Goal: Task Accomplishment & Management: Use online tool/utility

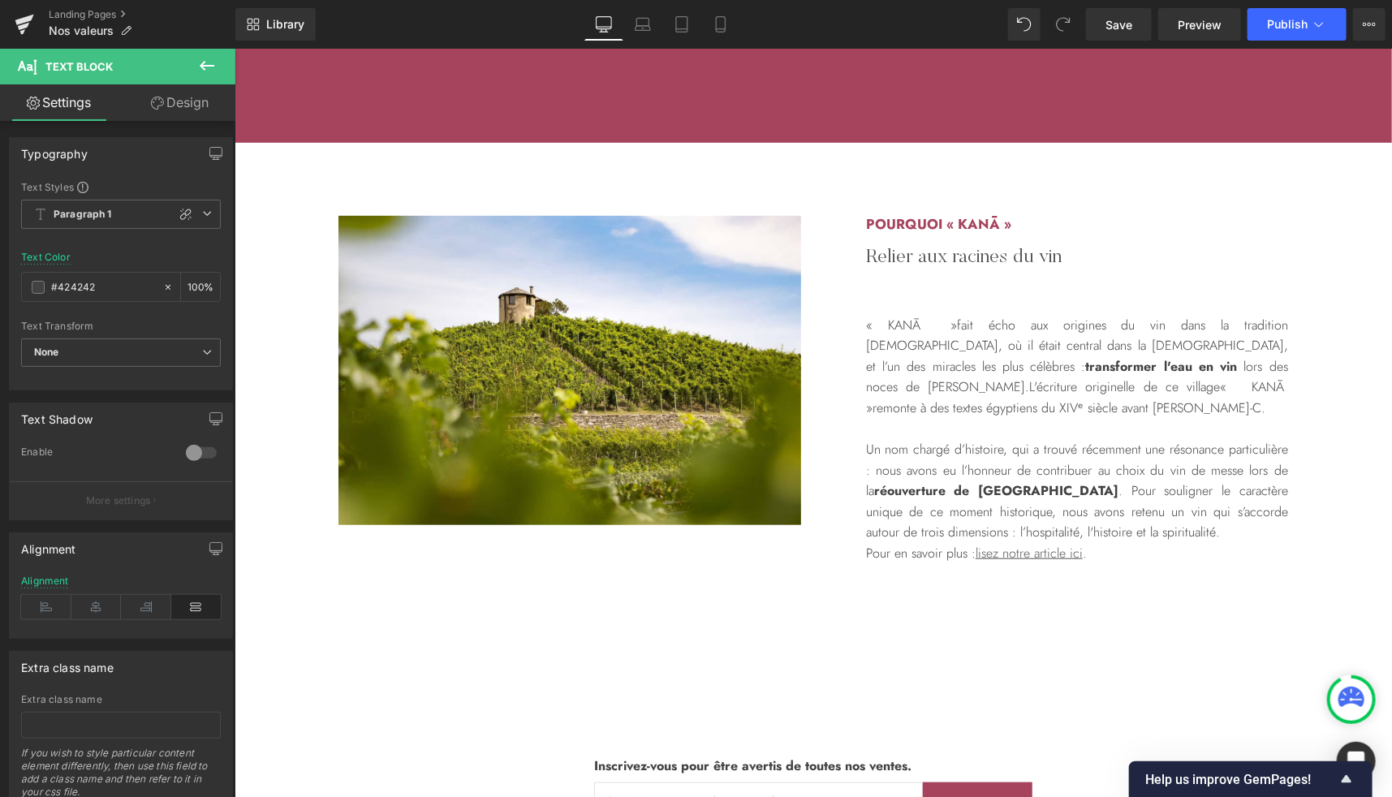
scroll to position [3750, 0]
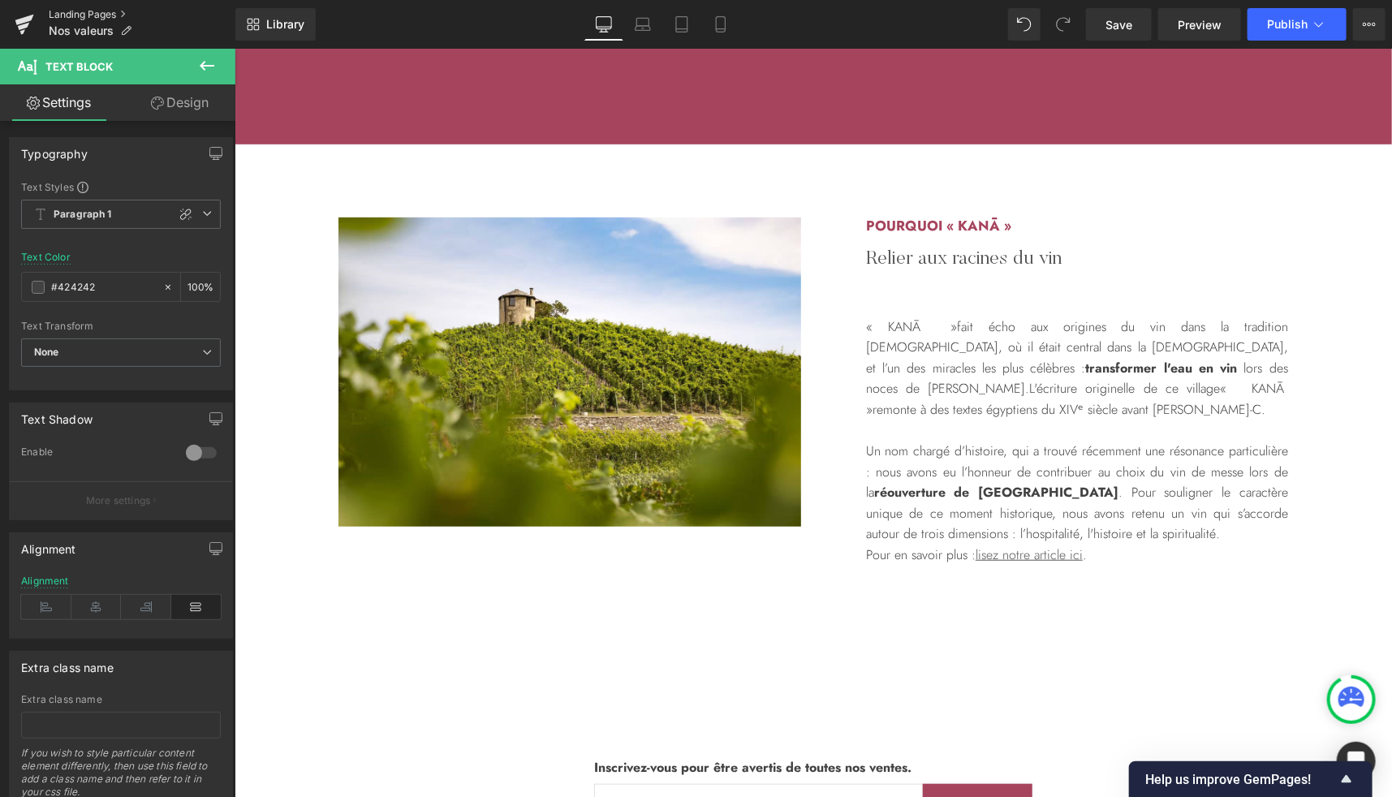
click at [67, 15] on link "Landing Pages" at bounding box center [142, 14] width 187 height 13
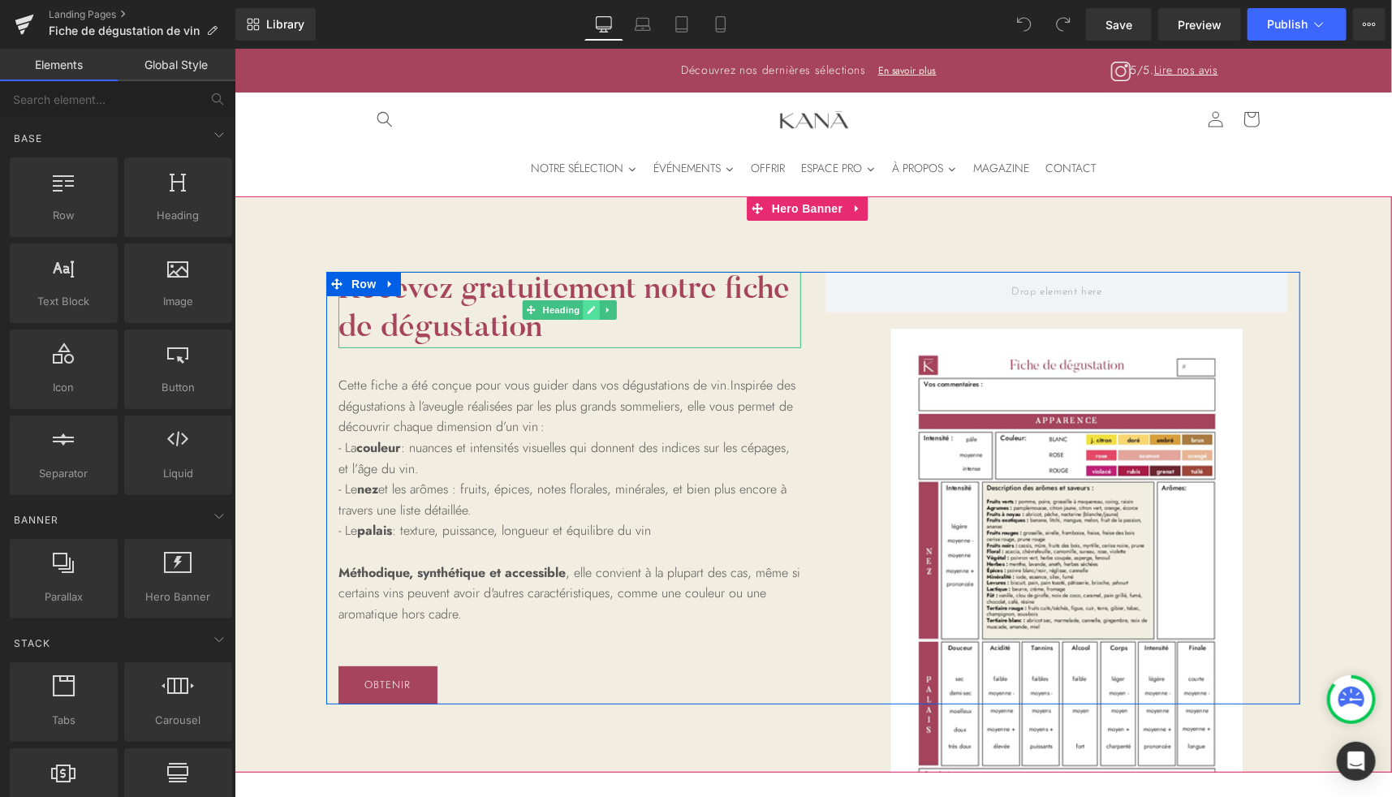
click at [587, 308] on icon at bounding box center [591, 309] width 8 height 8
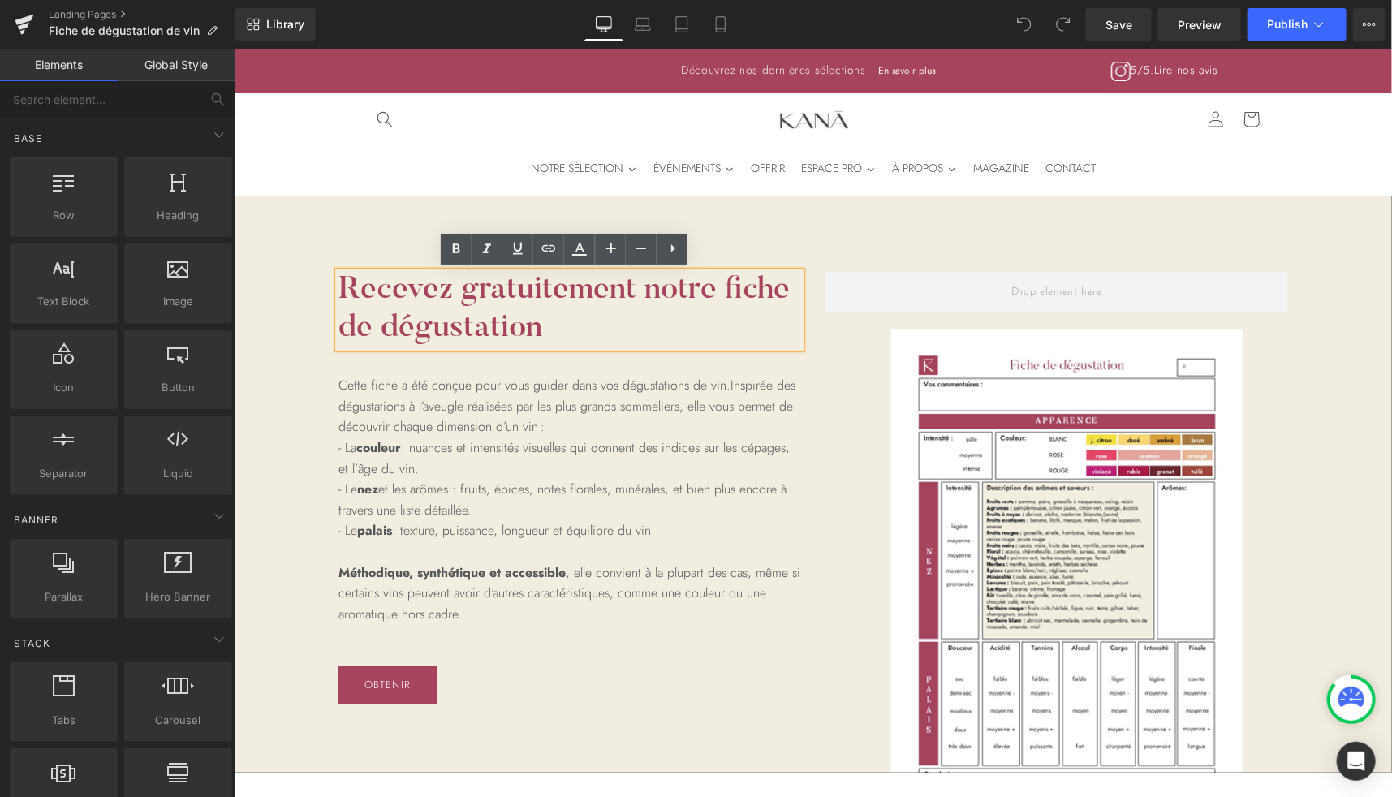
click at [583, 291] on h1 "Recevez gratuitement notre fiche de dégustation" at bounding box center [569, 309] width 463 height 76
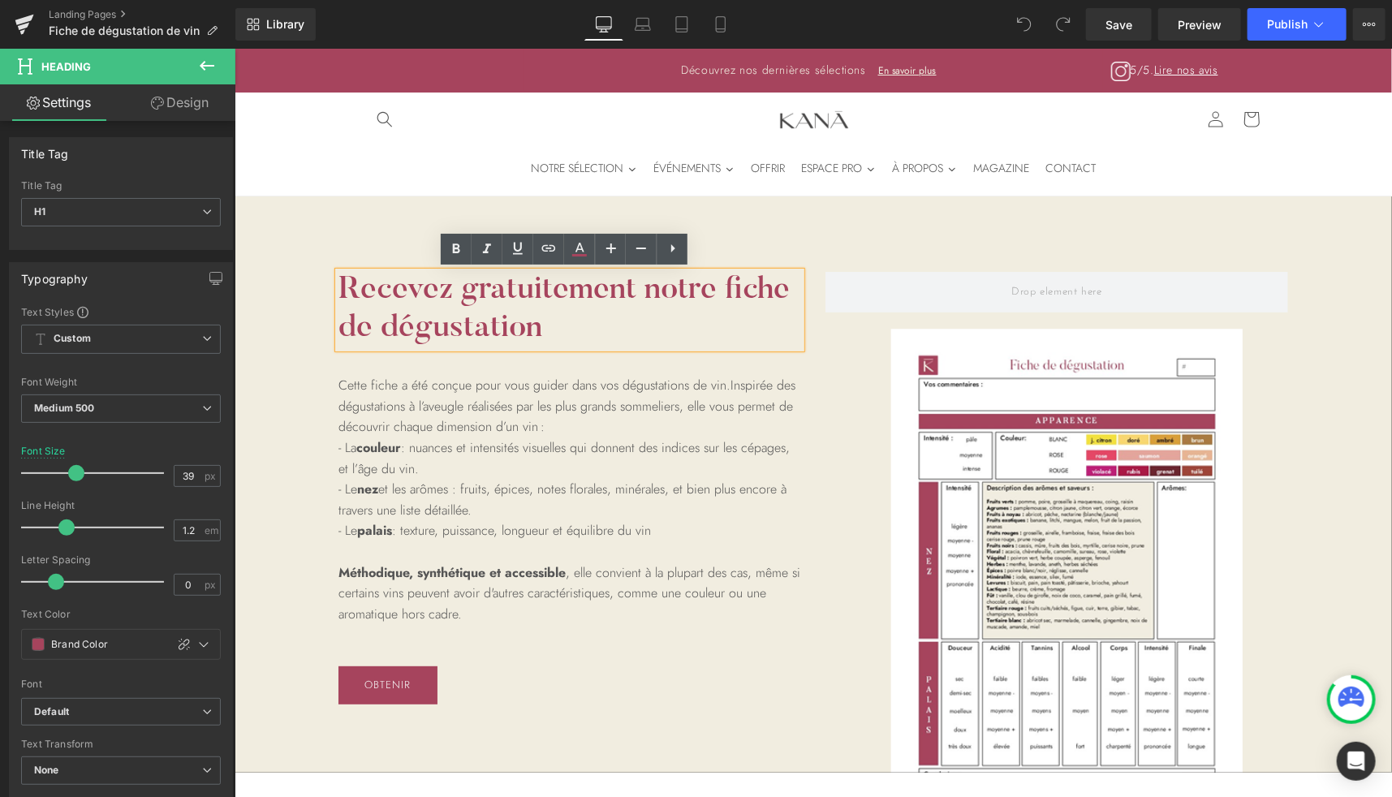
click at [531, 300] on h1 "Recevez gratuitement notre fiche de dégustation" at bounding box center [569, 309] width 463 height 76
click at [351, 447] on p "- La couleur : nuances et intensités visuelles qui donnent des indices sur les …" at bounding box center [569, 457] width 463 height 41
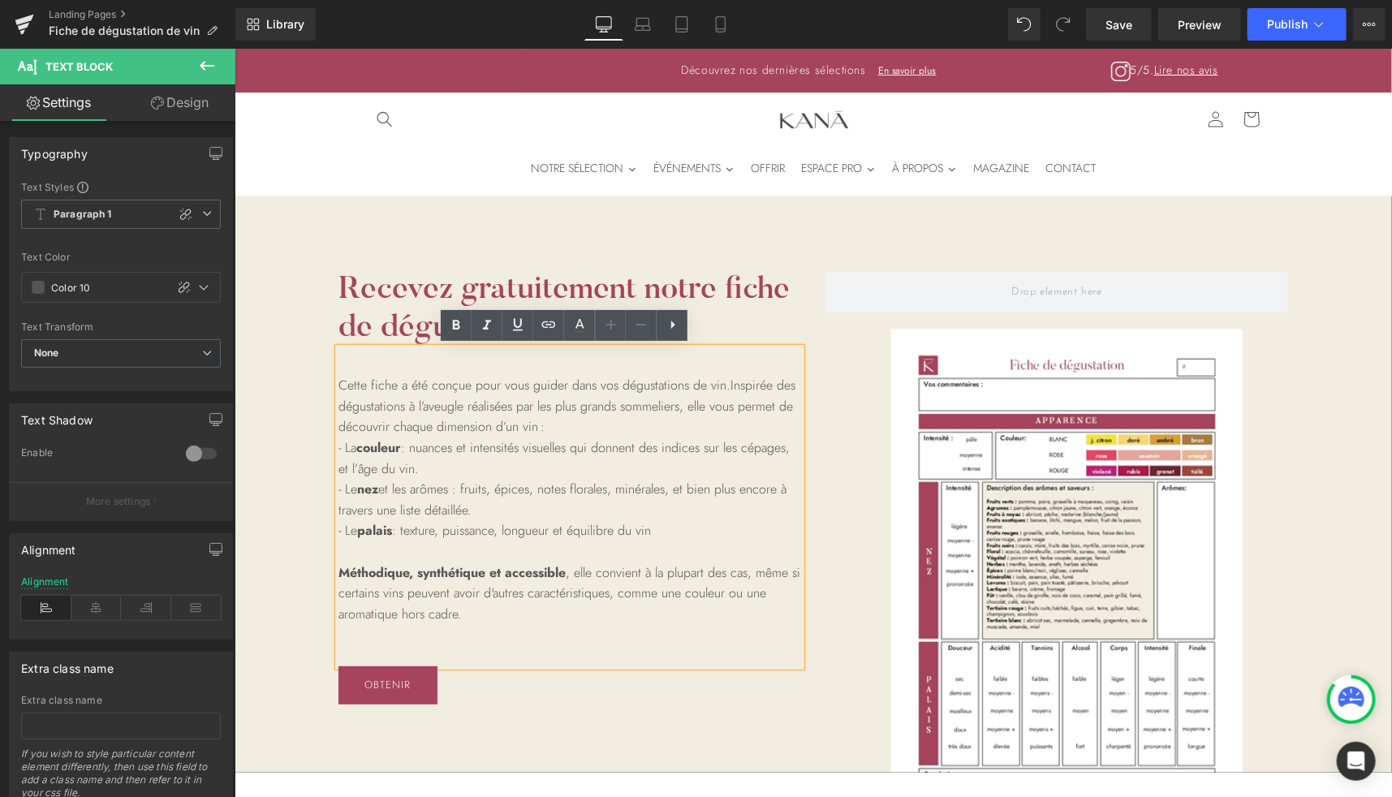
click at [347, 446] on p "- La couleur : nuances et intensités visuelles qui donnent des indices sur les …" at bounding box center [569, 457] width 463 height 41
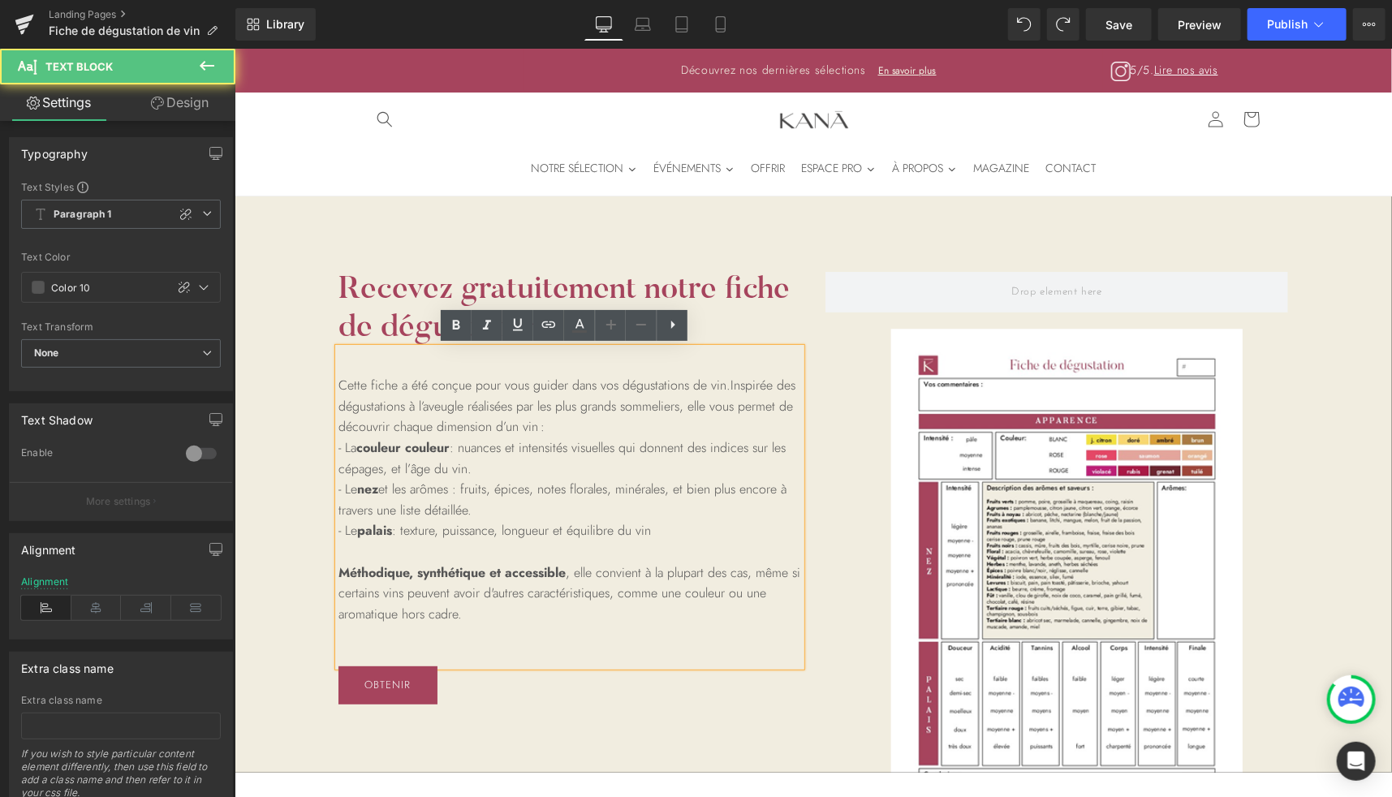
click at [360, 451] on strong "couleur" at bounding box center [377, 446] width 45 height 19
click at [361, 451] on strong "couleur" at bounding box center [377, 446] width 45 height 19
click at [458, 325] on icon at bounding box center [455, 325] width 19 height 19
click at [373, 455] on strong "couleur" at bounding box center [377, 446] width 45 height 19
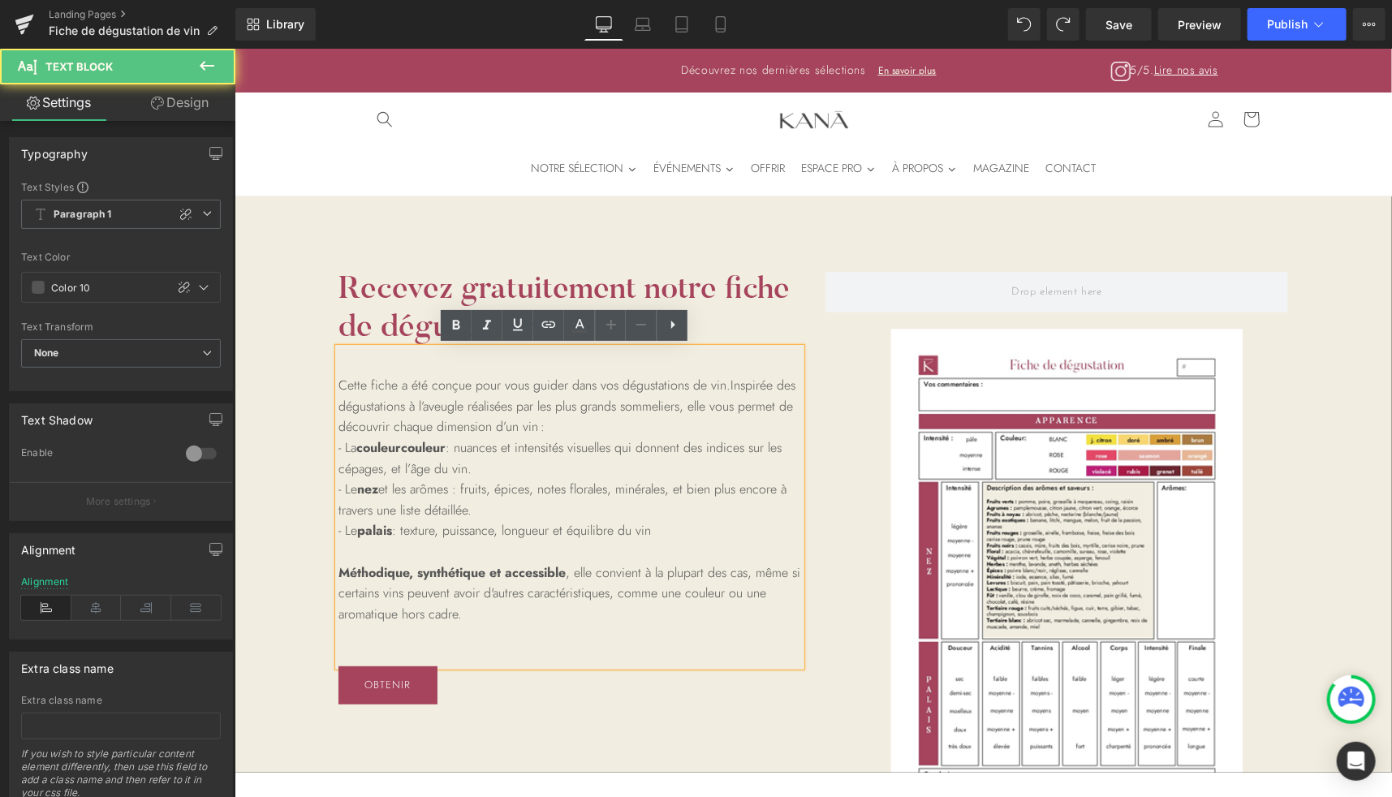
click at [373, 455] on strong "couleur" at bounding box center [377, 446] width 45 height 19
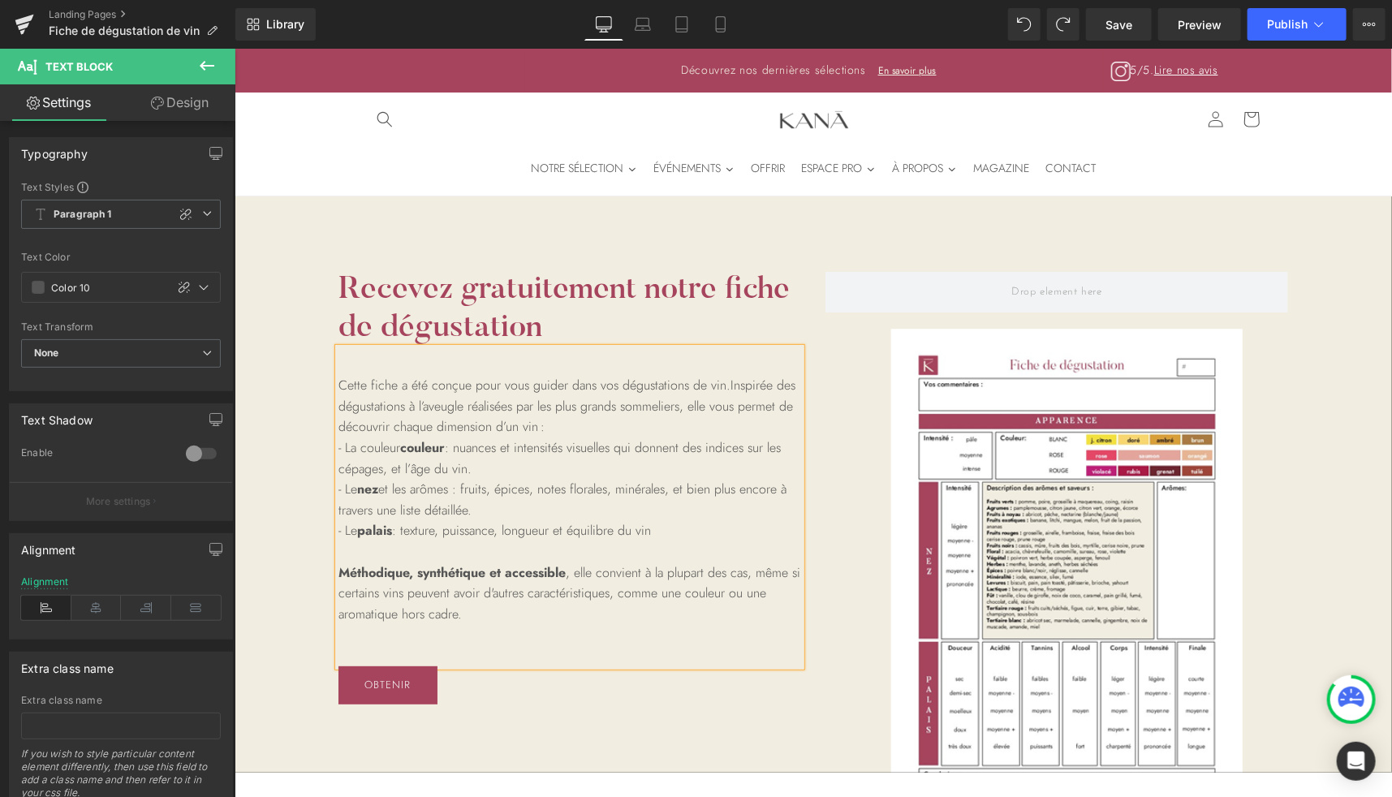
click at [348, 441] on p "- La couleur couleur : nuances et intensités visuelles qui donnent des indices …" at bounding box center [569, 457] width 463 height 41
drag, startPoint x: 355, startPoint y: 448, endPoint x: 392, endPoint y: 448, distance: 37.3
click at [392, 448] on p "- La couleur couleur : nuances et intensités visuelles qui donnent des indices …" at bounding box center [569, 457] width 463 height 41
click at [455, 319] on icon at bounding box center [455, 325] width 19 height 19
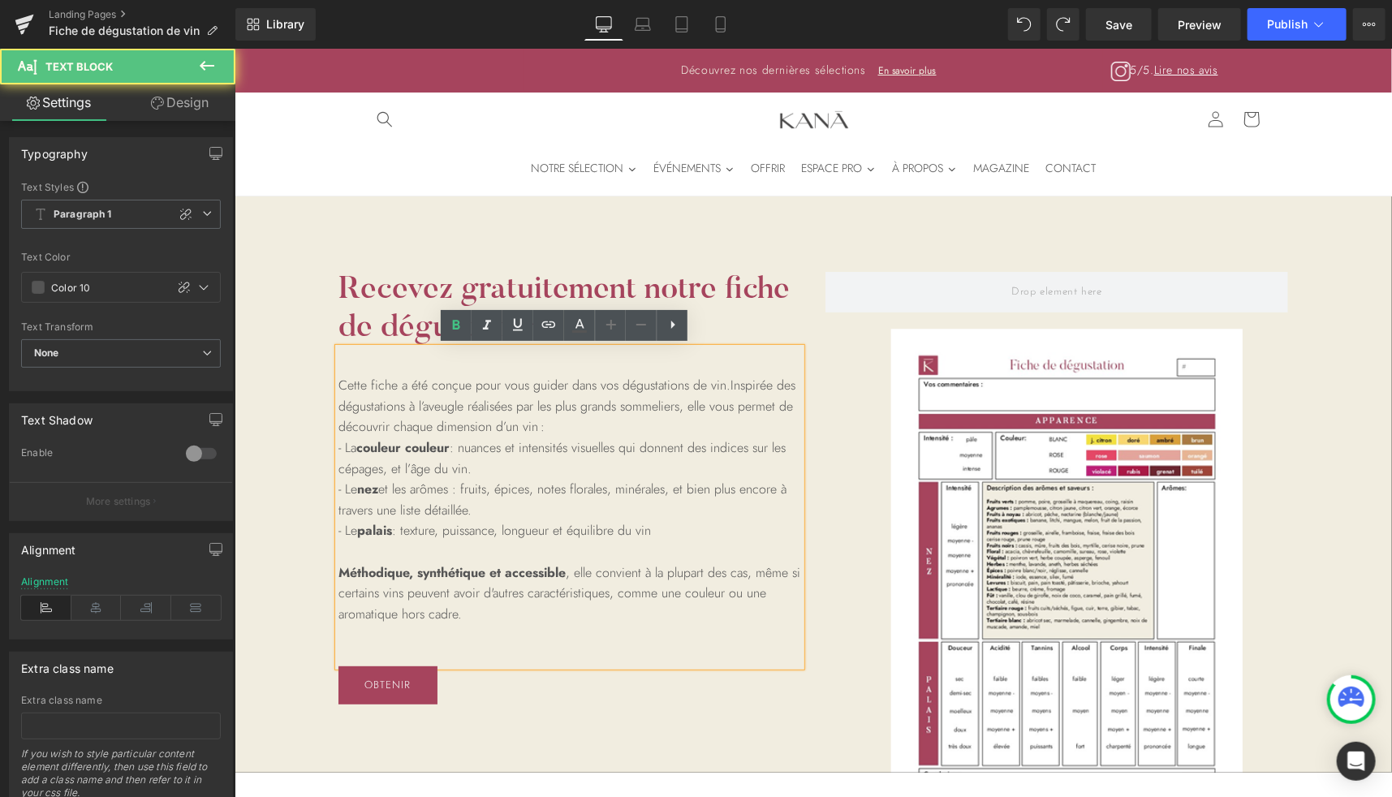
click at [467, 464] on p "- La couleur couleur : nuances et intensités visuelles qui donnent des indices …" at bounding box center [569, 457] width 463 height 41
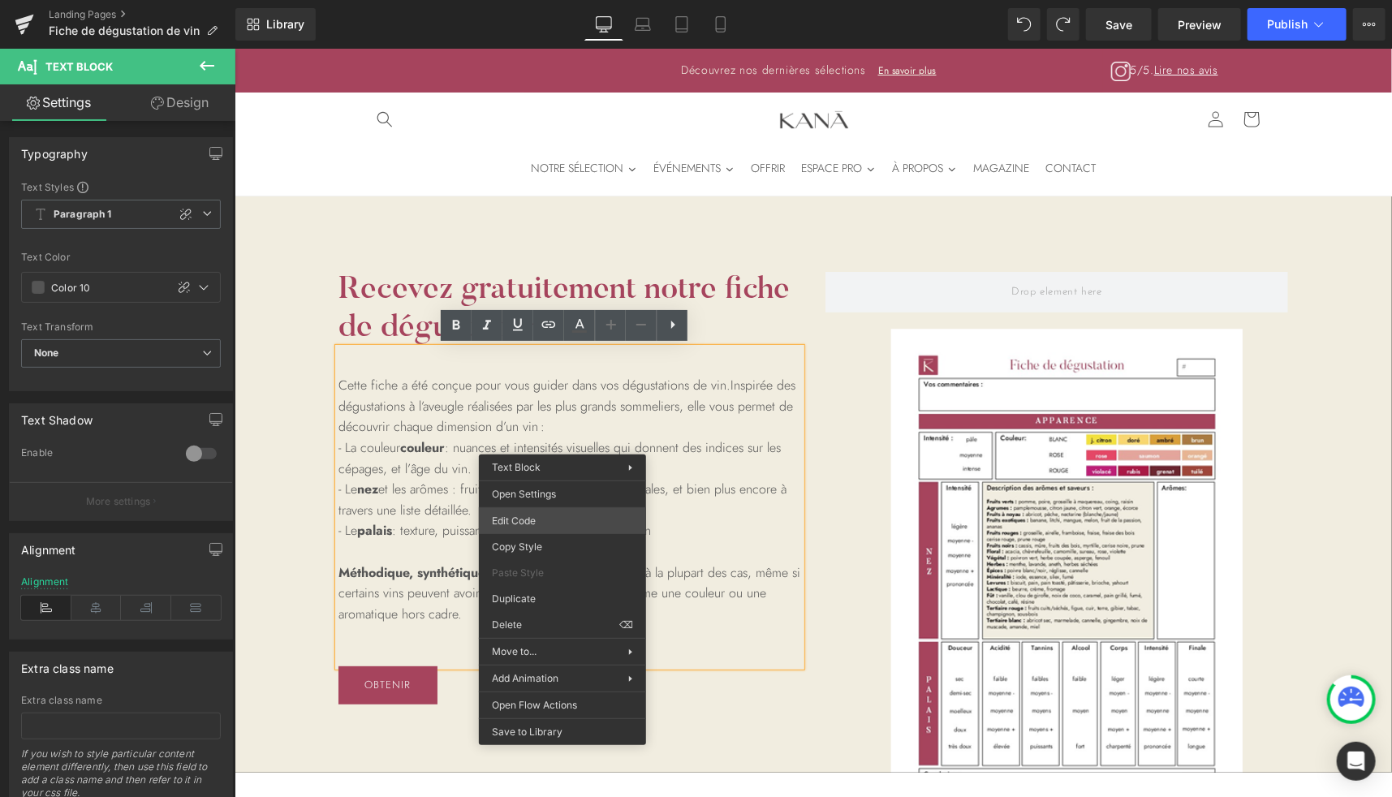
click at [534, 0] on div "You are previewing how the will restyle your page. You can not edit Elements in…" at bounding box center [696, 0] width 1392 height 0
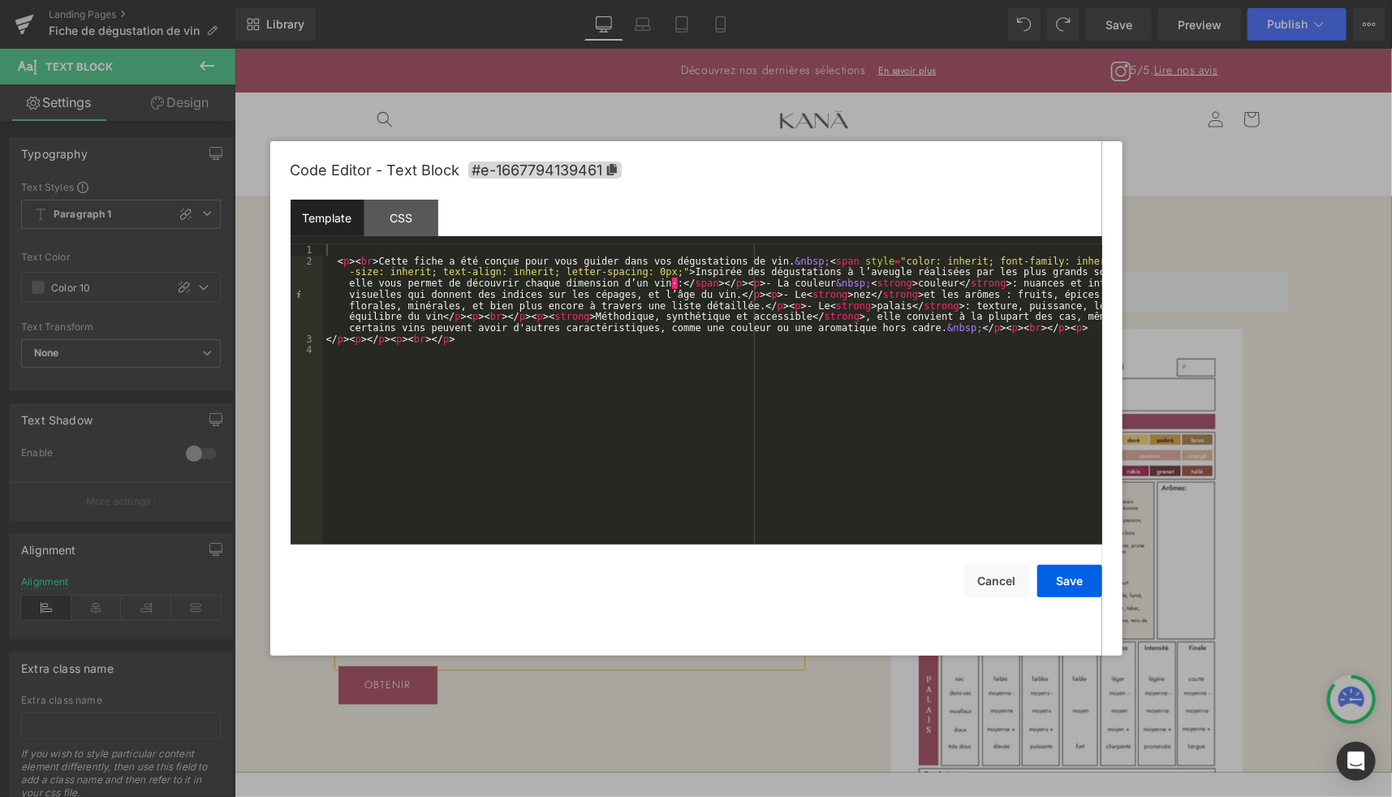
click at [1176, 289] on div at bounding box center [696, 398] width 1392 height 797
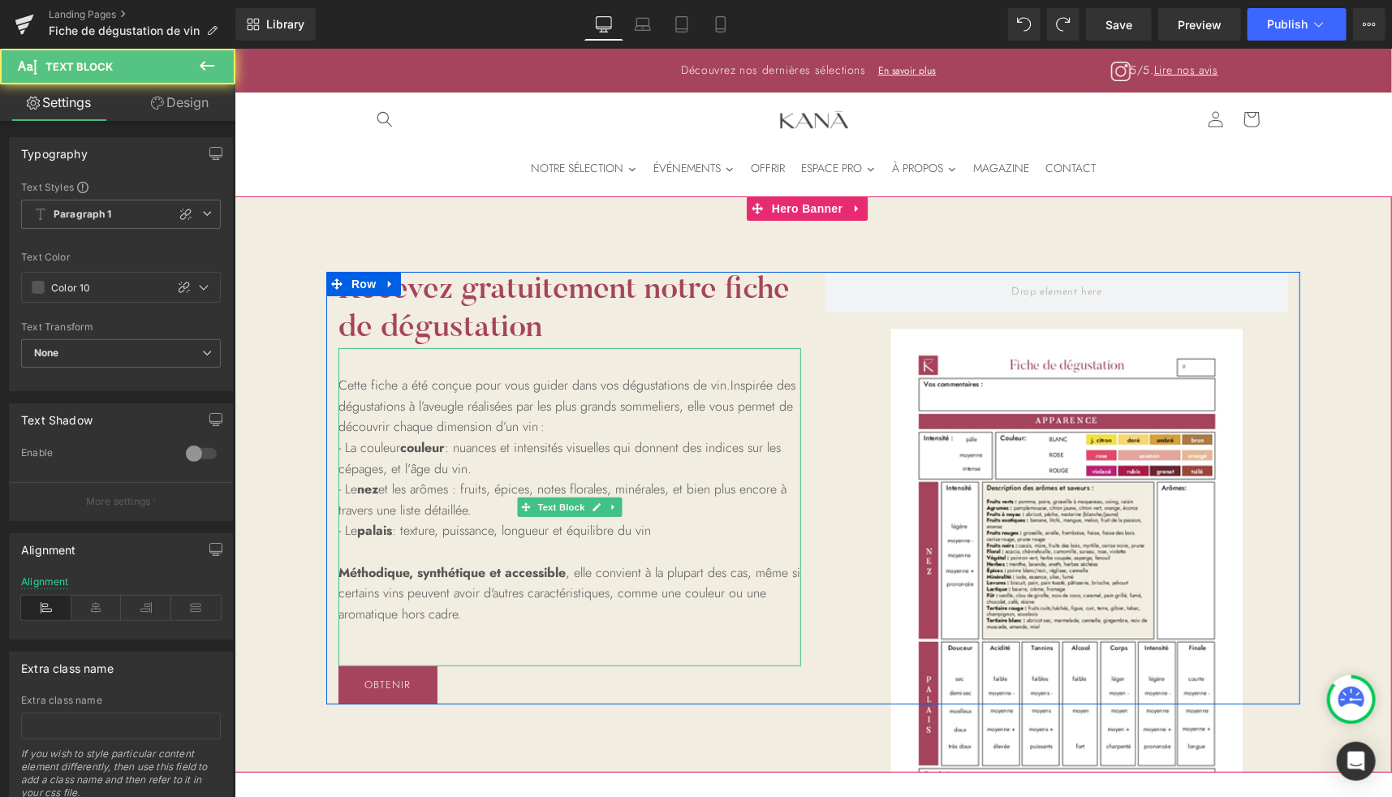
click at [376, 442] on p "- La couleur couleur : nuances et intensités visuelles qui donnent des indices …" at bounding box center [569, 457] width 463 height 41
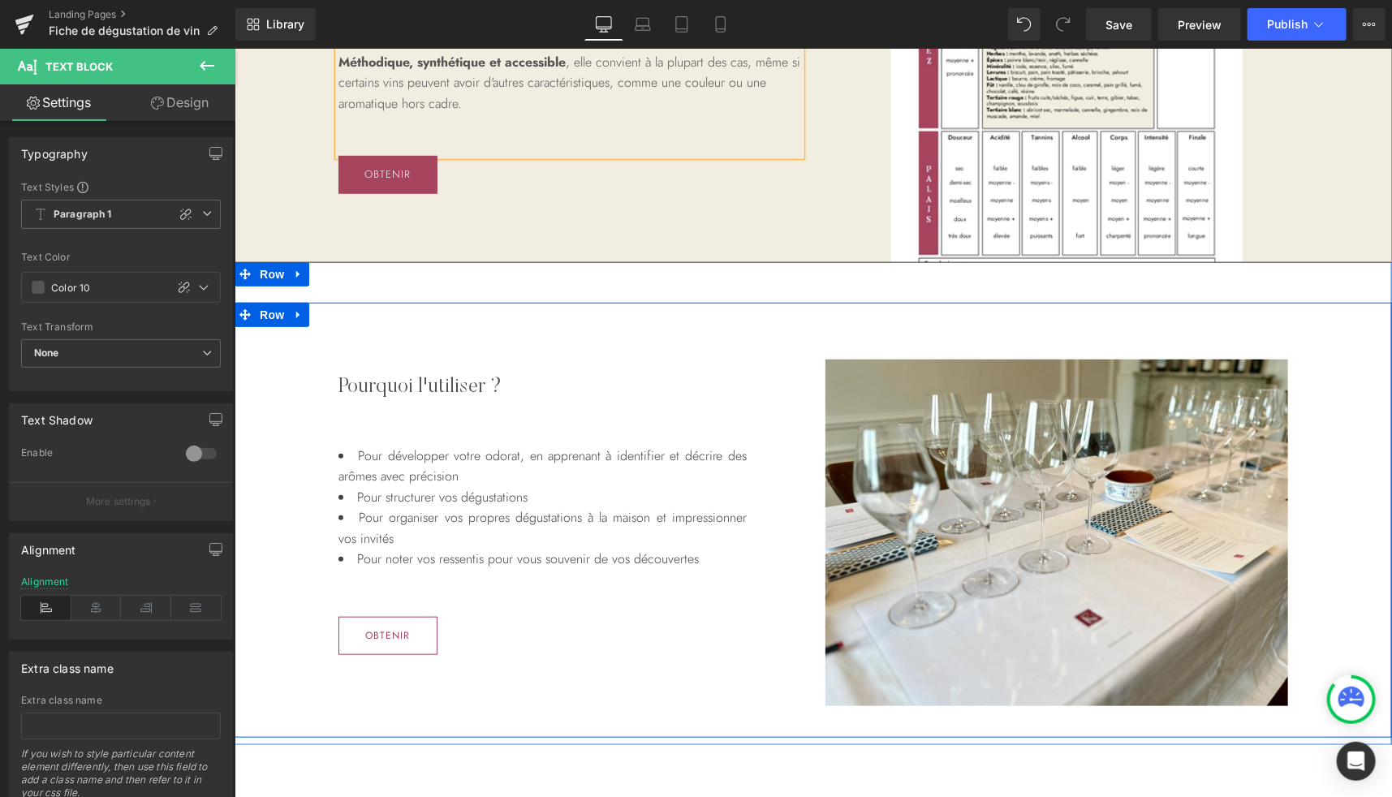
scroll to position [510, 0]
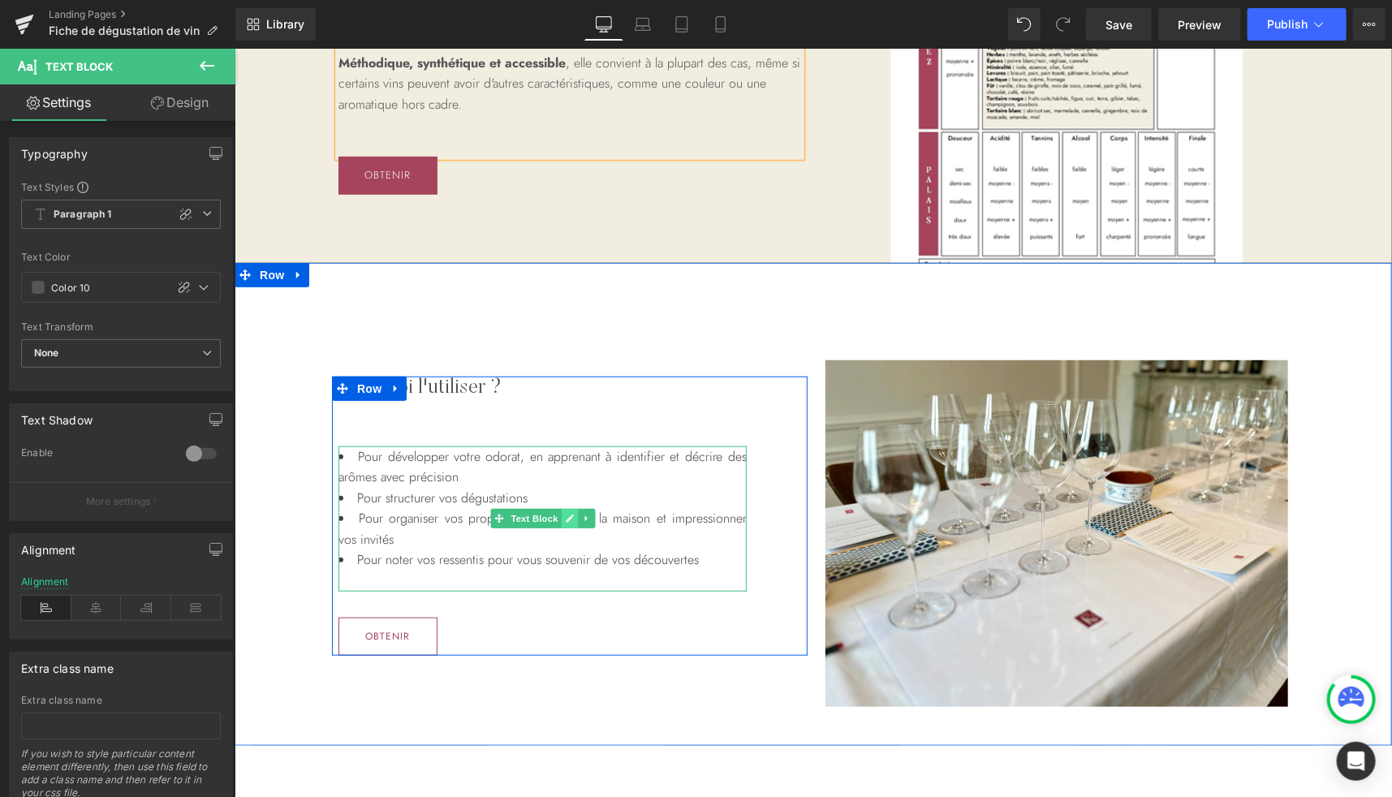
click at [567, 515] on icon at bounding box center [568, 518] width 9 height 10
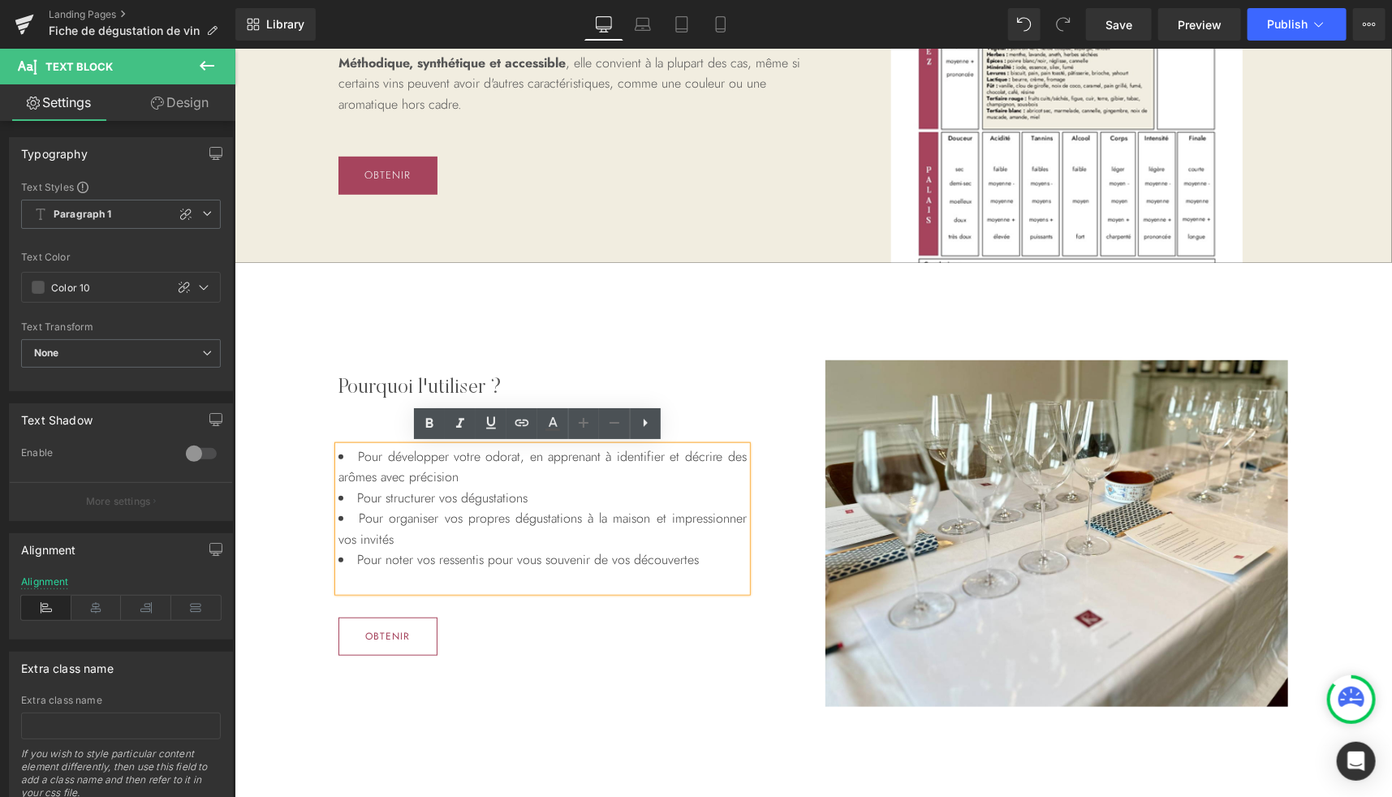
click at [644, 517] on li "Pour organiser vos propres dégustations à la maison et impressionner vos invités" at bounding box center [542, 527] width 408 height 41
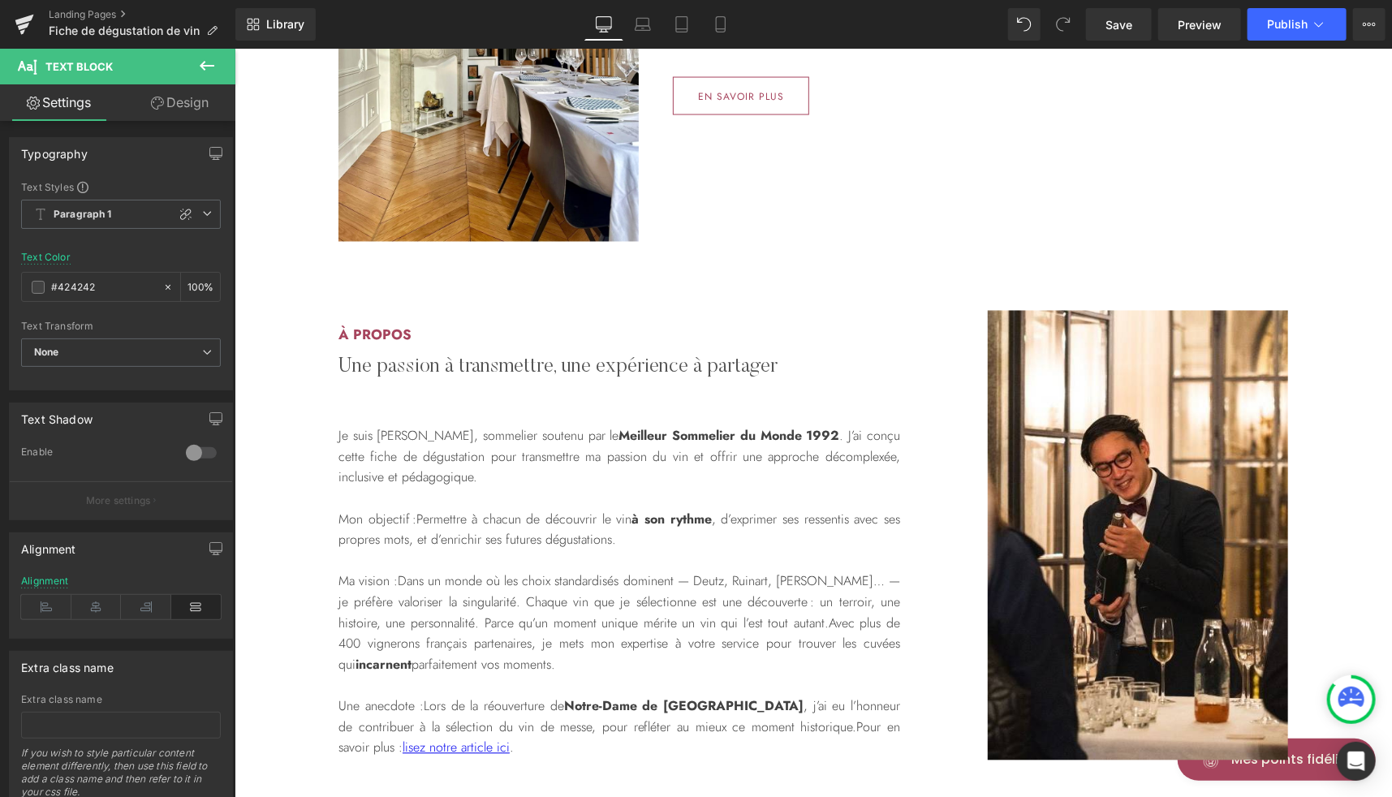
scroll to position [1479, 0]
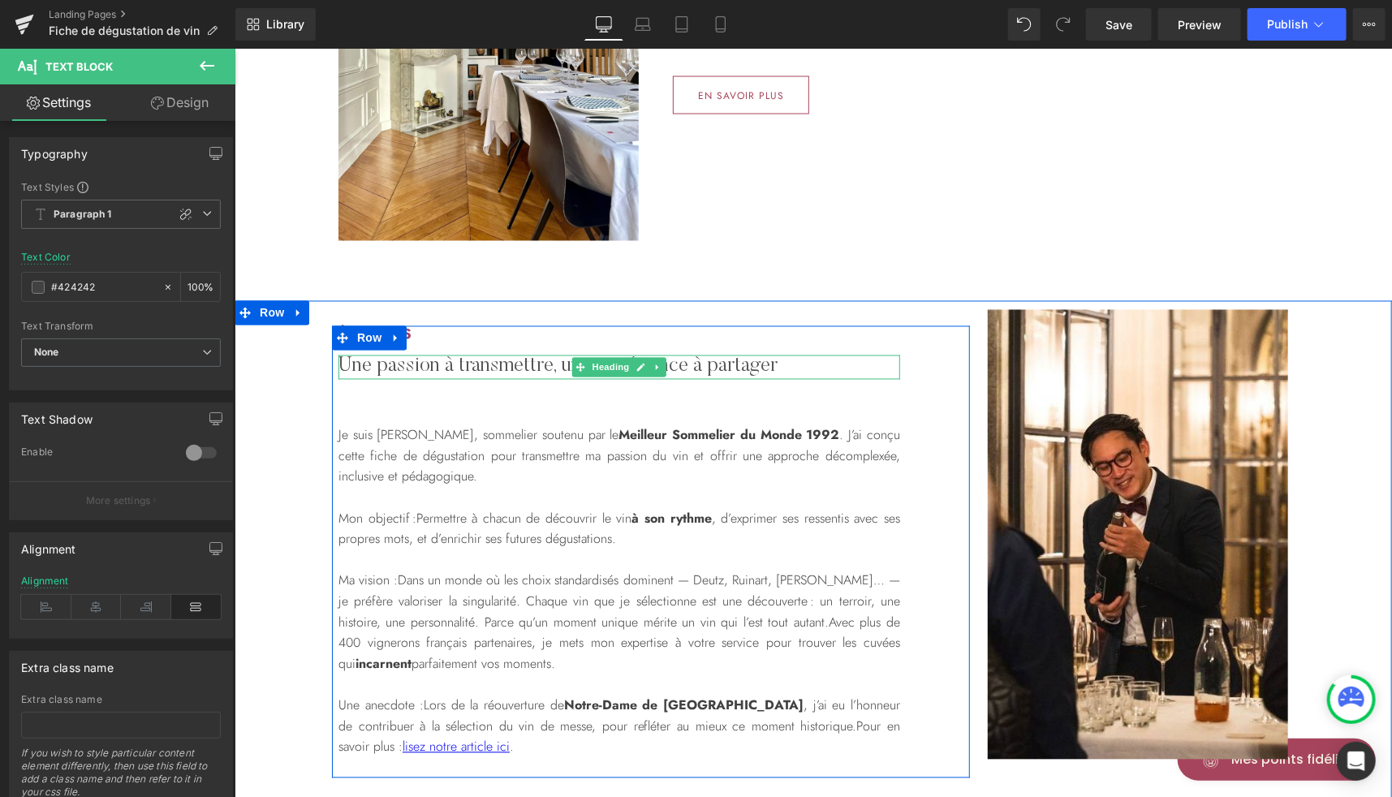
click at [694, 366] on h2 "Une passion à transmettre, une expérience à partager" at bounding box center [619, 367] width 562 height 24
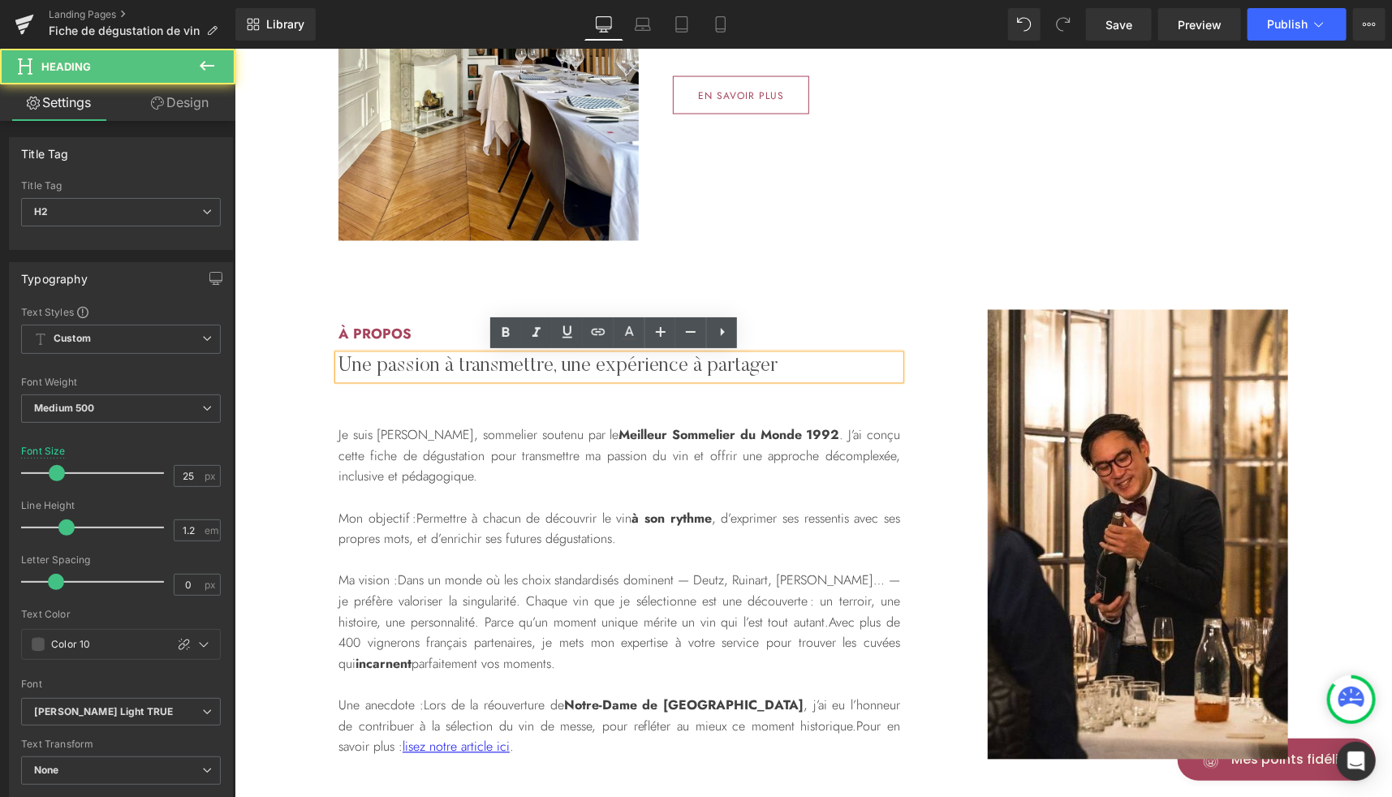
click at [648, 360] on h2 "Une passion à transmettre, une expérience à partager" at bounding box center [619, 367] width 562 height 24
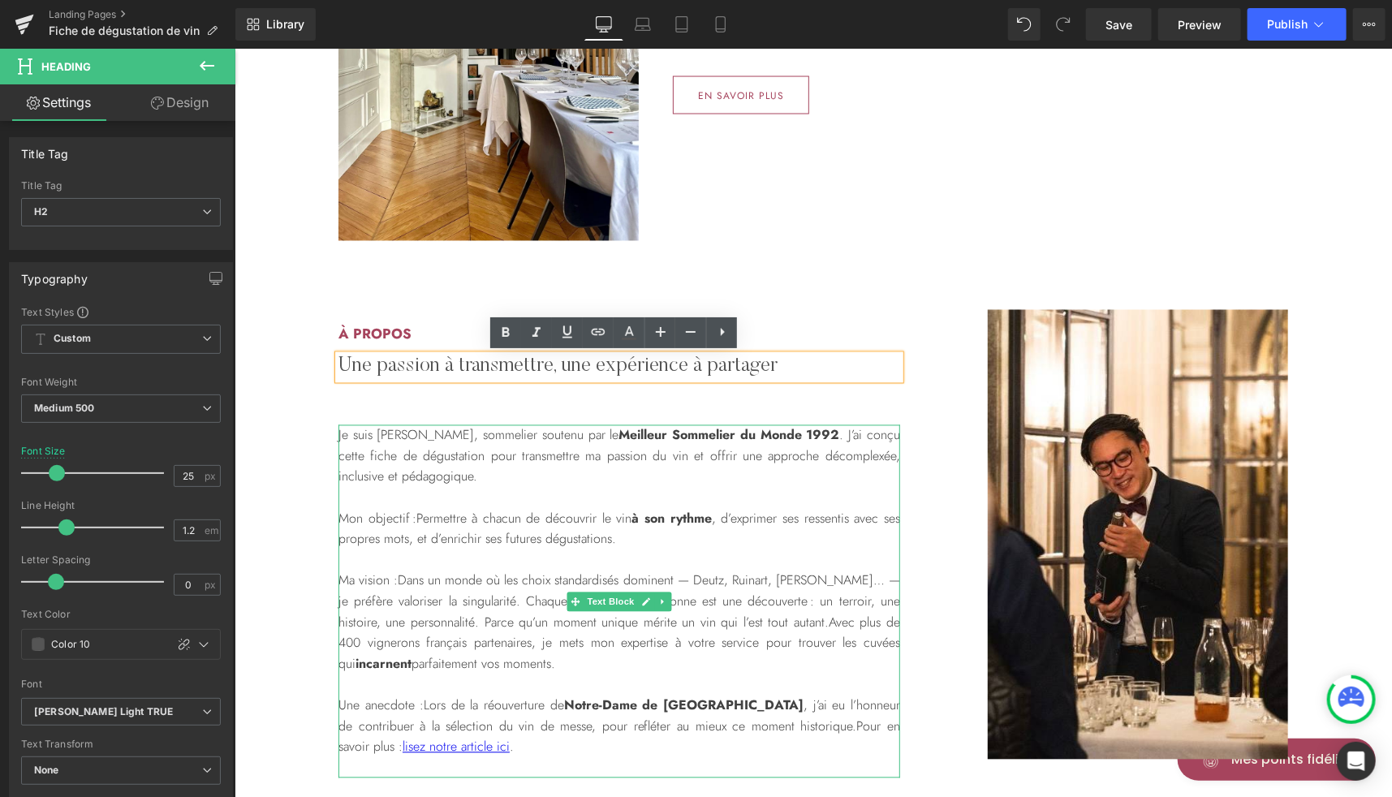
click at [541, 429] on p "Je suis Victor, sommelier soutenu par le Meilleur Sommelier du Monde 1992 . J’a…" at bounding box center [619, 455] width 562 height 62
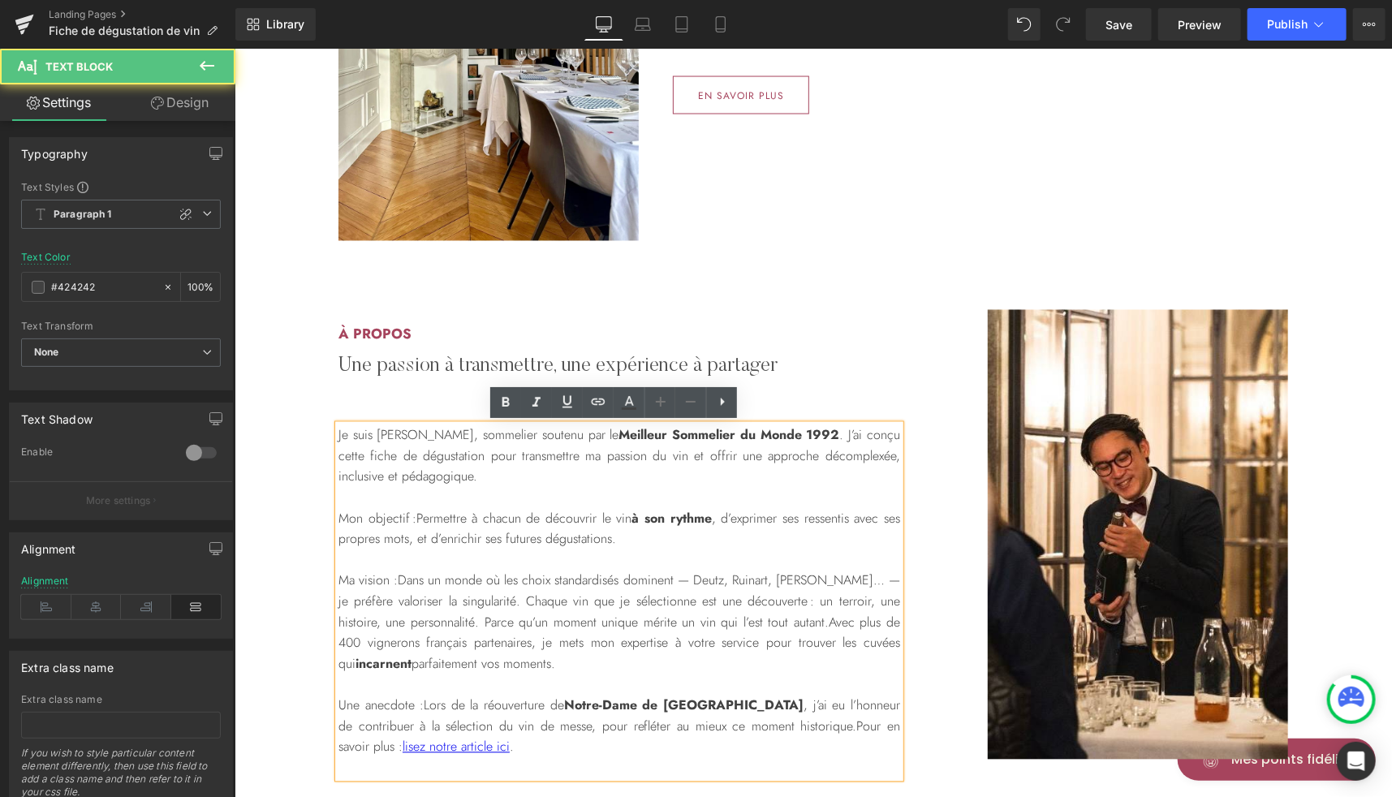
click at [547, 439] on p "Je suis Victor, sommelier soutenu par le Meilleur Sommelier du Monde 1992 . J’a…" at bounding box center [619, 455] width 562 height 62
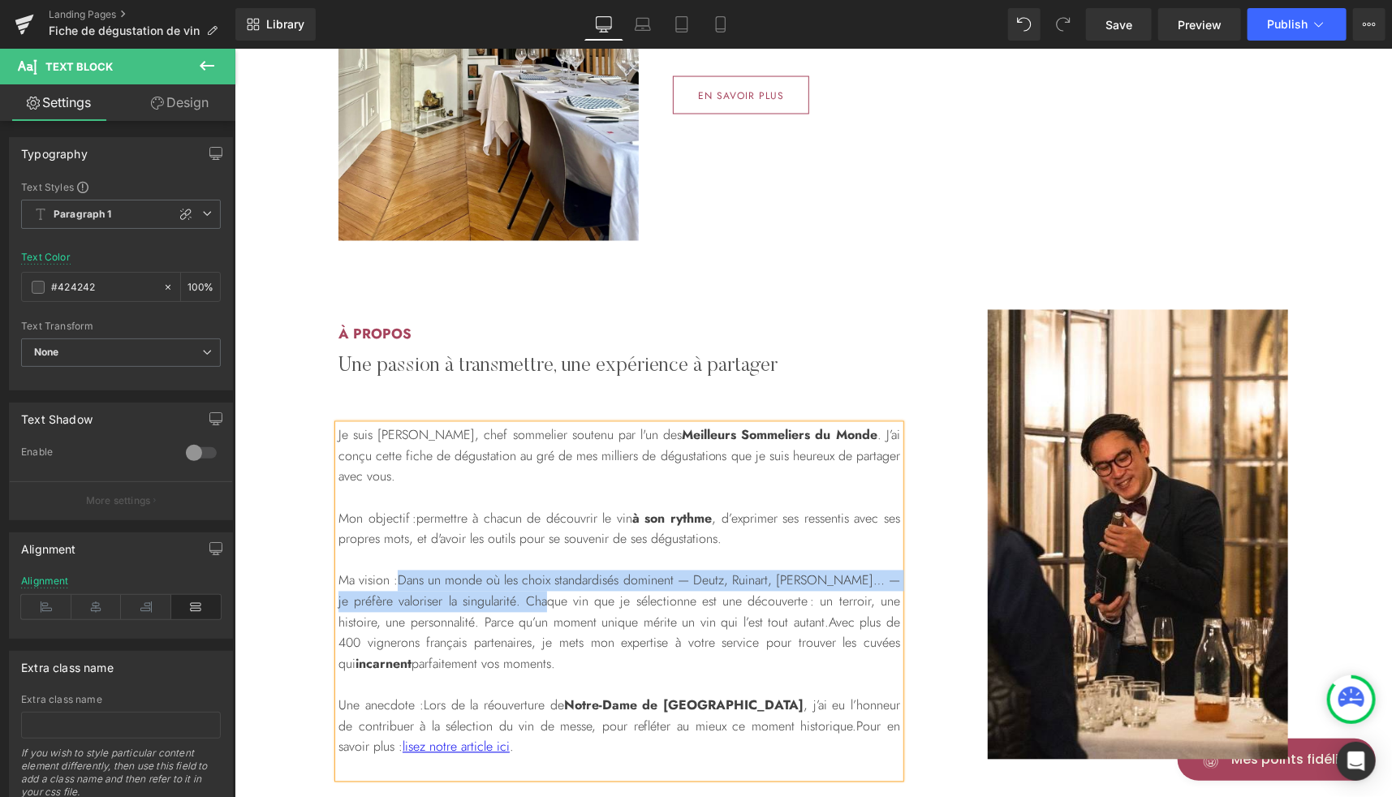
click at [393, 570] on p "Ma vision : Dans un monde où les choix standardisés dominent — Deutz, Ruinart, …" at bounding box center [619, 622] width 562 height 104
click at [399, 571] on span "Dans un monde où les choix standardisés dominent — Deutz, Ruinart, Laurent Perr…" at bounding box center [619, 601] width 562 height 60
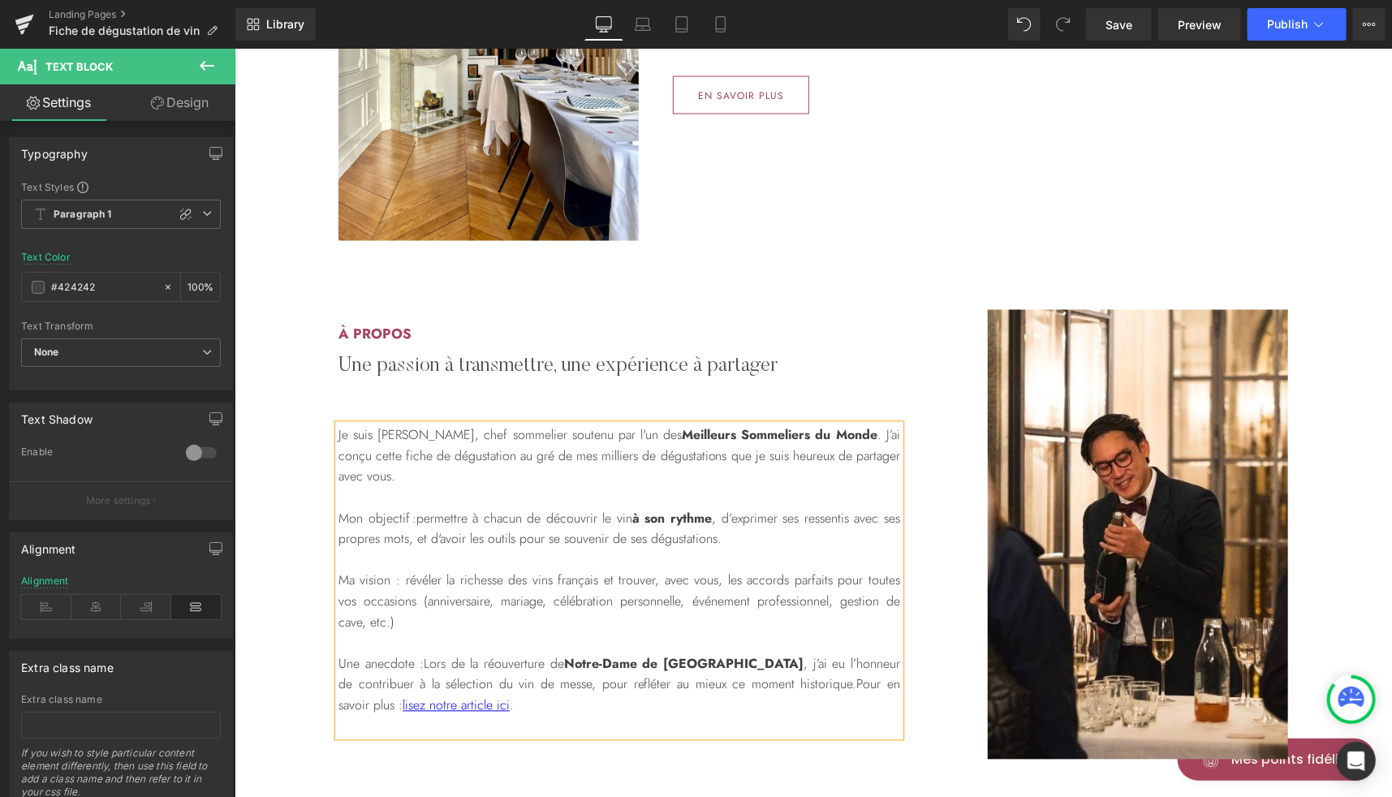
click at [419, 653] on p "Une anecdote : Lors de la réouverture de Notre-Dame de Paris , j’ai eu l’honneu…" at bounding box center [619, 684] width 562 height 62
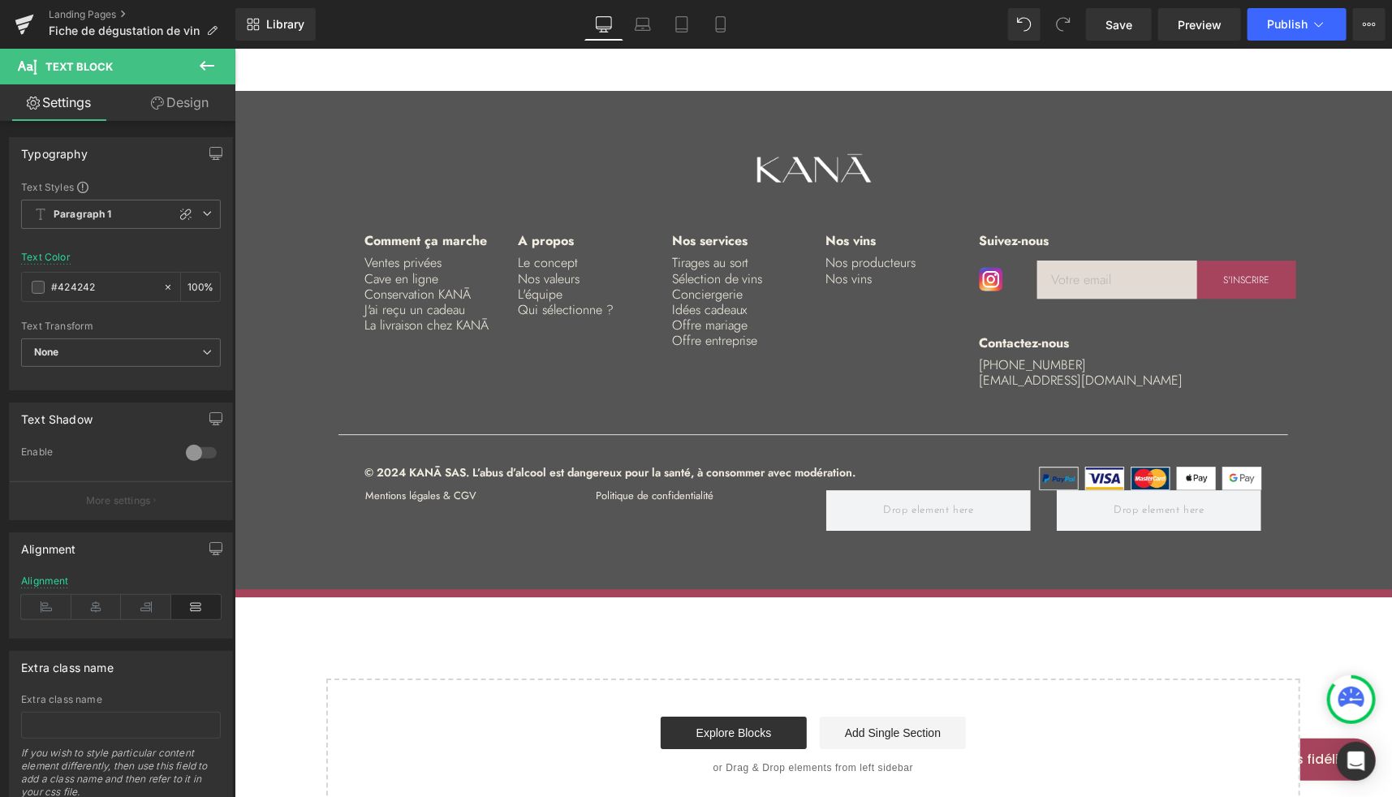
scroll to position [2427, 0]
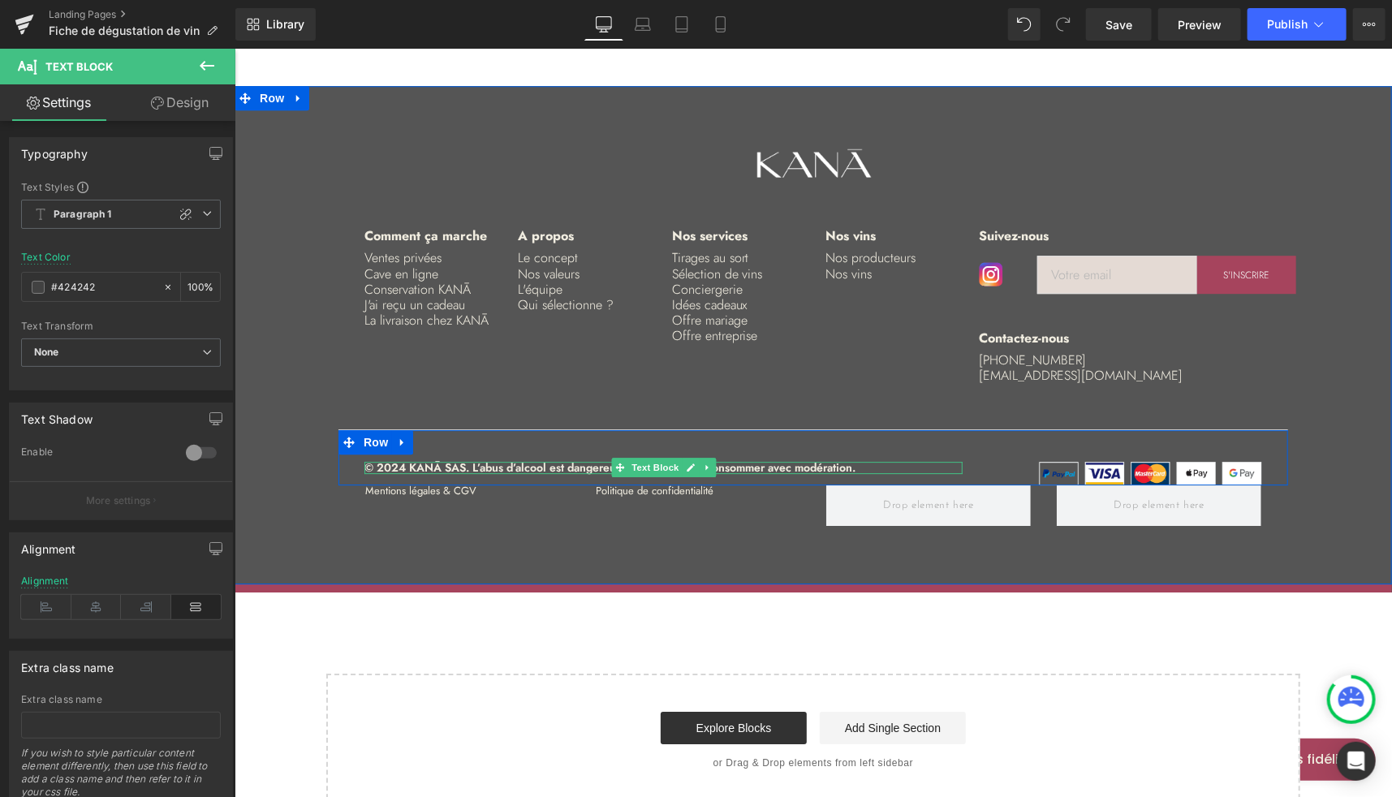
click at [388, 464] on p "© 2024 KANĀ SAS. L’abus d’alcool est dangereux pour la santé, à consommer avec …" at bounding box center [663, 467] width 598 height 12
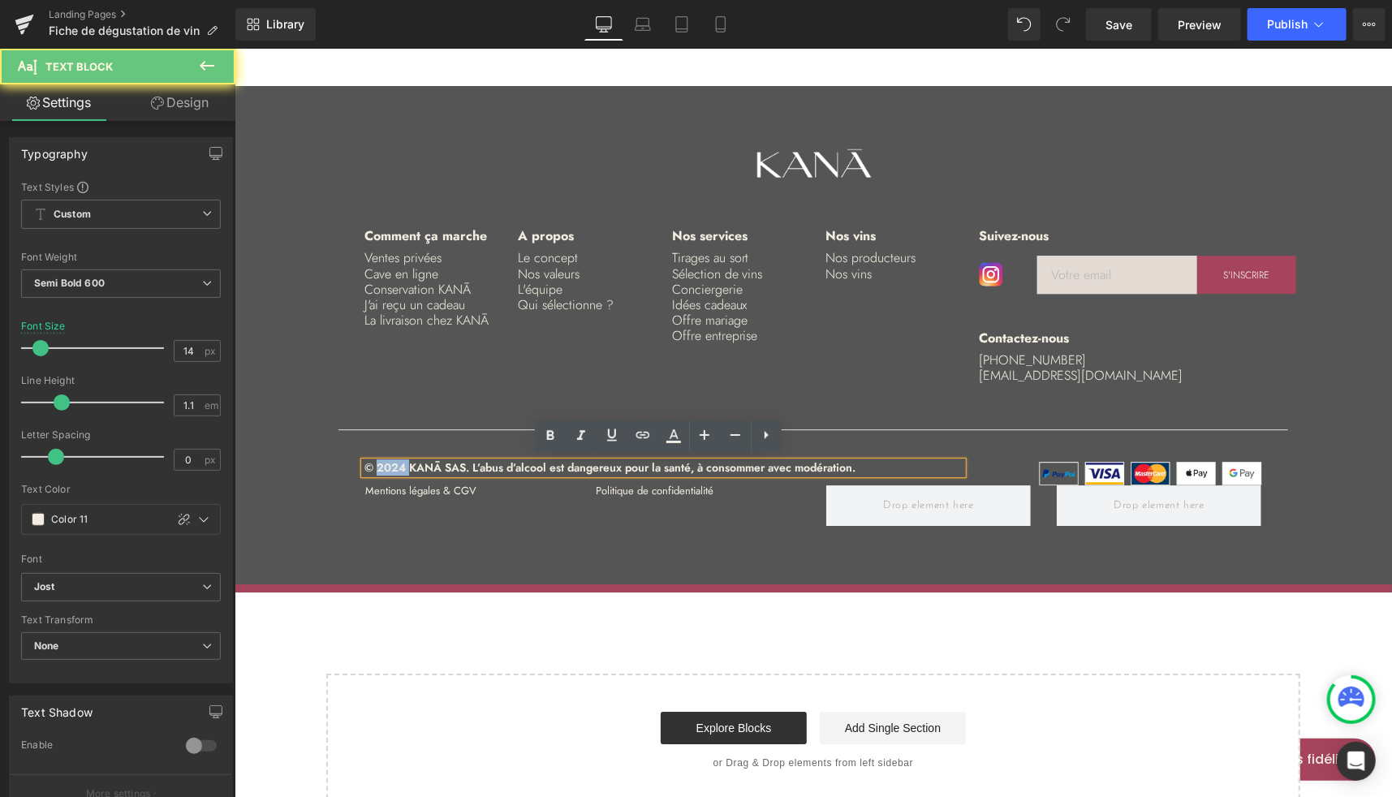
click at [388, 464] on p "© 2024 KANĀ SAS. L’abus d’alcool est dangereux pour la santé, à consommer avec …" at bounding box center [663, 467] width 598 height 12
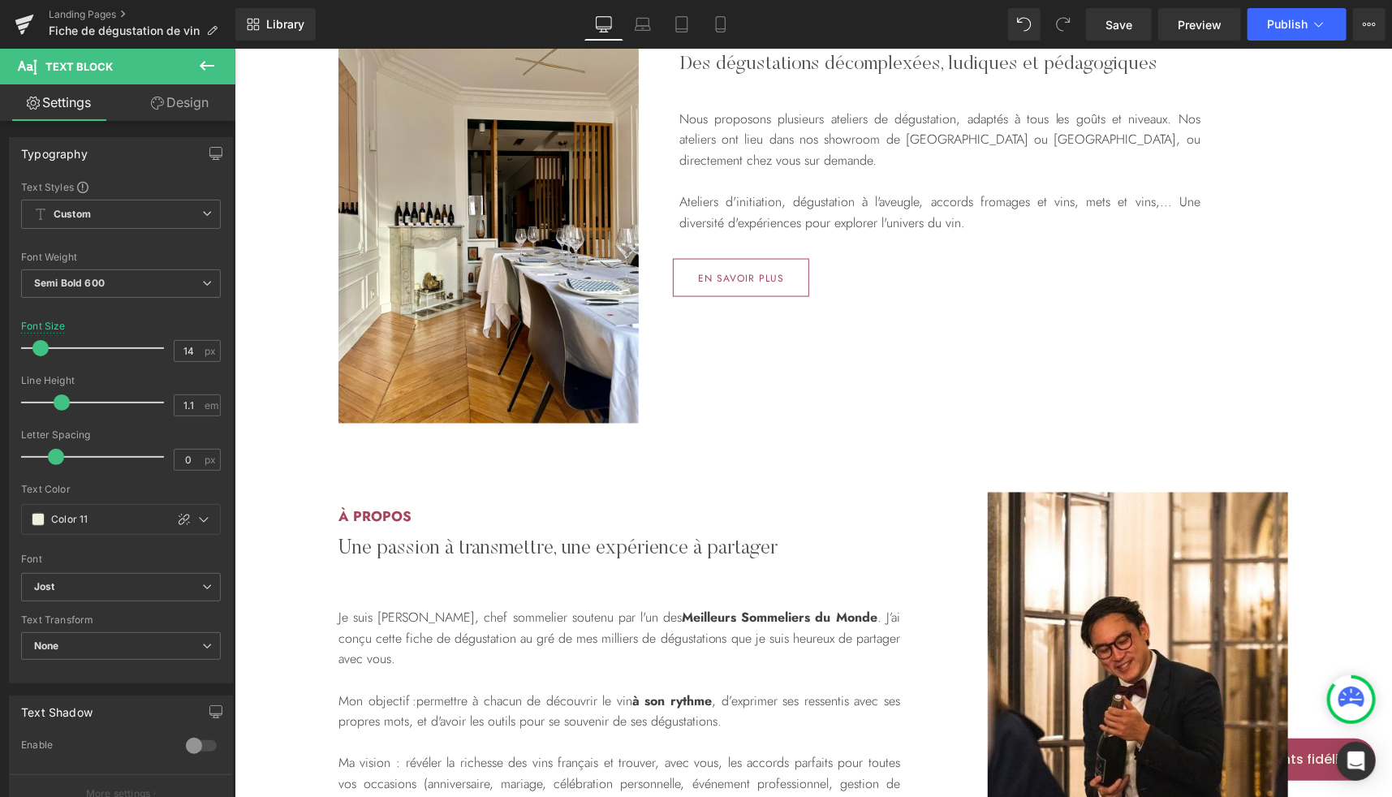
scroll to position [1286, 0]
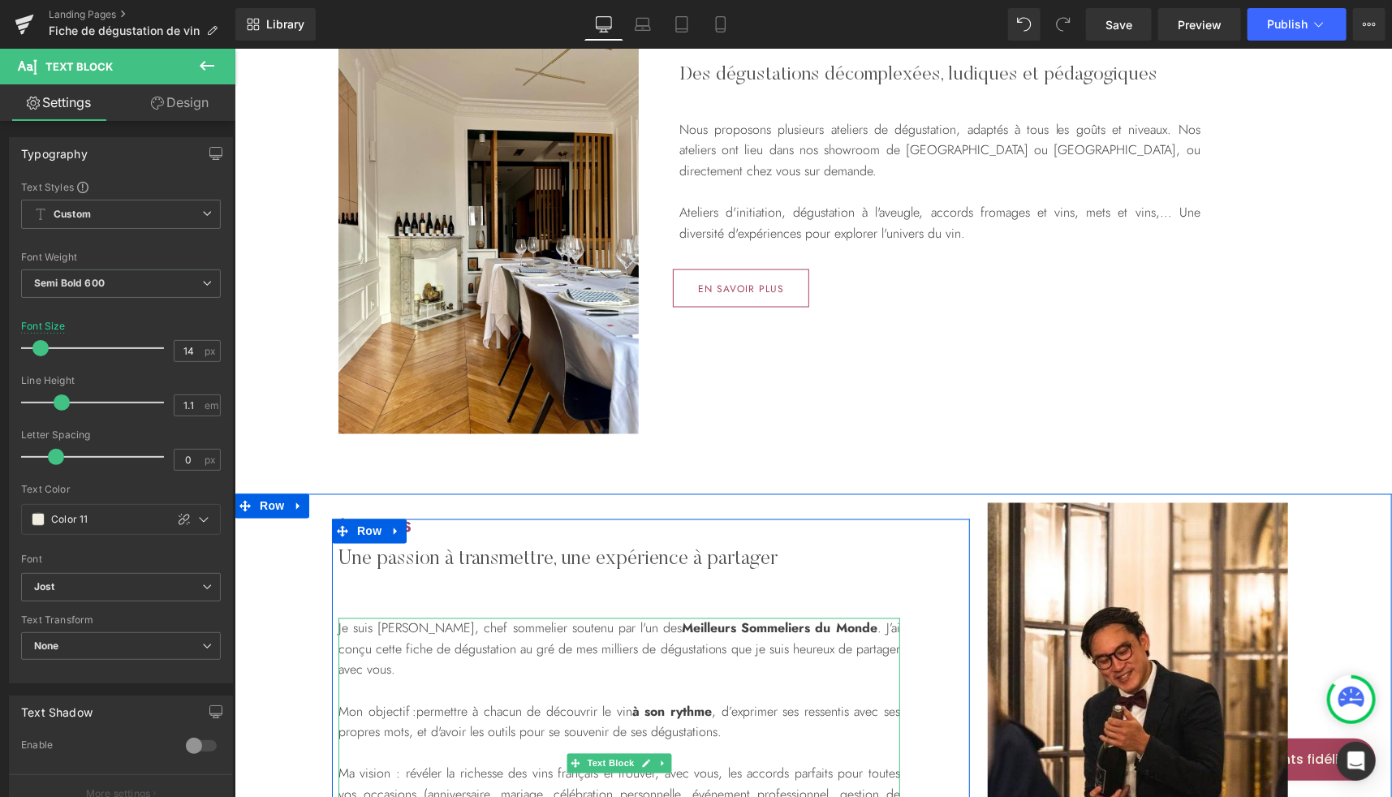
click at [593, 625] on p "Je suis Victor, chef sommelier soutenu par l'un des Meilleurs Sommeliers du Mon…" at bounding box center [619, 649] width 562 height 62
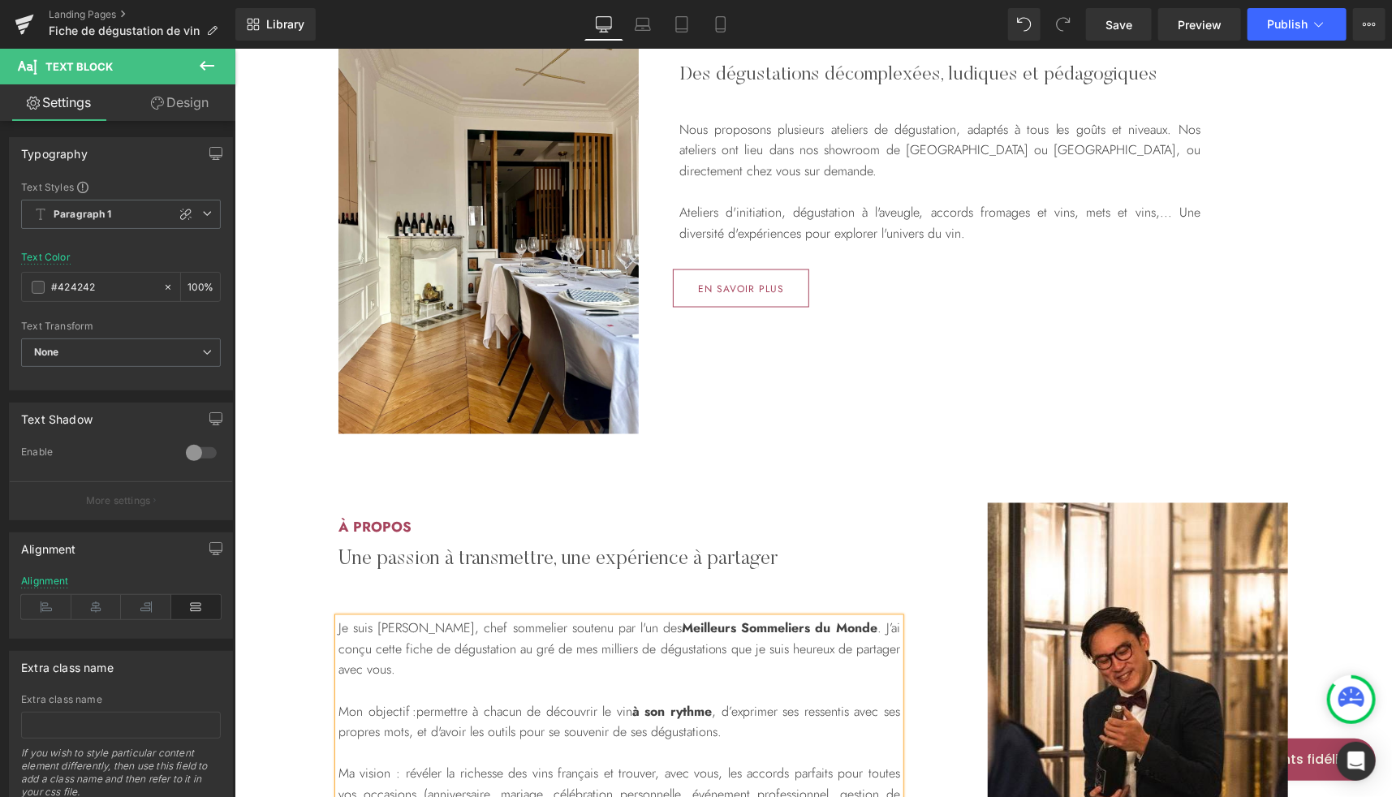
click at [575, 623] on p "Je suis Victor, chef sommelier soutenu par l'un des Meilleurs Sommeliers du Mon…" at bounding box center [619, 649] width 562 height 62
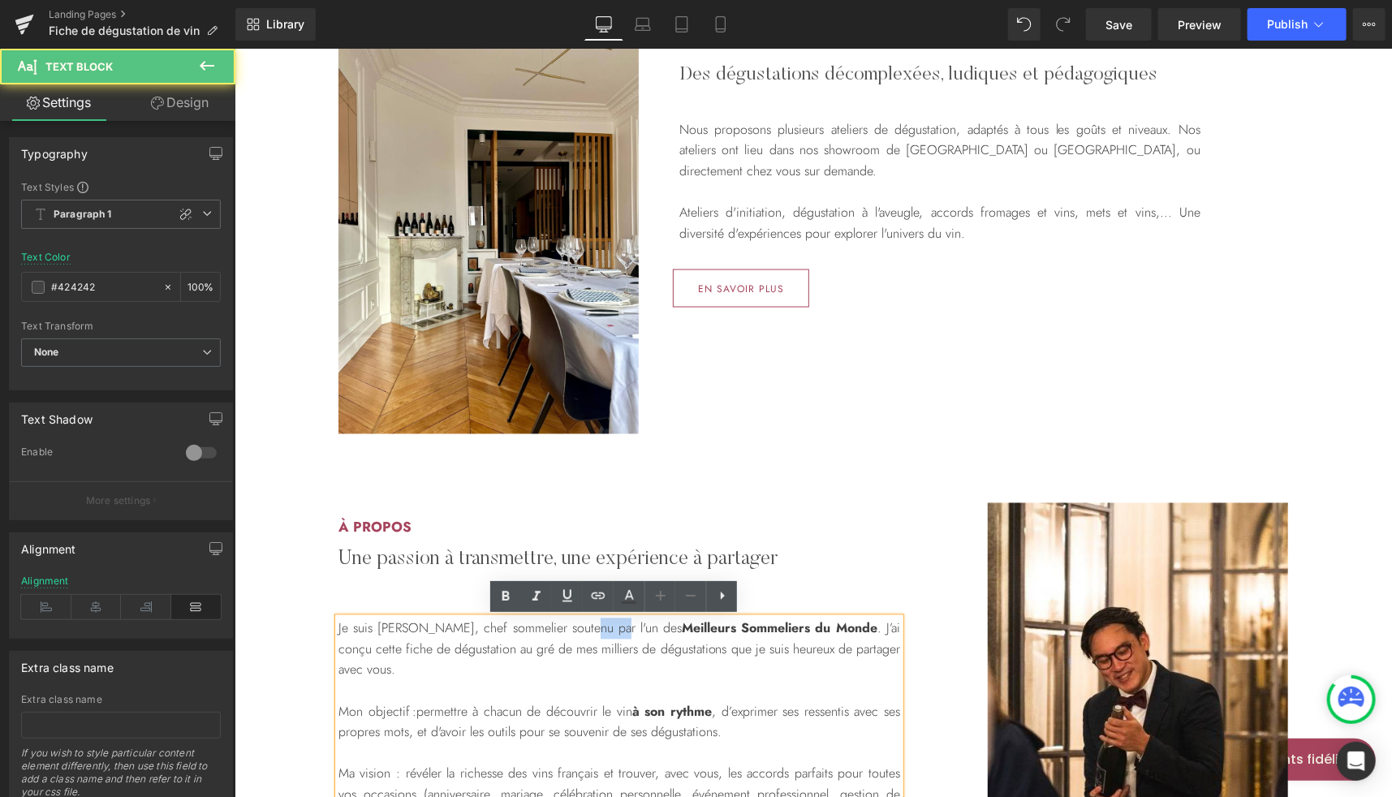
click at [575, 623] on p "Je suis Victor, chef sommelier soutenu par l'un des Meilleurs Sommeliers du Mon…" at bounding box center [619, 649] width 562 height 62
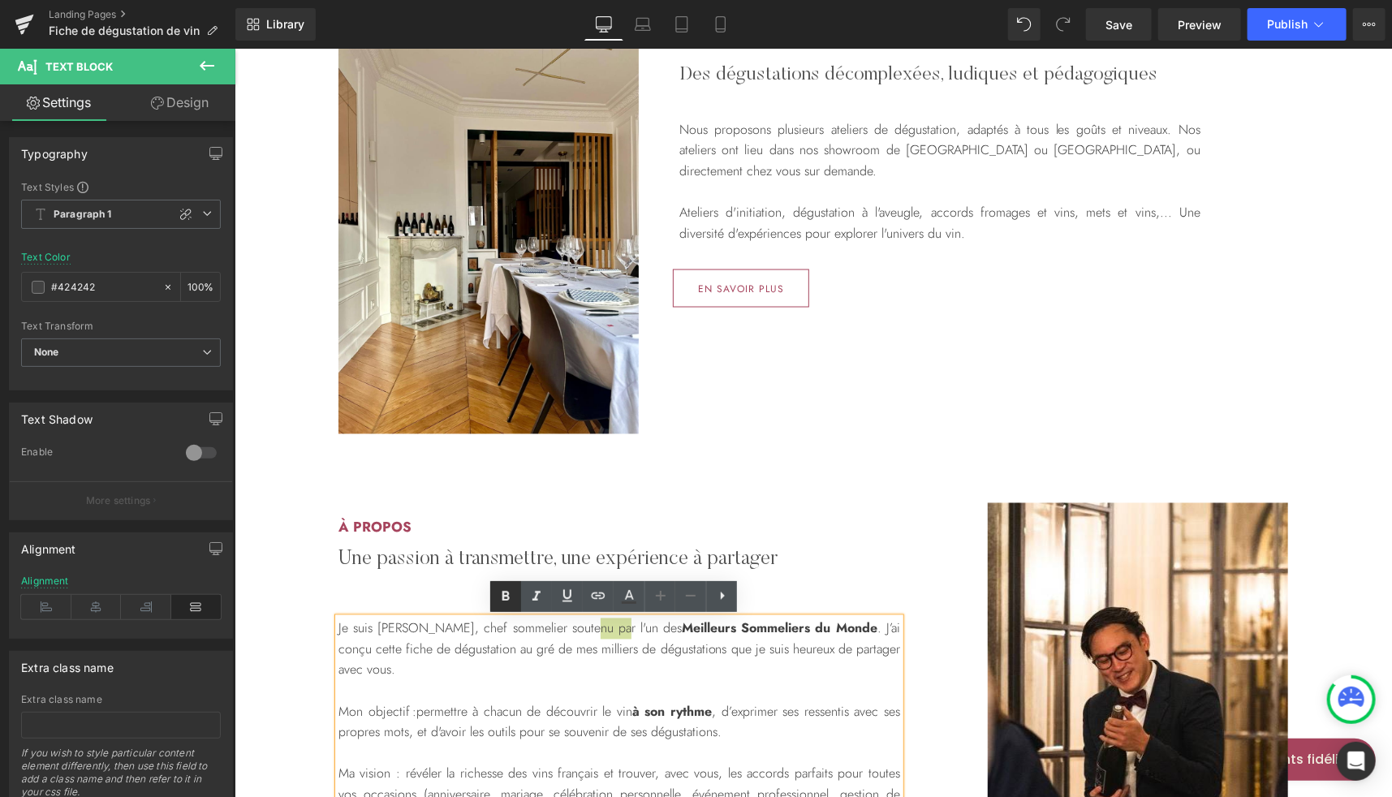
click at [504, 600] on icon at bounding box center [505, 596] width 7 height 10
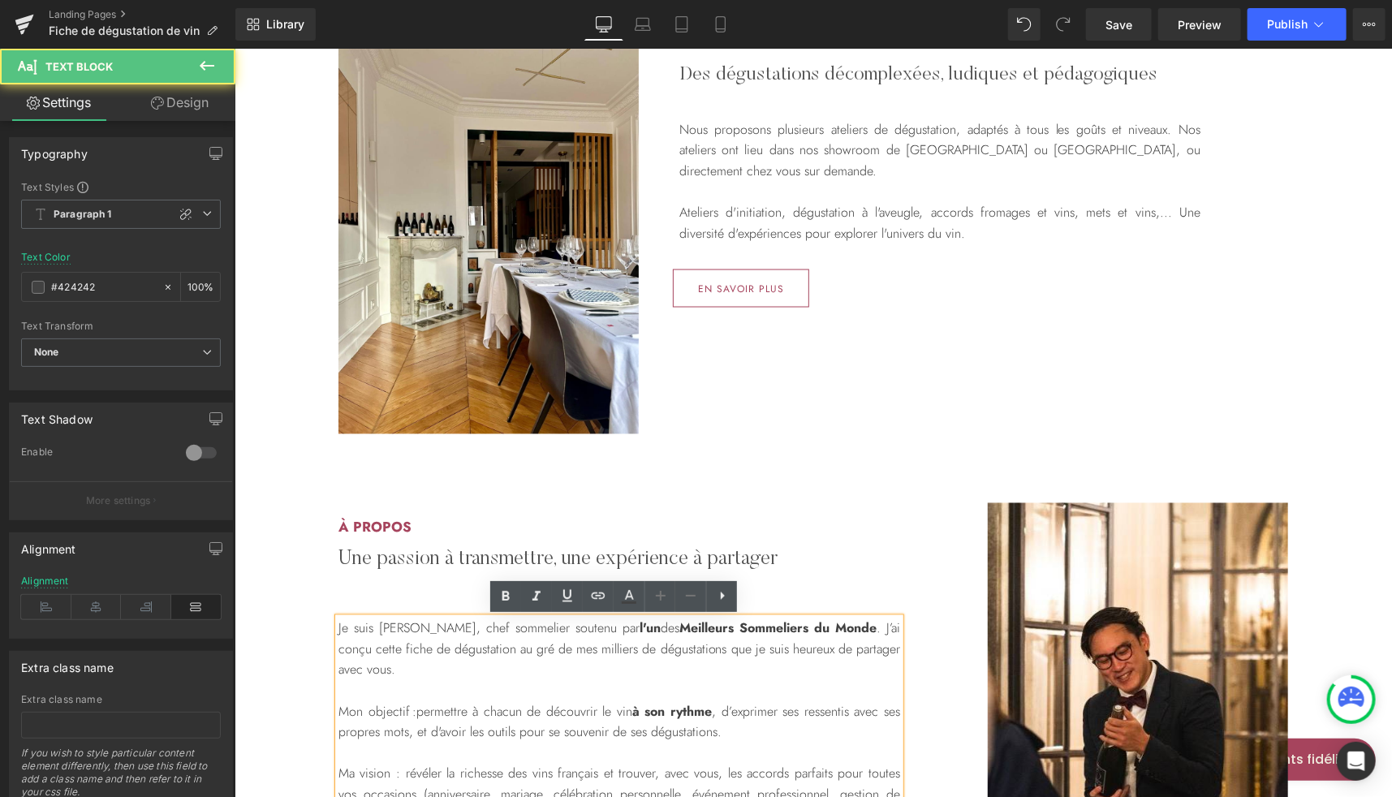
click at [639, 627] on strong "l'un" at bounding box center [649, 627] width 21 height 19
click at [514, 598] on icon at bounding box center [505, 596] width 19 height 19
click at [681, 629] on strong "Meilleurs Sommeliers du Monde" at bounding box center [779, 627] width 196 height 19
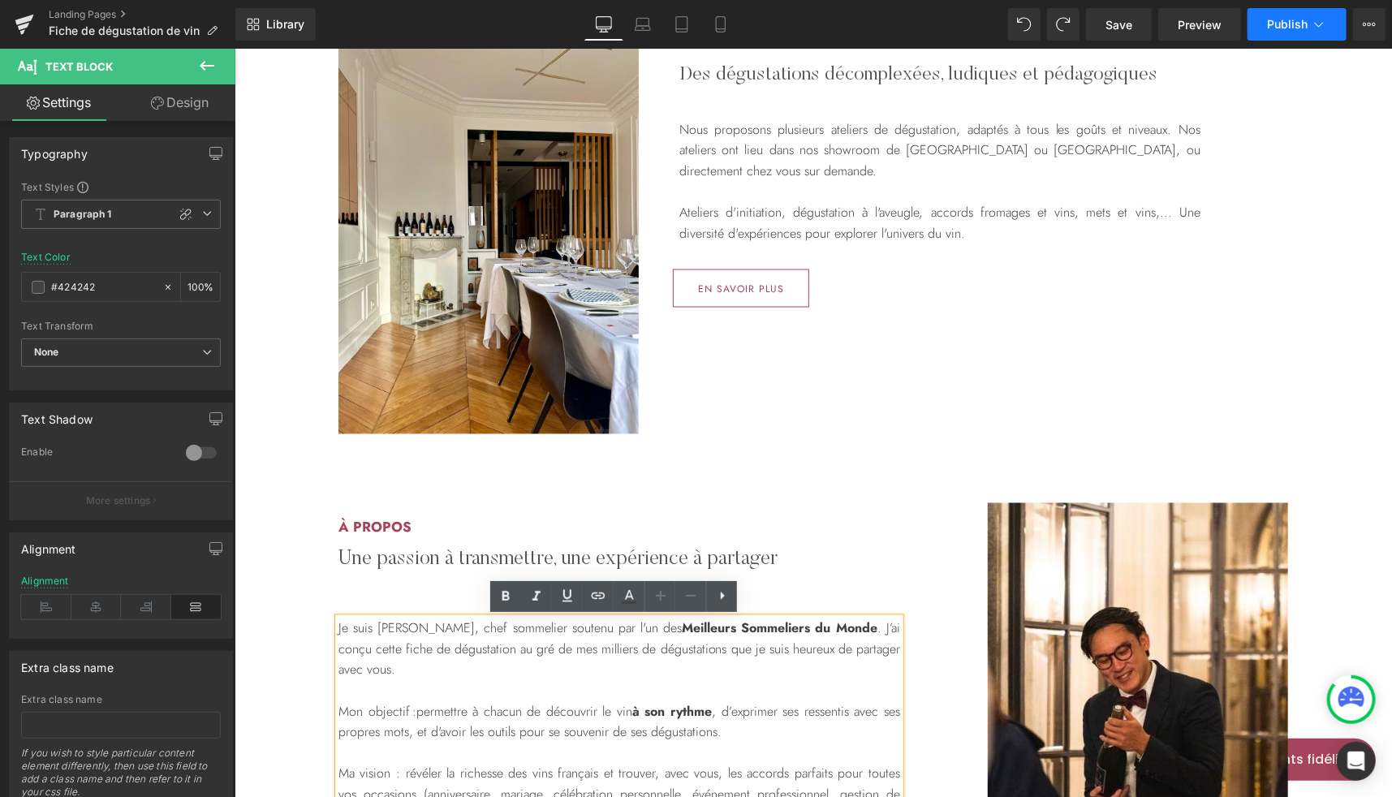
click at [1278, 29] on span "Publish" at bounding box center [1287, 24] width 41 height 13
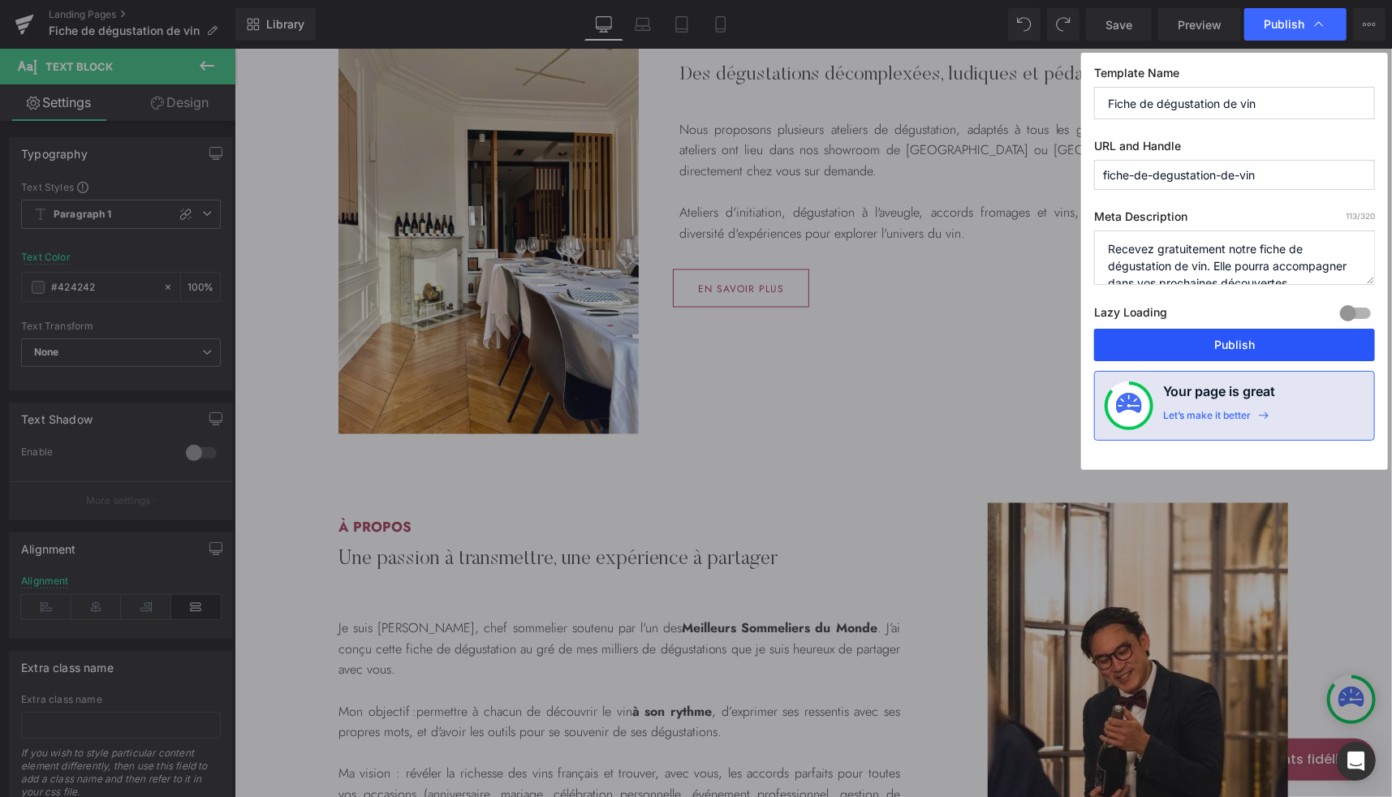
click at [1211, 344] on button "Publish" at bounding box center [1234, 345] width 281 height 32
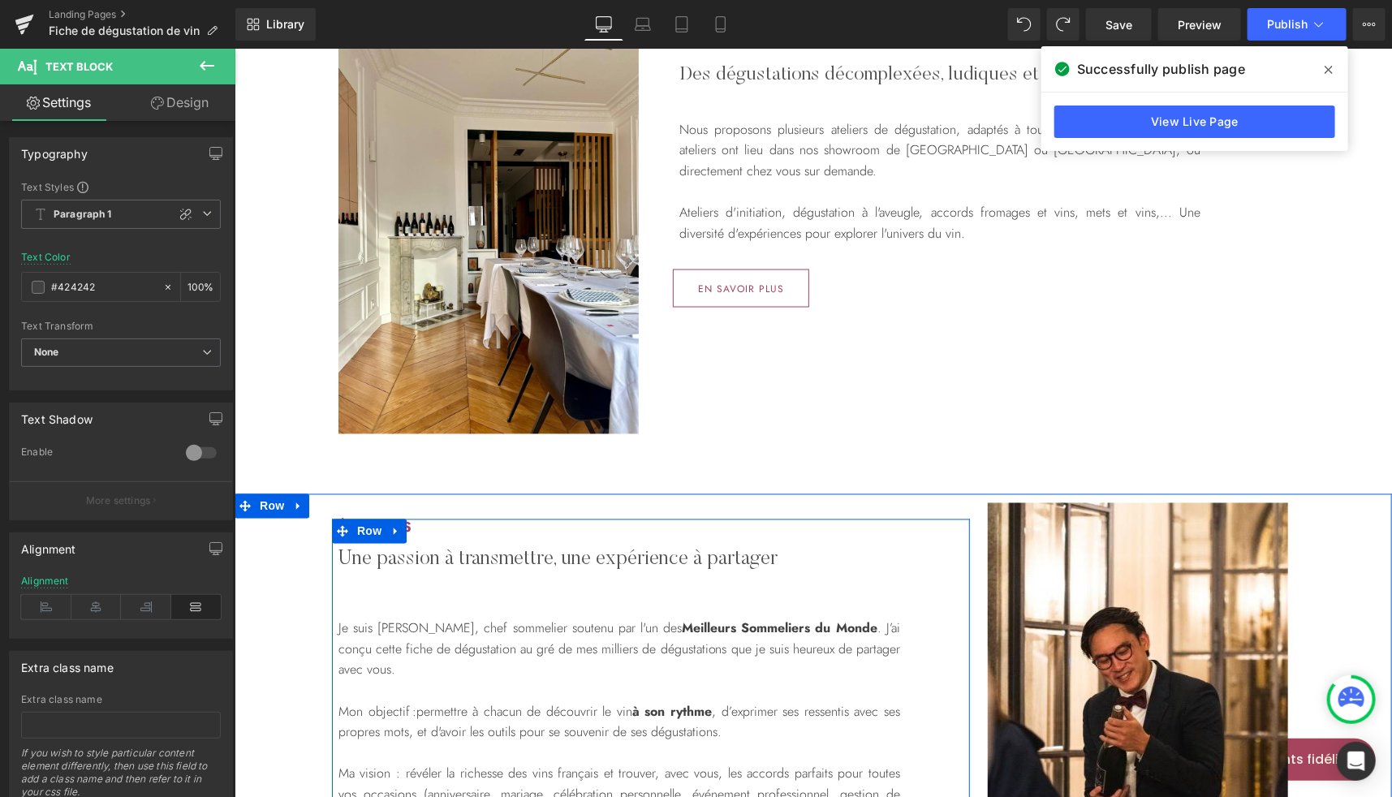
click at [716, 542] on div "à propos Heading Une passion à transmettre, une expérience à partager Heading J…" at bounding box center [618, 724] width 575 height 411
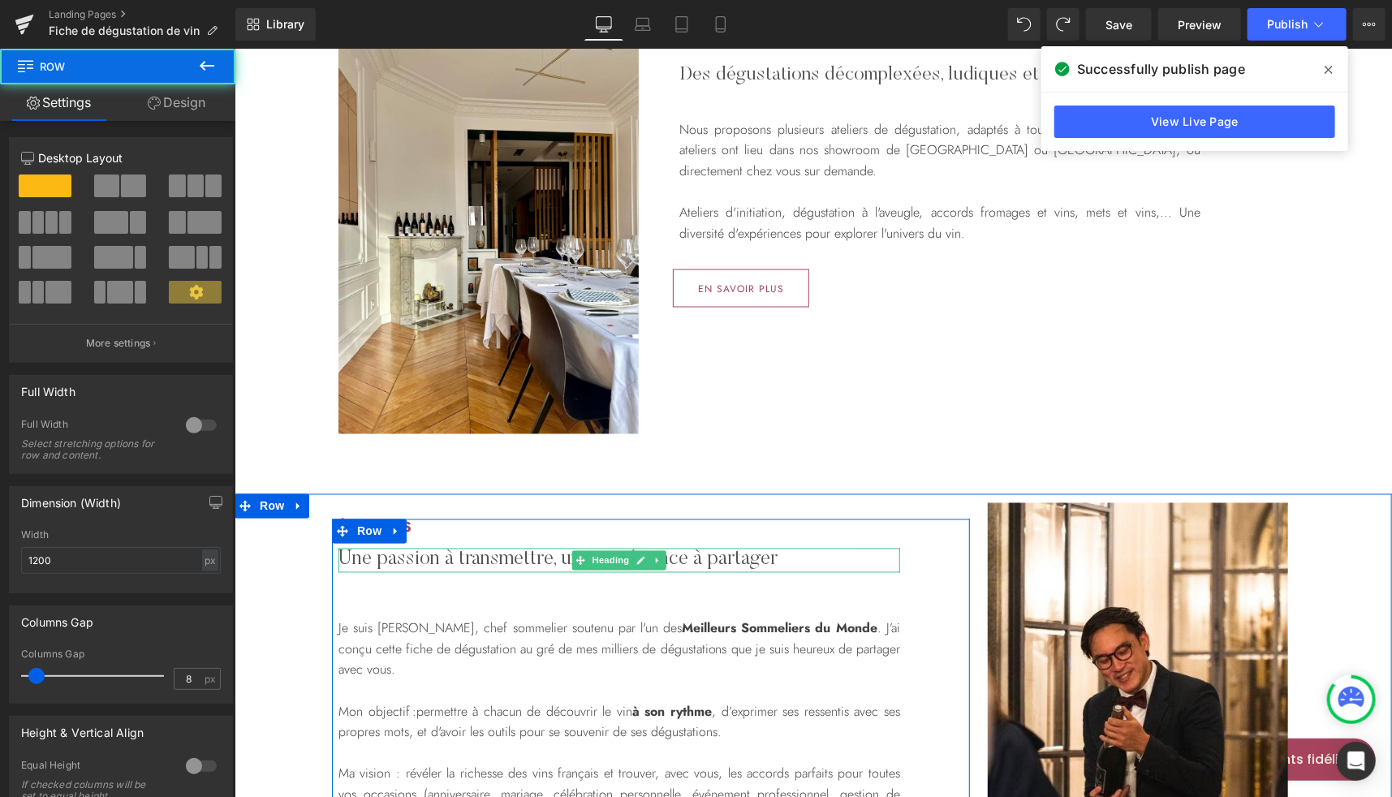
click at [696, 565] on h2 "Une passion à transmettre, une expérience à partager" at bounding box center [619, 560] width 562 height 24
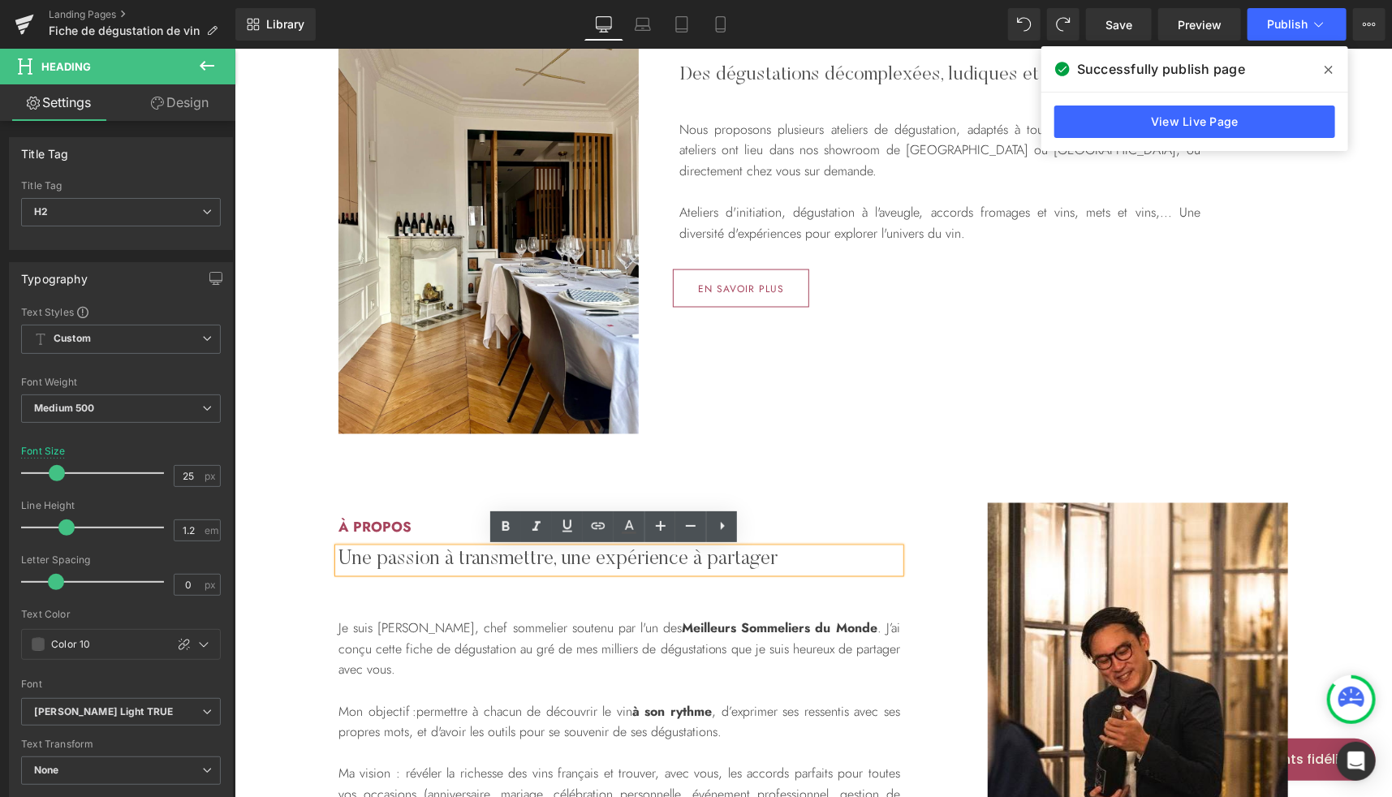
click at [697, 565] on h2 "Une passion à transmettre, une expérience à partager" at bounding box center [619, 560] width 562 height 24
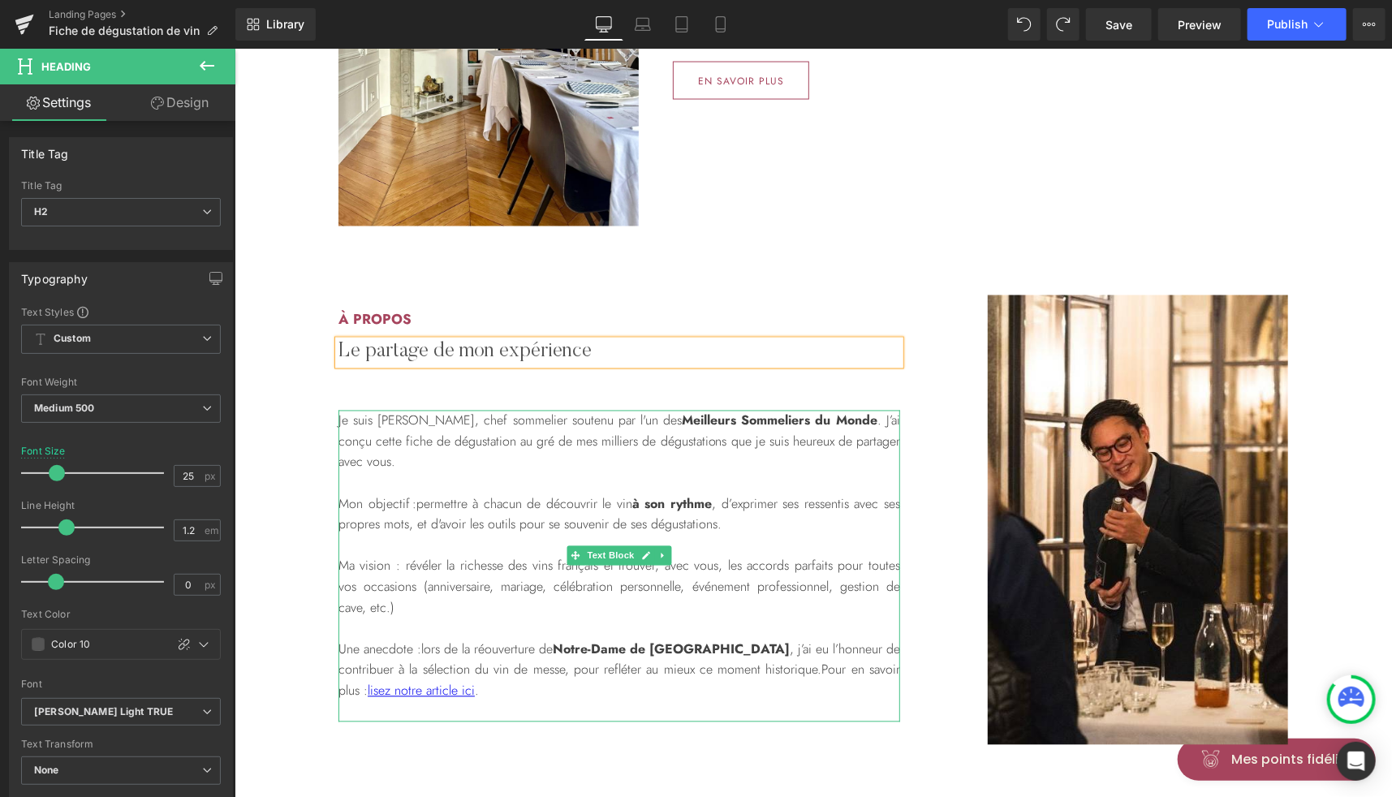
scroll to position [1494, 0]
click at [805, 420] on p "Je suis Victor, chef sommelier soutenu par l'un des Meilleurs Sommeliers du Mon…" at bounding box center [619, 440] width 562 height 62
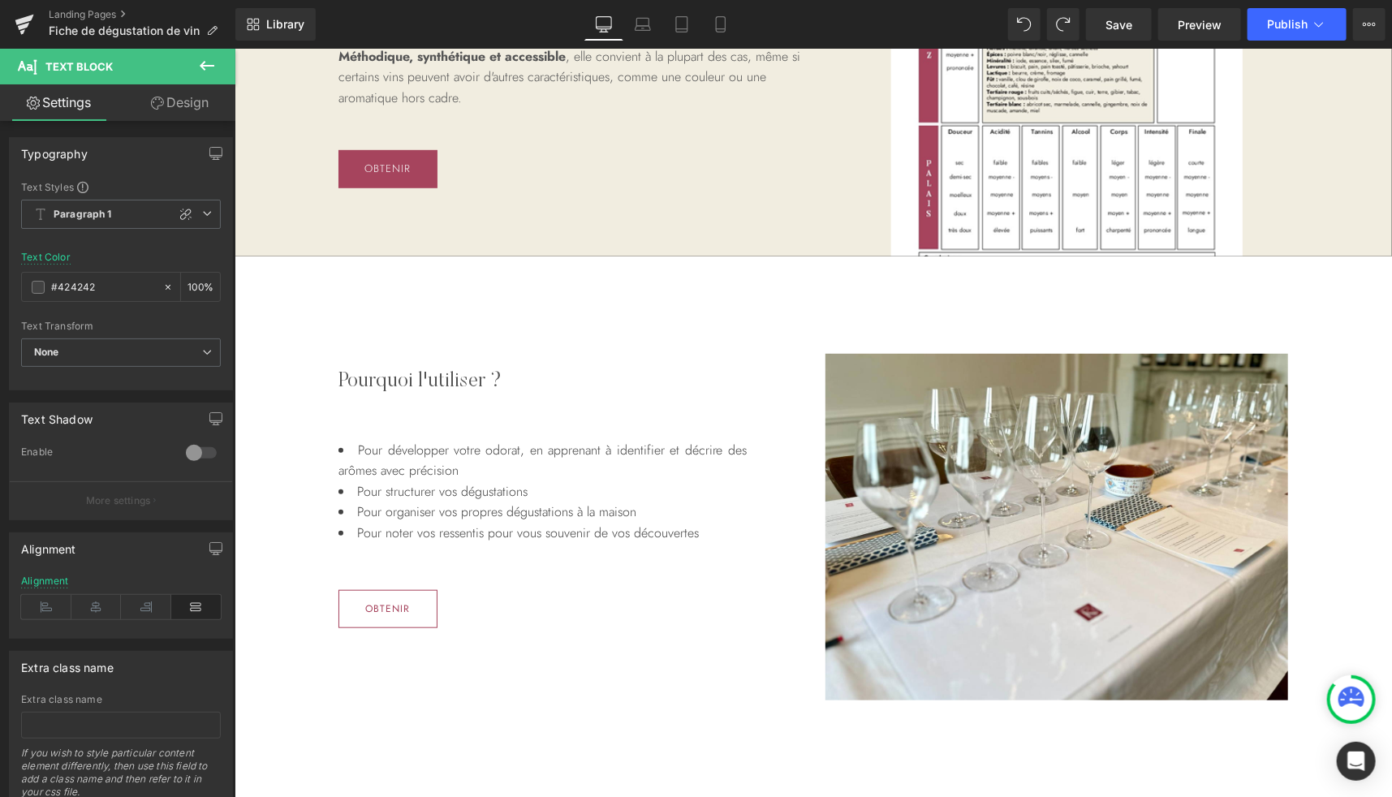
scroll to position [0, 0]
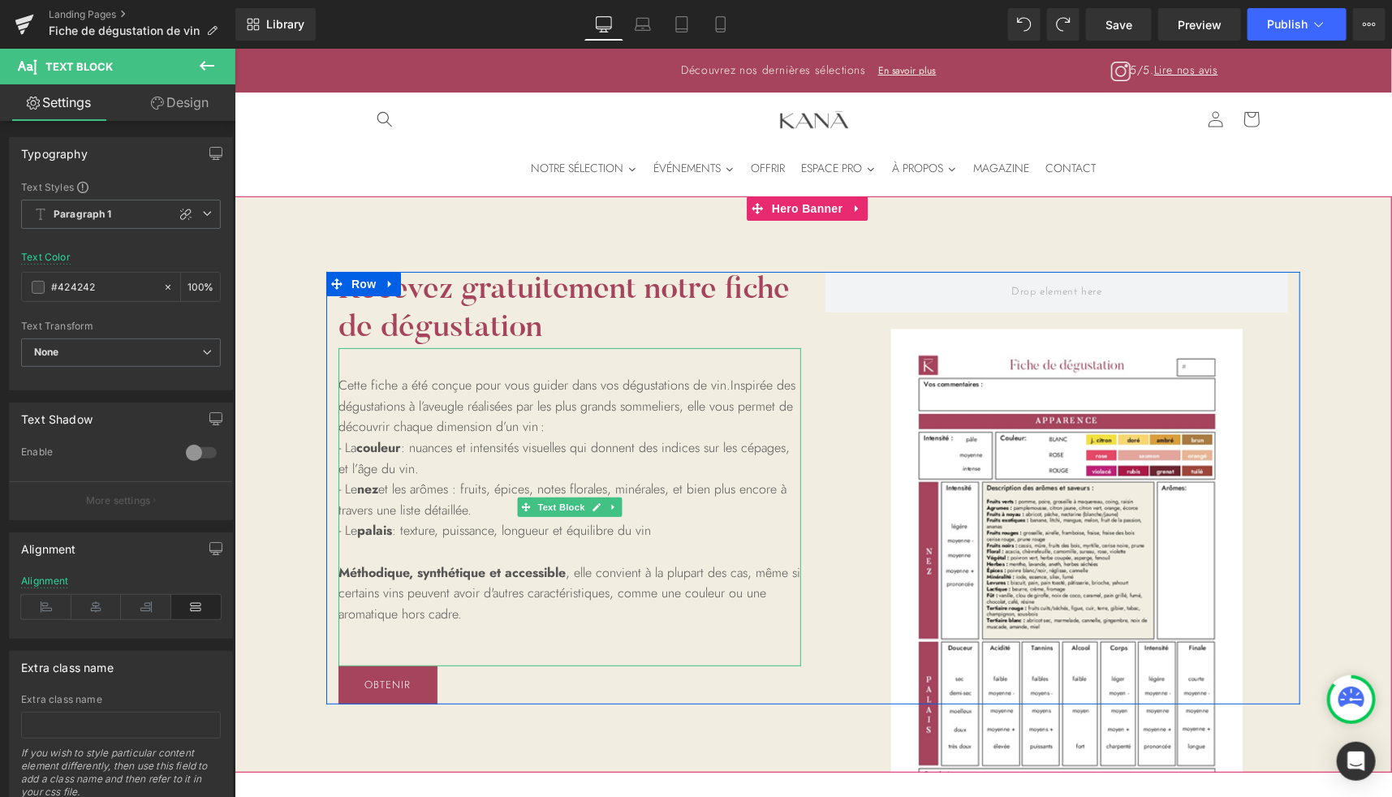
click at [407, 448] on p "- La couleur : nuances et intensités visuelles qui donnent des indices sur les …" at bounding box center [569, 457] width 463 height 41
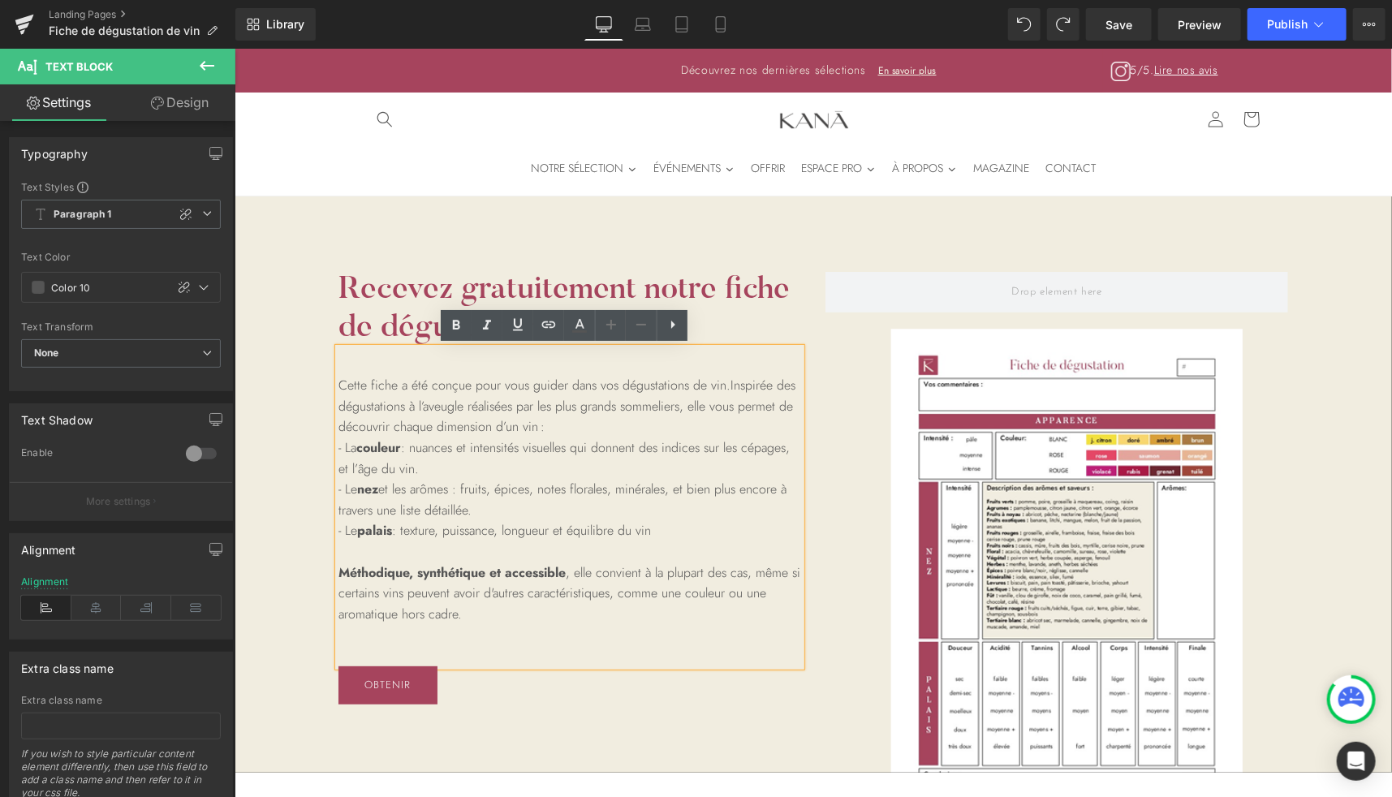
click at [554, 422] on p "Cette fiche a été conçue pour vous guider dans vos dégustations de vin. Inspiré…" at bounding box center [569, 395] width 463 height 83
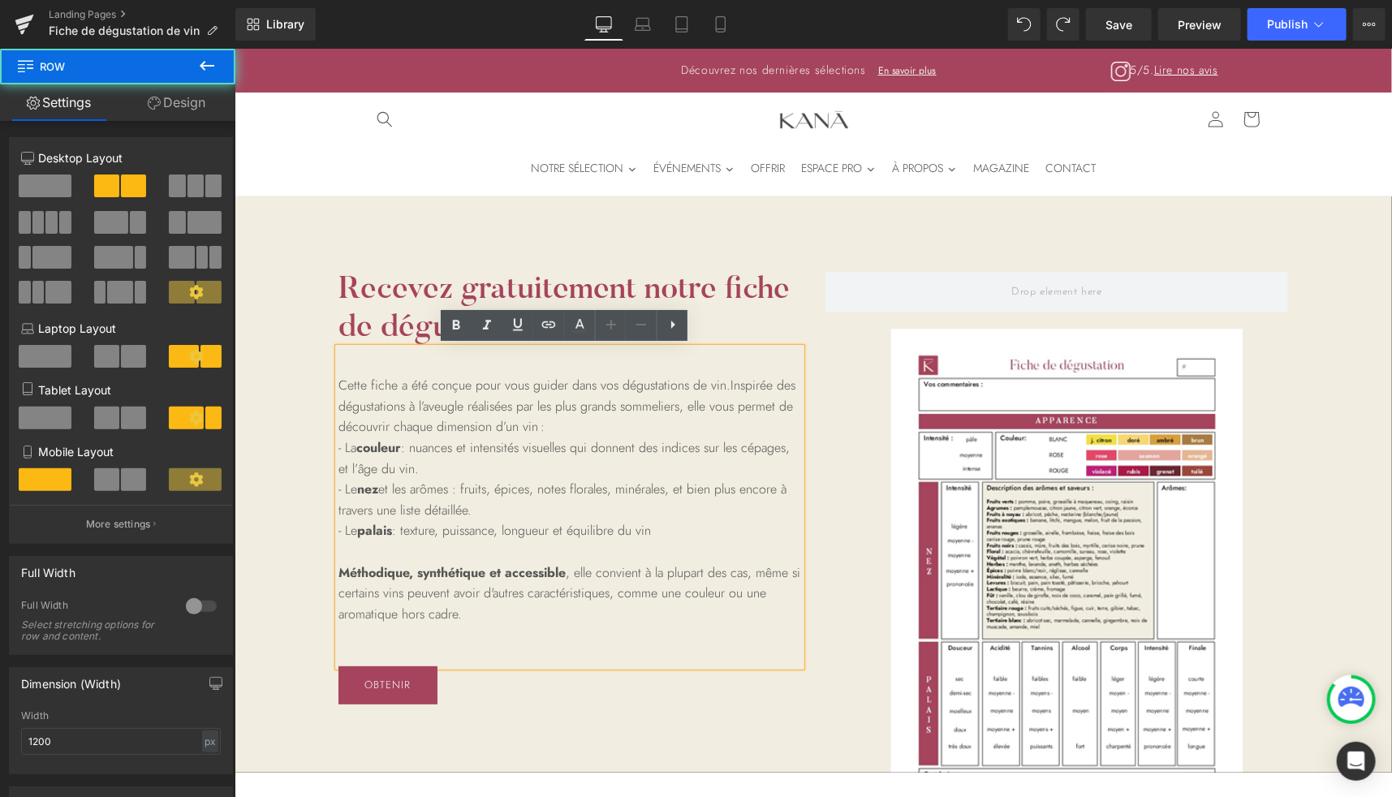
click at [805, 412] on div "Recevez gratuitement notre fiche de dégustation Heading Cette fiche a été conçu…" at bounding box center [568, 487] width 487 height 433
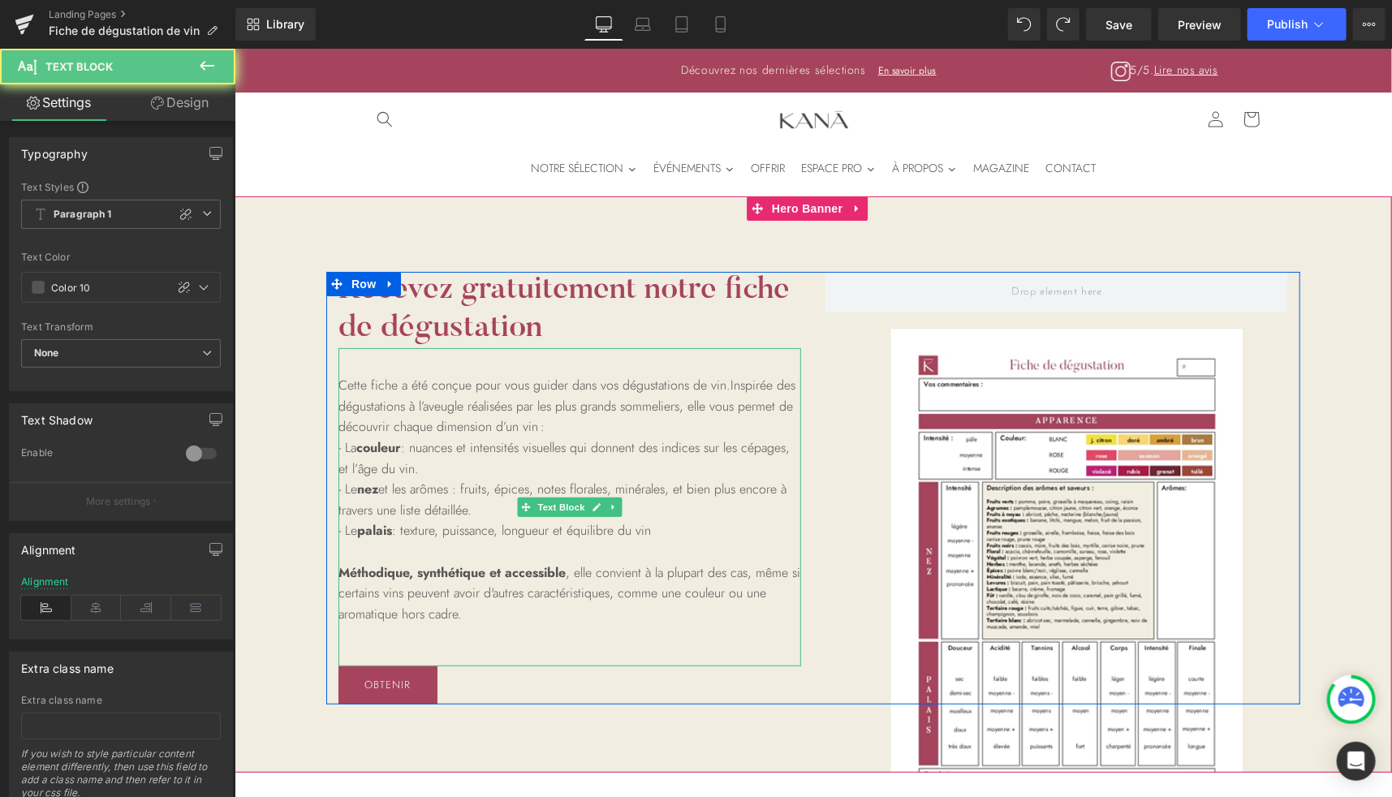
click at [655, 443] on p "- La couleur : nuances et intensités visuelles qui donnent des indices sur les …" at bounding box center [569, 457] width 463 height 41
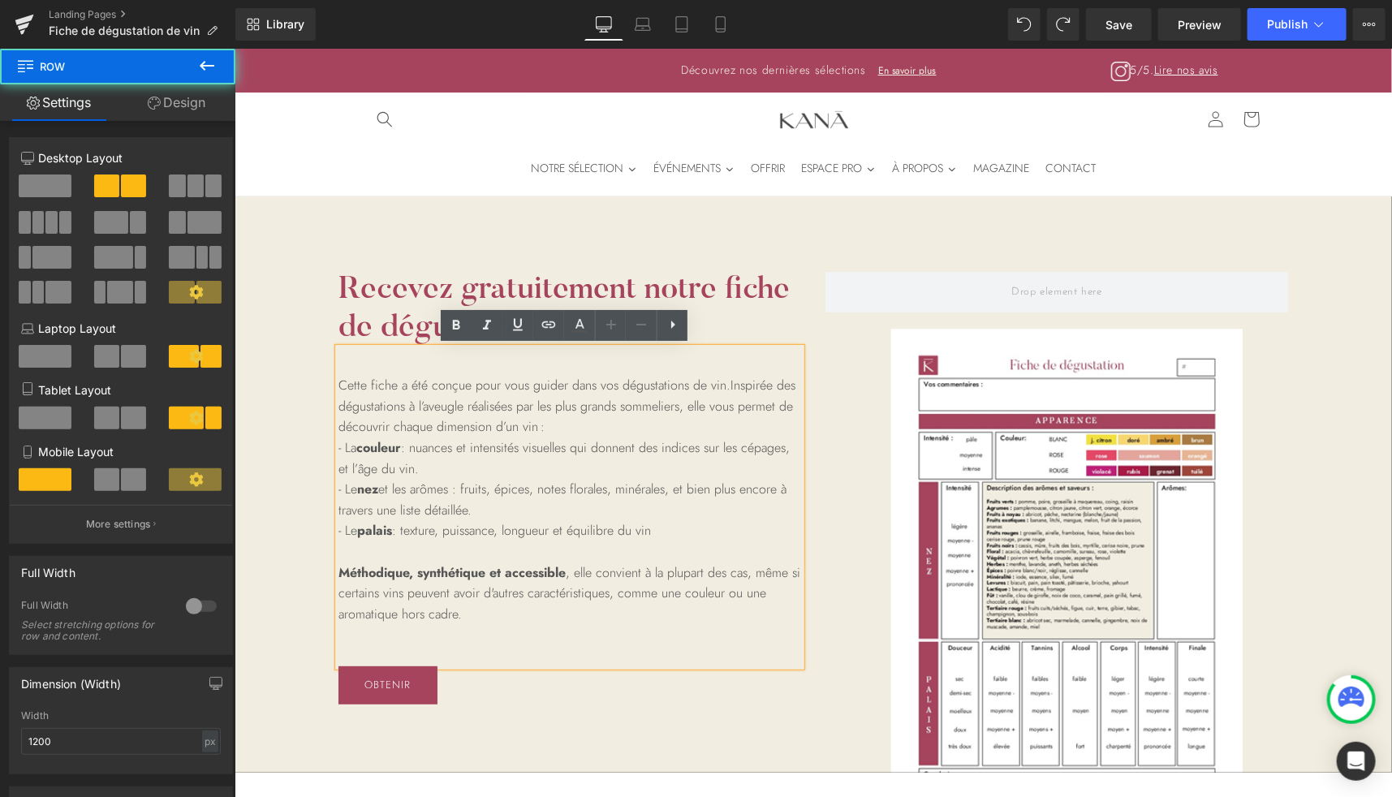
click at [800, 427] on div "Recevez gratuitement notre fiche de dégustation Heading Cette fiche a été conçu…" at bounding box center [568, 487] width 487 height 433
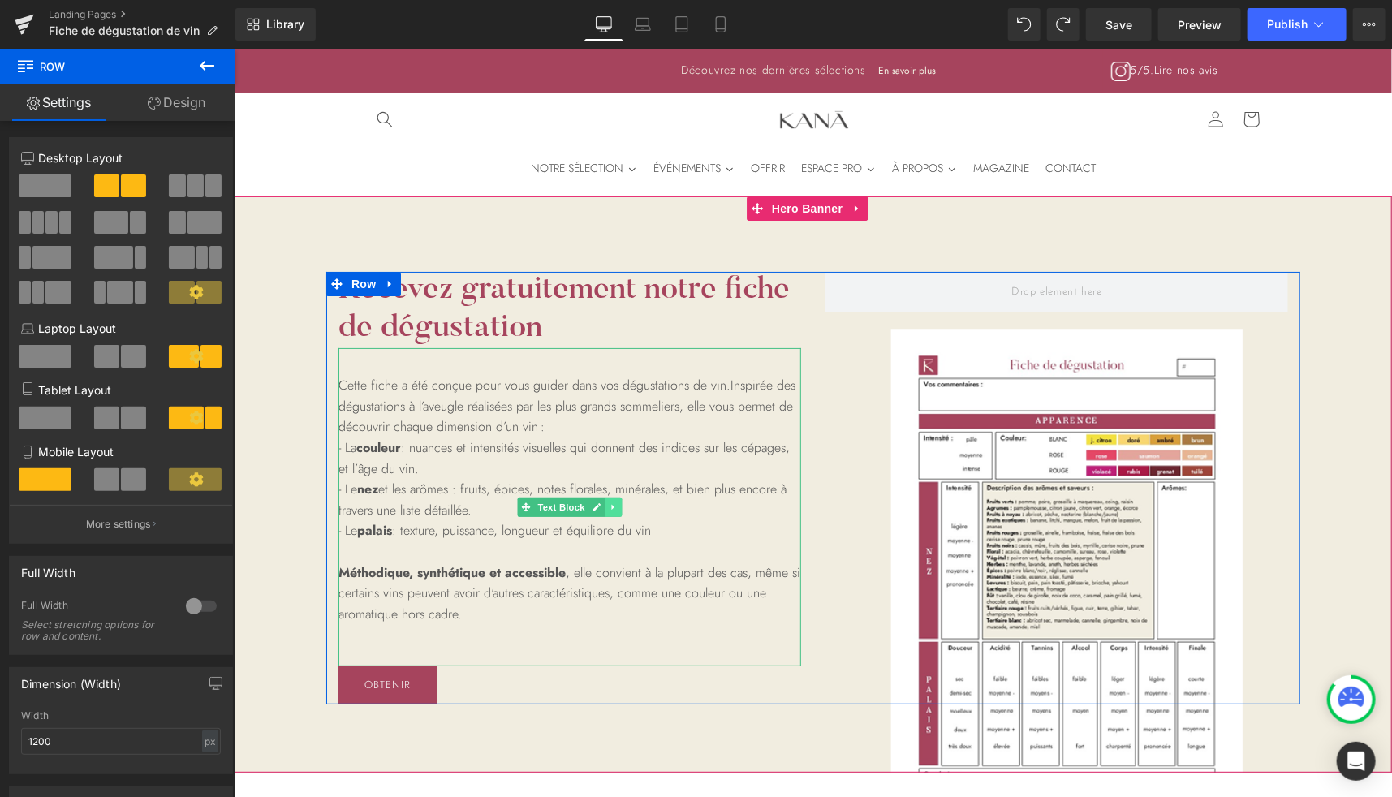
click at [605, 512] on link at bounding box center [613, 506] width 17 height 19
click at [600, 505] on icon at bounding box center [604, 506] width 9 height 9
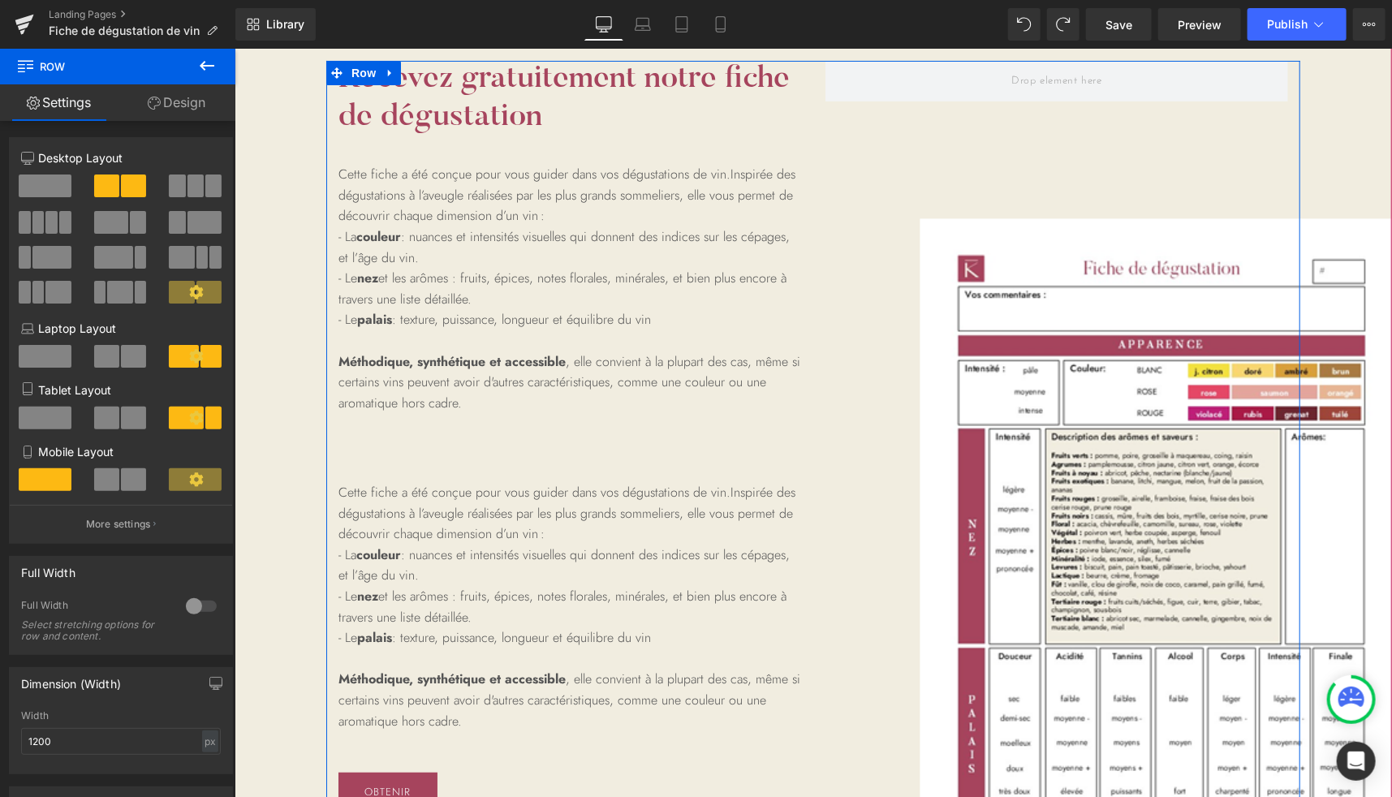
scroll to position [209, 0]
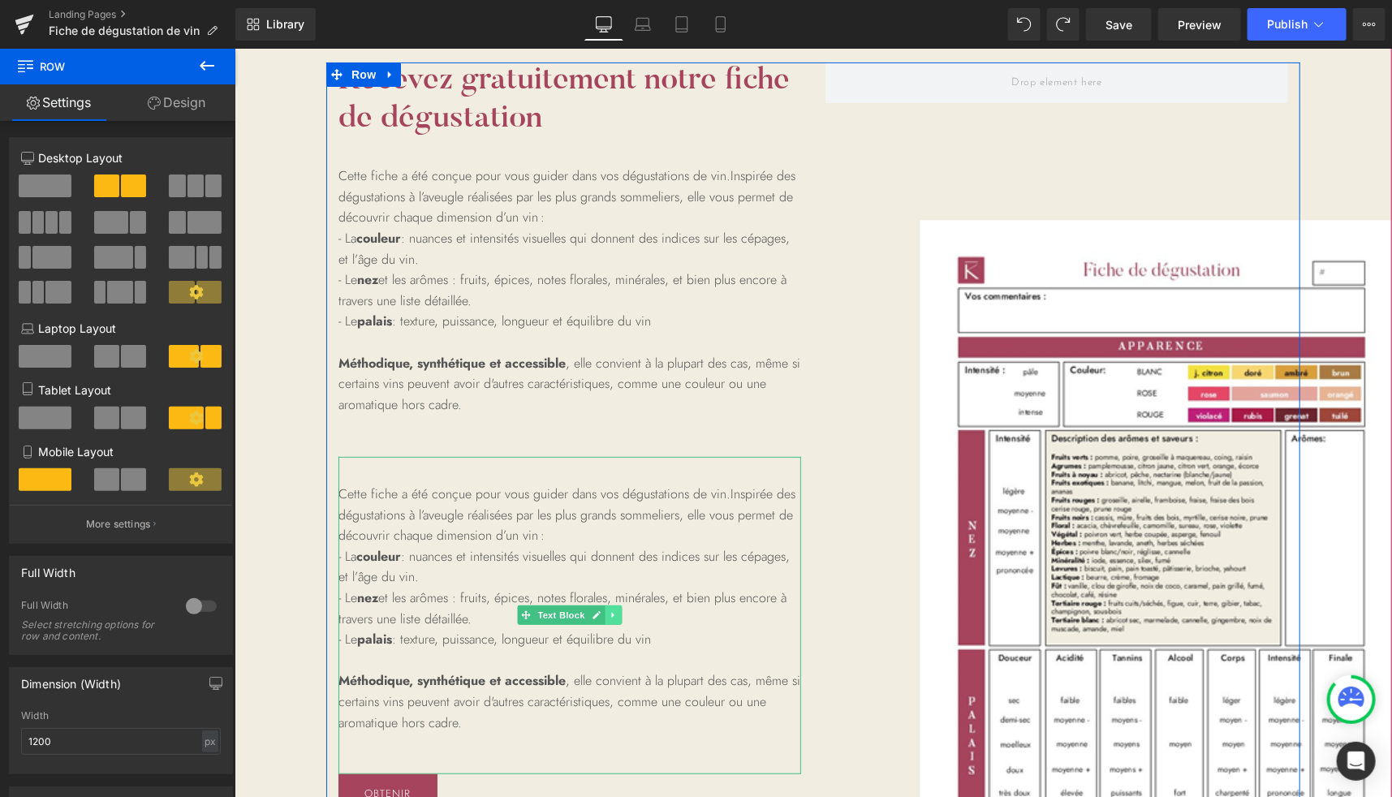
click at [610, 613] on icon at bounding box center [611, 615] width 2 height 6
click at [601, 613] on icon at bounding box center [604, 615] width 9 height 10
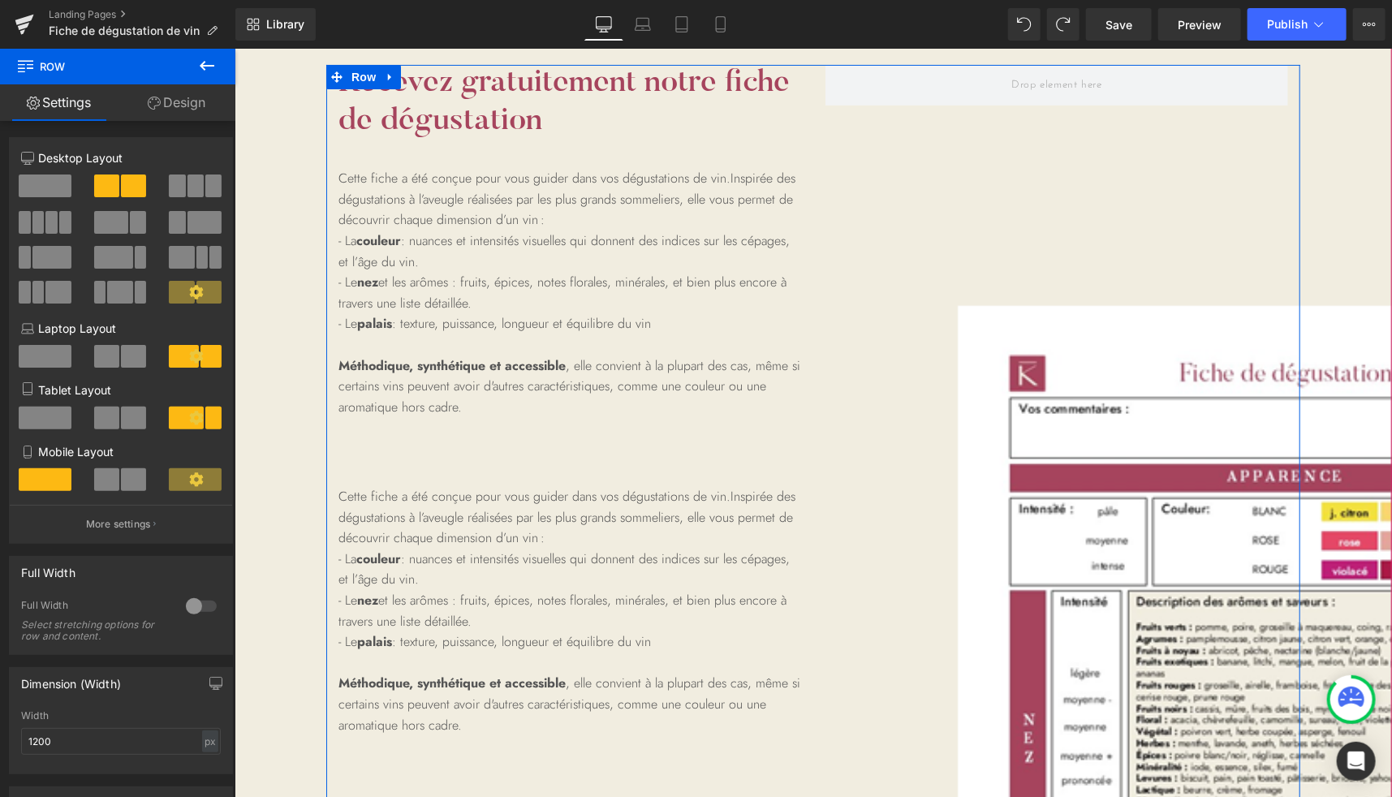
scroll to position [206, 0]
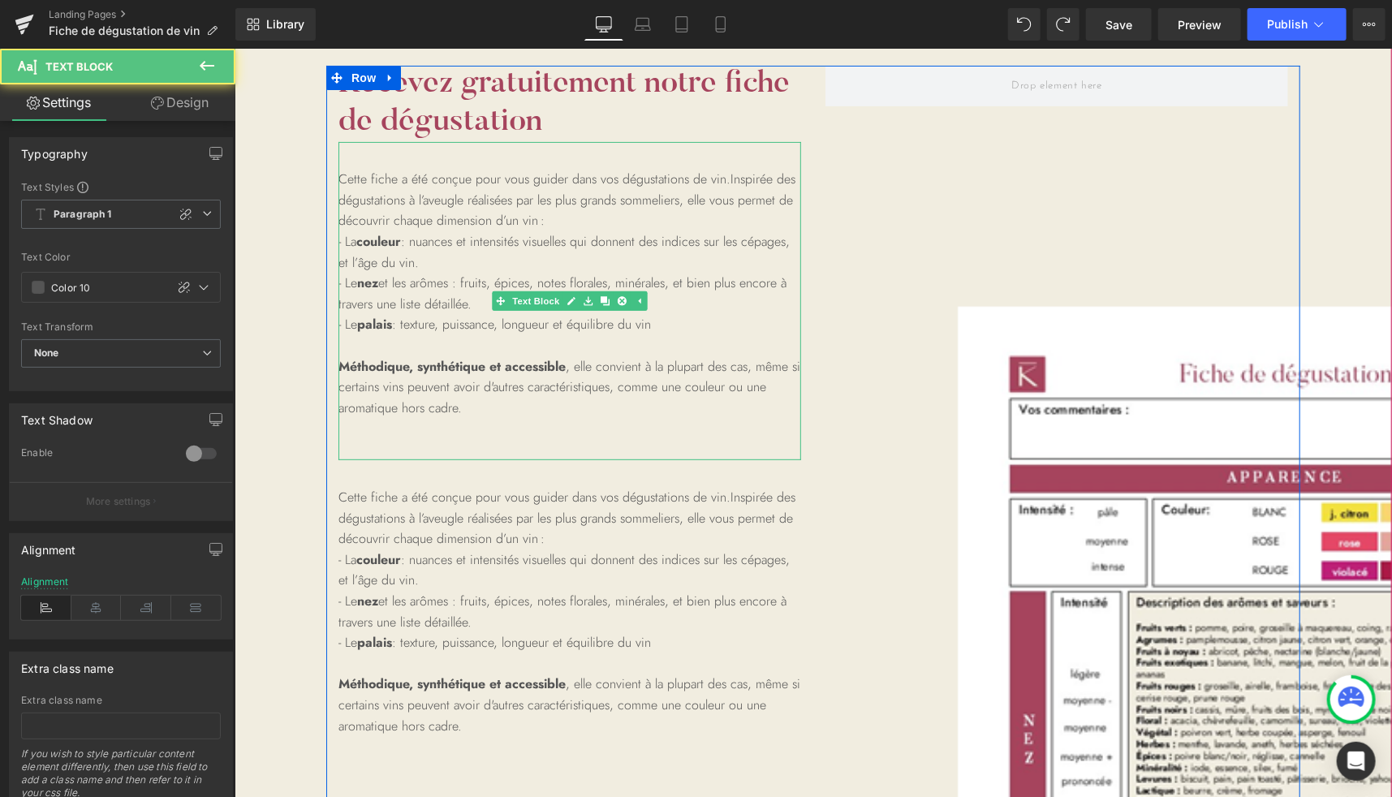
click at [558, 281] on p "- Le nez et les arômes : fruits, épices, notes florales, minérales, et bien plu…" at bounding box center [569, 292] width 463 height 41
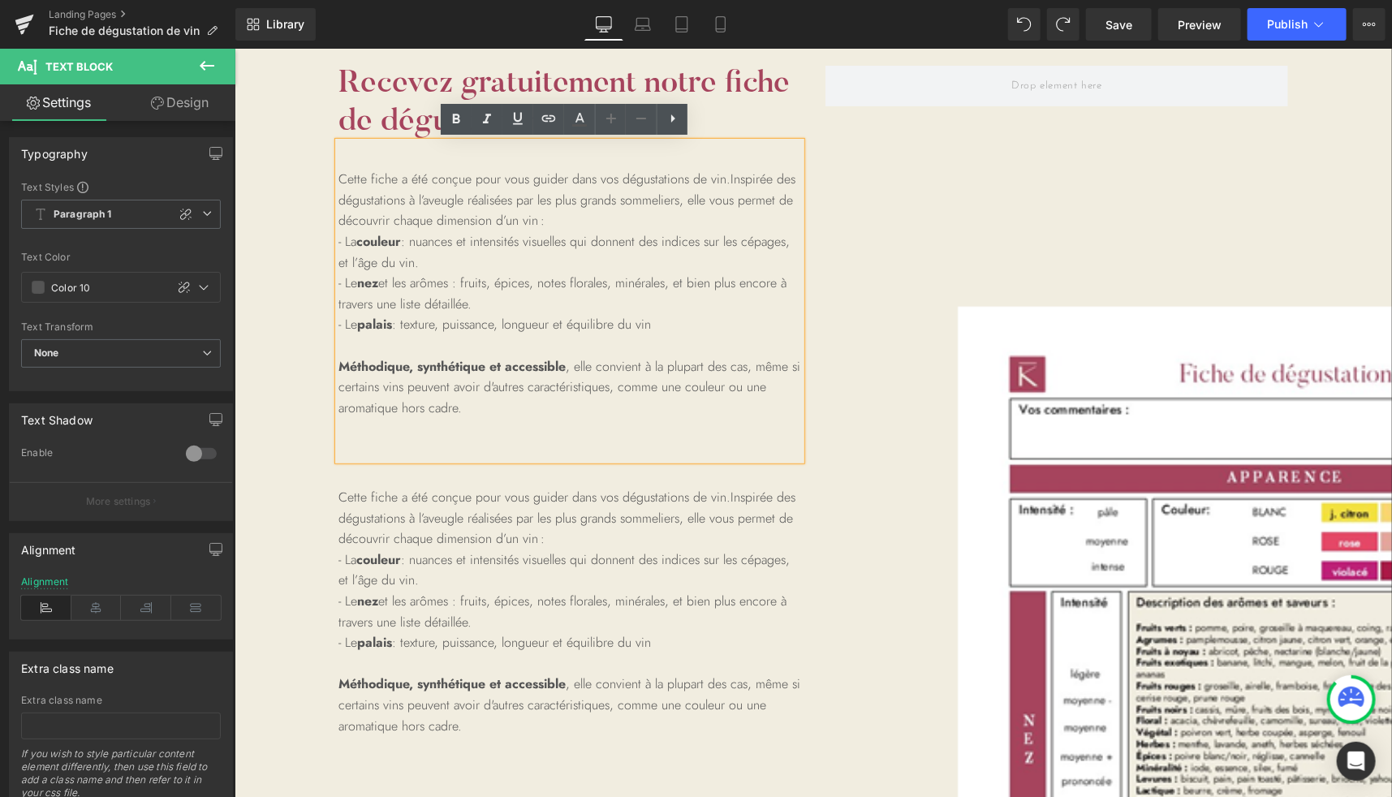
click at [521, 393] on p "Méthodique, synthétique et accessible , elle convient à la plupart des cas, mêm…" at bounding box center [569, 386] width 463 height 62
click at [502, 399] on p "Méthodique, synthétique et accessible , elle convient à la plupart des cas, mêm…" at bounding box center [569, 386] width 463 height 62
click at [575, 221] on p "Cette fiche a été conçue pour vous guider dans vos dégustations de vin. Inspiré…" at bounding box center [569, 189] width 463 height 83
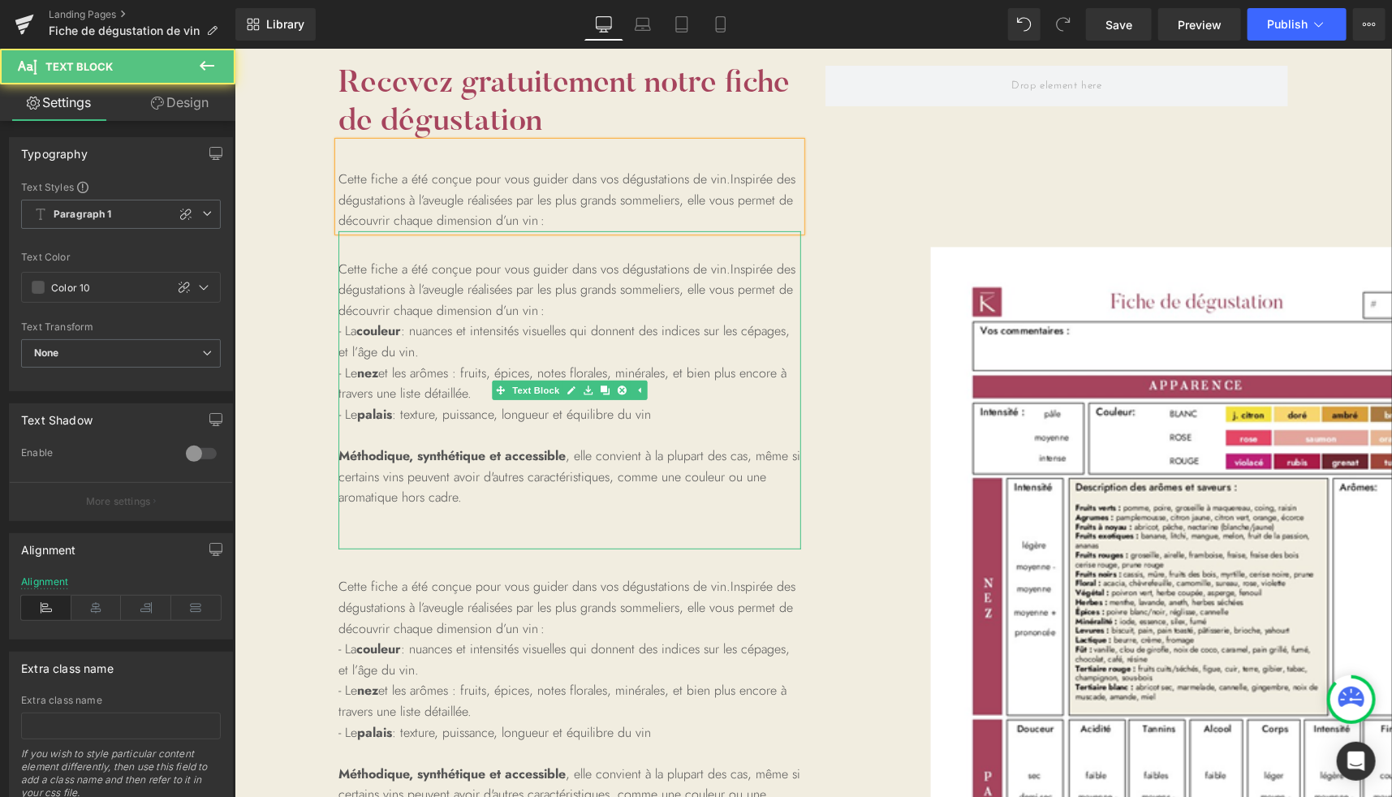
click at [503, 285] on span "Inspirée des dégustations à l’aveugle réalisées par les plus grands sommeliers,…" at bounding box center [566, 289] width 457 height 60
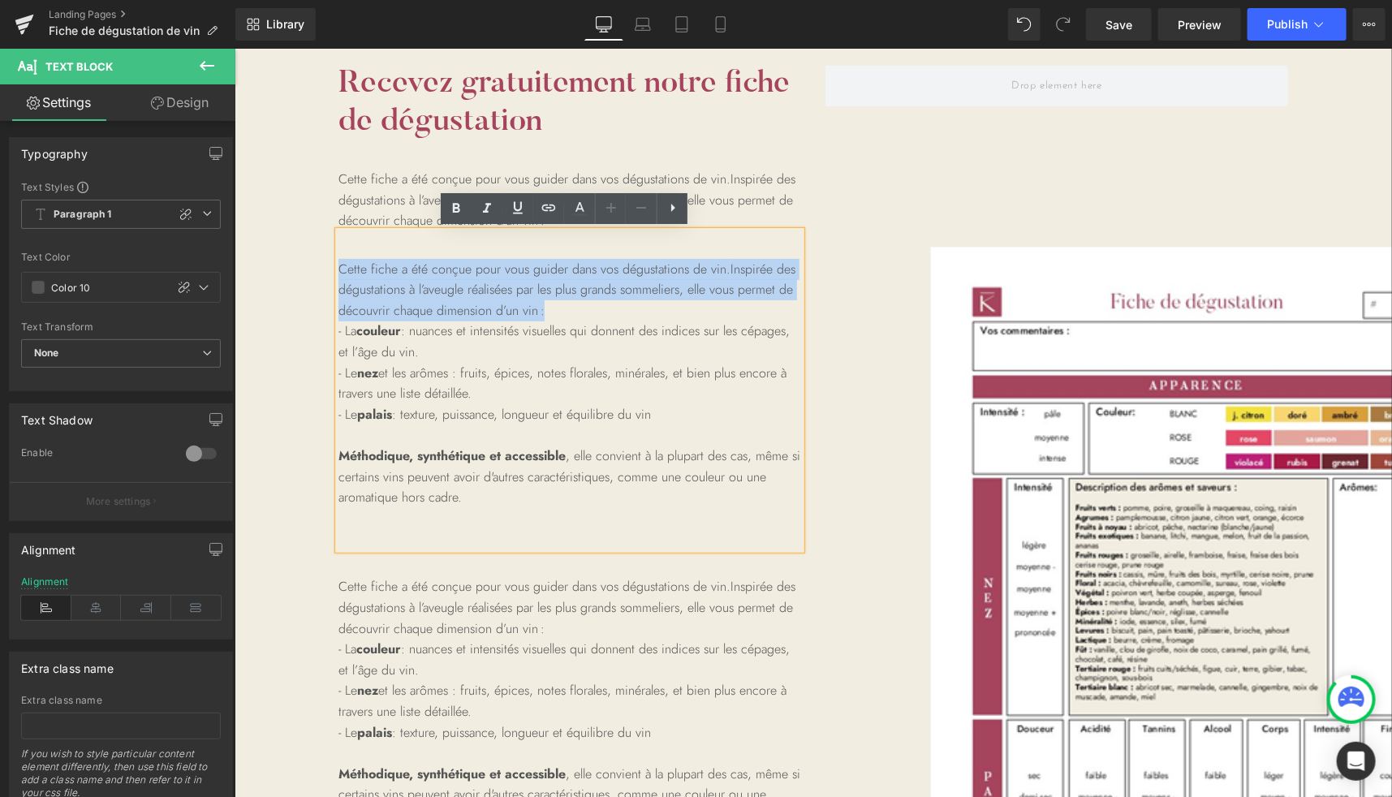
drag, startPoint x: 561, startPoint y: 308, endPoint x: 297, endPoint y: 263, distance: 267.5
click at [297, 263] on span "Recevez gratuitement notre fiche de dégustation Heading Cette fiche a été conçu…" at bounding box center [812, 485] width 1157 height 840
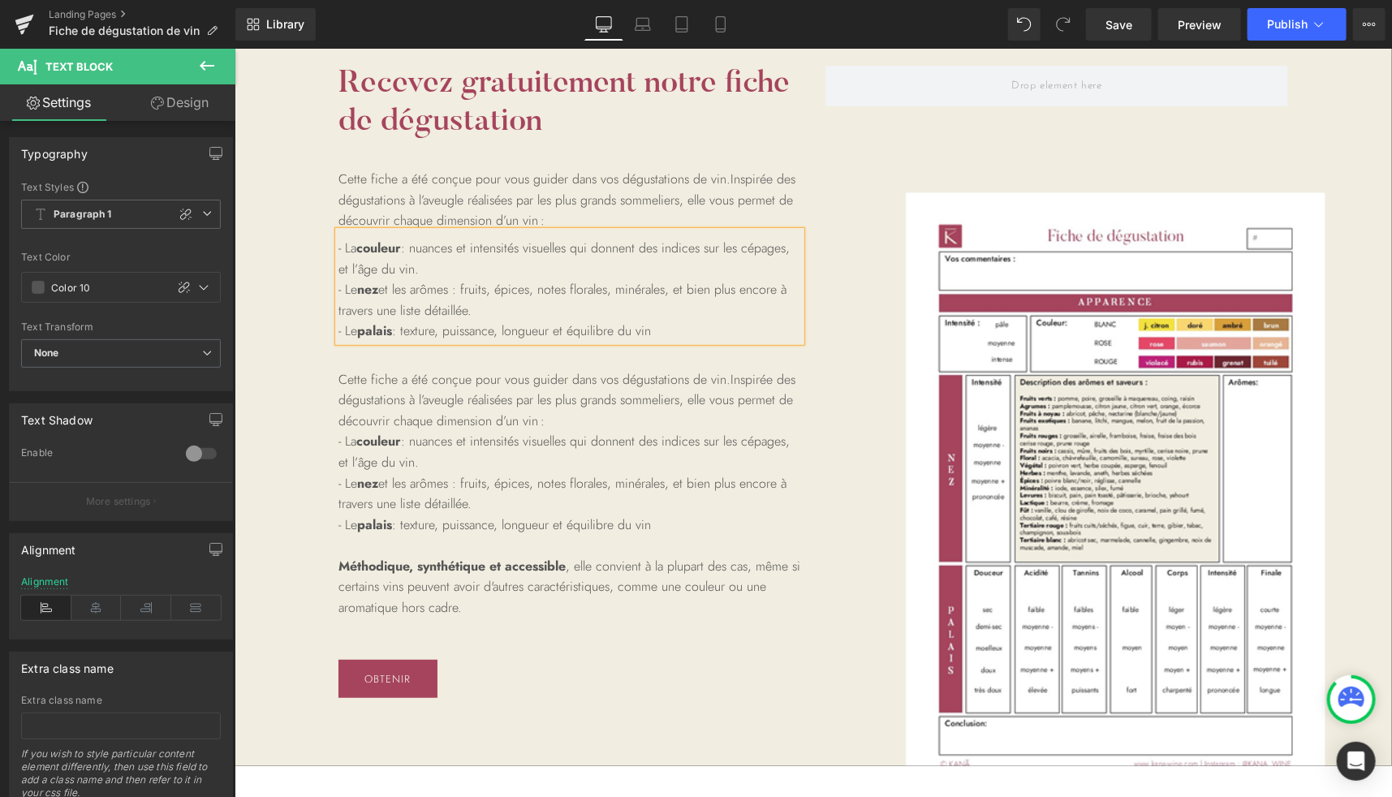
click at [469, 258] on p "- La couleur : nuances et intensités visuelles qui donnent des indices sur les …" at bounding box center [569, 257] width 463 height 41
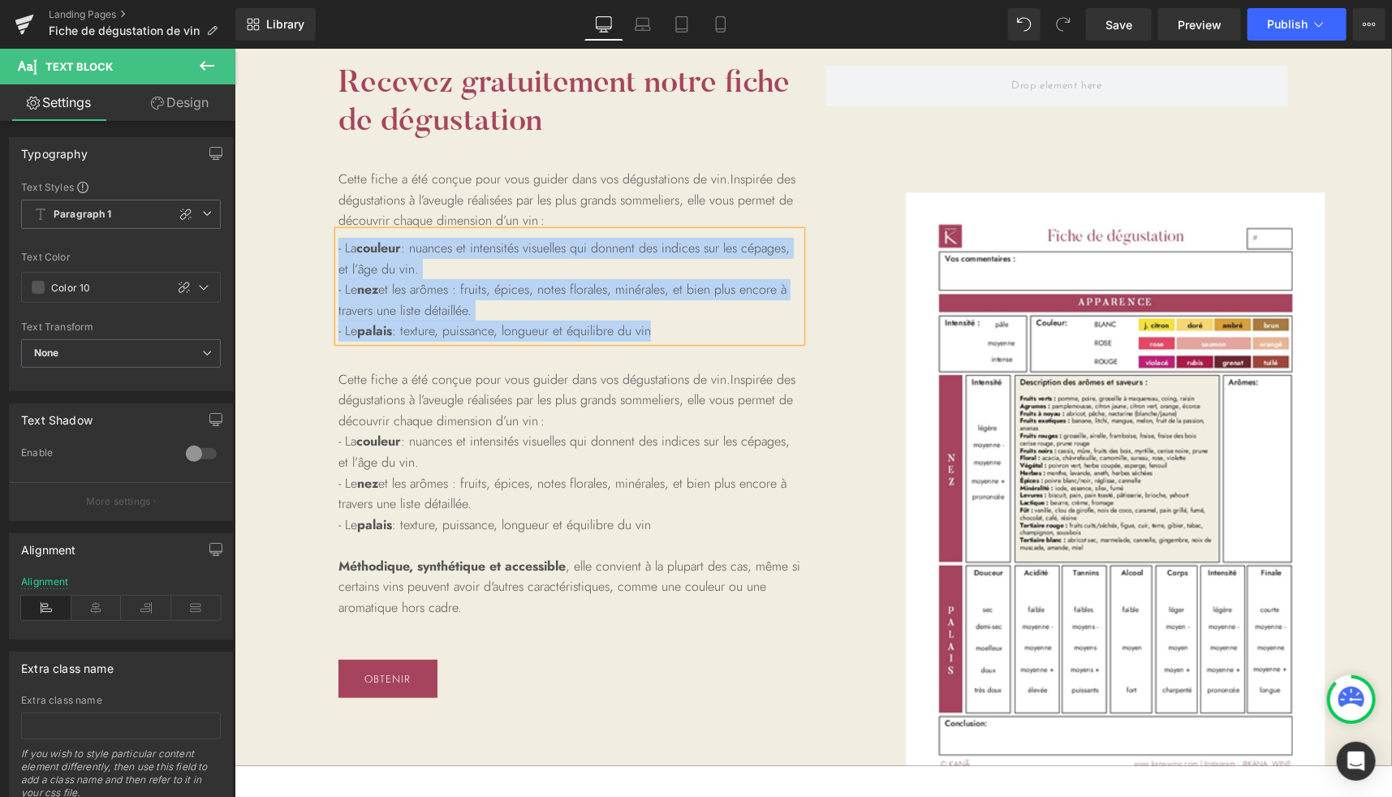
click at [674, 253] on p "- La couleur : nuances et intensités visuelles qui donnent des indices sur les …" at bounding box center [569, 257] width 463 height 41
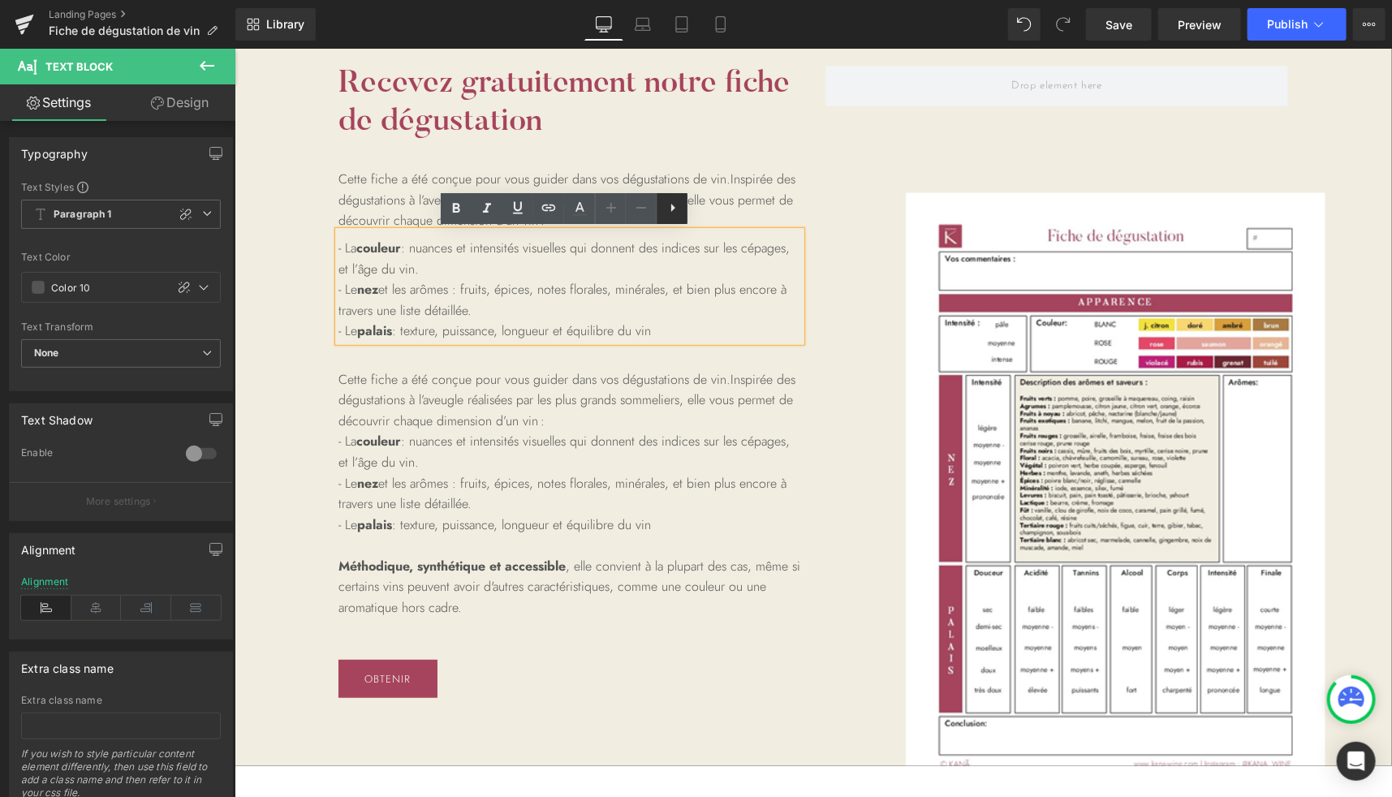
click at [678, 206] on icon at bounding box center [672, 207] width 19 height 19
click at [646, 210] on icon at bounding box center [641, 207] width 19 height 19
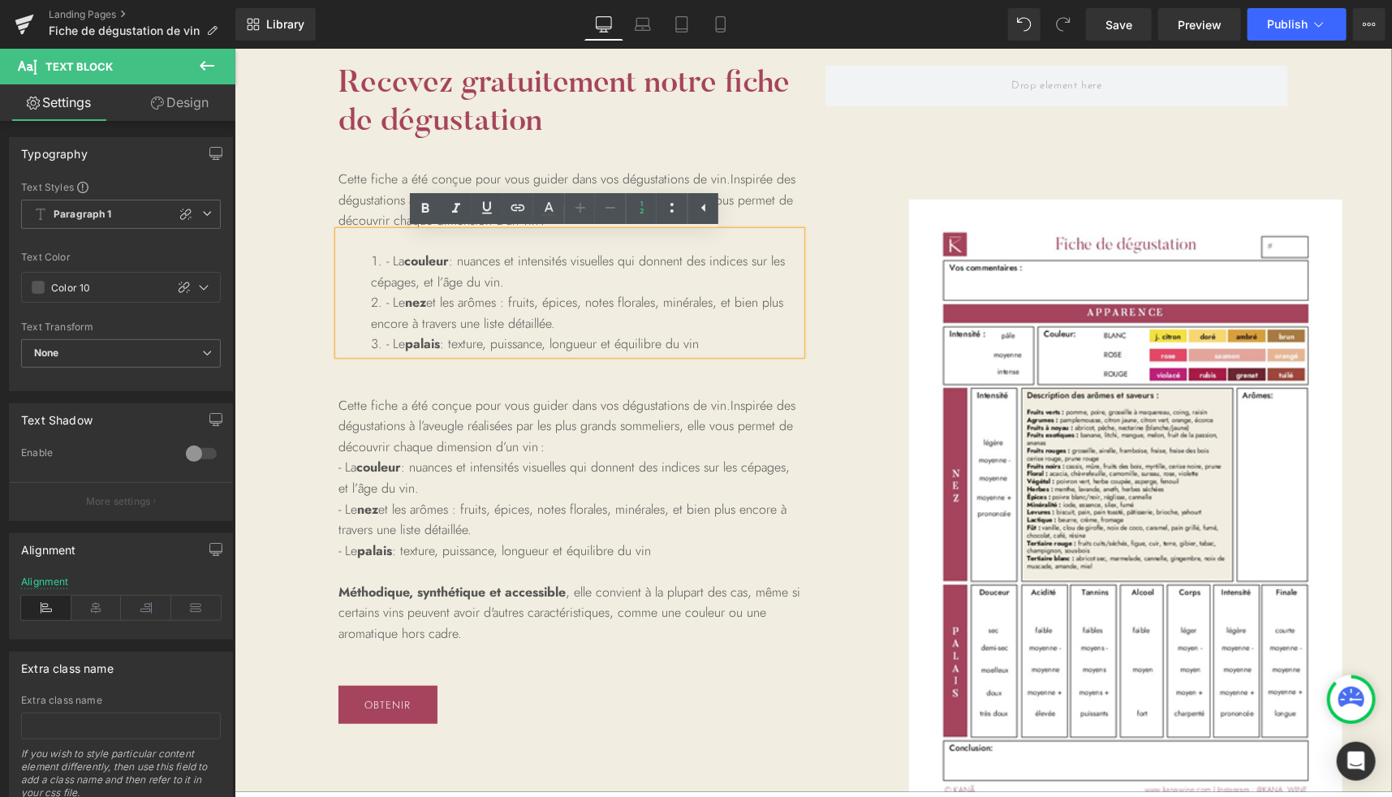
click at [371, 265] on li "- La couleur : nuances et intensités visuelles qui donnent des indices sur les …" at bounding box center [585, 270] width 430 height 41
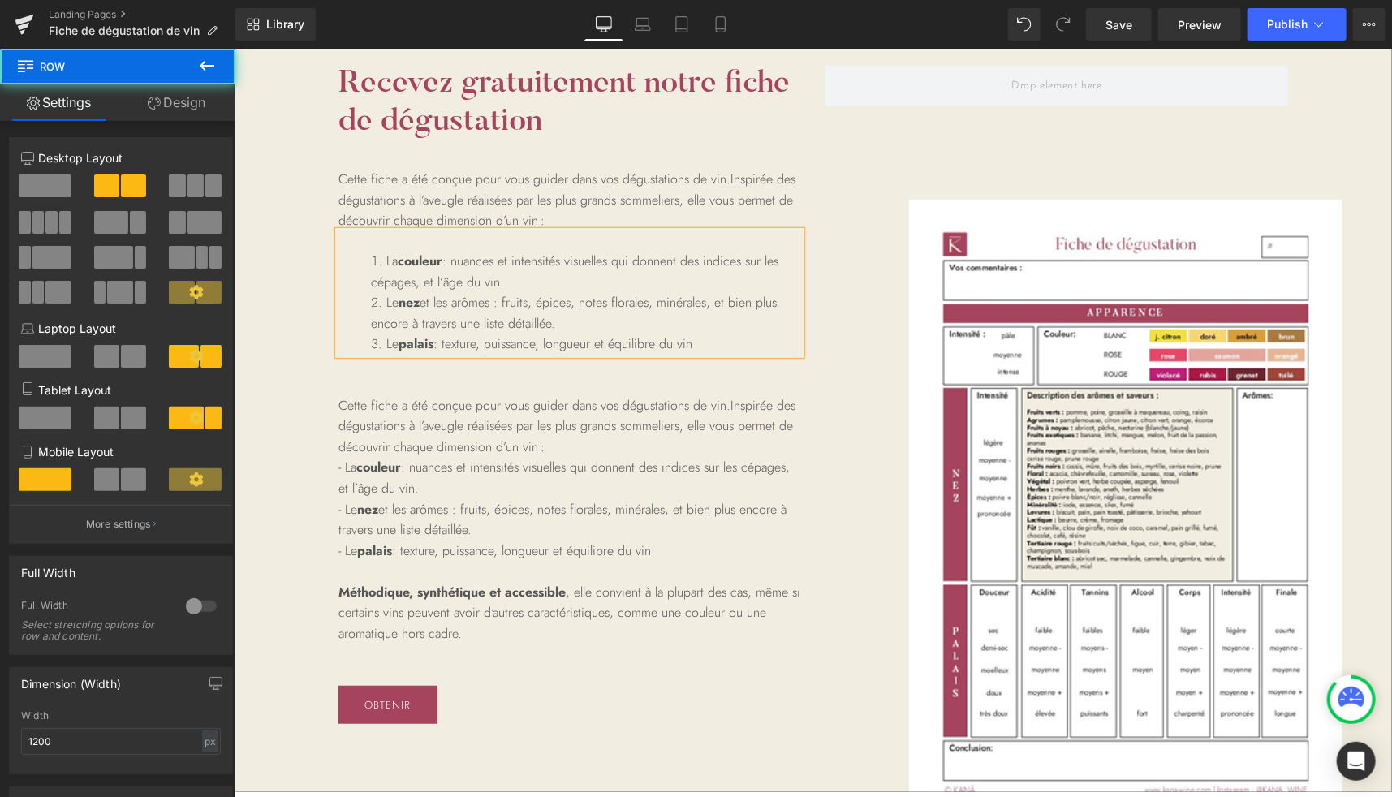
click at [827, 291] on div "Recevez gratuitement notre fiche de dégustation Heading Cette fiche a été conçu…" at bounding box center [812, 394] width 974 height 658
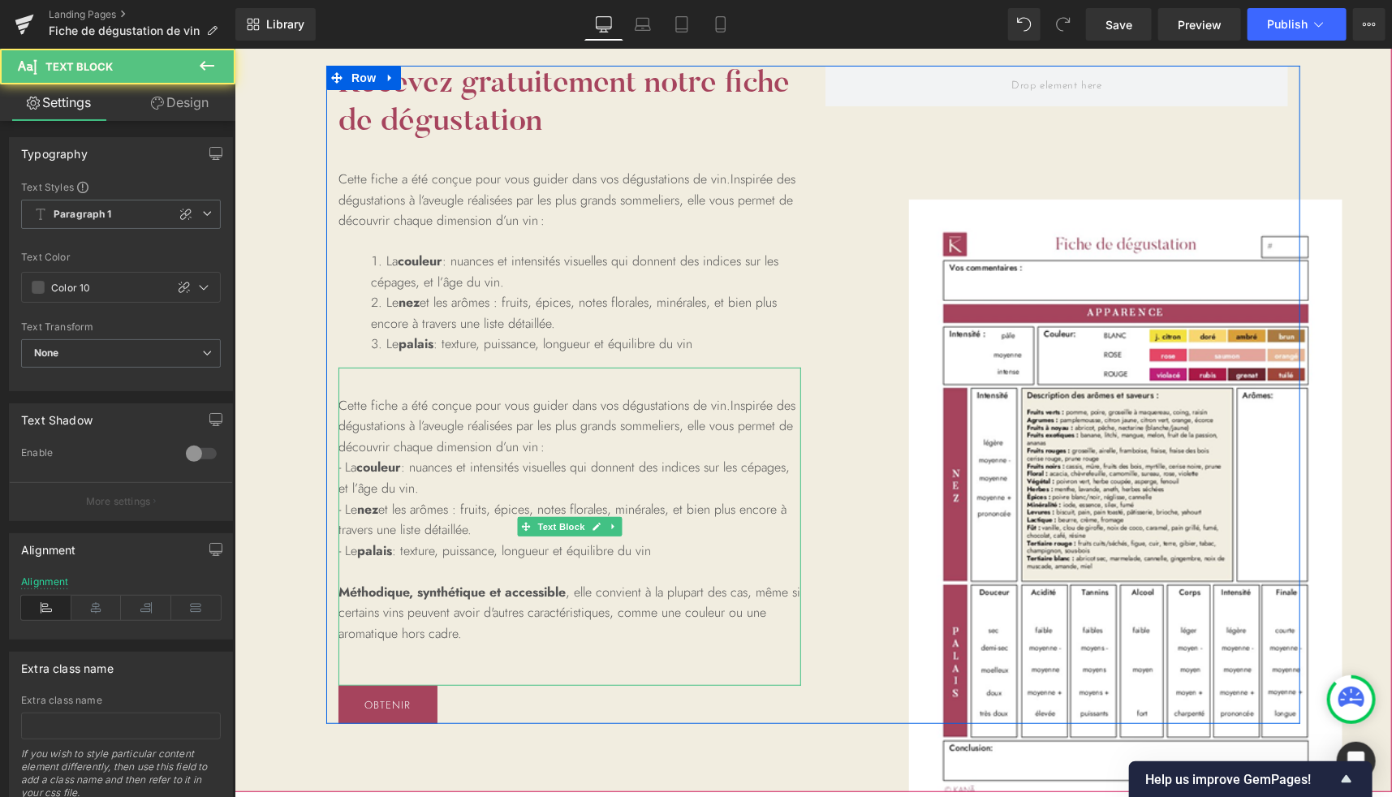
click at [480, 391] on p "Cette fiche a été conçue pour vous guider dans vos dégustations de vin. Inspiré…" at bounding box center [569, 414] width 463 height 83
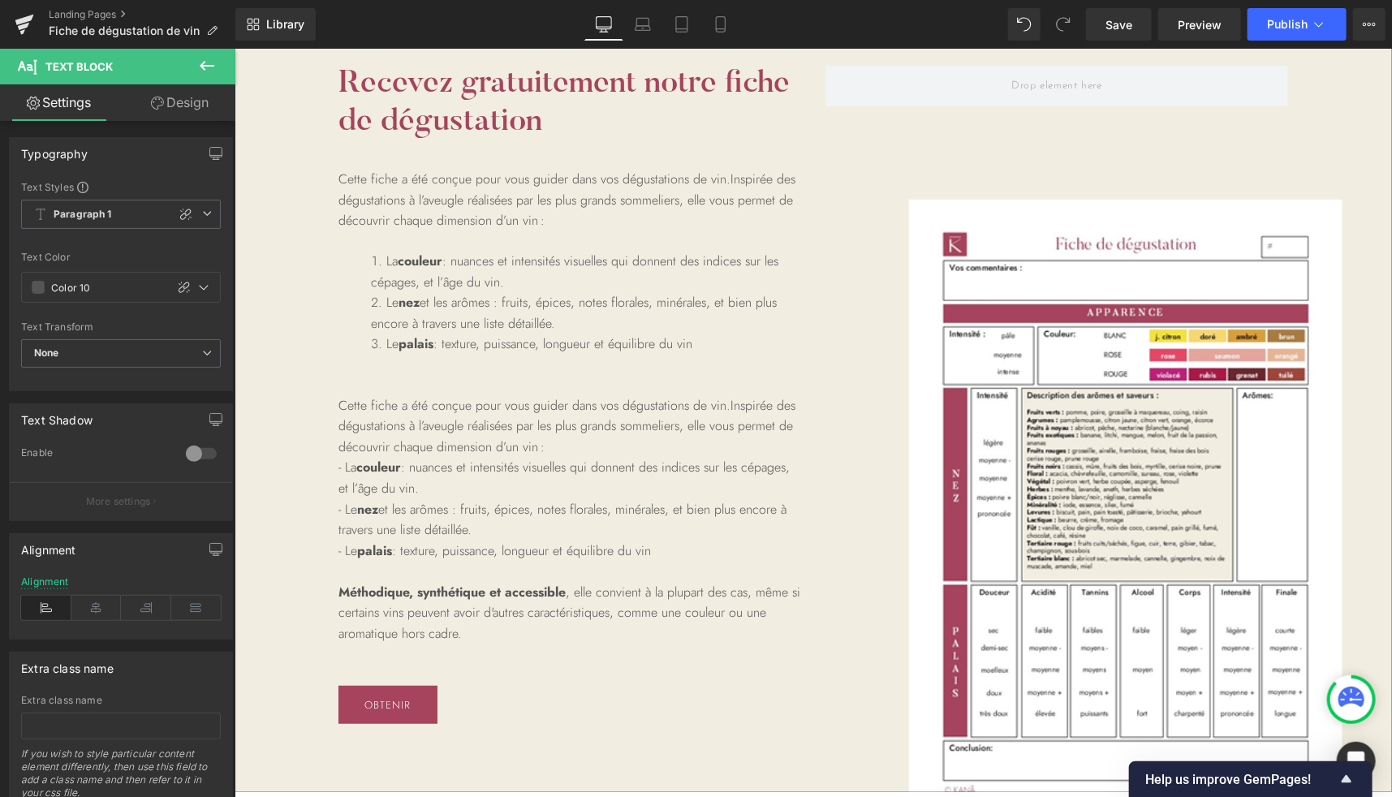
click at [177, 102] on link "Design" at bounding box center [180, 102] width 118 height 37
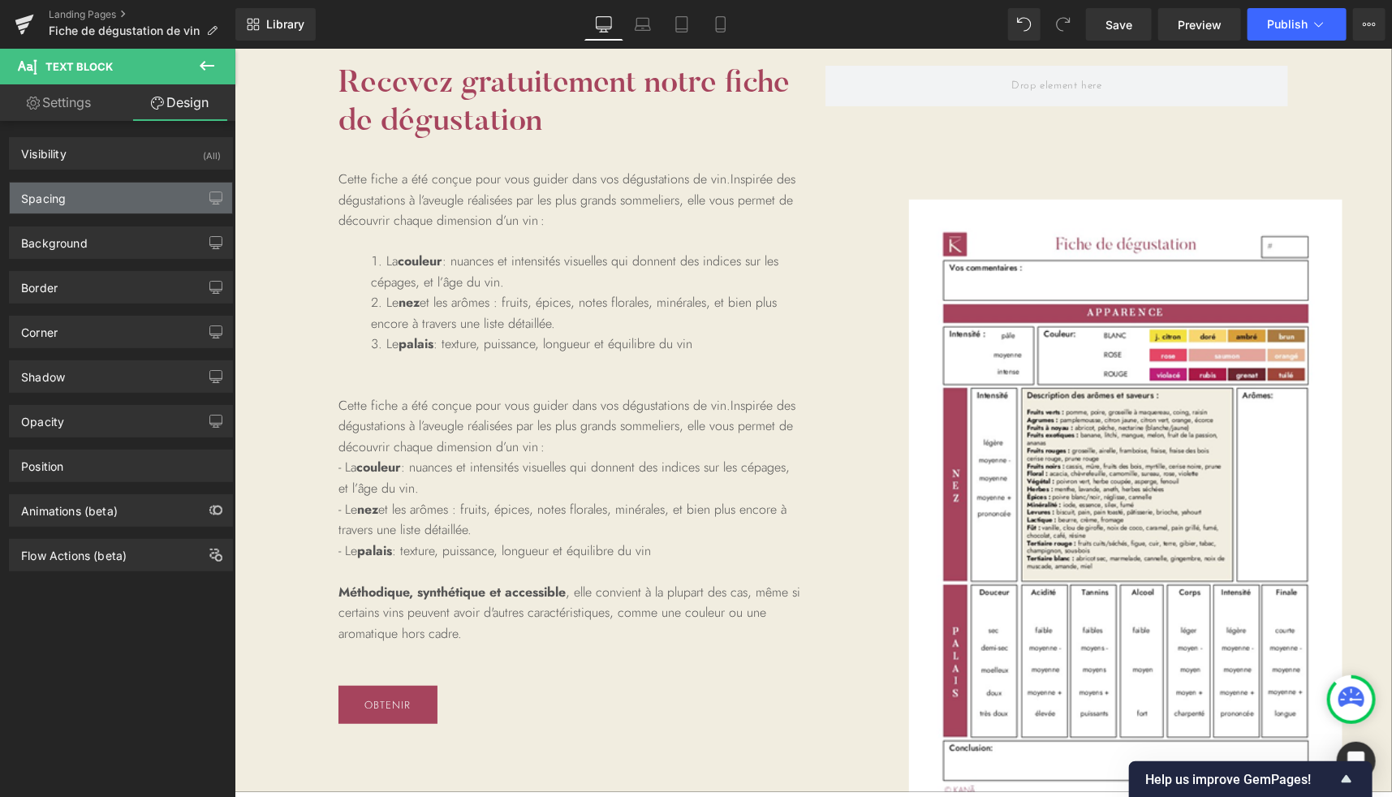
click at [67, 206] on div "Spacing" at bounding box center [121, 198] width 222 height 31
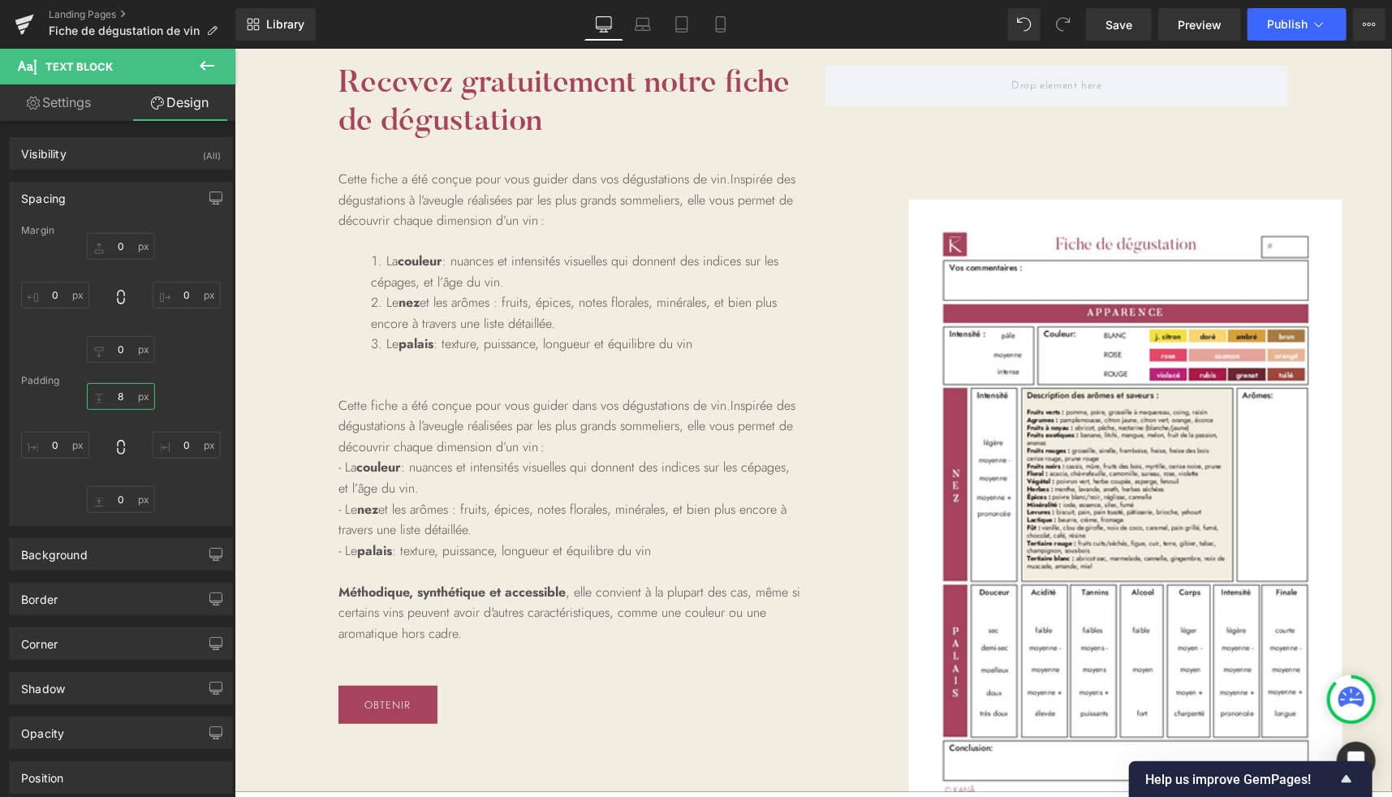
click at [99, 397] on input "8" at bounding box center [121, 396] width 68 height 27
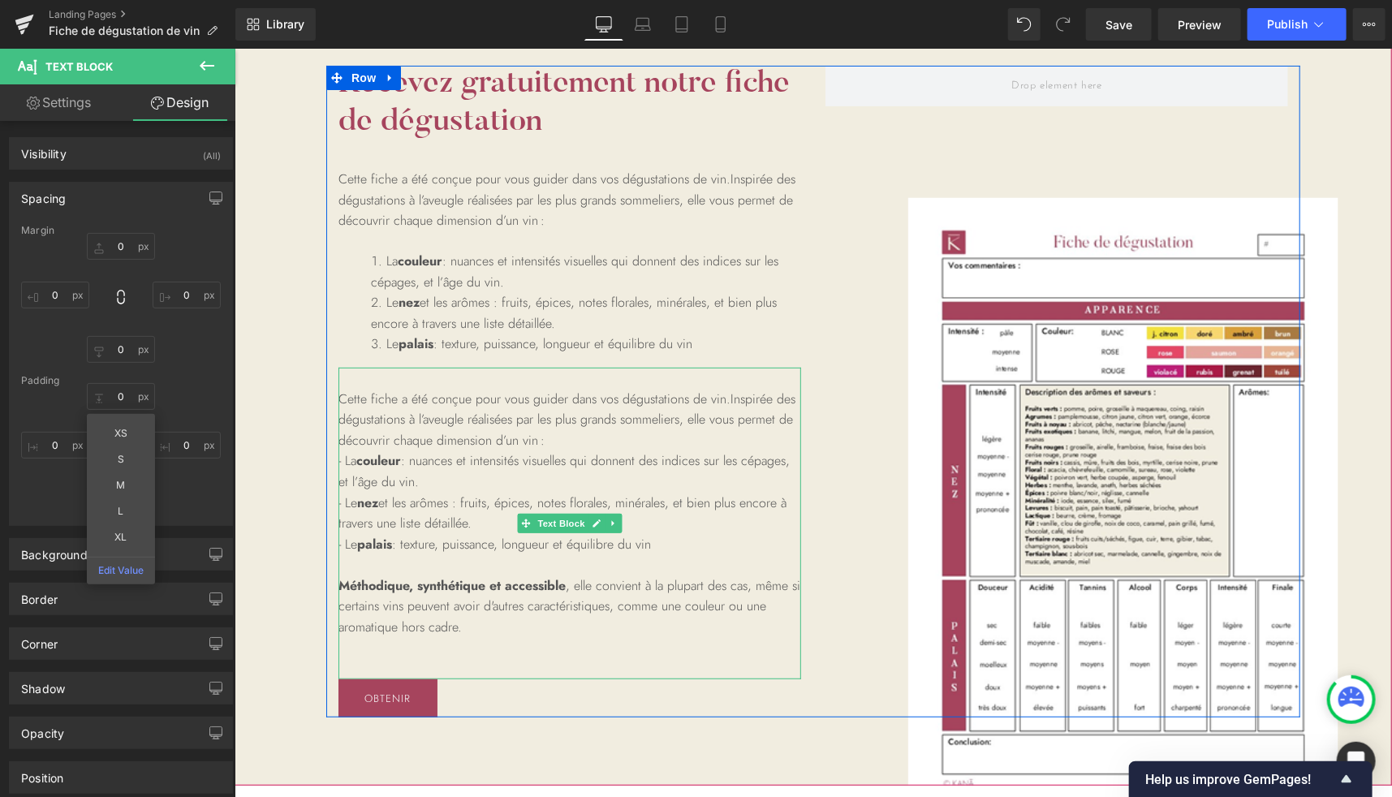
click at [520, 428] on span "Inspirée des dégustations à l’aveugle réalisées par les plus grands sommeliers,…" at bounding box center [566, 419] width 457 height 60
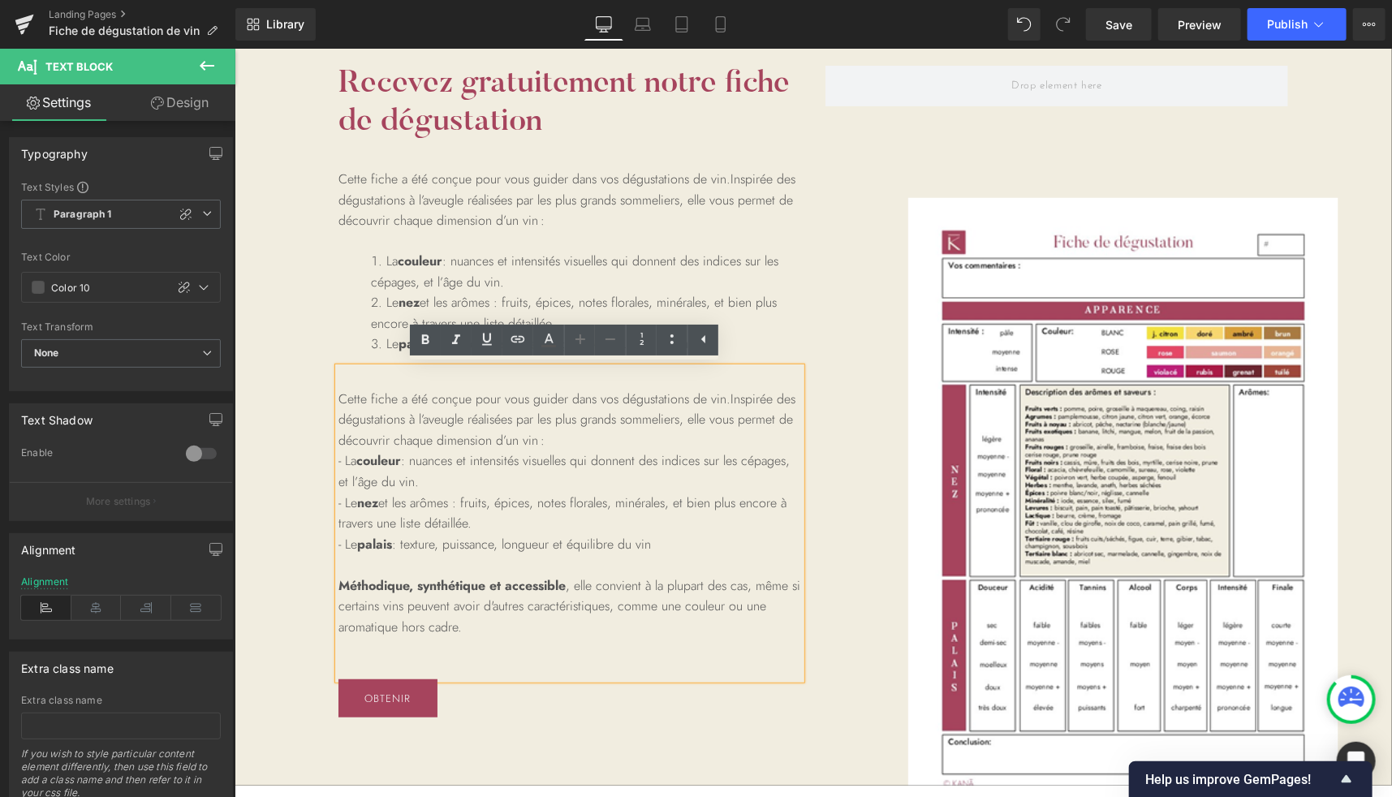
click at [831, 450] on div "Recevez gratuitement notre fiche de dégustation Heading Cette fiche a été conçu…" at bounding box center [812, 391] width 974 height 652
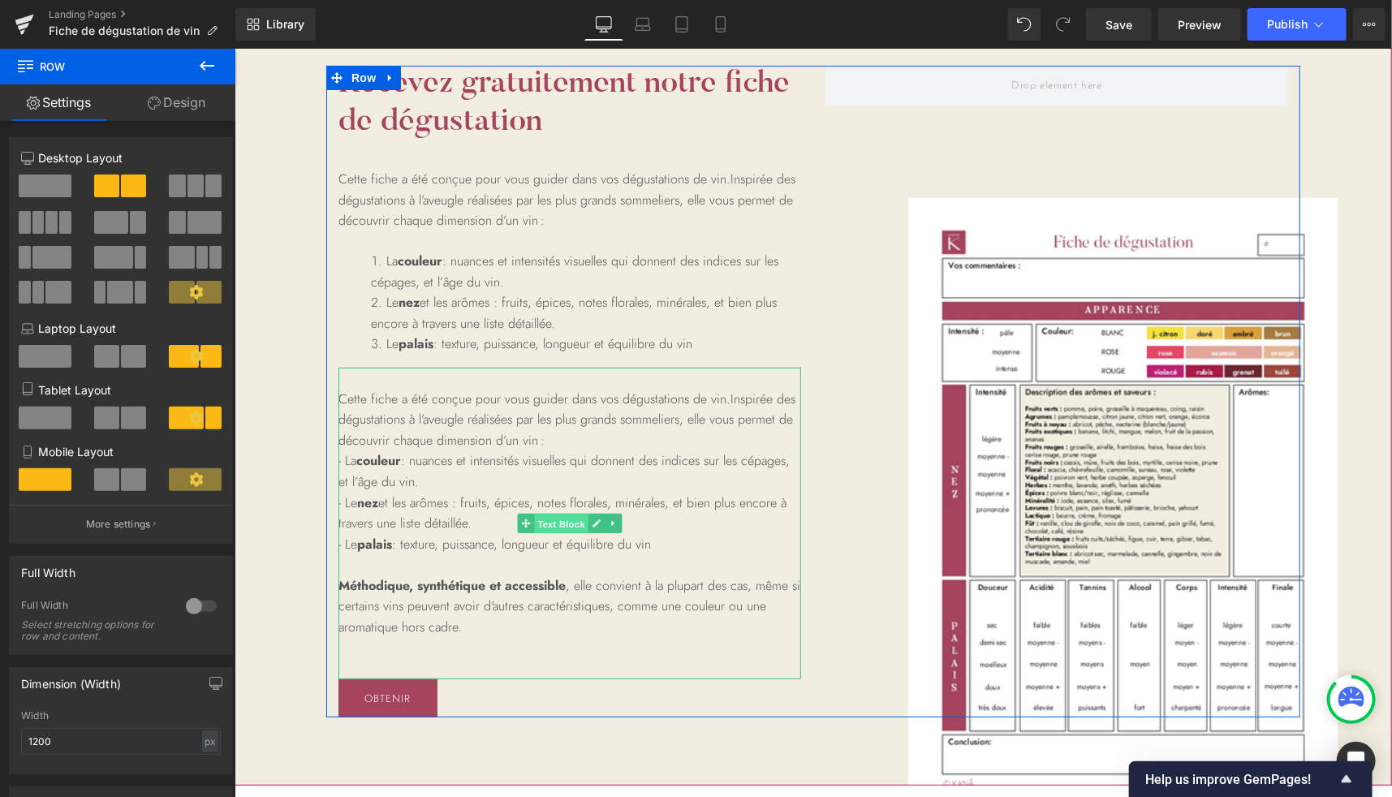
click at [558, 523] on span "Text Block" at bounding box center [560, 523] width 54 height 19
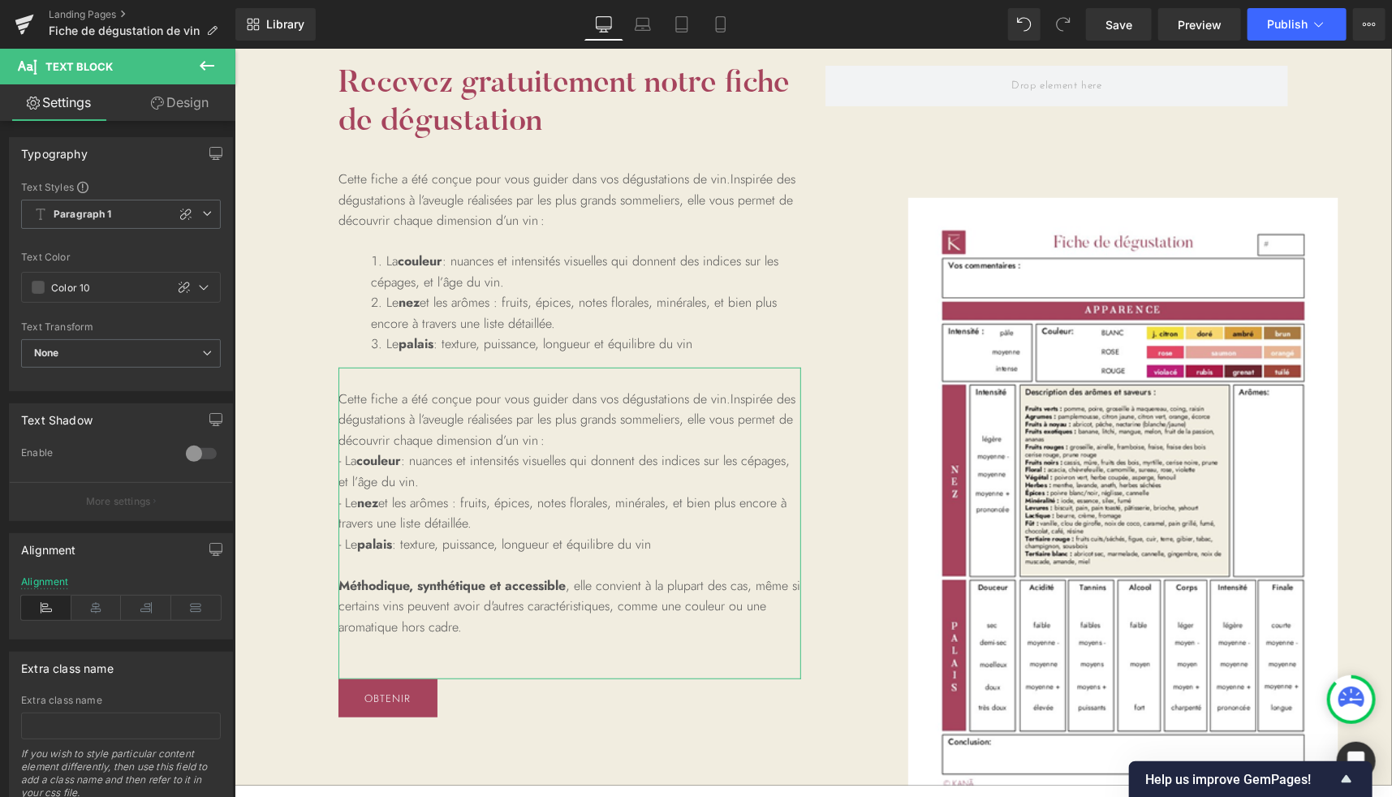
click at [189, 107] on link "Design" at bounding box center [180, 102] width 118 height 37
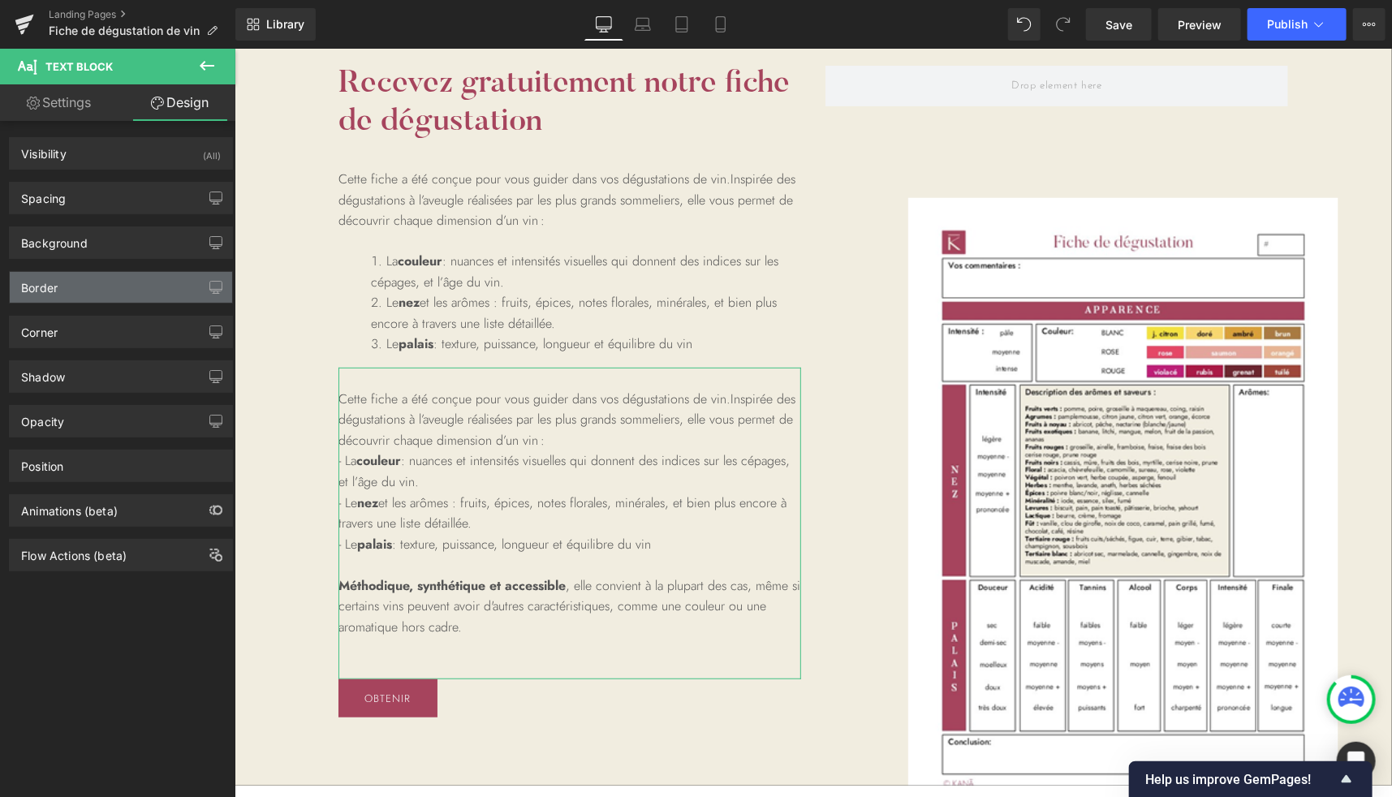
click at [71, 282] on div "Border" at bounding box center [121, 287] width 222 height 31
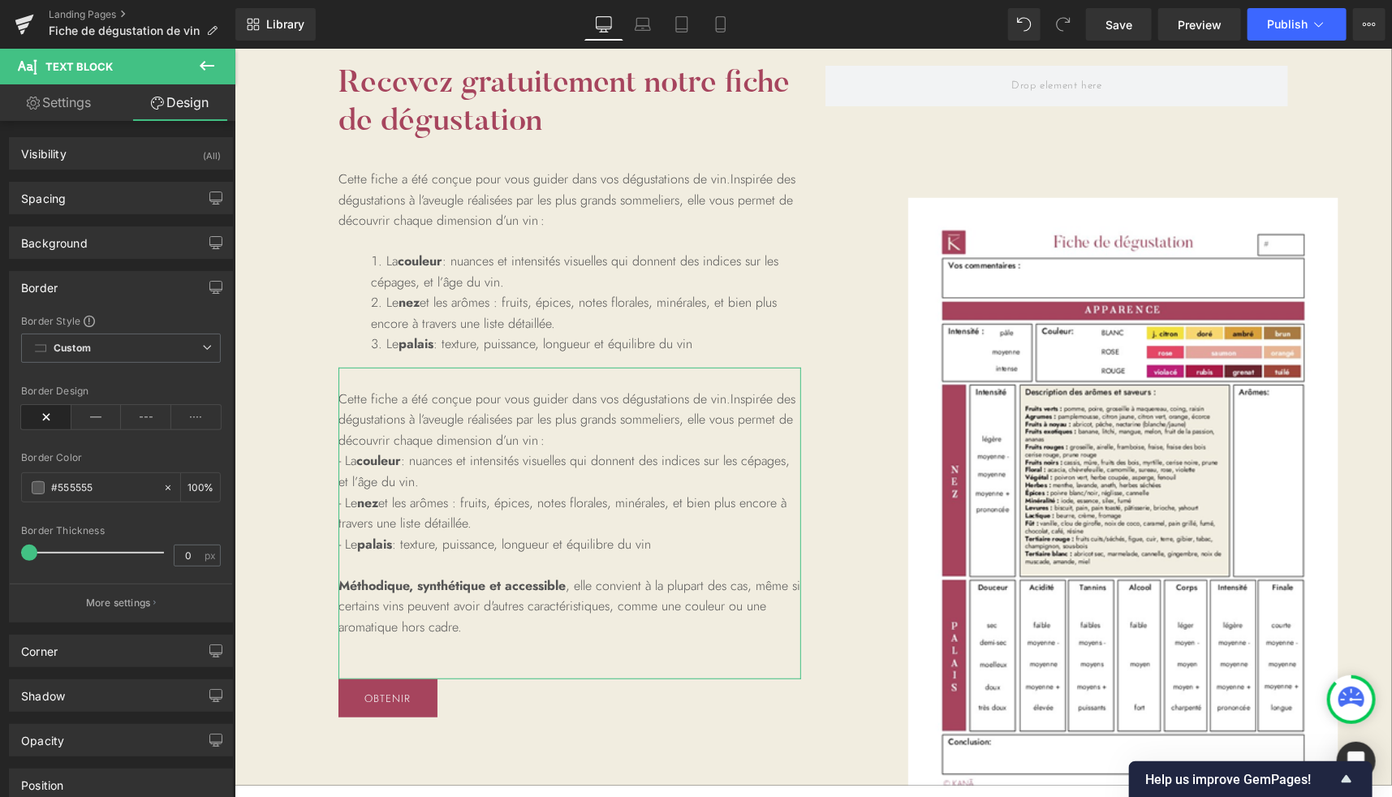
click at [92, 280] on div "Border" at bounding box center [121, 287] width 222 height 31
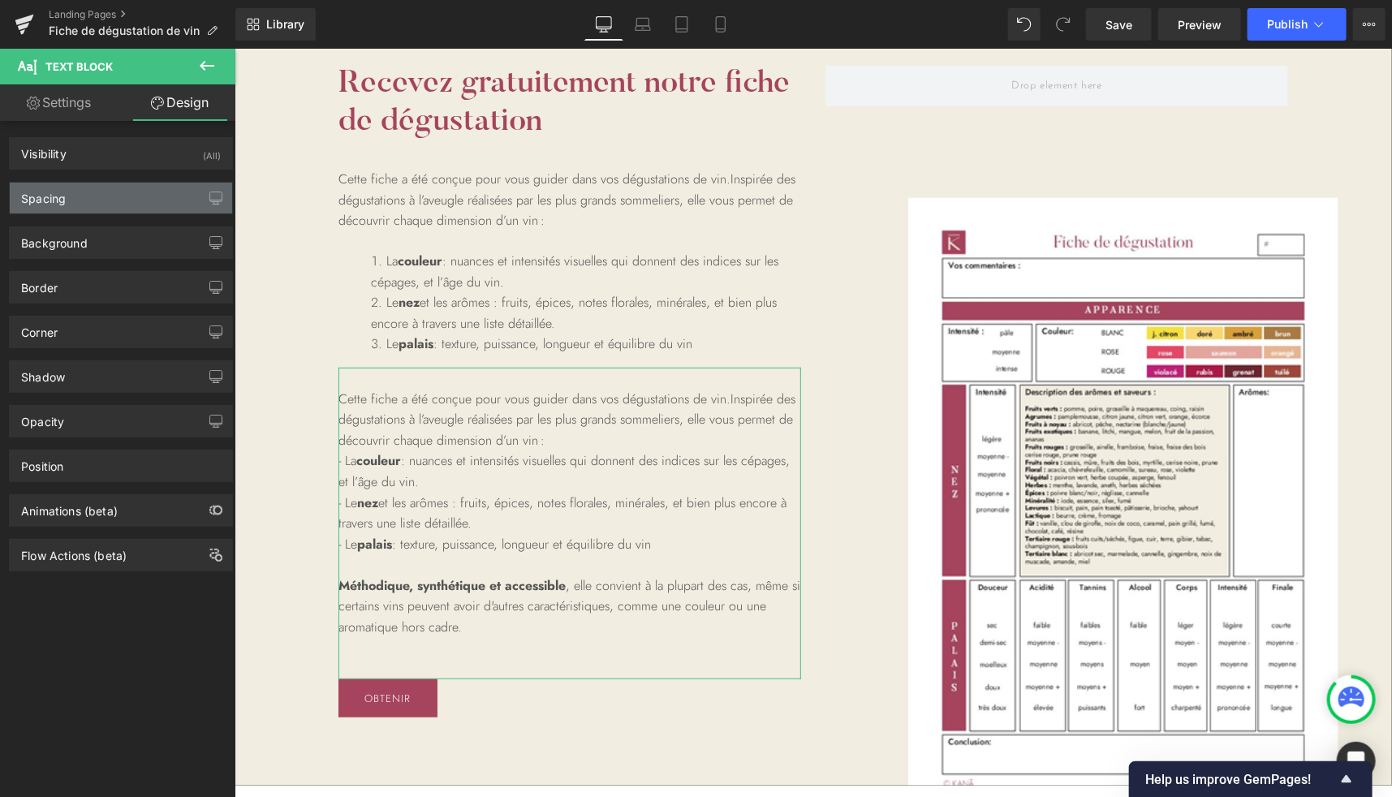
click at [95, 200] on div "Spacing" at bounding box center [121, 198] width 222 height 31
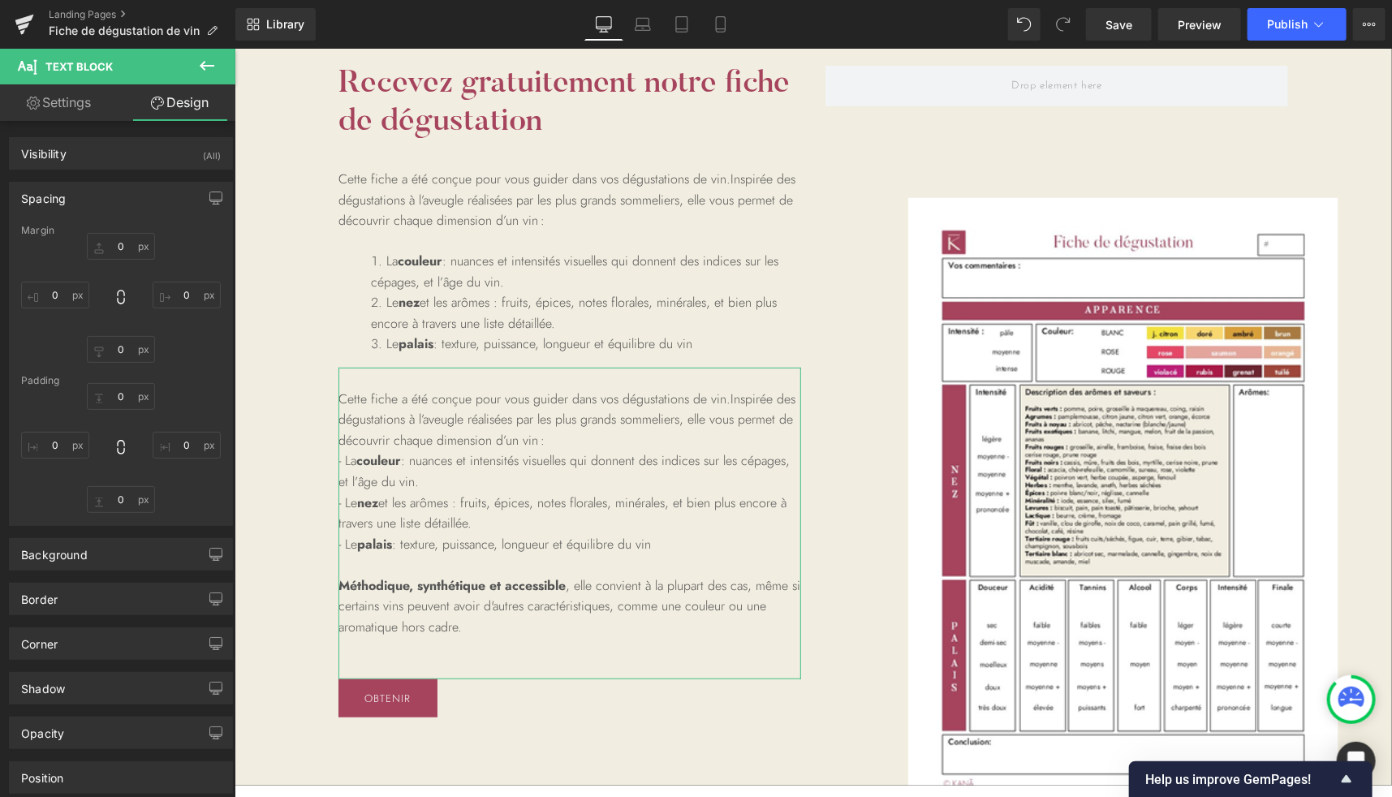
click at [95, 200] on div "Spacing" at bounding box center [121, 198] width 222 height 31
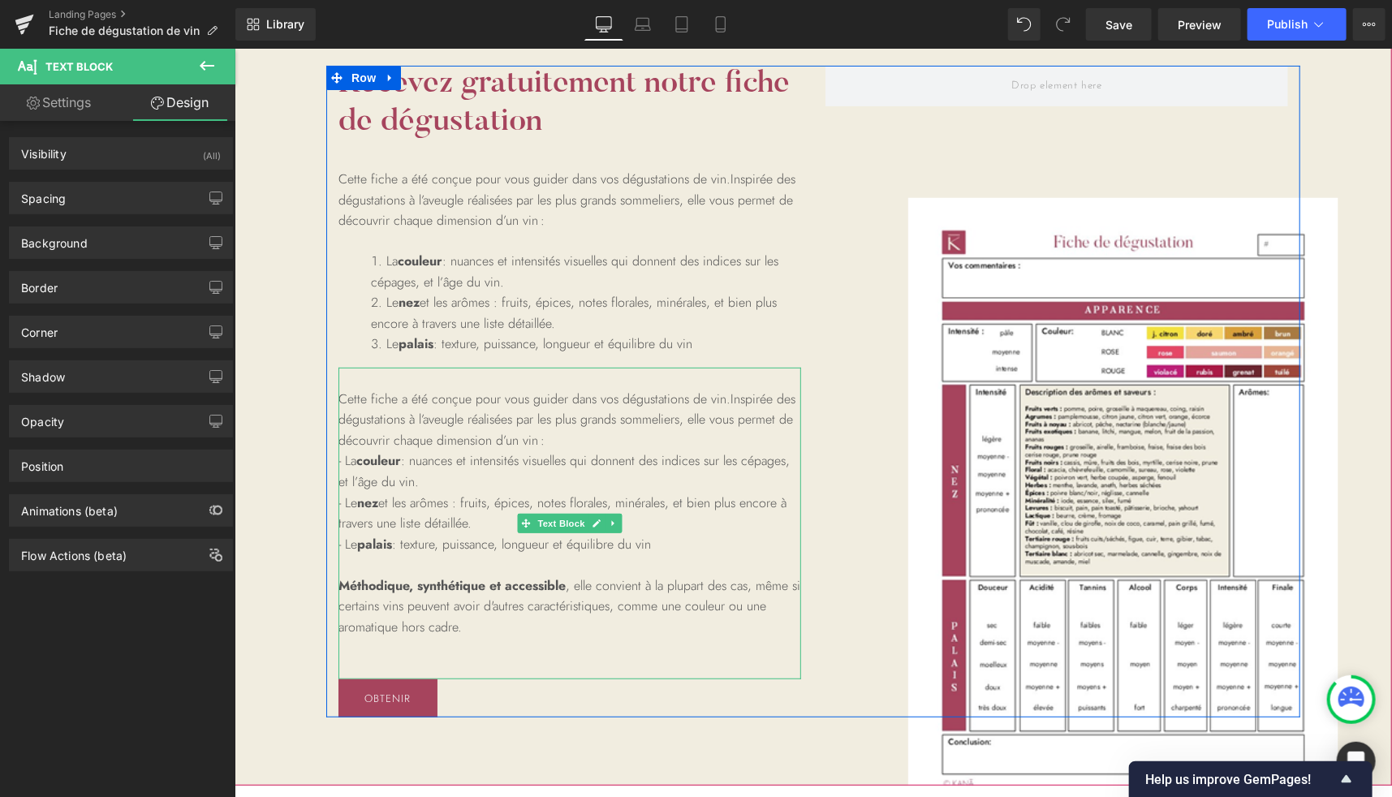
click at [471, 495] on p "- Le nez et les arômes : fruits, épices, notes florales, minérales, et bien plu…" at bounding box center [569, 512] width 463 height 41
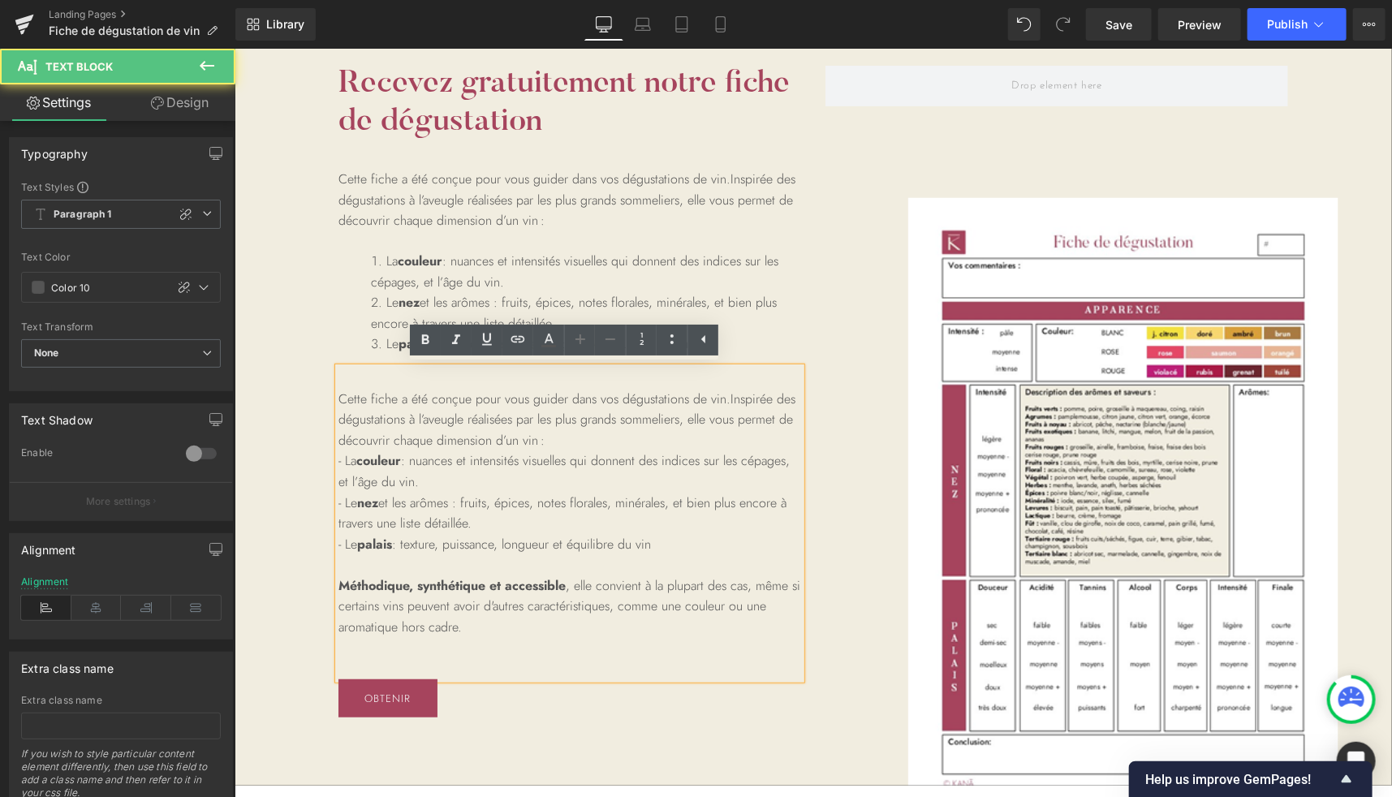
click at [679, 545] on p "- Le palais : texture, puissance, longueur et équilibre du vin" at bounding box center [569, 543] width 463 height 21
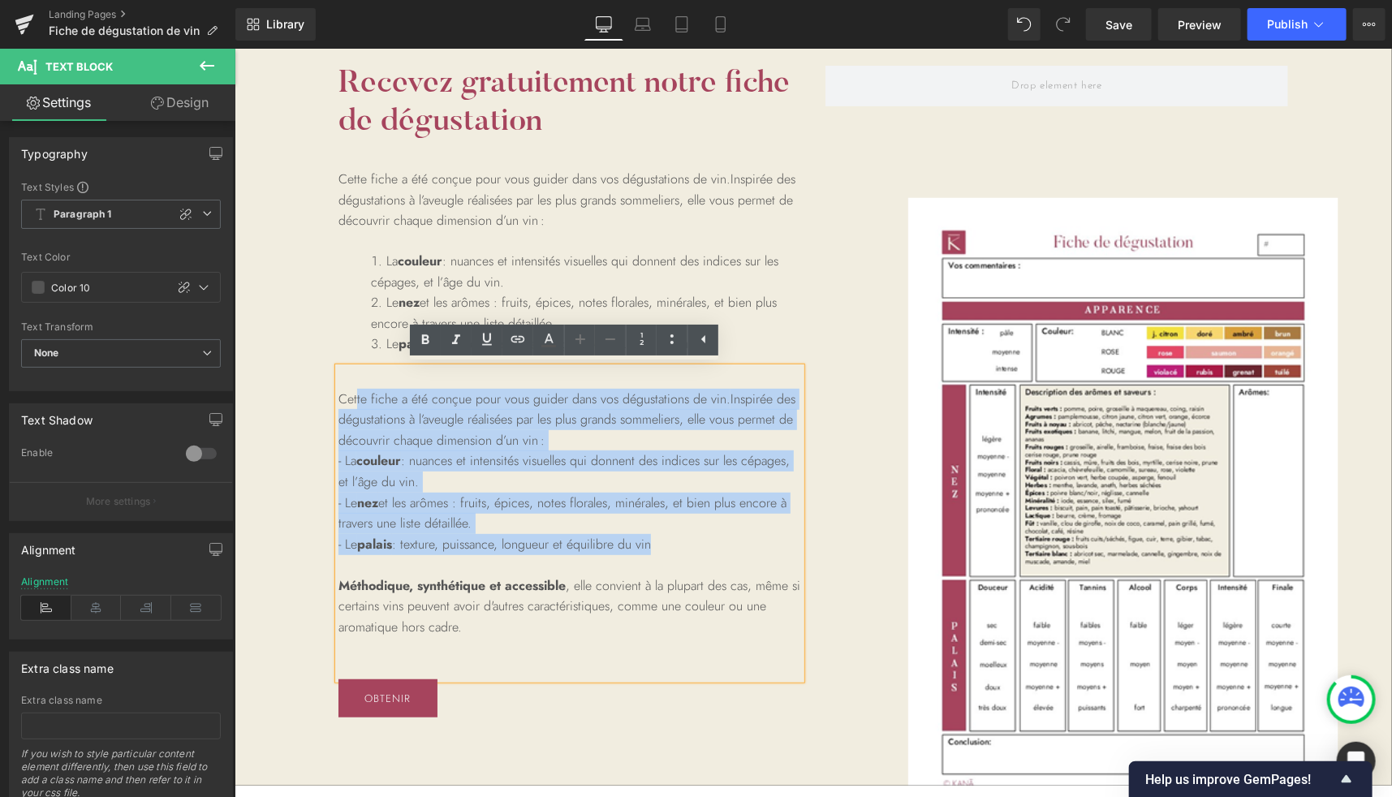
click at [351, 389] on p "Cette fiche a été conçue pour vous guider dans vos dégustations de vin. Inspiré…" at bounding box center [569, 408] width 463 height 83
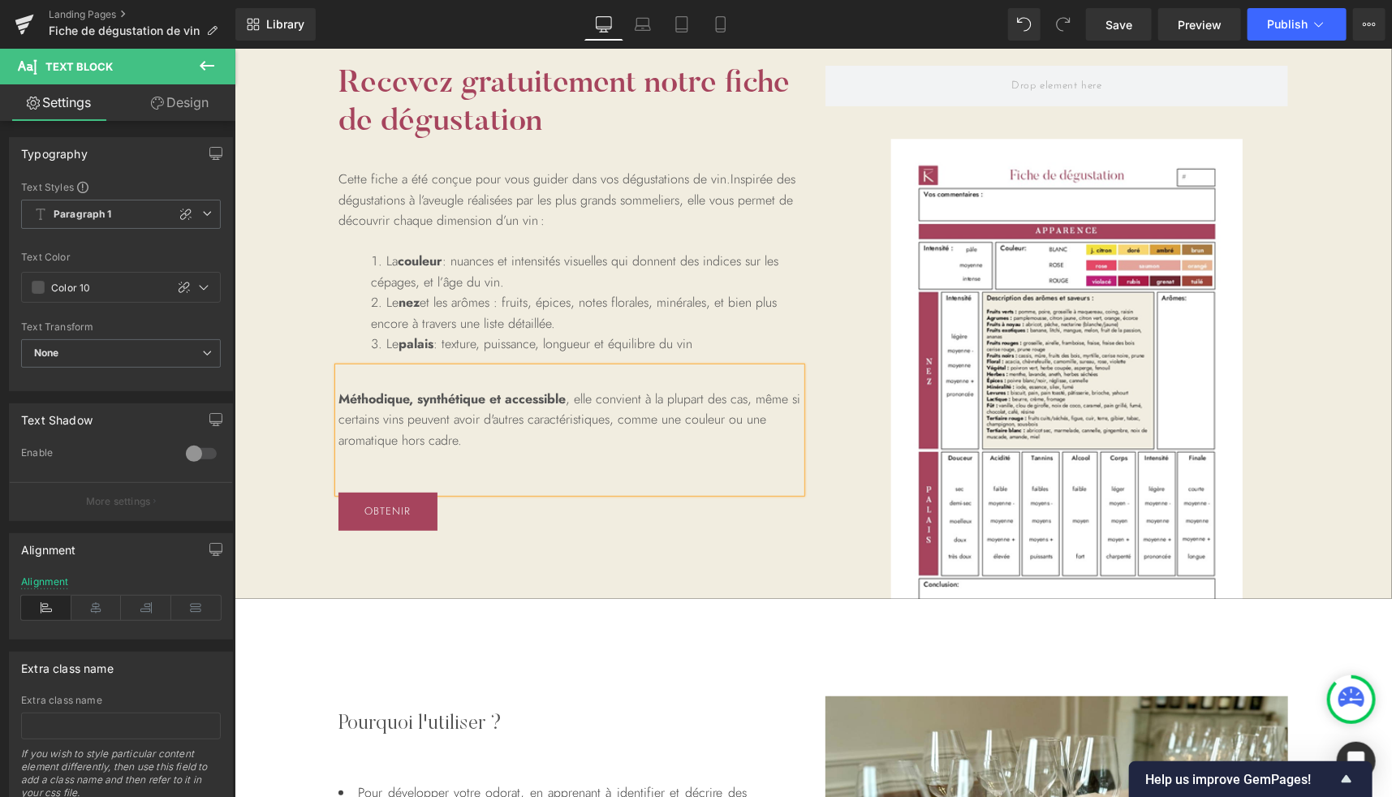
click at [482, 450] on p at bounding box center [569, 460] width 463 height 21
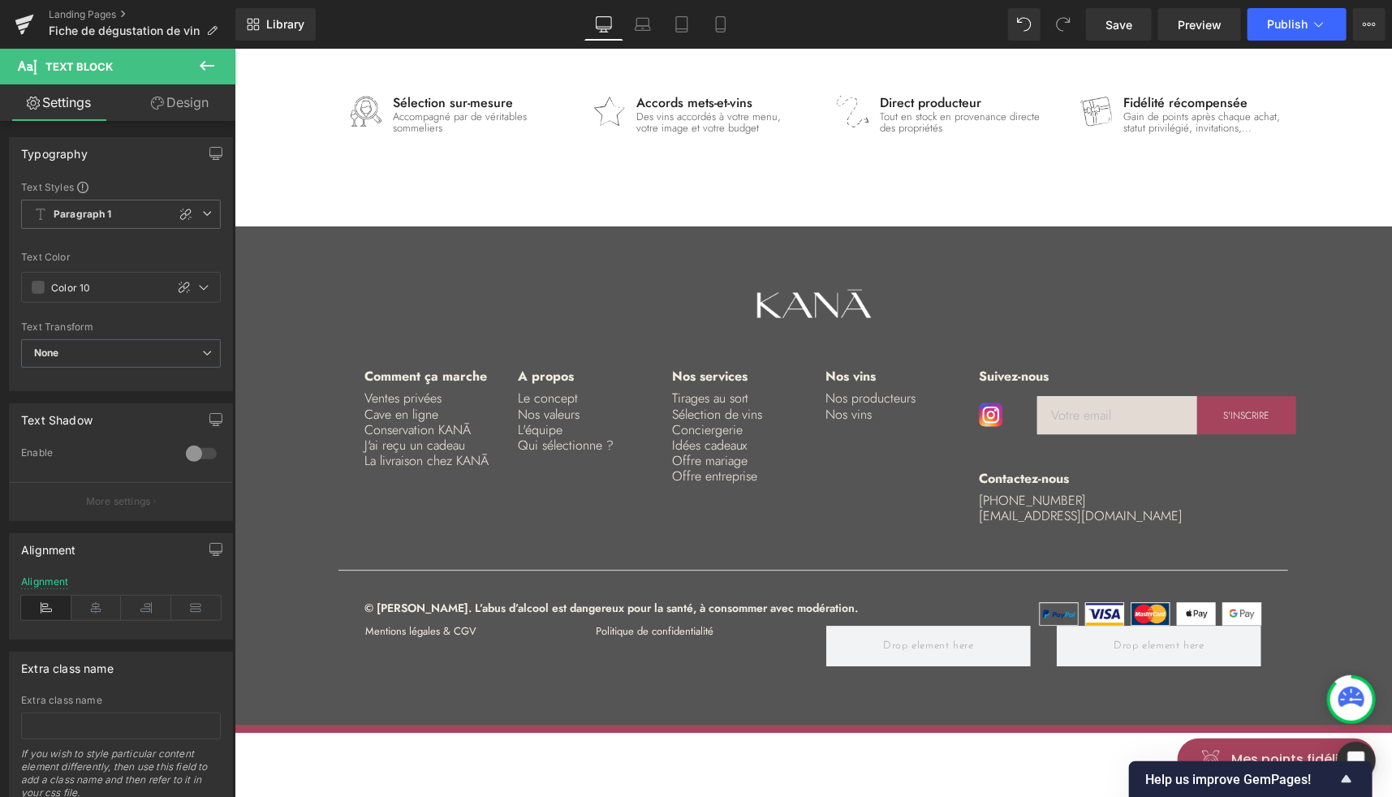
scroll to position [2320, 0]
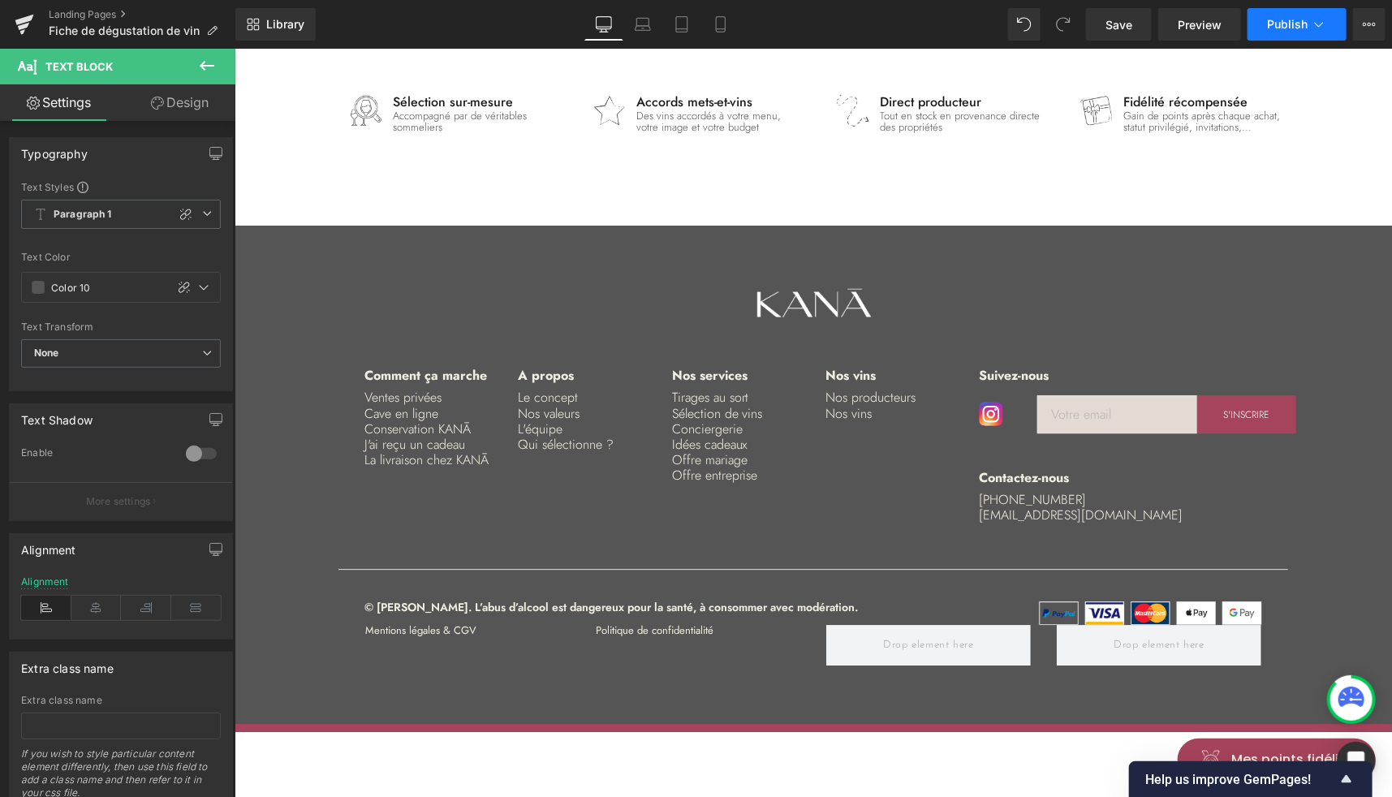
click at [1286, 23] on span "Publish" at bounding box center [1287, 24] width 41 height 13
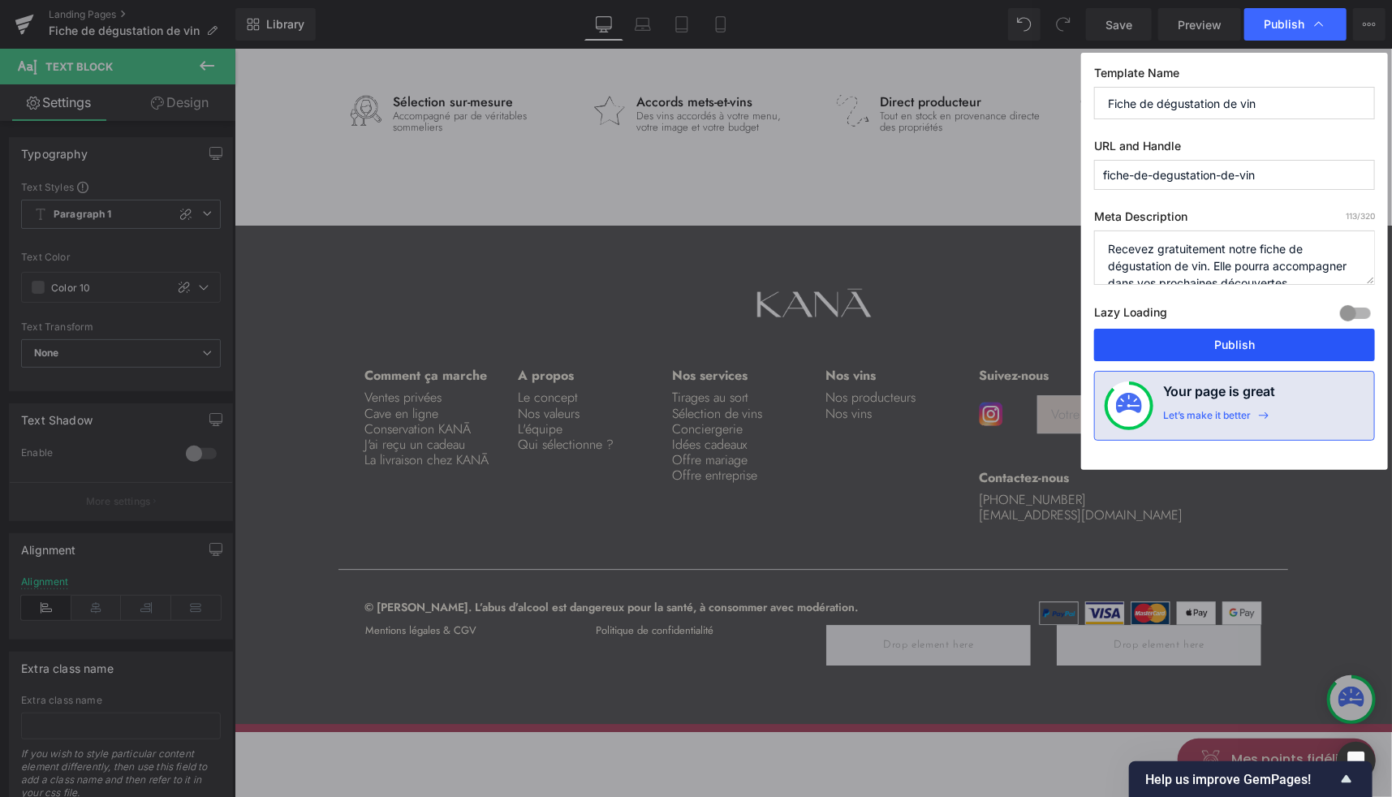
click at [1211, 334] on button "Publish" at bounding box center [1234, 345] width 281 height 32
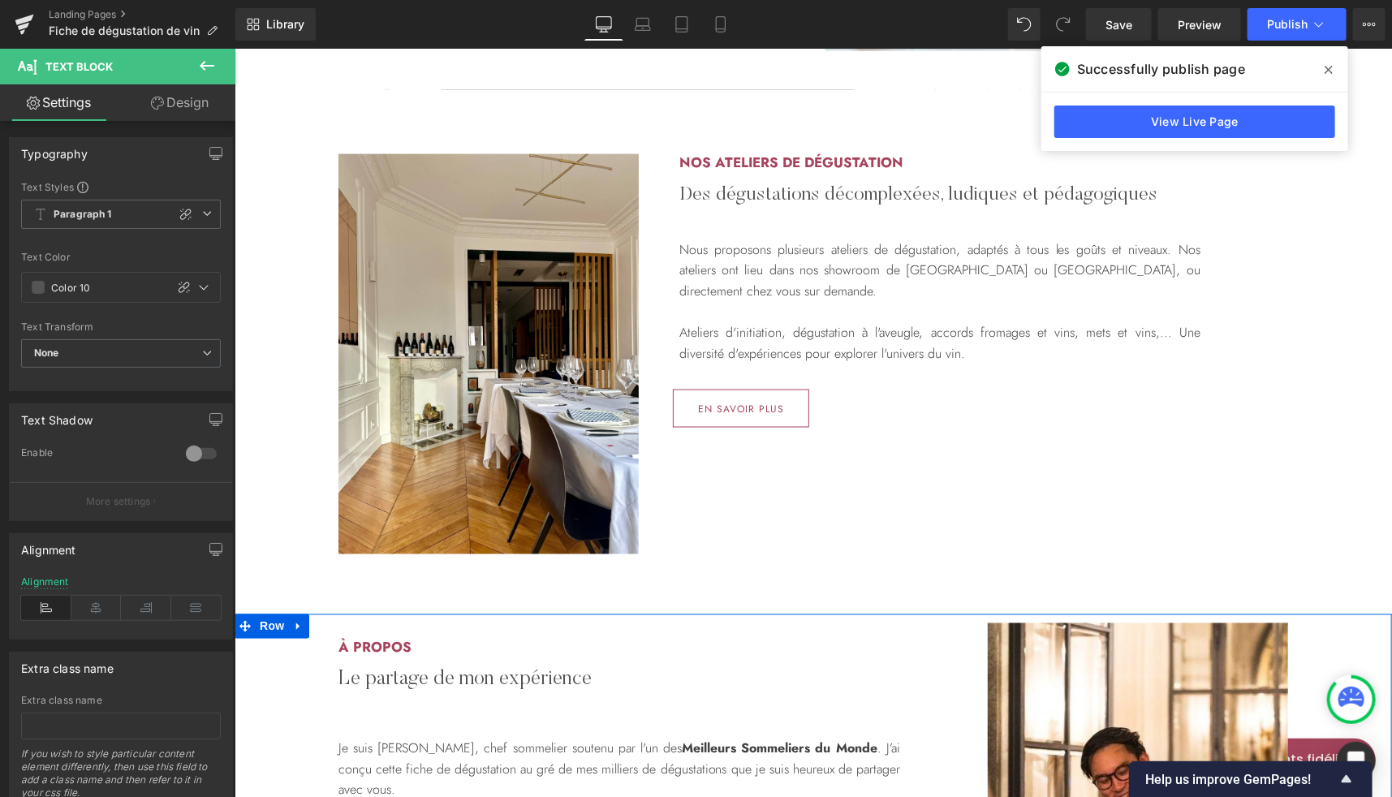
scroll to position [1056, 0]
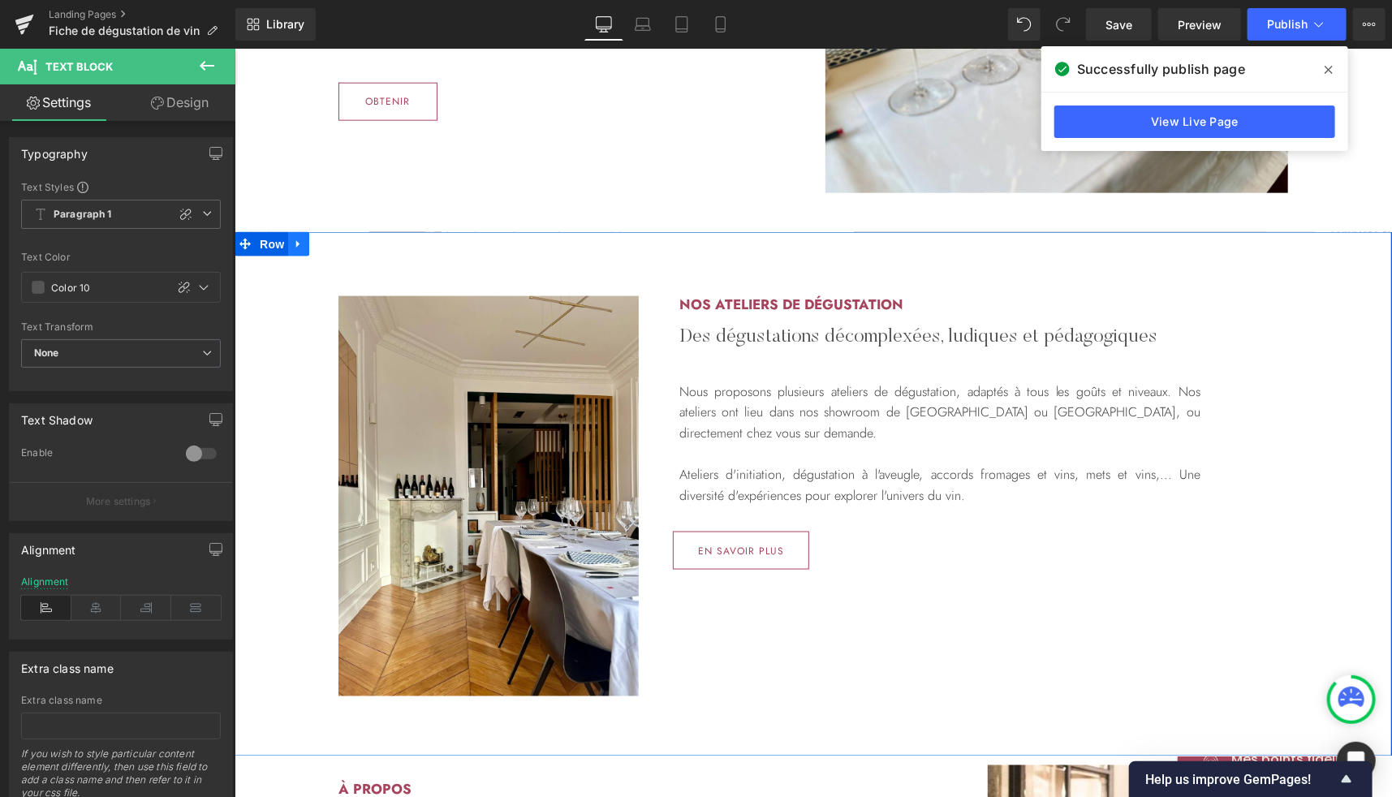
click at [296, 243] on icon at bounding box center [297, 243] width 11 height 12
click at [315, 246] on icon at bounding box center [318, 243] width 11 height 11
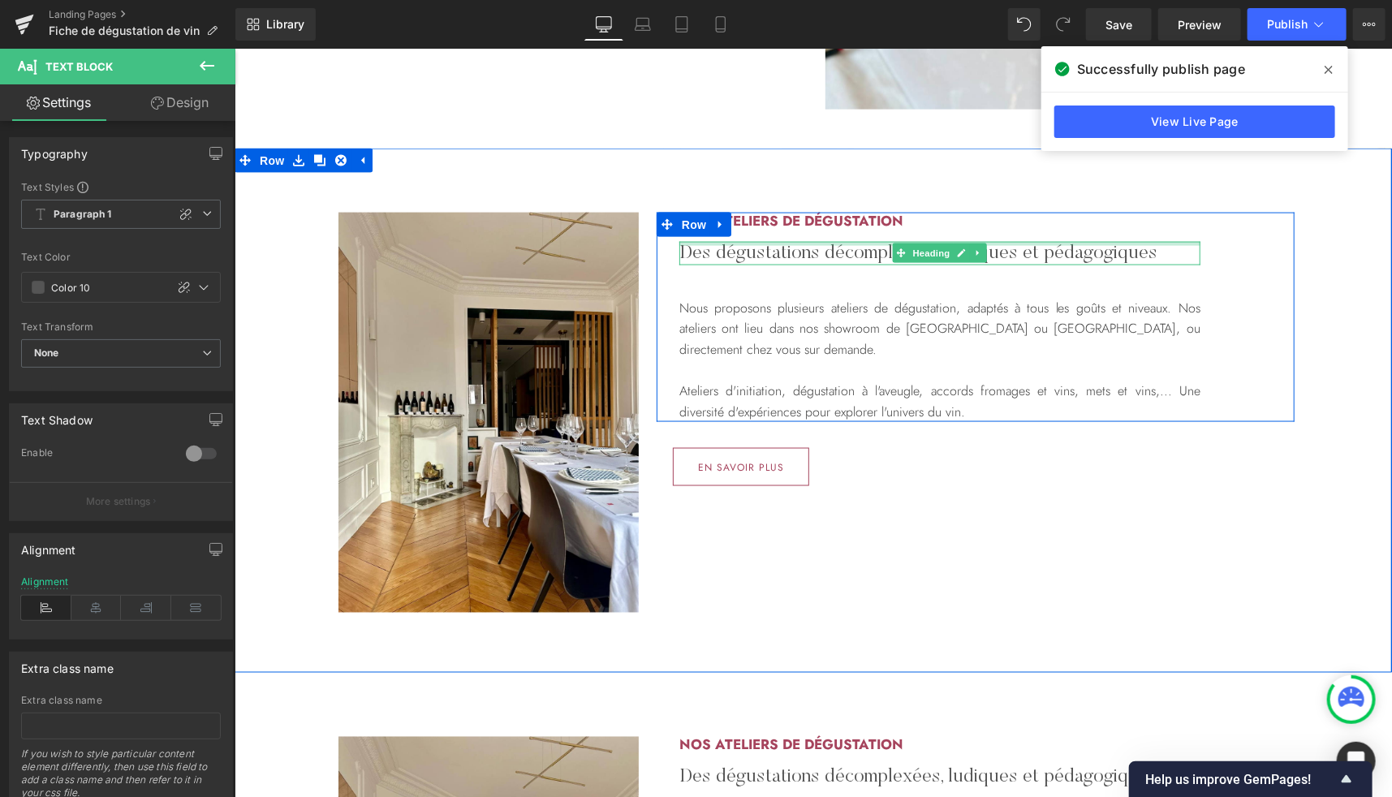
scroll to position [1114, 0]
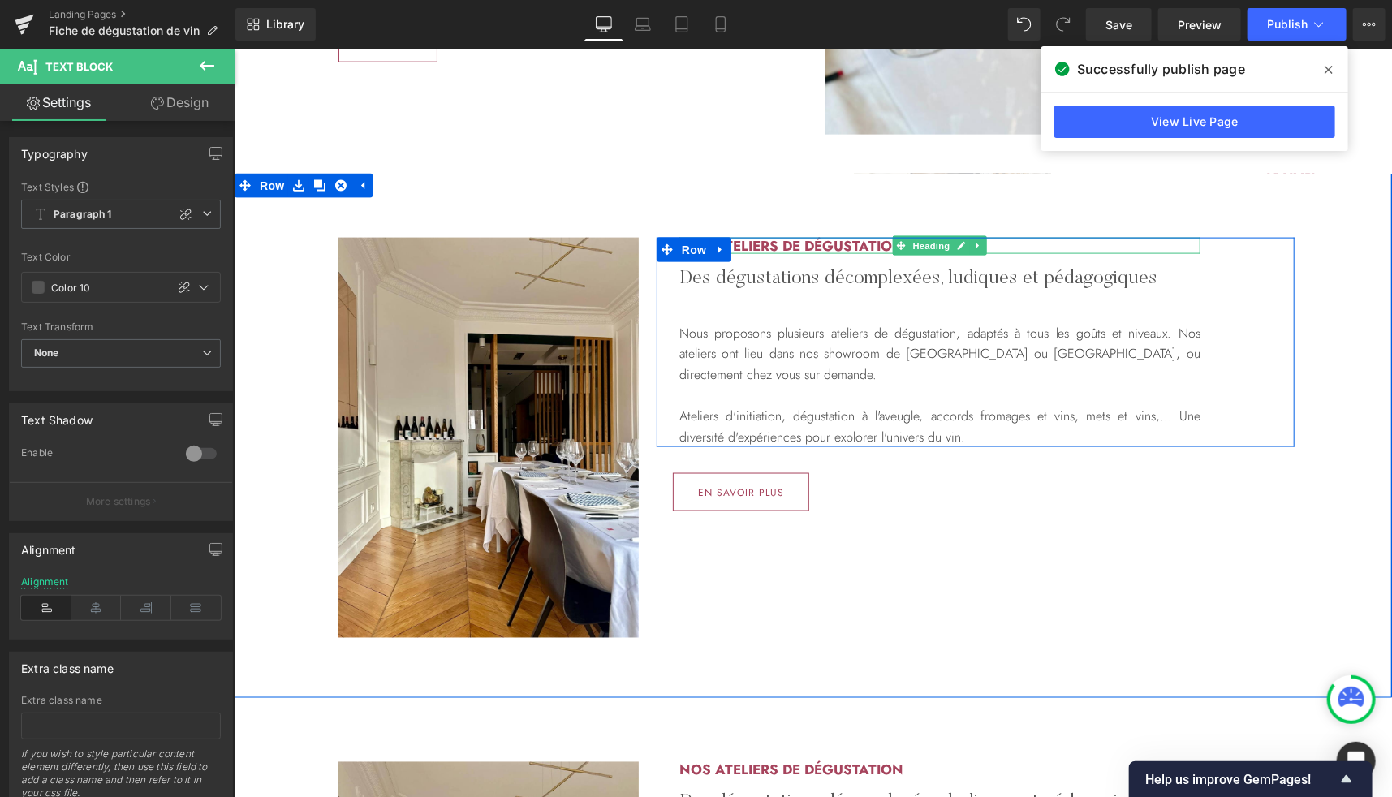
click at [761, 246] on h2 "Nos ateliers de dégustation" at bounding box center [939, 245] width 521 height 16
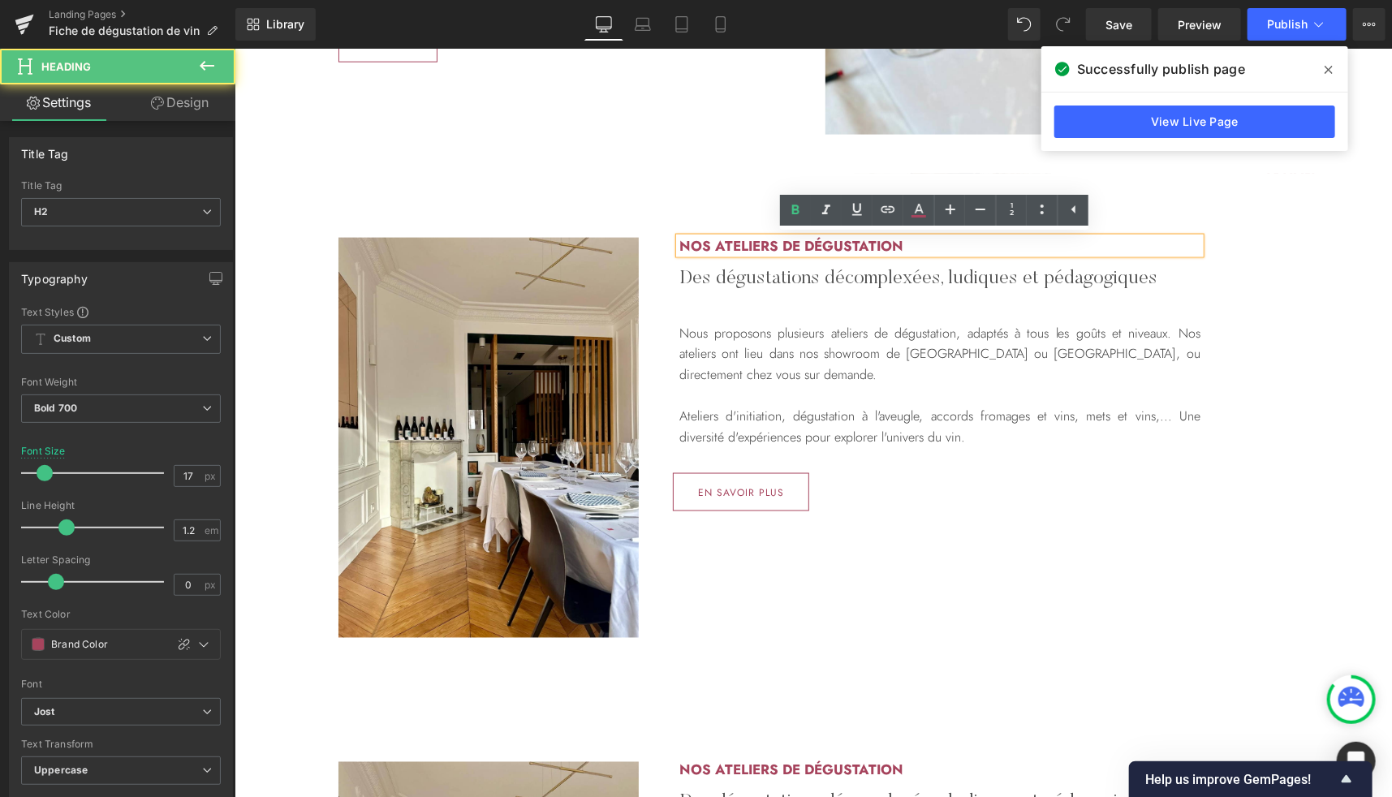
click at [724, 243] on h2 "Nos ateliers de dégustation" at bounding box center [939, 245] width 521 height 16
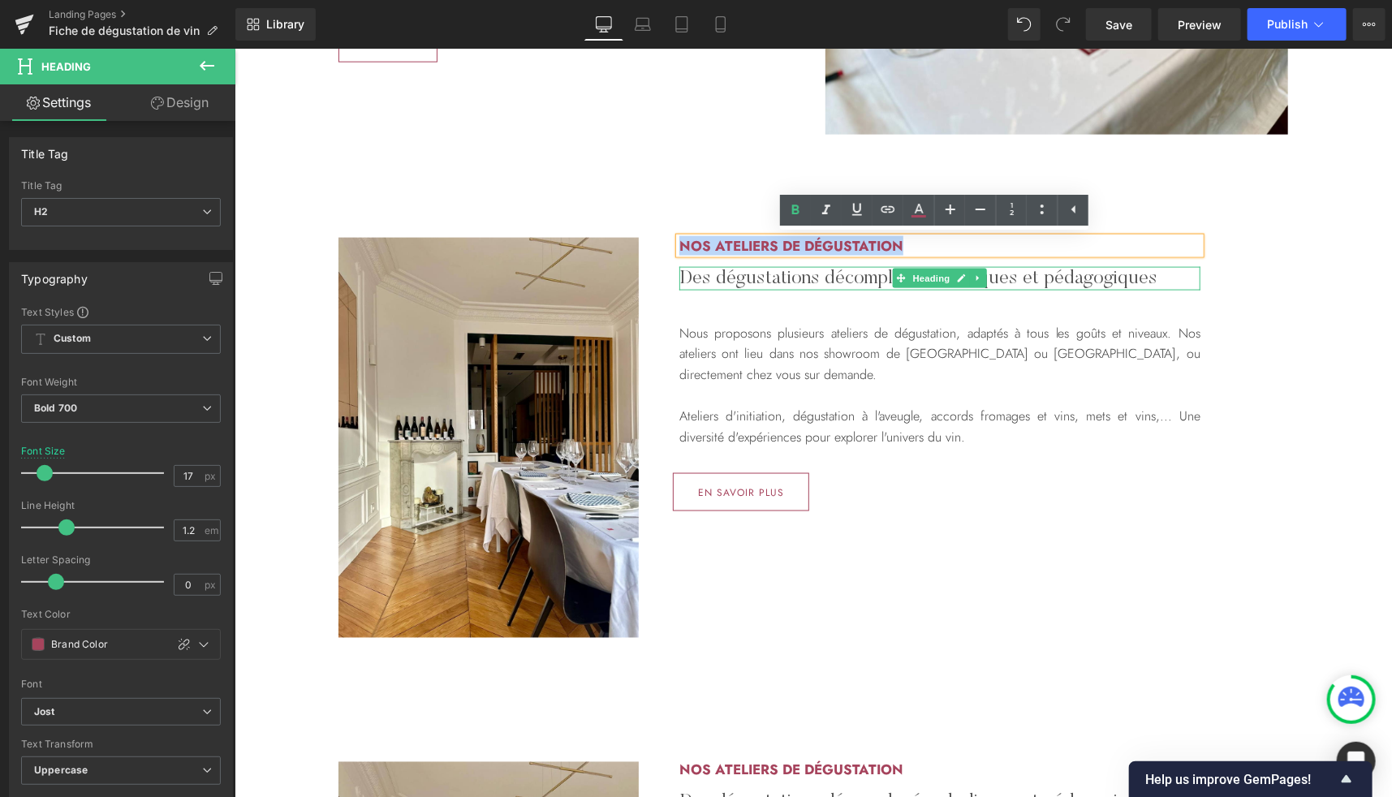
click at [708, 279] on h2 "Des dégustations décomplexées, ludiques et pédagogiques" at bounding box center [939, 278] width 521 height 24
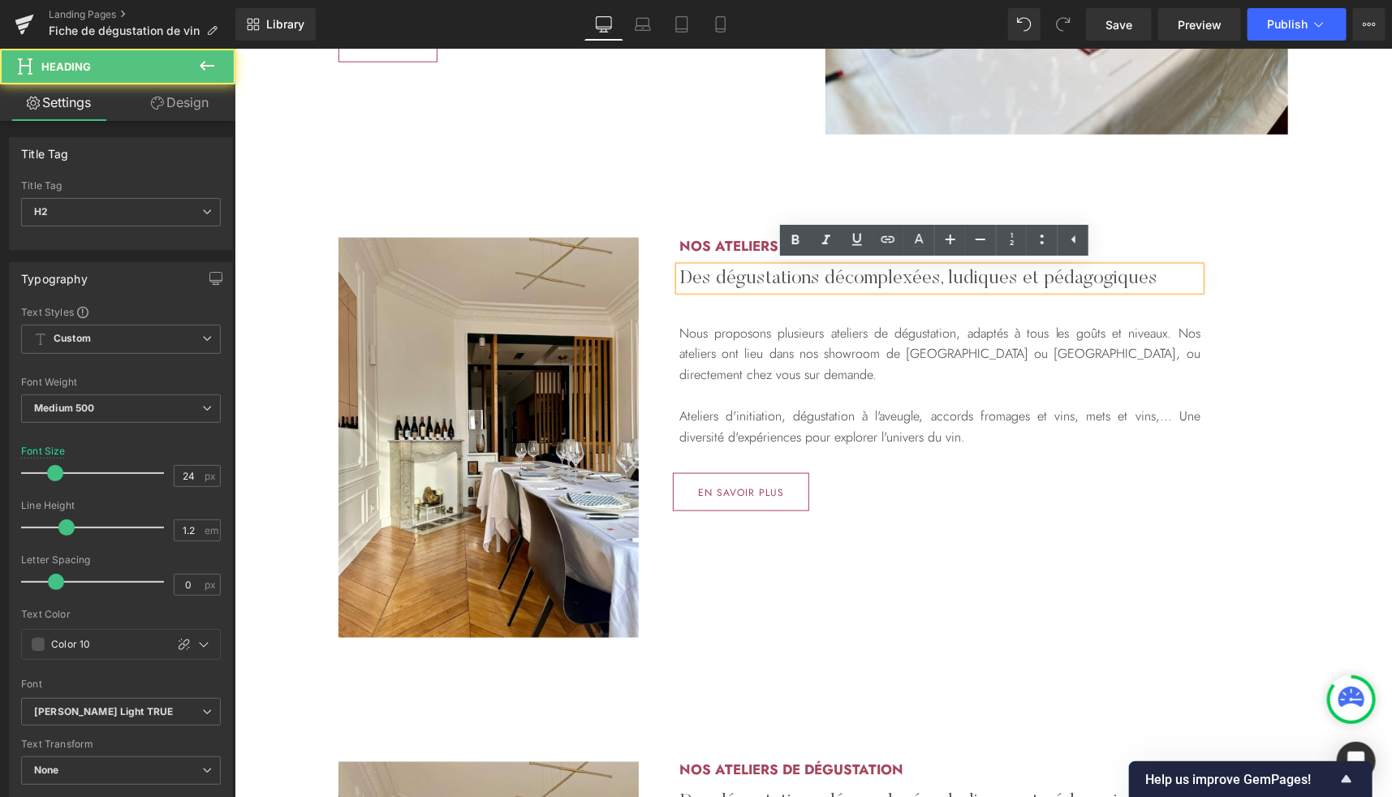
click at [730, 278] on h2 "Des dégustations décomplexées, ludiques et pédagogiques" at bounding box center [939, 278] width 521 height 24
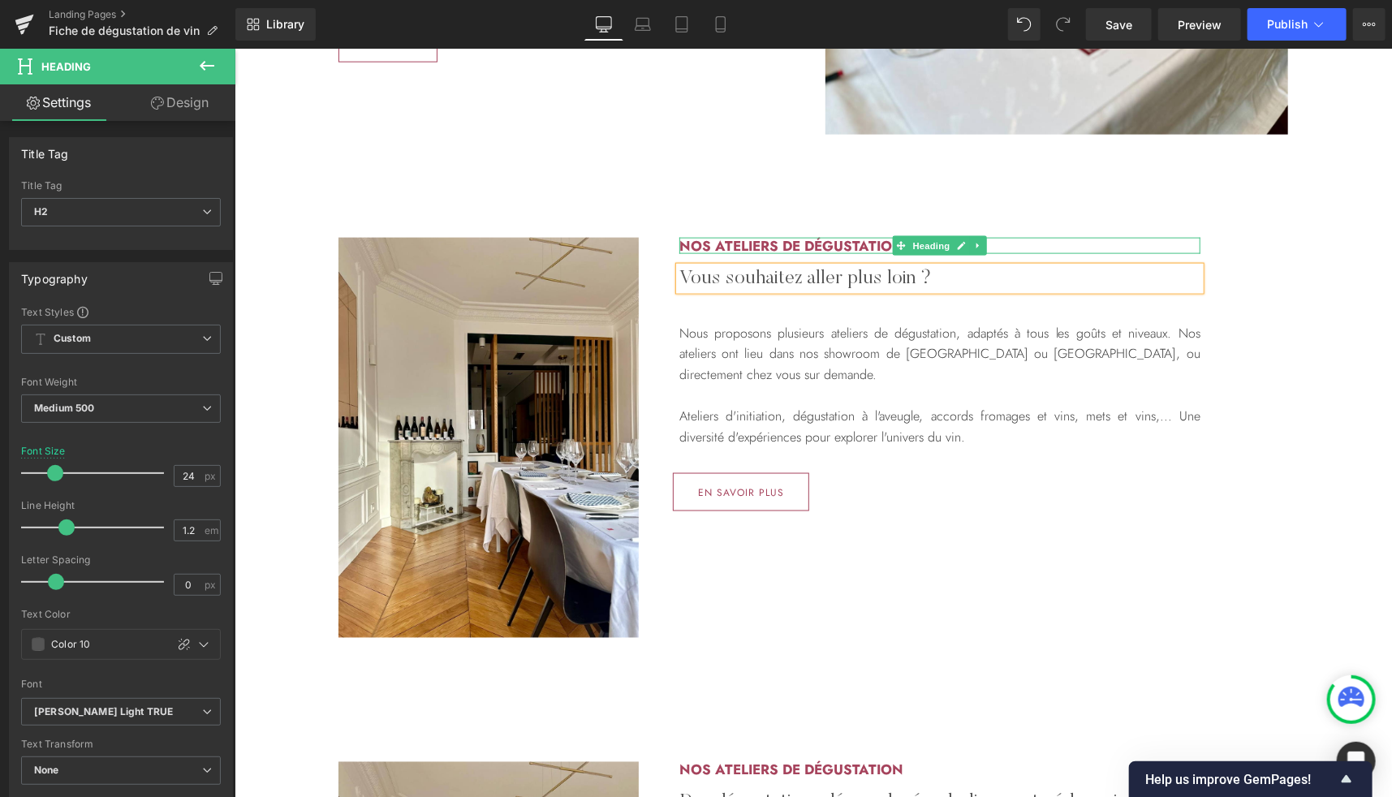
click at [804, 245] on h2 "Nos ateliers de dégustation" at bounding box center [939, 245] width 521 height 16
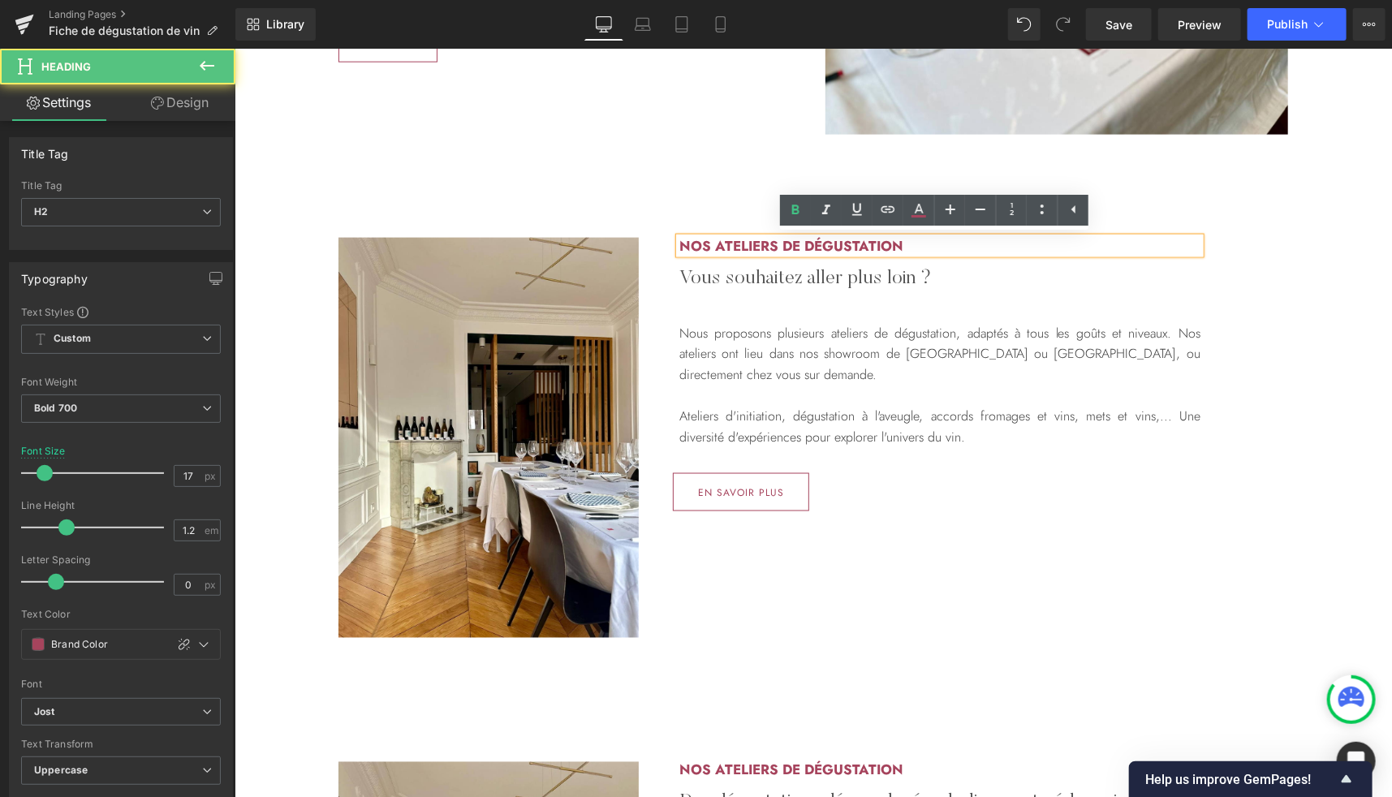
click at [804, 245] on h2 "Nos ateliers de dégustation" at bounding box center [939, 245] width 521 height 16
click at [746, 242] on h2 "Nos ateliers de dégustation" at bounding box center [939, 245] width 521 height 16
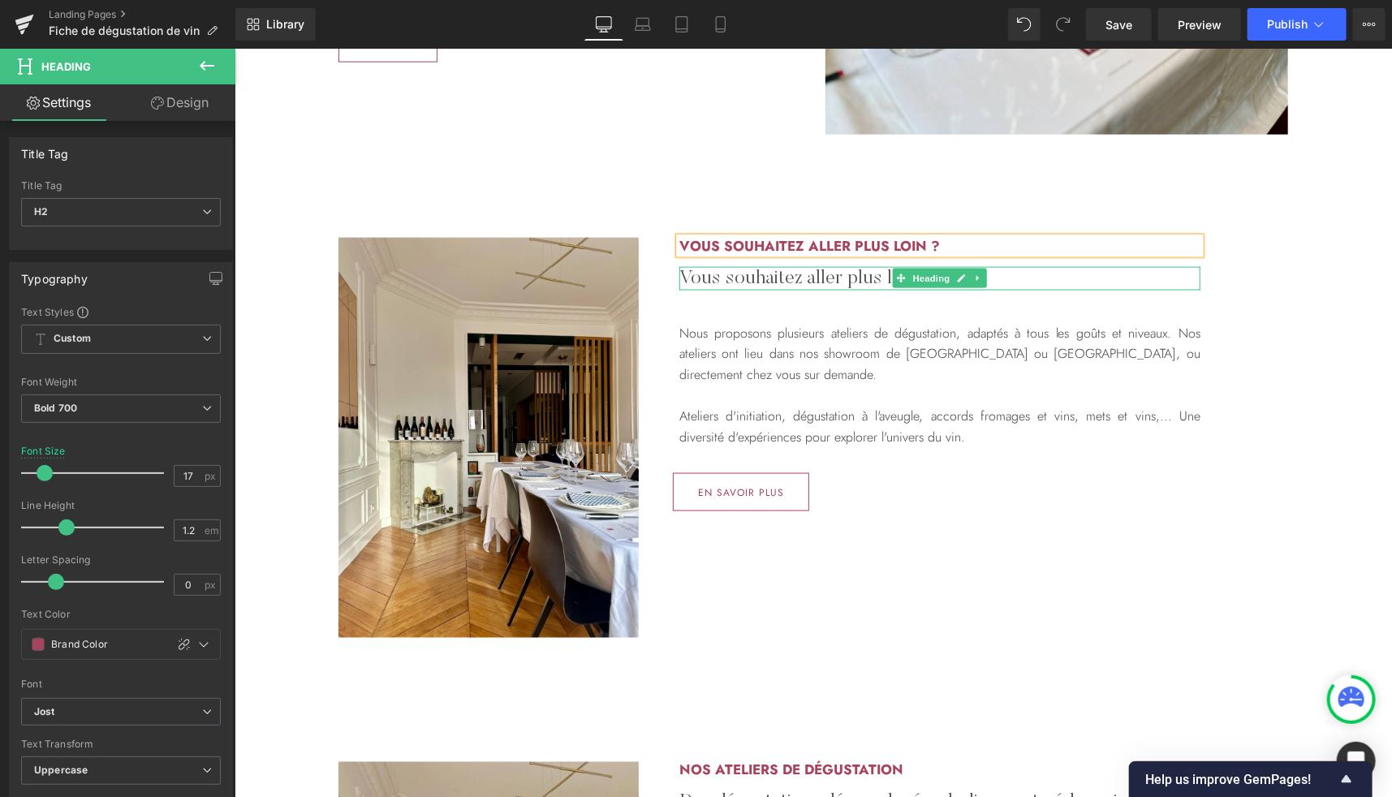
click at [707, 277] on h2 "Vous souhaitez aller plus loin ?" at bounding box center [939, 278] width 521 height 24
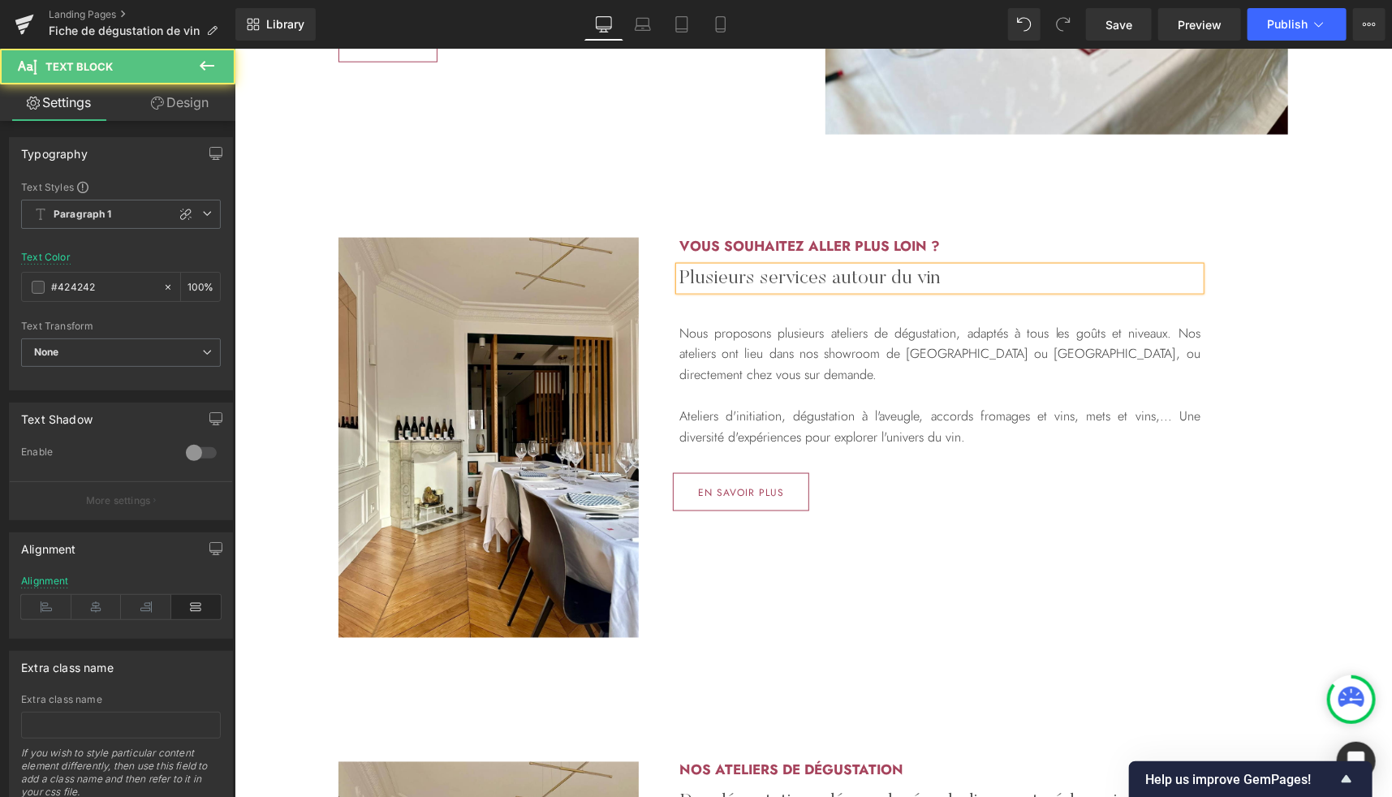
click at [812, 347] on p "Nous proposons plusieurs ateliers de dégustation, adaptés à tous les goûts et n…" at bounding box center [939, 353] width 521 height 62
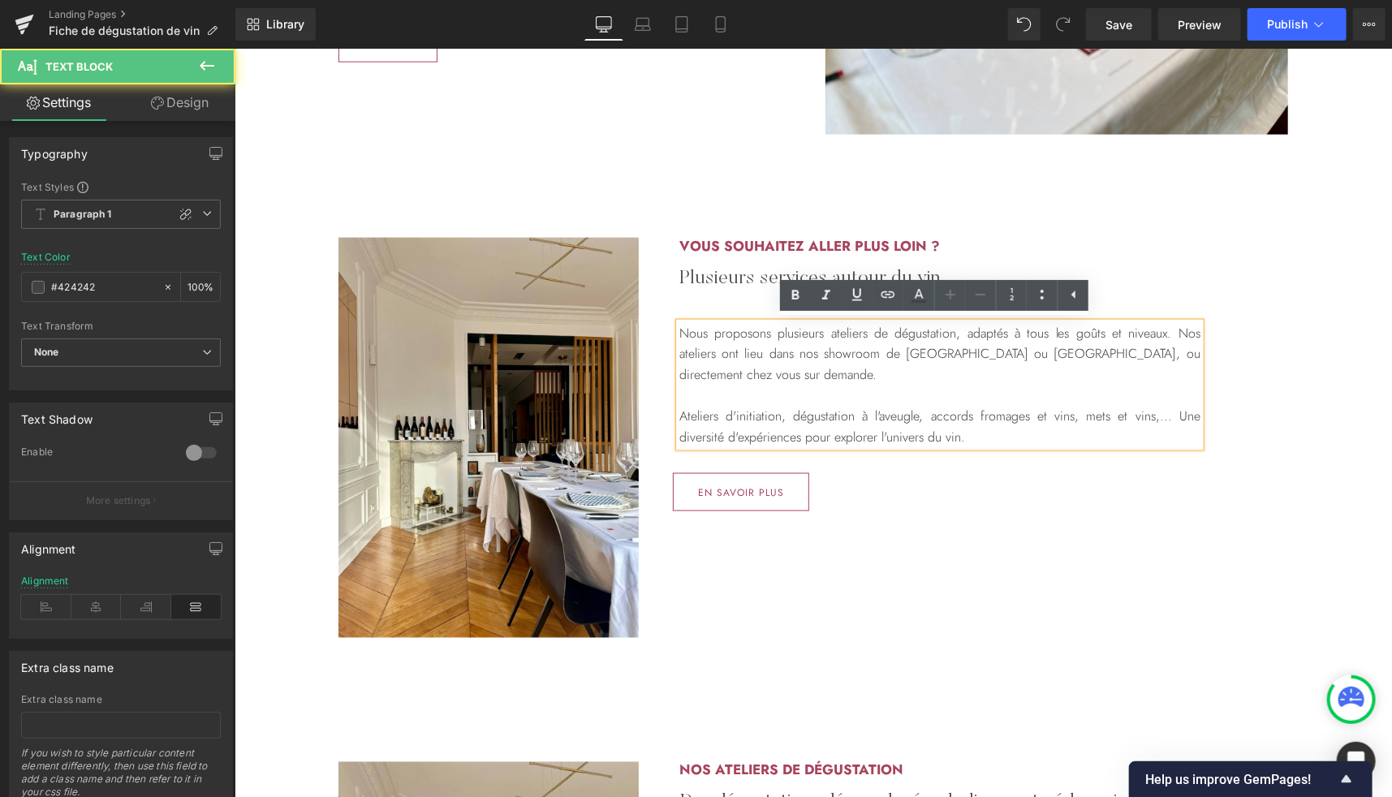
click at [812, 347] on p "Nous proposons plusieurs ateliers de dégustation, adaptés à tous les goûts et n…" at bounding box center [939, 353] width 521 height 62
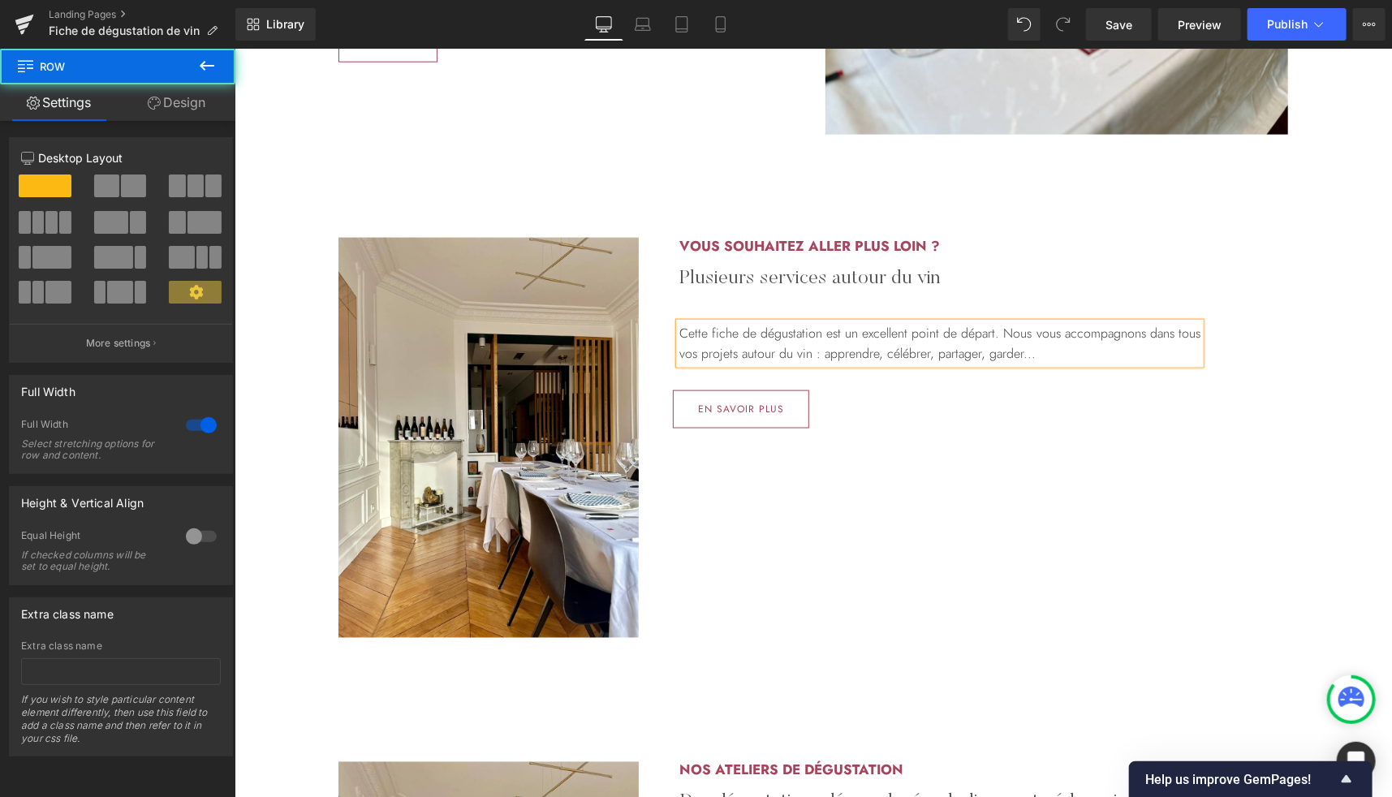
click at [299, 210] on div "Image Row Vous souhaitez aller plus loin ? Heading Plusieurs services autour du…" at bounding box center [812, 415] width 1157 height 465
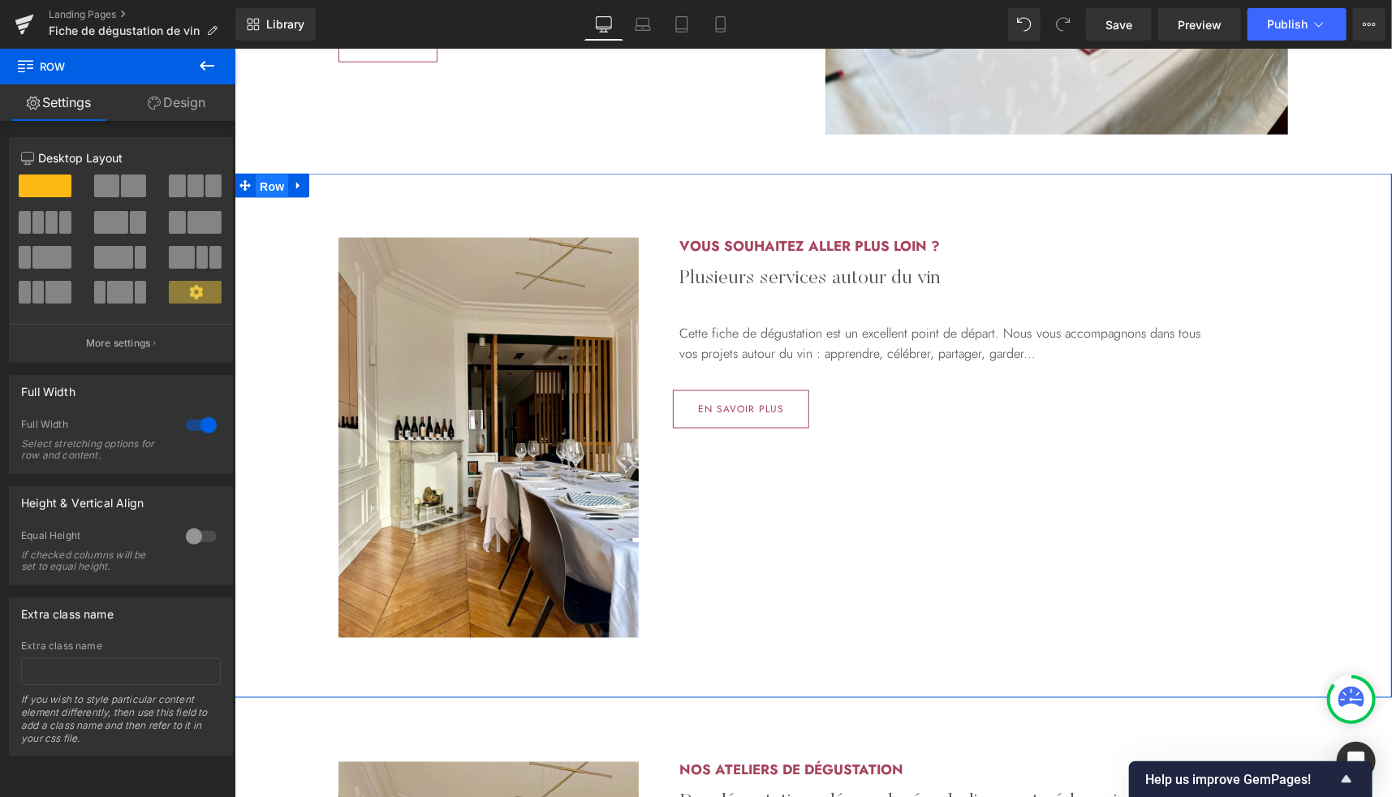
click at [260, 191] on span "Row" at bounding box center [271, 186] width 32 height 24
click at [192, 106] on link "Design" at bounding box center [177, 102] width 118 height 37
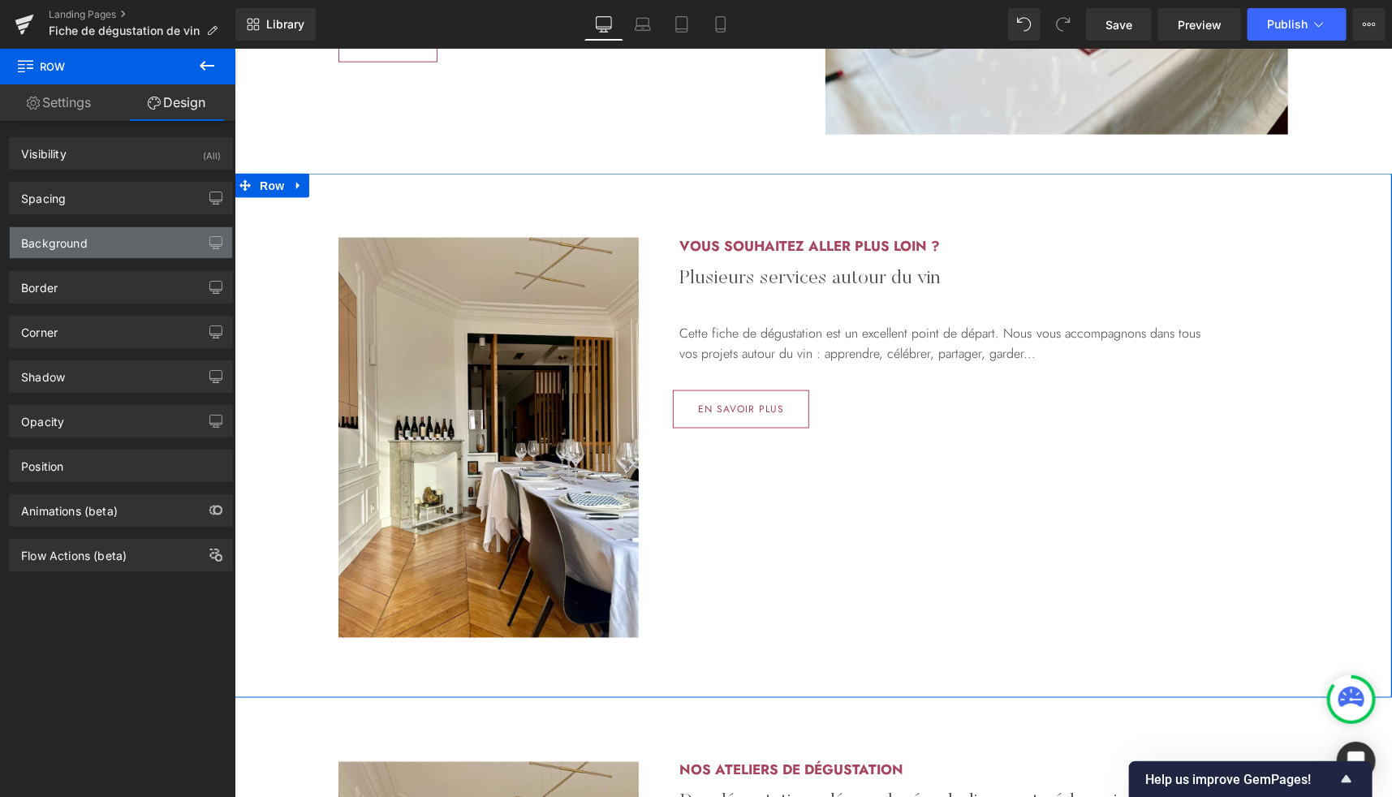
click at [98, 249] on div "Background" at bounding box center [121, 242] width 222 height 31
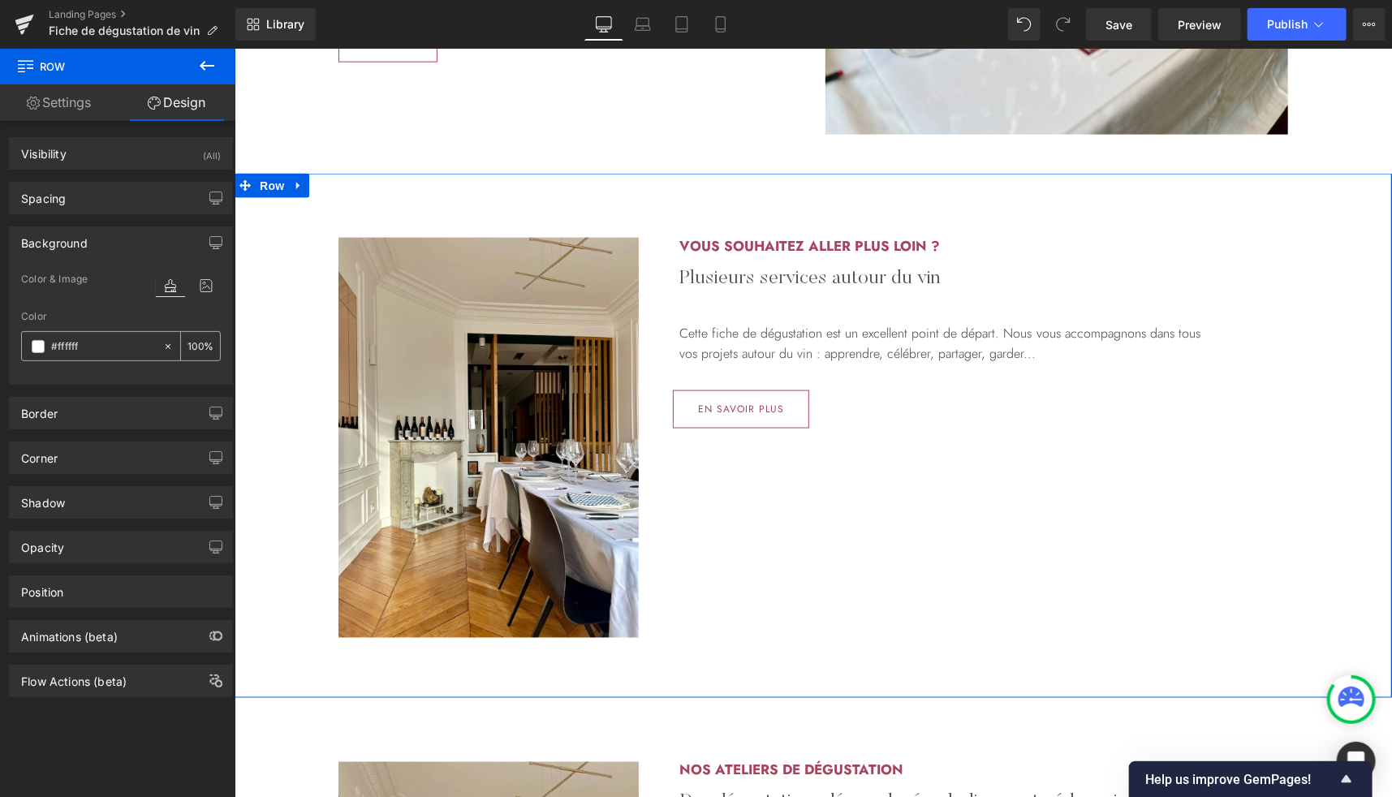
click at [37, 340] on span at bounding box center [38, 346] width 13 height 13
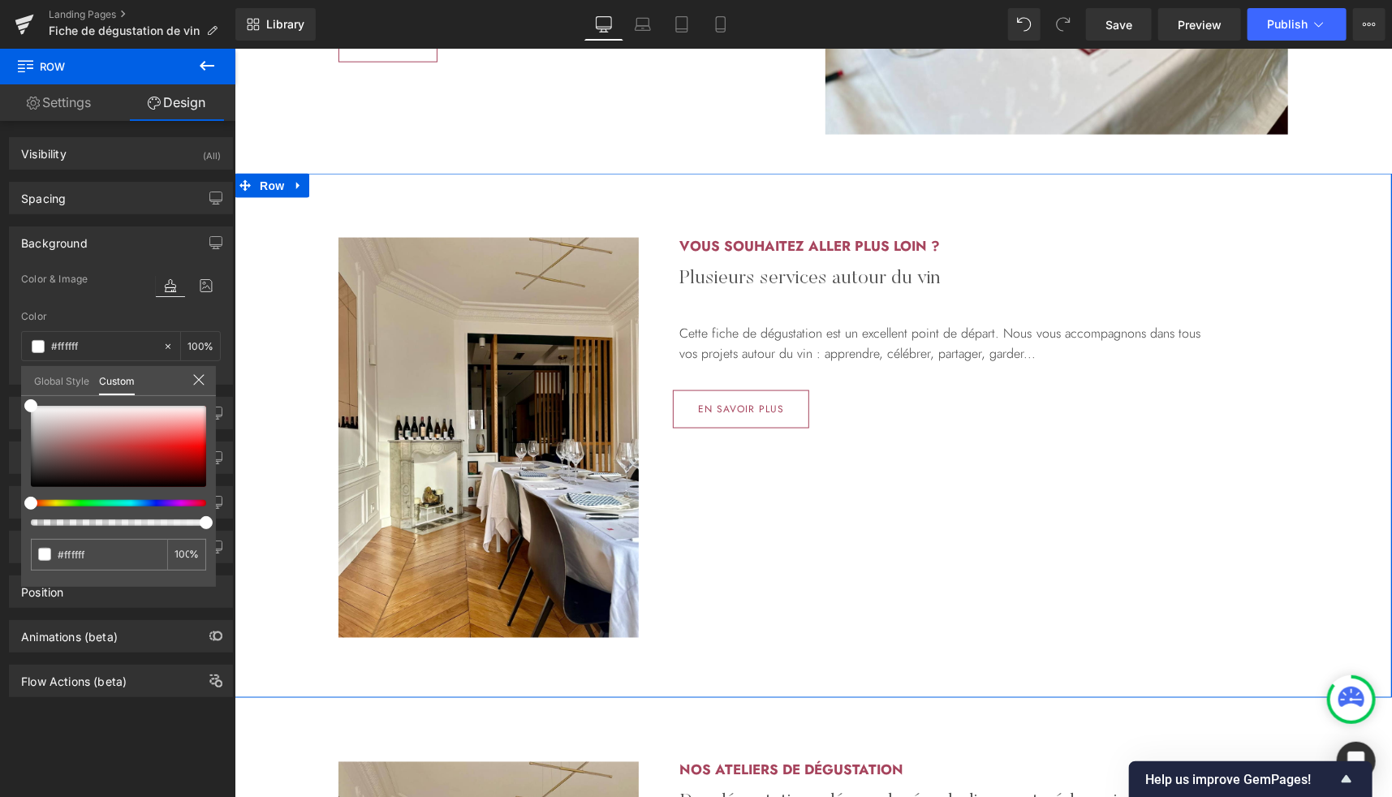
click at [58, 387] on link "Global Style" at bounding box center [61, 380] width 55 height 28
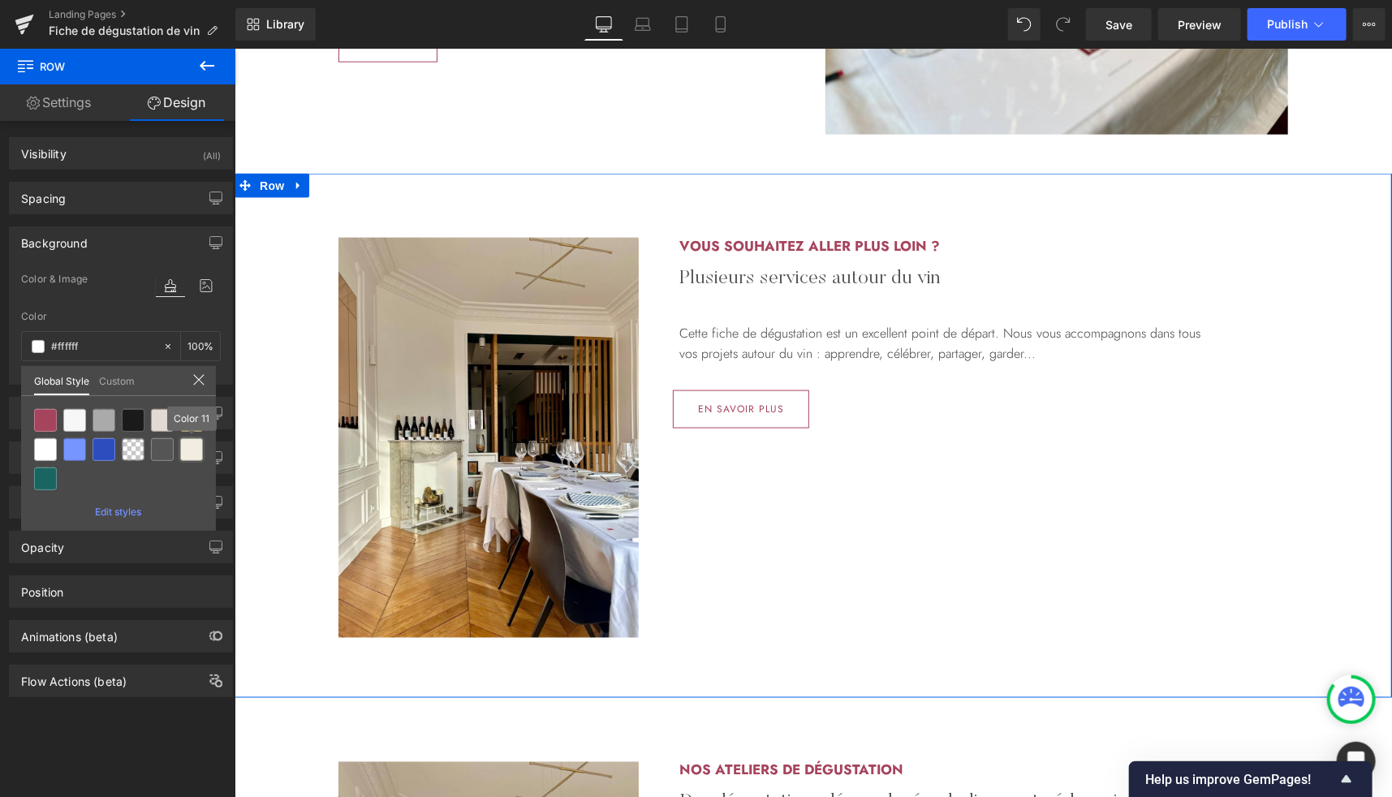
click at [192, 452] on div at bounding box center [191, 449] width 23 height 23
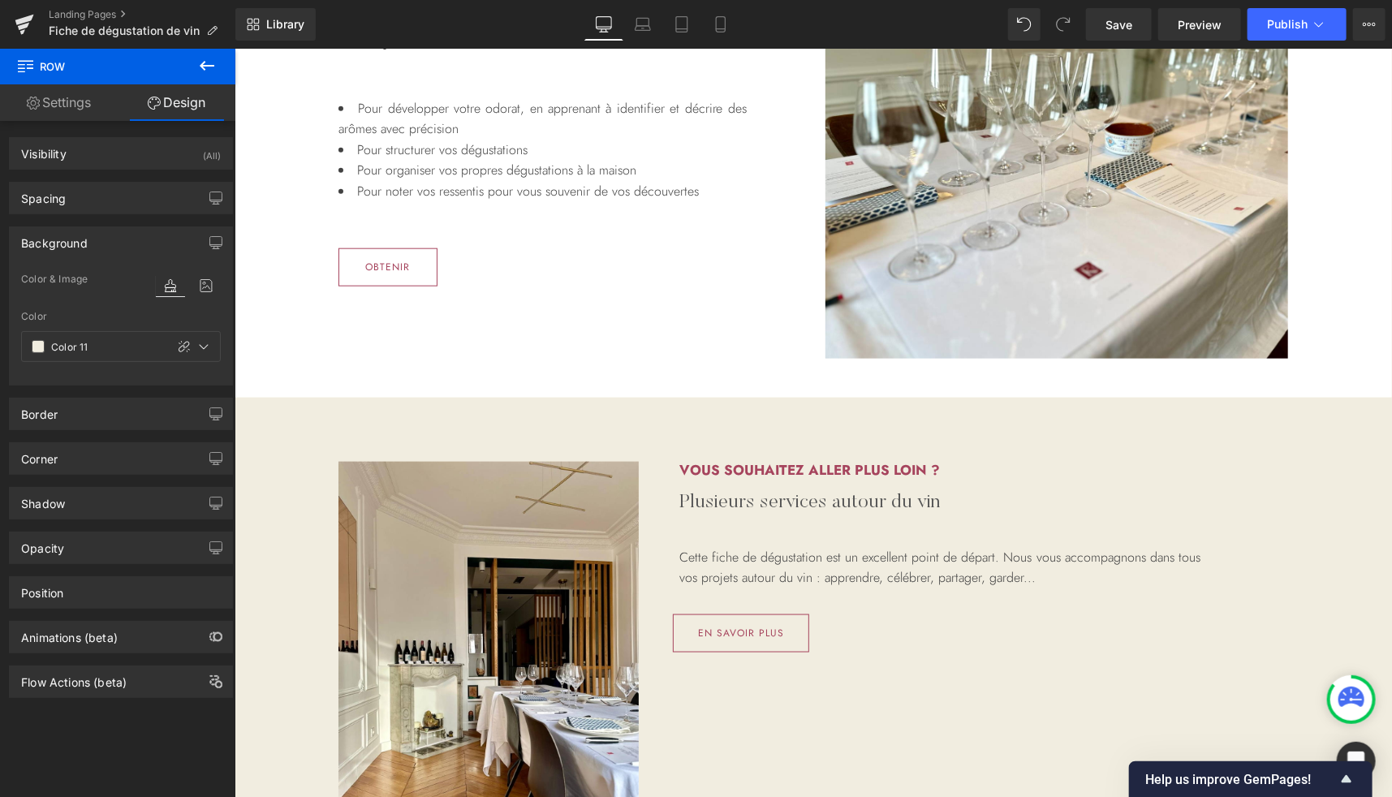
scroll to position [890, 0]
click at [37, 347] on span at bounding box center [38, 346] width 13 height 13
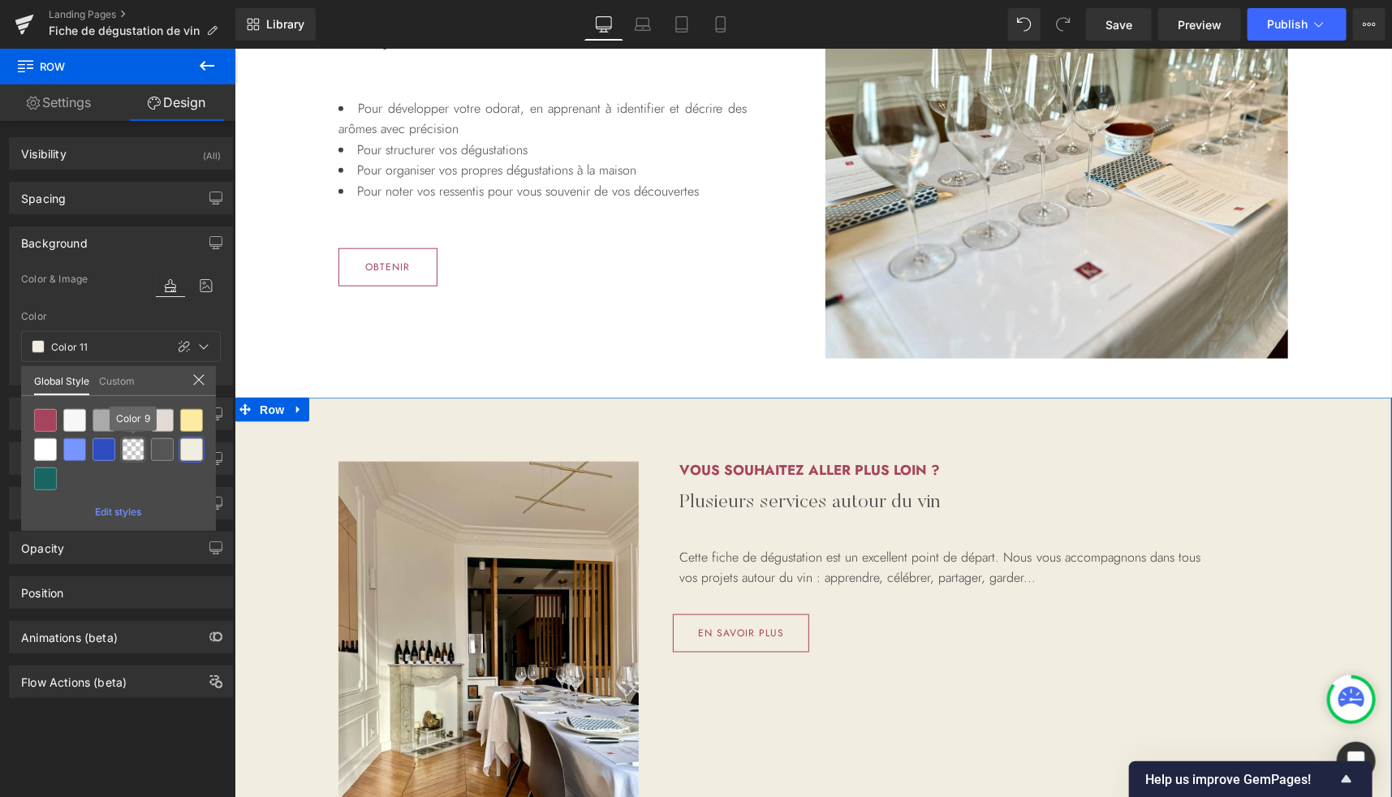
click at [140, 447] on div at bounding box center [133, 449] width 23 height 23
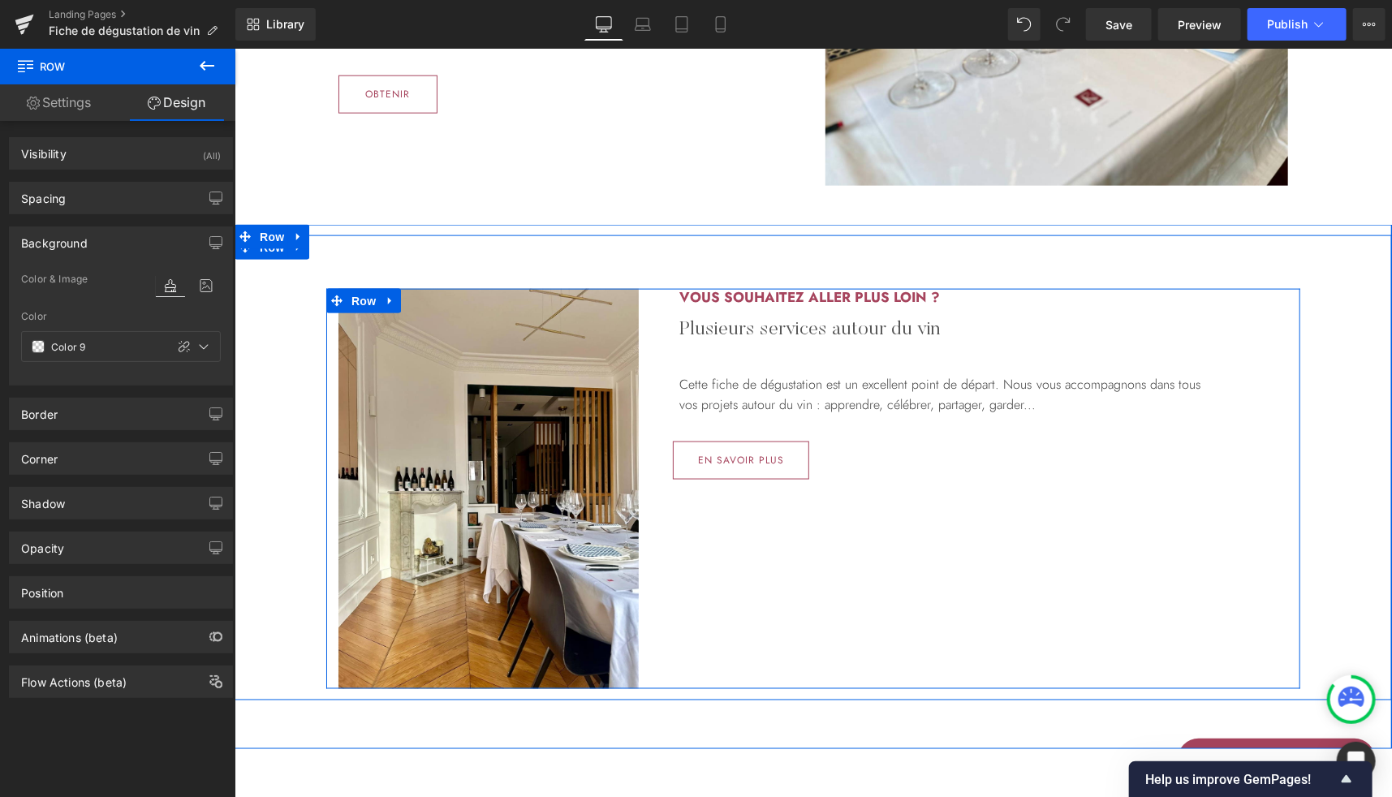
scroll to position [1199, 0]
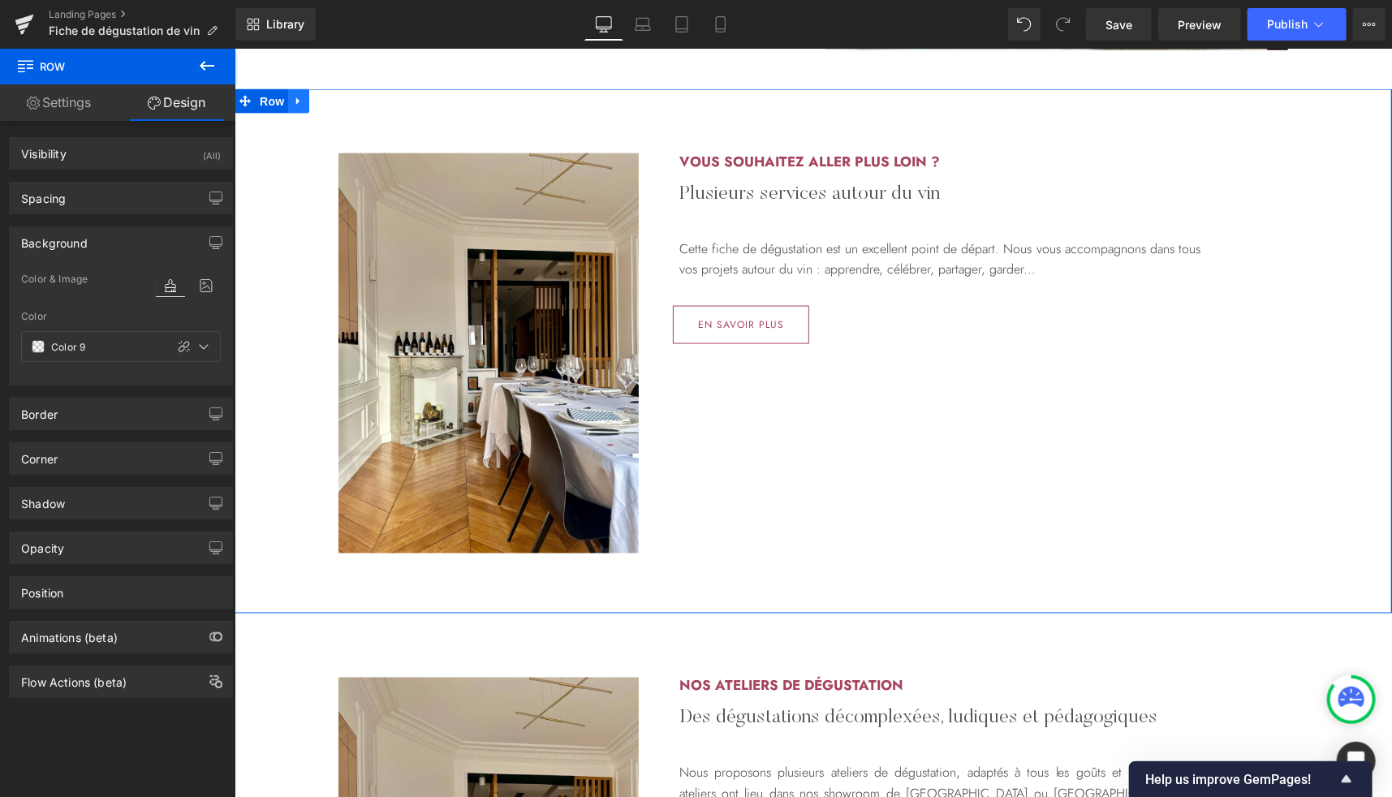
click at [295, 104] on icon at bounding box center [297, 100] width 11 height 12
click at [318, 103] on icon at bounding box center [318, 100] width 11 height 11
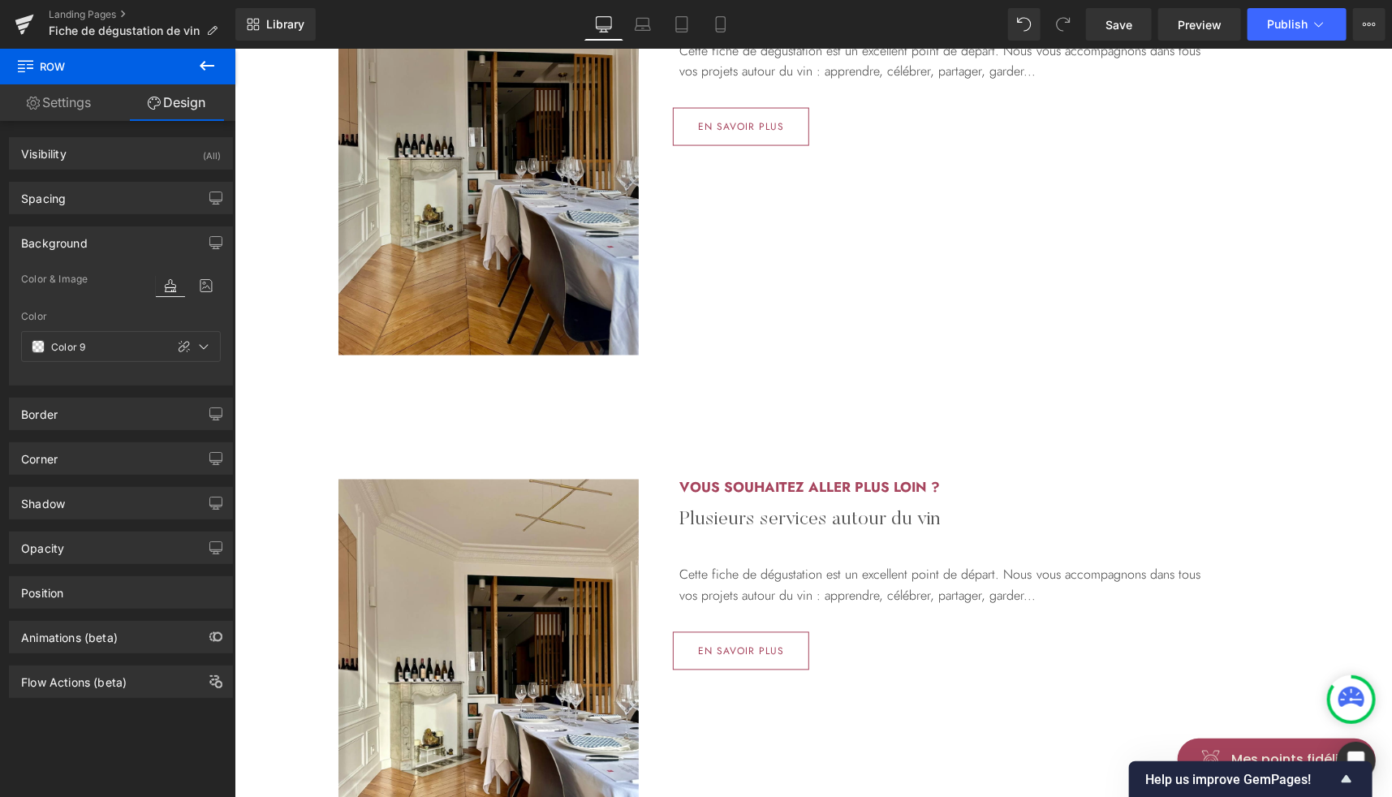
scroll to position [1401, 0]
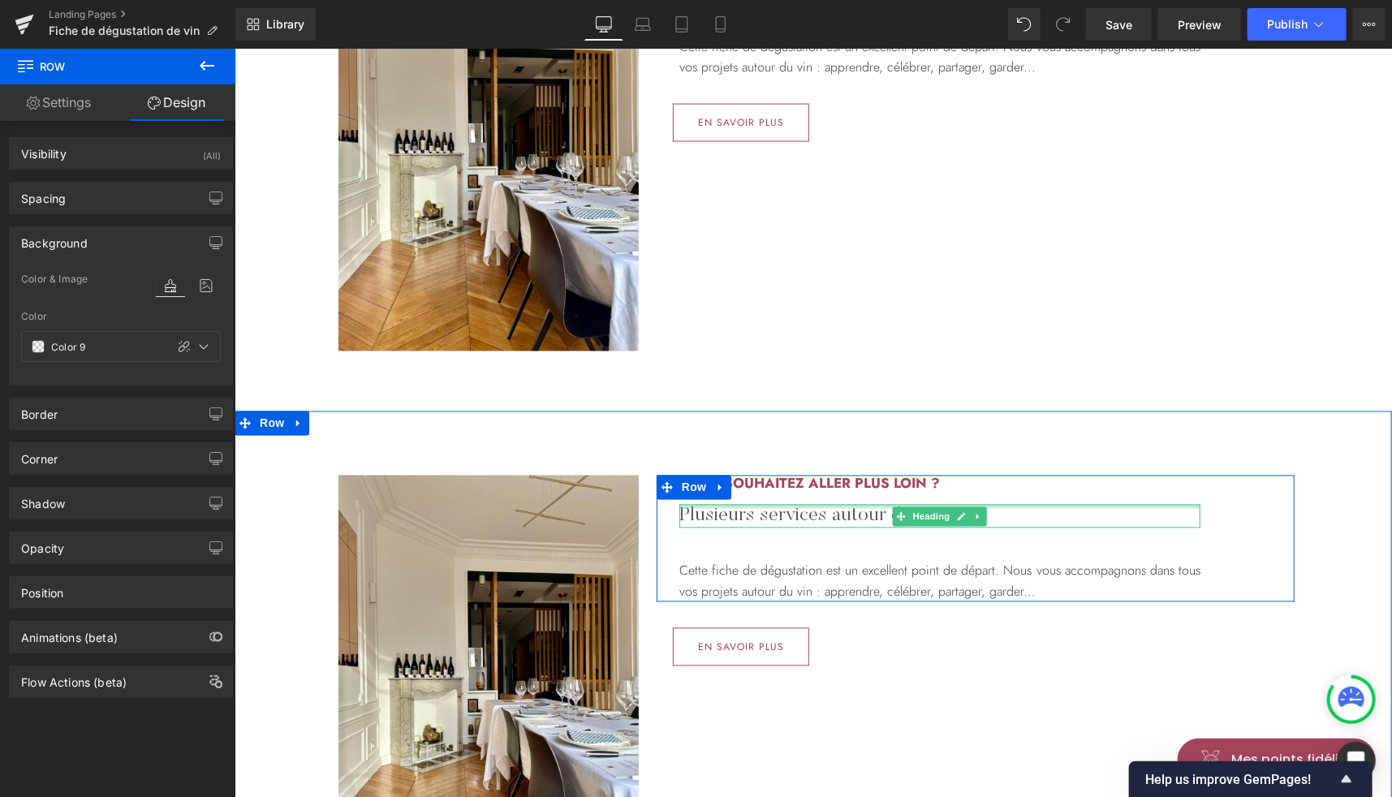
click at [761, 506] on div at bounding box center [939, 506] width 521 height 4
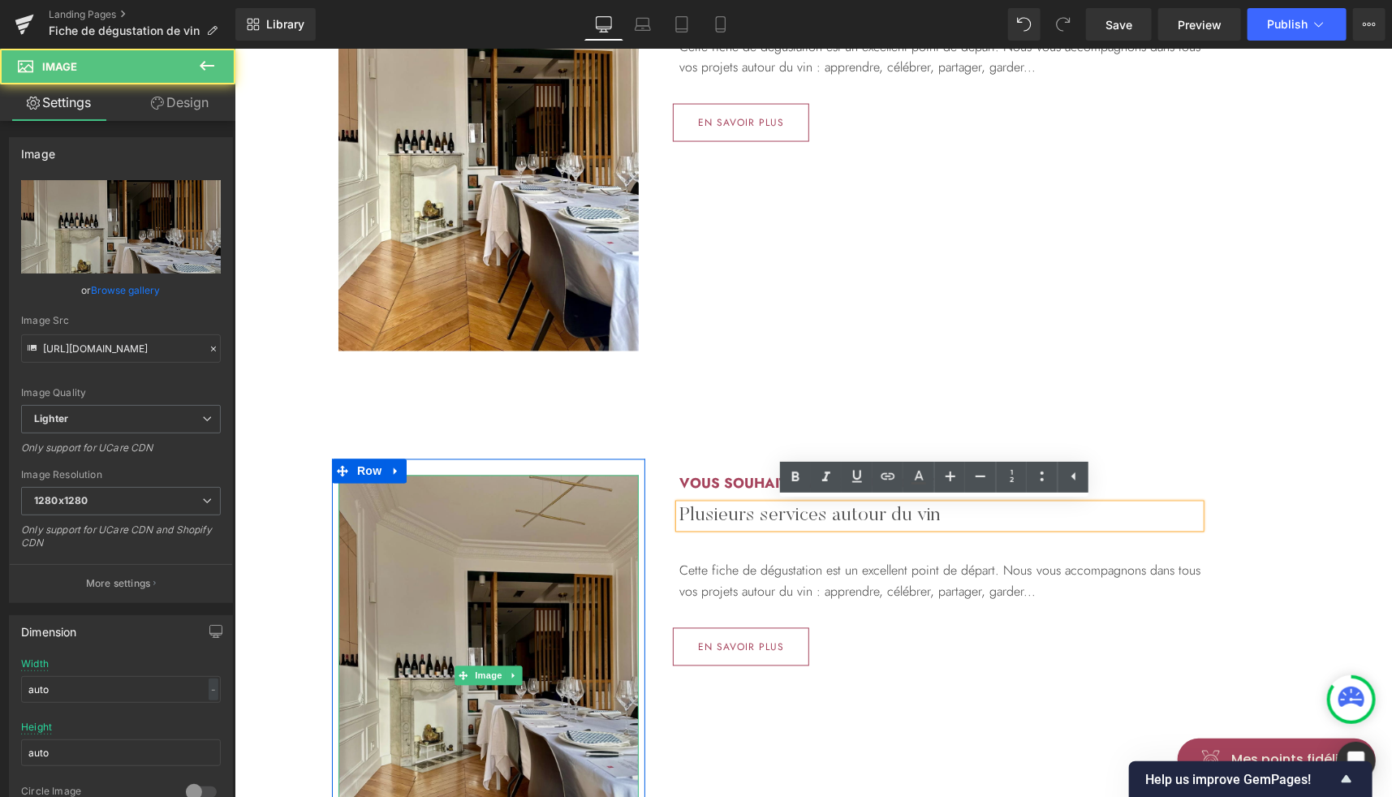
click at [444, 537] on img at bounding box center [488, 675] width 300 height 400
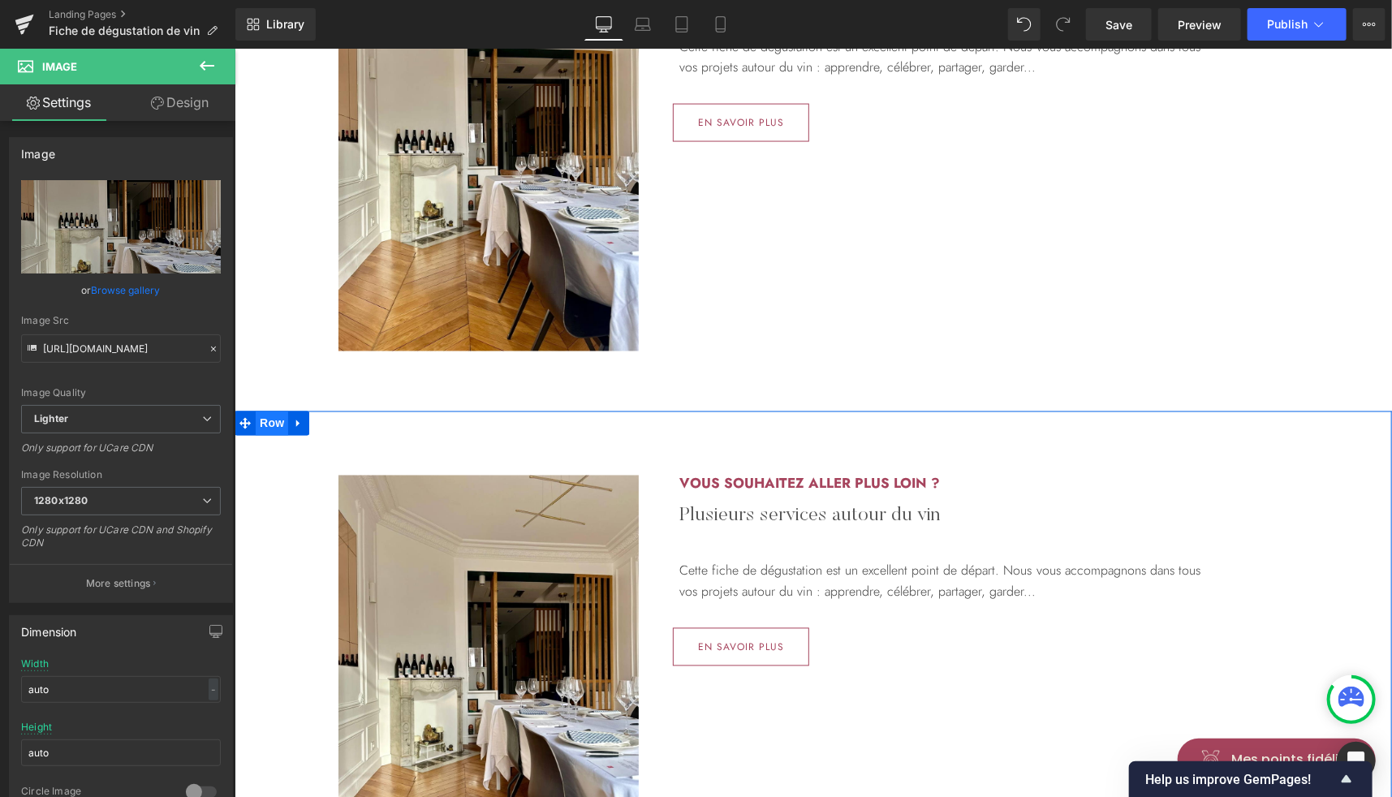
click at [274, 422] on span "Row" at bounding box center [271, 423] width 32 height 24
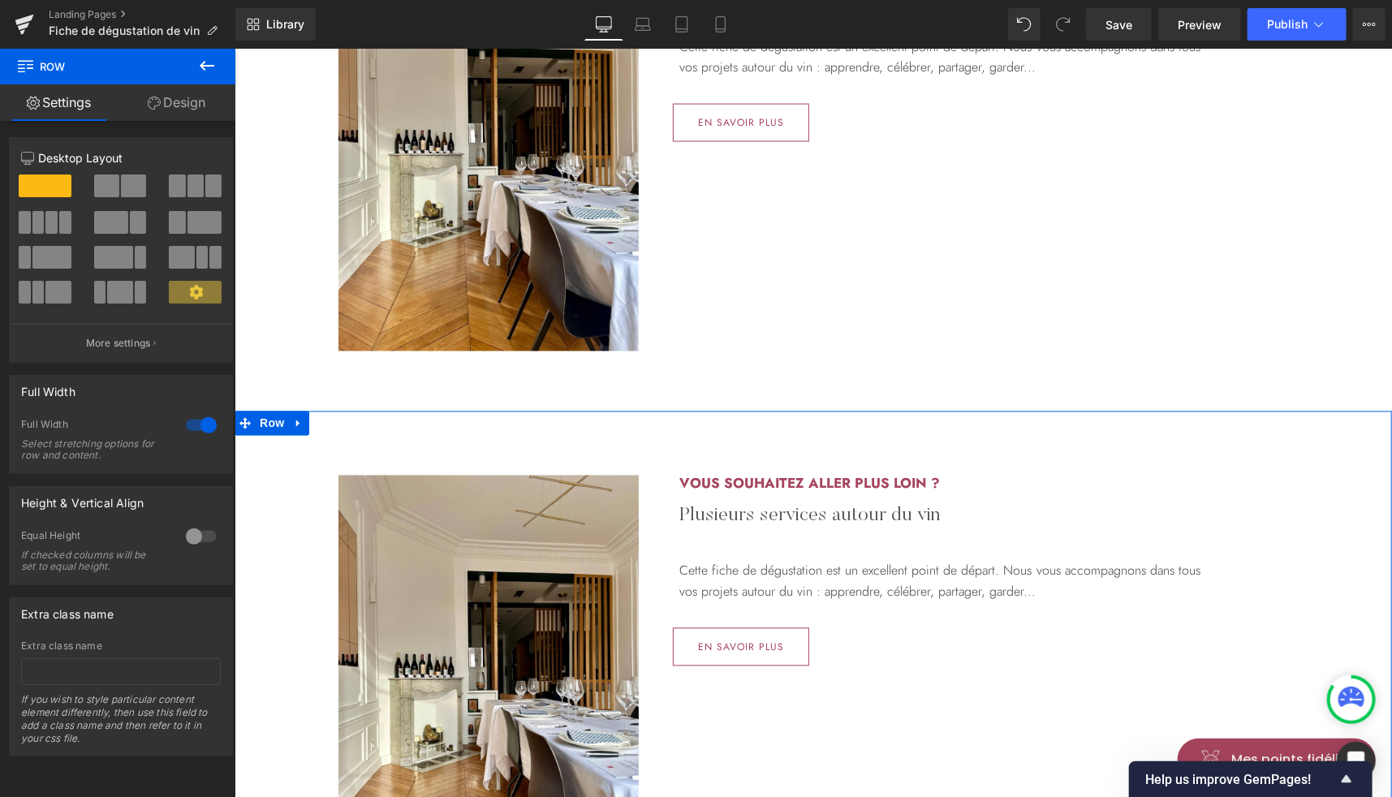
click at [121, 185] on span at bounding box center [133, 186] width 25 height 23
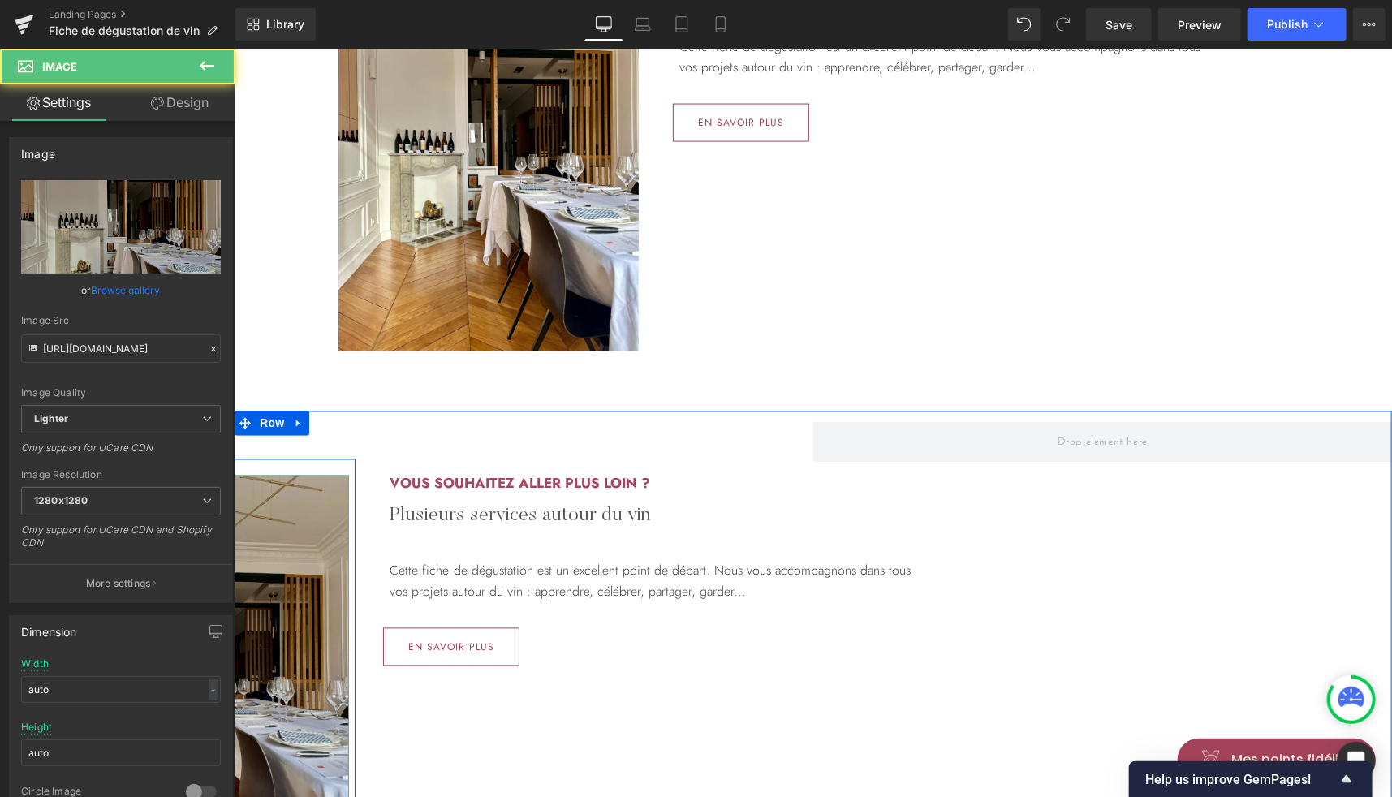
click at [301, 500] on img at bounding box center [199, 675] width 300 height 400
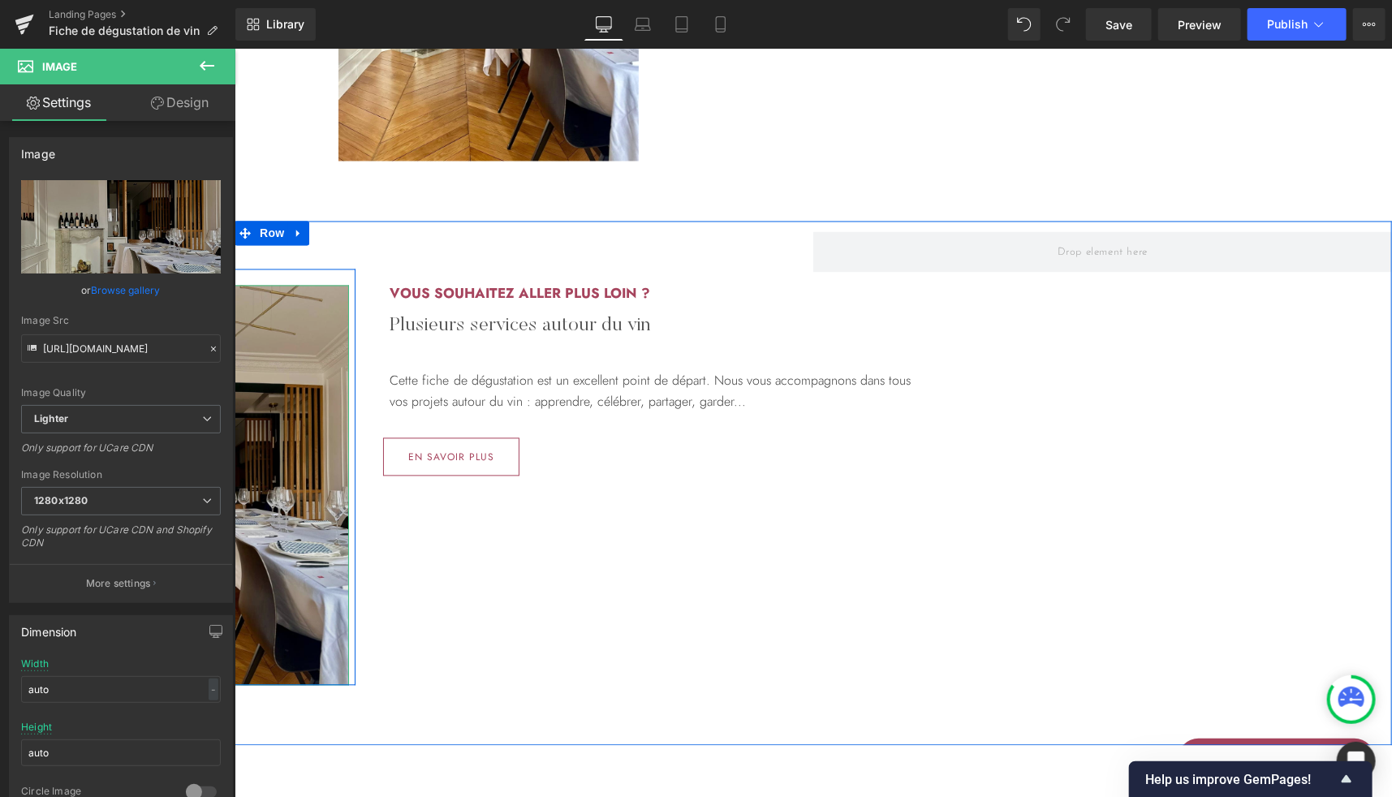
scroll to position [1591, 0]
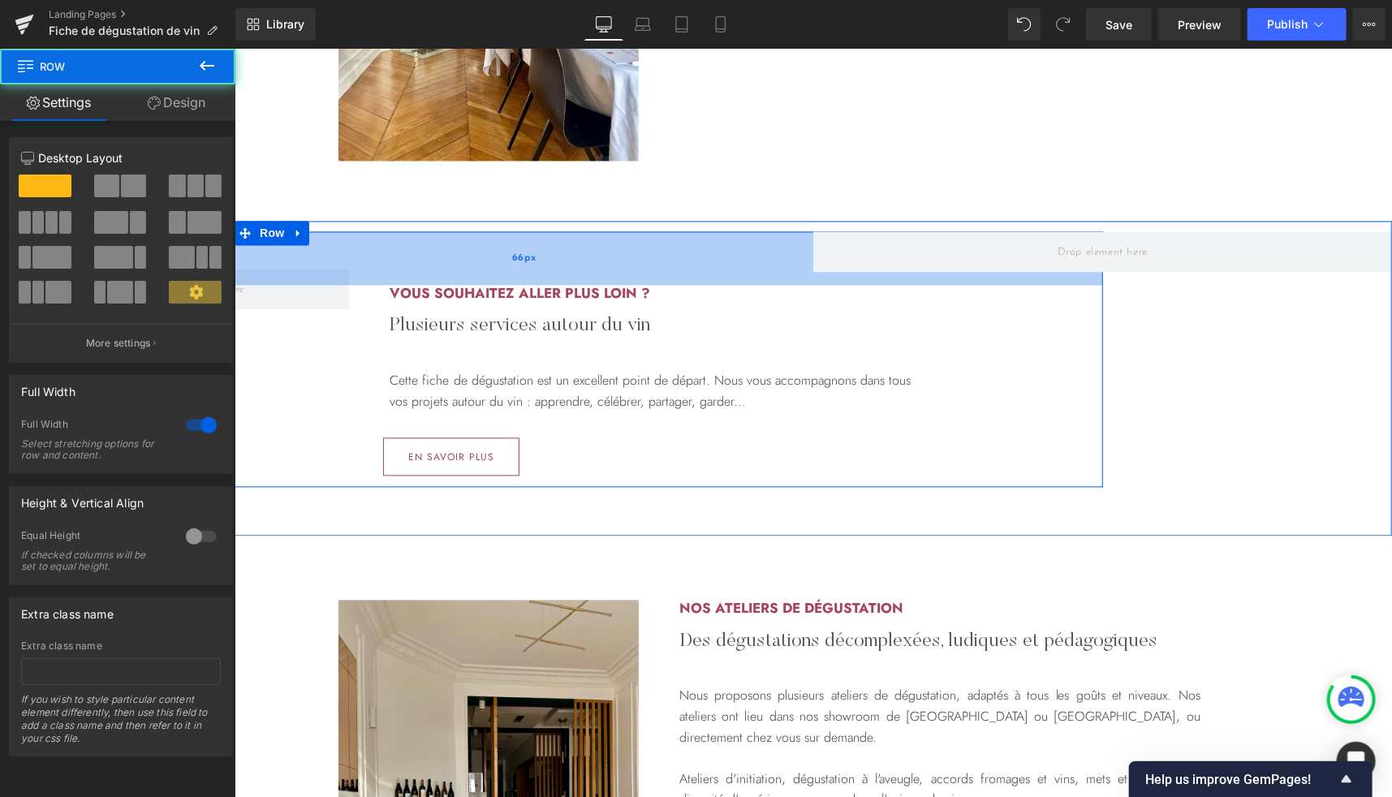
click at [338, 249] on div "66px" at bounding box center [523, 258] width 1157 height 54
click at [369, 275] on div "66px" at bounding box center [523, 258] width 1157 height 54
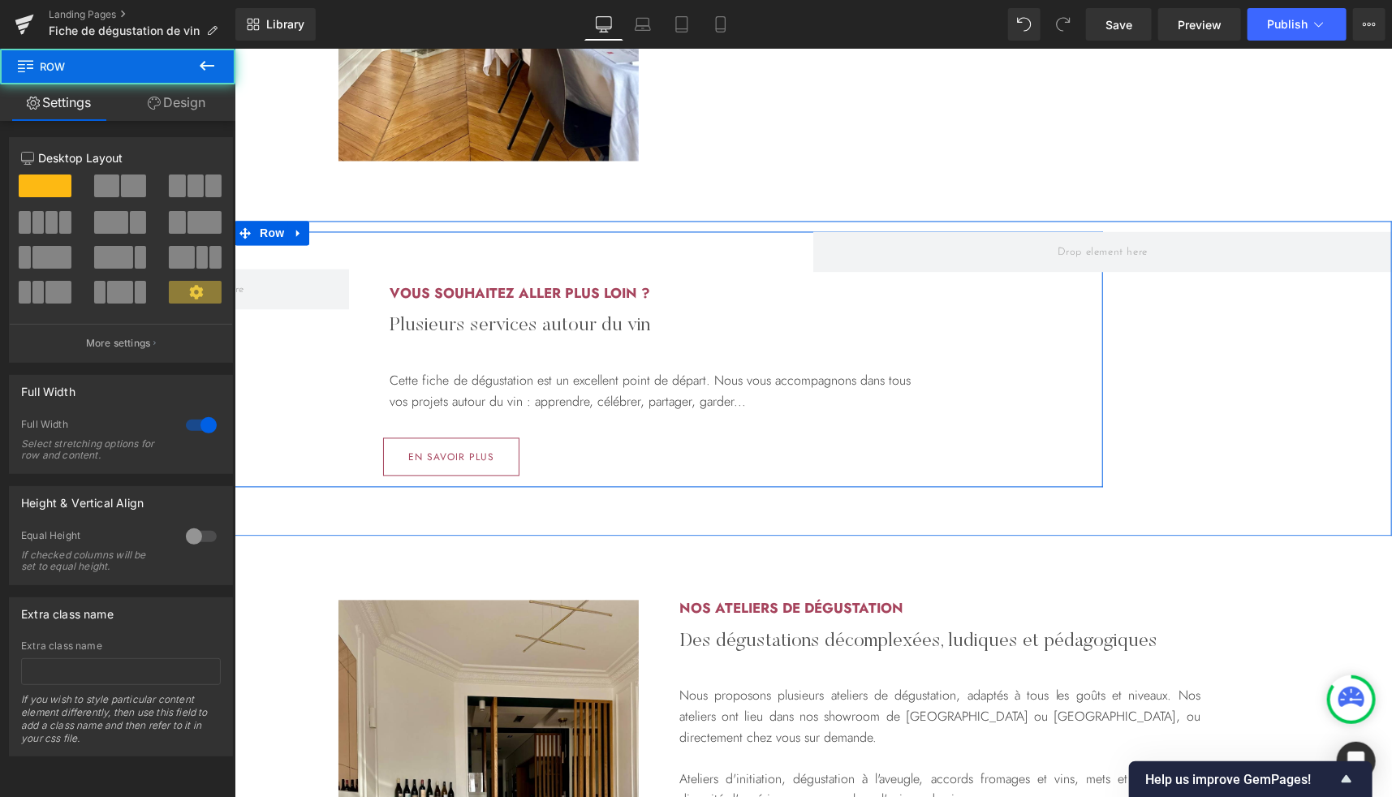
click at [1032, 411] on div "Row Vous souhaitez aller plus loin ? Heading Plusieurs services autour du vin H…" at bounding box center [523, 380] width 1157 height 191
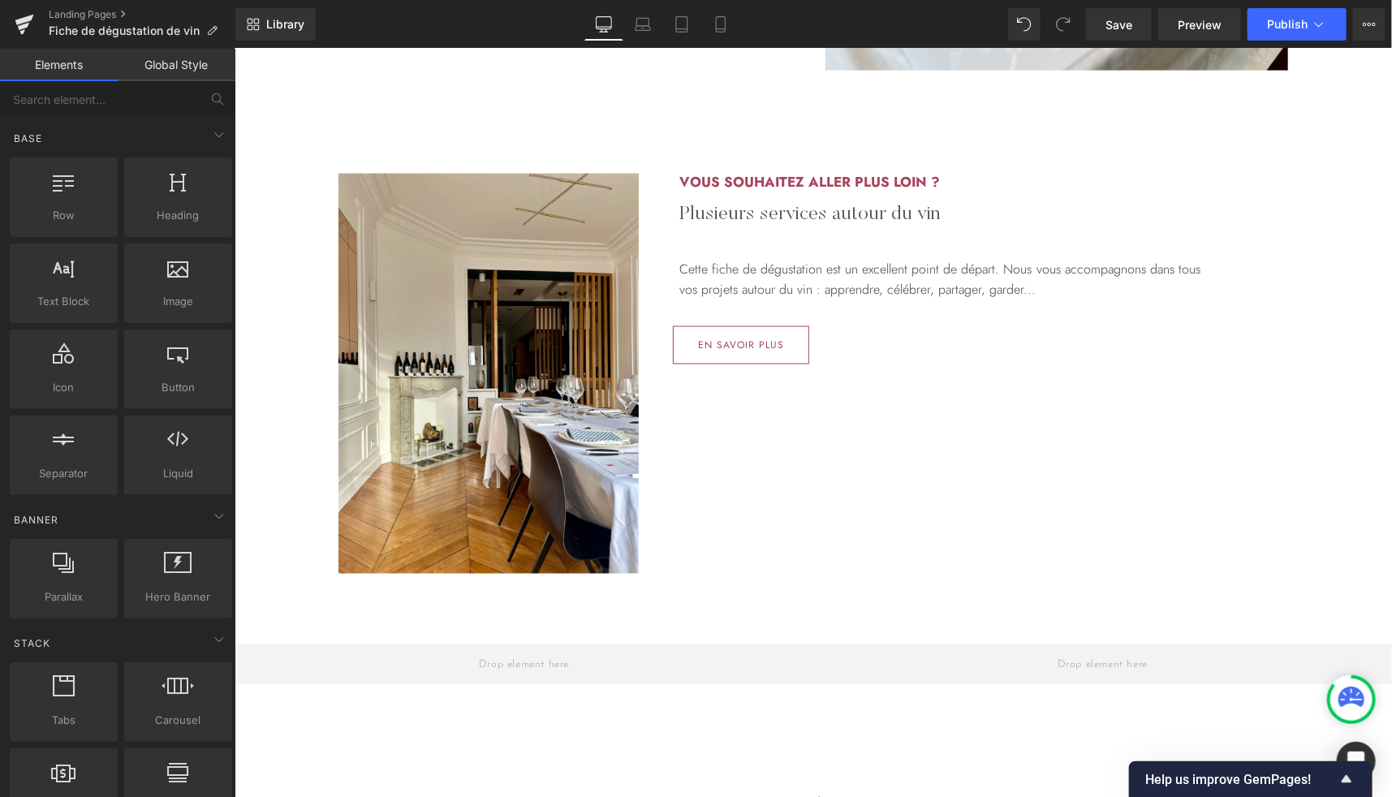
scroll to position [1175, 0]
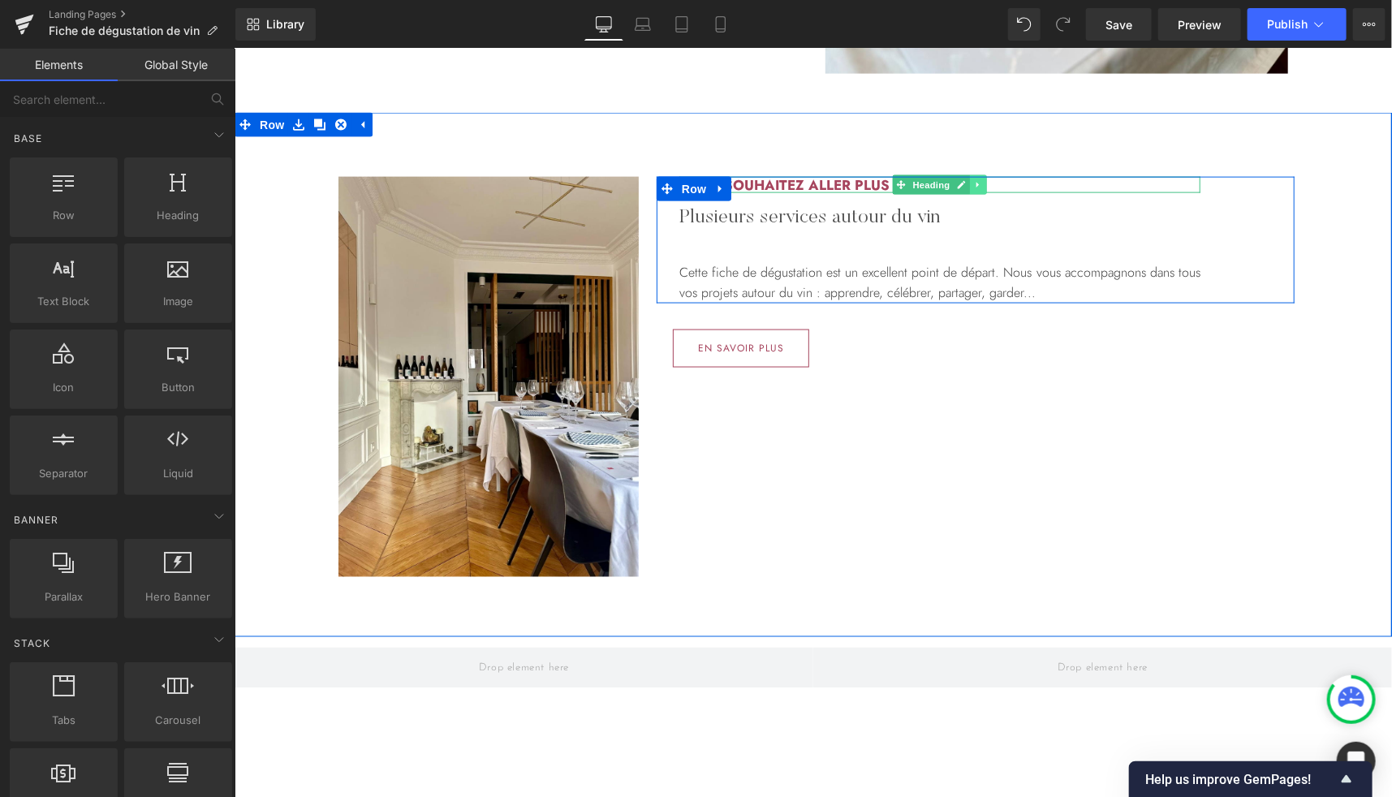
click at [973, 185] on icon at bounding box center [977, 184] width 9 height 10
click at [965, 185] on icon at bounding box center [969, 184] width 9 height 10
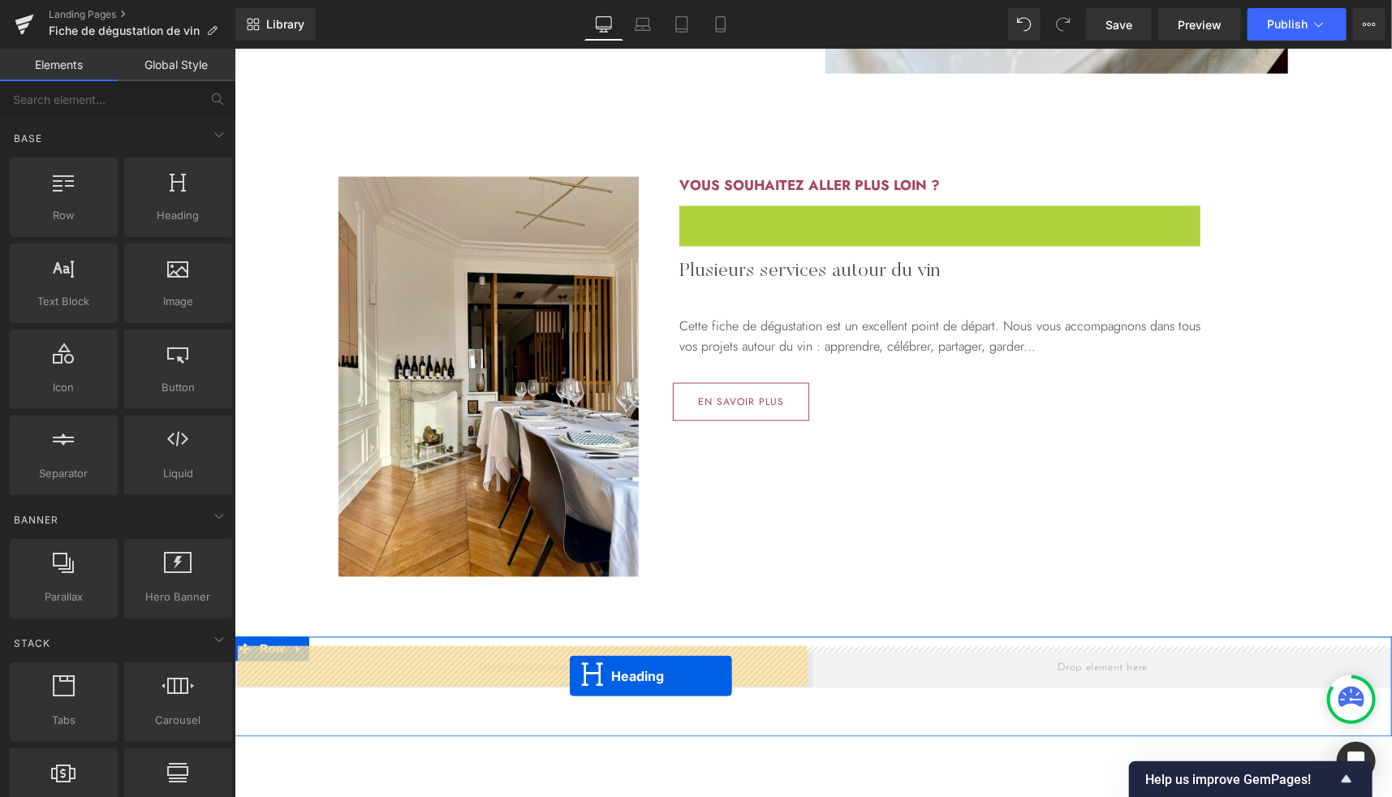
drag, startPoint x: 908, startPoint y: 216, endPoint x: 569, endPoint y: 675, distance: 571.1
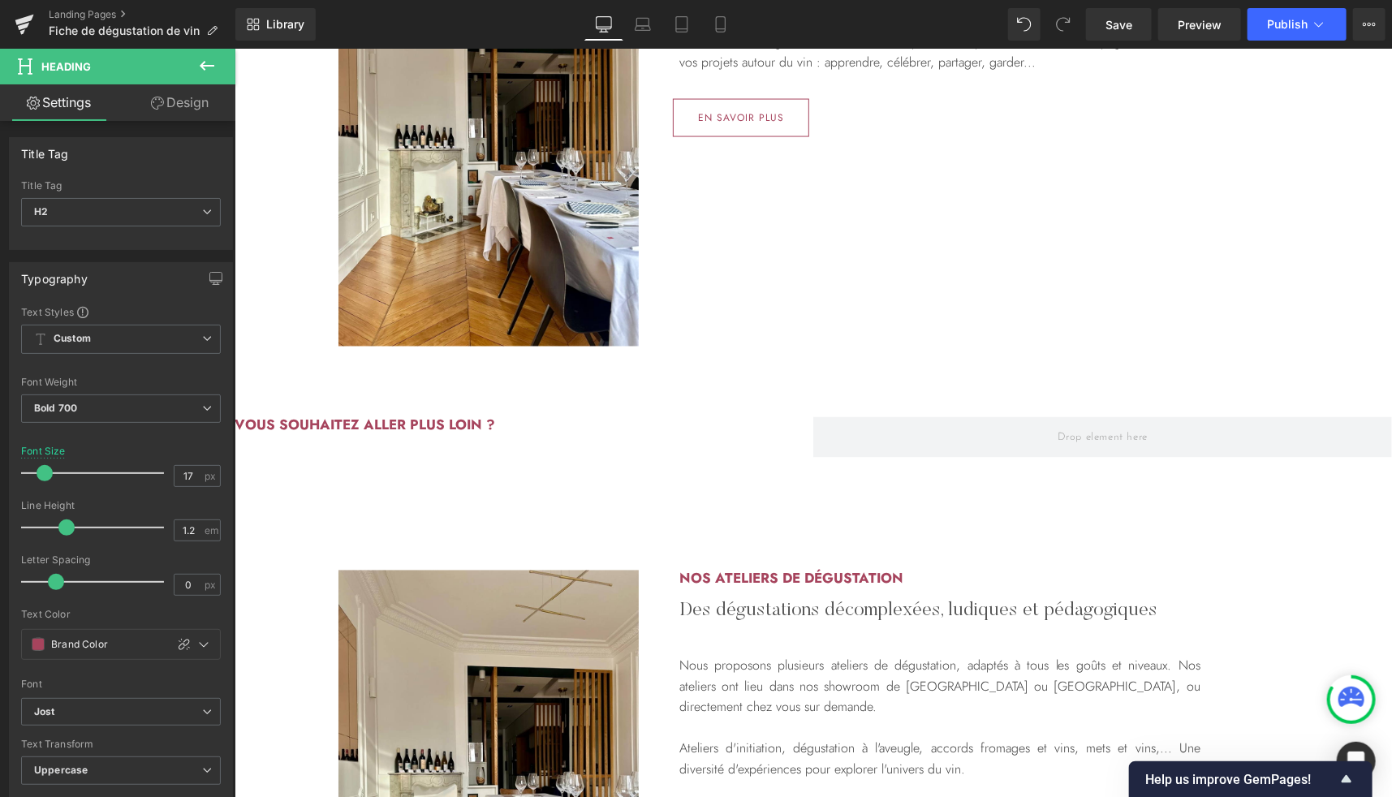
scroll to position [1404, 0]
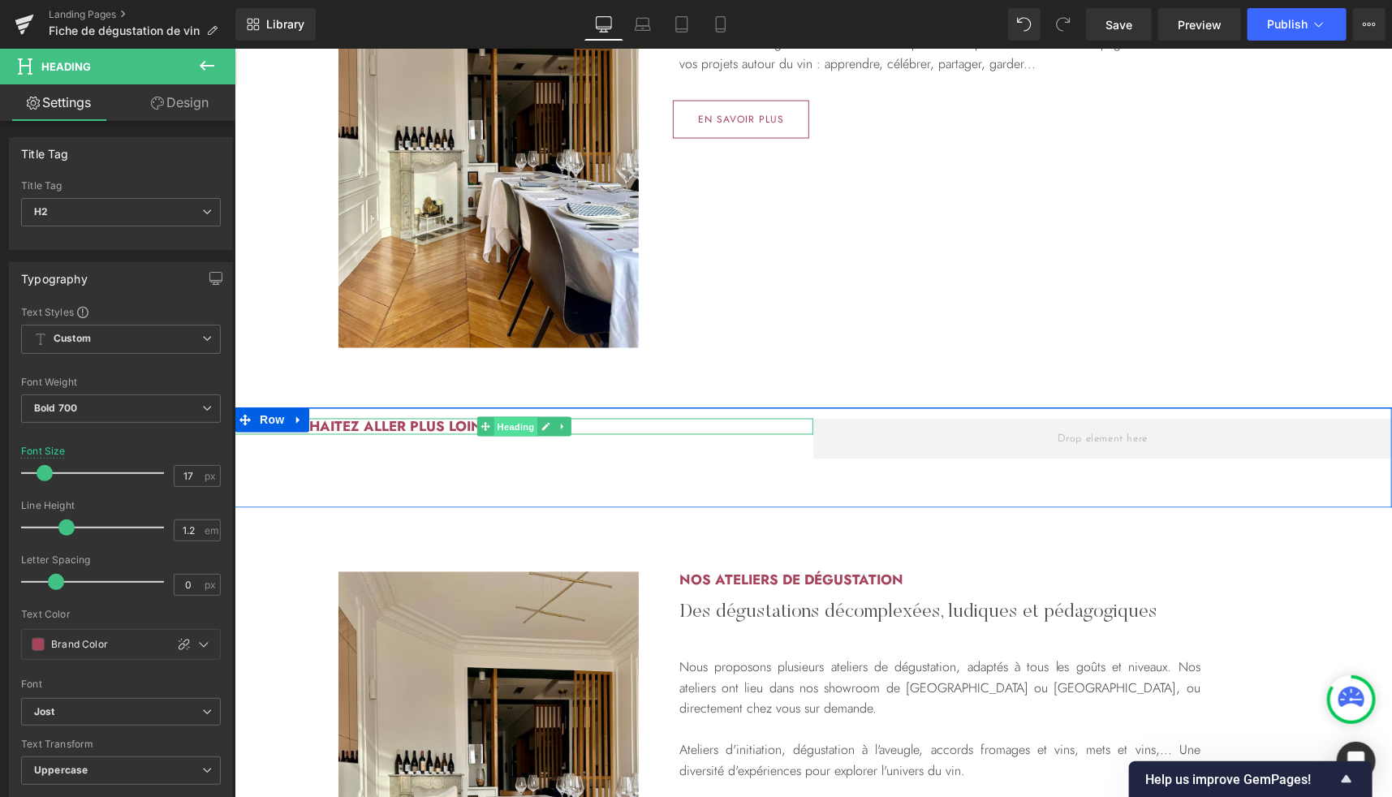
click at [516, 424] on span "Heading" at bounding box center [515, 426] width 44 height 19
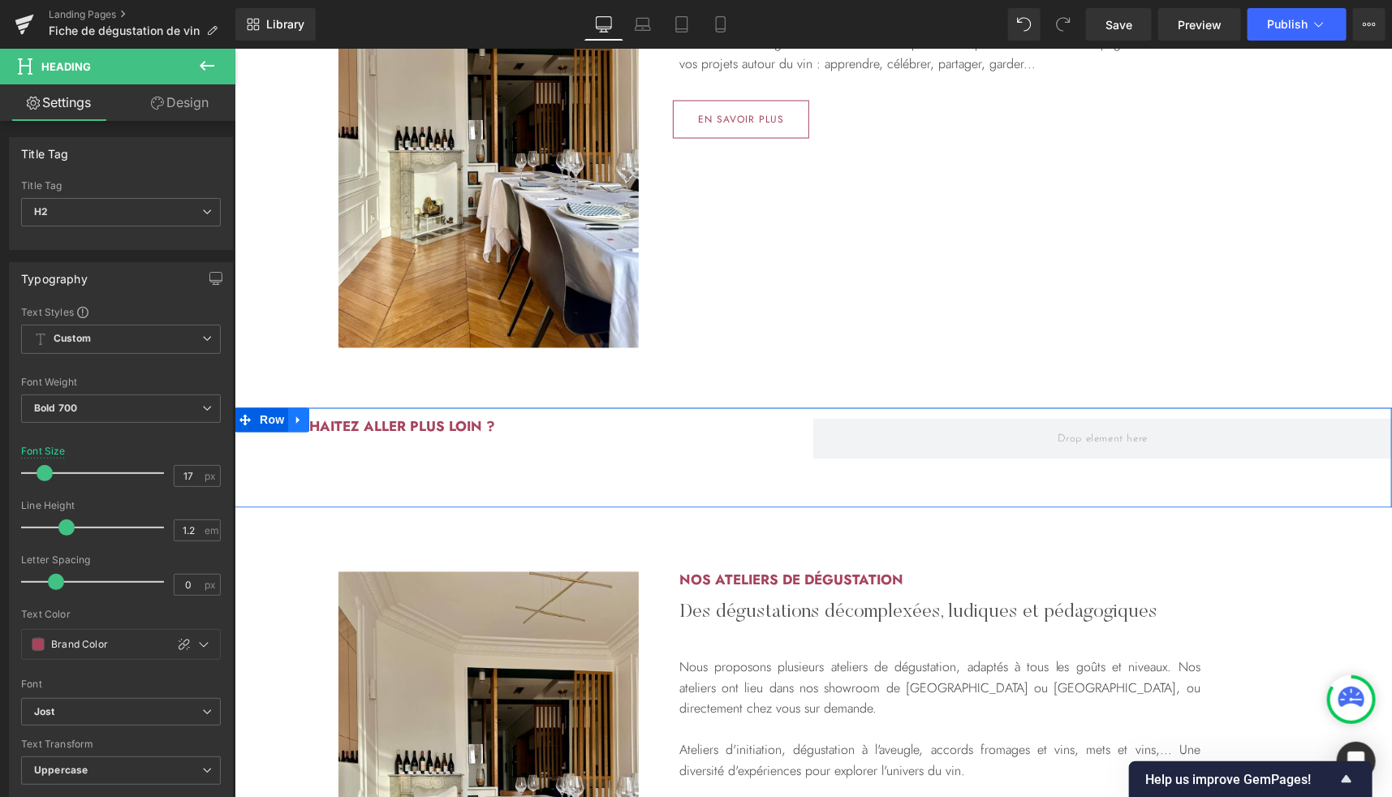
click at [292, 422] on icon at bounding box center [297, 419] width 11 height 12
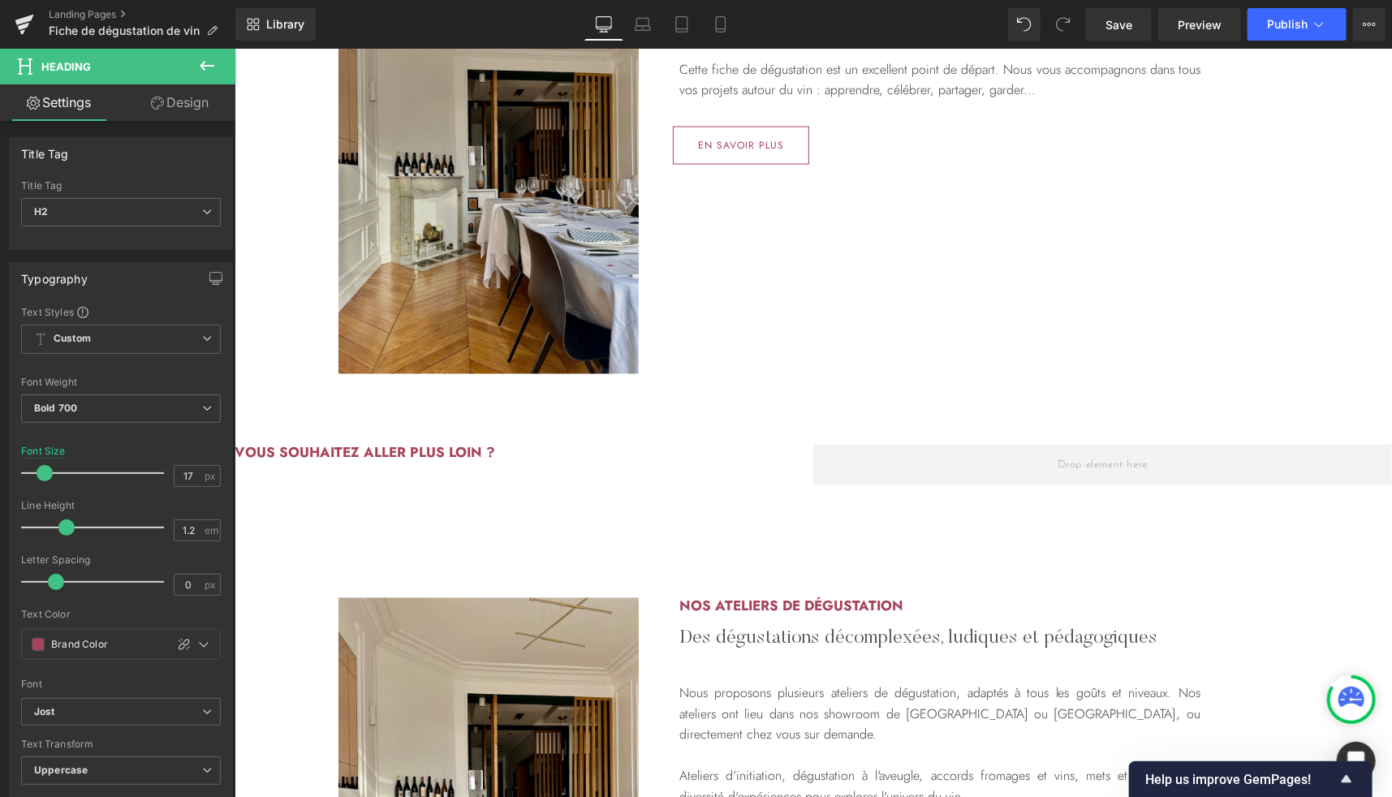
scroll to position [1380, 0]
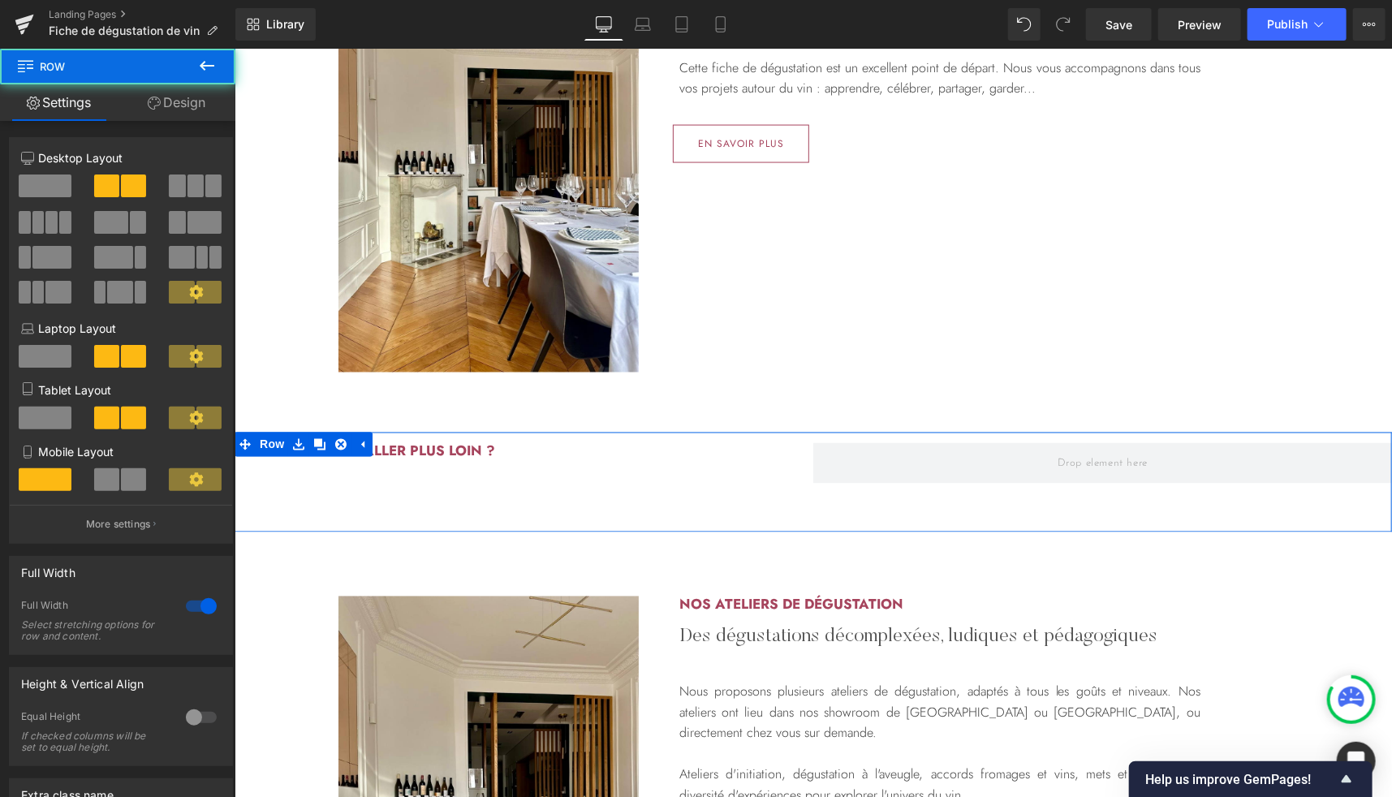
click at [403, 477] on div "Vous souhaitez aller plus loin ? Heading Row" at bounding box center [812, 482] width 1157 height 100
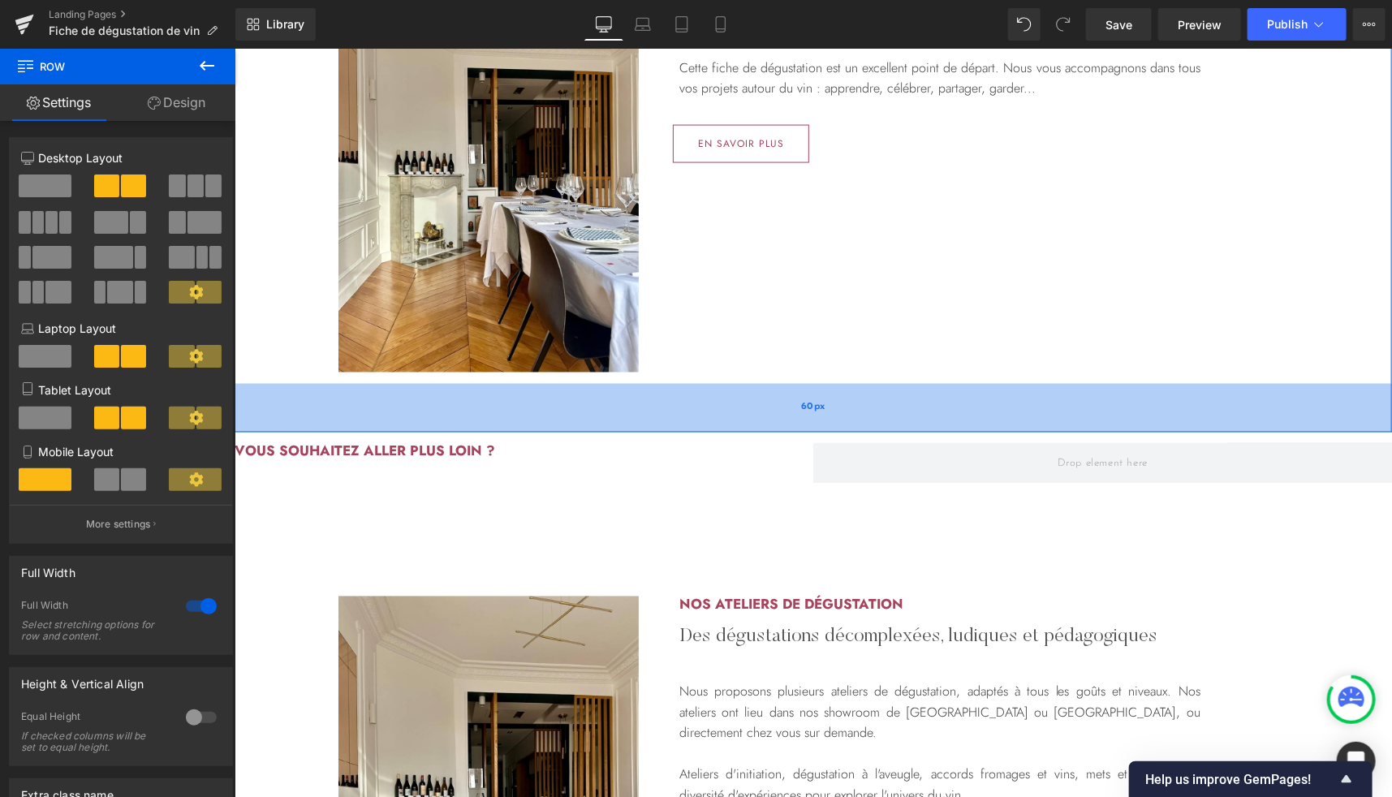
click at [418, 400] on div "60px" at bounding box center [812, 407] width 1157 height 49
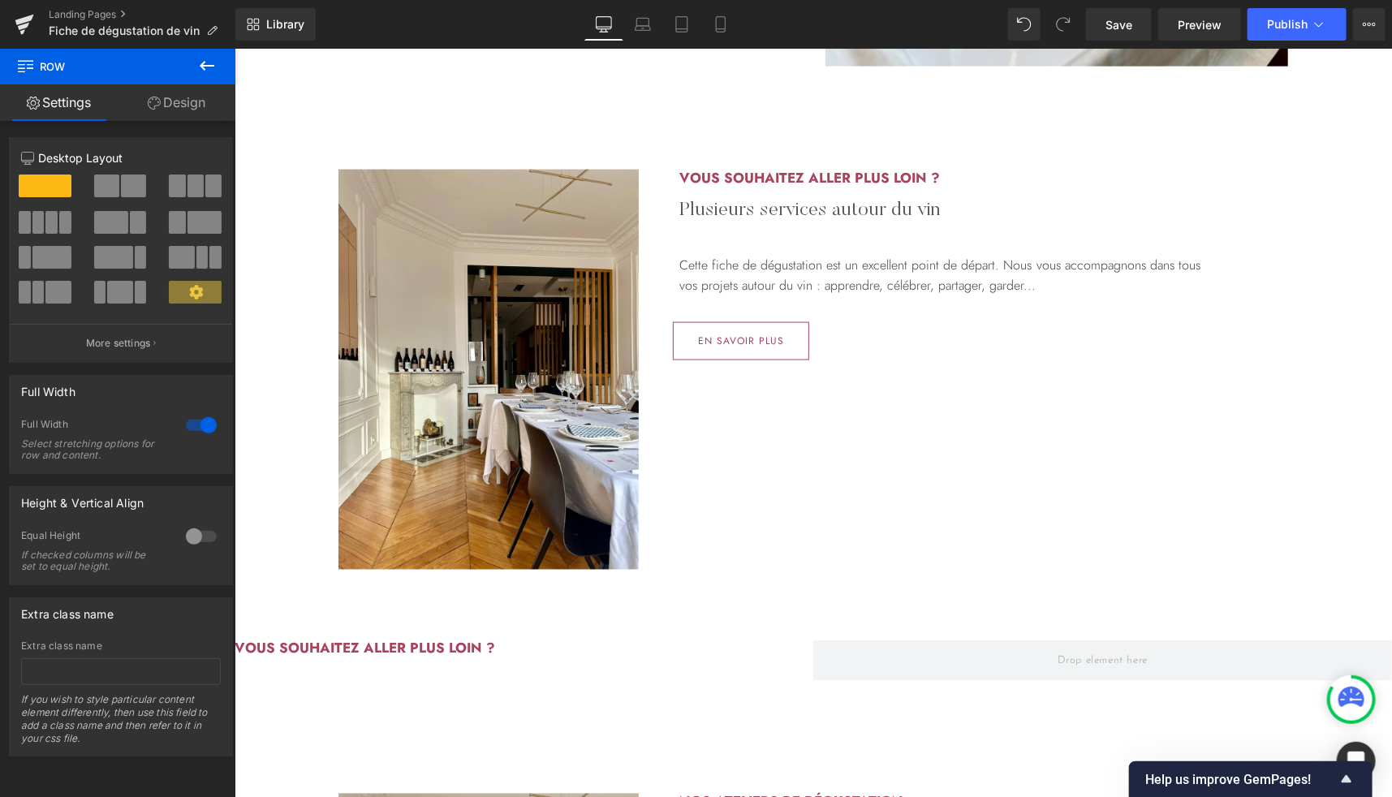
scroll to position [1122, 0]
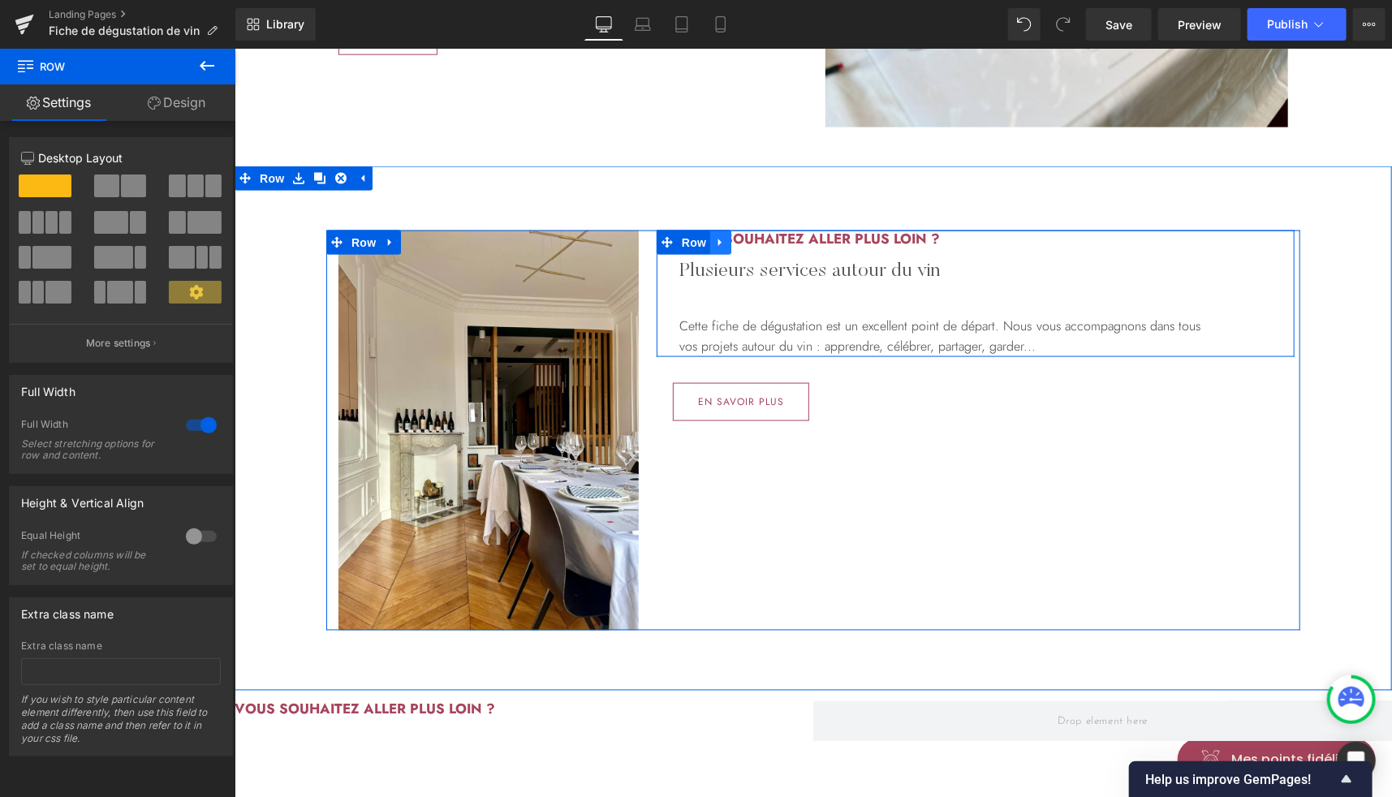
click at [714, 239] on icon at bounding box center [719, 241] width 11 height 12
click at [735, 244] on icon at bounding box center [740, 241] width 11 height 11
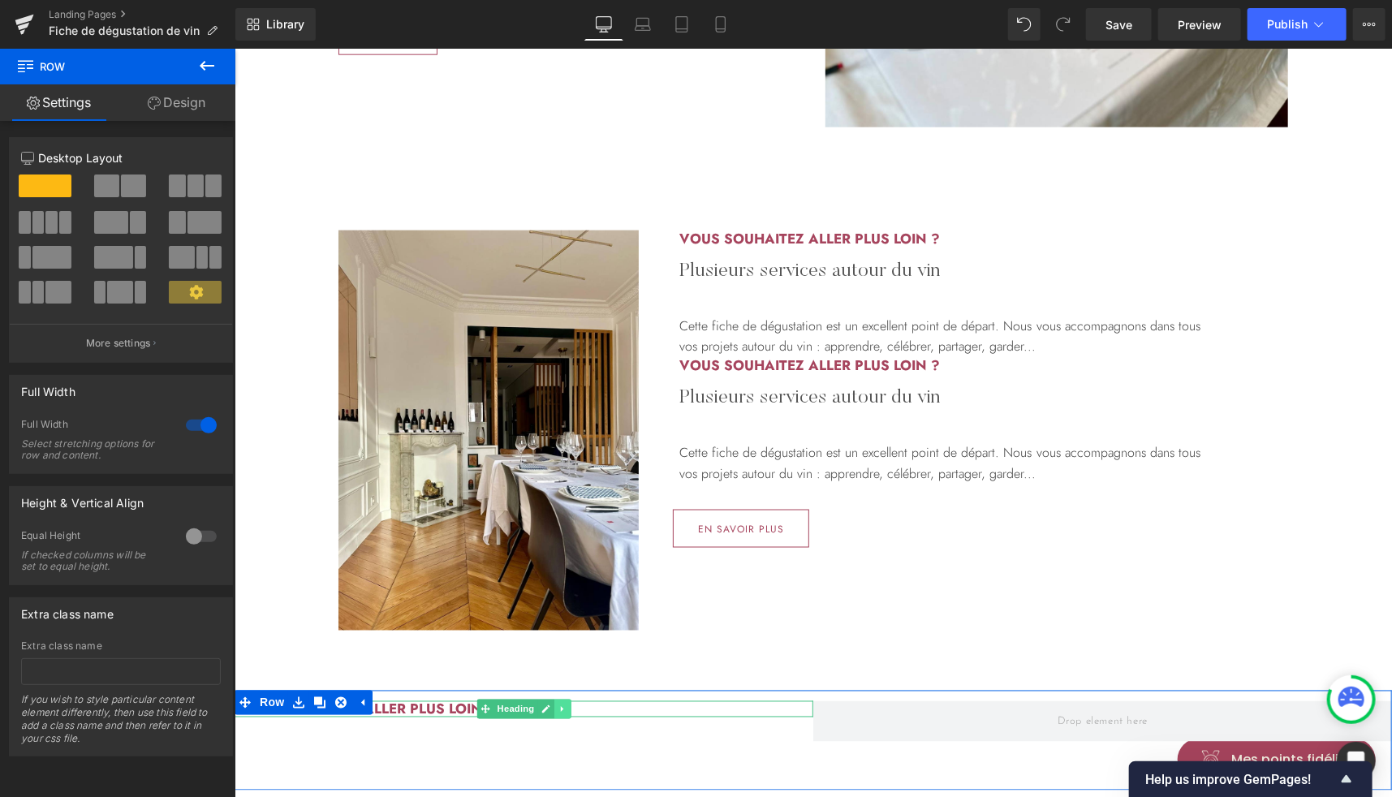
click at [558, 711] on icon at bounding box center [562, 709] width 9 height 10
click at [568, 708] on icon at bounding box center [570, 708] width 9 height 9
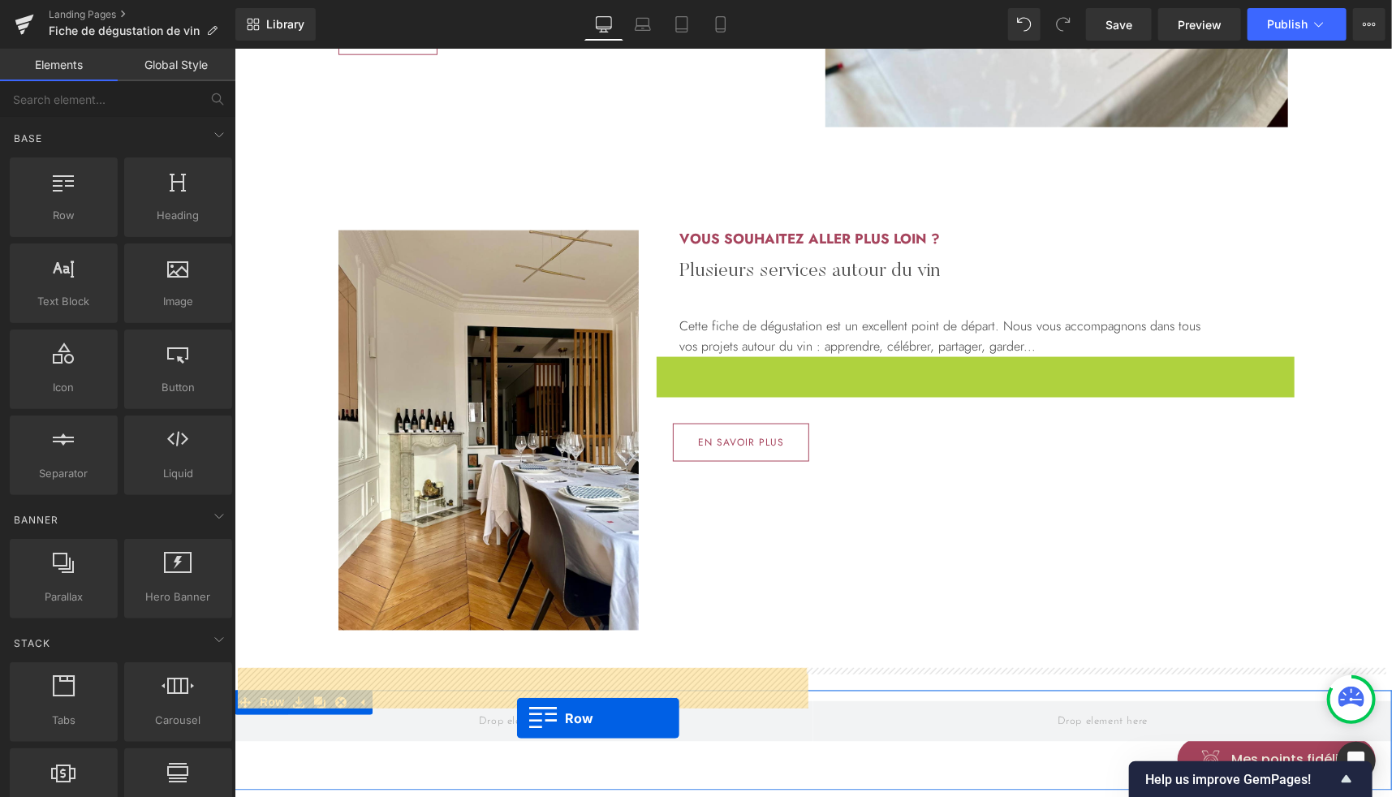
scroll to position [1219, 0]
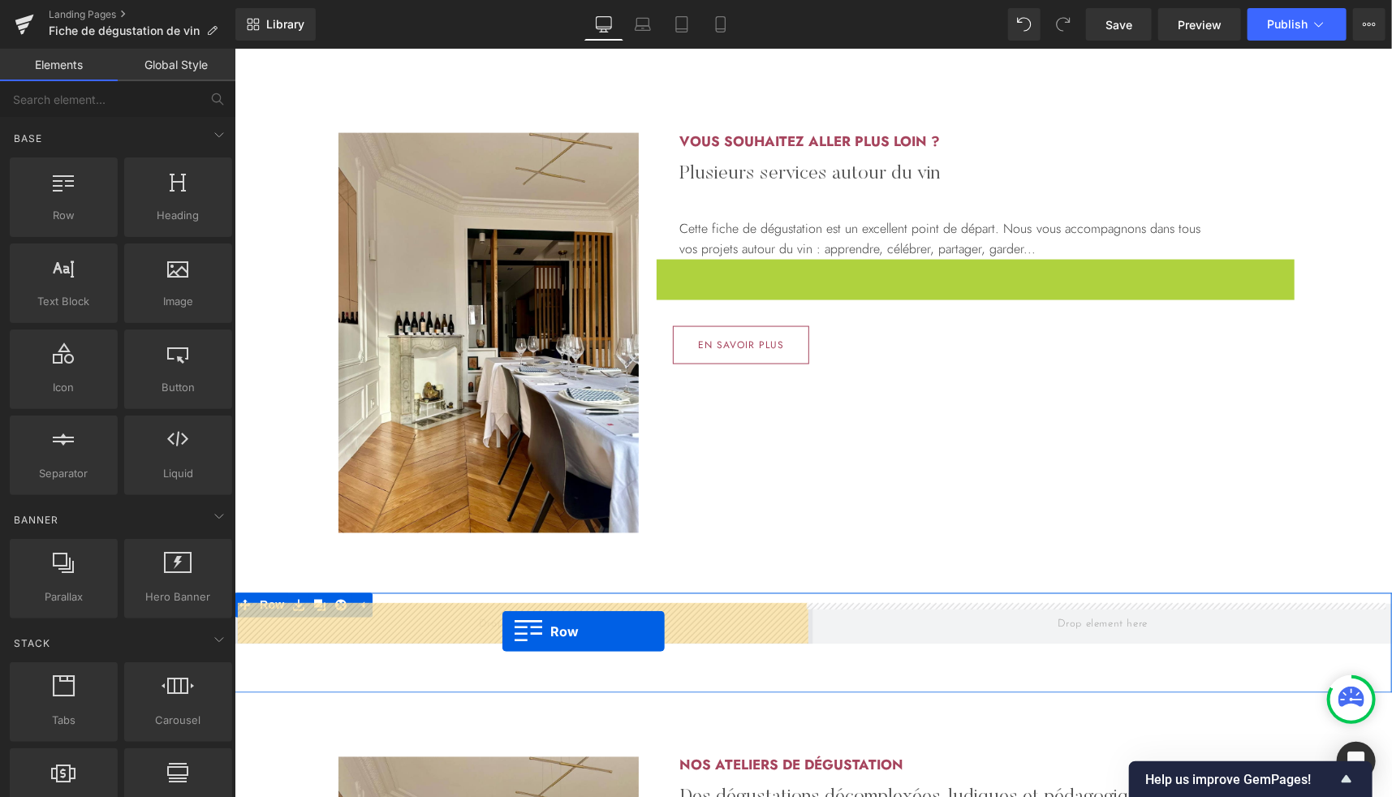
drag, startPoint x: 678, startPoint y: 370, endPoint x: 502, endPoint y: 631, distance: 314.5
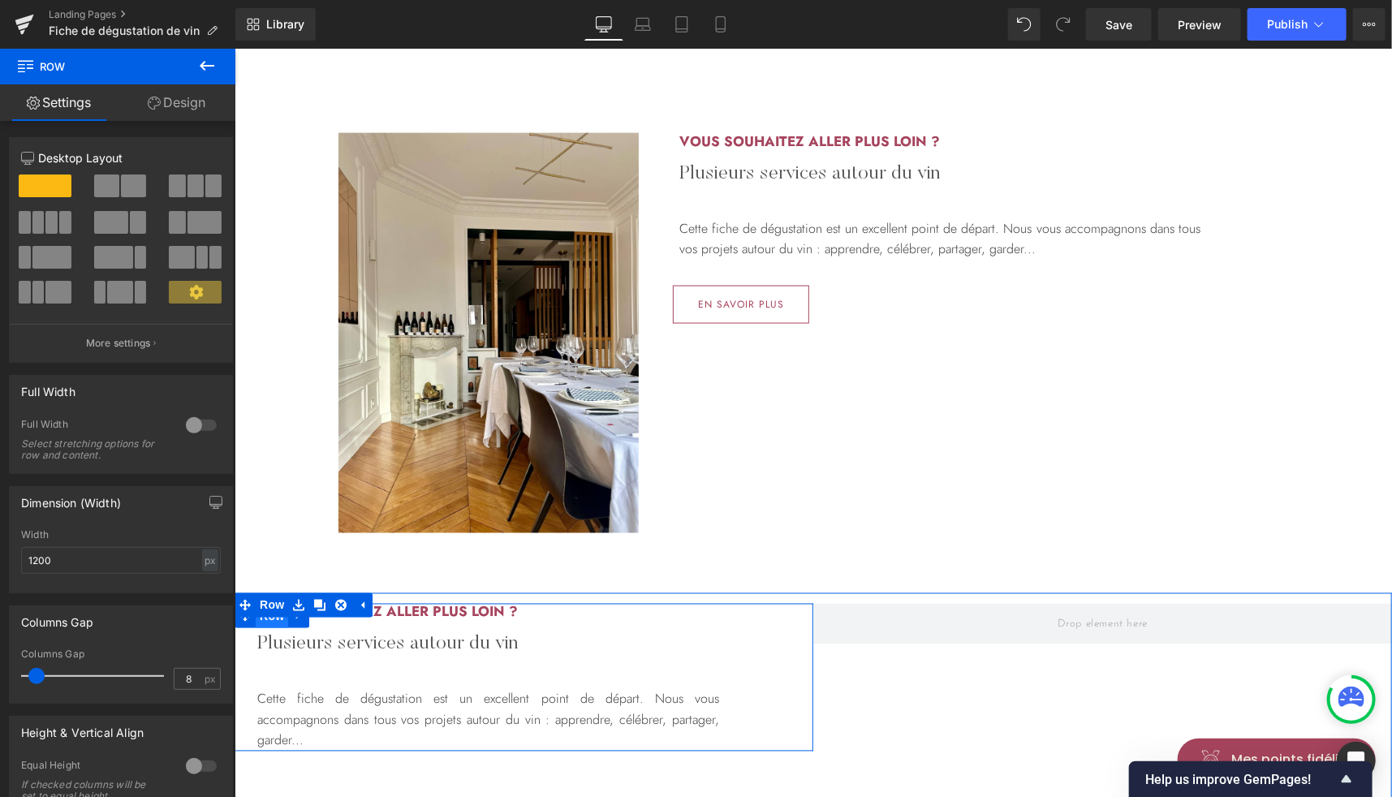
click at [262, 623] on span "Row" at bounding box center [271, 616] width 32 height 24
click at [178, 110] on link "Design" at bounding box center [177, 102] width 118 height 37
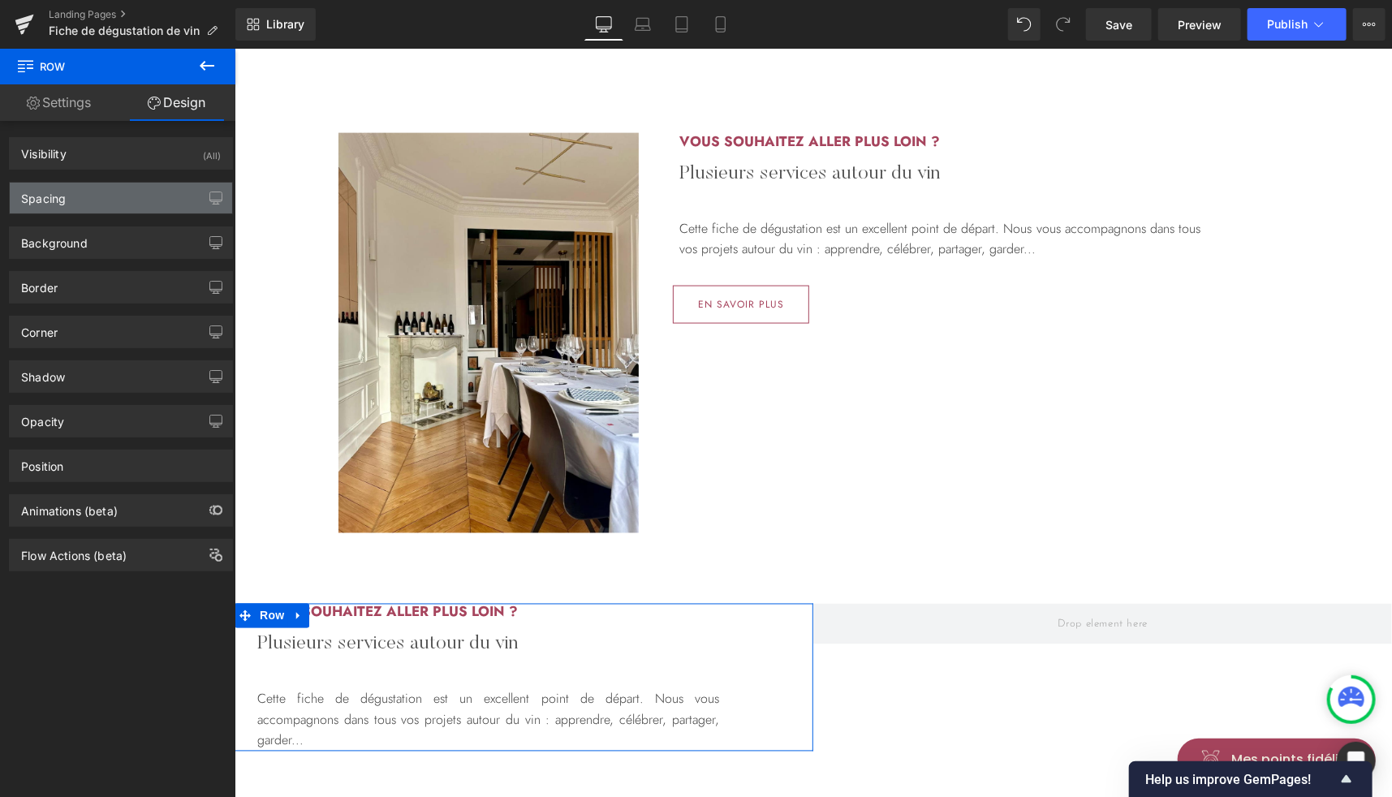
click at [83, 196] on div "Spacing" at bounding box center [121, 198] width 222 height 31
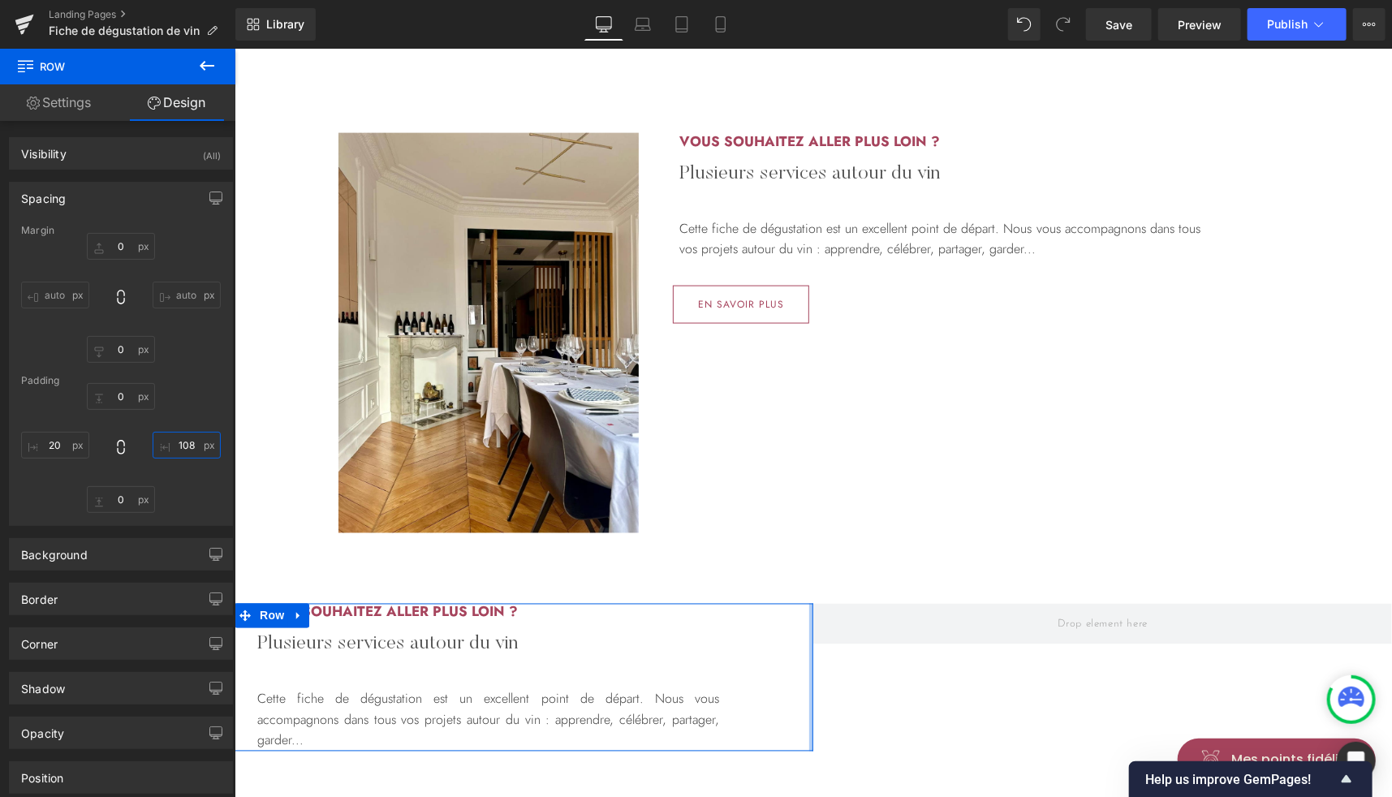
click at [179, 440] on input "text" at bounding box center [187, 445] width 68 height 27
type input "108"
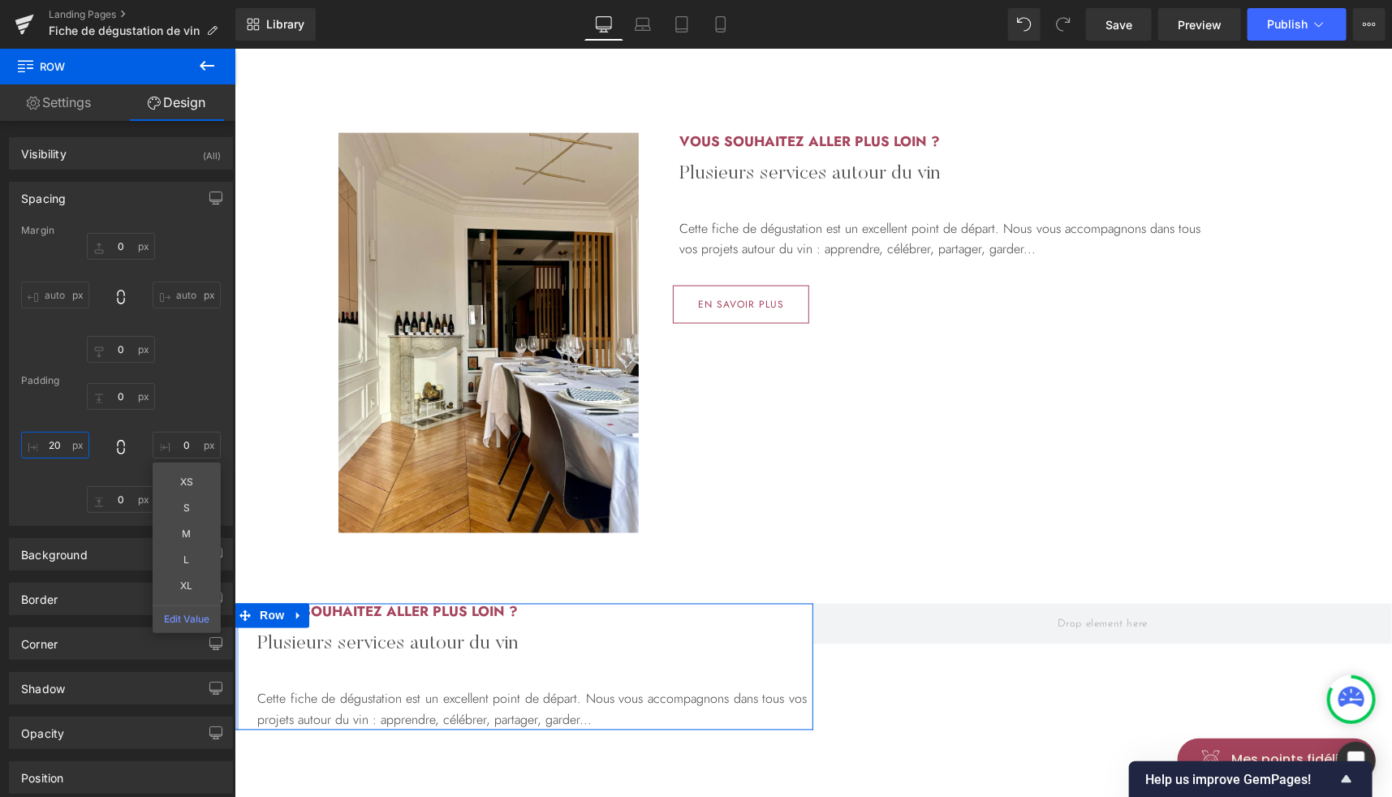
click at [57, 444] on input "text" at bounding box center [55, 445] width 68 height 27
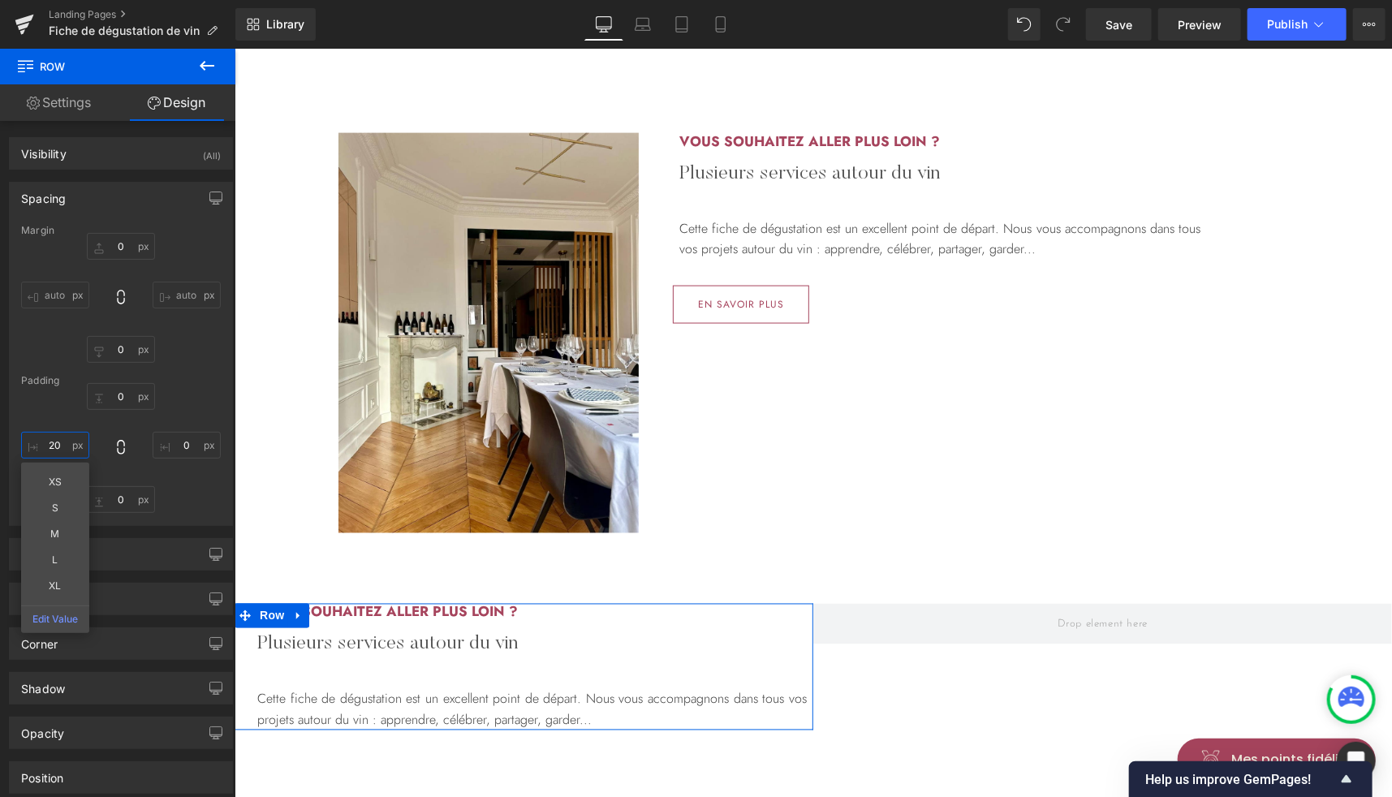
type input "20"
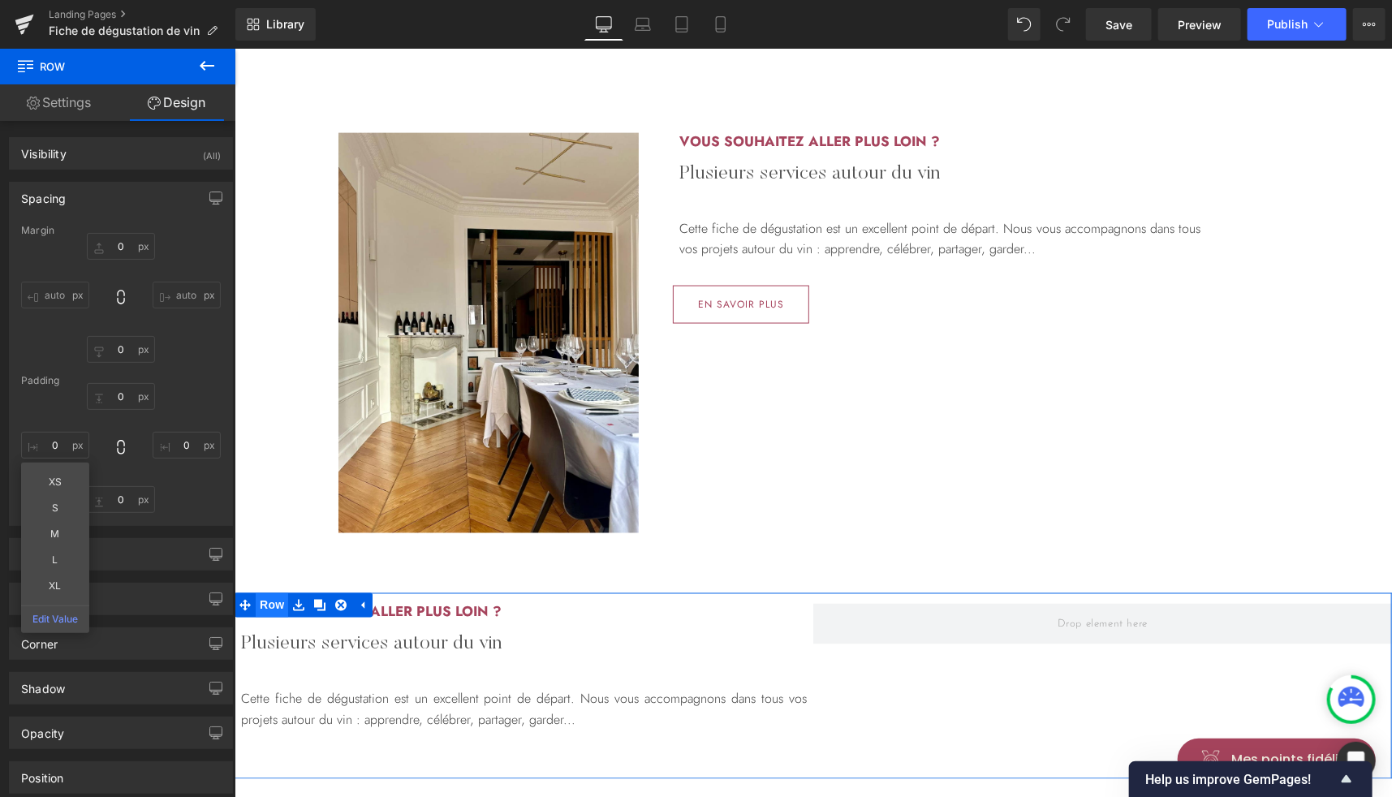
click at [270, 607] on span "Row" at bounding box center [271, 604] width 32 height 24
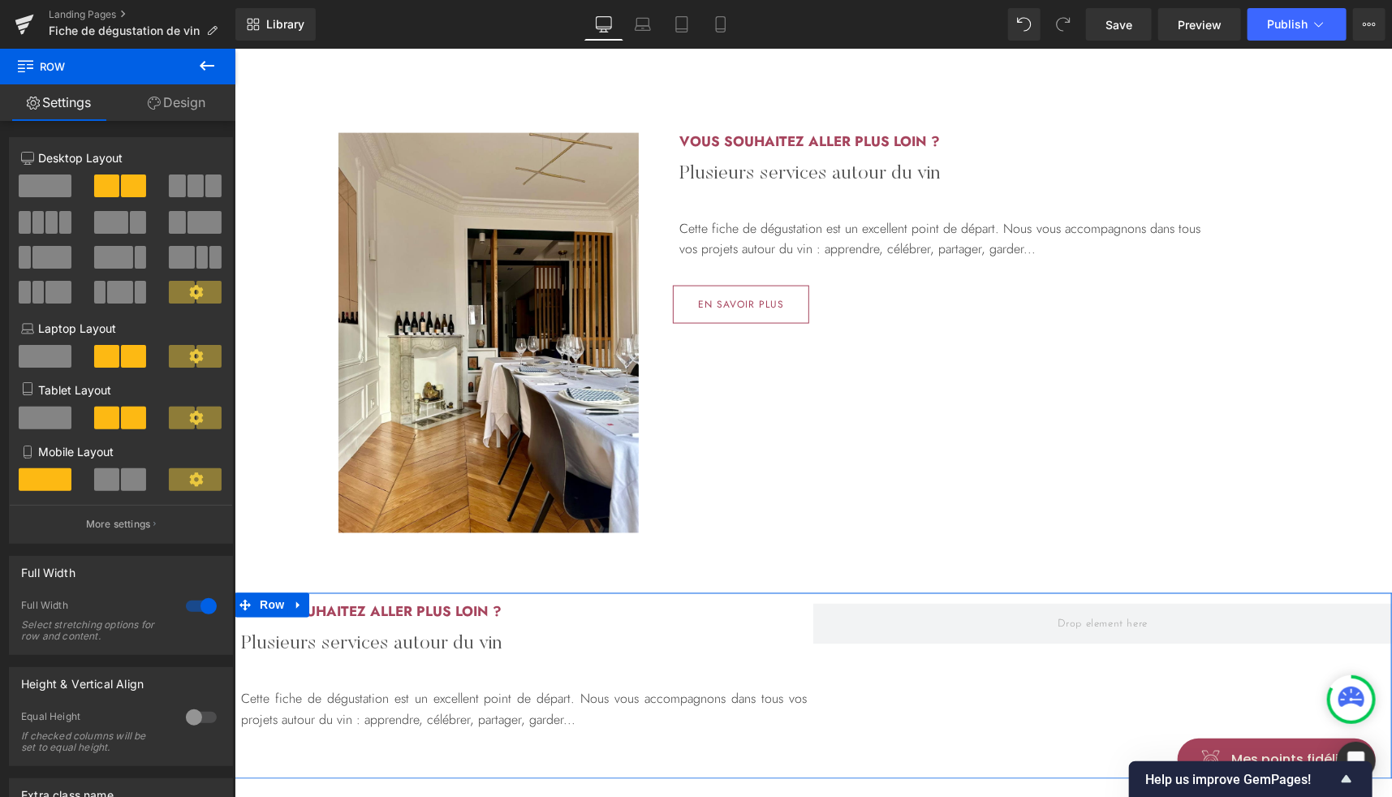
click at [179, 107] on link "Design" at bounding box center [177, 102] width 118 height 37
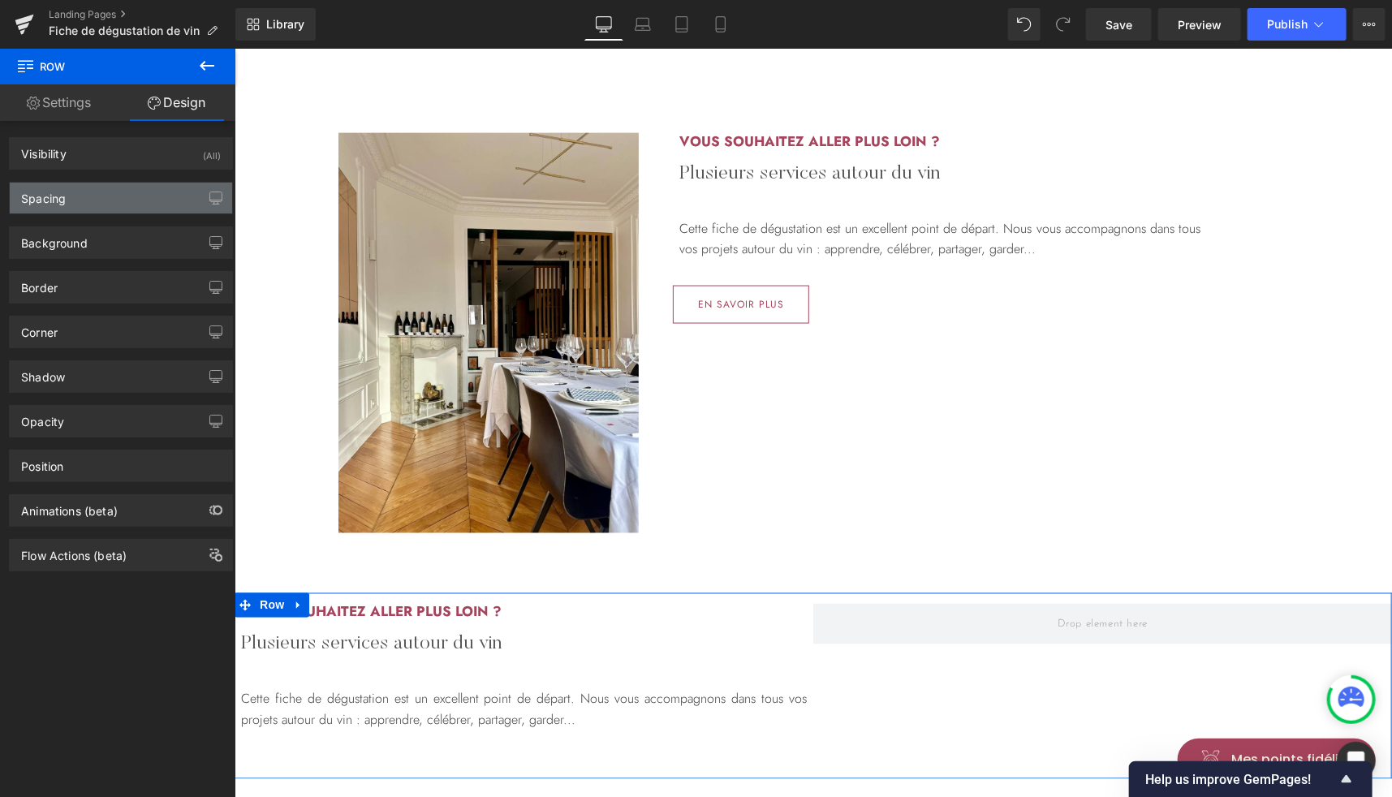
click at [52, 200] on div "Spacing" at bounding box center [43, 194] width 45 height 23
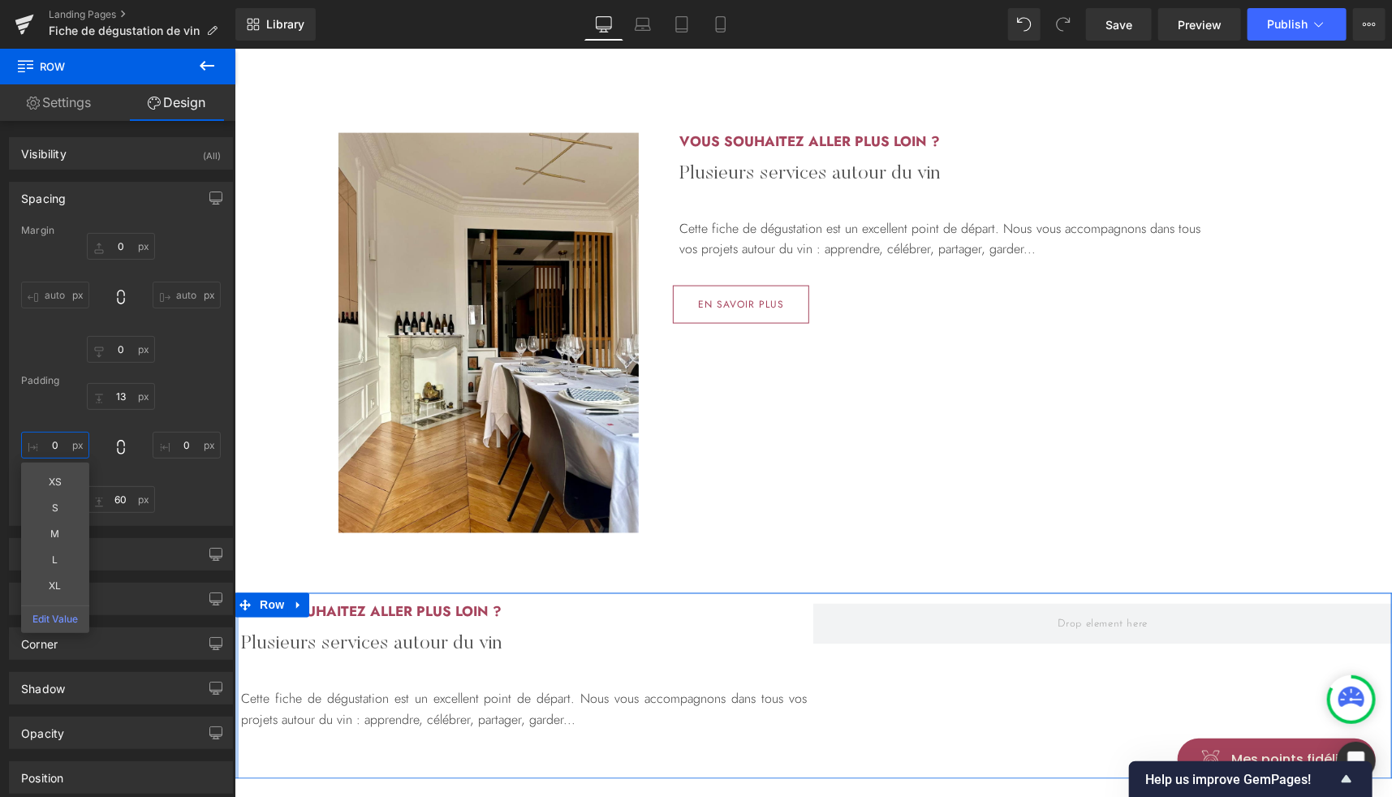
click at [52, 453] on input "0" at bounding box center [55, 445] width 68 height 27
type input "2"
type input "40"
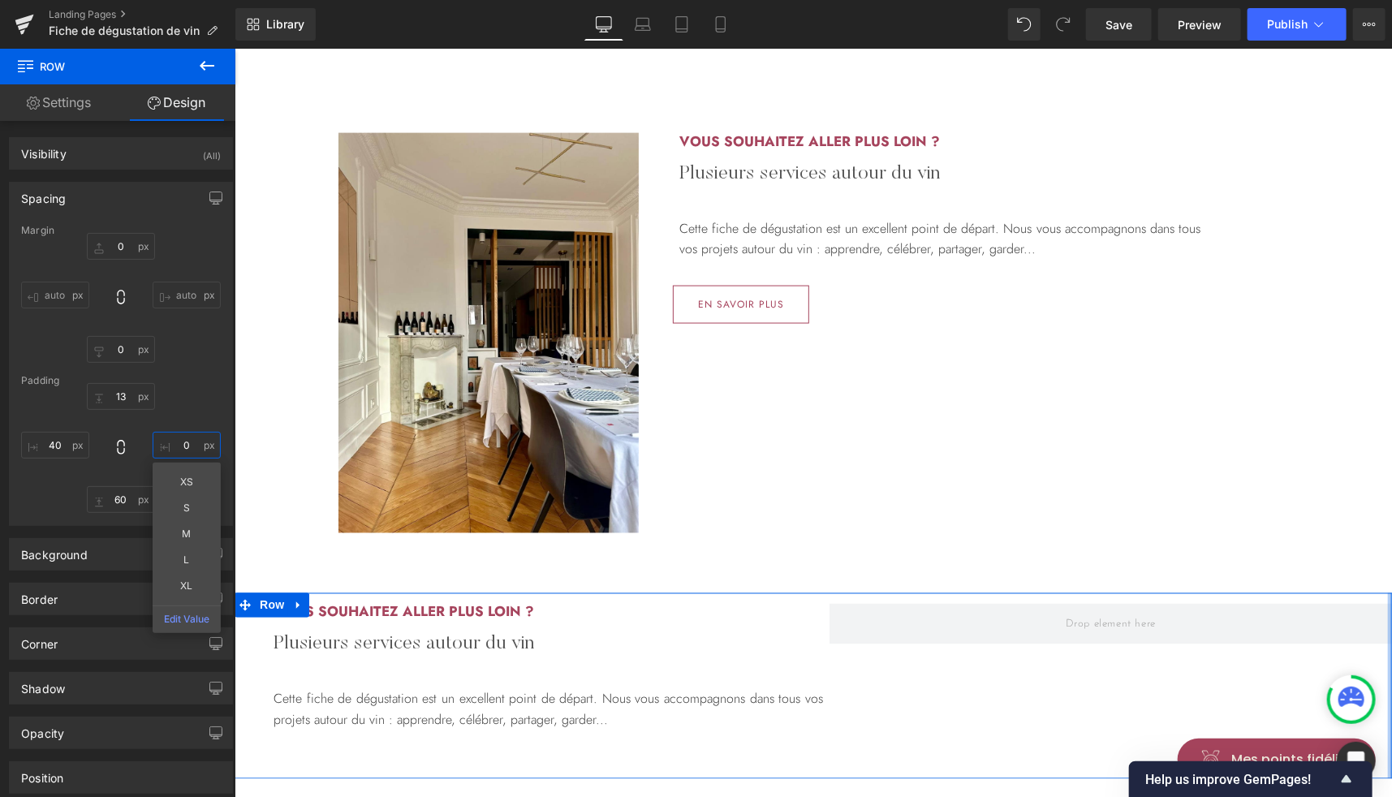
click at [173, 442] on input "0" at bounding box center [187, 445] width 68 height 27
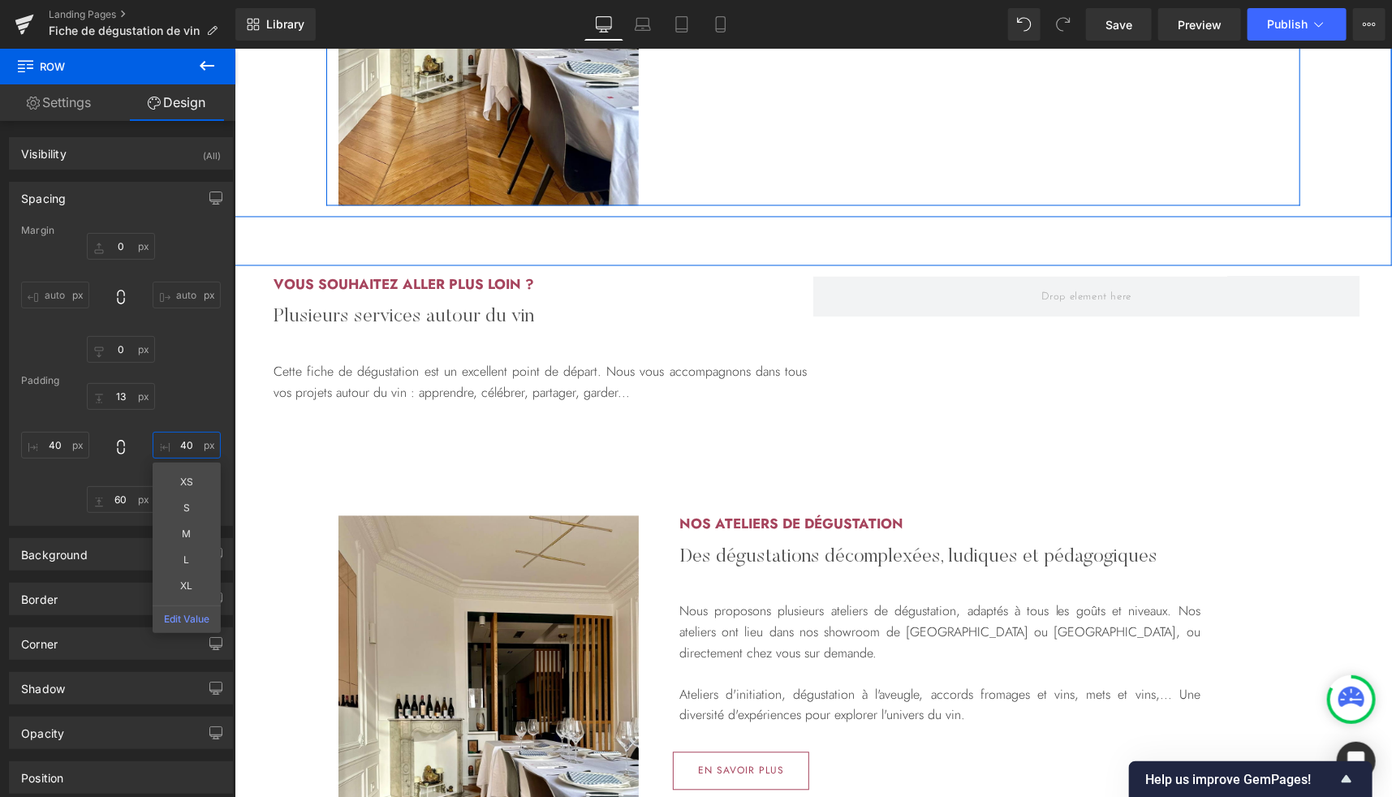
scroll to position [1615, 0]
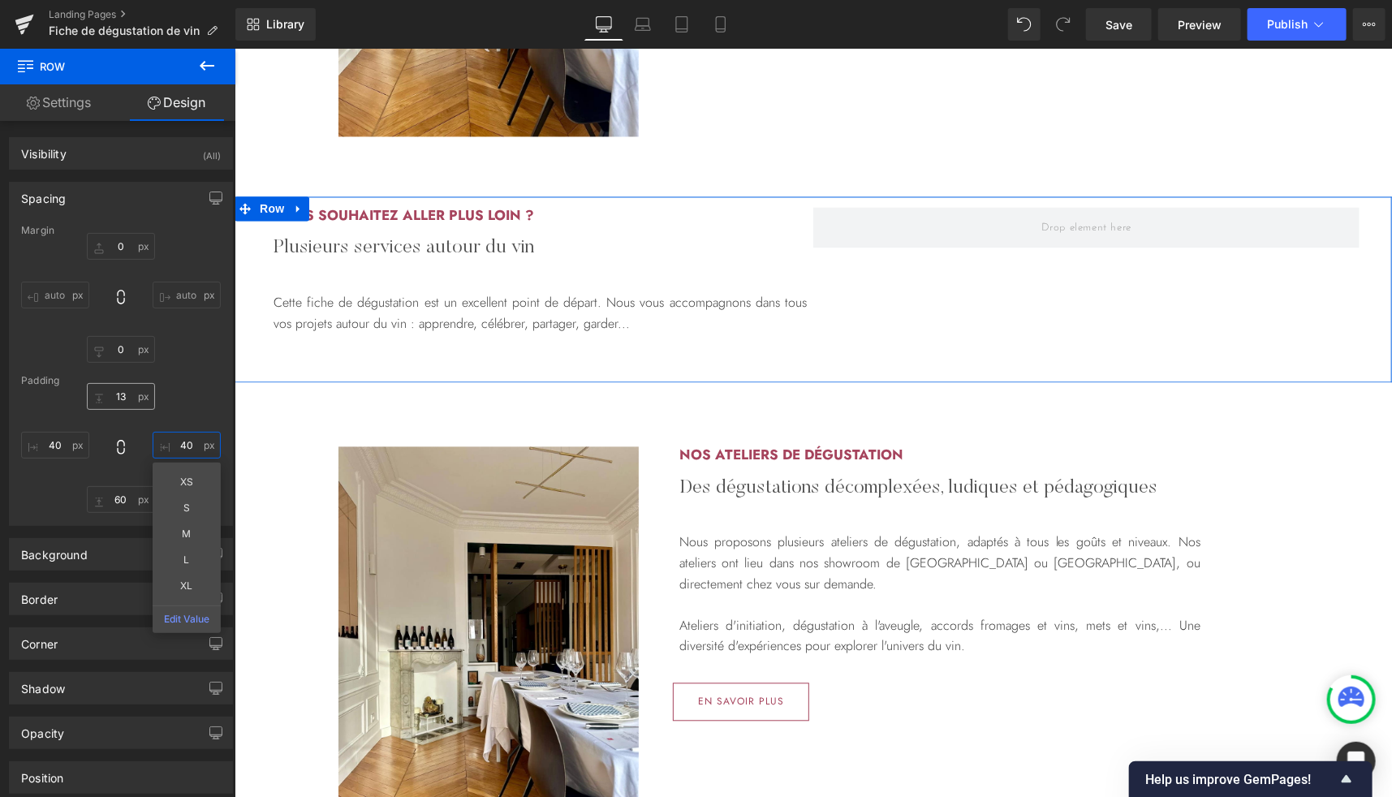
type input "40"
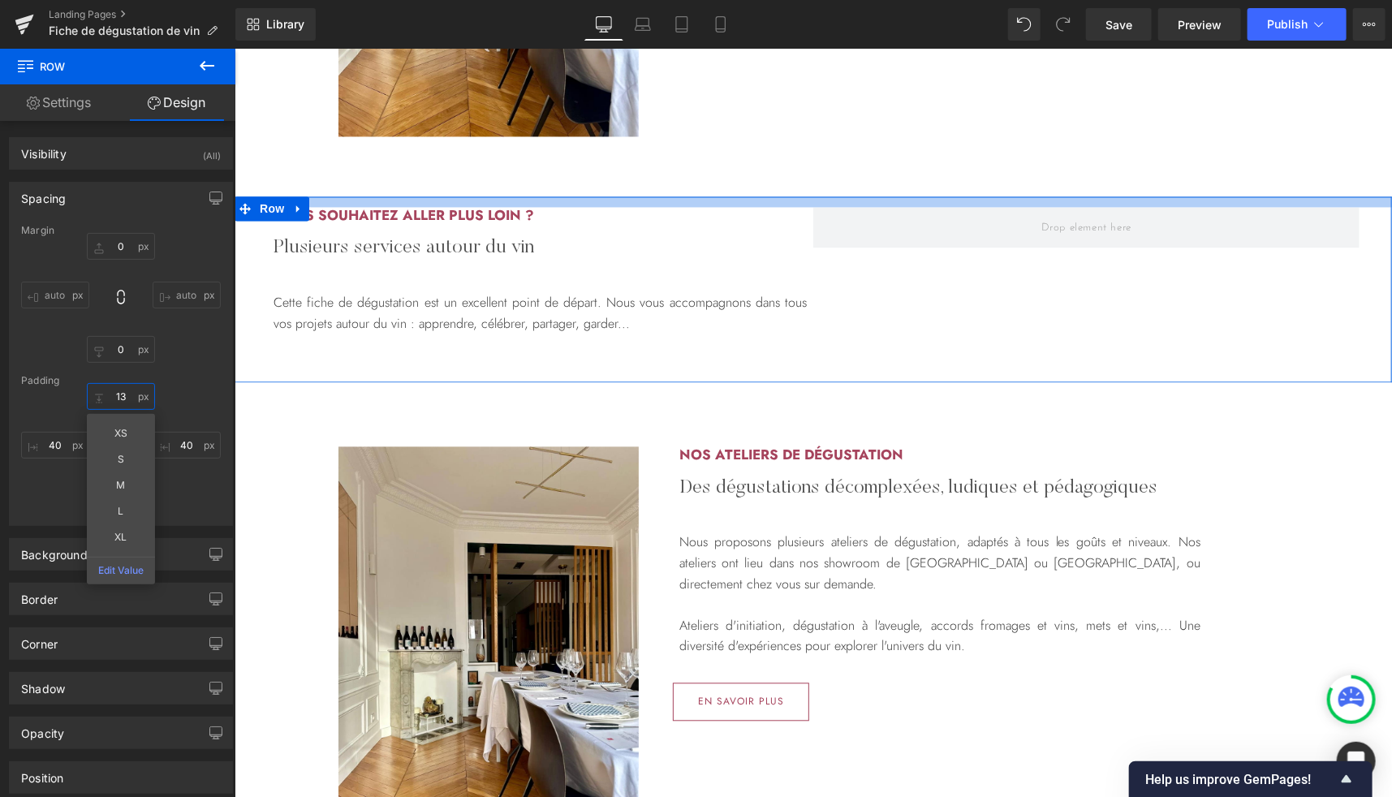
click at [122, 397] on input "13" at bounding box center [121, 396] width 68 height 27
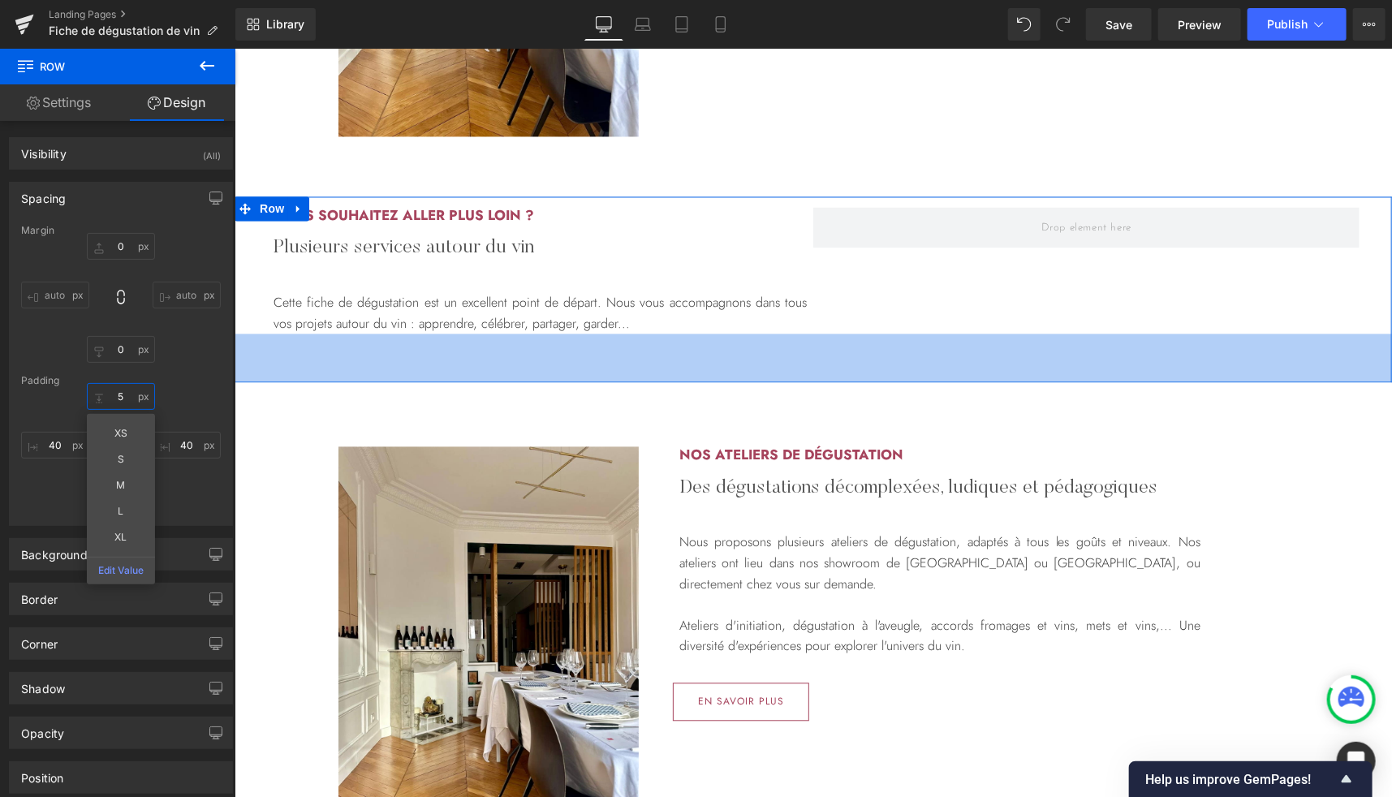
type input "50"
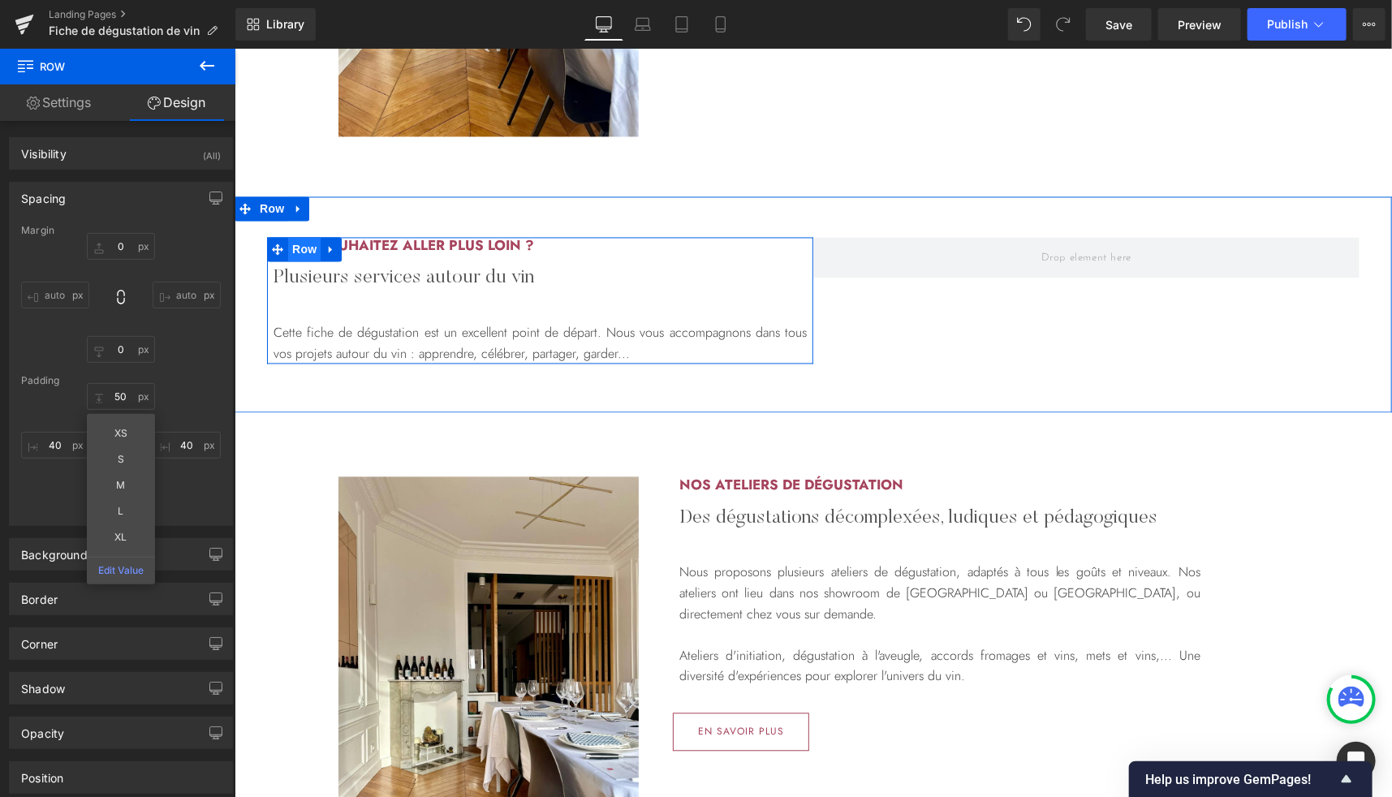
click at [295, 248] on span "Row" at bounding box center [303, 249] width 32 height 24
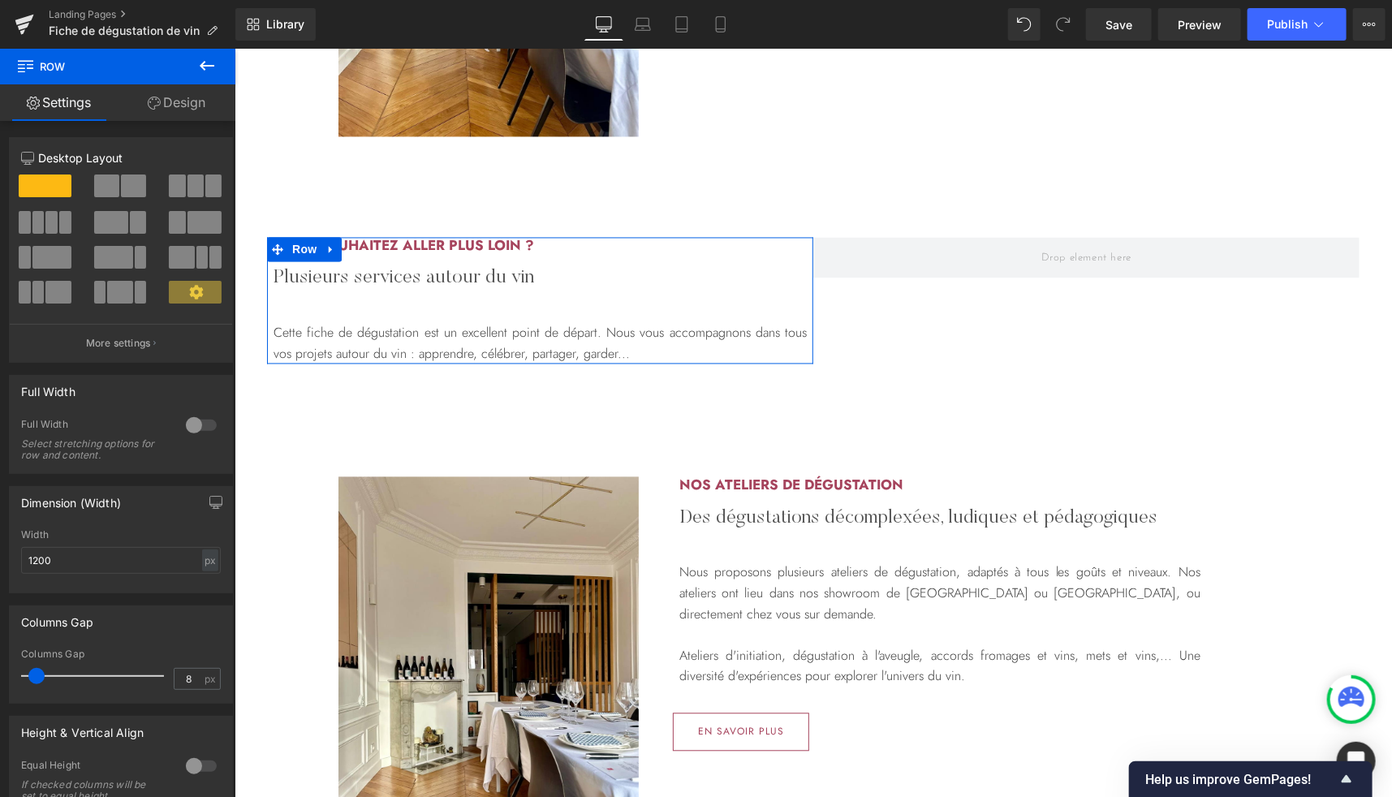
click at [188, 110] on link "Design" at bounding box center [177, 102] width 118 height 37
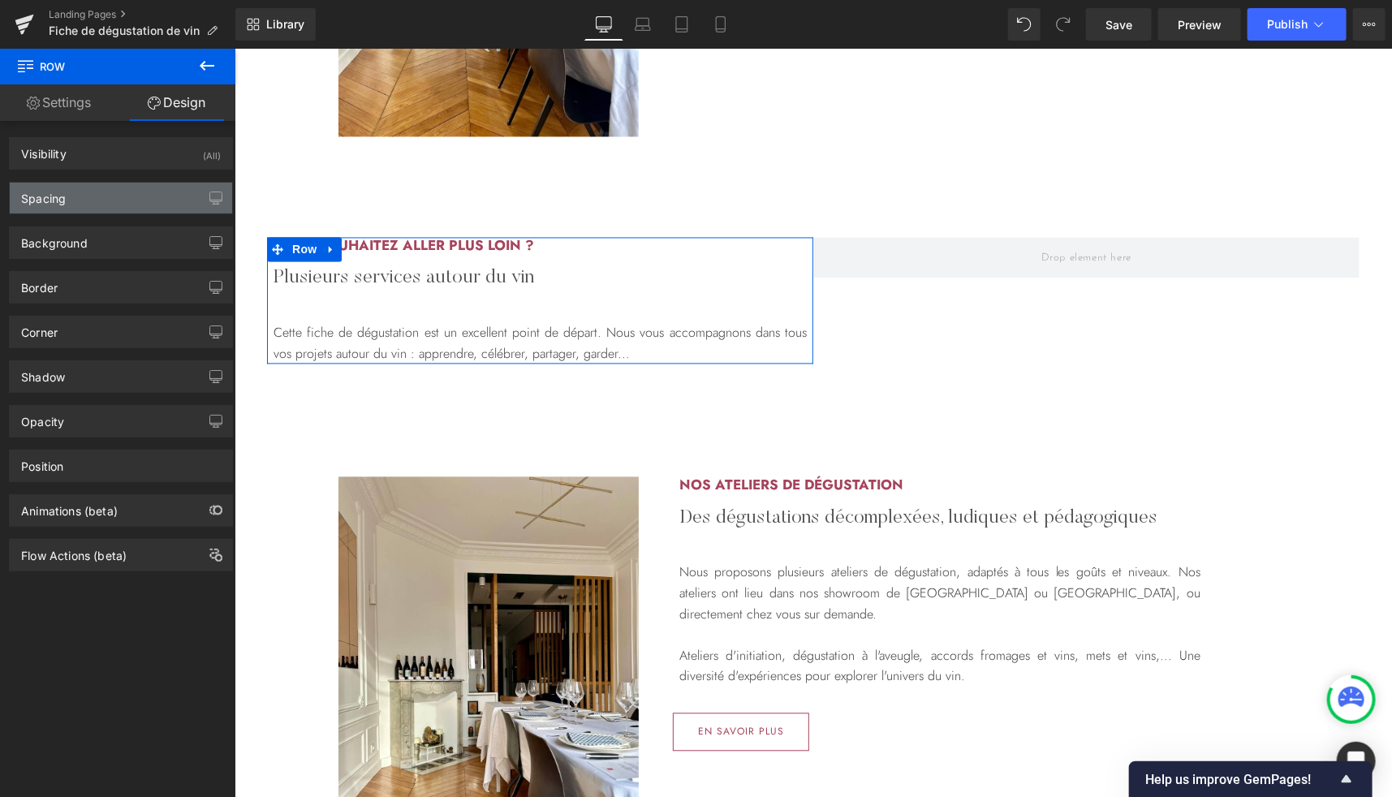
click at [85, 200] on div "Spacing" at bounding box center [121, 198] width 222 height 31
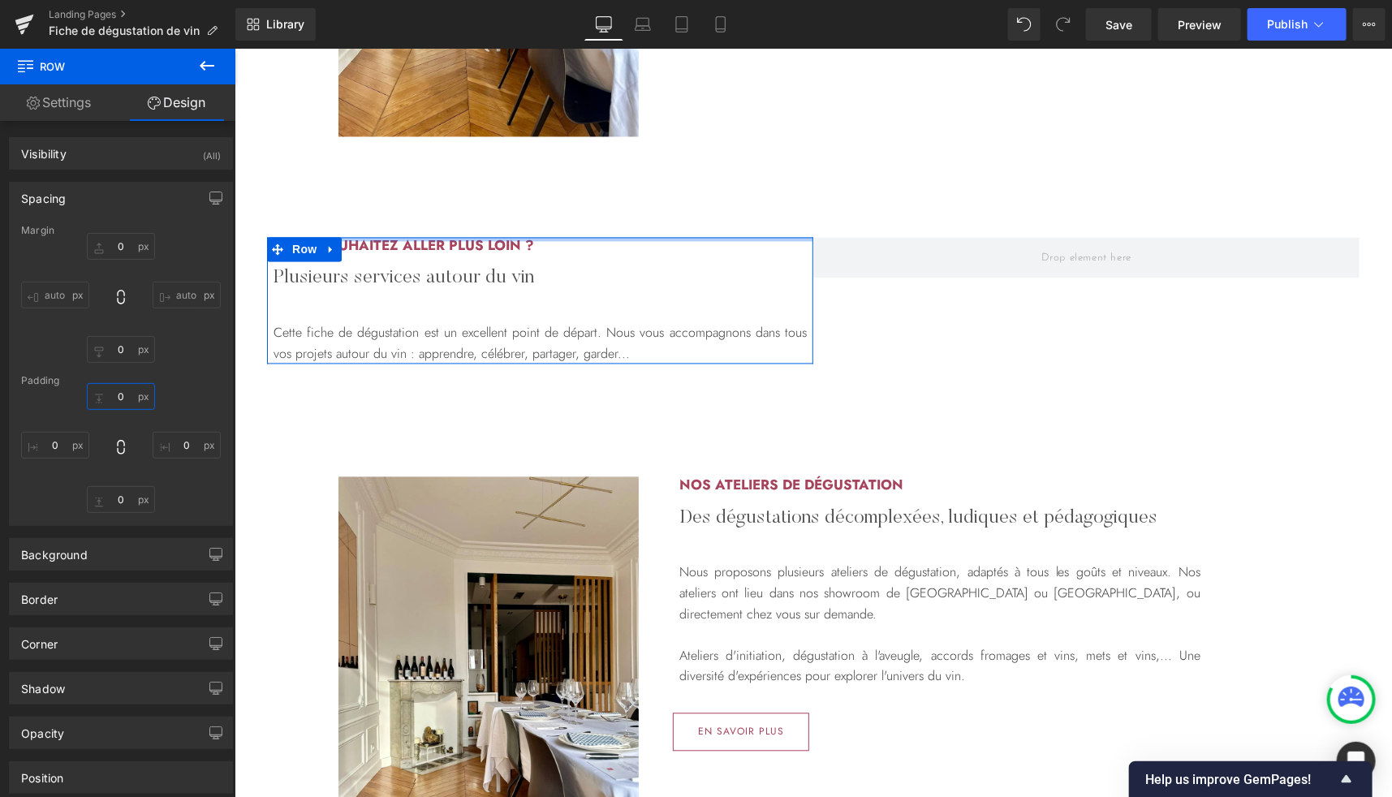
click at [123, 391] on input "0" at bounding box center [121, 396] width 68 height 27
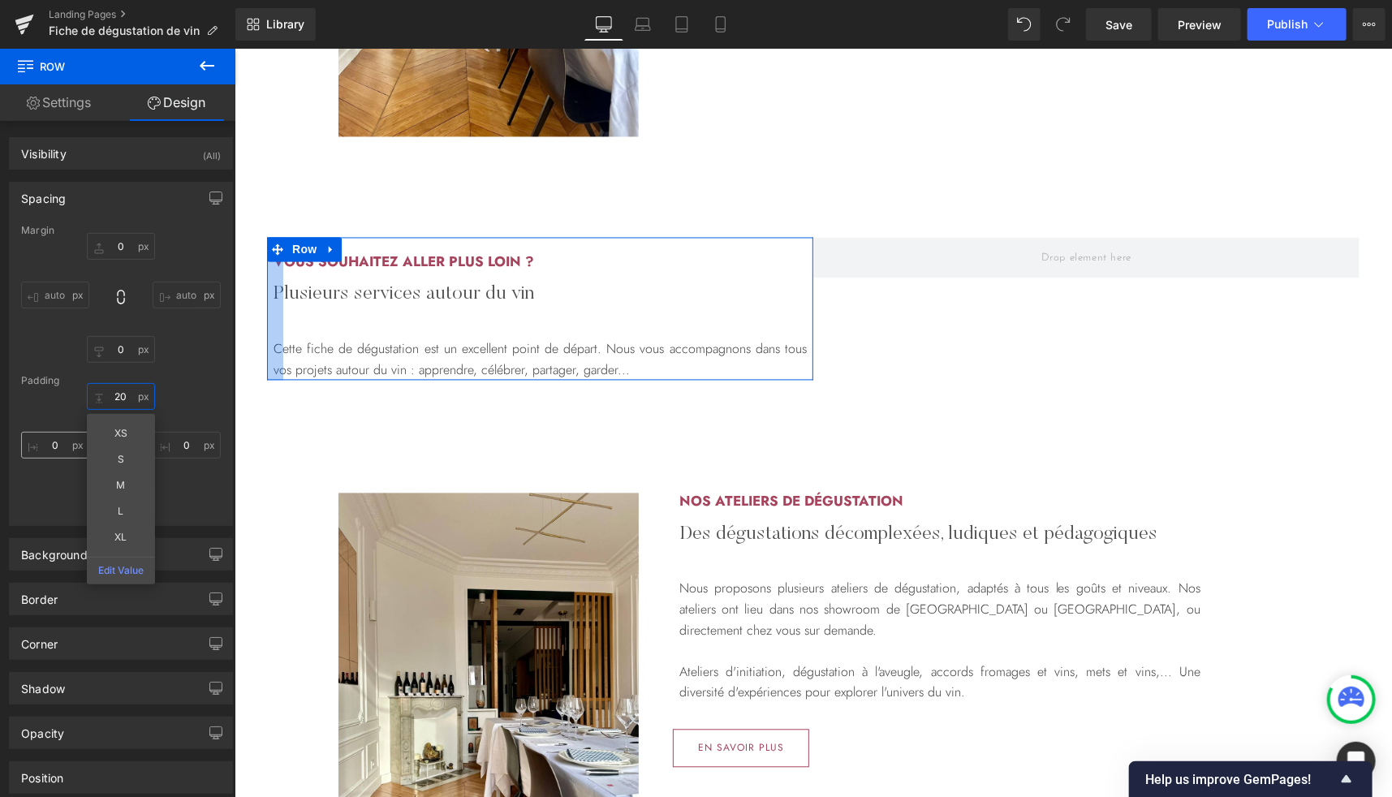
type input "20"
click at [54, 442] on input "0" at bounding box center [55, 445] width 68 height 27
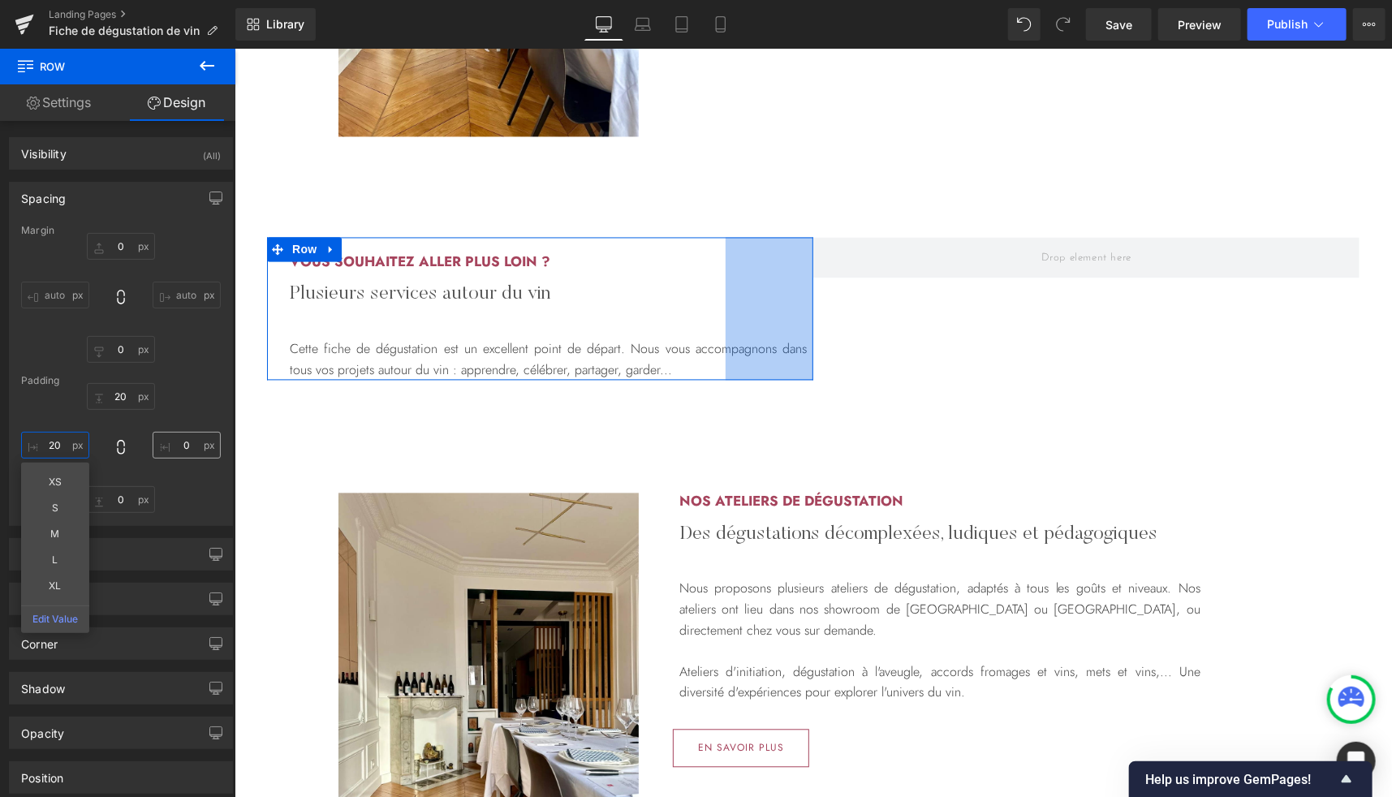
type input "20"
click at [202, 432] on input "0" at bounding box center [187, 445] width 68 height 27
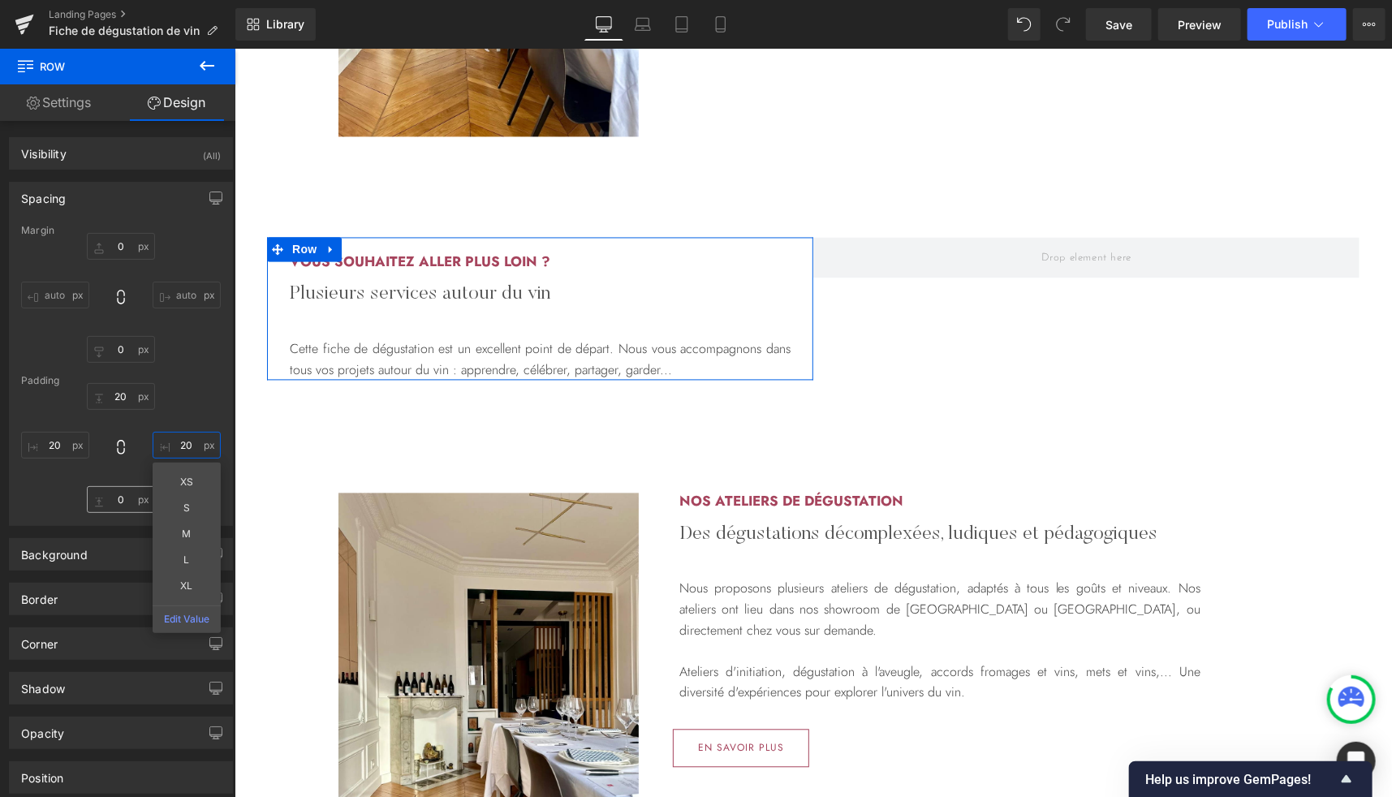
type input "20"
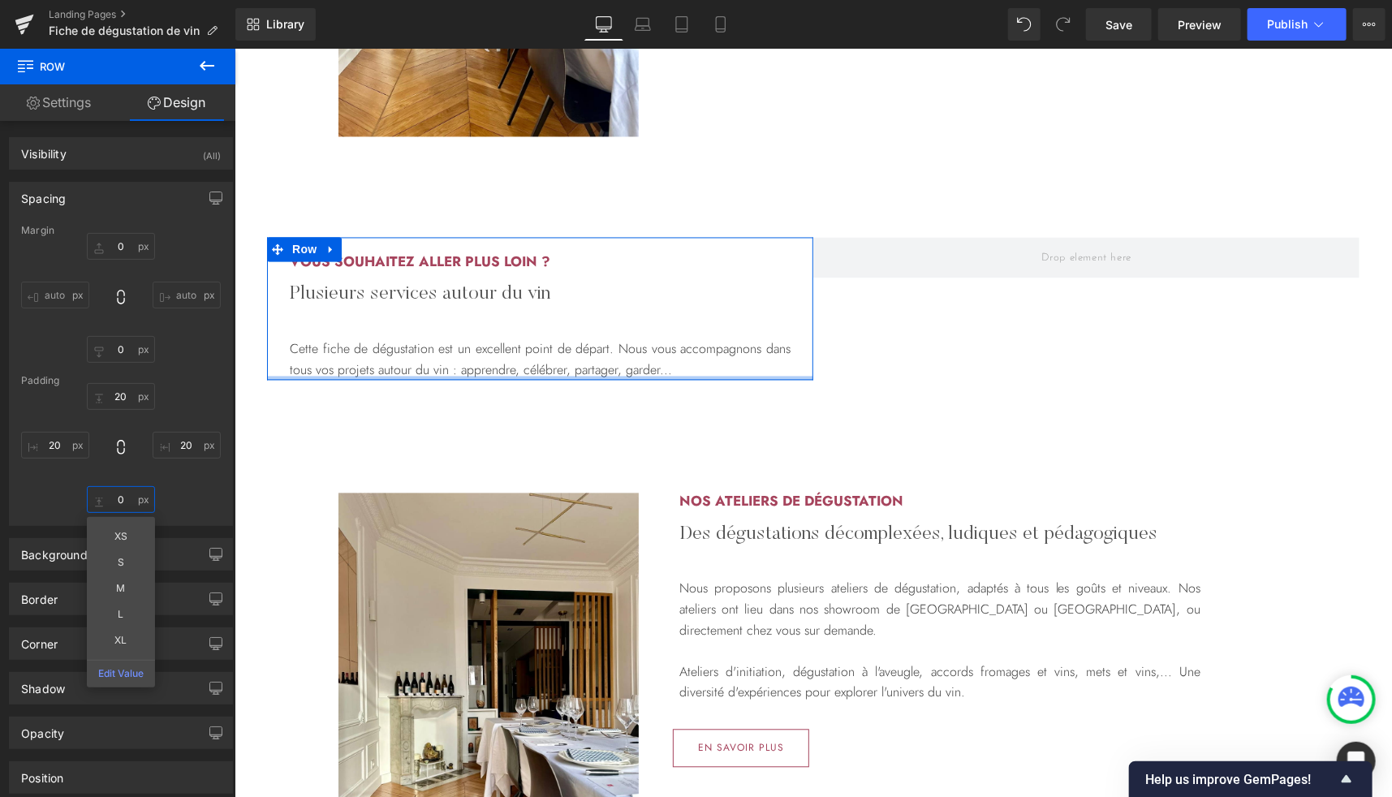
click at [120, 502] on input "0" at bounding box center [121, 499] width 68 height 27
type input "2°"
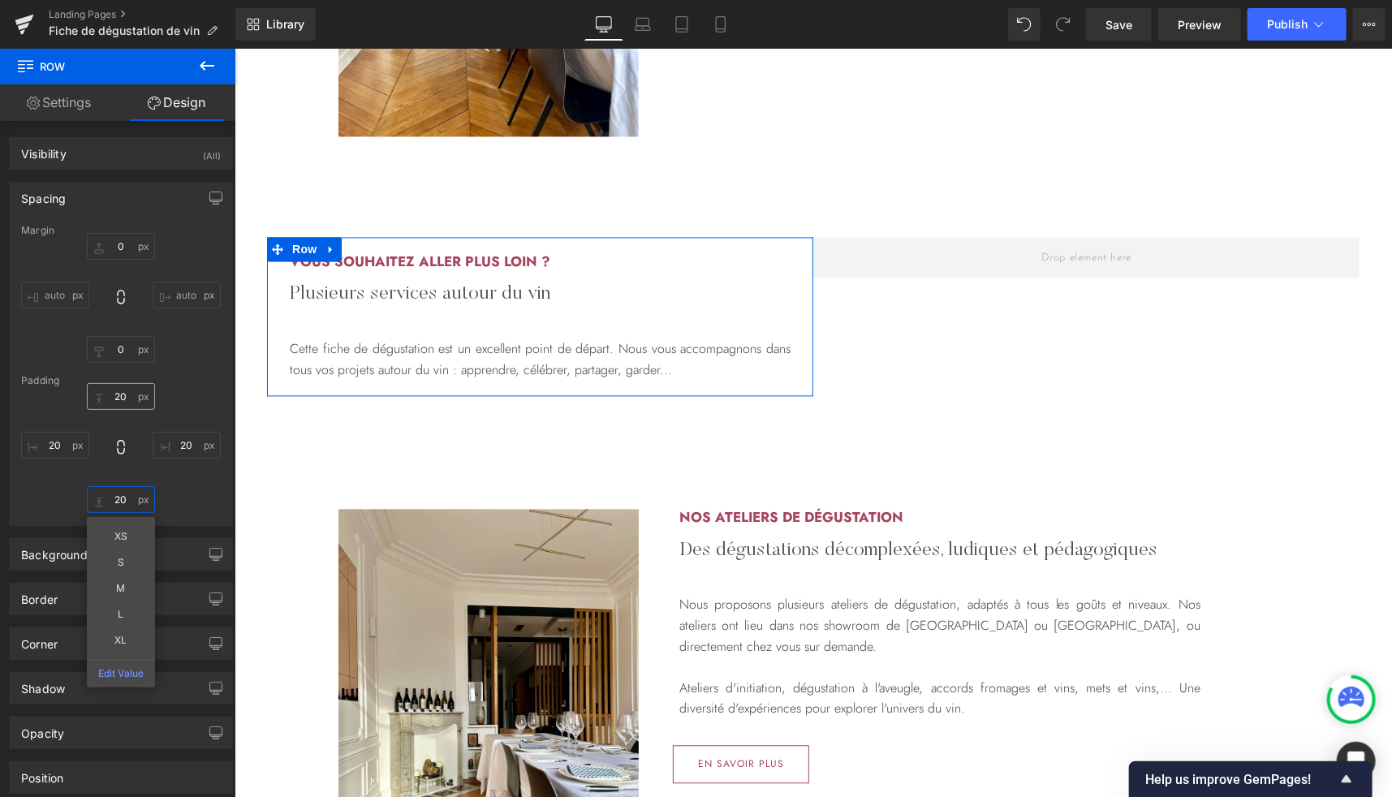
type input "20"
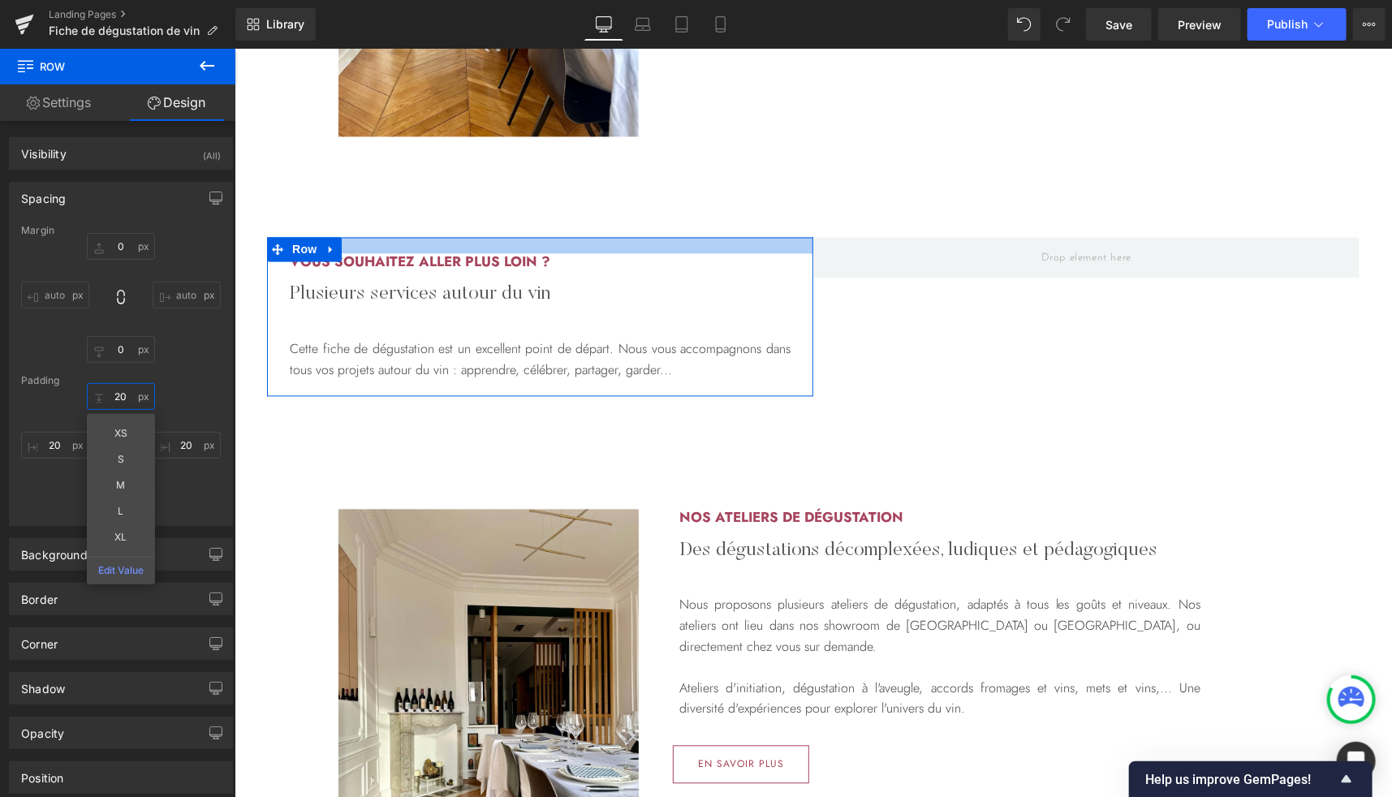
click at [121, 402] on input "20" at bounding box center [121, 396] width 68 height 27
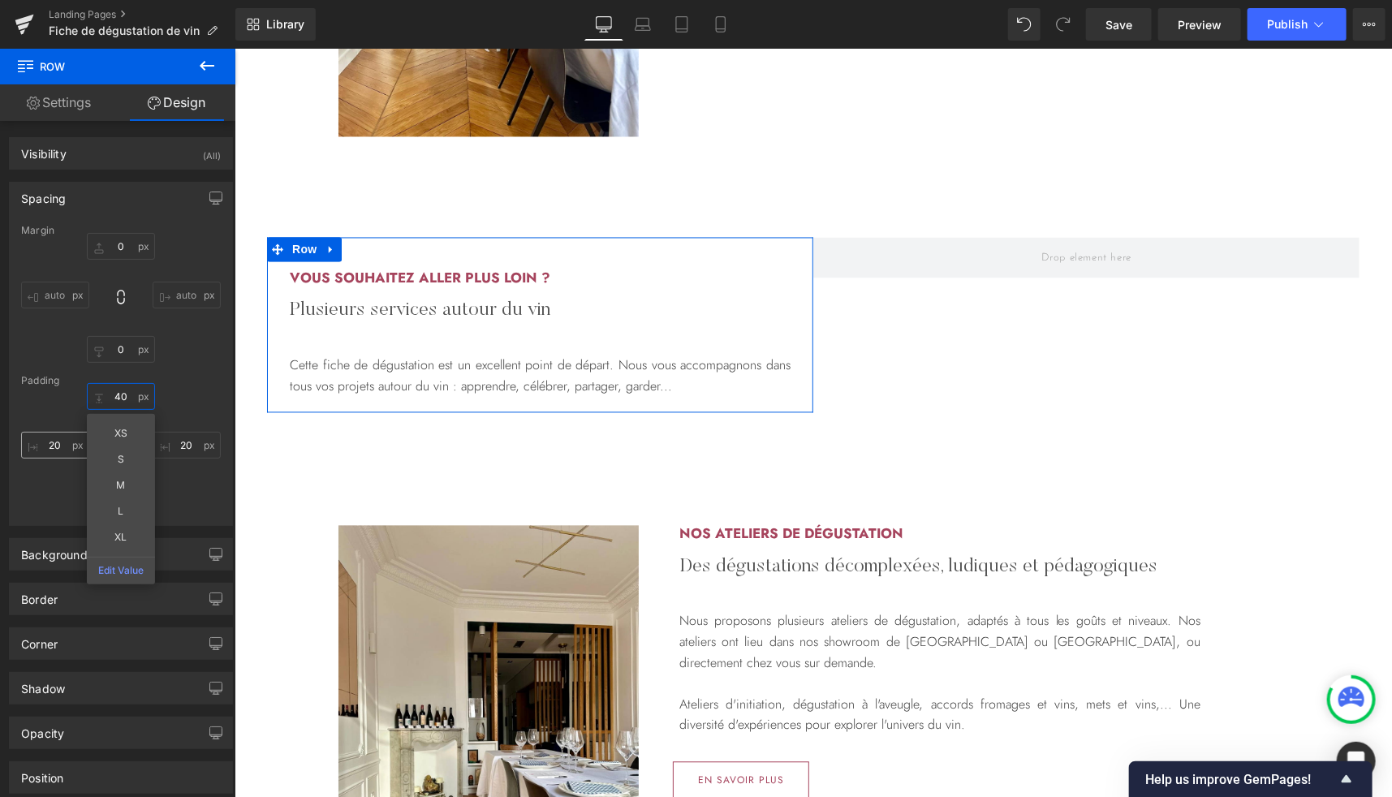
type input "40"
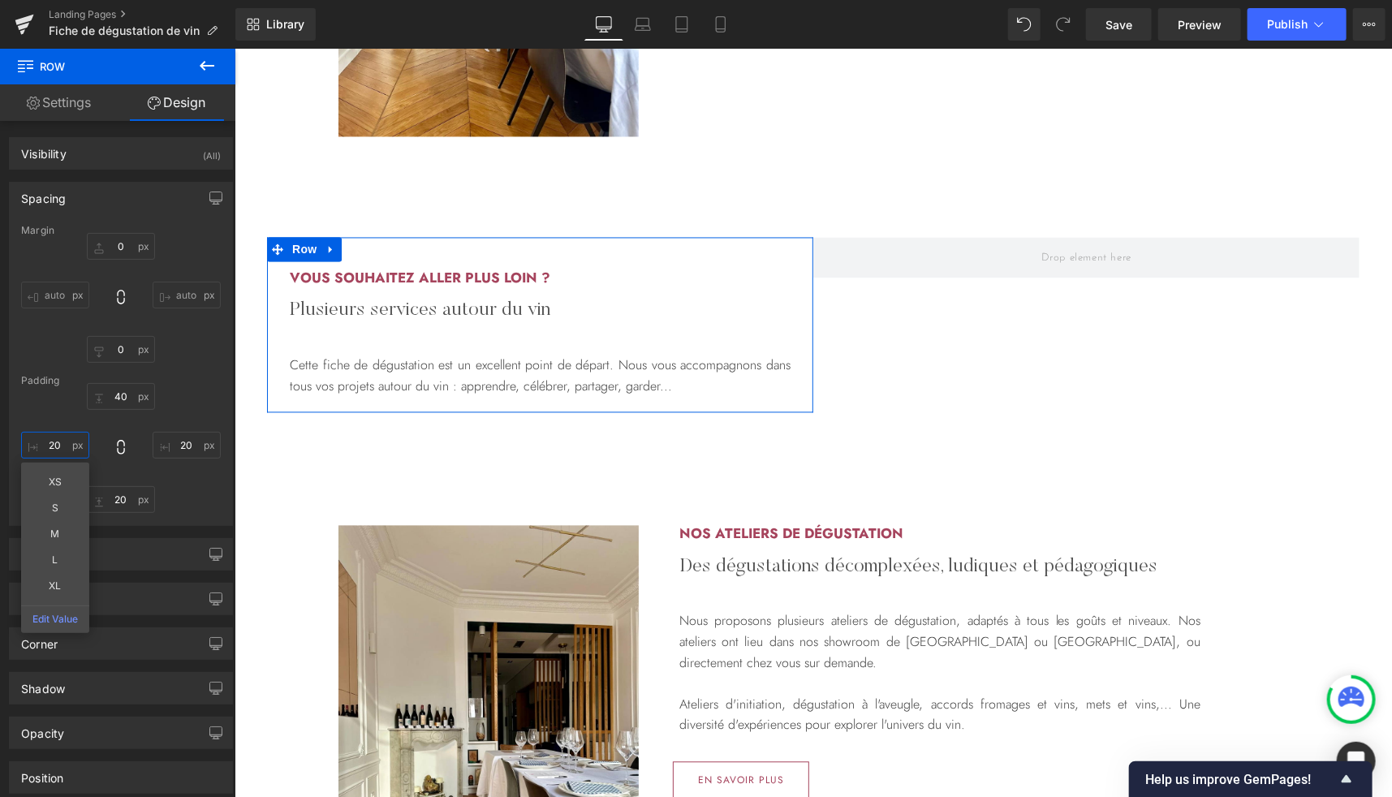
click at [53, 445] on input "20" at bounding box center [55, 445] width 68 height 27
type input "3"
type input "40"
click at [183, 446] on input "20" at bounding box center [187, 445] width 68 height 27
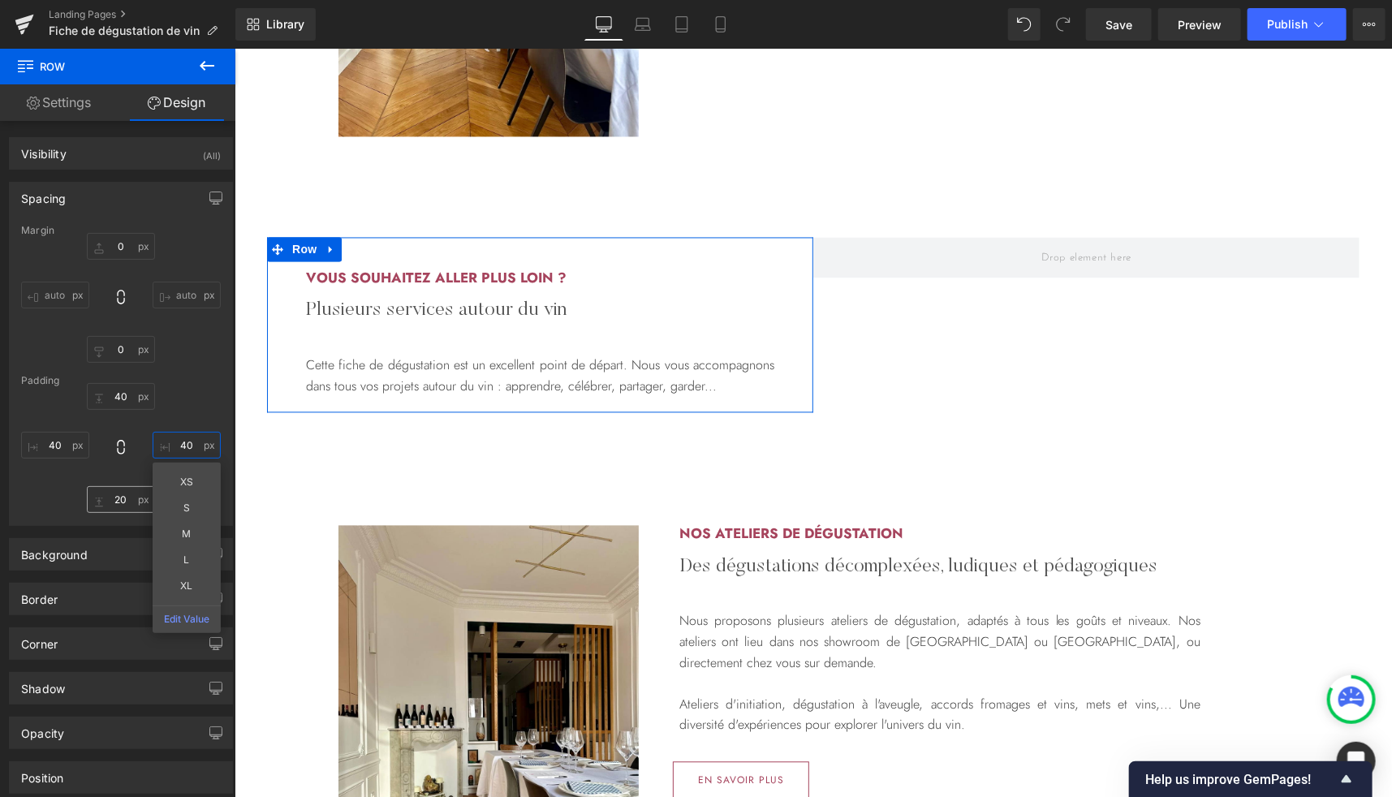
type input "40"
click at [118, 510] on input "20" at bounding box center [121, 499] width 68 height 27
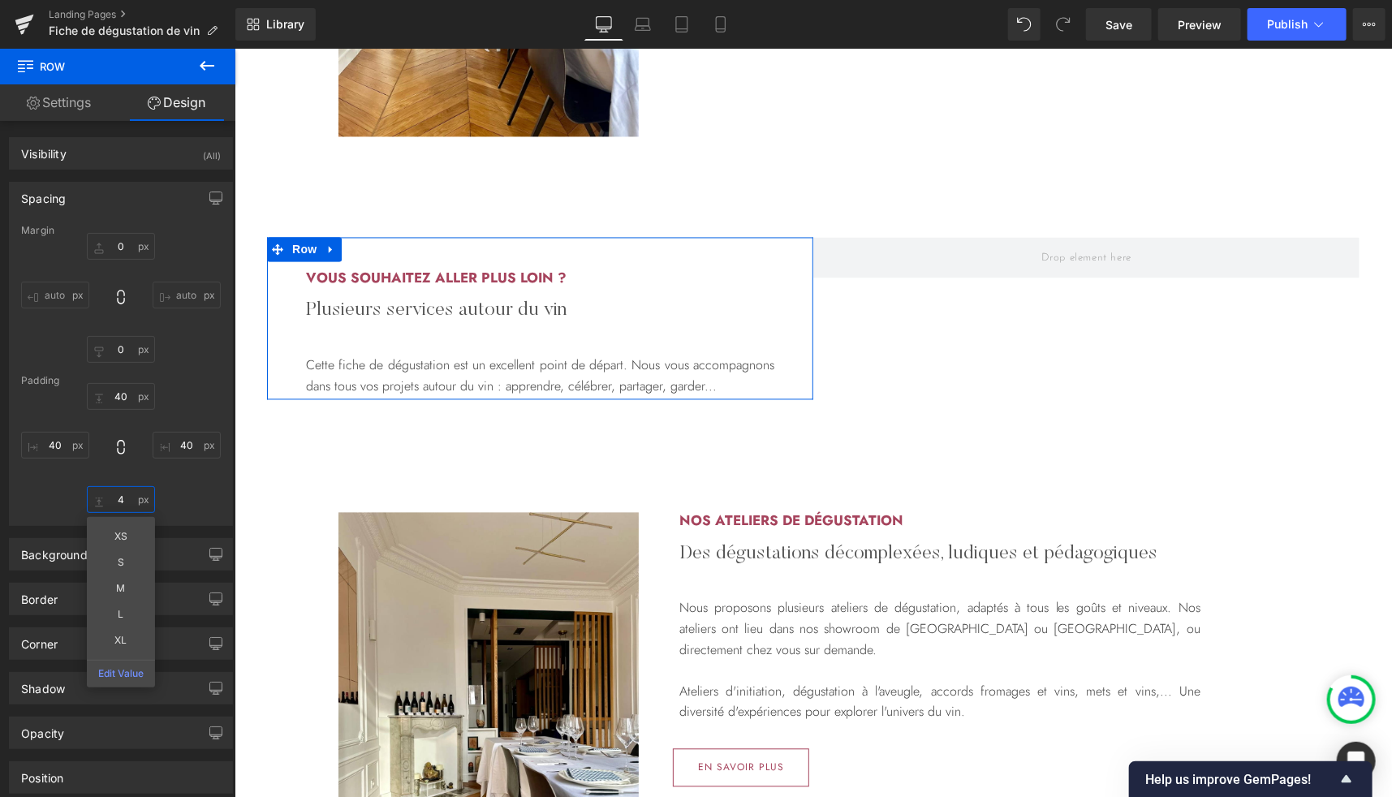
type input "40"
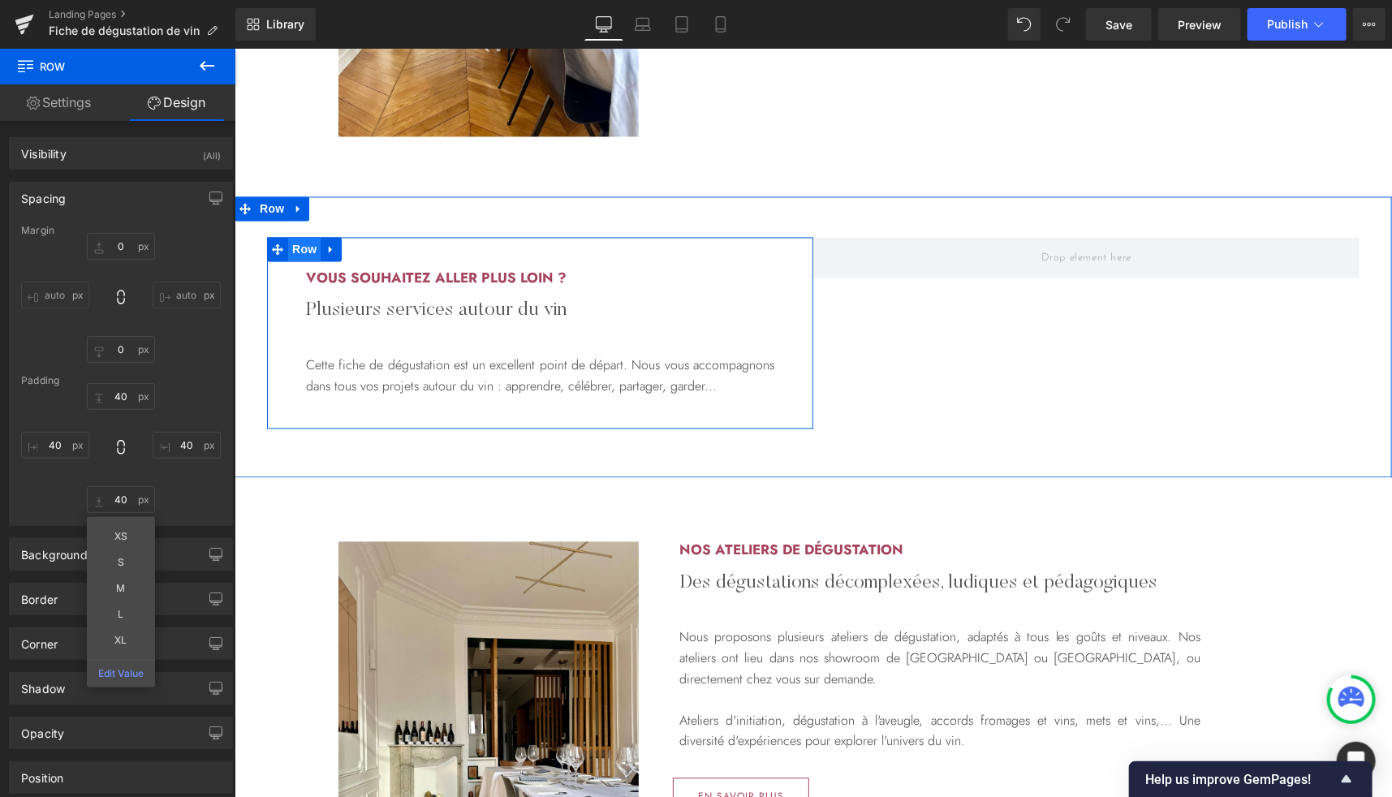
click at [291, 247] on span "Row" at bounding box center [303, 249] width 32 height 24
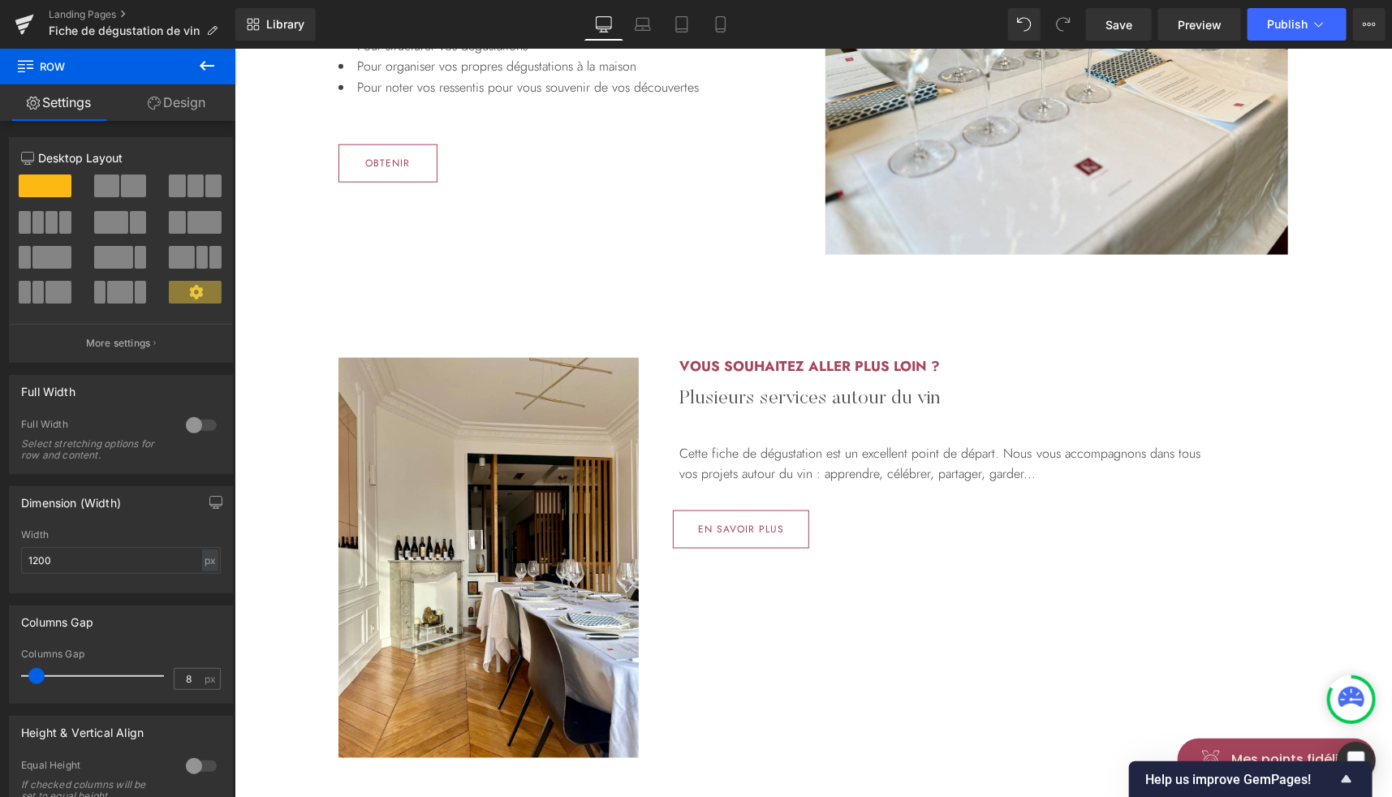
scroll to position [993, 0]
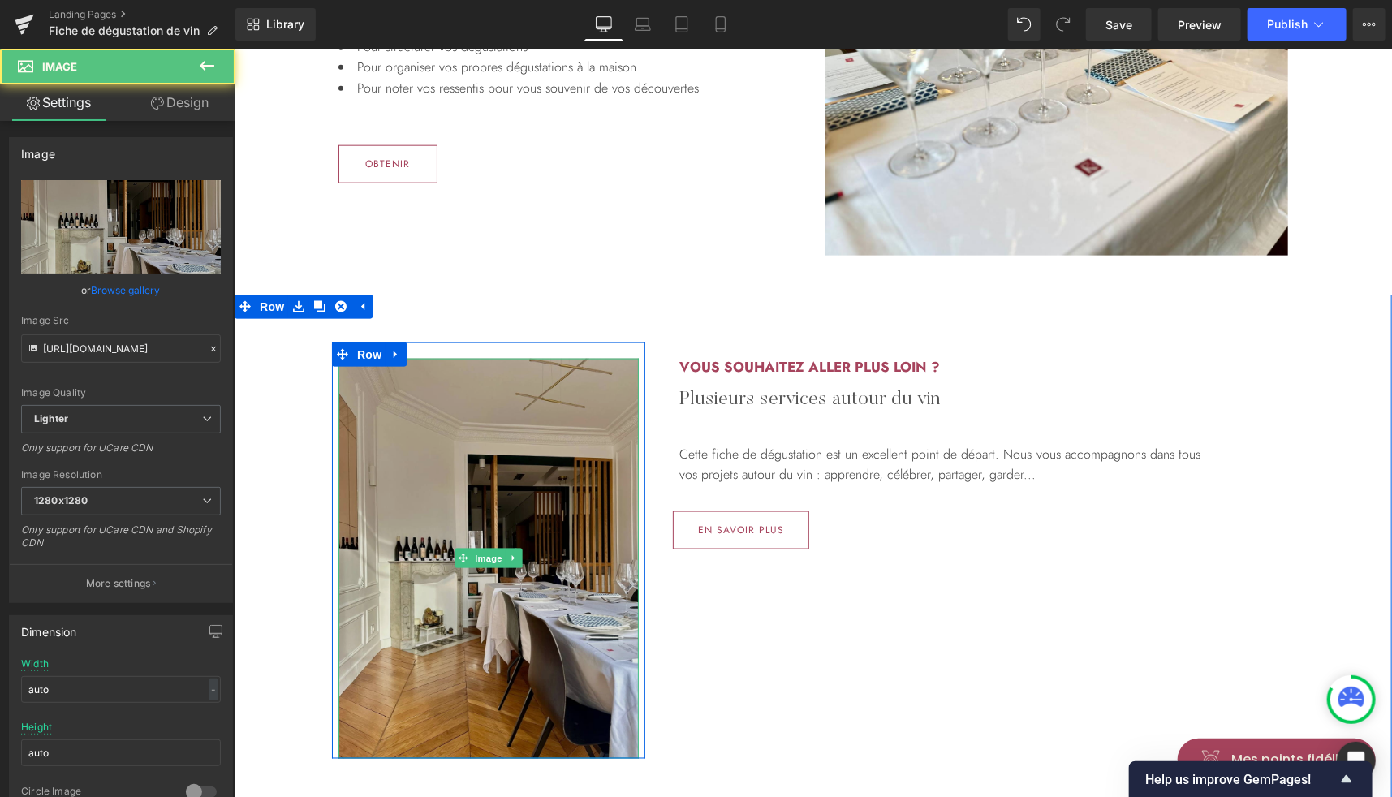
click at [589, 418] on img at bounding box center [488, 558] width 300 height 400
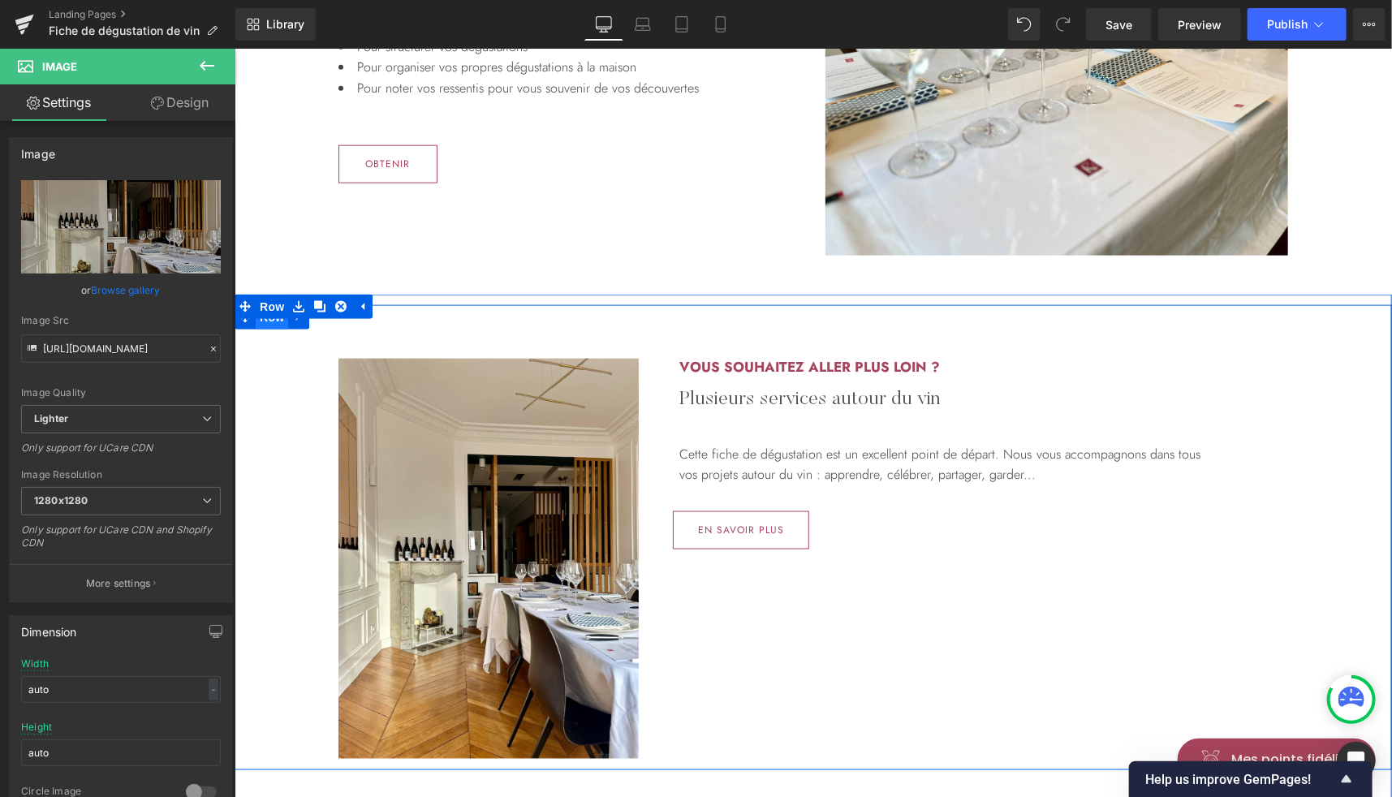
click at [263, 323] on span "Row" at bounding box center [271, 316] width 32 height 24
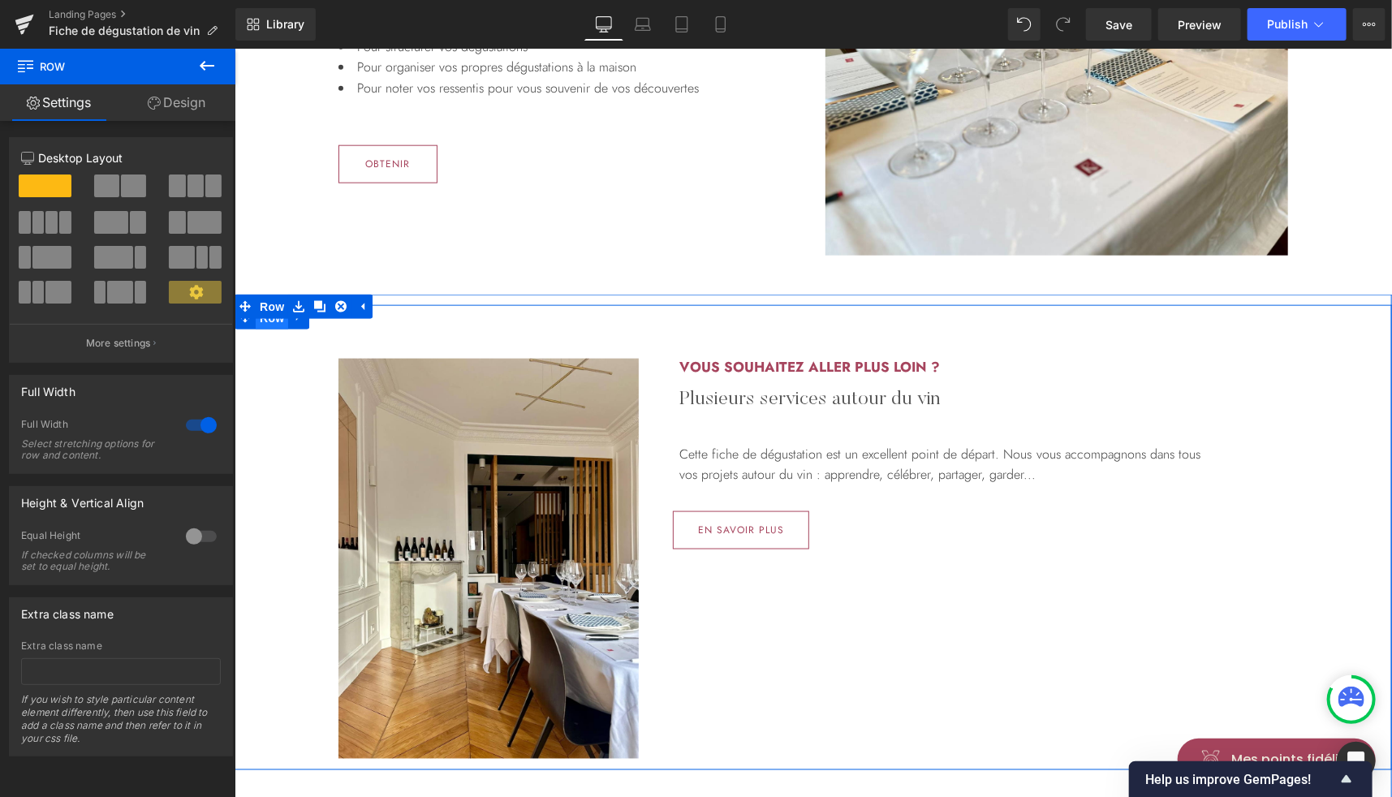
click at [263, 323] on span "Row" at bounding box center [271, 317] width 32 height 24
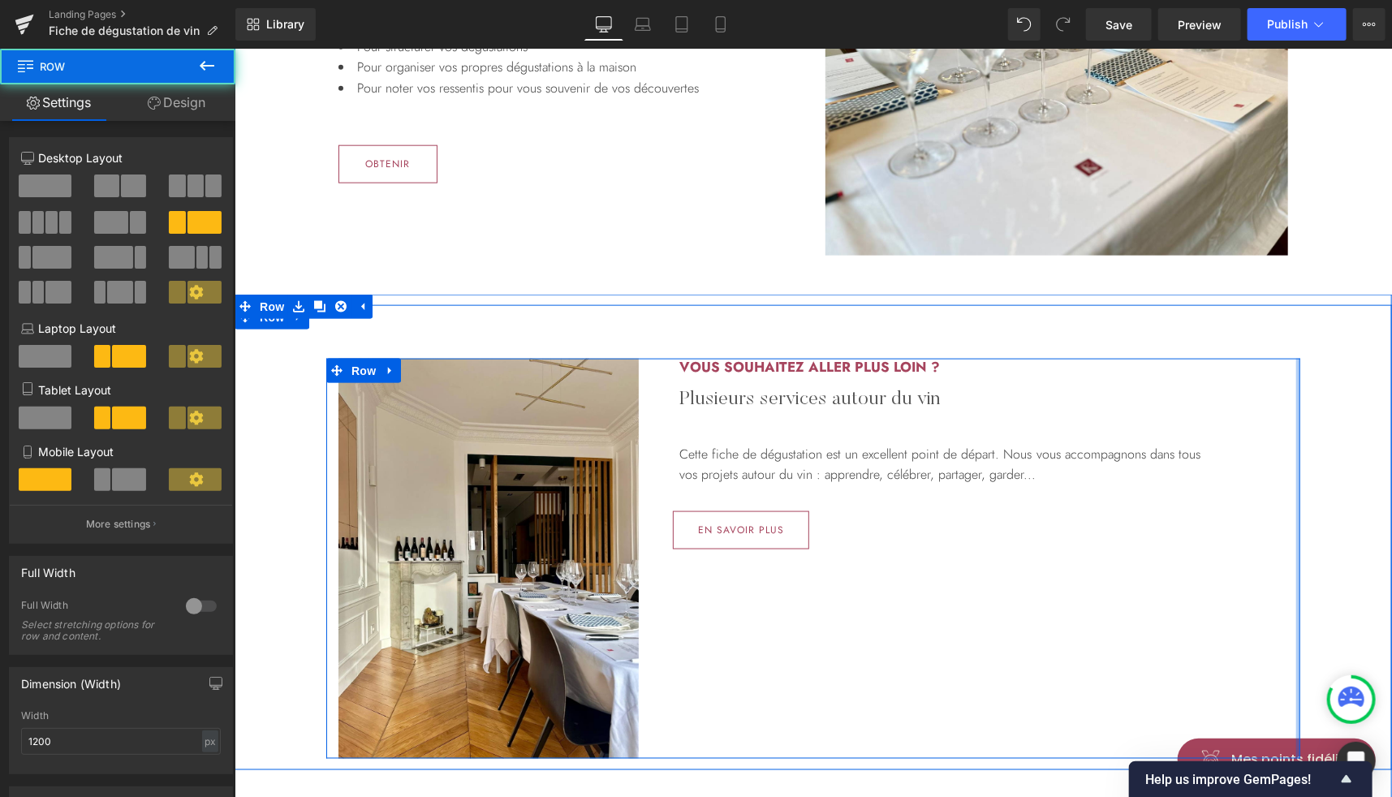
click at [1295, 599] on div at bounding box center [1297, 558] width 4 height 400
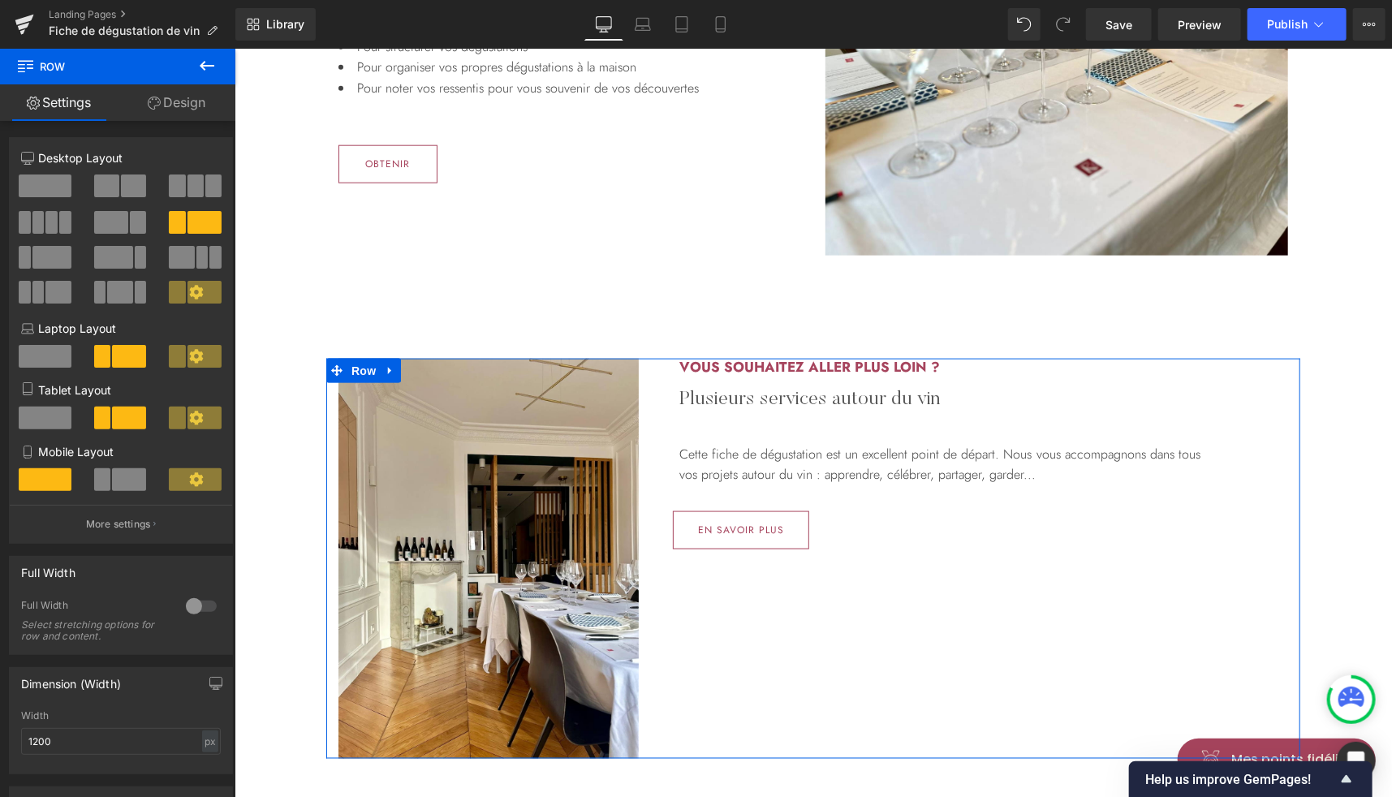
click at [45, 189] on span at bounding box center [45, 186] width 53 height 23
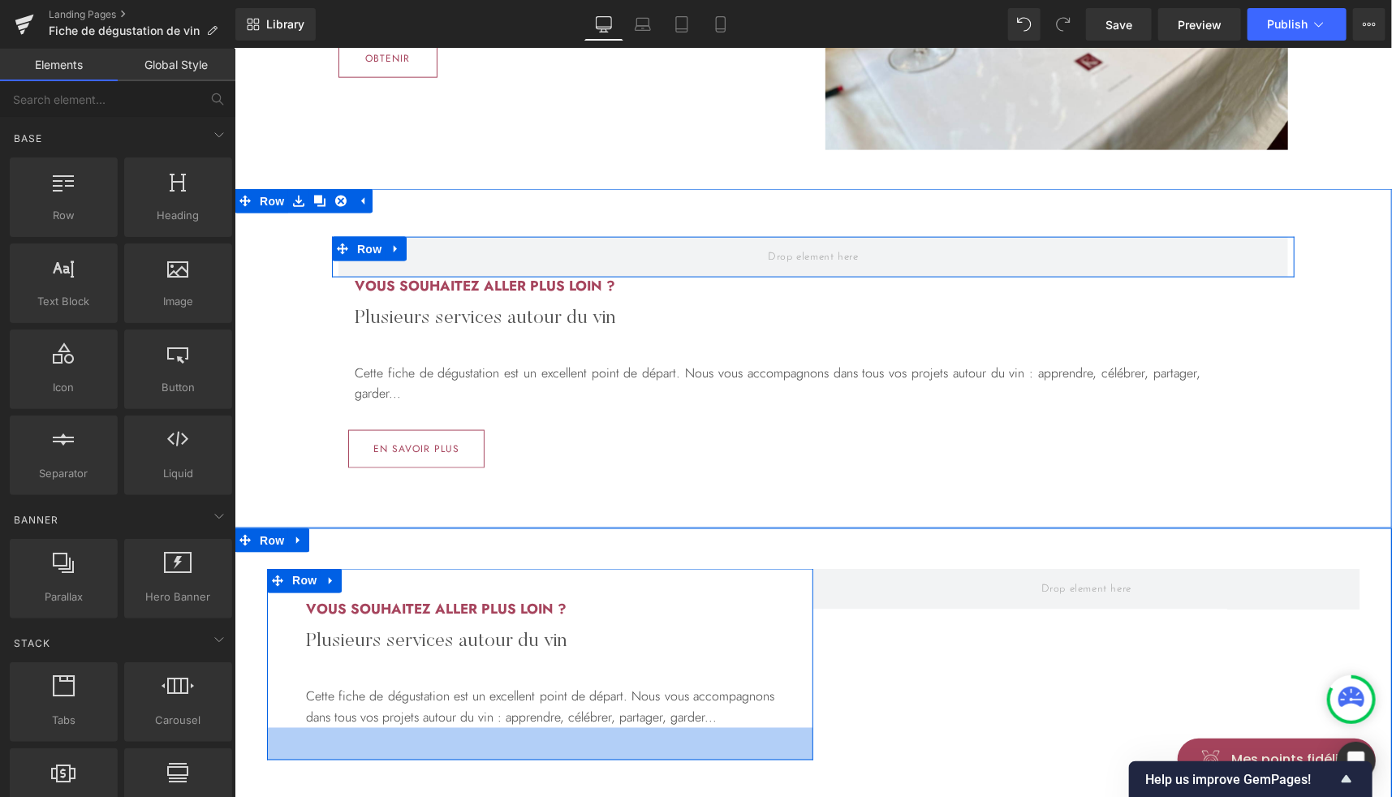
scroll to position [1095, 0]
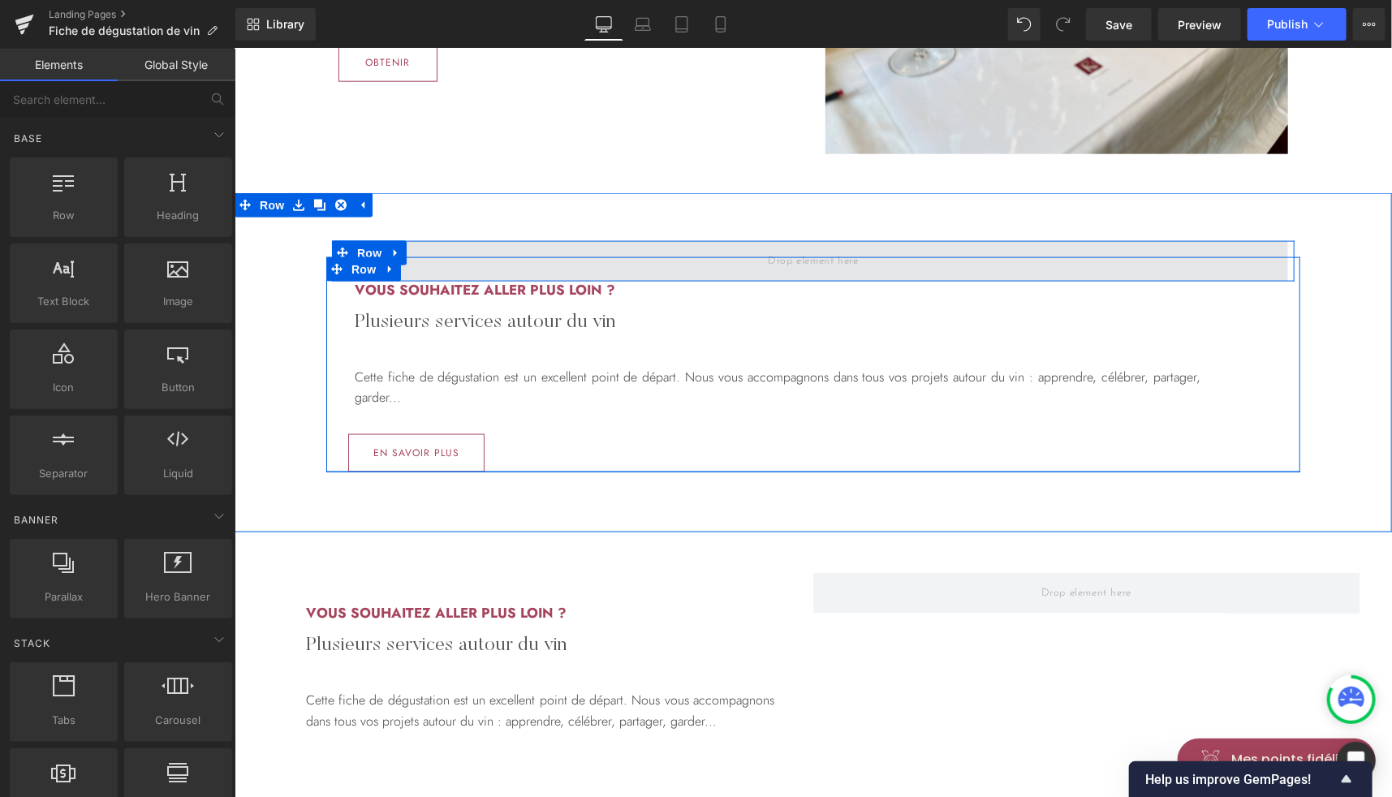
click at [1280, 261] on span at bounding box center [813, 260] width 950 height 41
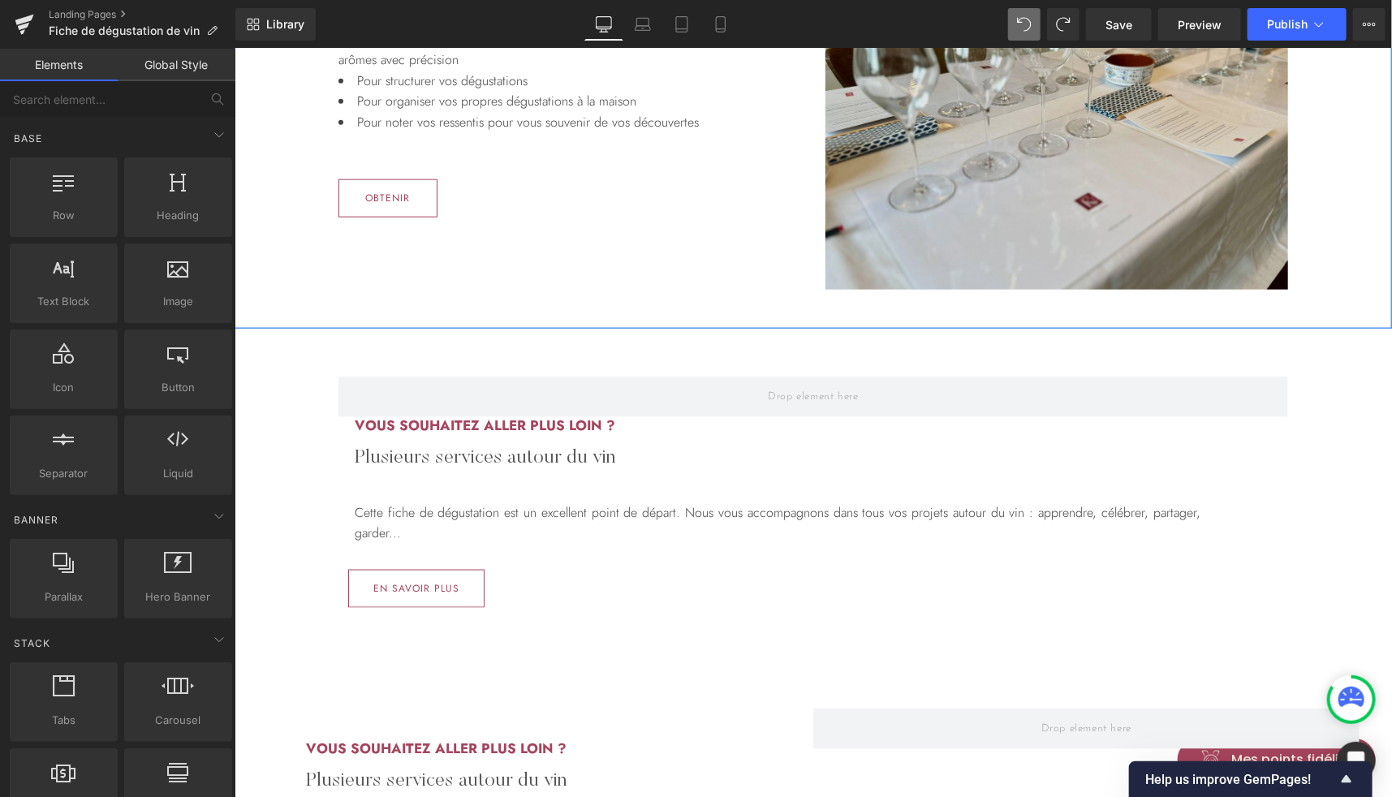
scroll to position [1036, 0]
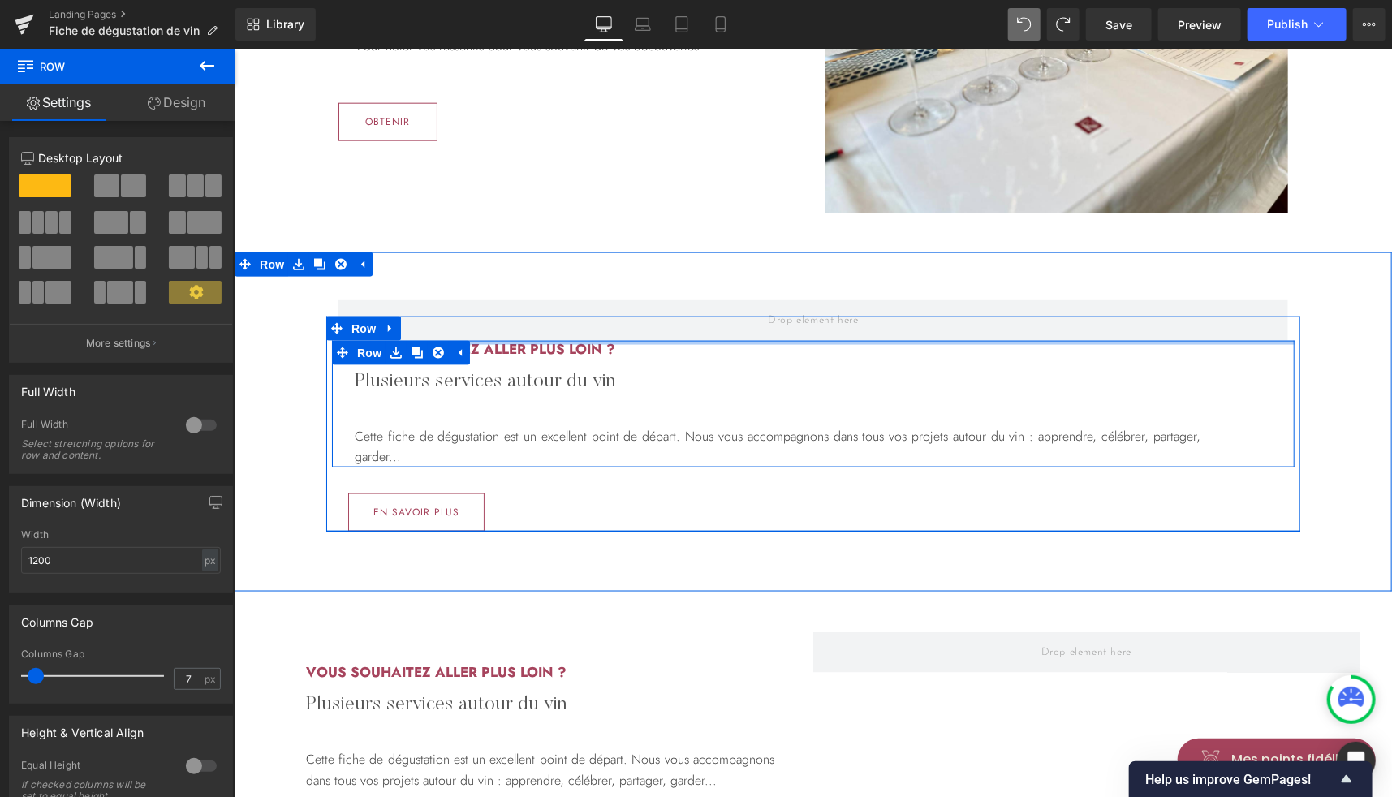
drag, startPoint x: 1282, startPoint y: 317, endPoint x: 1279, endPoint y: 343, distance: 26.1
click at [1279, 343] on div "Row Vous souhaitez aller plus loin ? Heading Plusieurs services autour du vin H…" at bounding box center [812, 423] width 974 height 215
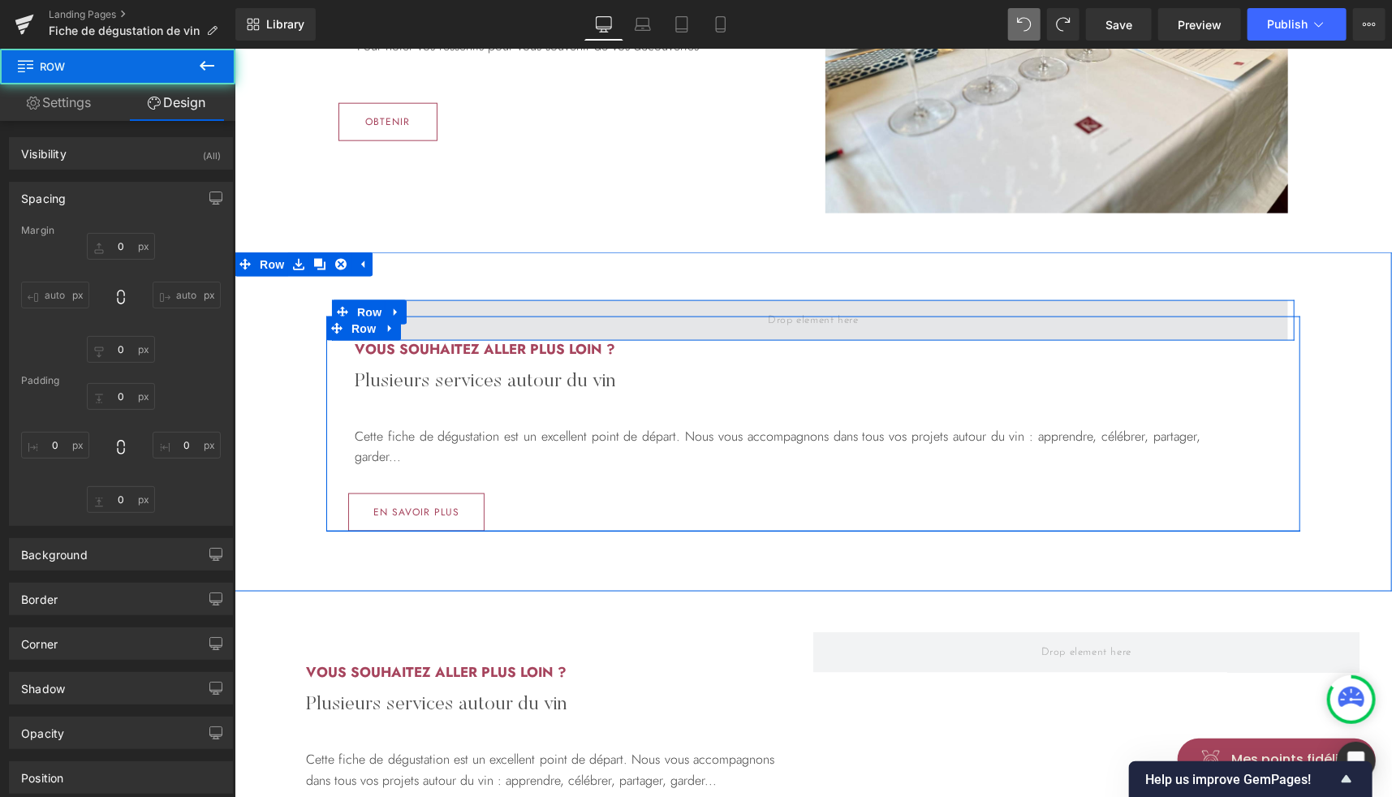
click at [1227, 330] on span at bounding box center [813, 319] width 950 height 41
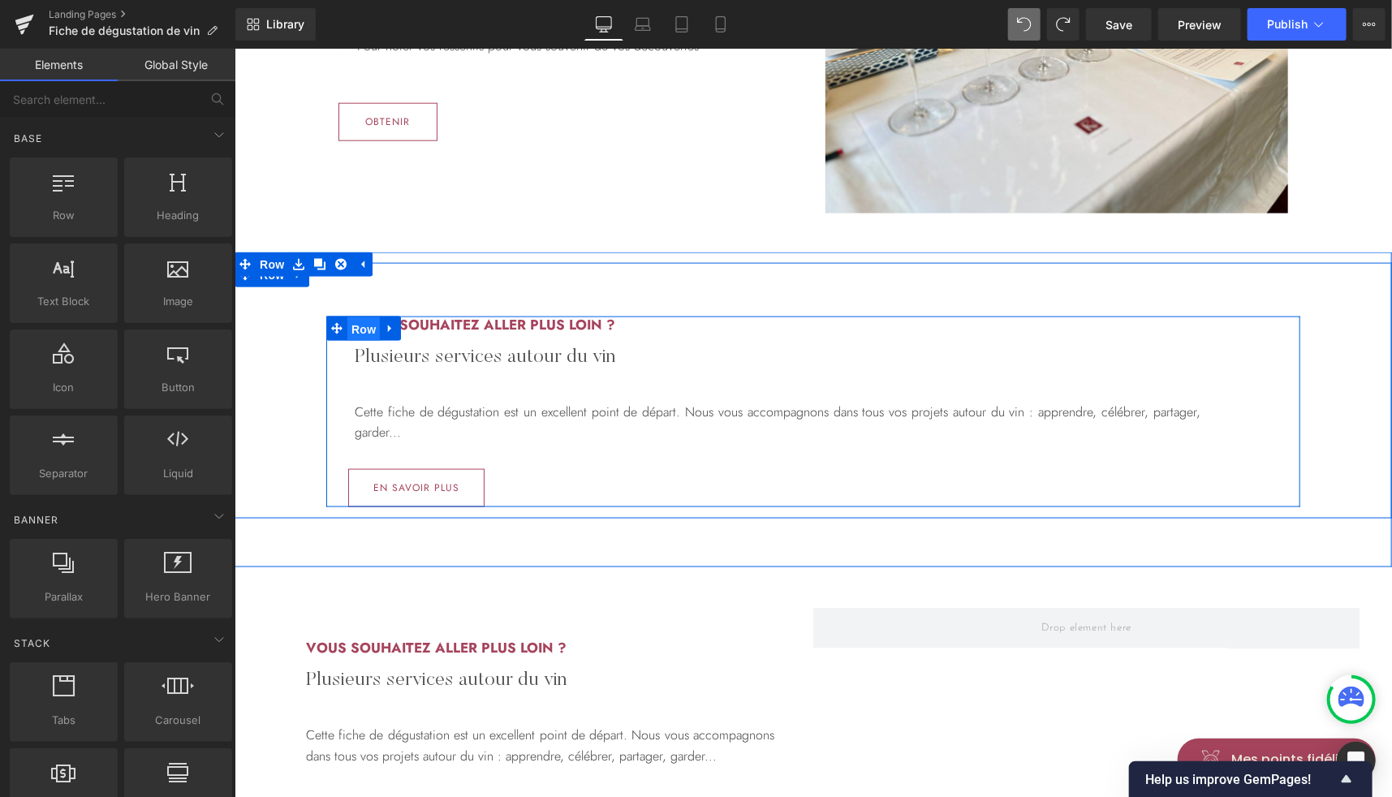
click at [356, 331] on span "Row" at bounding box center [363, 329] width 32 height 24
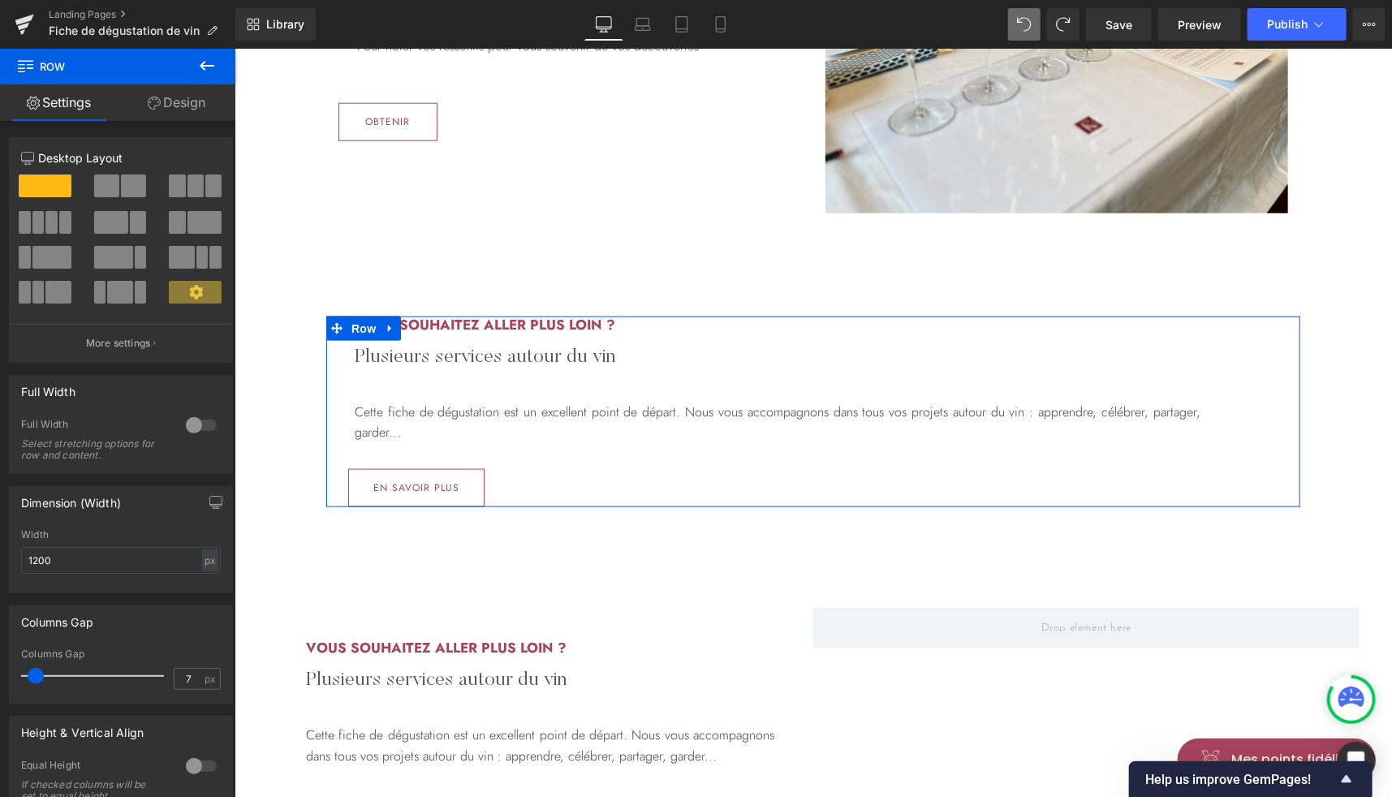
click at [172, 110] on link "Design" at bounding box center [177, 102] width 118 height 37
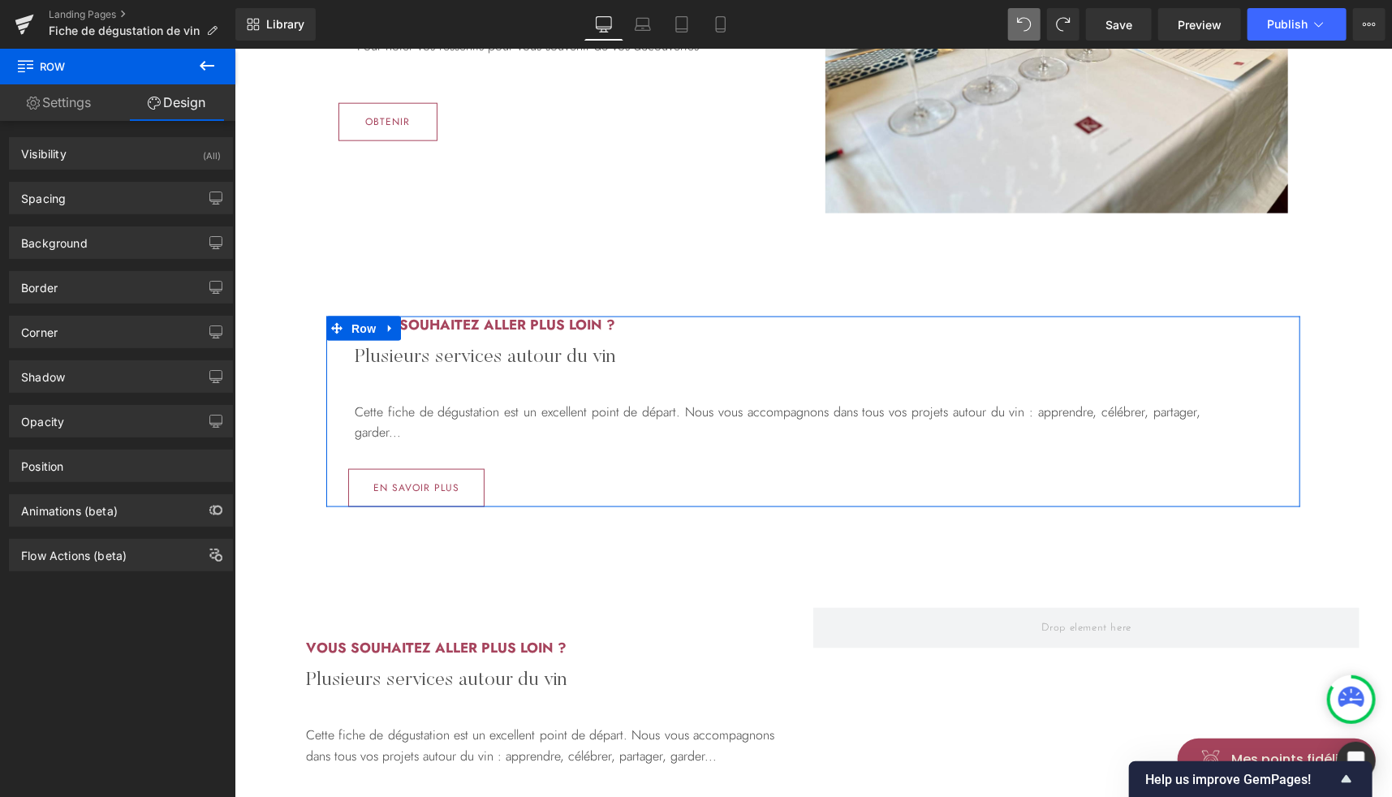
click at [65, 170] on div "Spacing Margin 0 auto 0 auto Padding 0 0 0 0" at bounding box center [121, 192] width 243 height 45
click at [71, 114] on link "Settings" at bounding box center [59, 102] width 118 height 37
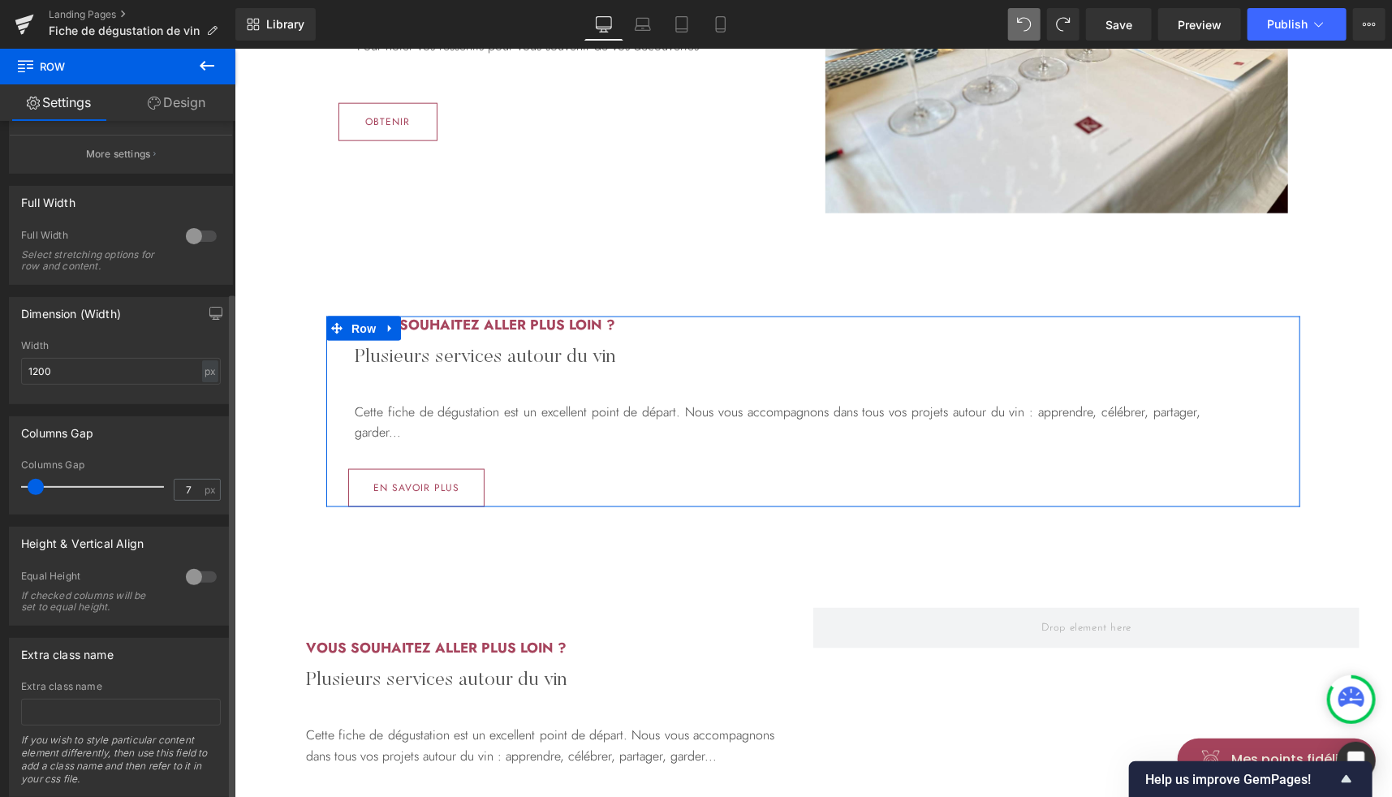
scroll to position [227, 0]
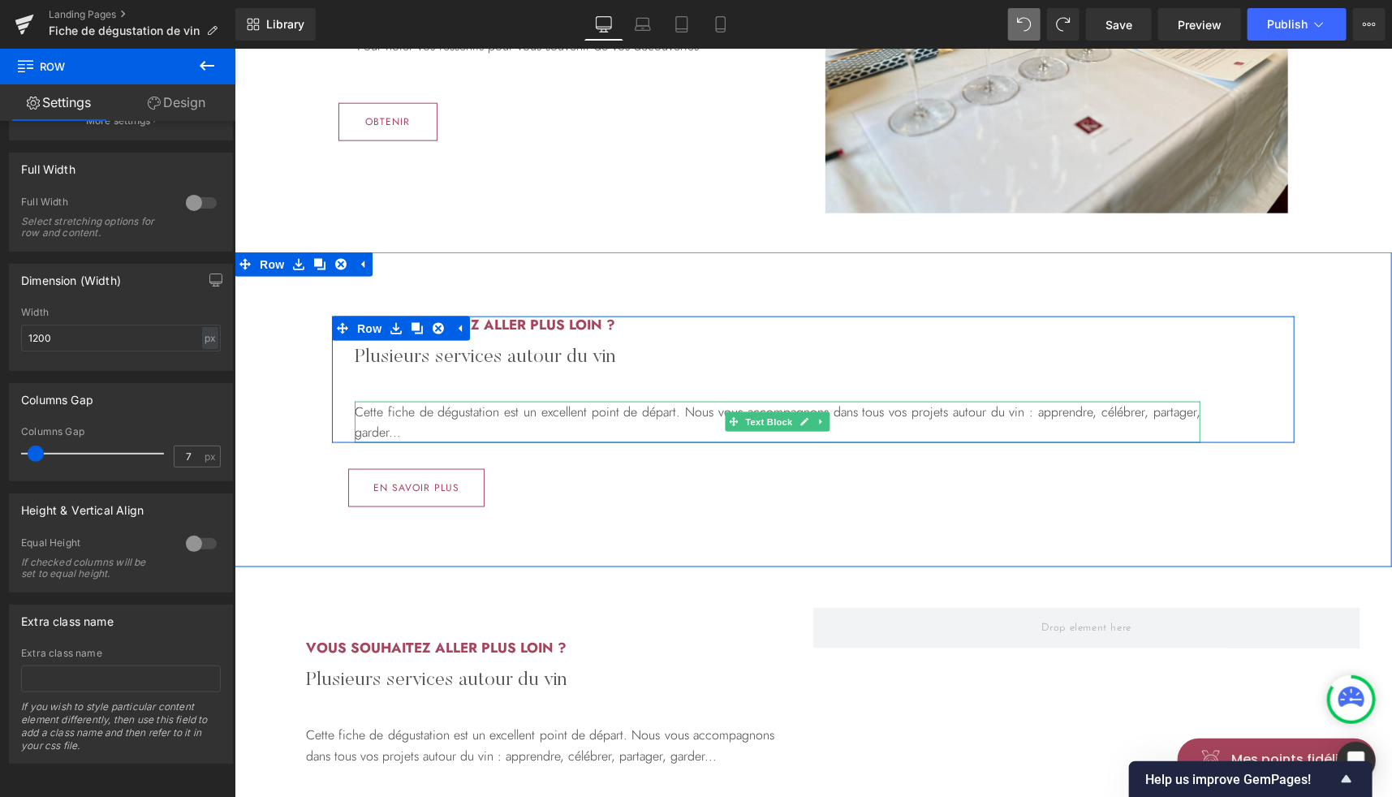
click at [383, 434] on p "Cette fiche de dégustation est un excellent point de départ. Nous vous accompag…" at bounding box center [777, 421] width 846 height 41
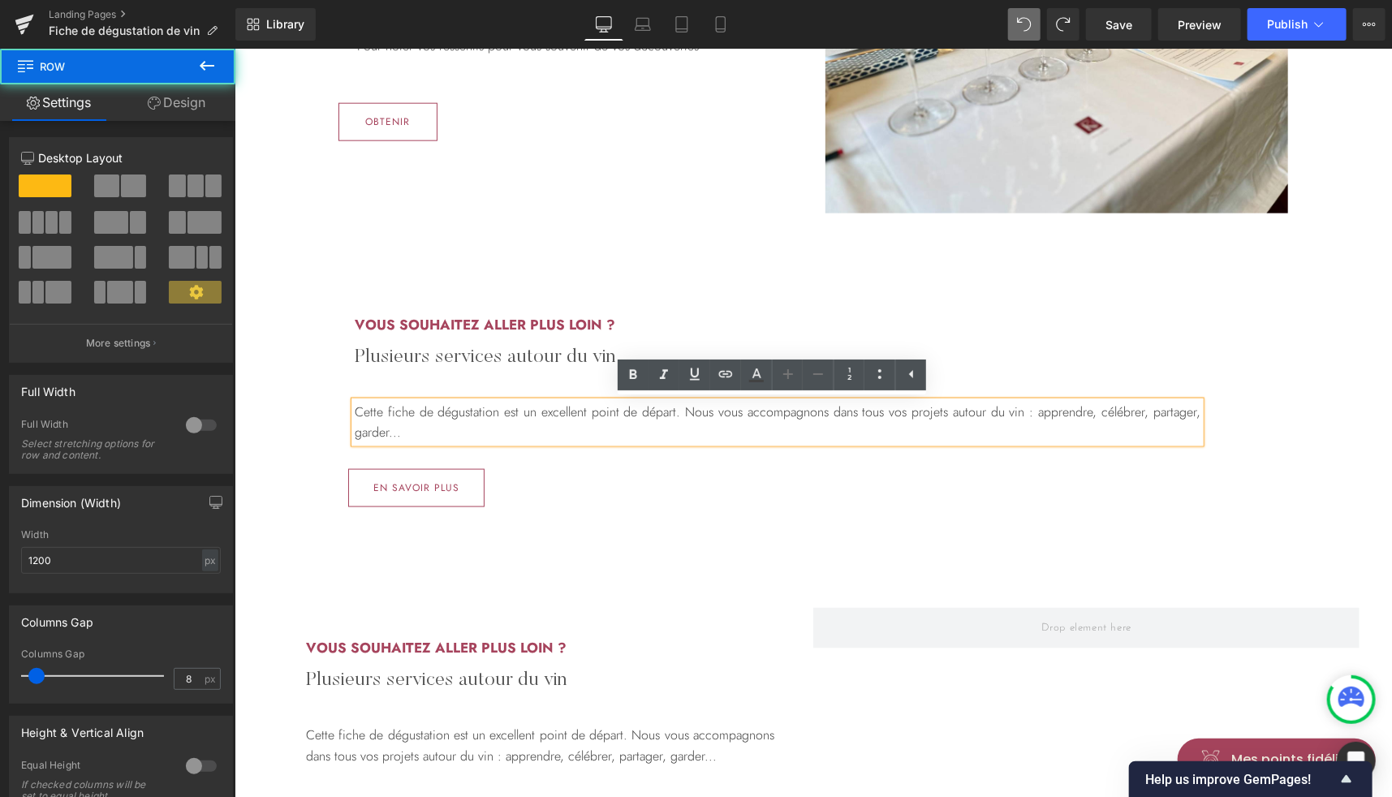
click at [338, 329] on div "Vous souhaitez aller plus loin ? Heading Plusieurs services autour du vin Headi…" at bounding box center [812, 379] width 963 height 127
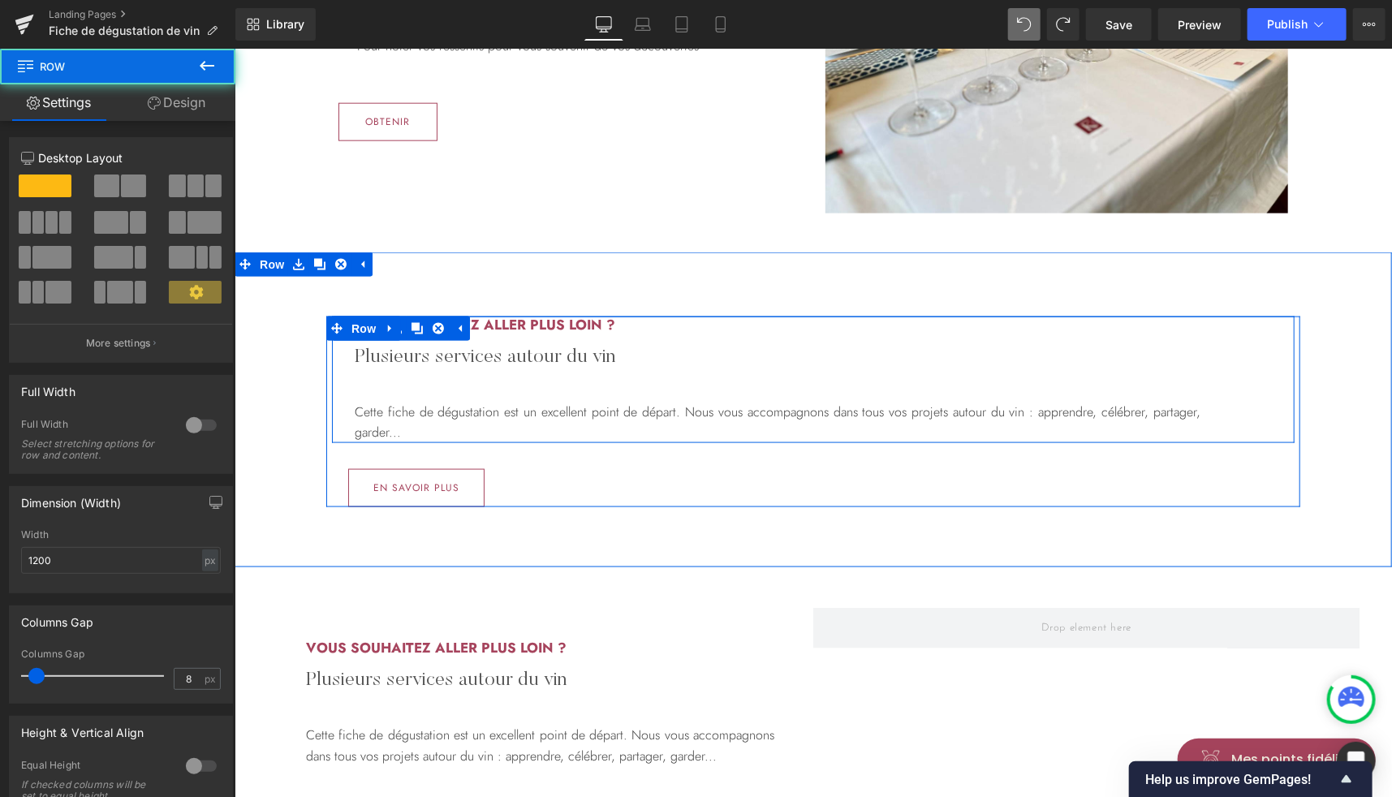
click at [360, 386] on div "Vous souhaitez aller plus loin ? Heading Plusieurs services autour du vin Headi…" at bounding box center [776, 379] width 859 height 127
click at [1224, 412] on div "Vous souhaitez aller plus loin ? Heading Plusieurs services autour du vin Headi…" at bounding box center [812, 379] width 963 height 127
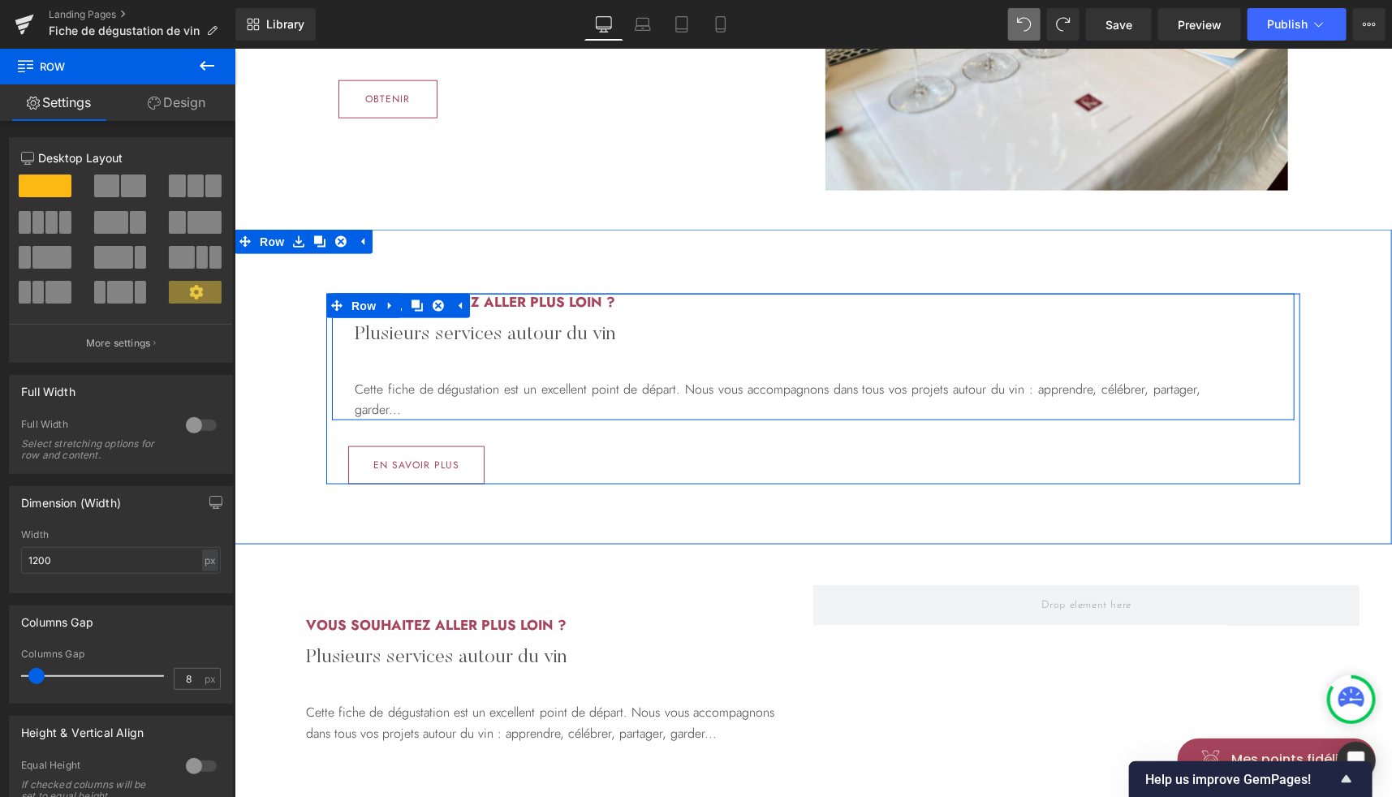
scroll to position [1057, 0]
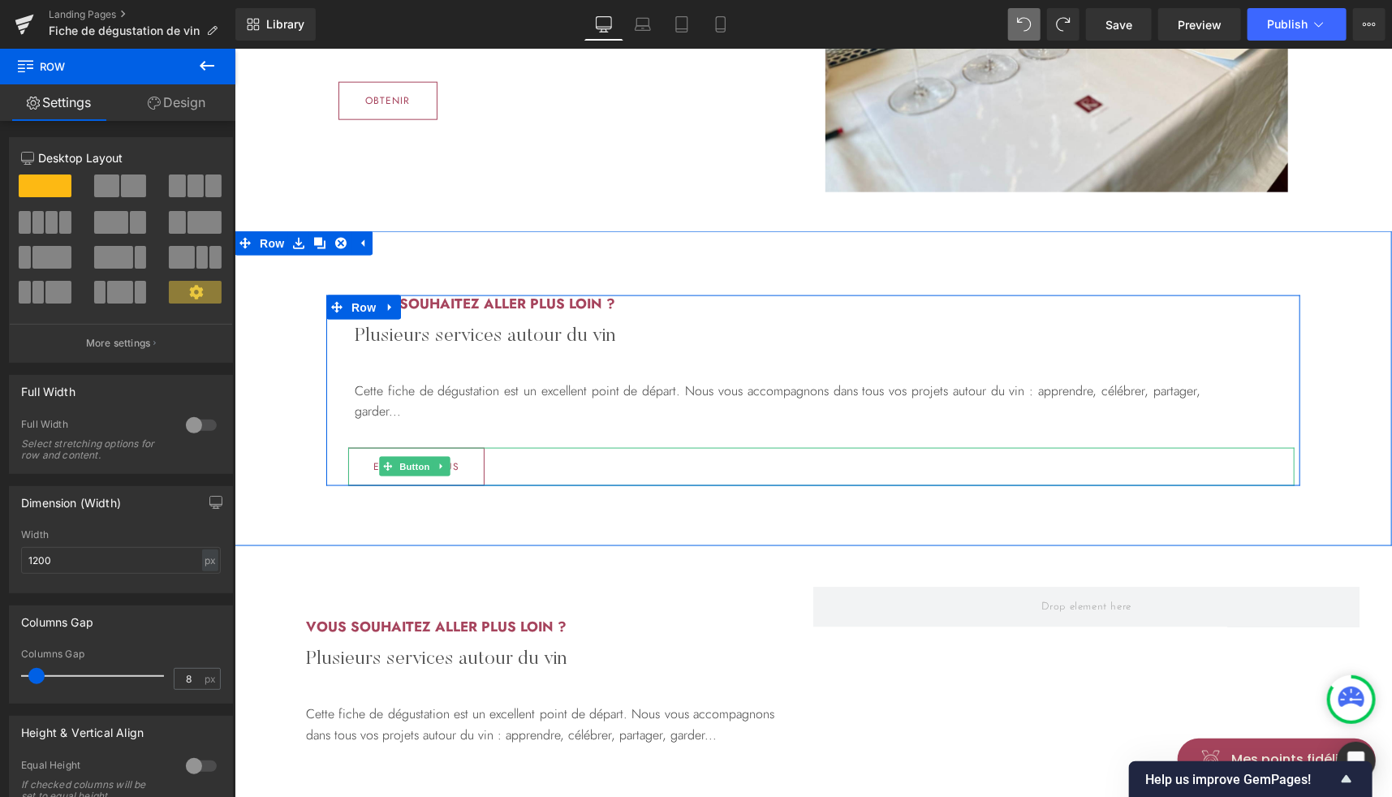
click at [629, 458] on div "En savoir plus" at bounding box center [820, 466] width 946 height 38
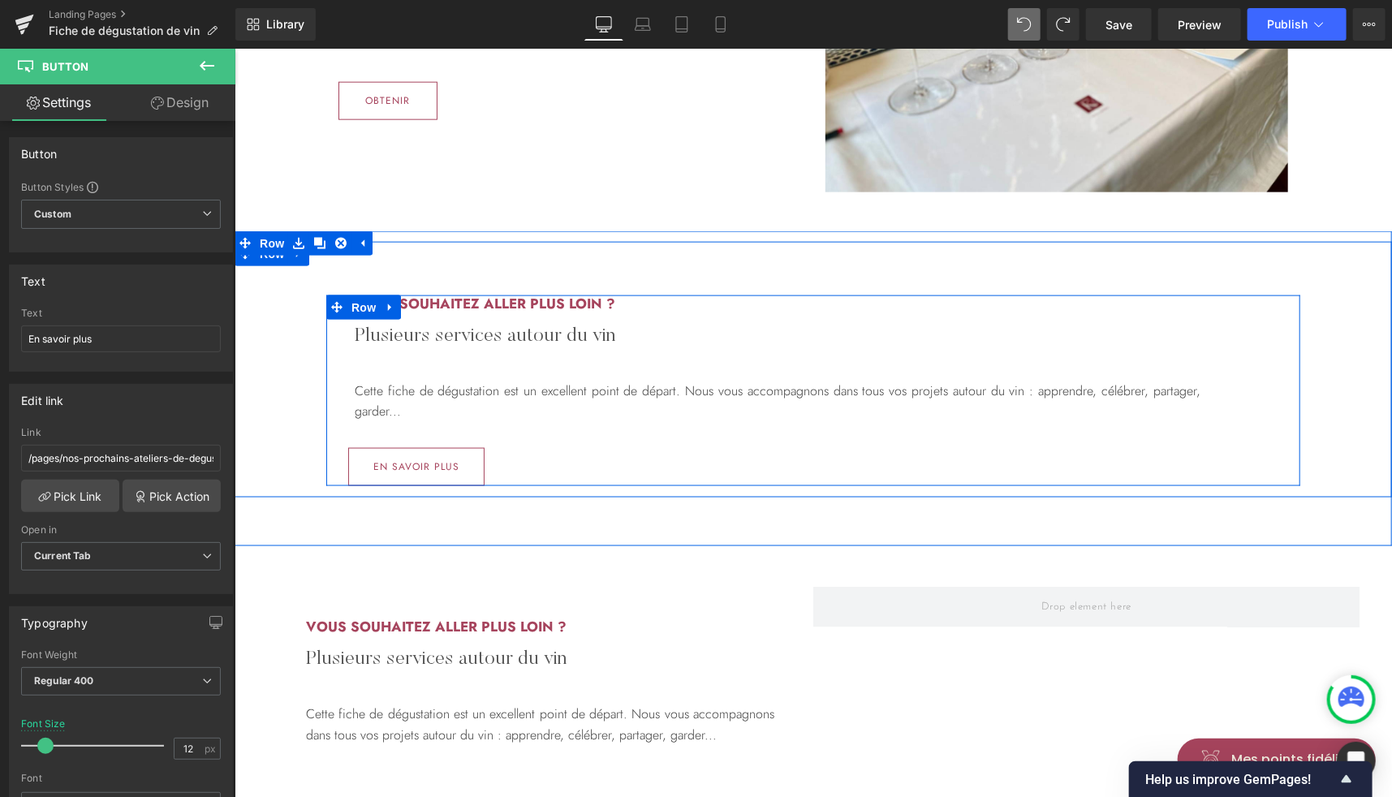
click at [328, 466] on div "Vous souhaitez aller plus loin ? Heading Plusieurs services autour du vin Headi…" at bounding box center [812, 390] width 974 height 191
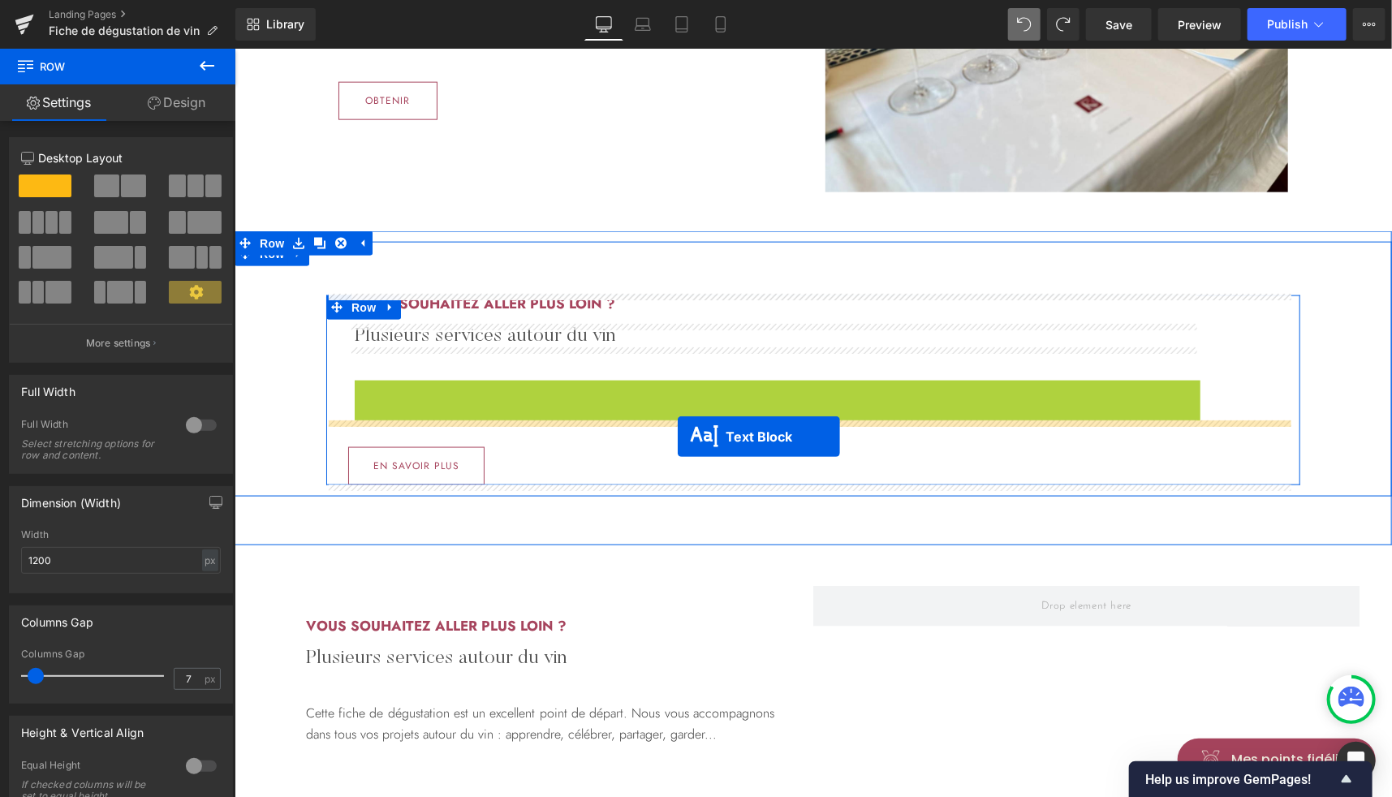
drag, startPoint x: 764, startPoint y: 399, endPoint x: 677, endPoint y: 435, distance: 93.9
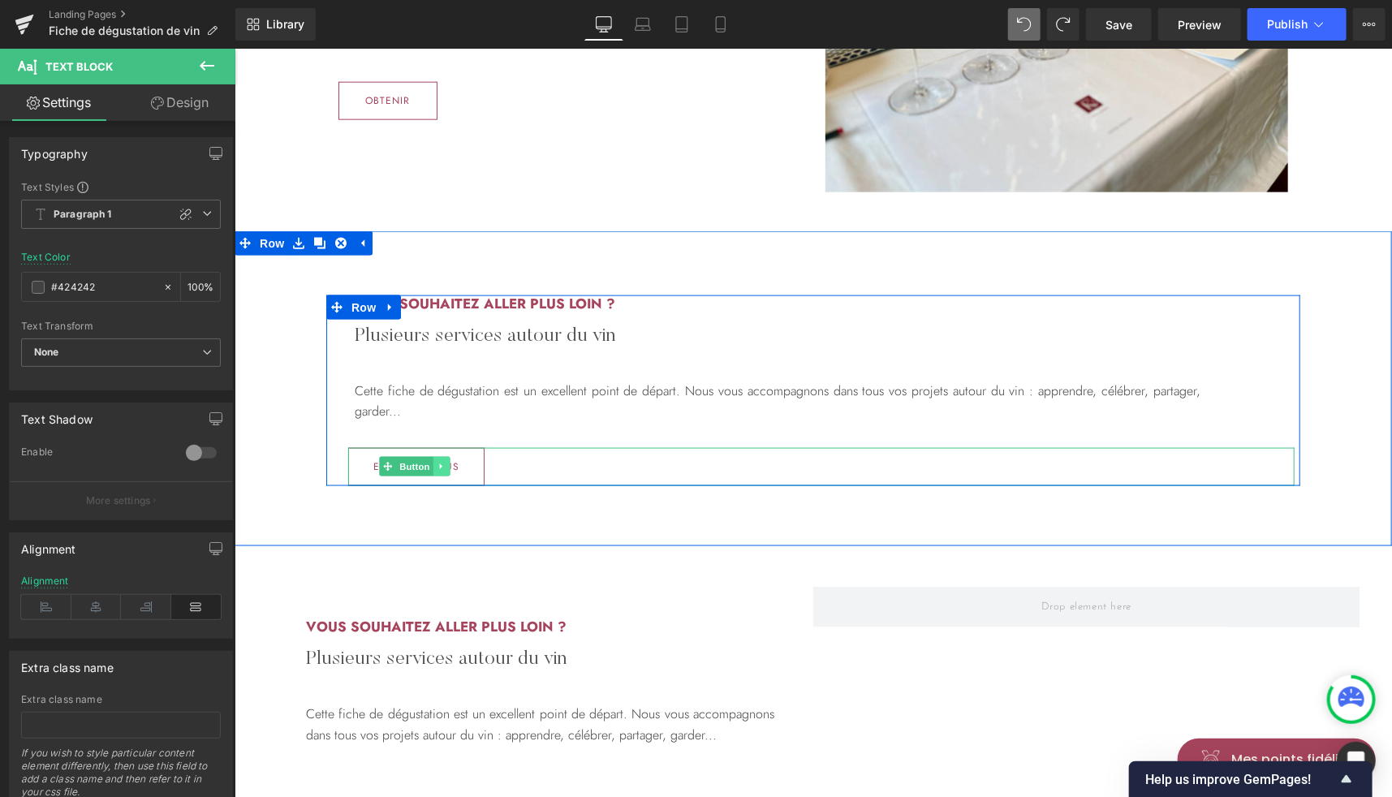
click at [439, 469] on icon at bounding box center [441, 466] width 9 height 10
click at [445, 469] on icon at bounding box center [449, 466] width 9 height 10
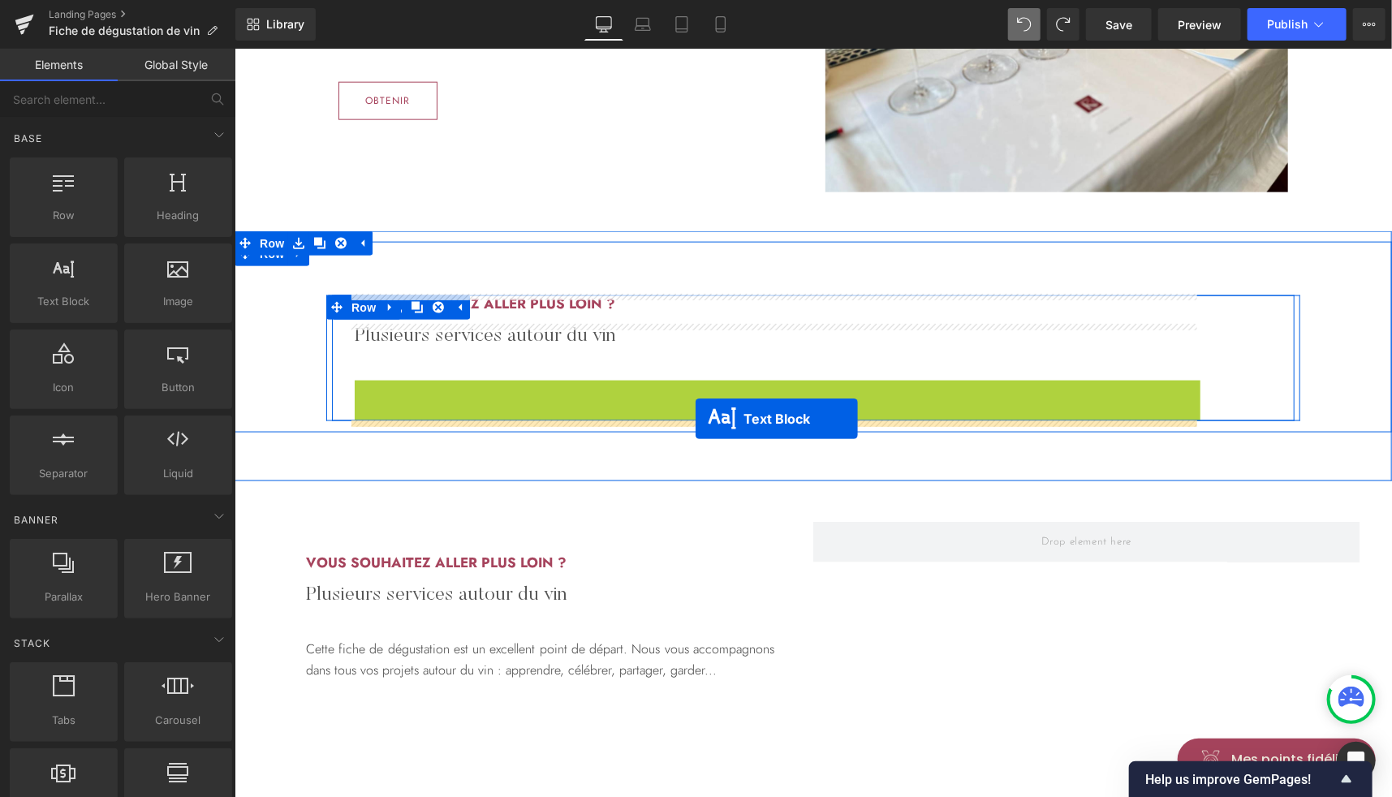
drag, startPoint x: 754, startPoint y: 398, endPoint x: 695, endPoint y: 418, distance: 62.6
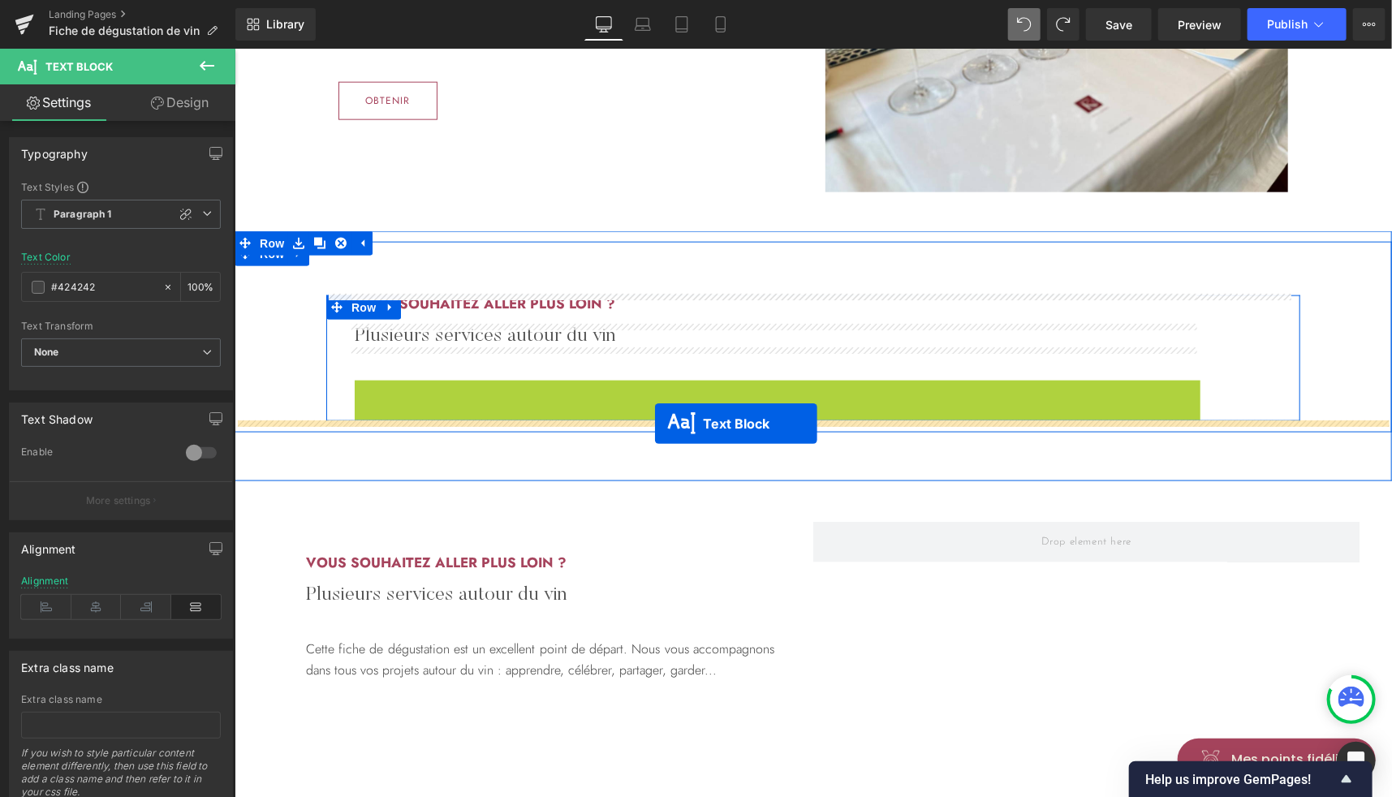
drag, startPoint x: 761, startPoint y: 403, endPoint x: 654, endPoint y: 423, distance: 108.2
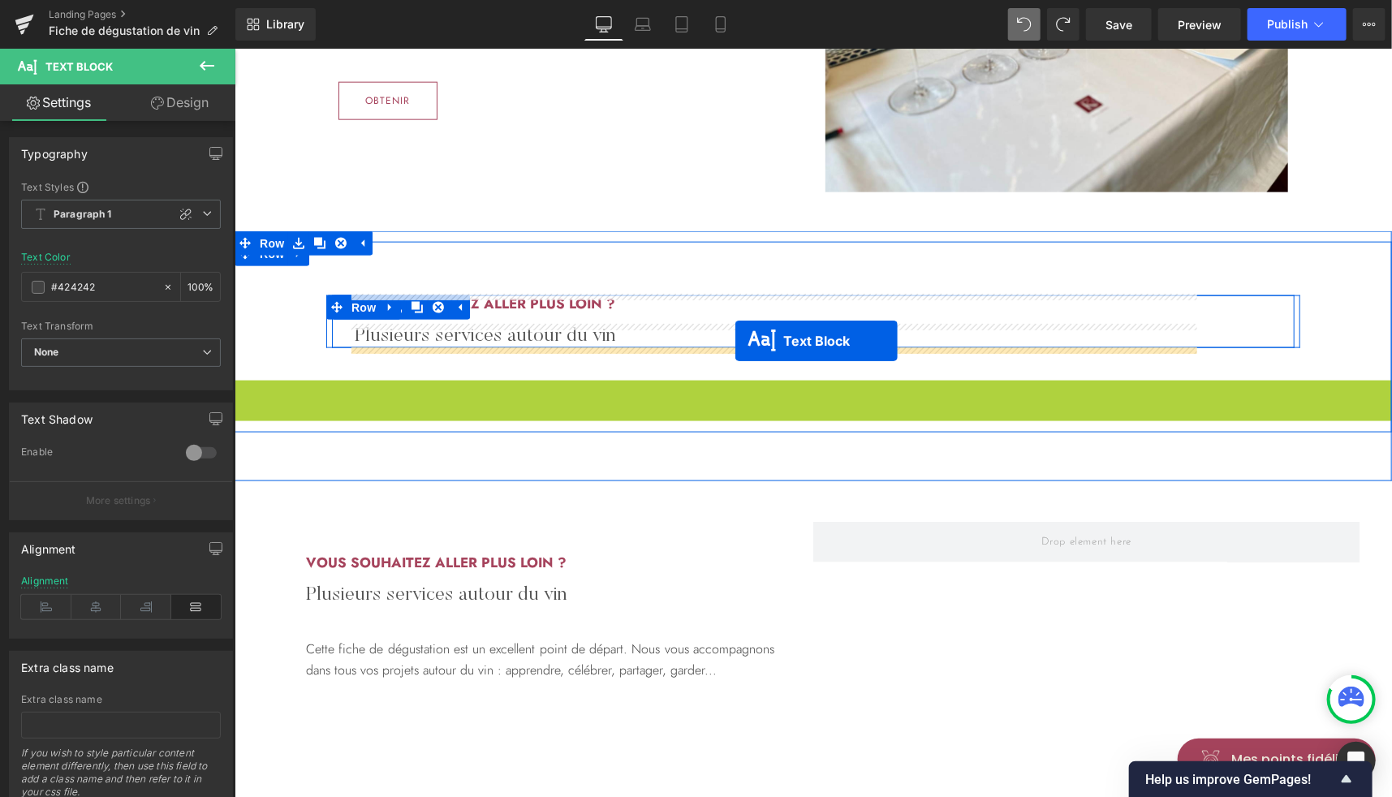
drag, startPoint x: 781, startPoint y: 388, endPoint x: 735, endPoint y: 340, distance: 66.6
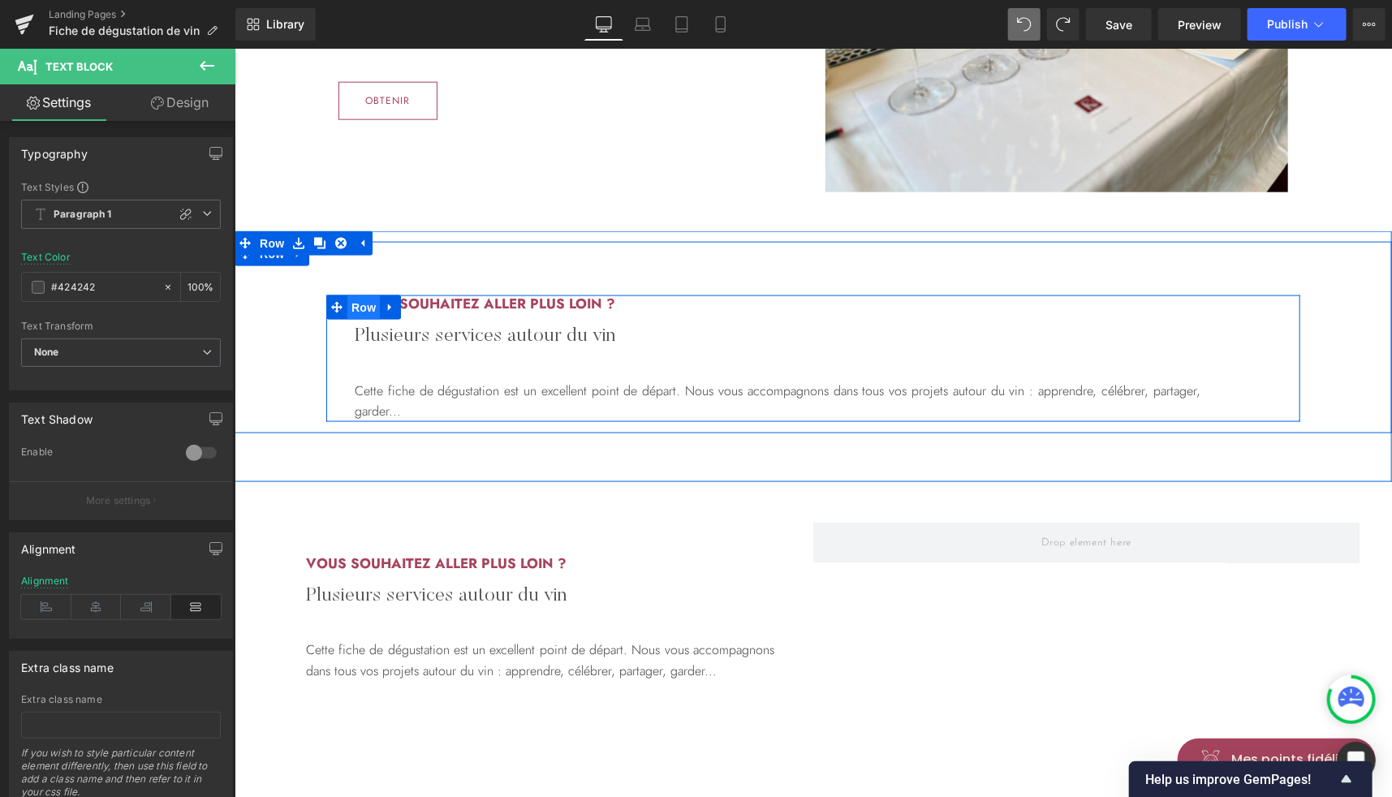
click at [355, 302] on span "Row" at bounding box center [363, 307] width 32 height 24
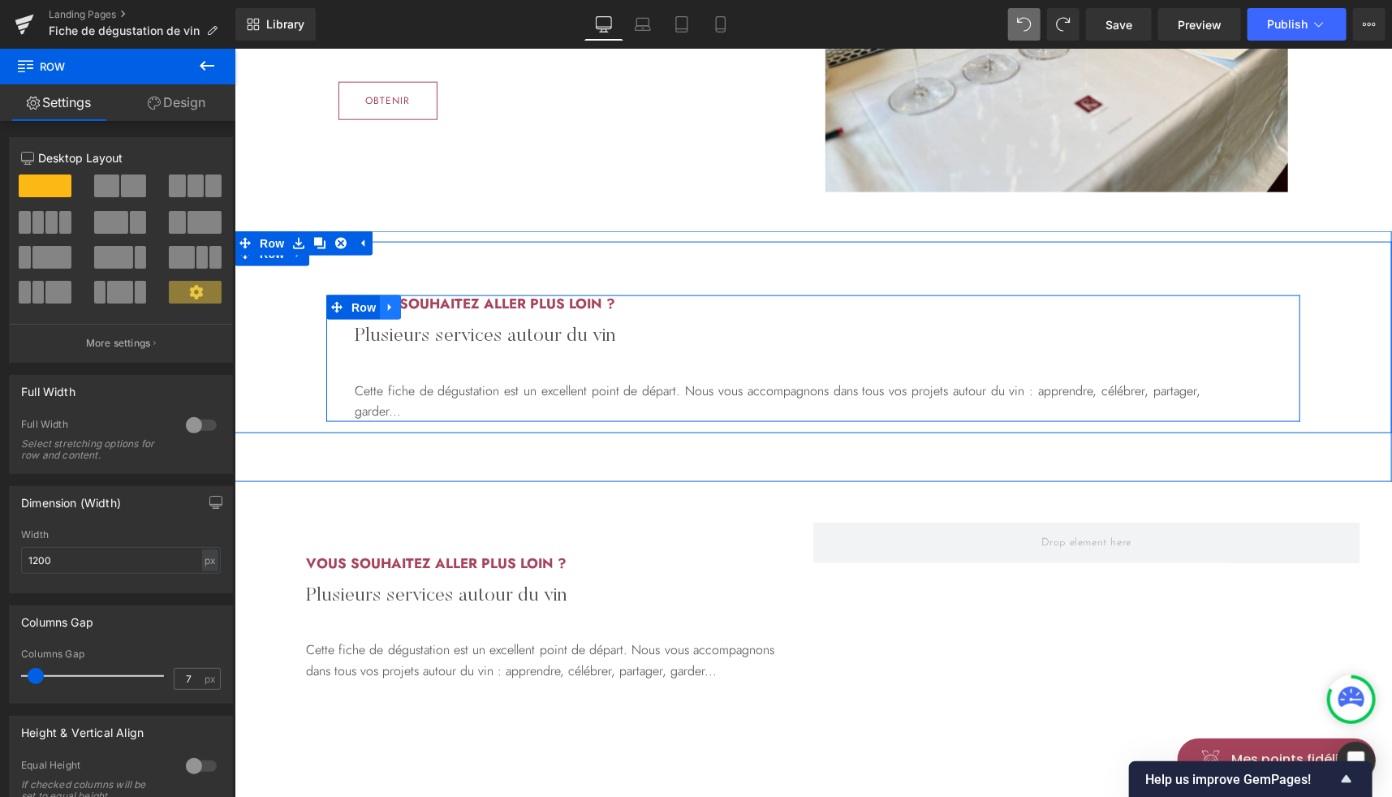
click at [386, 307] on icon at bounding box center [389, 306] width 11 height 12
click at [432, 308] on link at bounding box center [431, 307] width 21 height 24
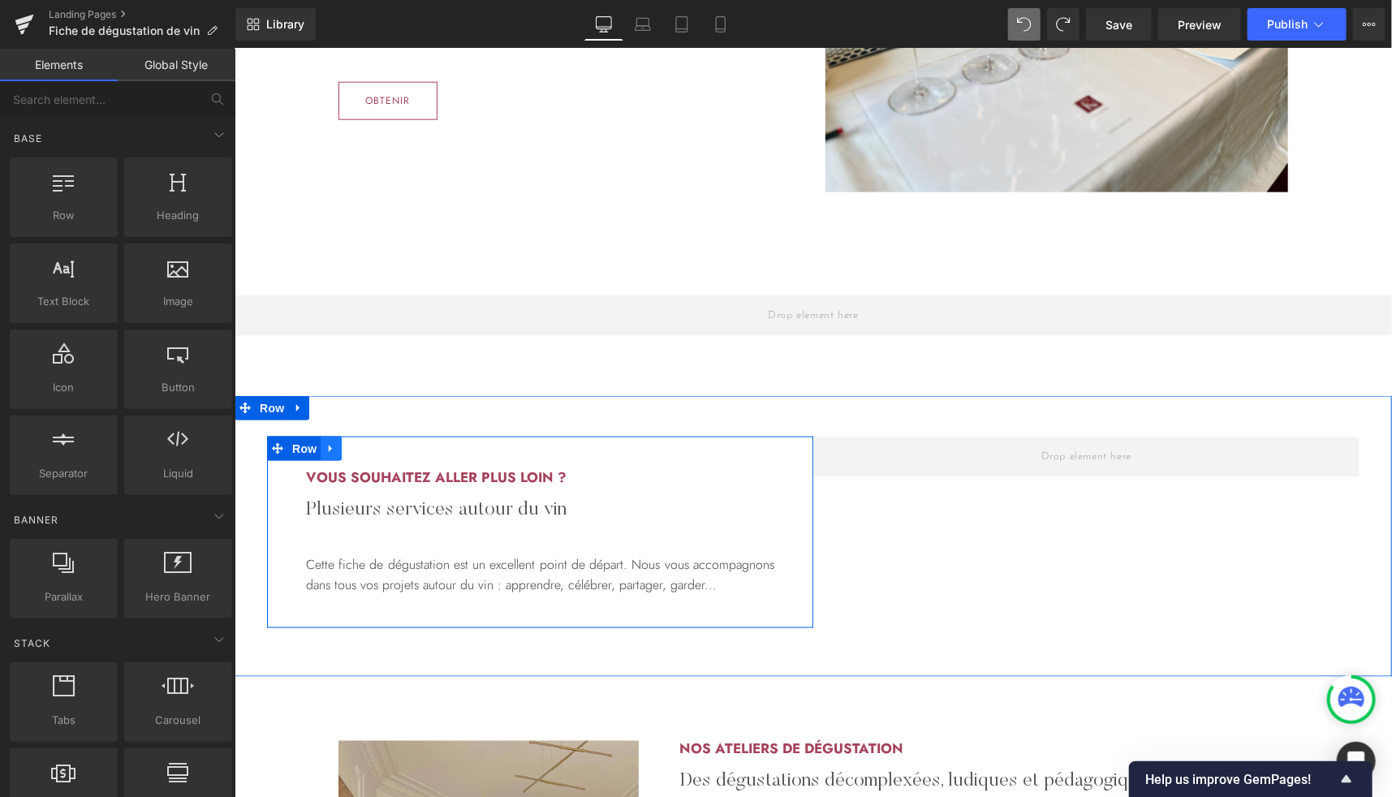
click at [323, 456] on link at bounding box center [330, 448] width 21 height 24
click at [349, 450] on icon at bounding box center [351, 447] width 11 height 11
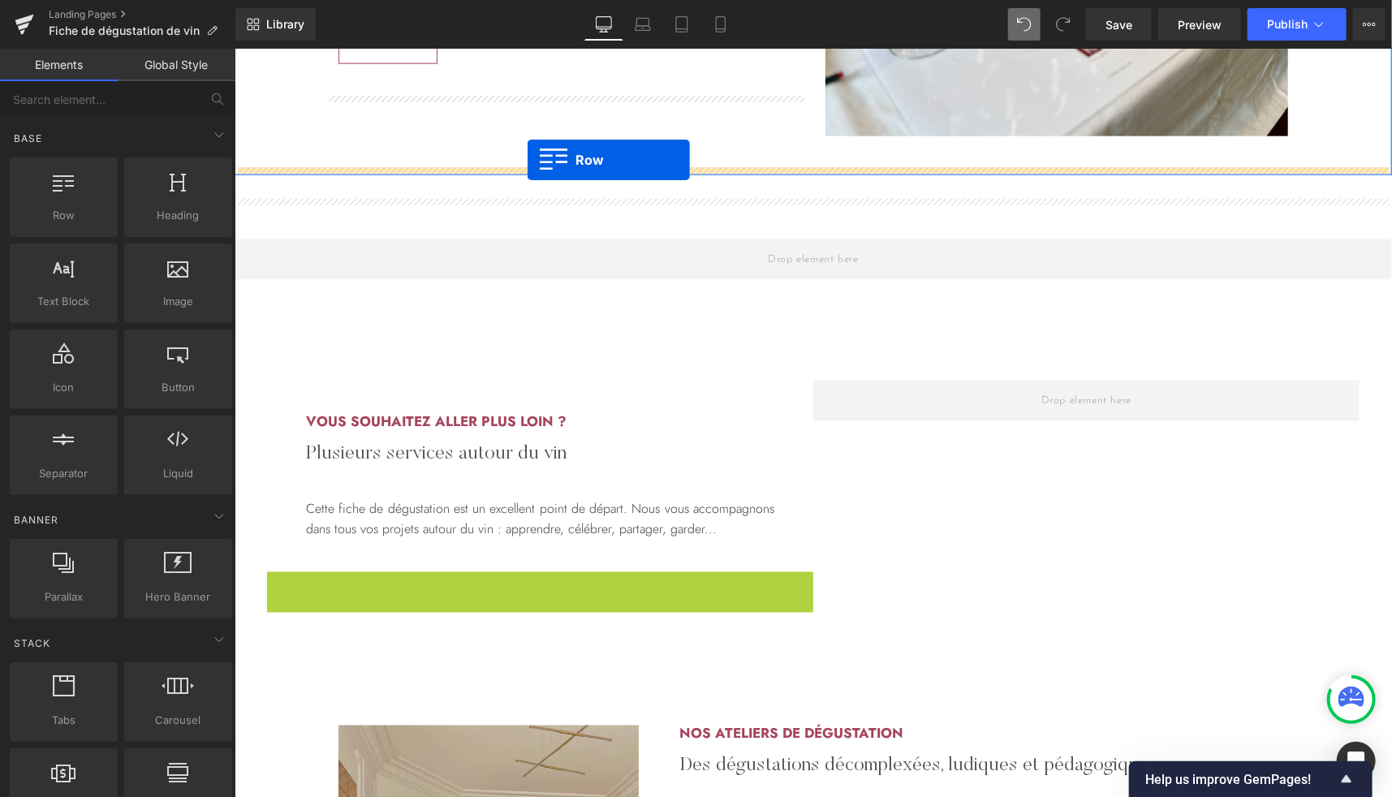
scroll to position [1080, 0]
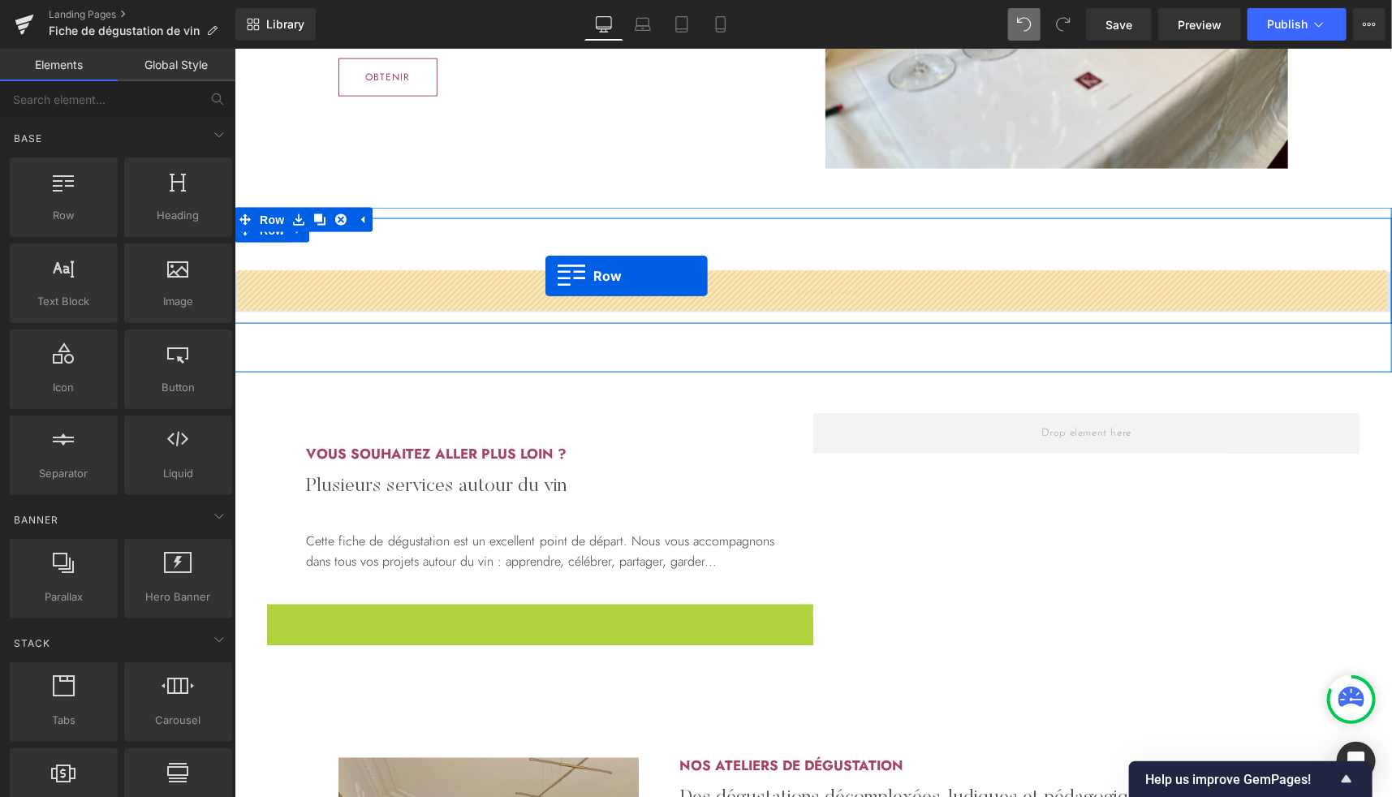
drag, startPoint x: 281, startPoint y: 343, endPoint x: 545, endPoint y: 274, distance: 272.4
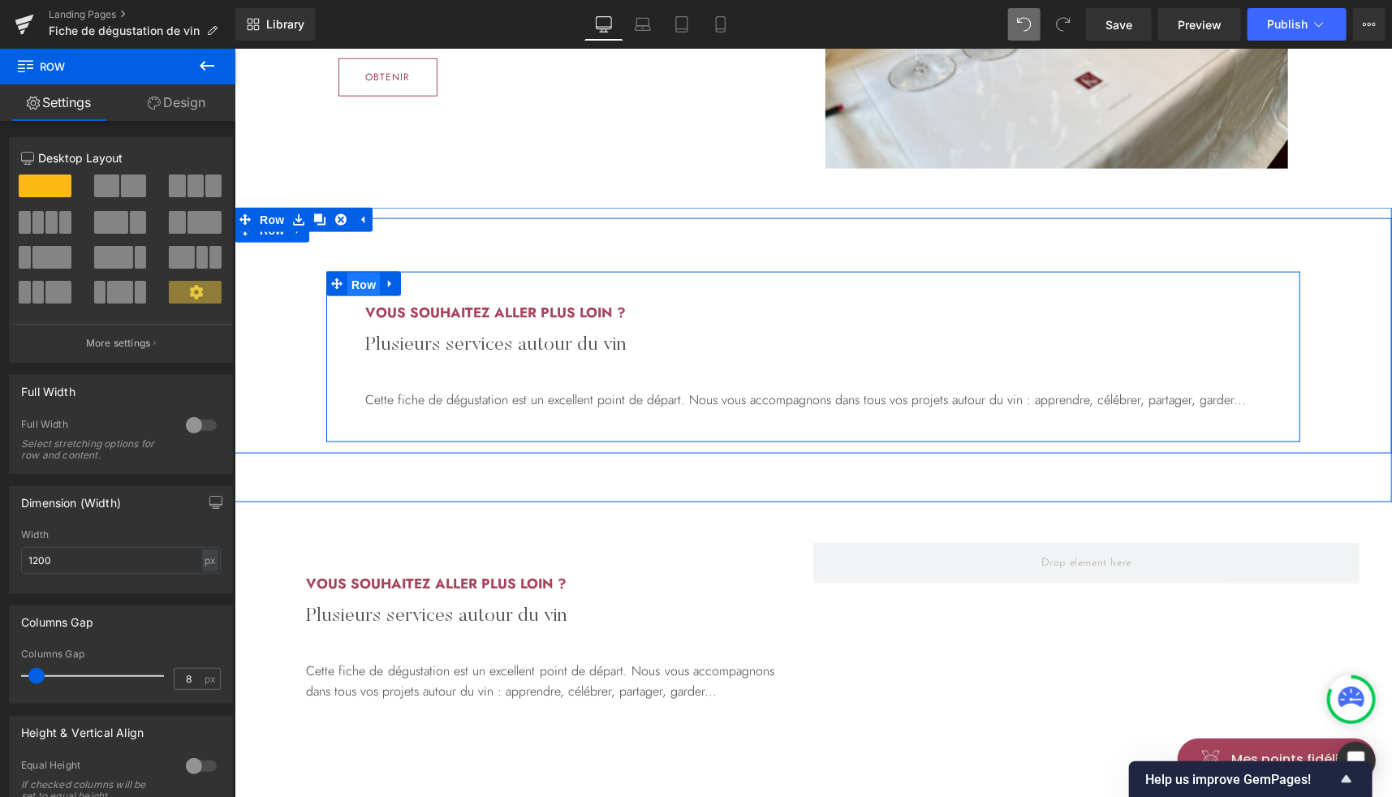
click at [356, 286] on span "Row" at bounding box center [363, 284] width 32 height 24
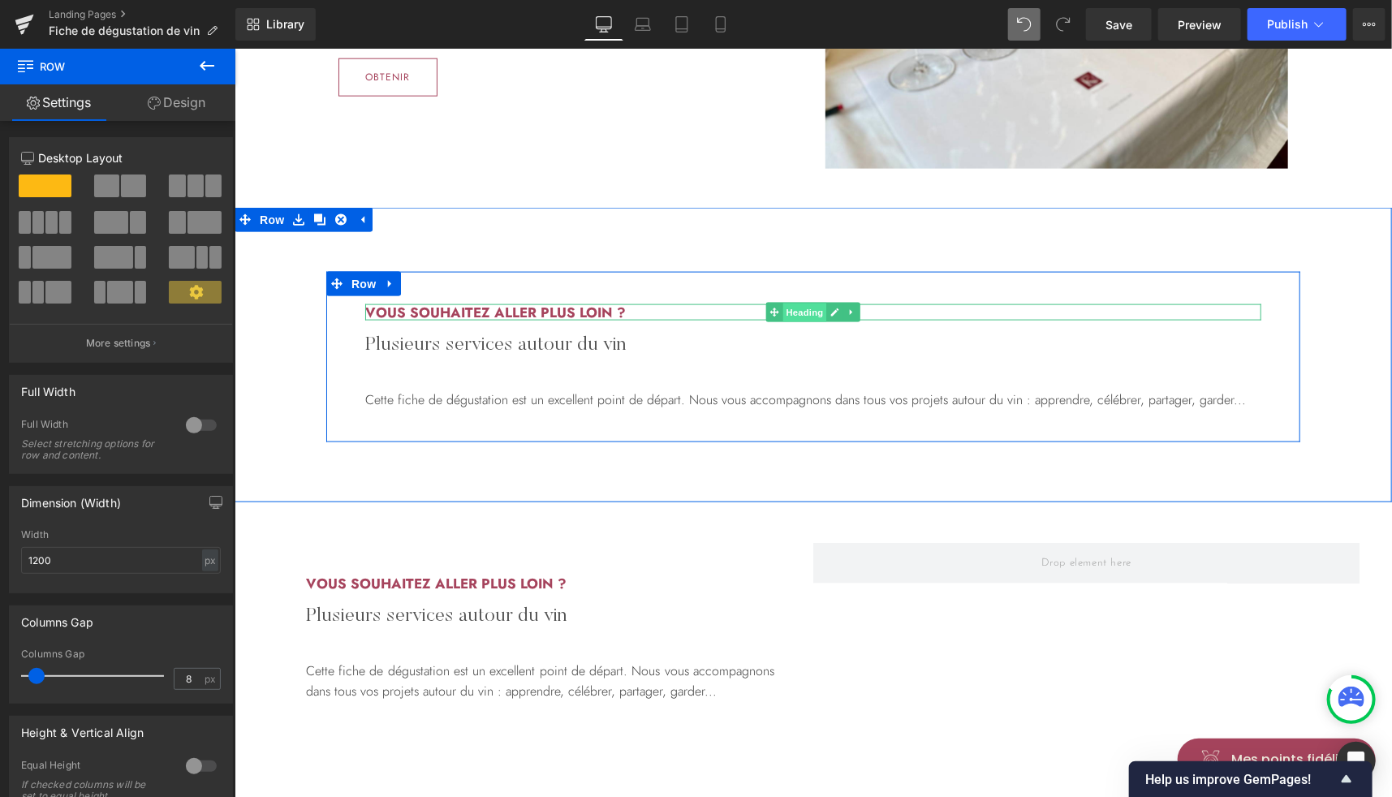
click at [798, 308] on span "Heading" at bounding box center [804, 312] width 44 height 19
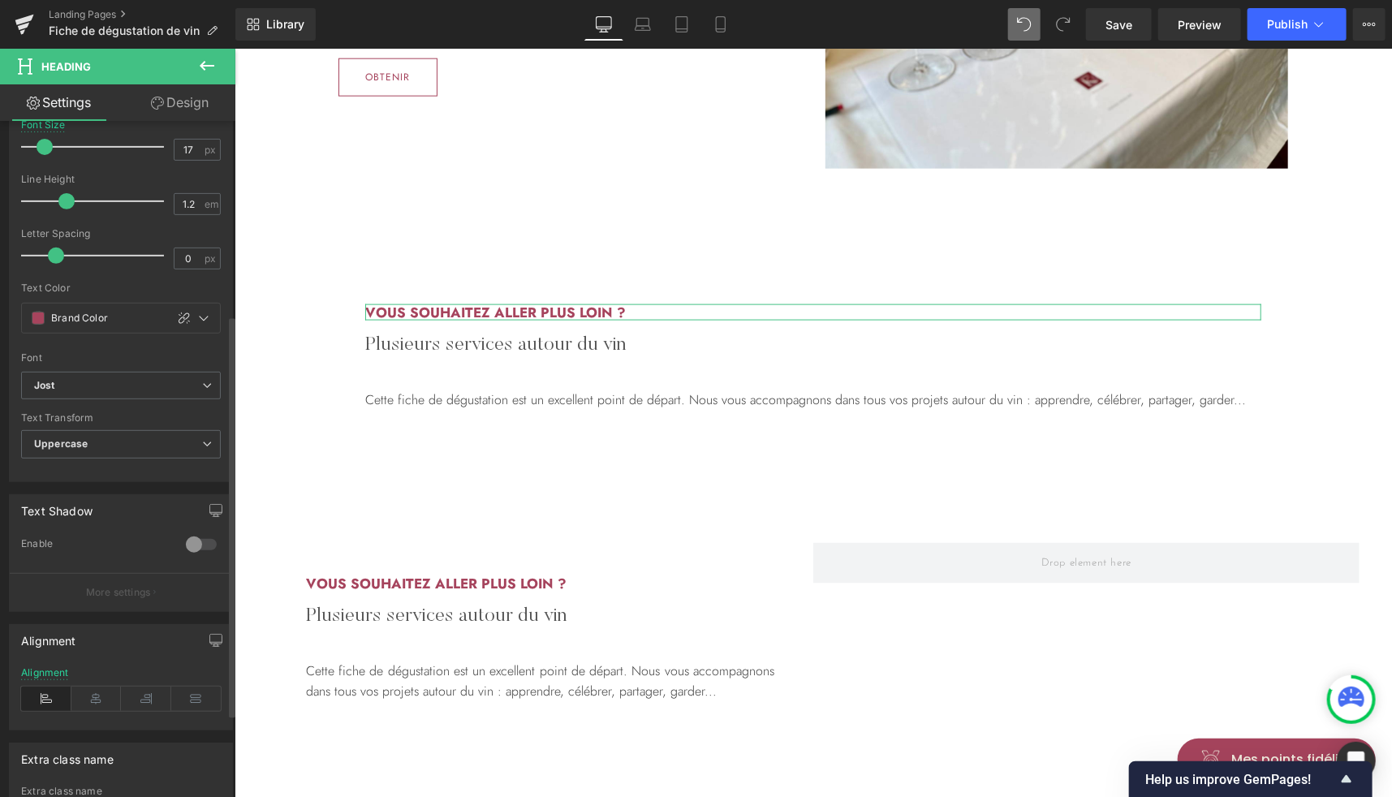
scroll to position [328, 0]
click at [89, 686] on icon at bounding box center [96, 697] width 50 height 24
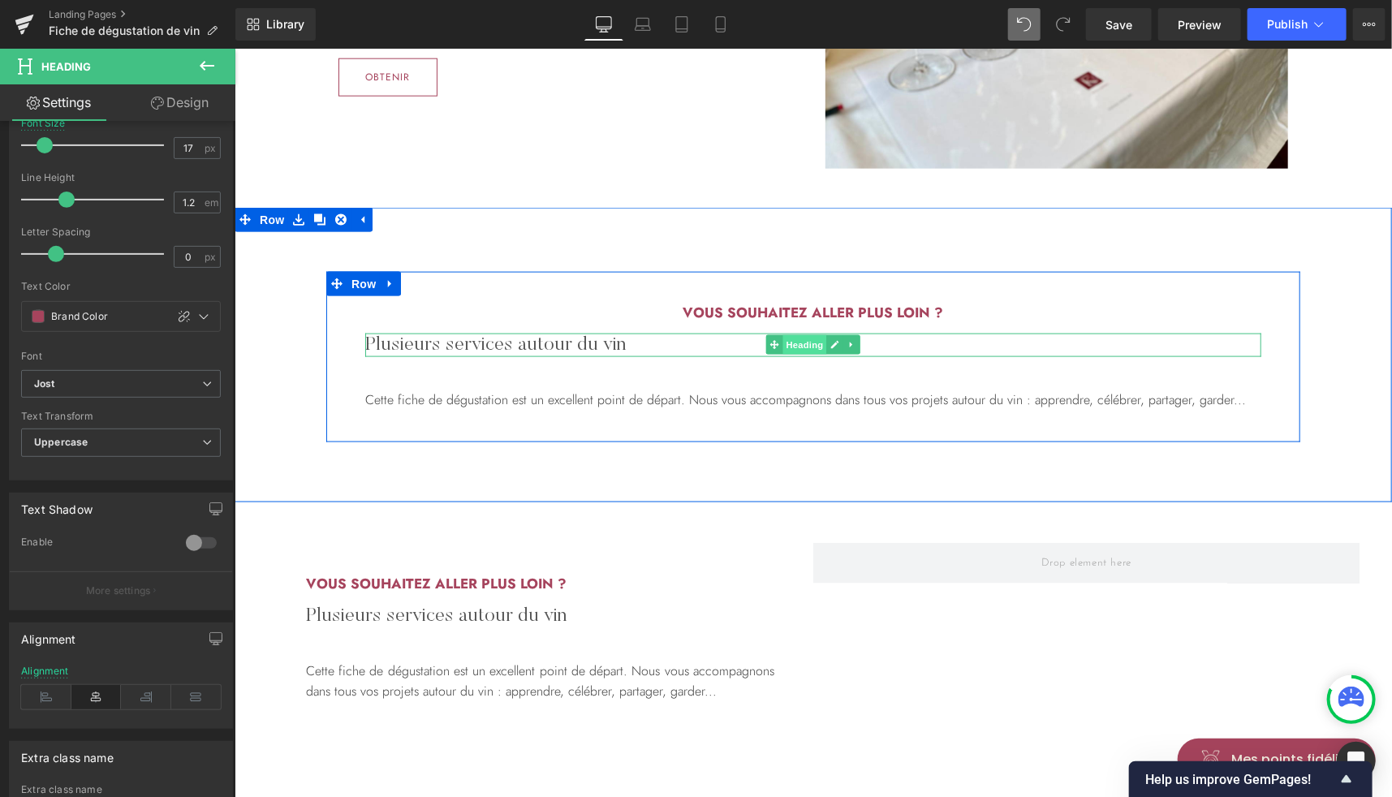
click at [786, 341] on span "Heading" at bounding box center [804, 343] width 44 height 19
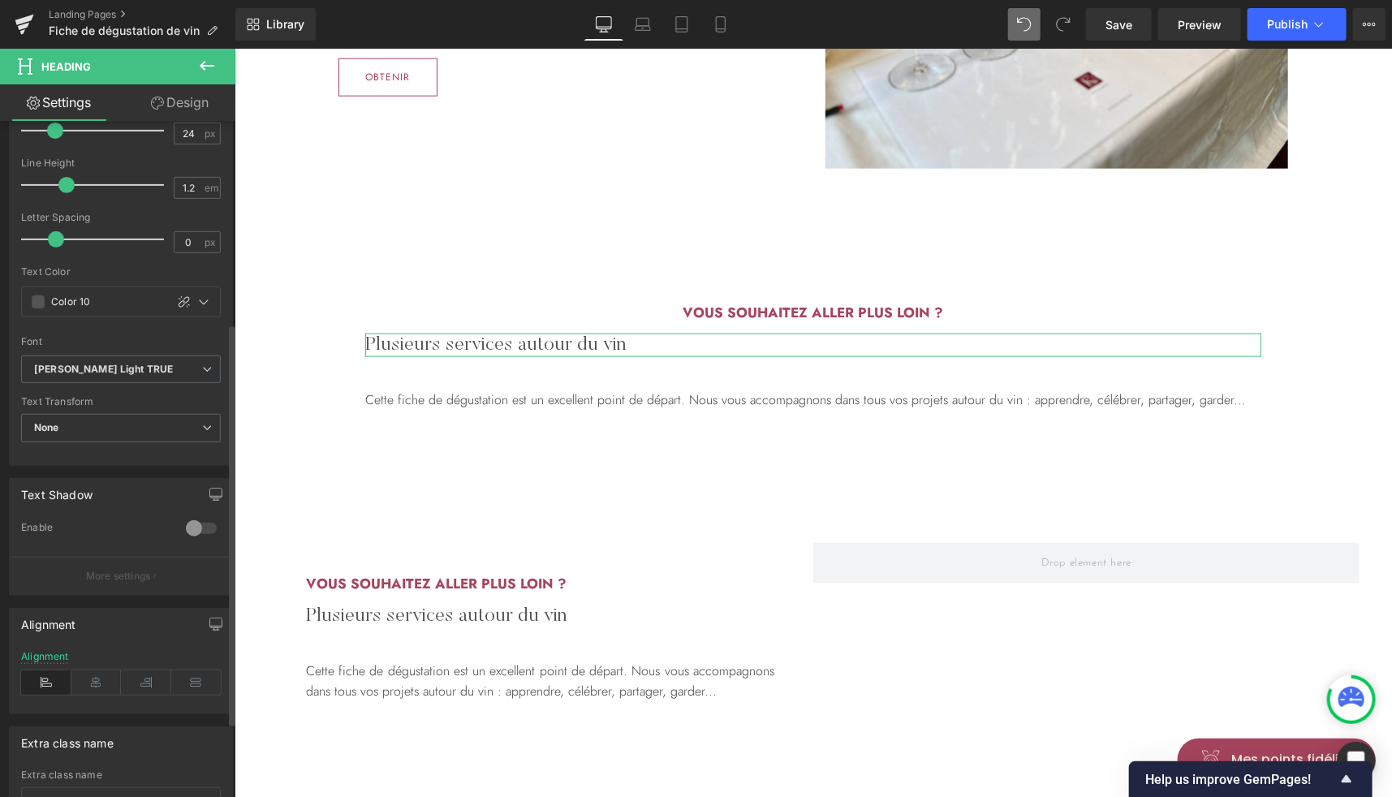
scroll to position [341, 0]
click at [95, 674] on icon at bounding box center [96, 684] width 50 height 24
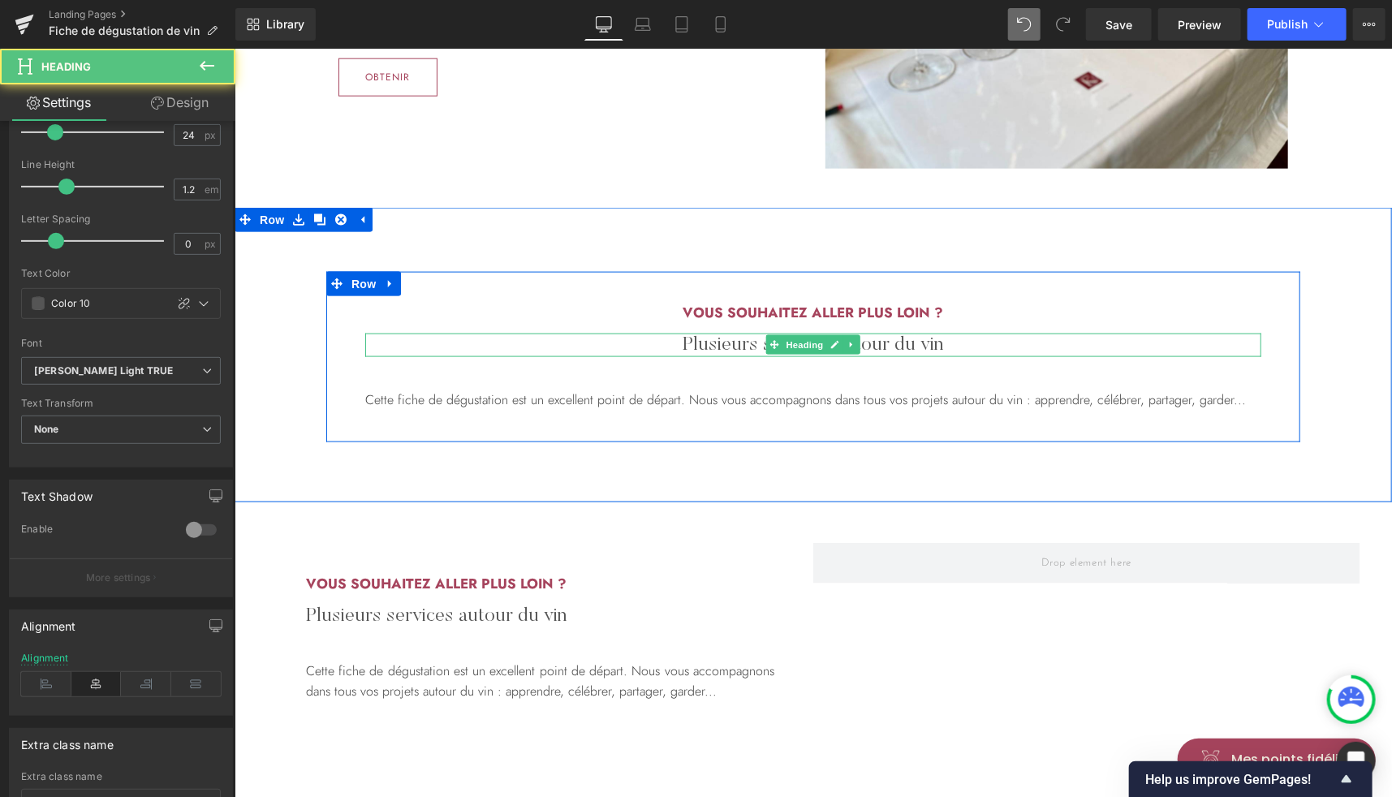
click at [727, 347] on h2 "Plusieurs services autour du vin" at bounding box center [812, 345] width 896 height 24
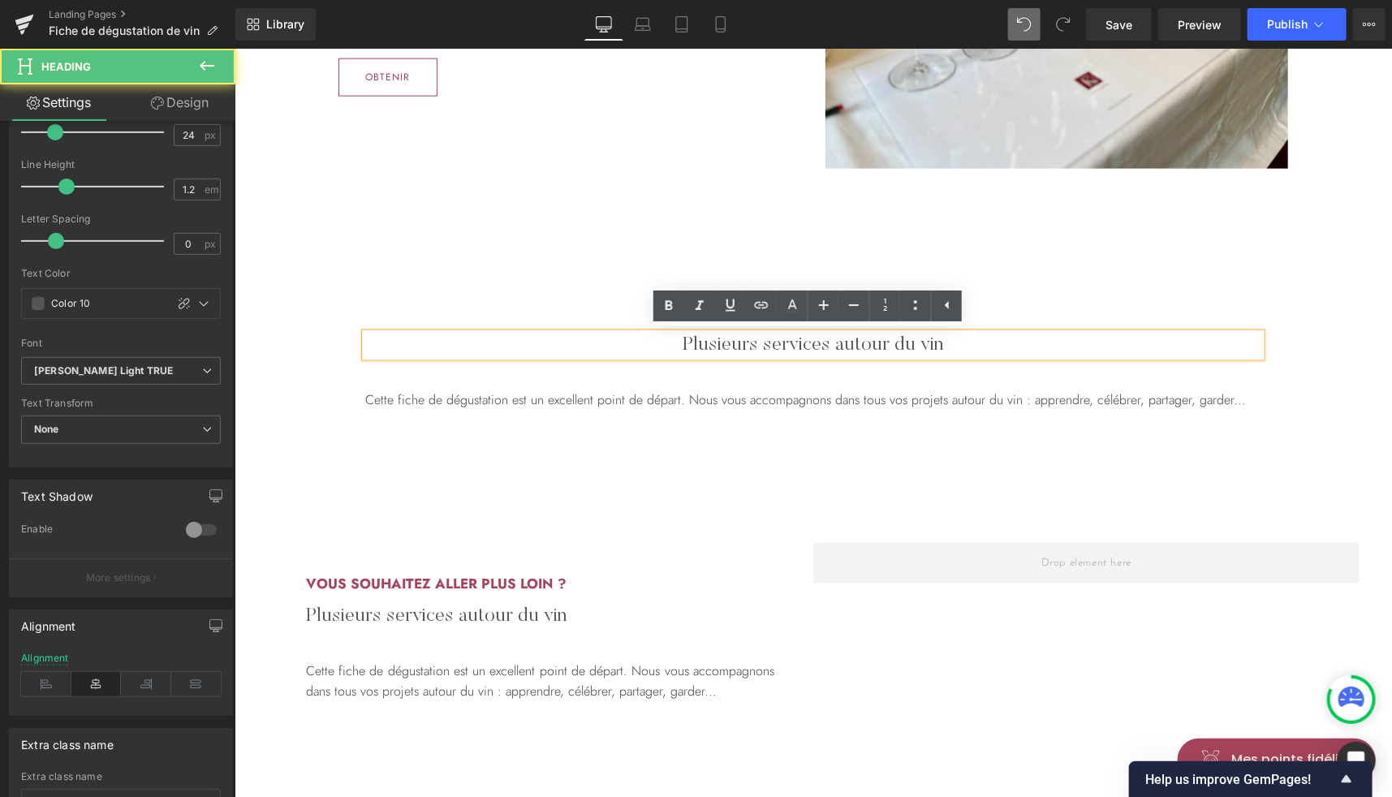
click at [738, 350] on h2 "Plusieurs services autour du vin" at bounding box center [812, 345] width 896 height 24
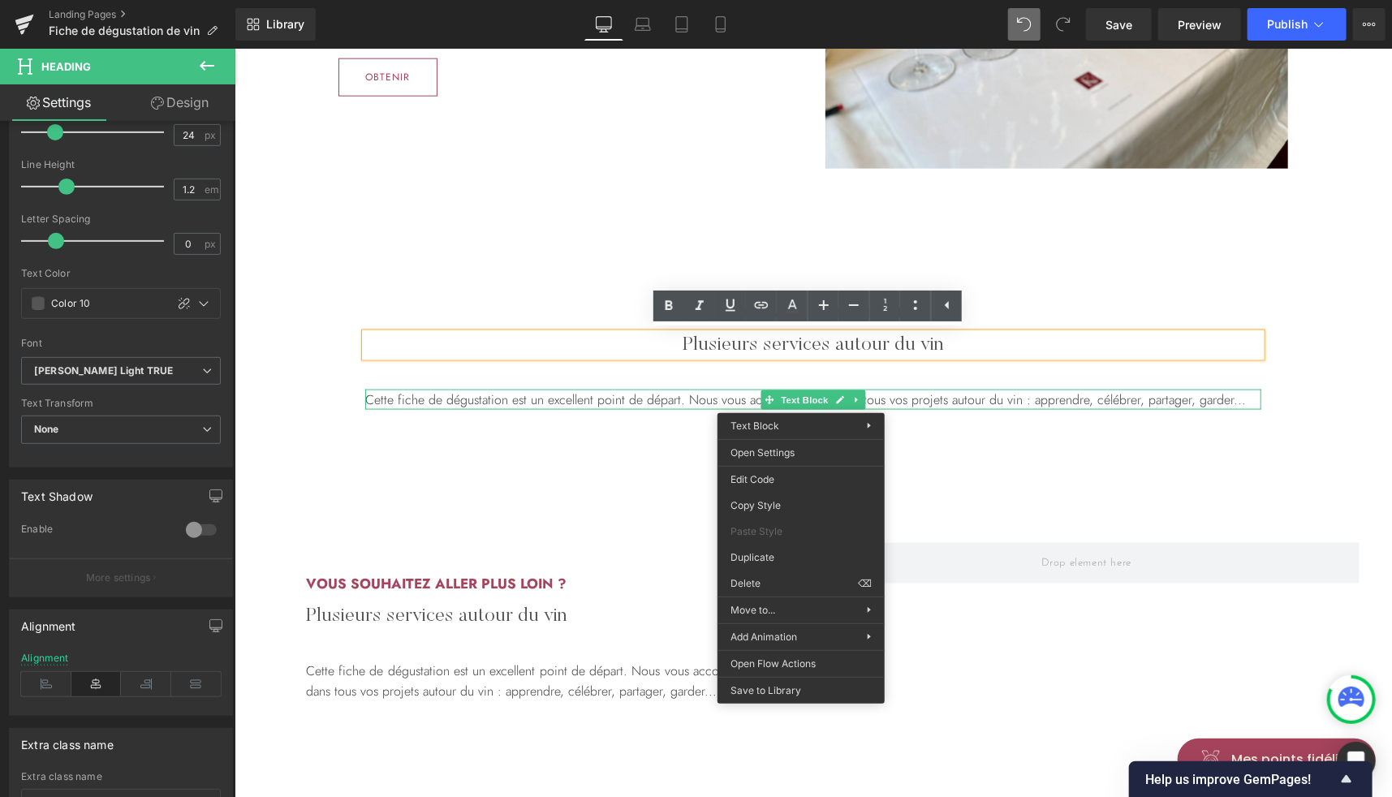
click at [905, 398] on p "Cette fiche de dégustation est un excellent point de départ. Nous vous accompag…" at bounding box center [812, 399] width 896 height 21
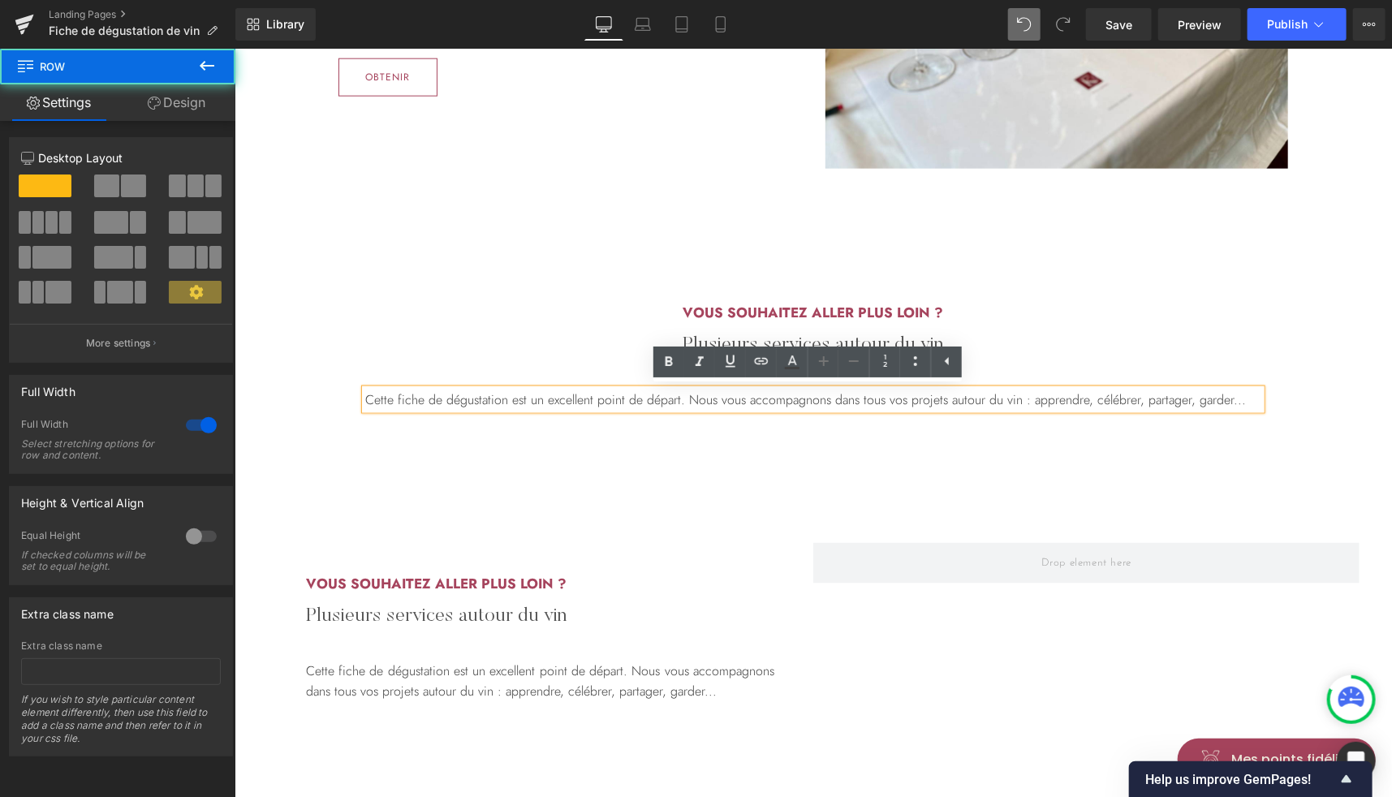
click at [674, 454] on div "Vous souhaitez aller plus loin ? Heading Plusieurs services autour du vin Headi…" at bounding box center [812, 354] width 1157 height 295
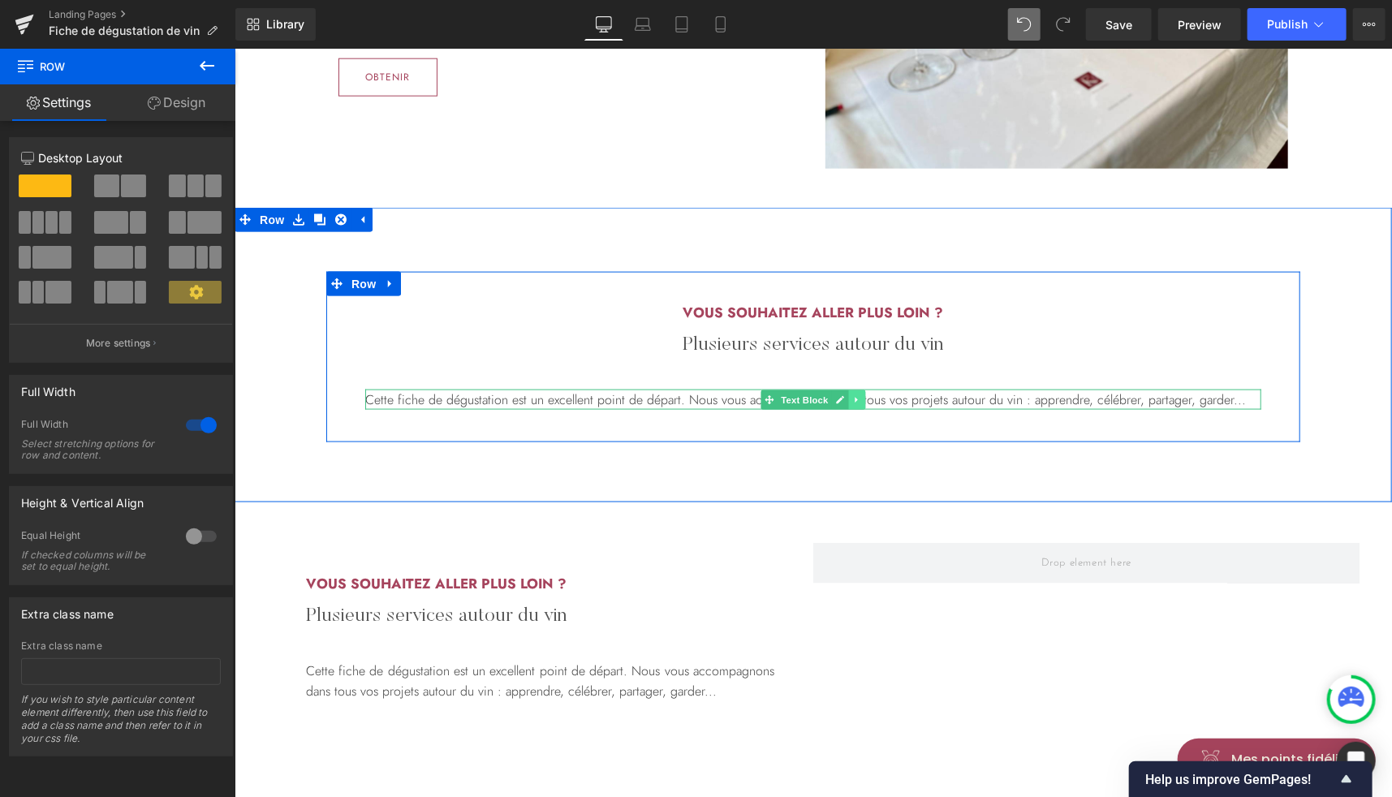
click at [851, 396] on icon at bounding box center [855, 399] width 9 height 10
click at [860, 401] on icon at bounding box center [864, 398] width 9 height 9
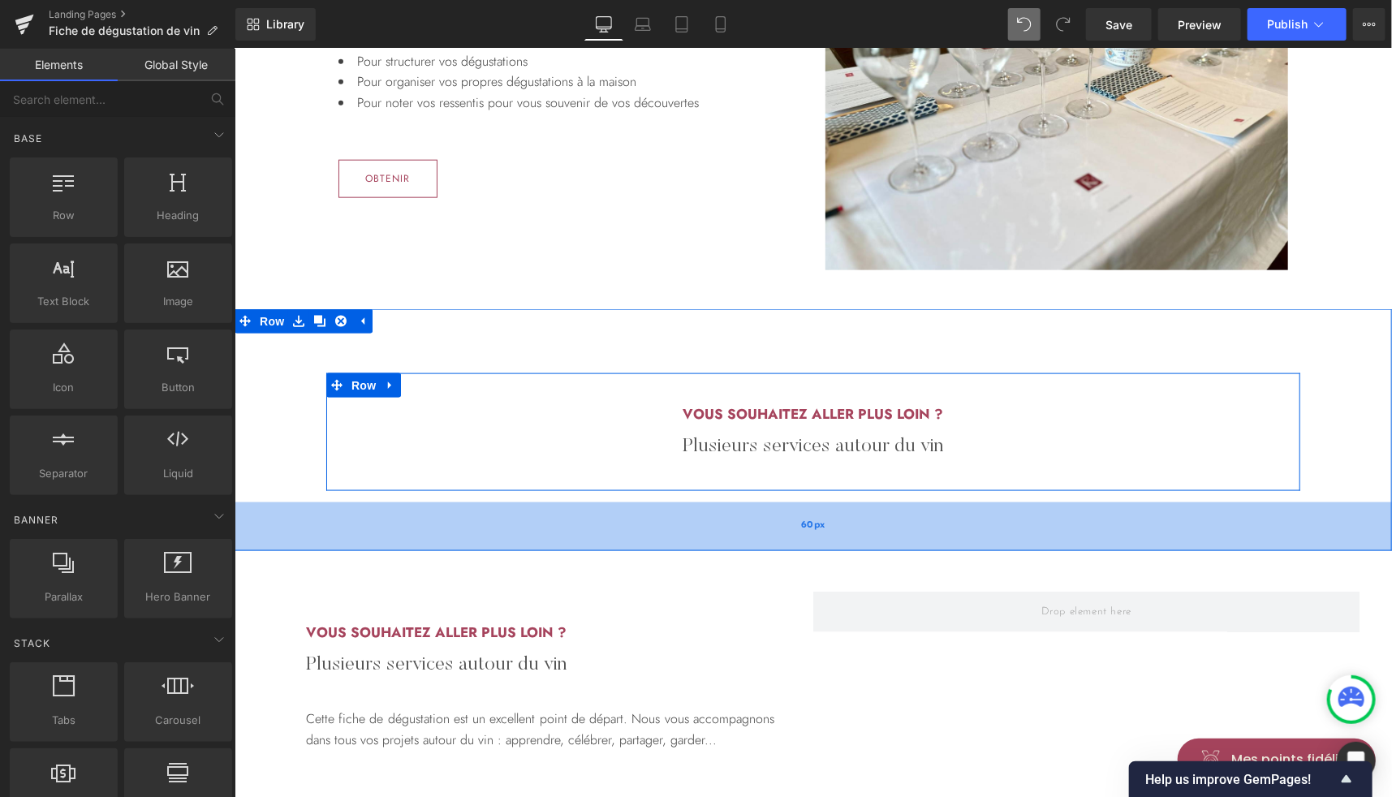
scroll to position [977, 0]
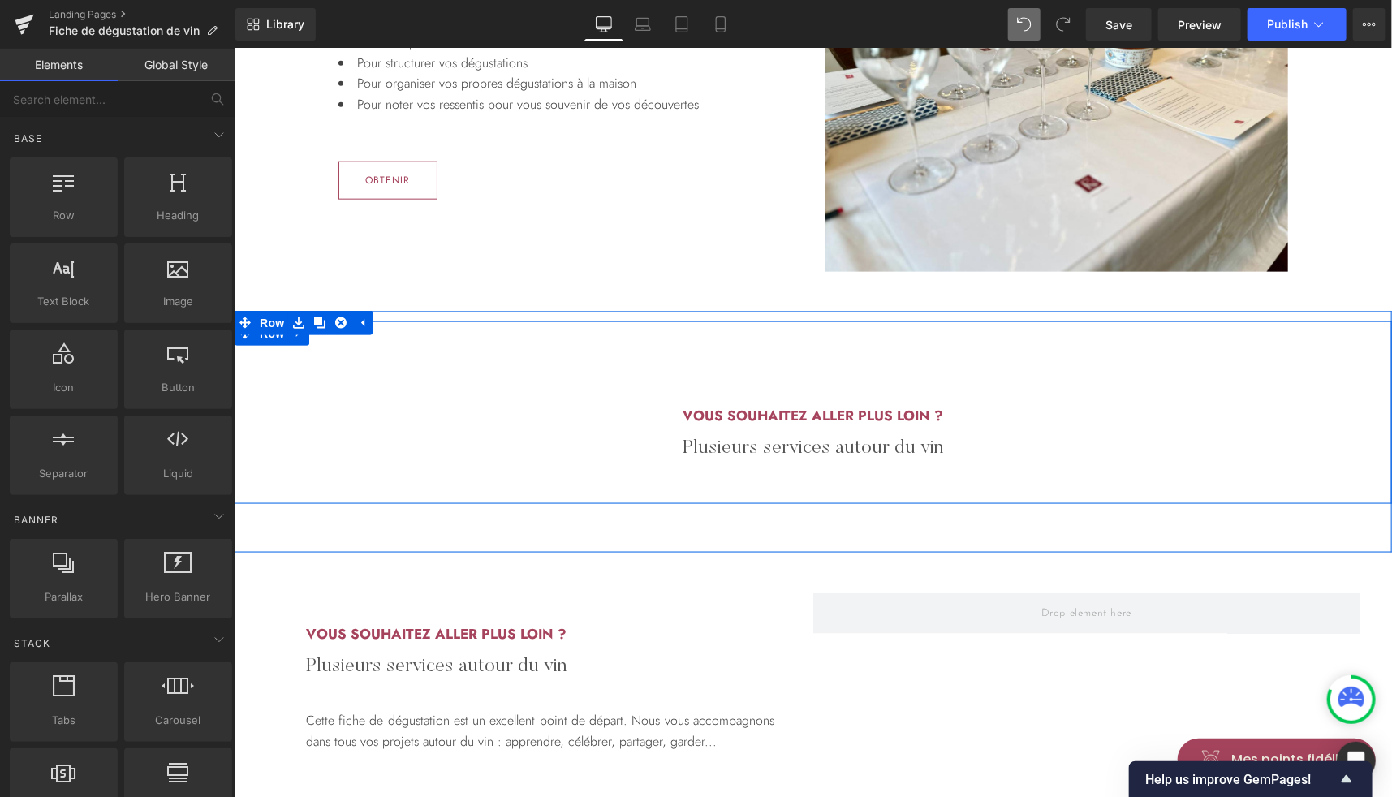
click at [300, 374] on div "Vous souhaitez aller plus loin ? Heading Plusieurs services autour du vin Headi…" at bounding box center [812, 433] width 1157 height 118
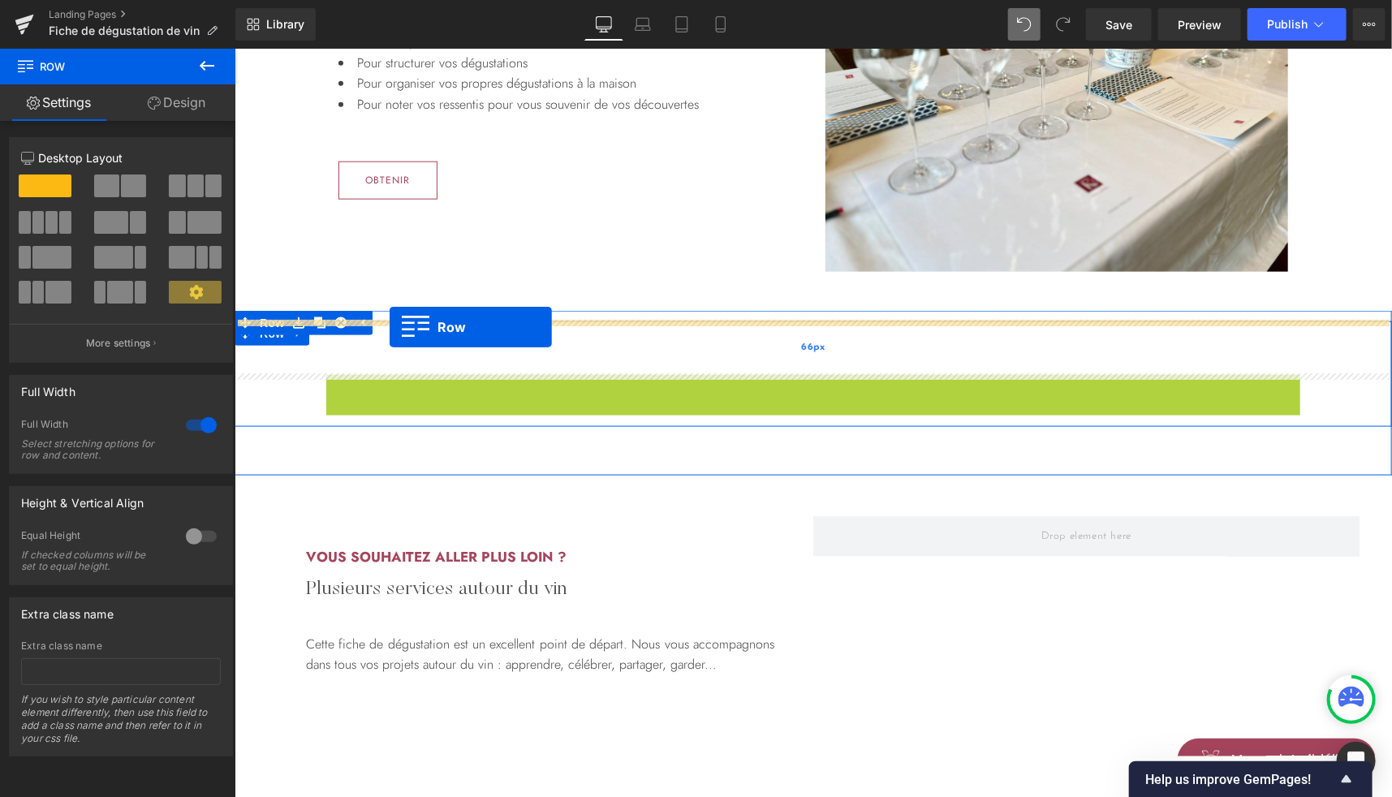
drag, startPoint x: 353, startPoint y: 387, endPoint x: 389, endPoint y: 326, distance: 70.6
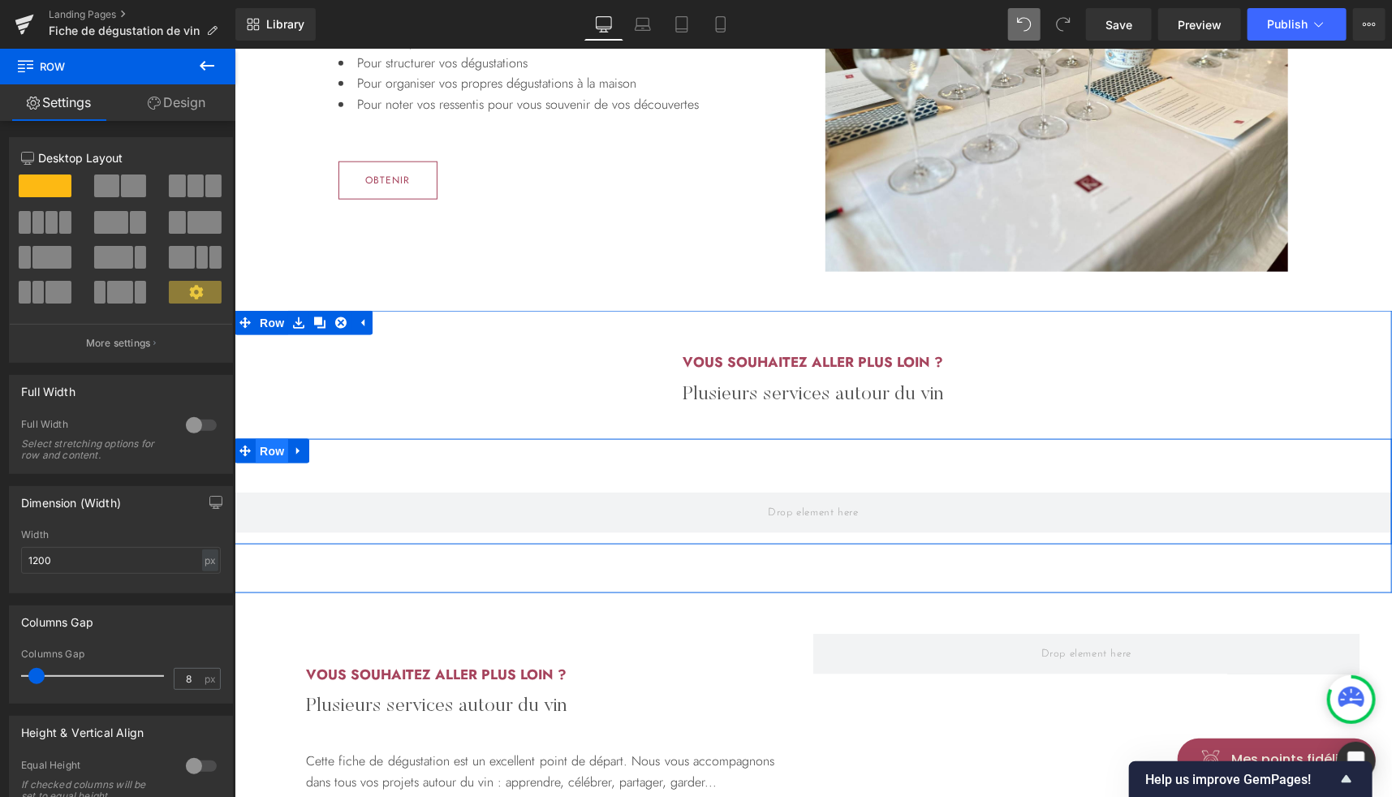
click at [265, 453] on span "Row" at bounding box center [271, 450] width 32 height 24
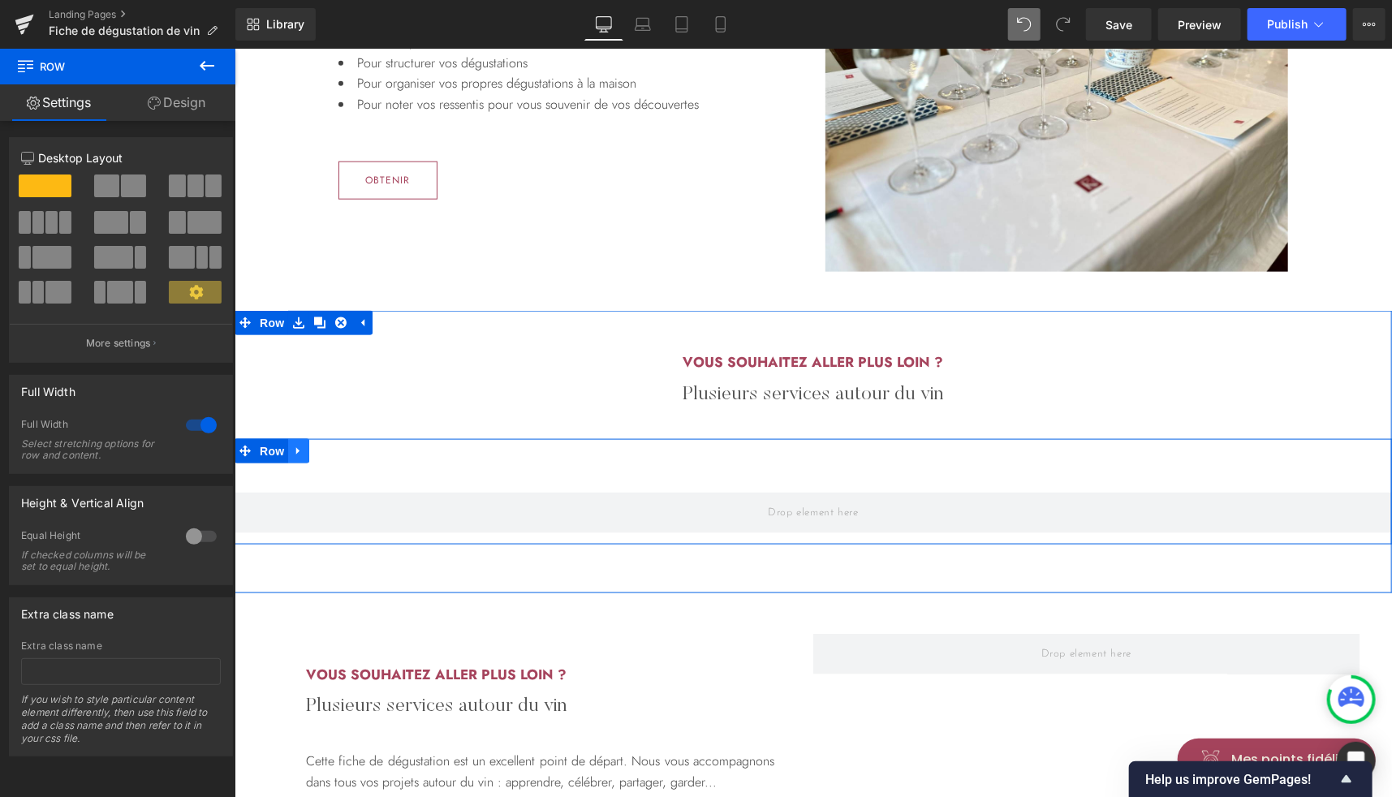
click at [294, 448] on icon at bounding box center [297, 450] width 11 height 12
click at [334, 450] on icon at bounding box center [339, 450] width 11 height 12
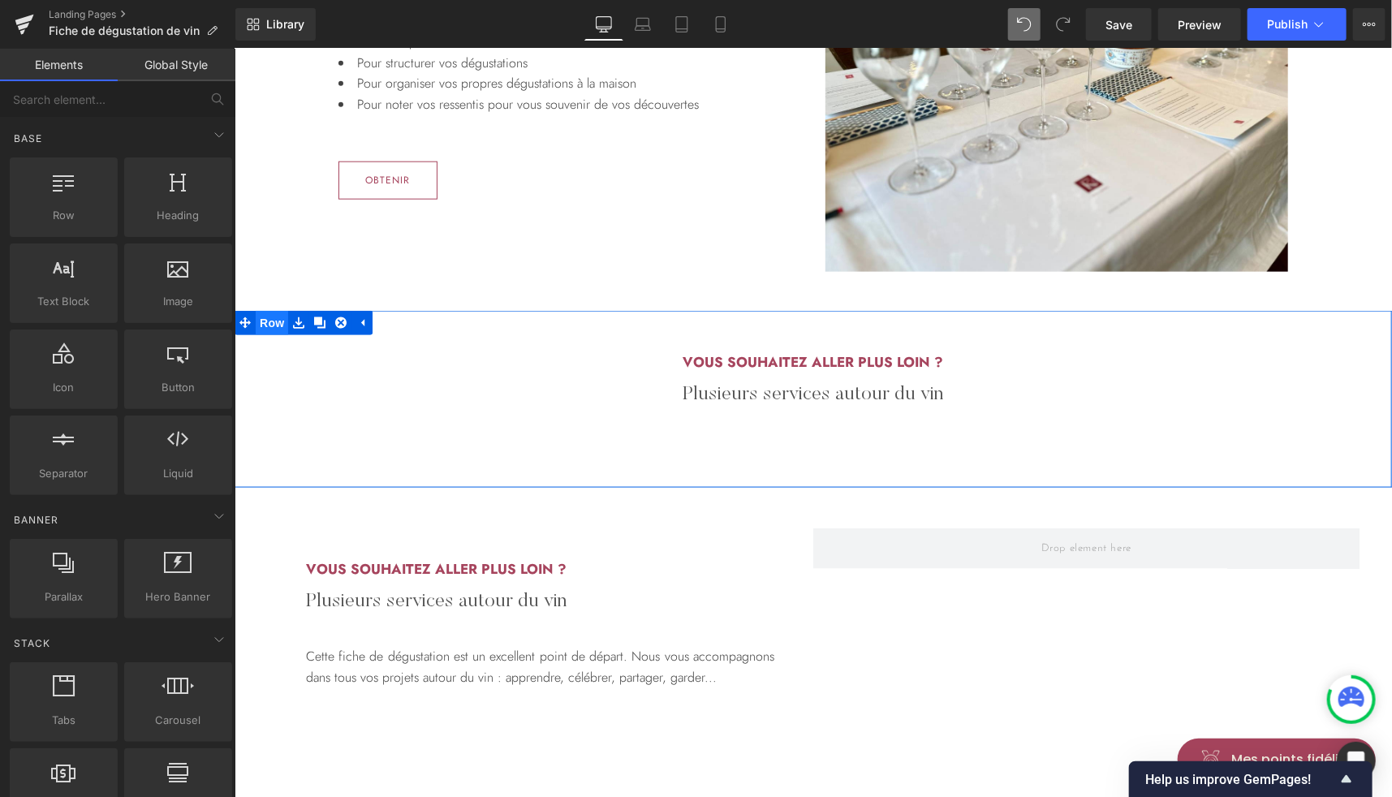
click at [265, 324] on span "Row" at bounding box center [271, 322] width 32 height 24
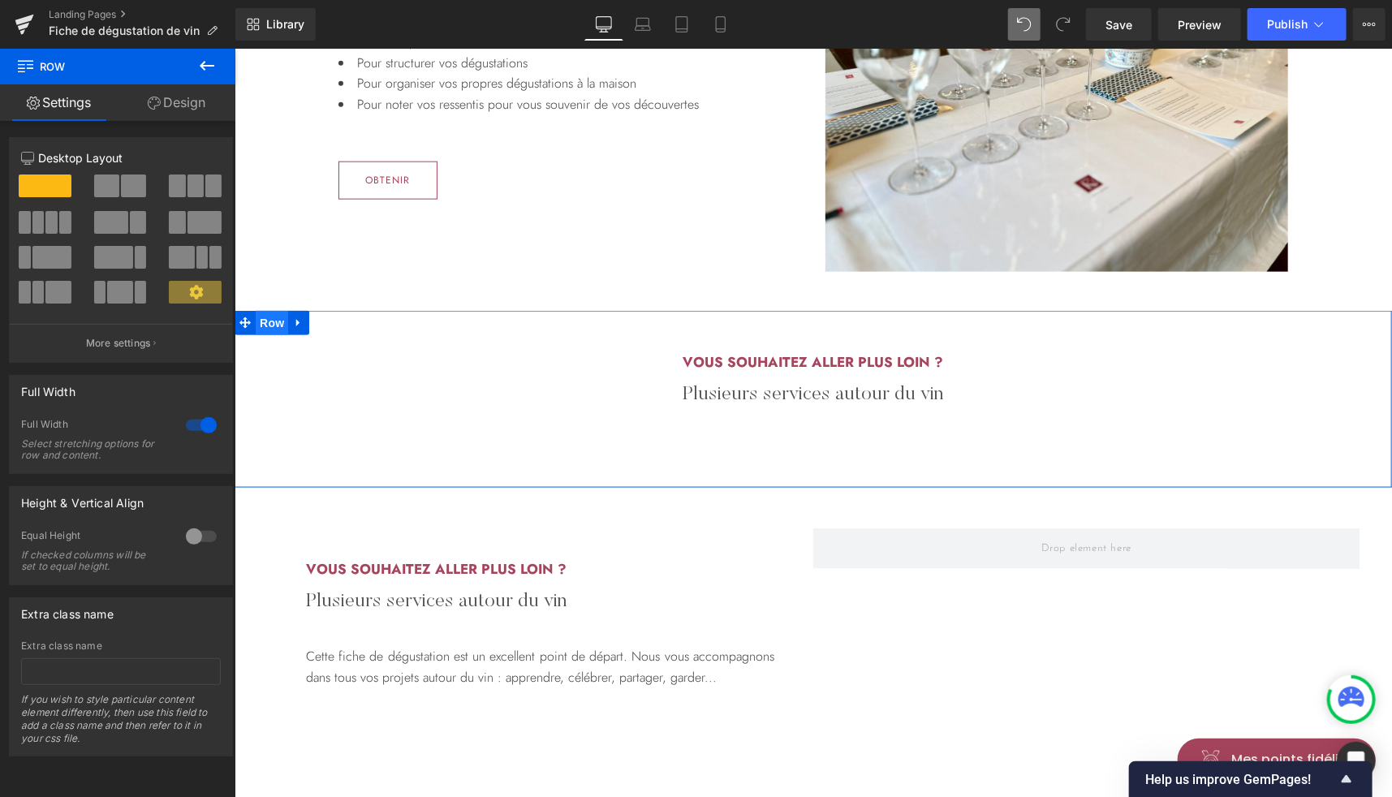
click at [256, 313] on span "Row" at bounding box center [271, 322] width 32 height 24
click at [179, 103] on link "Design" at bounding box center [177, 102] width 118 height 37
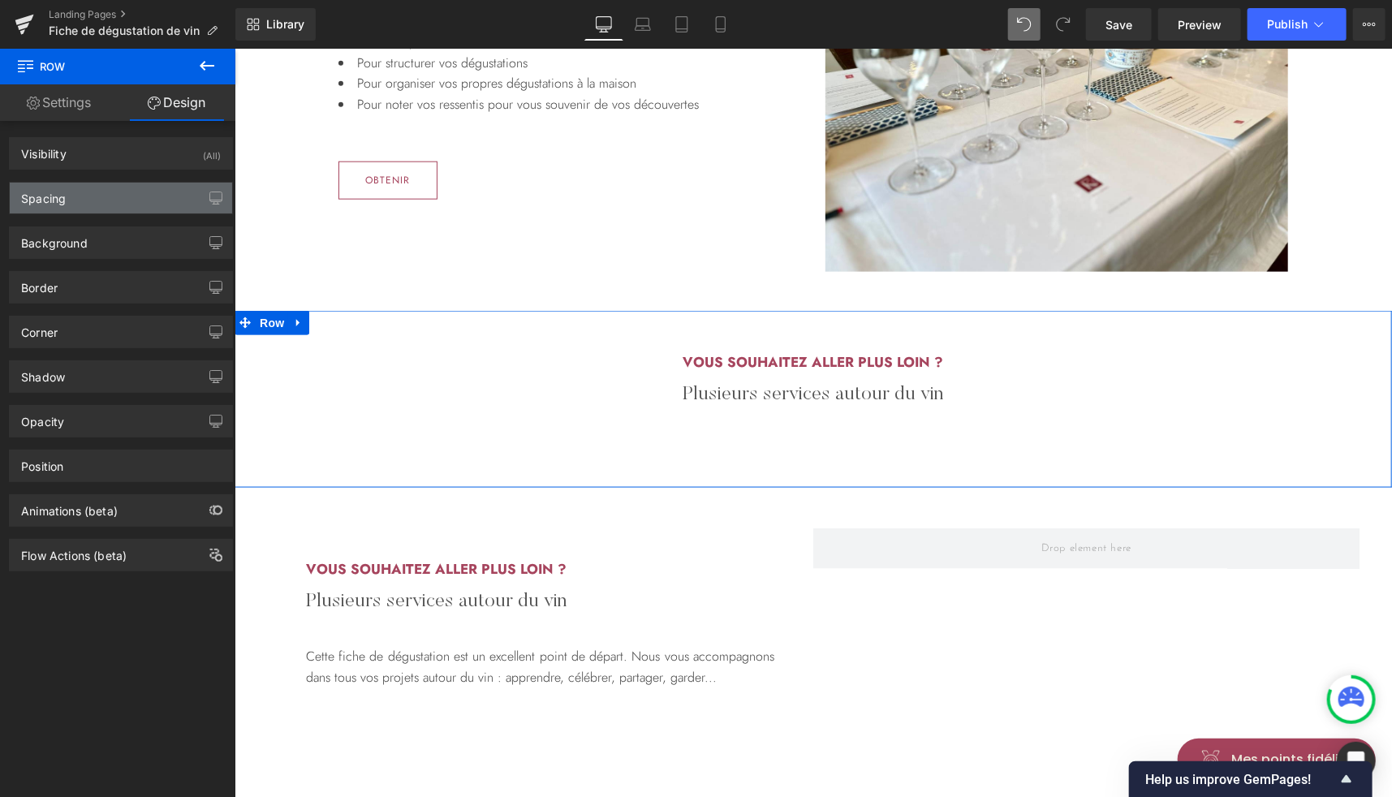
click at [80, 205] on div "Spacing" at bounding box center [121, 198] width 222 height 31
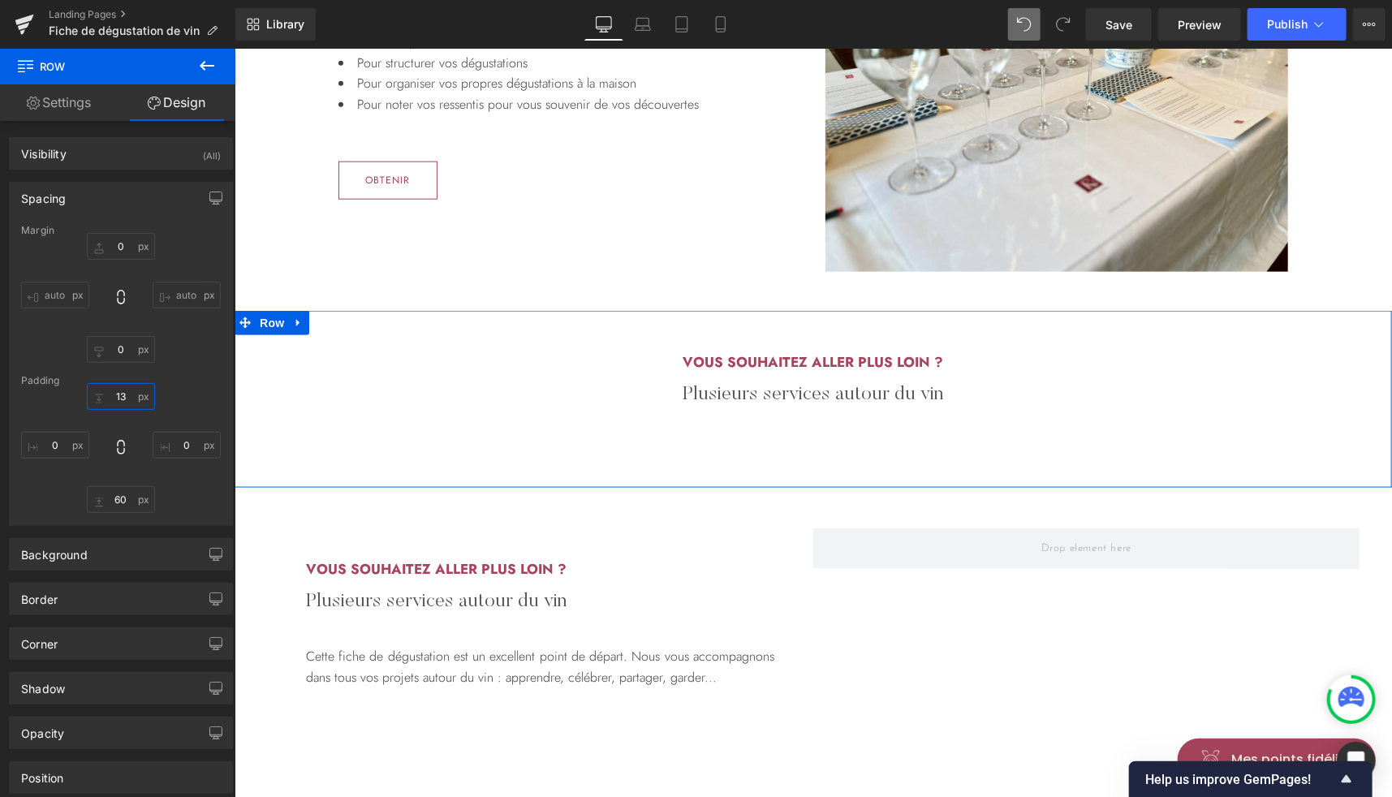
click at [121, 394] on input "text" at bounding box center [121, 396] width 68 height 27
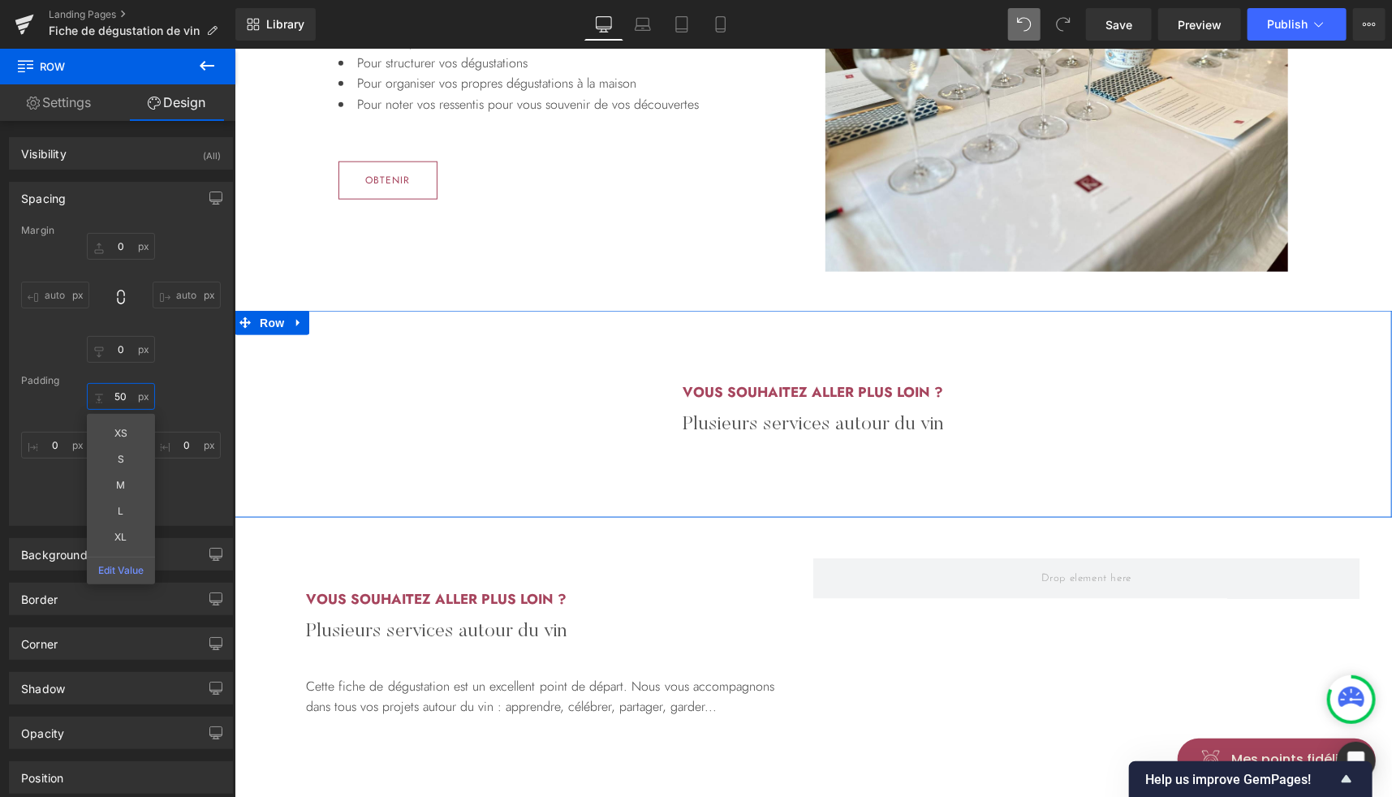
type input "50"
click at [190, 508] on div "50 XS S M L XL Edit Value" at bounding box center [121, 448] width 200 height 130
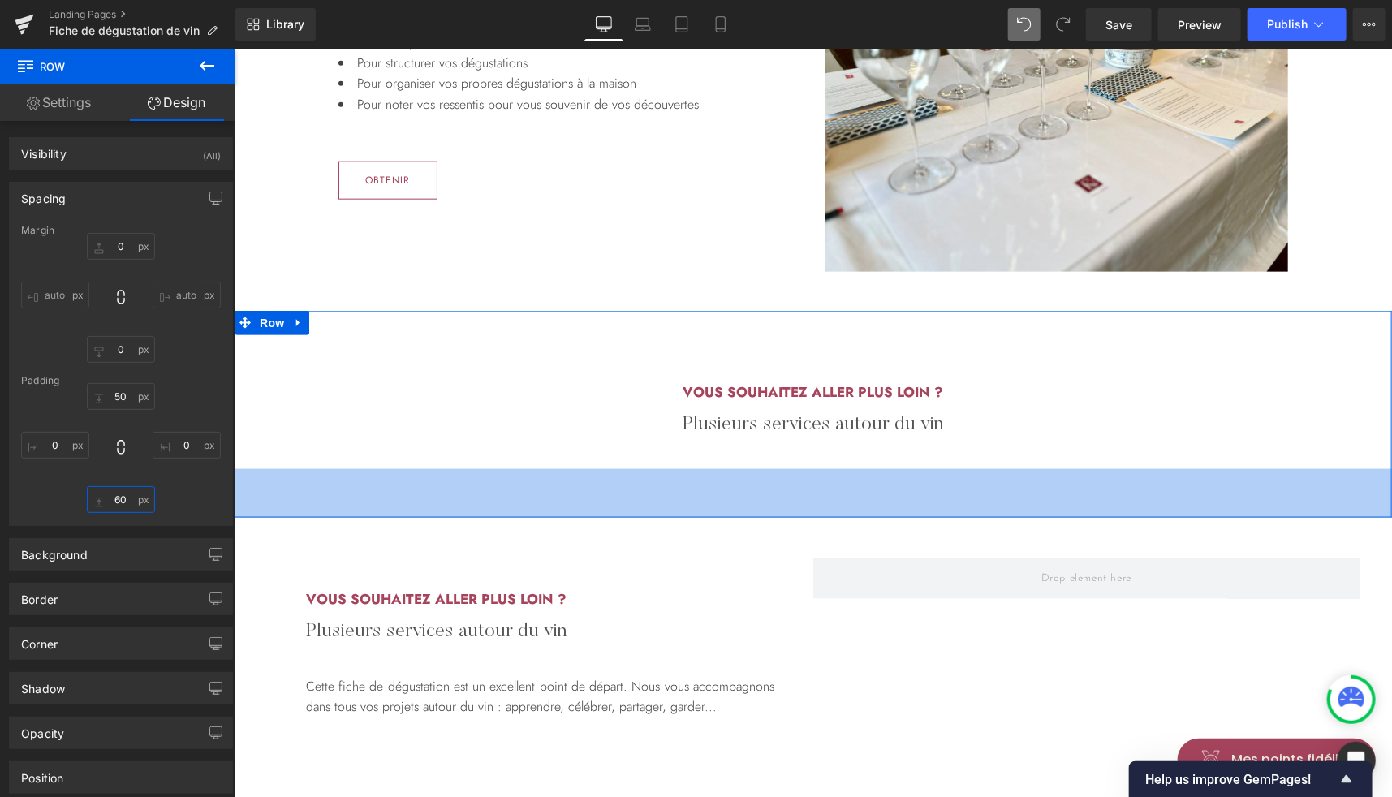
click at [114, 504] on input "text" at bounding box center [121, 499] width 68 height 27
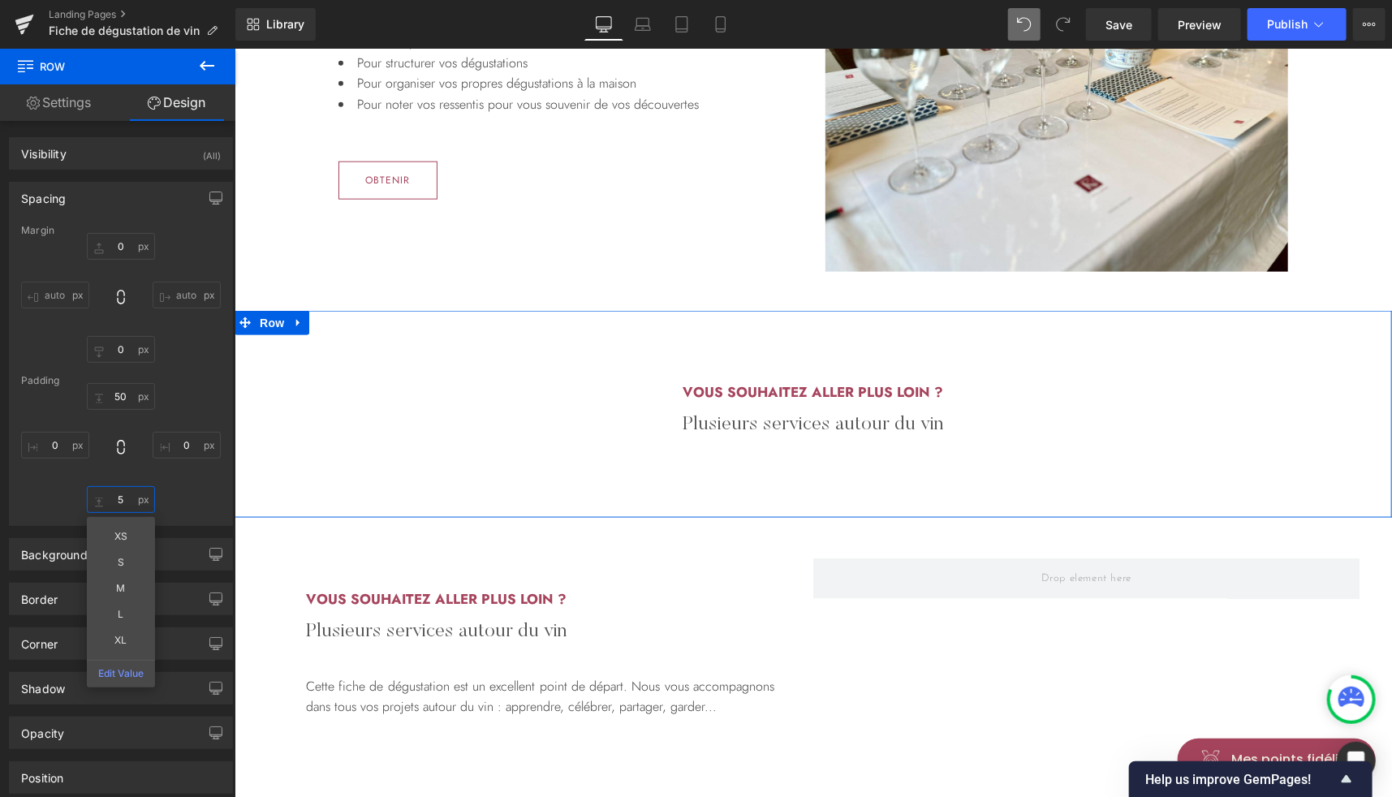
type input "50"
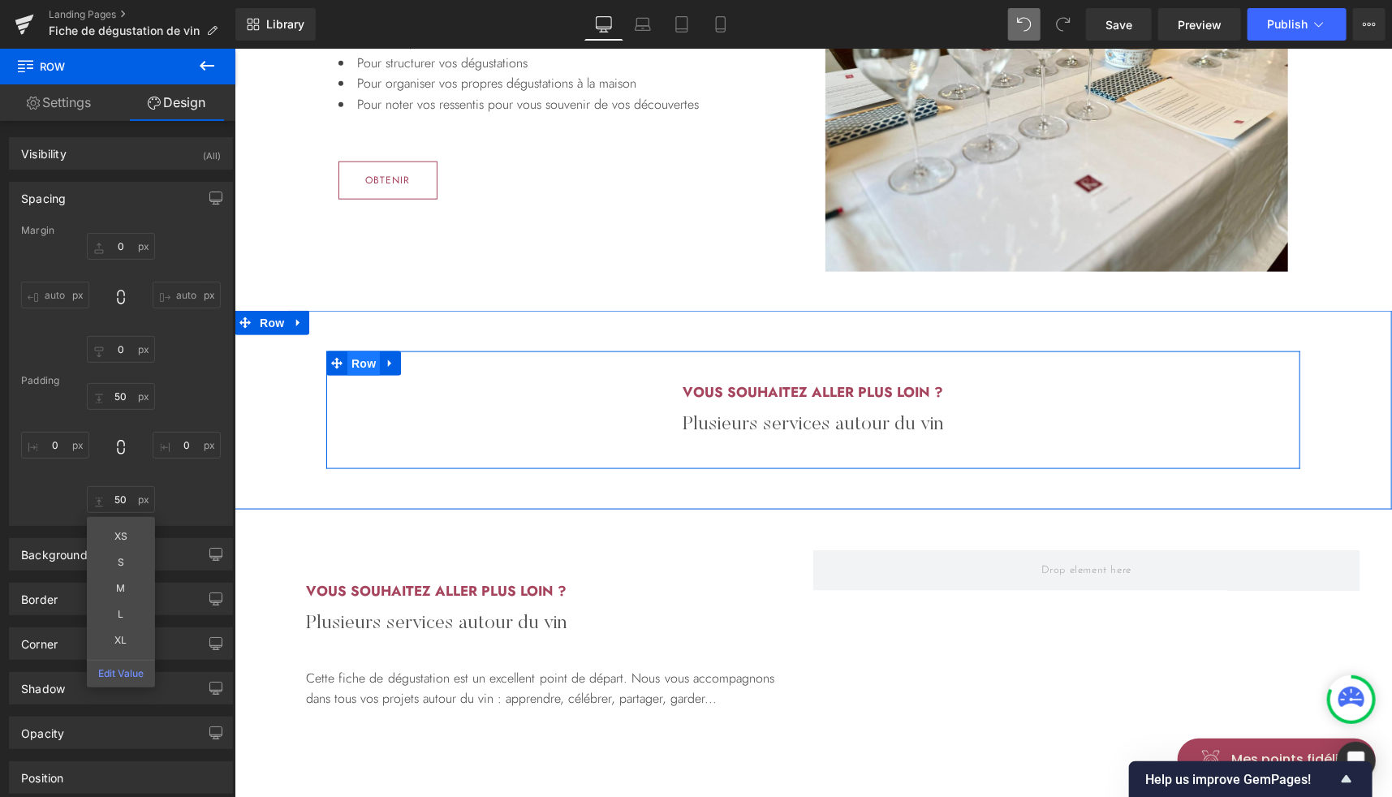
click at [351, 360] on span "Row" at bounding box center [363, 363] width 32 height 24
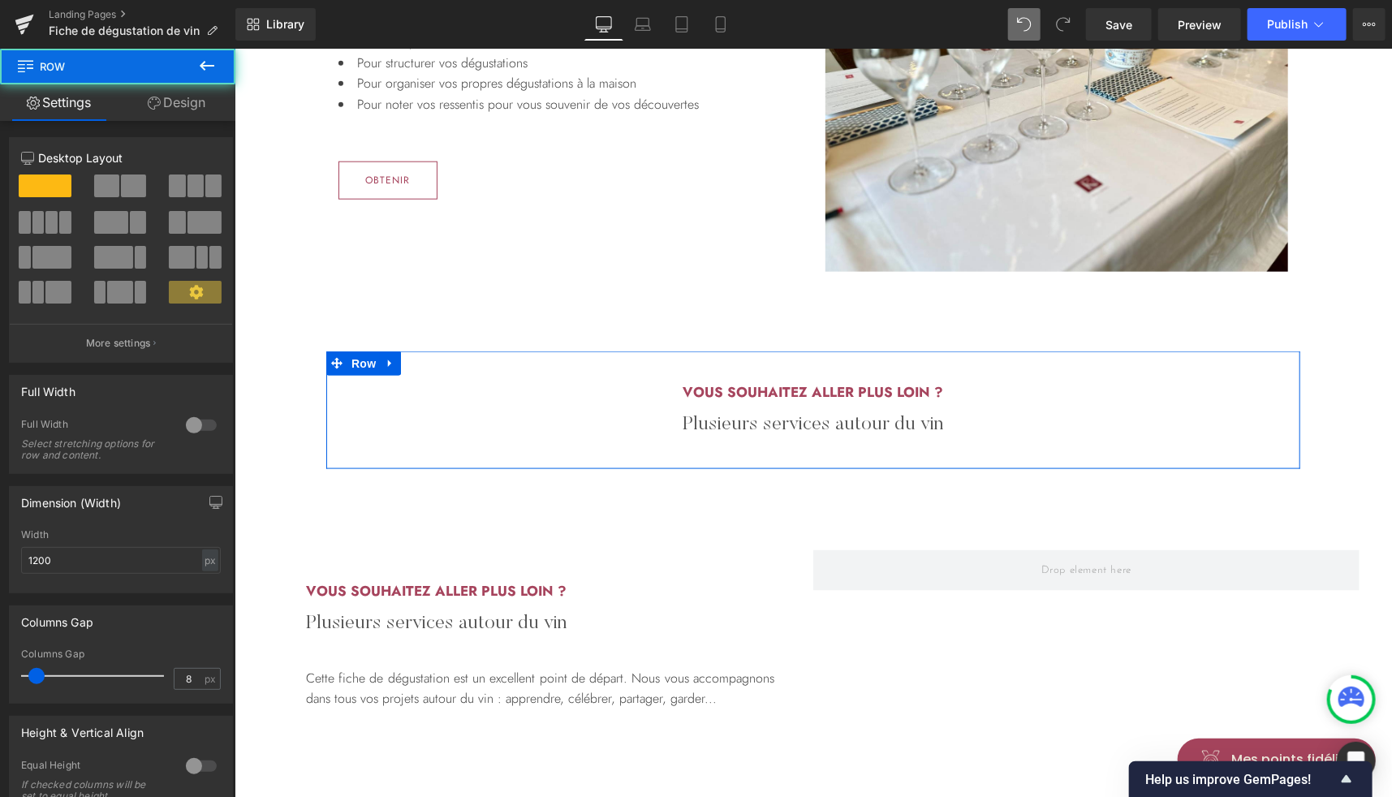
click at [183, 104] on link "Design" at bounding box center [177, 102] width 118 height 37
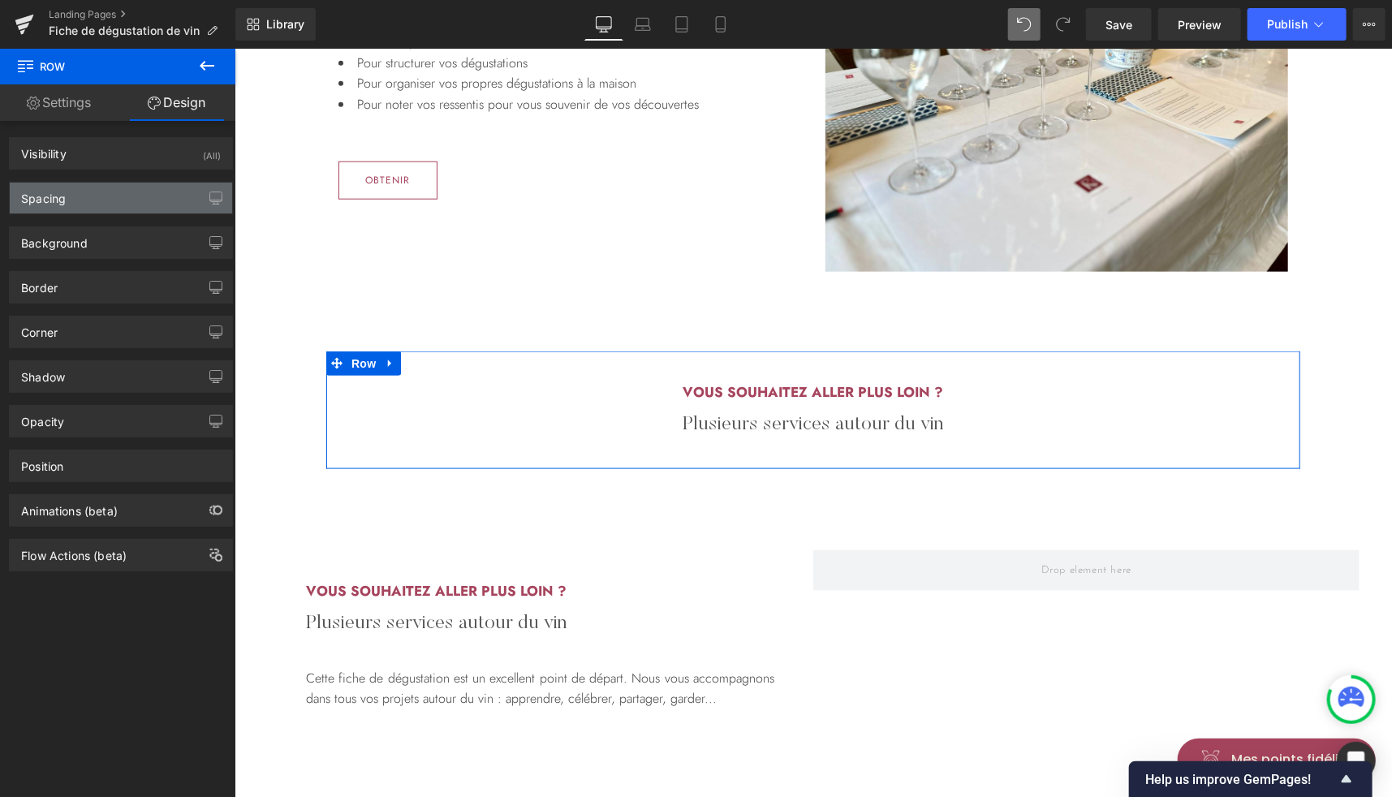
click at [60, 196] on div "Spacing" at bounding box center [43, 194] width 45 height 23
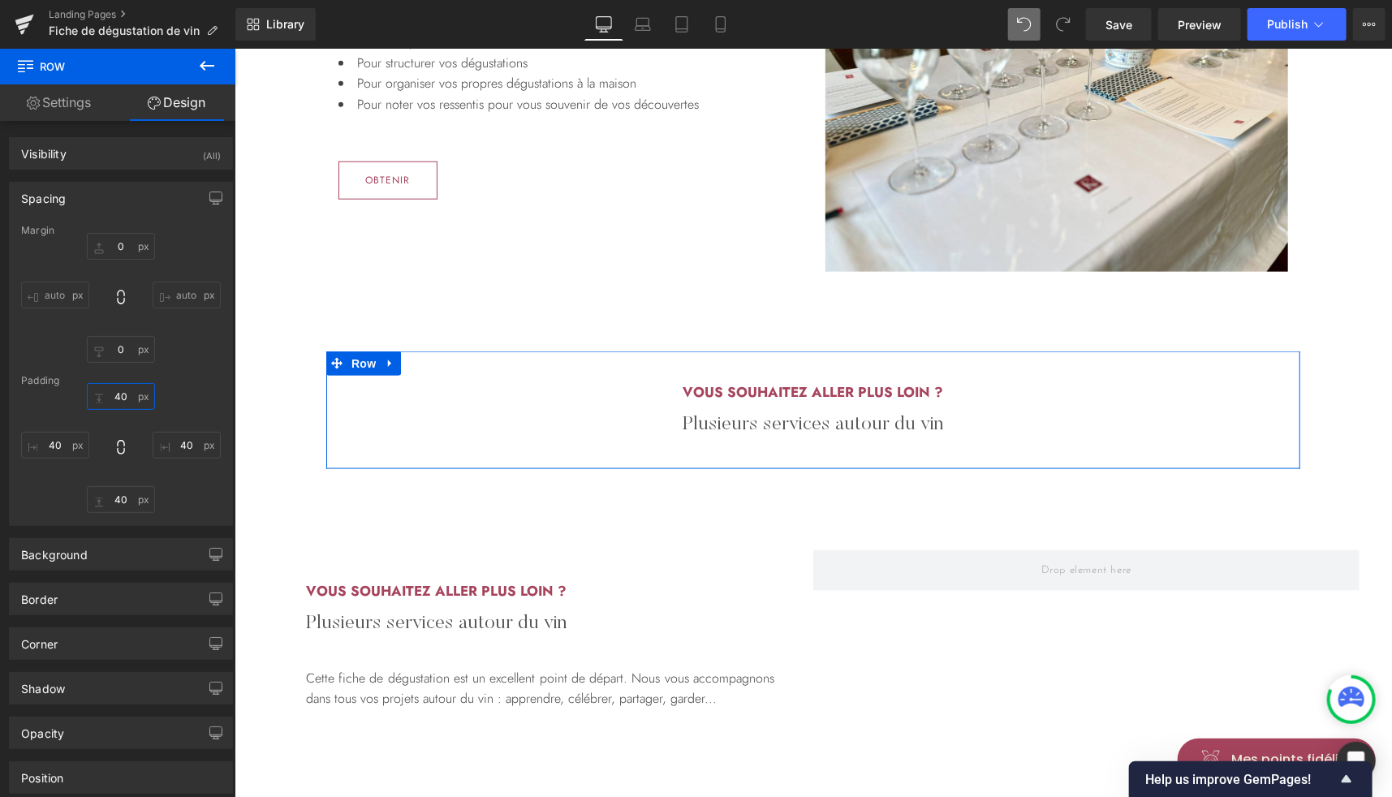
click at [123, 403] on input "40" at bounding box center [121, 396] width 68 height 27
type input "0"
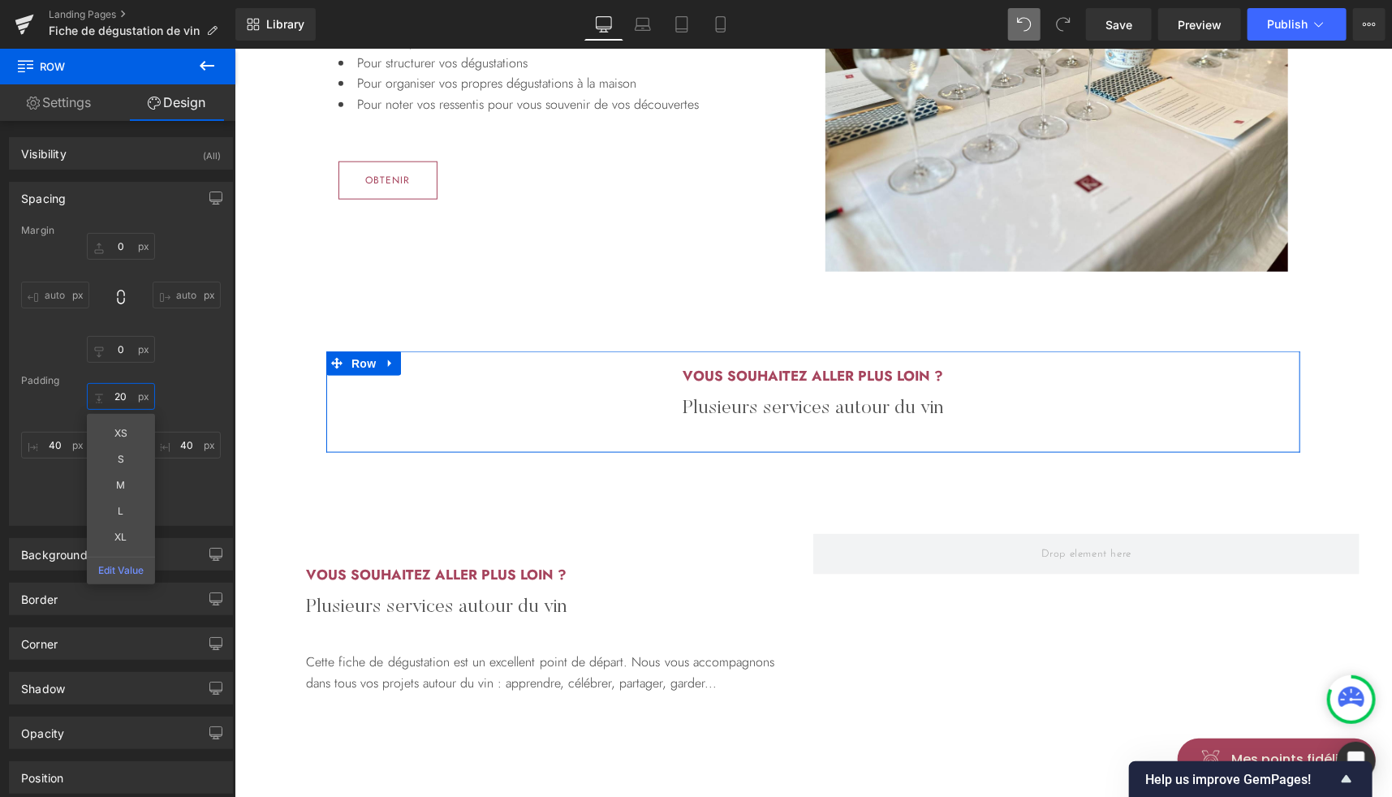
type input "20"
click at [185, 497] on div "20 XS S M L XL Edit Value 40 40 40" at bounding box center [121, 448] width 200 height 130
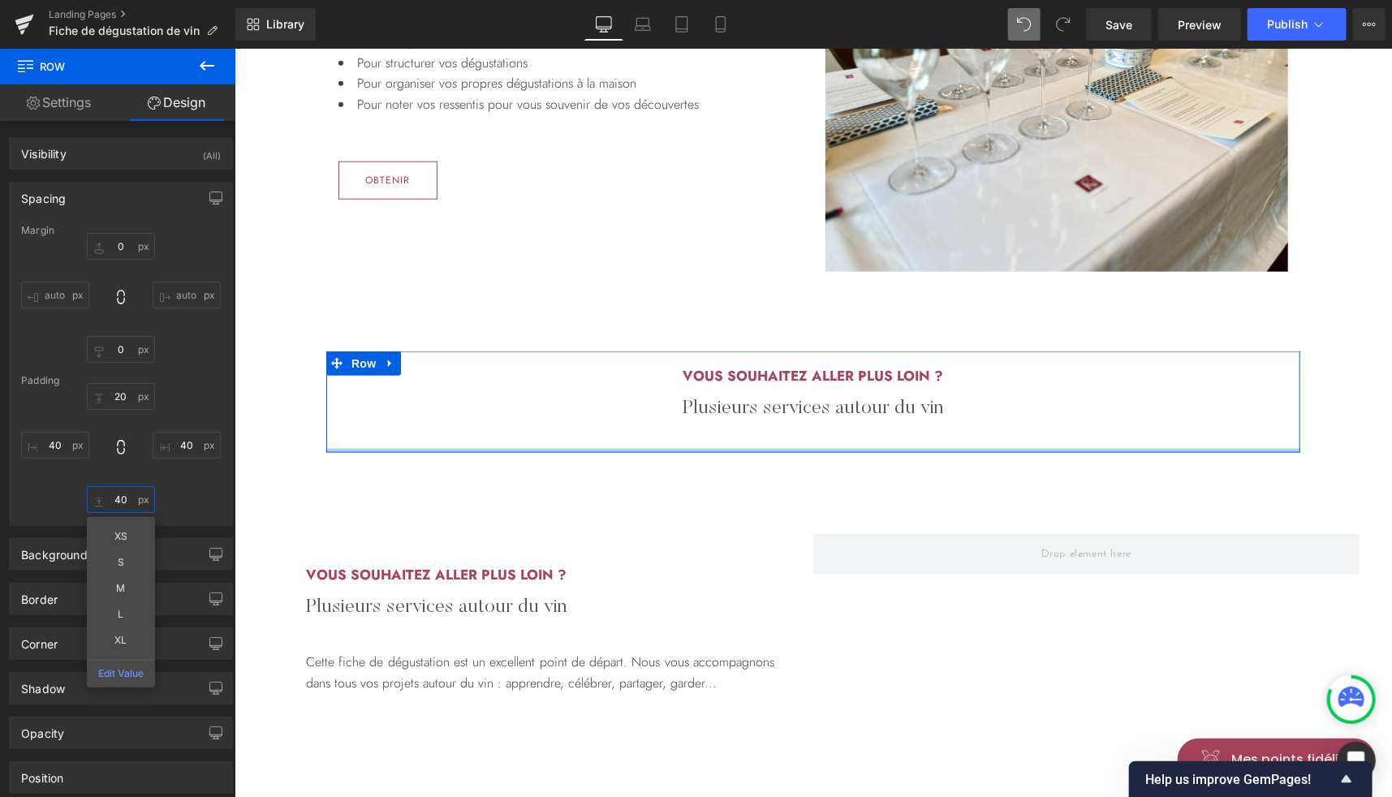
click at [122, 503] on input "40" at bounding box center [121, 499] width 68 height 27
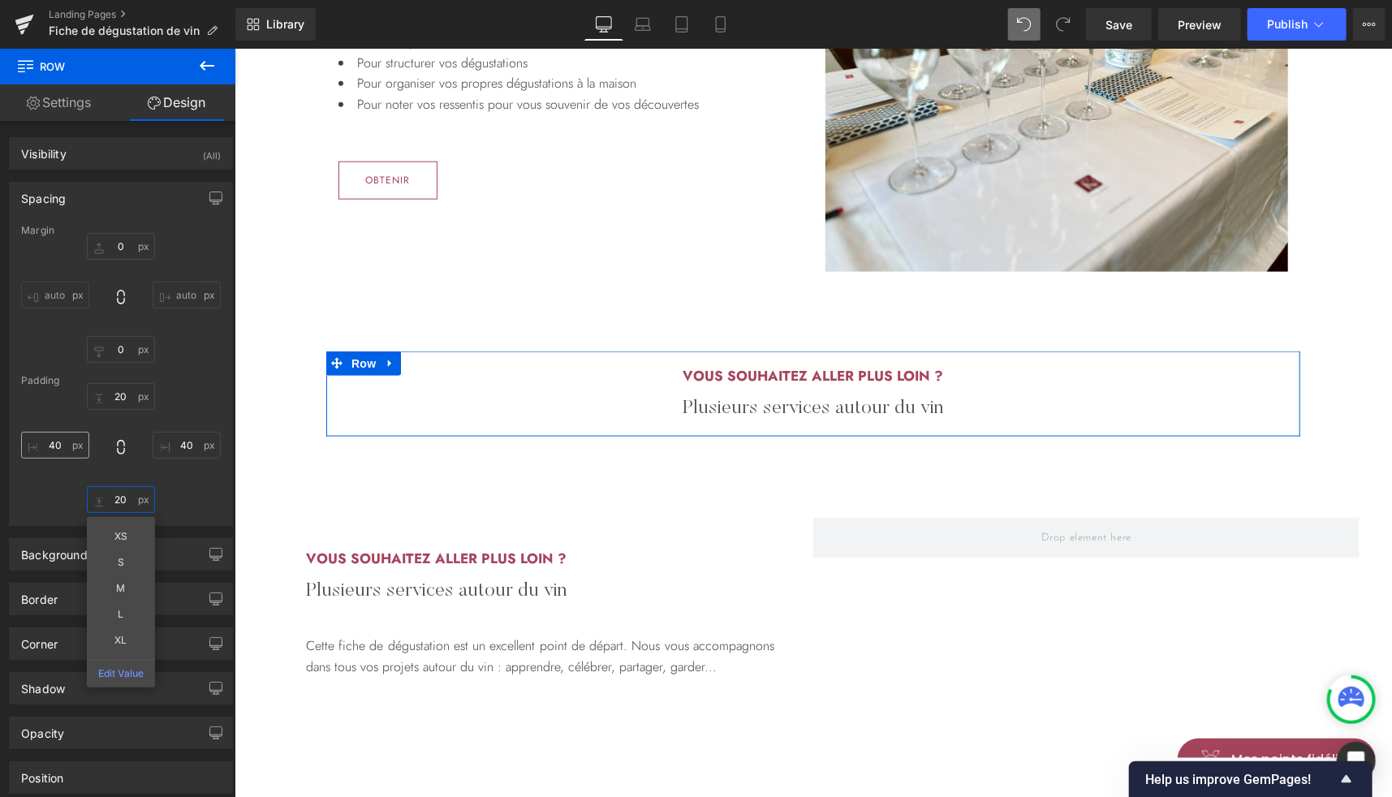
type input "20"
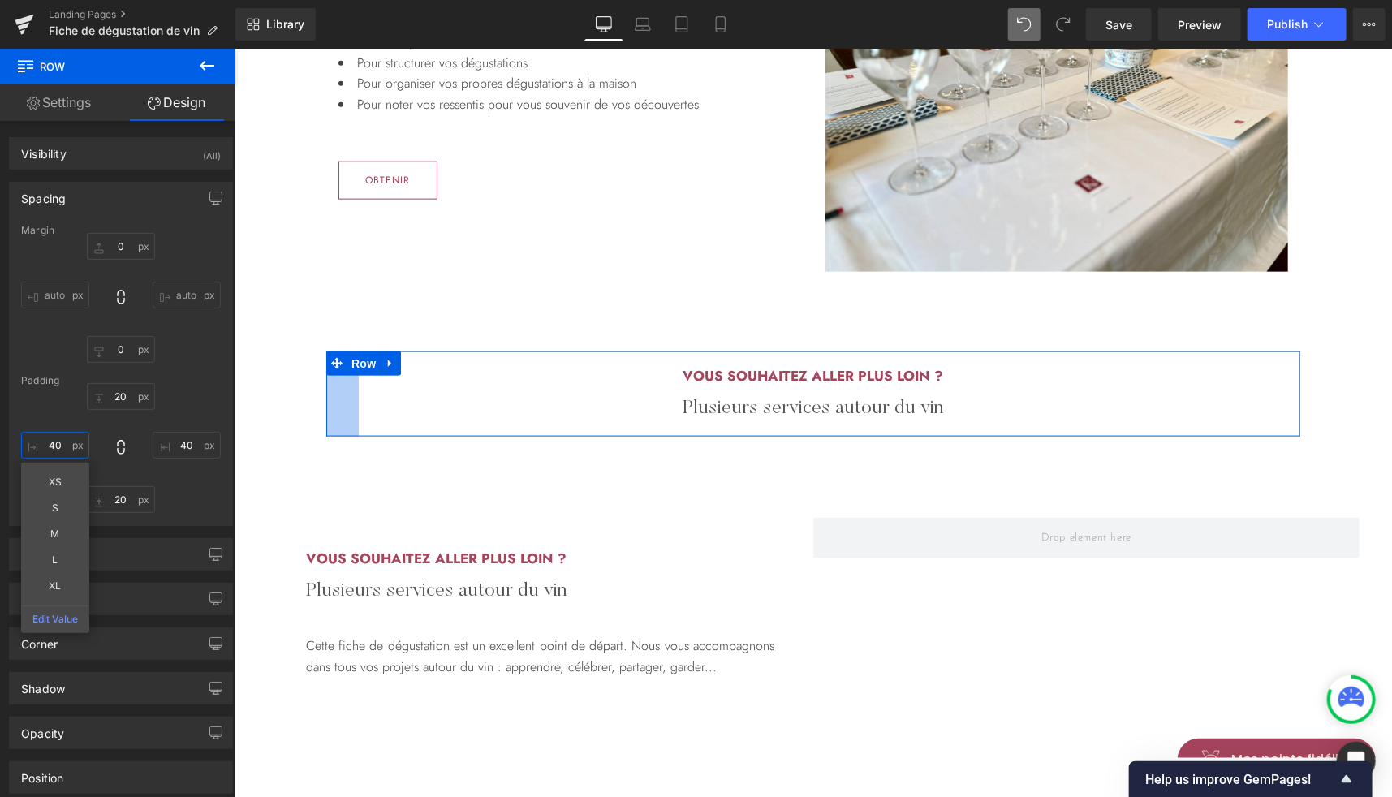
click at [43, 442] on input "40" at bounding box center [55, 445] width 68 height 27
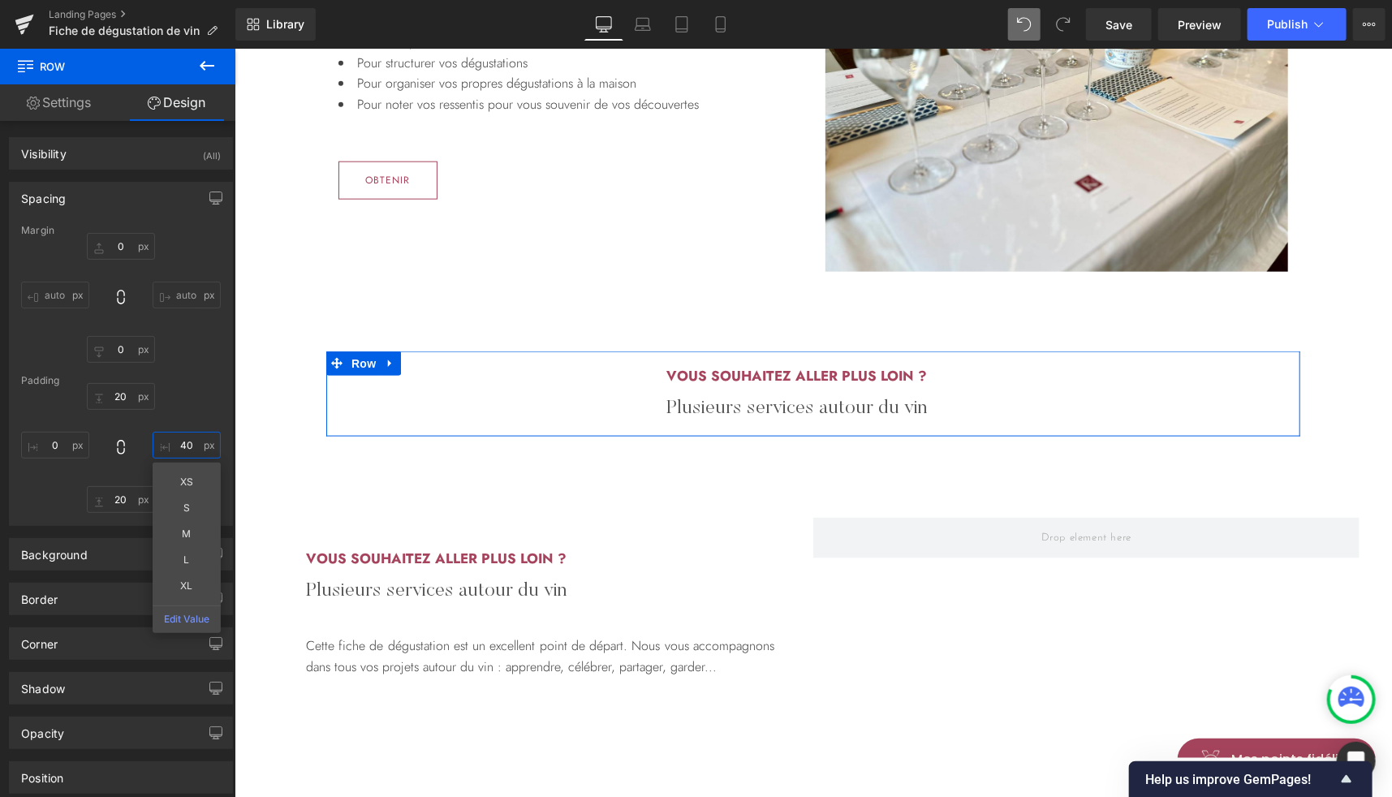
click at [184, 455] on input "40" at bounding box center [187, 445] width 68 height 27
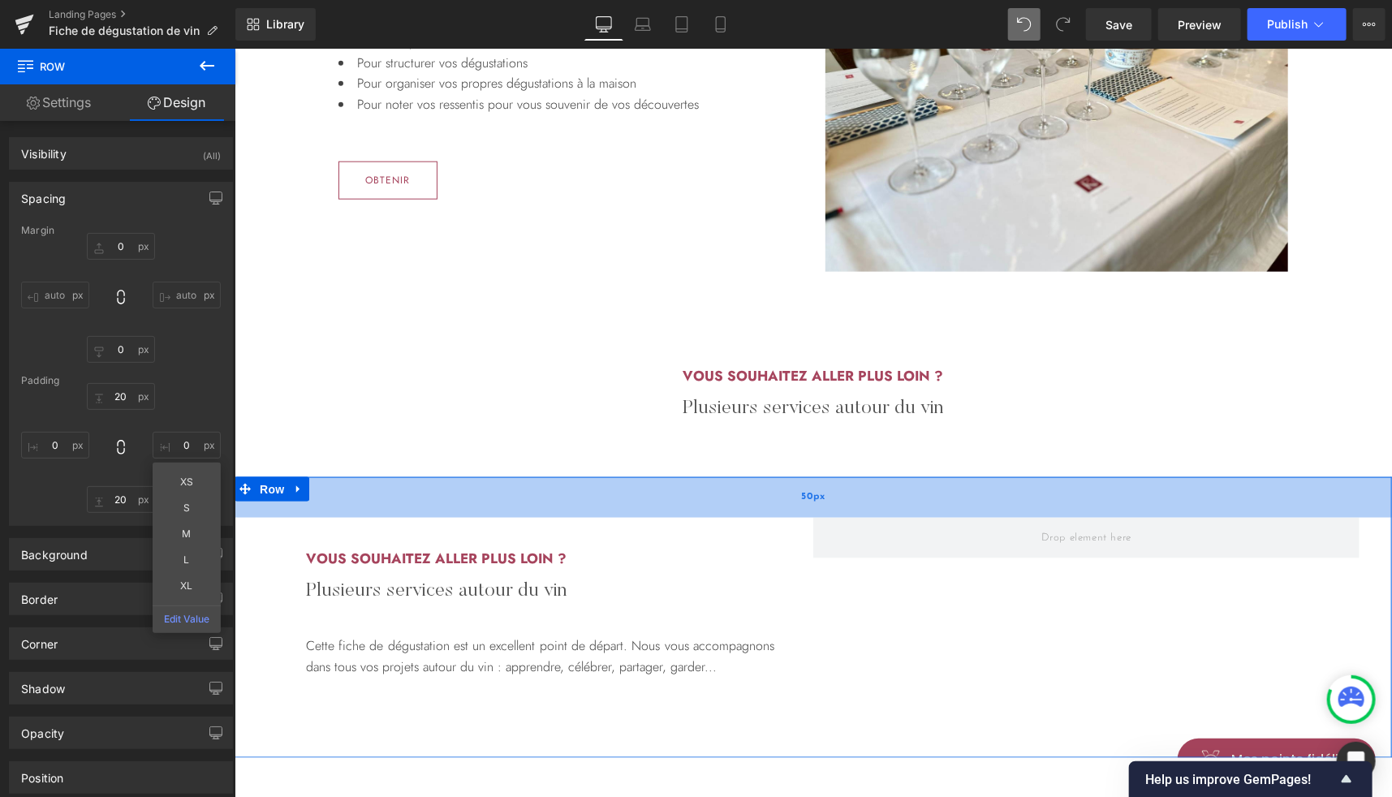
click at [559, 476] on div "50px" at bounding box center [812, 496] width 1157 height 41
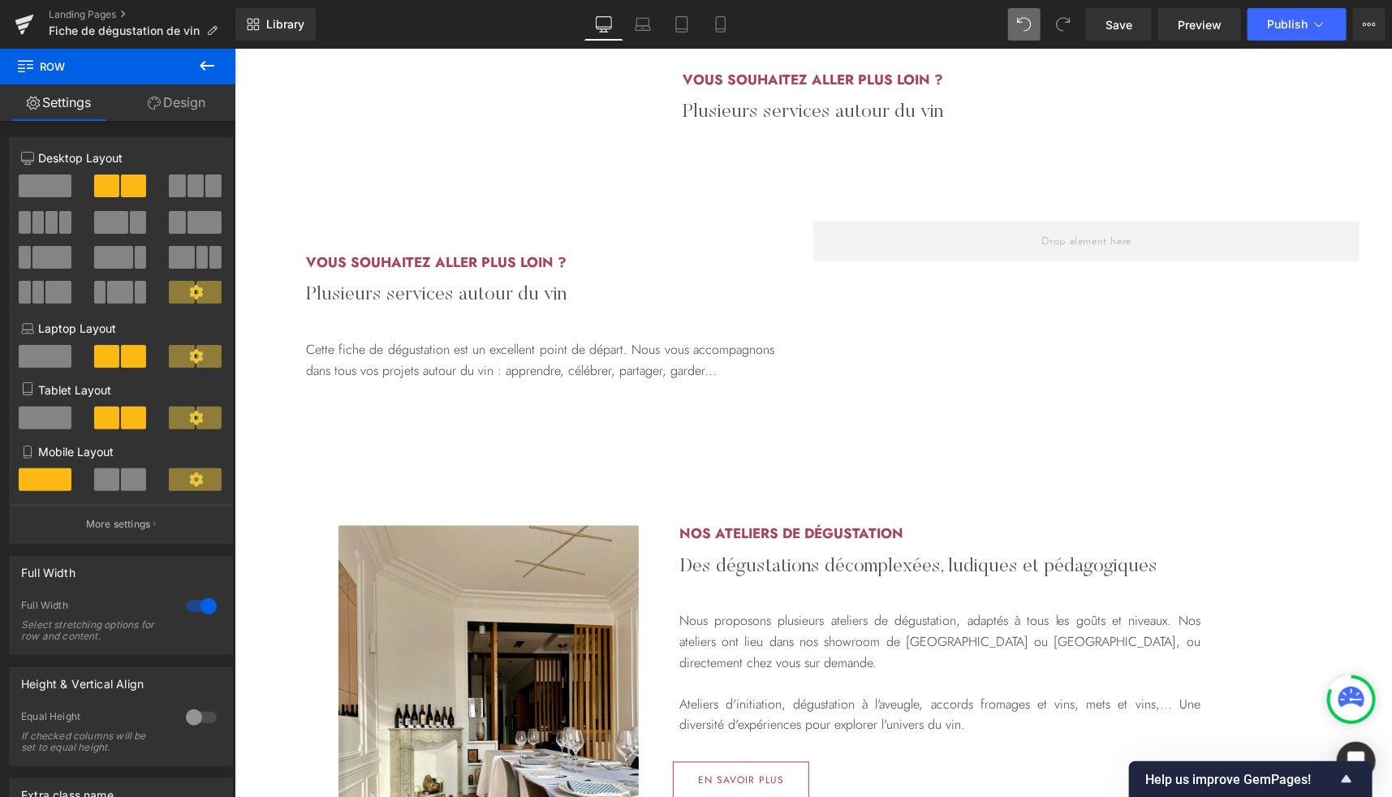
scroll to position [1241, 0]
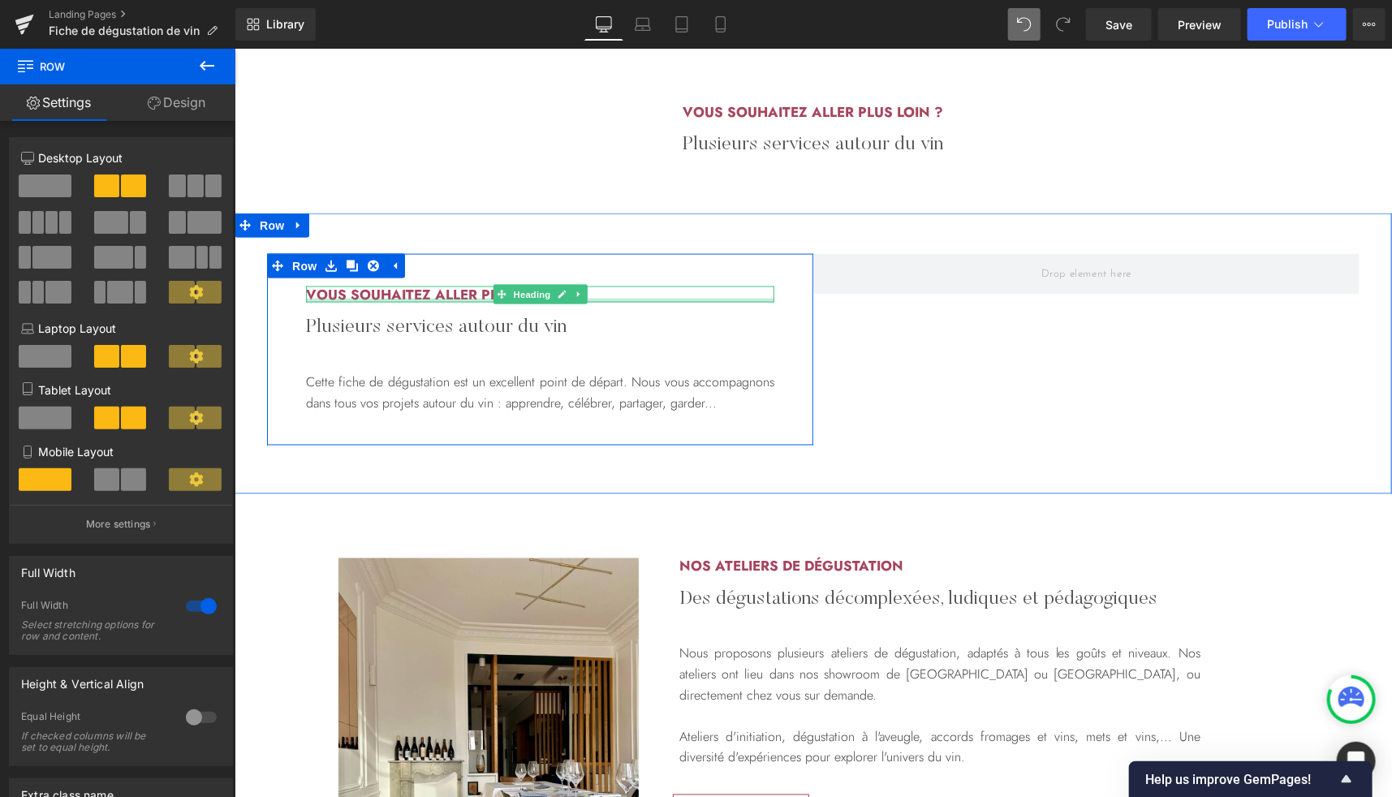
click at [434, 298] on div at bounding box center [539, 300] width 468 height 4
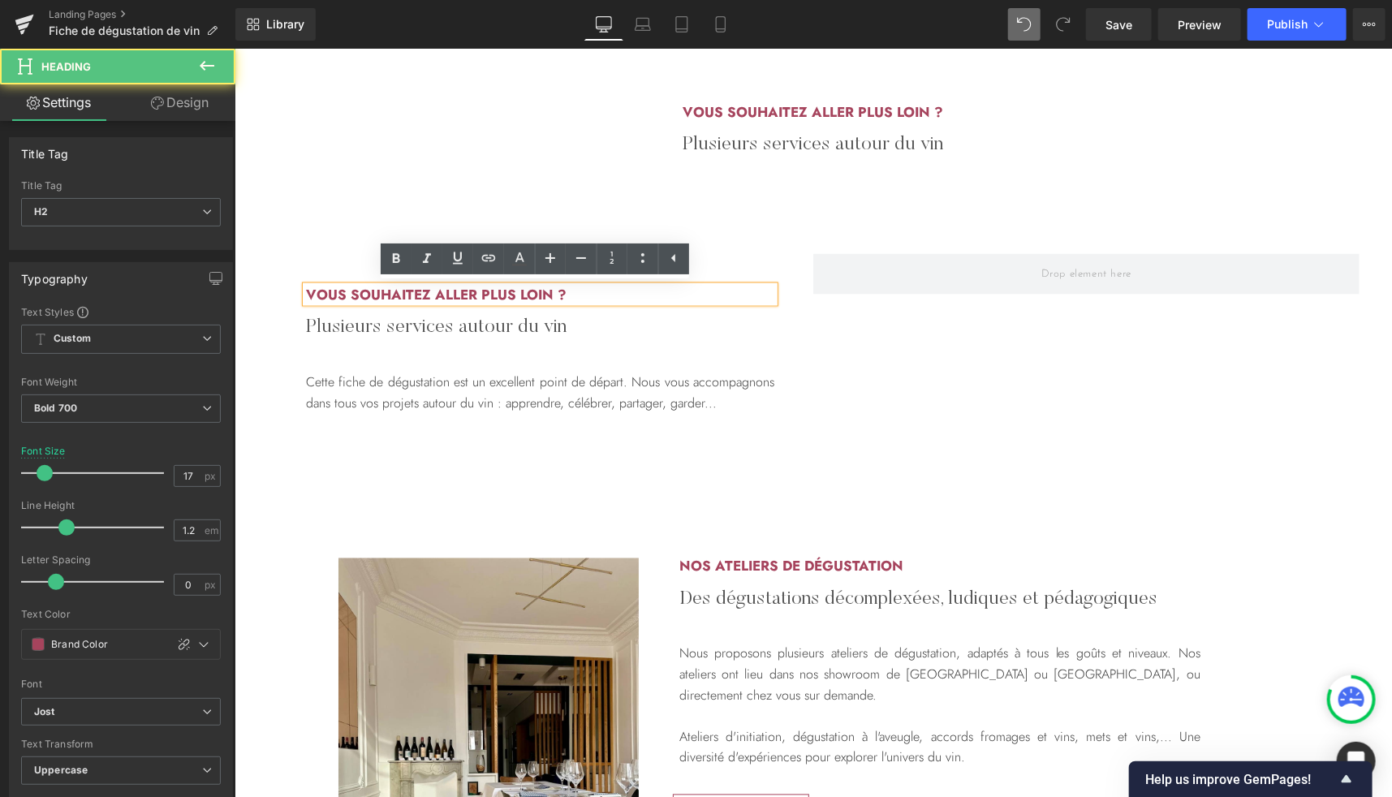
click at [455, 293] on h2 "Vous souhaitez aller plus loin ?" at bounding box center [539, 294] width 468 height 16
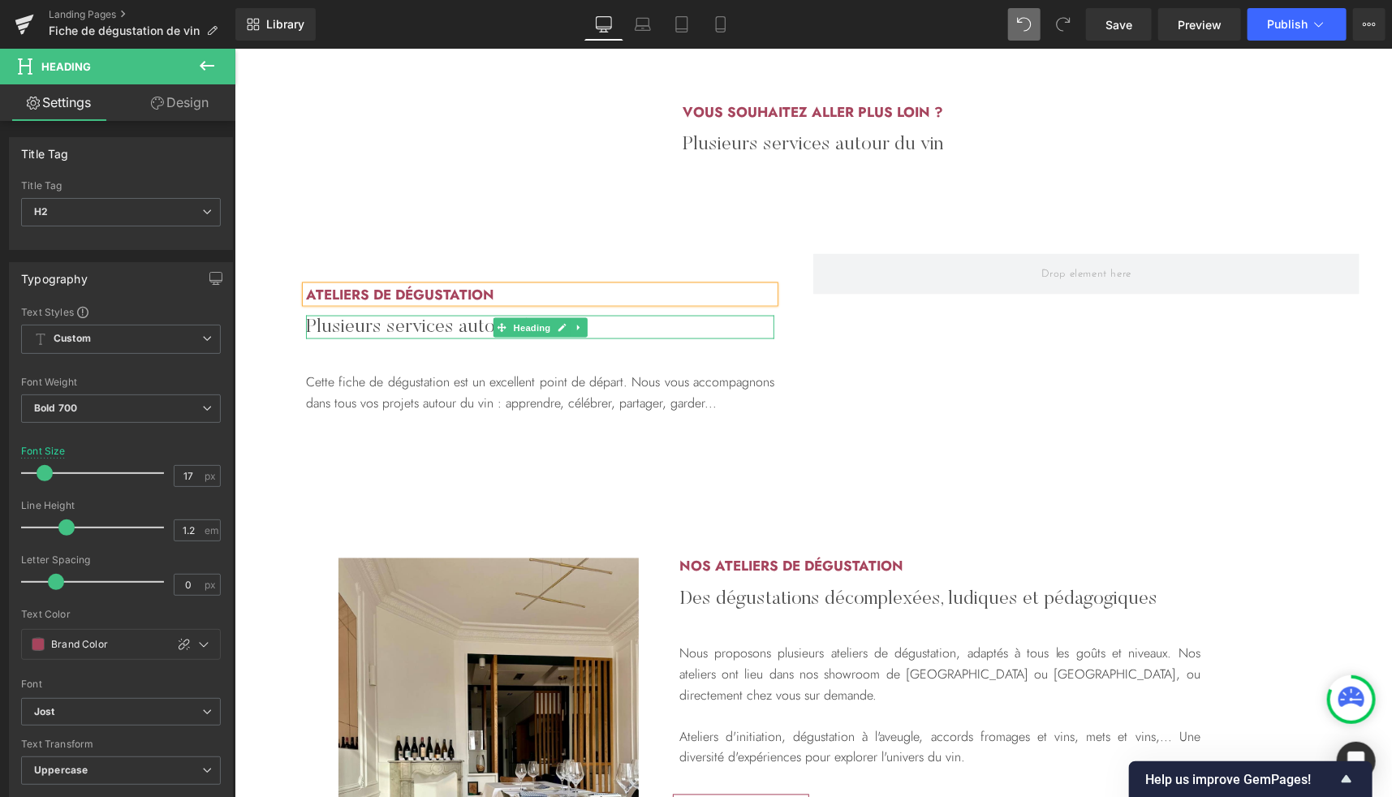
click at [461, 328] on h2 "Plusieurs services autour du vin" at bounding box center [539, 327] width 468 height 24
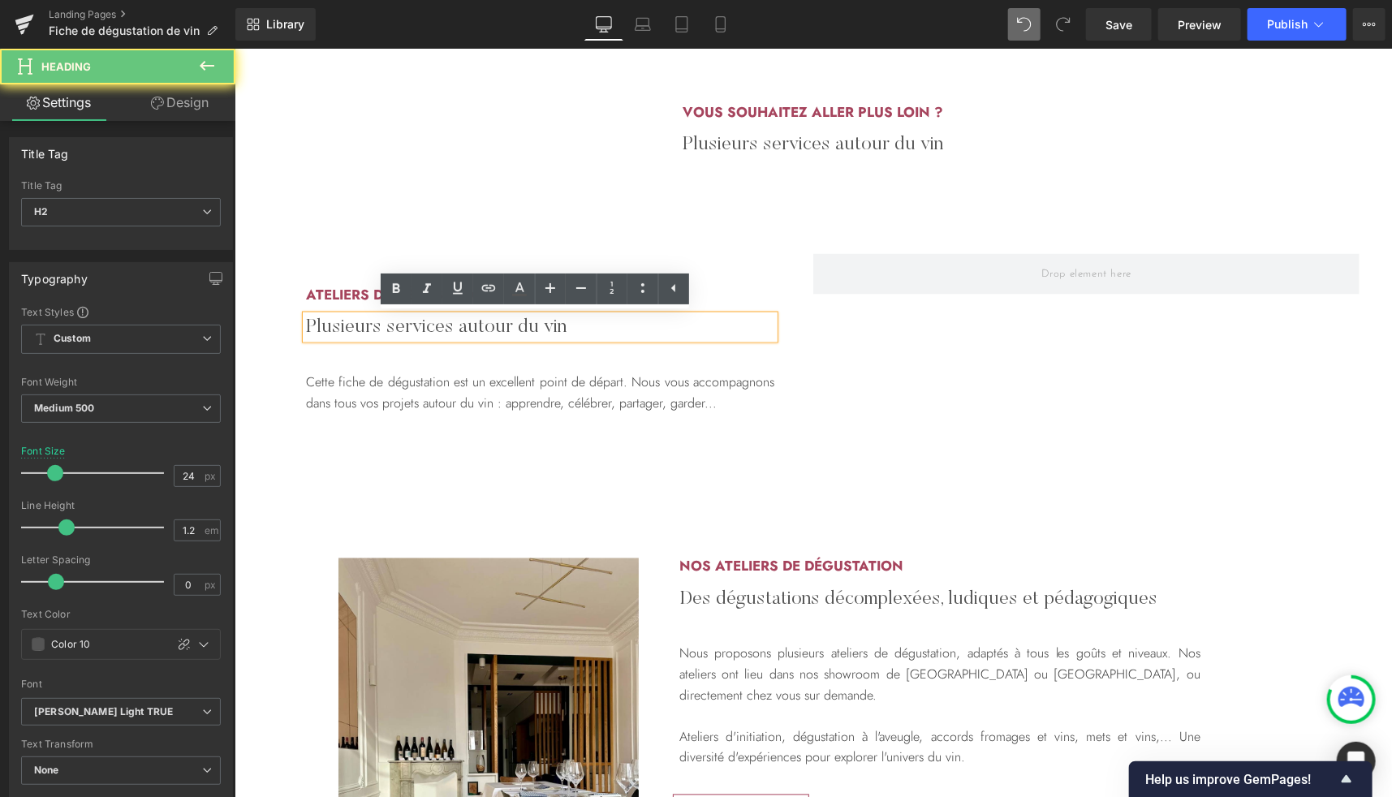
click at [461, 328] on h2 "Plusieurs services autour du vin" at bounding box center [539, 327] width 468 height 24
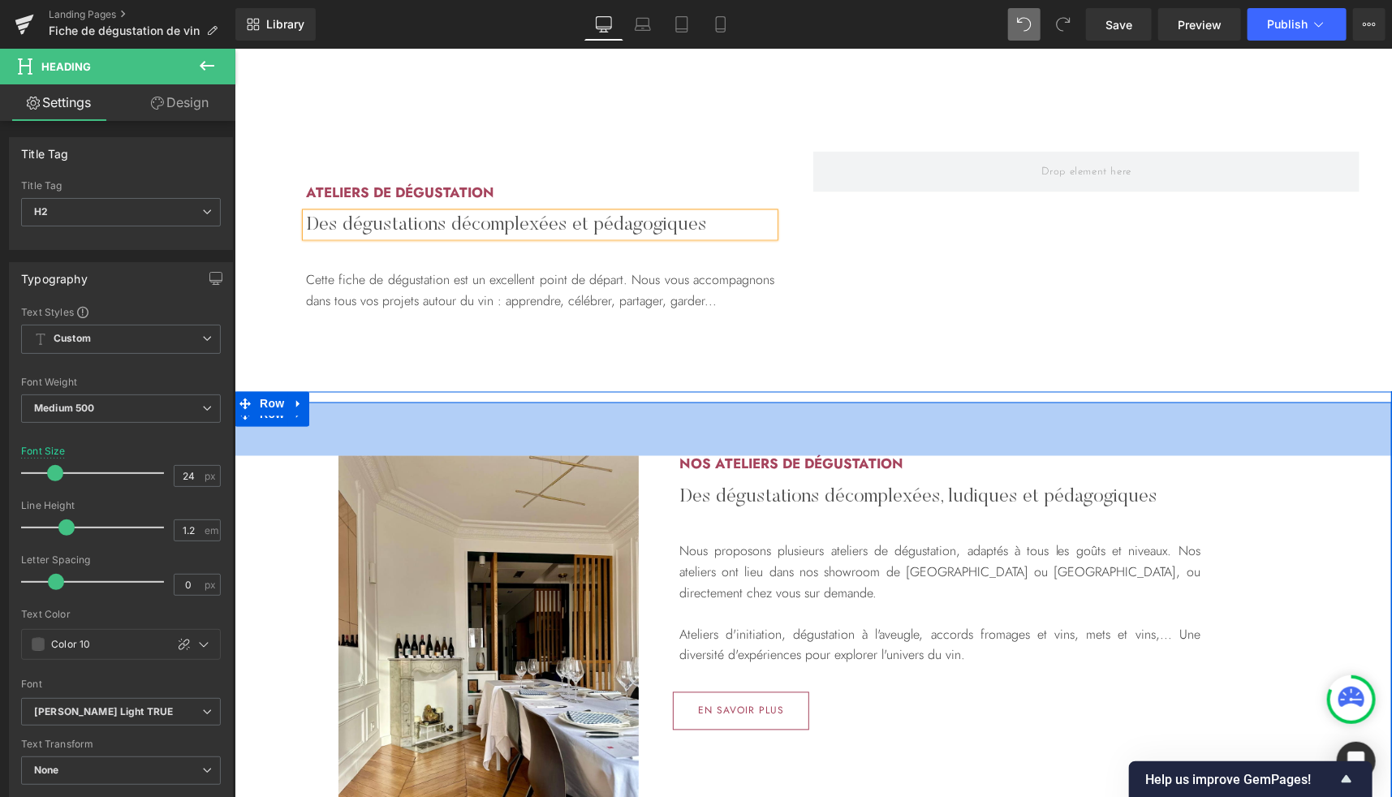
scroll to position [1344, 0]
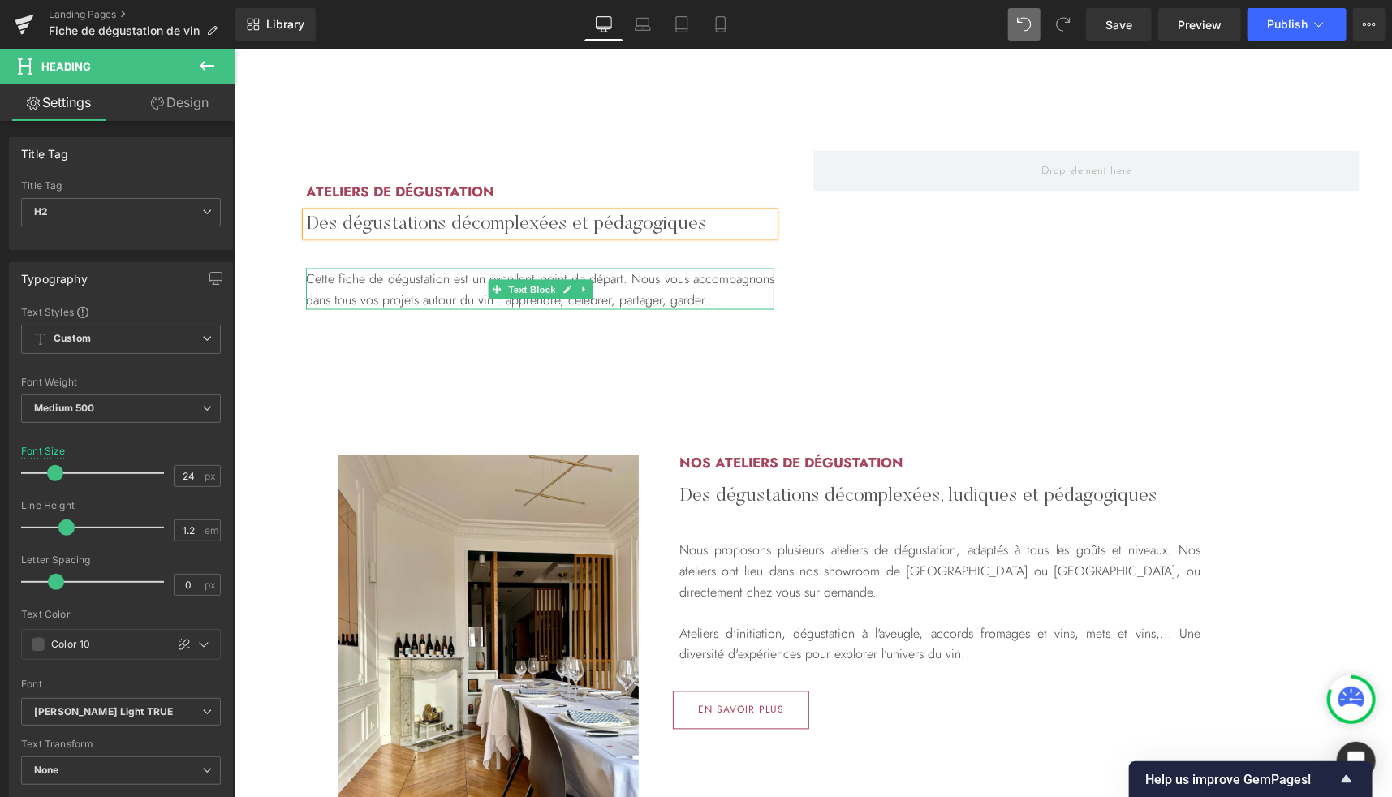
click at [448, 301] on p "Cette fiche de dégustation est un excellent point de départ. Nous vous accompag…" at bounding box center [539, 288] width 468 height 41
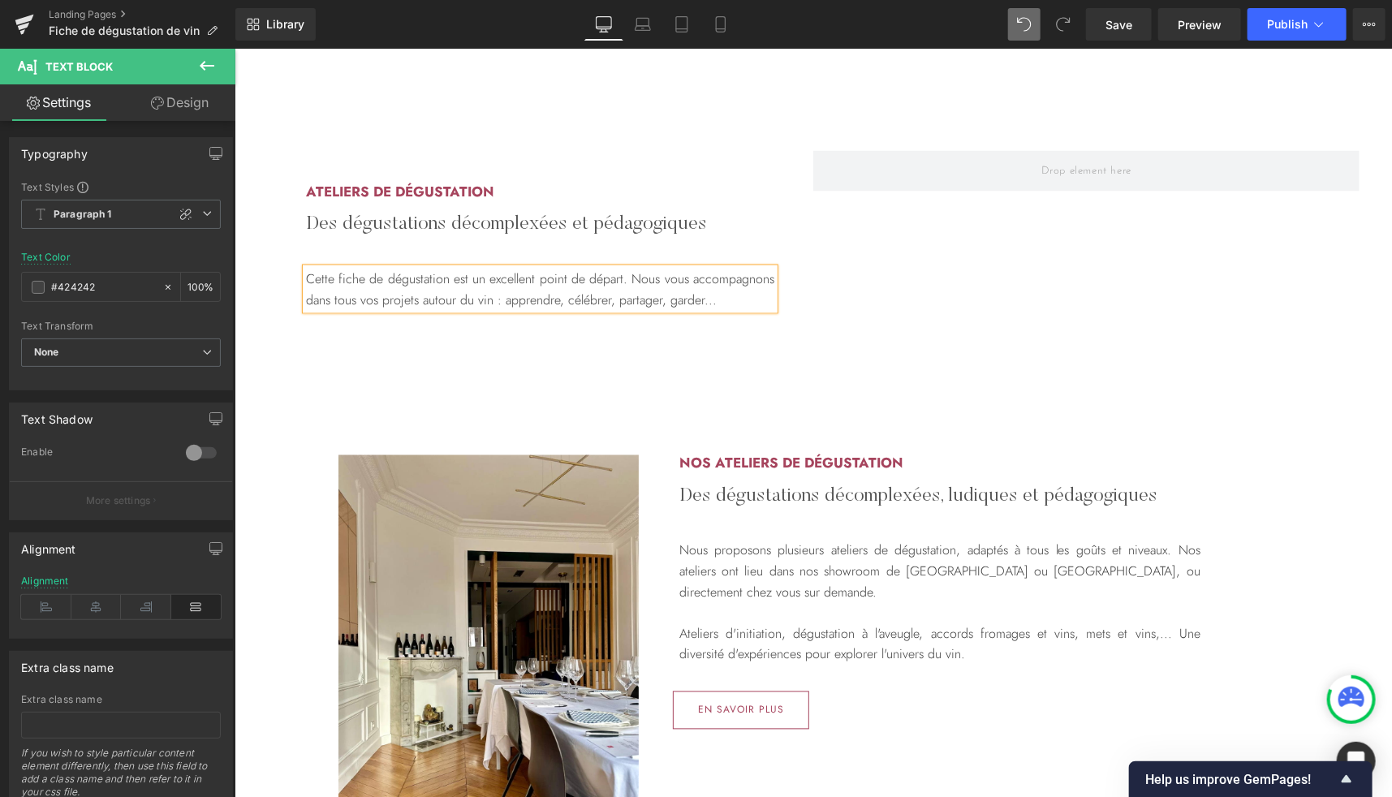
click at [482, 292] on p "Cette fiche de dégustation est un excellent point de départ. Nous vous accompag…" at bounding box center [539, 288] width 468 height 41
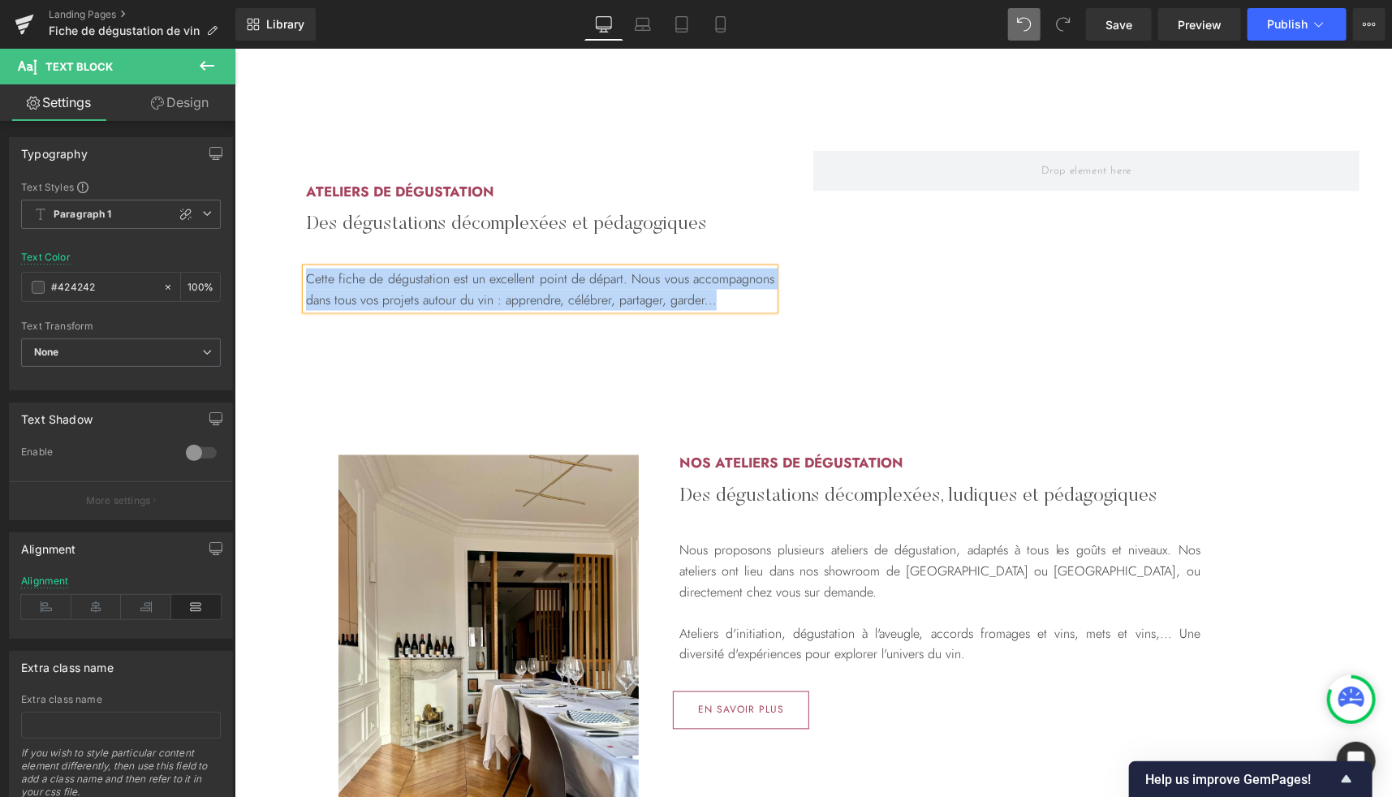
paste div
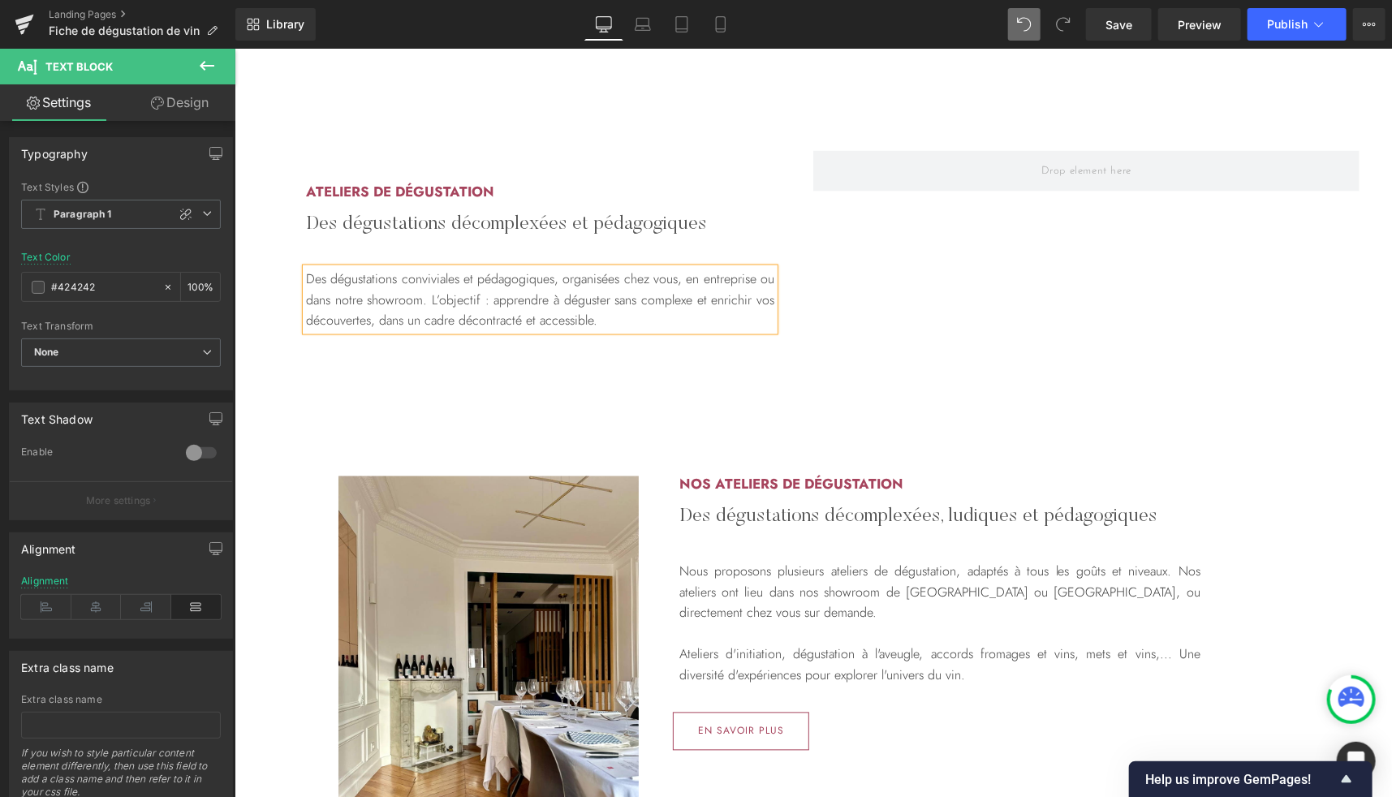
click at [463, 283] on p "Des dégustations conviviales et pédagogiques, organisées chez vous, en entrepri…" at bounding box center [539, 299] width 468 height 62
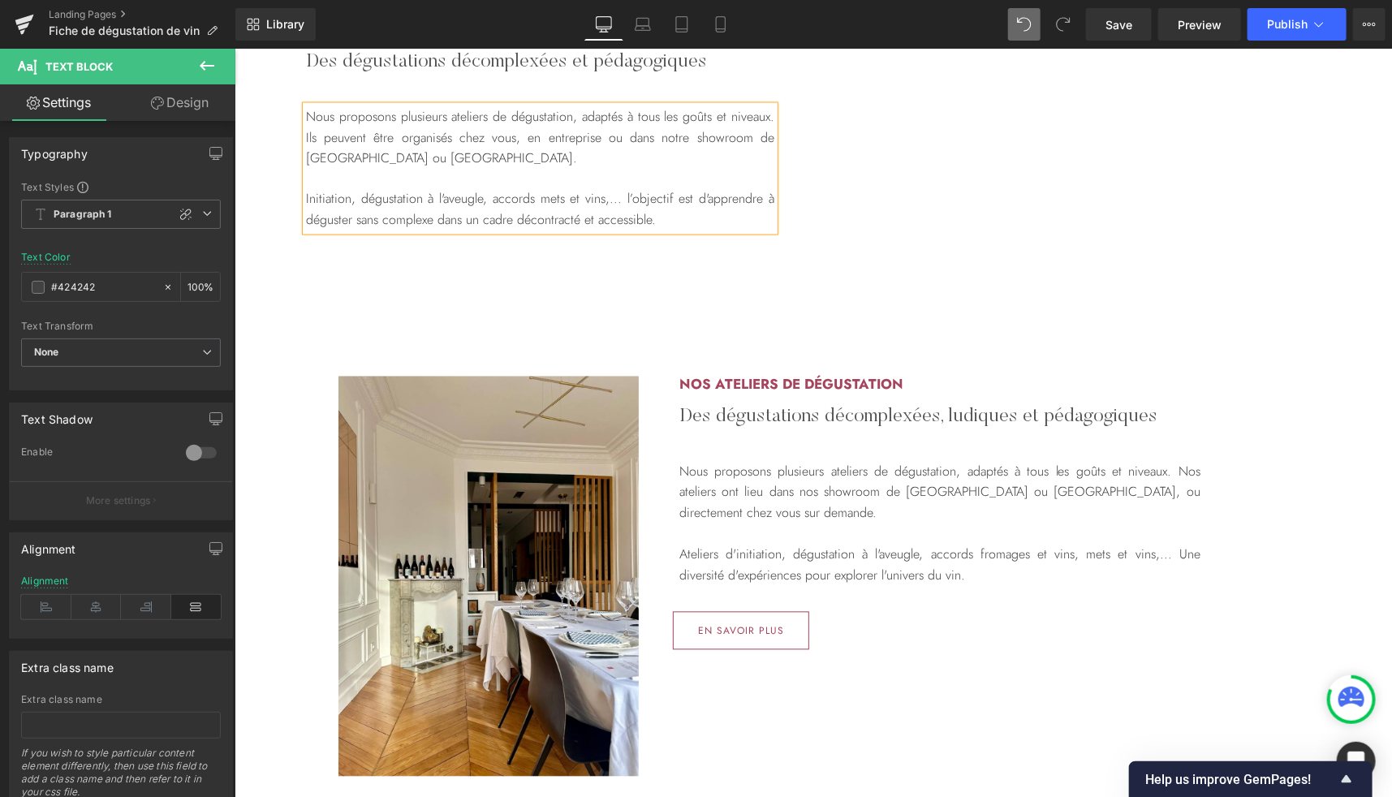
scroll to position [1523, 0]
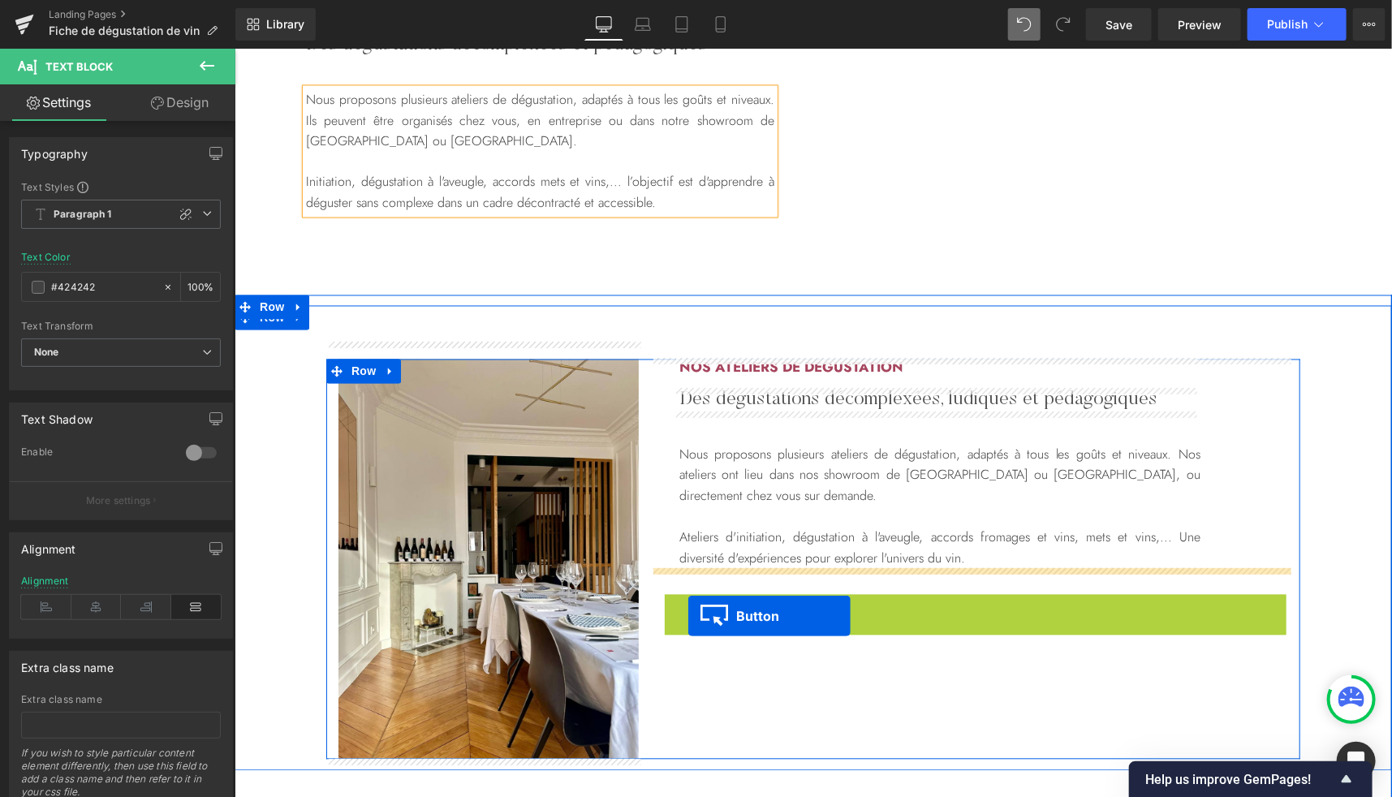
drag, startPoint x: 725, startPoint y: 612, endPoint x: 687, endPoint y: 617, distance: 37.7
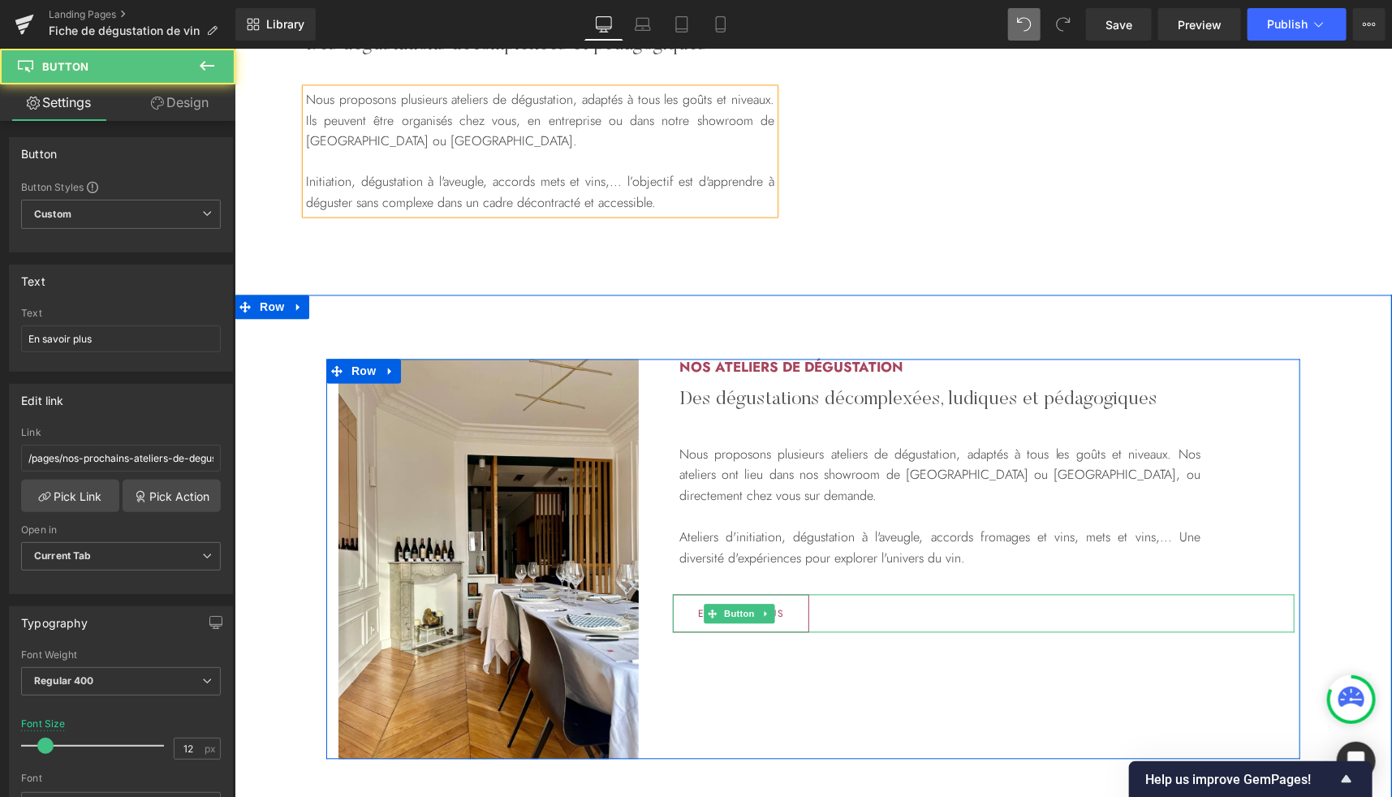
click at [761, 617] on icon at bounding box center [765, 614] width 9 height 10
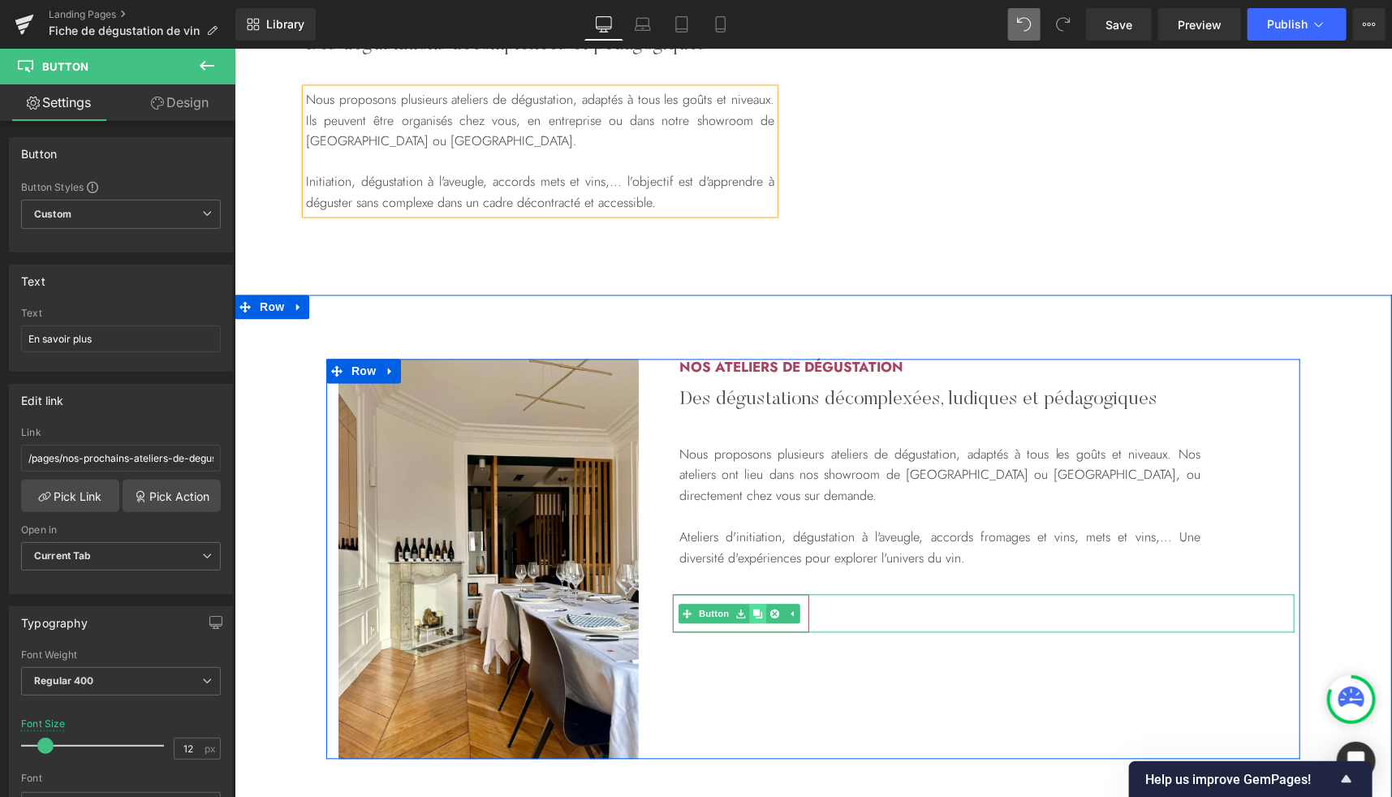
click at [753, 613] on icon at bounding box center [756, 613] width 9 height 9
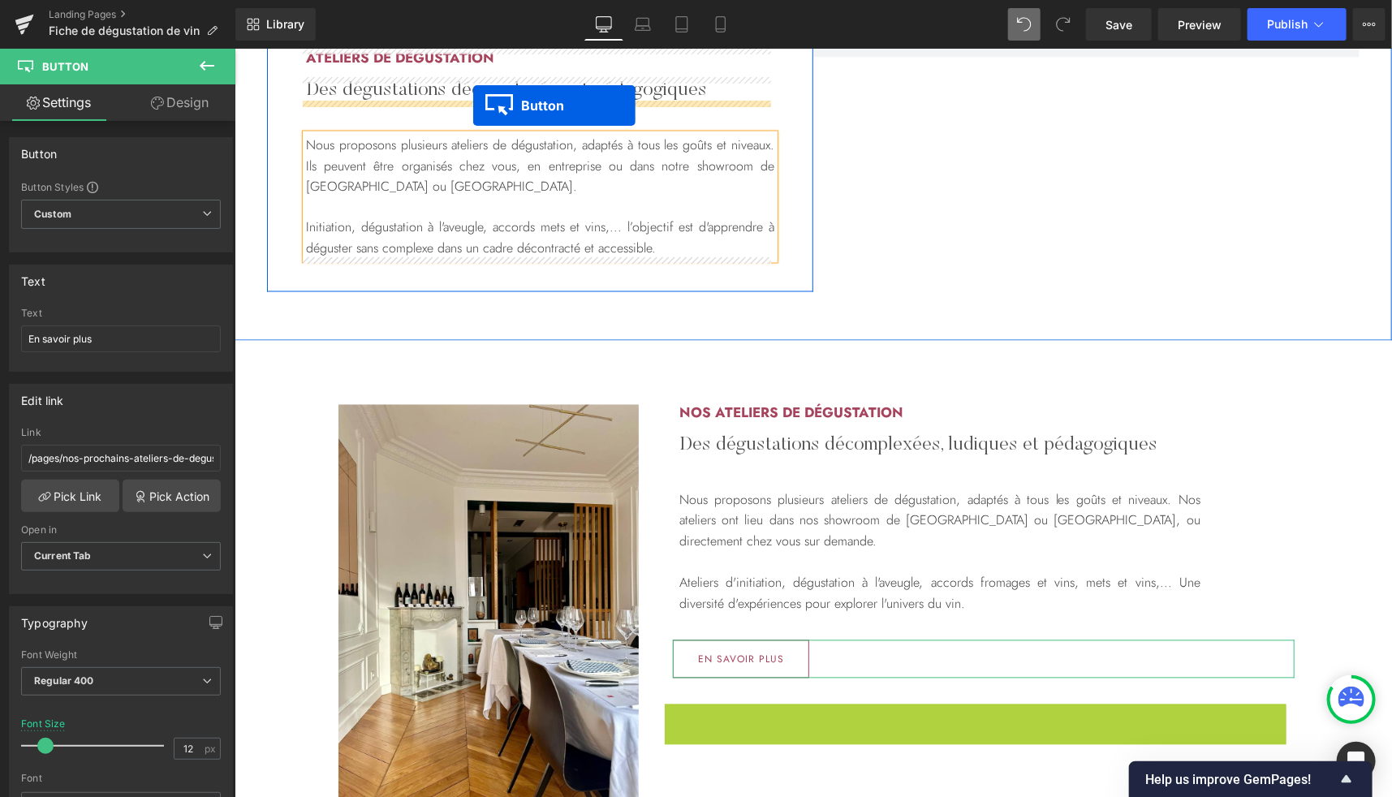
scroll to position [1397, 0]
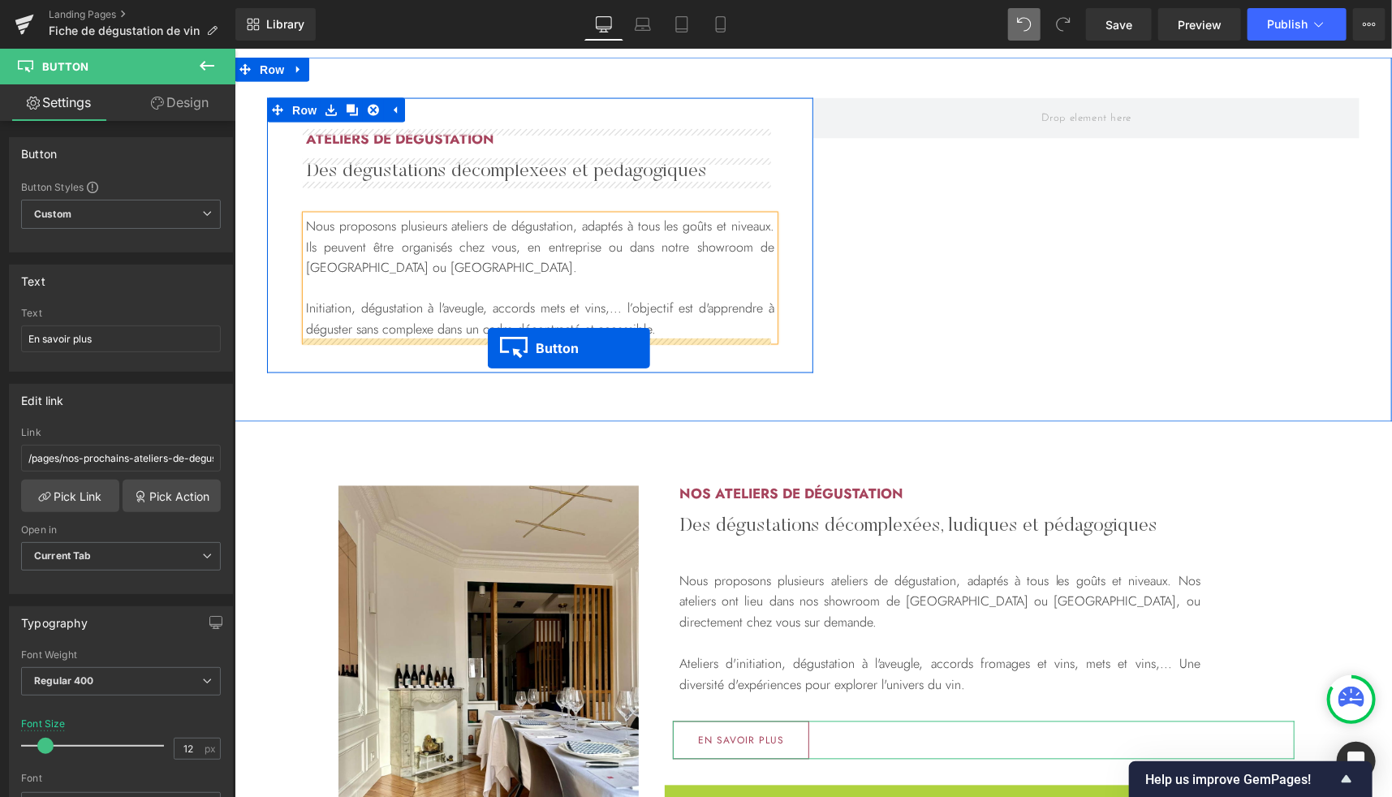
drag, startPoint x: 717, startPoint y: 541, endPoint x: 487, endPoint y: 347, distance: 300.6
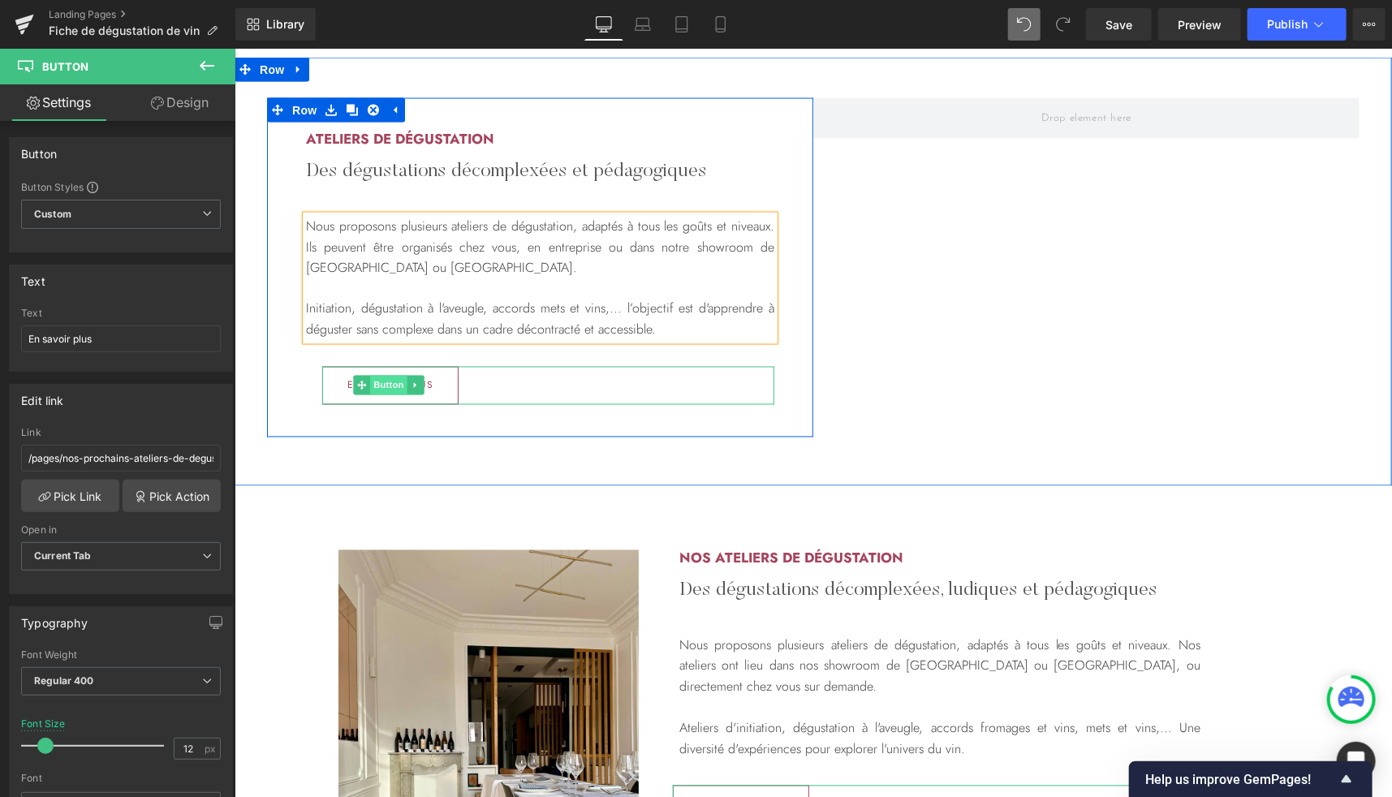
click at [373, 387] on span "Button" at bounding box center [387, 384] width 37 height 19
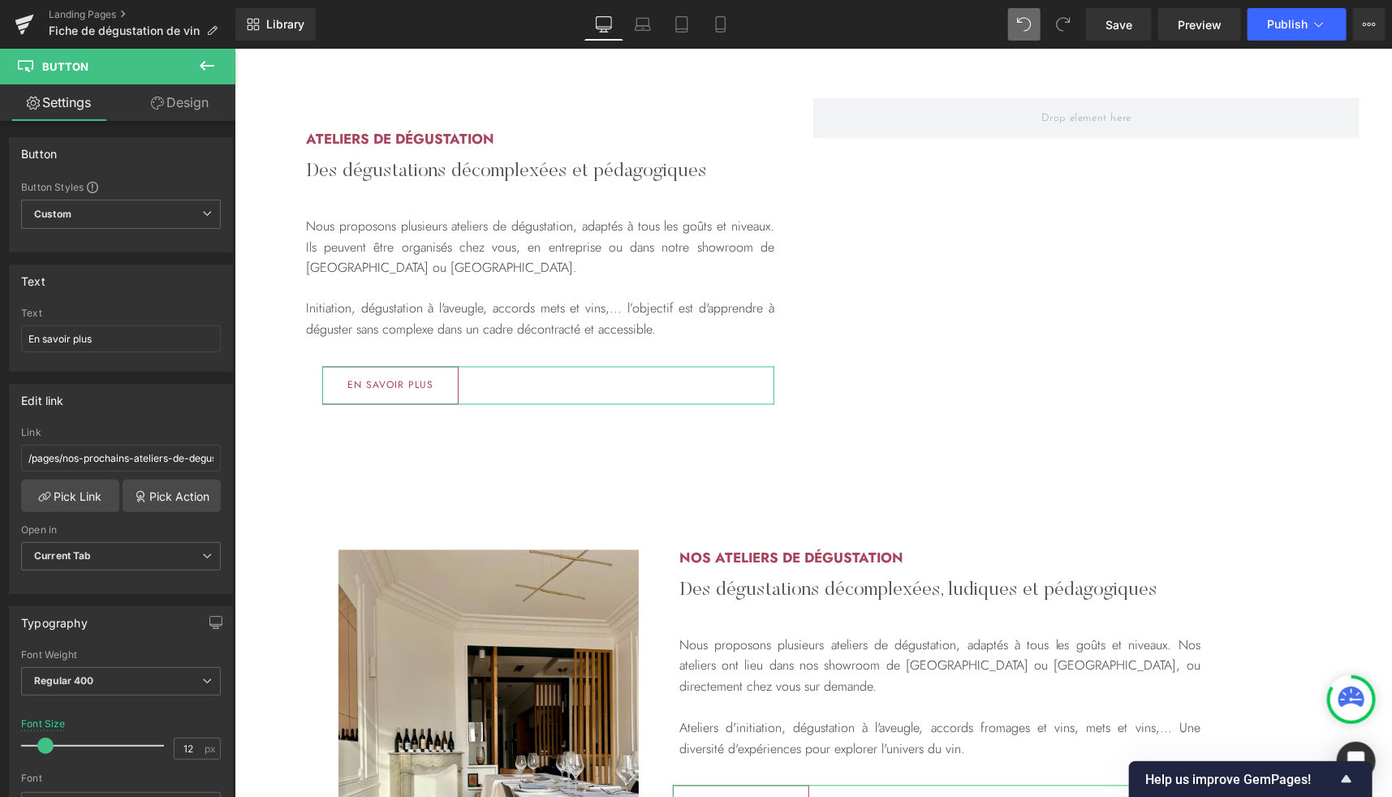
click at [173, 105] on link "Design" at bounding box center [180, 102] width 118 height 37
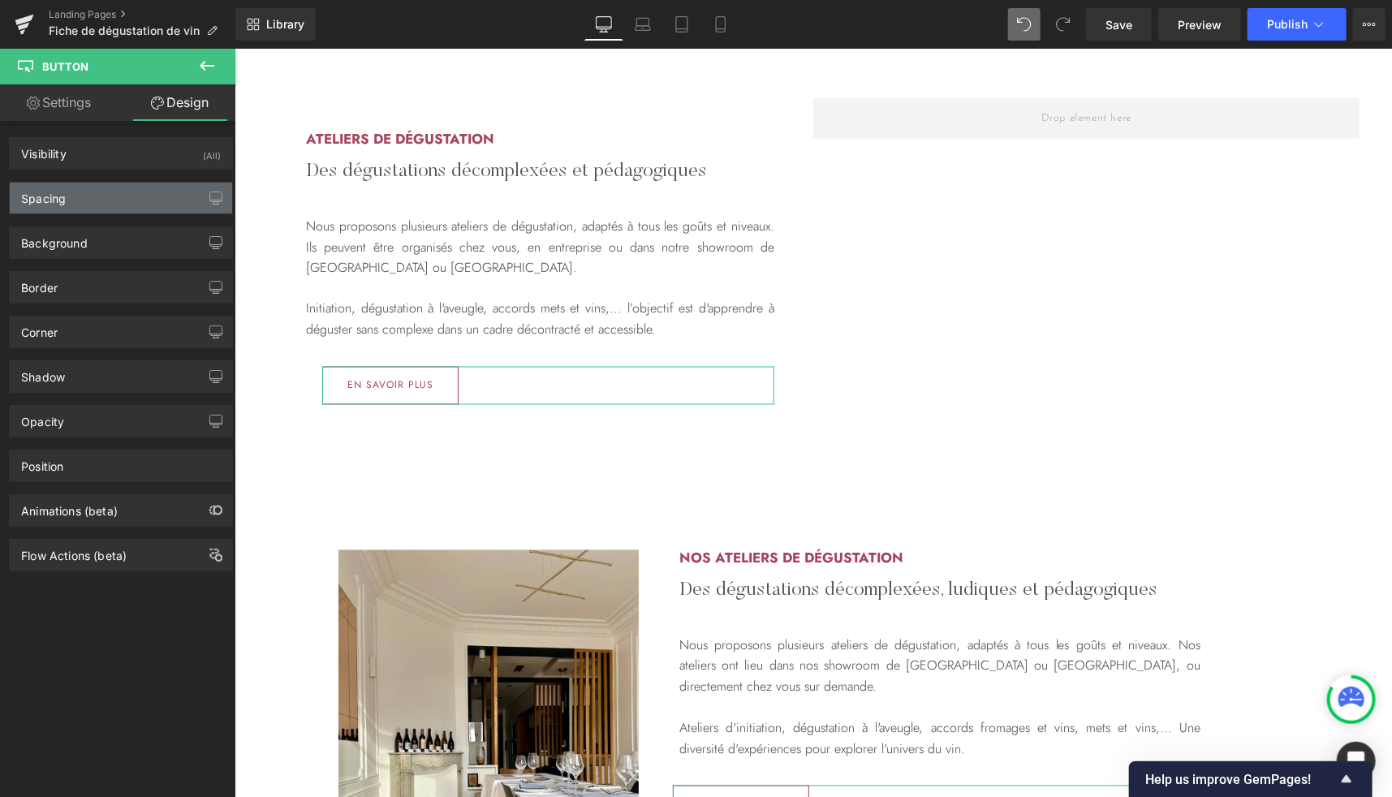
click at [73, 205] on div "Spacing" at bounding box center [121, 198] width 222 height 31
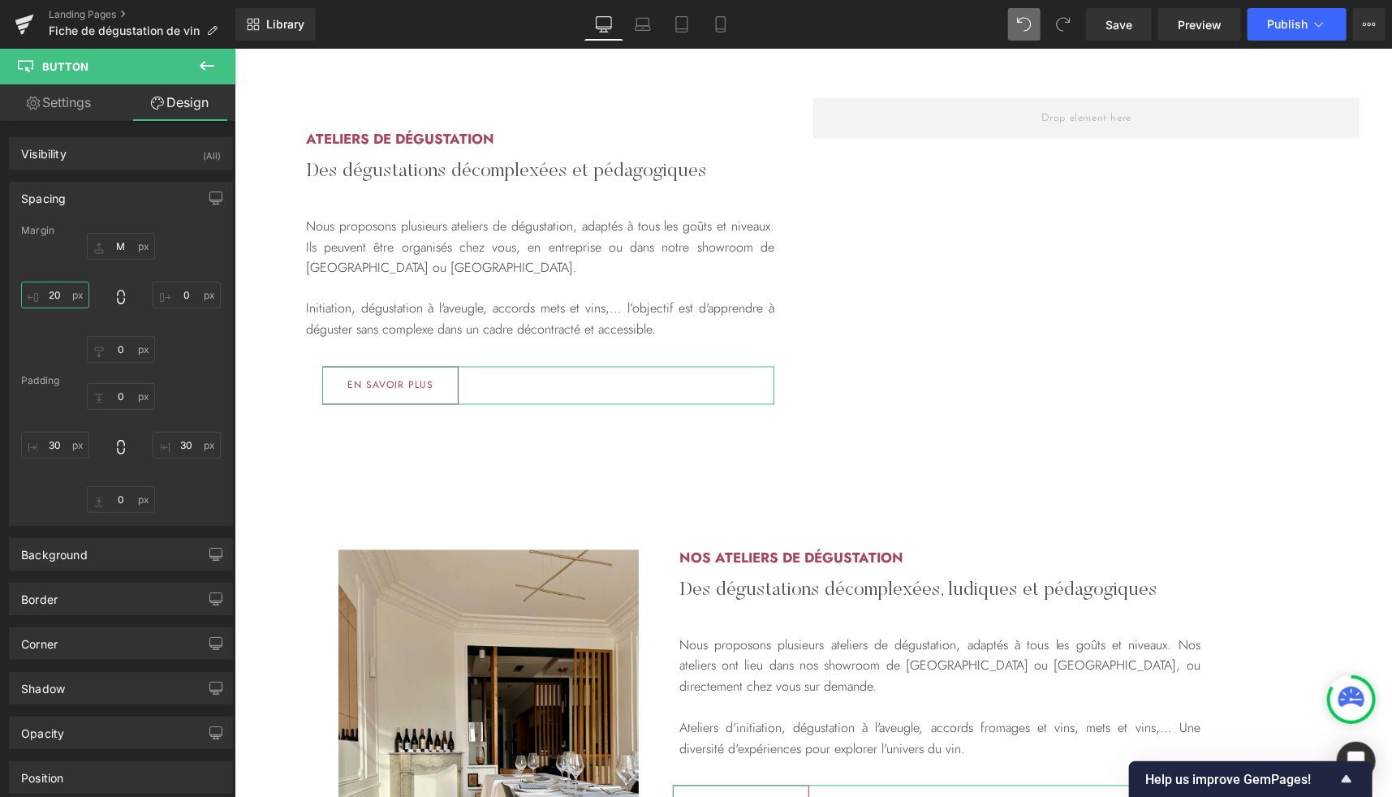
click at [59, 292] on input "20" at bounding box center [55, 295] width 68 height 27
type input "0"
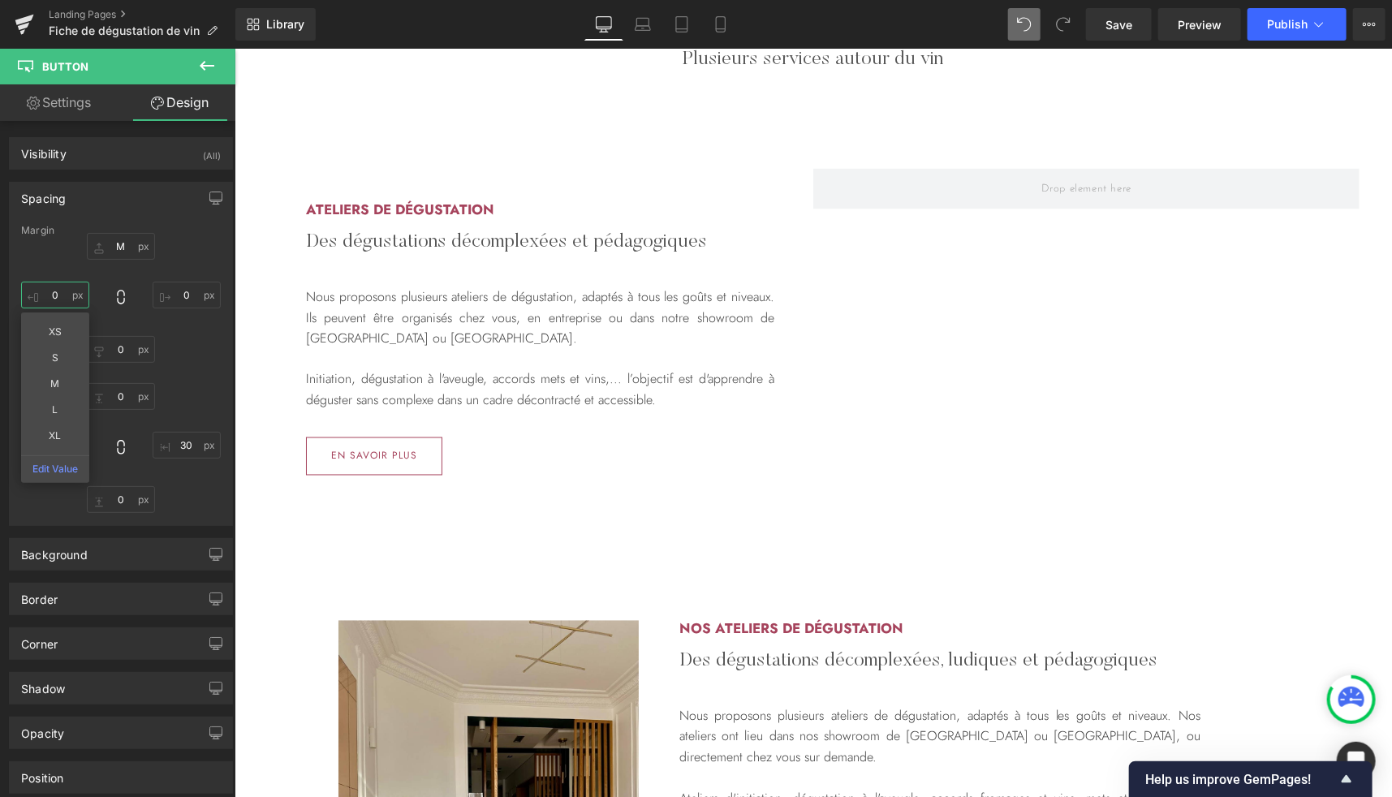
scroll to position [1324, 0]
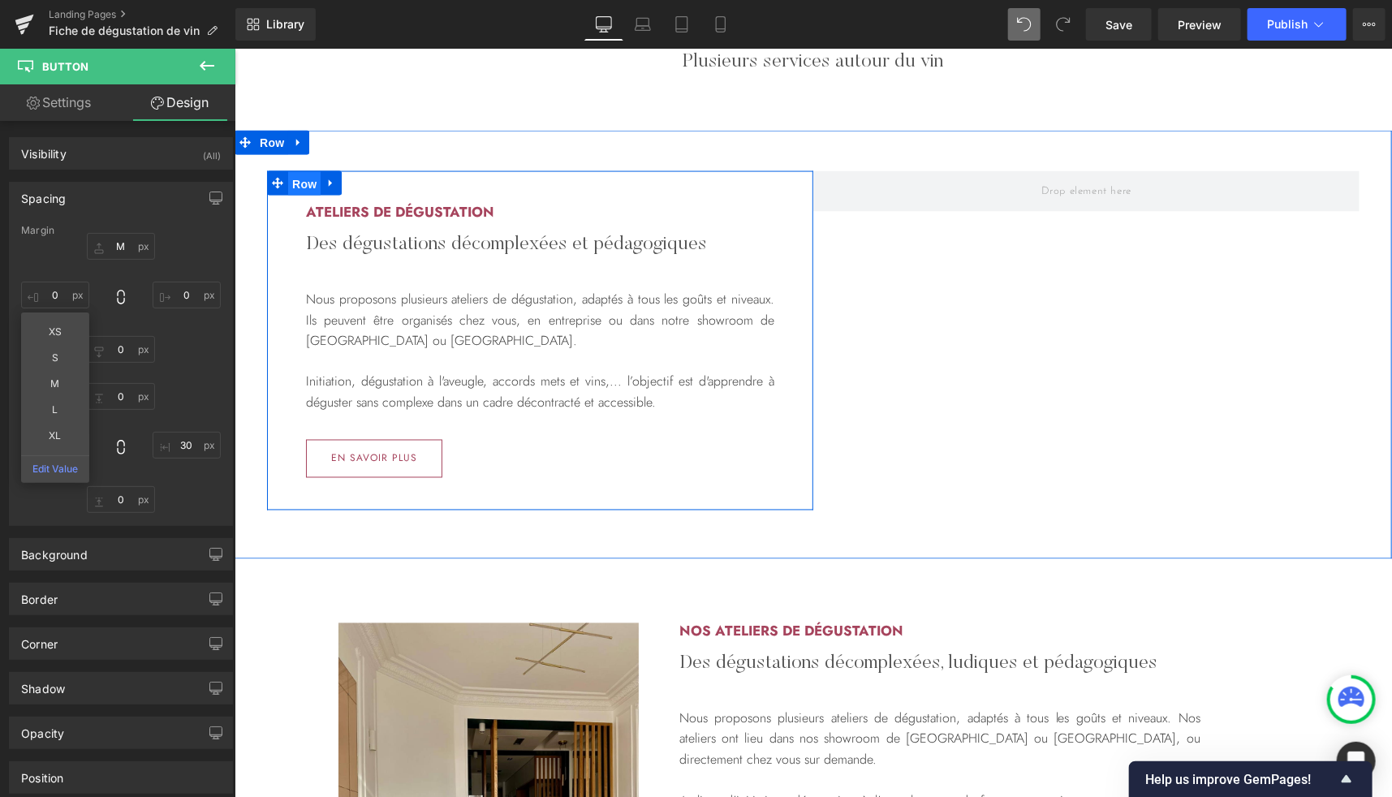
click at [292, 185] on span "Row" at bounding box center [303, 183] width 32 height 24
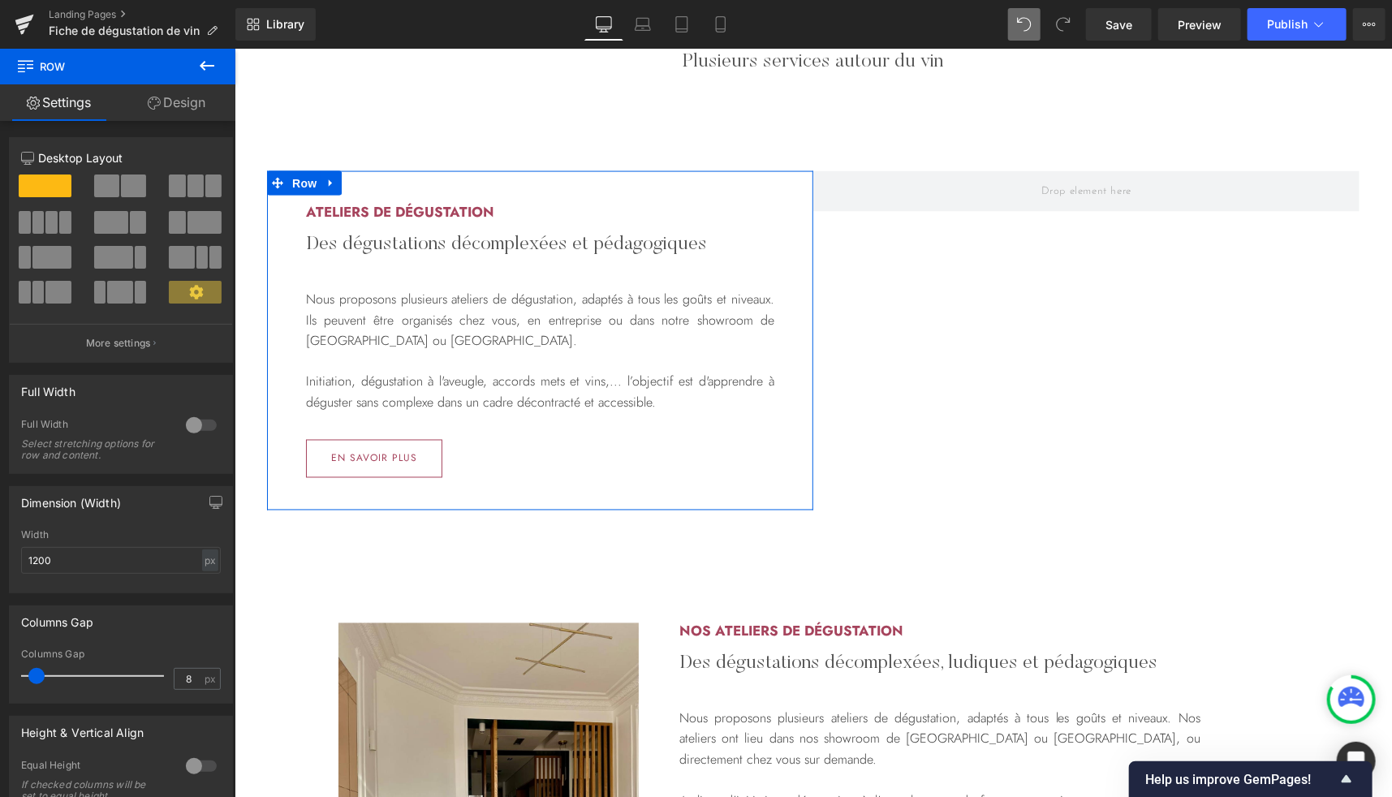
click at [170, 104] on link "Design" at bounding box center [177, 102] width 118 height 37
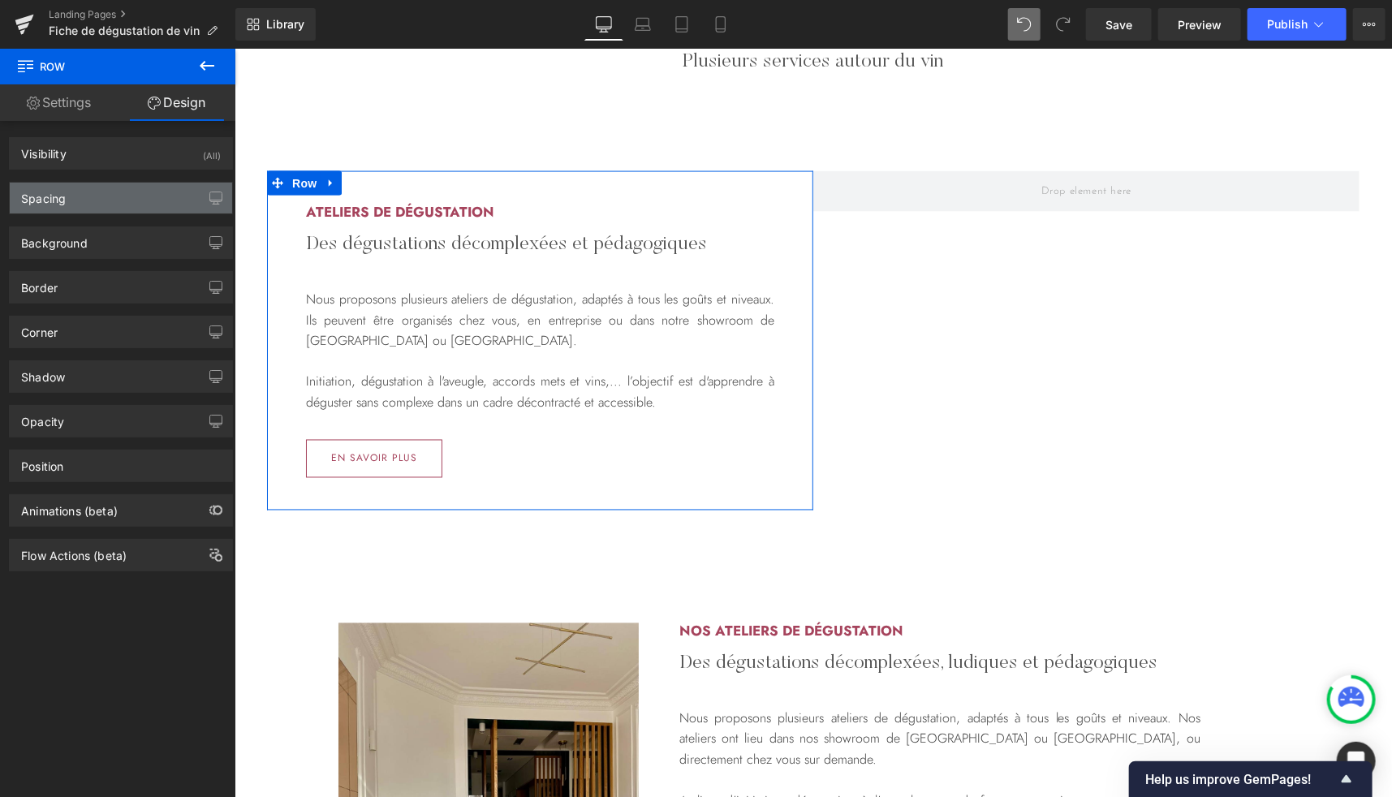
click at [80, 193] on div "Spacing" at bounding box center [121, 198] width 222 height 31
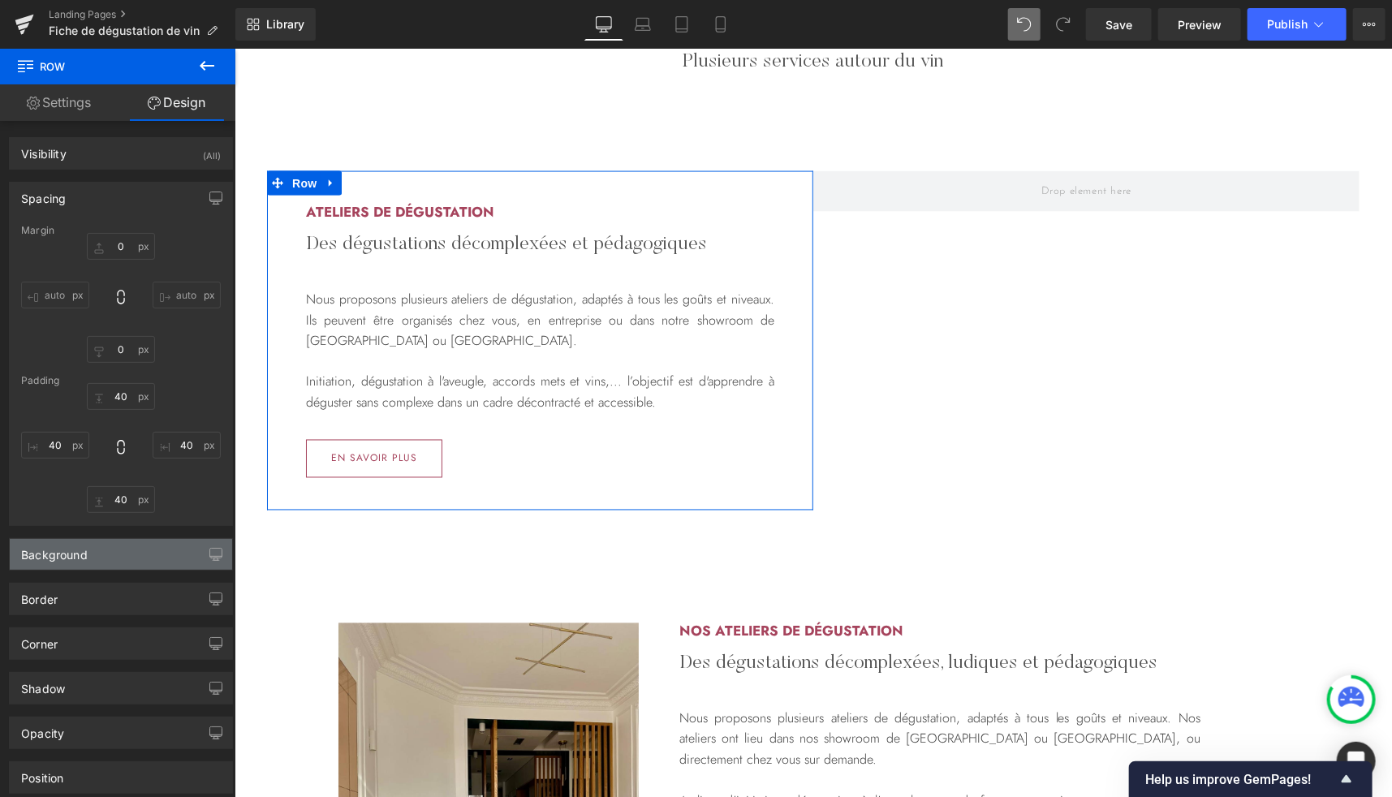
click at [58, 558] on div "Background" at bounding box center [54, 550] width 67 height 23
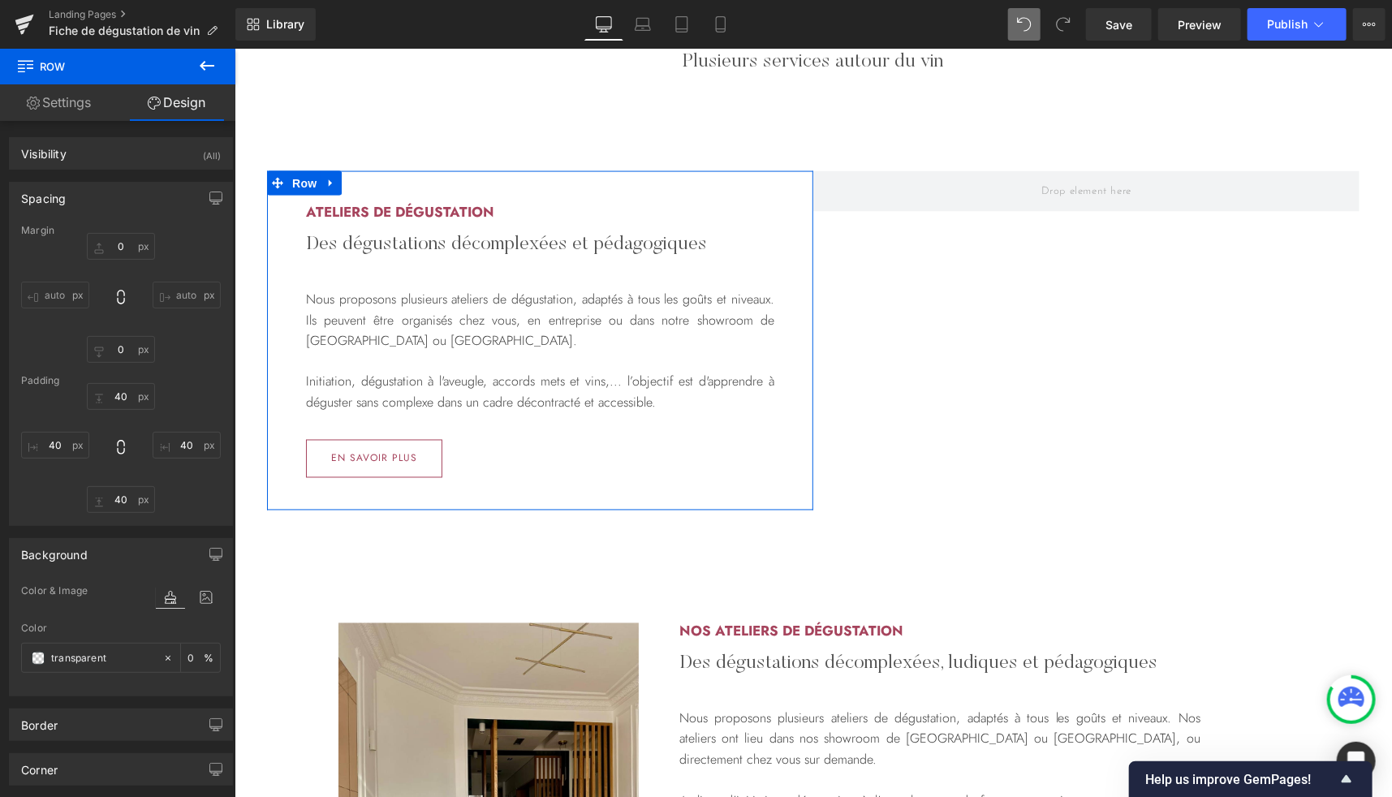
click at [97, 194] on div "Spacing" at bounding box center [121, 198] width 222 height 31
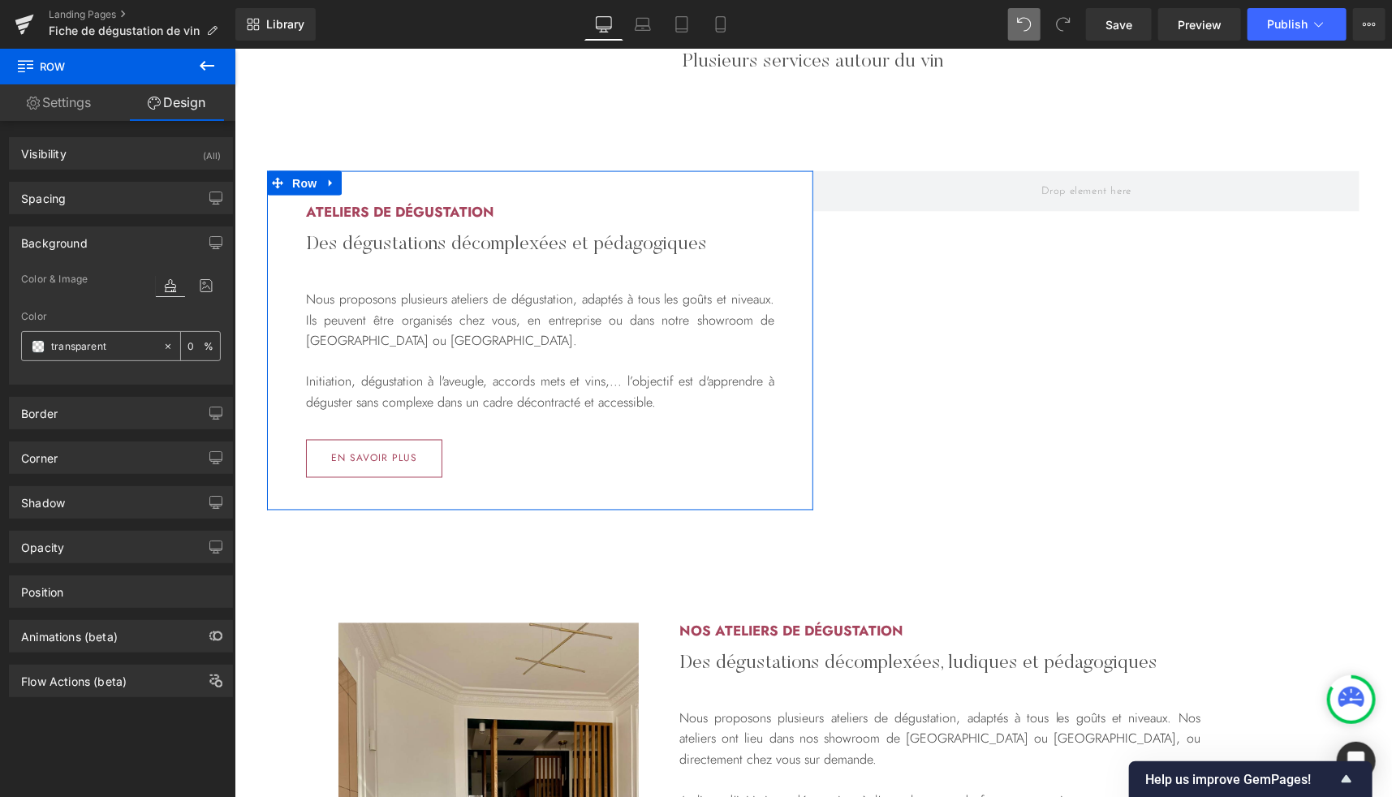
click at [41, 351] on div at bounding box center [92, 346] width 140 height 28
click at [37, 342] on span at bounding box center [38, 346] width 13 height 13
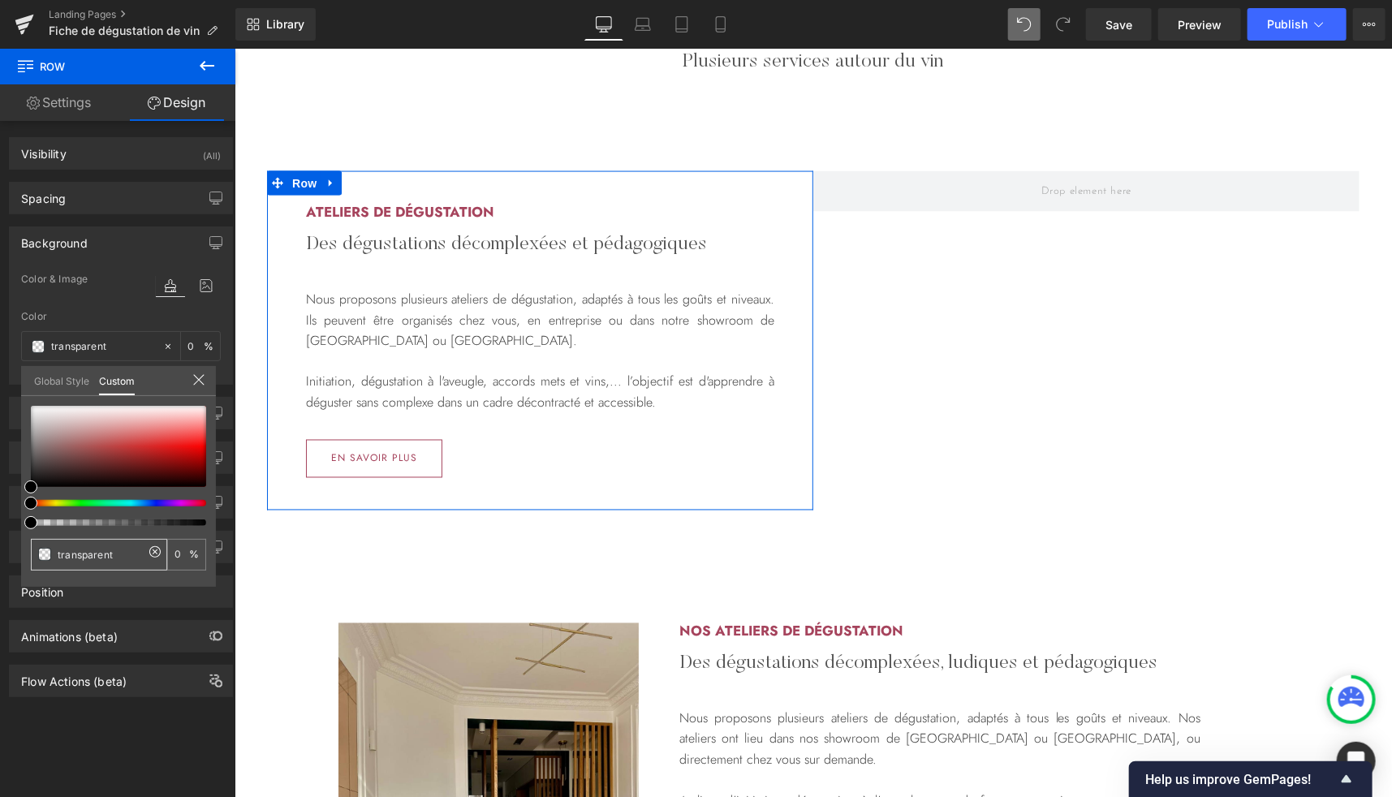
click at [109, 557] on input "transparent" at bounding box center [101, 554] width 86 height 17
paste input "#FCE2DB"
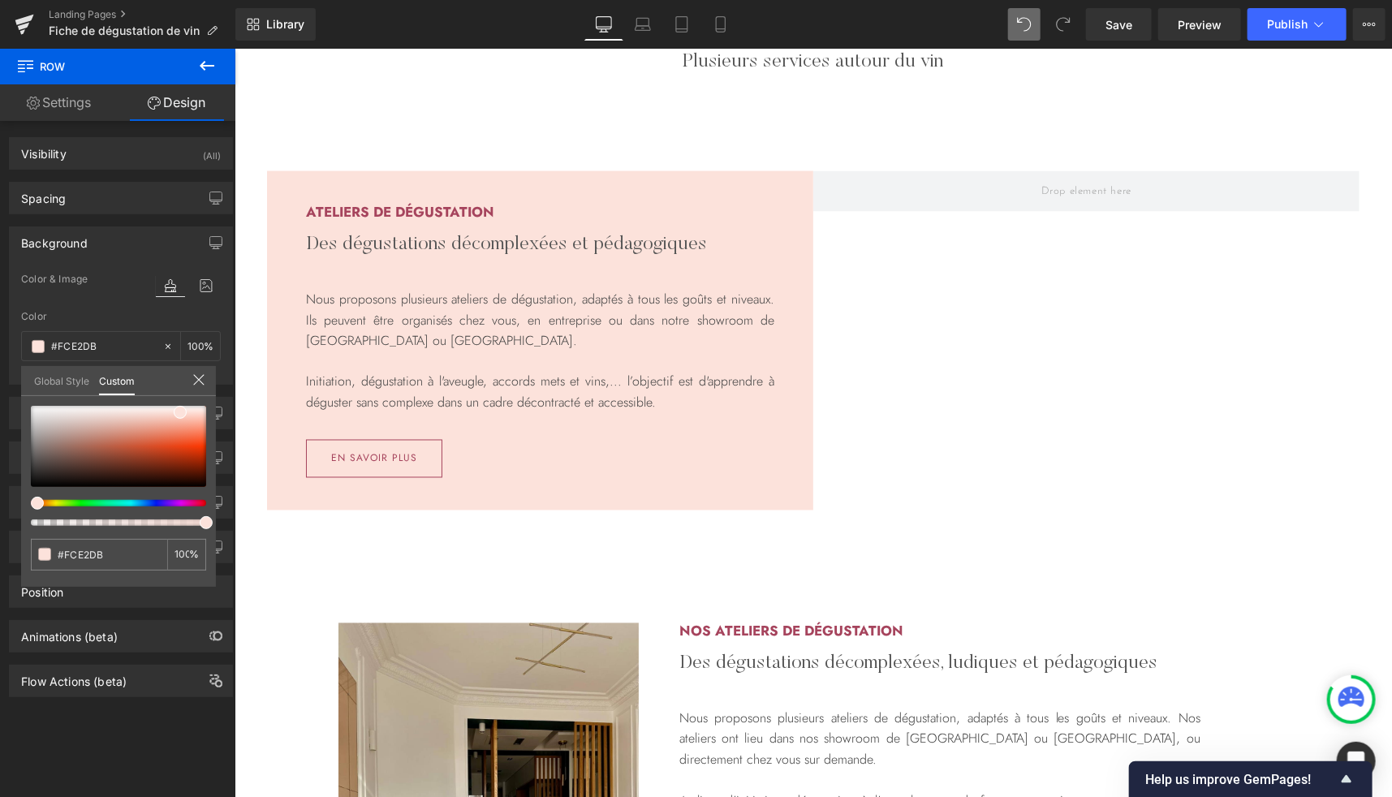
type input "#FCE2DB"
click at [987, 454] on body "Ignorer et passer au contenu [PERSON_NAME] nos dernières sélections En savoir p…" at bounding box center [812, 642] width 1157 height 3837
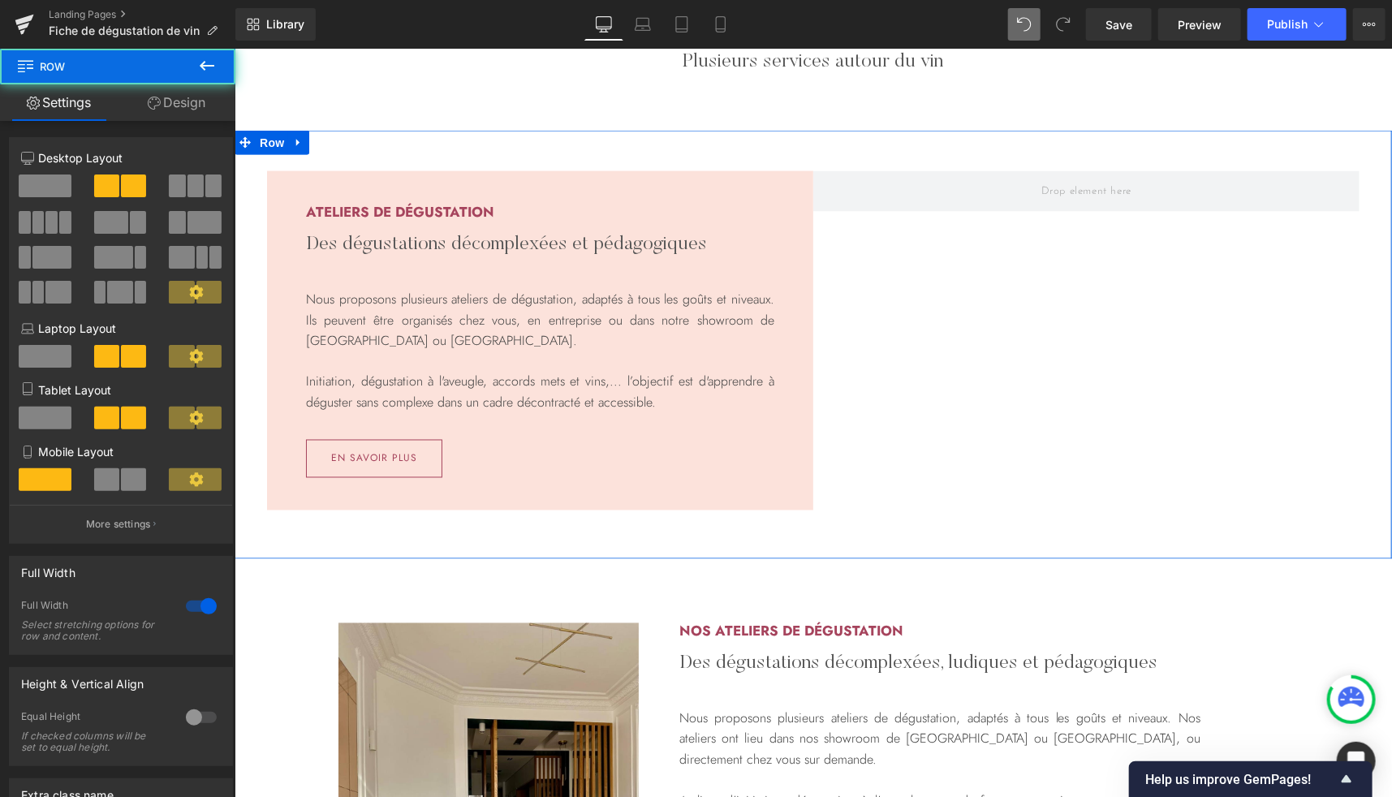
click at [1005, 416] on div "Ateliers de dégustation Heading Des dégustations décomplexées et pédagogiques H…" at bounding box center [812, 344] width 1157 height 429
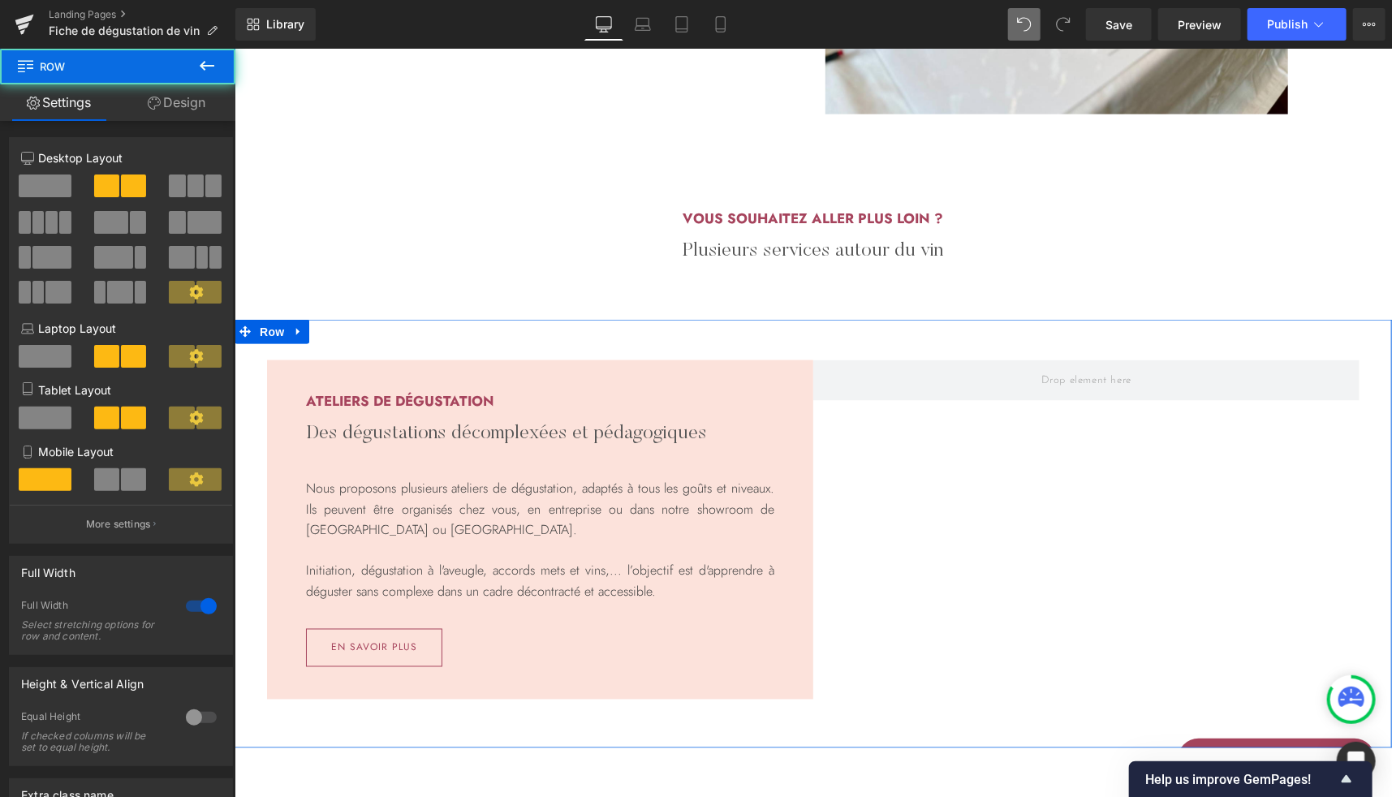
scroll to position [1132, 0]
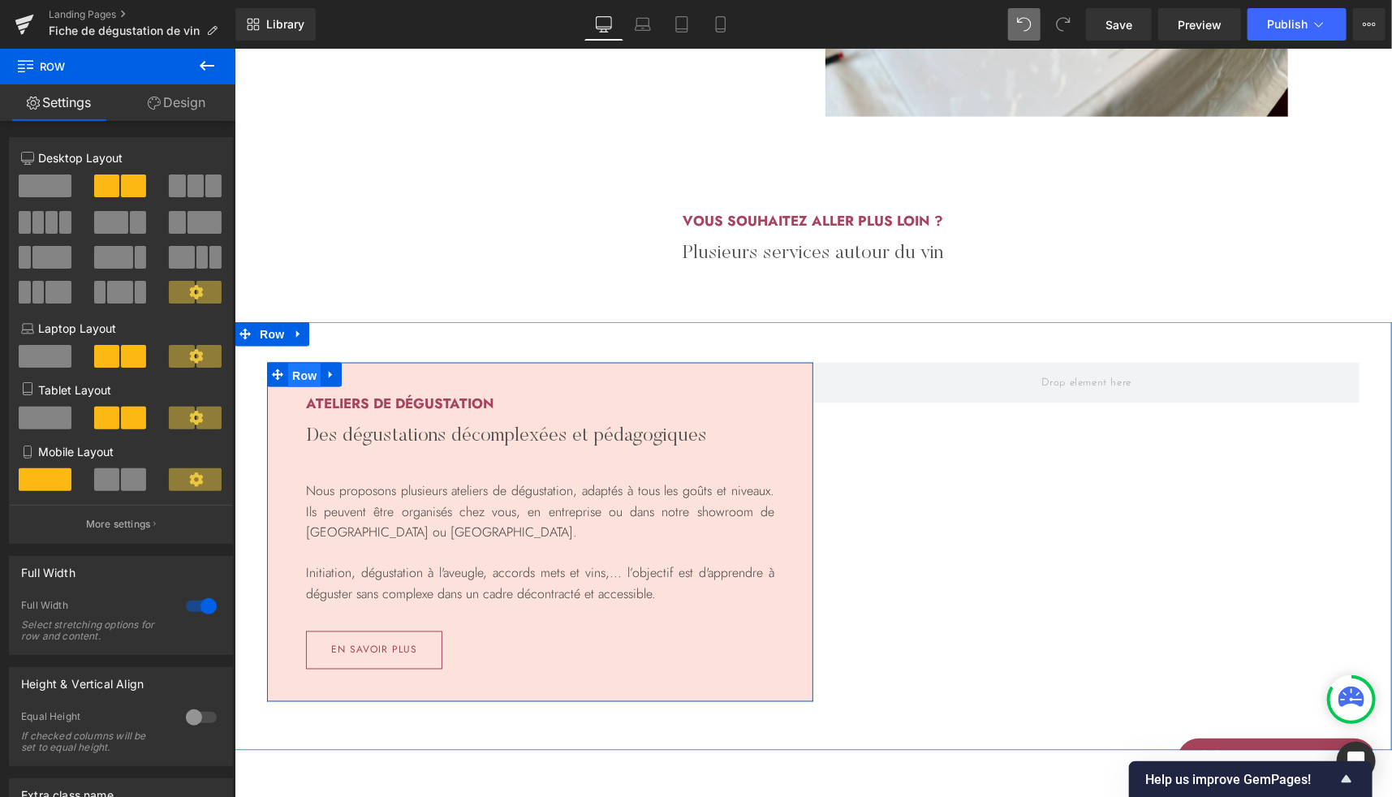
click at [292, 373] on span "Row" at bounding box center [303, 375] width 32 height 24
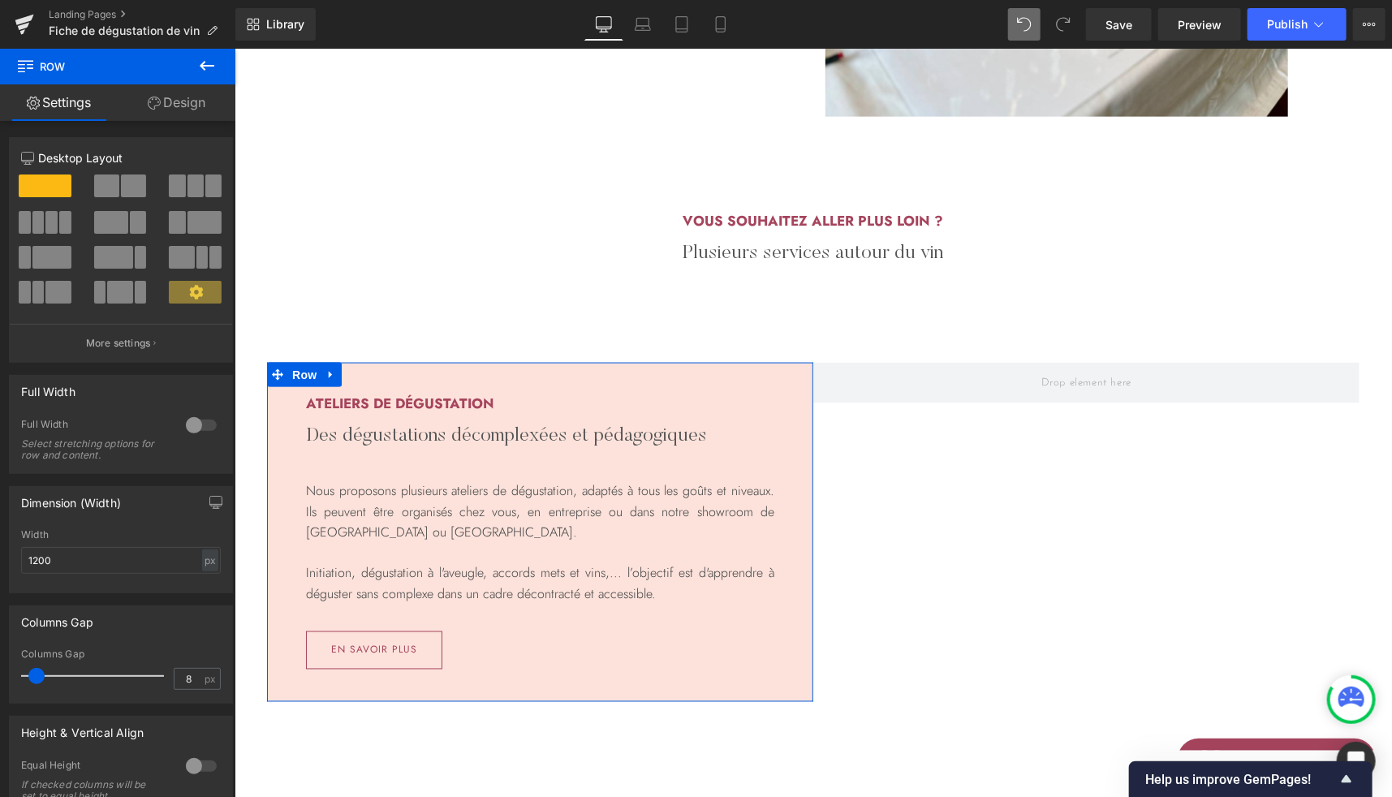
click at [190, 113] on link "Design" at bounding box center [177, 102] width 118 height 37
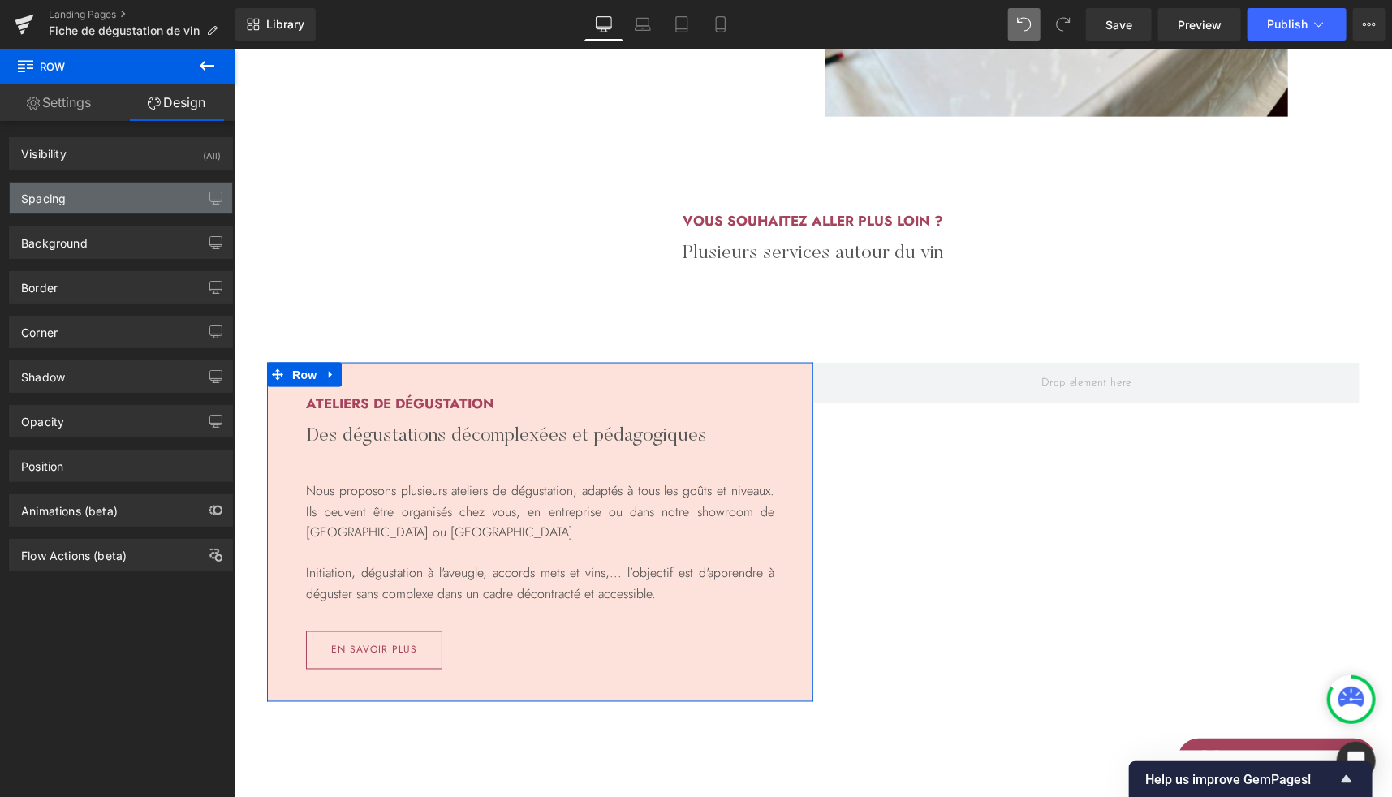
click at [85, 200] on div "Spacing" at bounding box center [121, 198] width 222 height 31
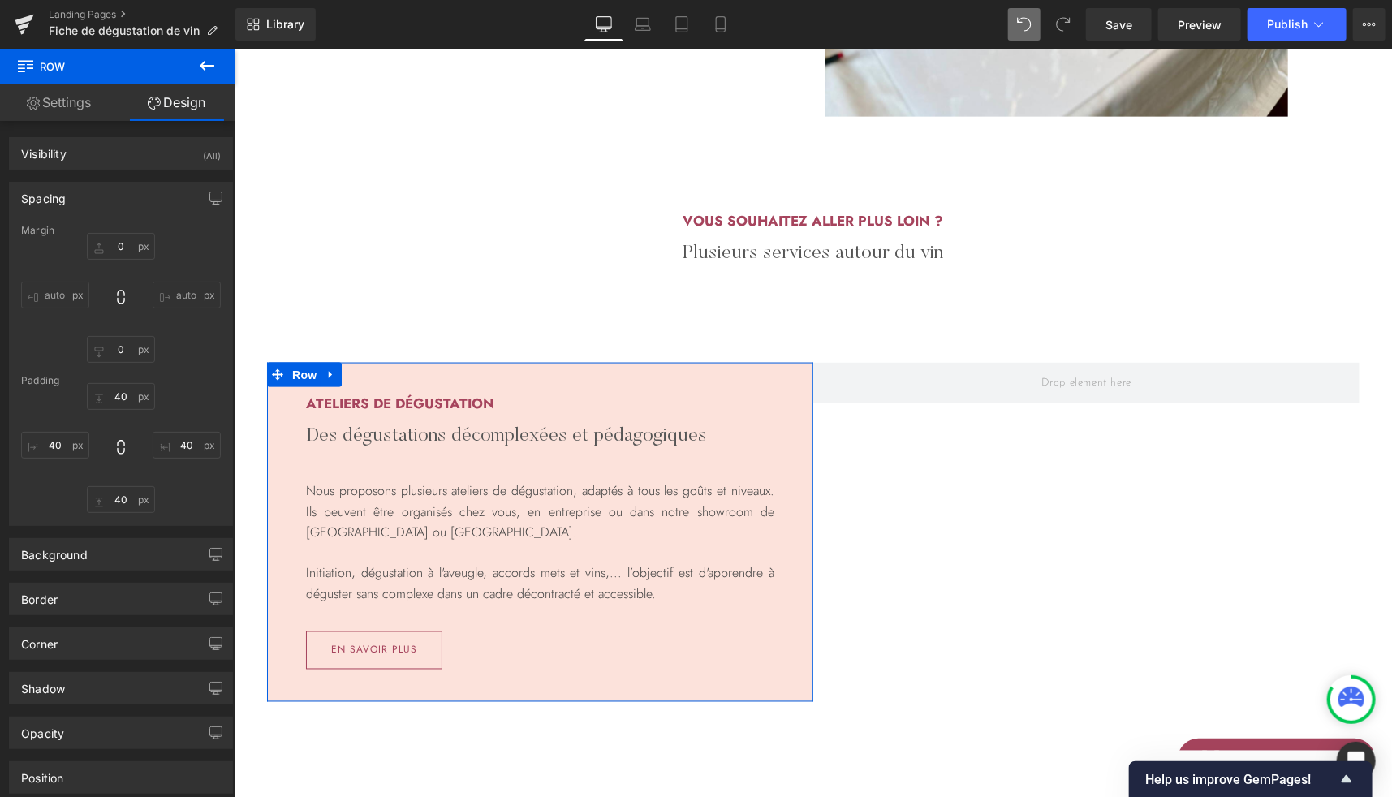
click at [180, 287] on input "auto" at bounding box center [187, 295] width 68 height 27
click at [194, 367] on div "Margin 0 auto 0 auto Padding 40 40 40 40" at bounding box center [121, 375] width 222 height 300
click at [287, 373] on span "Row" at bounding box center [303, 375] width 32 height 24
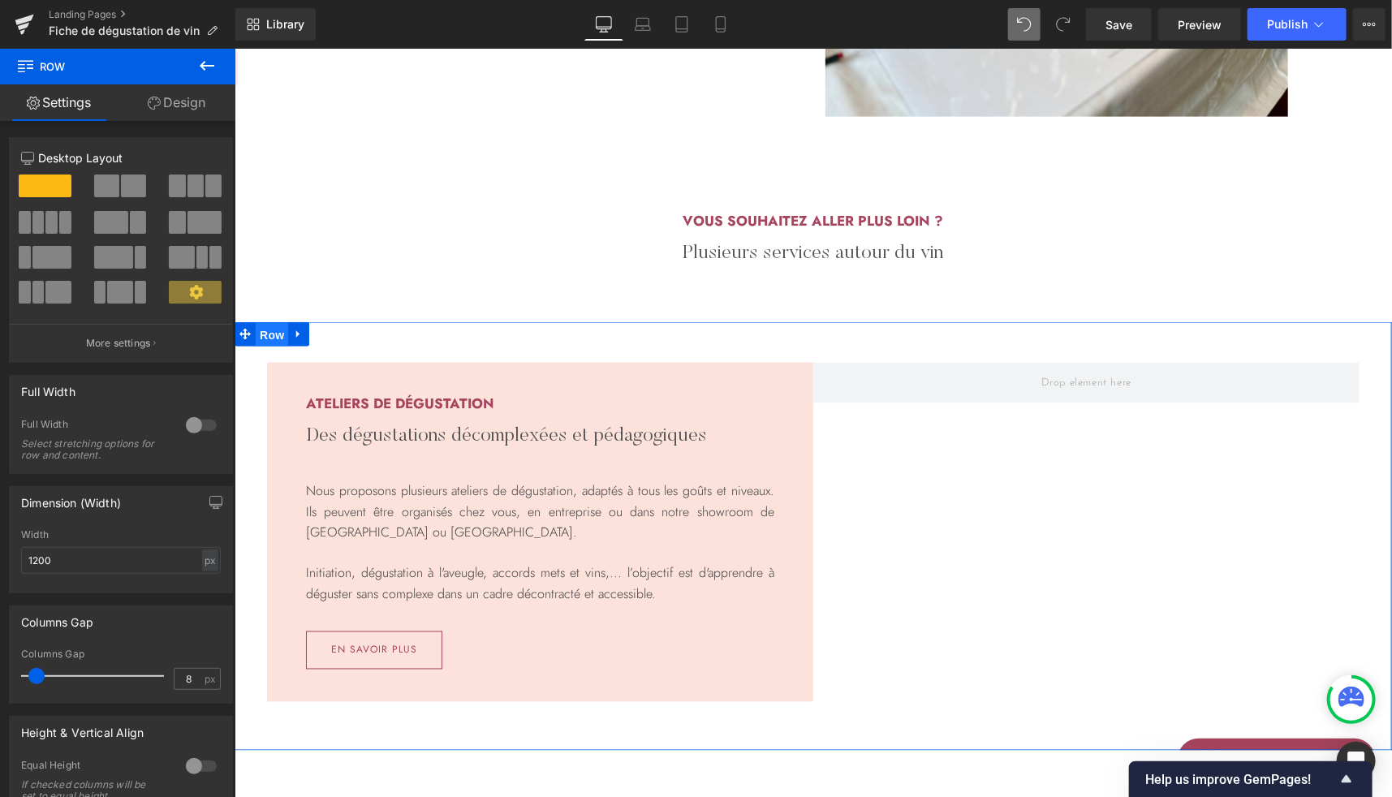
click at [268, 334] on span "Row" at bounding box center [271, 334] width 32 height 24
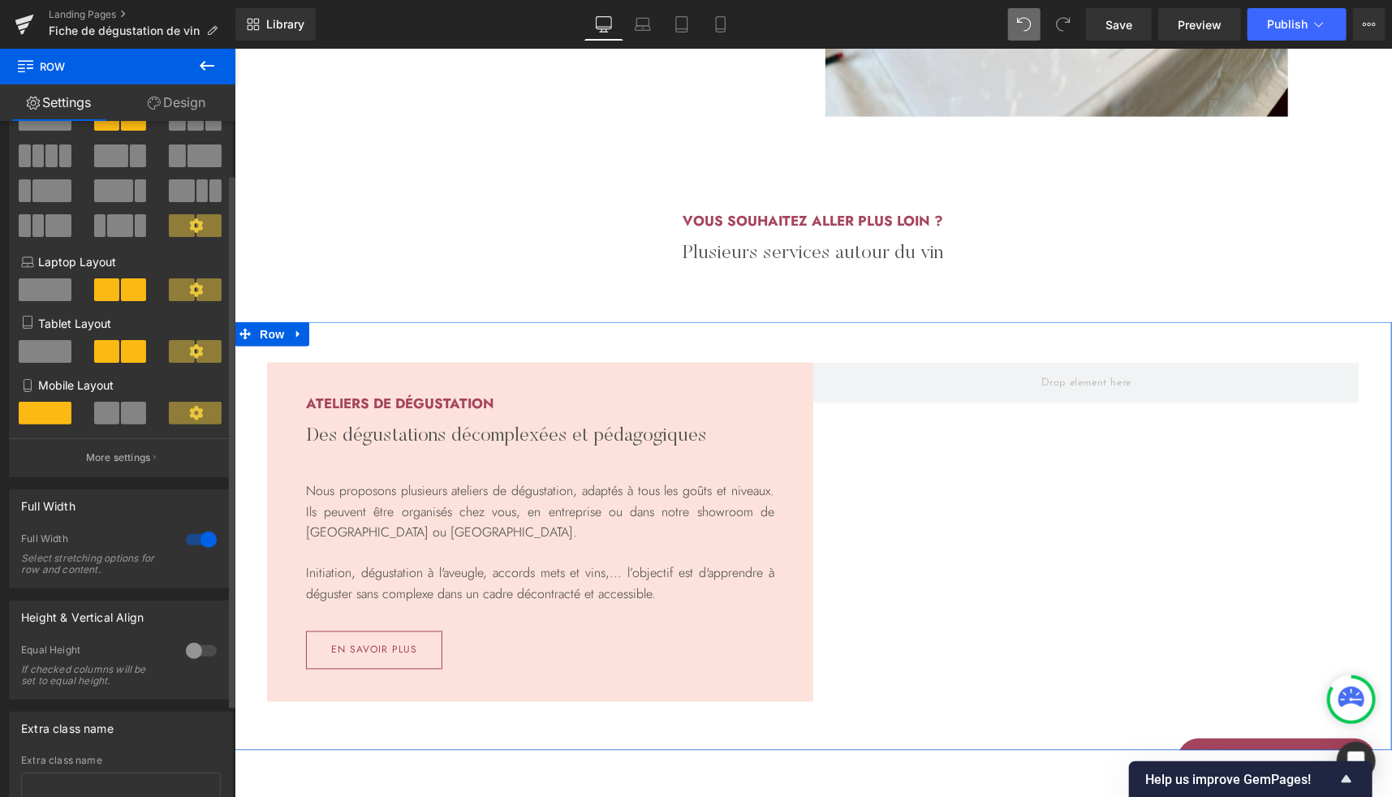
scroll to position [68, 0]
click at [193, 540] on div at bounding box center [201, 538] width 39 height 26
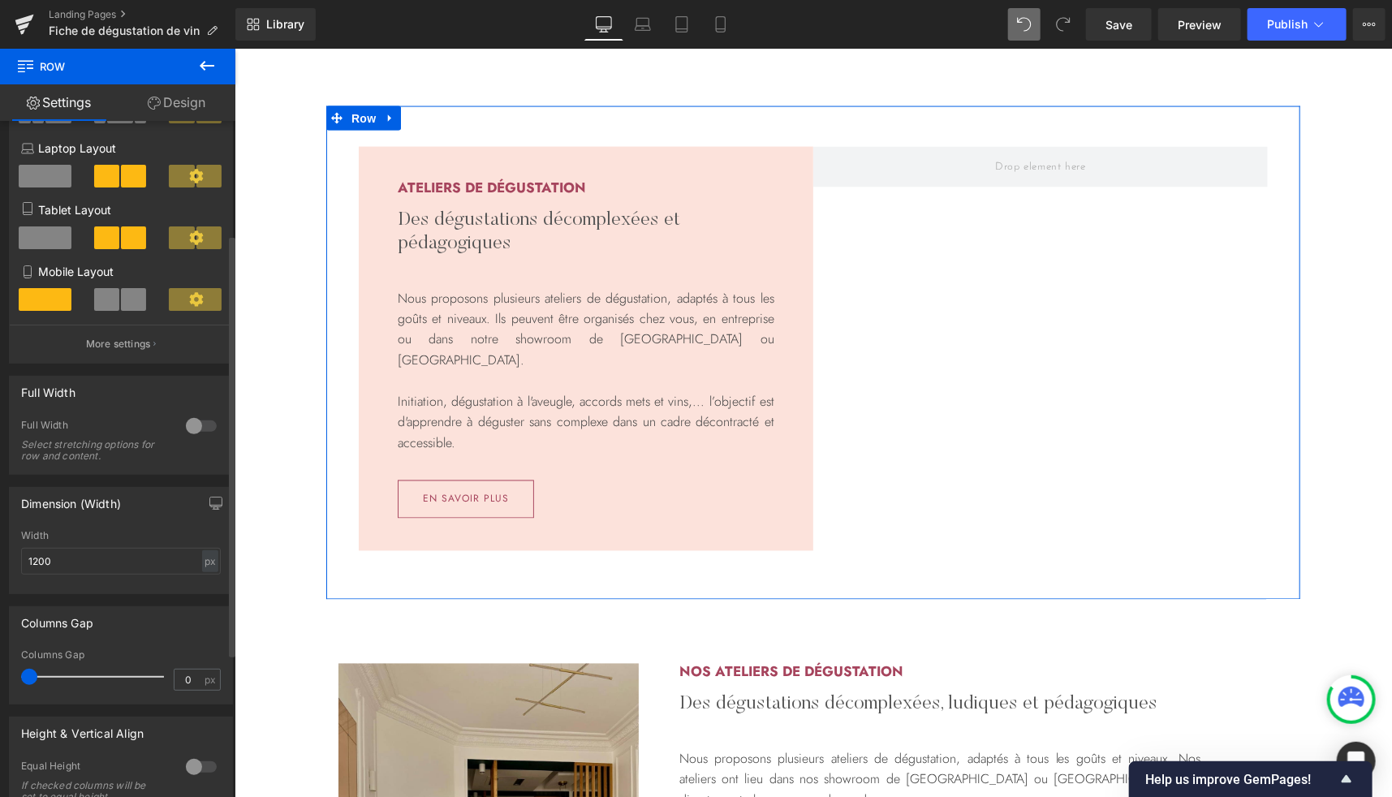
scroll to position [182, 0]
click at [178, 672] on input "0" at bounding box center [189, 678] width 28 height 20
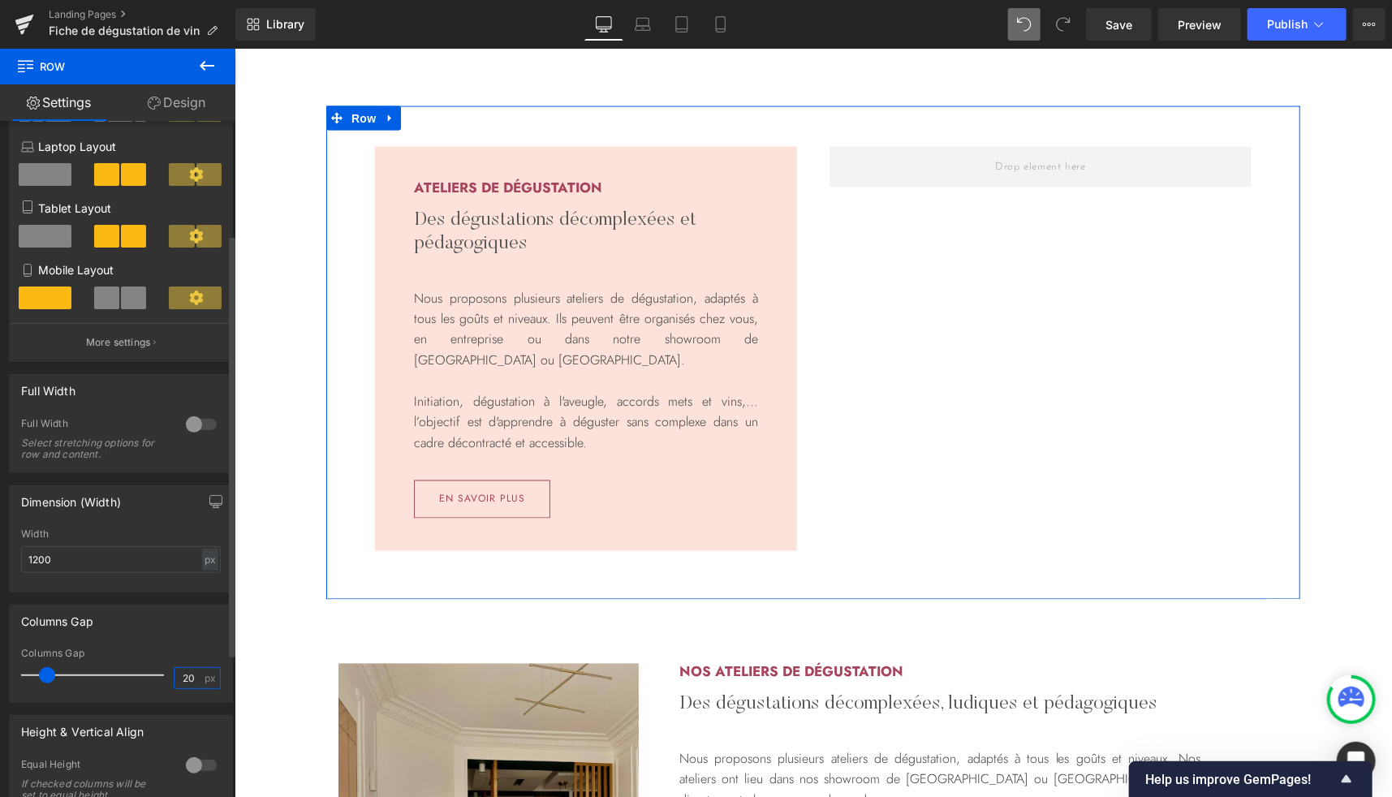
type input "20"
click at [198, 652] on div "Columns Gap" at bounding box center [121, 653] width 200 height 11
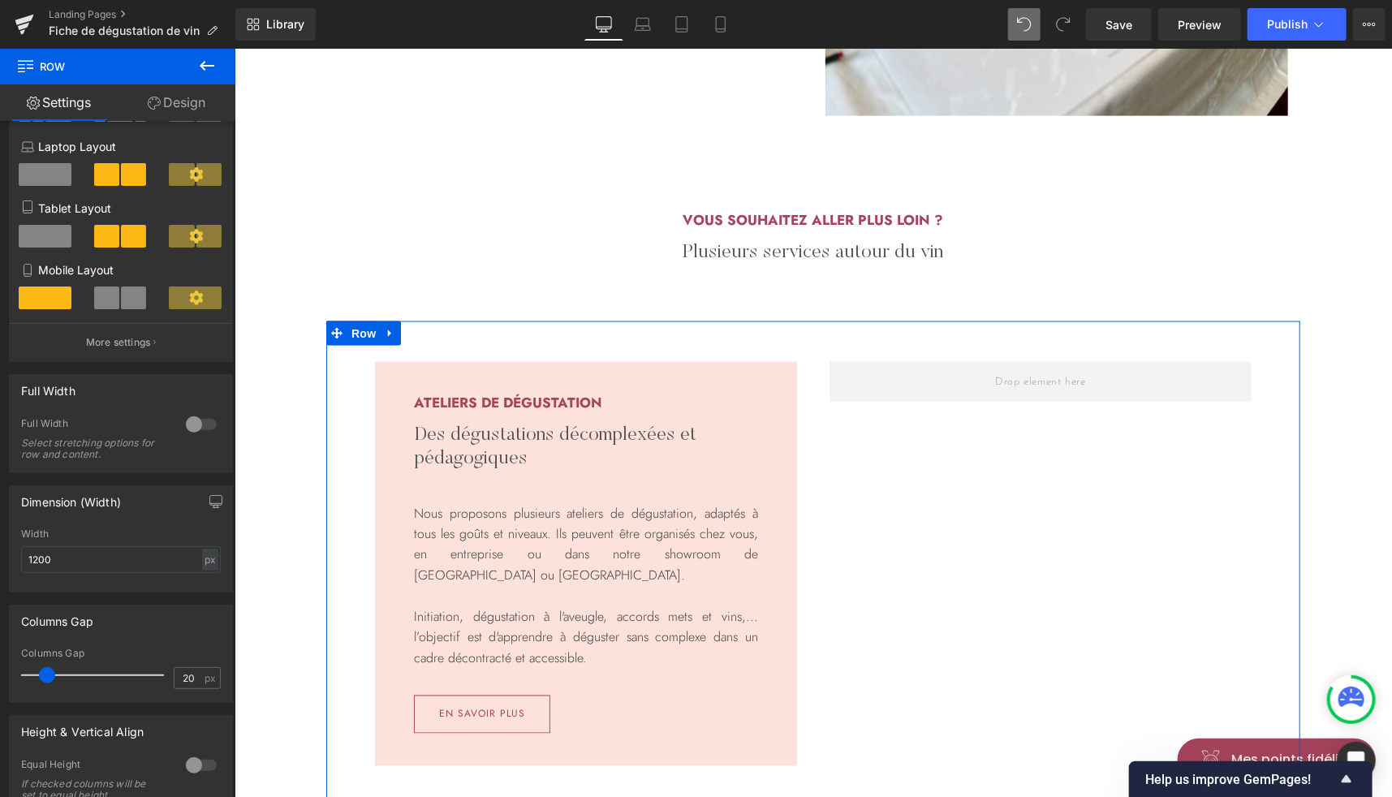
scroll to position [1122, 0]
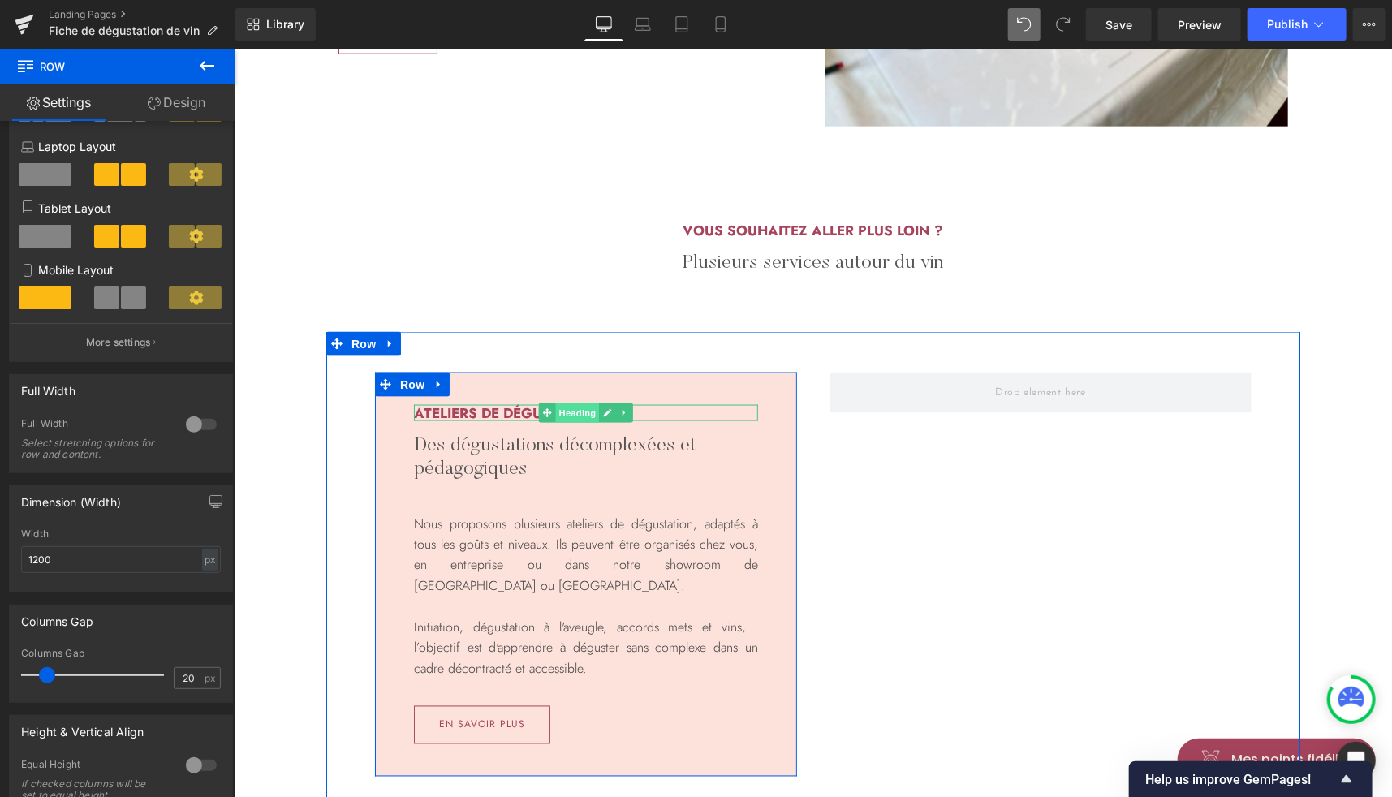
click at [562, 414] on span "Heading" at bounding box center [577, 412] width 44 height 19
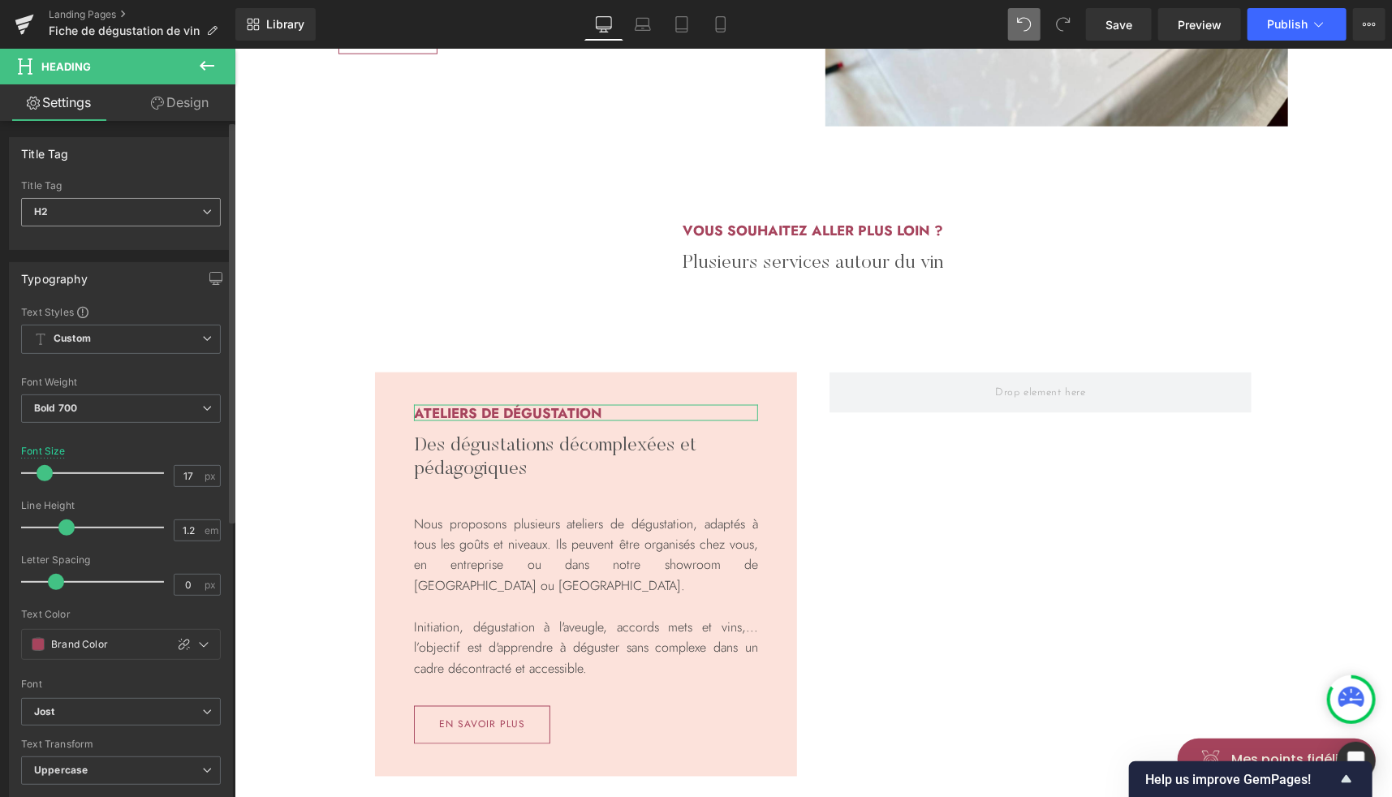
click at [158, 209] on span "H2" at bounding box center [121, 212] width 200 height 28
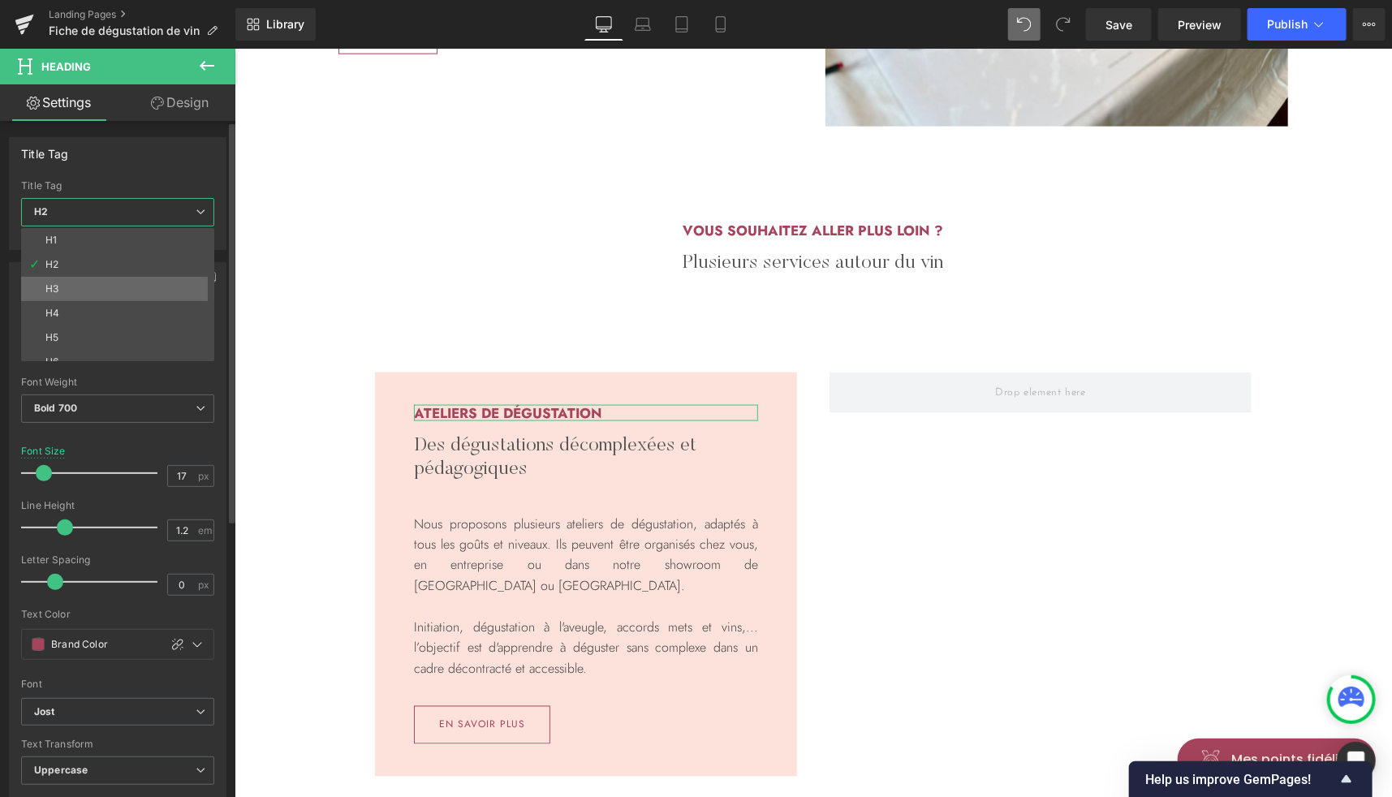
click at [73, 290] on li "H3" at bounding box center [121, 289] width 200 height 24
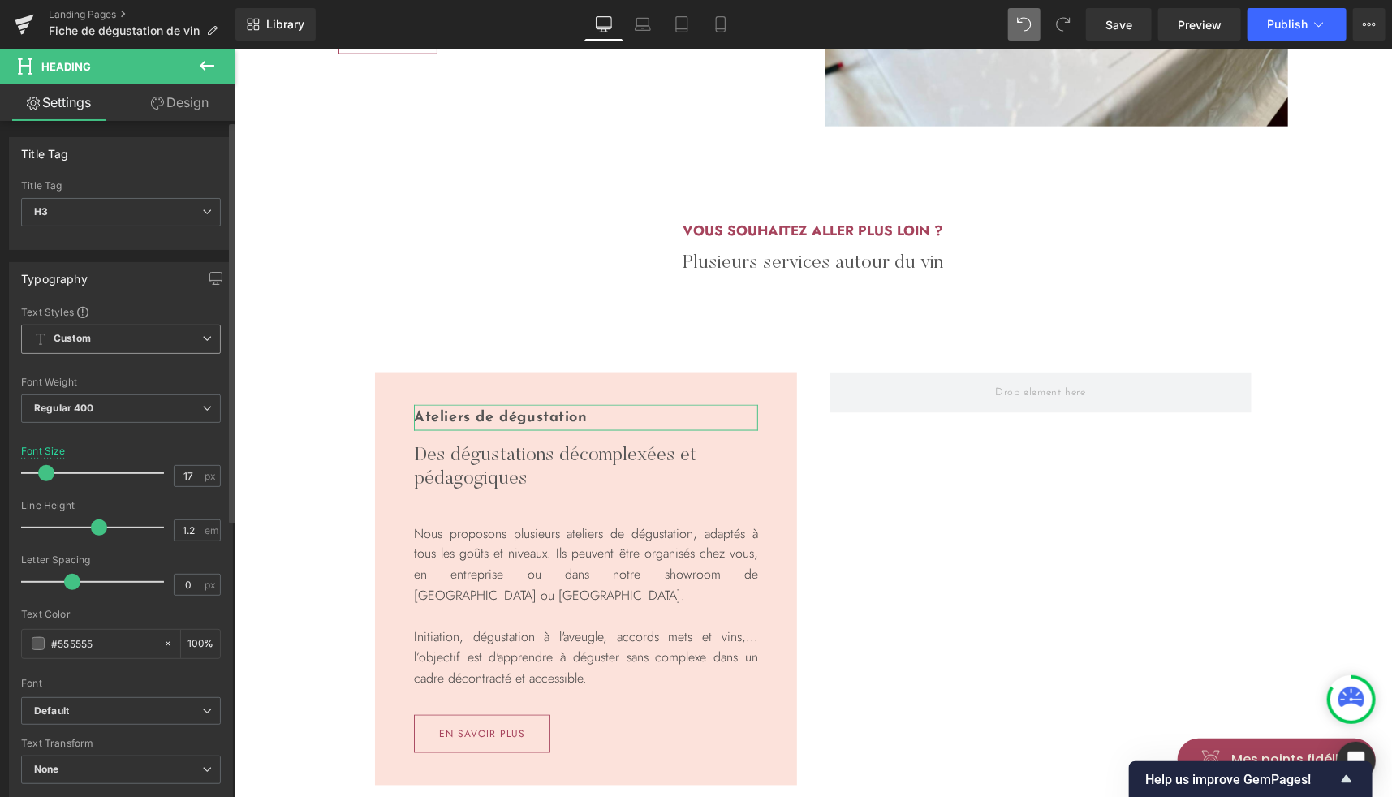
click at [118, 338] on span "Custom" at bounding box center [121, 339] width 200 height 29
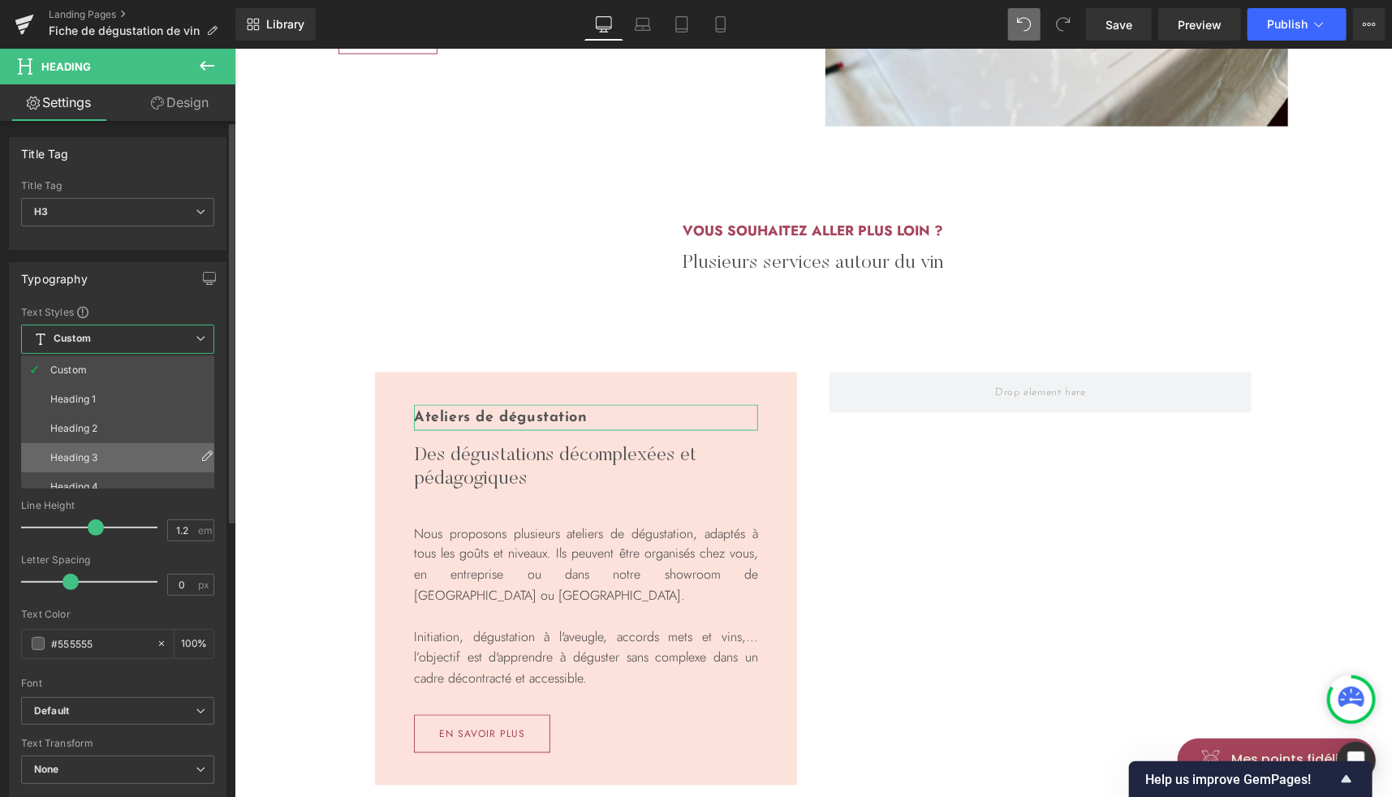
click at [102, 451] on li "Heading 3" at bounding box center [121, 457] width 200 height 29
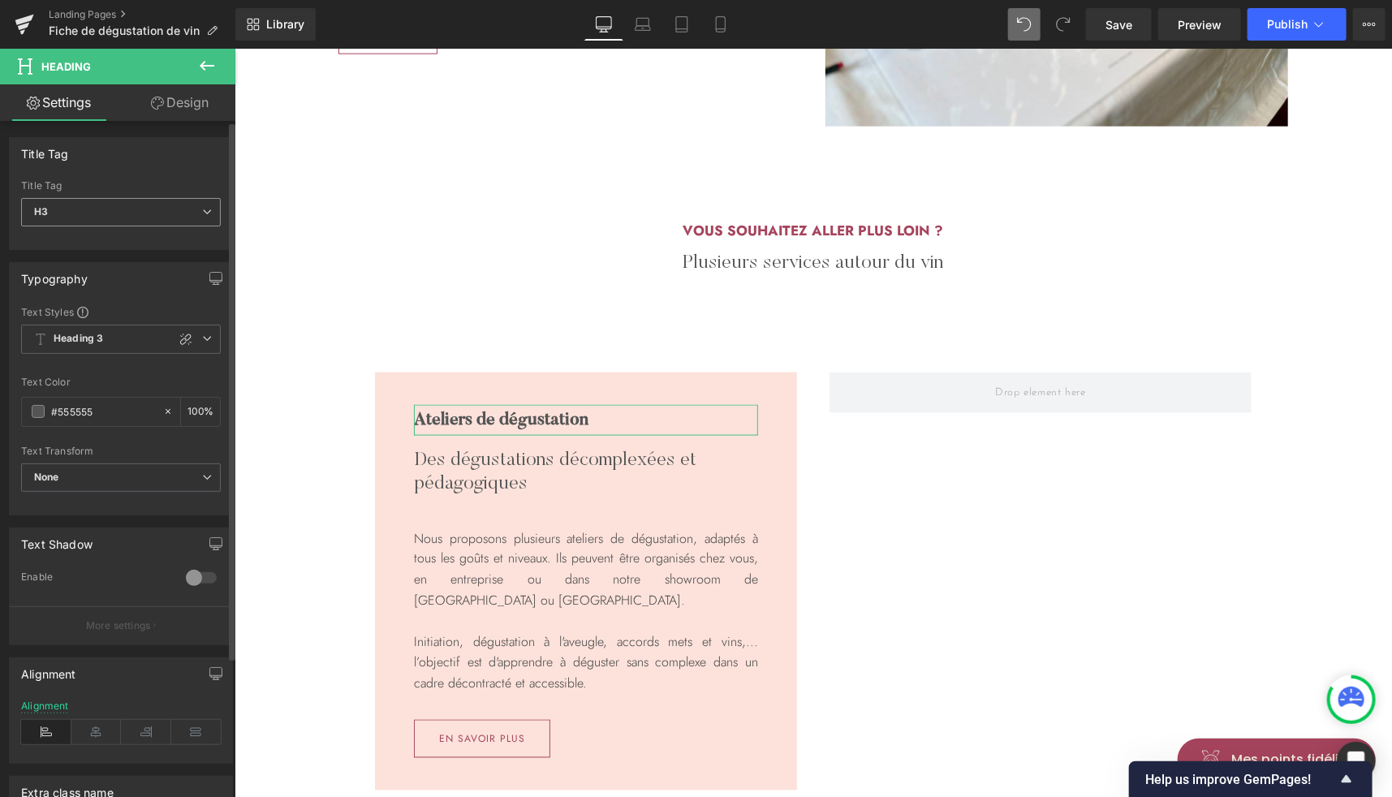
click at [127, 222] on span "H3" at bounding box center [121, 212] width 200 height 28
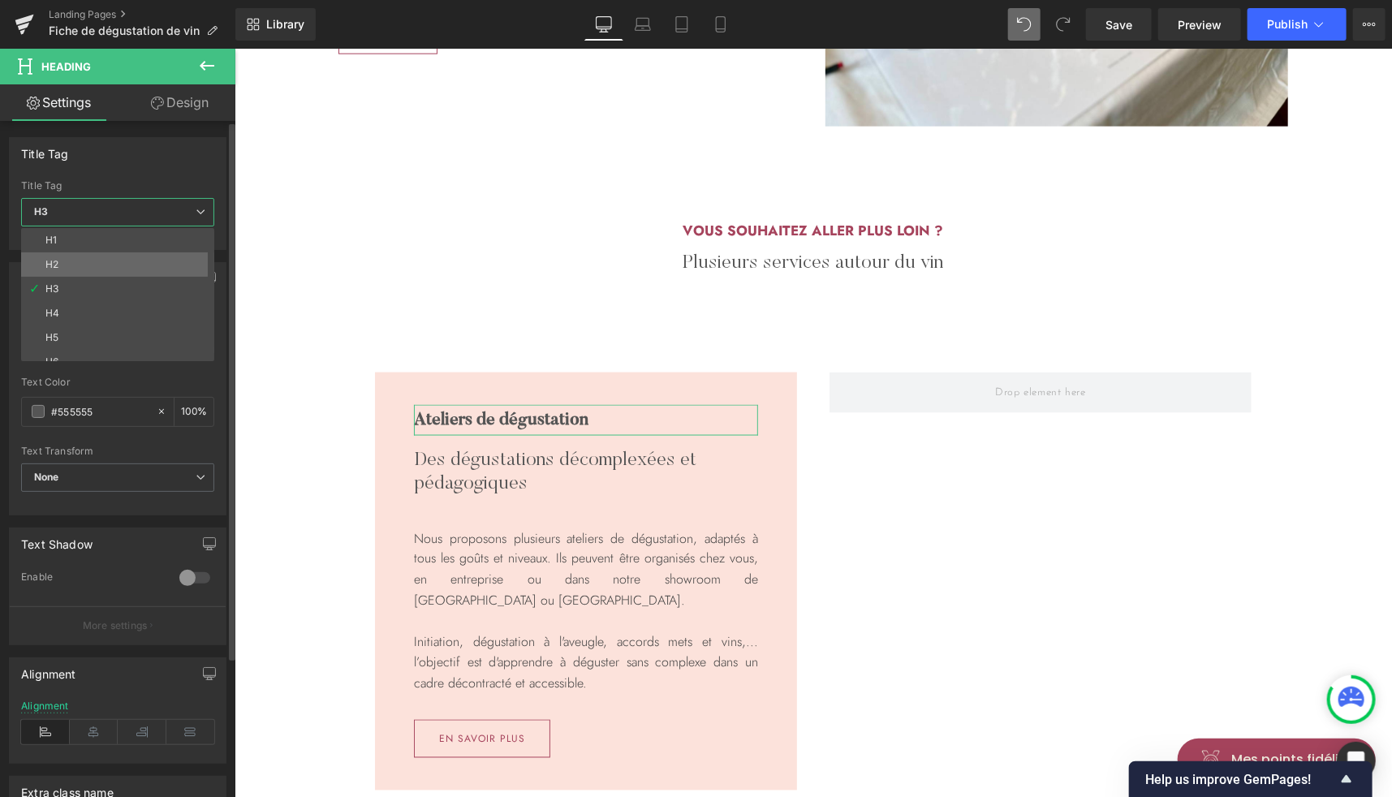
click at [93, 257] on li "H2" at bounding box center [121, 264] width 200 height 24
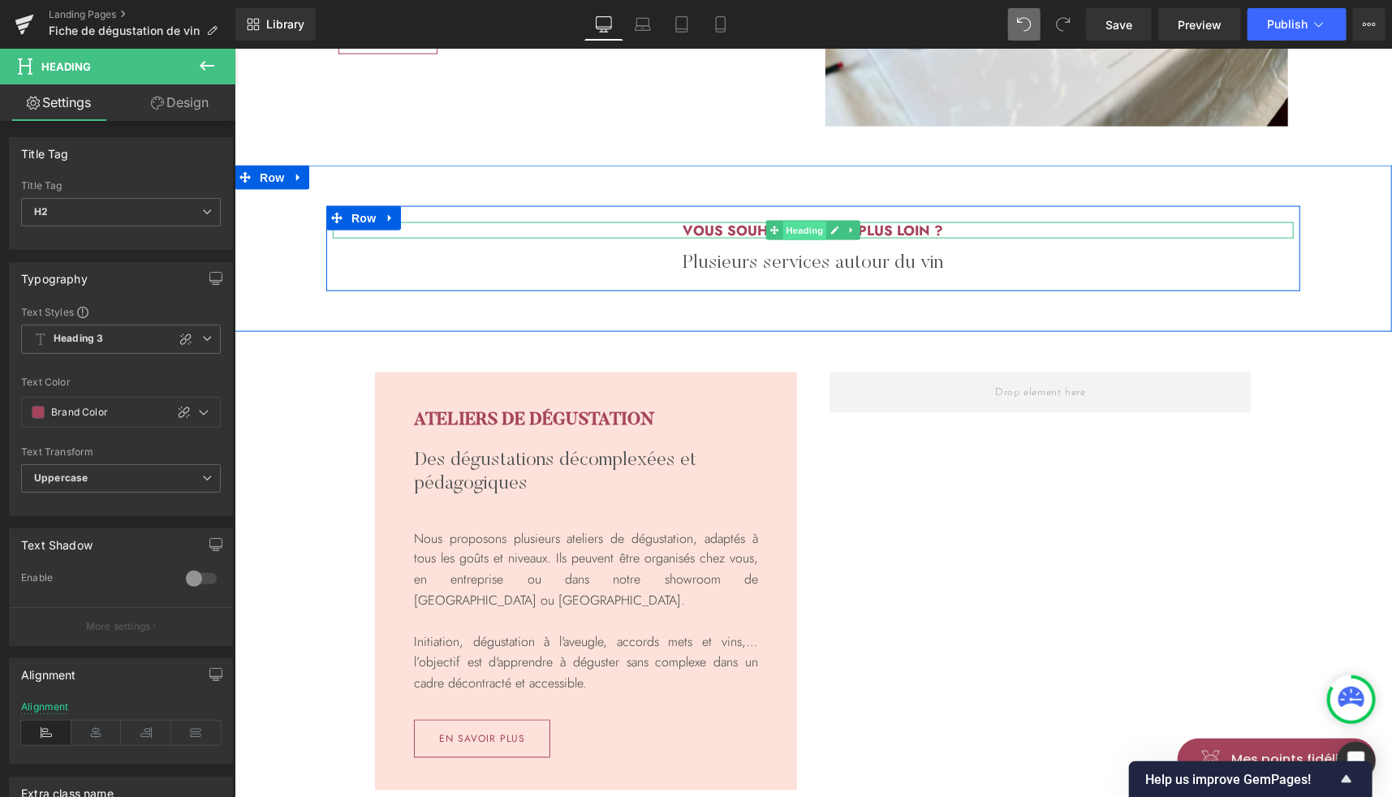
click at [804, 229] on span "Heading" at bounding box center [804, 230] width 44 height 19
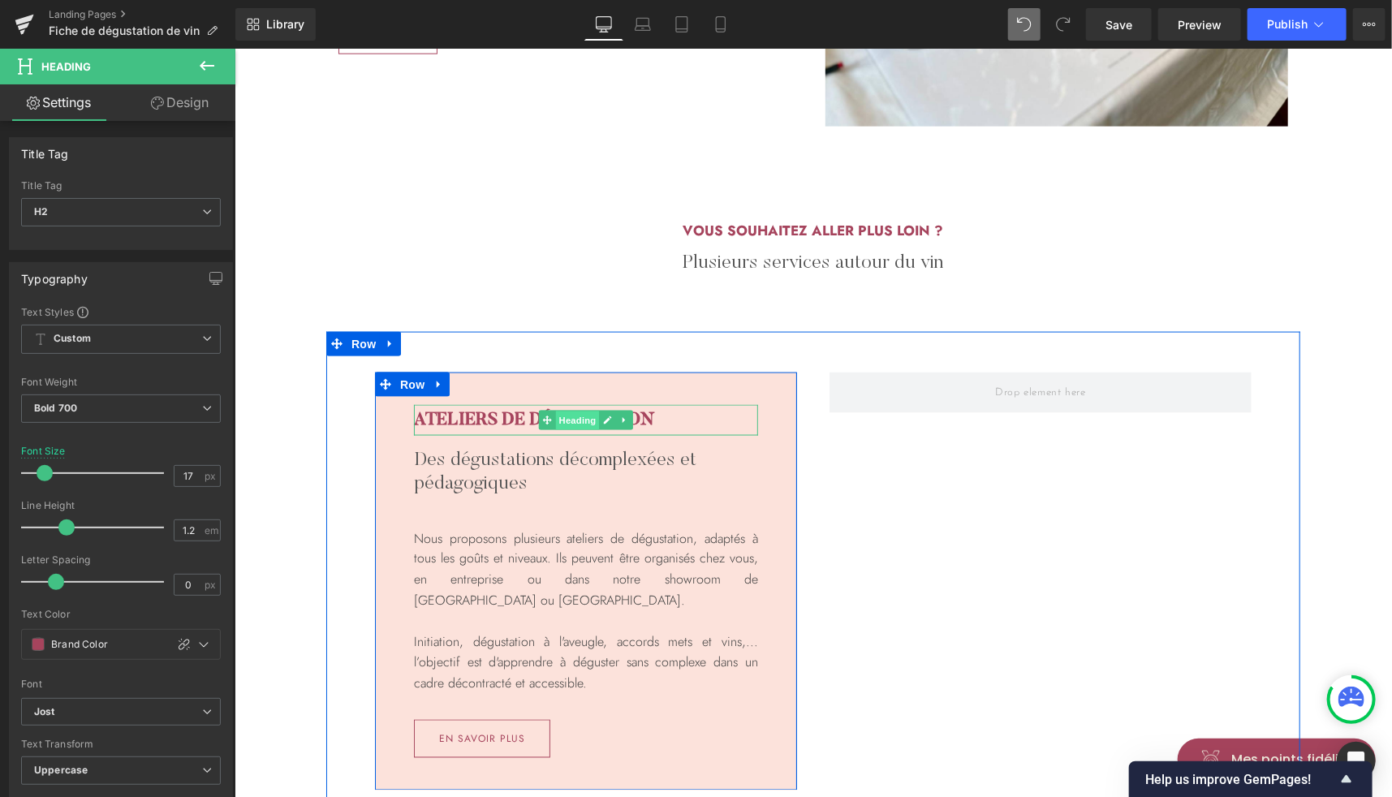
click at [565, 419] on span "Heading" at bounding box center [577, 420] width 44 height 19
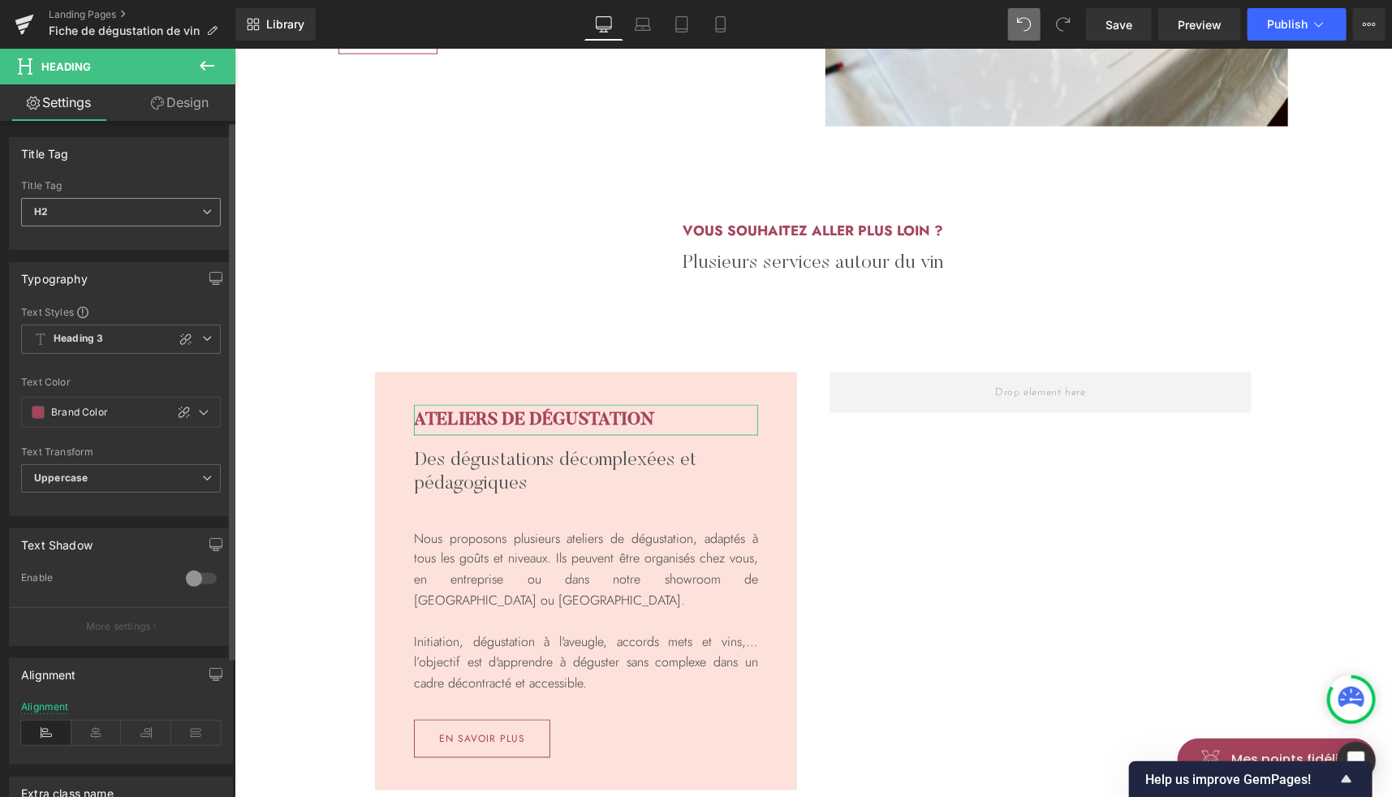
click at [84, 202] on span "H2" at bounding box center [121, 212] width 200 height 28
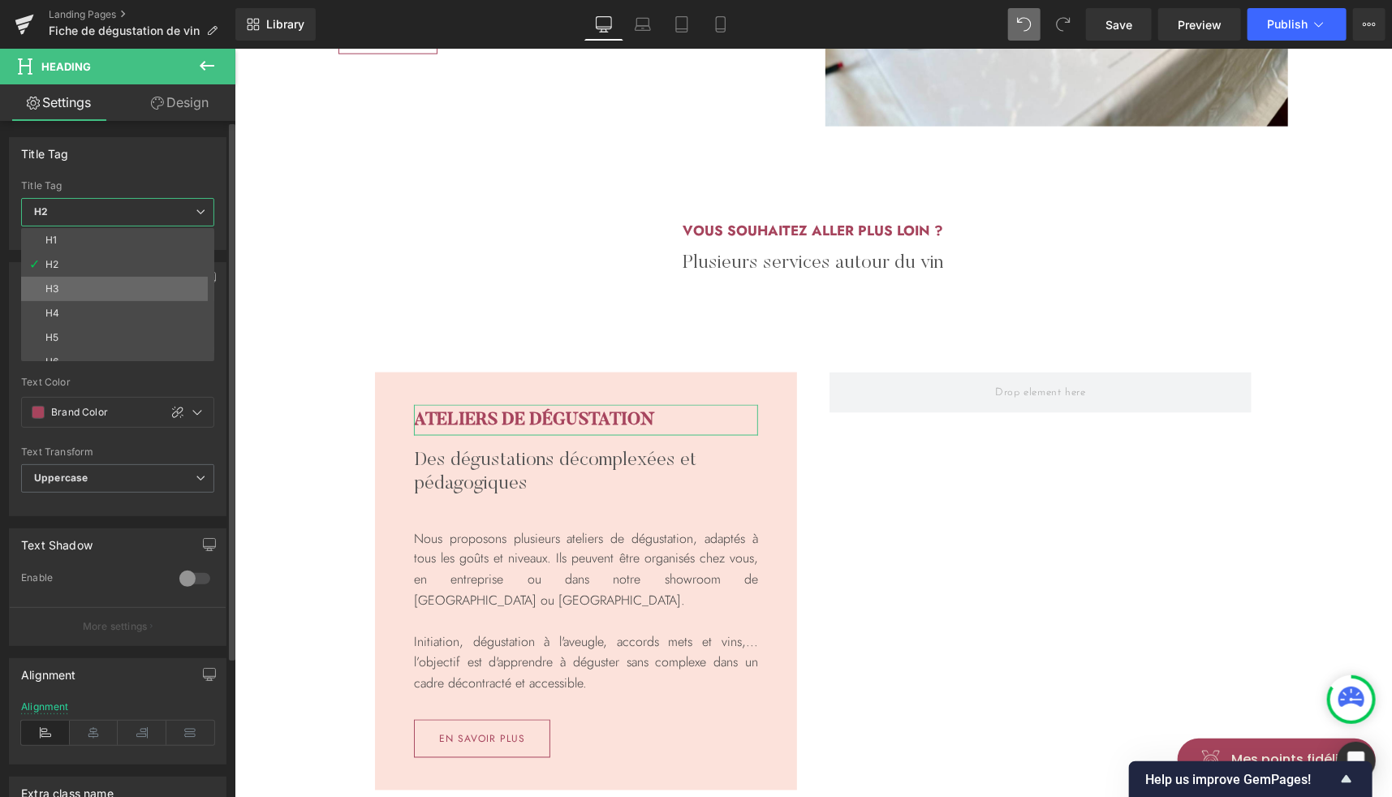
click at [62, 282] on li "H3" at bounding box center [121, 289] width 200 height 24
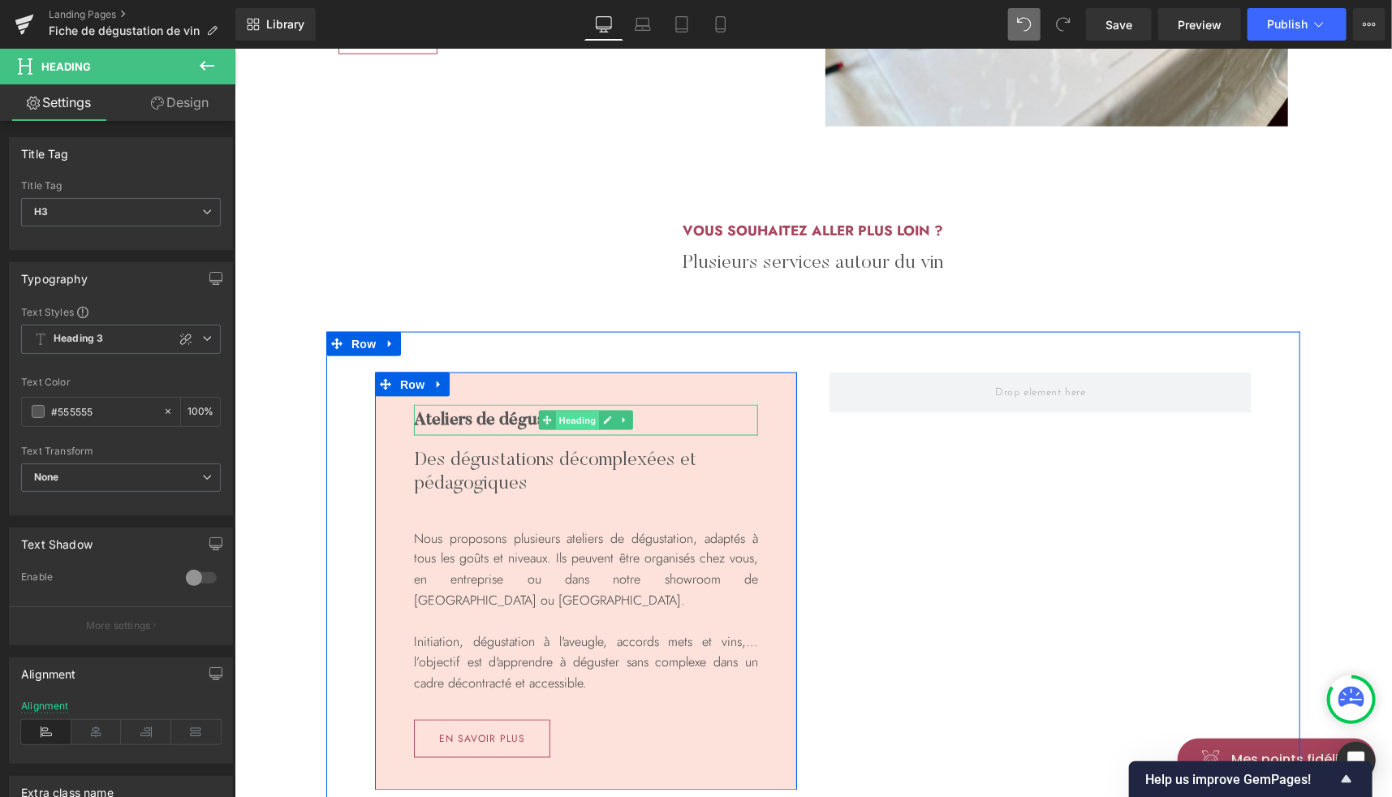
click at [558, 414] on span "Heading" at bounding box center [577, 420] width 44 height 19
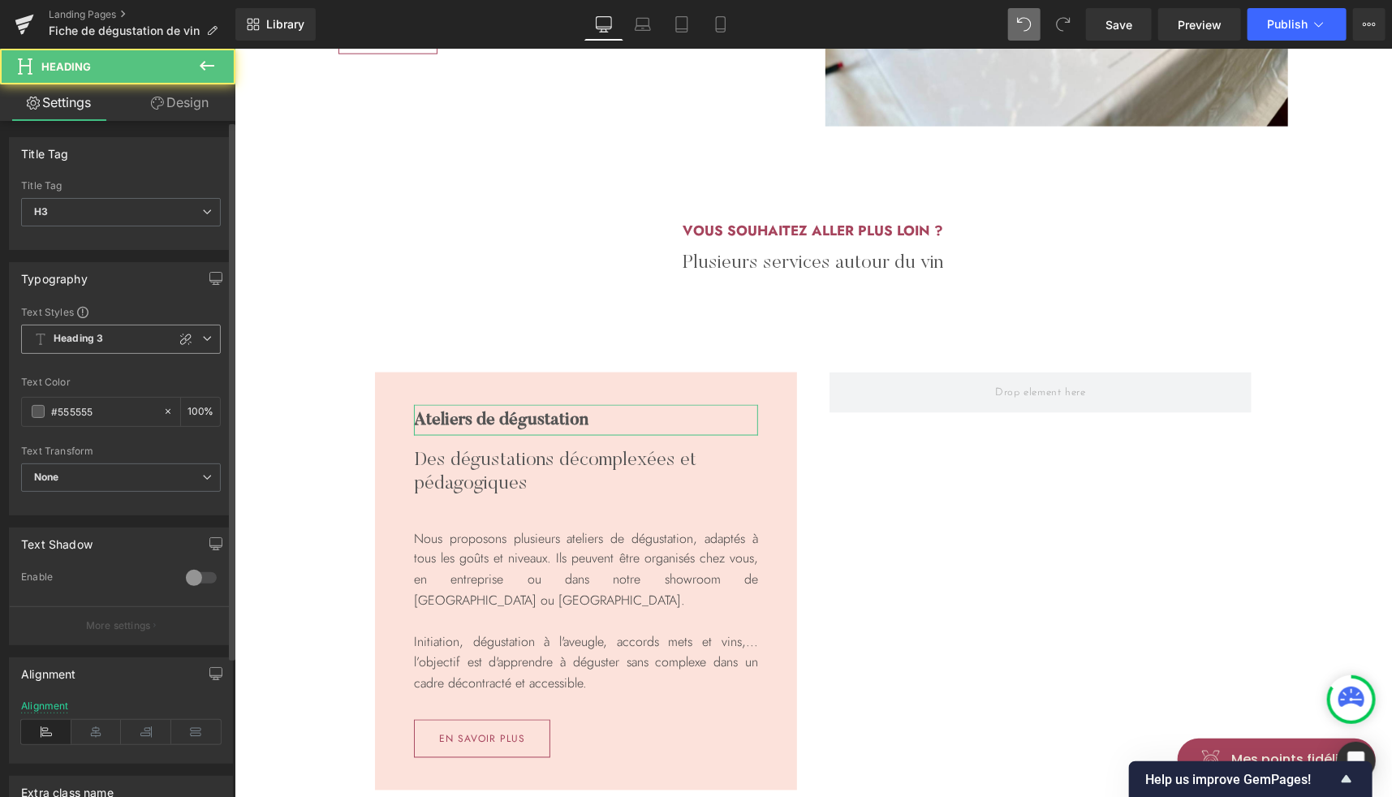
click at [121, 338] on span "Heading 3" at bounding box center [121, 339] width 200 height 29
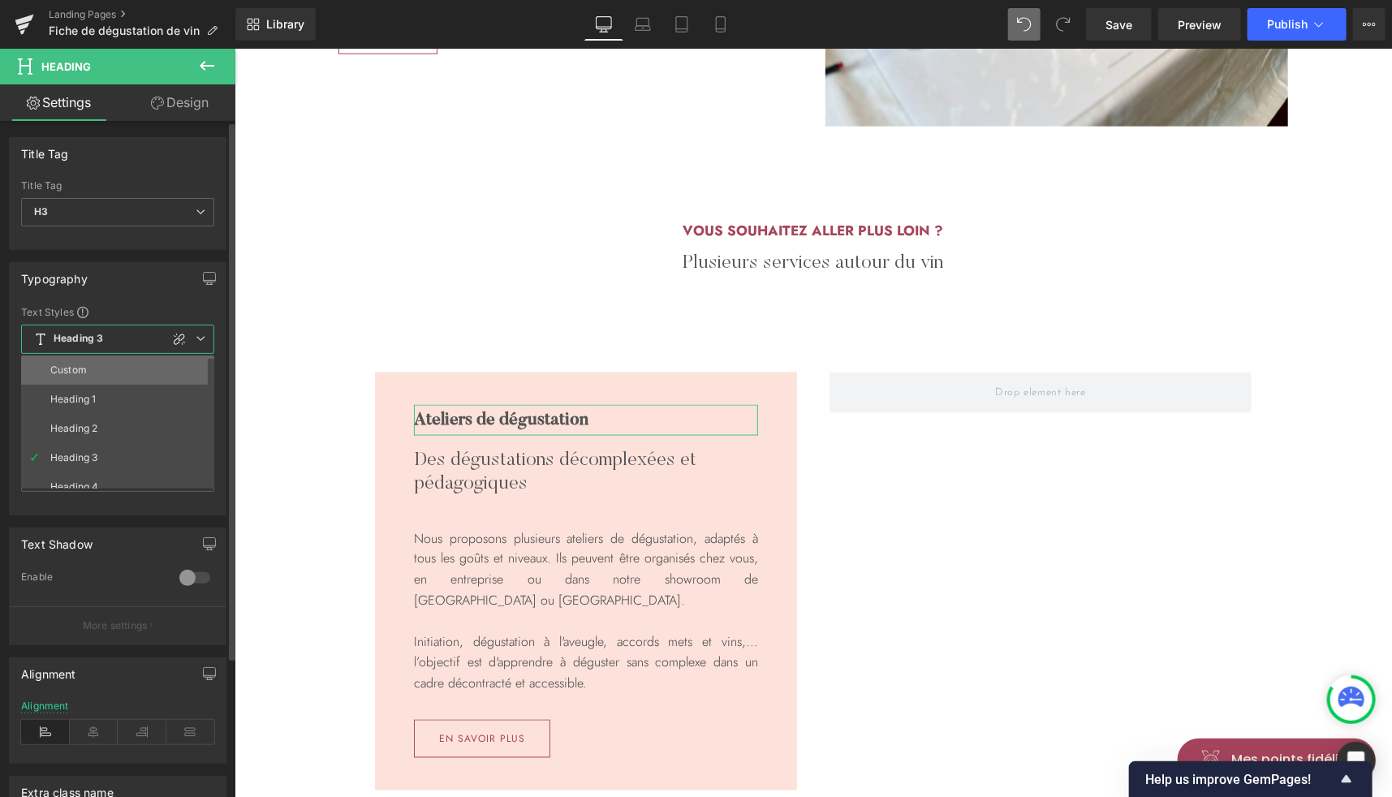
click at [80, 368] on div "Custom" at bounding box center [68, 369] width 37 height 11
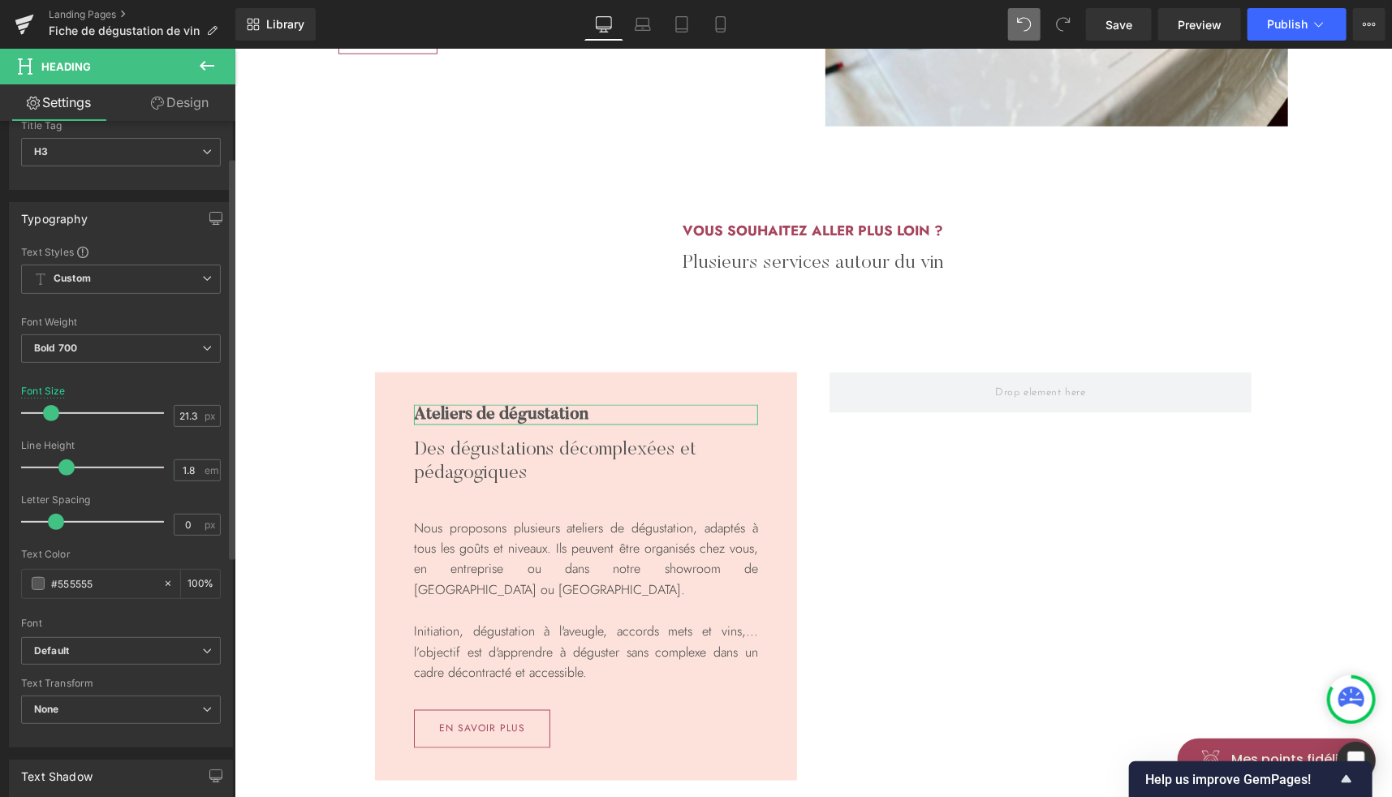
scroll to position [62, 0]
click at [39, 579] on span at bounding box center [38, 581] width 13 height 13
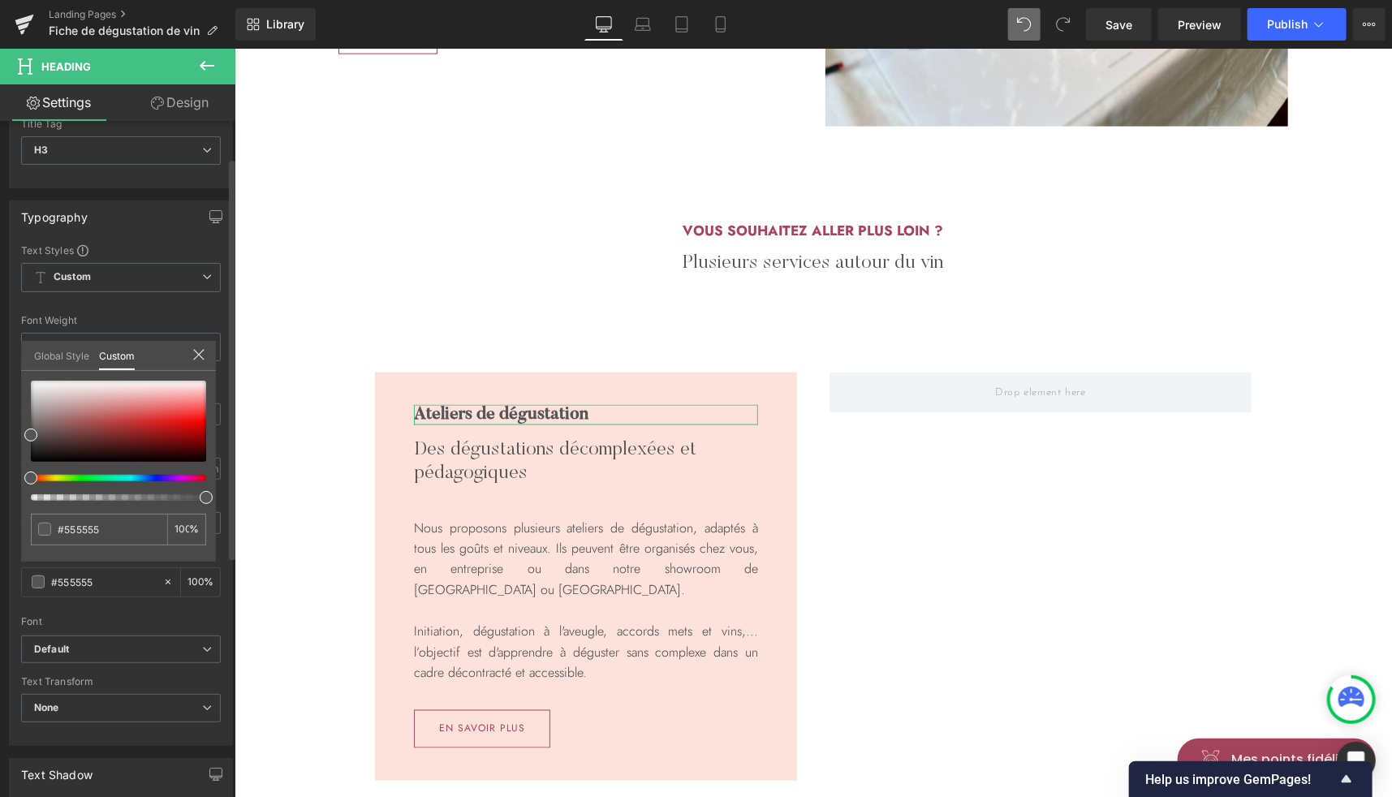
click at [66, 355] on link "Global Style" at bounding box center [61, 355] width 55 height 28
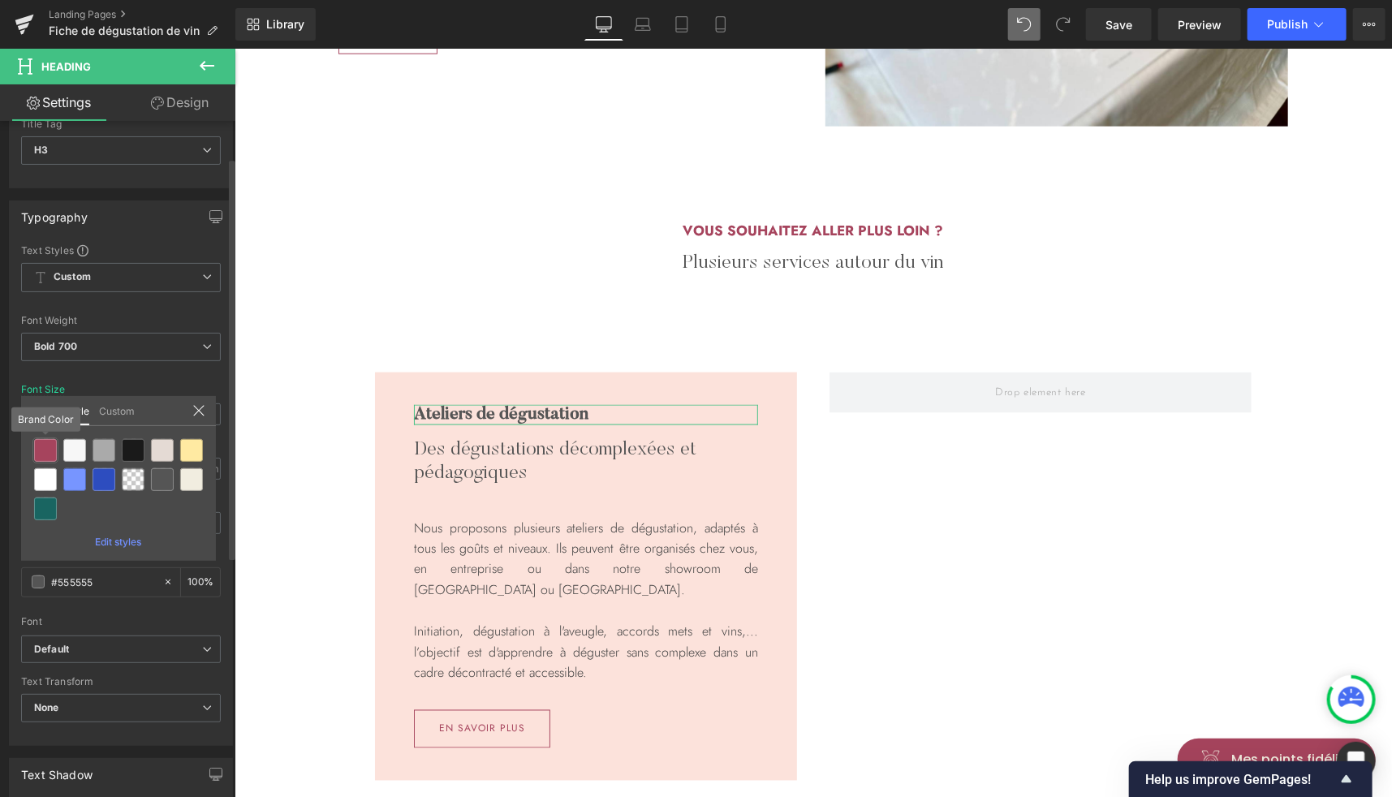
click at [47, 449] on div at bounding box center [45, 450] width 23 height 23
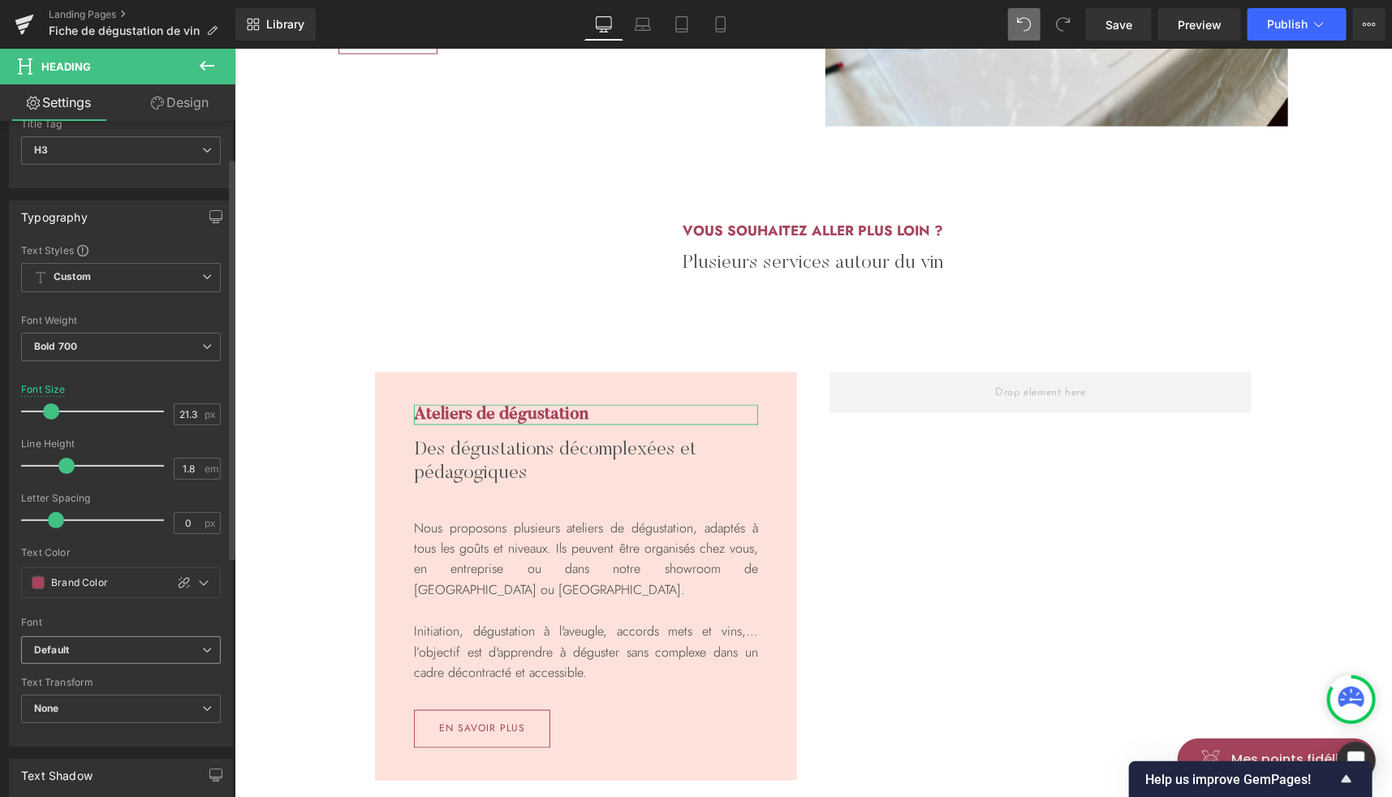
click at [75, 646] on b "Default" at bounding box center [118, 651] width 168 height 14
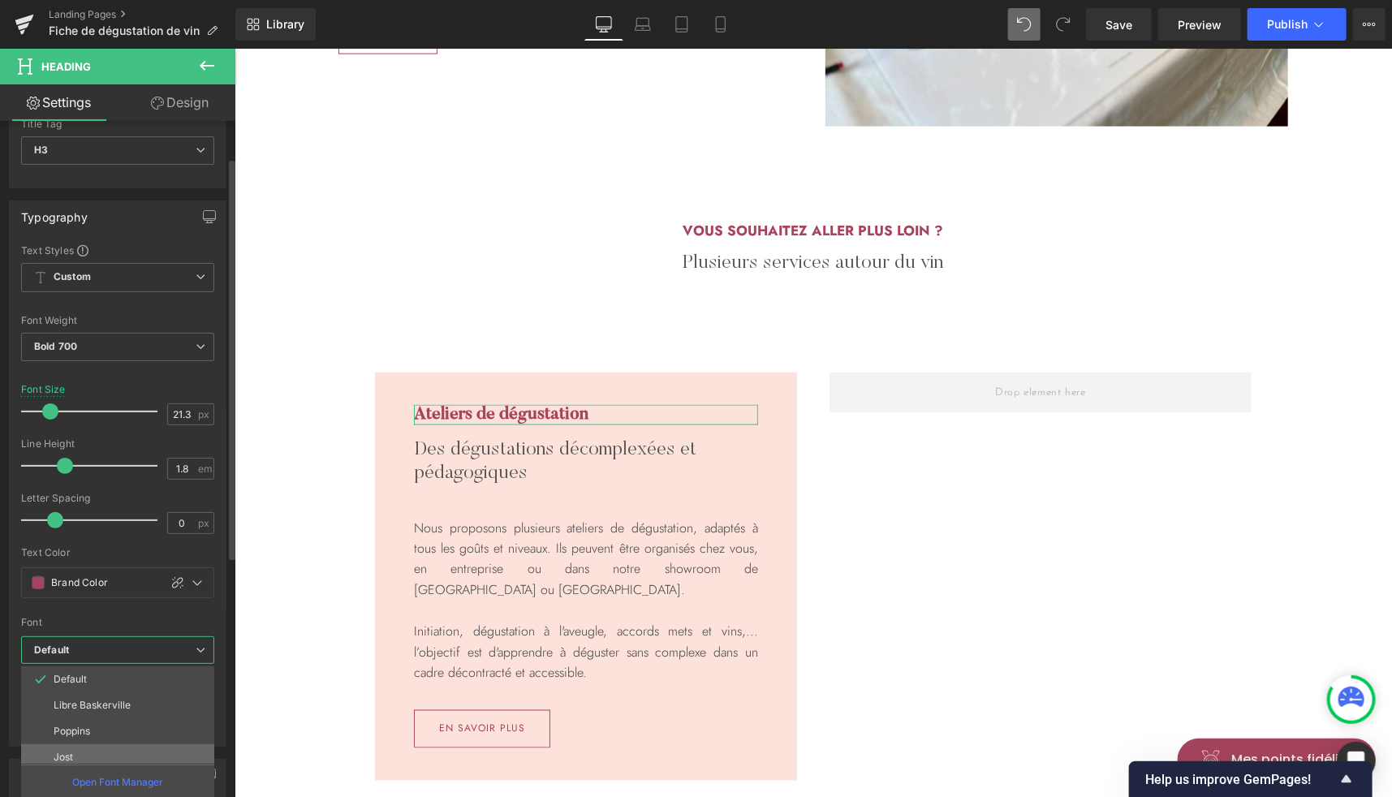
click at [80, 747] on li "Jost" at bounding box center [121, 757] width 200 height 26
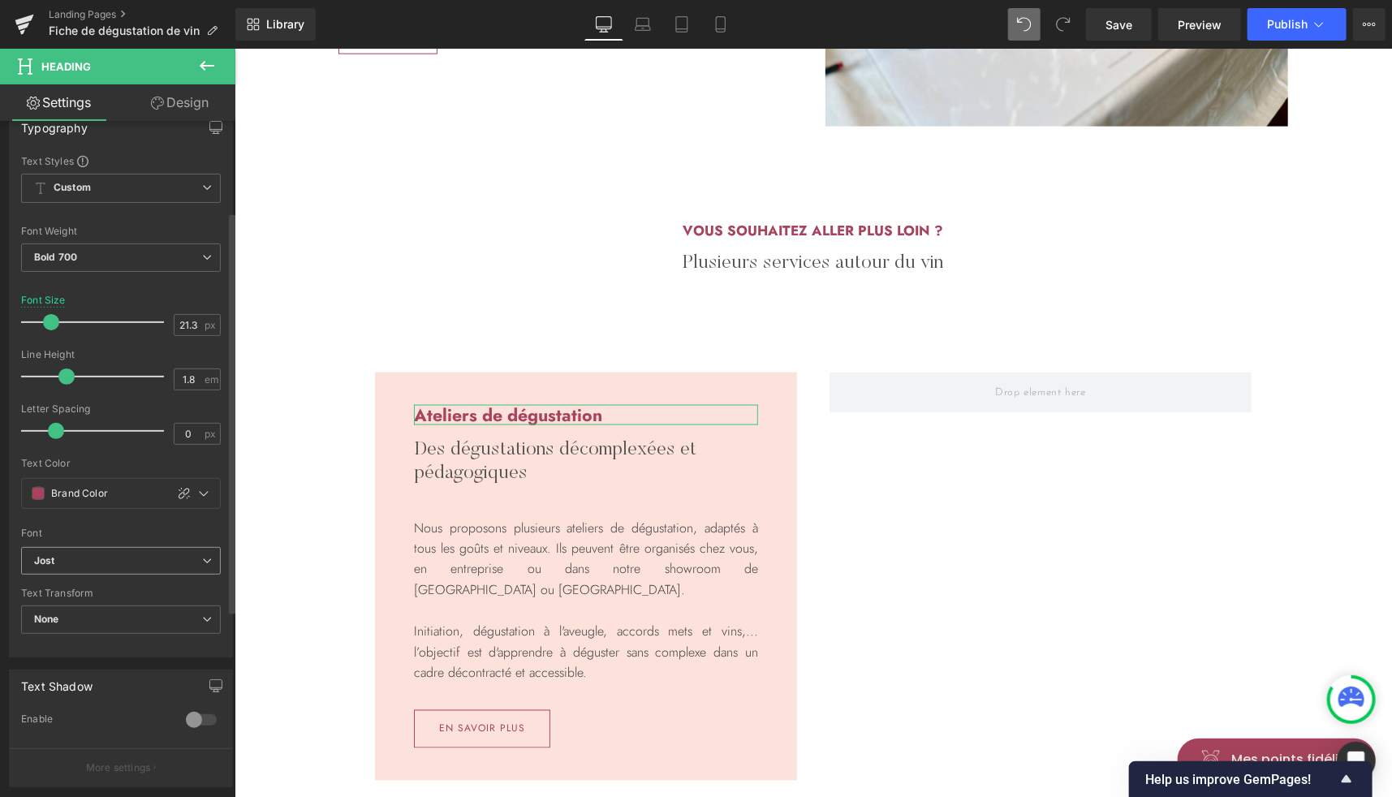
scroll to position [153, 0]
click at [96, 605] on span "None" at bounding box center [121, 617] width 200 height 28
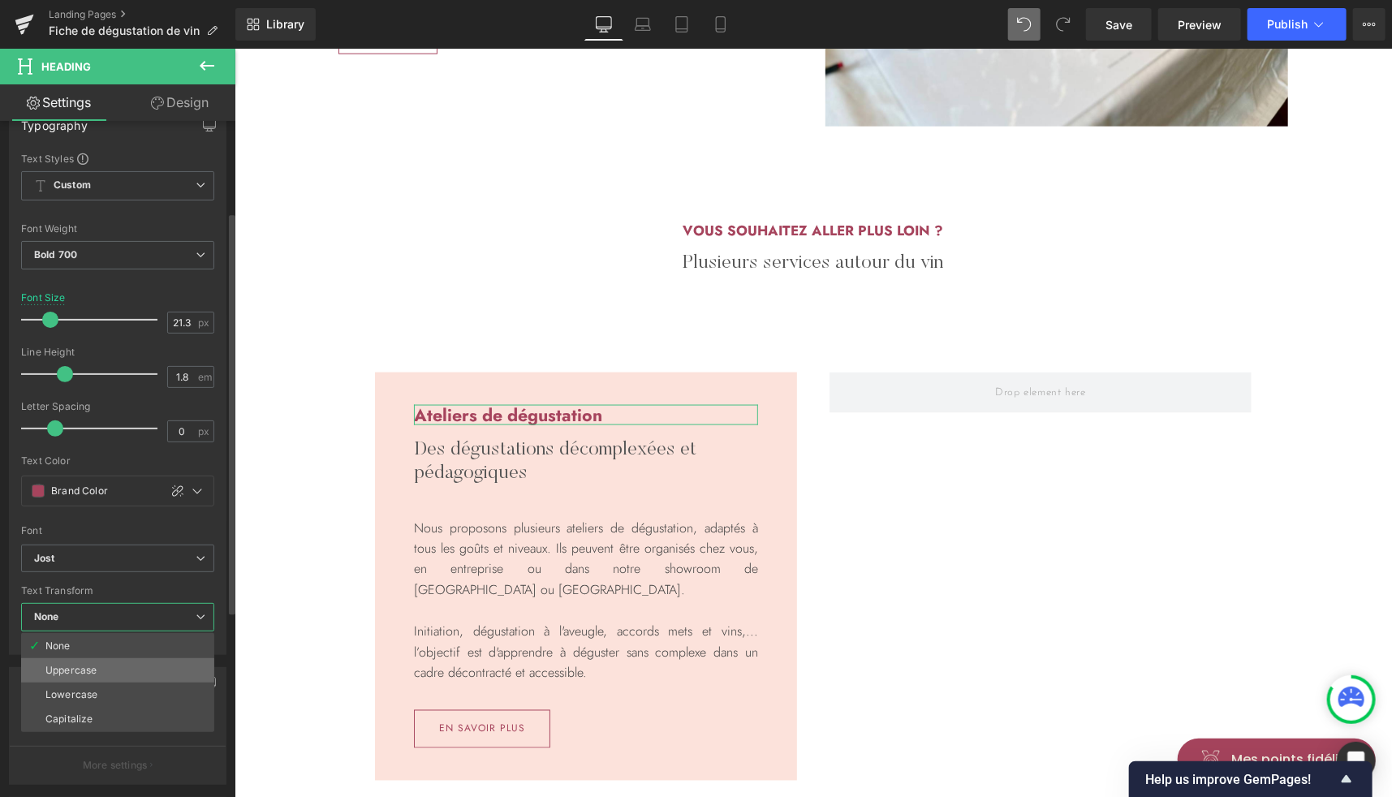
click at [75, 667] on div "Uppercase" at bounding box center [70, 670] width 51 height 11
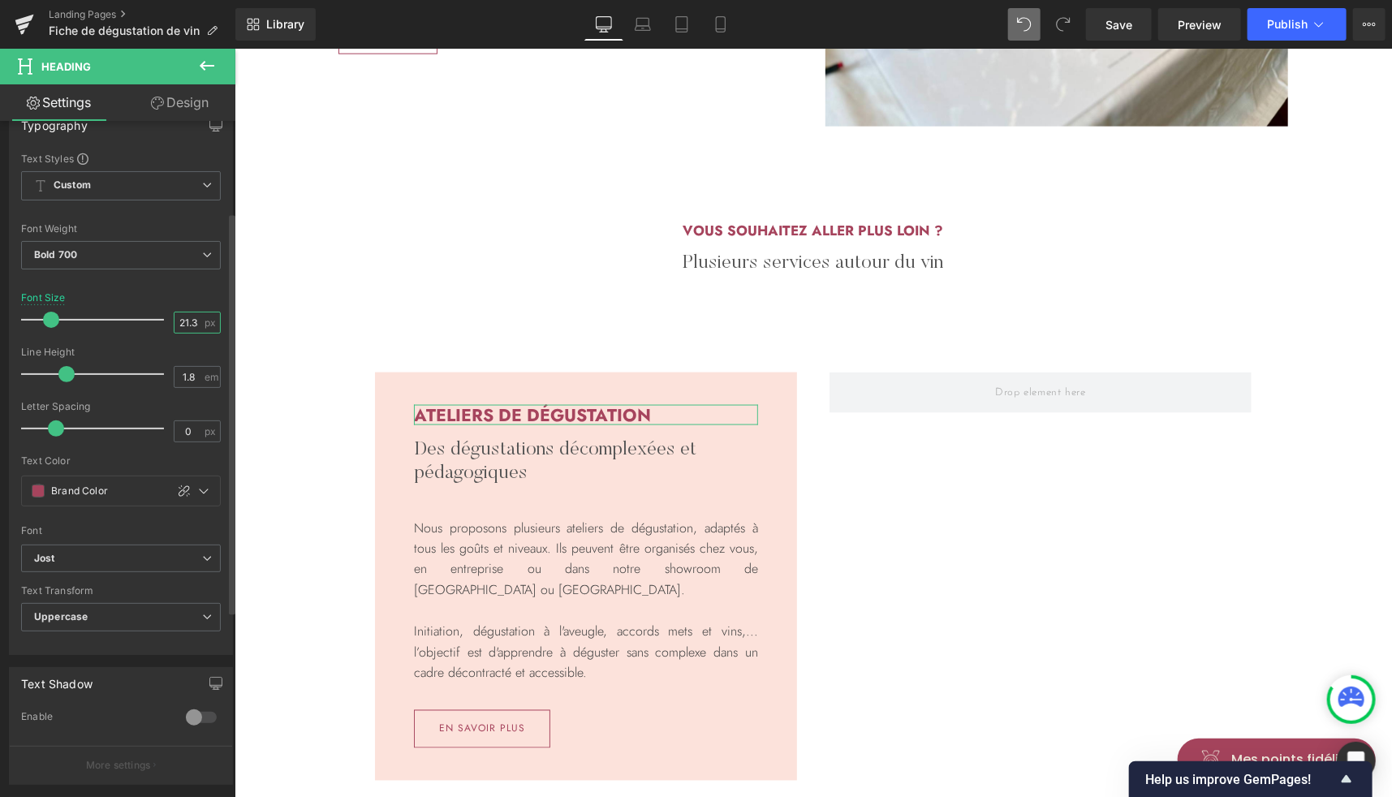
click at [189, 320] on input "21.33" at bounding box center [189, 322] width 28 height 20
type input "15"
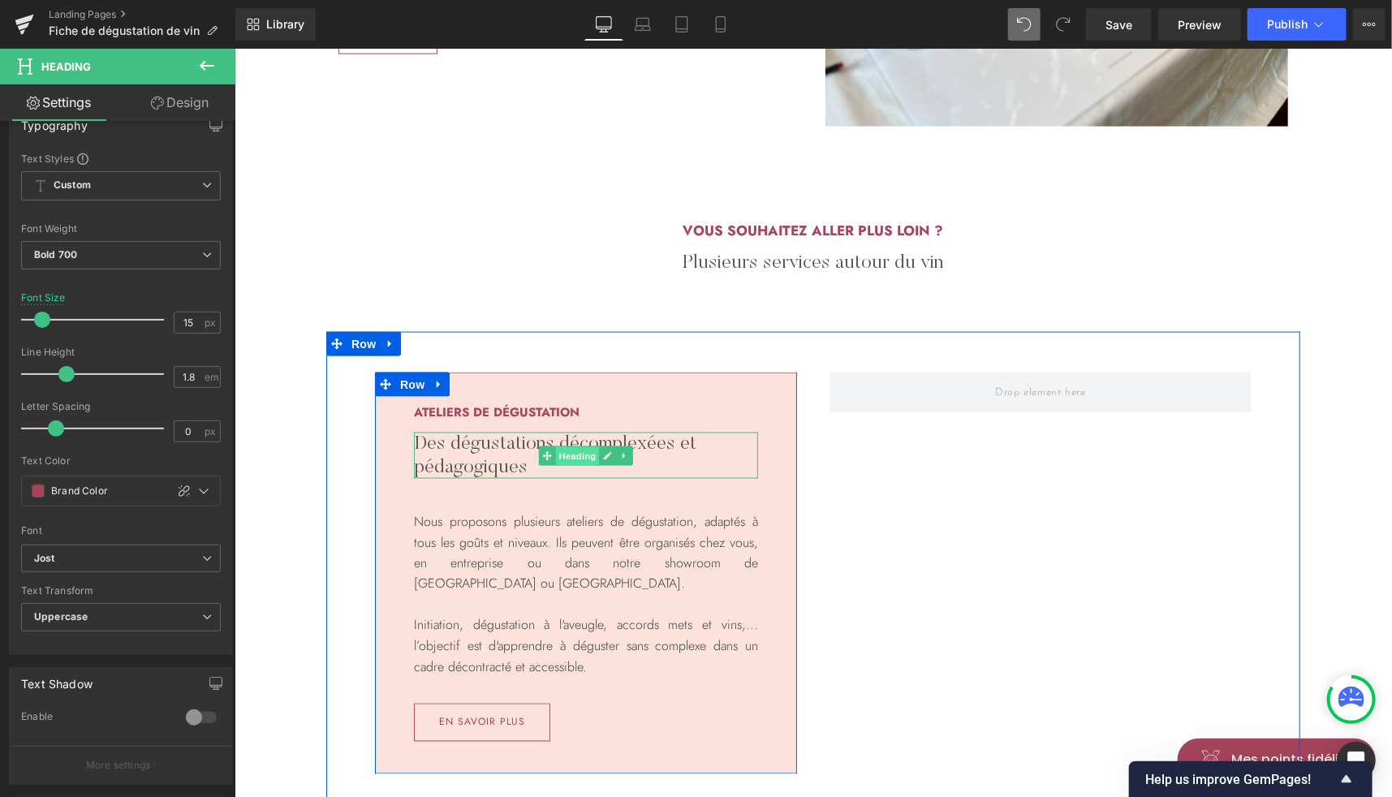
click at [558, 455] on span "Heading" at bounding box center [577, 455] width 44 height 19
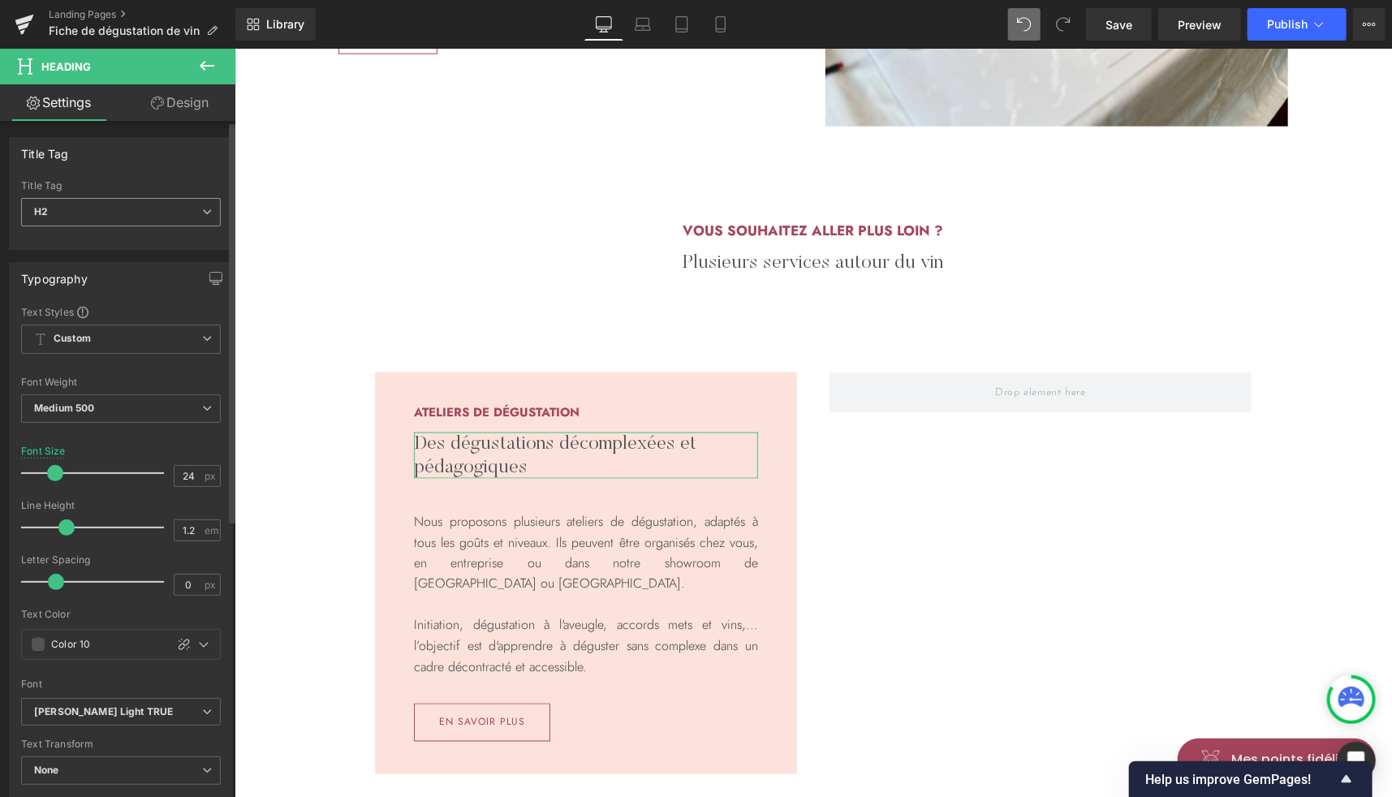
click at [102, 214] on span "H2" at bounding box center [121, 212] width 200 height 28
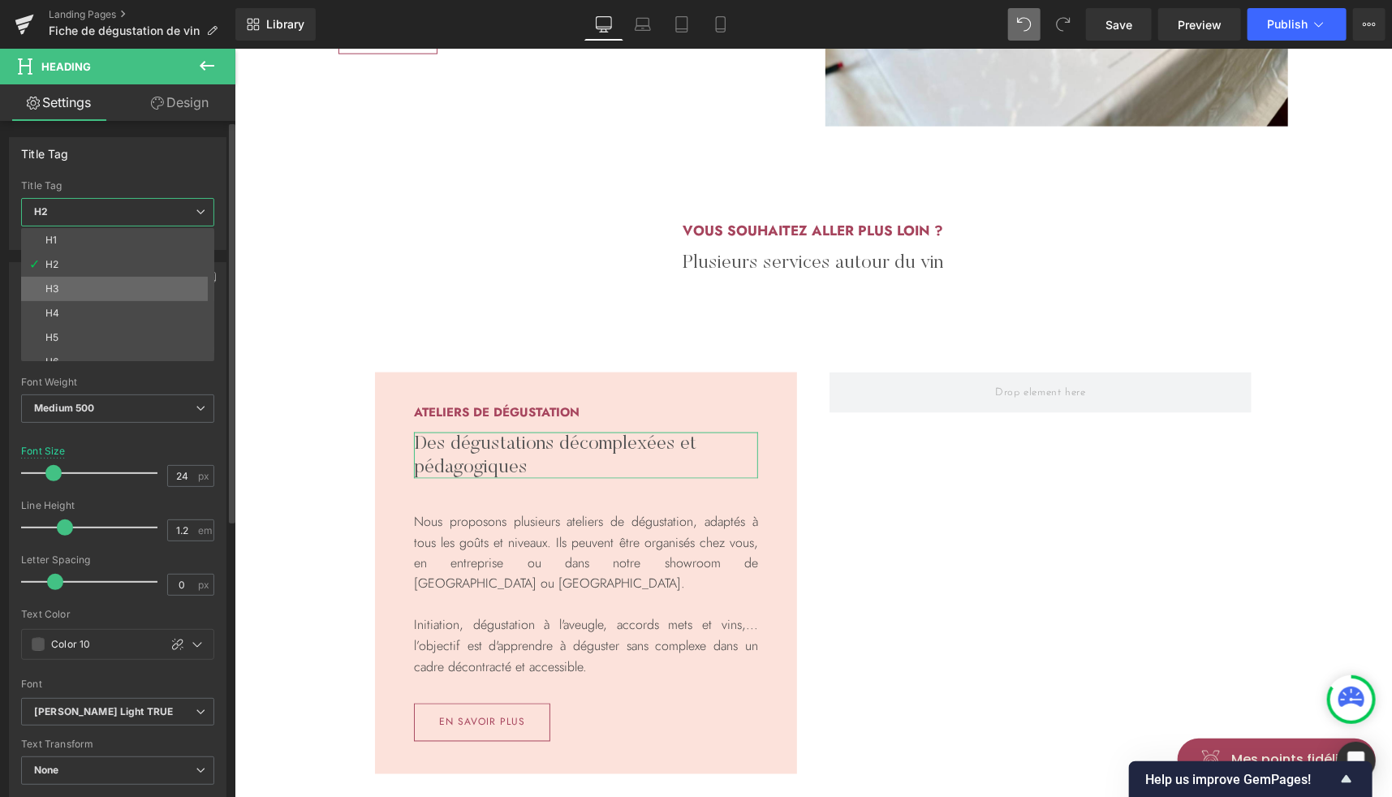
click at [76, 287] on li "H3" at bounding box center [121, 289] width 200 height 24
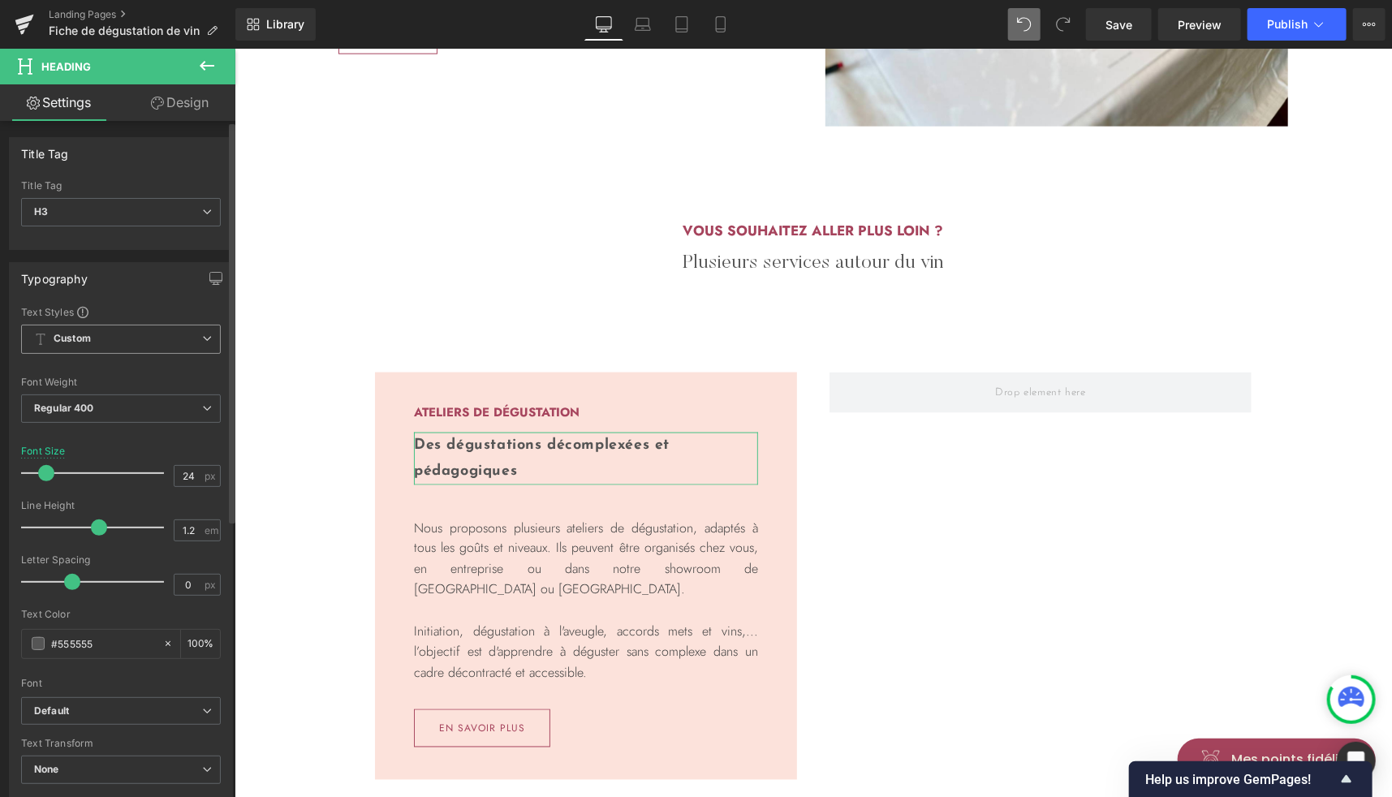
click at [83, 337] on b "Custom" at bounding box center [72, 339] width 37 height 14
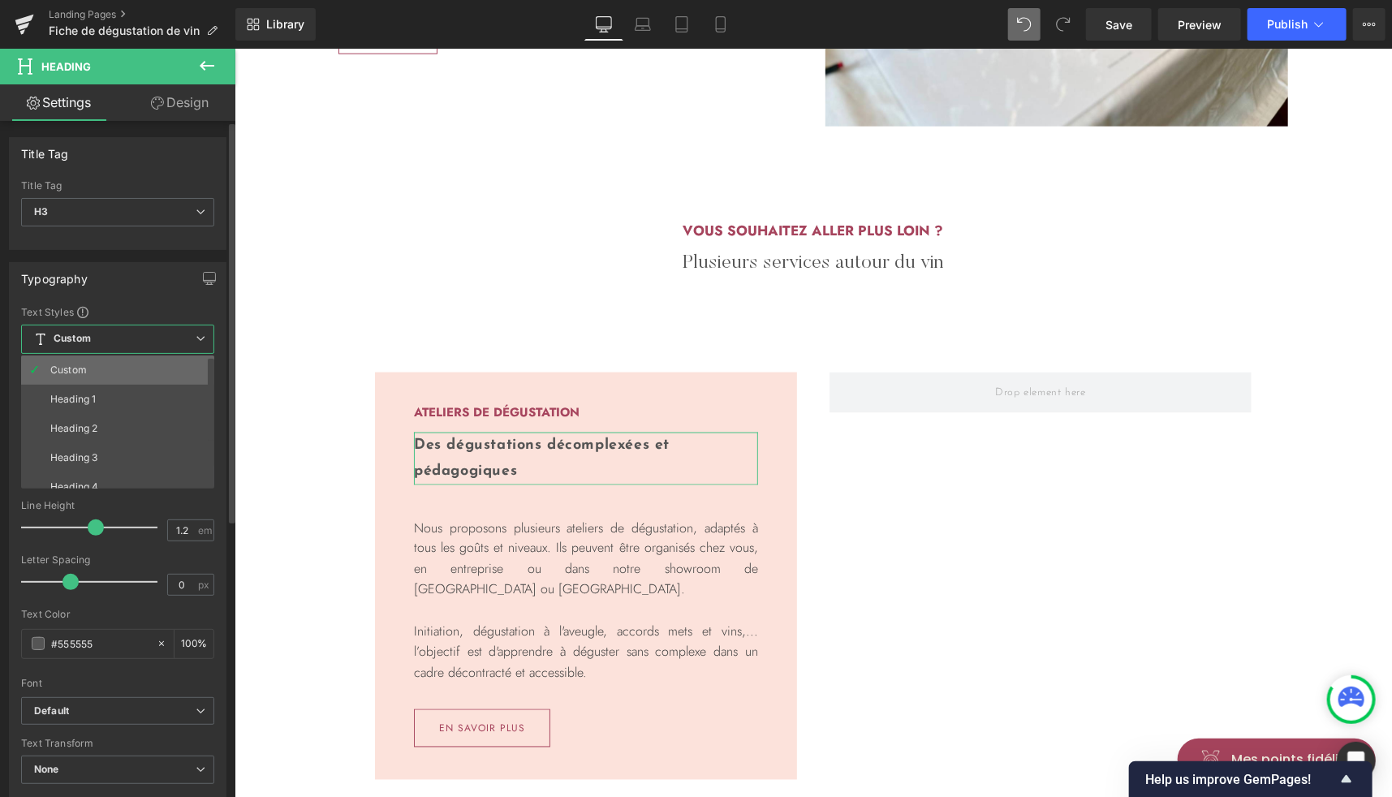
click at [84, 379] on li "Custom" at bounding box center [121, 369] width 200 height 29
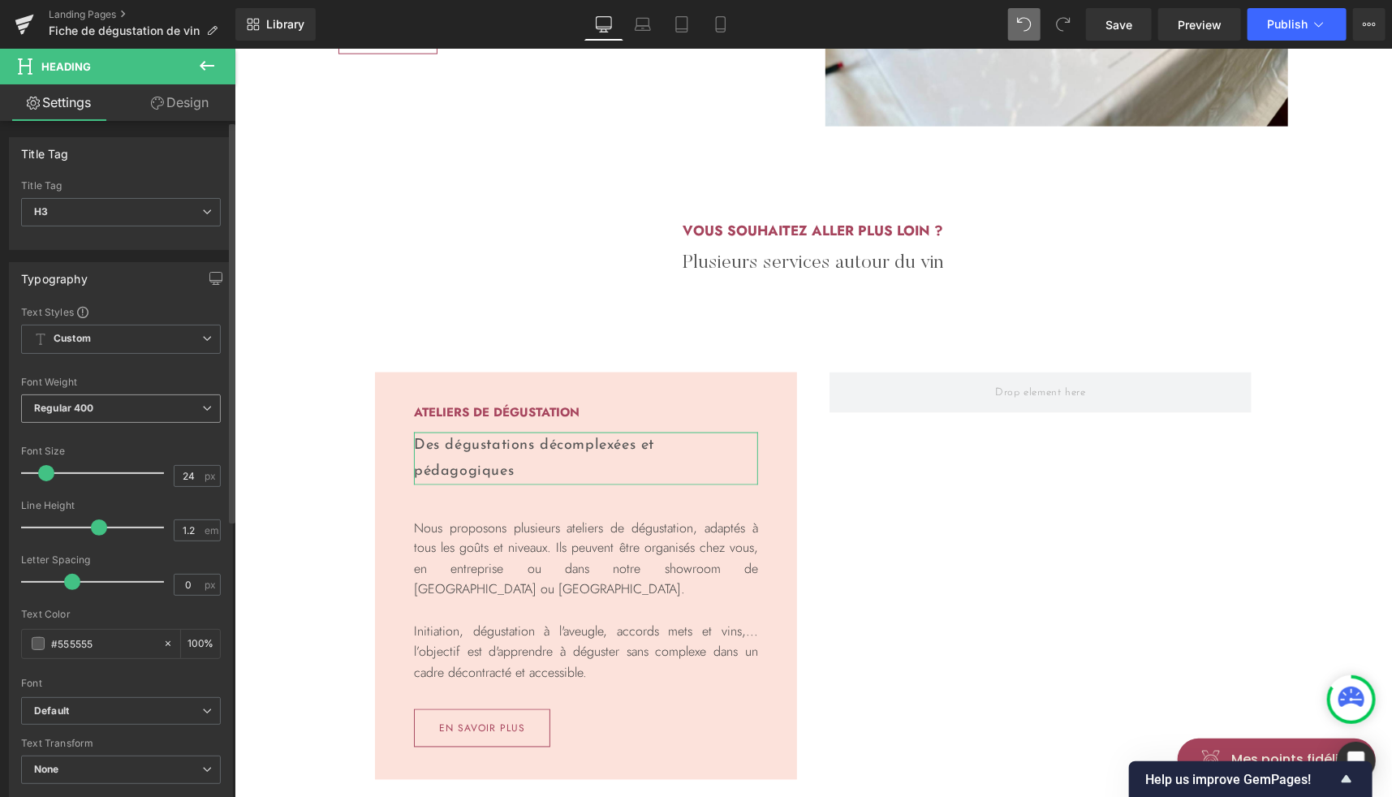
click at [88, 404] on b "Regular 400" at bounding box center [64, 408] width 60 height 12
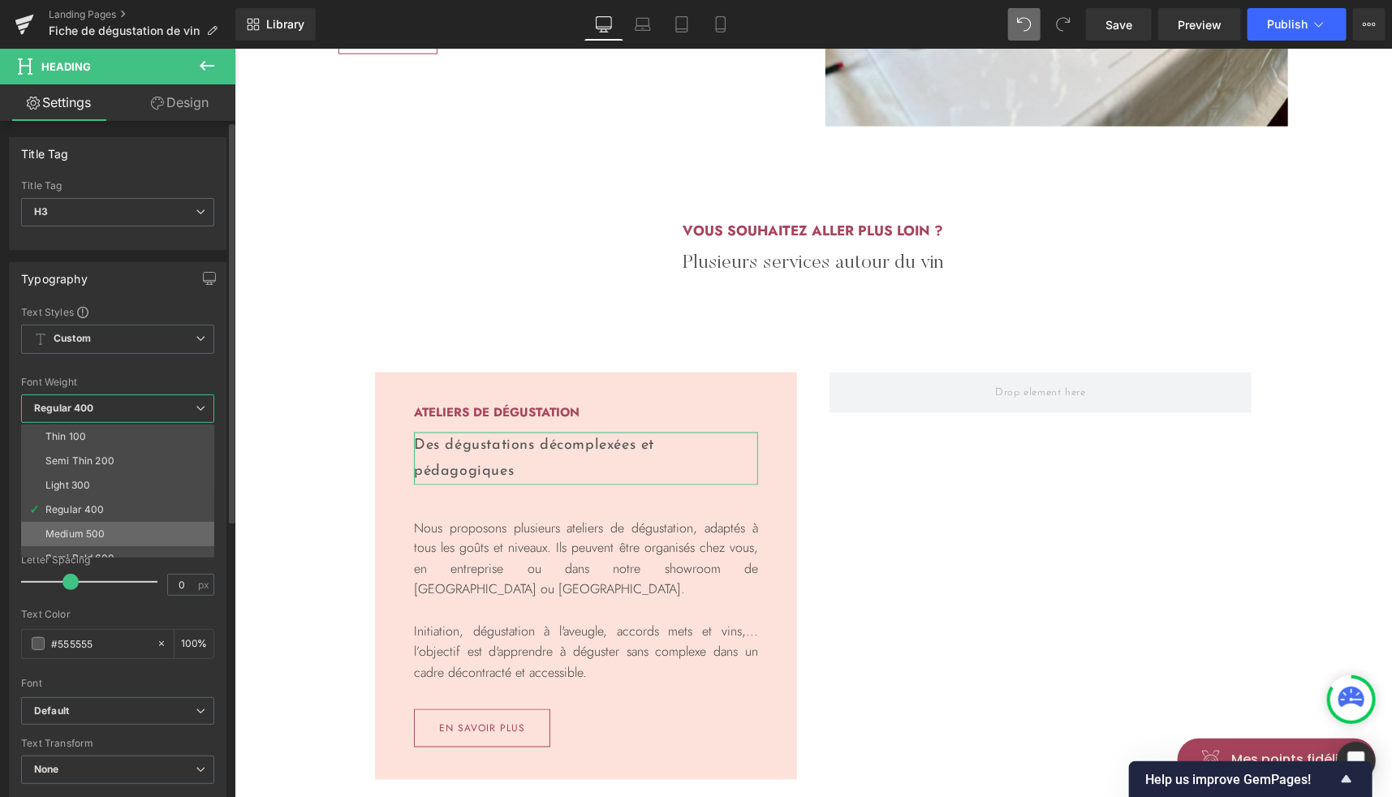
click at [86, 528] on div "Medium 500" at bounding box center [74, 533] width 59 height 11
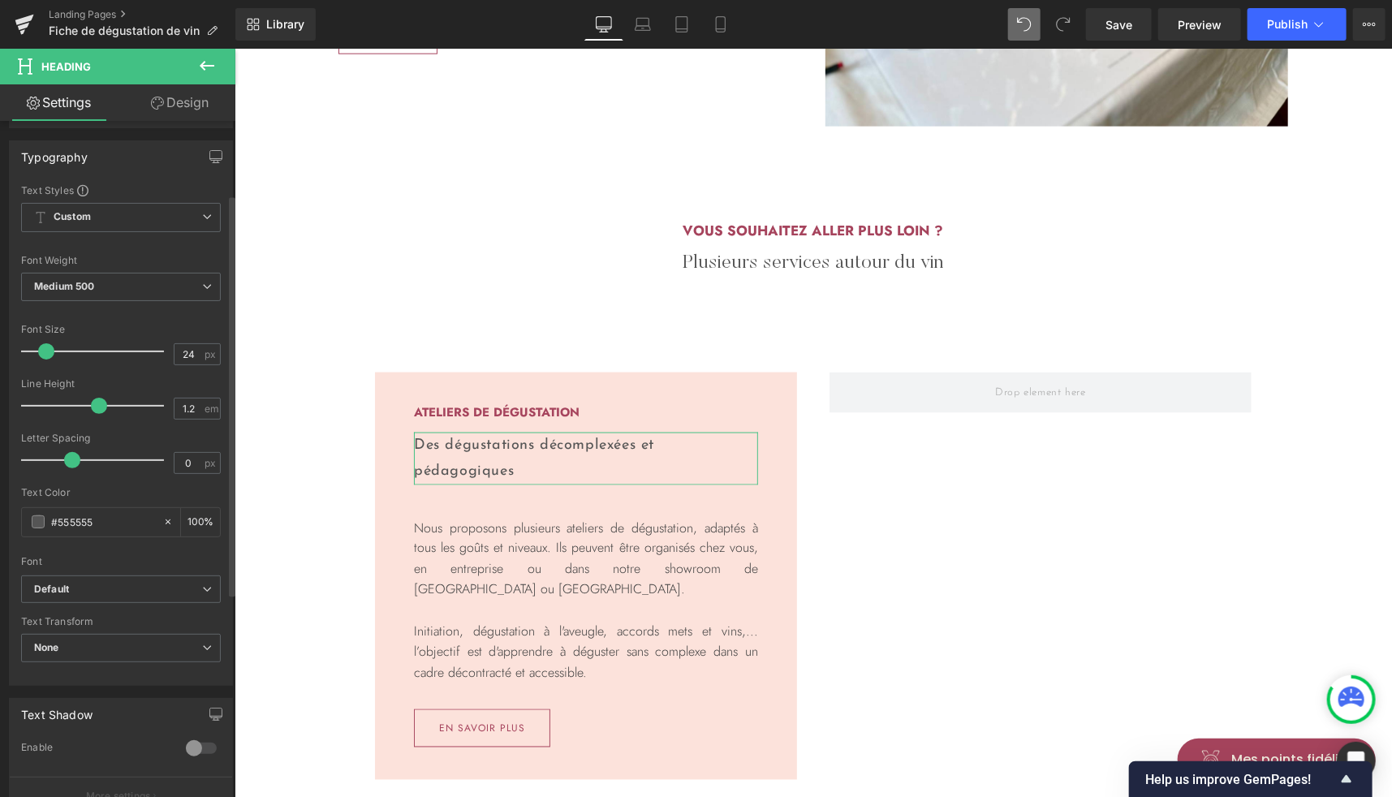
scroll to position [123, 0]
click at [69, 581] on b "Default" at bounding box center [118, 588] width 168 height 14
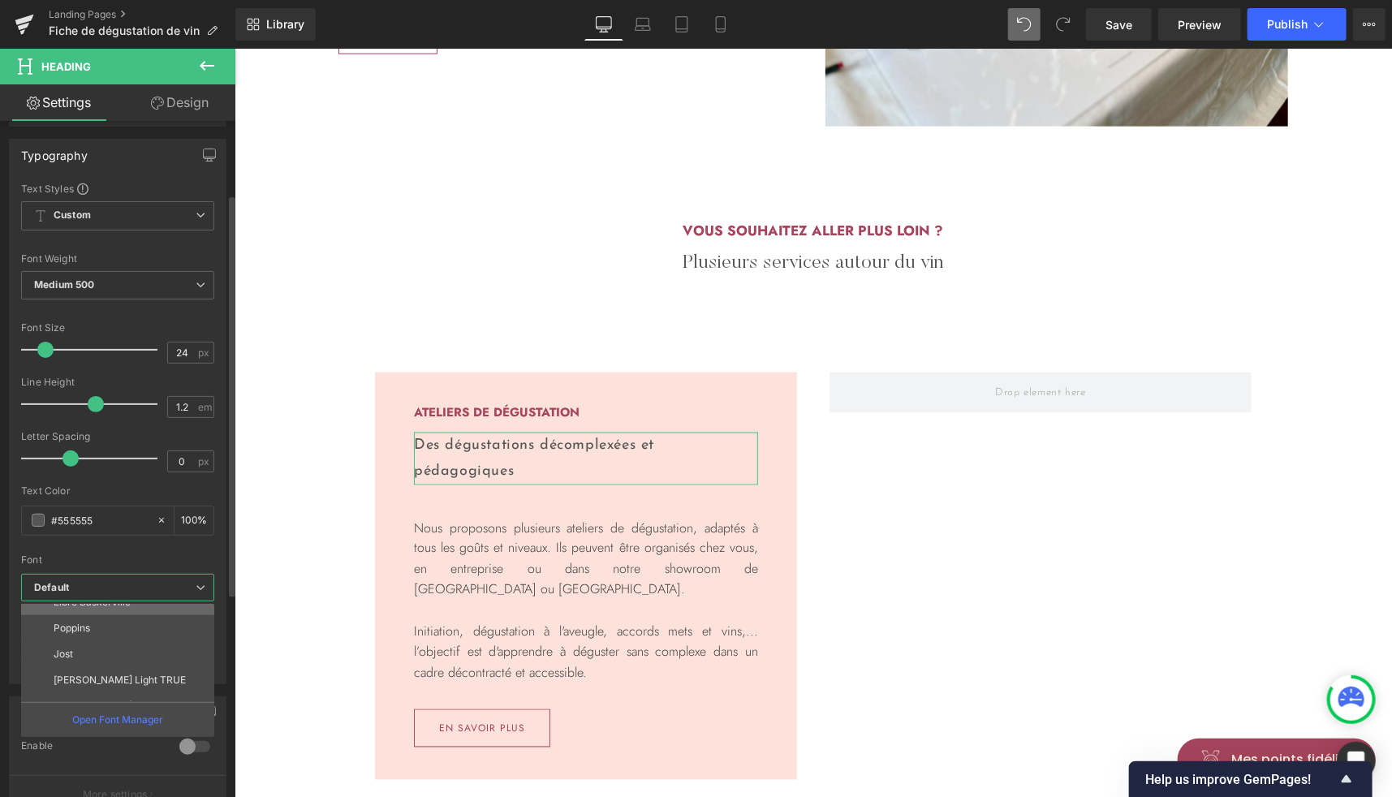
scroll to position [47, 0]
click at [113, 668] on p "[PERSON_NAME] Light TRUE" at bounding box center [120, 673] width 132 height 11
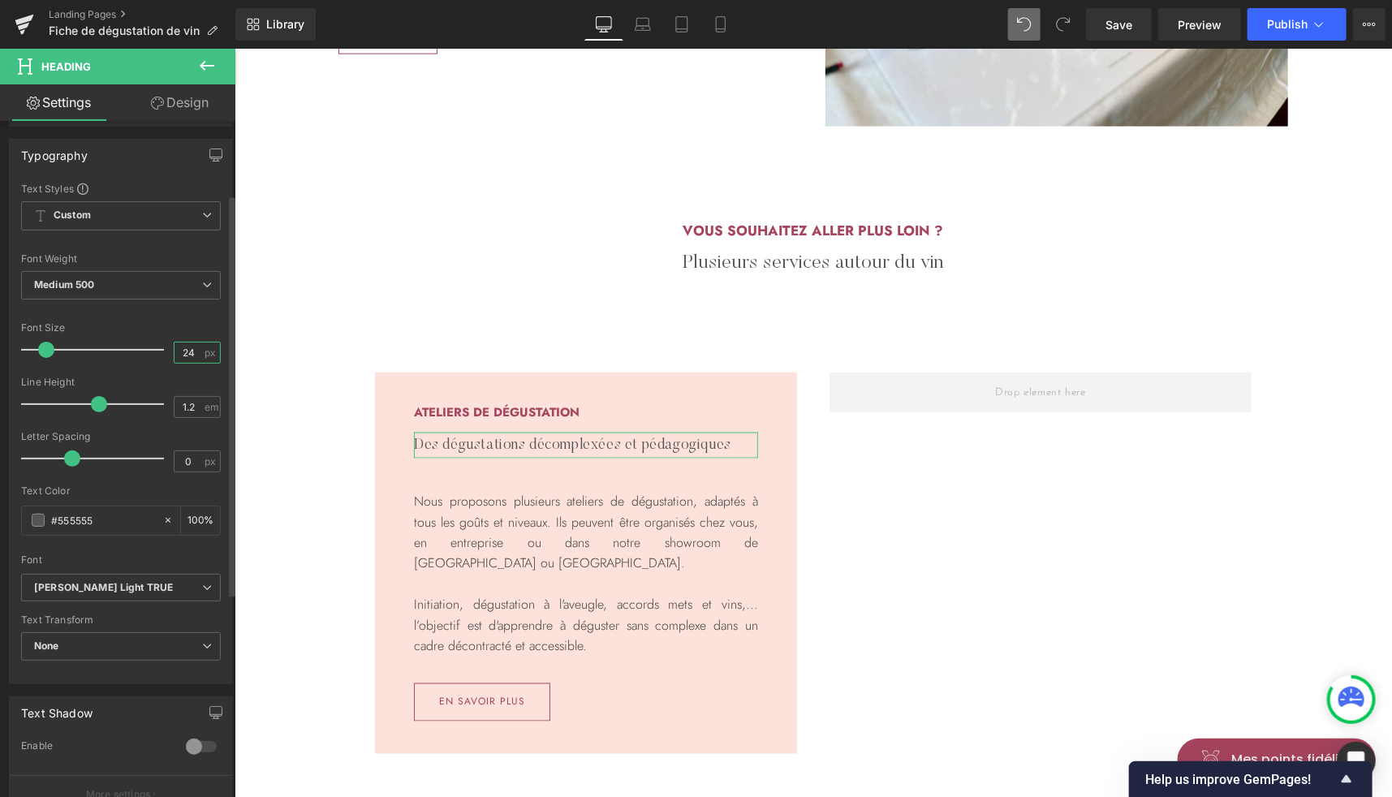
click at [183, 351] on input "24" at bounding box center [189, 353] width 28 height 20
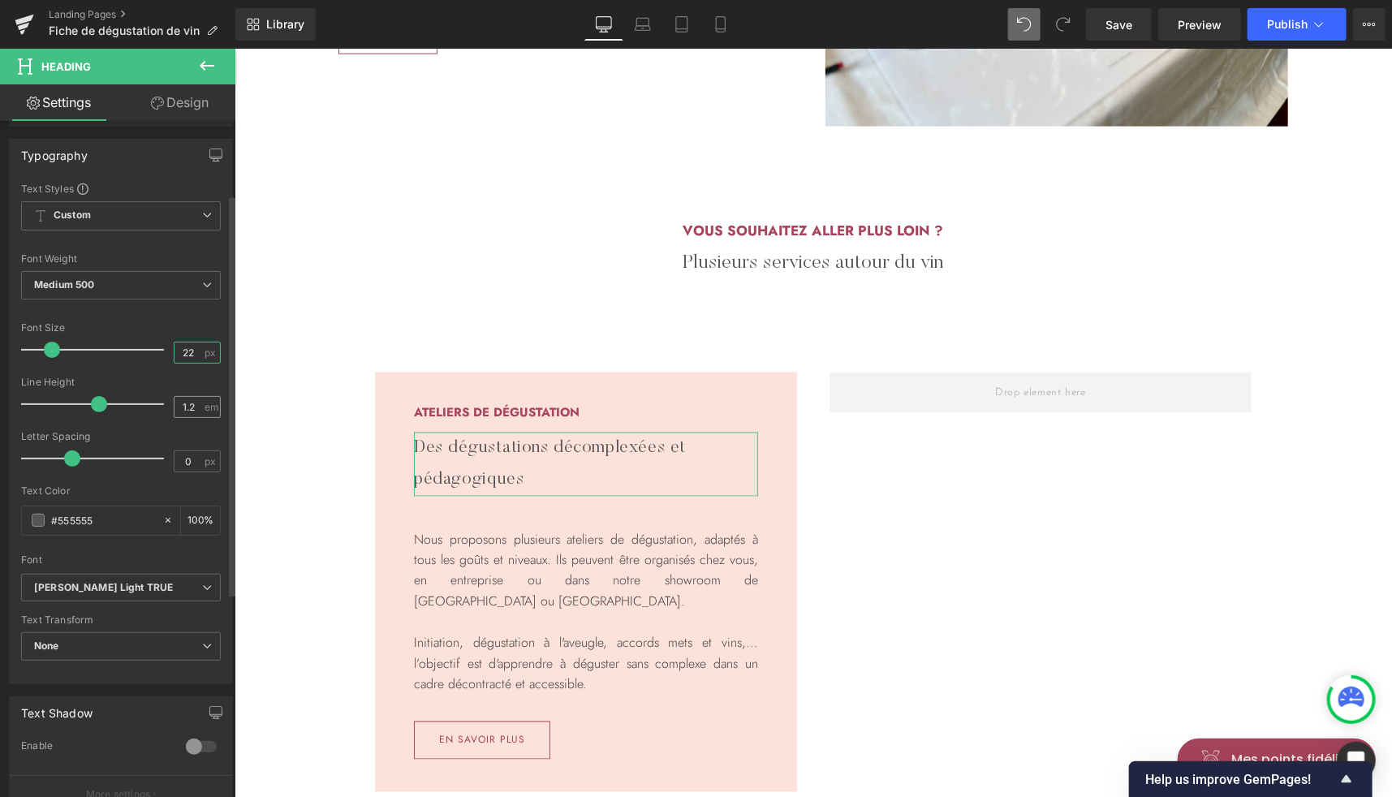
type input "22"
click at [179, 405] on input "1.2" at bounding box center [189, 407] width 28 height 20
type input "1.8"
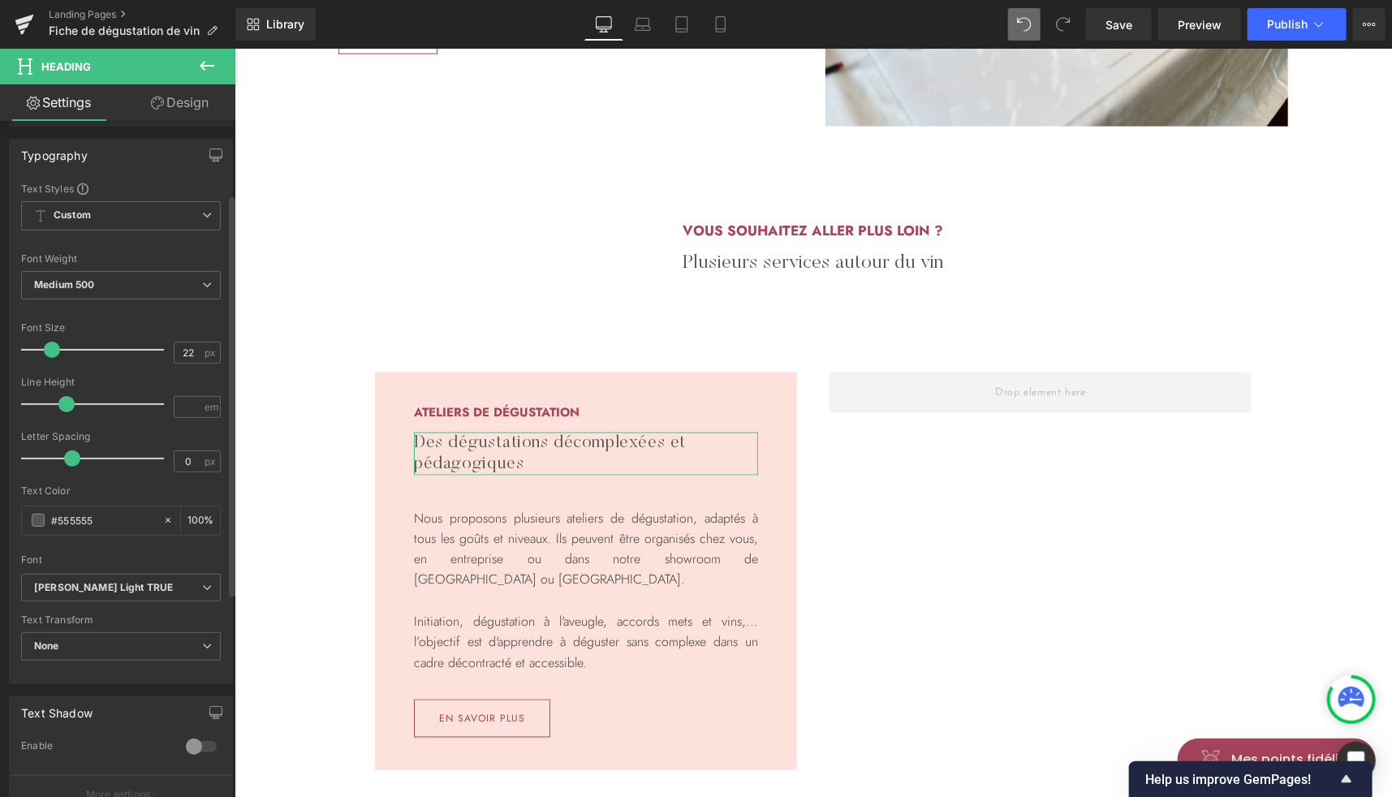
click at [203, 381] on div "Line Height" at bounding box center [121, 382] width 200 height 11
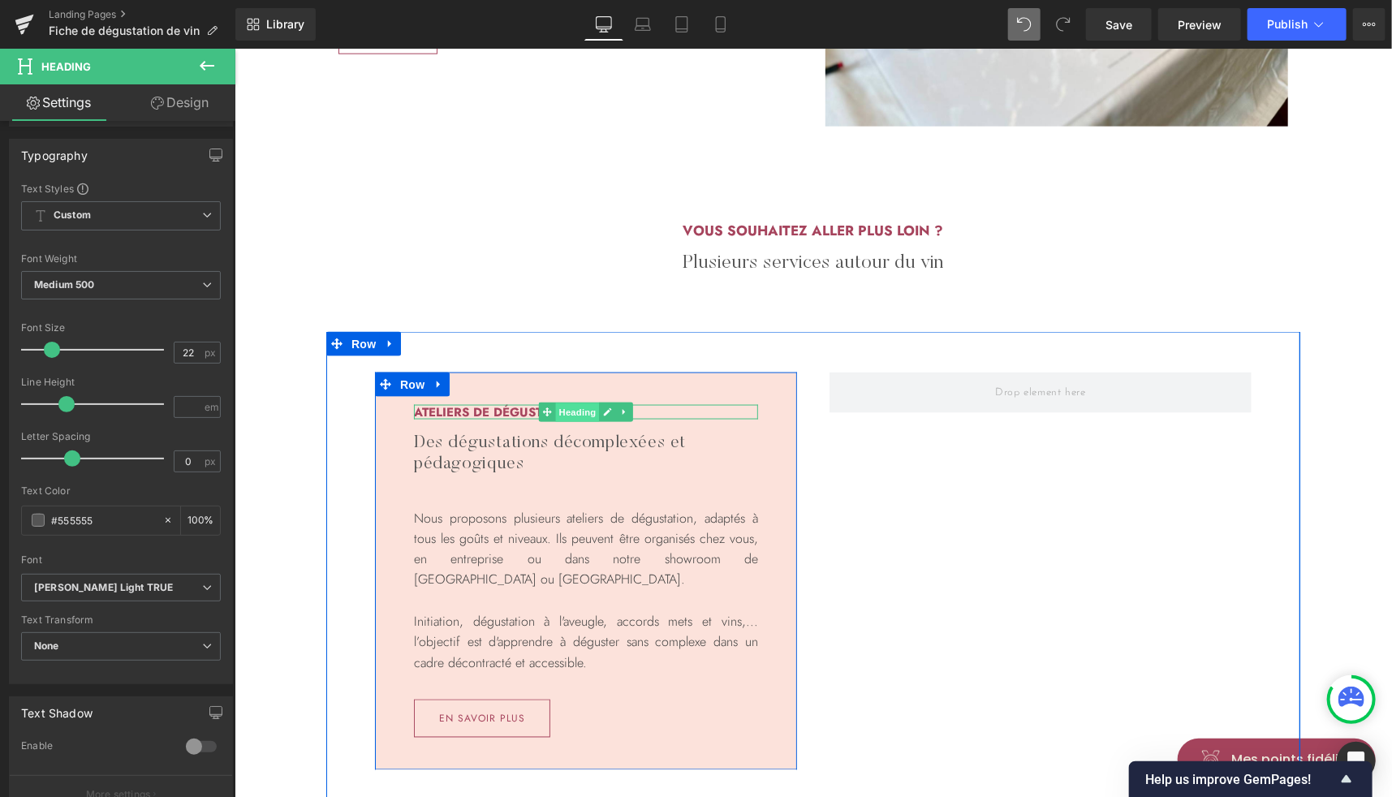
click at [571, 411] on span "Heading" at bounding box center [577, 412] width 44 height 19
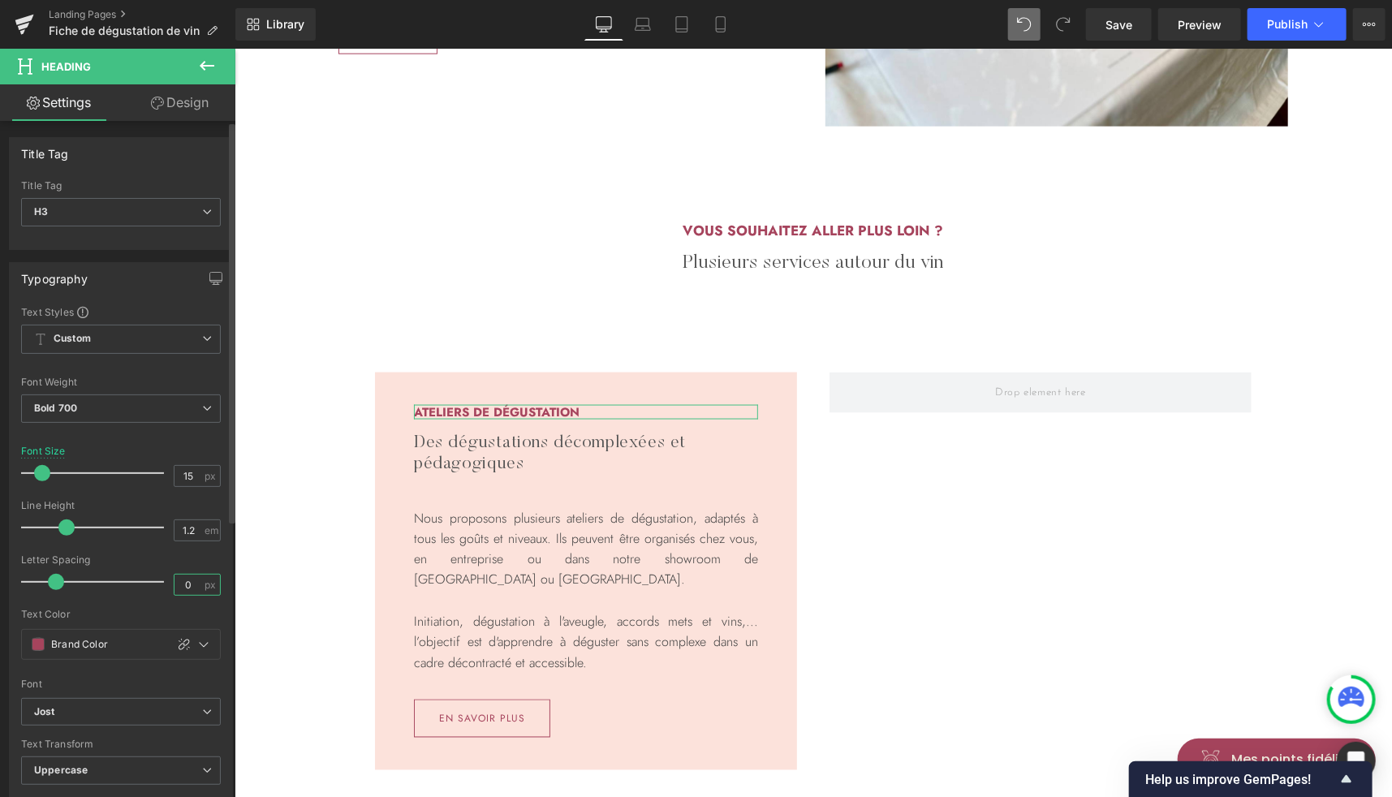
click at [196, 579] on input "0" at bounding box center [189, 585] width 28 height 20
type input "0.8"
click at [186, 473] on input "15" at bounding box center [189, 476] width 28 height 20
type input "14"
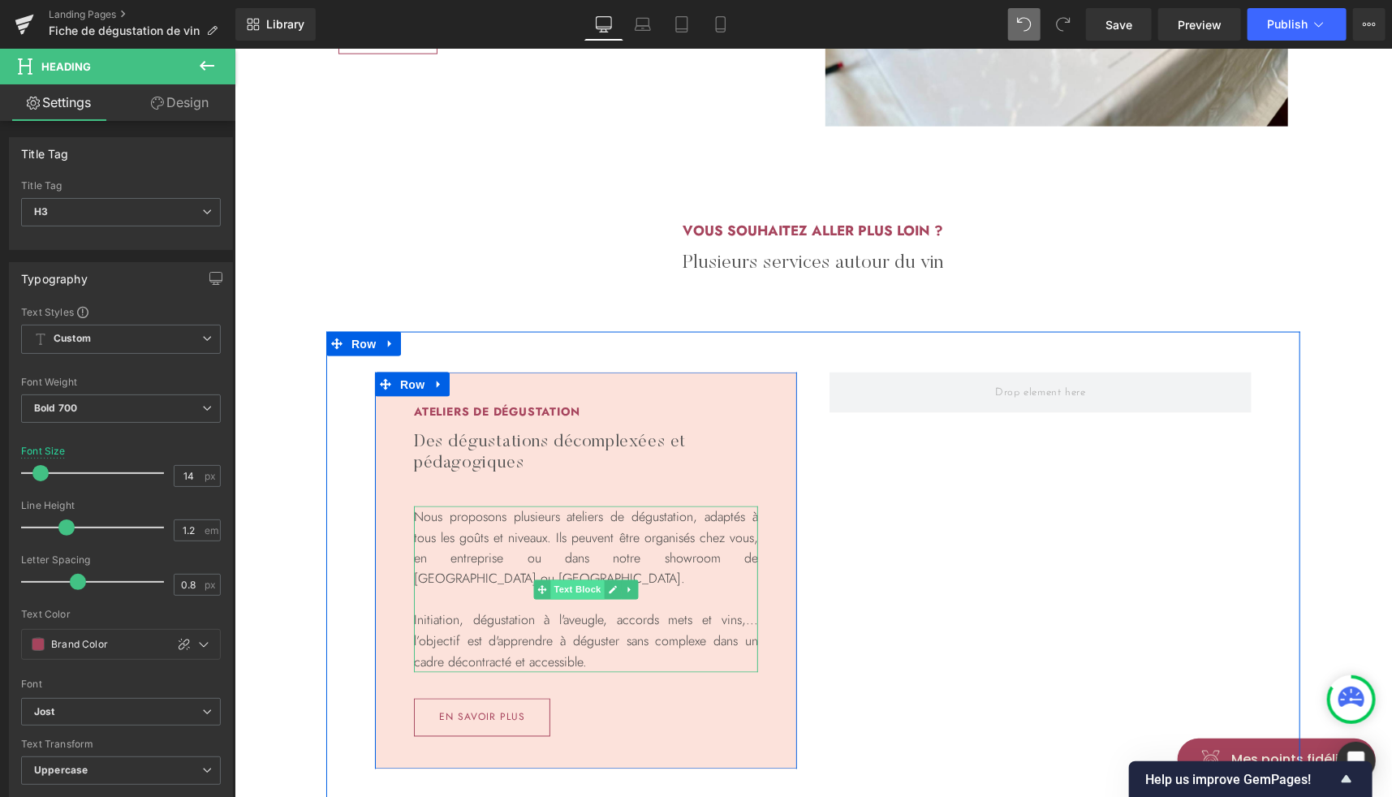
click at [574, 589] on span "Text Block" at bounding box center [576, 589] width 54 height 19
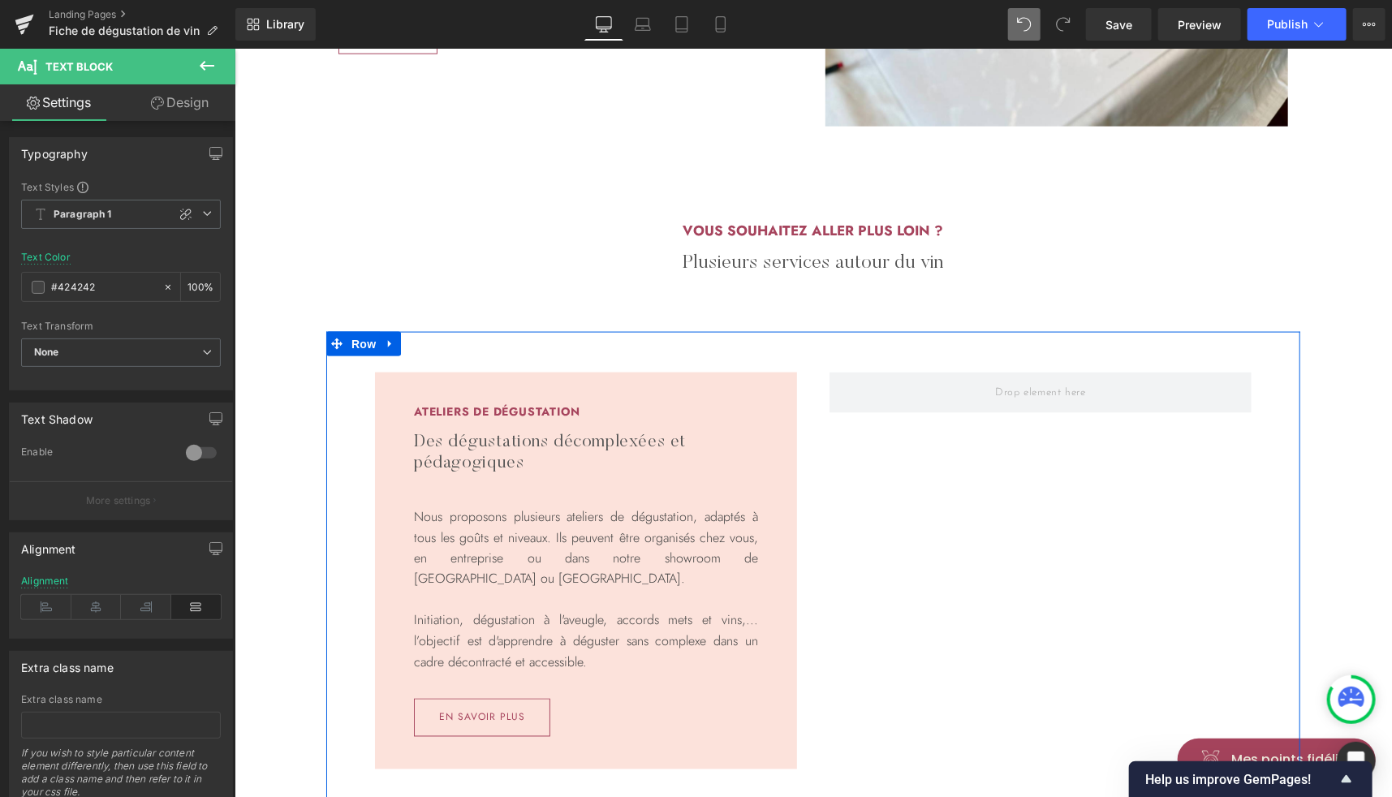
click at [915, 555] on div "Ateliers de dégustation Heading Des dégustations décomplexées et pédagogiques H…" at bounding box center [812, 574] width 974 height 486
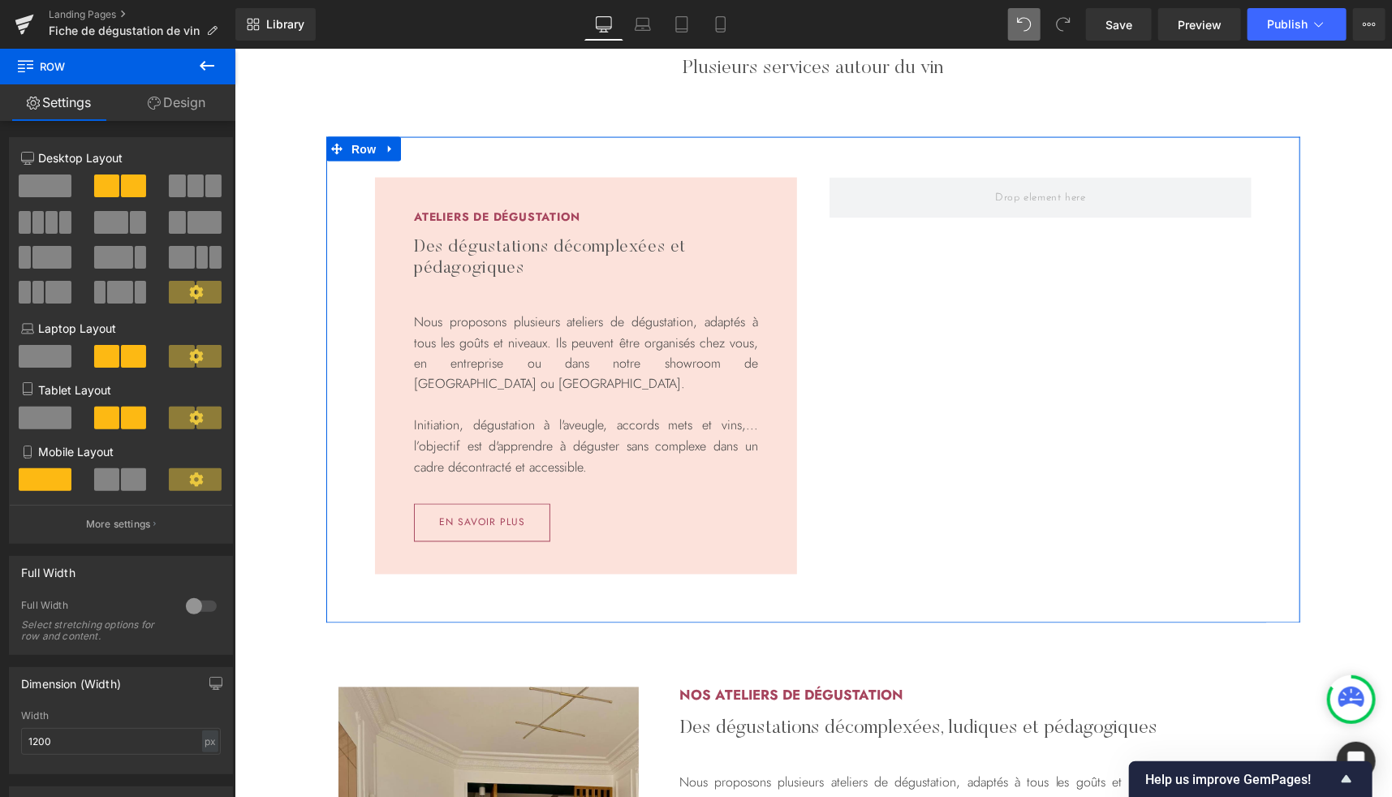
scroll to position [1318, 0]
click at [403, 188] on span "Row" at bounding box center [411, 188] width 32 height 24
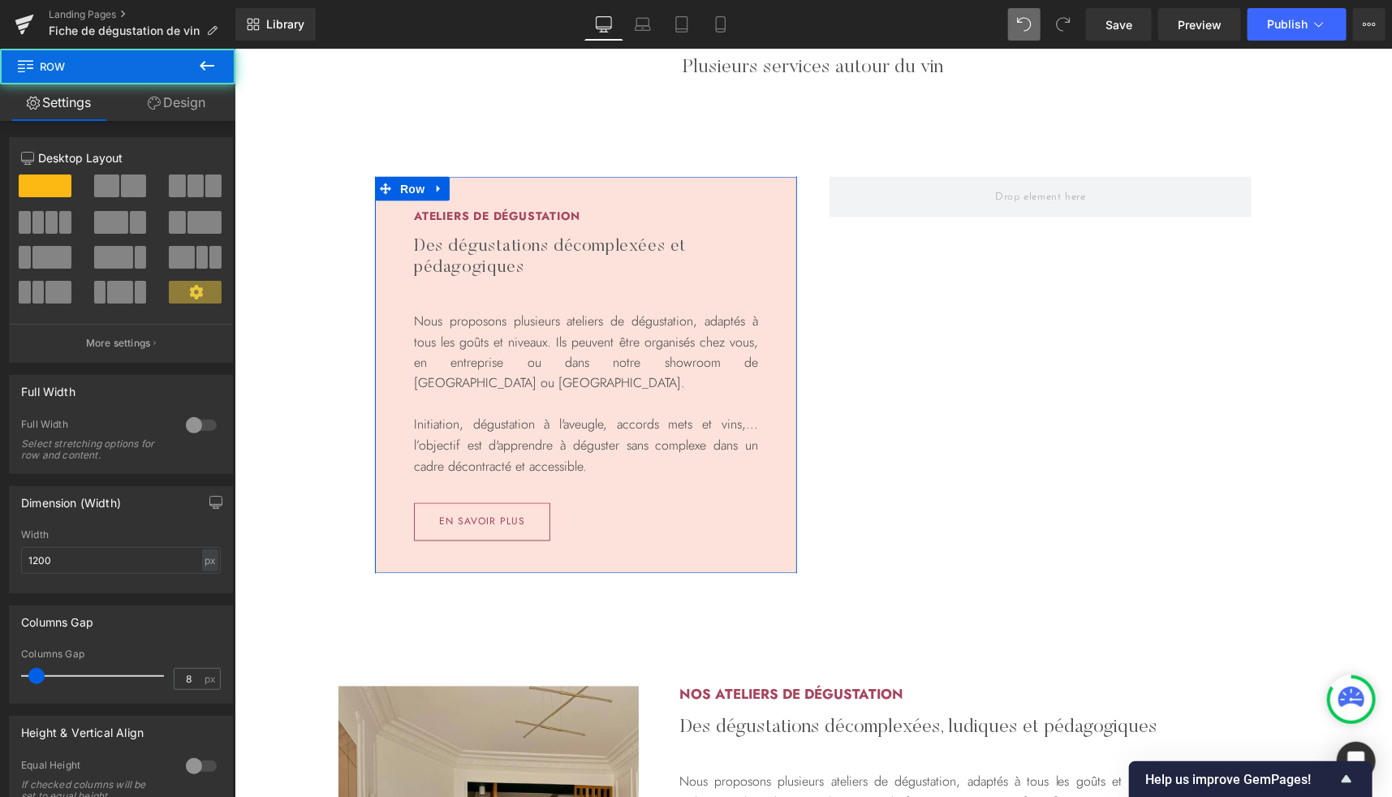
click at [186, 100] on link "Design" at bounding box center [177, 102] width 118 height 37
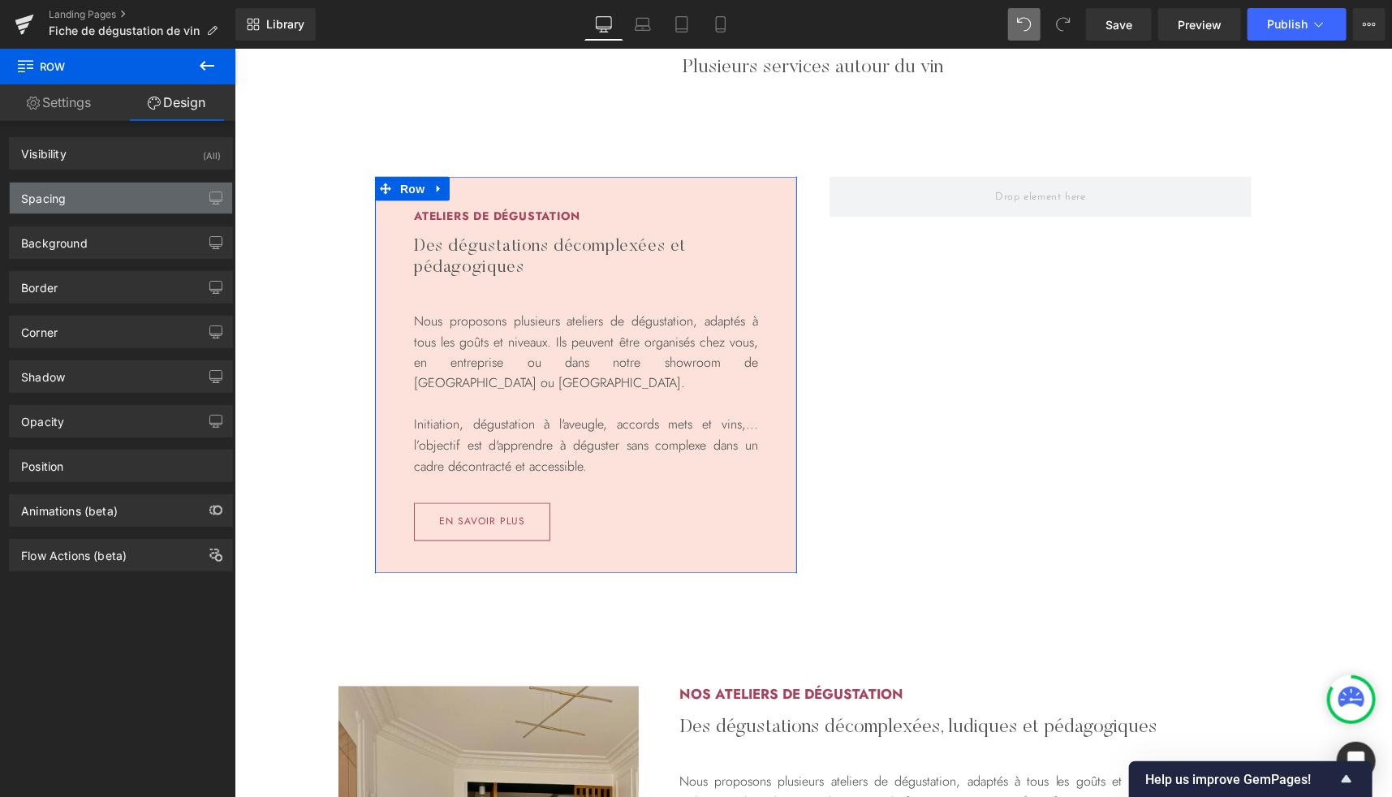
click at [69, 199] on div "Spacing" at bounding box center [121, 198] width 222 height 31
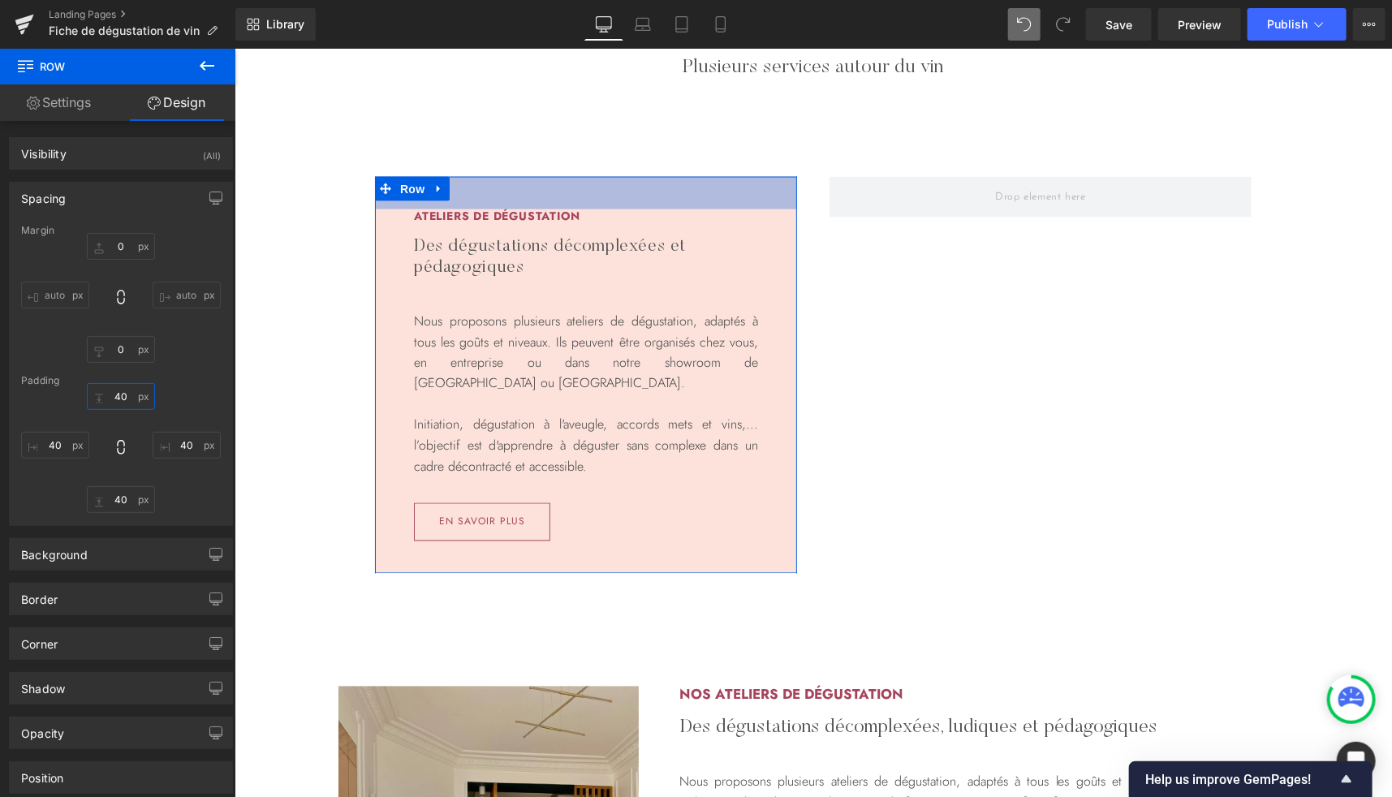
click at [122, 402] on input "text" at bounding box center [121, 396] width 68 height 27
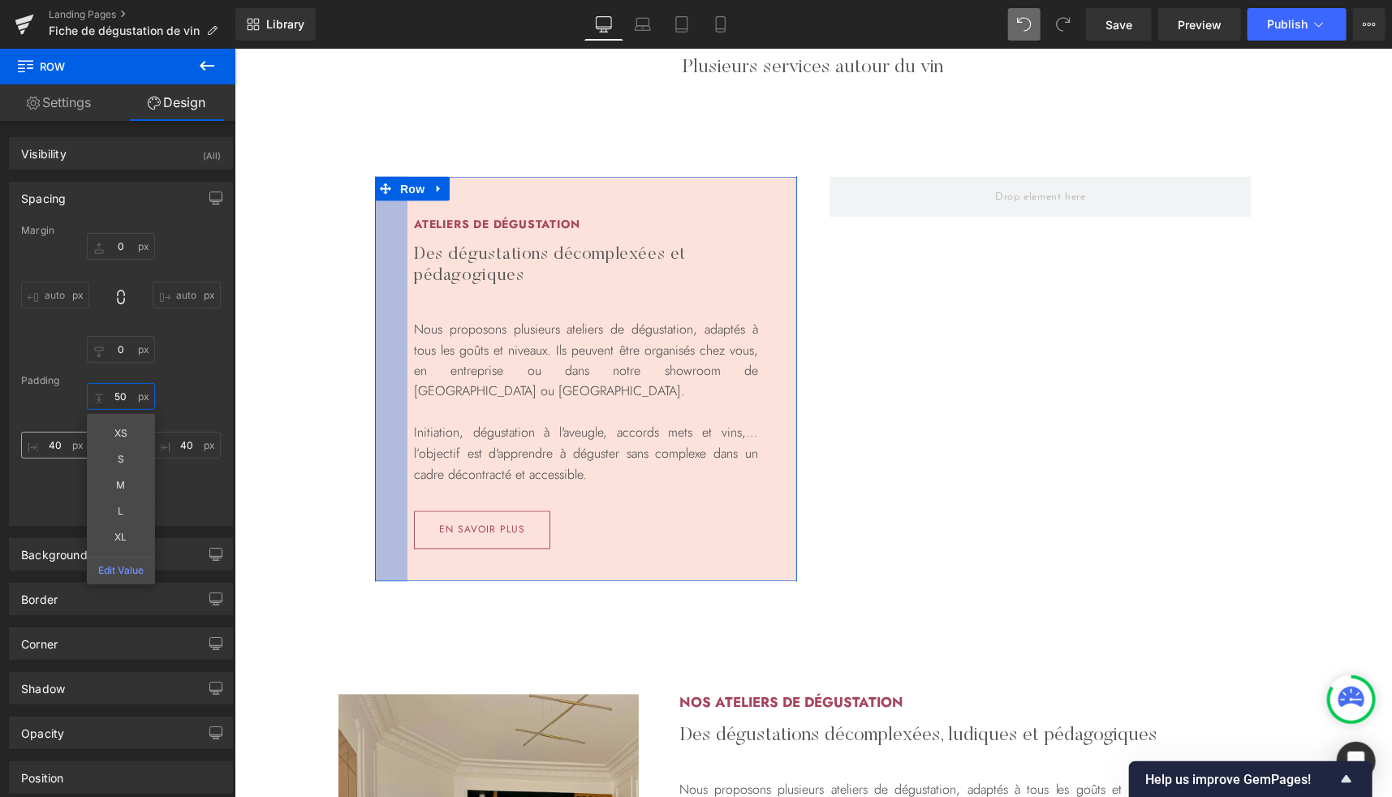
type input "50"
click at [55, 444] on input "text" at bounding box center [55, 445] width 68 height 27
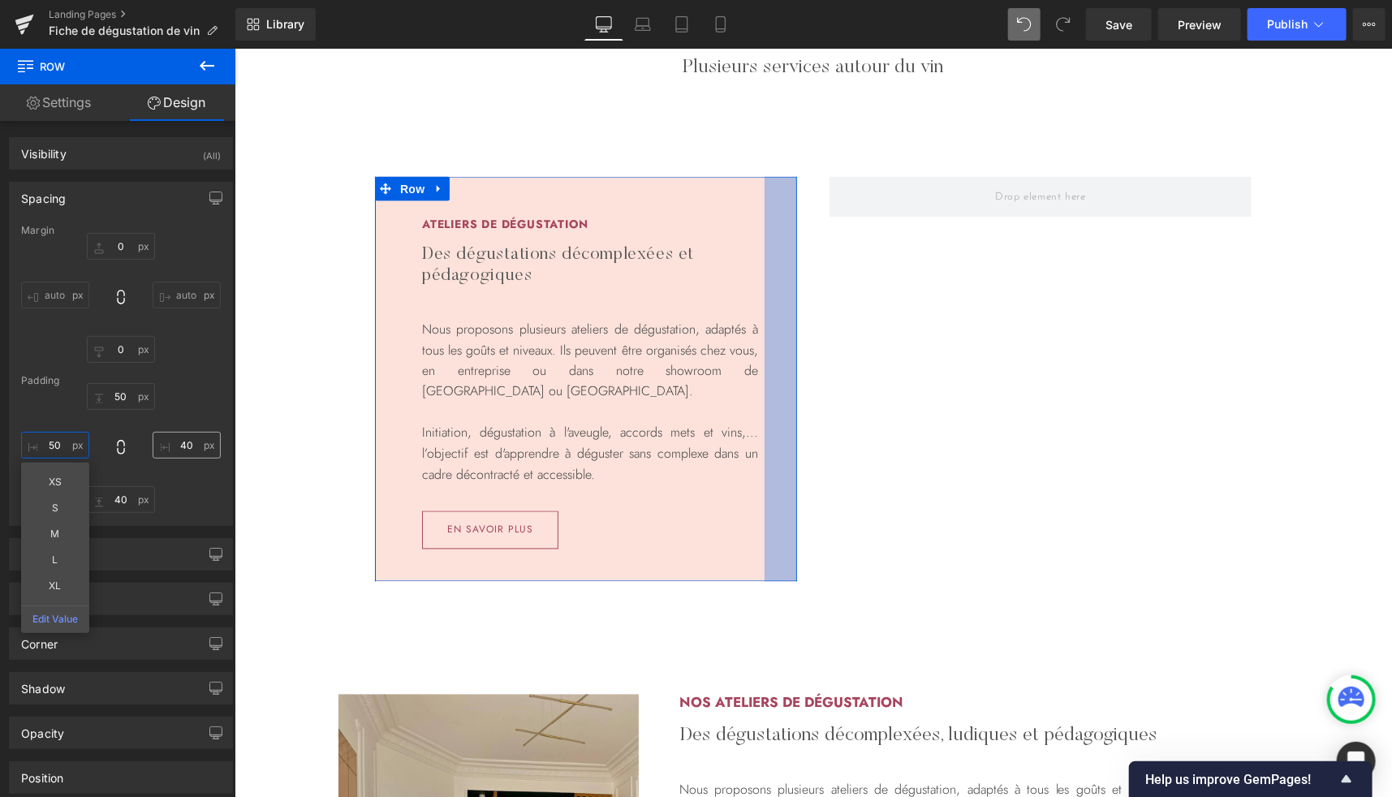
type input "50"
click at [175, 442] on input "text" at bounding box center [187, 445] width 68 height 27
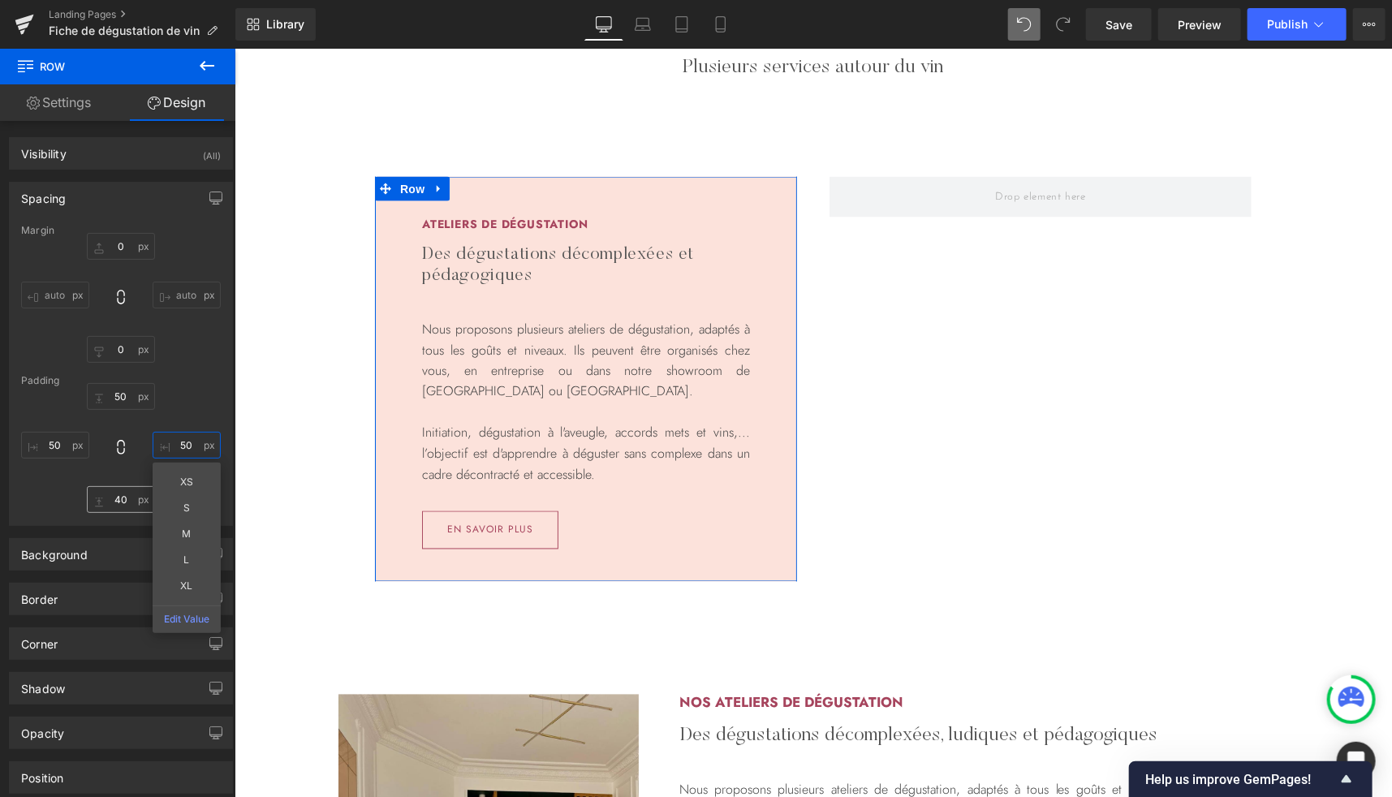
type input "50"
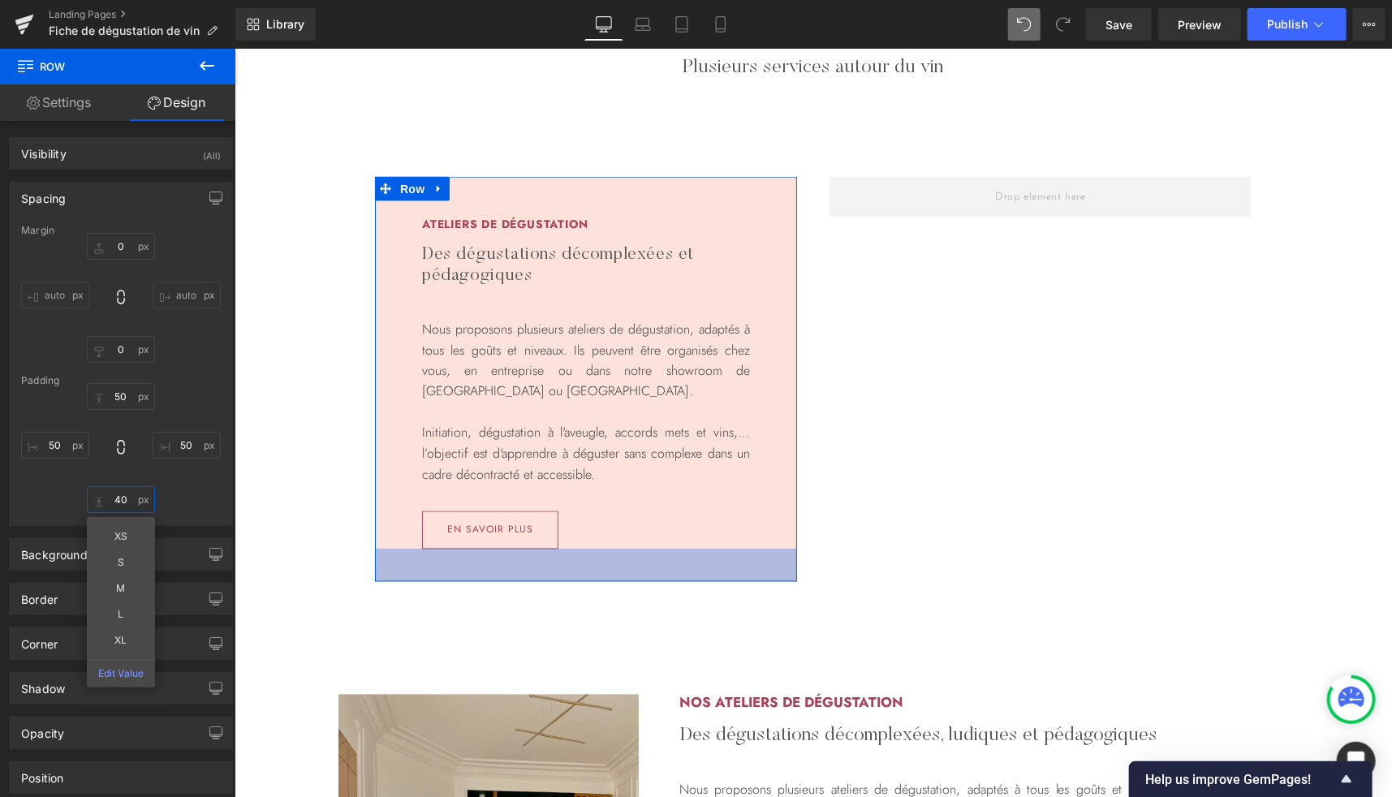
click at [119, 507] on input "text" at bounding box center [121, 499] width 68 height 27
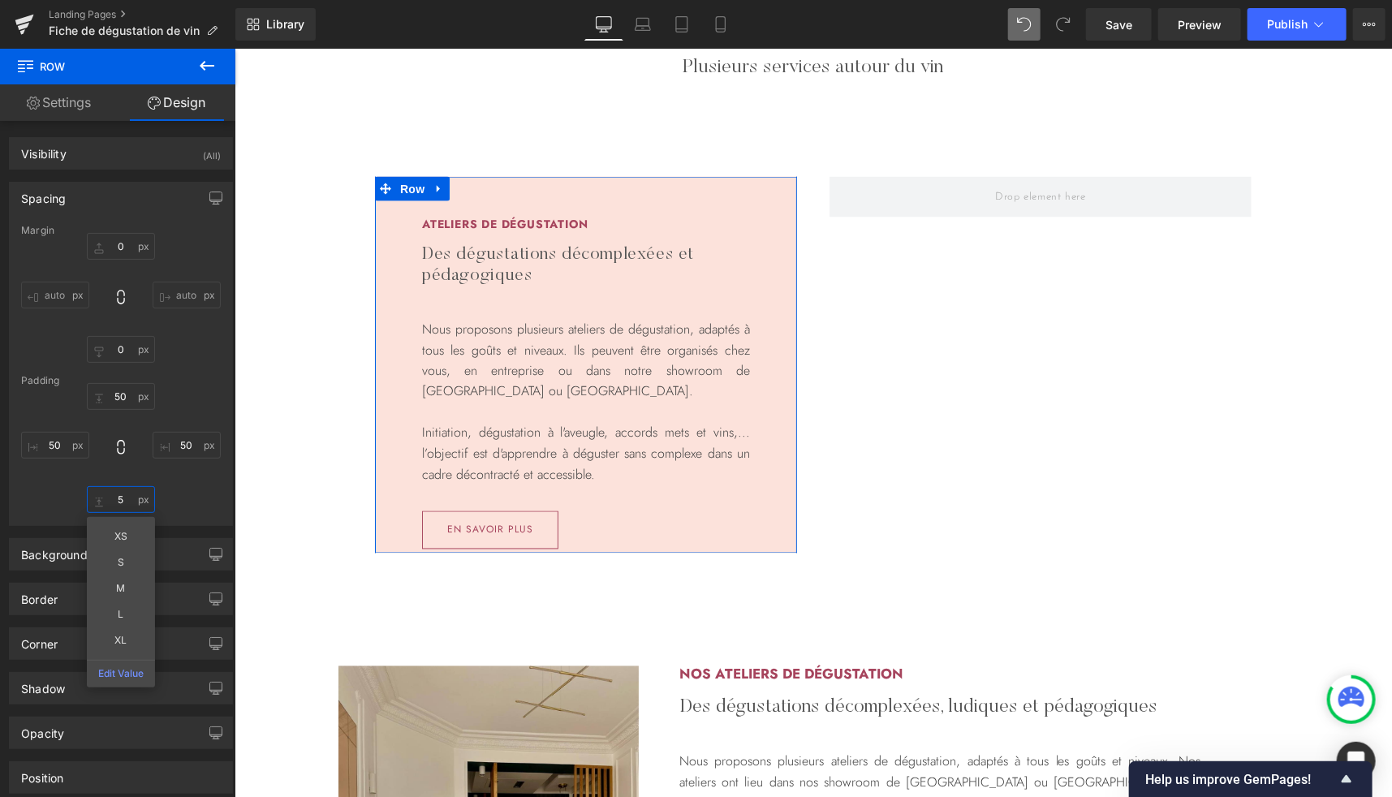
type input "50"
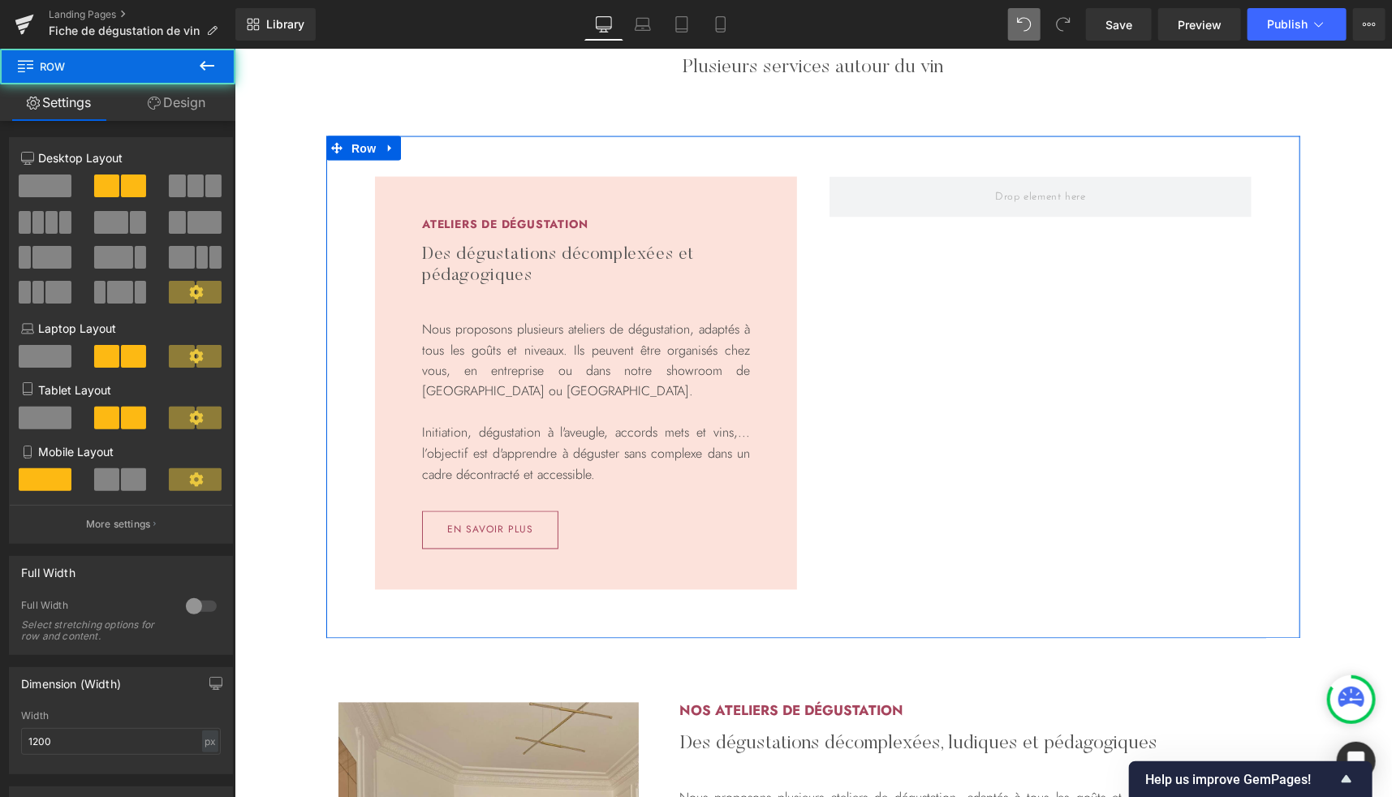
click at [874, 372] on div "Ateliers de dégustation Heading Des dégustations décomplexées et pédagogiques H…" at bounding box center [812, 387] width 974 height 502
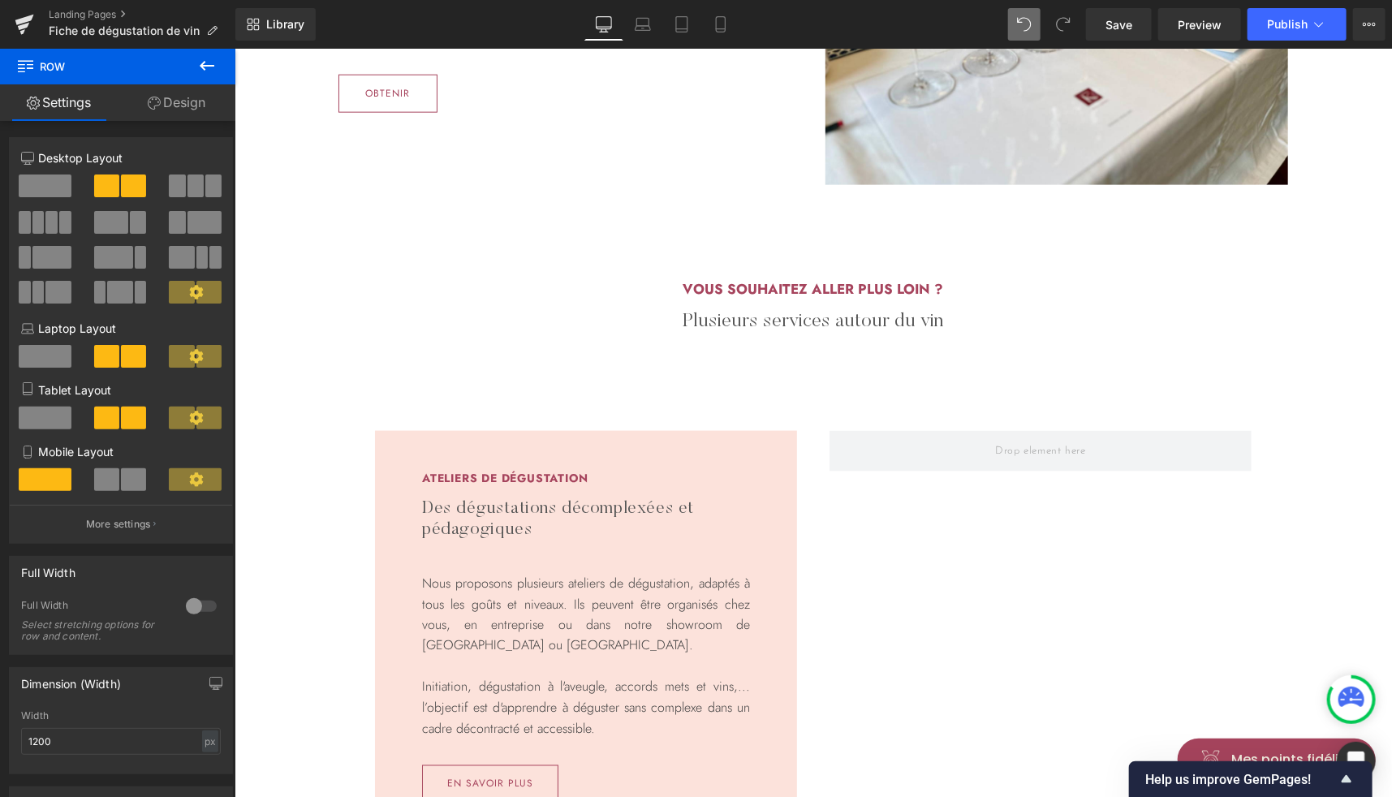
scroll to position [1112, 0]
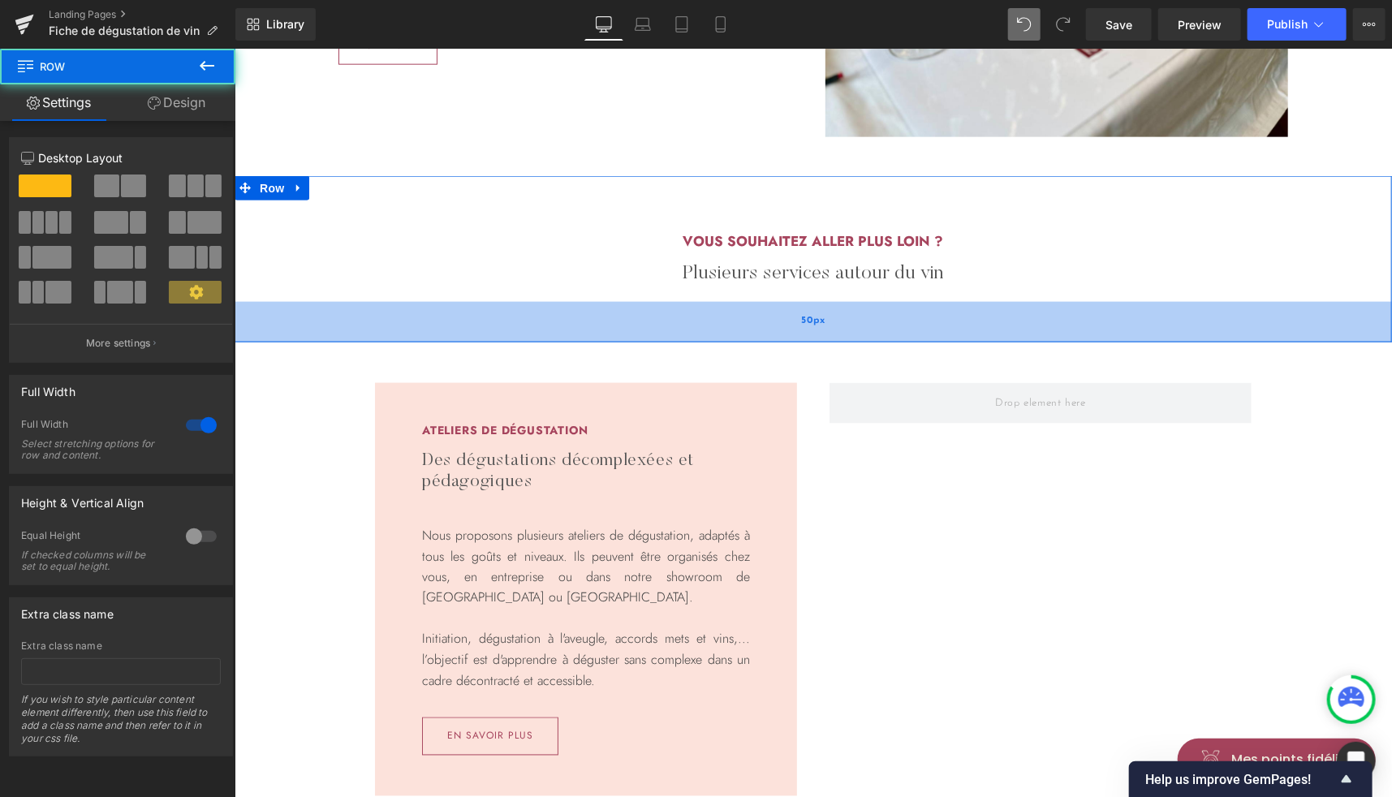
click at [753, 310] on div "50px" at bounding box center [812, 321] width 1157 height 41
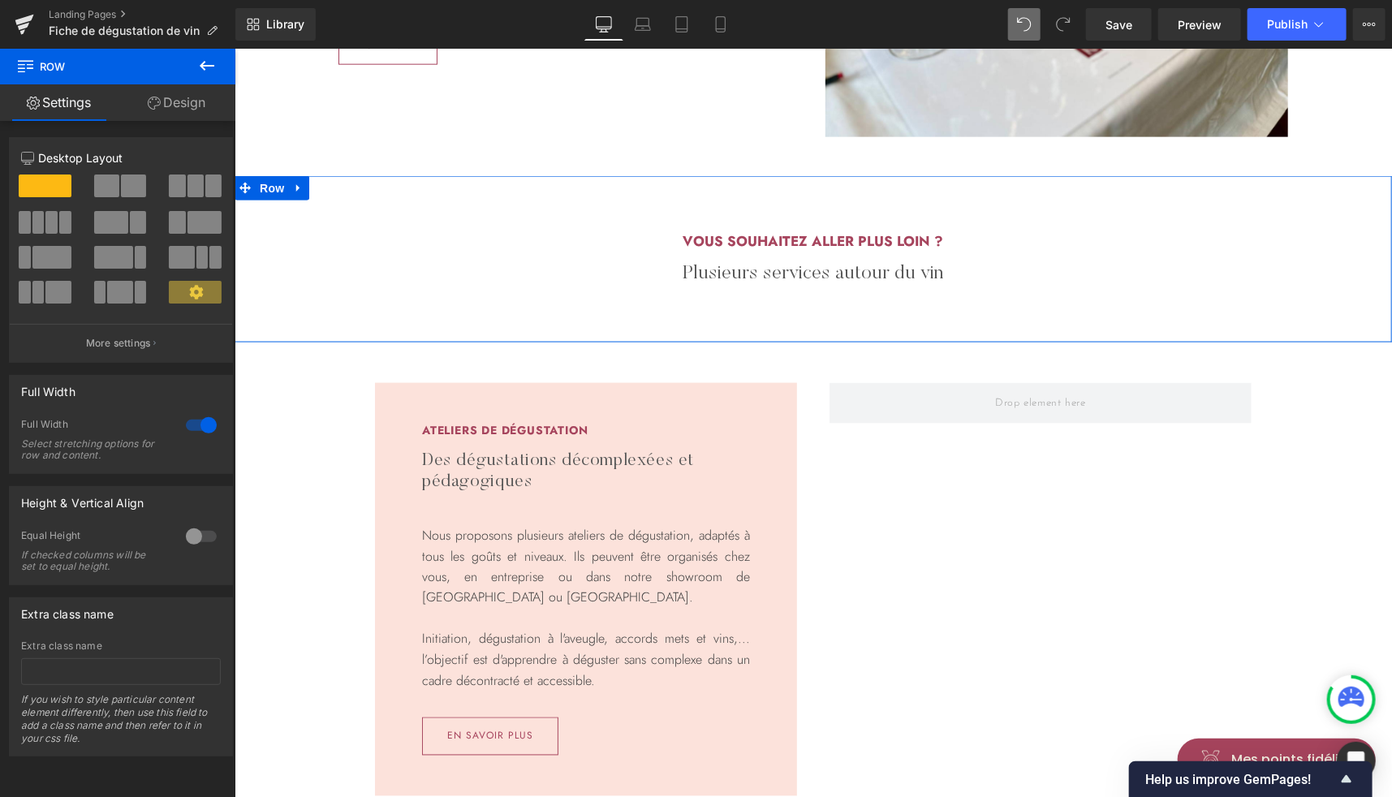
click at [186, 101] on link "Design" at bounding box center [177, 102] width 118 height 37
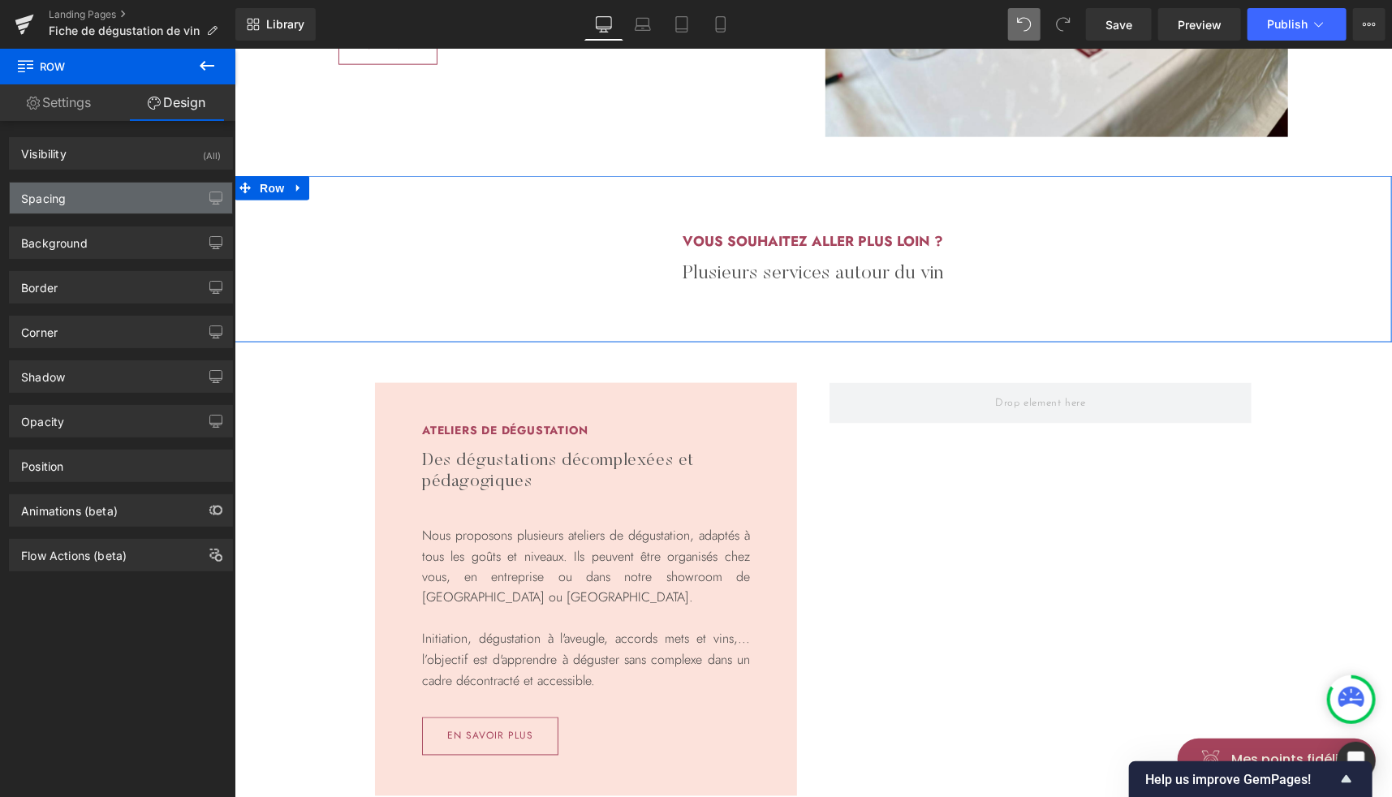
click at [65, 192] on div "Spacing" at bounding box center [43, 194] width 45 height 23
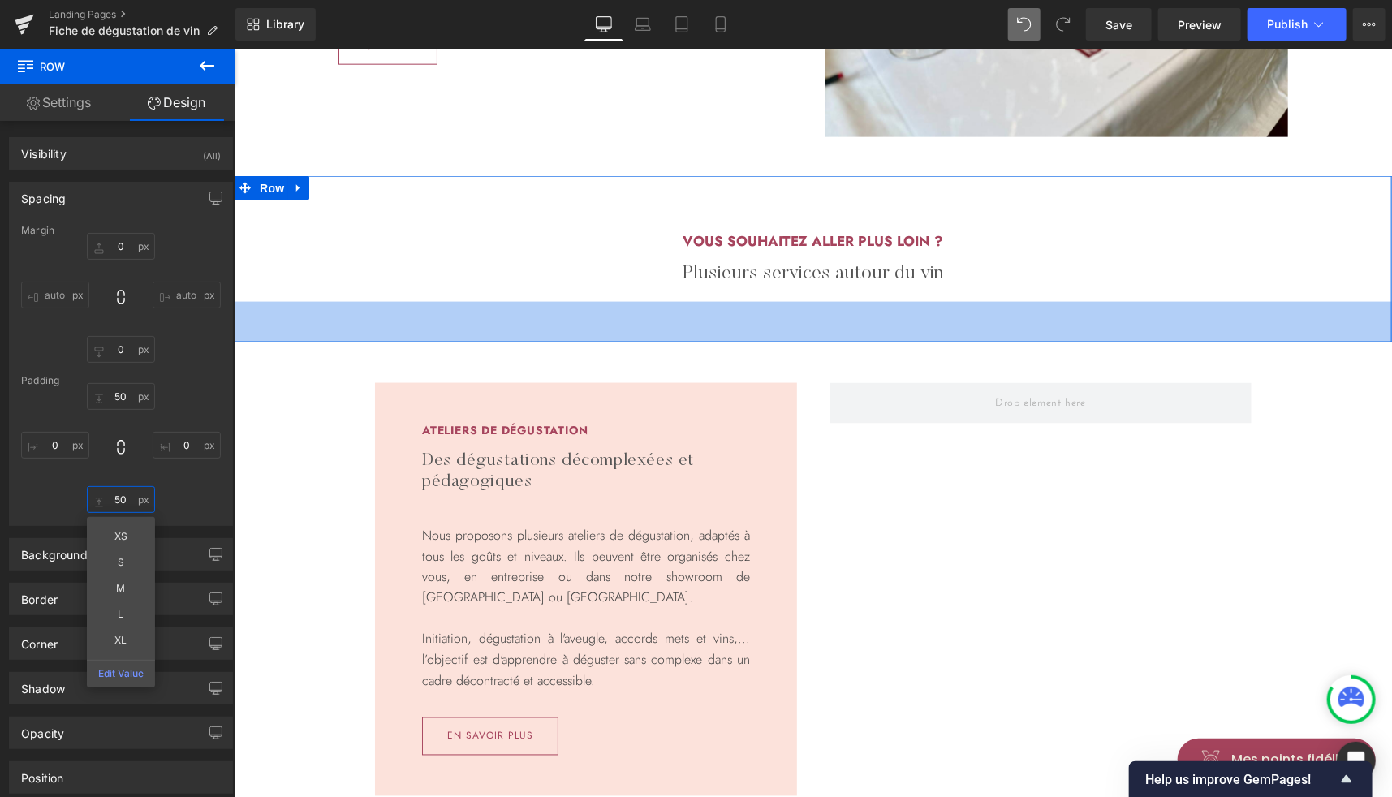
click at [124, 498] on input "50" at bounding box center [121, 499] width 68 height 27
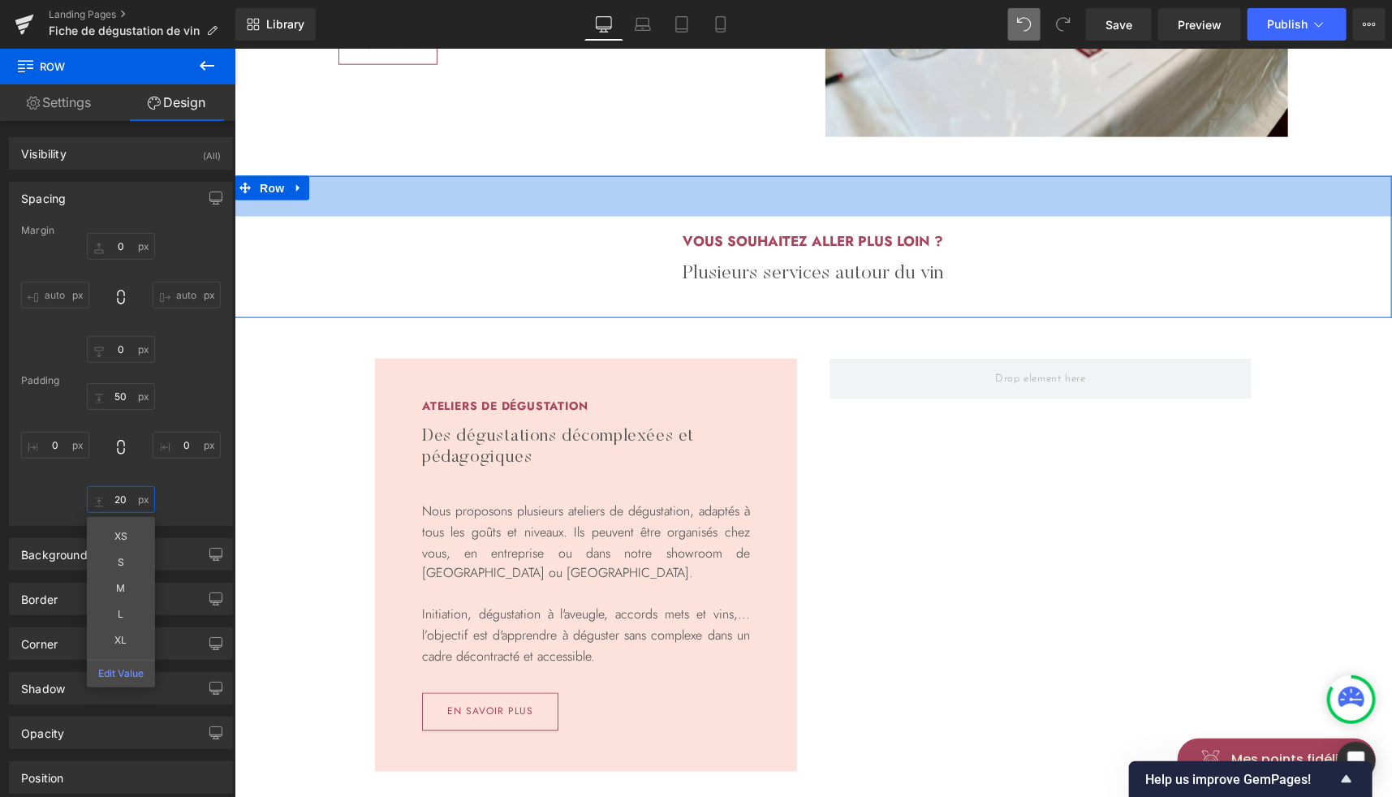
click at [1337, 182] on div "50px" at bounding box center [812, 195] width 1157 height 41
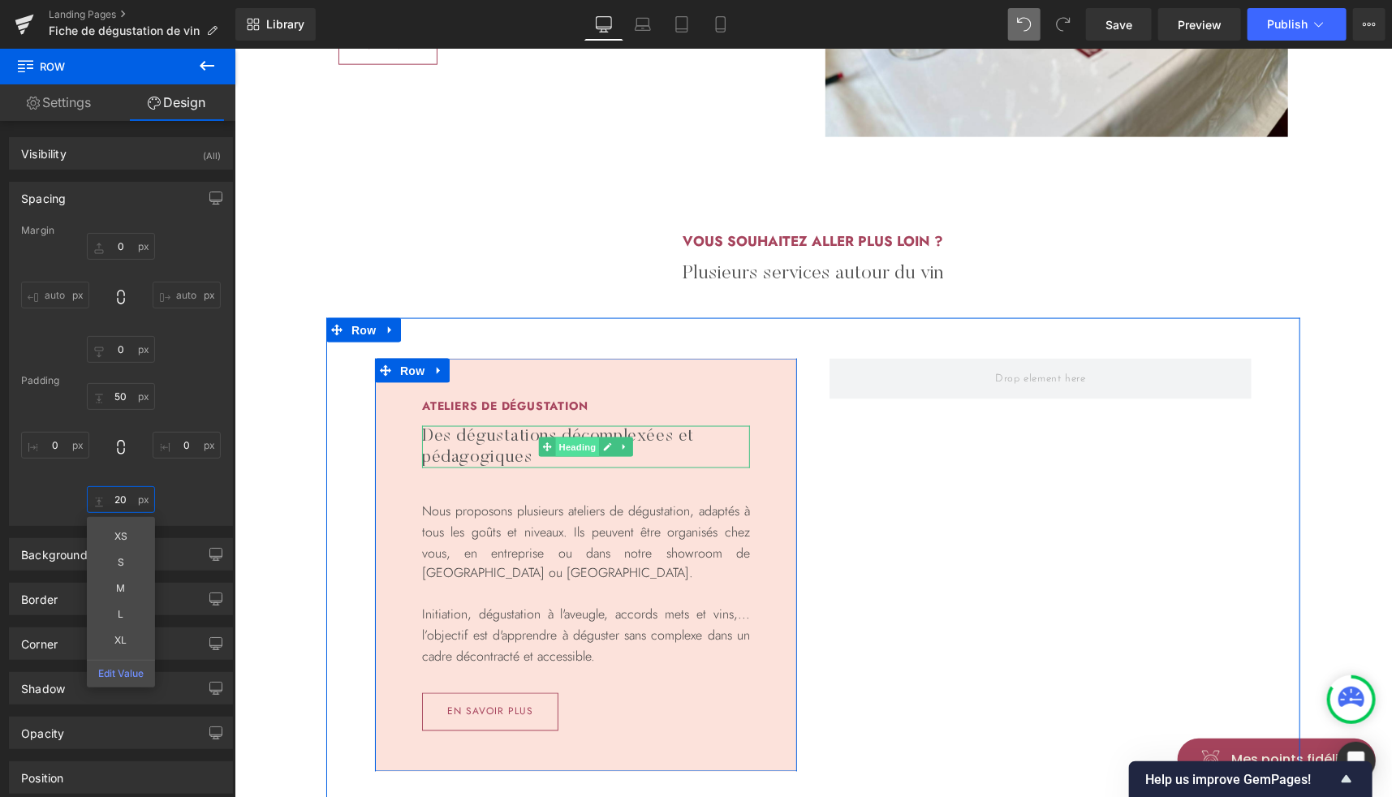
type input "20"
click at [538, 452] on span at bounding box center [546, 446] width 17 height 19
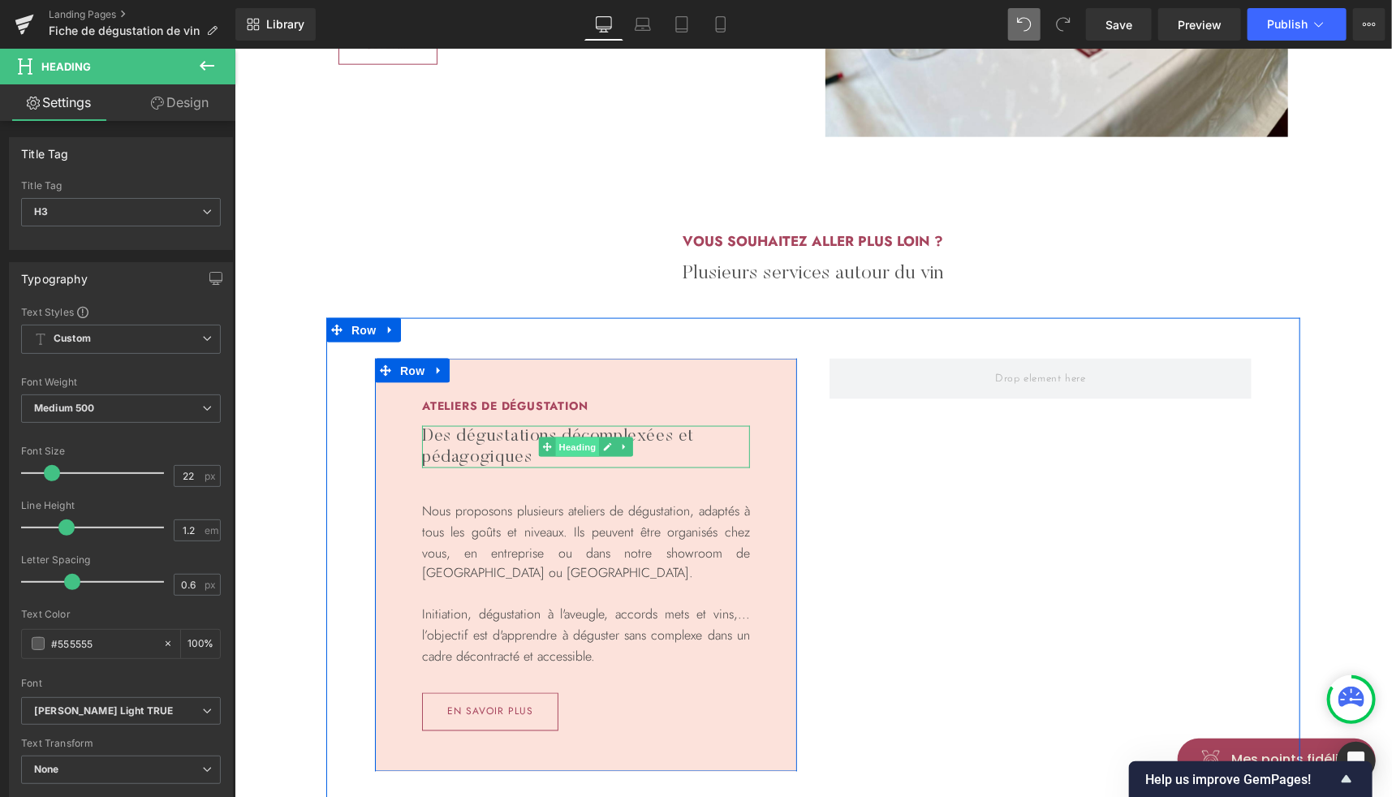
click at [570, 443] on span "Heading" at bounding box center [577, 446] width 44 height 19
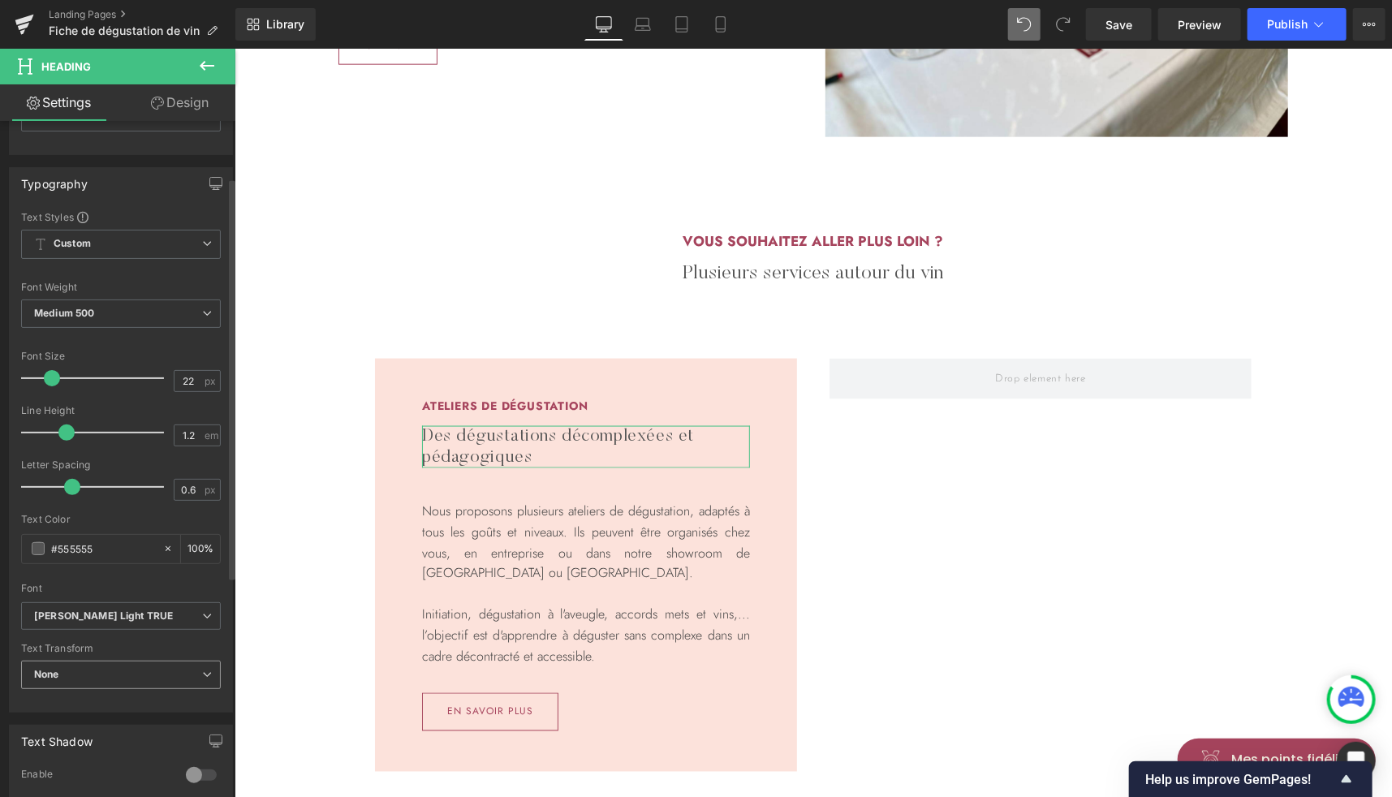
scroll to position [218, 0]
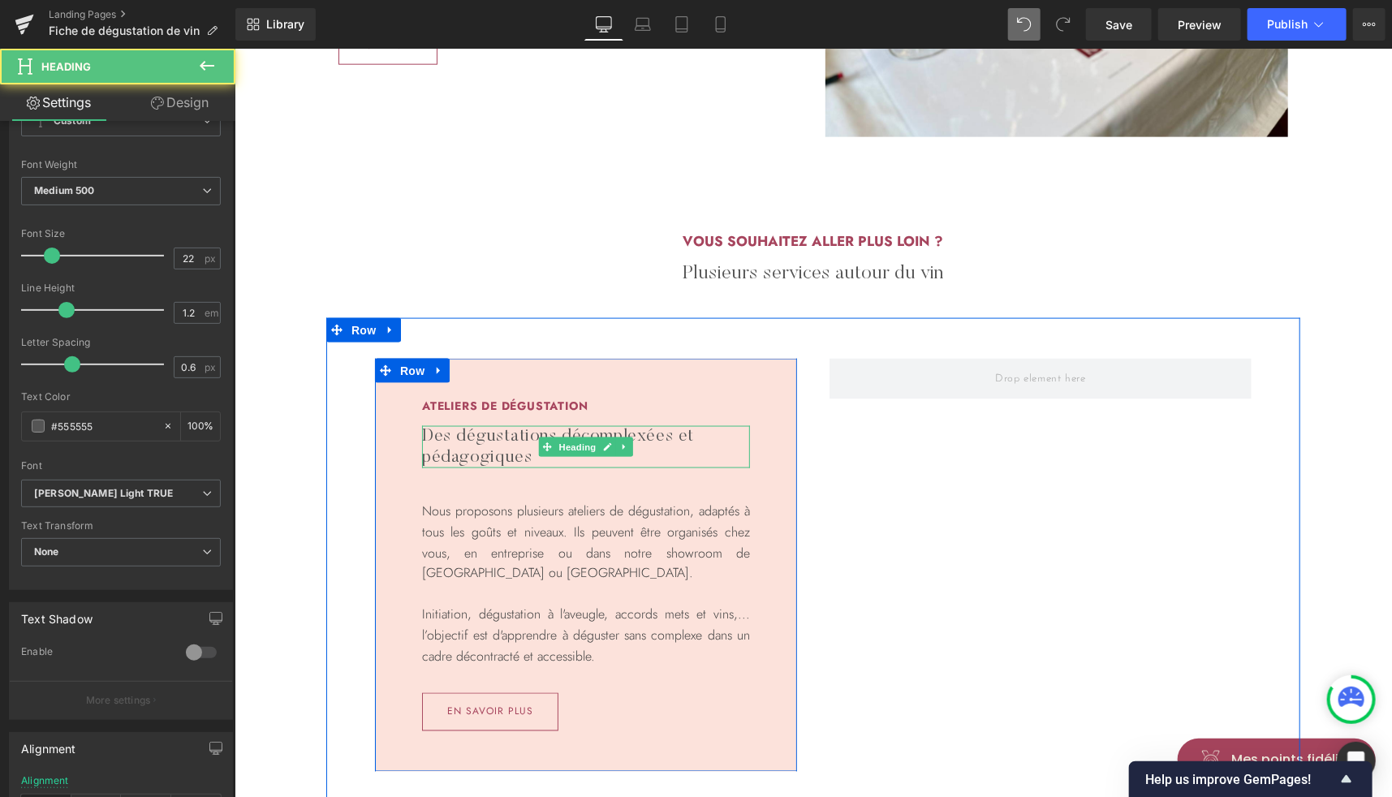
click at [515, 429] on h3 "Des dégustations décomplexées et pédagogiques" at bounding box center [585, 446] width 328 height 43
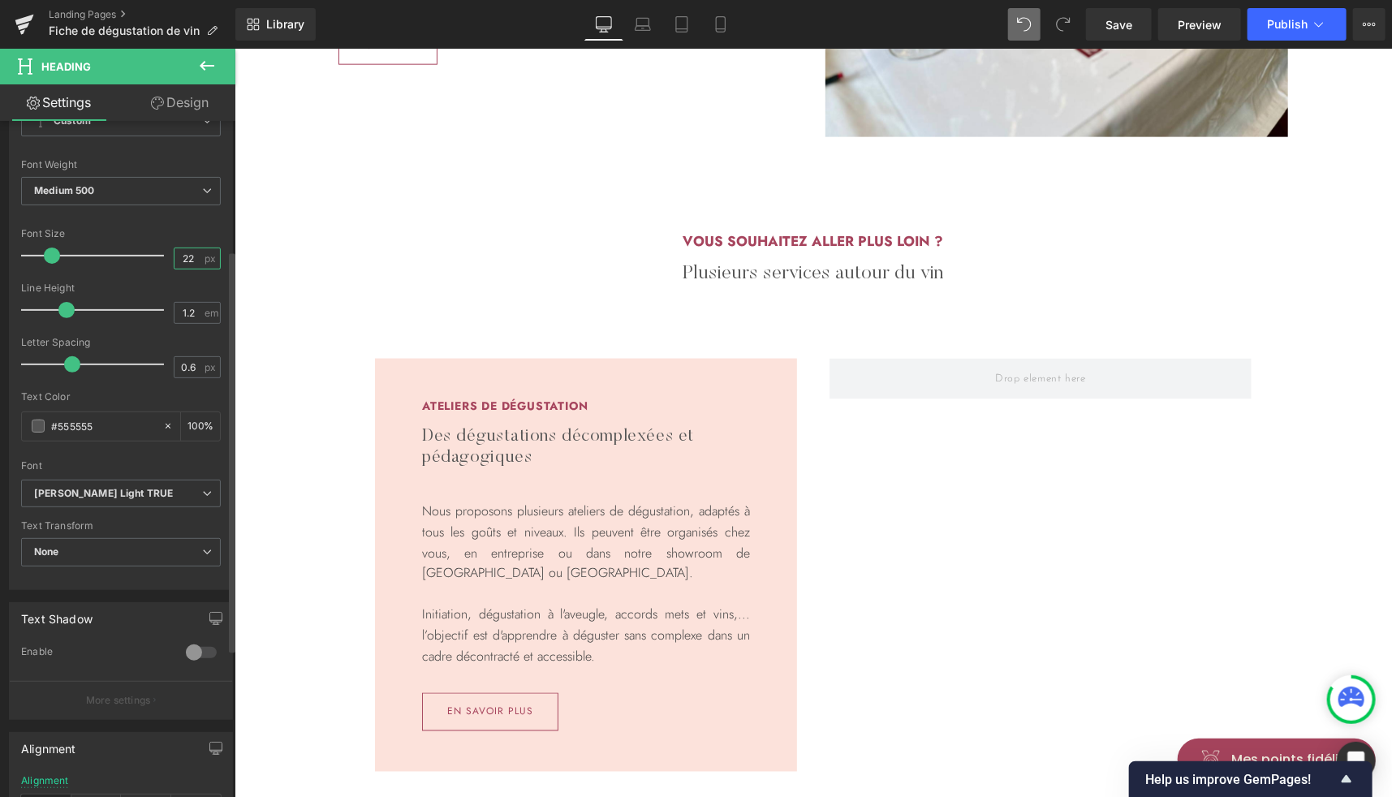
click at [187, 255] on input "22" at bounding box center [189, 258] width 28 height 20
click at [128, 480] on span "[PERSON_NAME] Light TRUE" at bounding box center [121, 494] width 200 height 28
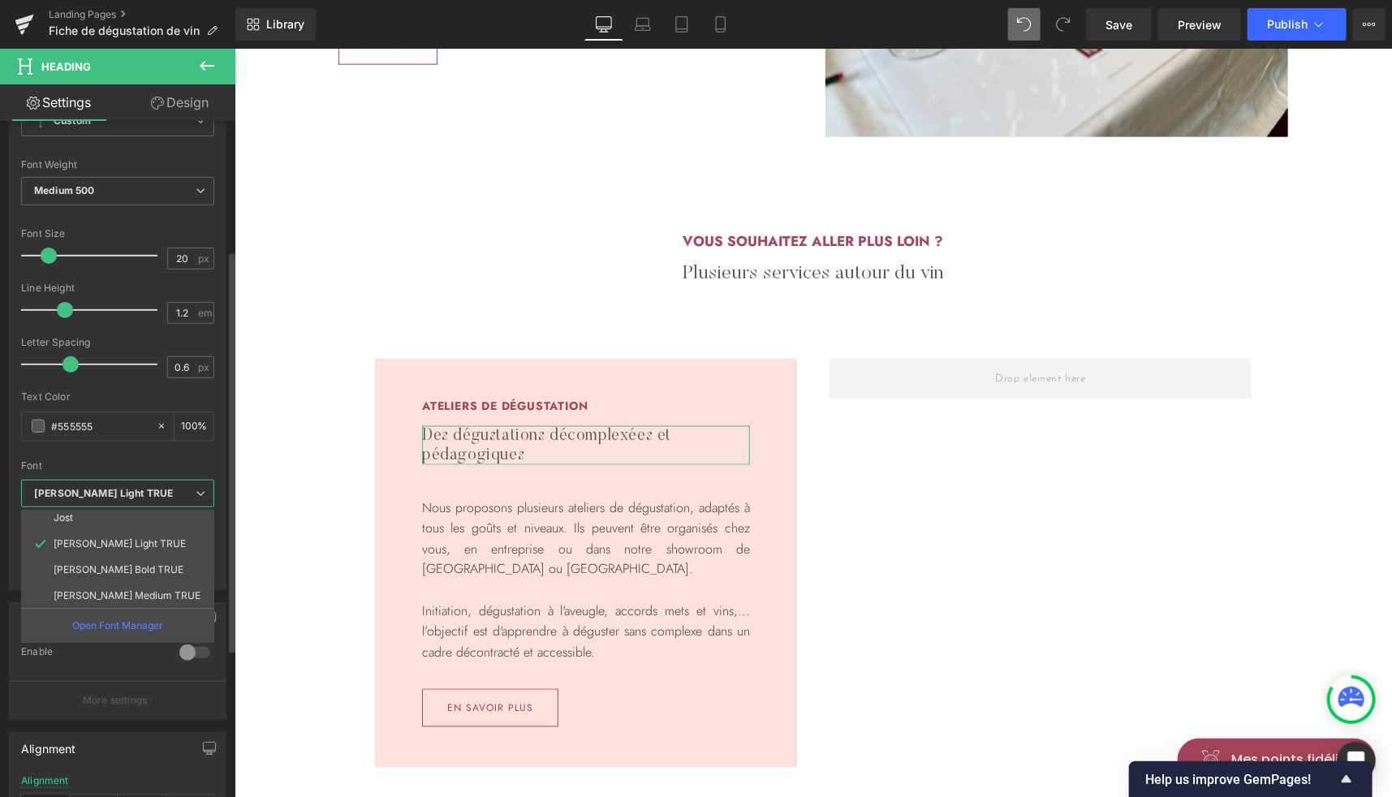
scroll to position [83, 0]
click at [109, 566] on p "[PERSON_NAME] Bold TRUE" at bounding box center [119, 569] width 130 height 11
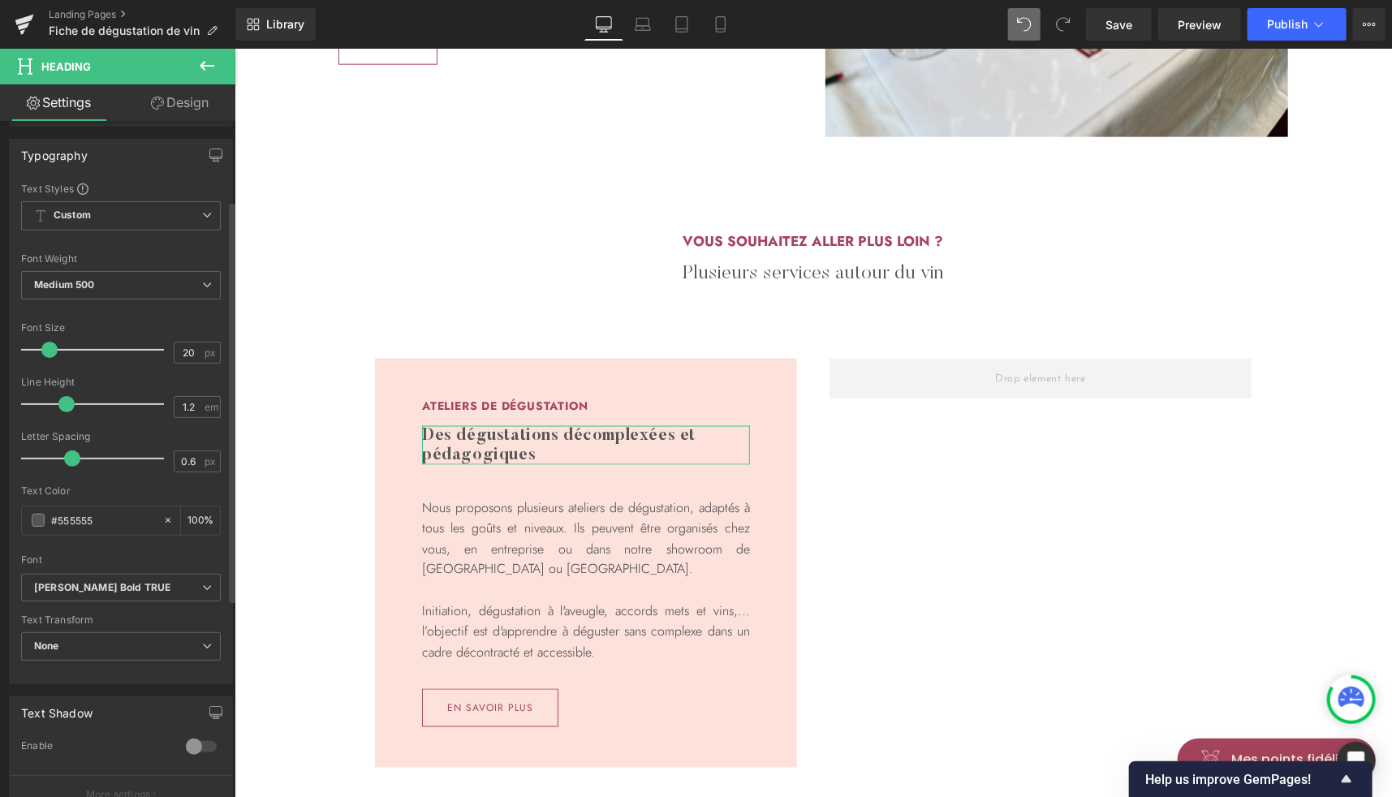
scroll to position [118, 0]
click at [180, 357] on input "20" at bounding box center [189, 357] width 28 height 20
type input "17"
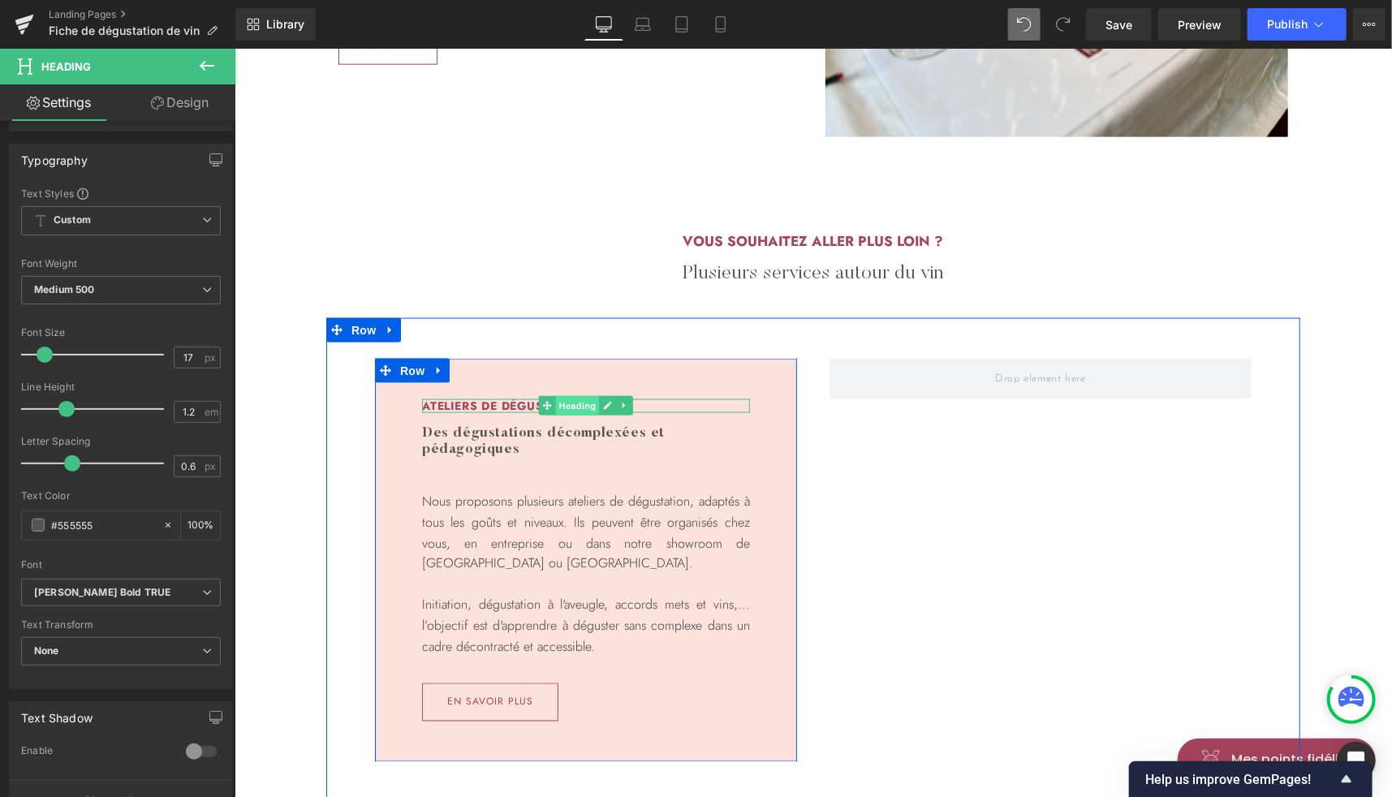
click at [565, 404] on span "Heading" at bounding box center [577, 404] width 44 height 19
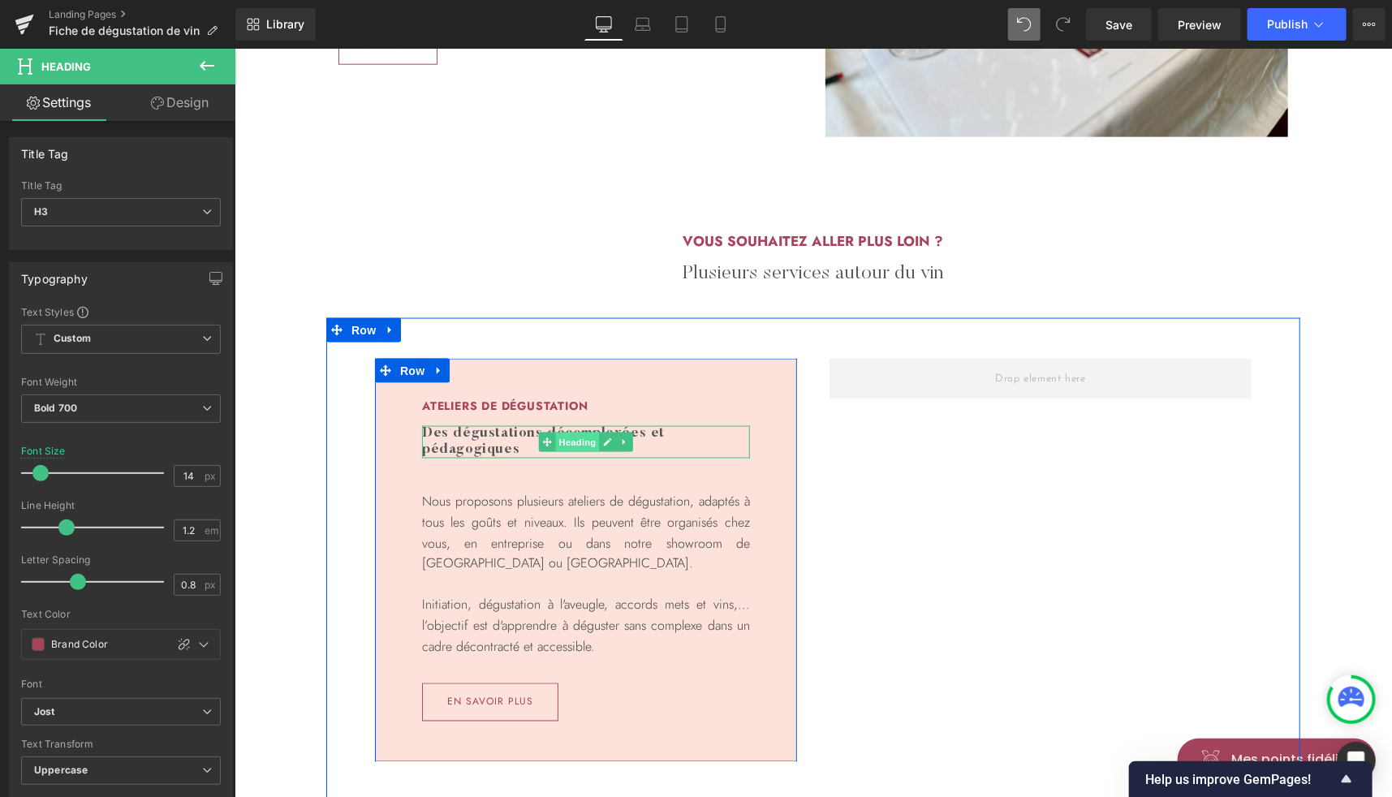
click at [568, 433] on span "Heading" at bounding box center [577, 441] width 44 height 19
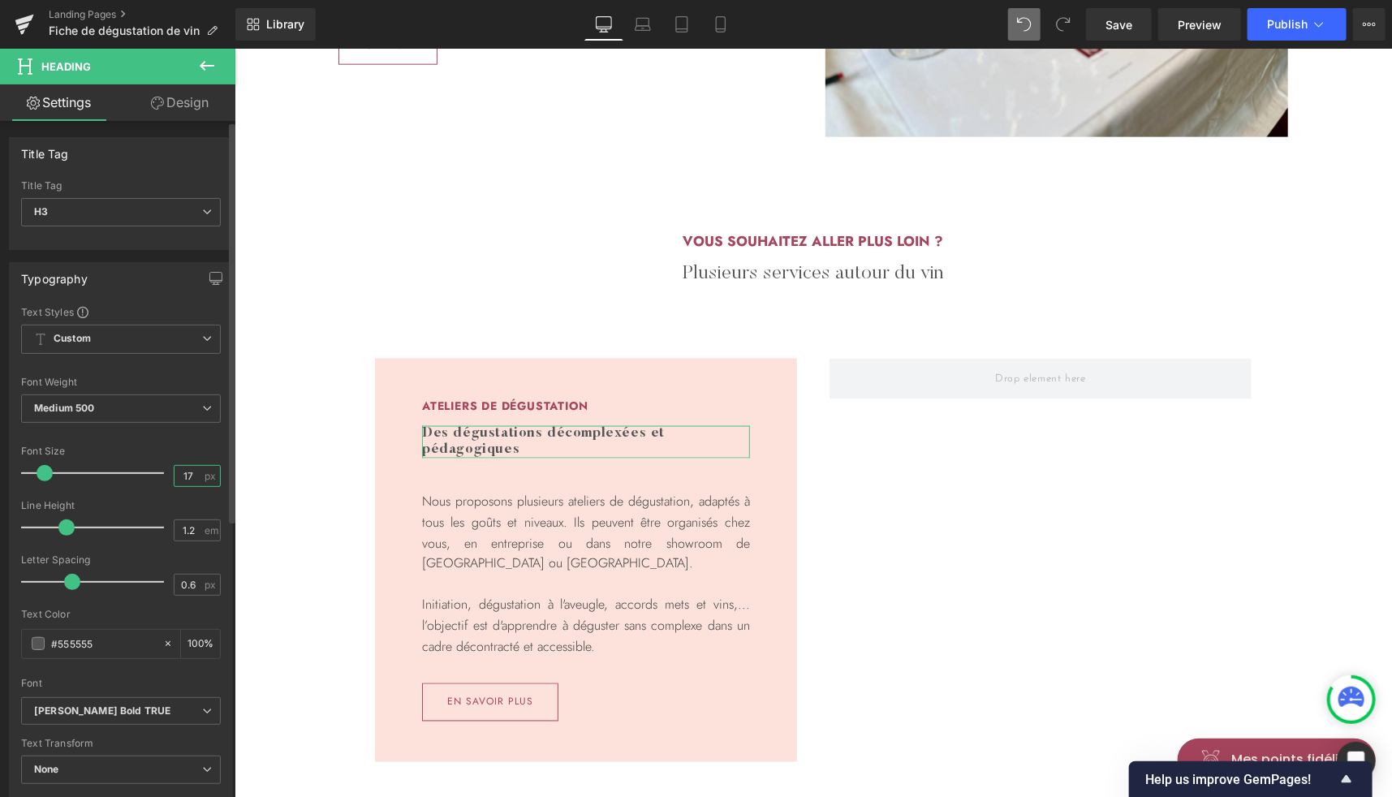
click at [187, 475] on input "17" at bounding box center [189, 476] width 28 height 20
type input "1"
type input "20"
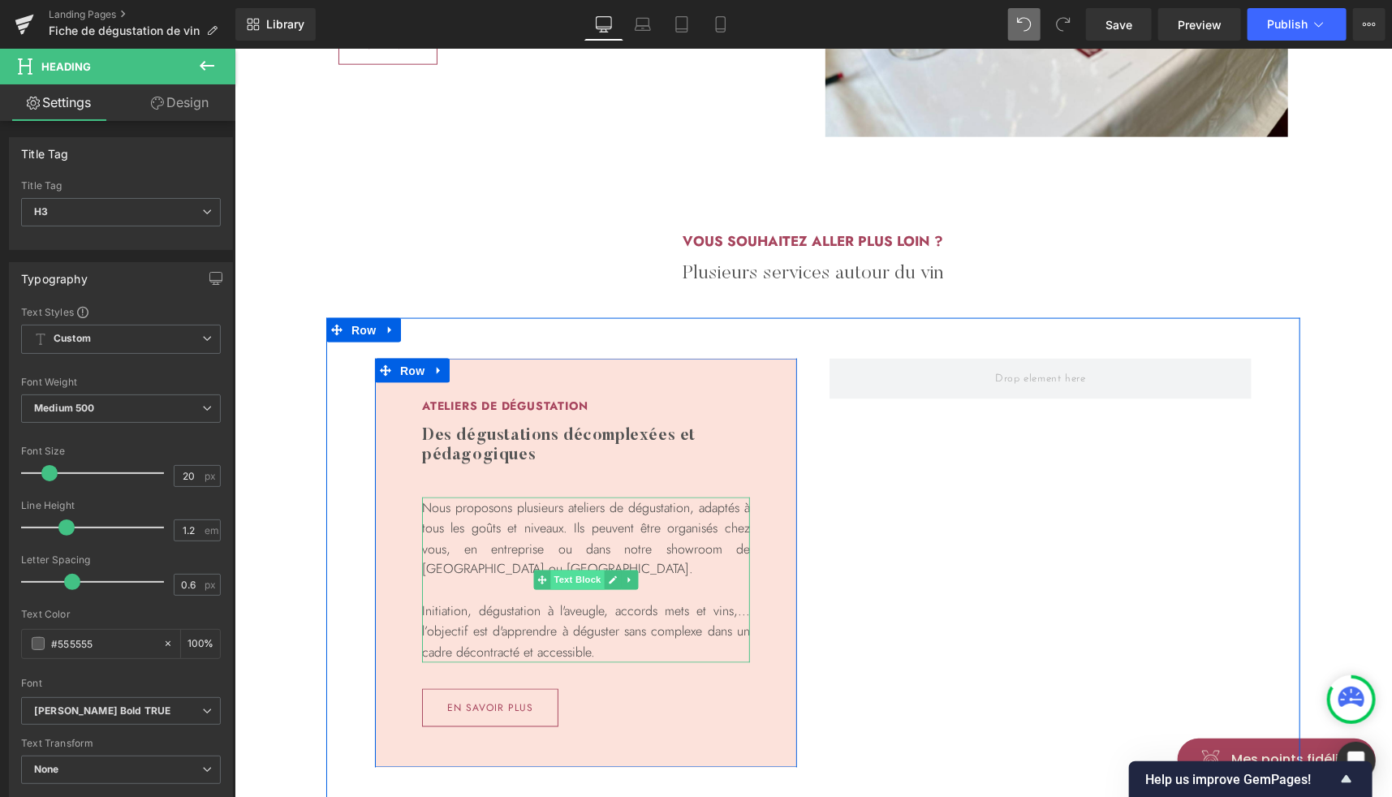
click at [567, 581] on span "Text Block" at bounding box center [576, 579] width 54 height 19
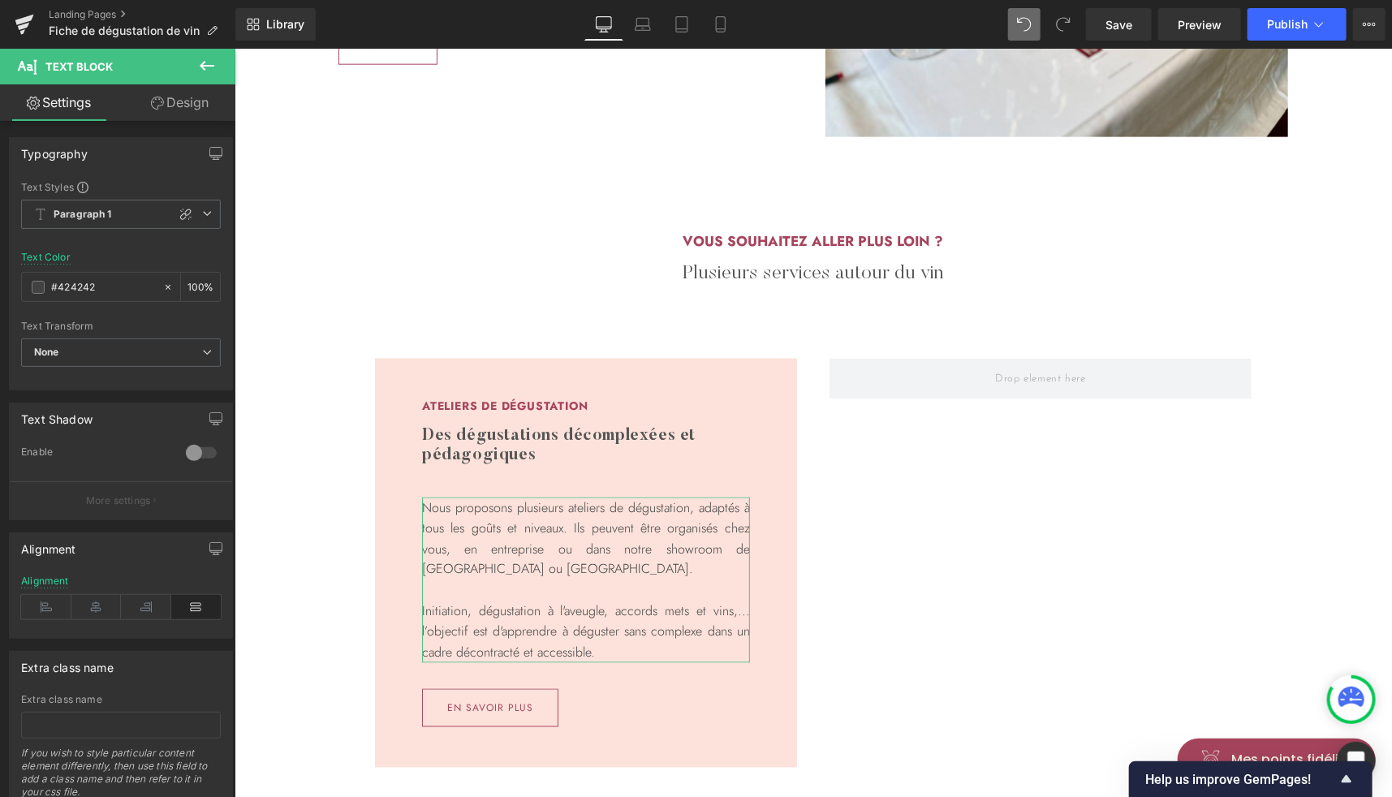
click at [199, 97] on link "Design" at bounding box center [180, 102] width 118 height 37
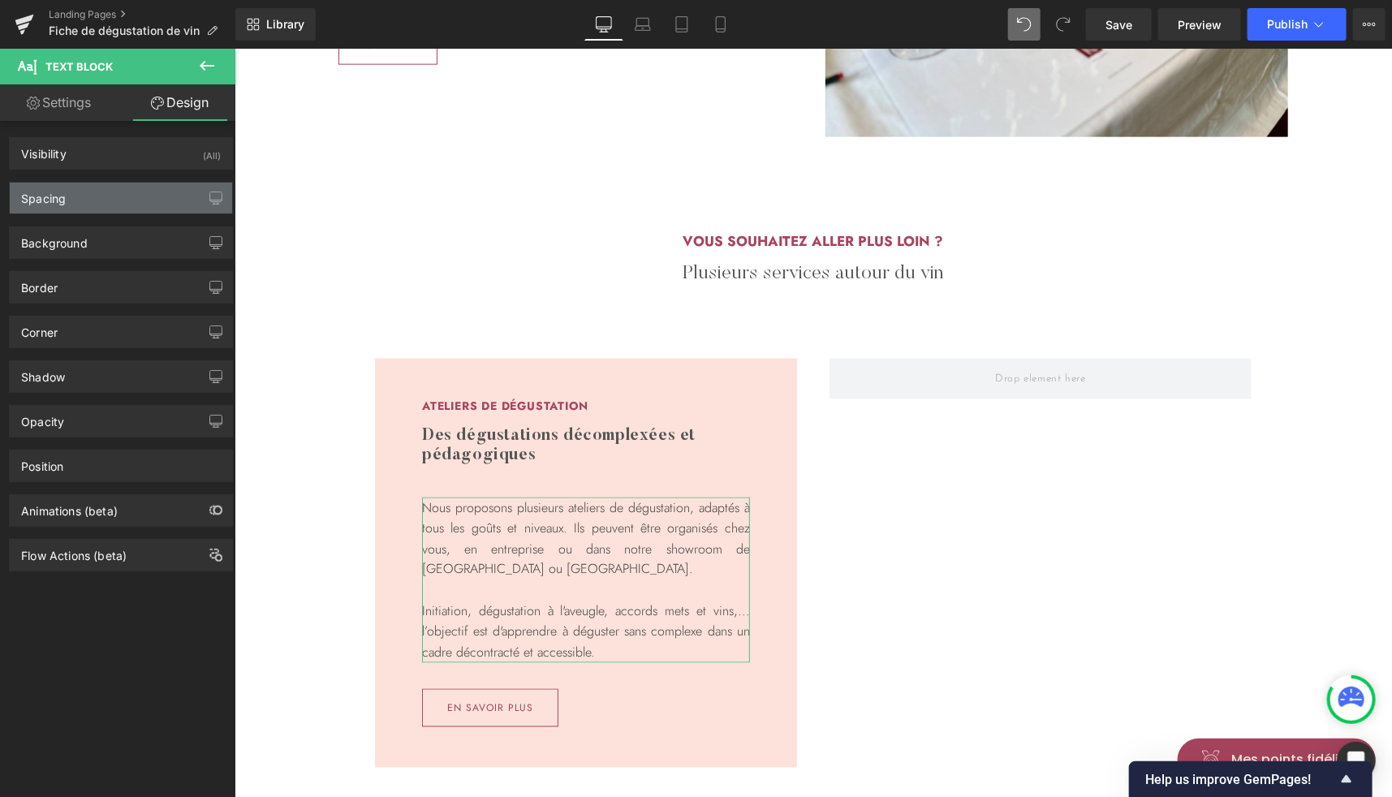
click at [71, 198] on div "Spacing" at bounding box center [121, 198] width 222 height 31
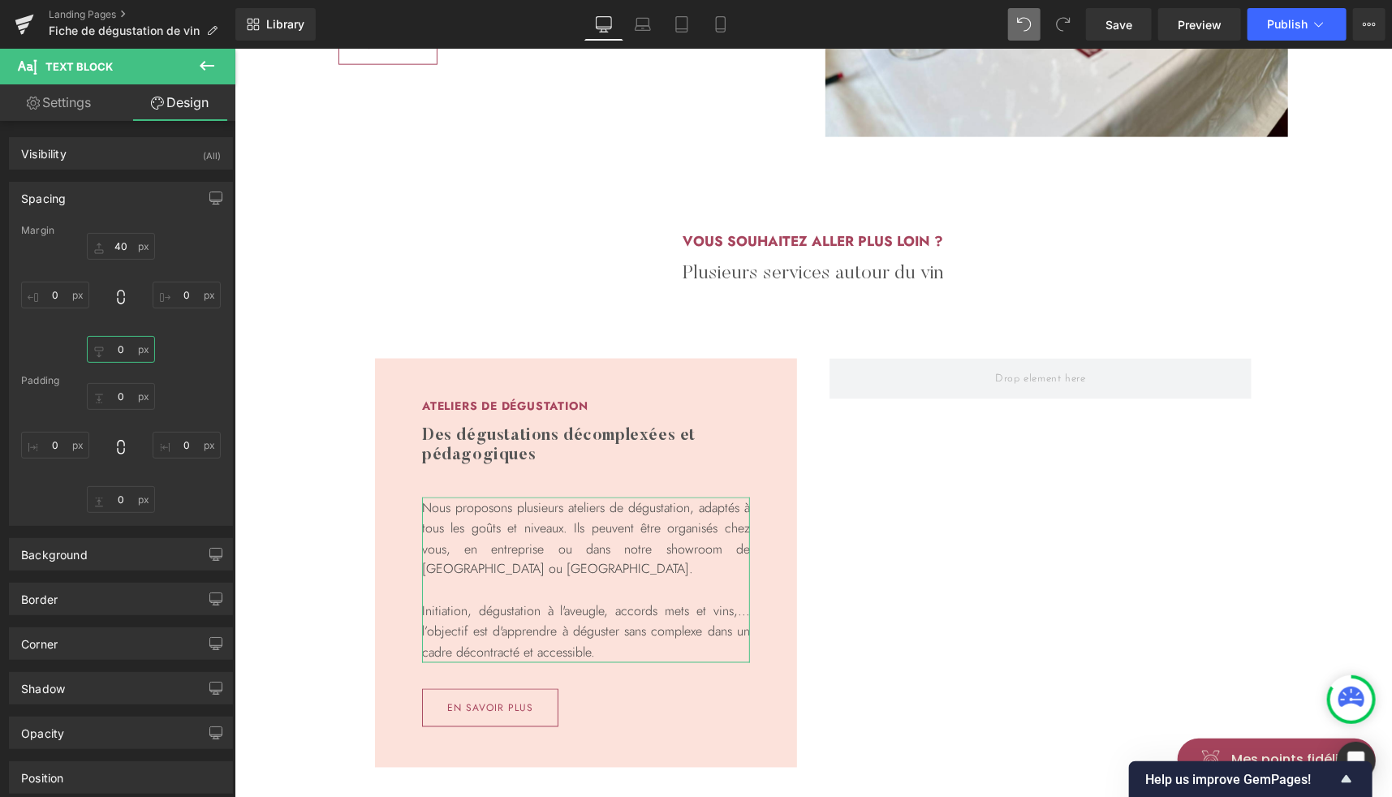
click at [118, 355] on input "0" at bounding box center [121, 349] width 68 height 27
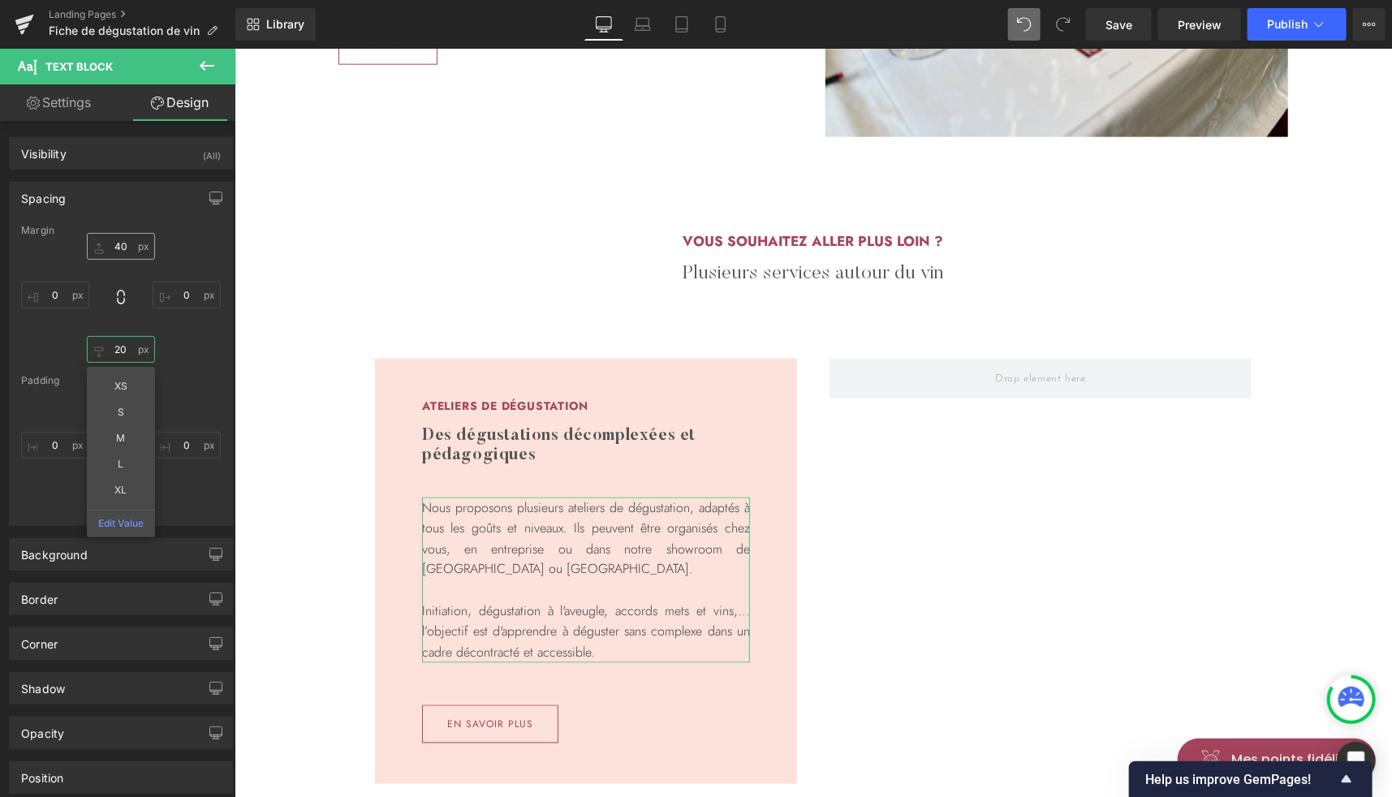
type input "20"
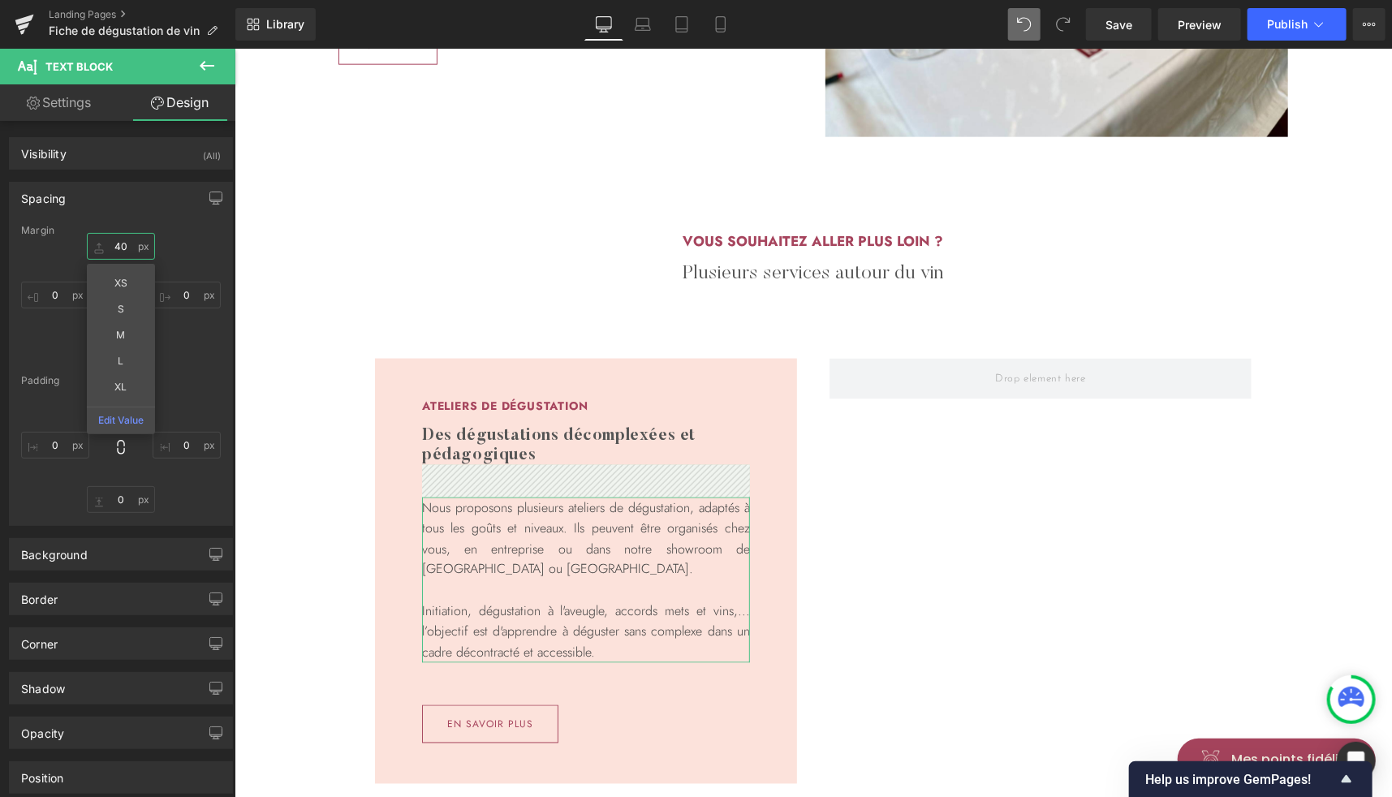
click at [115, 239] on input "40" at bounding box center [121, 246] width 68 height 27
type input "50"
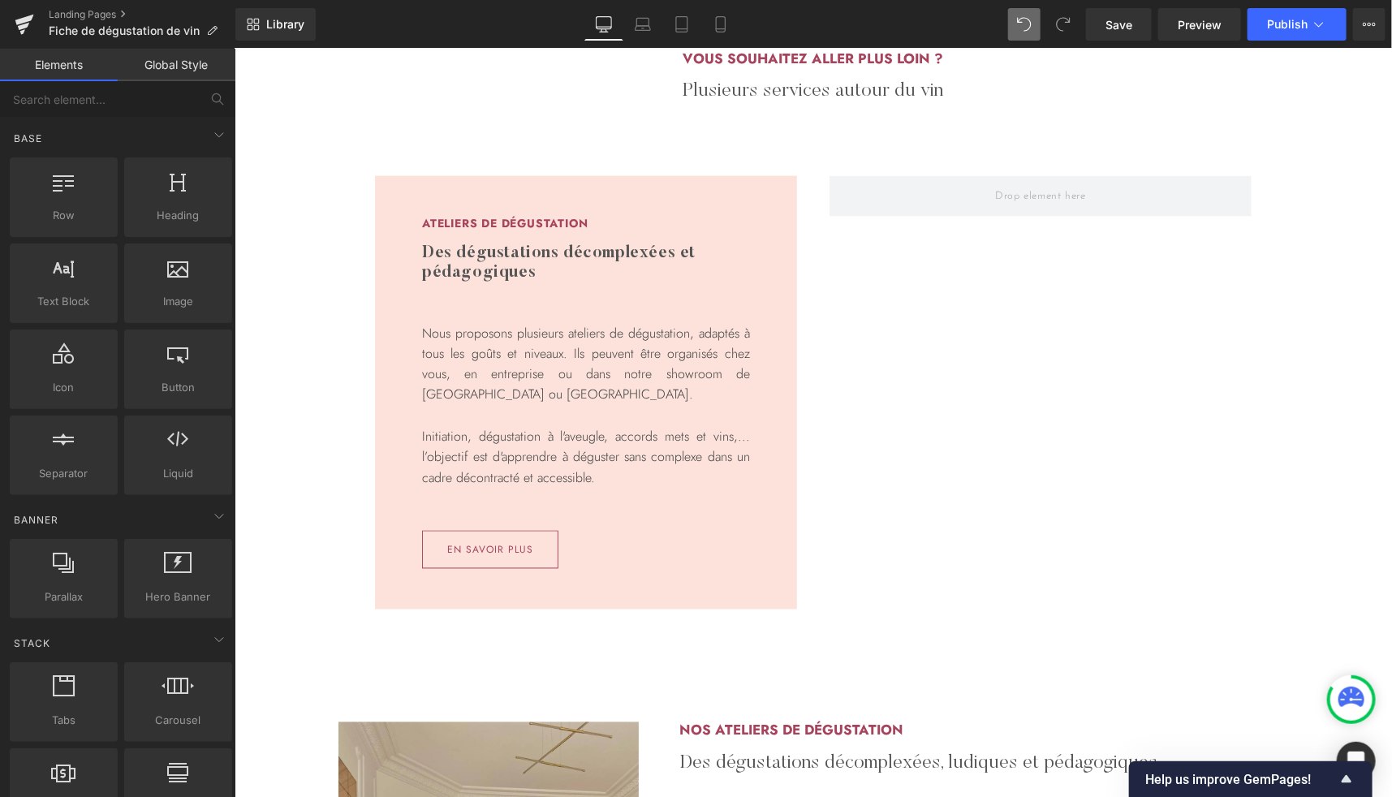
scroll to position [1295, 0]
click at [1114, 30] on span "Save" at bounding box center [1118, 24] width 27 height 17
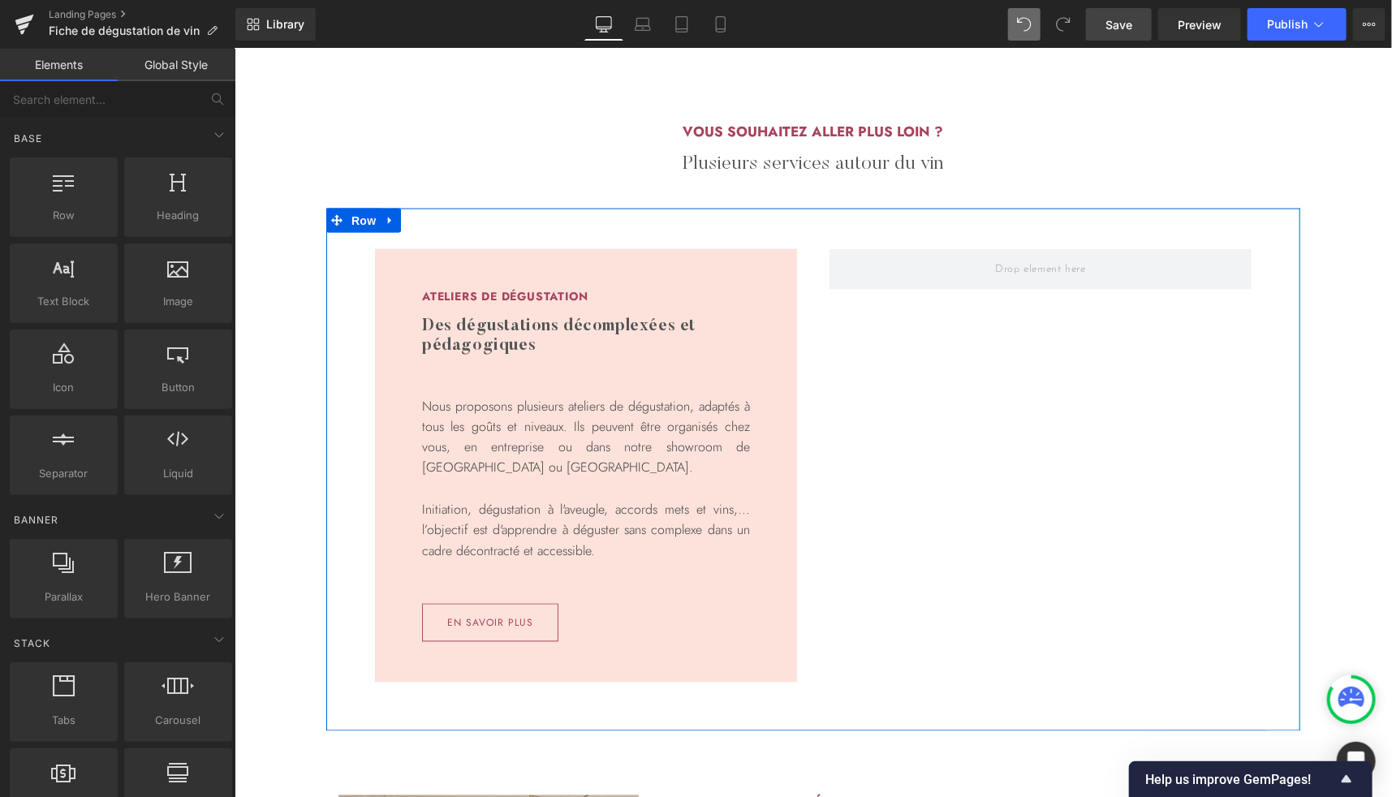
scroll to position [1222, 0]
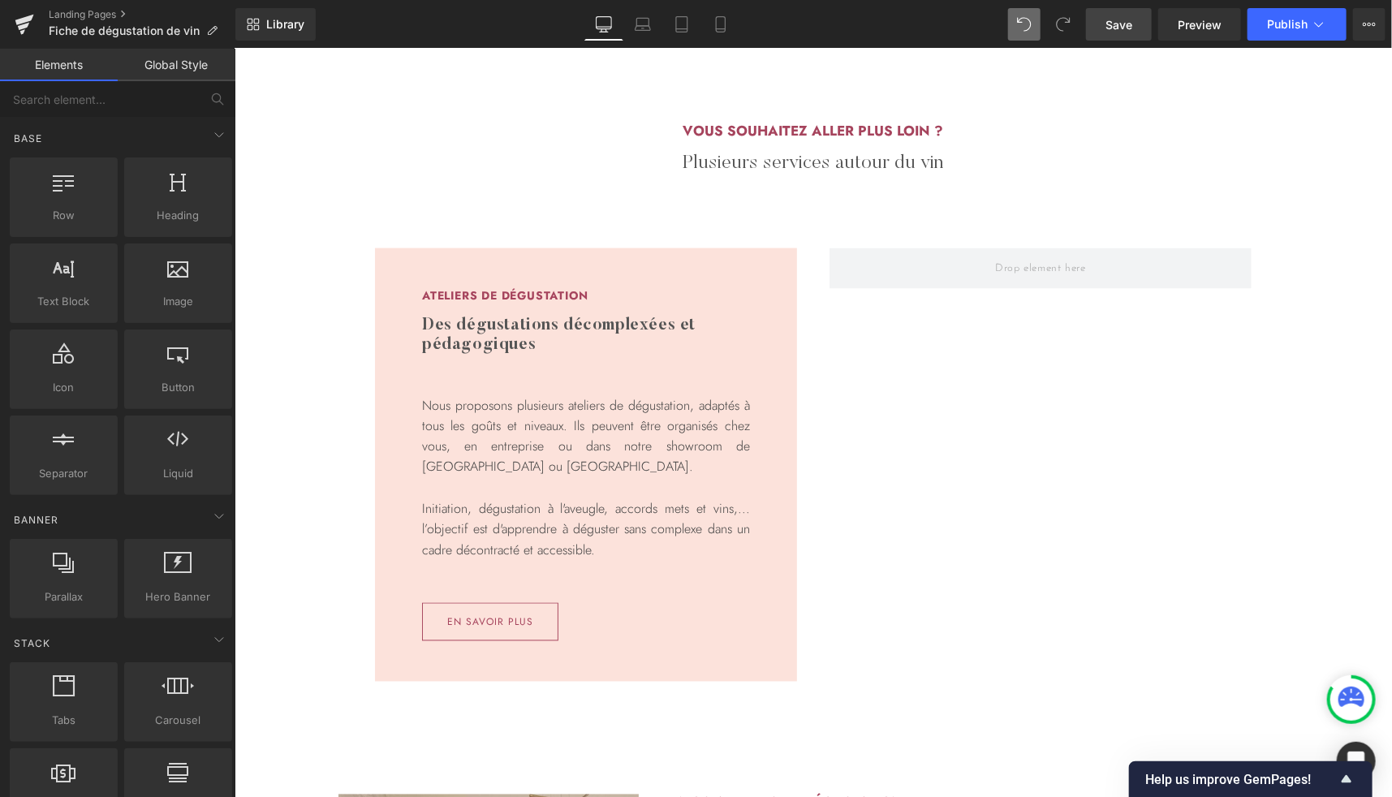
click at [646, 32] on icon at bounding box center [643, 24] width 16 height 16
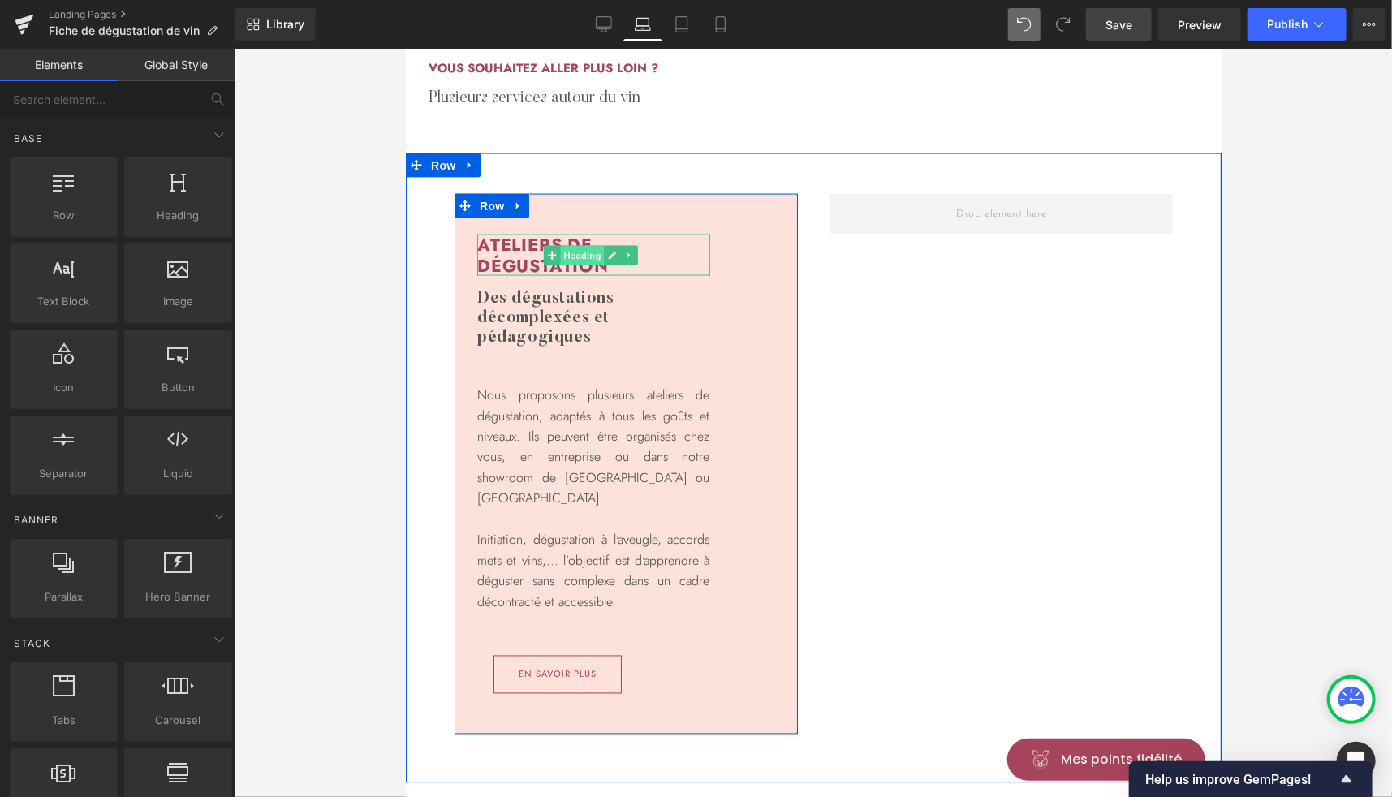
click at [567, 255] on span "Heading" at bounding box center [581, 254] width 44 height 19
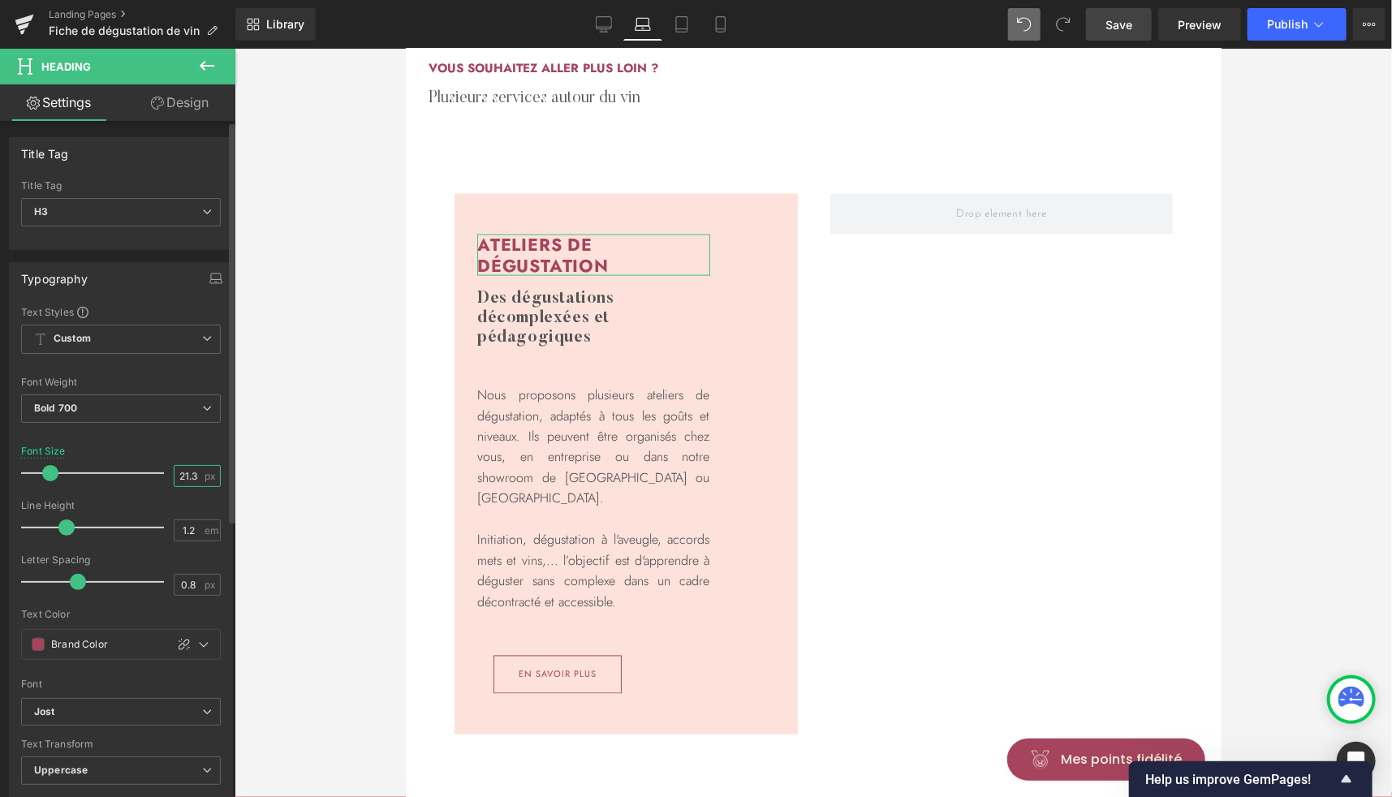
click at [176, 475] on input "21.33" at bounding box center [189, 476] width 28 height 20
type input "2"
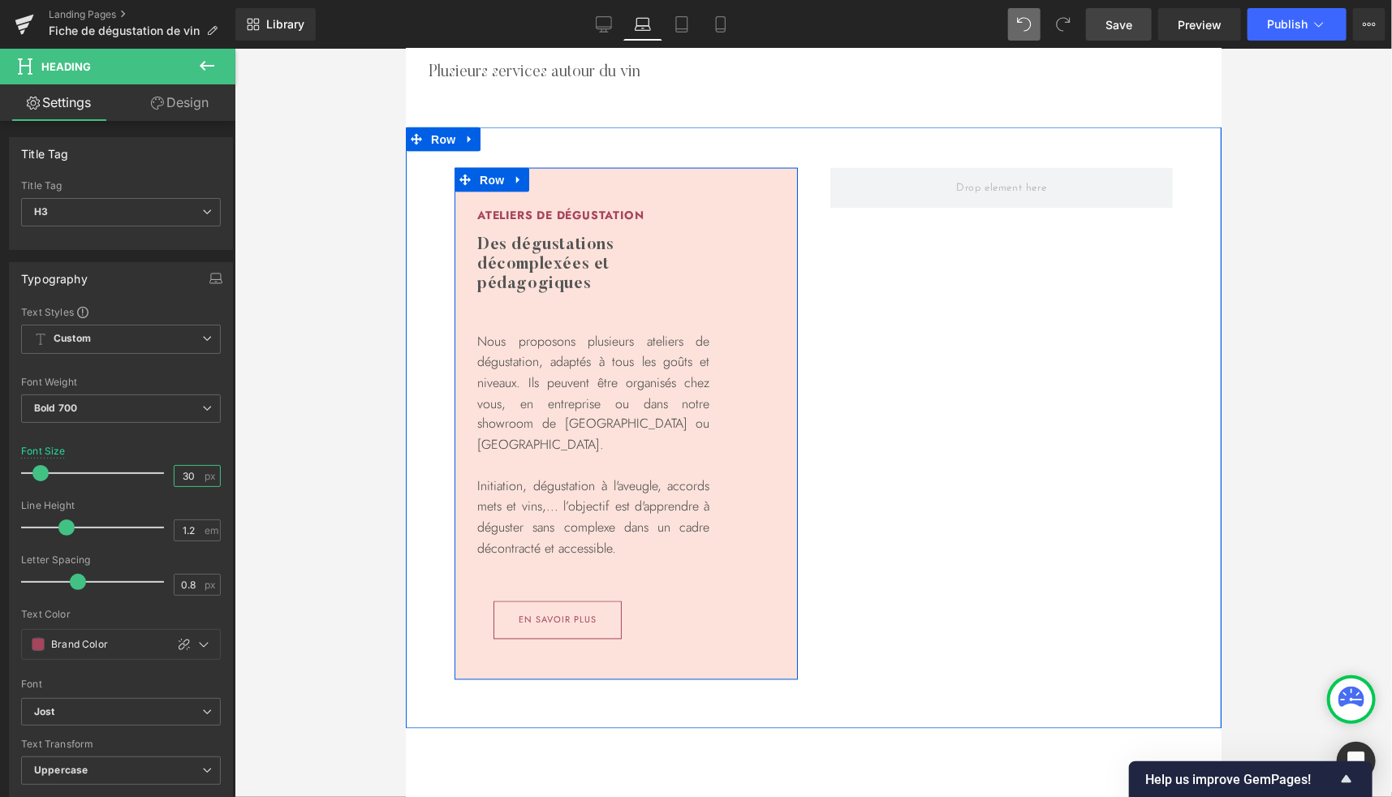
scroll to position [1247, 0]
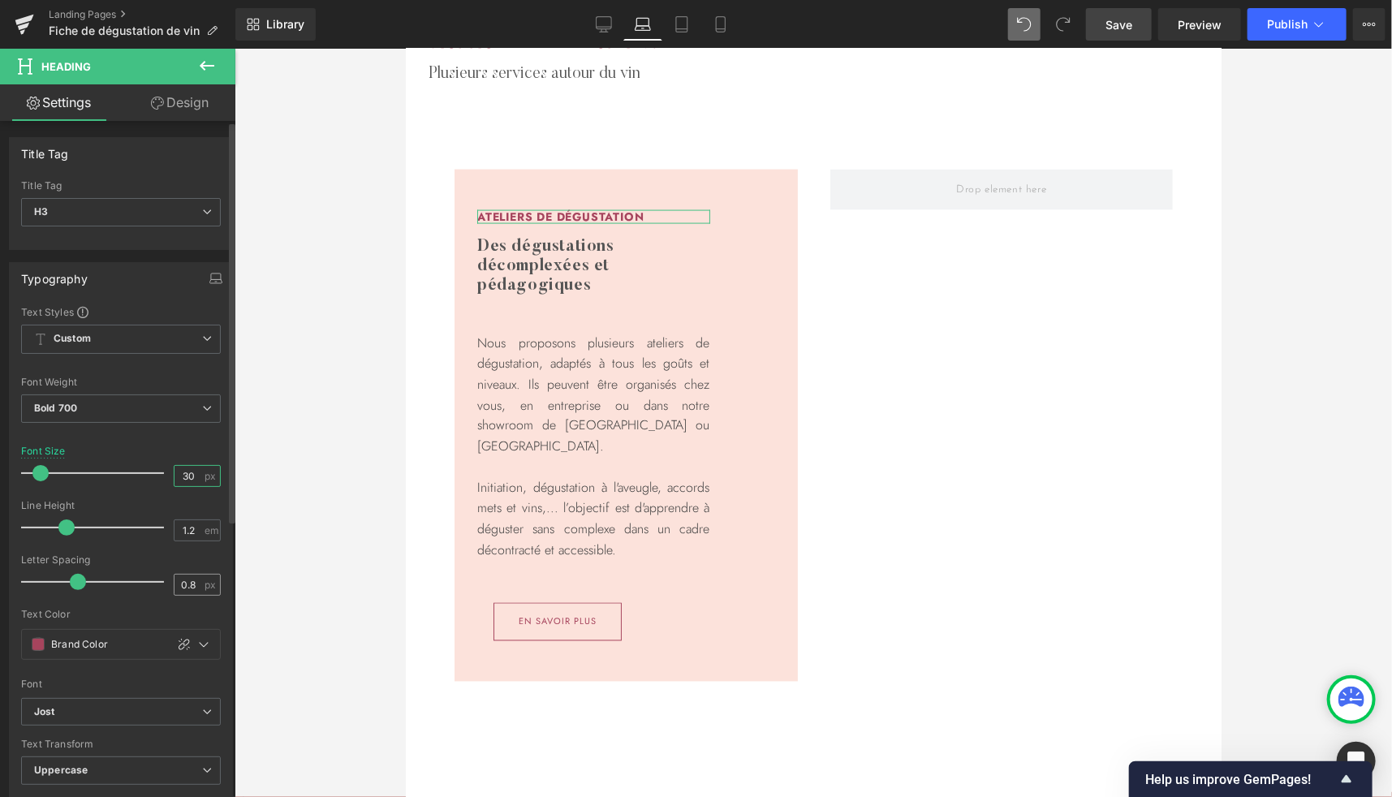
type input "30"
click at [188, 579] on input "0.8" at bounding box center [189, 585] width 28 height 20
type input "1.2"
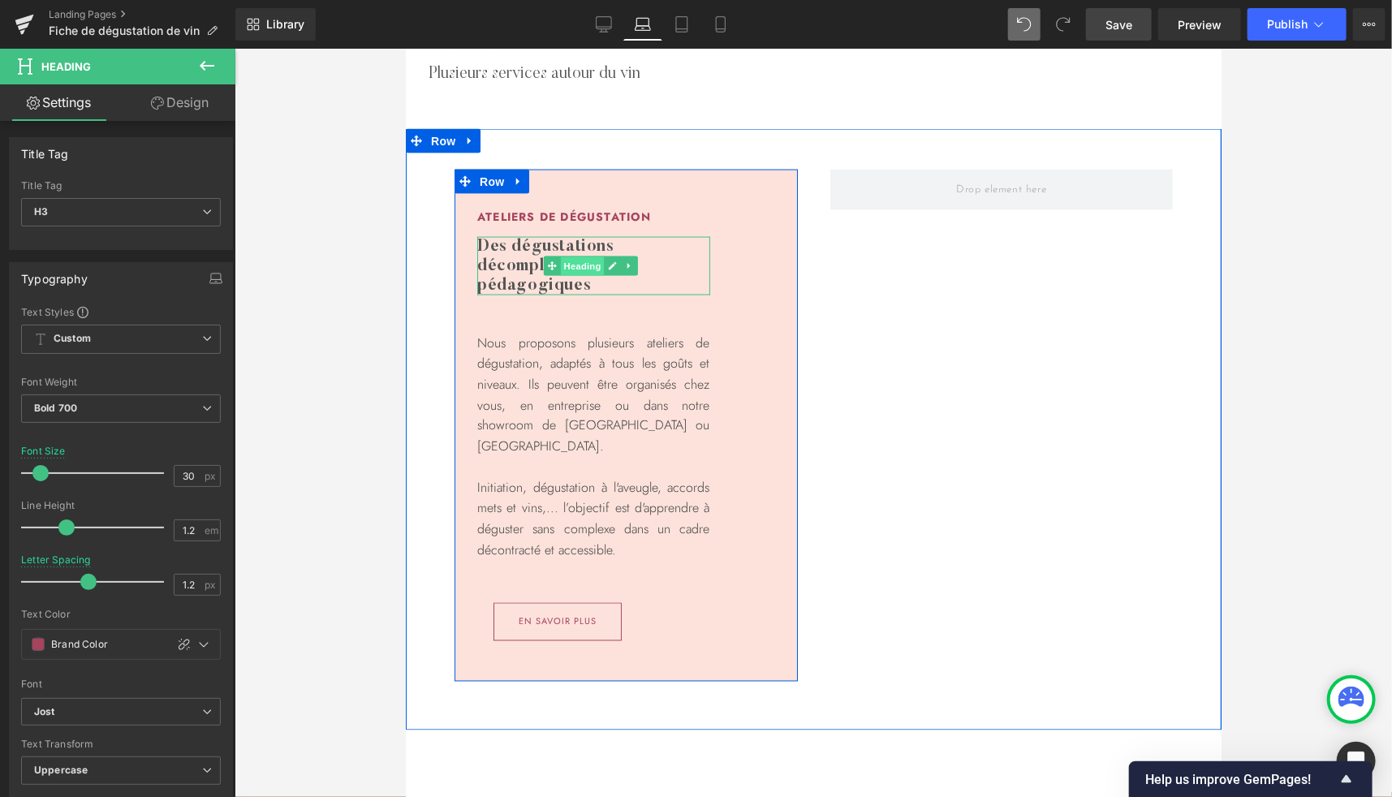
click at [584, 266] on span "Heading" at bounding box center [581, 265] width 44 height 19
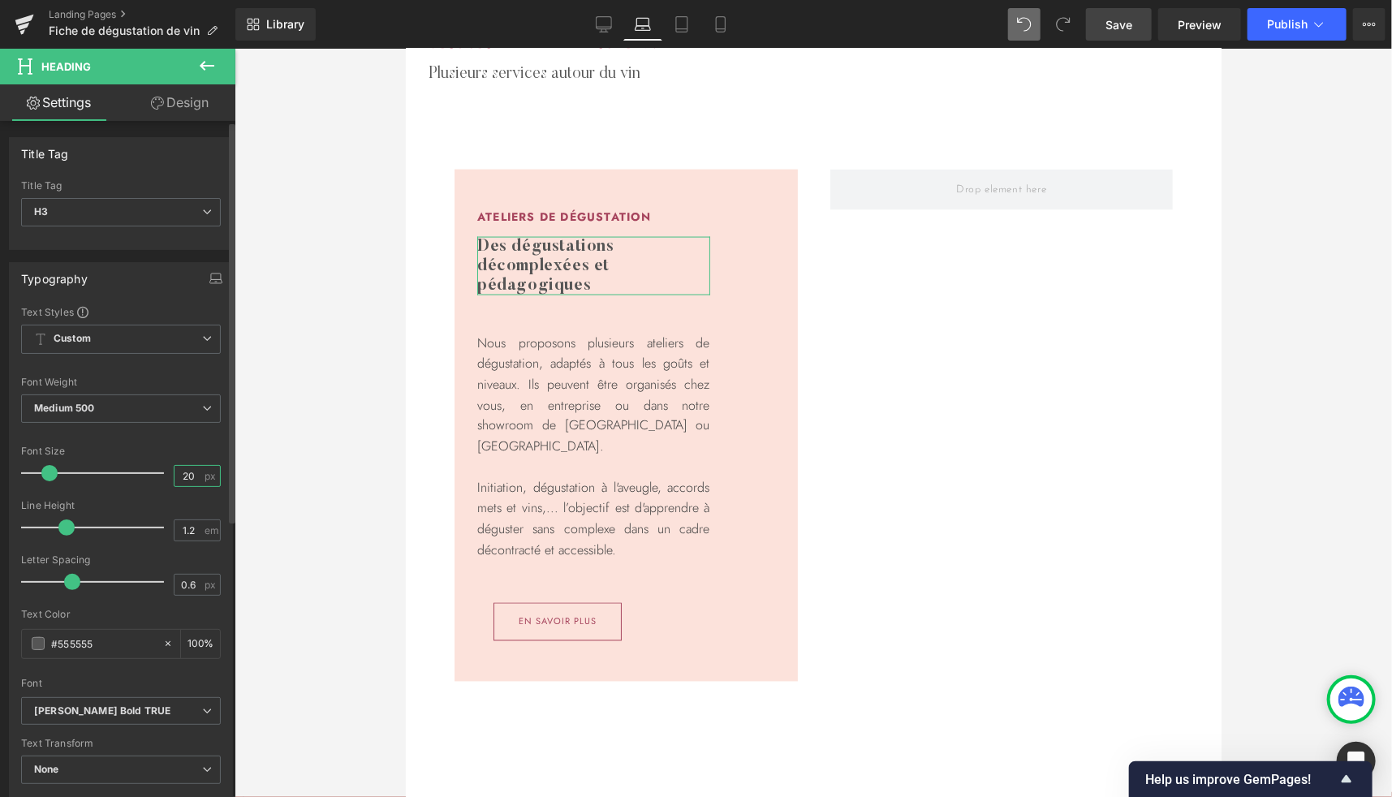
click at [186, 474] on input "20" at bounding box center [189, 476] width 28 height 20
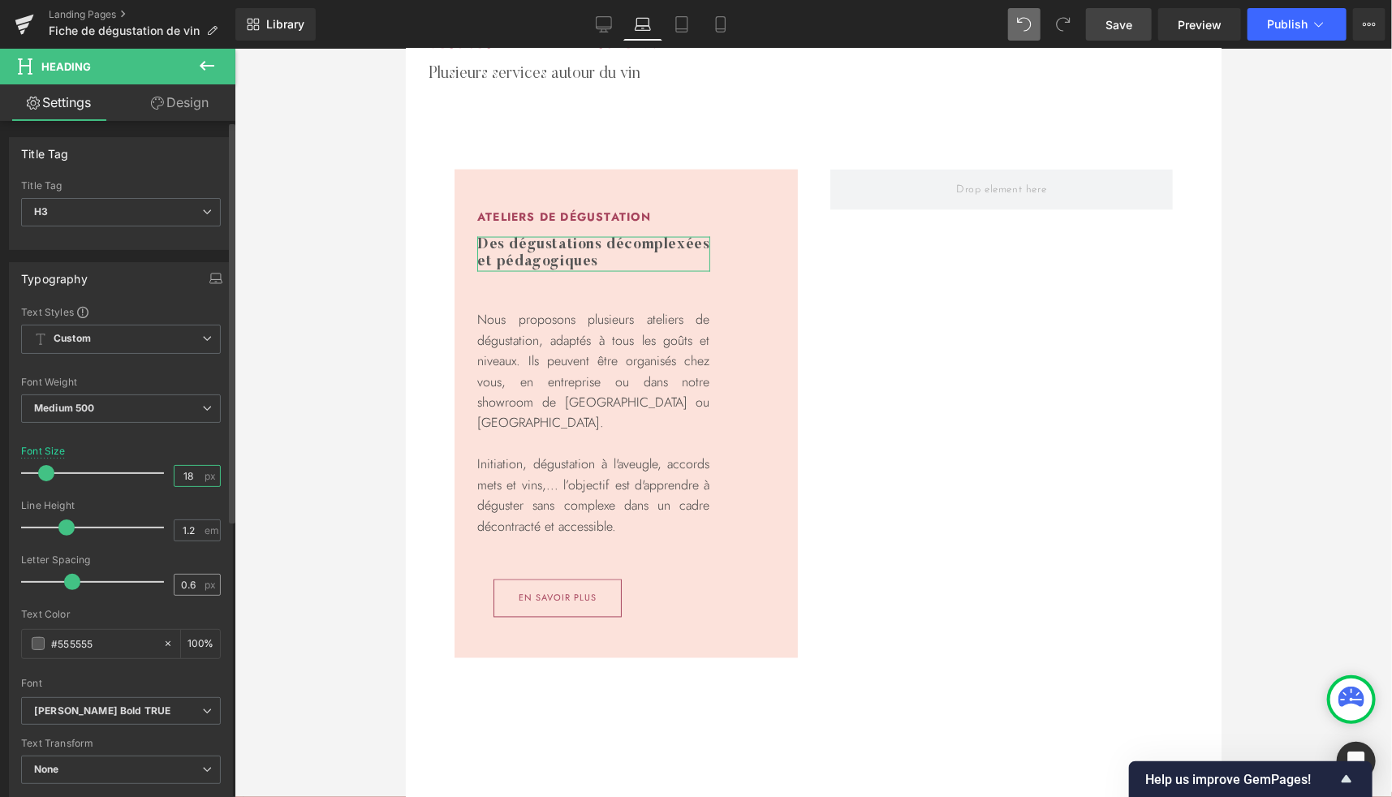
type input "18"
click at [188, 590] on input "0.6" at bounding box center [189, 585] width 28 height 20
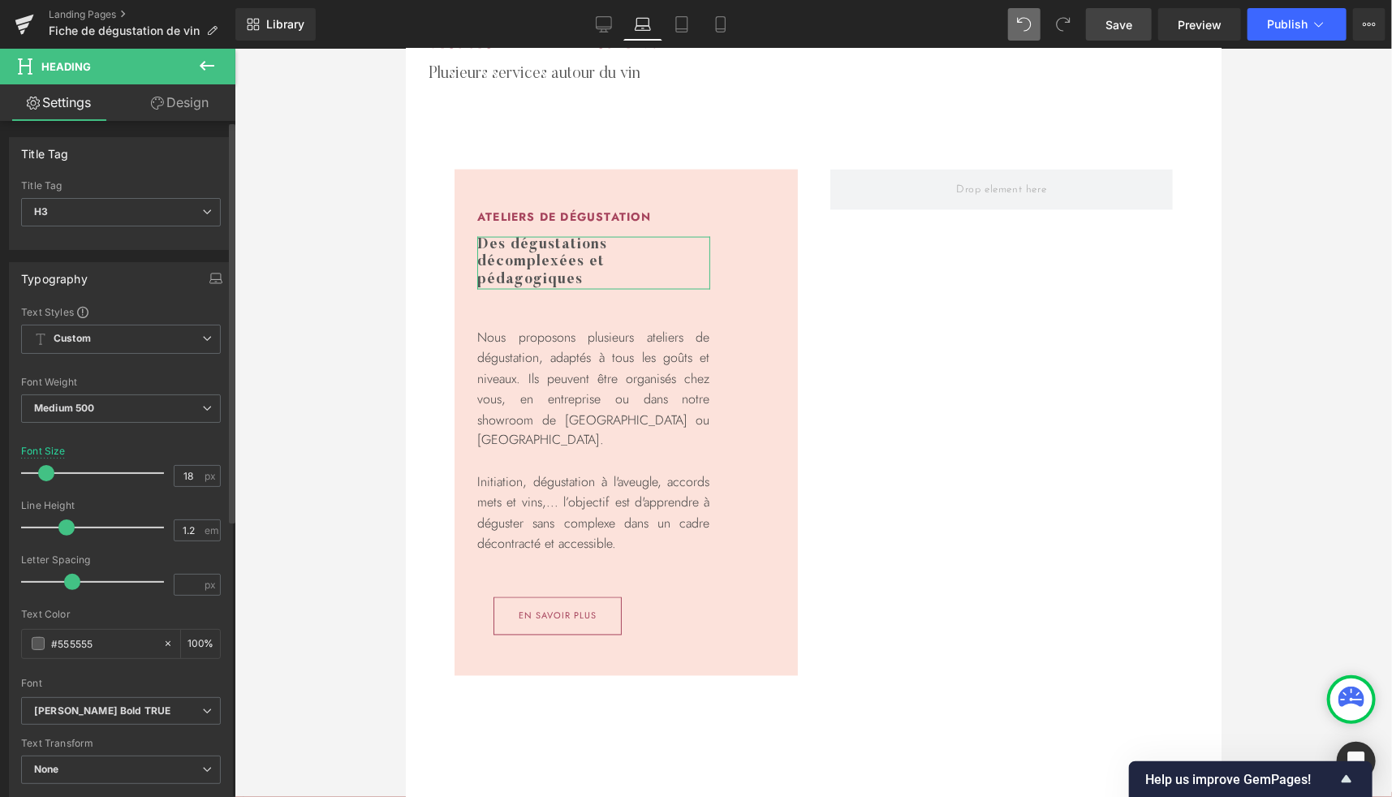
click at [181, 554] on div "Letter Spacing" at bounding box center [121, 559] width 200 height 11
click at [189, 101] on link "Design" at bounding box center [180, 102] width 118 height 37
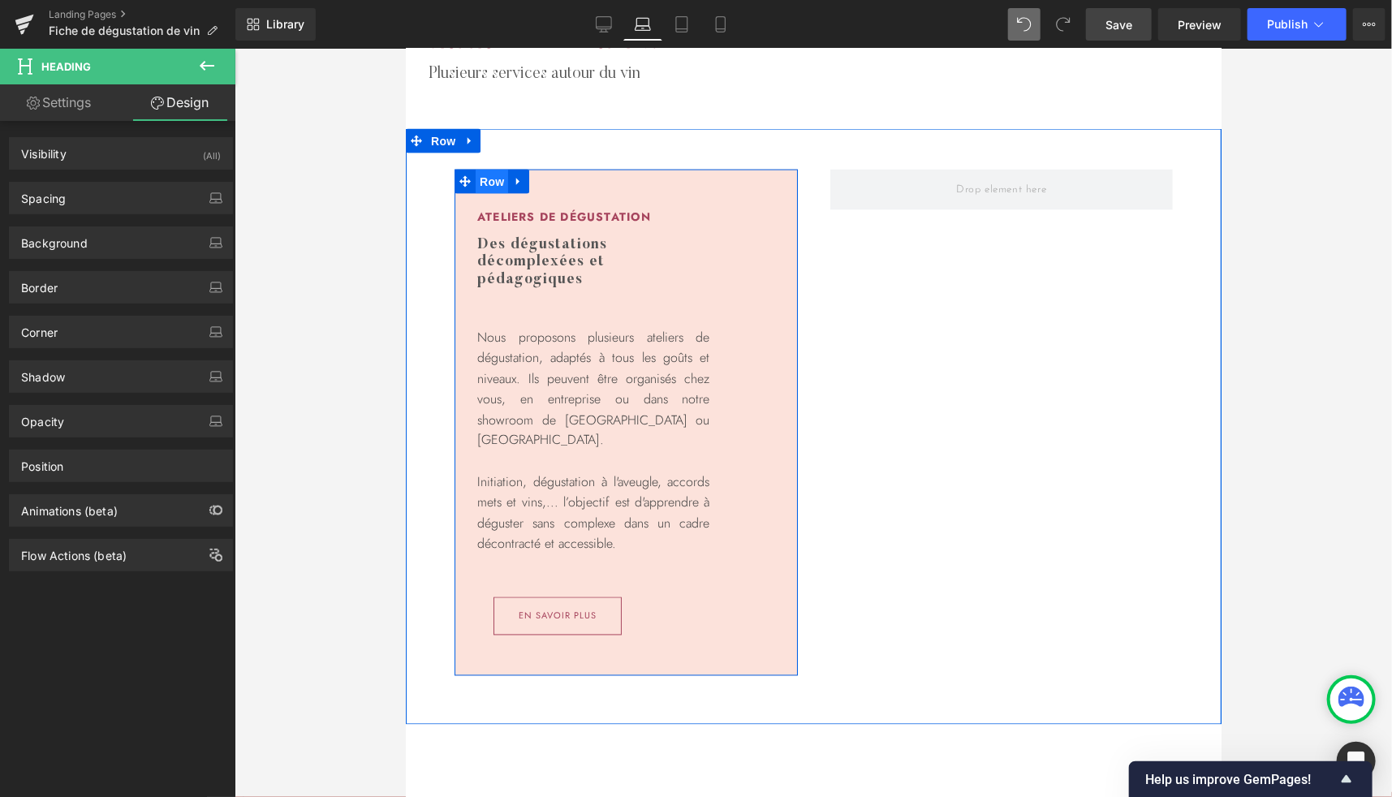
click at [490, 174] on span "Row" at bounding box center [491, 181] width 32 height 24
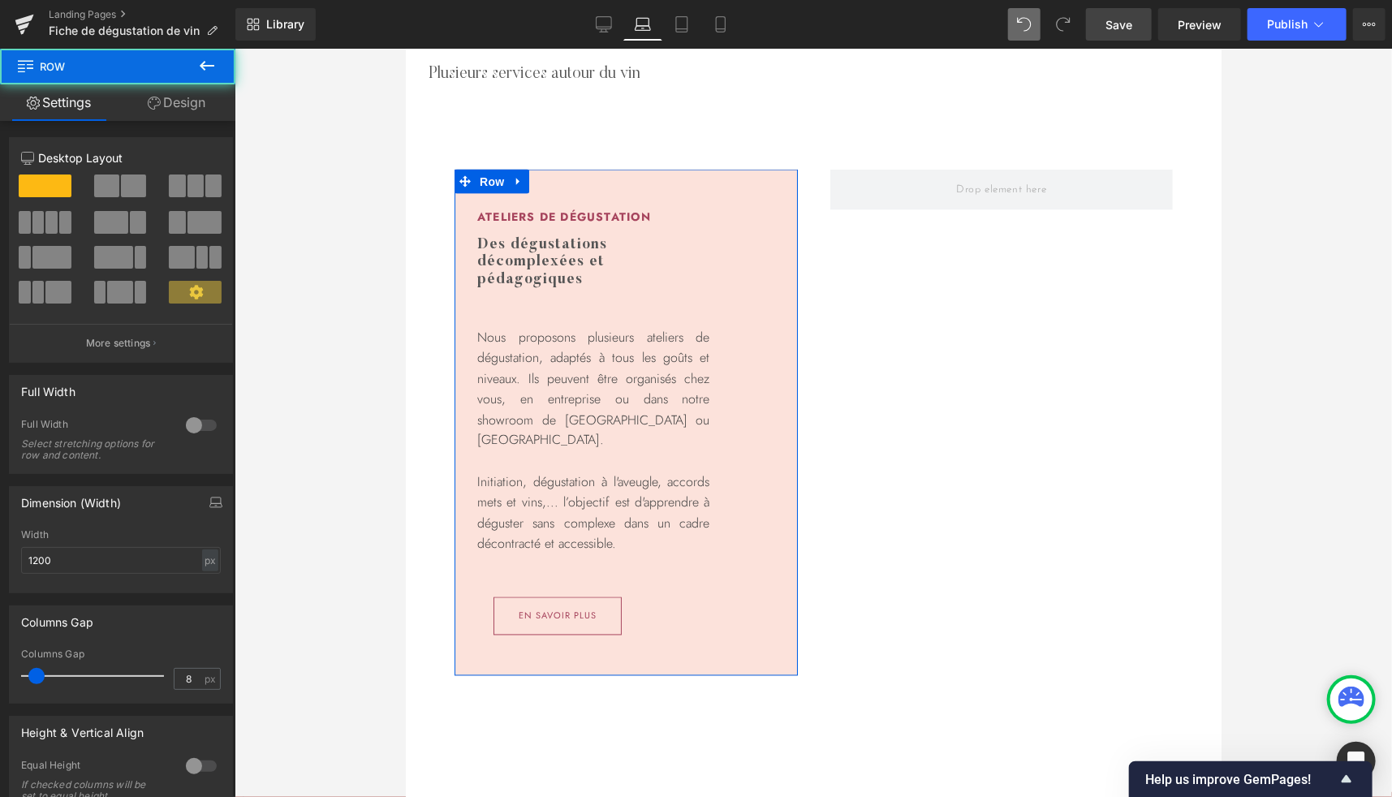
click at [166, 106] on link "Design" at bounding box center [177, 102] width 118 height 37
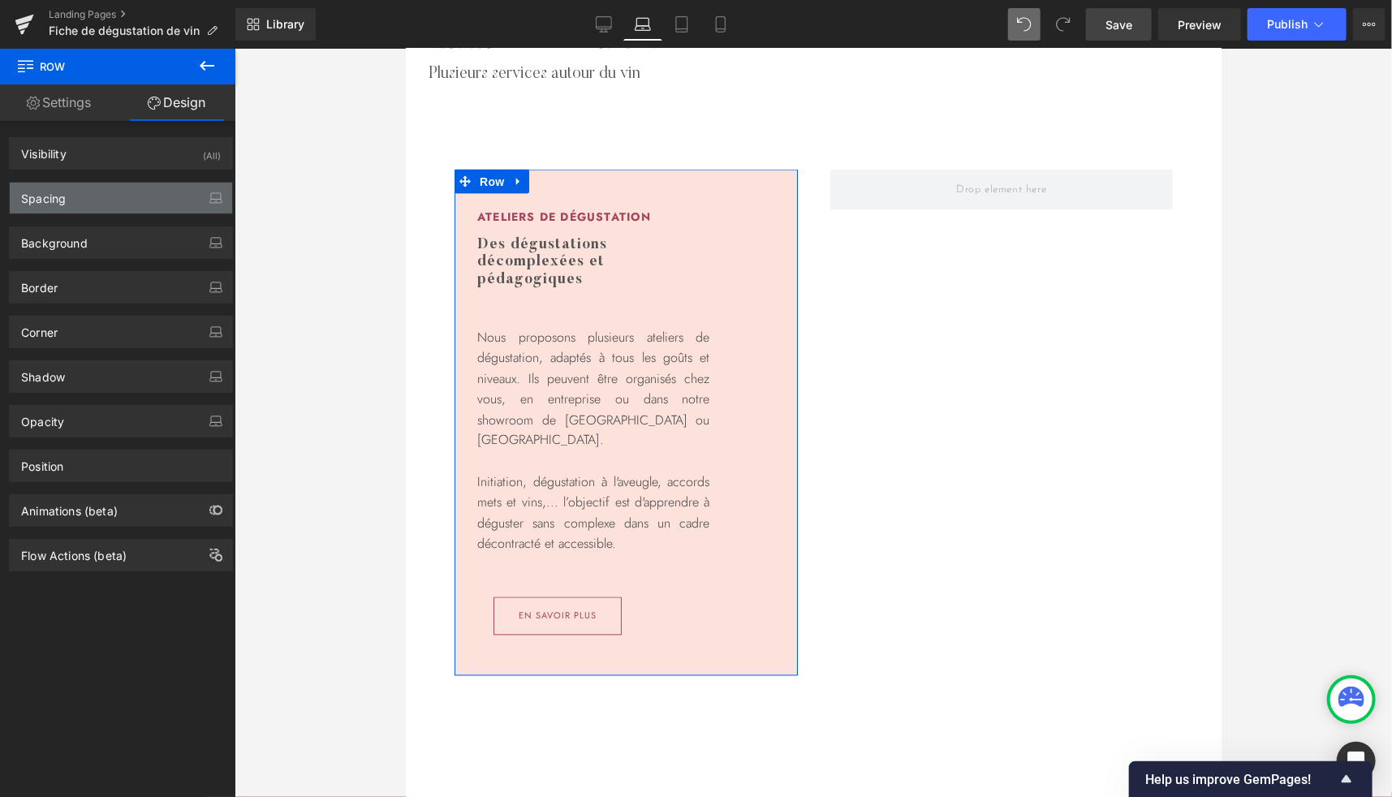
click at [68, 196] on div "Spacing" at bounding box center [121, 198] width 222 height 31
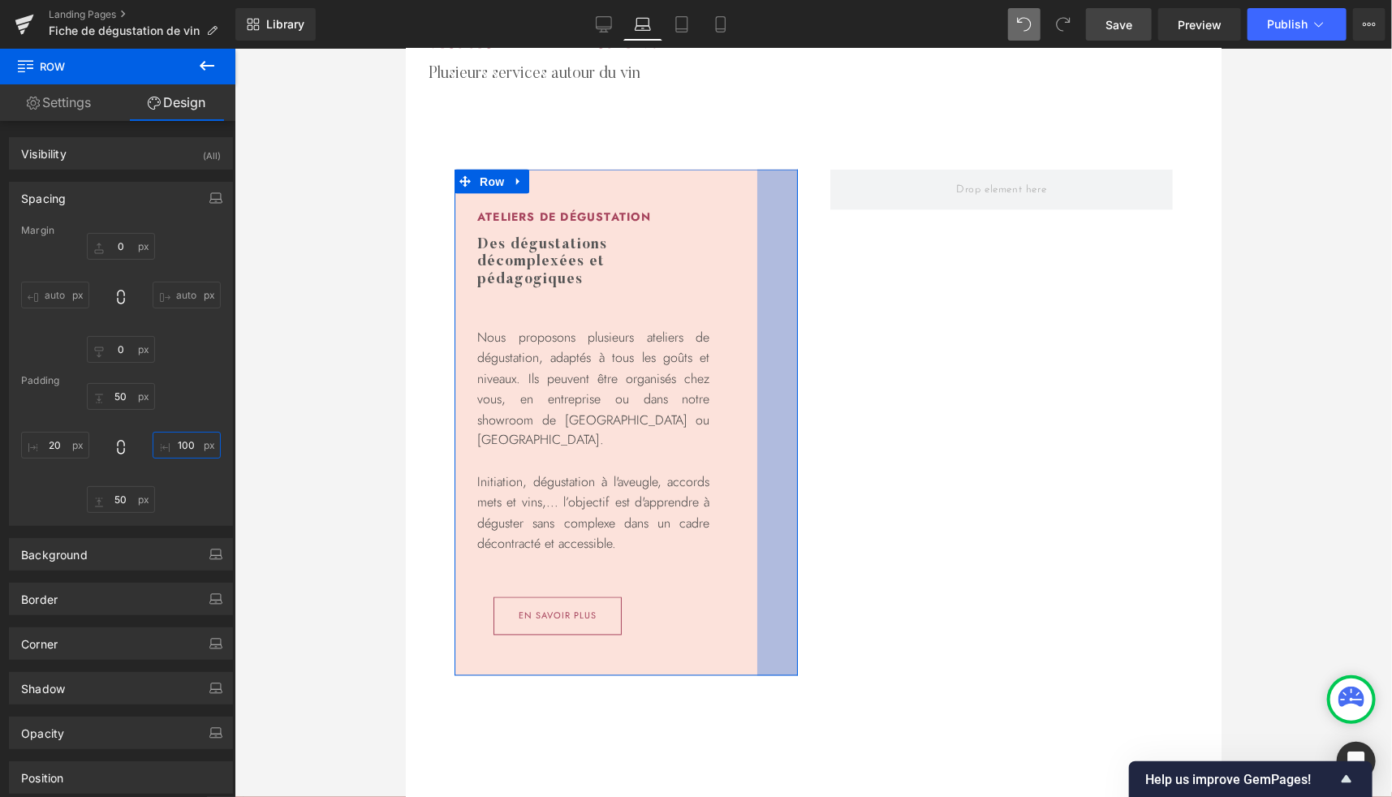
click at [177, 450] on input "100" at bounding box center [187, 445] width 68 height 27
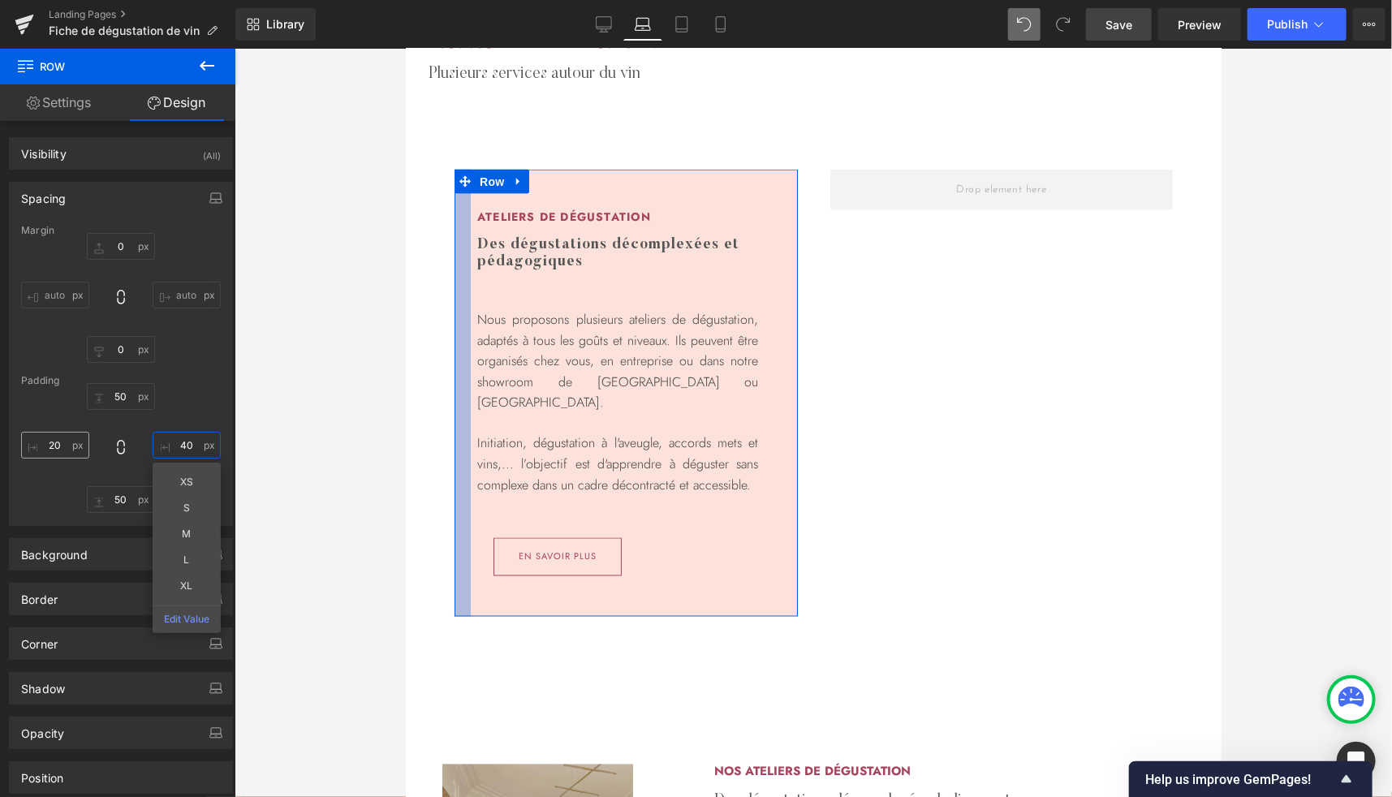
type input "40"
click at [64, 447] on input "20" at bounding box center [55, 445] width 68 height 27
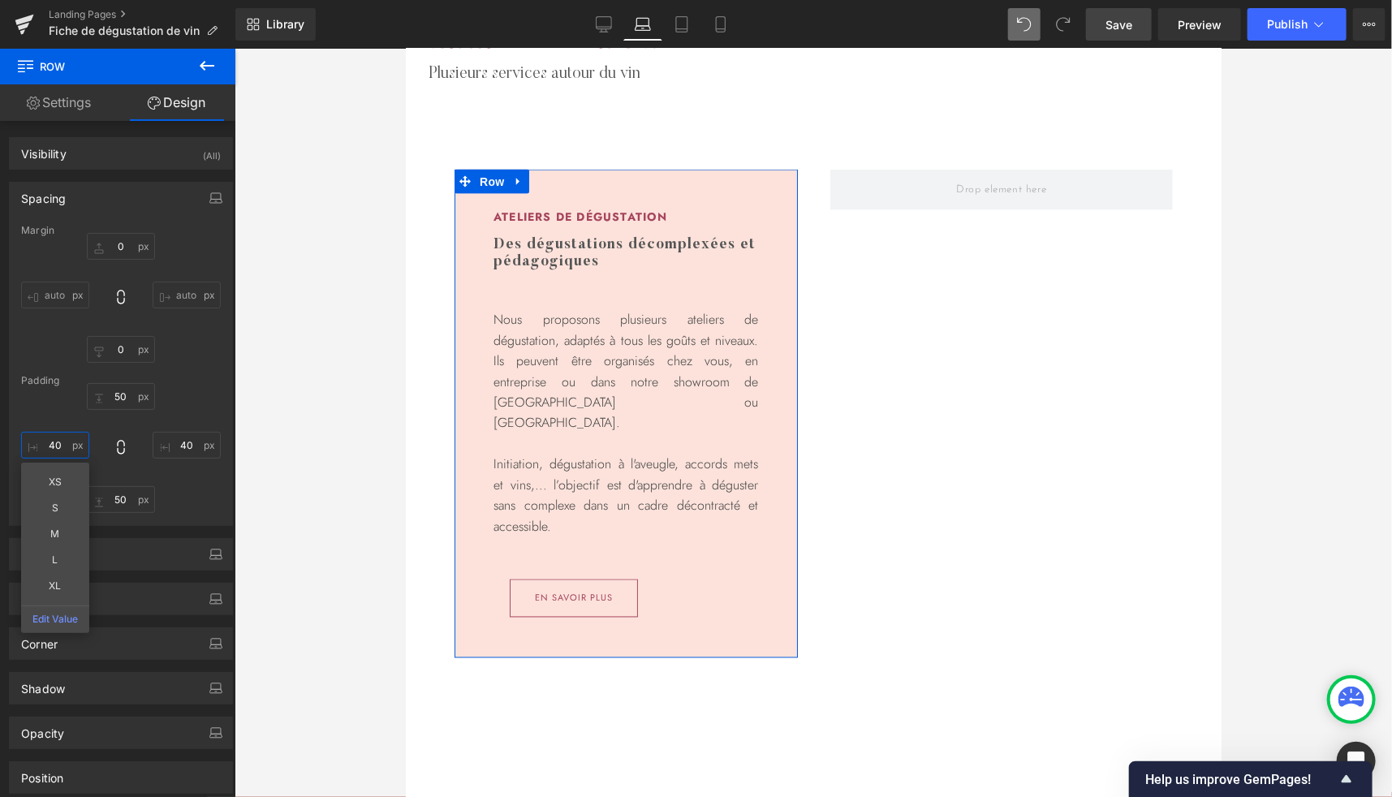
type input "40"
click at [183, 489] on div "50 40 50 40" at bounding box center [121, 448] width 200 height 130
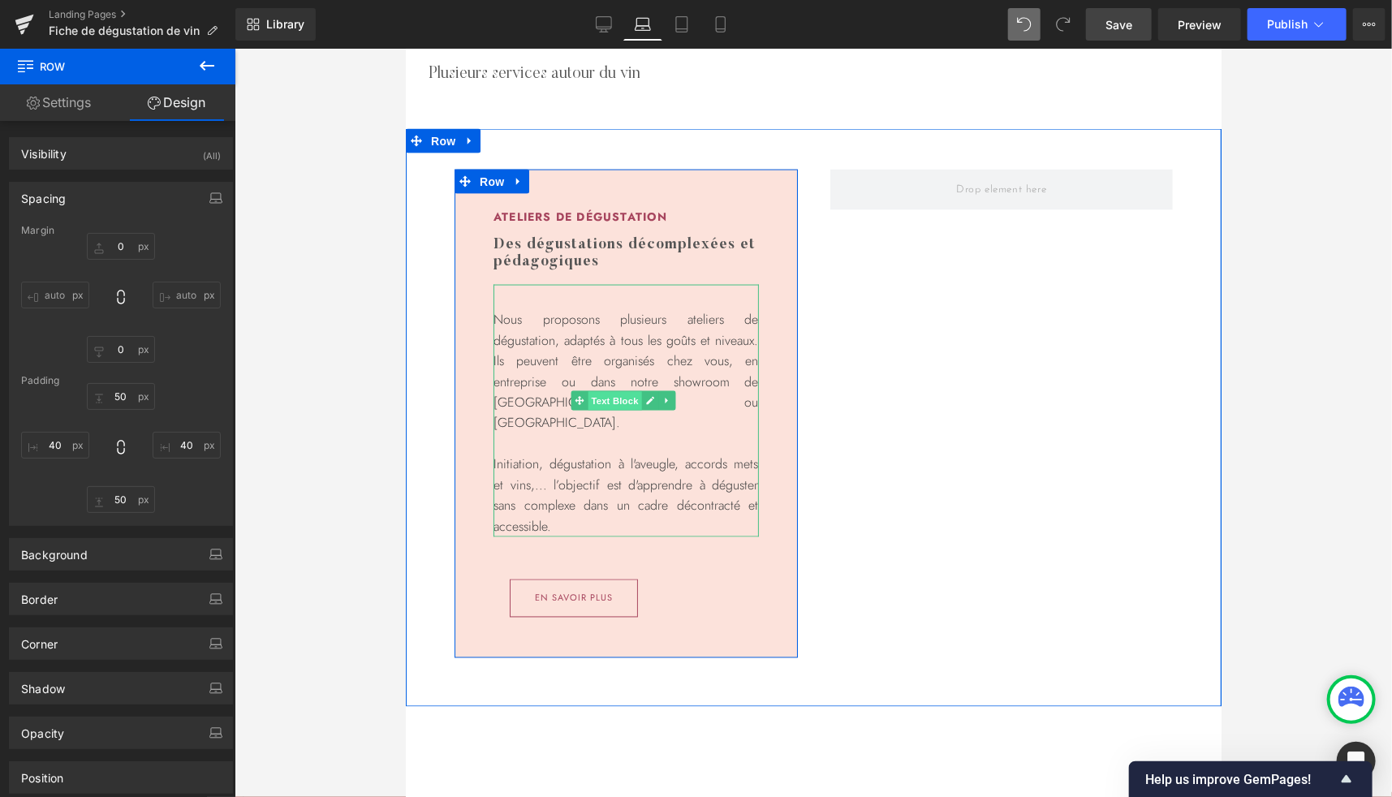
click at [607, 394] on span "Text Block" at bounding box center [614, 400] width 54 height 19
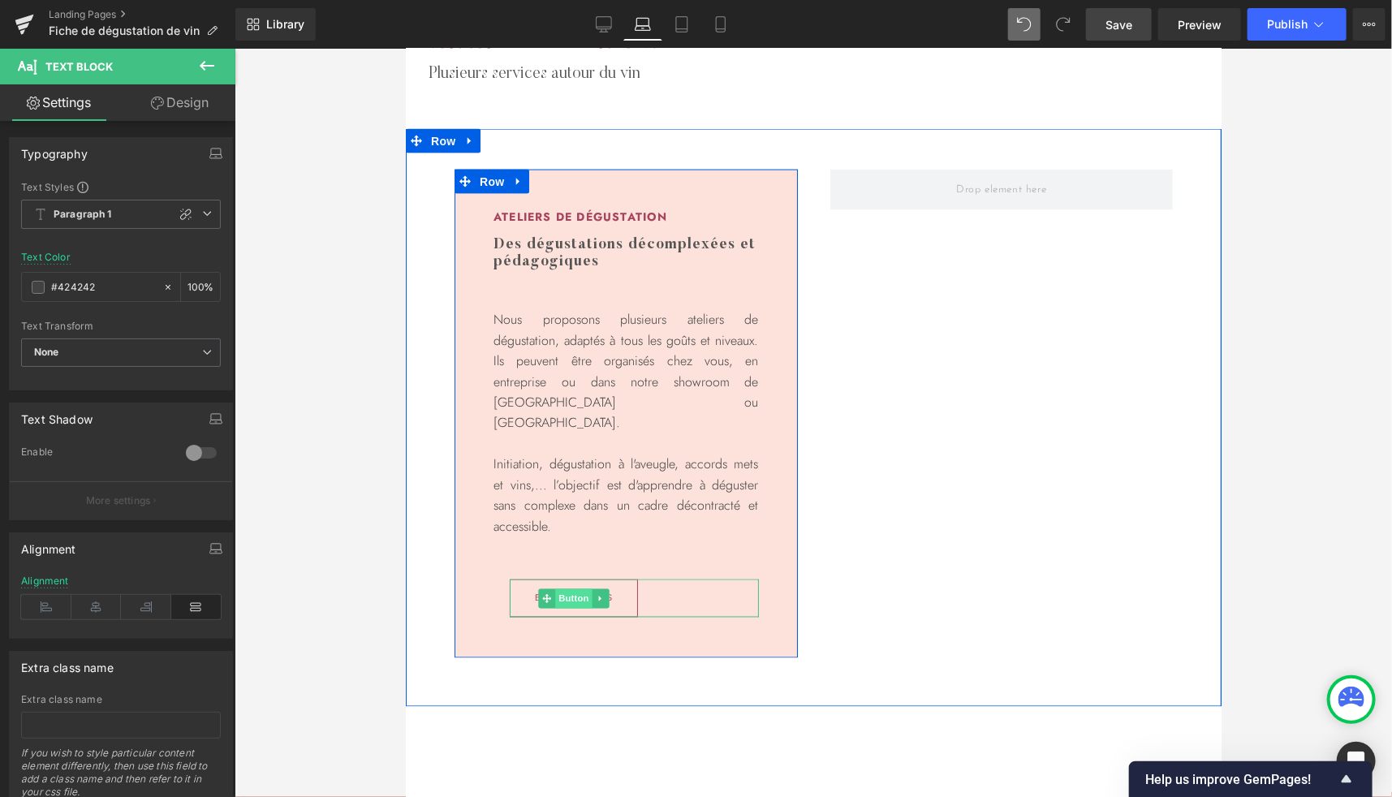
click at [569, 588] on span "Button" at bounding box center [572, 597] width 37 height 19
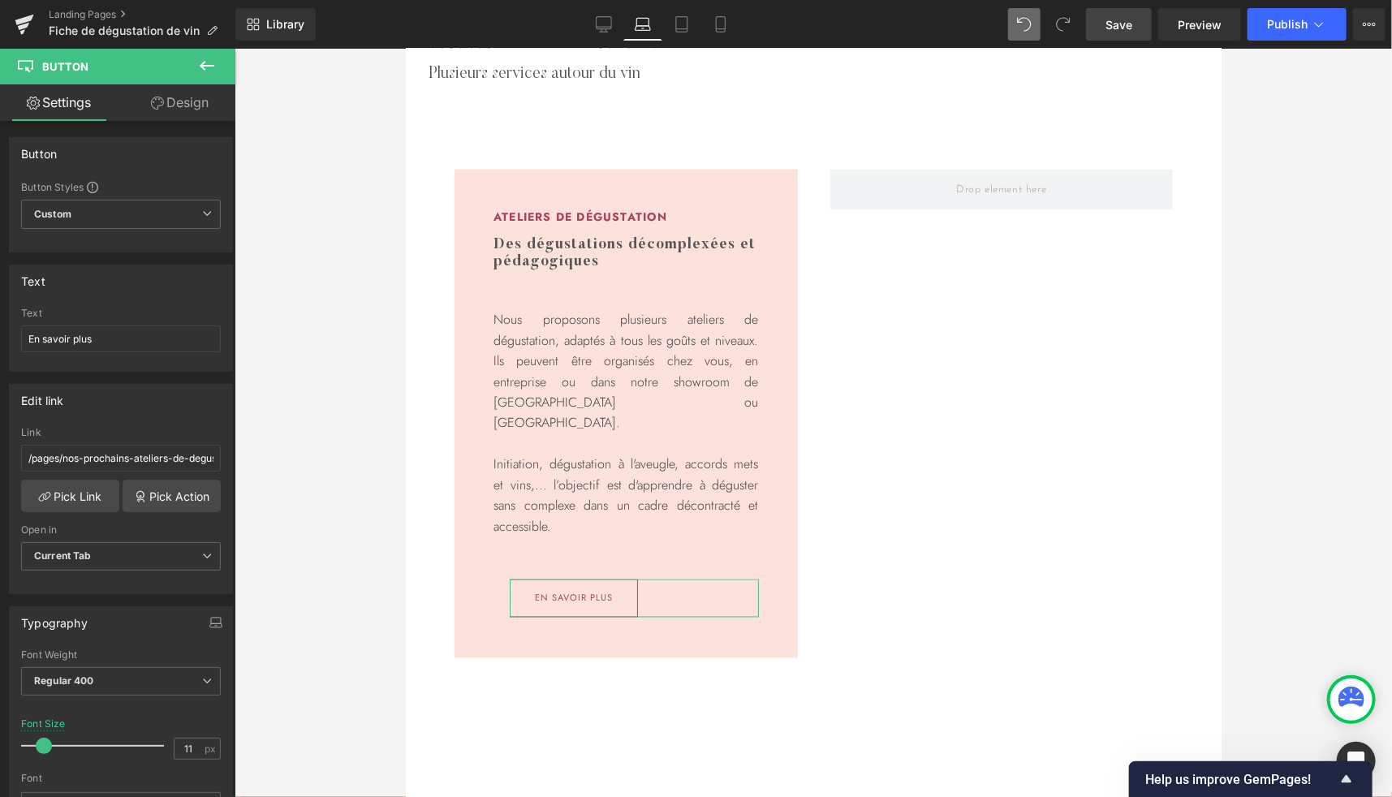
click at [186, 106] on link "Design" at bounding box center [180, 102] width 118 height 37
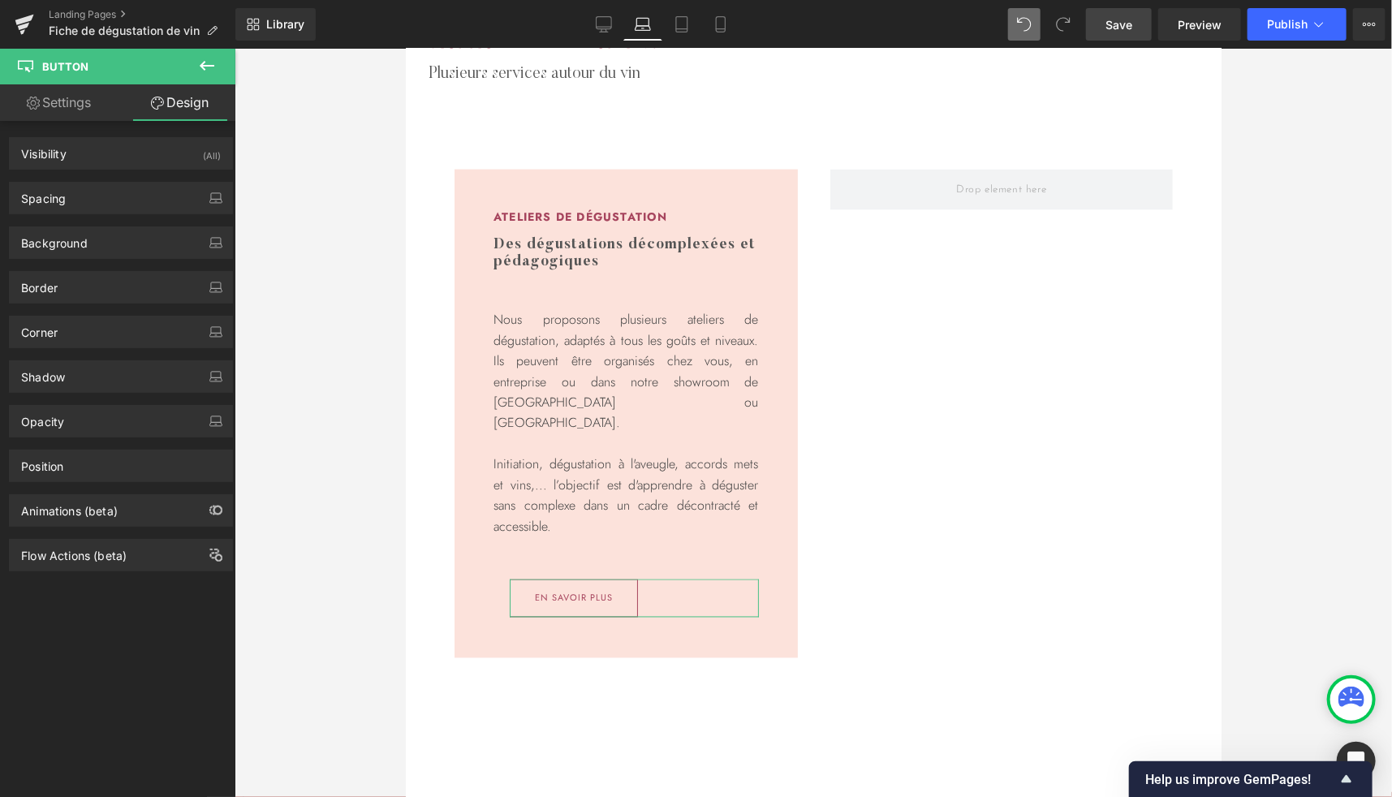
click at [66, 214] on div "Background Color & Image color Color Color 9 100 % Image Replace Image Upload i…" at bounding box center [121, 236] width 243 height 45
click at [76, 215] on div "Background Color & Image color Color Color 9 100 % Image Replace Image Upload i…" at bounding box center [121, 236] width 243 height 45
click at [65, 208] on div "Spacing" at bounding box center [121, 198] width 222 height 31
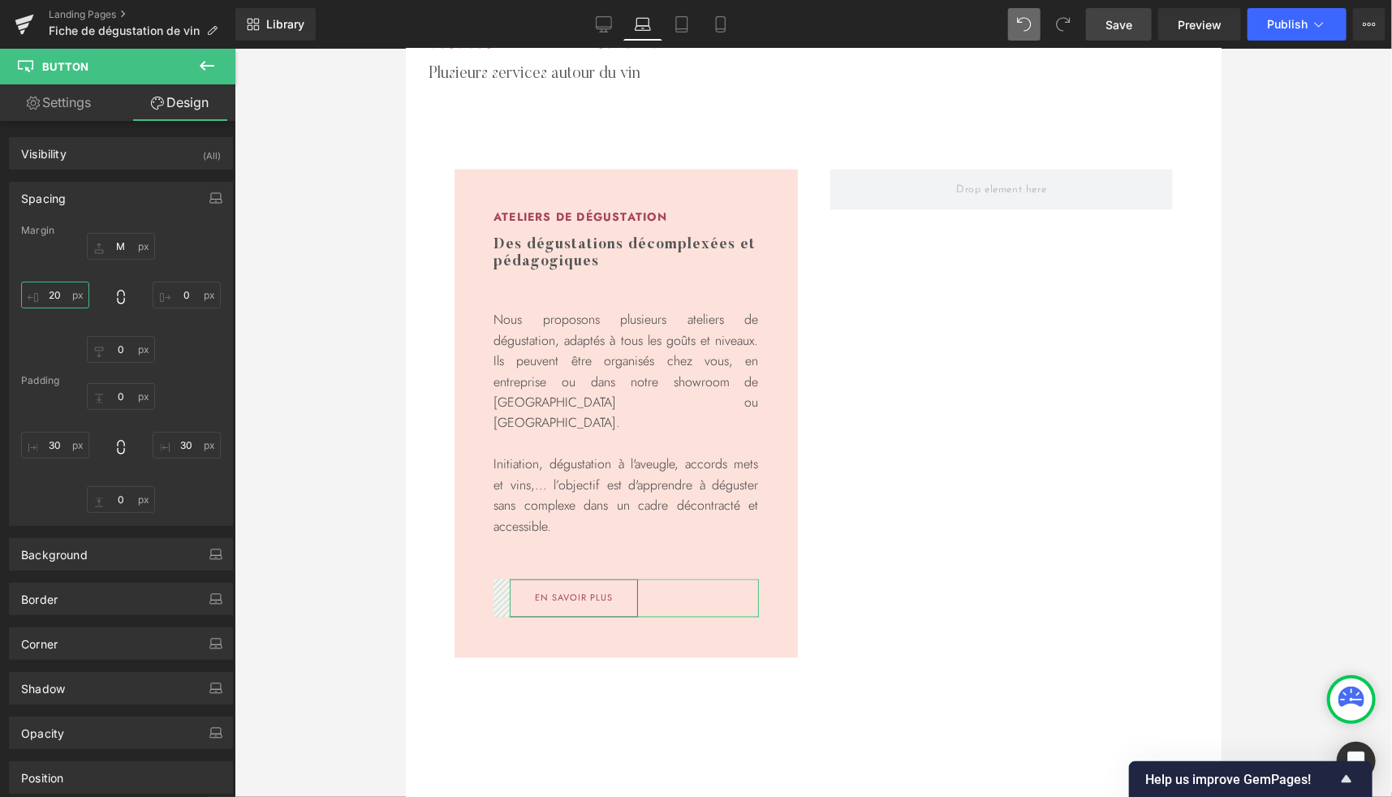
click at [63, 295] on input "20" at bounding box center [55, 295] width 68 height 27
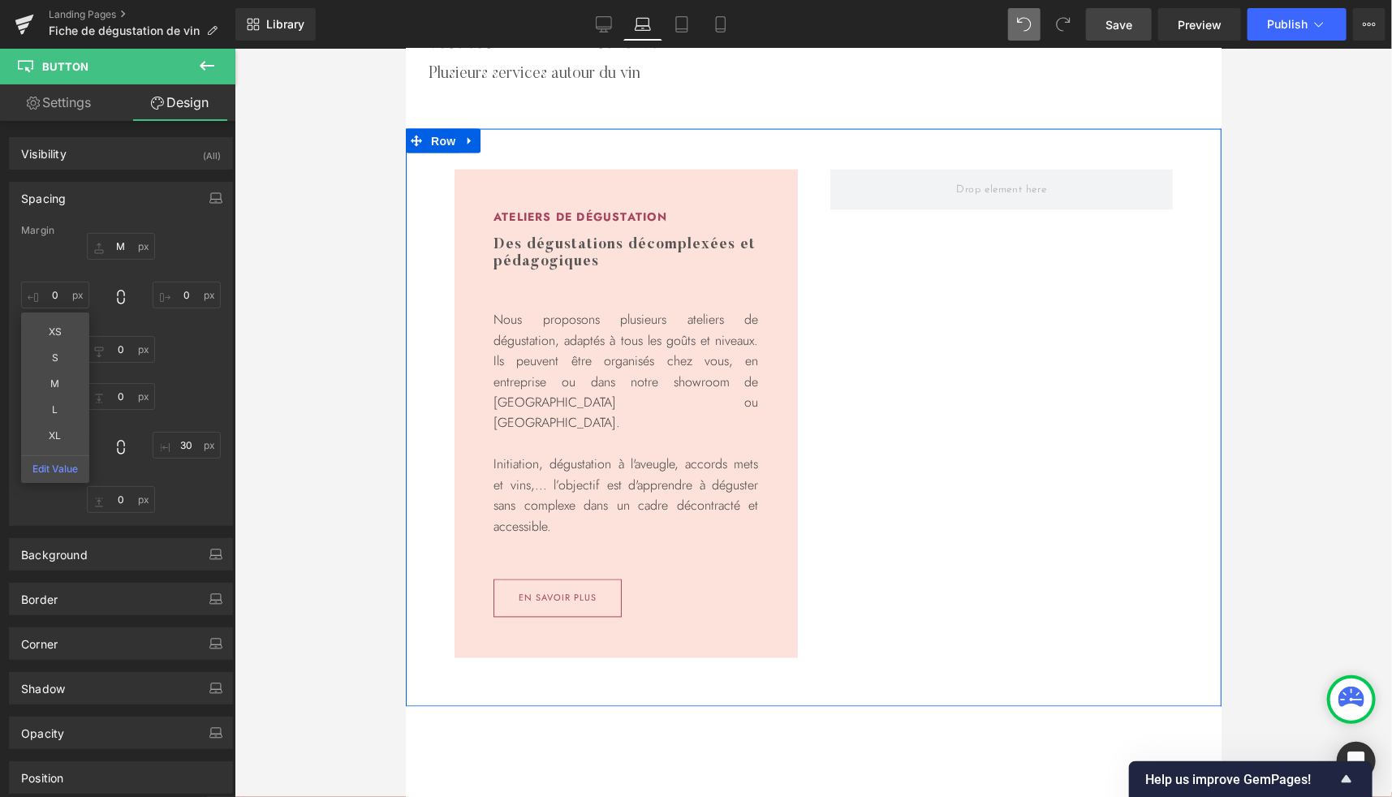
click at [894, 511] on div "Ateliers de dégustation Heading Des dégustations décomplexées et pédagogiques H…" at bounding box center [813, 417] width 816 height 579
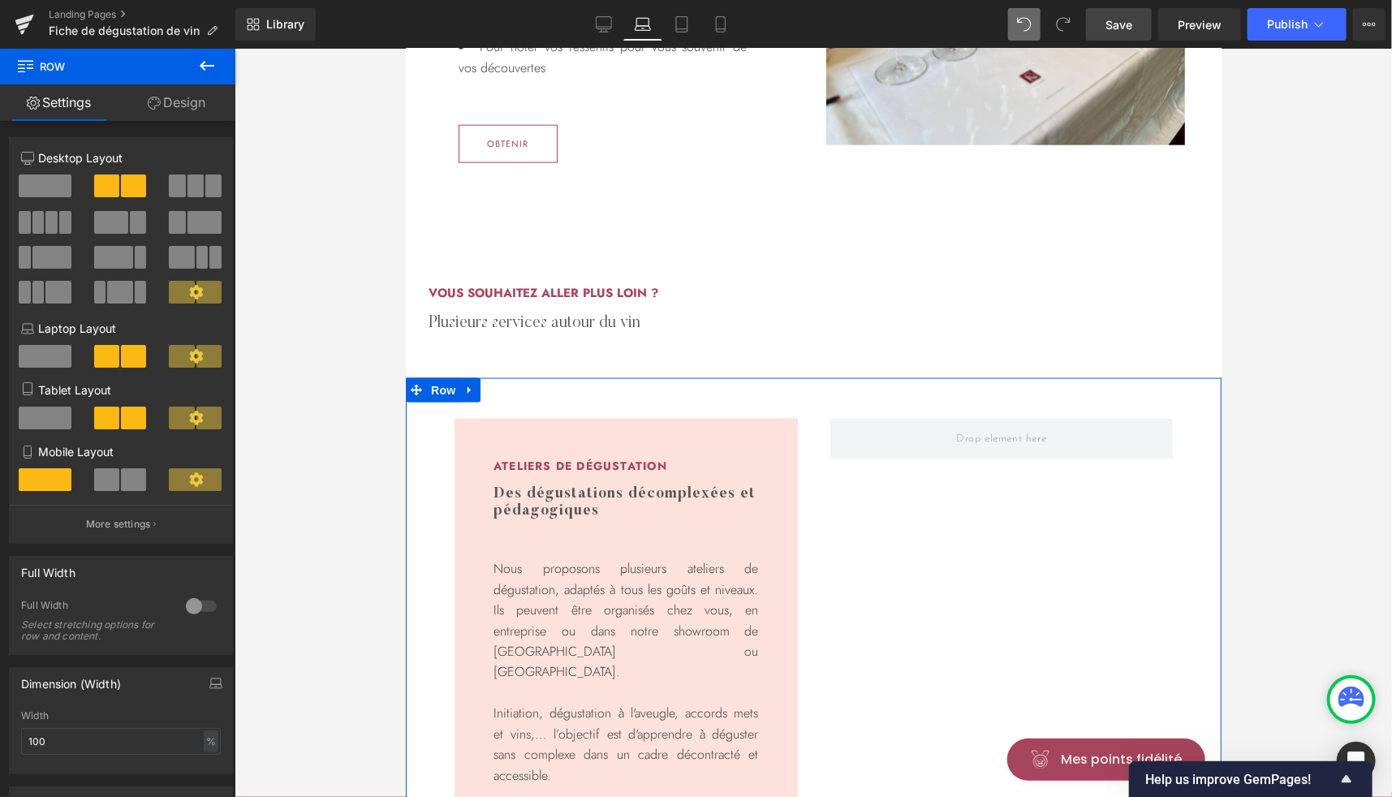
scroll to position [992, 0]
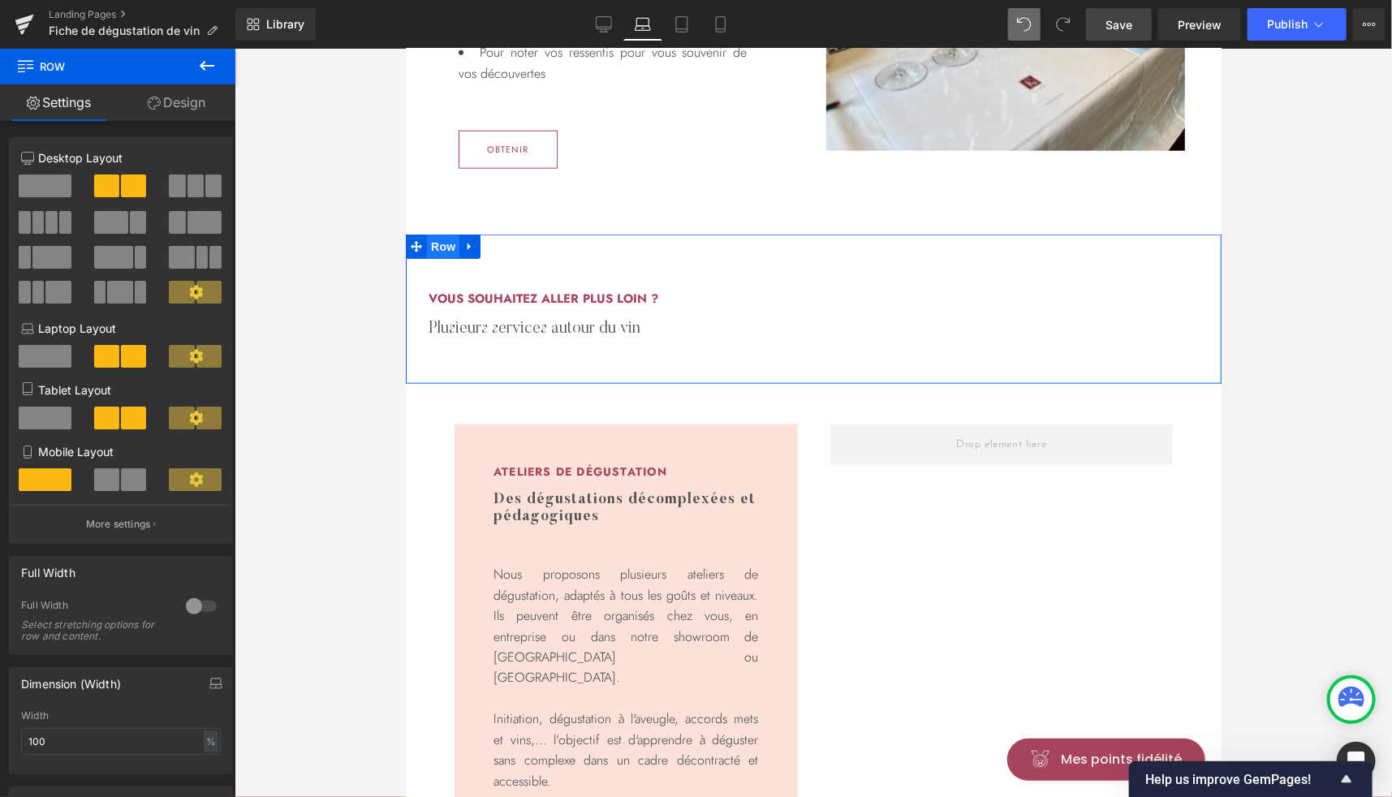
click at [442, 249] on span "Row" at bounding box center [442, 246] width 32 height 24
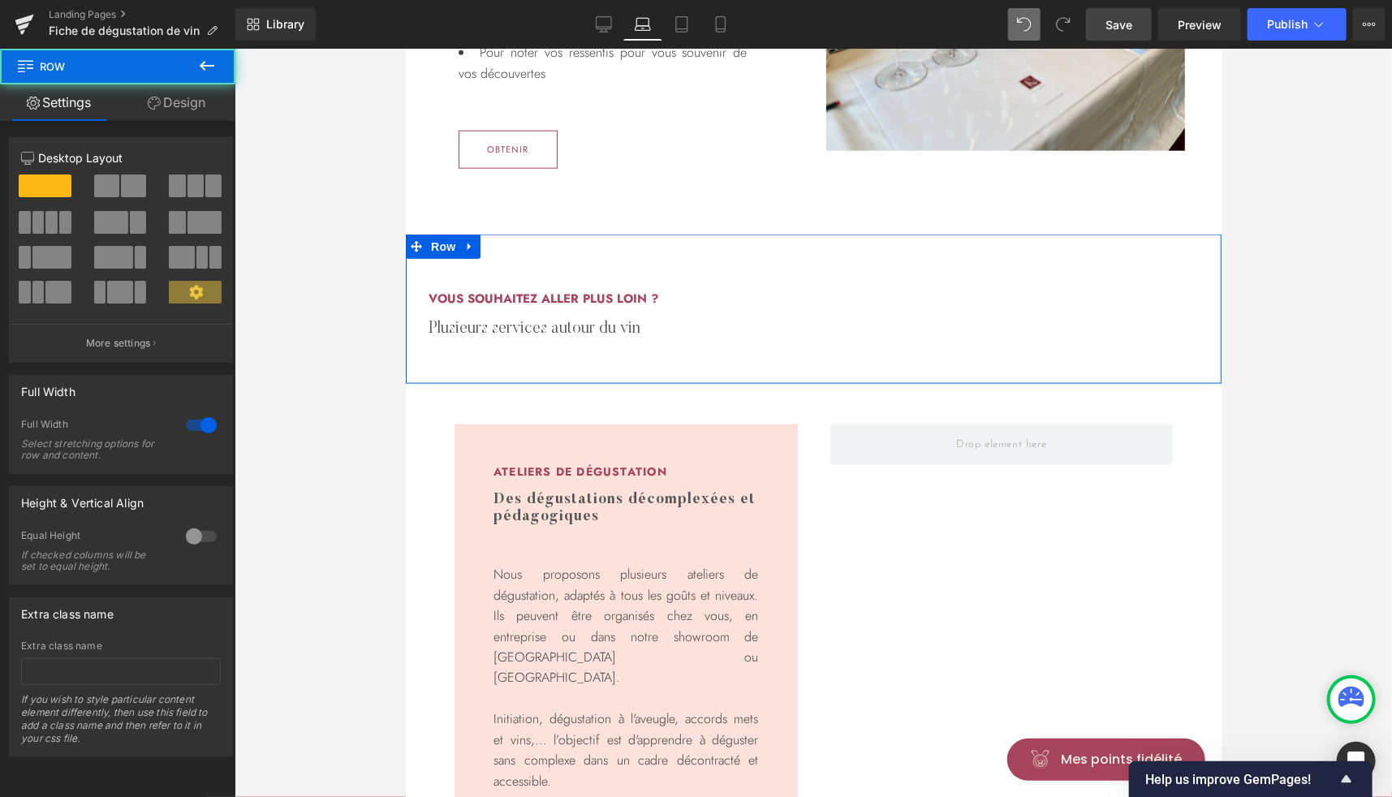
click at [176, 107] on link "Design" at bounding box center [177, 102] width 118 height 37
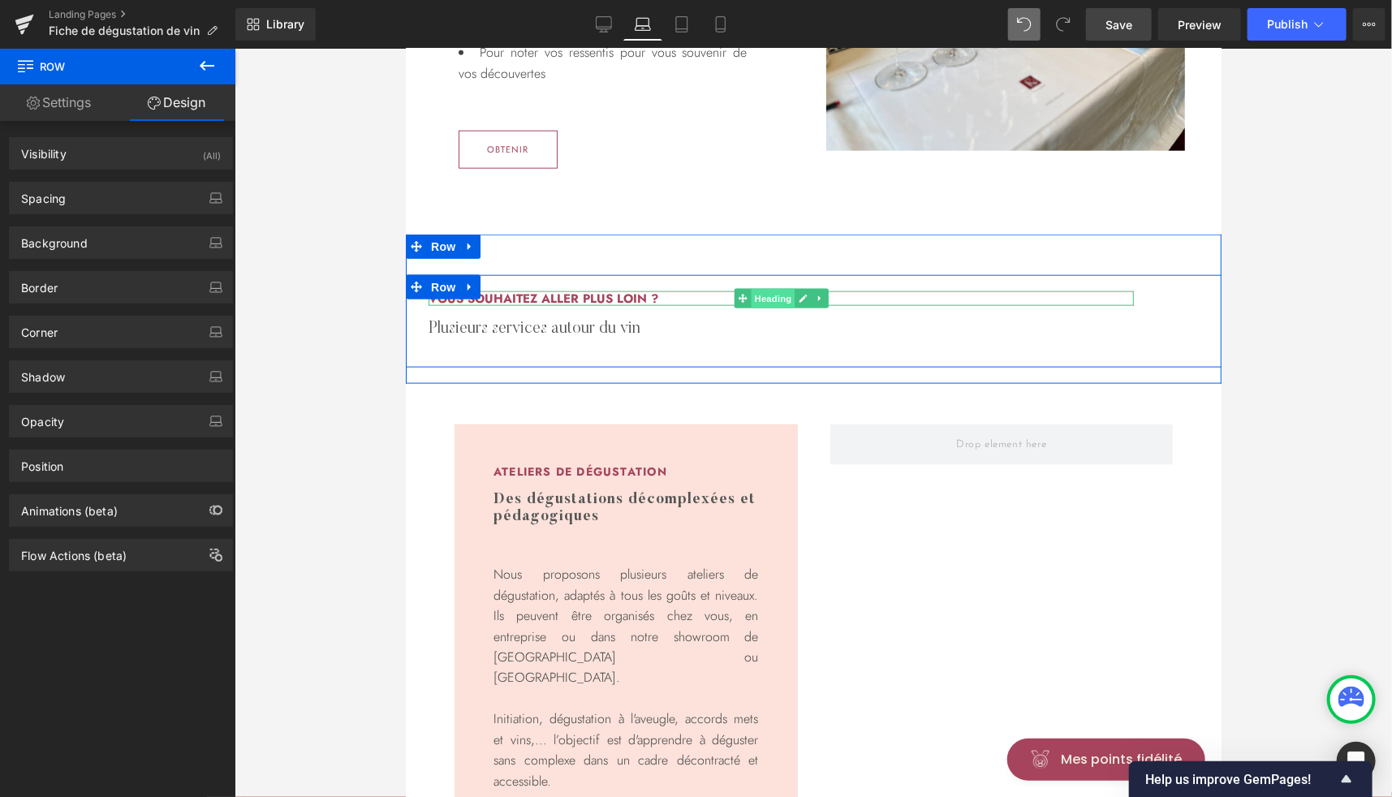
click at [764, 294] on span "Heading" at bounding box center [772, 297] width 44 height 19
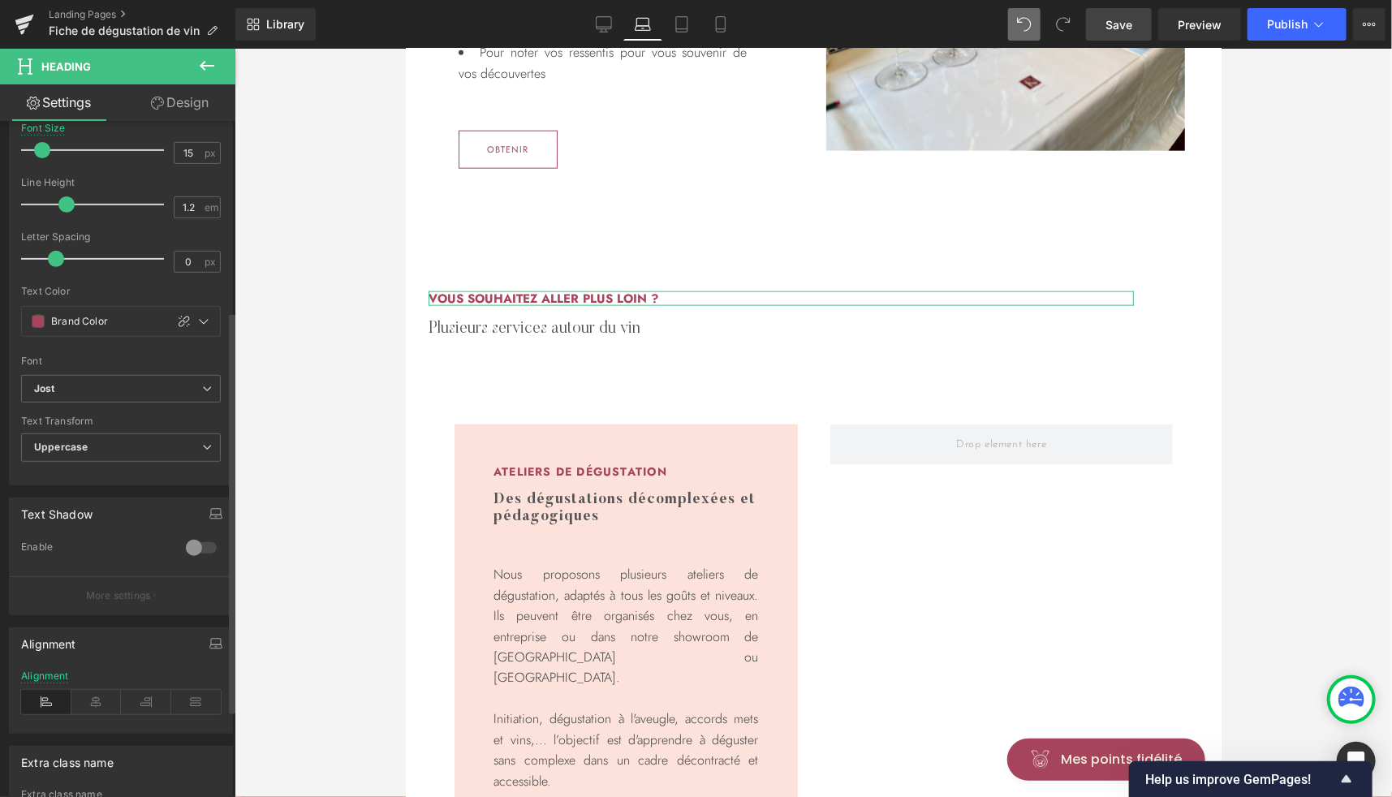
scroll to position [325, 0]
click at [92, 688] on icon at bounding box center [96, 700] width 50 height 24
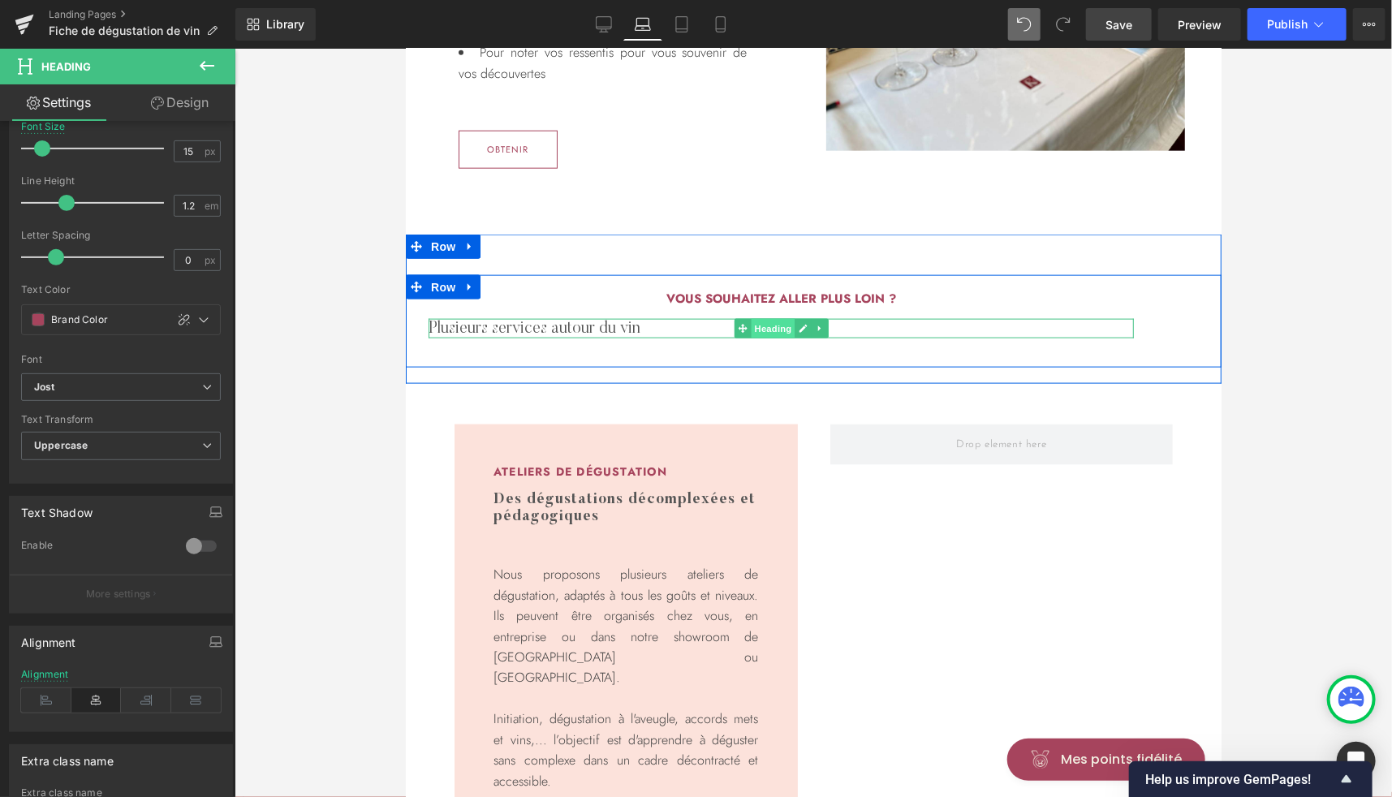
click at [773, 328] on span "Heading" at bounding box center [772, 327] width 44 height 19
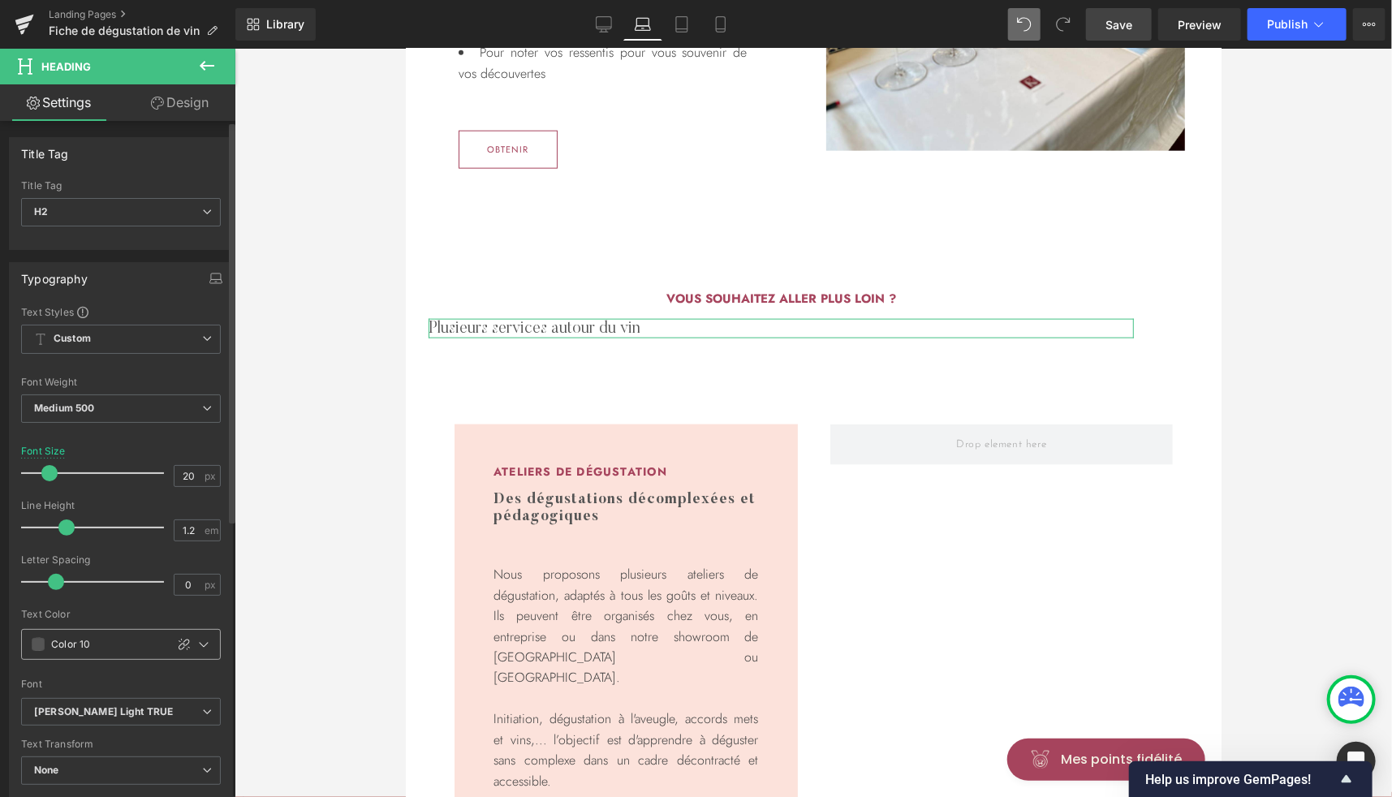
scroll to position [388, 0]
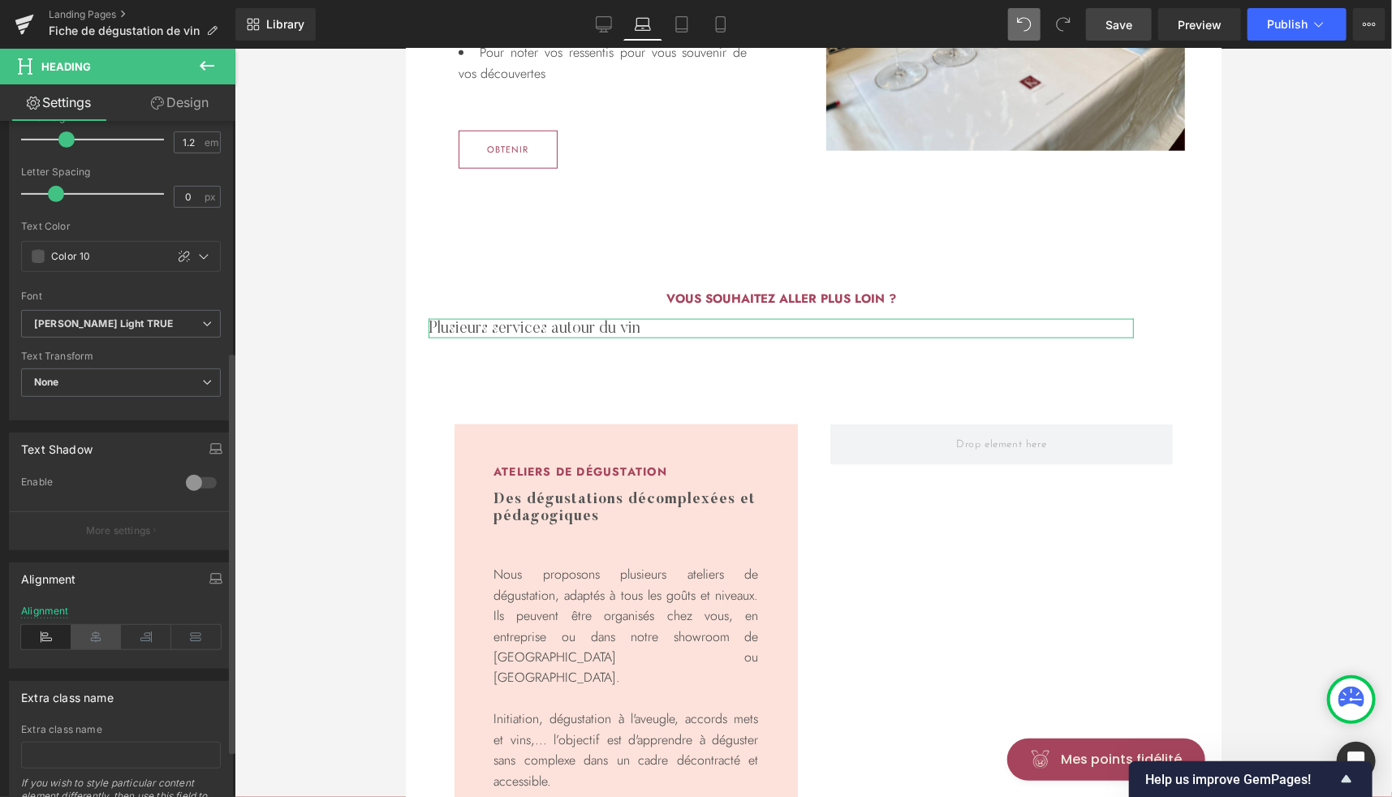
click at [88, 627] on icon at bounding box center [96, 637] width 50 height 24
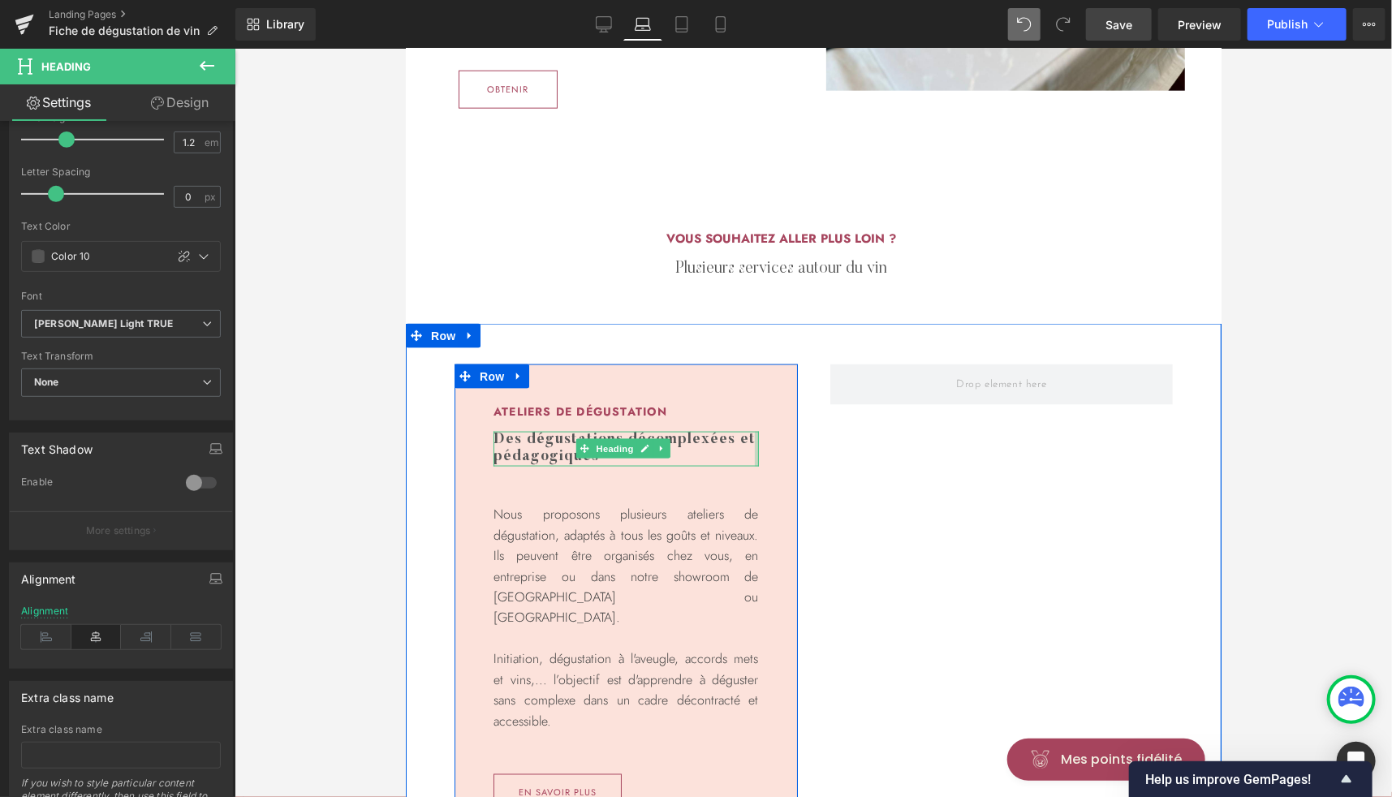
scroll to position [1031, 0]
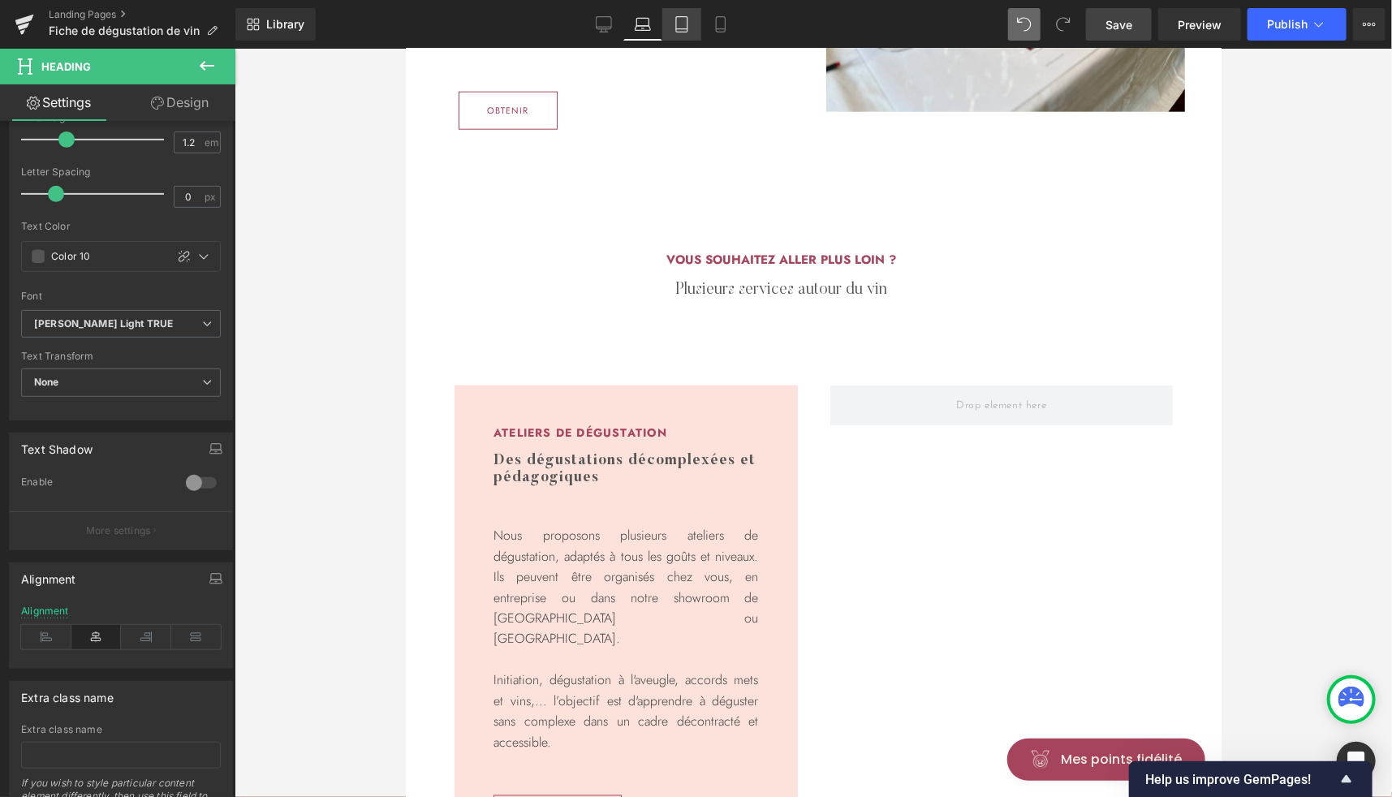
click at [687, 20] on icon at bounding box center [681, 24] width 11 height 15
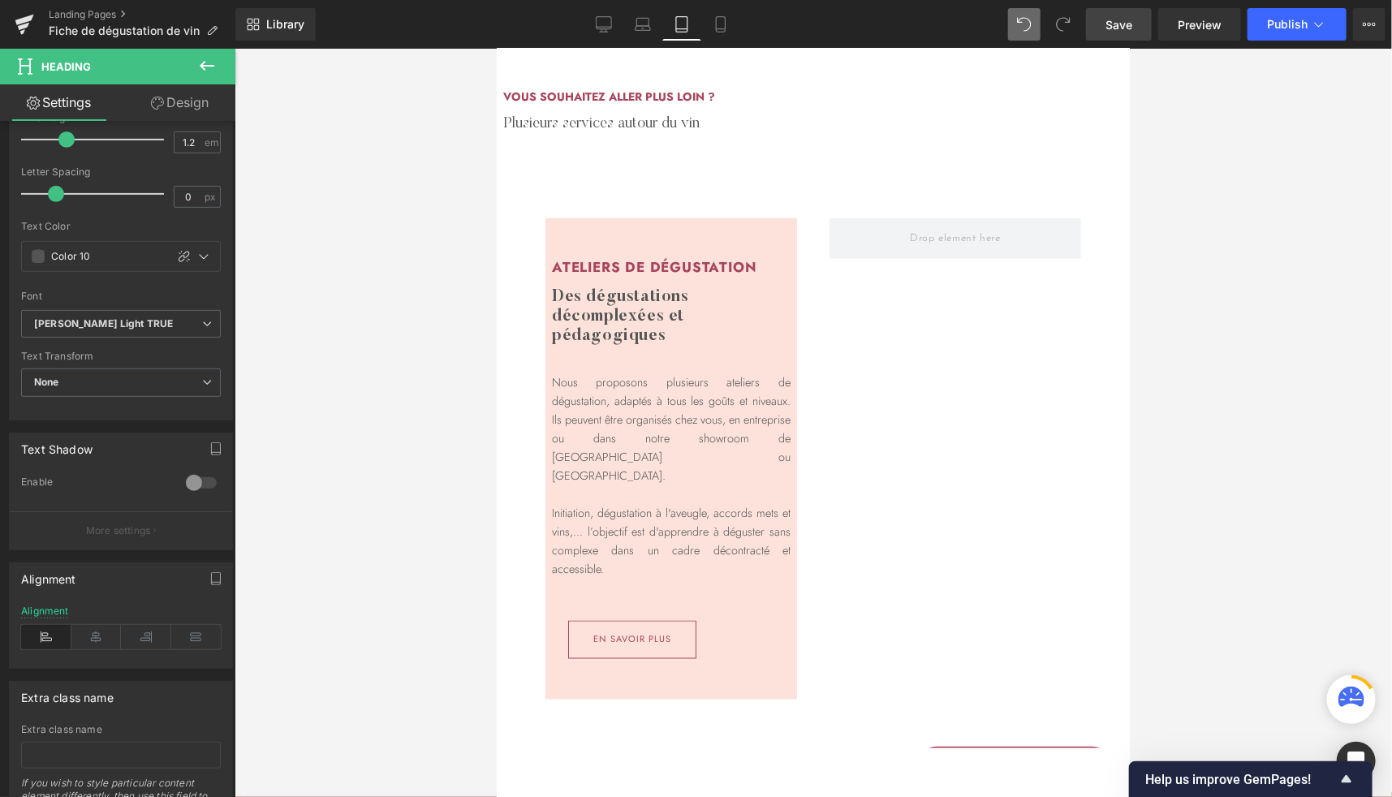
scroll to position [888, 0]
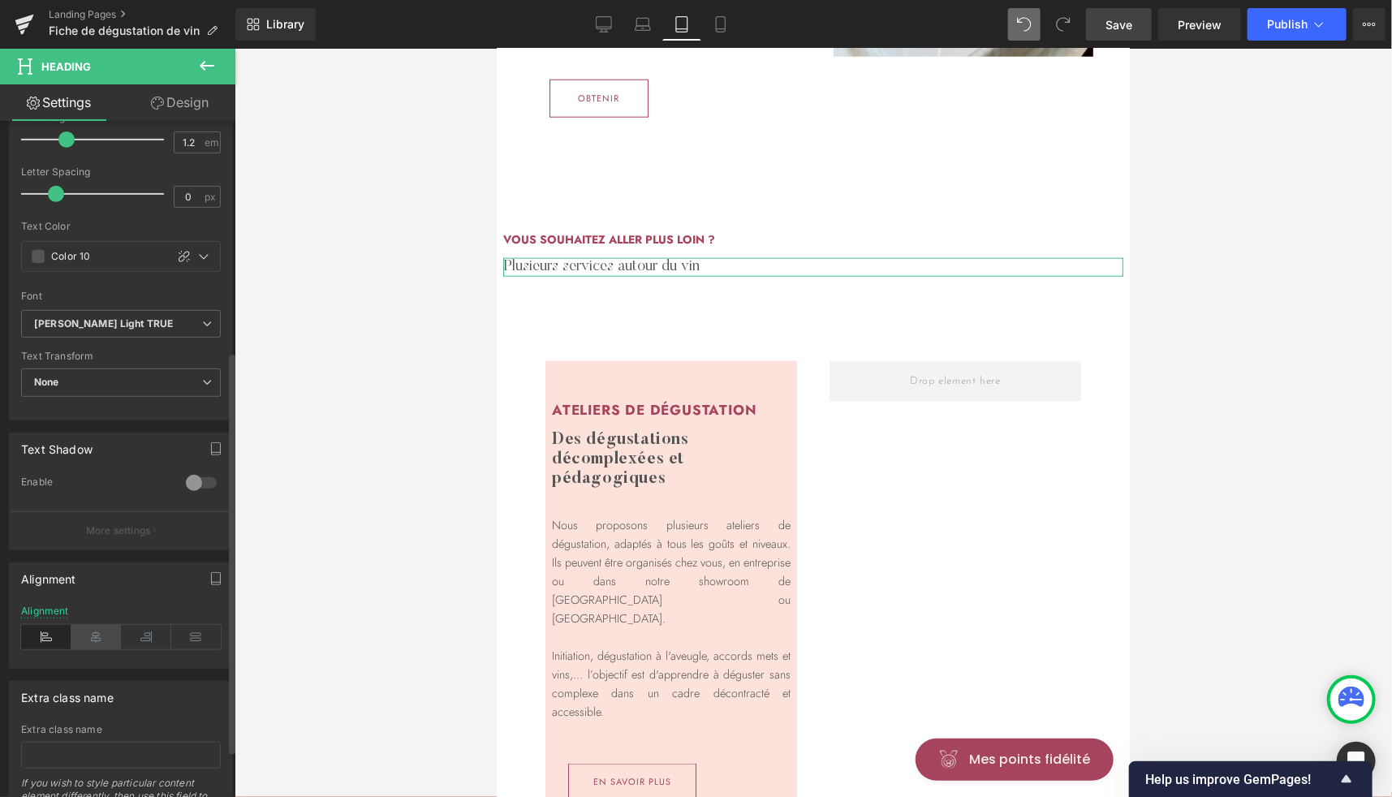
click at [92, 632] on icon at bounding box center [96, 637] width 50 height 24
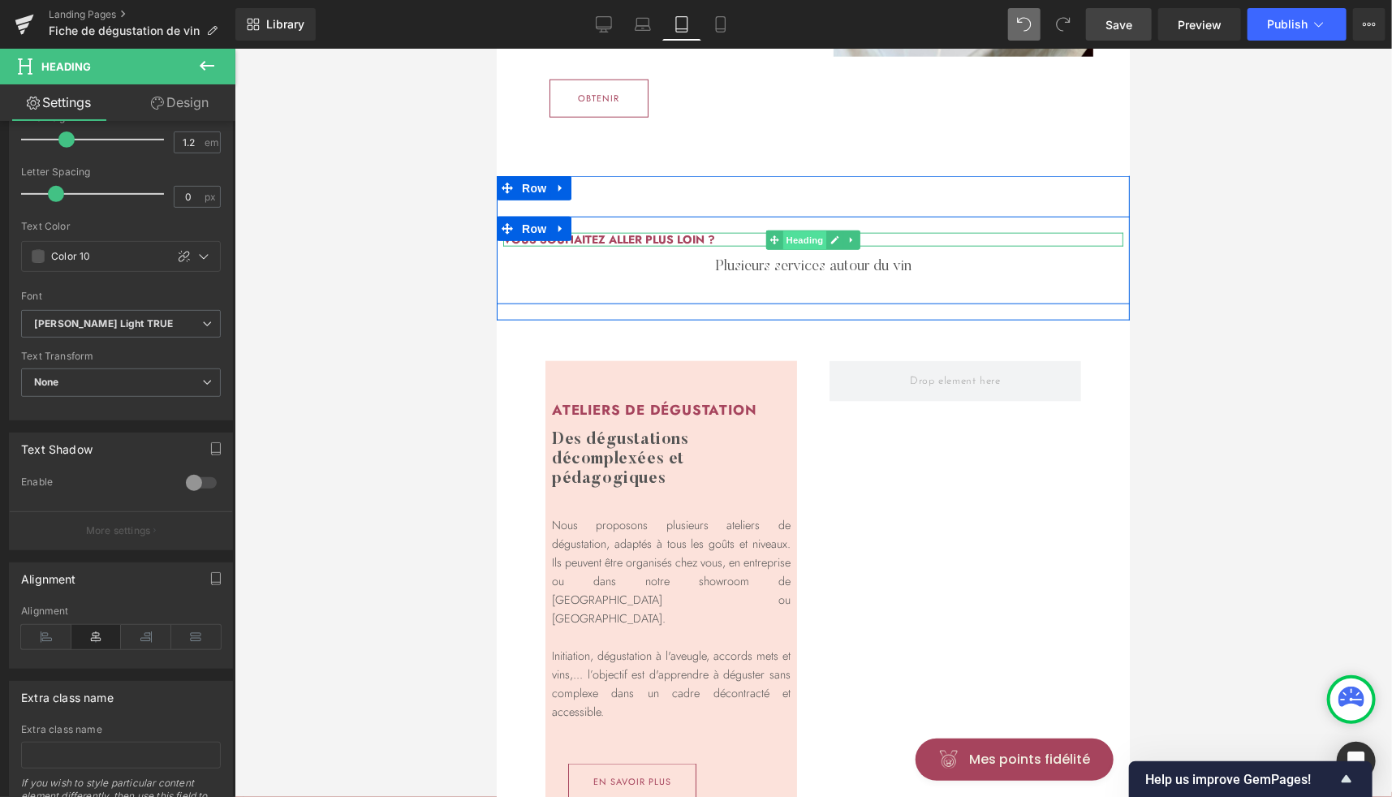
click at [813, 250] on span "Heading" at bounding box center [804, 240] width 44 height 19
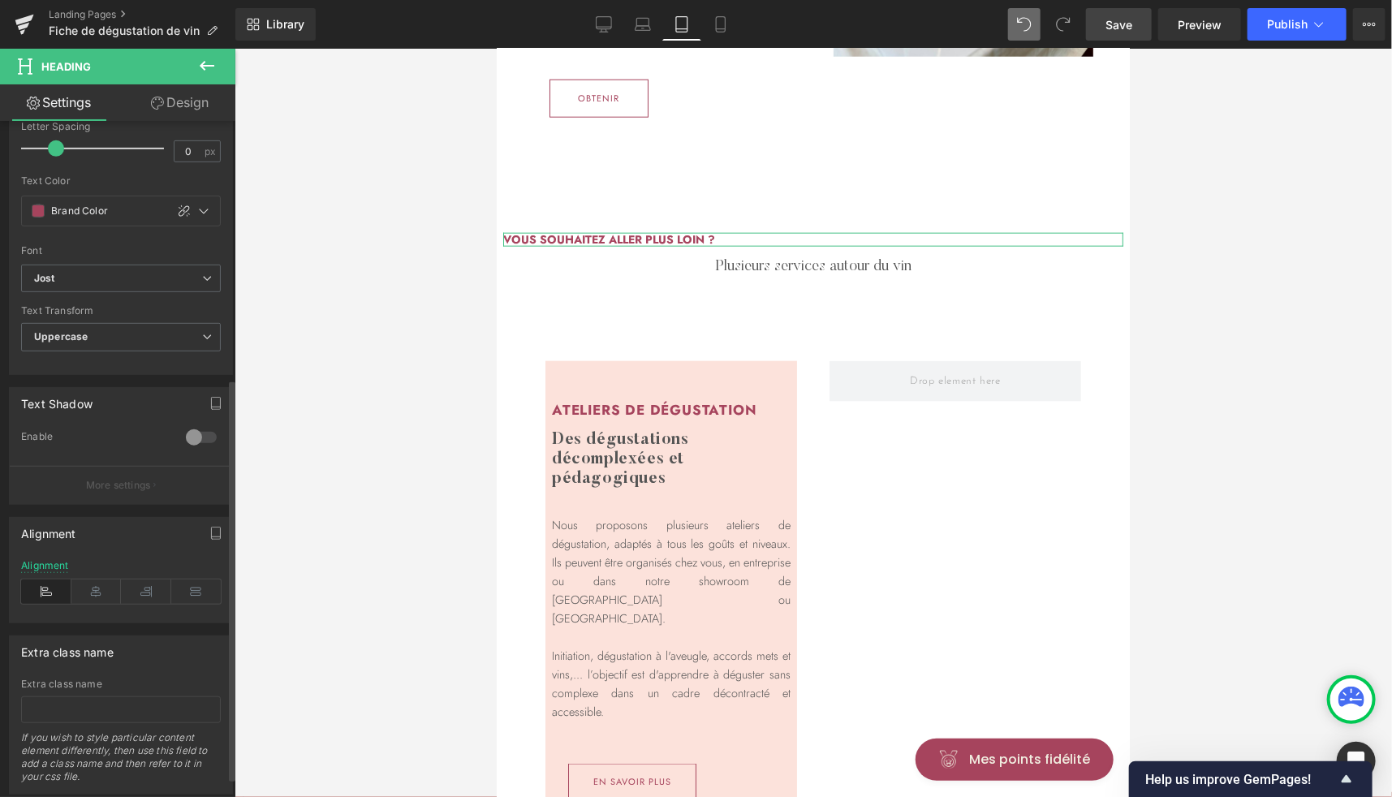
scroll to position [433, 0]
click at [92, 587] on icon at bounding box center [96, 592] width 50 height 24
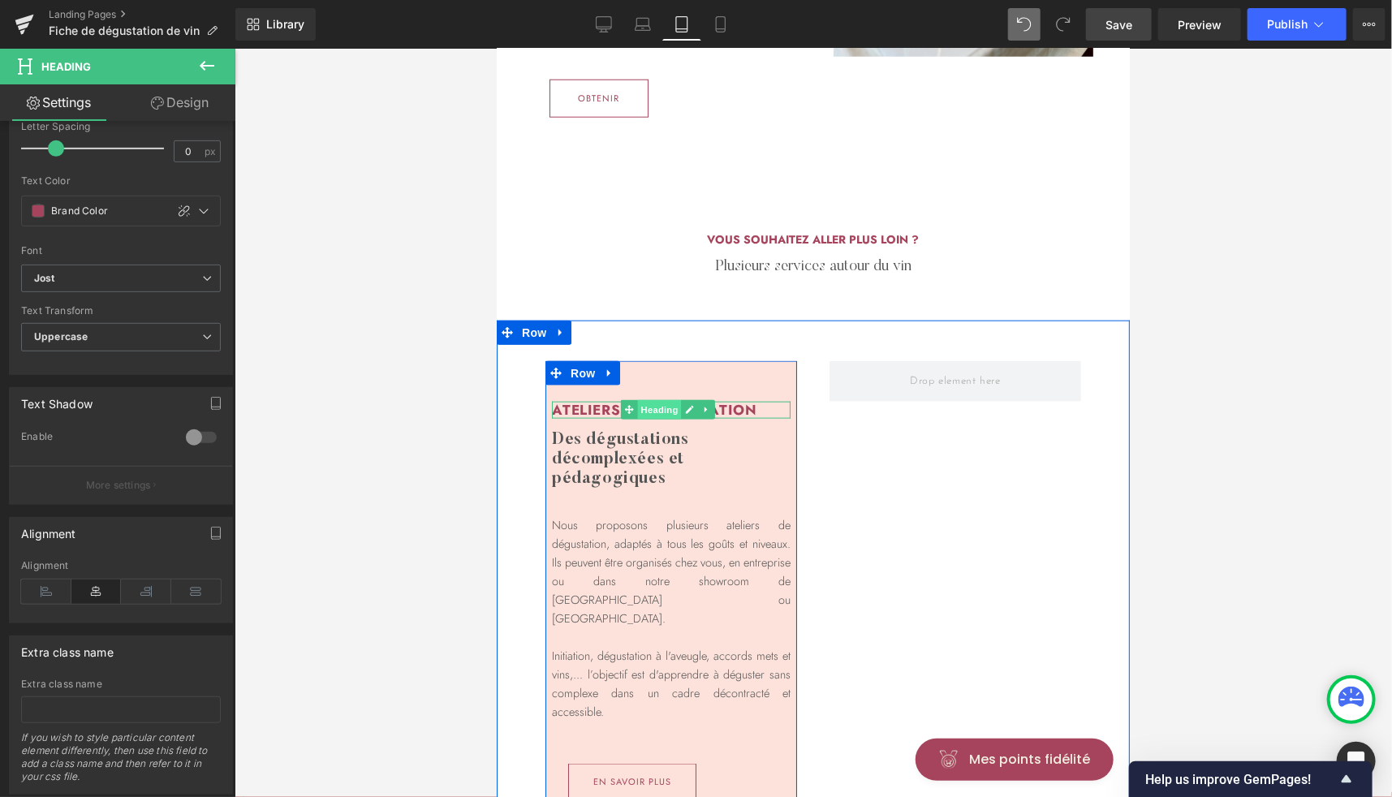
click at [658, 419] on span "Heading" at bounding box center [659, 408] width 44 height 19
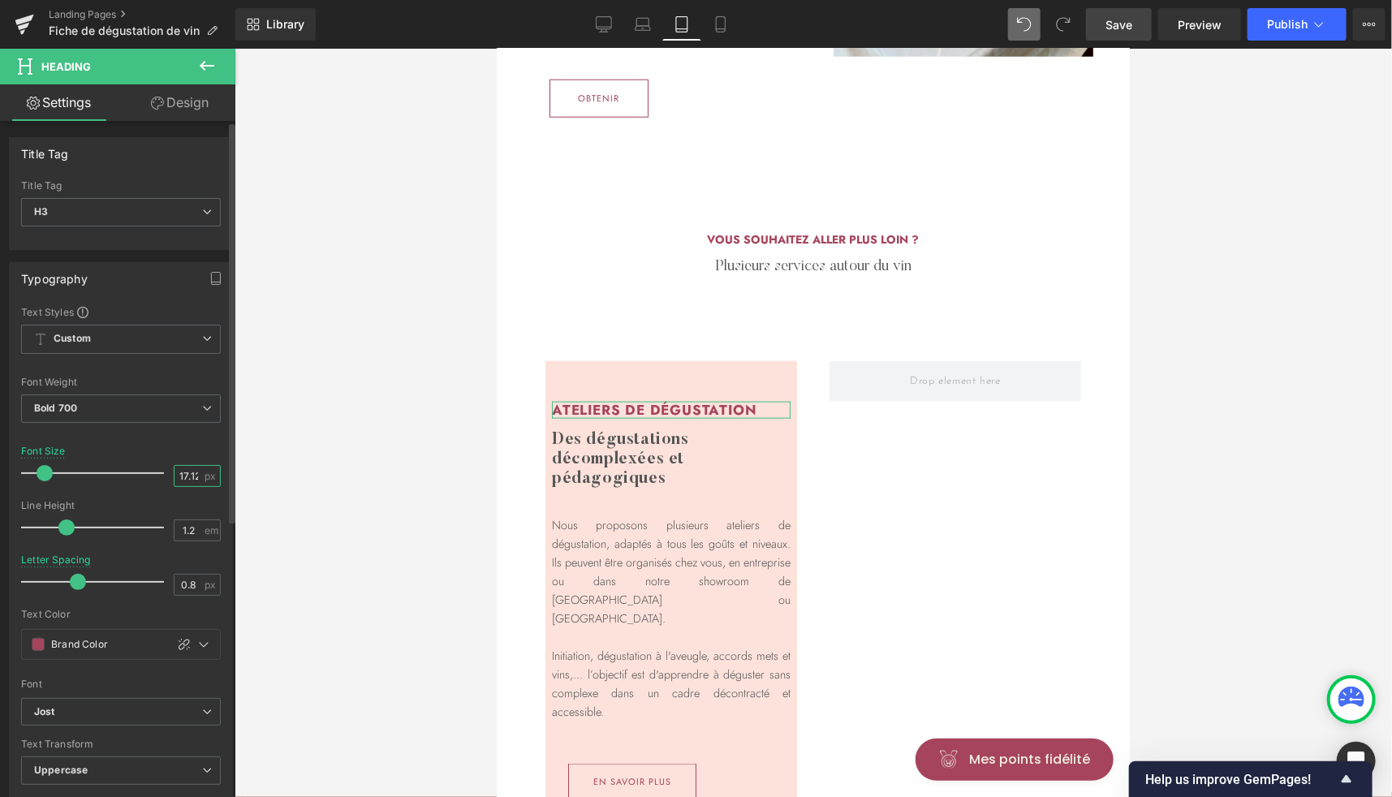
click at [185, 468] on input "17.12" at bounding box center [189, 476] width 28 height 20
type input "13"
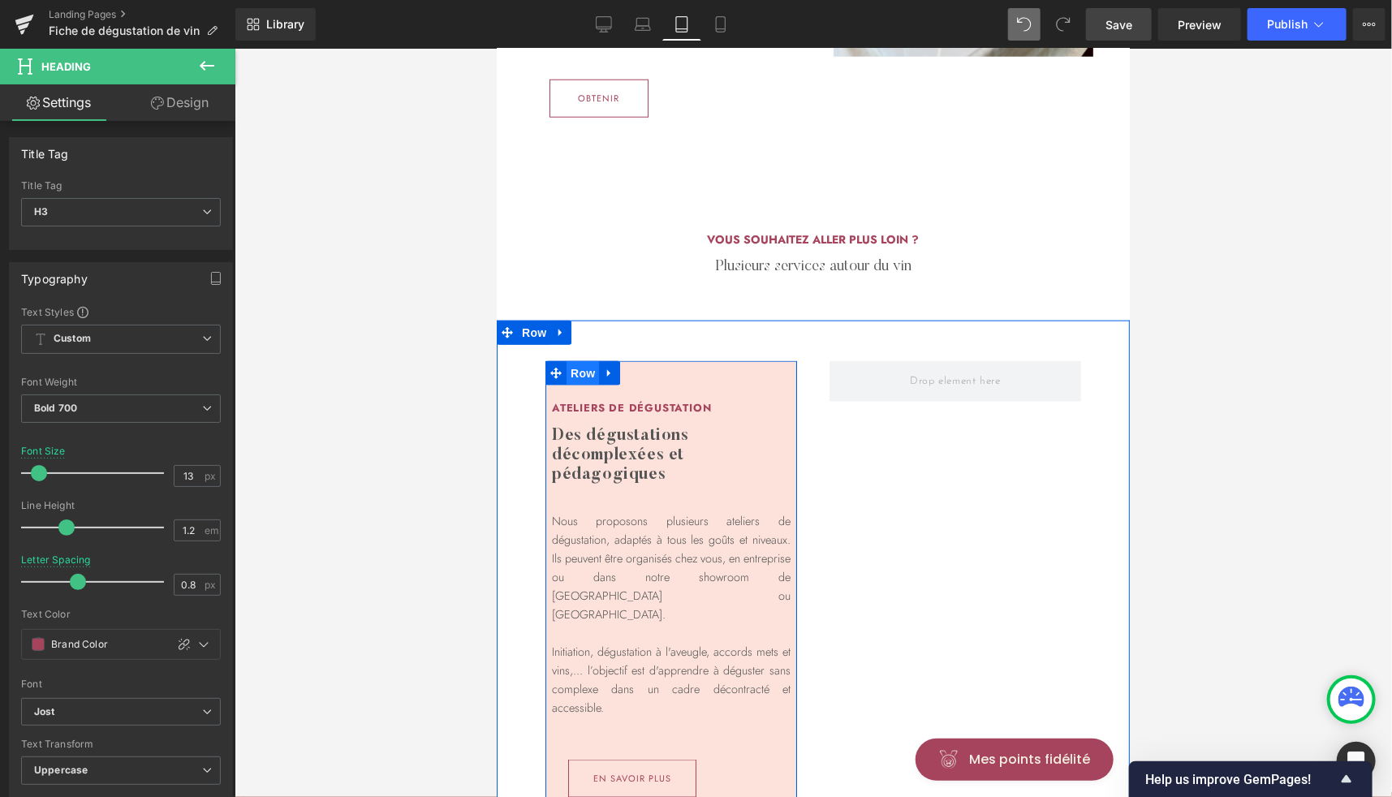
click at [580, 385] on span "Row" at bounding box center [582, 372] width 32 height 24
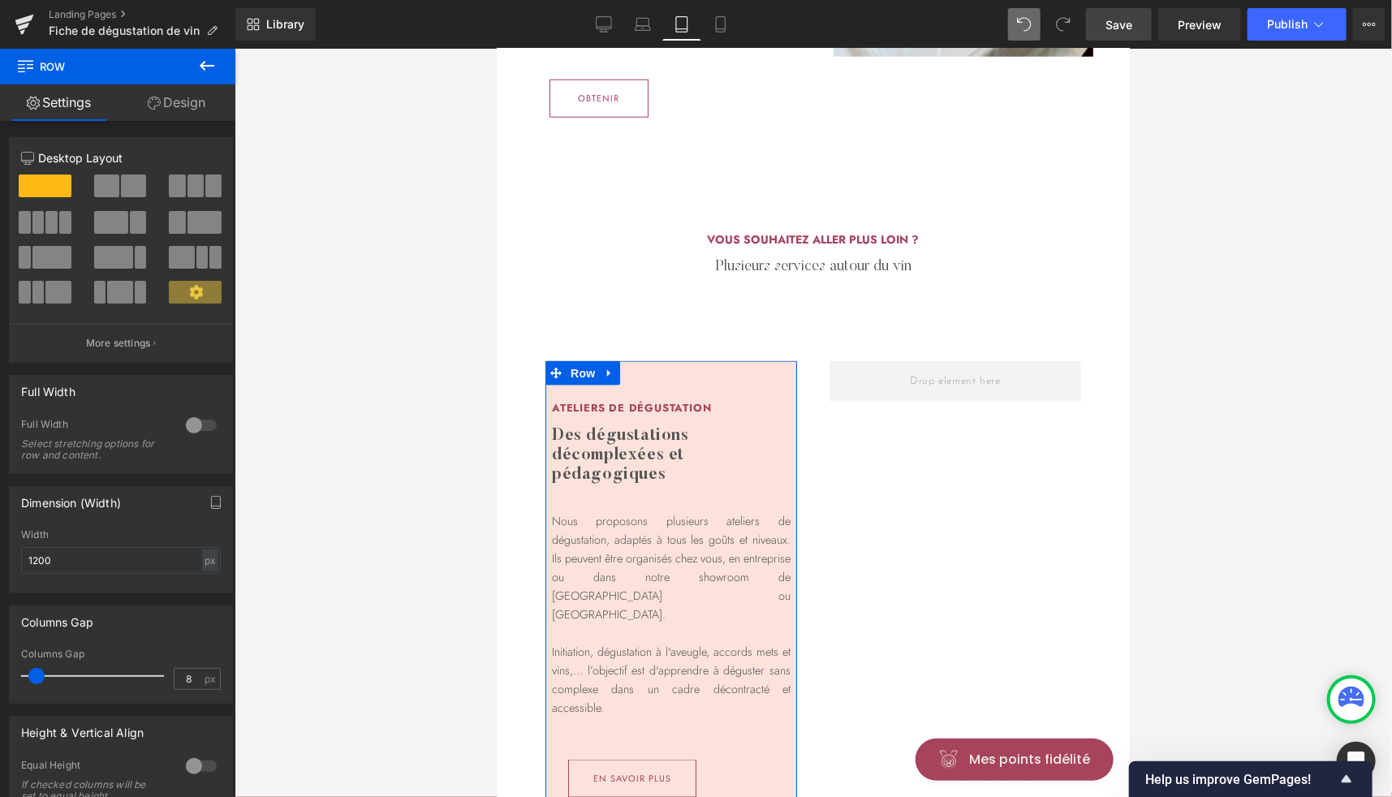
click at [183, 101] on link "Design" at bounding box center [177, 102] width 118 height 37
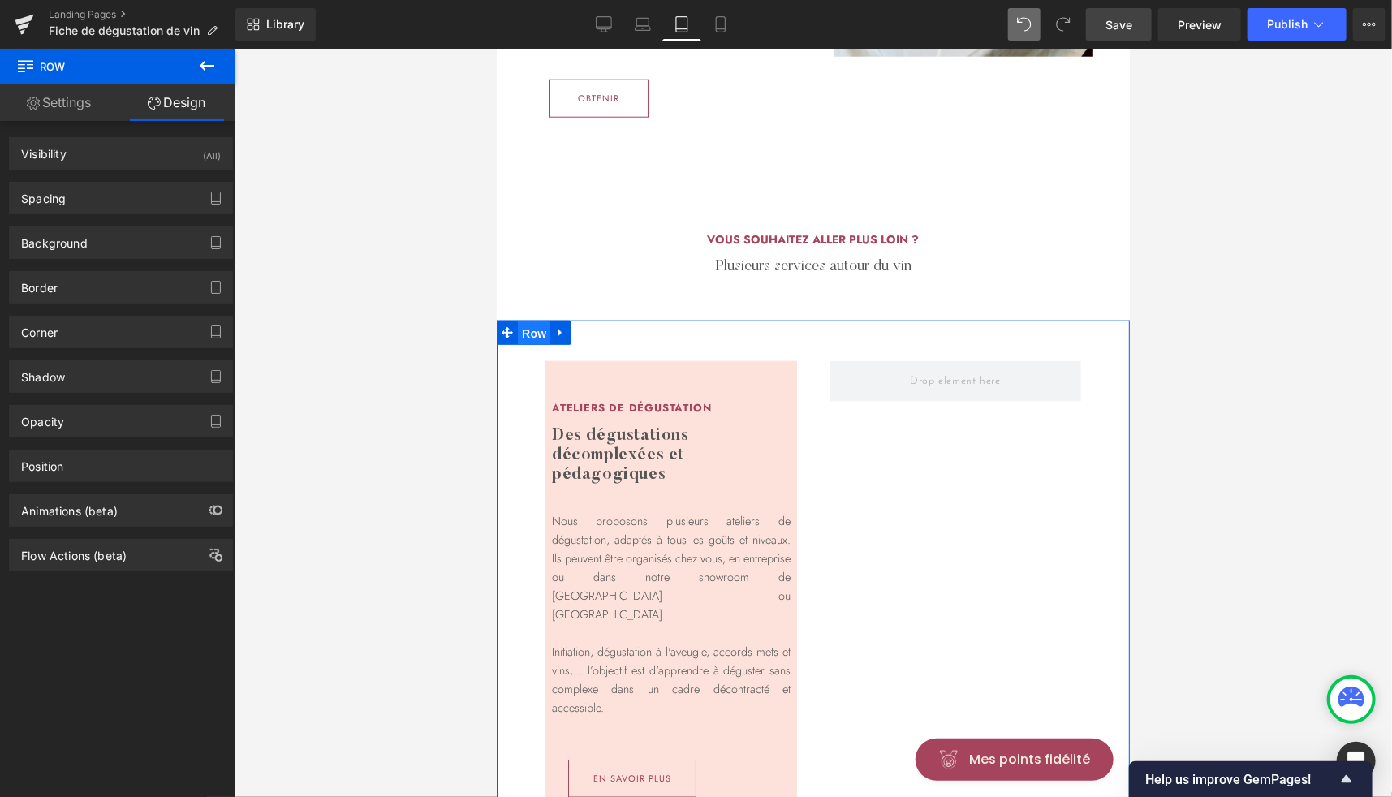
click at [535, 345] on span "Row" at bounding box center [533, 333] width 32 height 24
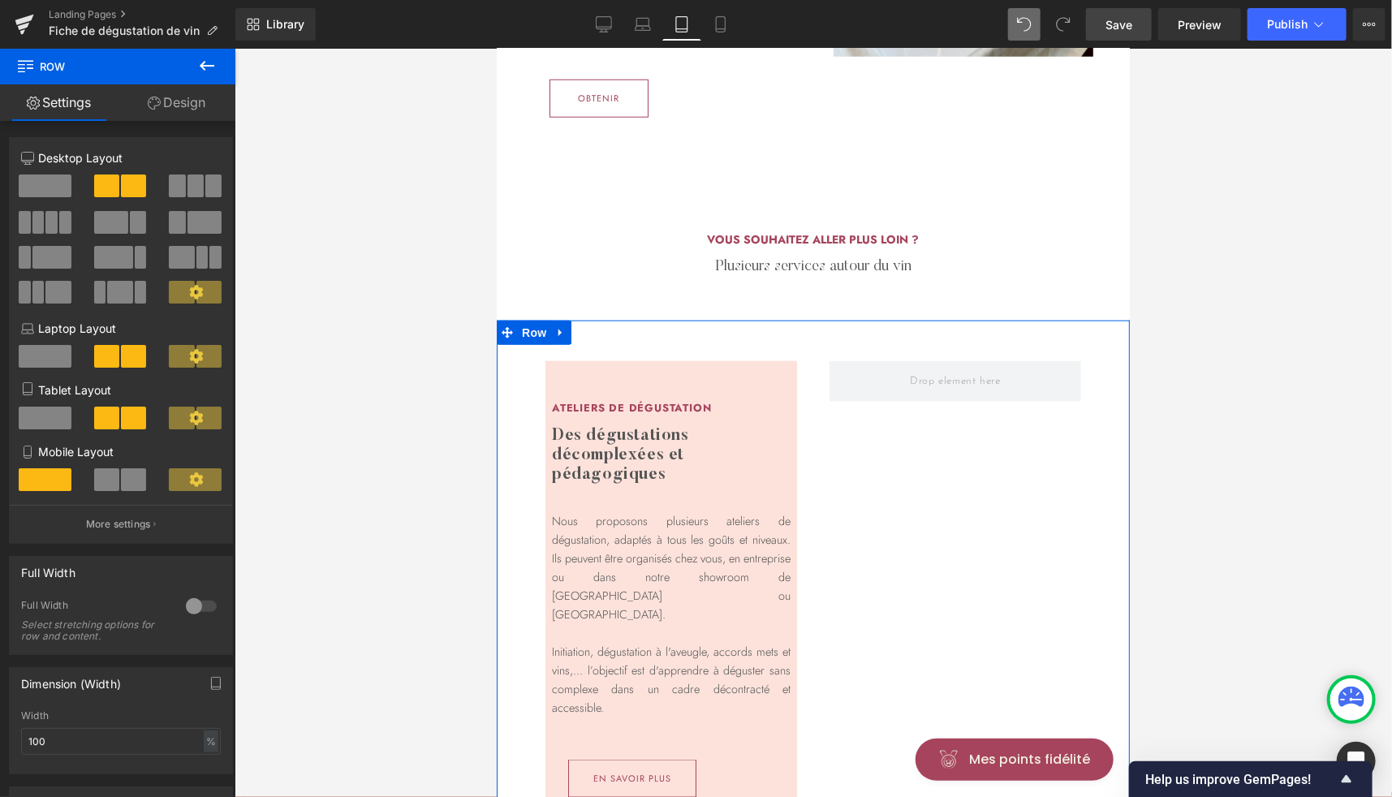
click at [192, 110] on link "Design" at bounding box center [177, 102] width 118 height 37
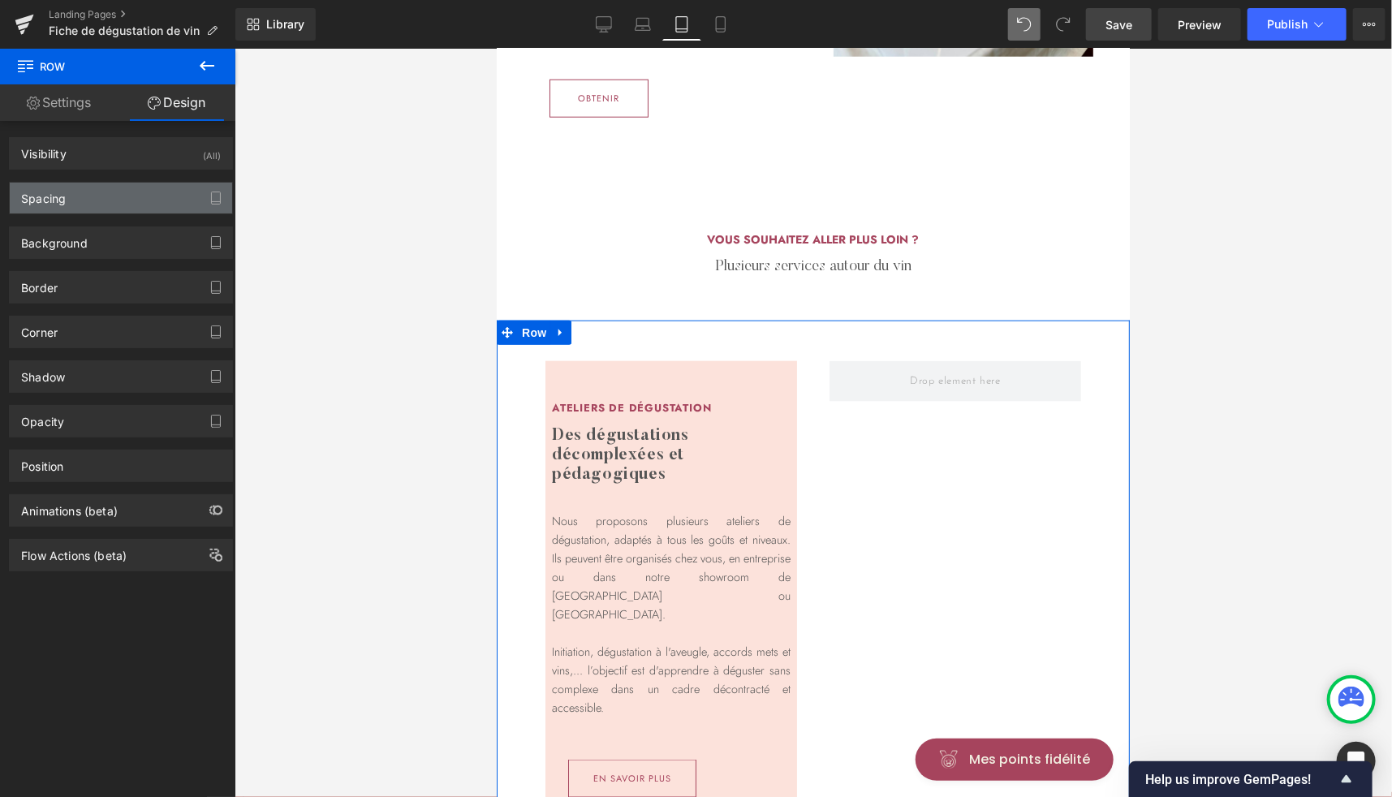
click at [68, 201] on div "Spacing" at bounding box center [121, 198] width 222 height 31
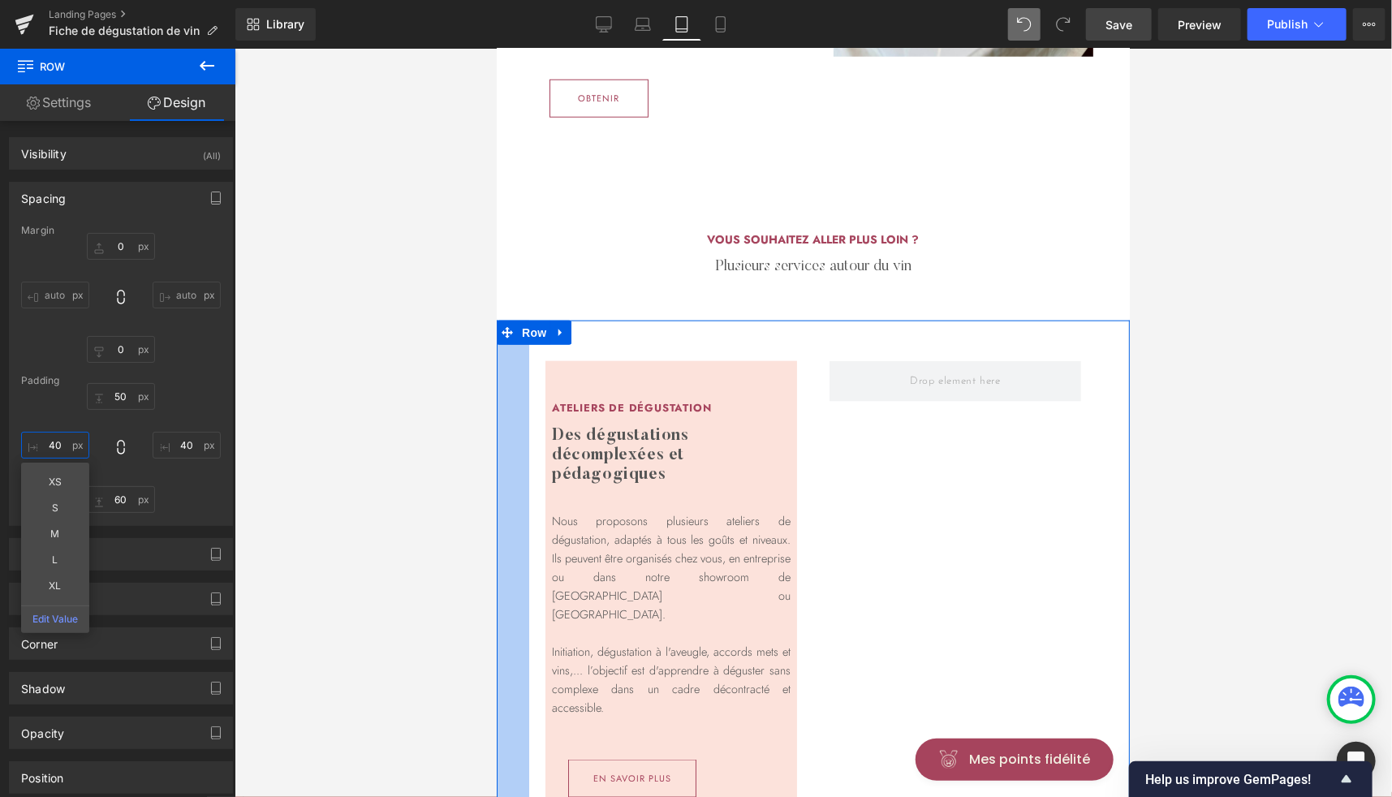
click at [57, 446] on input "40" at bounding box center [55, 445] width 68 height 27
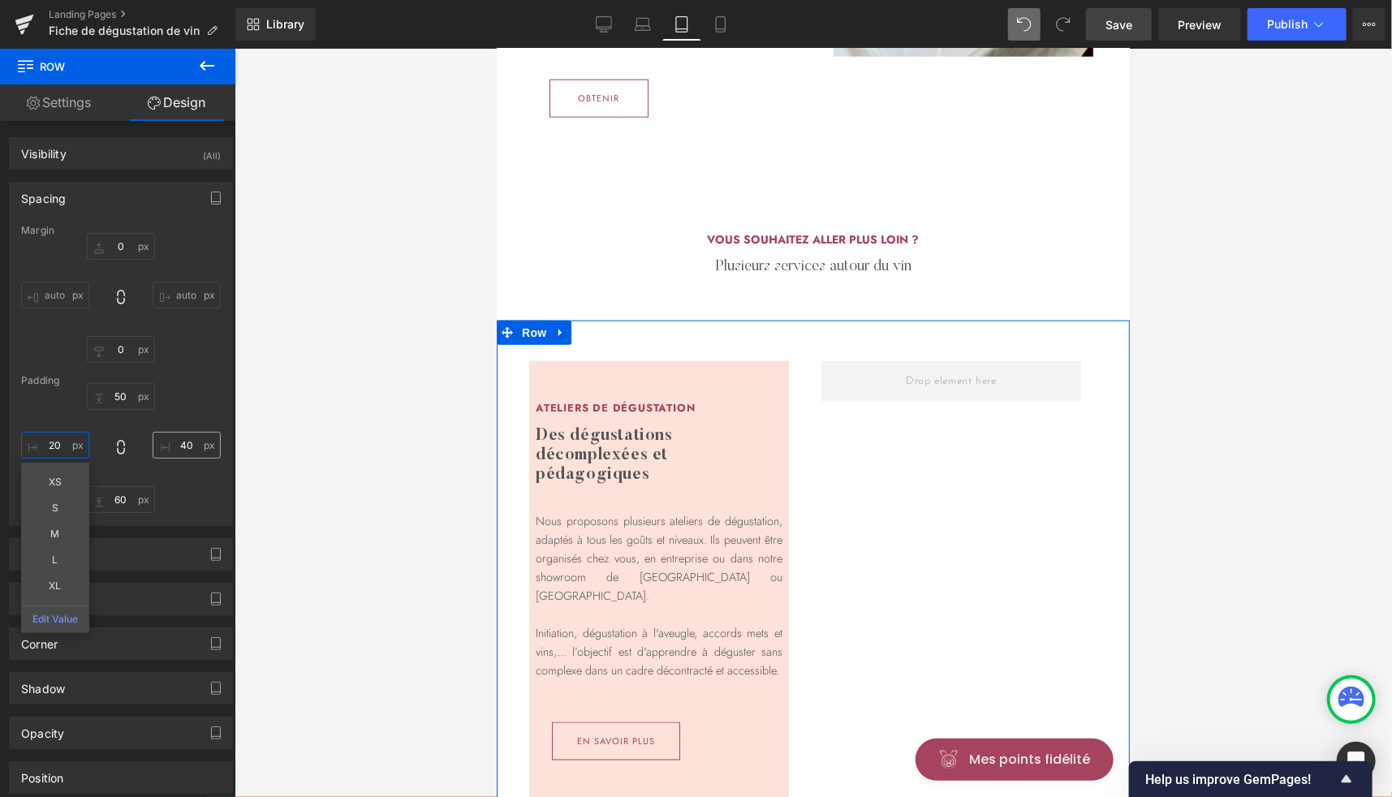
type input "20"
click at [181, 442] on input "40" at bounding box center [187, 445] width 68 height 27
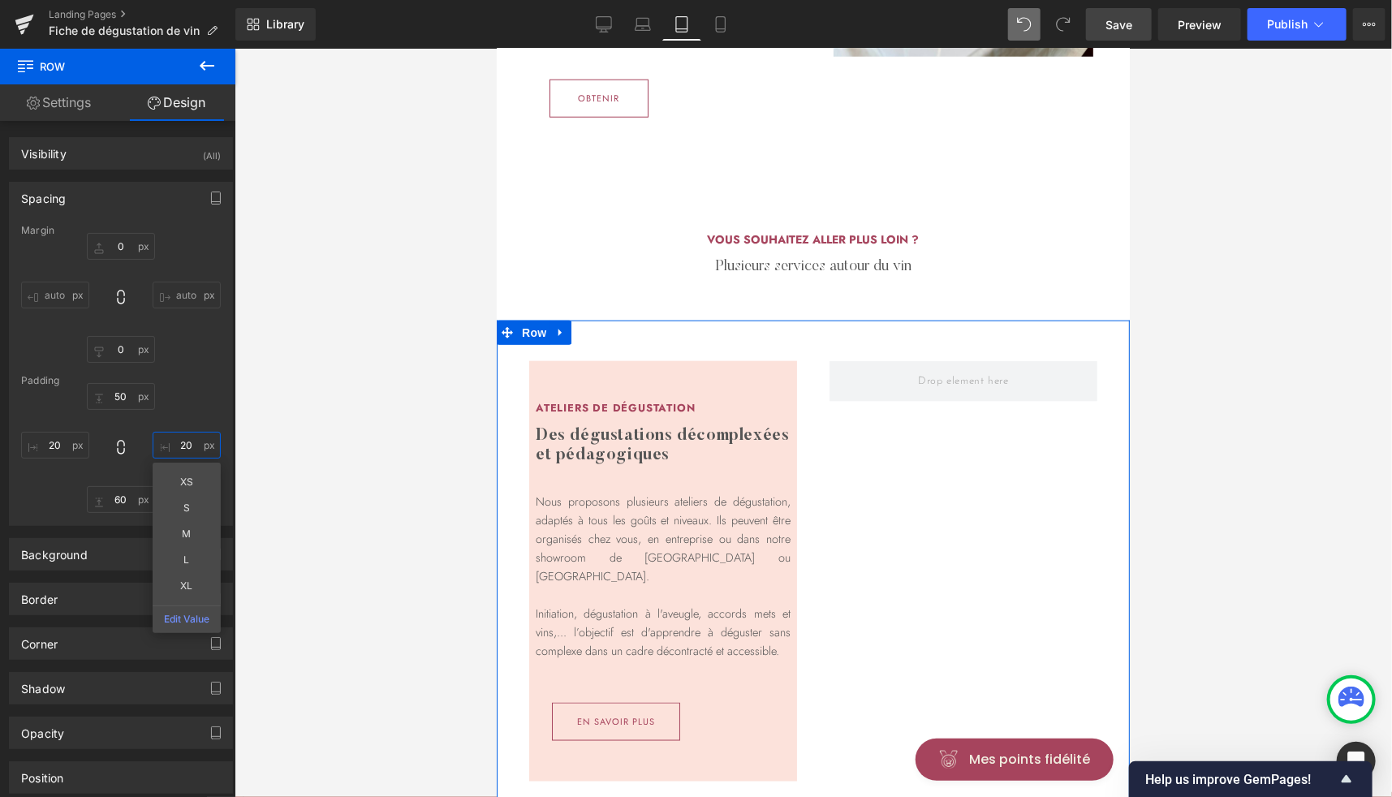
scroll to position [124, 0]
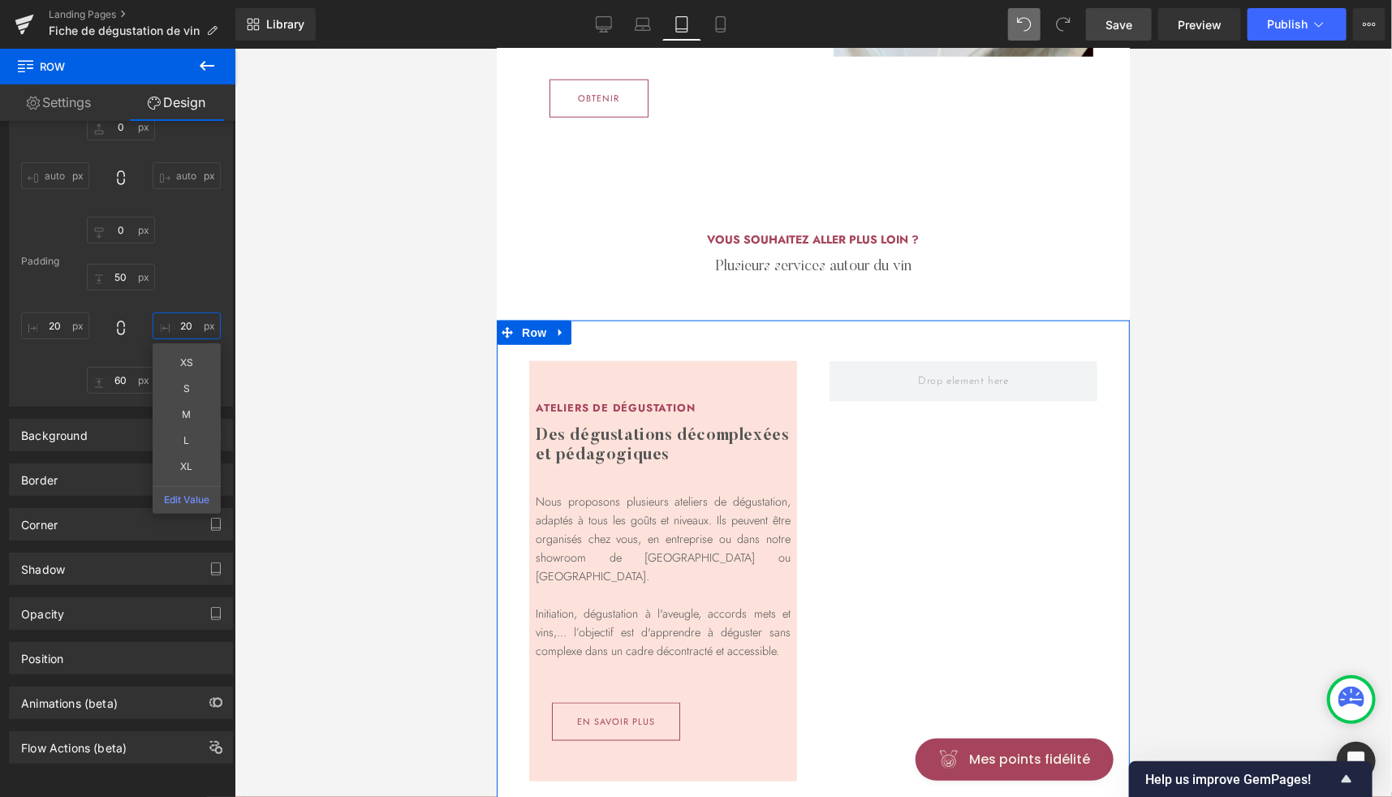
type input "20"
click at [69, 103] on link "Settings" at bounding box center [59, 102] width 118 height 37
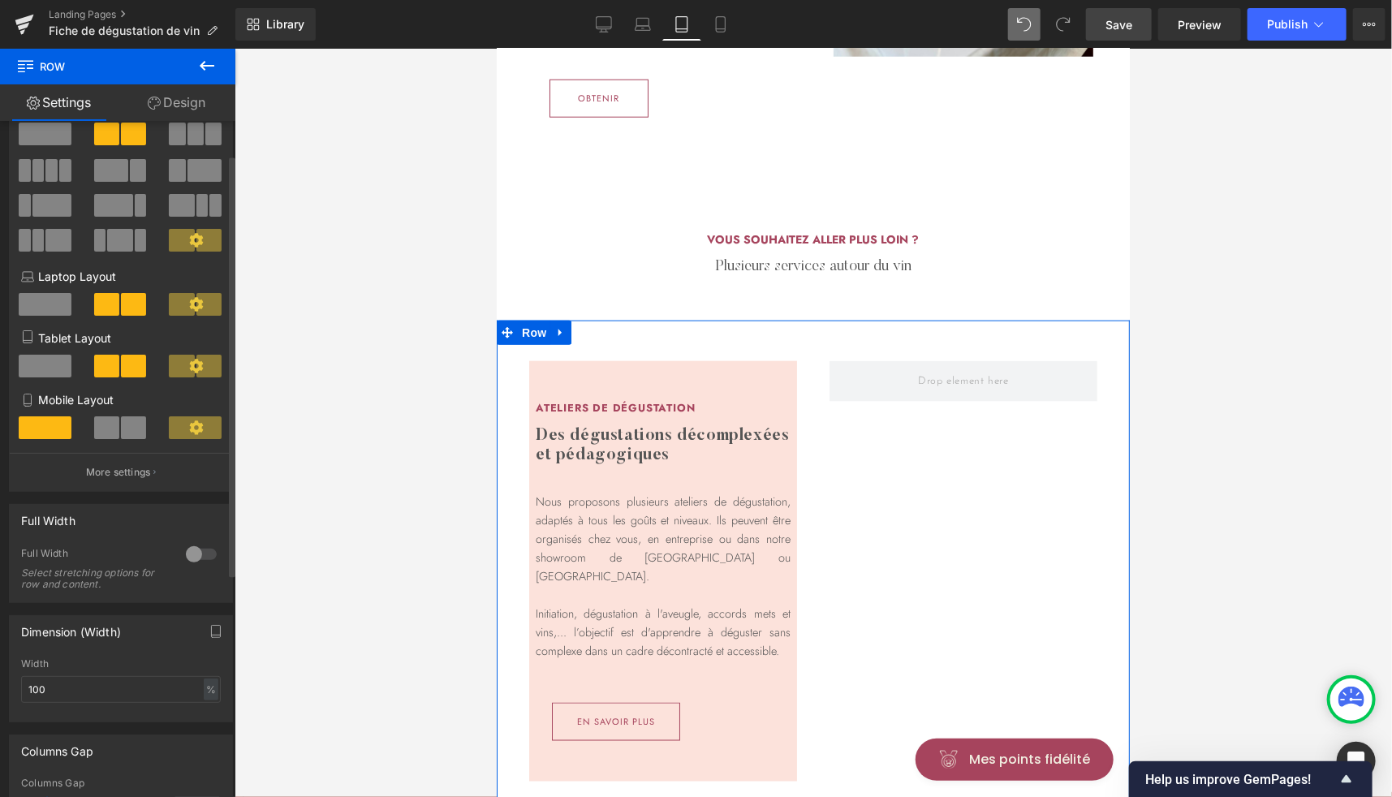
scroll to position [0, 0]
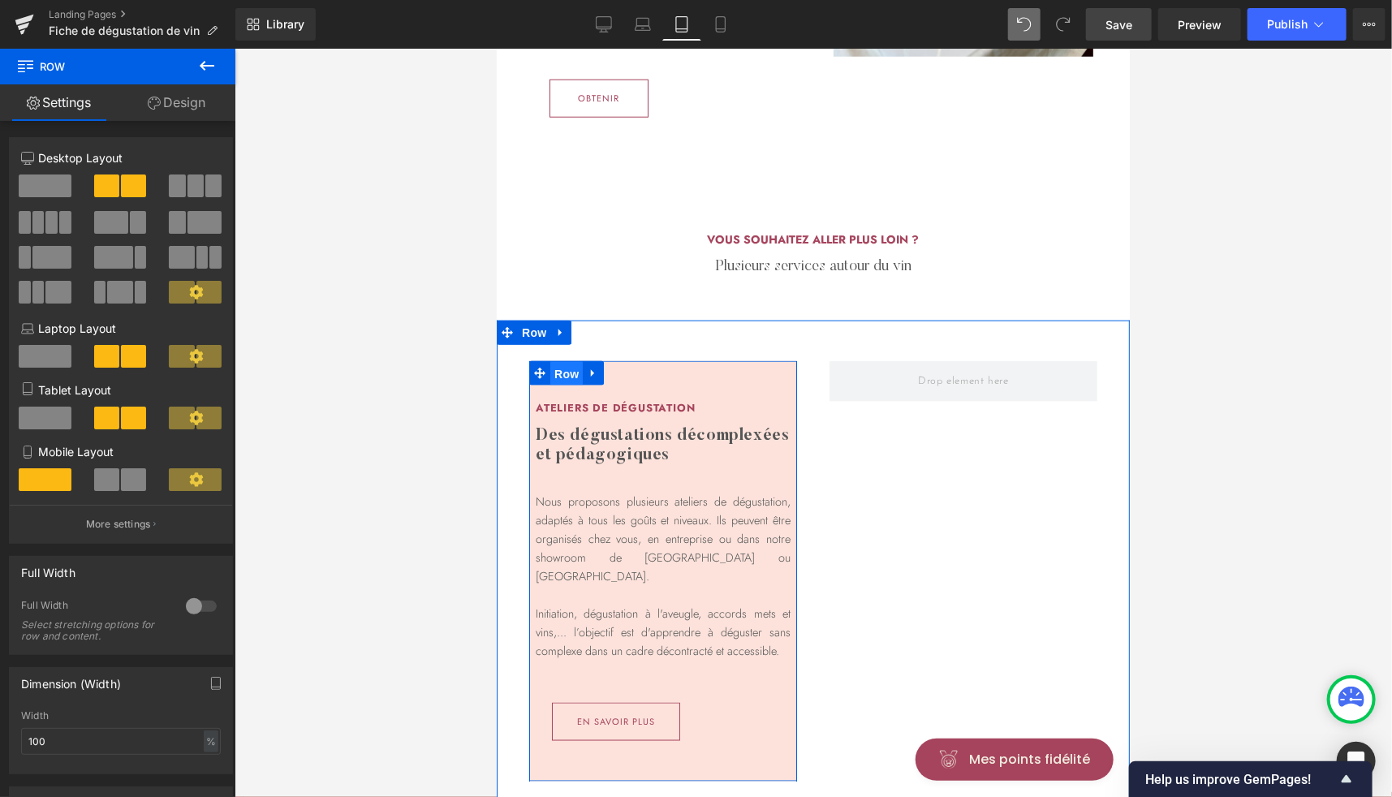
click at [567, 386] on span "Row" at bounding box center [565, 373] width 32 height 24
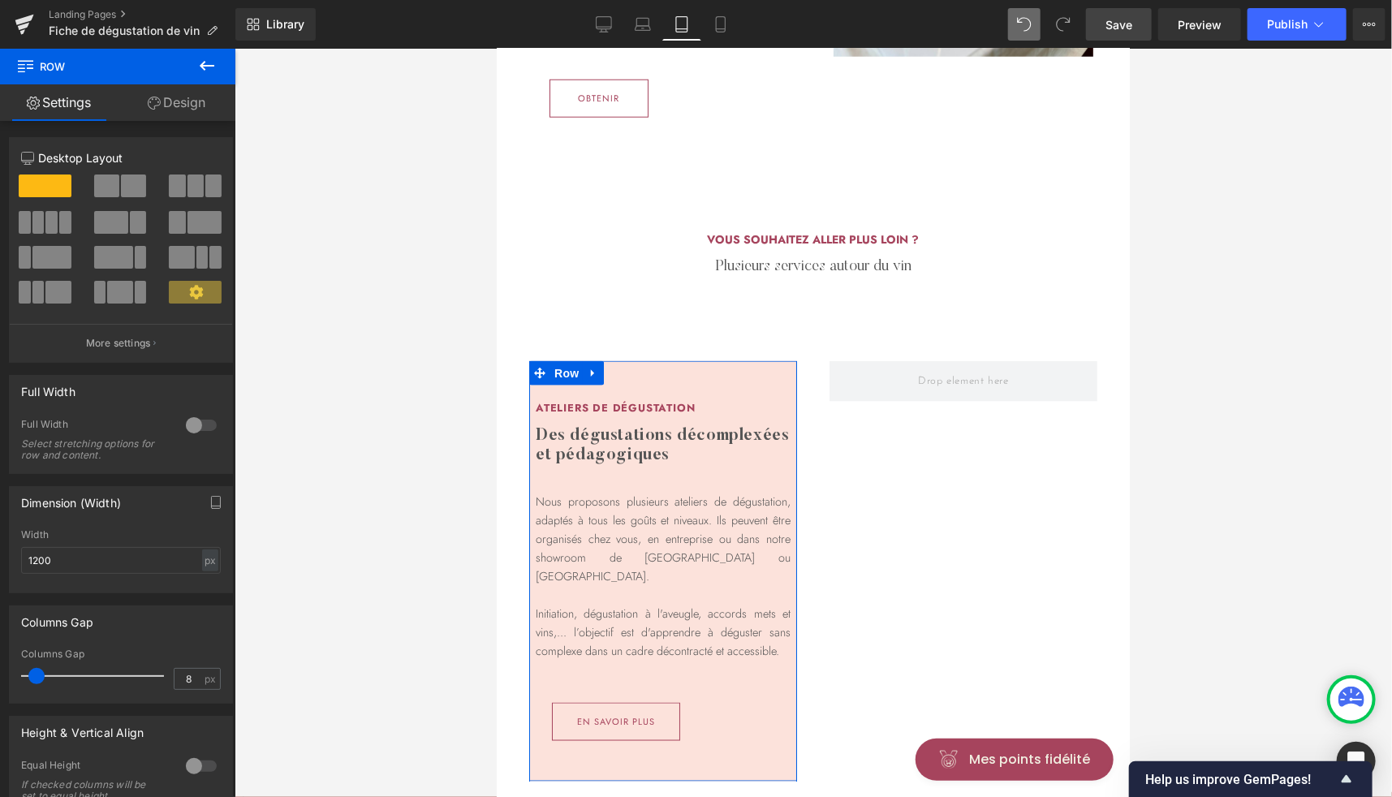
click at [192, 113] on link "Design" at bounding box center [177, 102] width 118 height 37
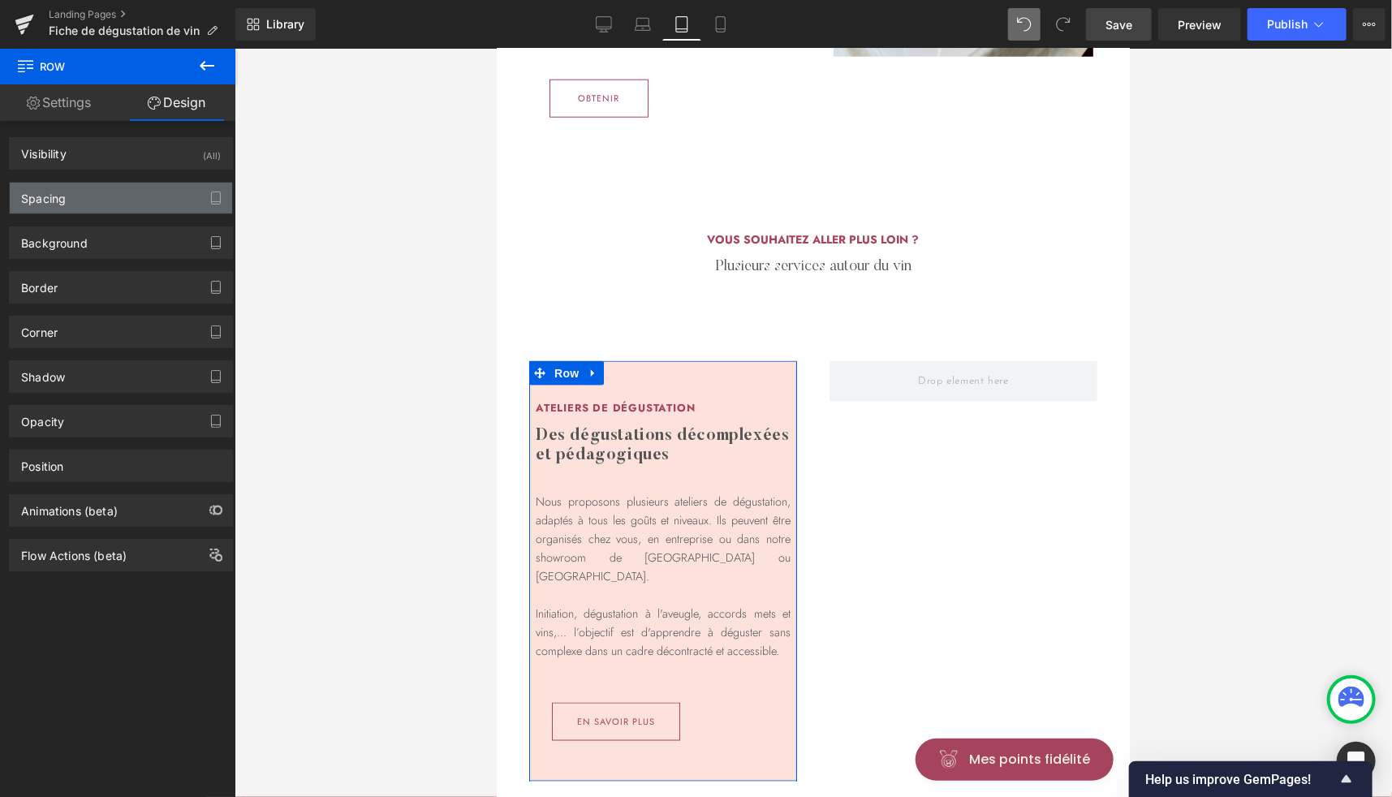
click at [69, 194] on div "Spacing" at bounding box center [121, 198] width 222 height 31
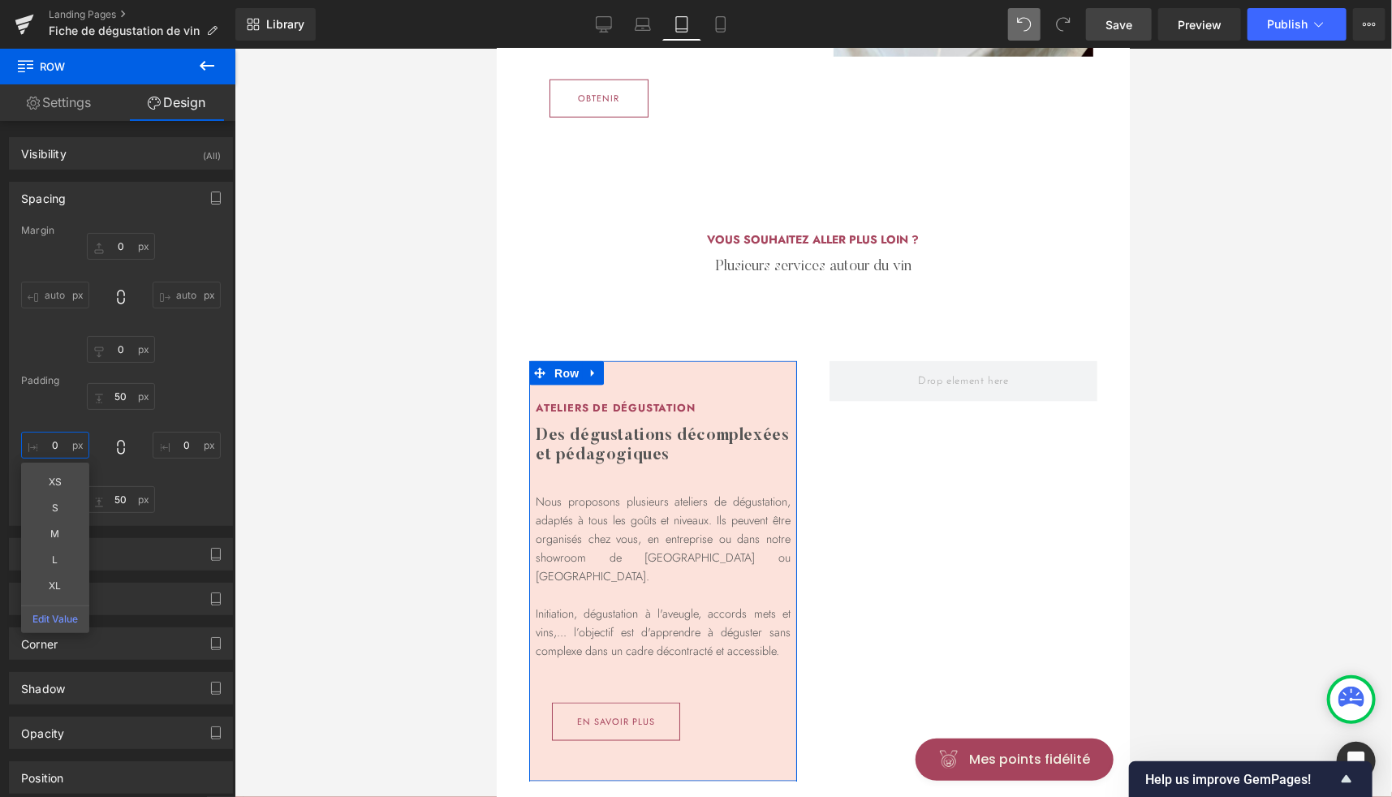
click at [58, 442] on input "0" at bounding box center [55, 445] width 68 height 27
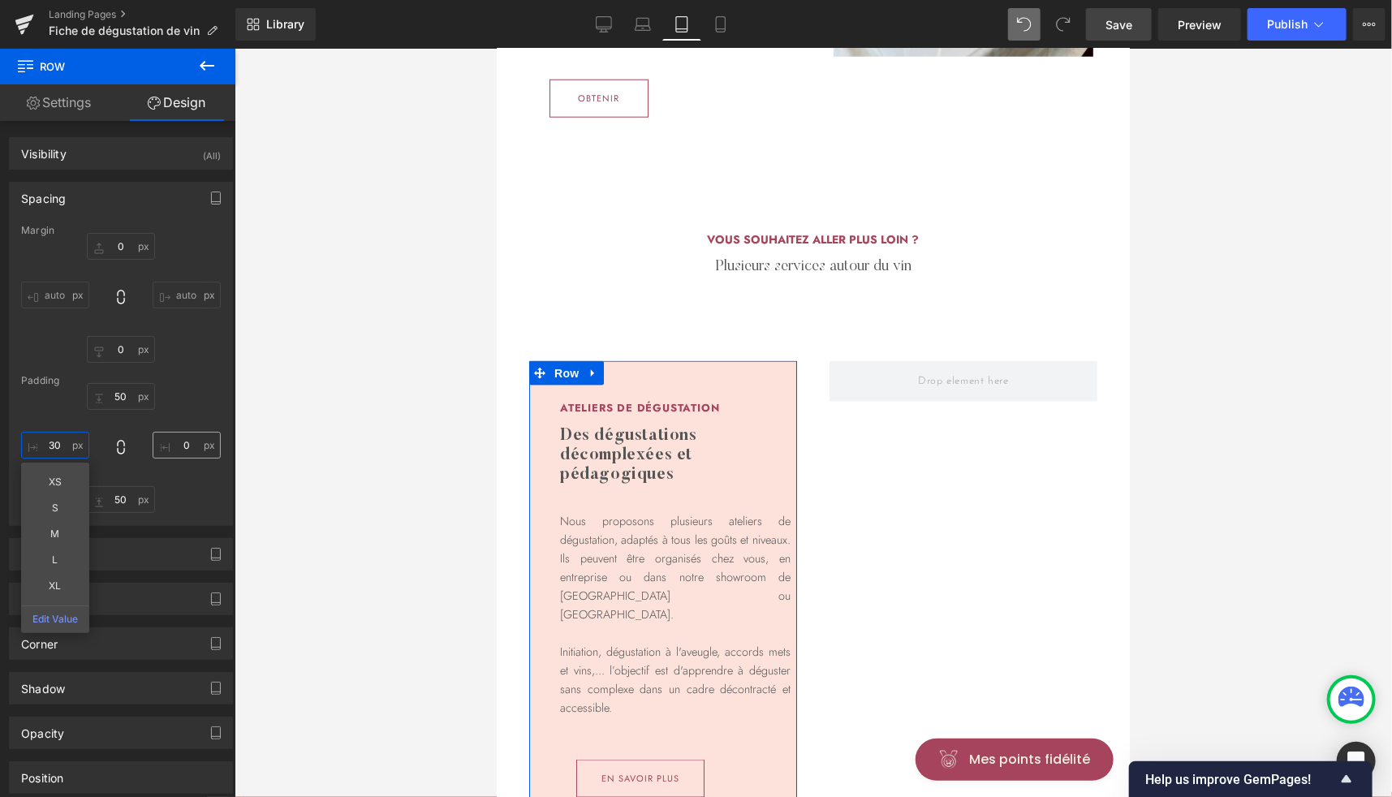
type input "30"
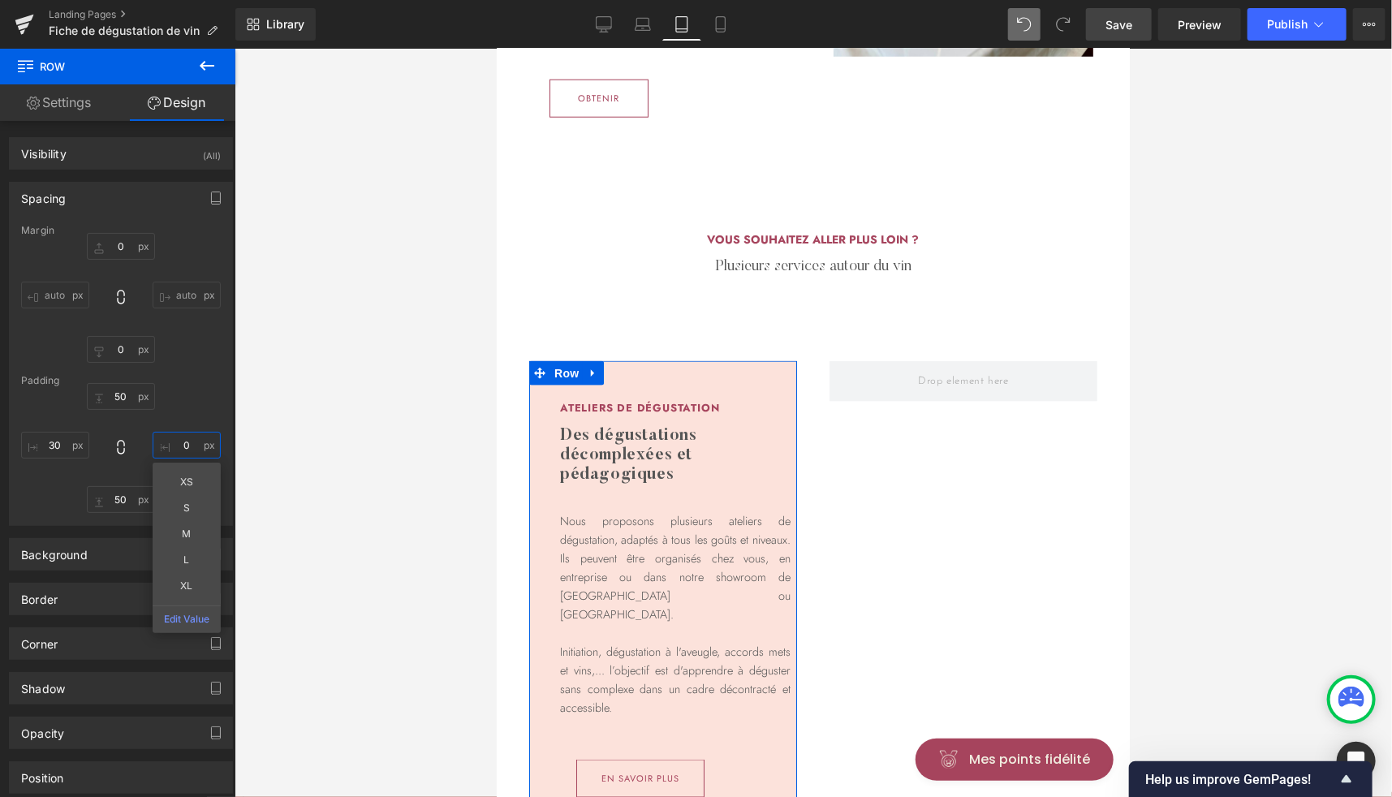
click at [185, 450] on input "0" at bounding box center [187, 445] width 68 height 27
type input "30"
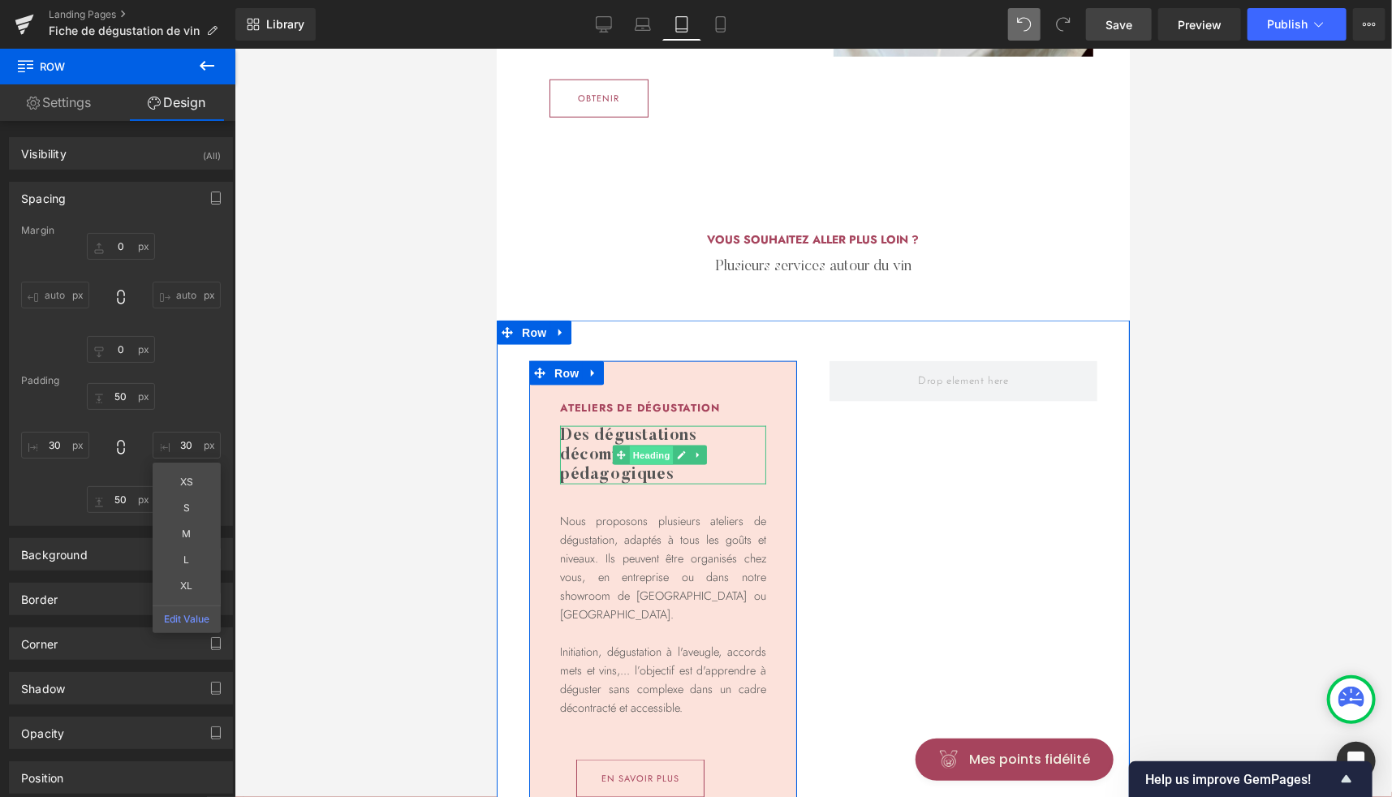
click at [658, 464] on span "Heading" at bounding box center [651, 454] width 44 height 19
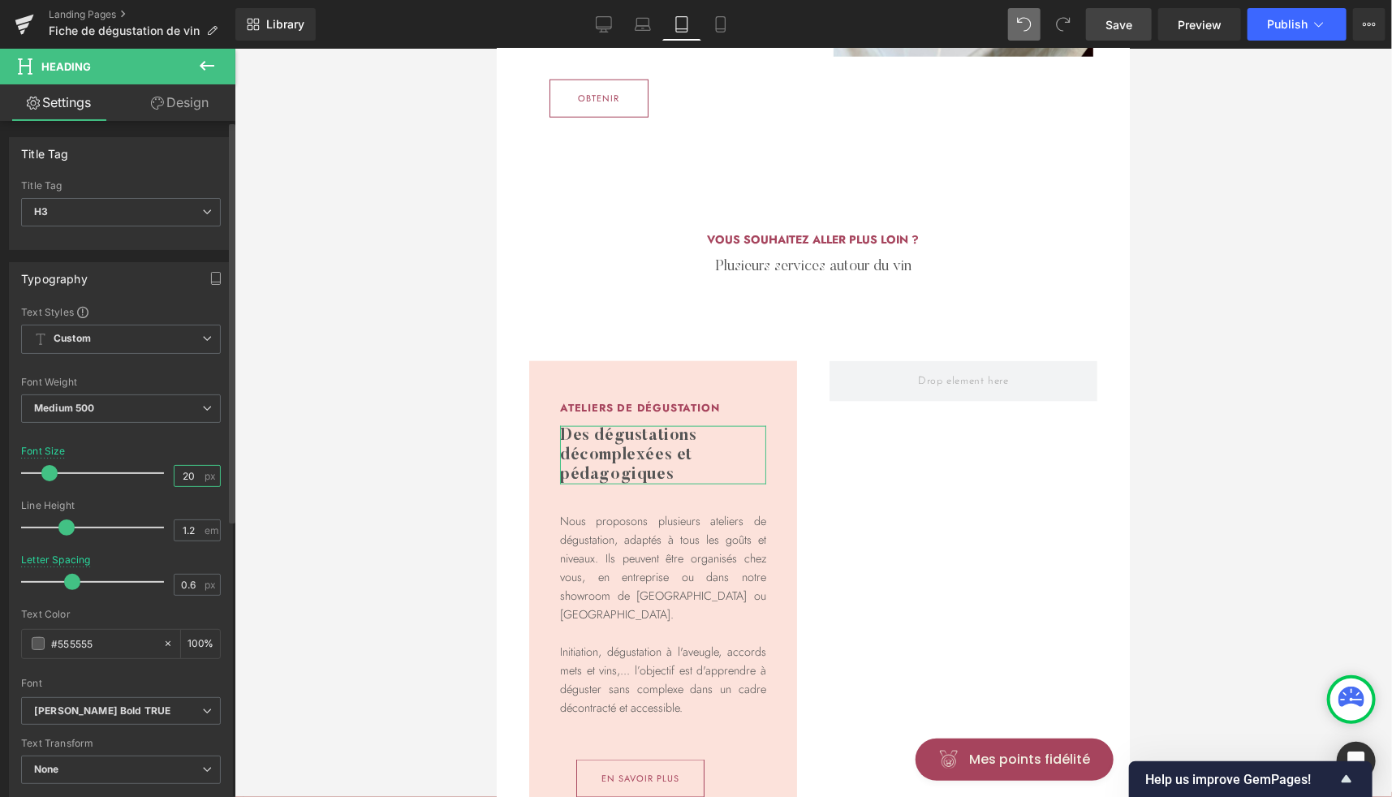
click at [185, 480] on input "20" at bounding box center [189, 476] width 28 height 20
type input "18"
click at [186, 578] on input "0.6" at bounding box center [189, 585] width 28 height 20
click at [185, 561] on div "Letter Spacing px" at bounding box center [121, 581] width 200 height 54
click at [187, 532] on input "1.2" at bounding box center [189, 530] width 28 height 20
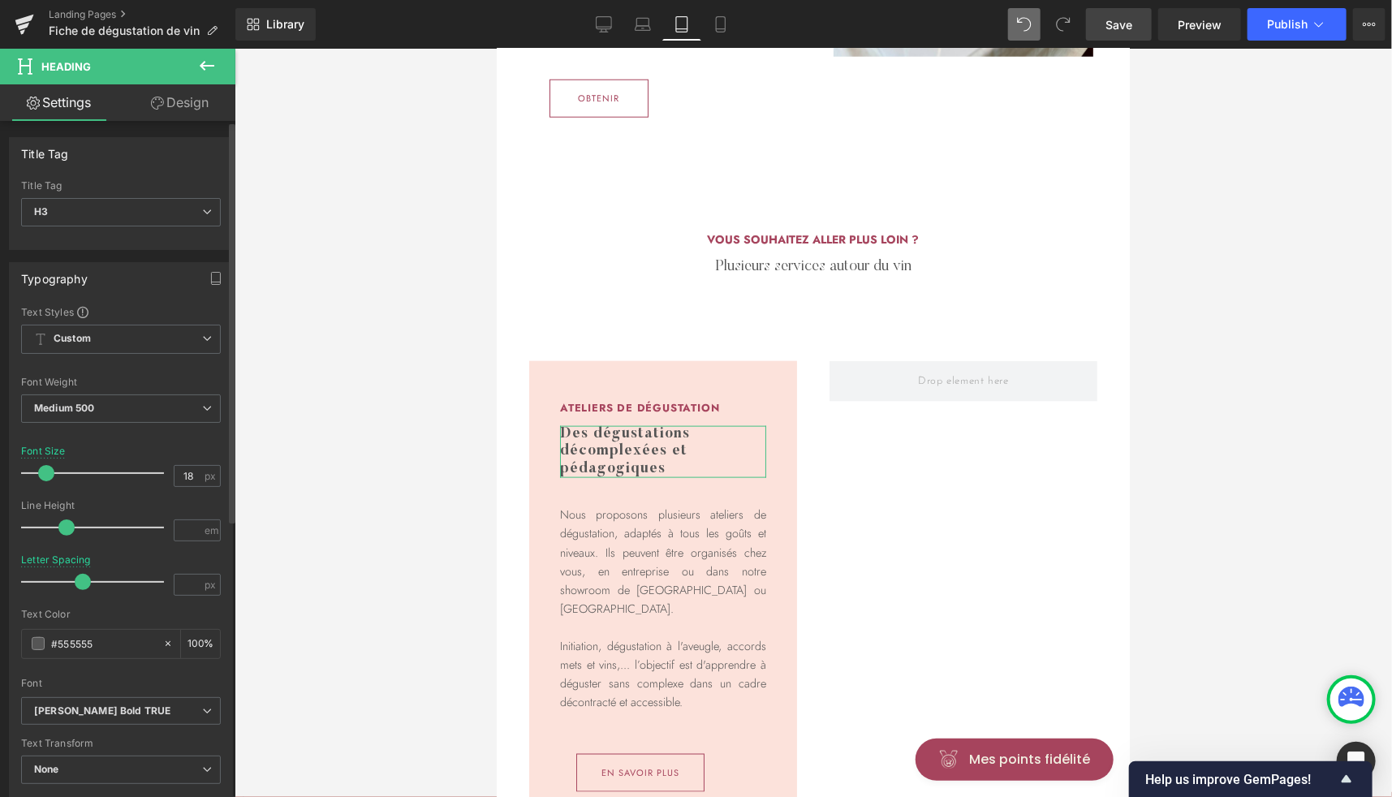
click at [187, 500] on div "Line Height" at bounding box center [121, 505] width 200 height 11
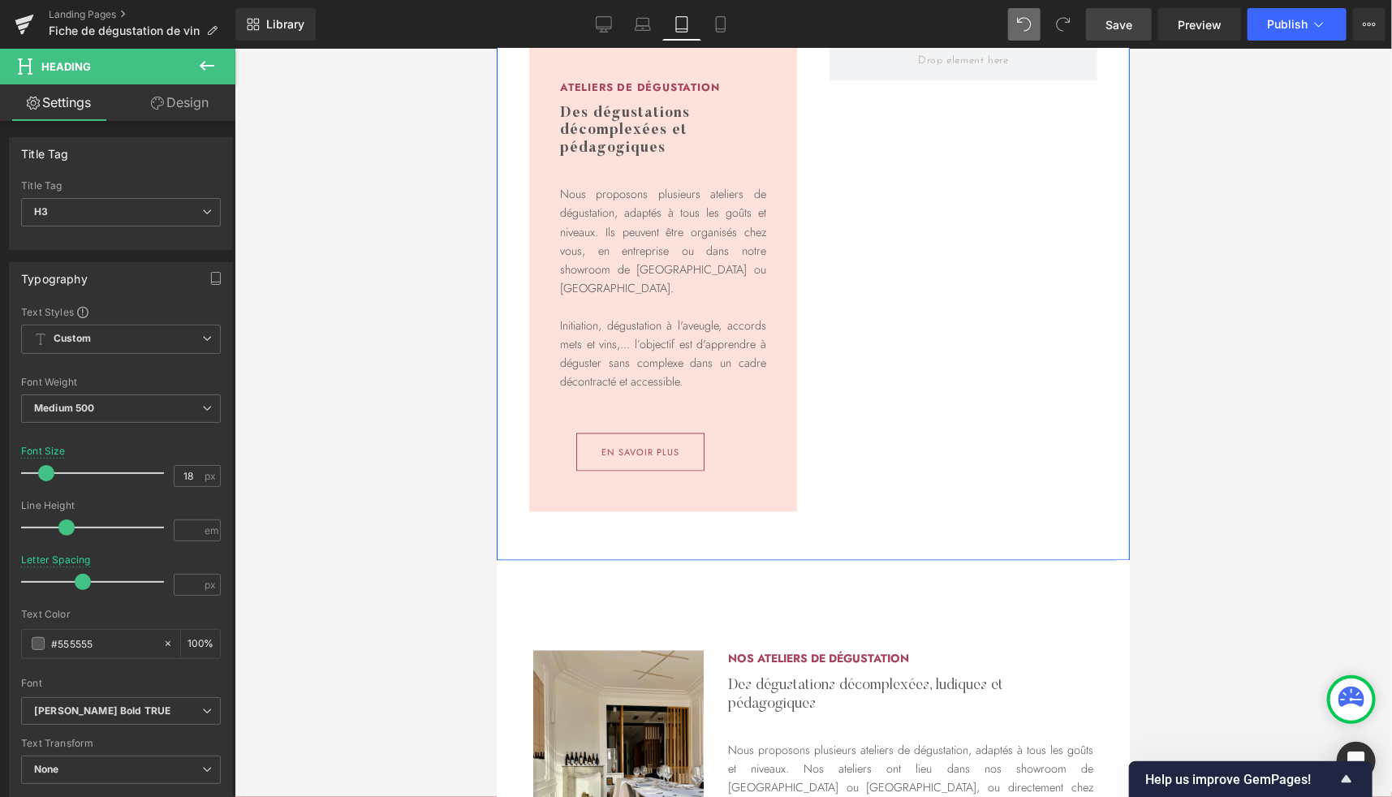
scroll to position [1204, 0]
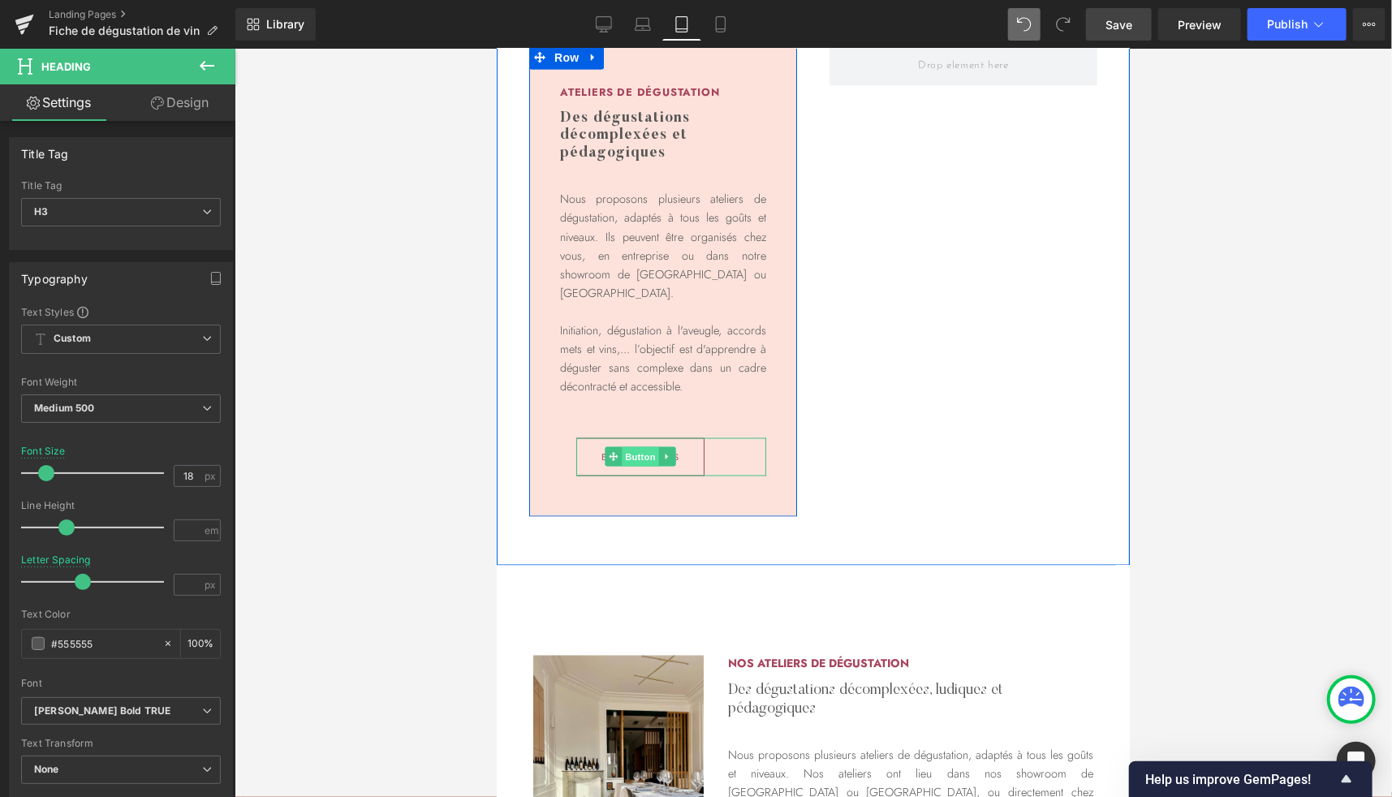
click at [627, 466] on span "Button" at bounding box center [639, 455] width 37 height 19
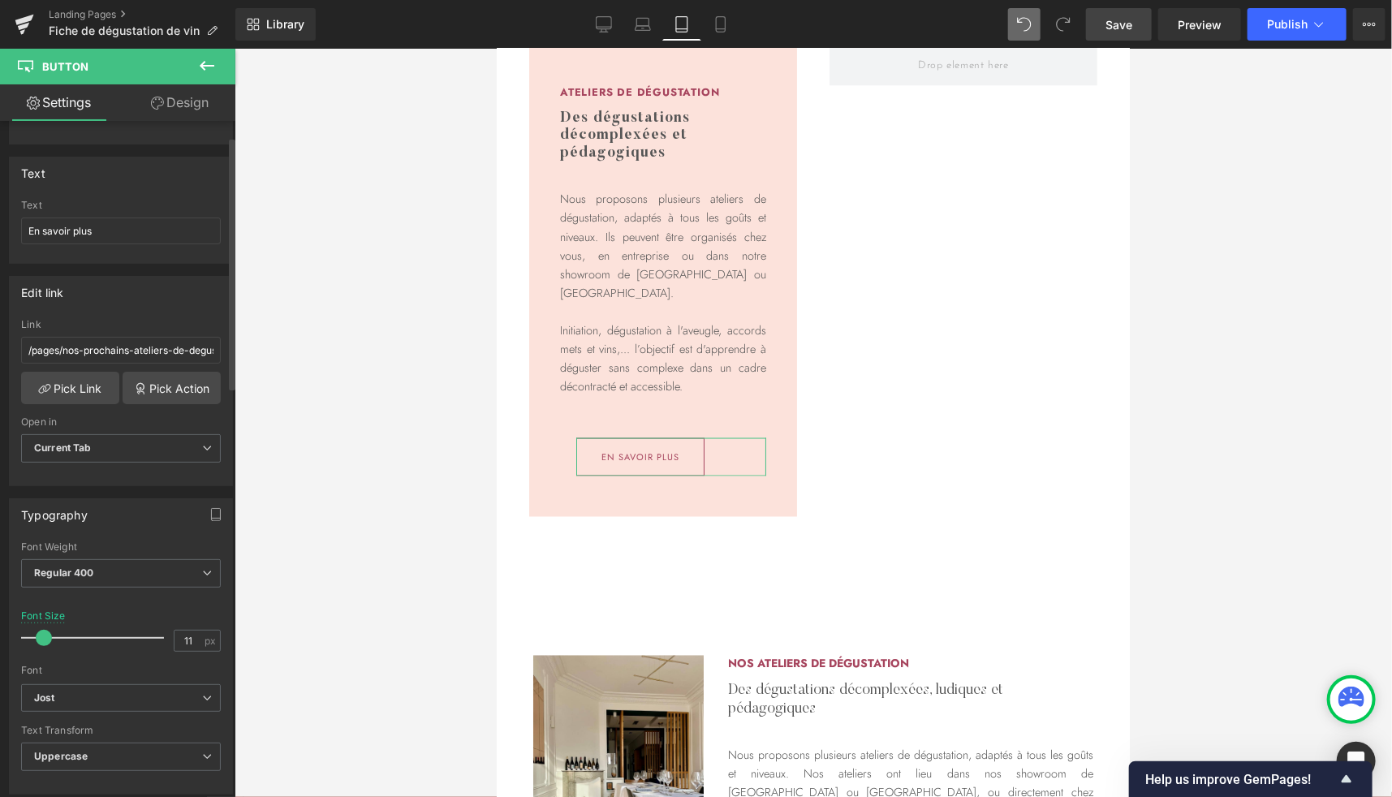
scroll to position [41, 0]
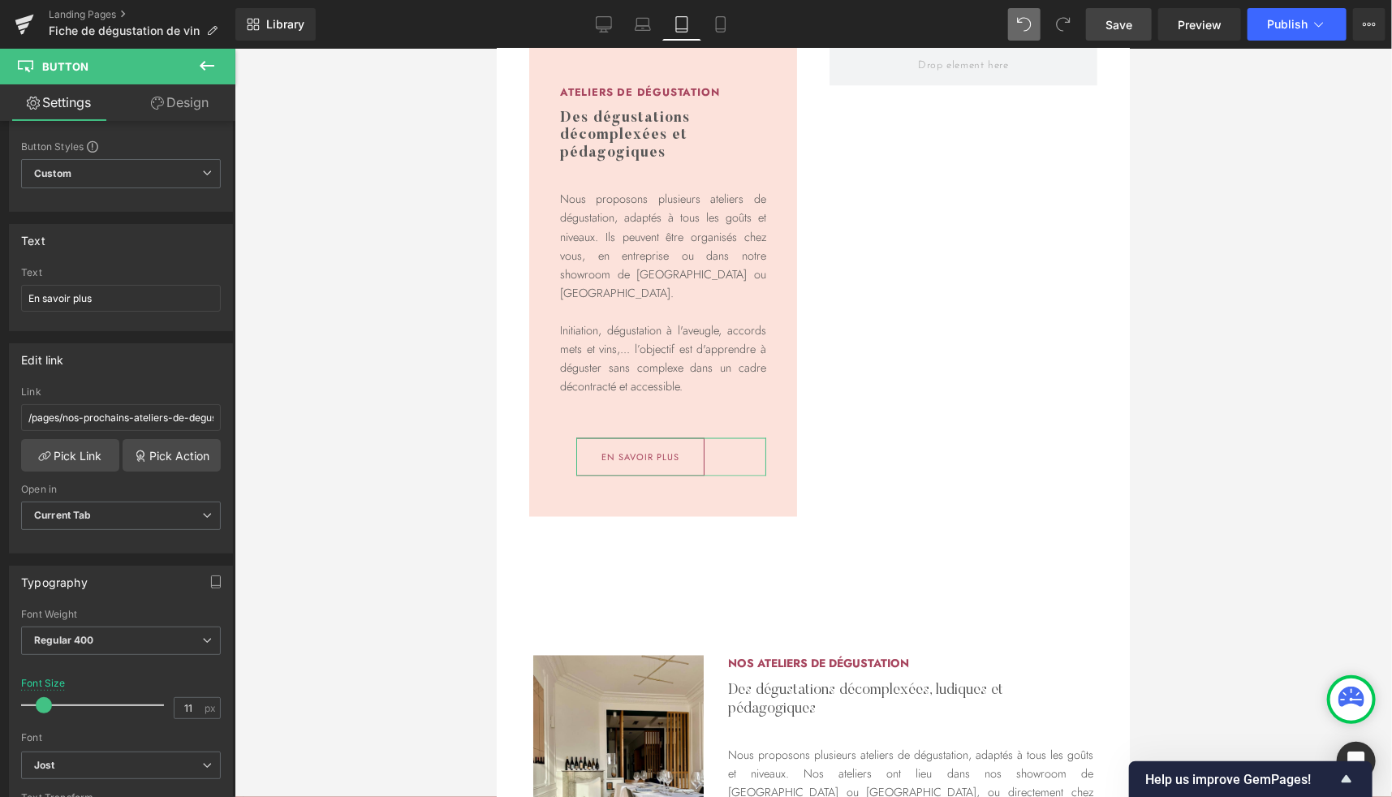
click at [194, 106] on link "Design" at bounding box center [180, 102] width 118 height 37
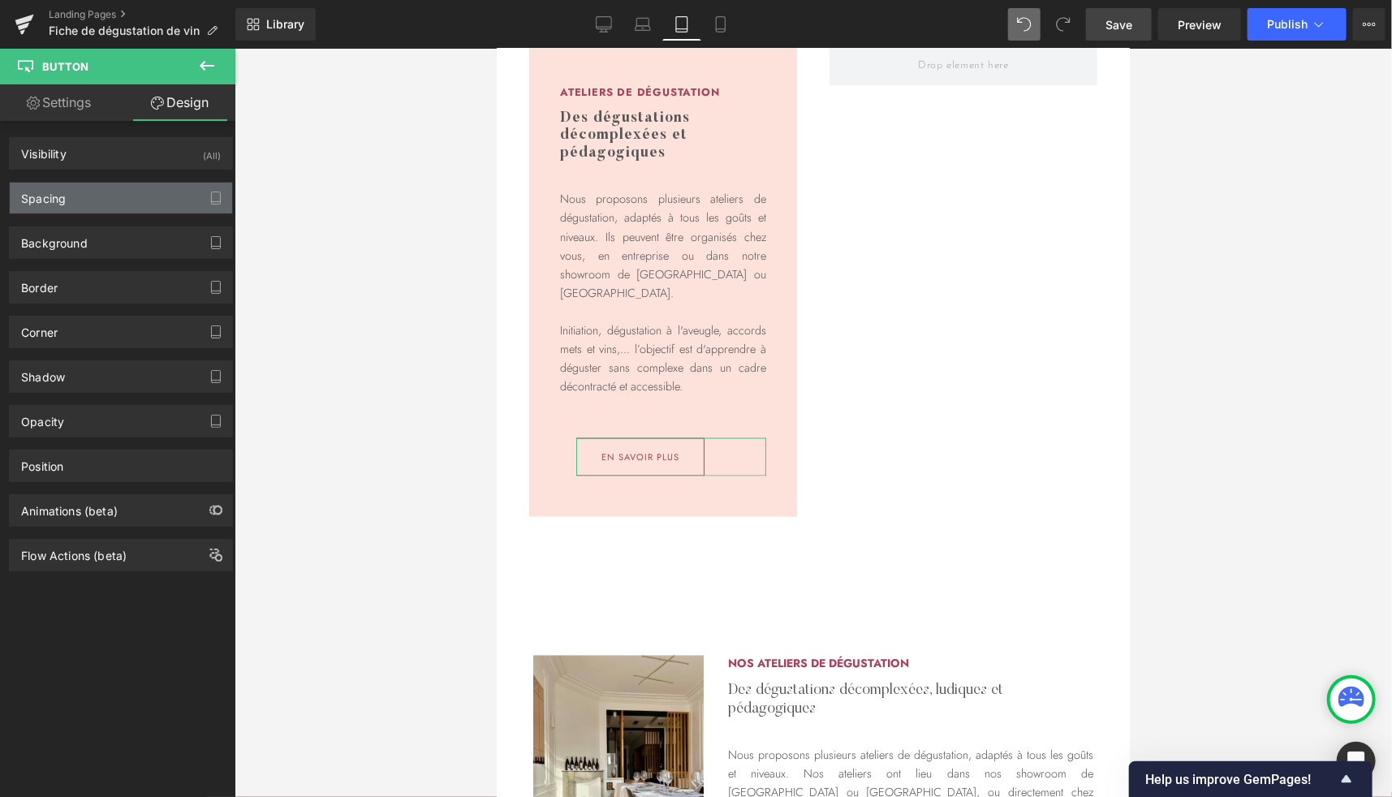
click at [78, 192] on div "Spacing" at bounding box center [121, 198] width 222 height 31
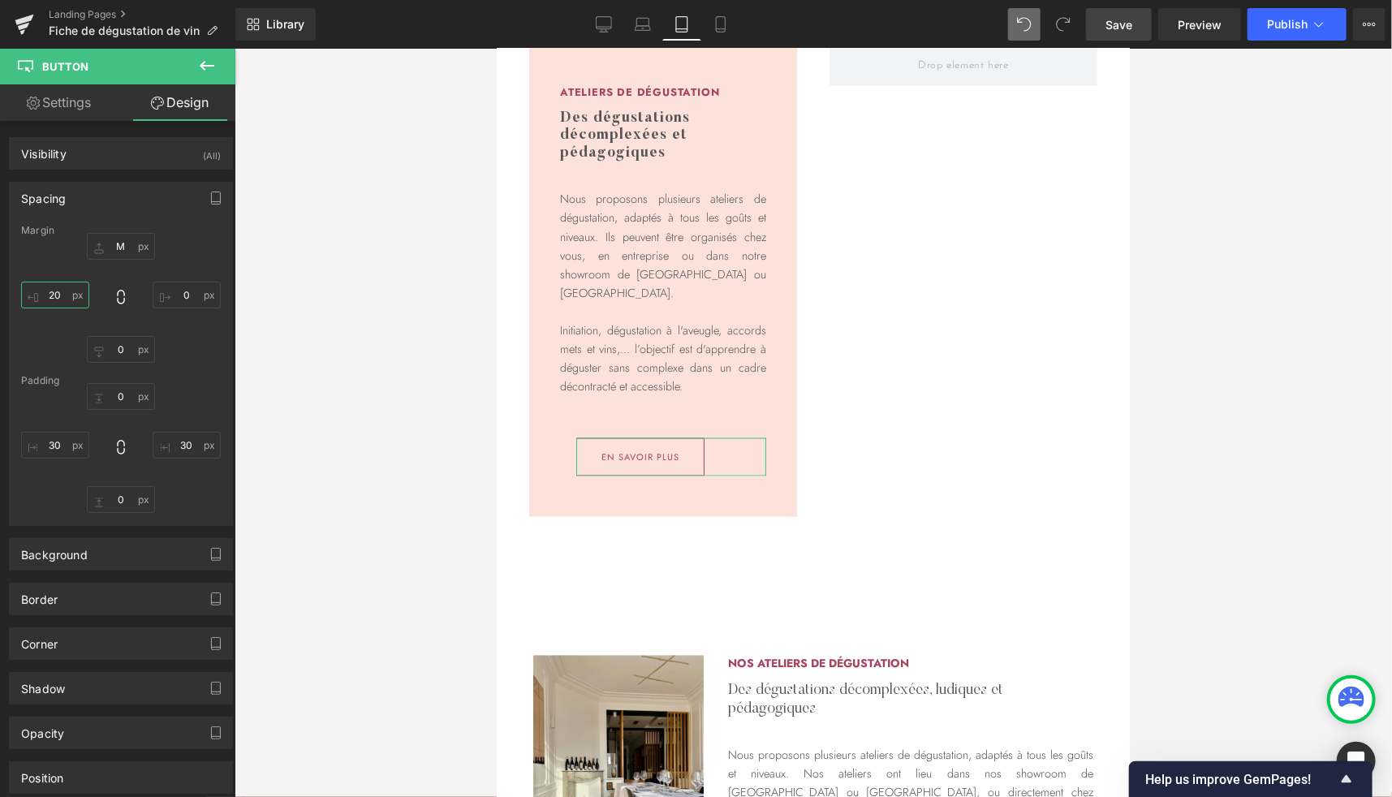
click at [56, 293] on input "20" at bounding box center [55, 295] width 68 height 27
type input "0"
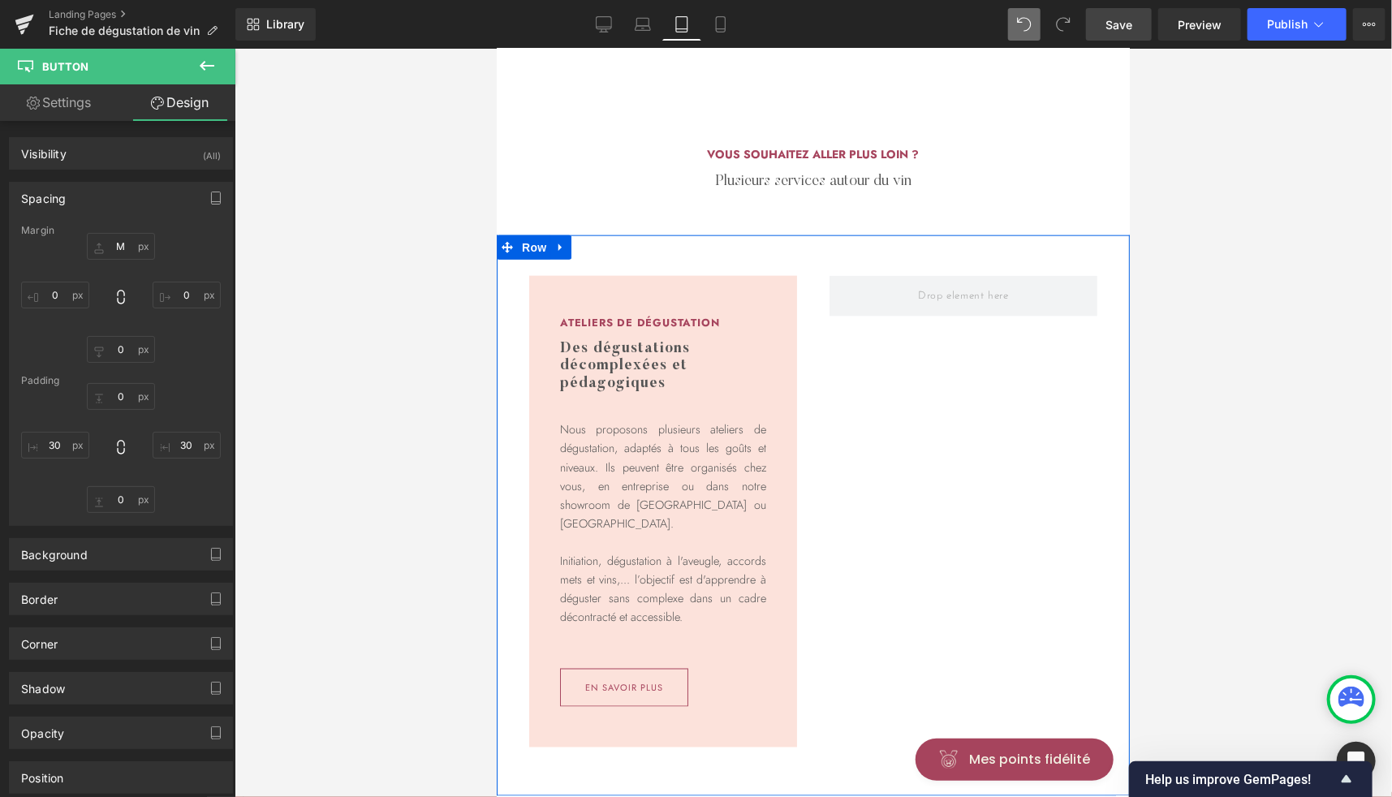
scroll to position [972, 0]
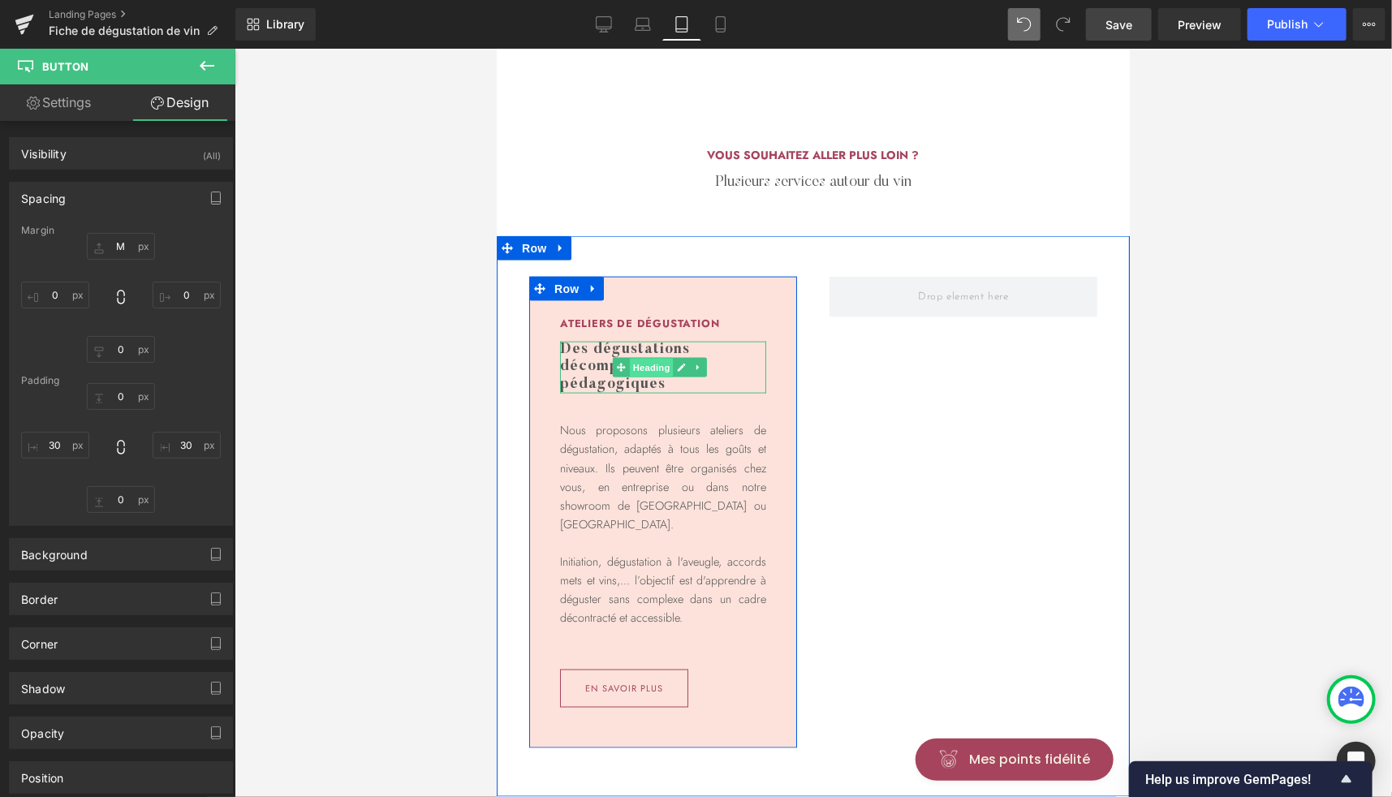
click at [644, 377] on span "Heading" at bounding box center [651, 367] width 44 height 19
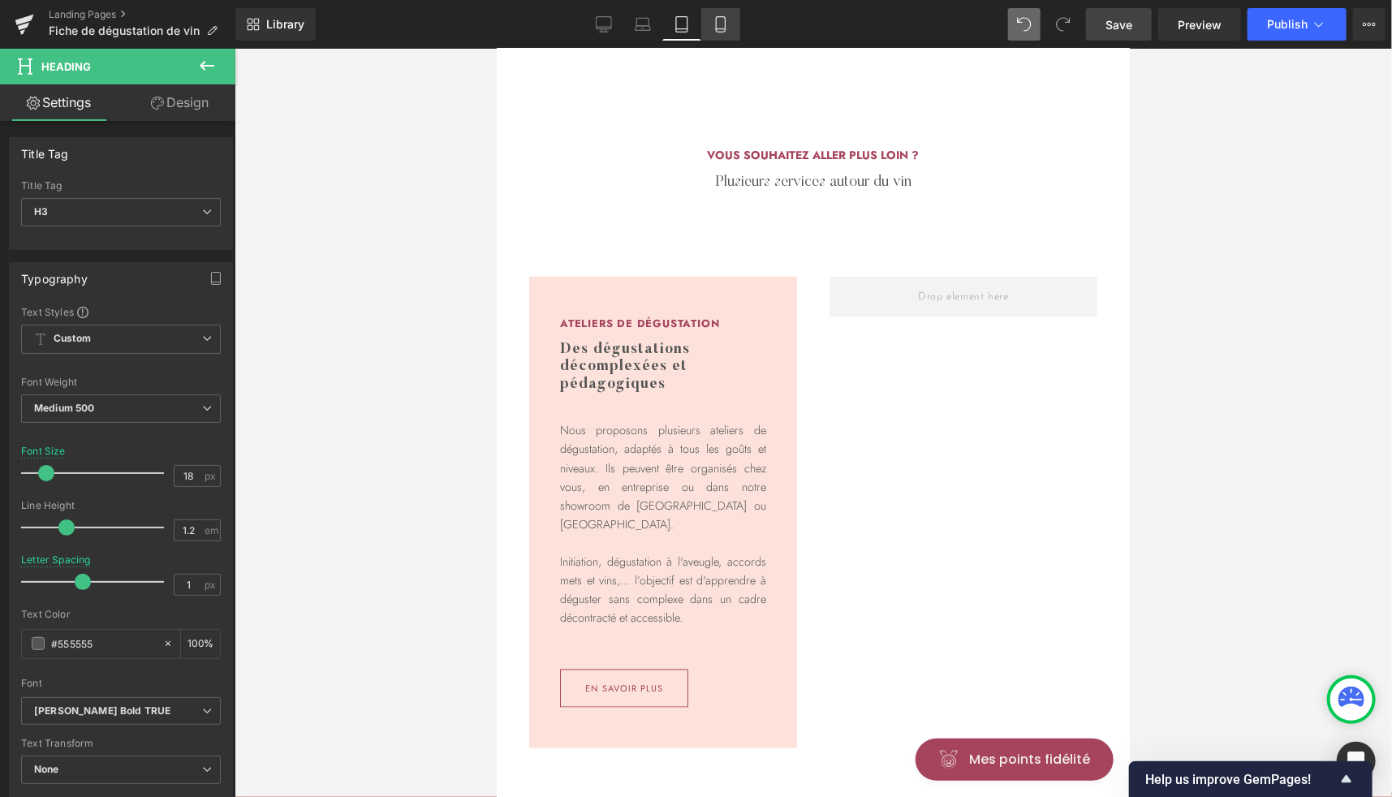
click at [726, 17] on icon at bounding box center [721, 24] width 16 height 16
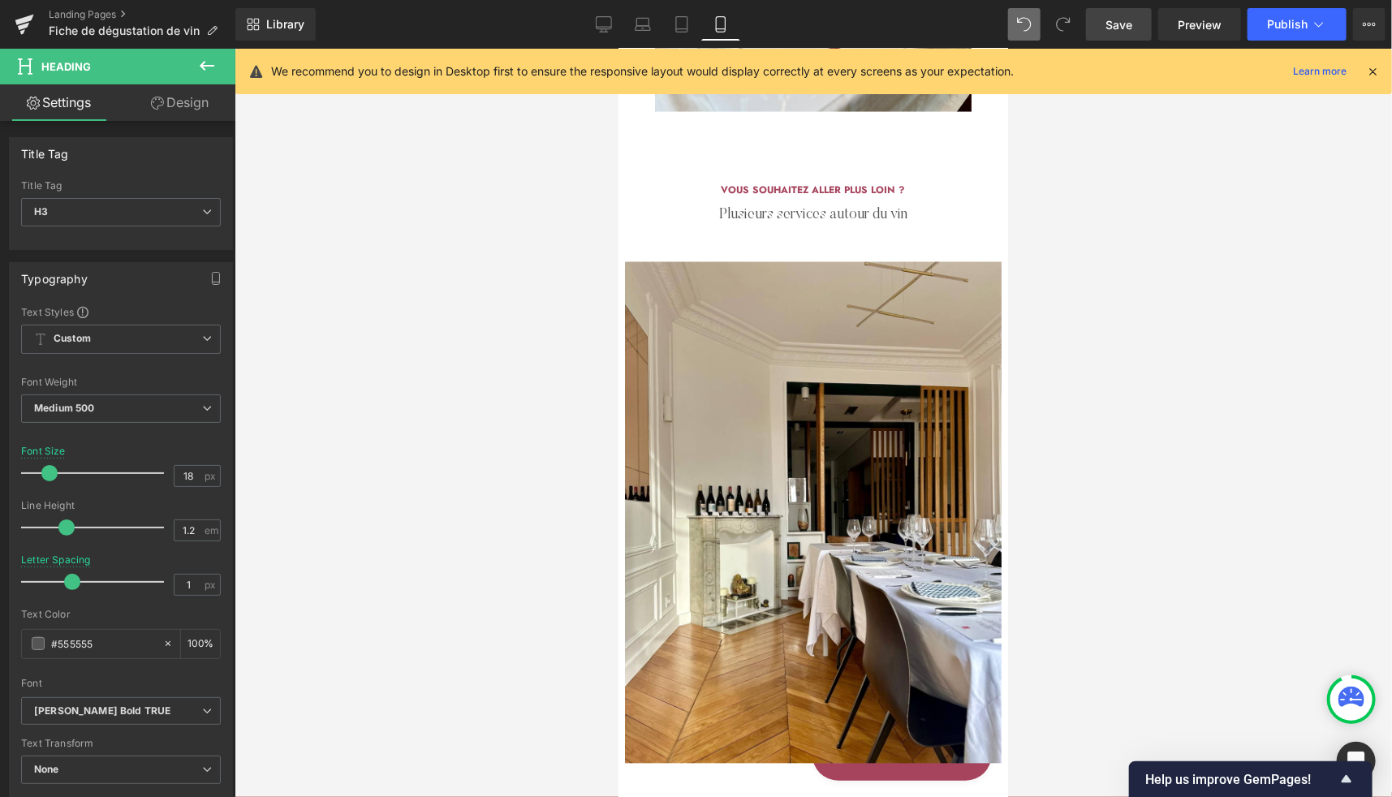
scroll to position [1390, 0]
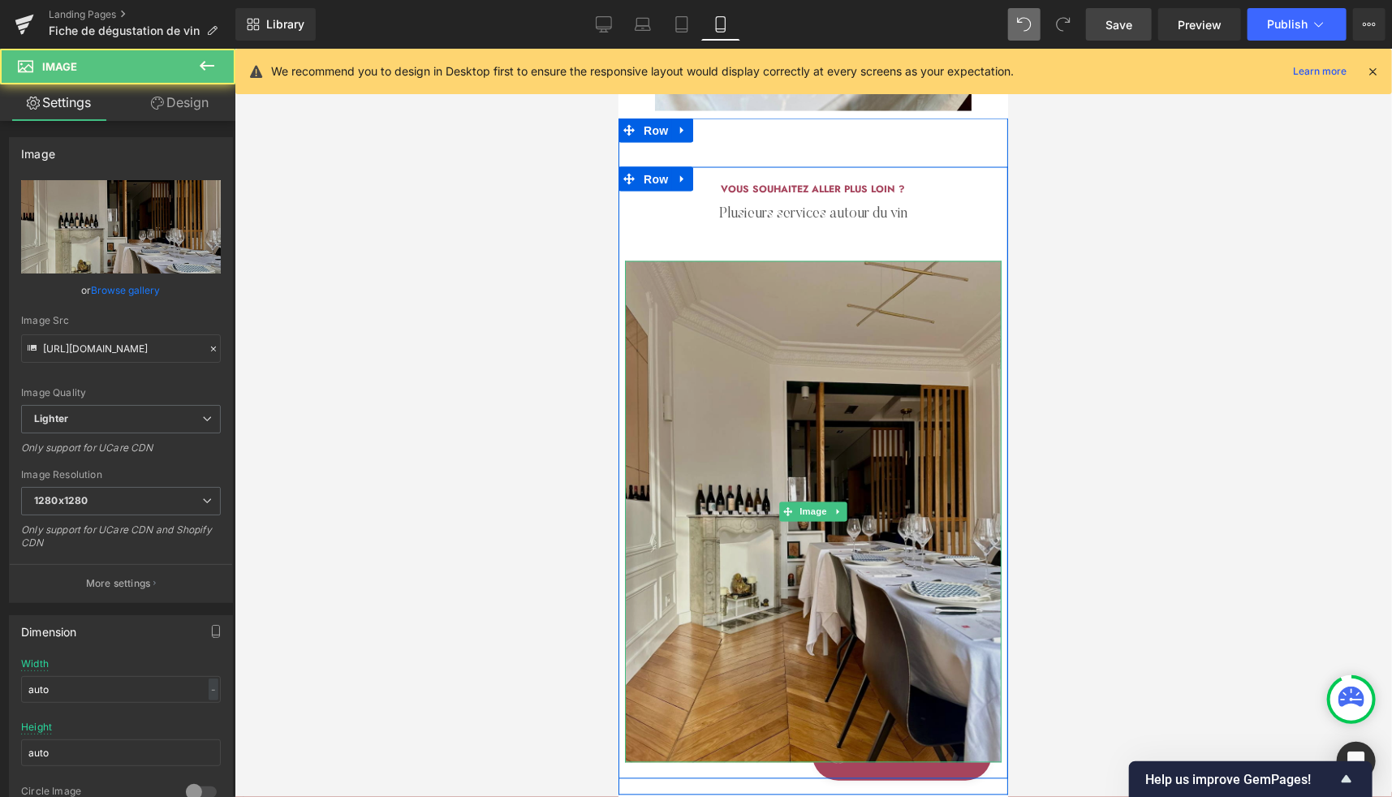
click at [743, 415] on img at bounding box center [812, 512] width 377 height 502
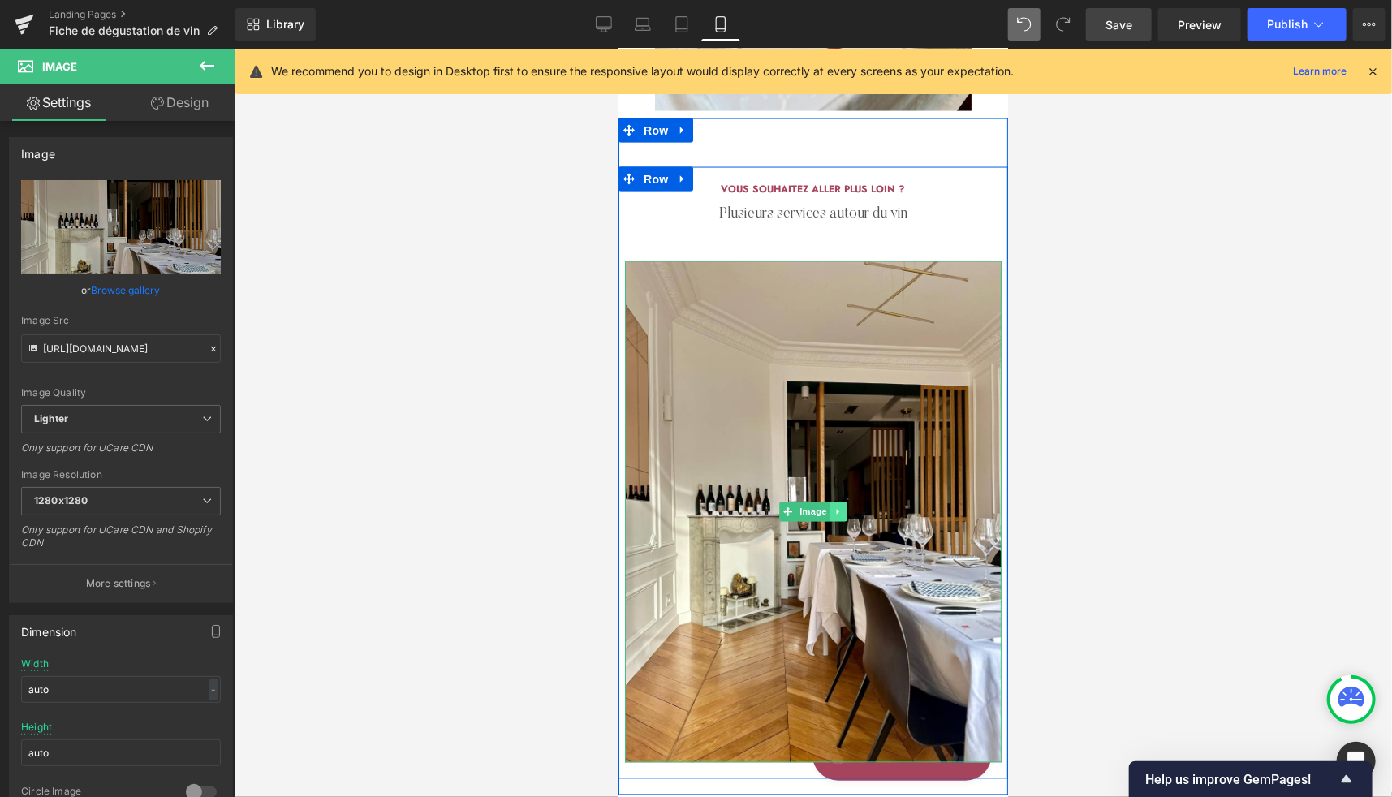
click at [838, 506] on link at bounding box center [837, 511] width 17 height 19
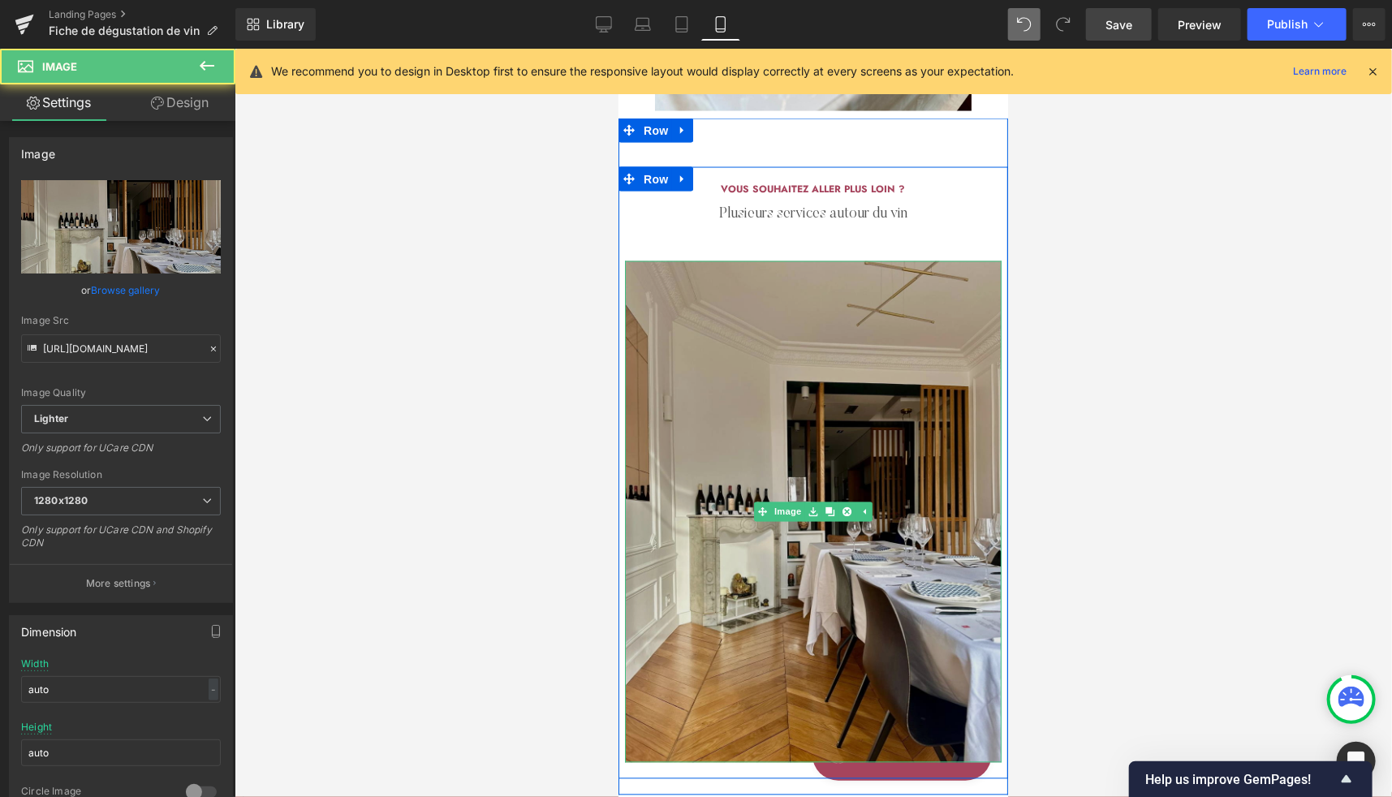
click at [825, 399] on img at bounding box center [812, 512] width 377 height 502
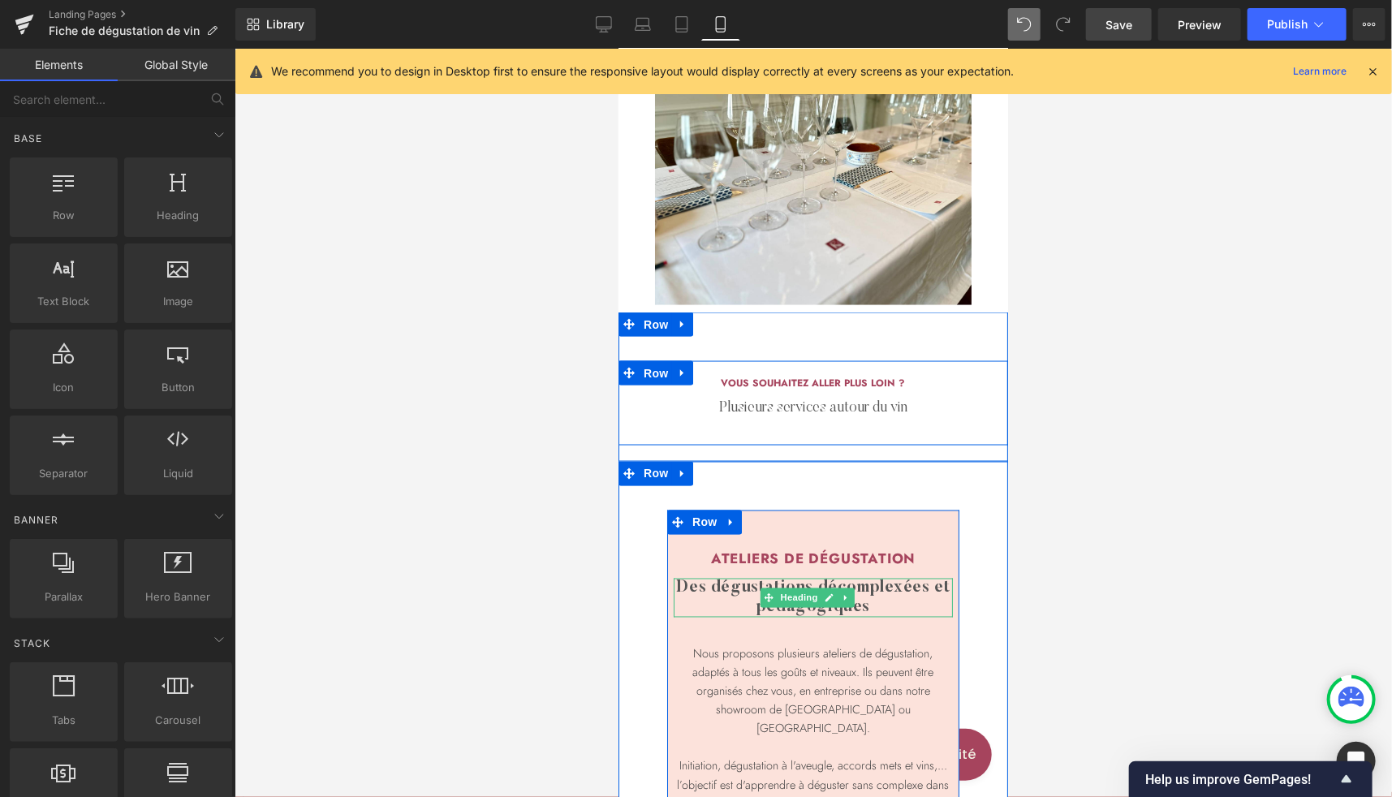
scroll to position [1187, 0]
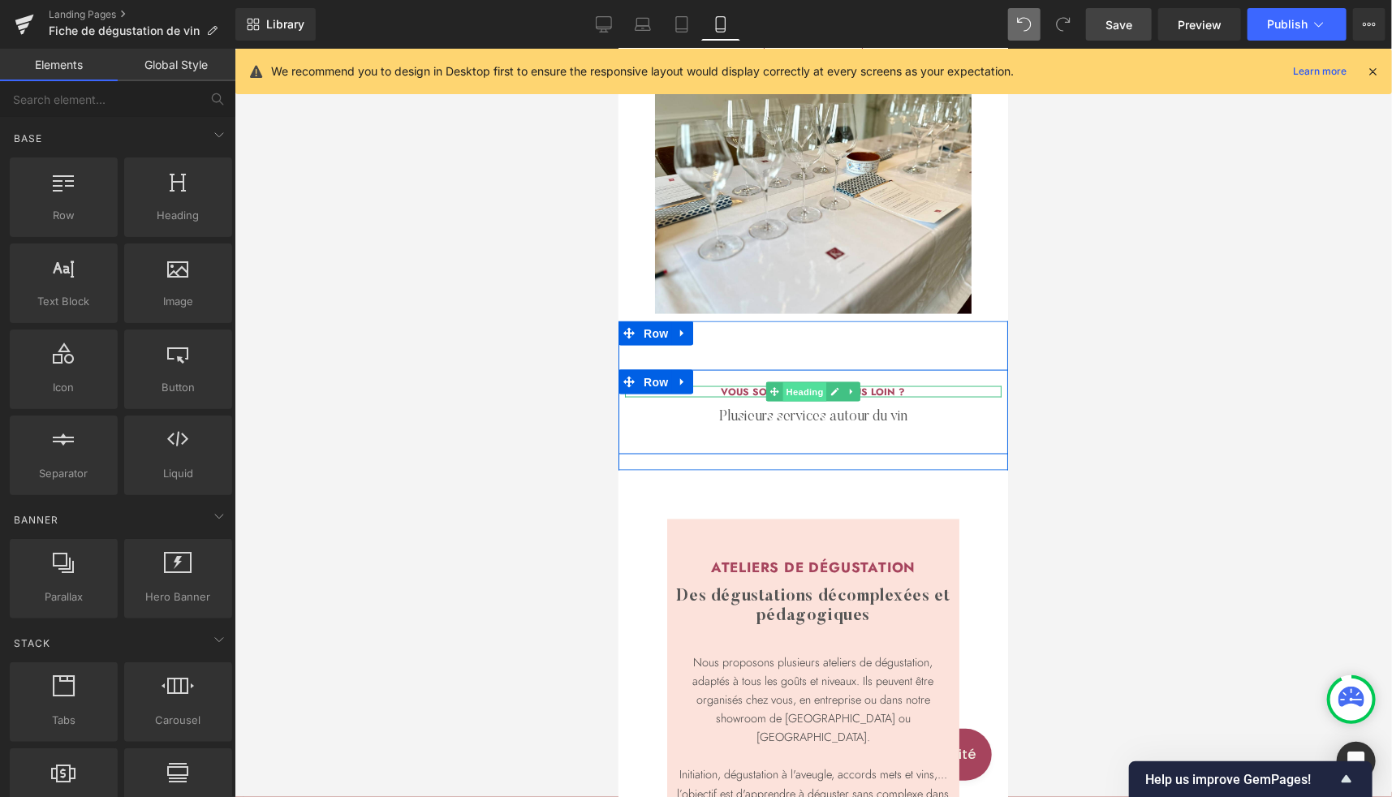
click at [792, 386] on span "Heading" at bounding box center [804, 391] width 44 height 19
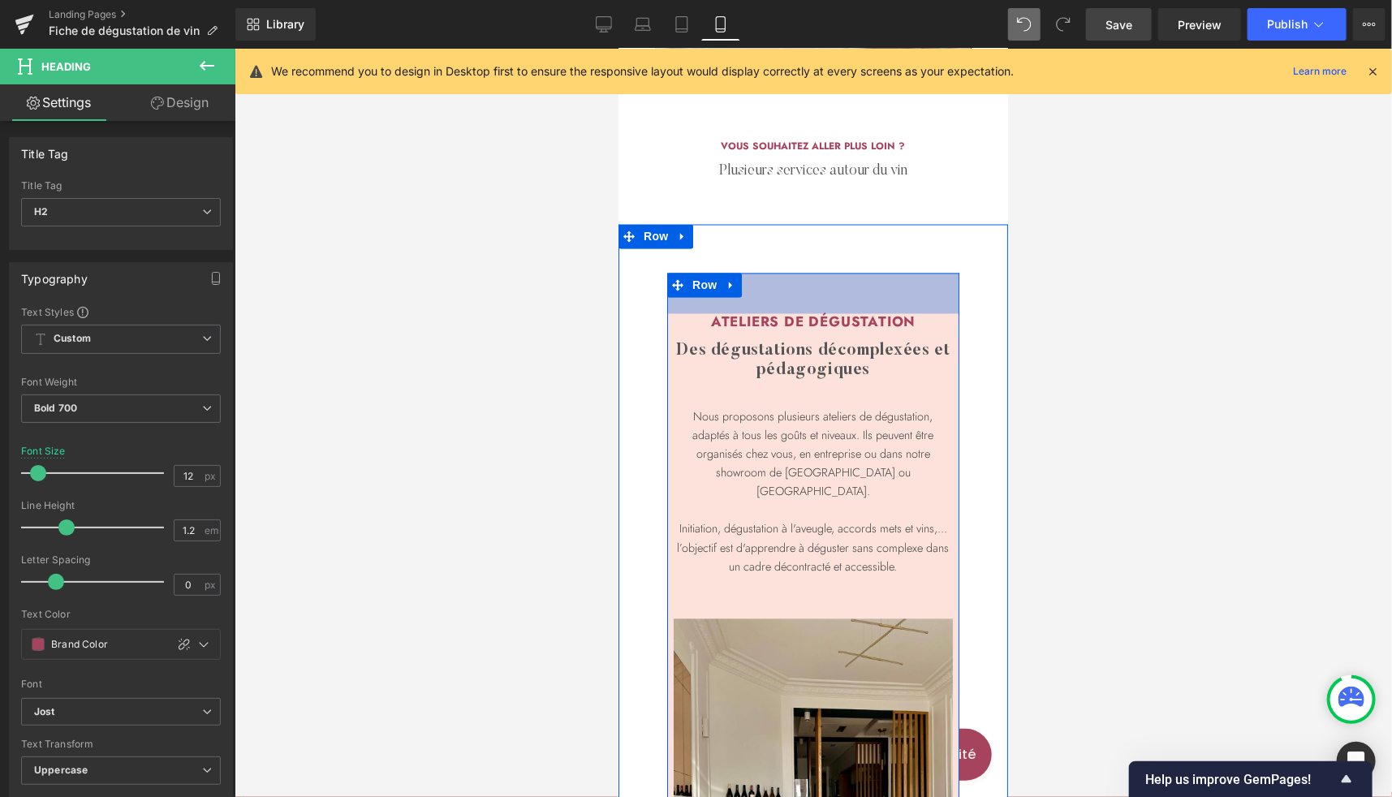
scroll to position [1433, 0]
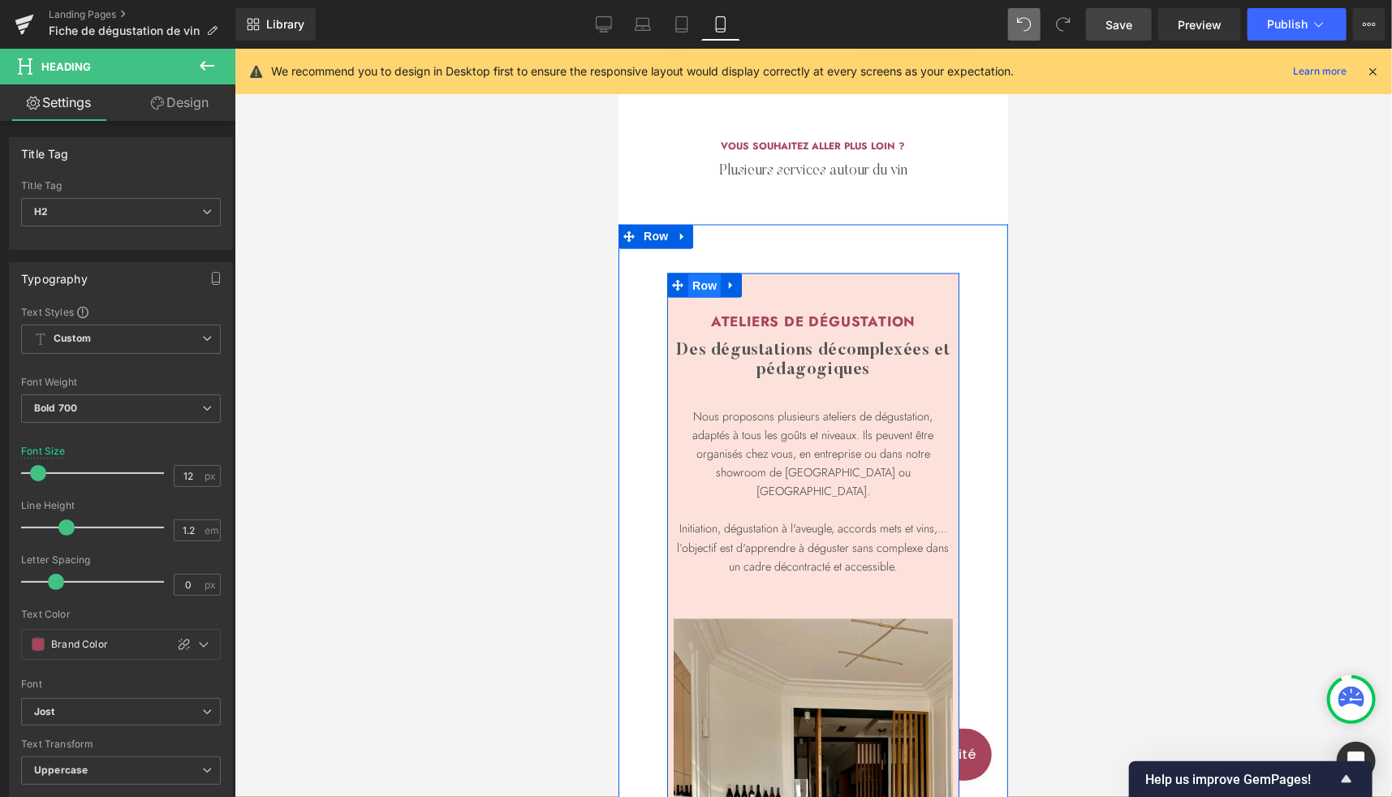
click at [698, 276] on span "Row" at bounding box center [703, 286] width 32 height 24
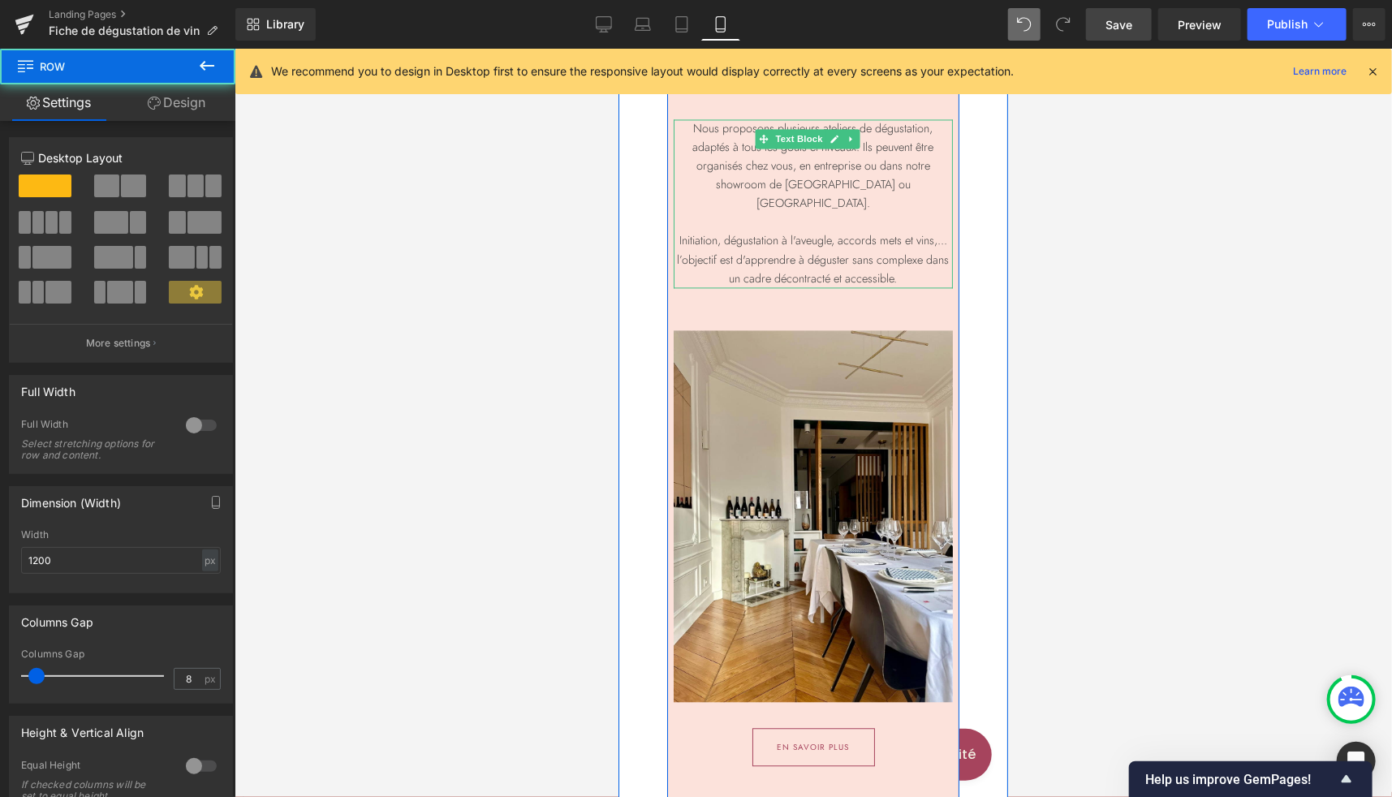
scroll to position [1799, 0]
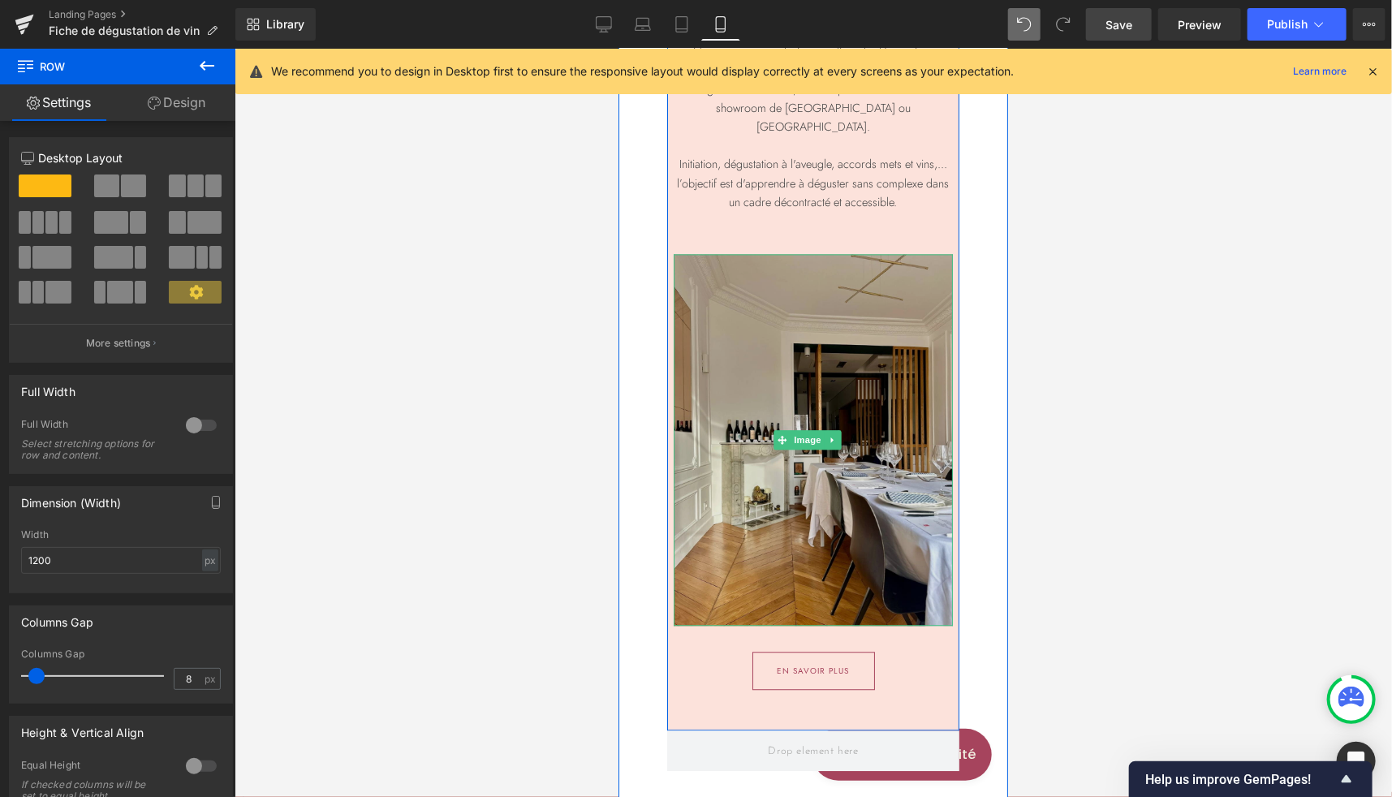
click at [794, 373] on img at bounding box center [812, 439] width 279 height 373
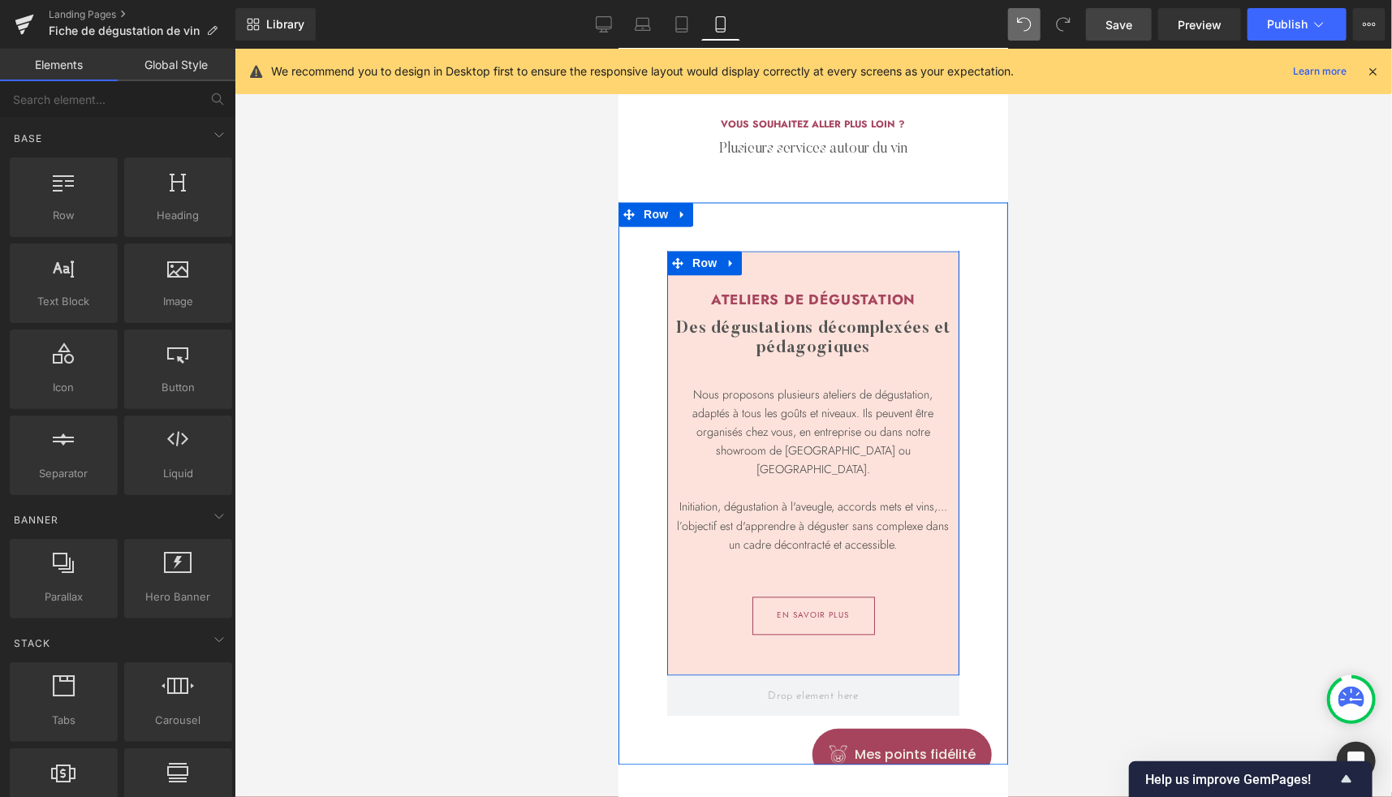
scroll to position [1454, 0]
click at [700, 261] on span "Row" at bounding box center [703, 264] width 32 height 24
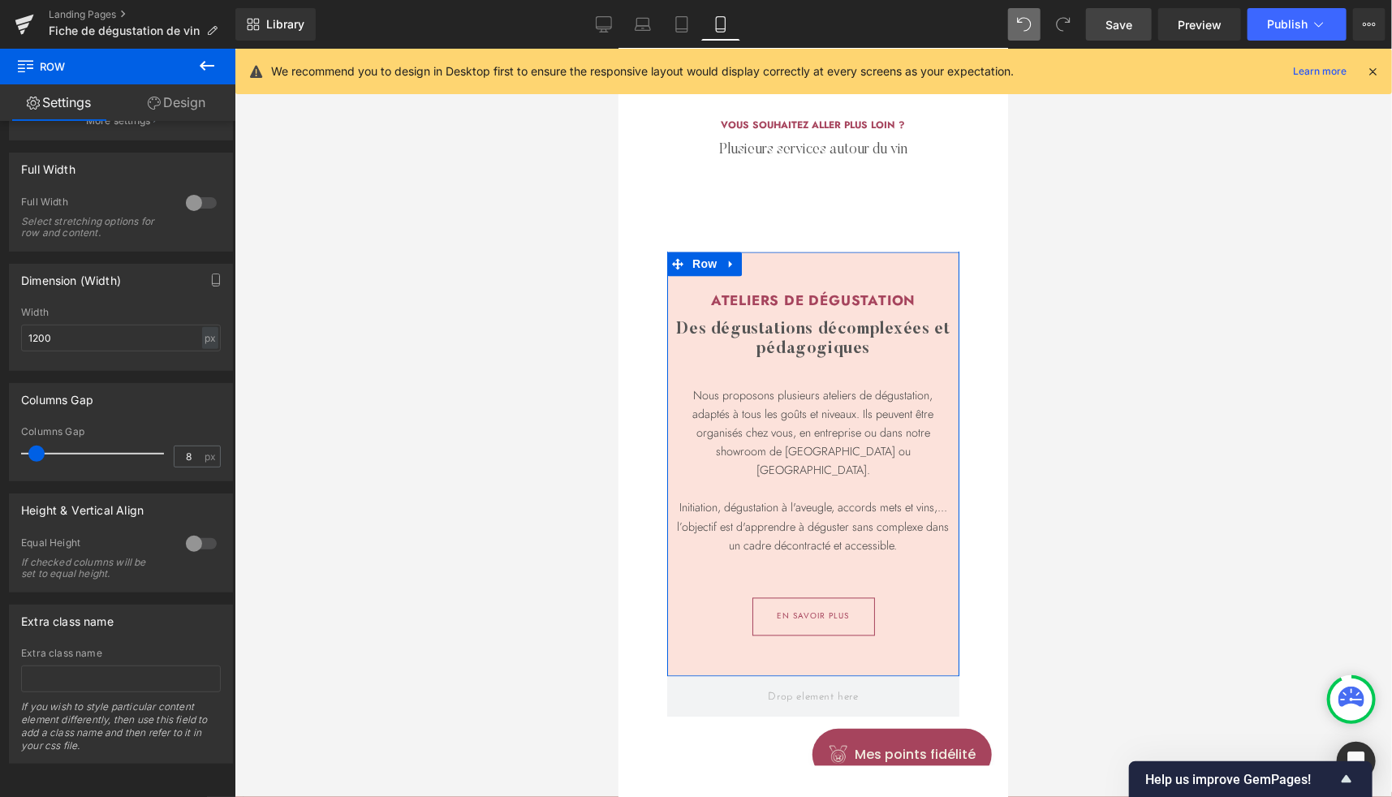
scroll to position [0, 0]
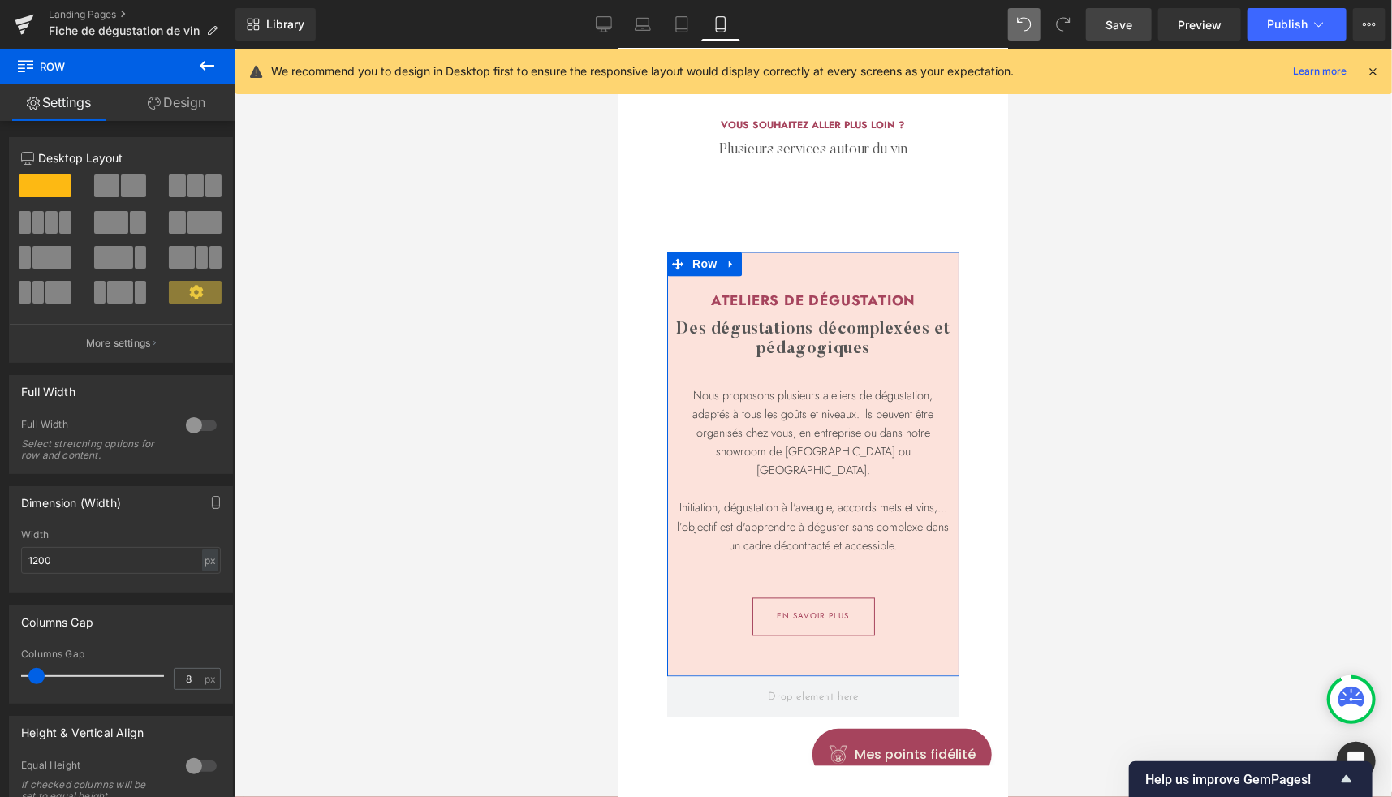
click at [197, 101] on link "Design" at bounding box center [177, 102] width 118 height 37
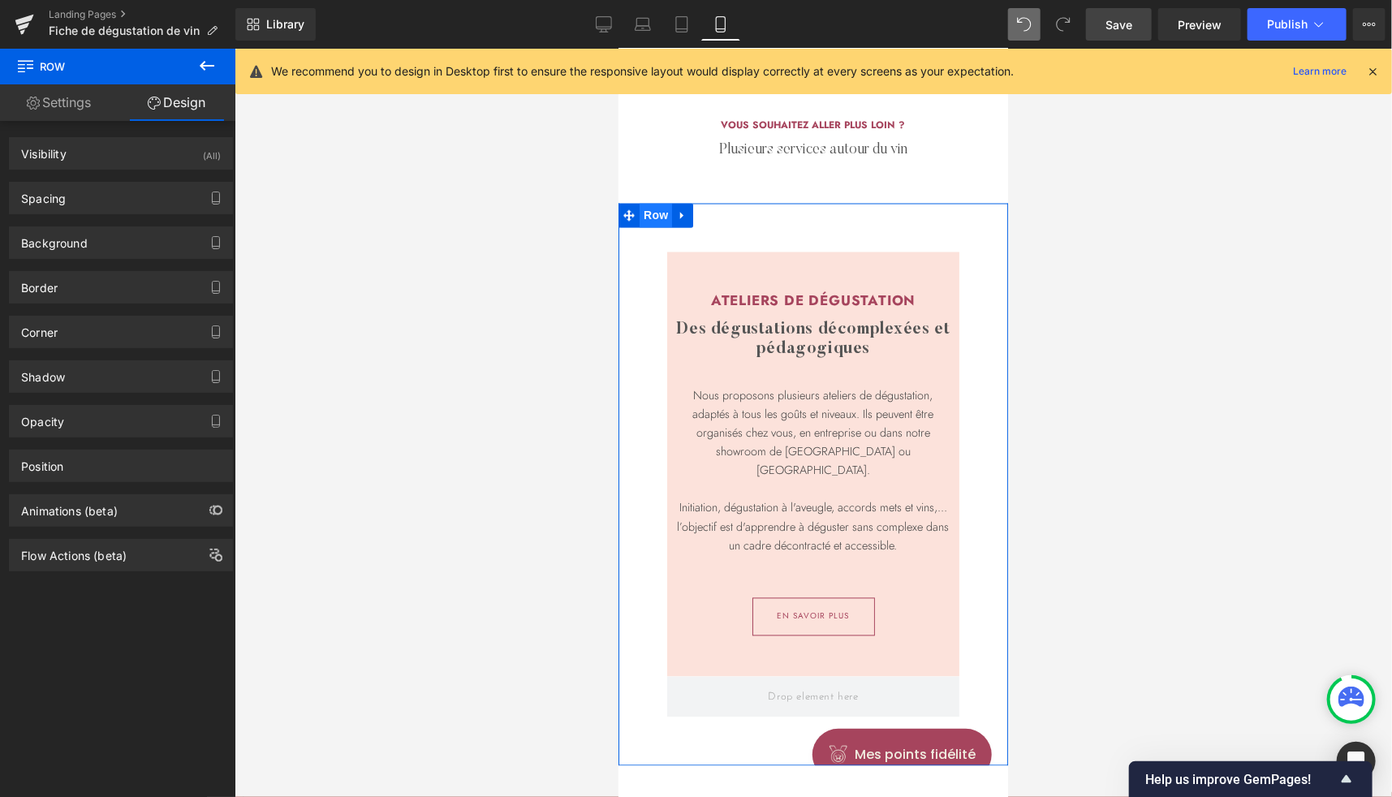
click at [654, 217] on span "Row" at bounding box center [655, 215] width 32 height 24
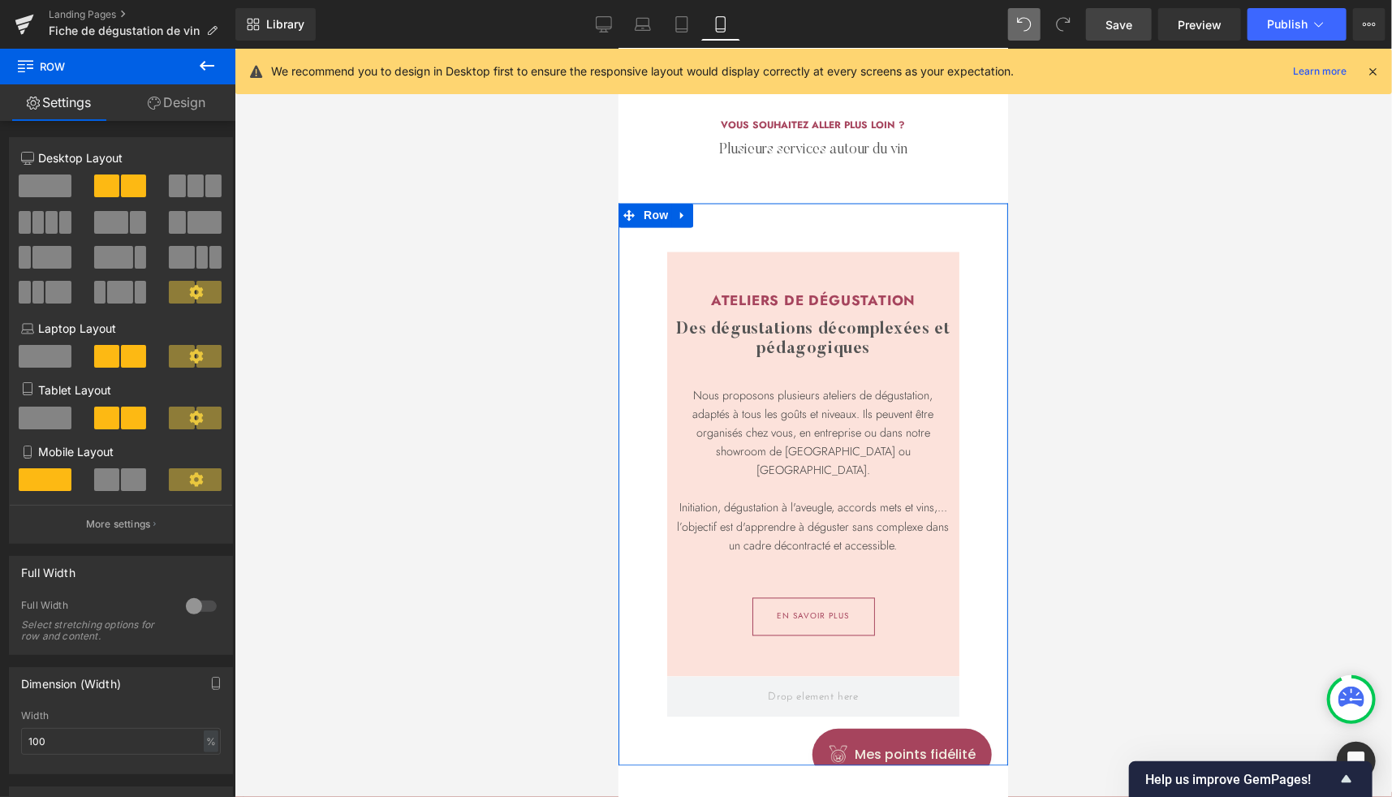
click at [183, 106] on link "Design" at bounding box center [177, 102] width 118 height 37
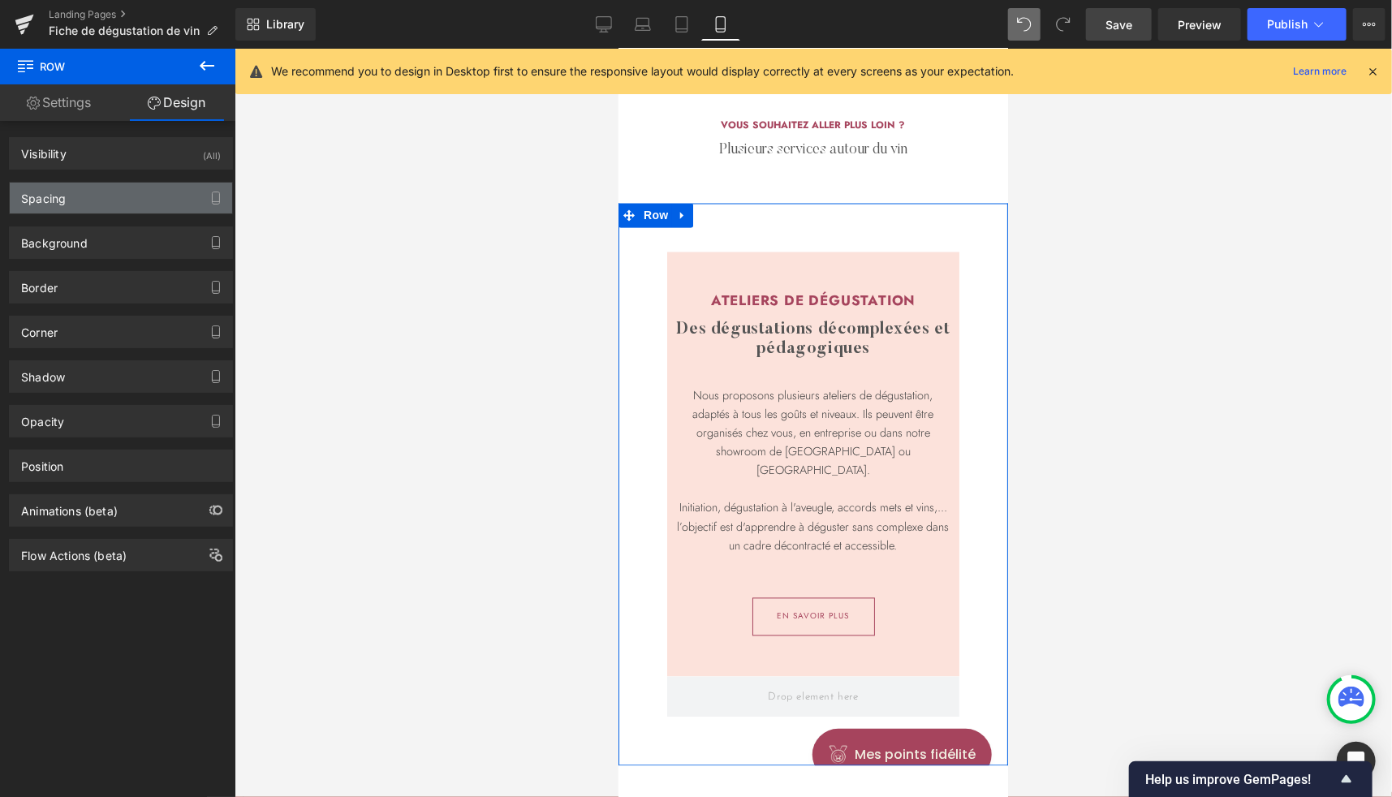
click at [73, 199] on div "Spacing" at bounding box center [121, 198] width 222 height 31
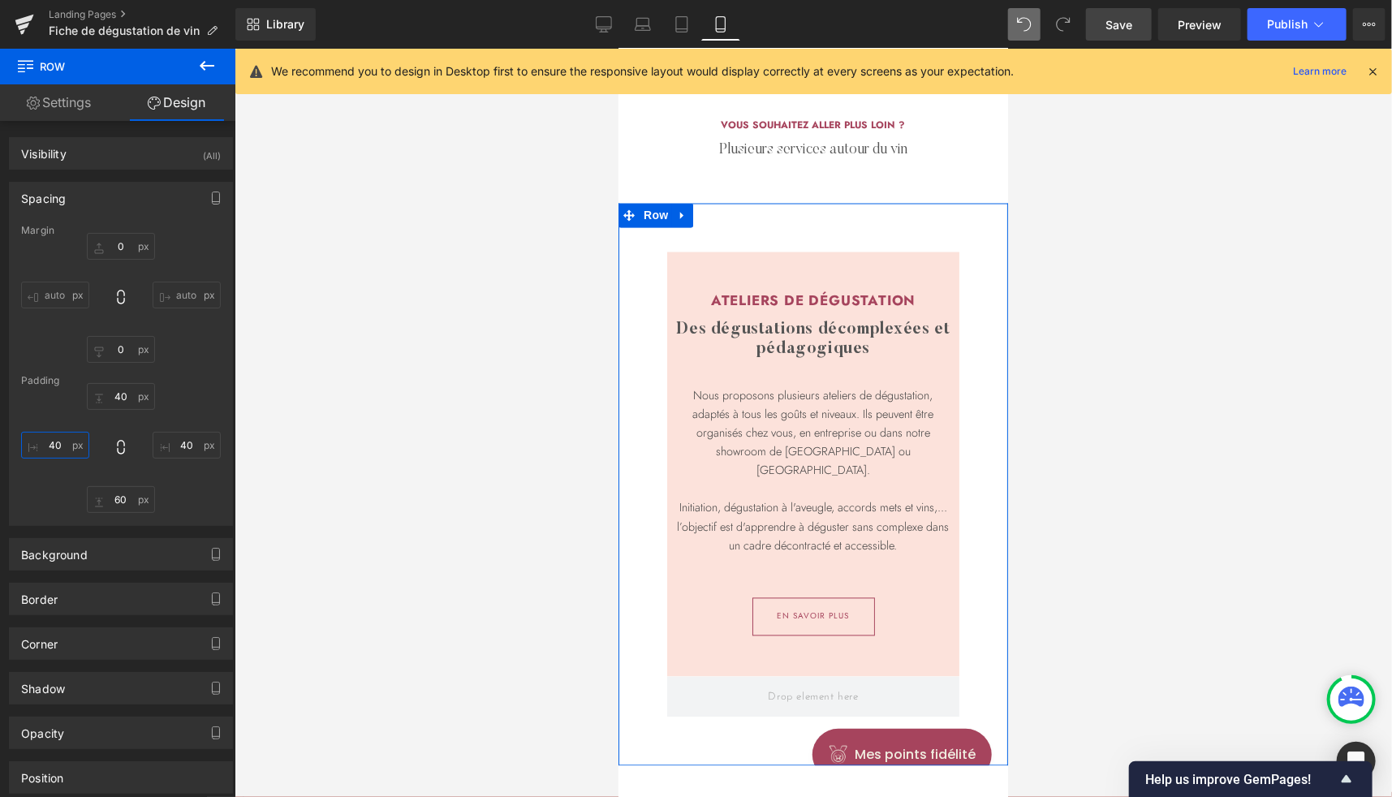
click at [50, 442] on input "40" at bounding box center [55, 445] width 68 height 27
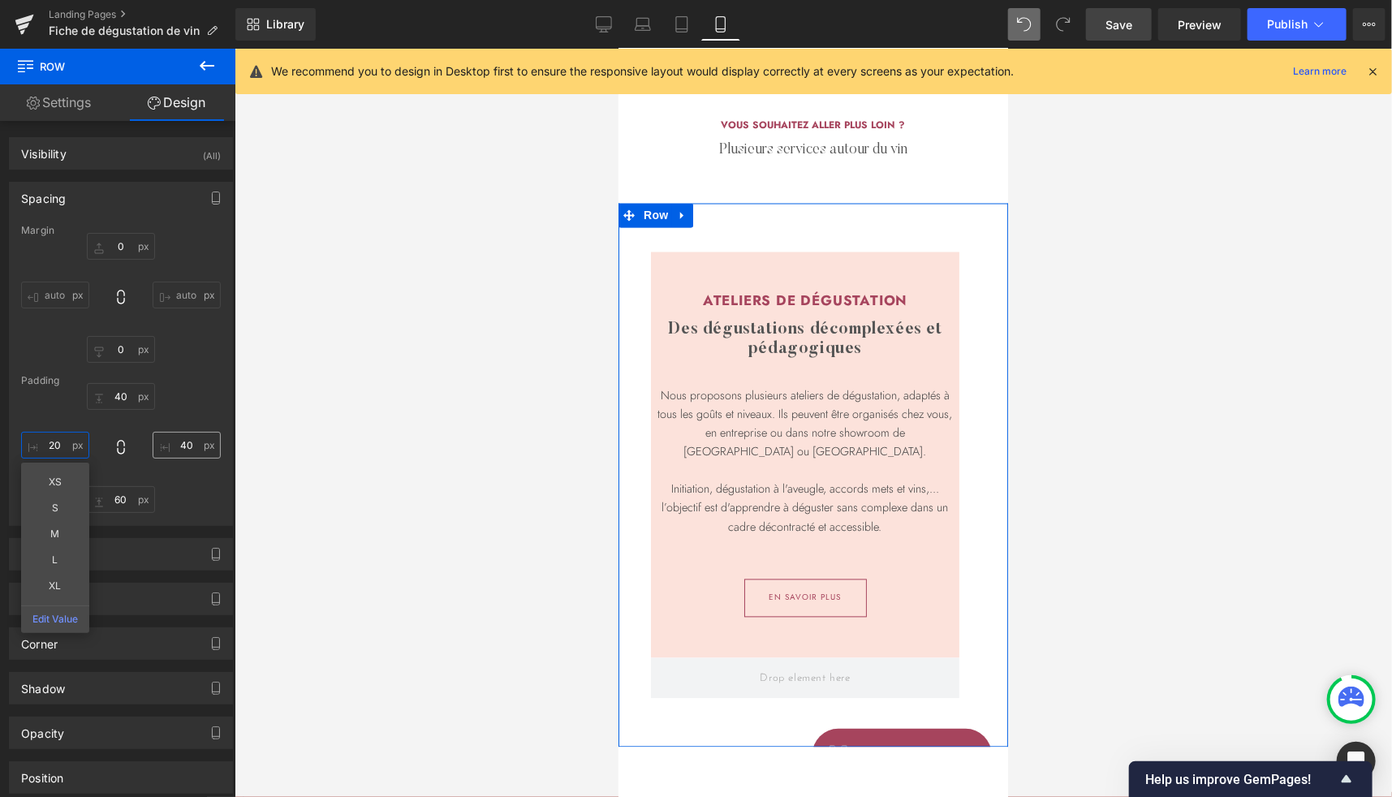
type input "20"
click at [180, 441] on input "40" at bounding box center [187, 445] width 68 height 27
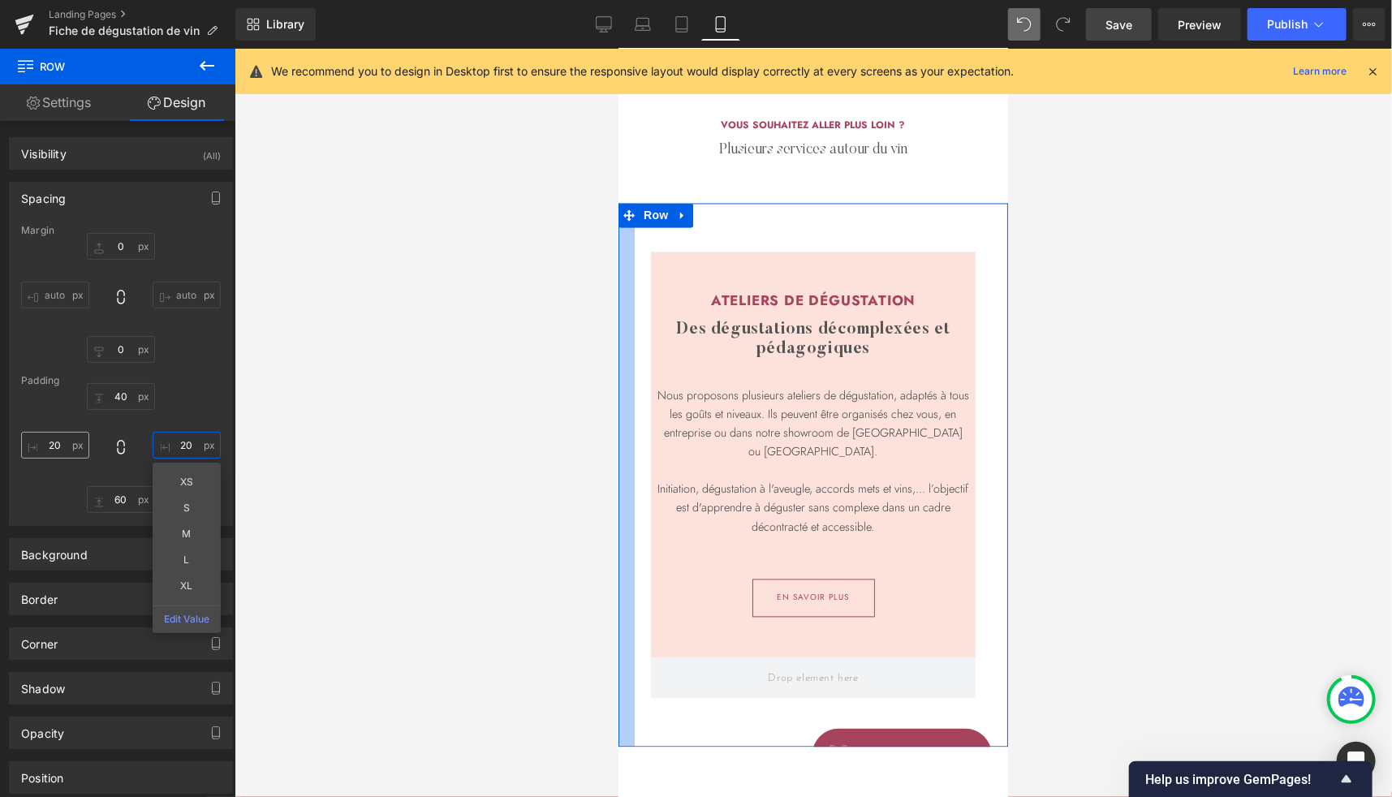
type input "20"
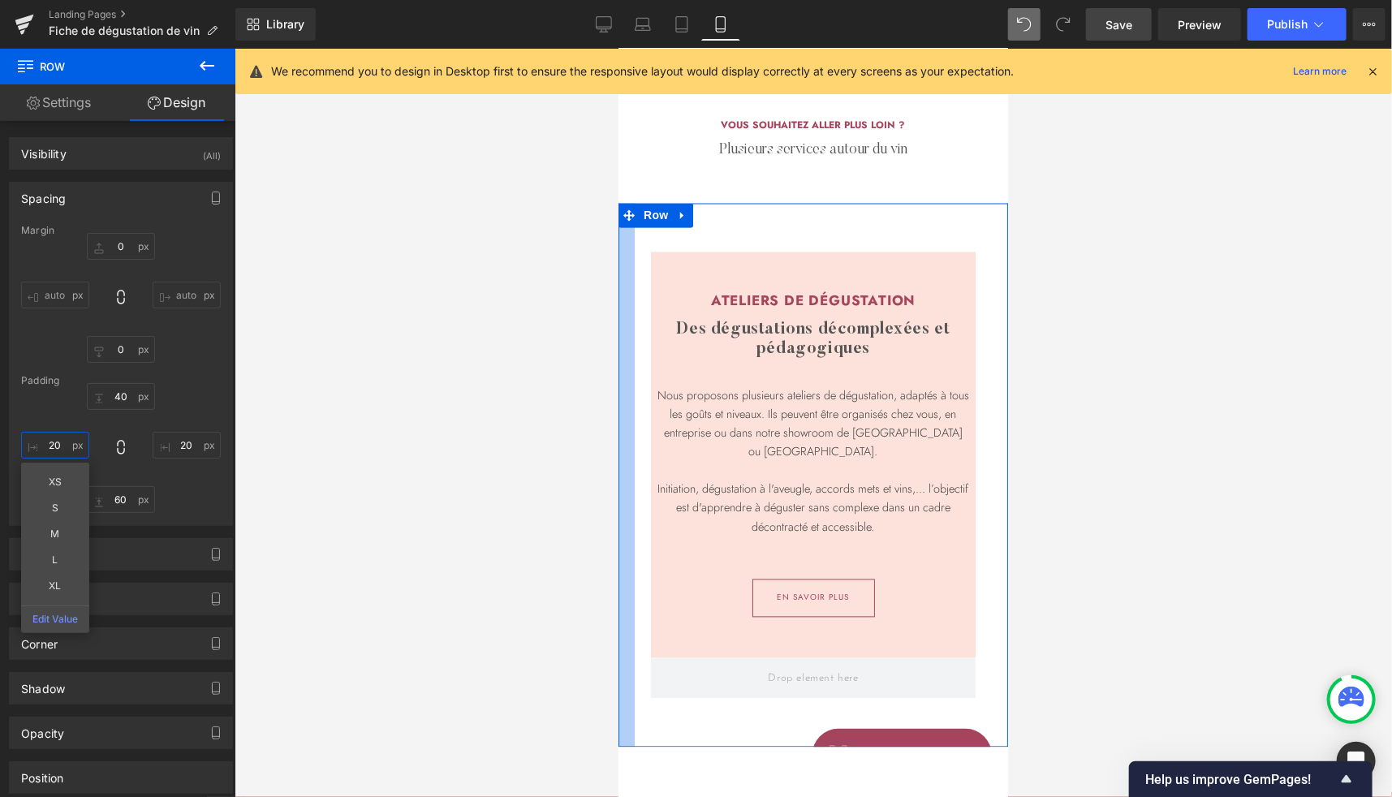
click at [55, 450] on input "20" at bounding box center [55, 445] width 68 height 27
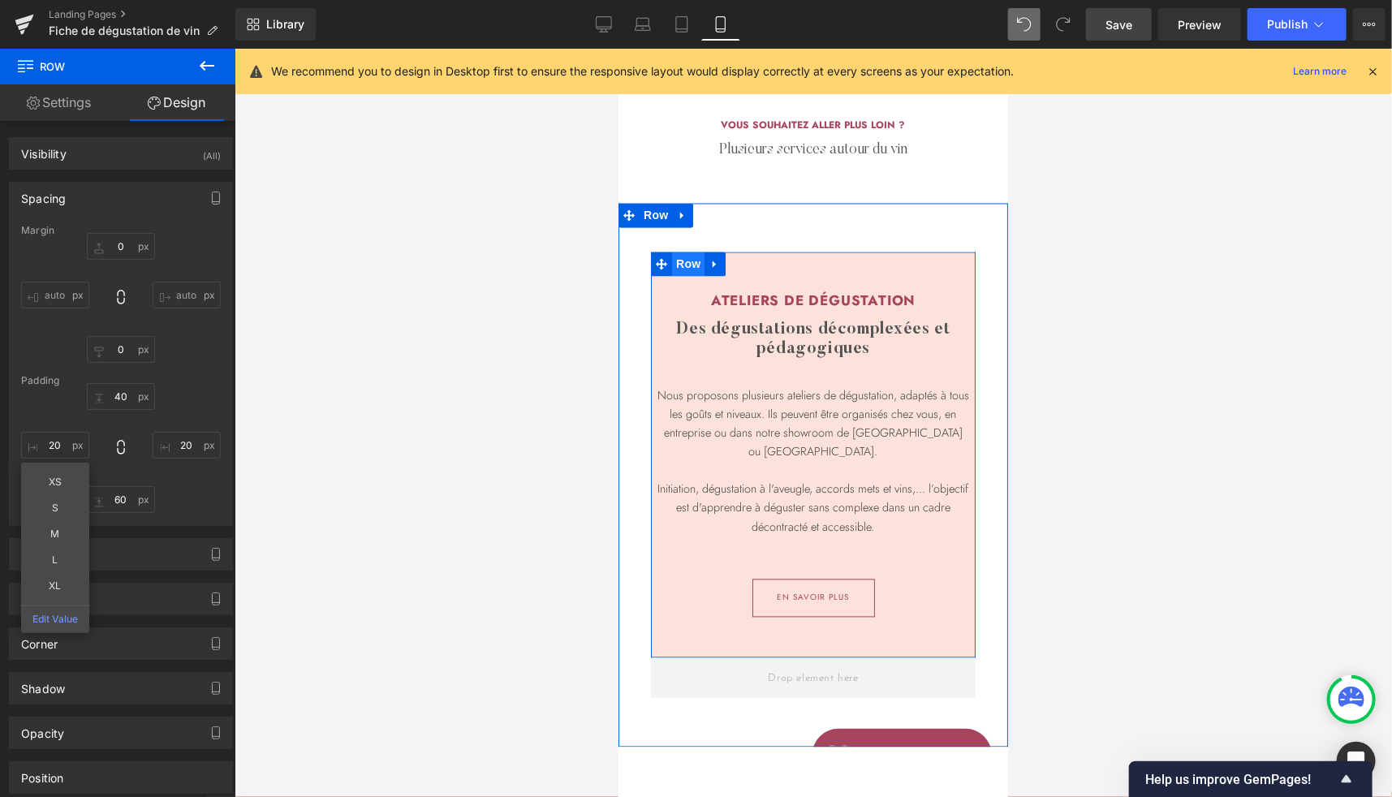
click at [682, 263] on span "Row" at bounding box center [687, 264] width 32 height 24
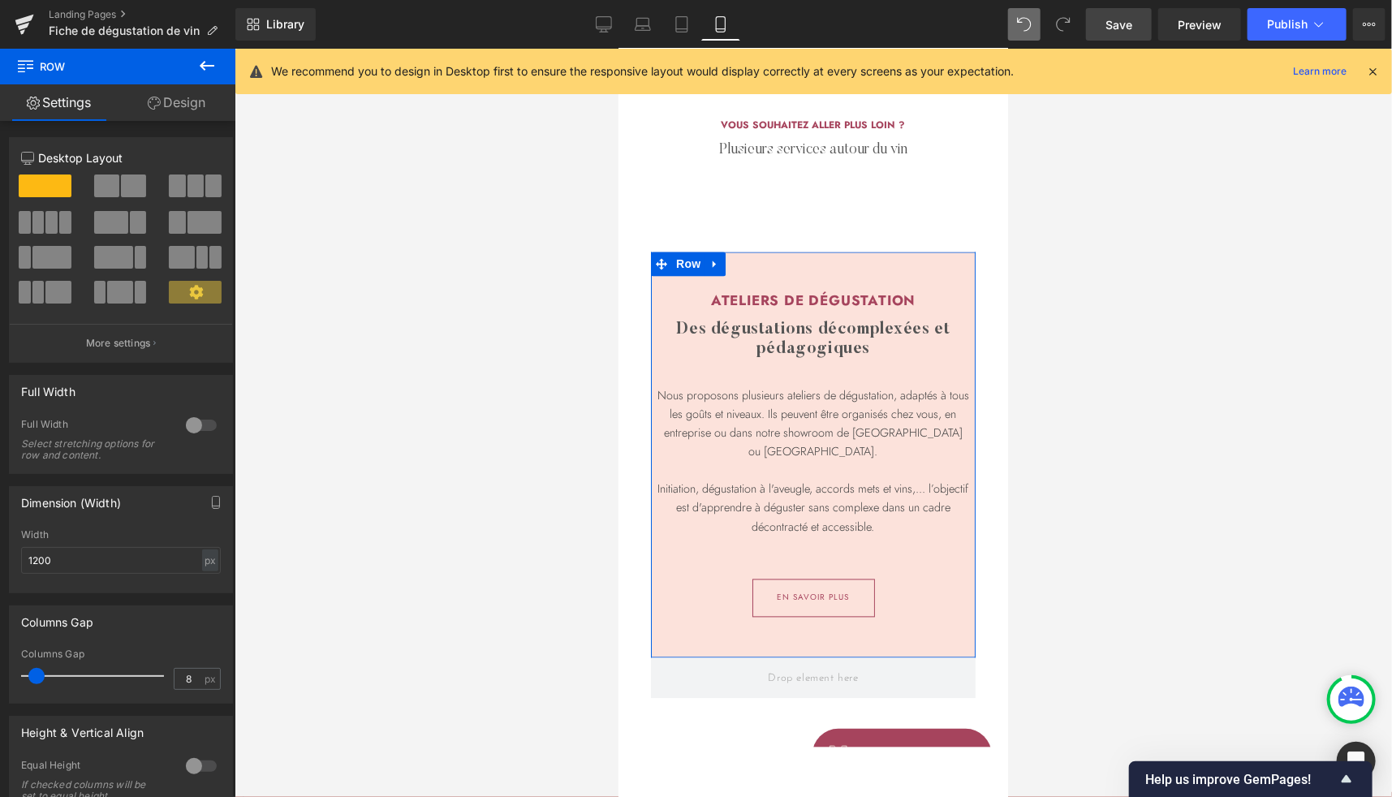
click at [187, 97] on link "Design" at bounding box center [177, 102] width 118 height 37
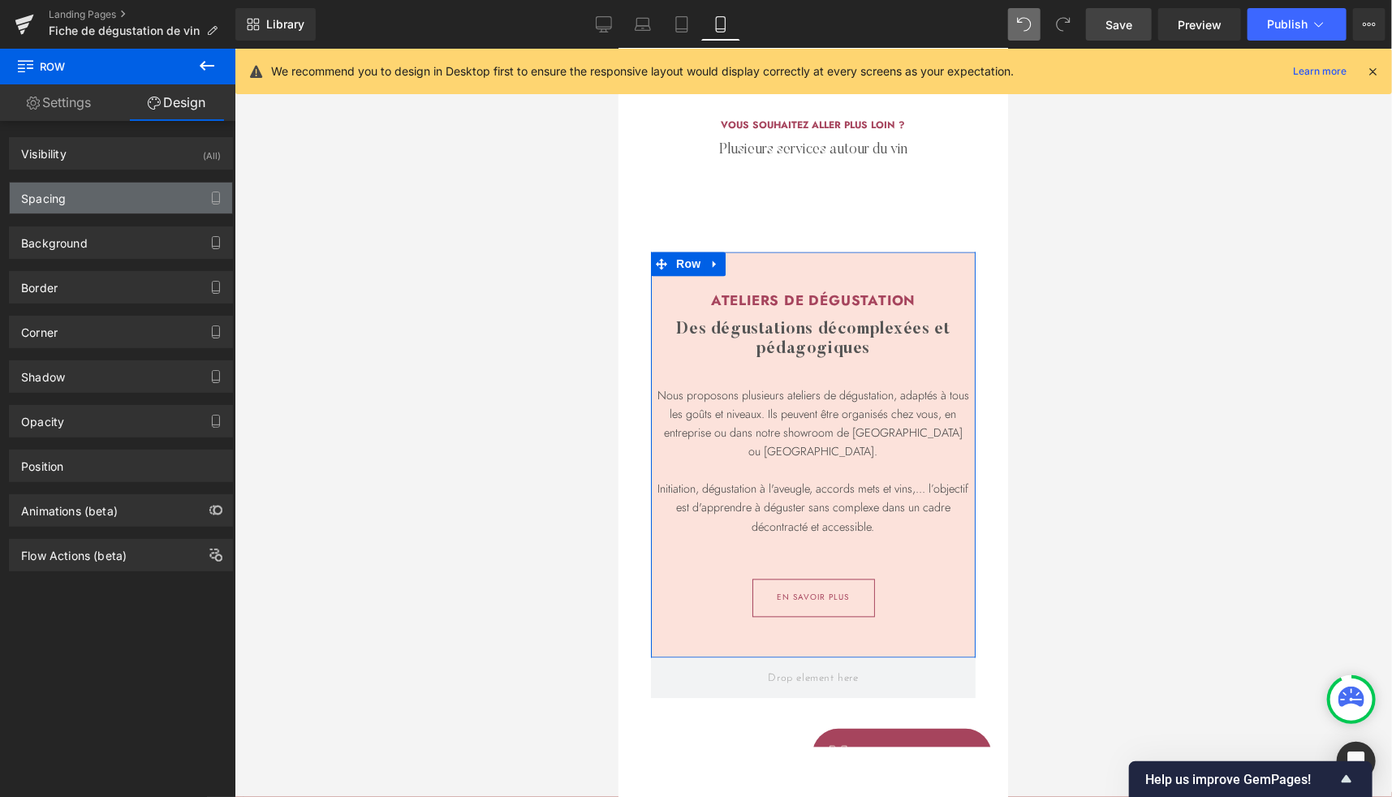
click at [64, 192] on div "Spacing" at bounding box center [43, 194] width 45 height 23
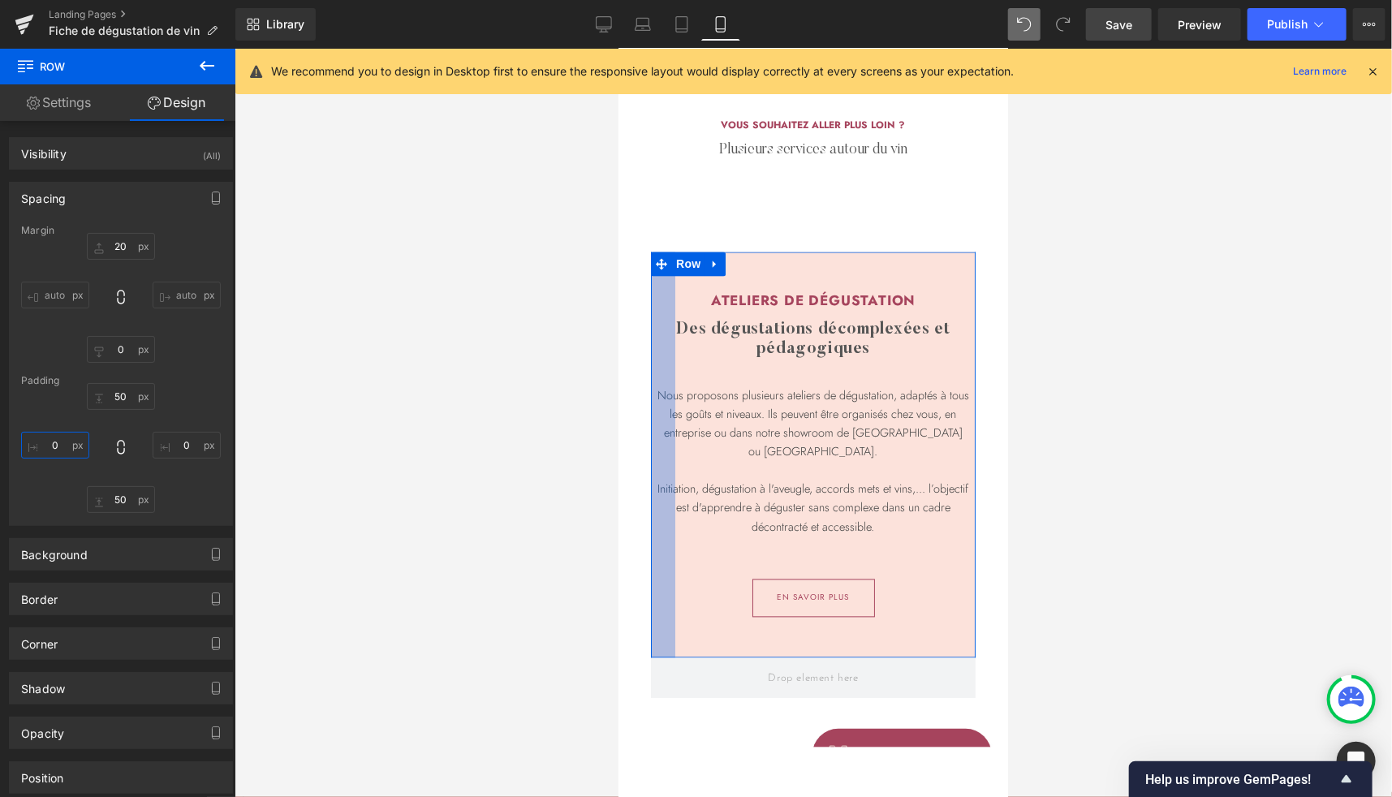
click at [53, 433] on input "0" at bounding box center [55, 445] width 68 height 27
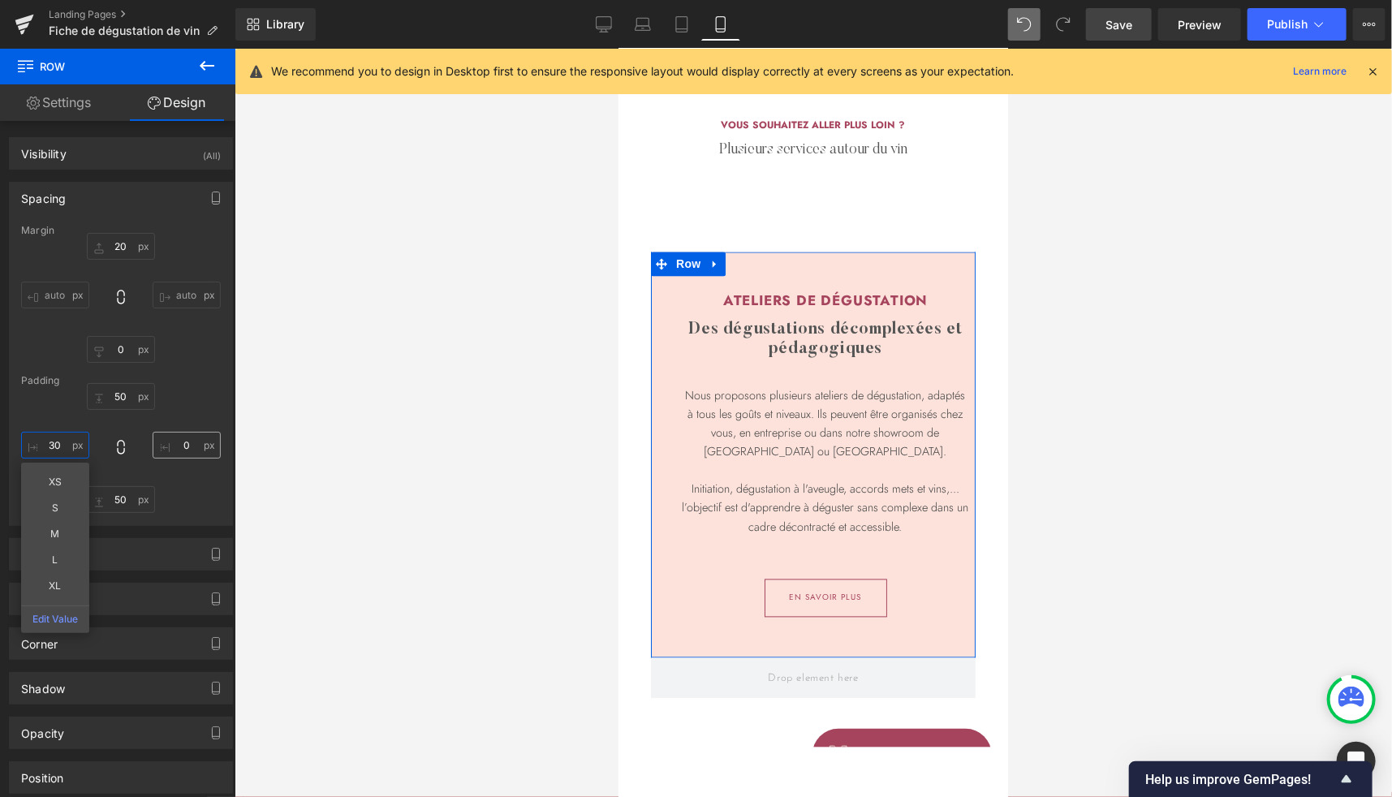
type input "30"
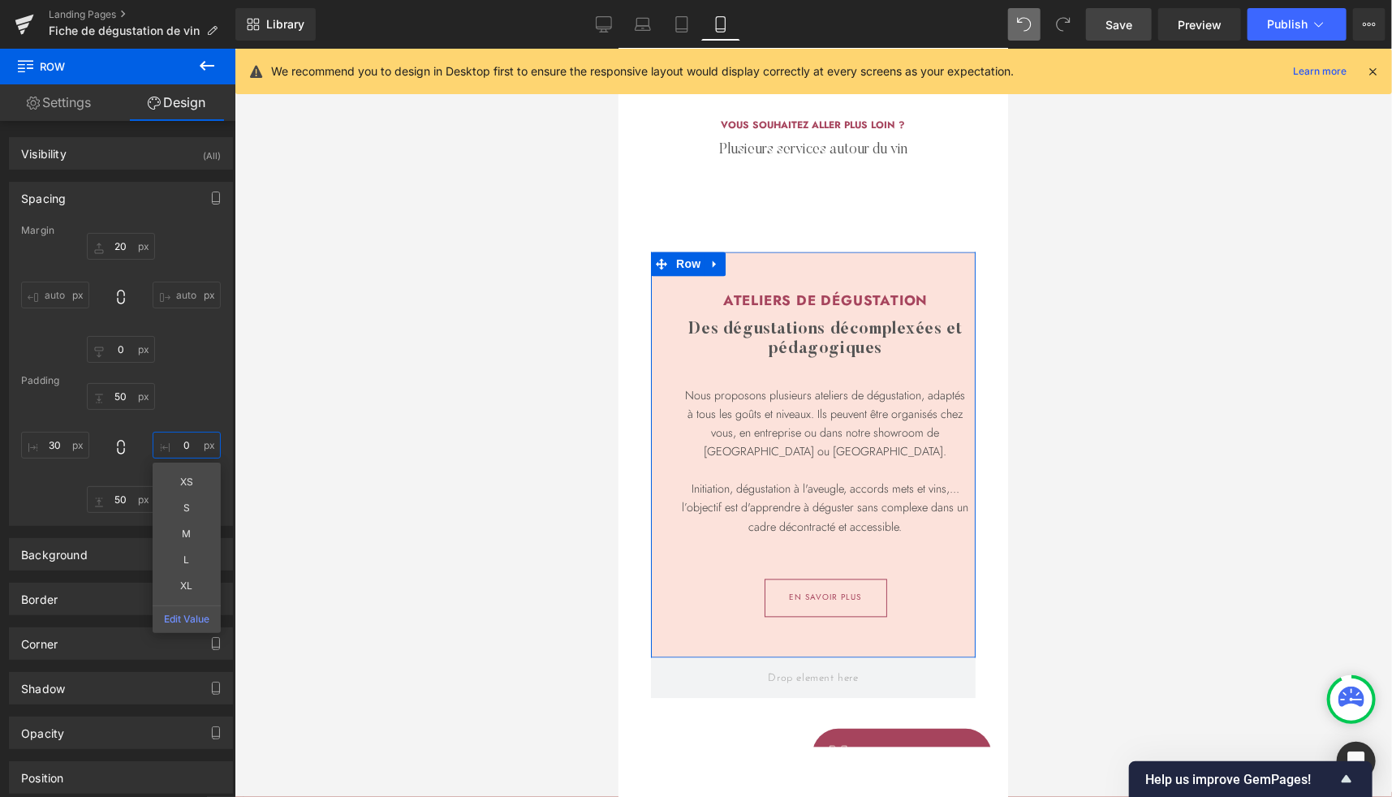
click at [179, 452] on input "0" at bounding box center [187, 445] width 68 height 27
type input "30"
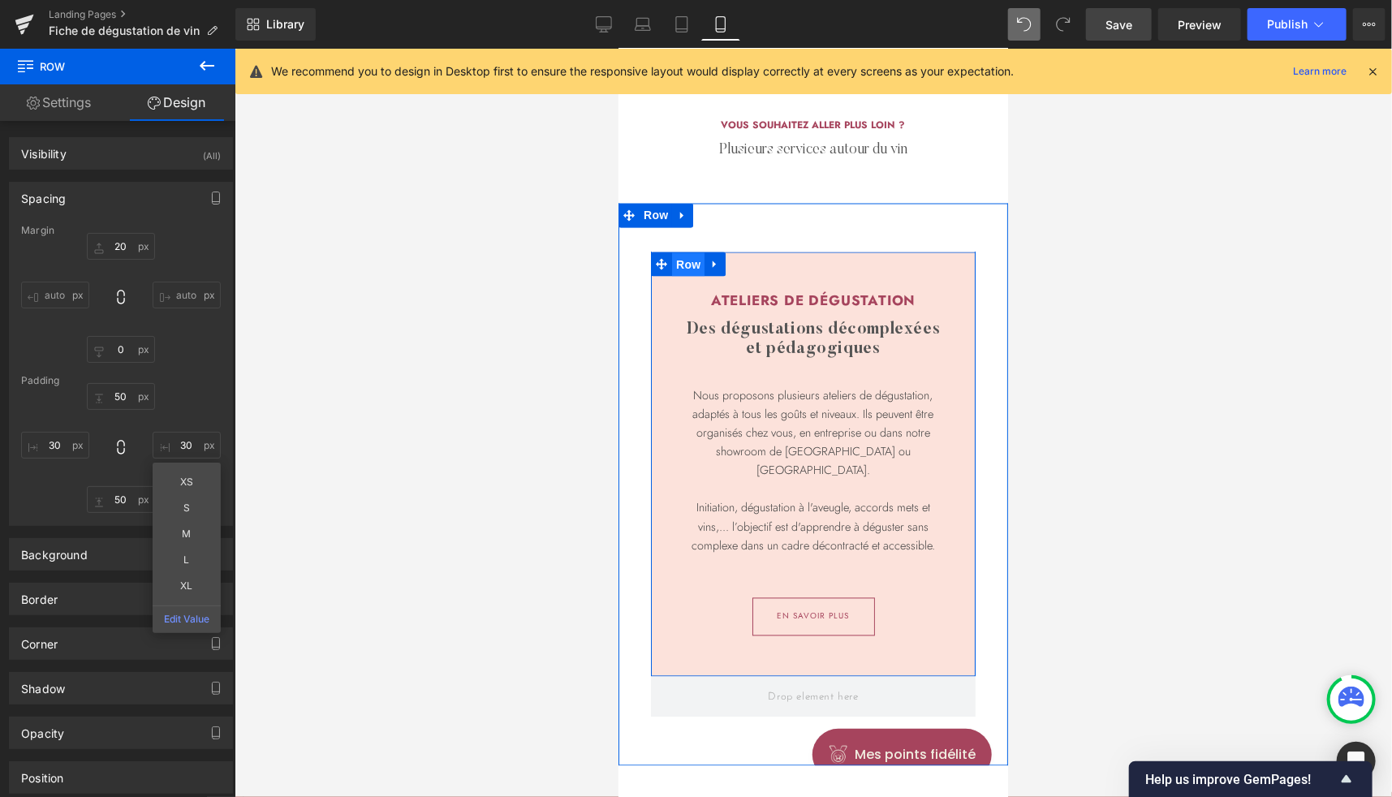
click at [687, 260] on span "Row" at bounding box center [687, 264] width 32 height 24
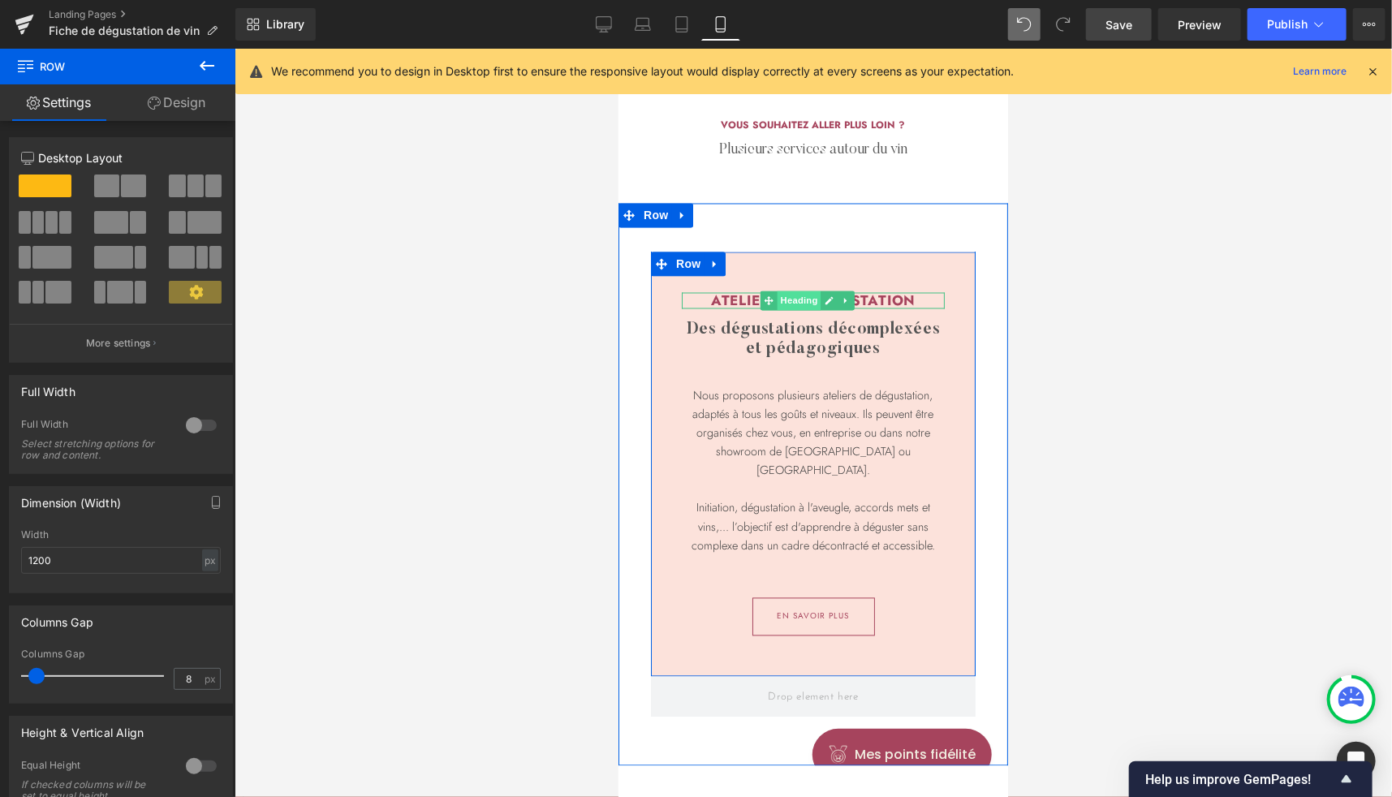
drag, startPoint x: 803, startPoint y: 297, endPoint x: 1173, endPoint y: 271, distance: 371.0
click at [803, 297] on span "Heading" at bounding box center [798, 300] width 44 height 19
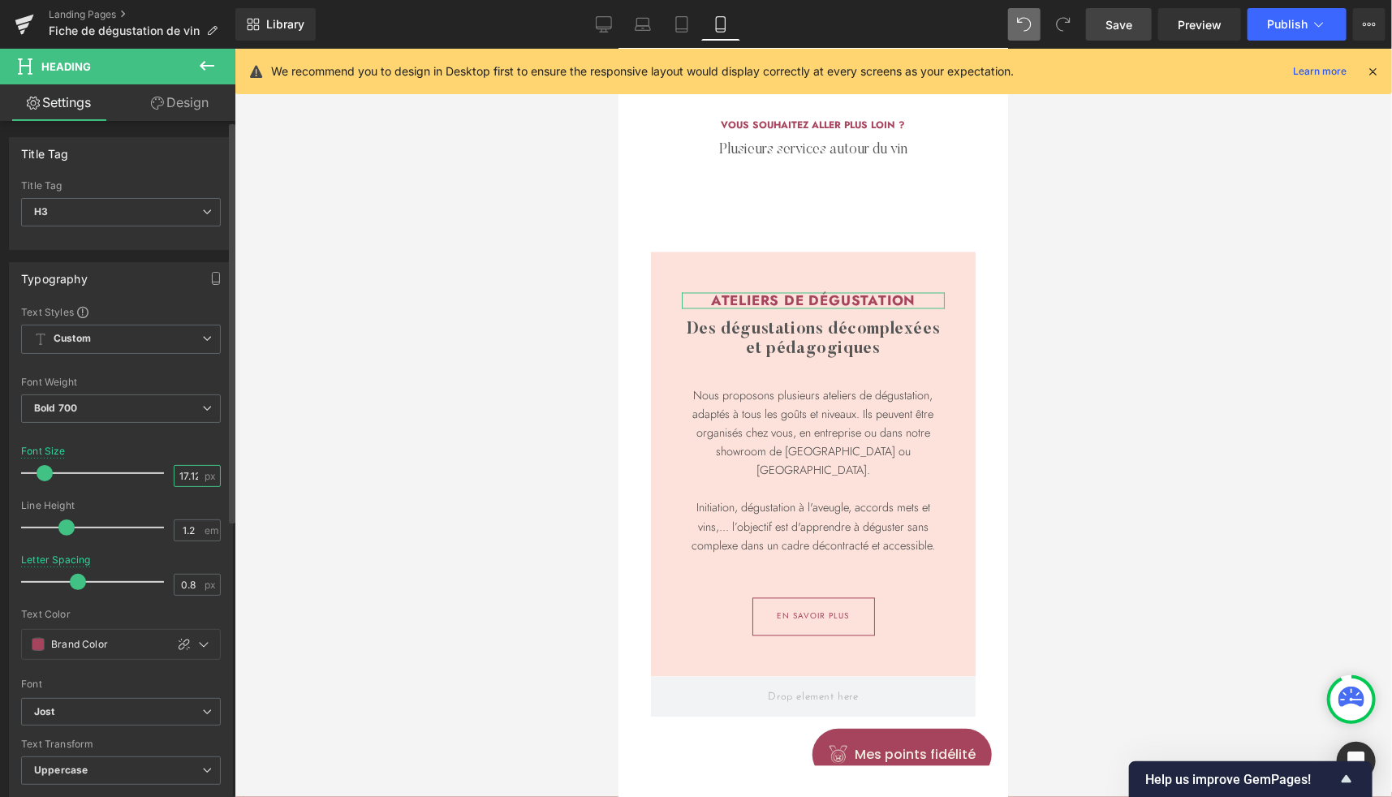
click at [182, 476] on input "17.12" at bounding box center [189, 476] width 28 height 20
type input "11"
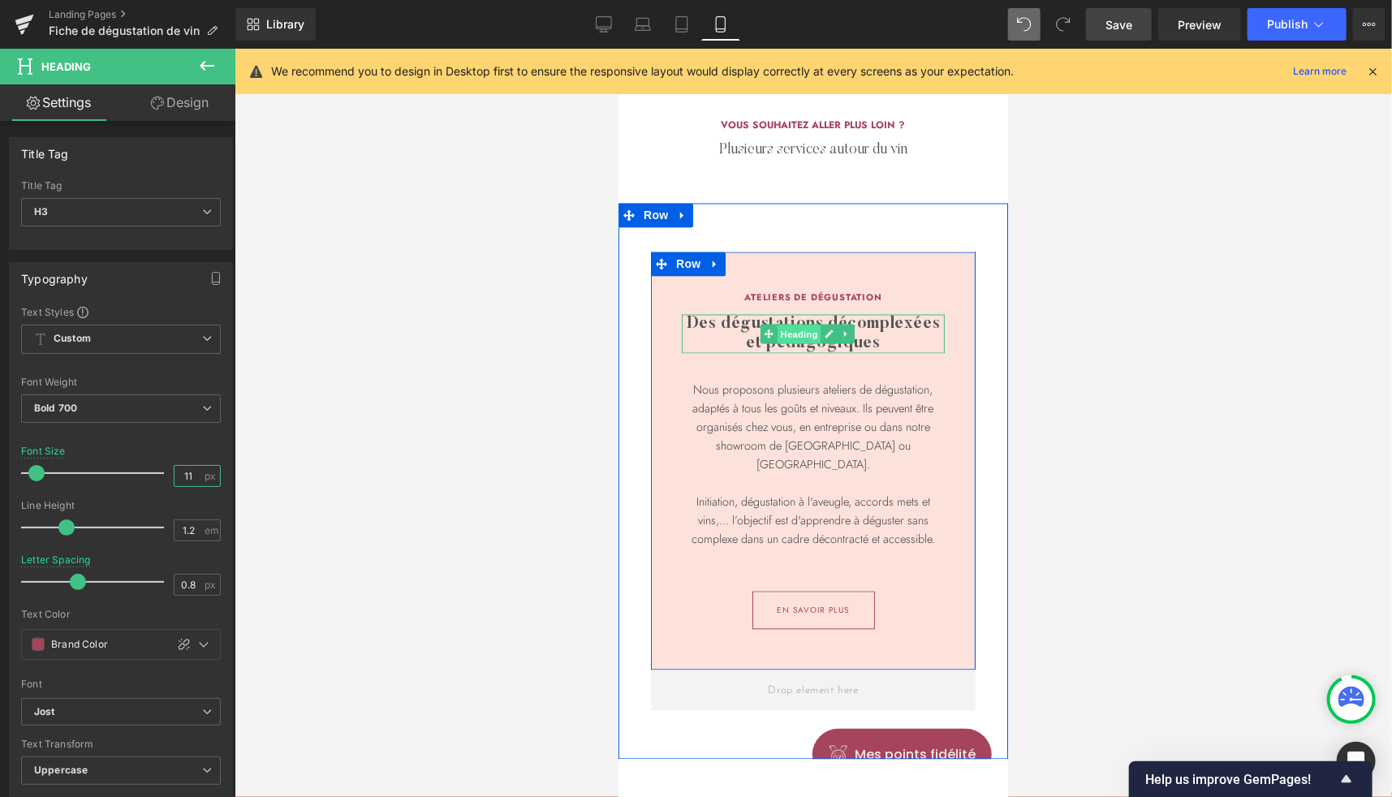
drag, startPoint x: 795, startPoint y: 336, endPoint x: 995, endPoint y: 398, distance: 209.0
click at [795, 336] on span "Heading" at bounding box center [798, 334] width 44 height 19
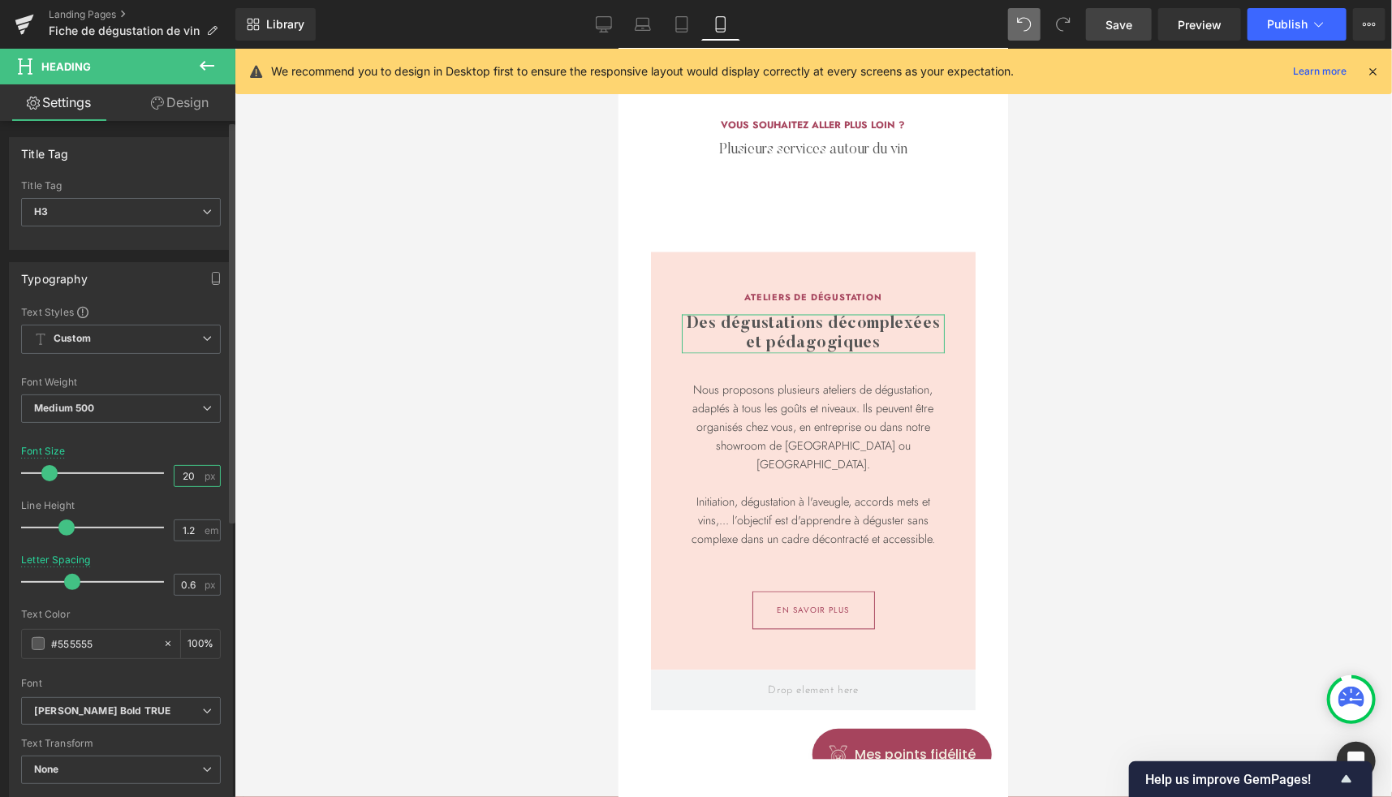
click at [183, 469] on input "20" at bounding box center [189, 476] width 28 height 20
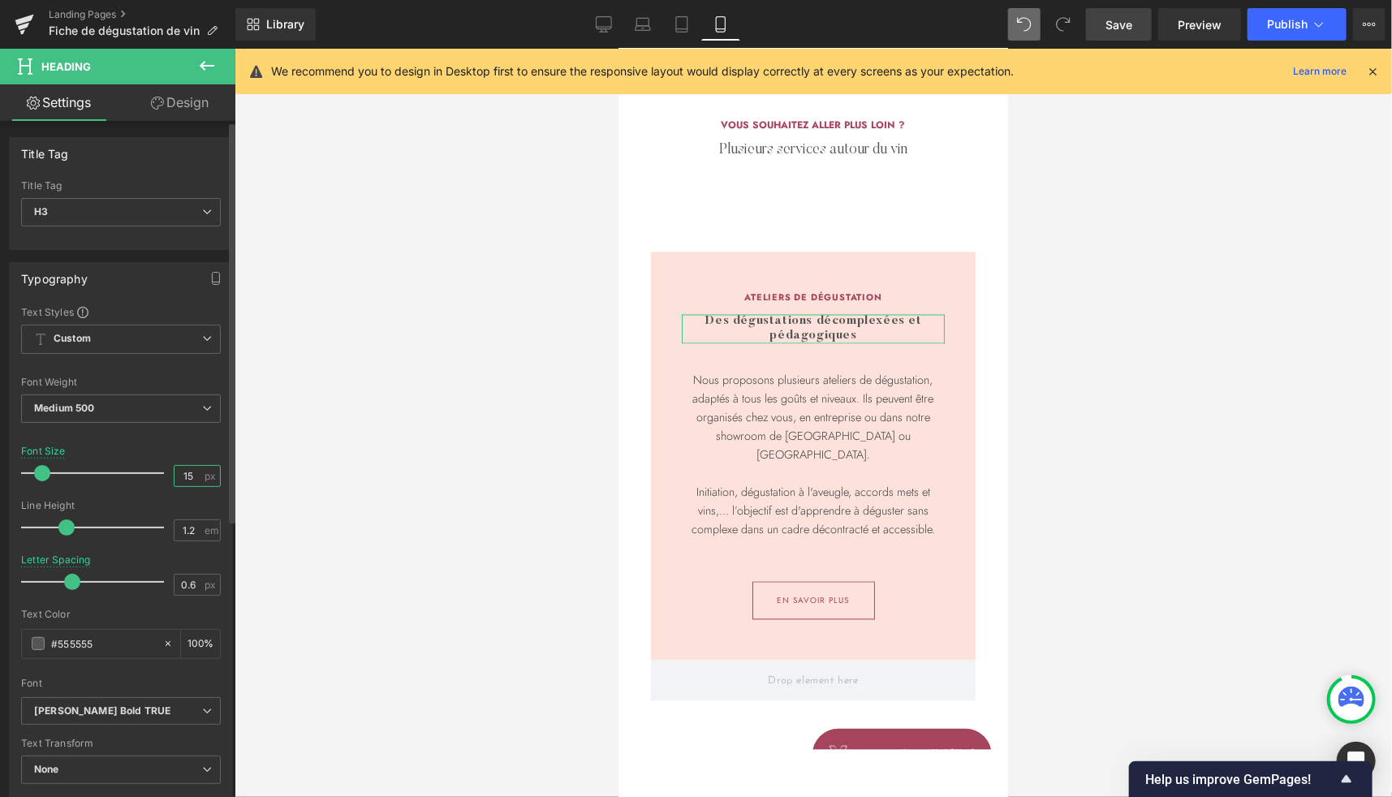
type input "16"
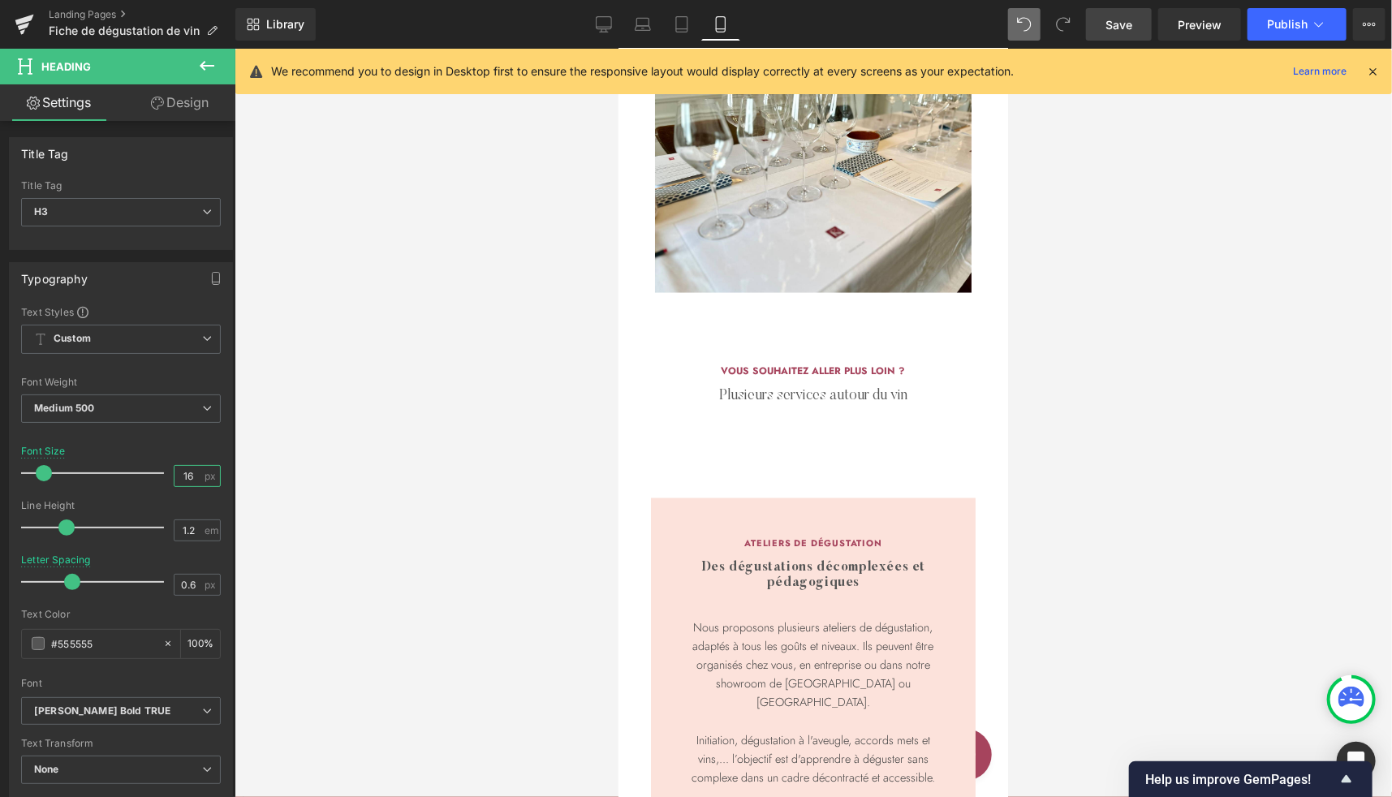
scroll to position [1209, 0]
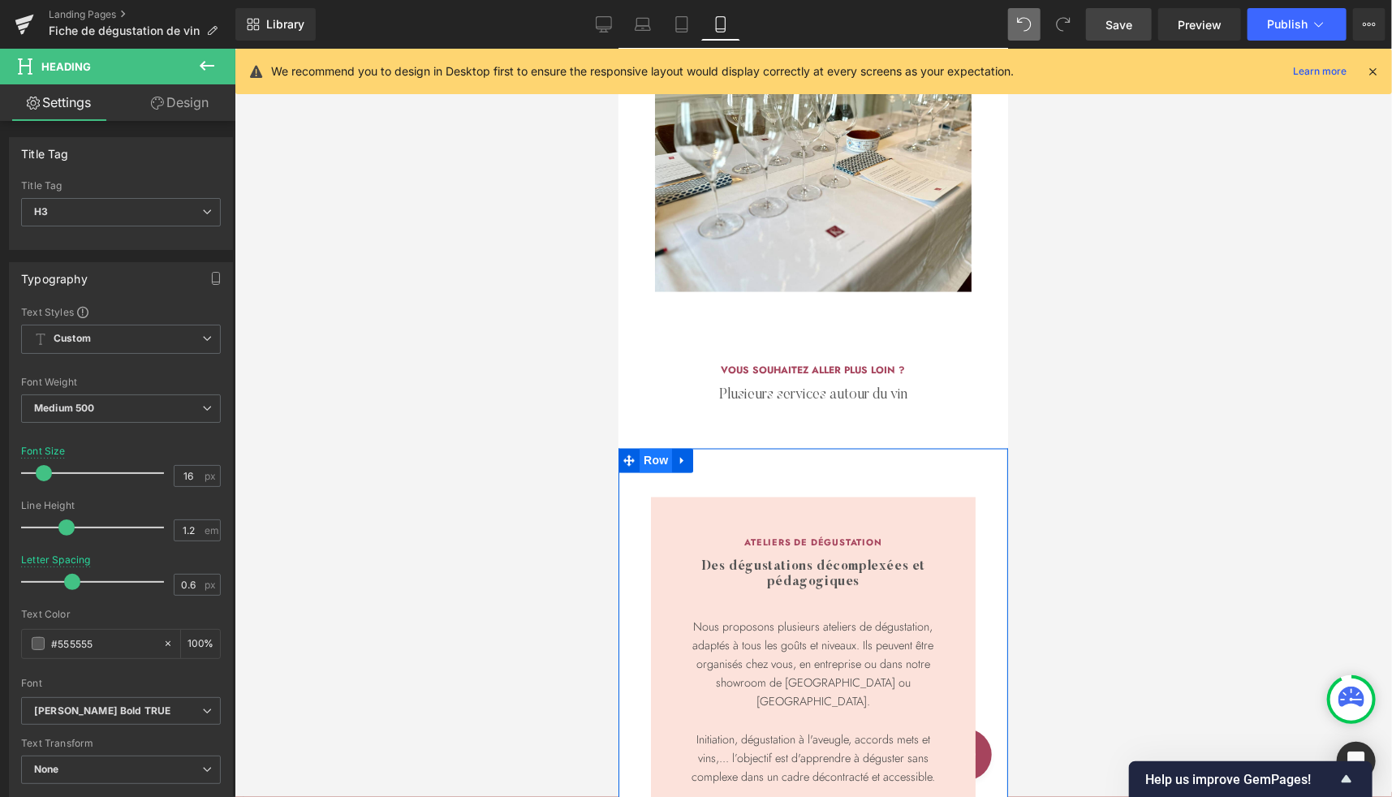
click at [650, 459] on span "Row" at bounding box center [655, 460] width 32 height 24
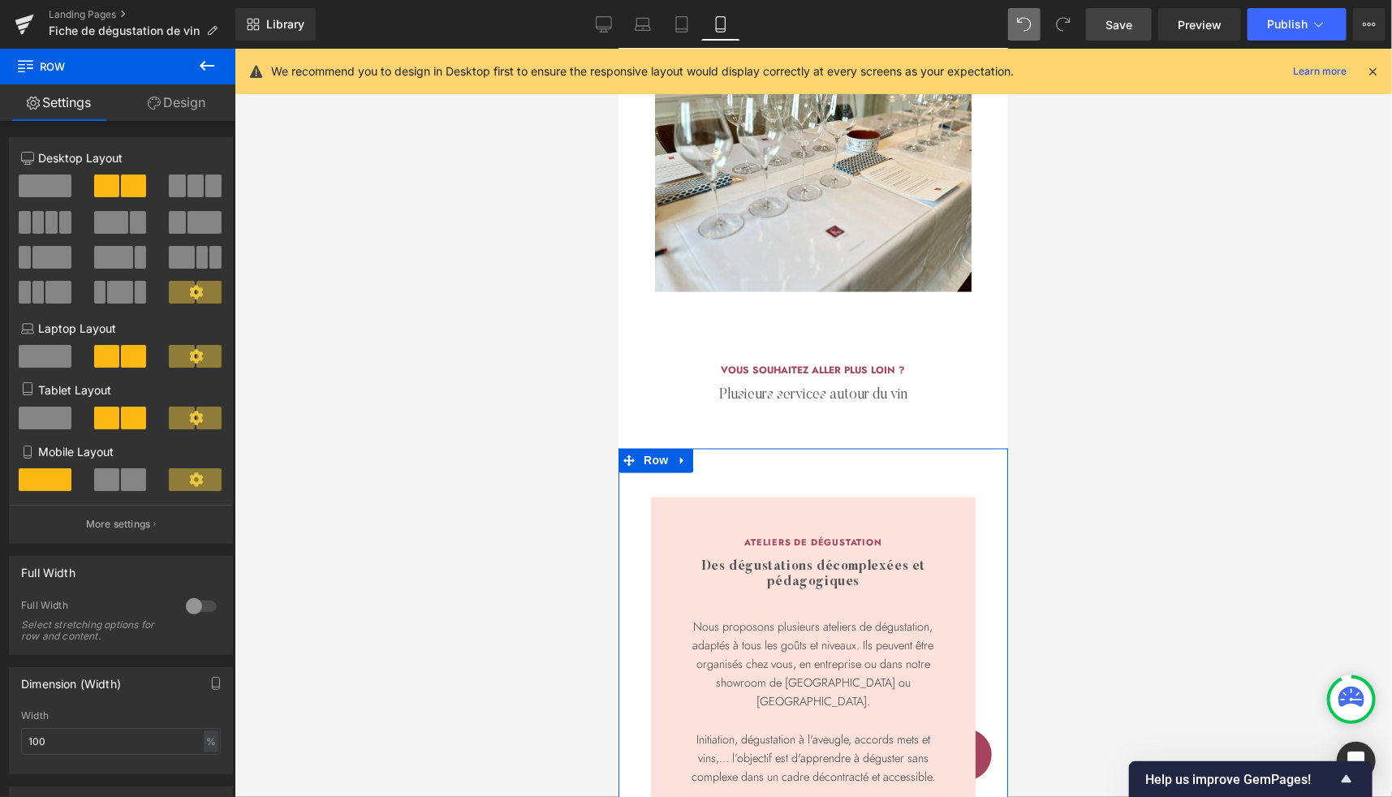
click at [171, 104] on link "Design" at bounding box center [177, 102] width 118 height 37
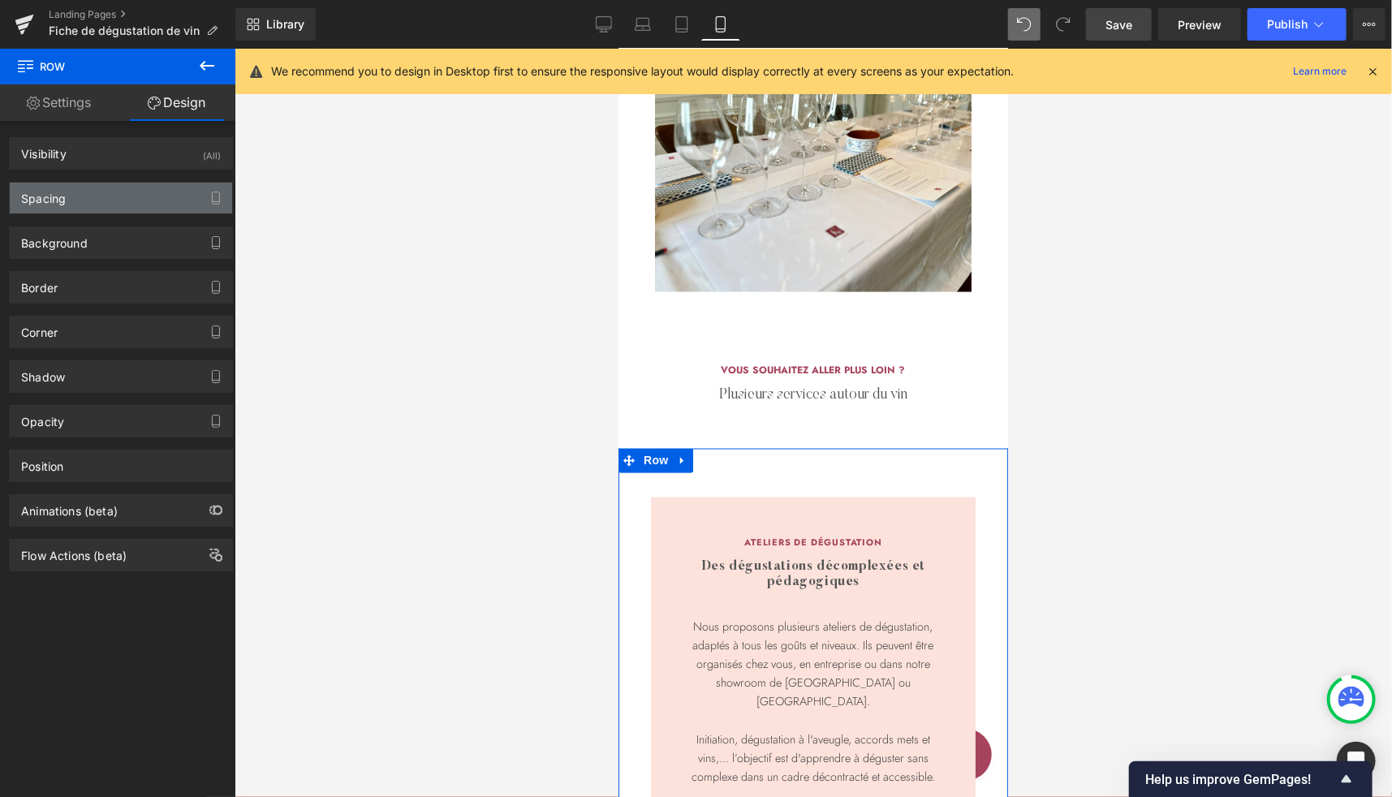
click at [60, 195] on div "Spacing" at bounding box center [43, 194] width 45 height 23
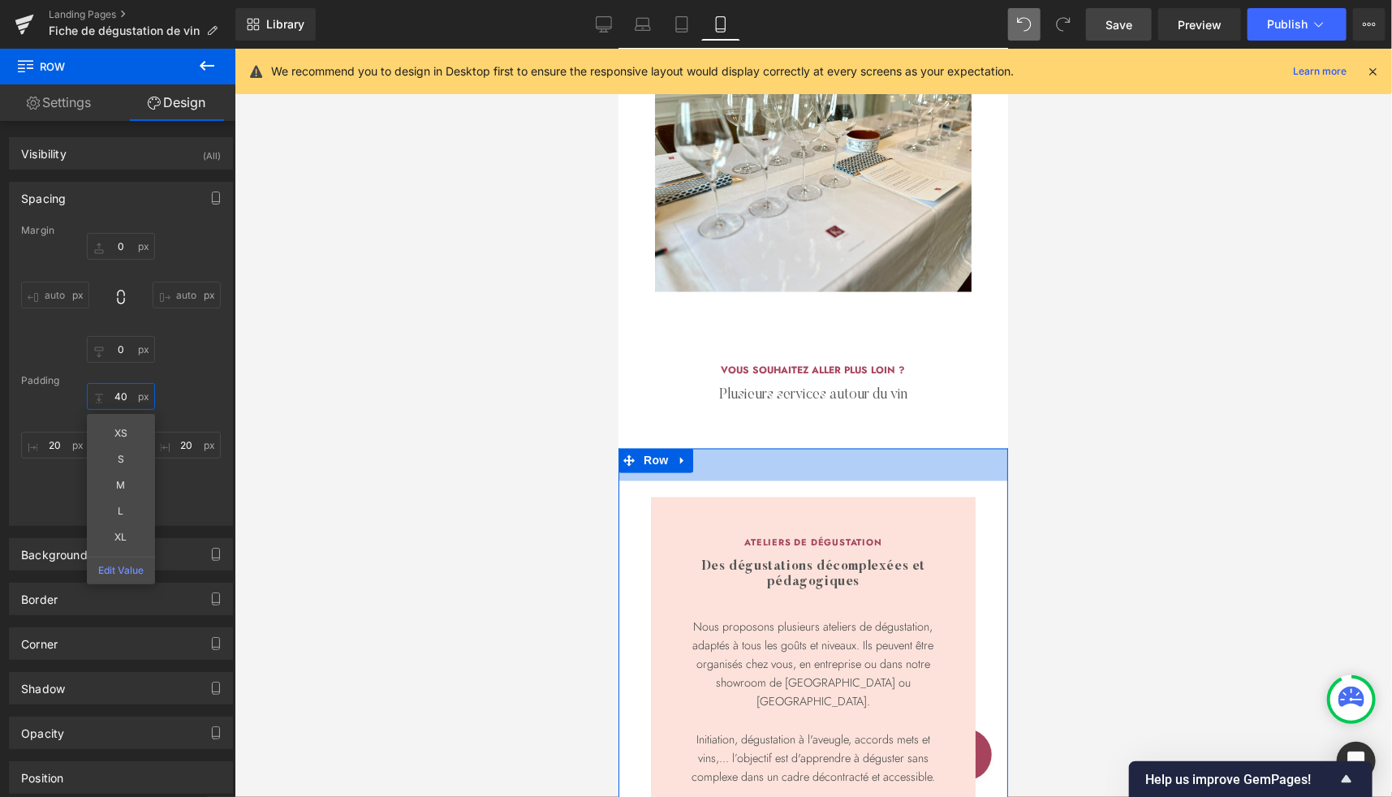
click at [121, 399] on input "40" at bounding box center [121, 396] width 68 height 27
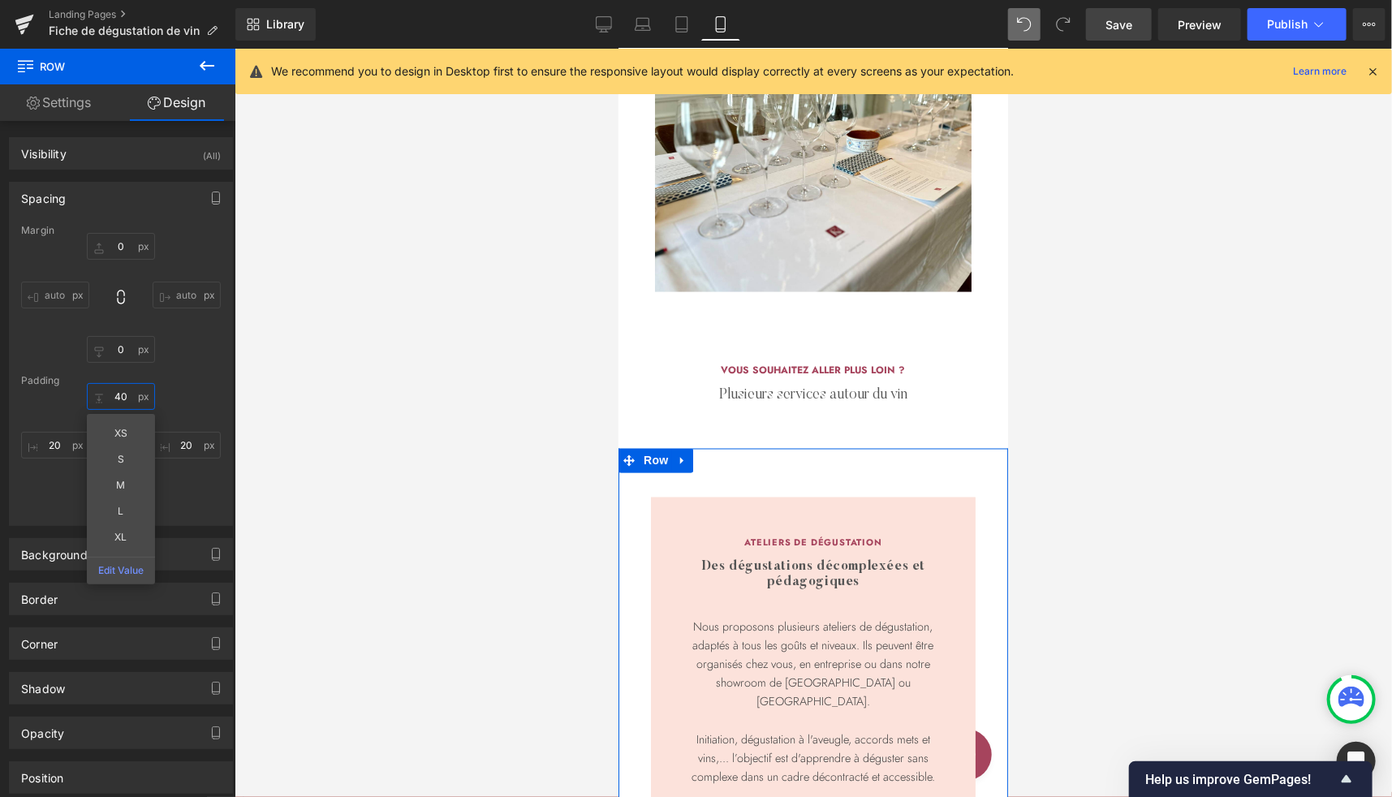
type input "0"
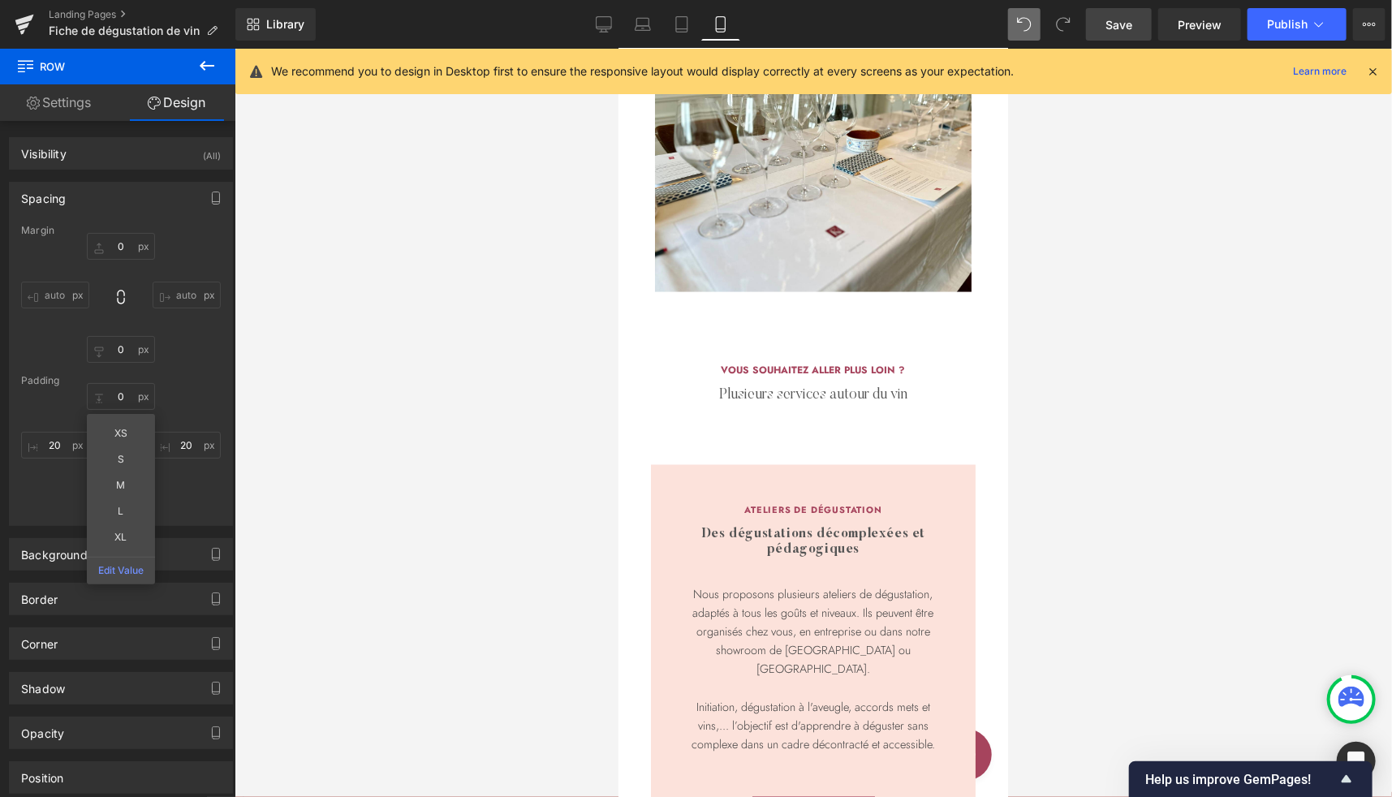
click at [1161, 450] on div at bounding box center [813, 423] width 1157 height 748
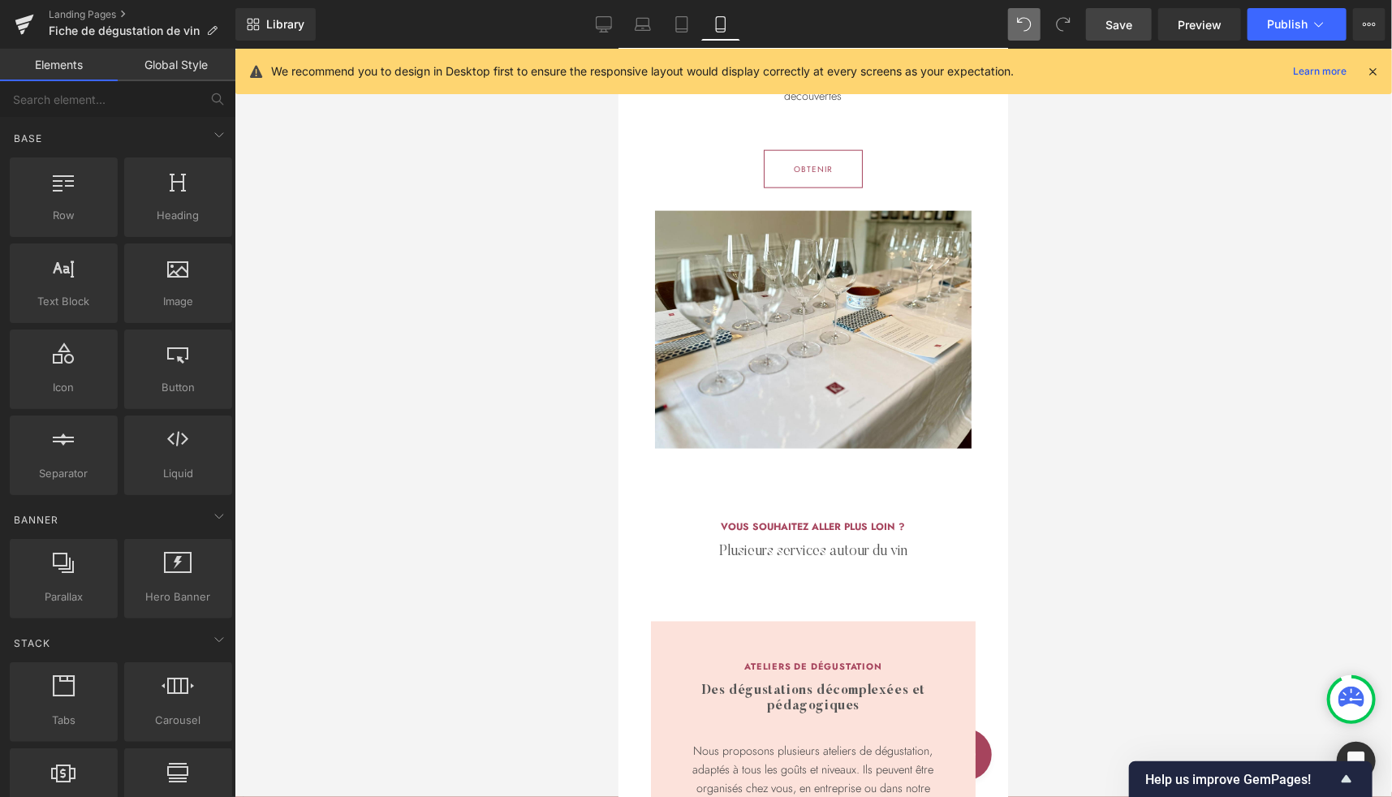
scroll to position [1049, 0]
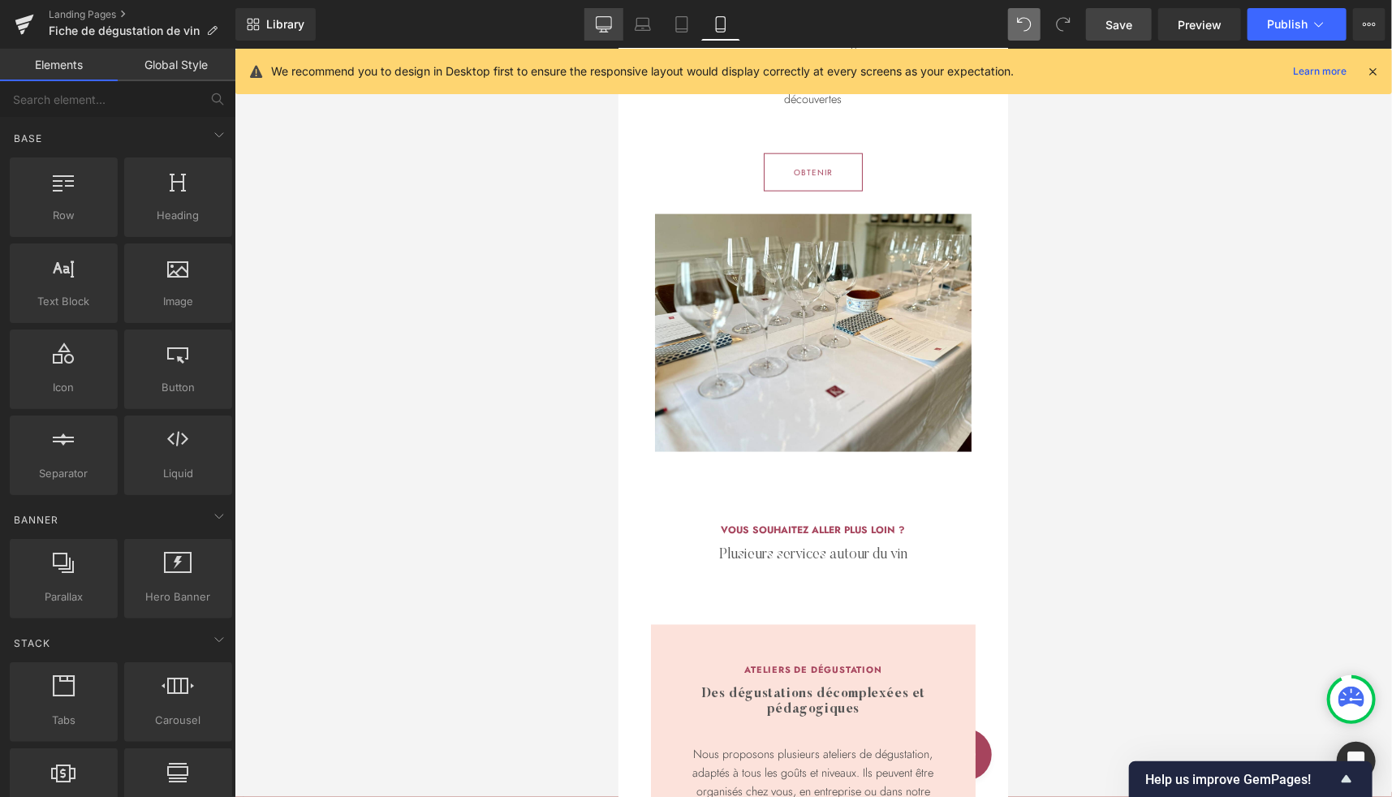
click at [605, 27] on icon at bounding box center [603, 27] width 15 height 0
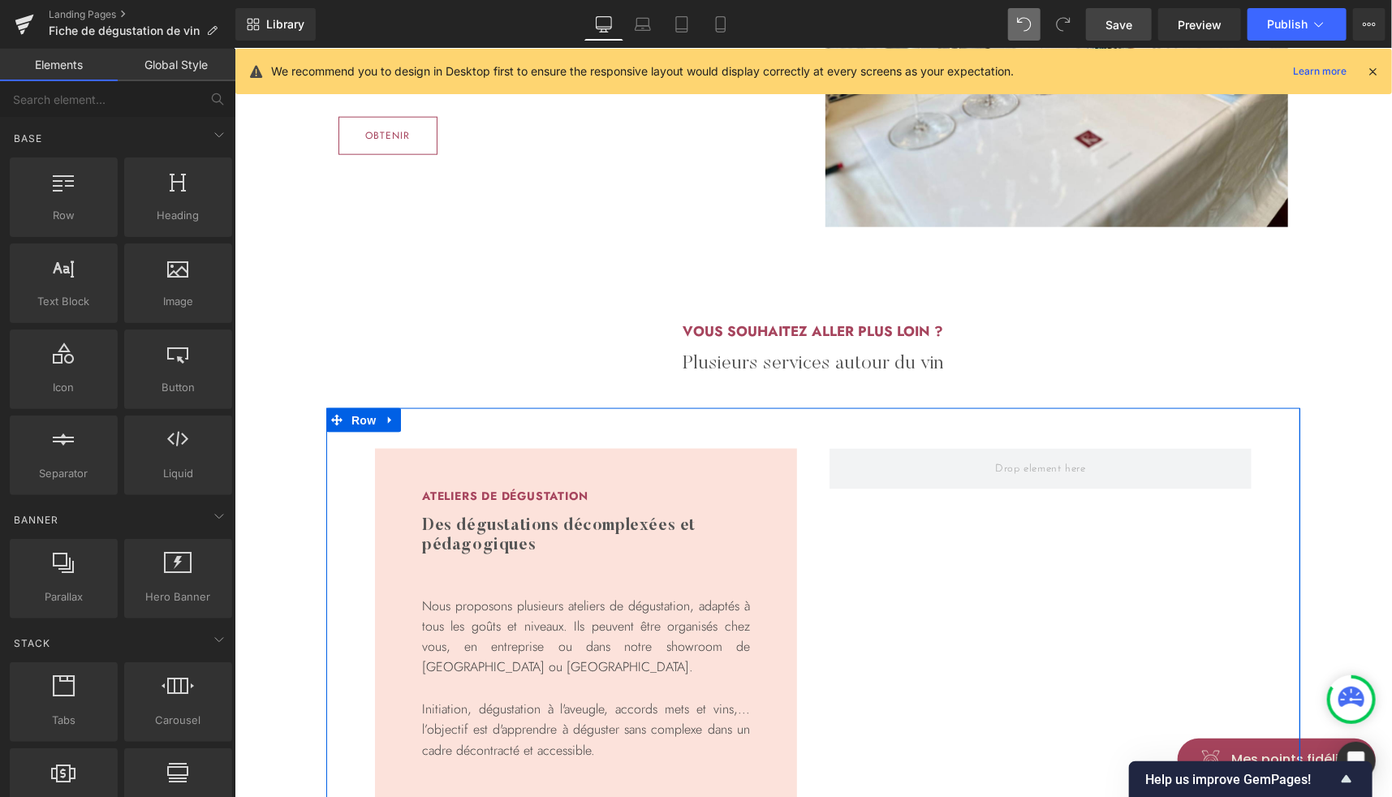
scroll to position [1021, 0]
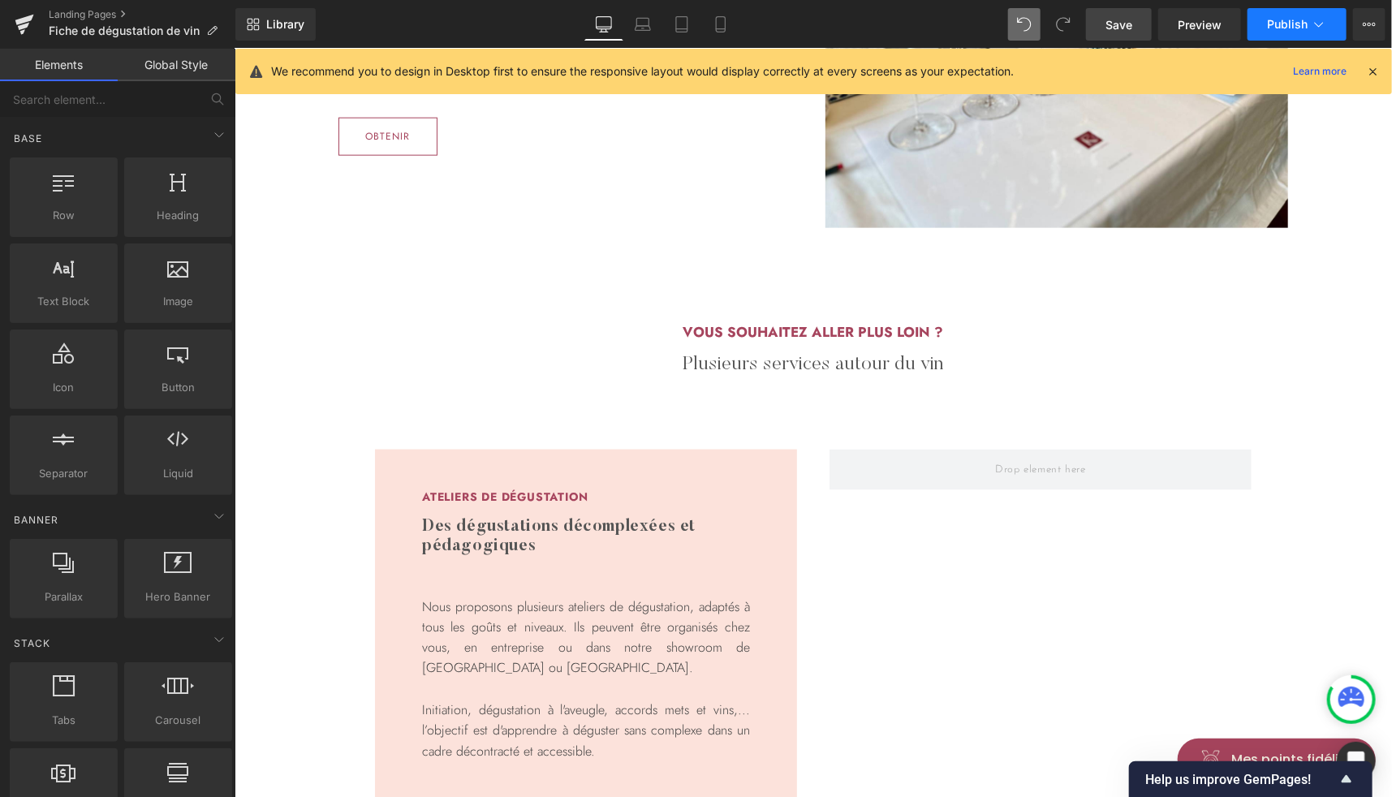
click at [1277, 22] on span "Publish" at bounding box center [1287, 24] width 41 height 13
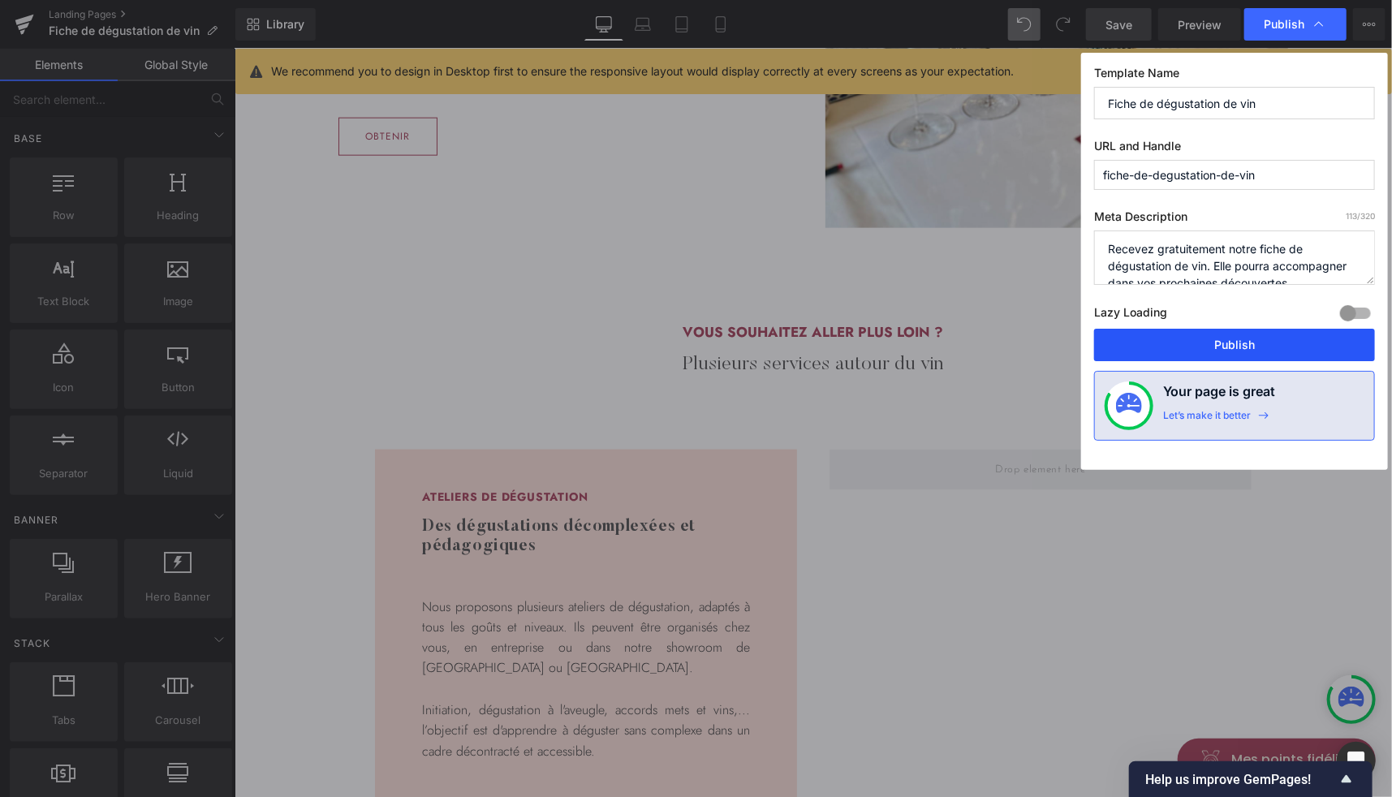
click at [1220, 338] on button "Publish" at bounding box center [1234, 345] width 281 height 32
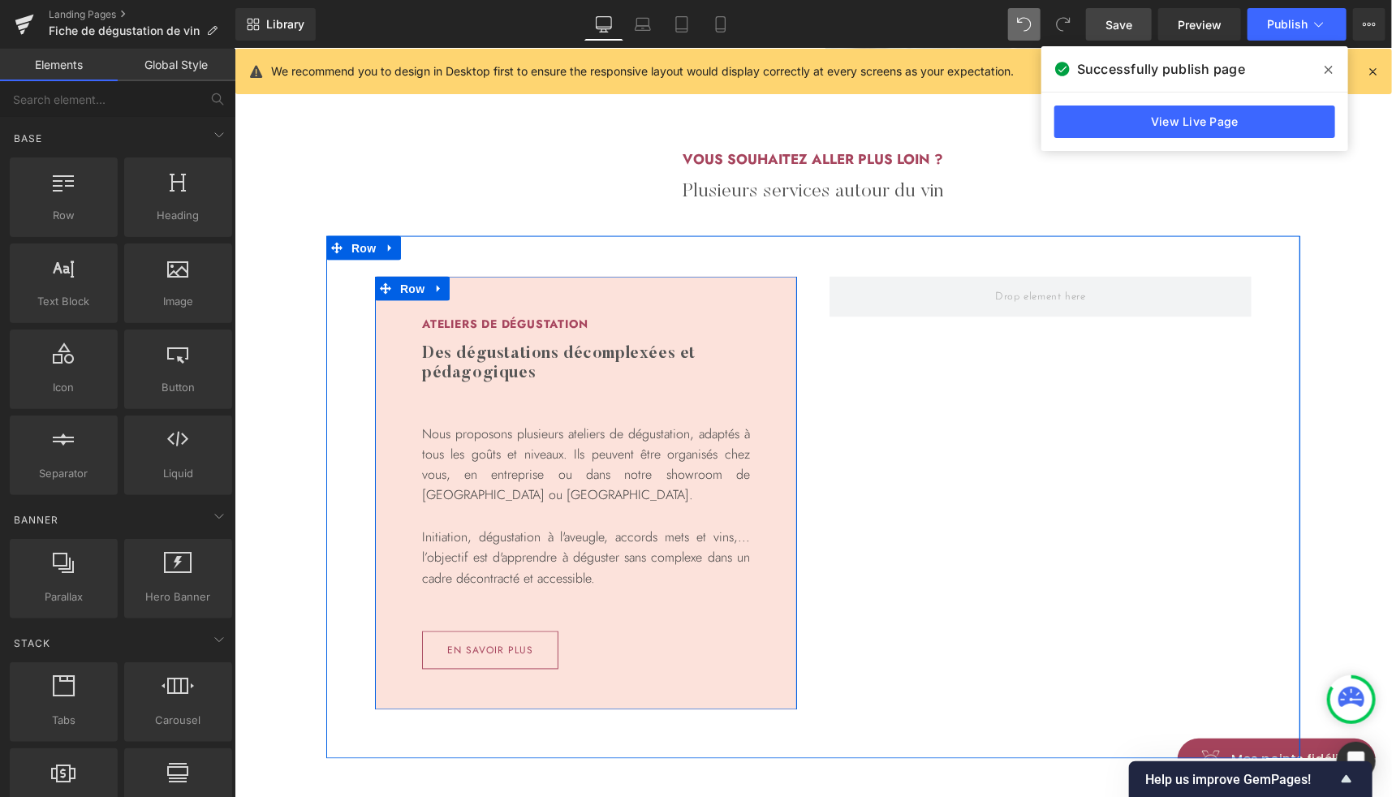
scroll to position [1192, 0]
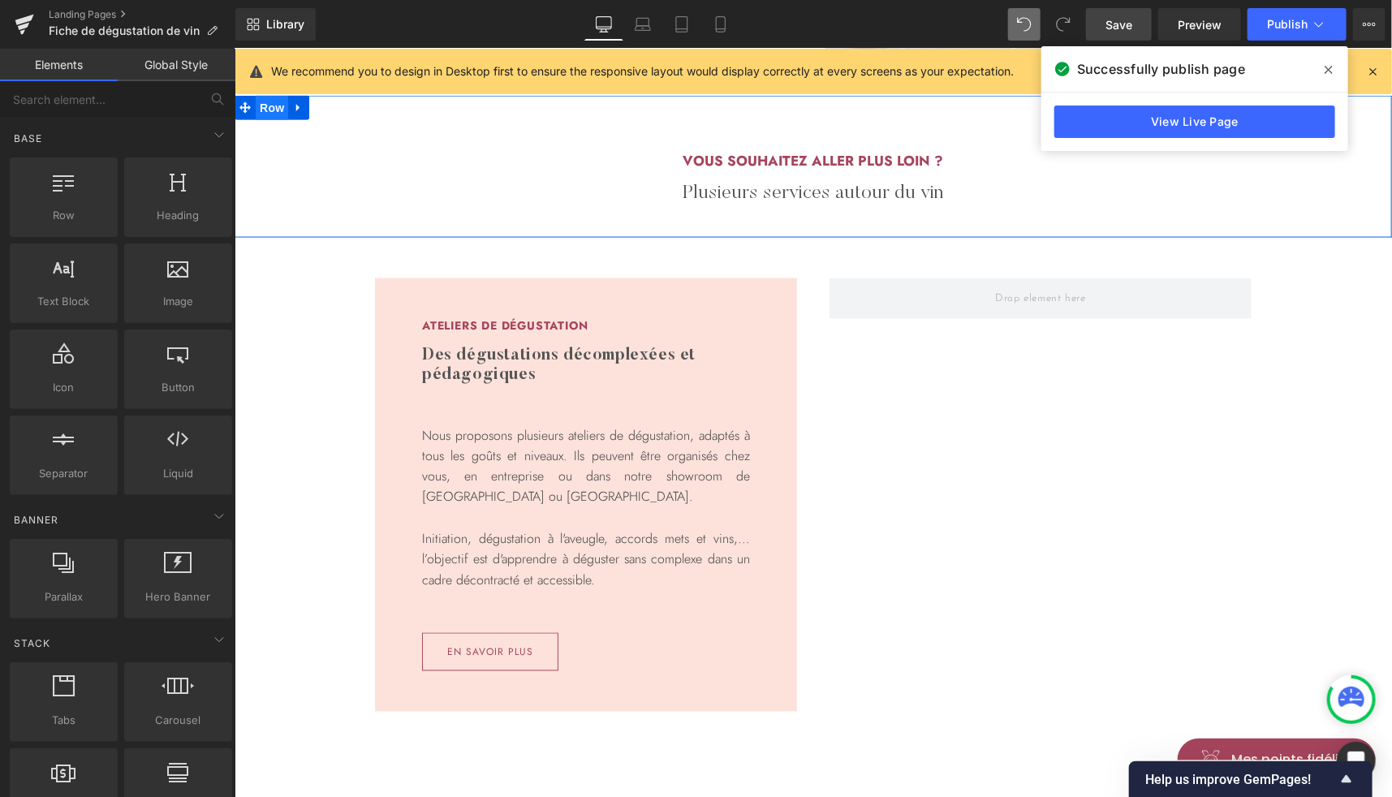
click at [269, 107] on span "Row" at bounding box center [271, 107] width 32 height 24
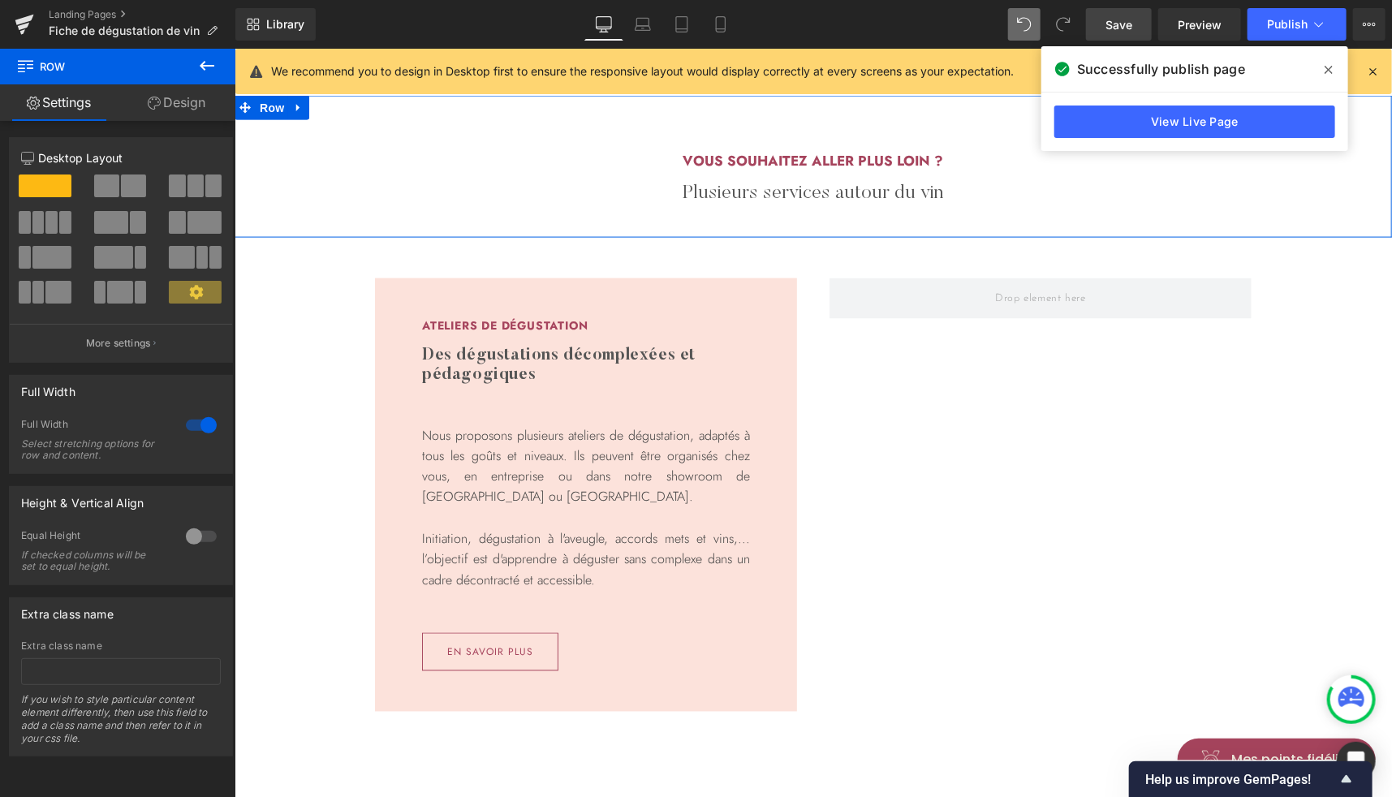
click at [190, 104] on link "Design" at bounding box center [177, 102] width 118 height 37
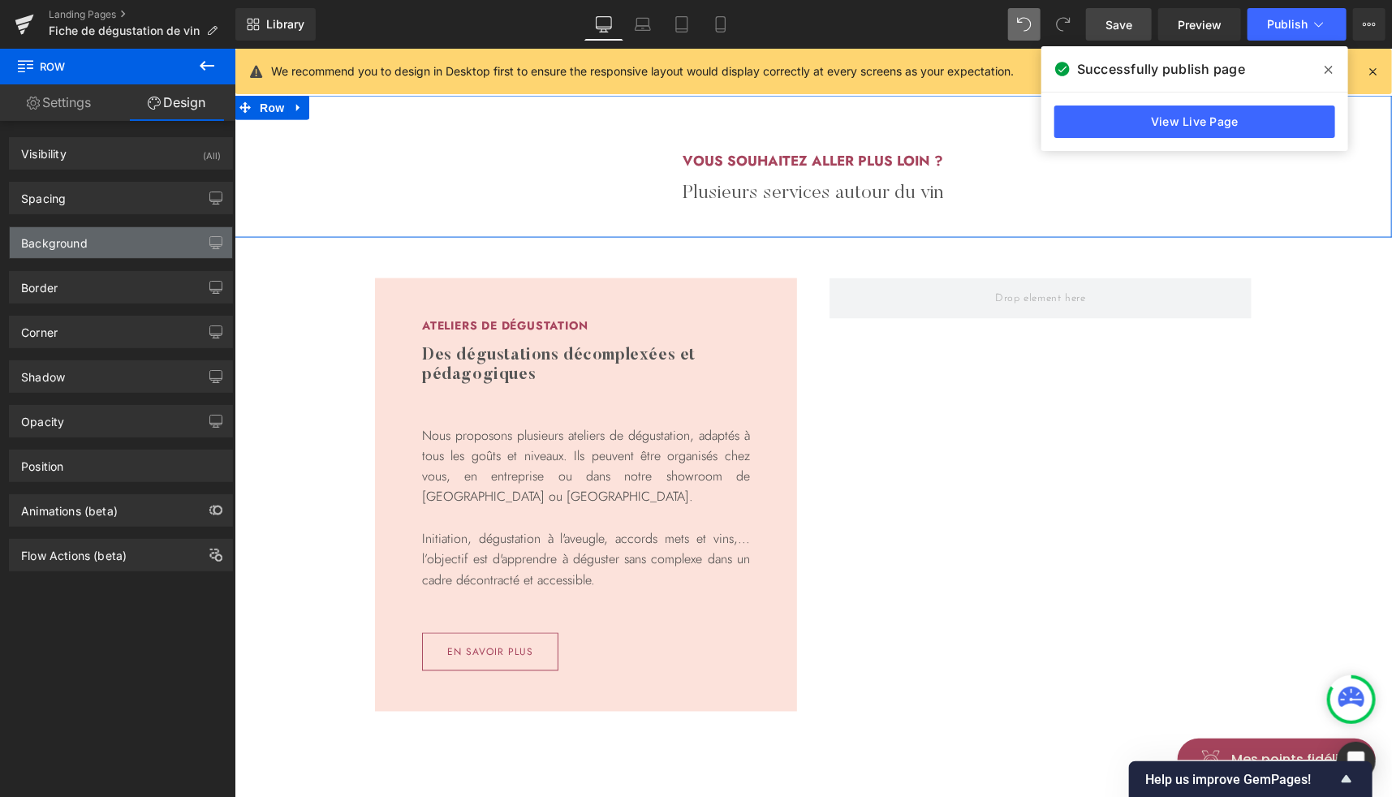
click at [115, 247] on div "Background" at bounding box center [121, 242] width 222 height 31
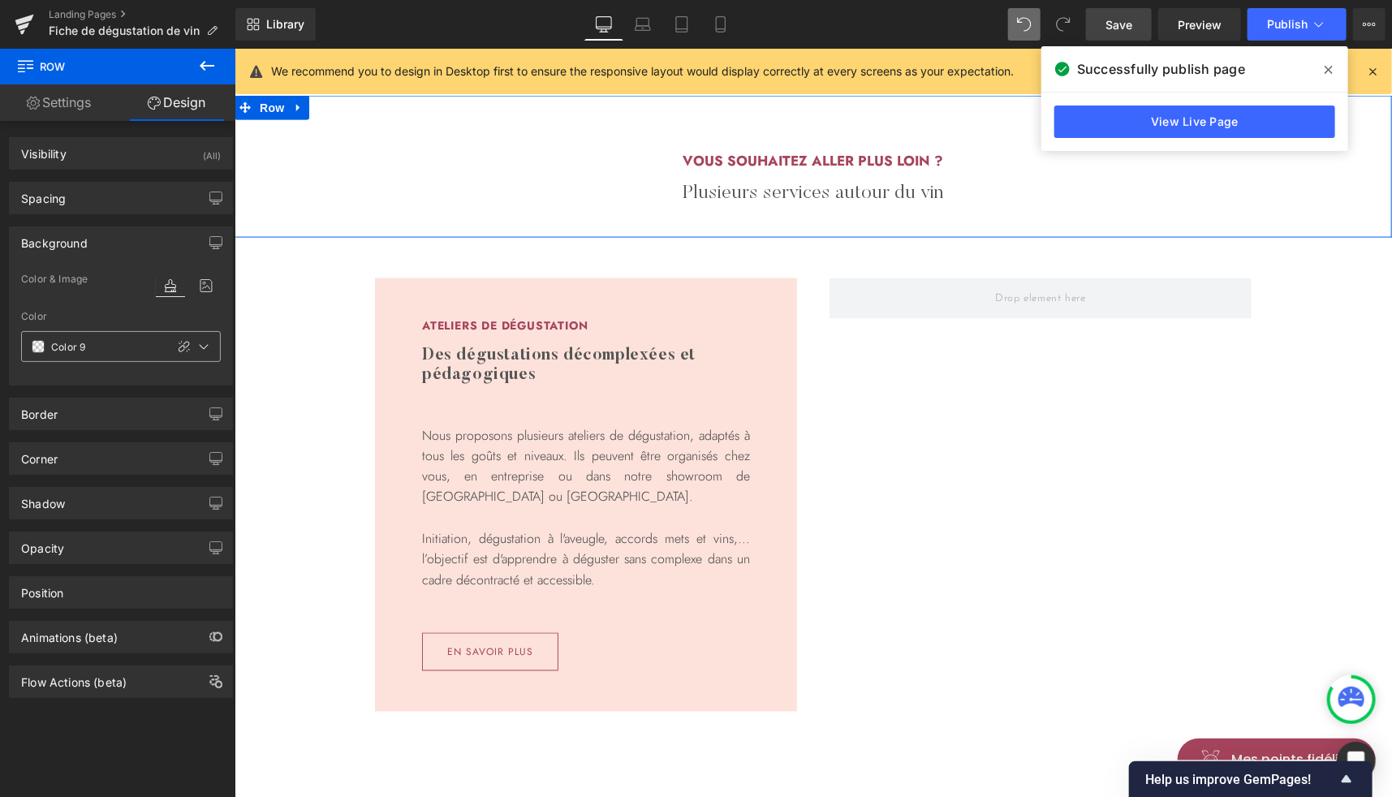
click at [45, 349] on div "Color 9" at bounding box center [93, 346] width 143 height 29
click at [36, 345] on span at bounding box center [38, 346] width 13 height 13
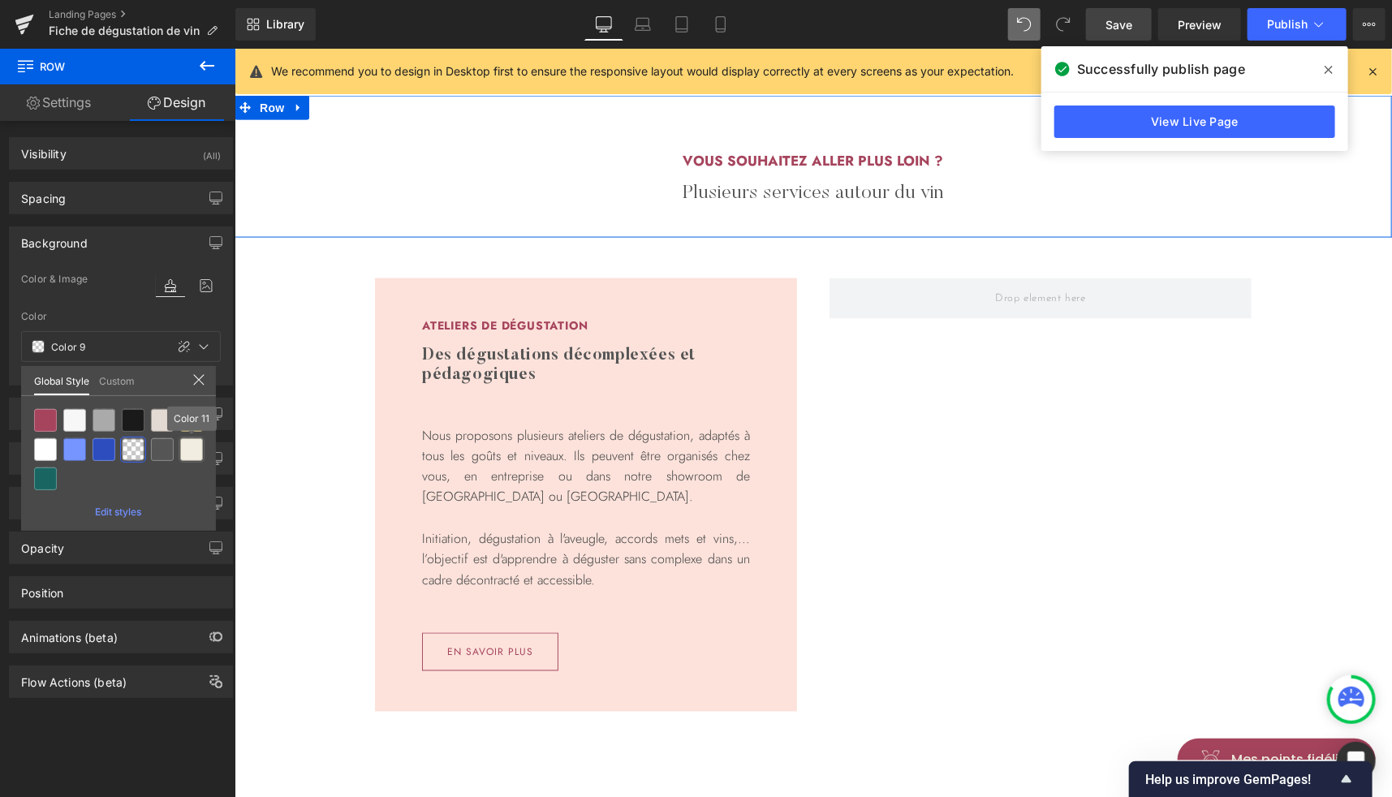
click at [190, 451] on div at bounding box center [191, 449] width 23 height 23
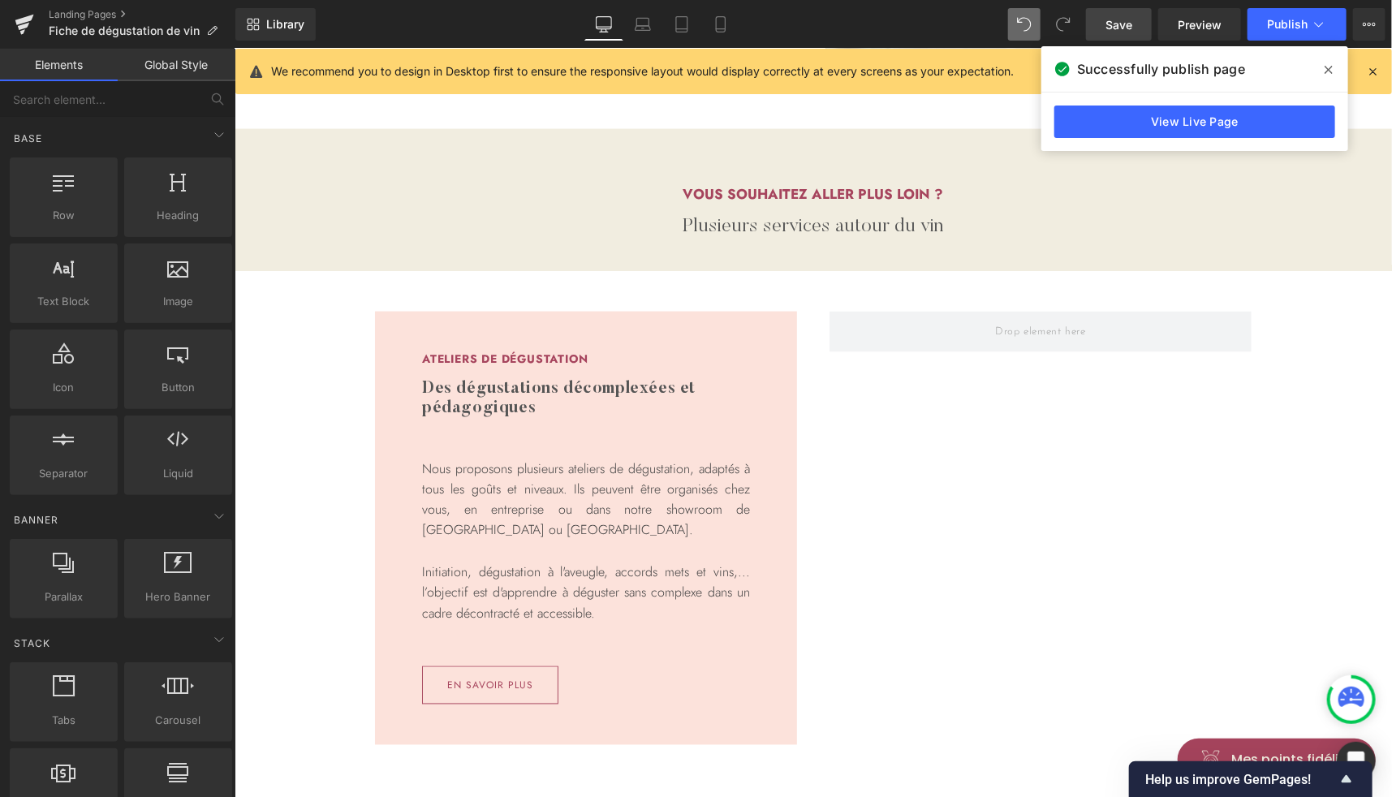
scroll to position [1335, 0]
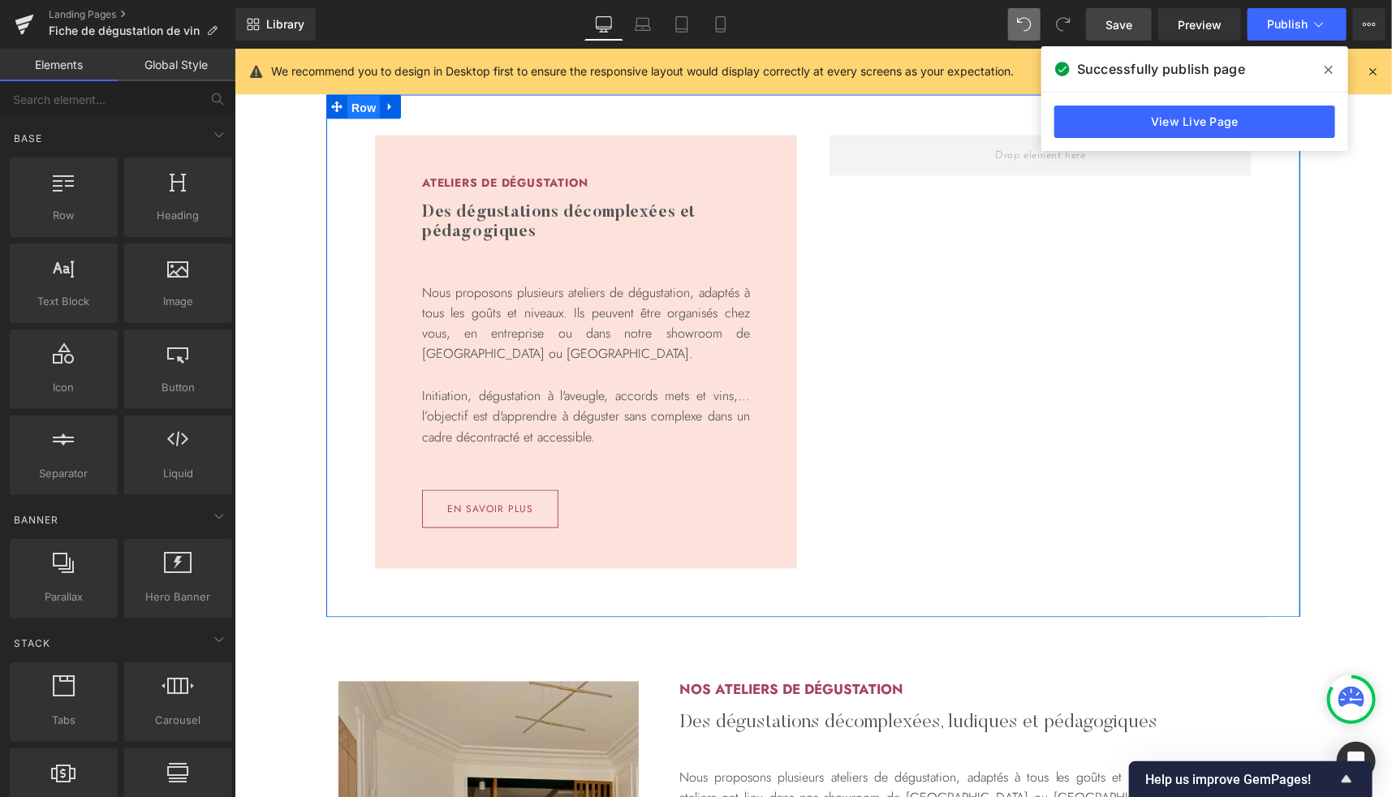
click at [363, 103] on span "Row" at bounding box center [363, 107] width 32 height 24
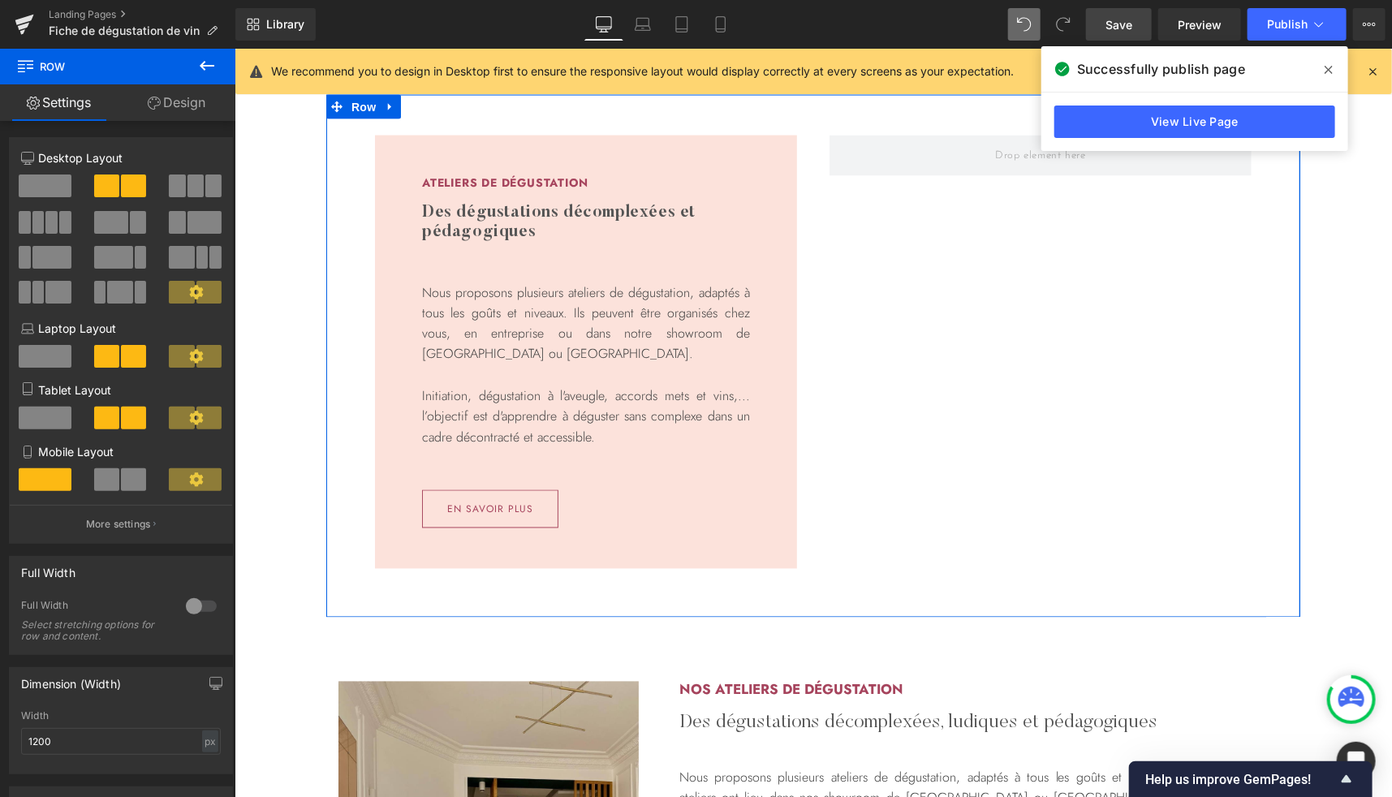
click at [192, 106] on link "Design" at bounding box center [177, 102] width 118 height 37
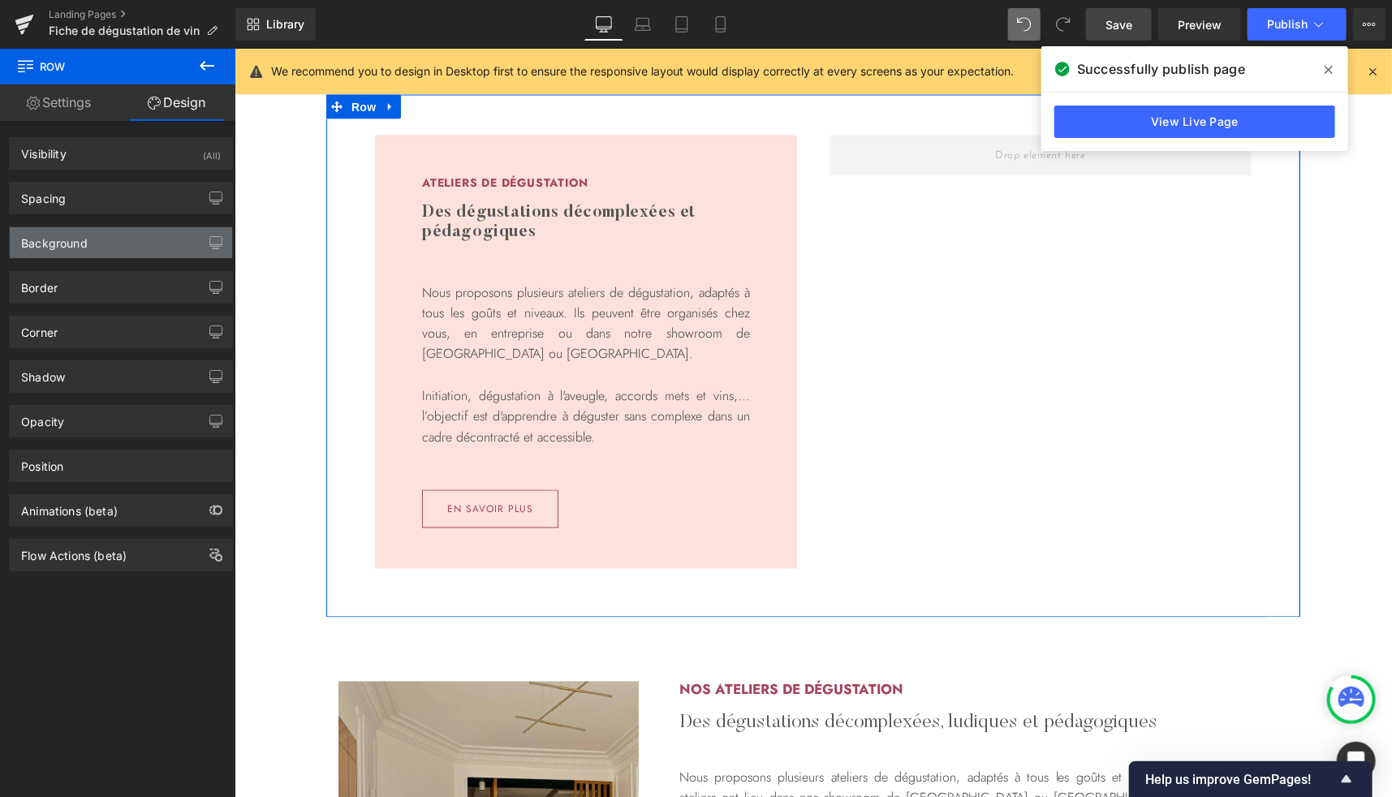
click at [116, 240] on div "Background" at bounding box center [121, 242] width 222 height 31
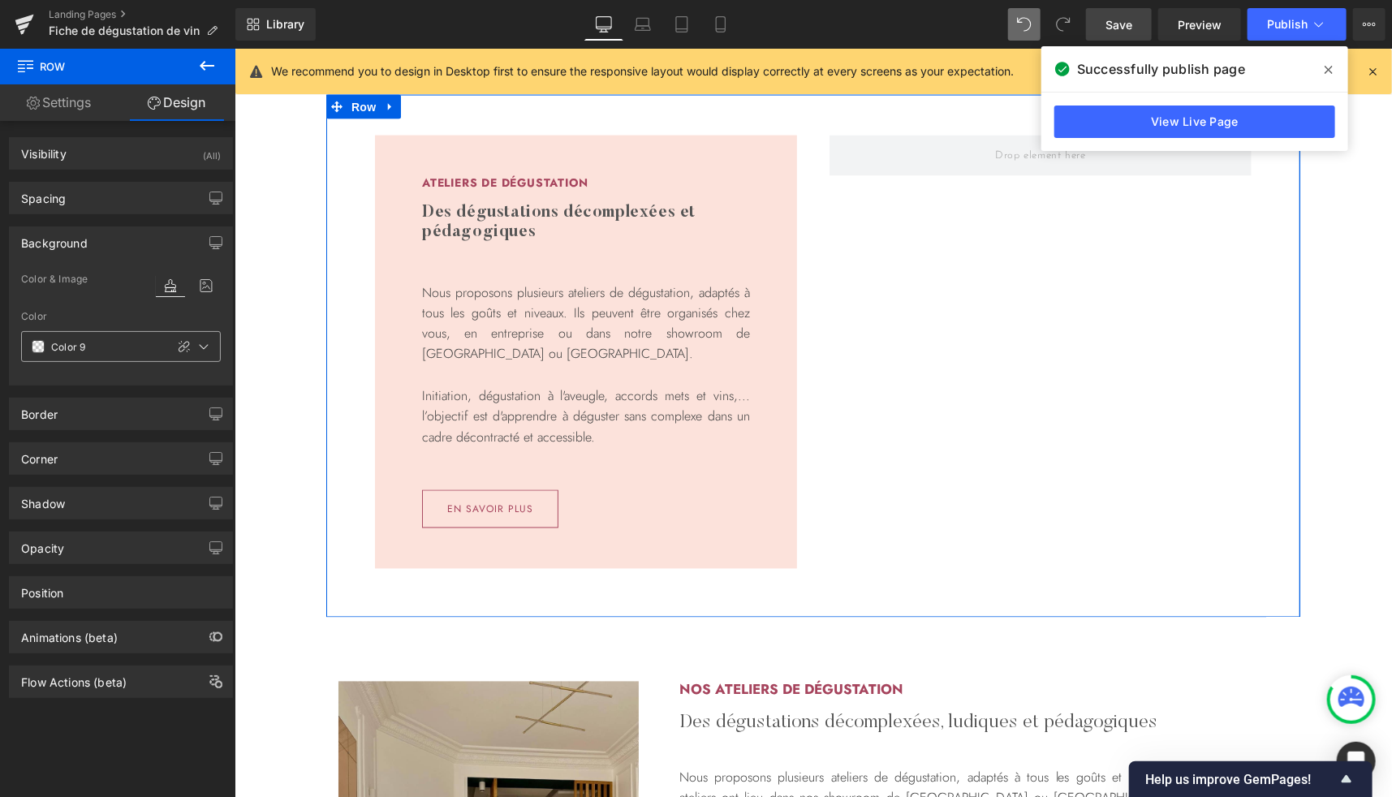
click at [37, 340] on span at bounding box center [38, 346] width 13 height 13
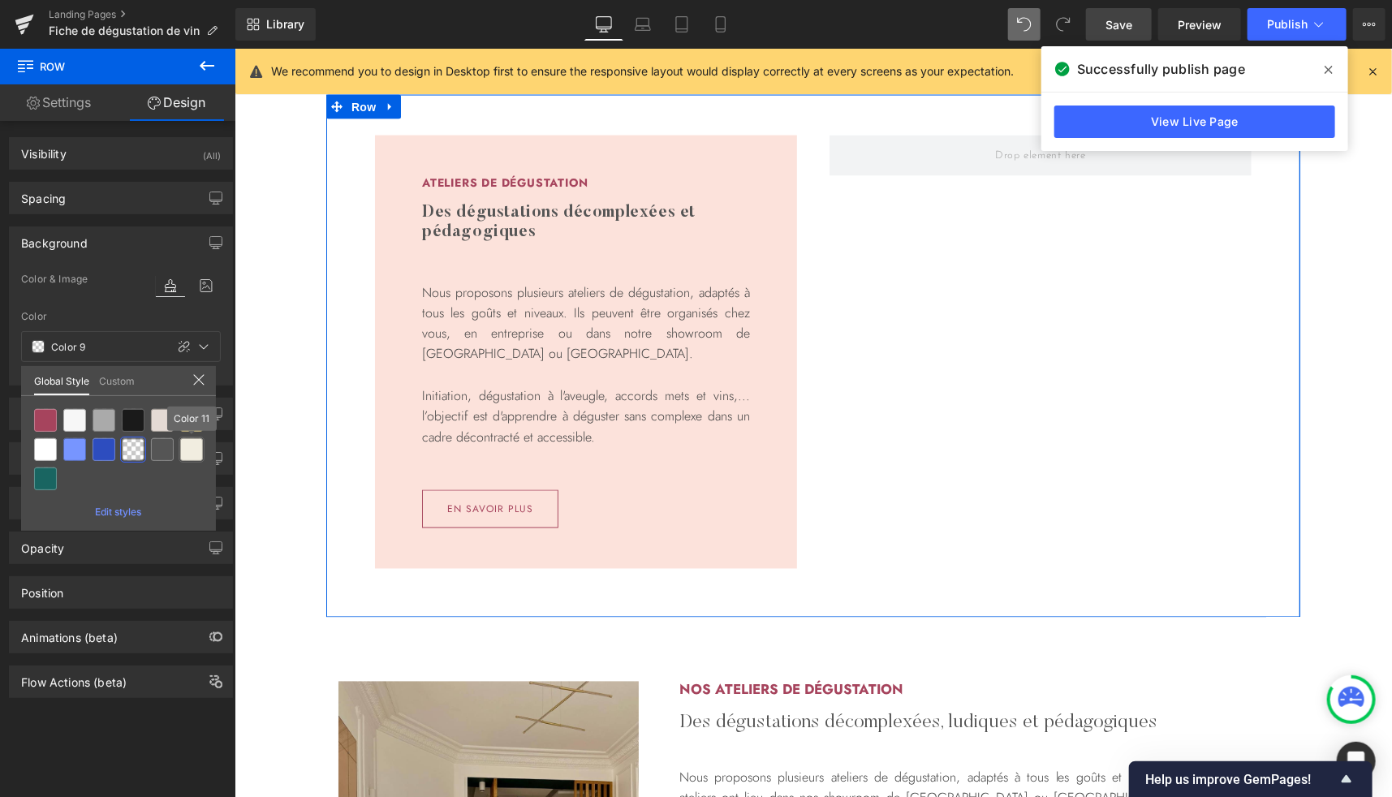
click at [196, 451] on div at bounding box center [191, 449] width 23 height 23
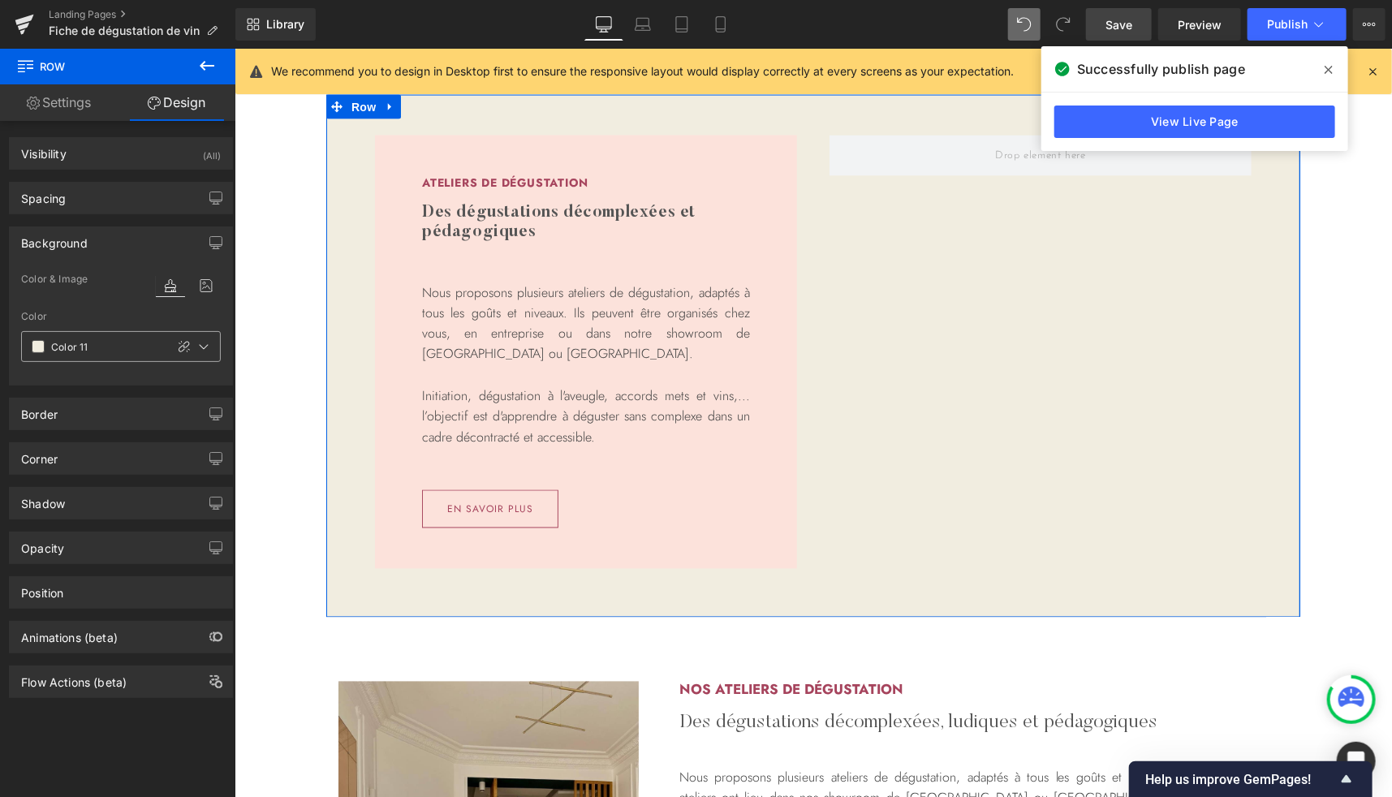
click at [43, 344] on span at bounding box center [38, 346] width 13 height 13
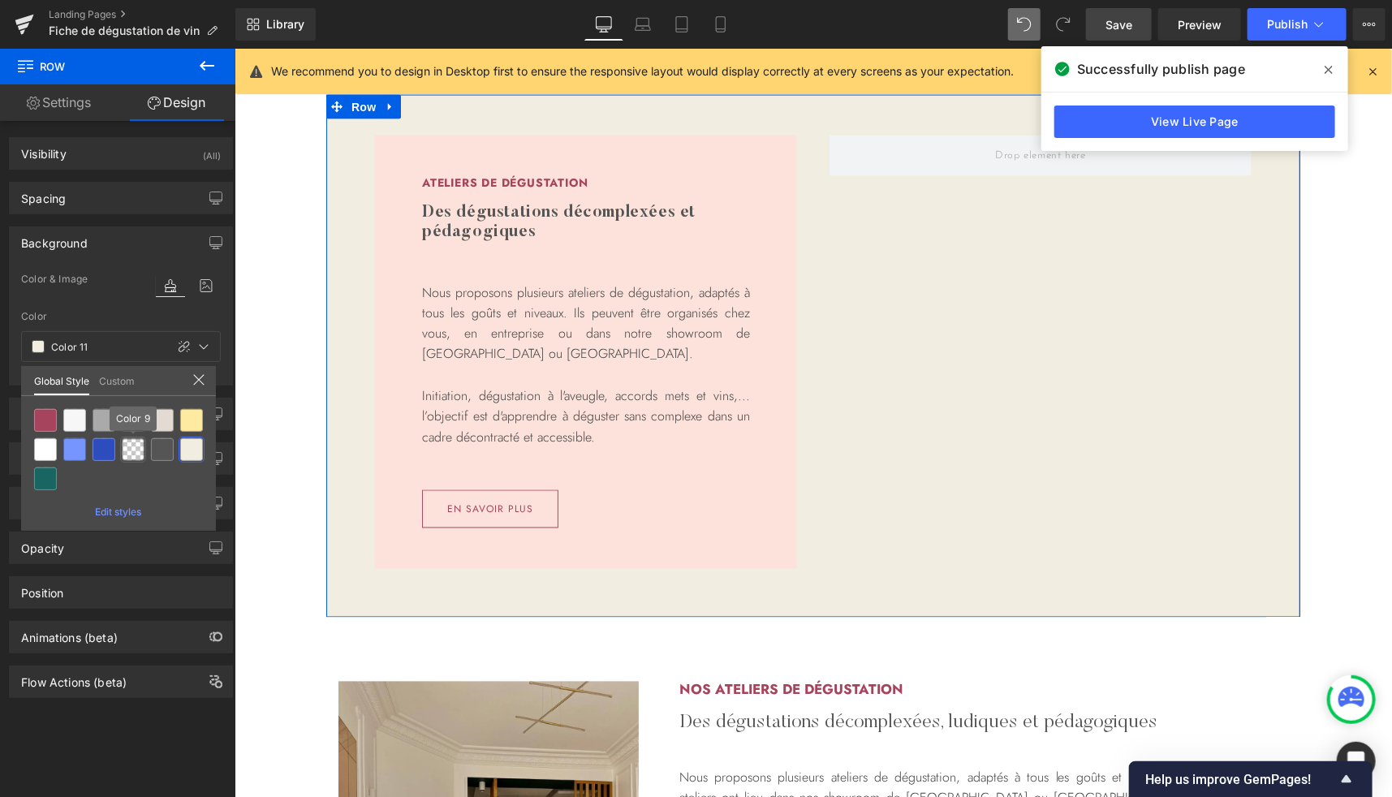
click at [137, 452] on div at bounding box center [133, 449] width 23 height 23
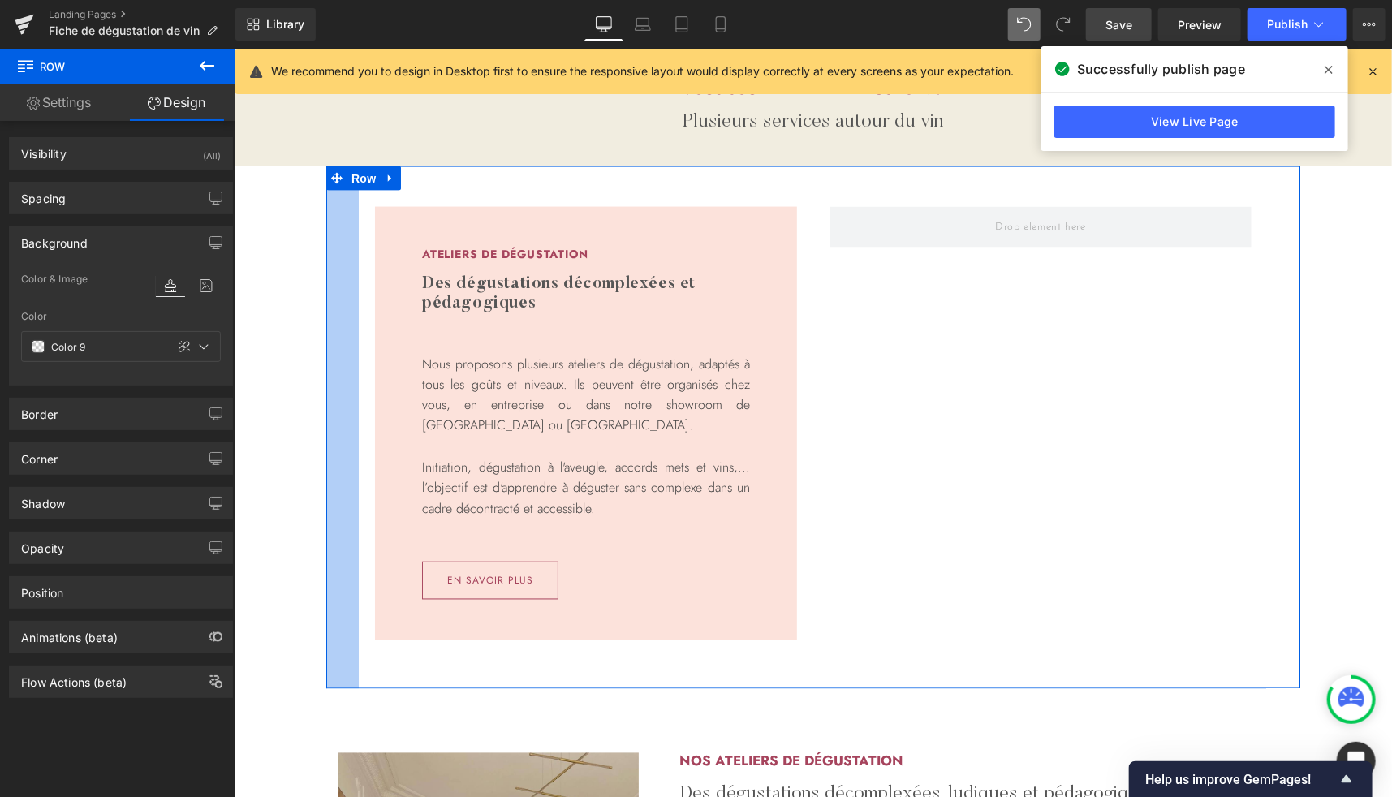
scroll to position [1263, 0]
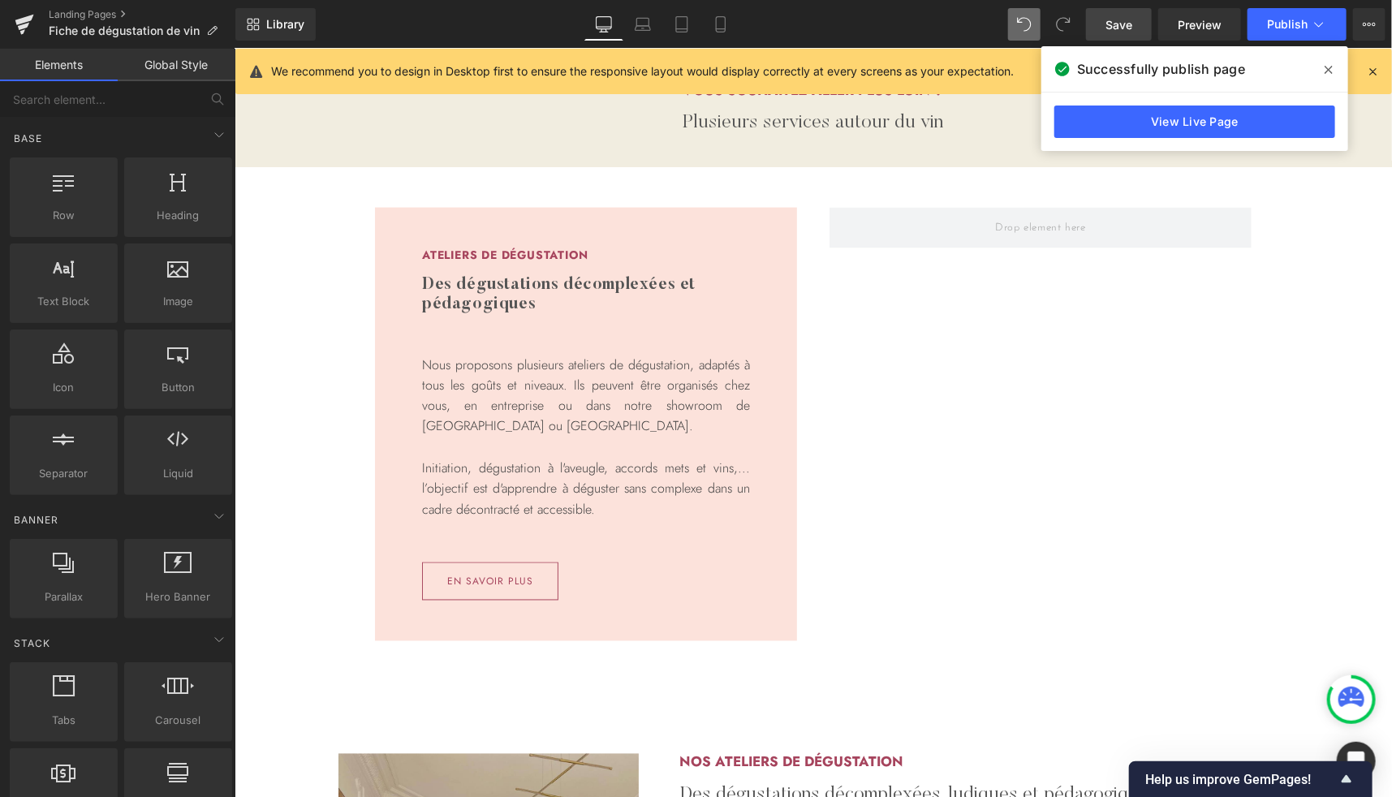
click at [1311, 384] on div "Recevez gratuitement notre fiche de dégustation Heading Cette fiche a été conçu…" at bounding box center [812, 800] width 1157 height 3735
click at [1337, 383] on div "Recevez gratuitement notre fiche de dégustation Heading Cette fiche a été conçu…" at bounding box center [812, 800] width 1157 height 3735
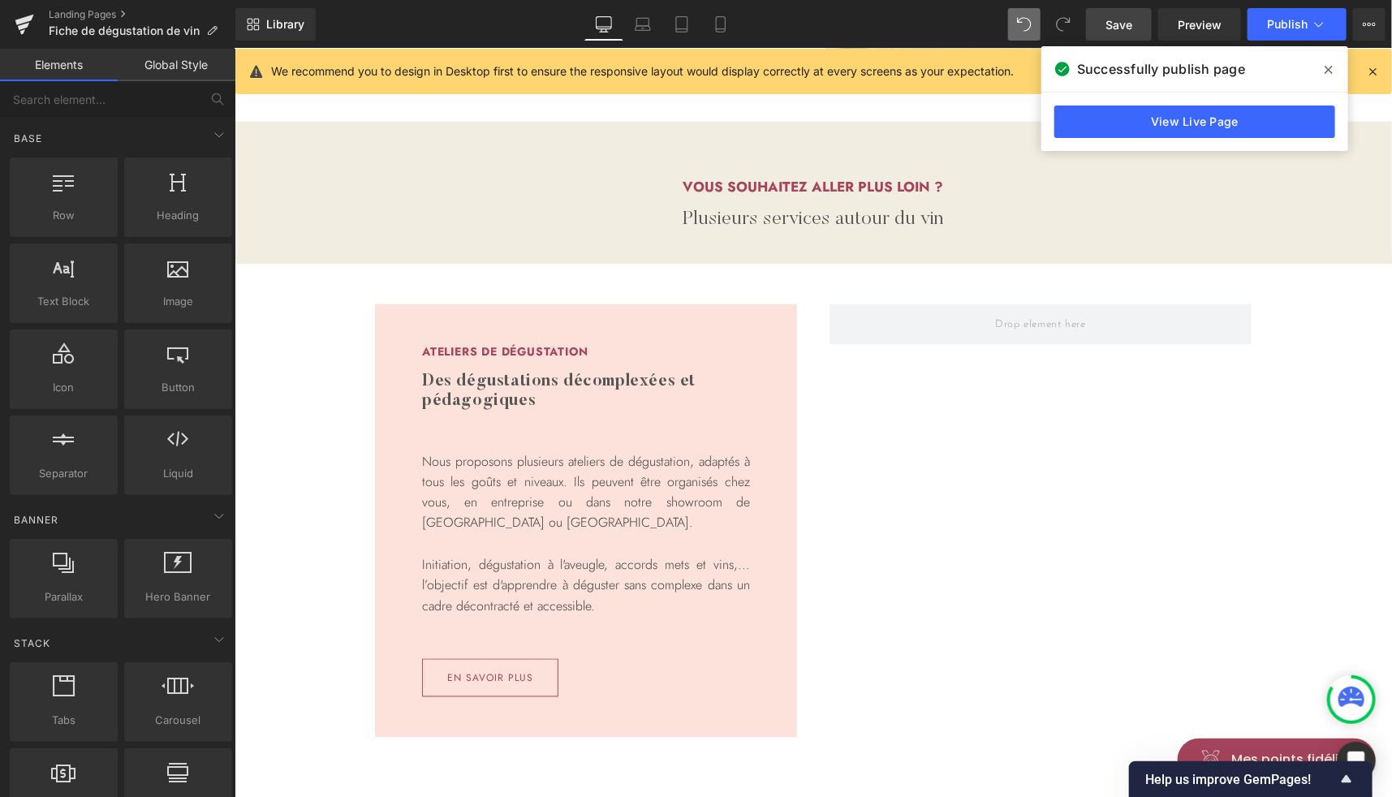
scroll to position [1168, 0]
click at [295, 127] on icon at bounding box center [297, 131] width 11 height 12
click at [313, 133] on icon at bounding box center [318, 131] width 11 height 12
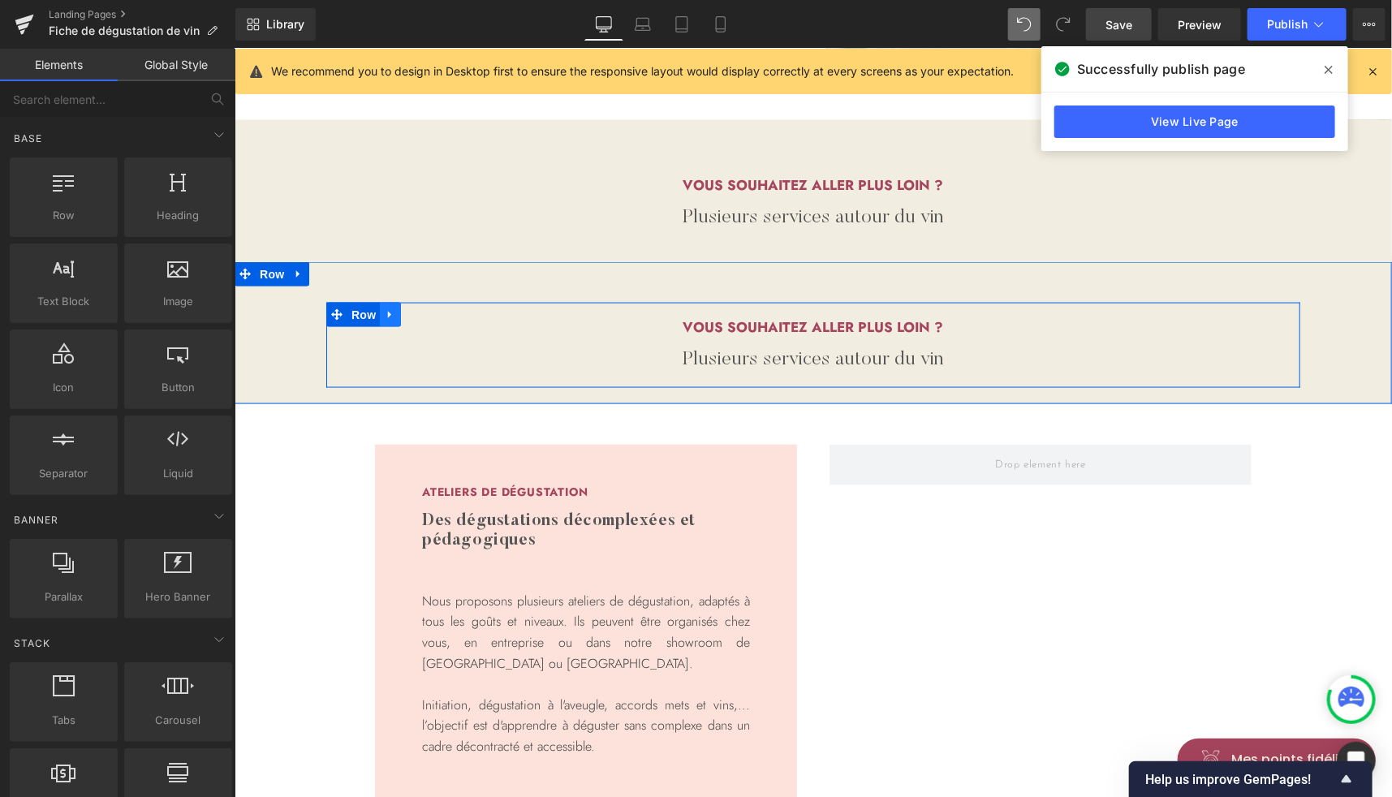
click at [384, 315] on icon at bounding box center [389, 314] width 11 height 12
click at [426, 321] on link at bounding box center [431, 314] width 21 height 24
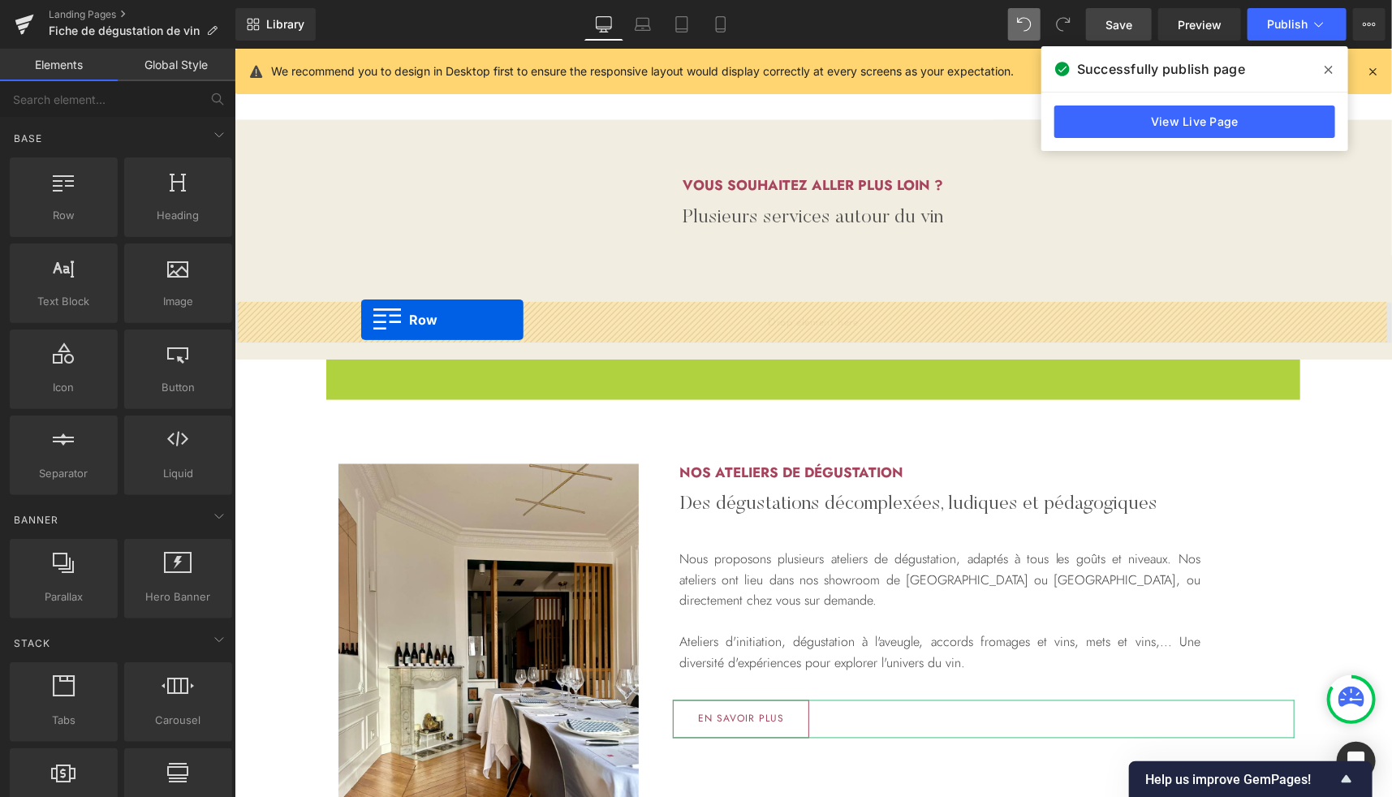
drag, startPoint x: 350, startPoint y: 373, endPoint x: 360, endPoint y: 318, distance: 56.2
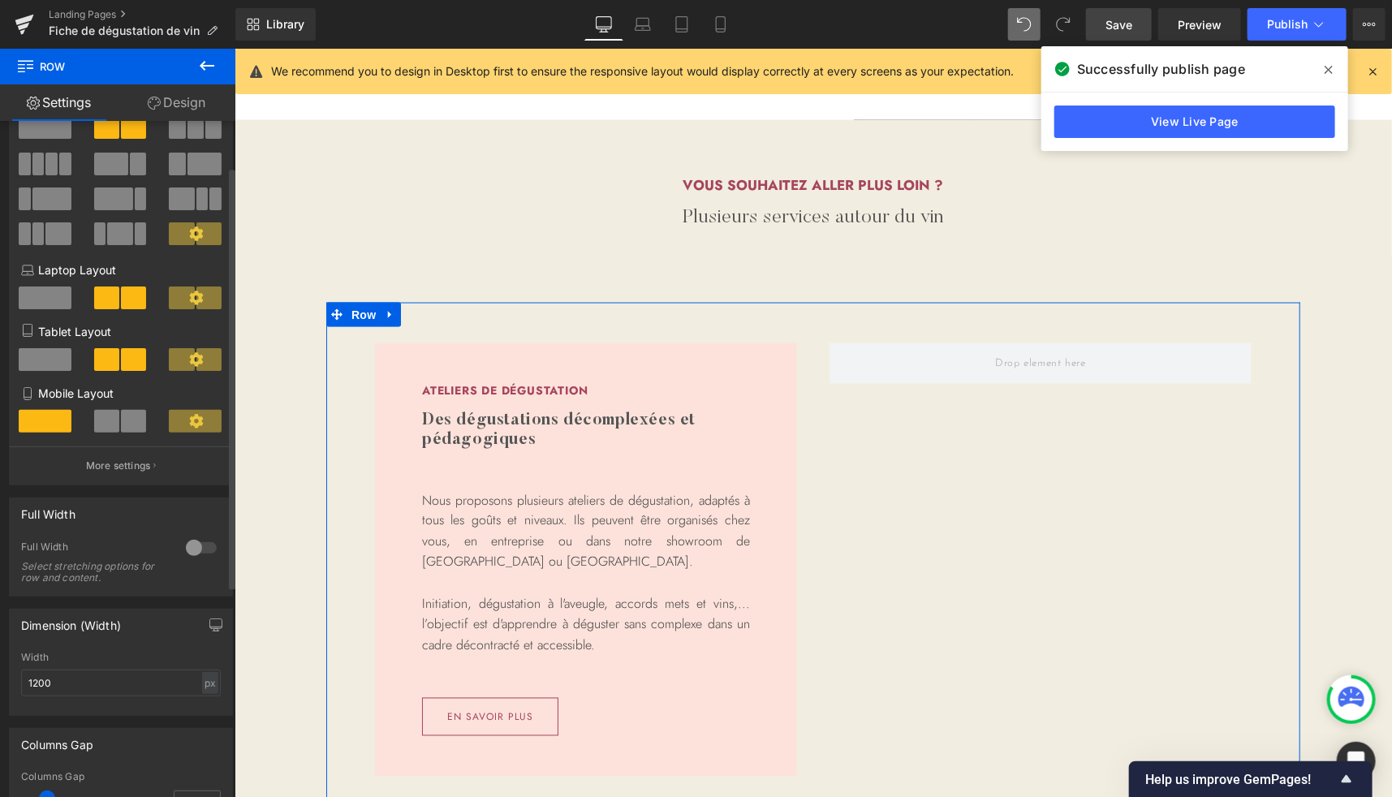
scroll to position [50, 0]
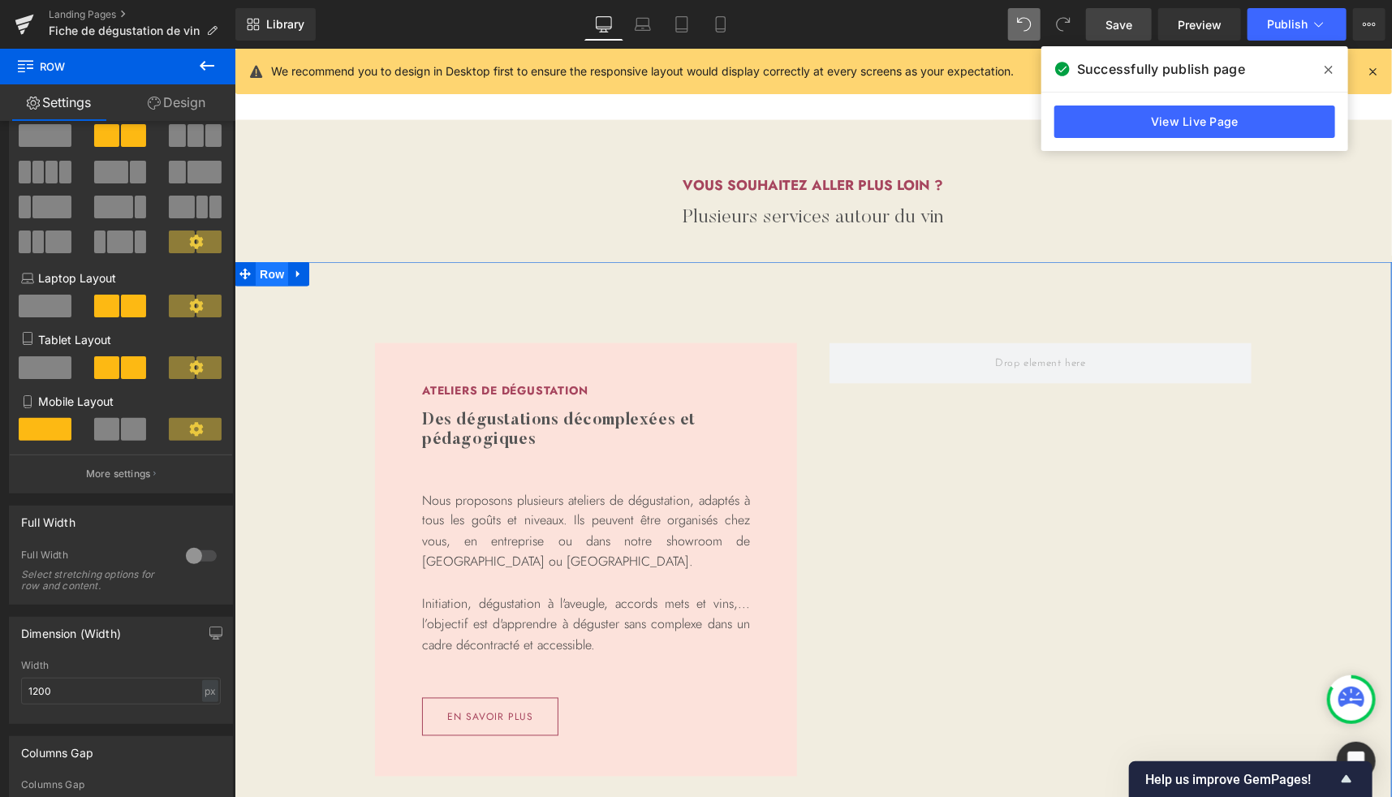
click at [261, 274] on span "Row" at bounding box center [271, 273] width 32 height 24
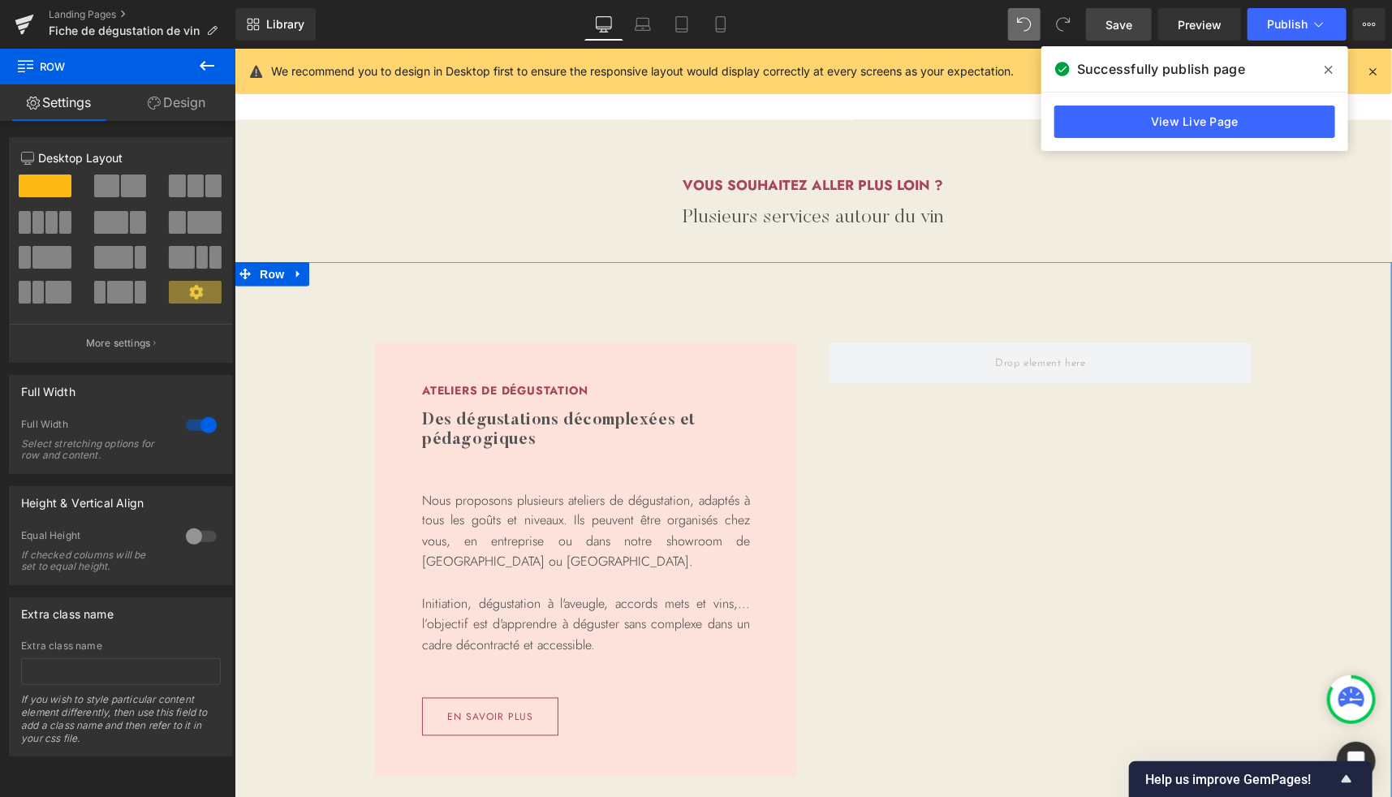
click at [192, 106] on link "Design" at bounding box center [177, 102] width 118 height 37
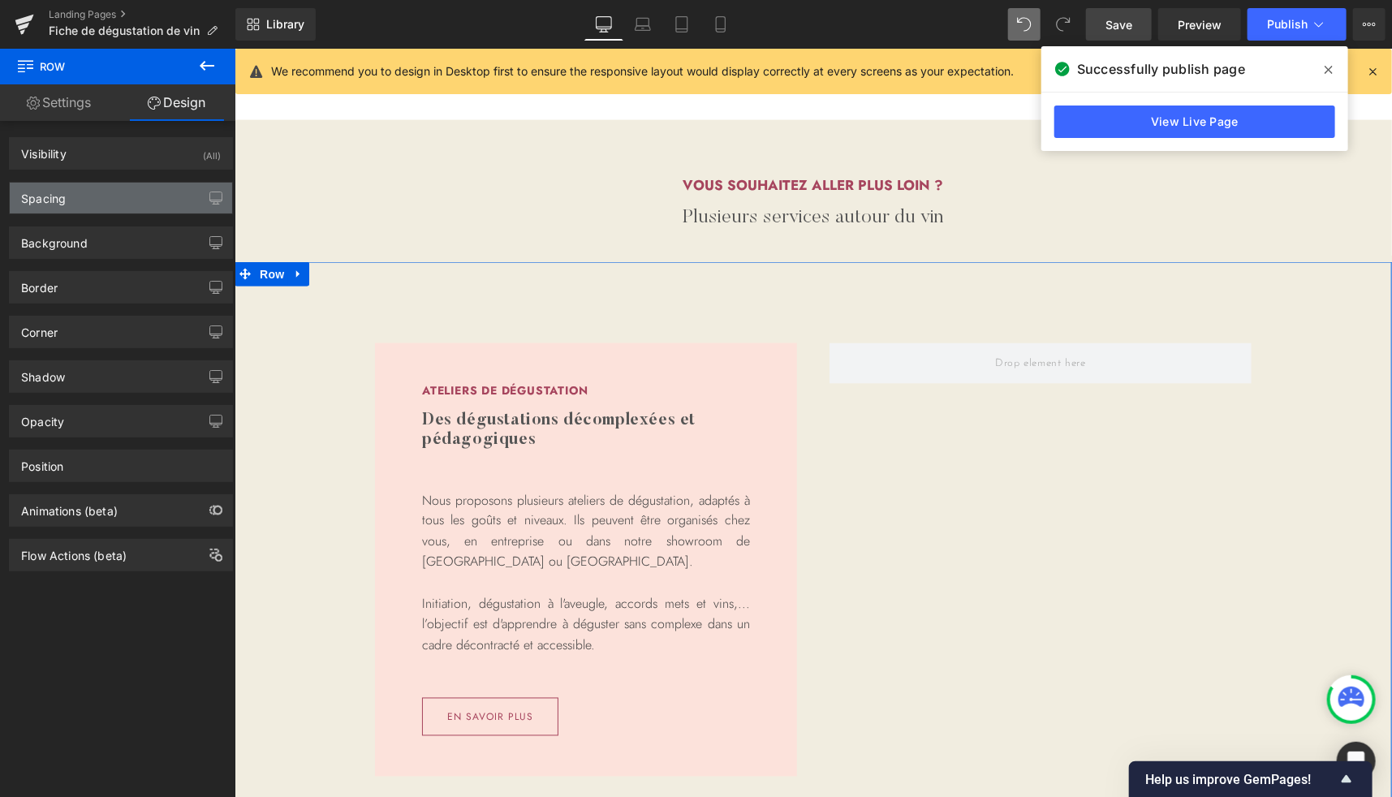
click at [94, 201] on div "Spacing" at bounding box center [121, 198] width 222 height 31
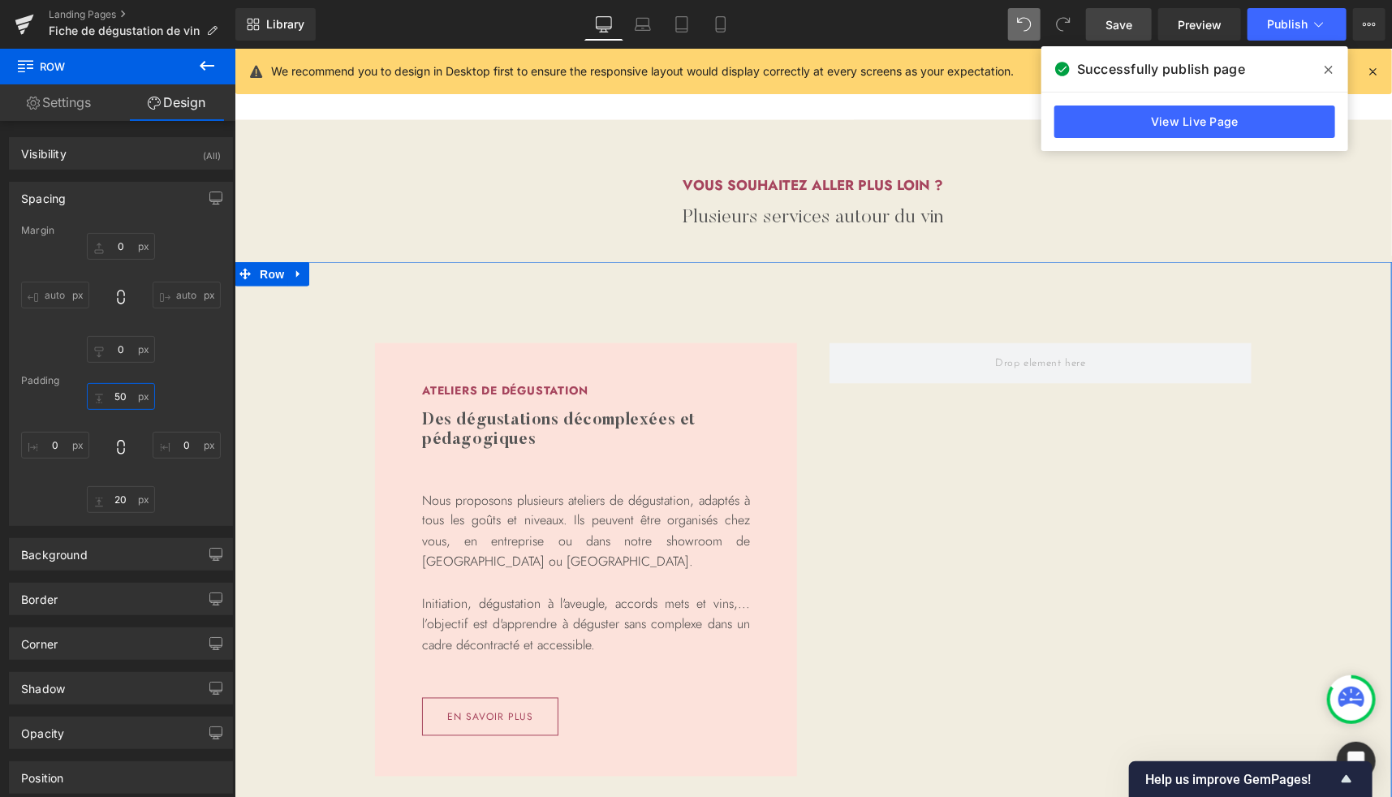
click at [118, 395] on input "50" at bounding box center [121, 396] width 68 height 27
type input "0"
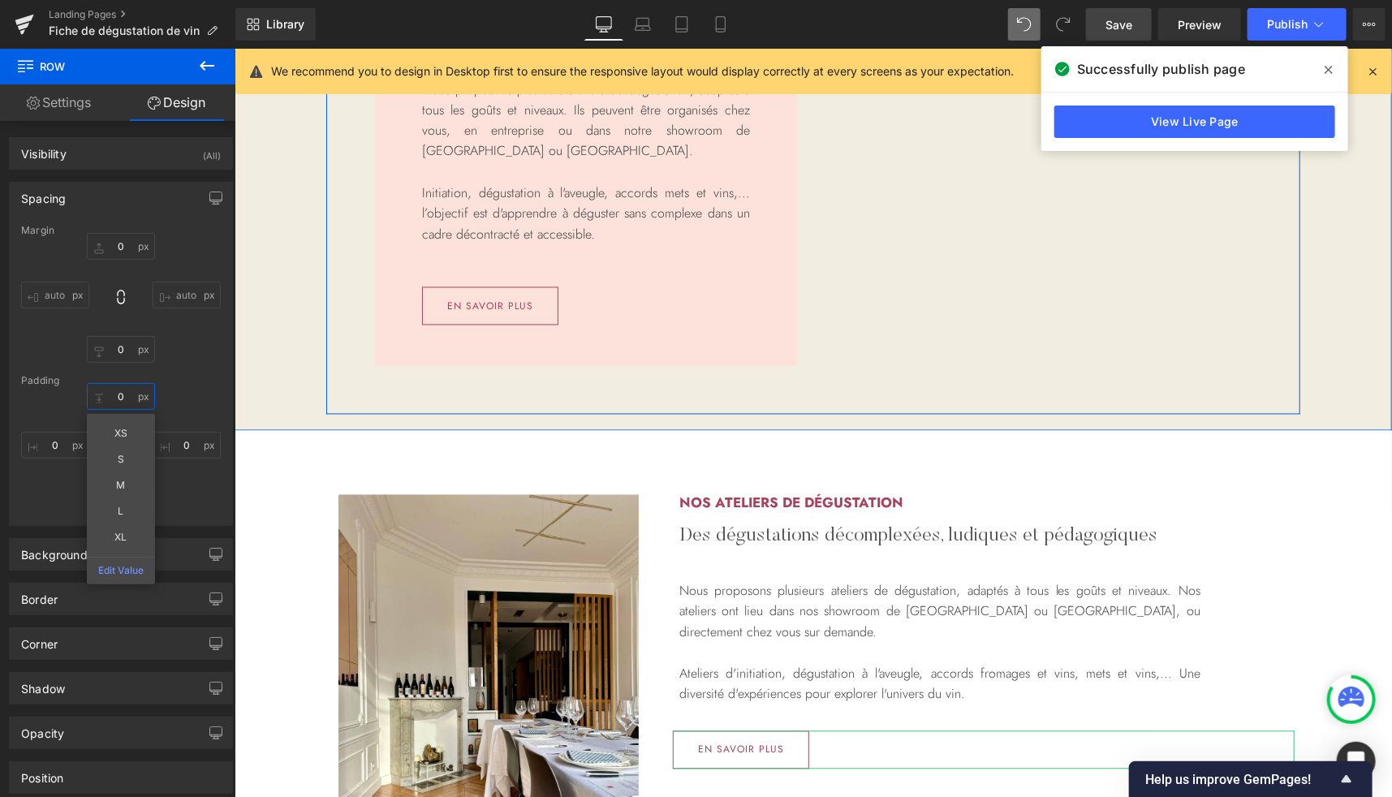
scroll to position [1545, 0]
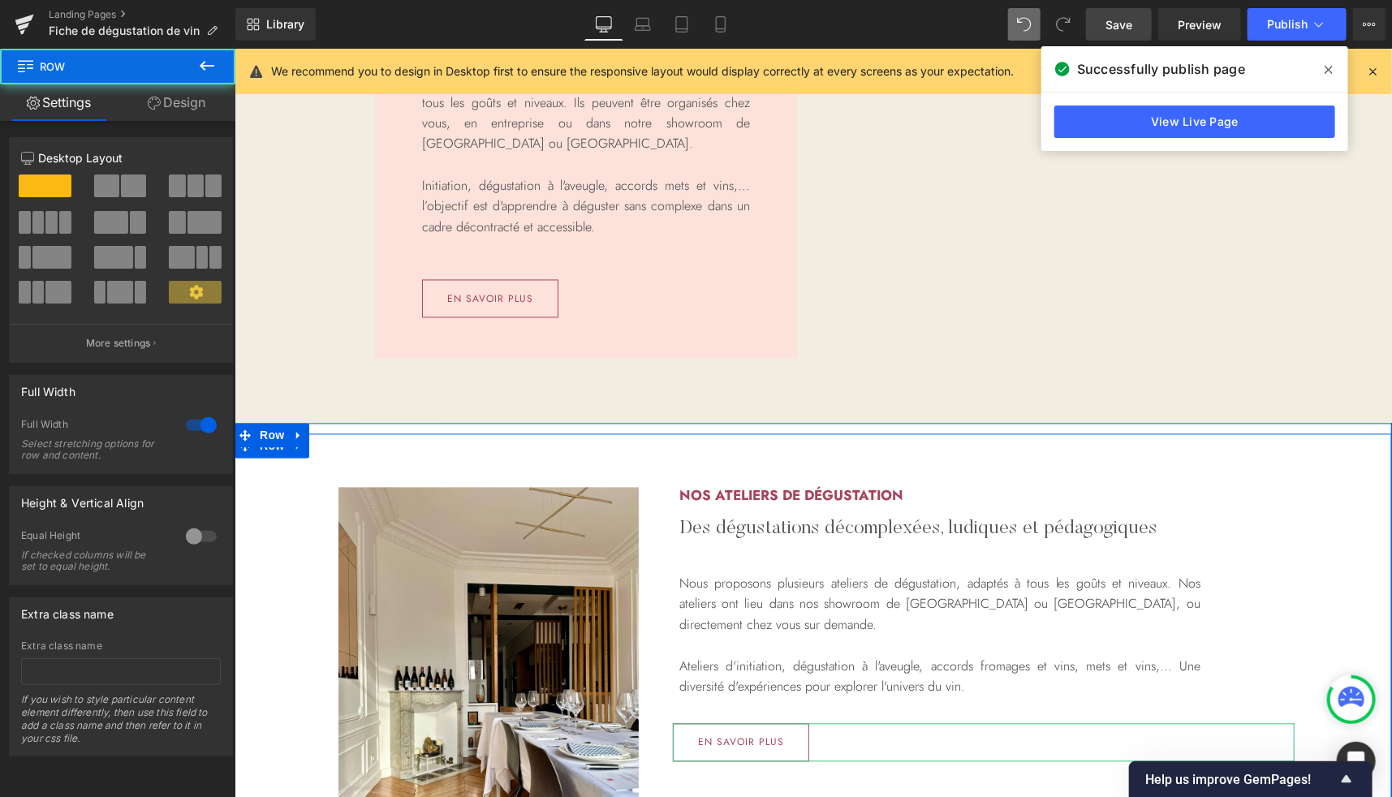
click at [1331, 580] on div "Image Row Nos ateliers de dégustation Heading Des dégustations décomplexées, lu…" at bounding box center [812, 687] width 1157 height 400
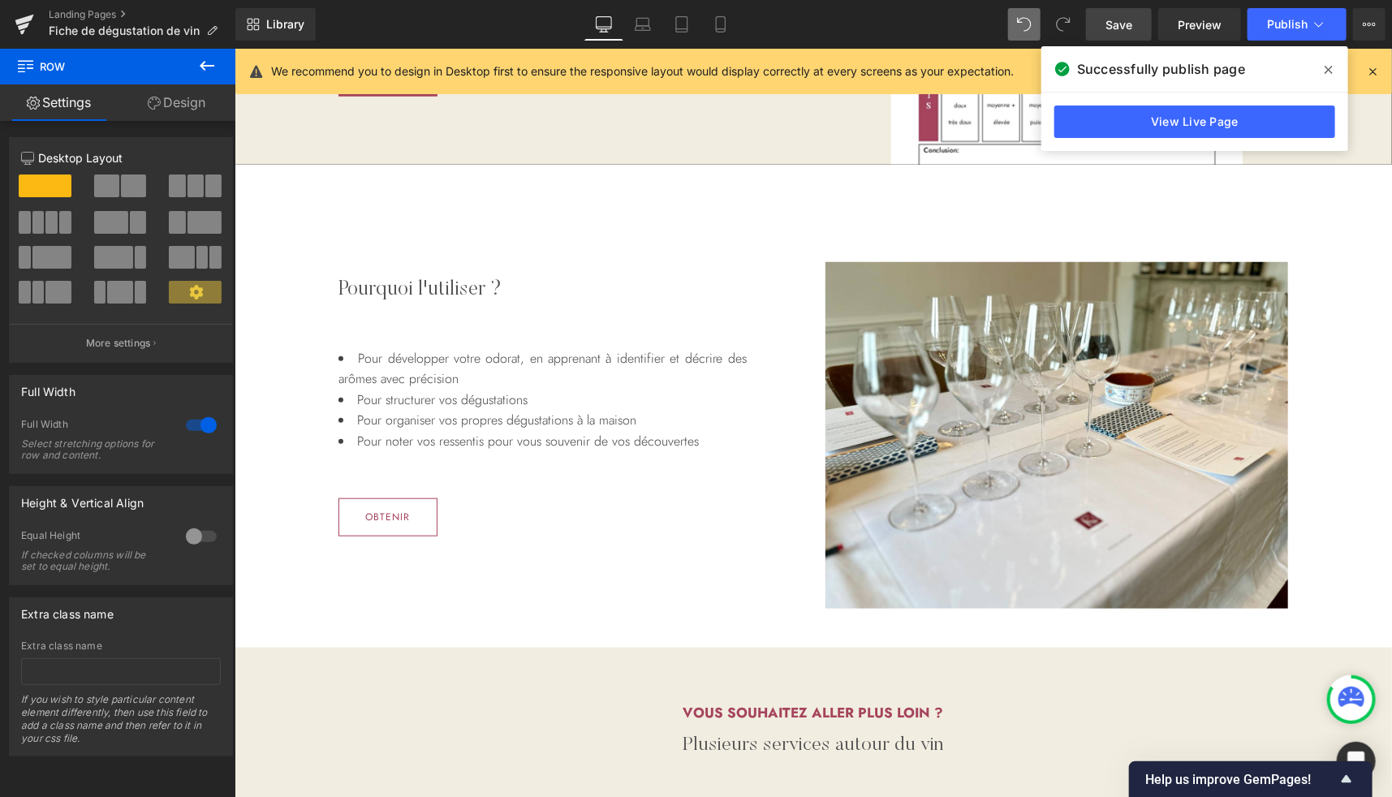
scroll to position [640, 0]
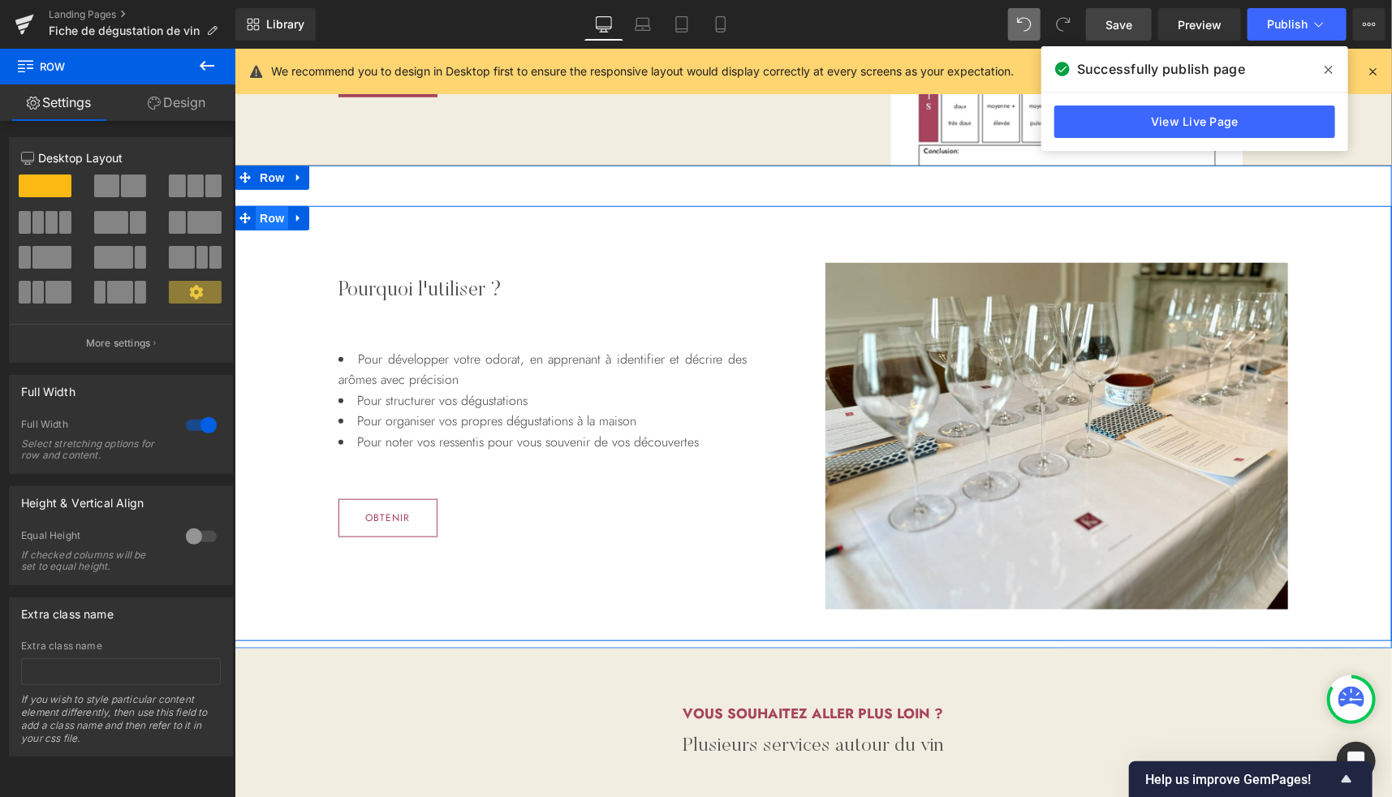
click at [266, 215] on span "Row" at bounding box center [271, 217] width 32 height 24
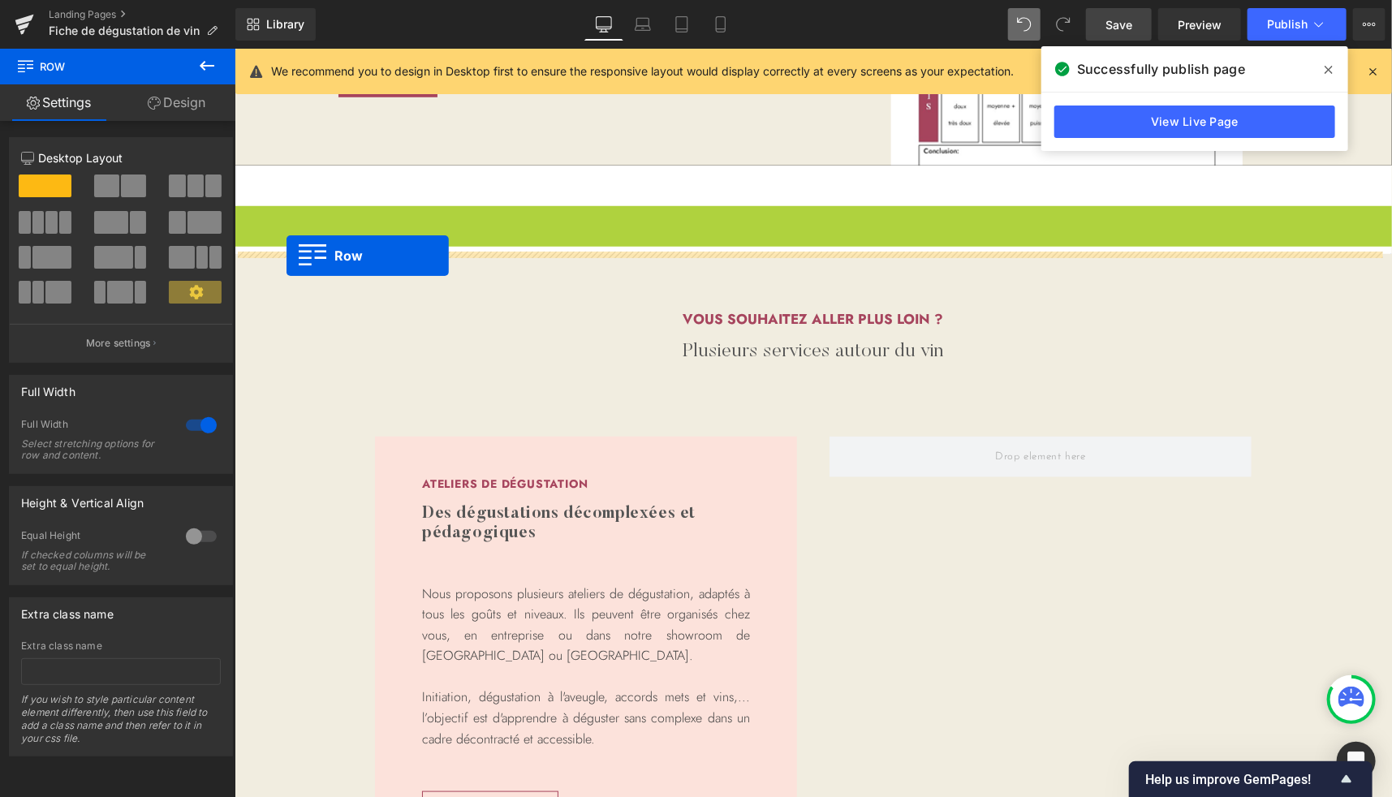
drag, startPoint x: 260, startPoint y: 218, endPoint x: 286, endPoint y: 255, distance: 44.8
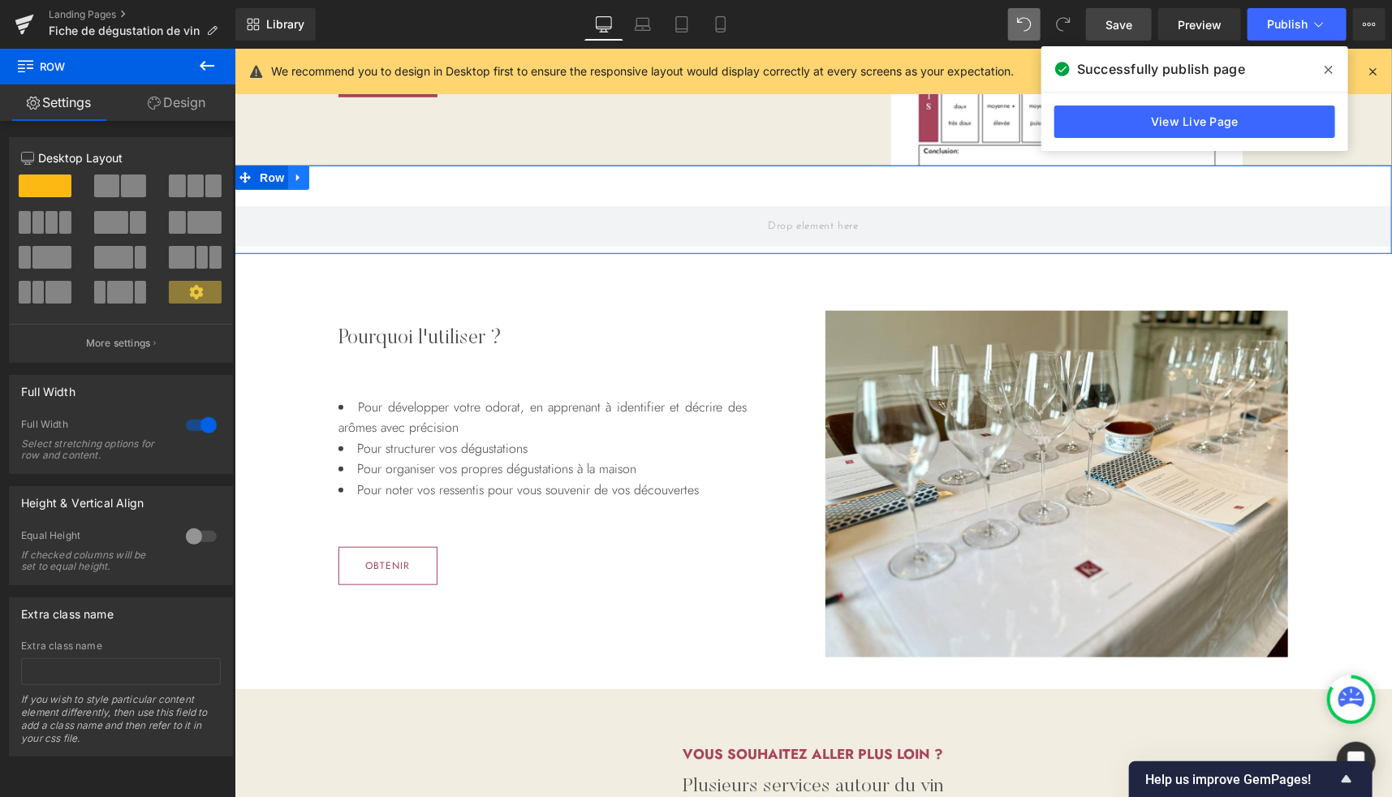
click at [295, 175] on icon at bounding box center [297, 176] width 11 height 12
click at [334, 182] on link at bounding box center [340, 177] width 21 height 24
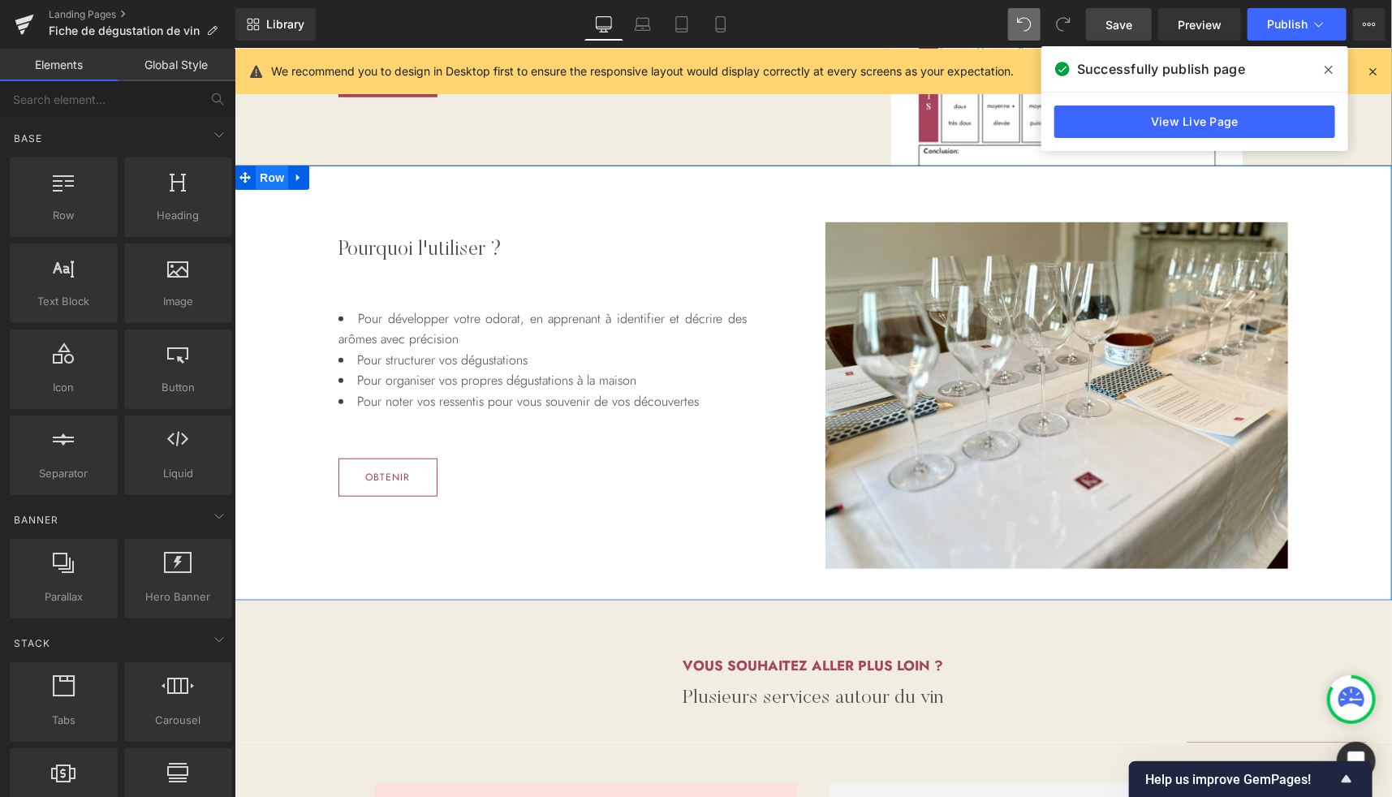
click at [262, 175] on span "Row" at bounding box center [271, 177] width 32 height 24
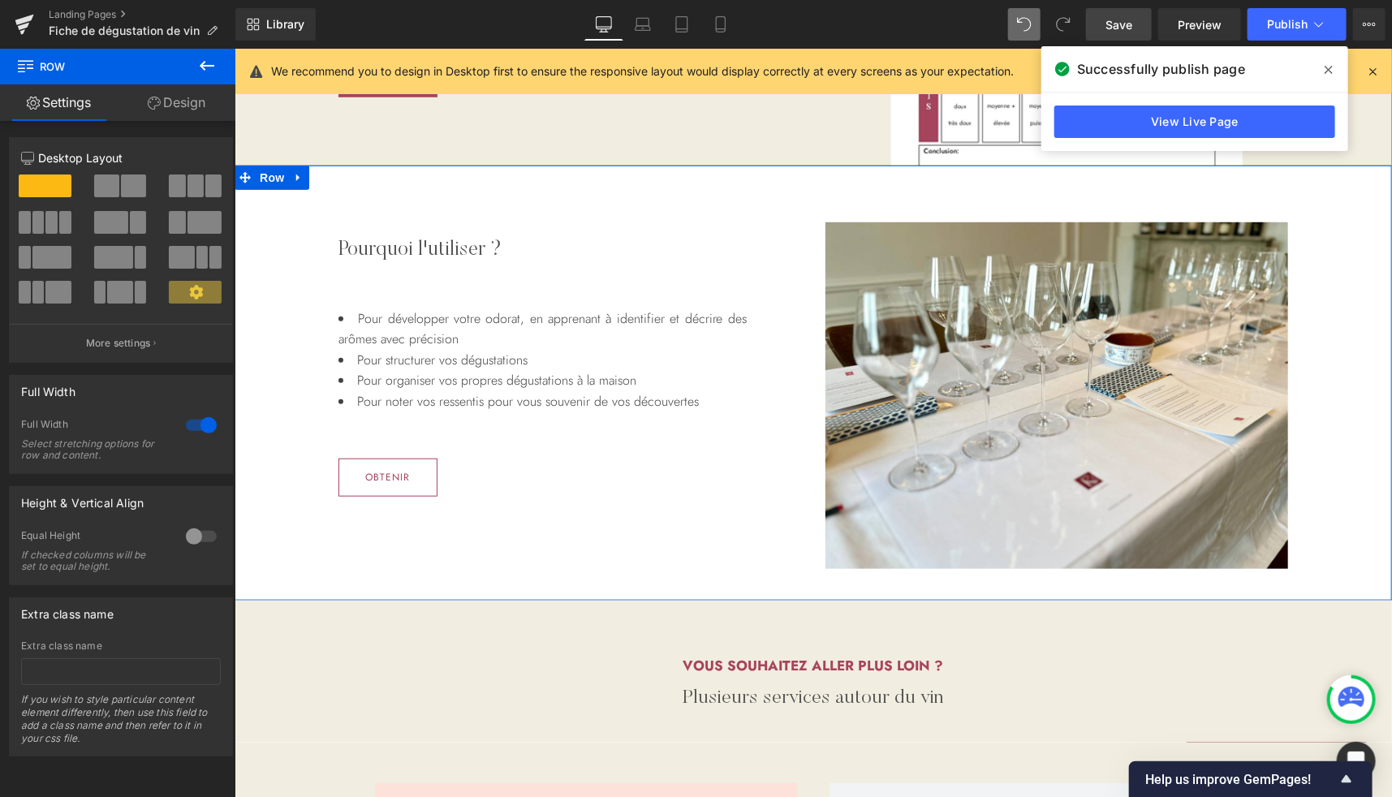
click at [180, 104] on link "Design" at bounding box center [177, 102] width 118 height 37
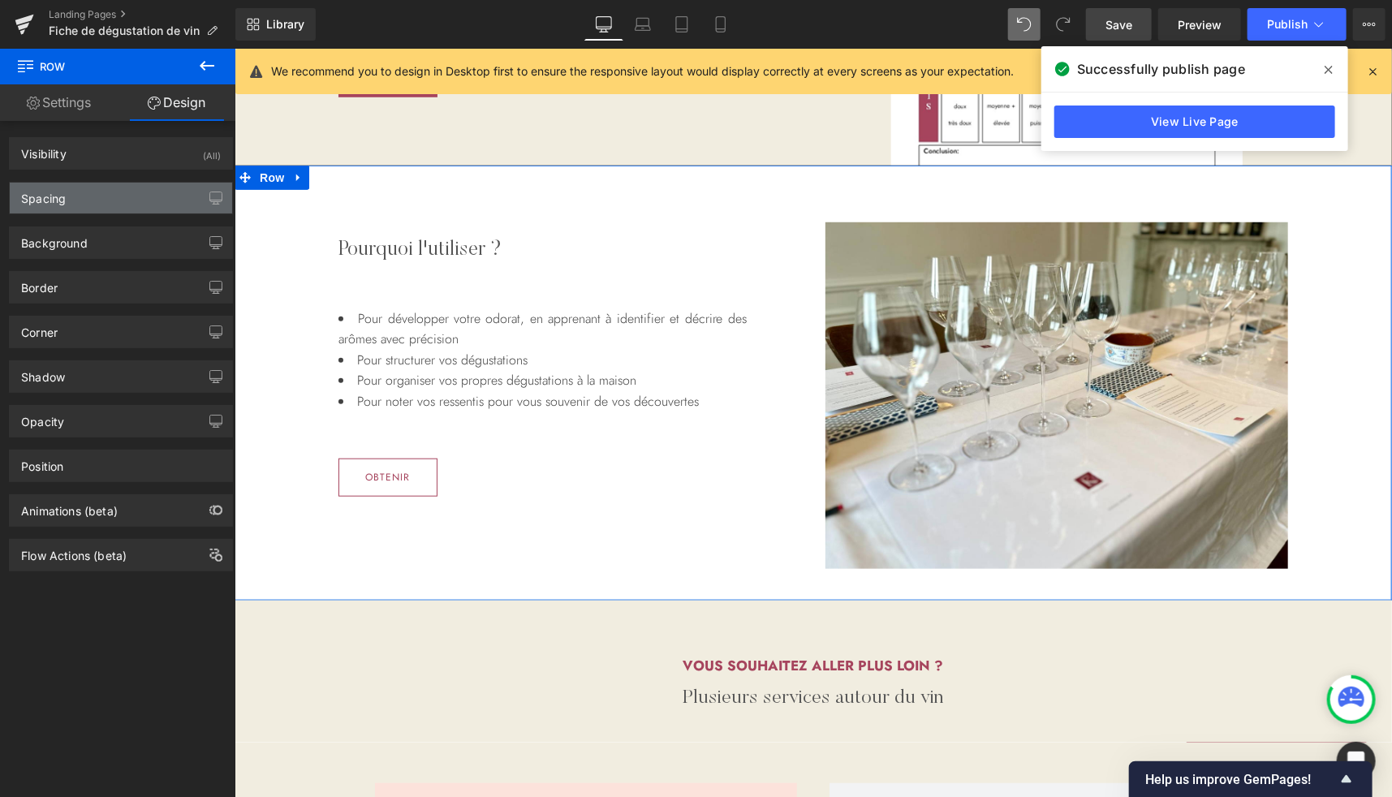
click at [58, 196] on div "Spacing" at bounding box center [43, 194] width 45 height 23
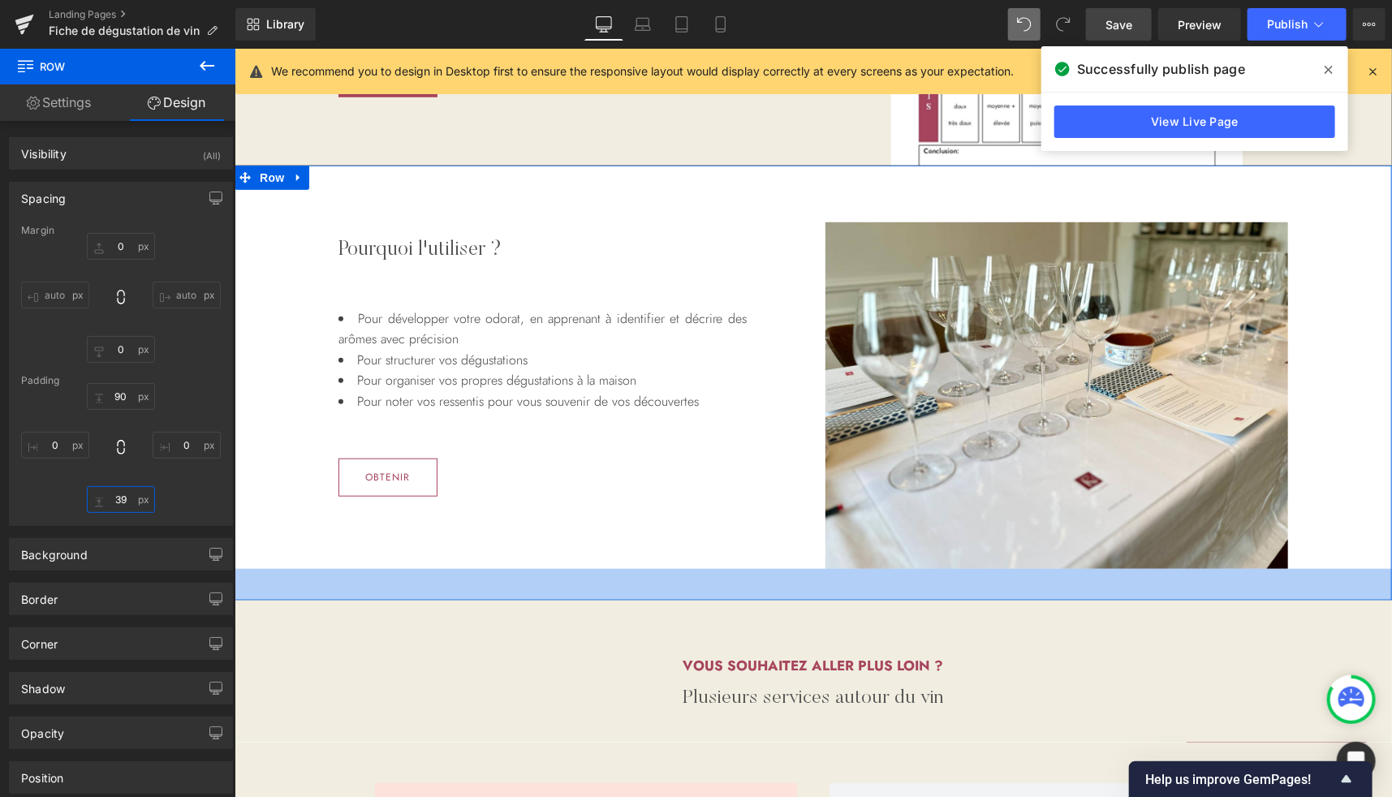
click at [122, 499] on input "39" at bounding box center [121, 499] width 68 height 27
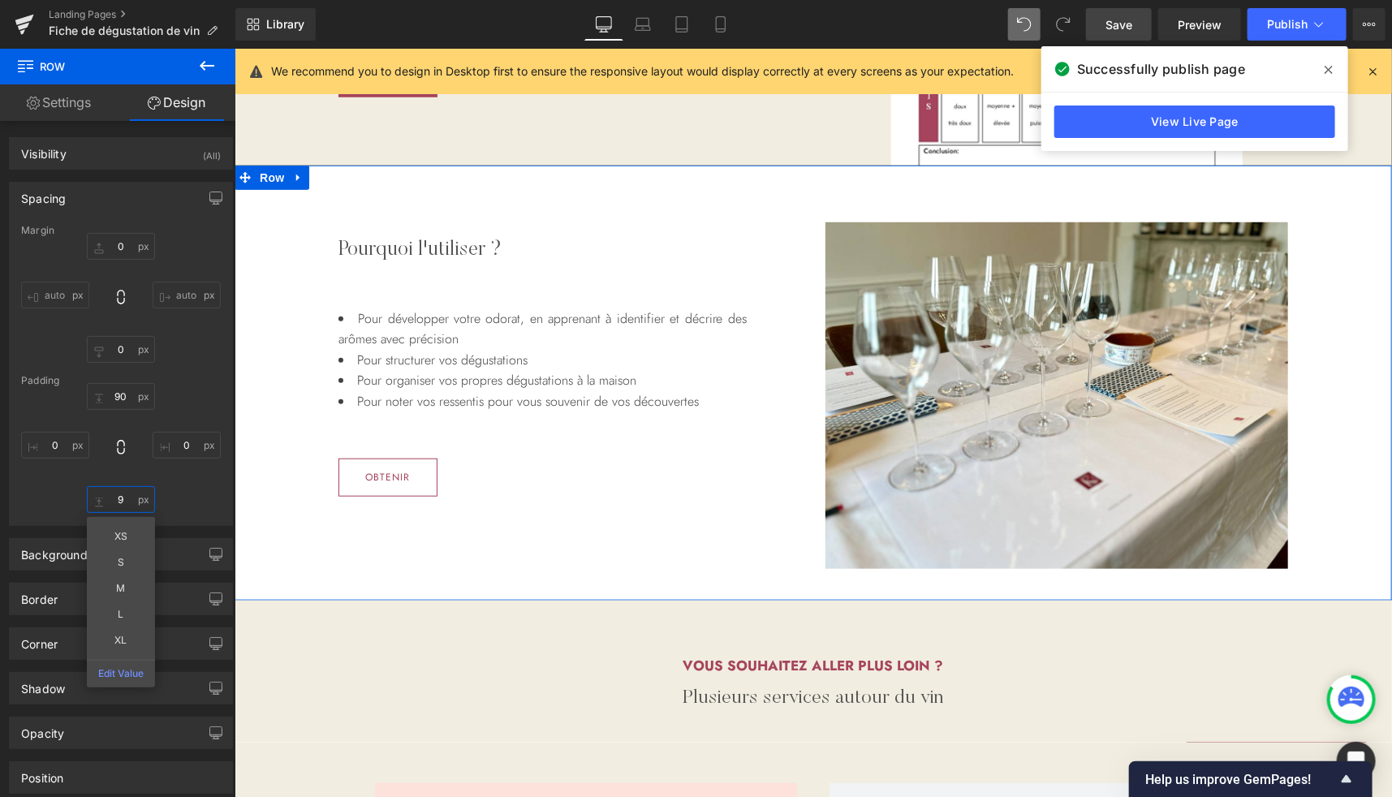
type input "90"
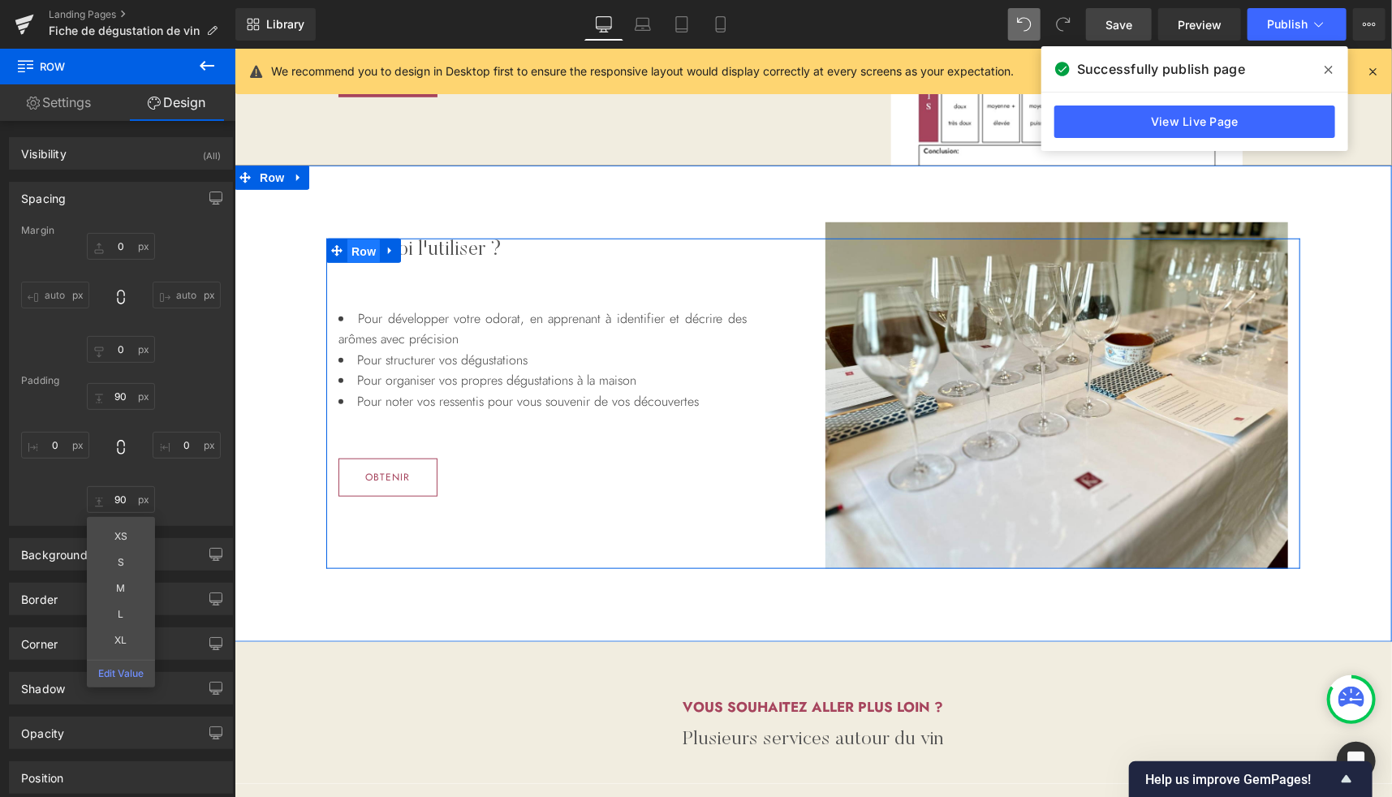
click at [360, 249] on span "Row" at bounding box center [363, 251] width 32 height 24
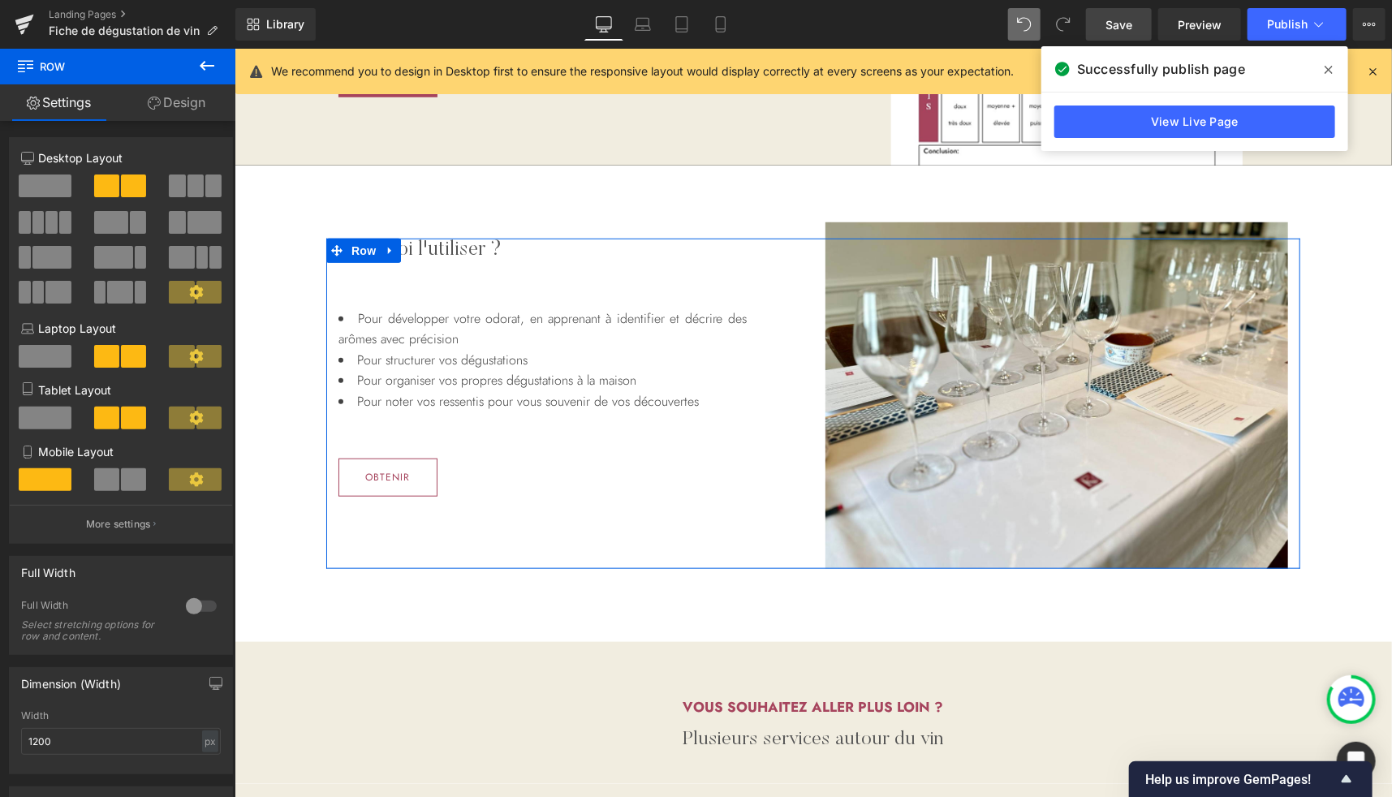
click at [185, 106] on link "Design" at bounding box center [177, 102] width 118 height 37
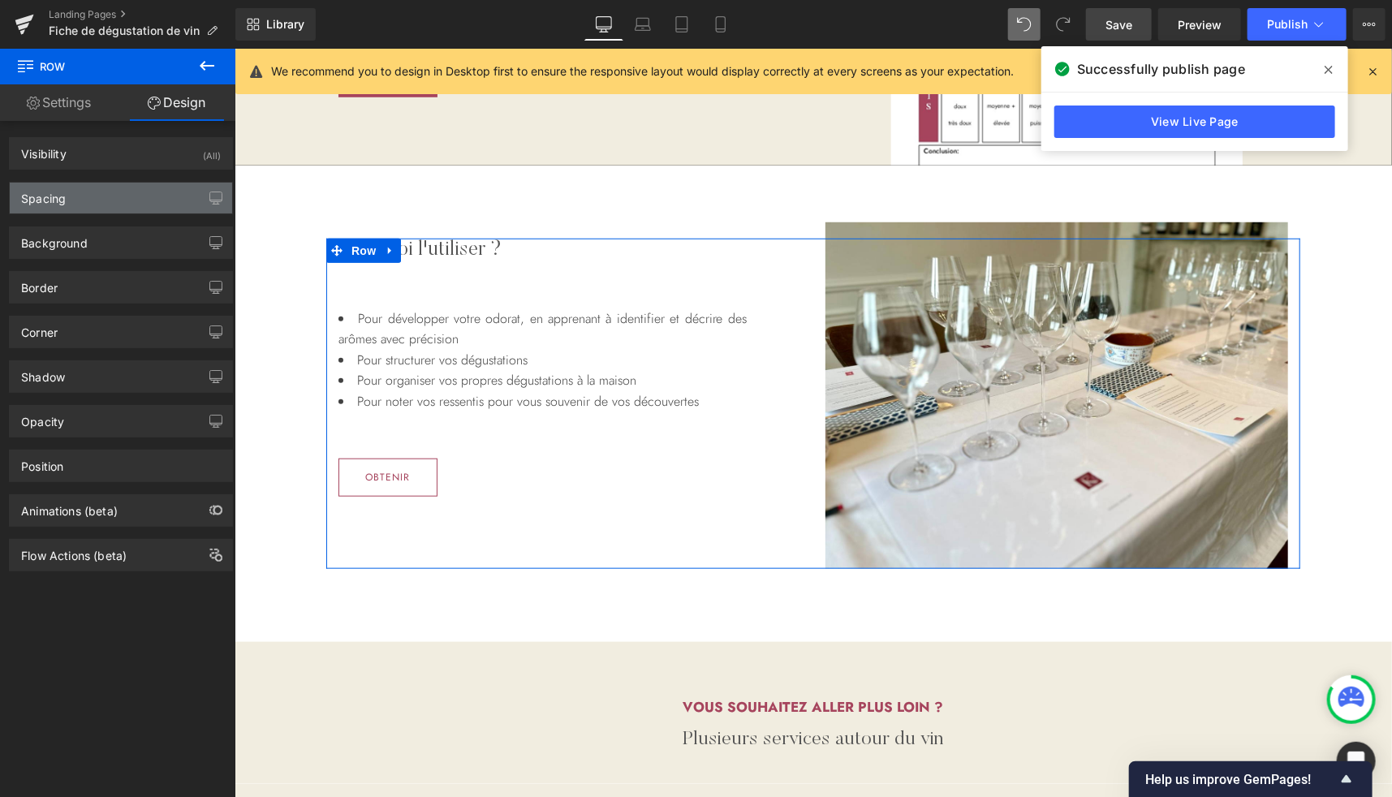
click at [114, 196] on div "Spacing" at bounding box center [121, 198] width 222 height 31
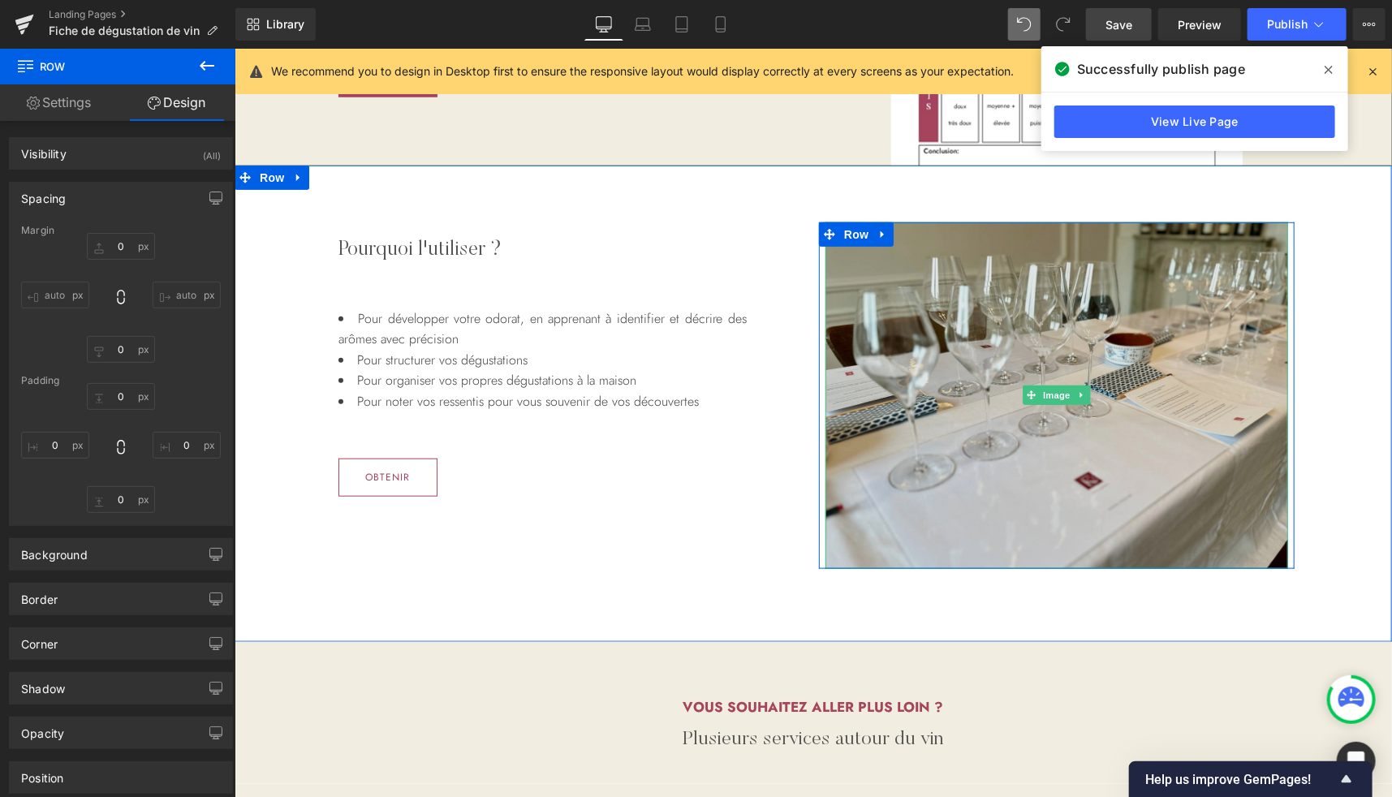
click at [847, 250] on img at bounding box center [1056, 395] width 463 height 347
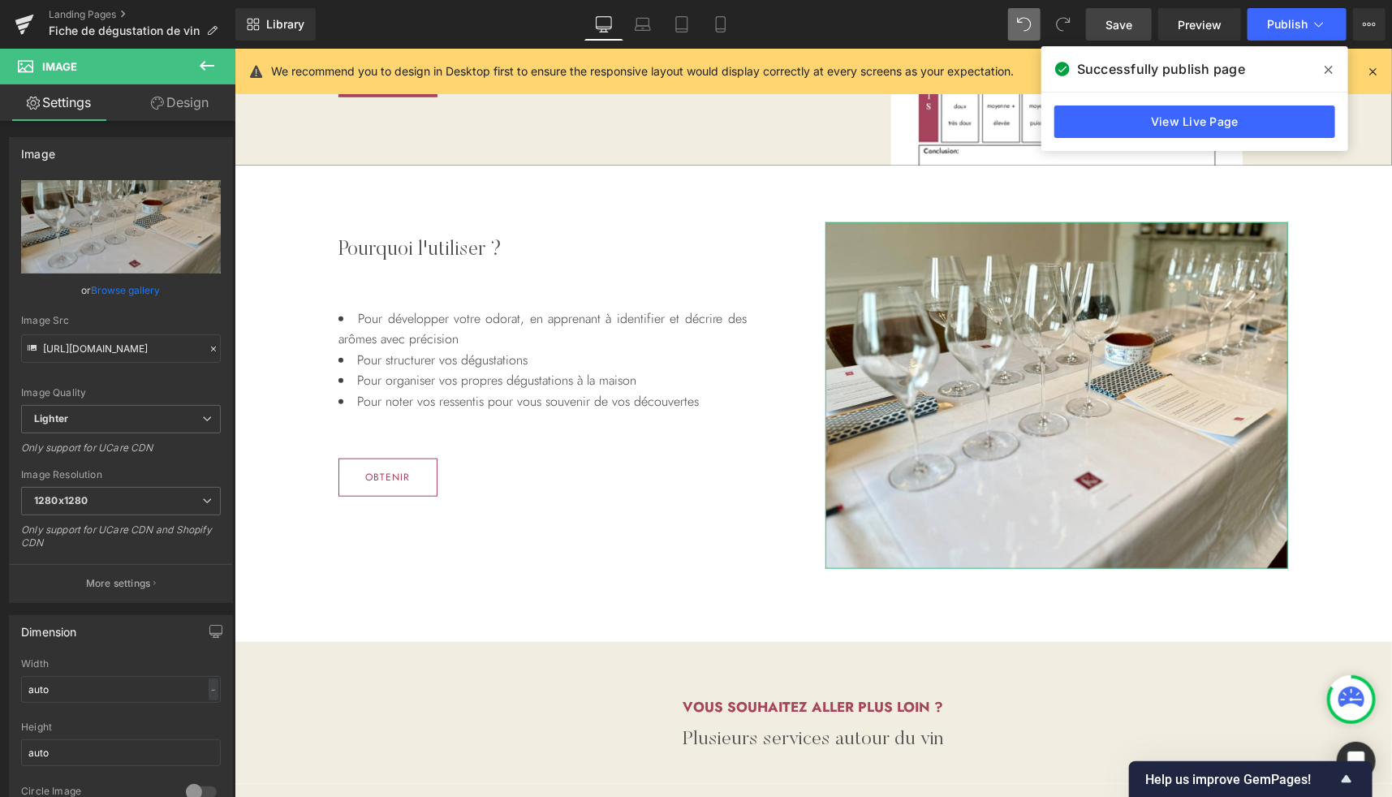
click at [187, 108] on link "Design" at bounding box center [180, 102] width 118 height 37
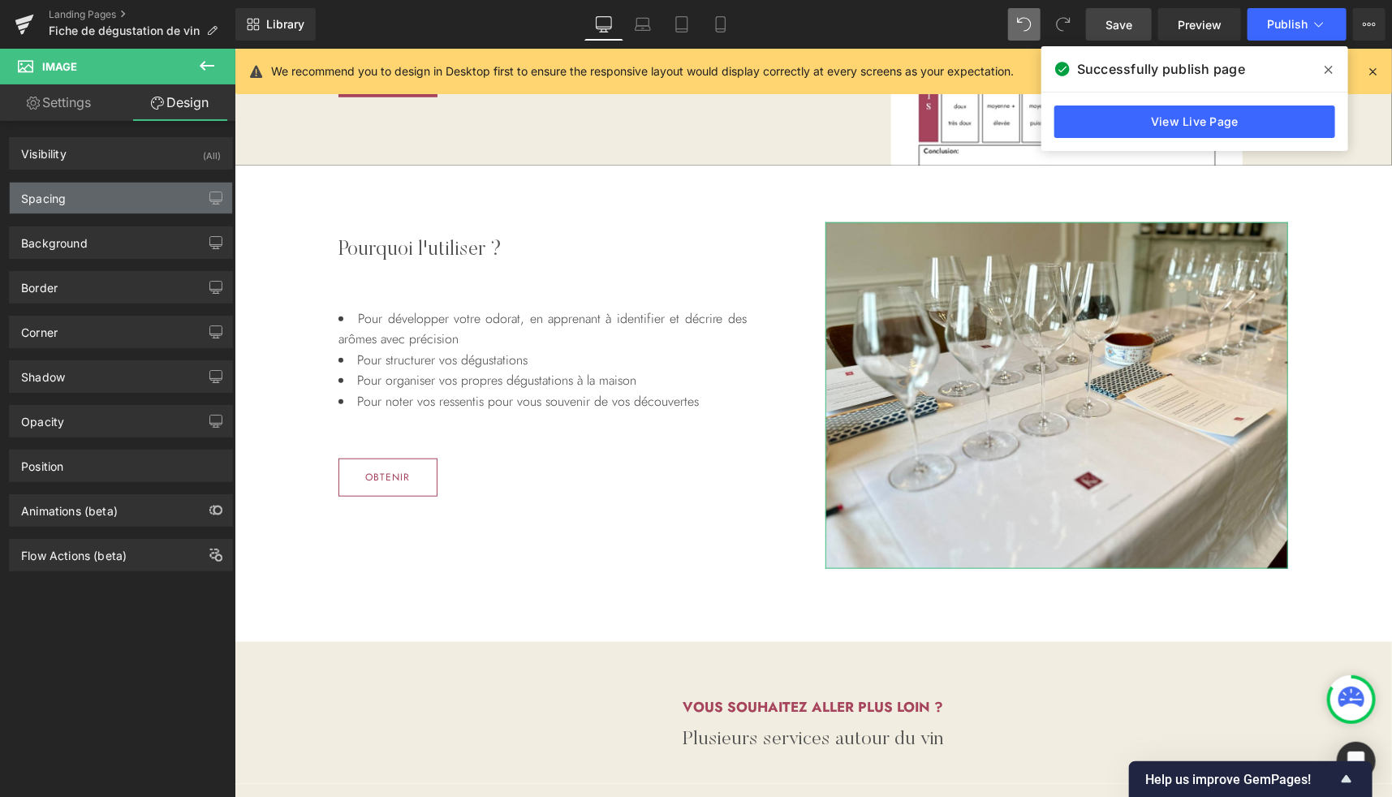
click at [79, 195] on div "Spacing" at bounding box center [121, 198] width 222 height 31
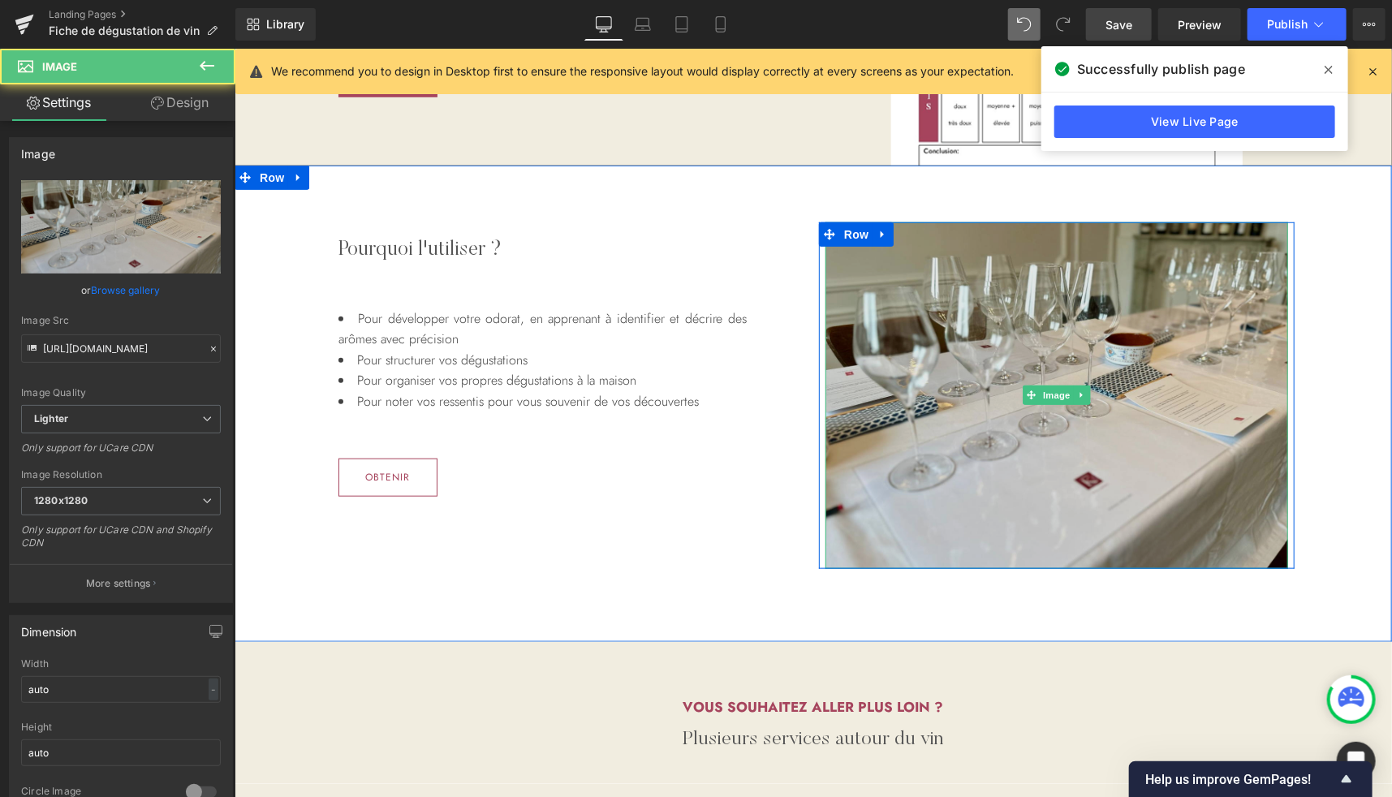
click at [843, 245] on img at bounding box center [1056, 395] width 463 height 347
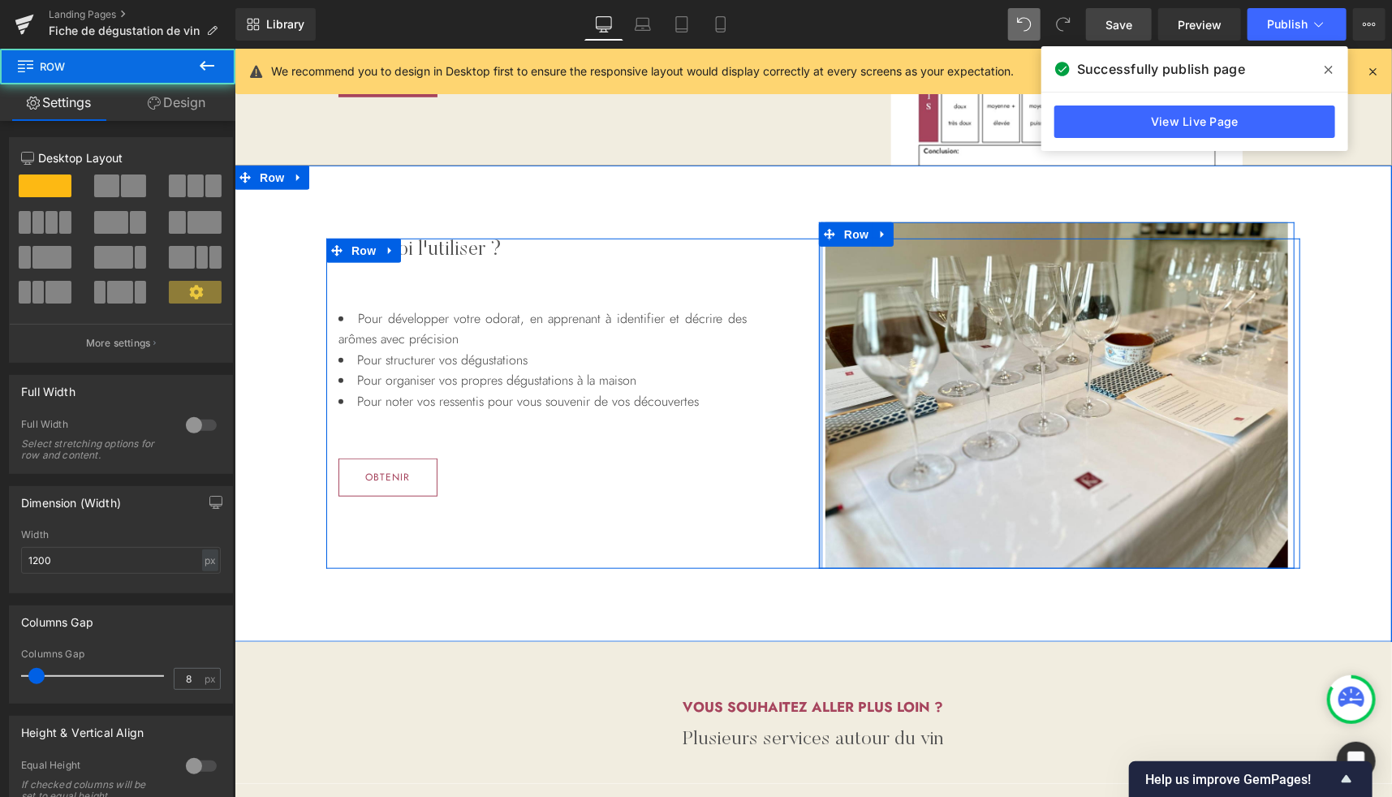
click at [818, 272] on div at bounding box center [820, 395] width 4 height 347
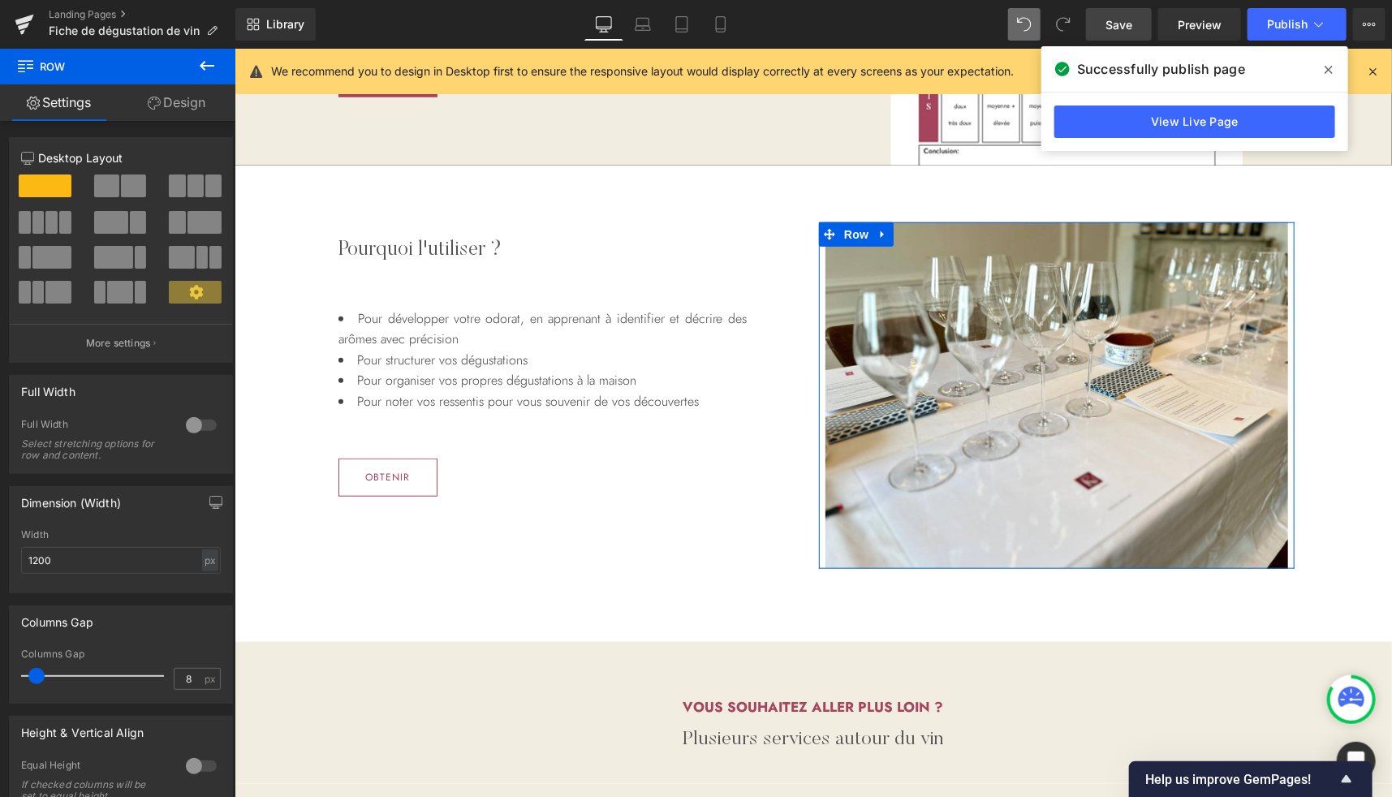
click at [174, 110] on link "Design" at bounding box center [177, 102] width 118 height 37
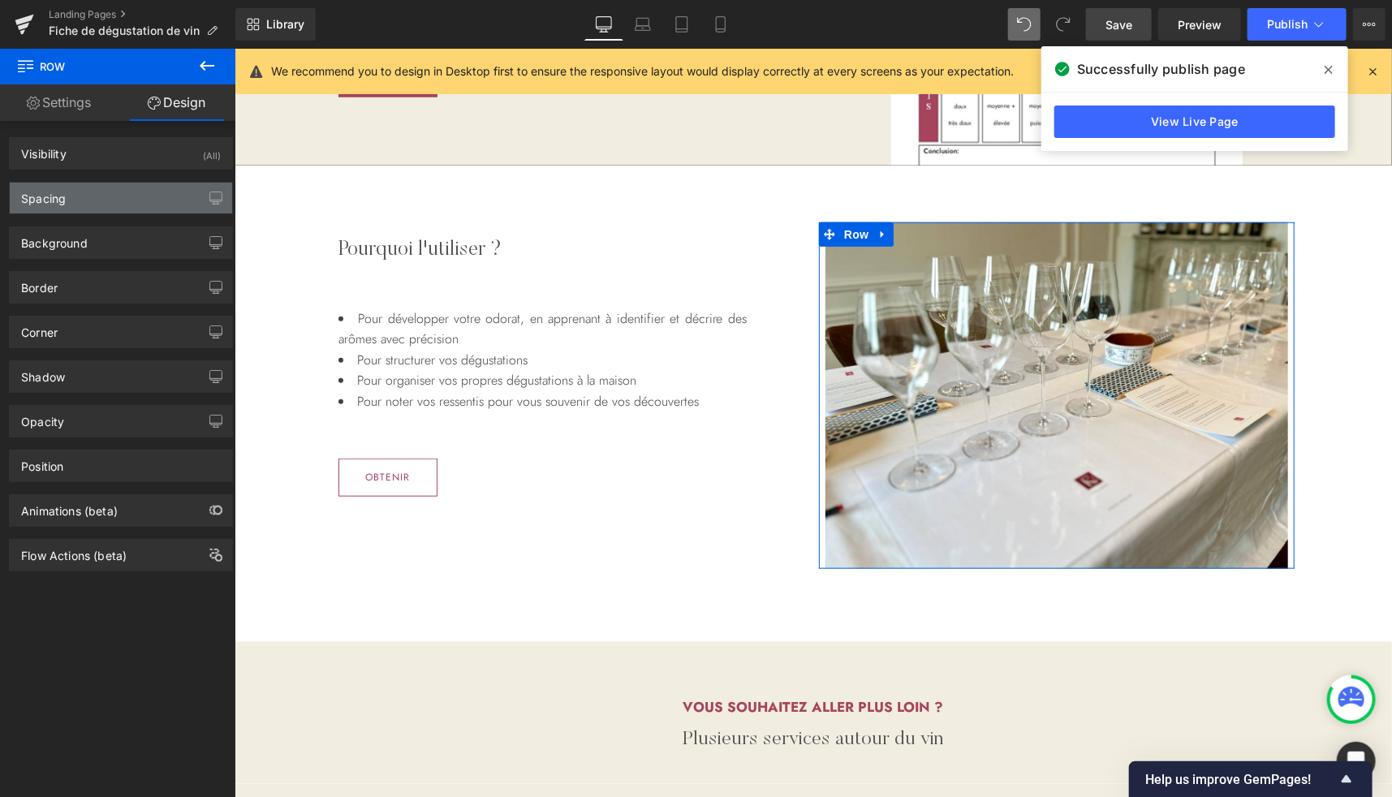
click at [80, 204] on div "Spacing" at bounding box center [121, 198] width 222 height 31
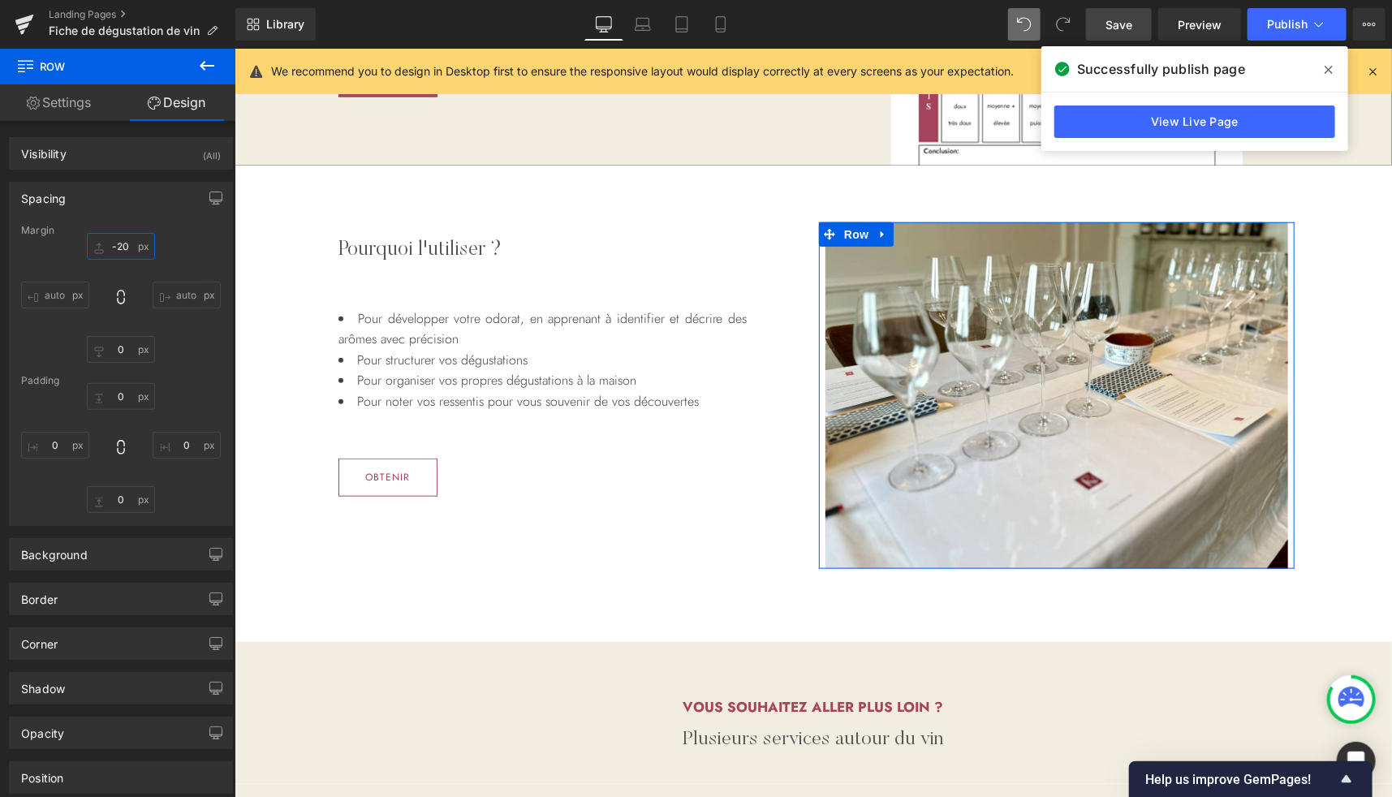
click at [125, 246] on input "-20" at bounding box center [121, 246] width 68 height 27
type input "0"
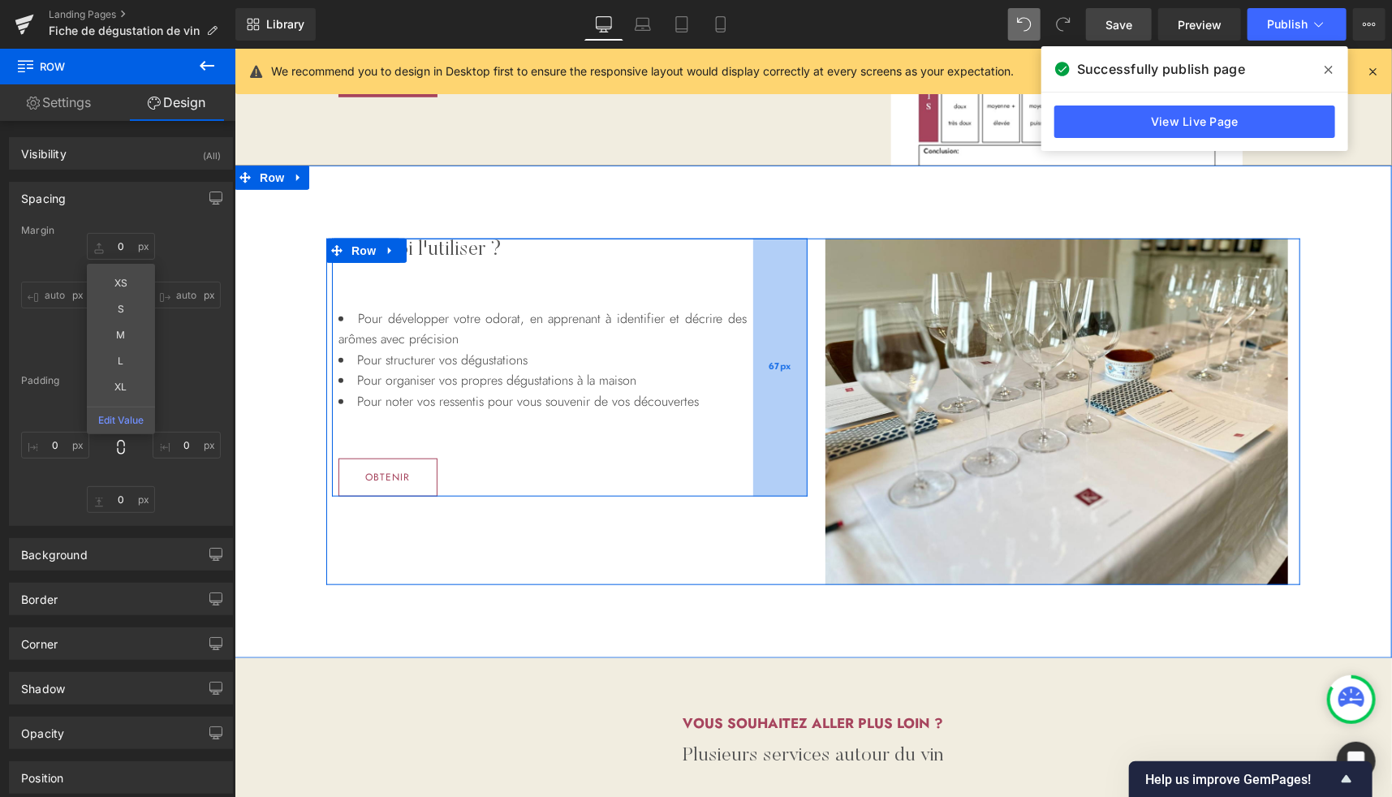
click at [768, 314] on div "67px" at bounding box center [779, 367] width 54 height 259
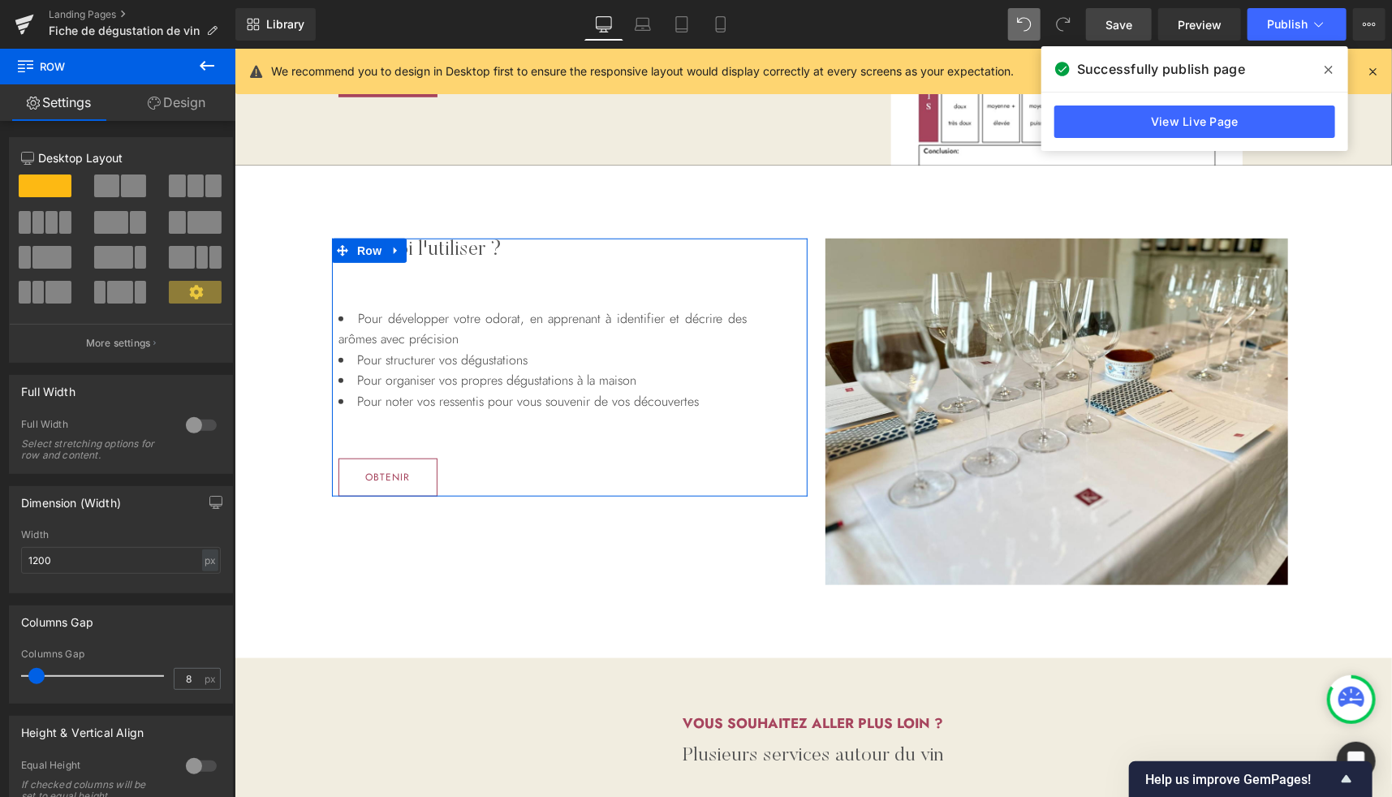
click at [192, 110] on link "Design" at bounding box center [177, 102] width 118 height 37
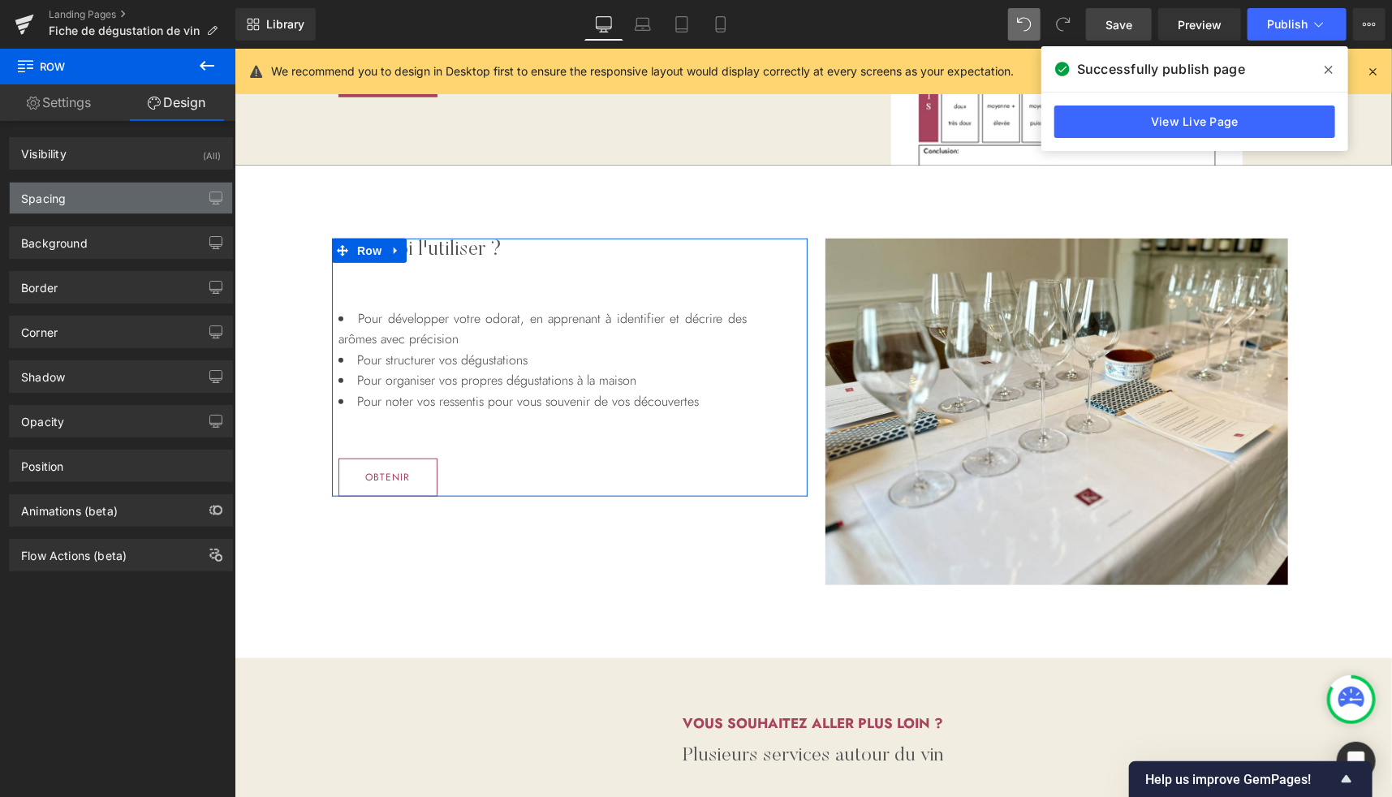
click at [106, 202] on div "Spacing" at bounding box center [121, 198] width 222 height 31
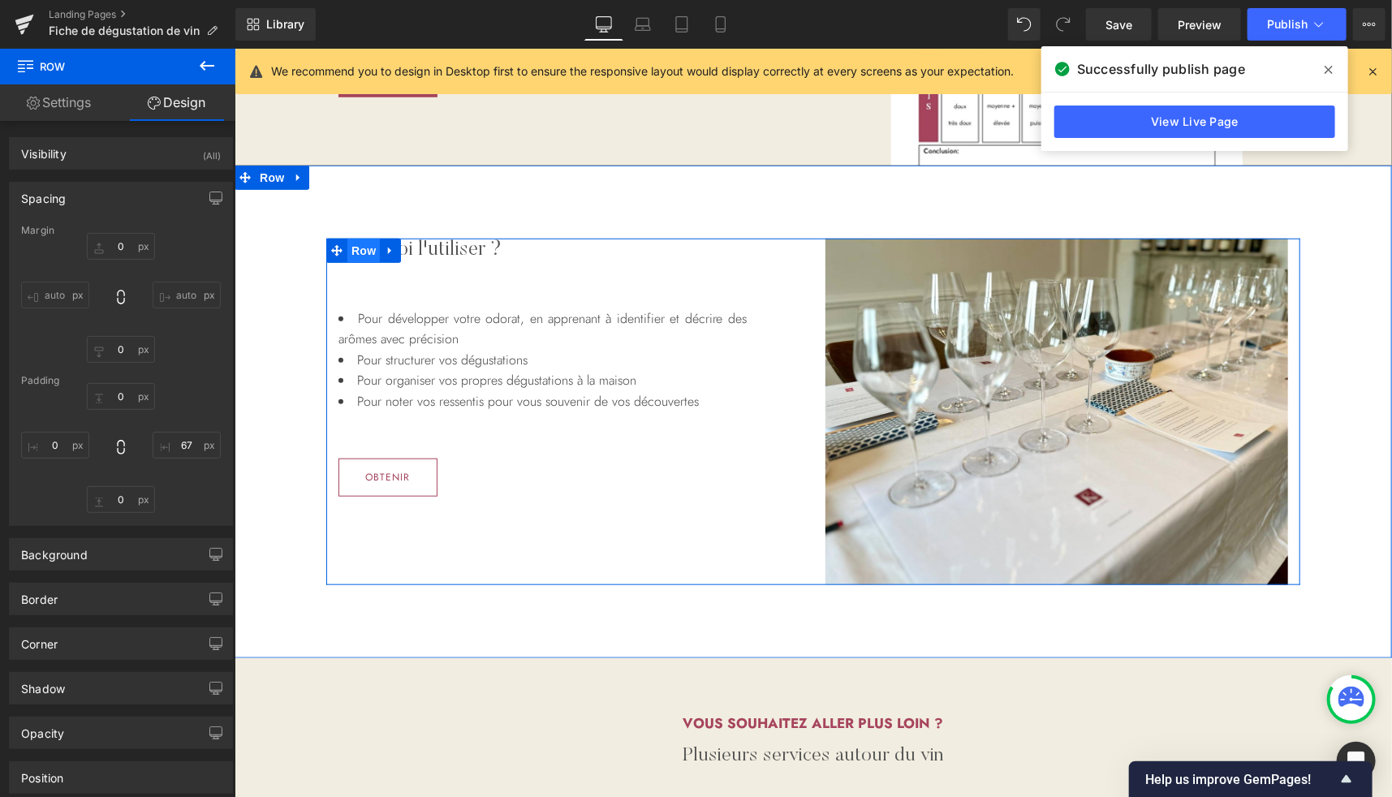
click at [357, 249] on span "Row" at bounding box center [363, 250] width 32 height 24
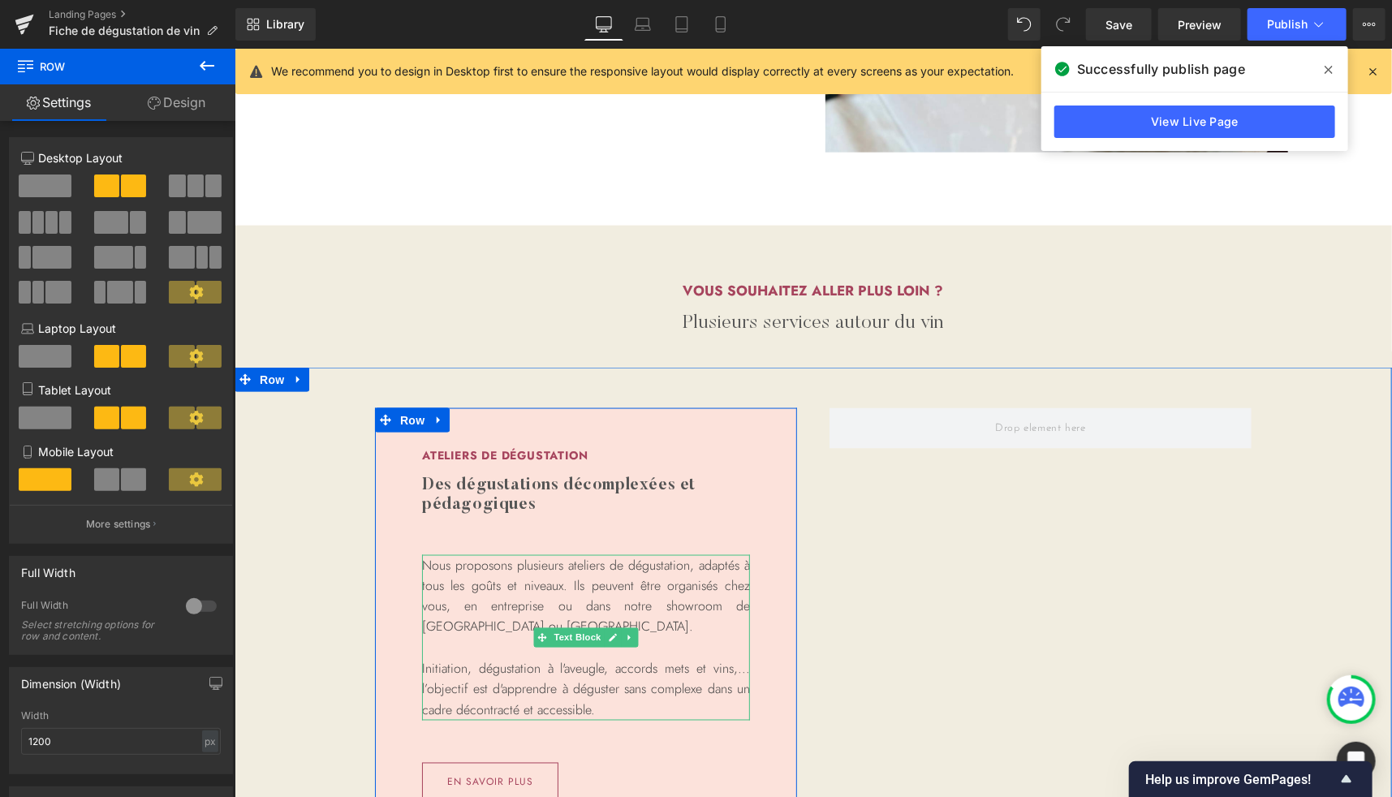
scroll to position [1068, 0]
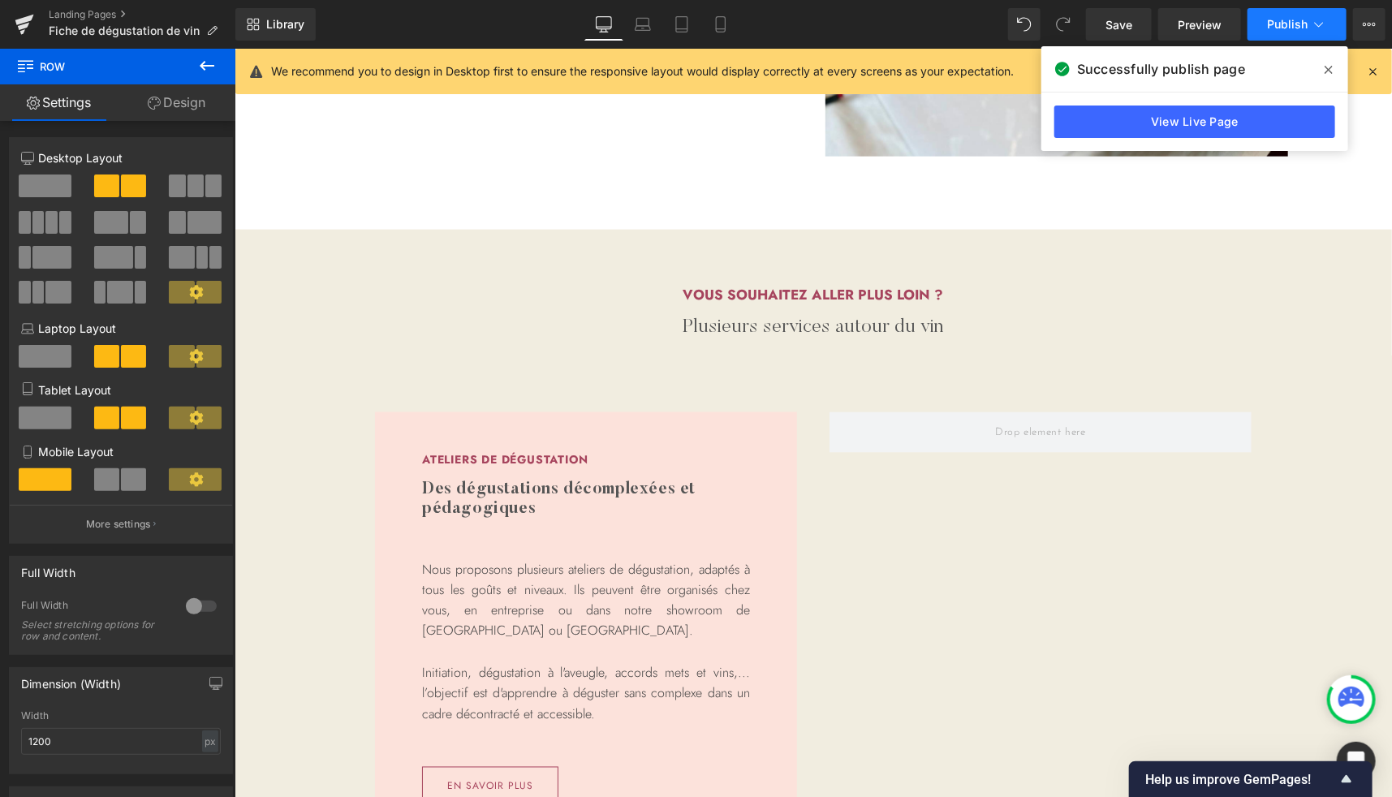
click at [1276, 24] on span "Publish" at bounding box center [1287, 24] width 41 height 13
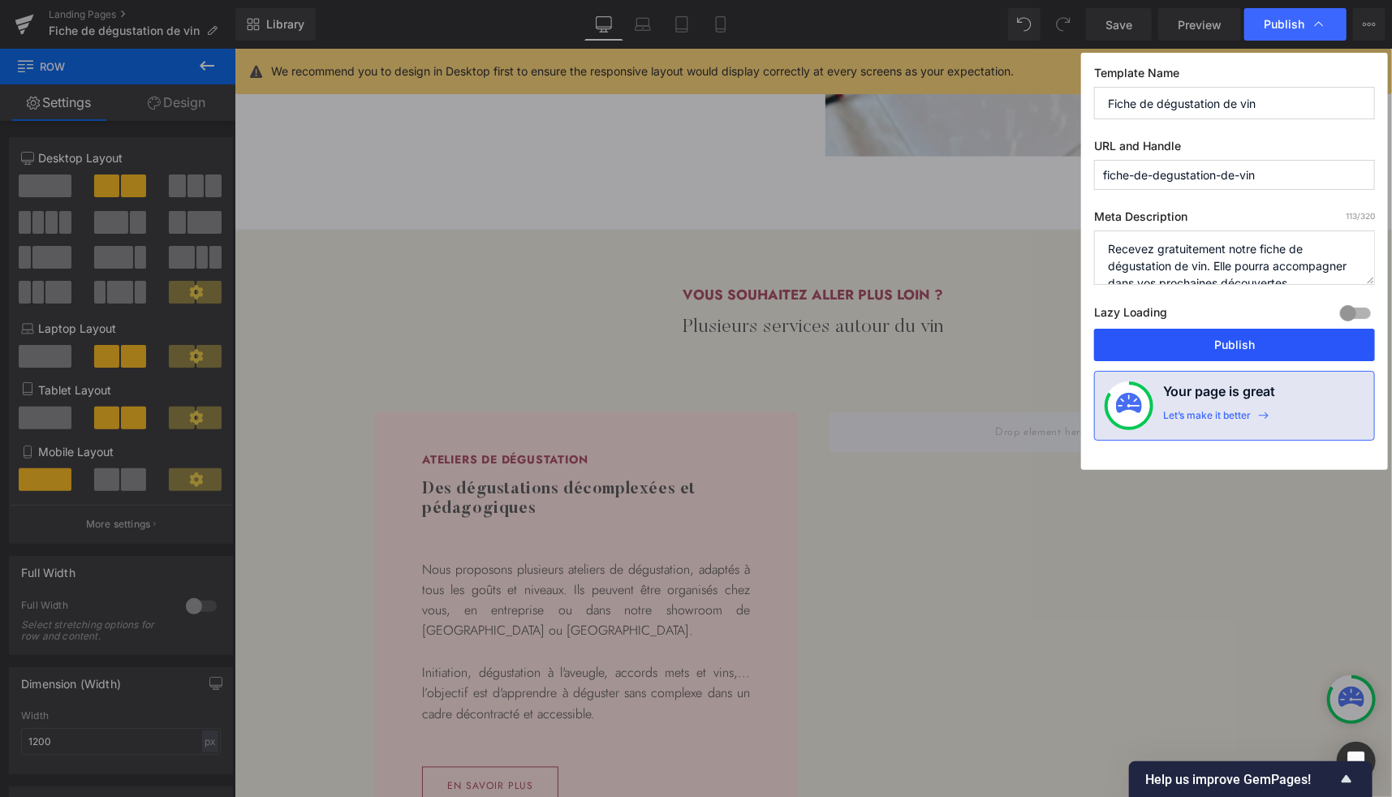
click at [1179, 341] on button "Publish" at bounding box center [1234, 345] width 281 height 32
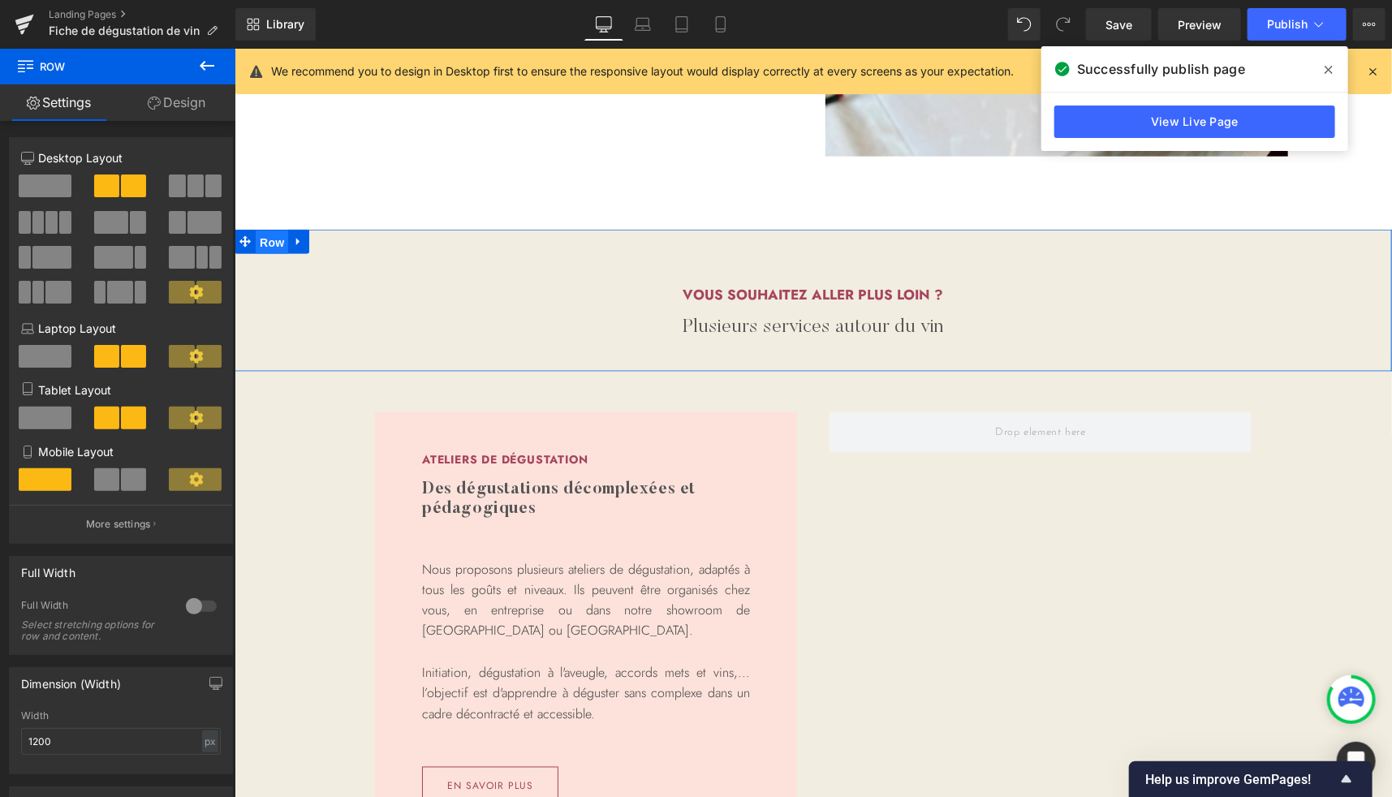
click at [256, 241] on span "Row" at bounding box center [271, 242] width 32 height 24
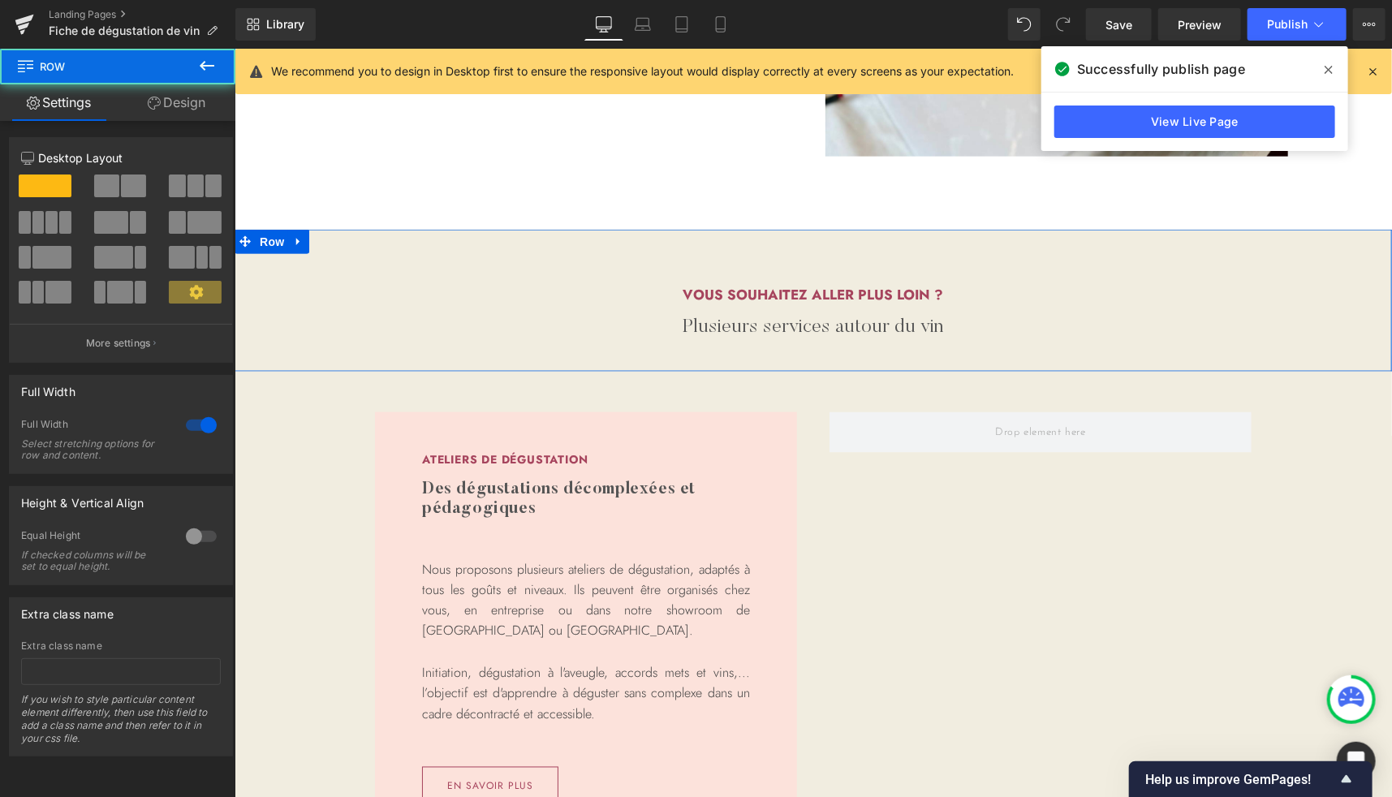
click at [179, 111] on link "Design" at bounding box center [177, 102] width 118 height 37
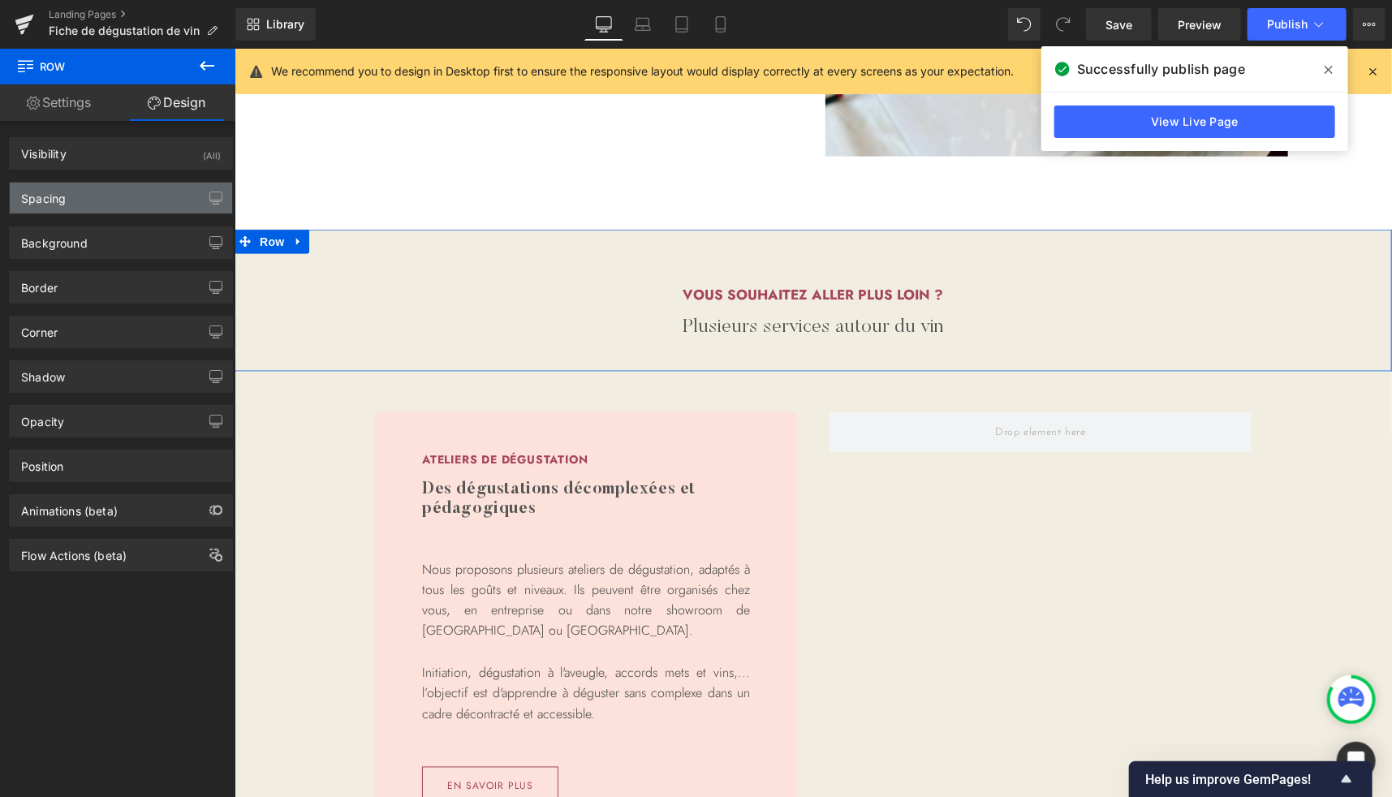
click at [80, 198] on div "Spacing" at bounding box center [121, 198] width 222 height 31
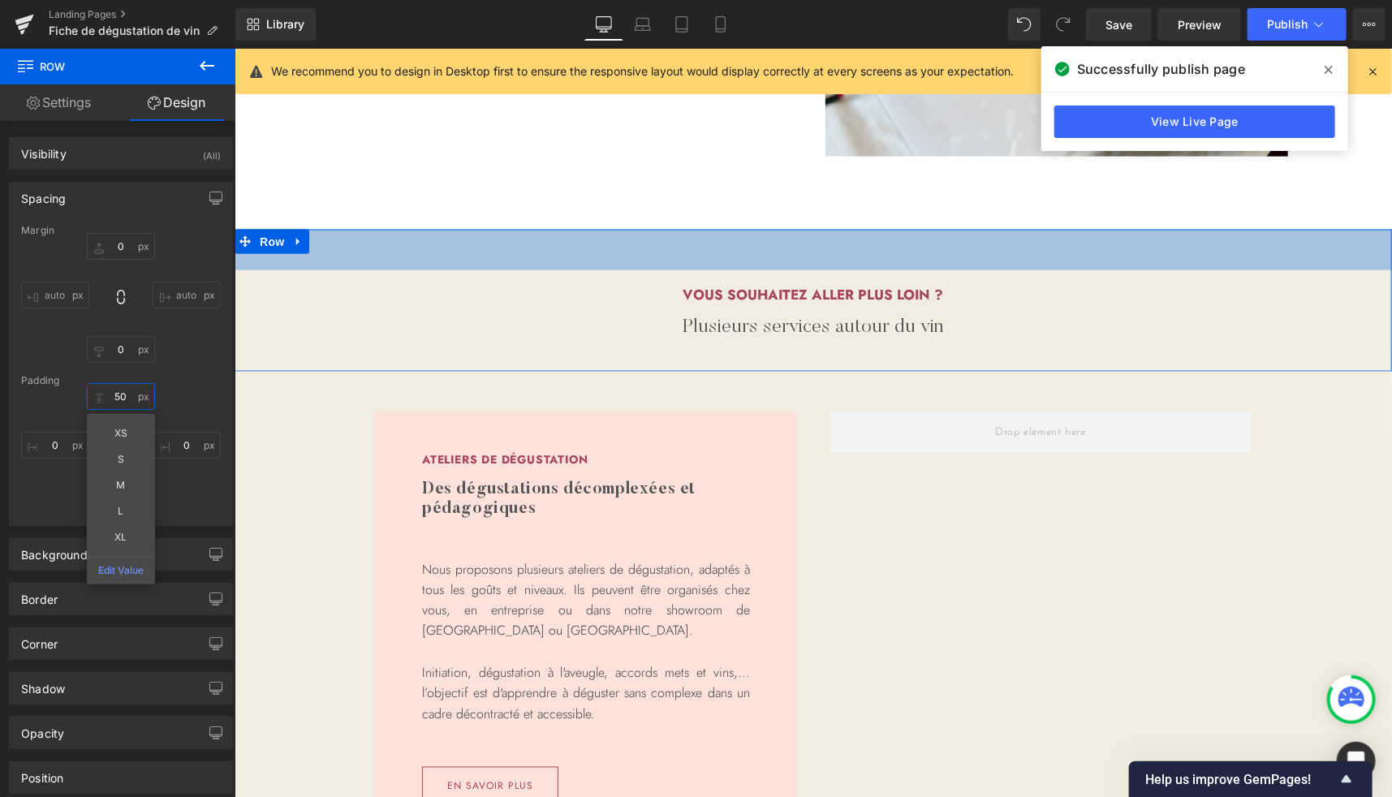
click at [124, 390] on input "50" at bounding box center [121, 396] width 68 height 27
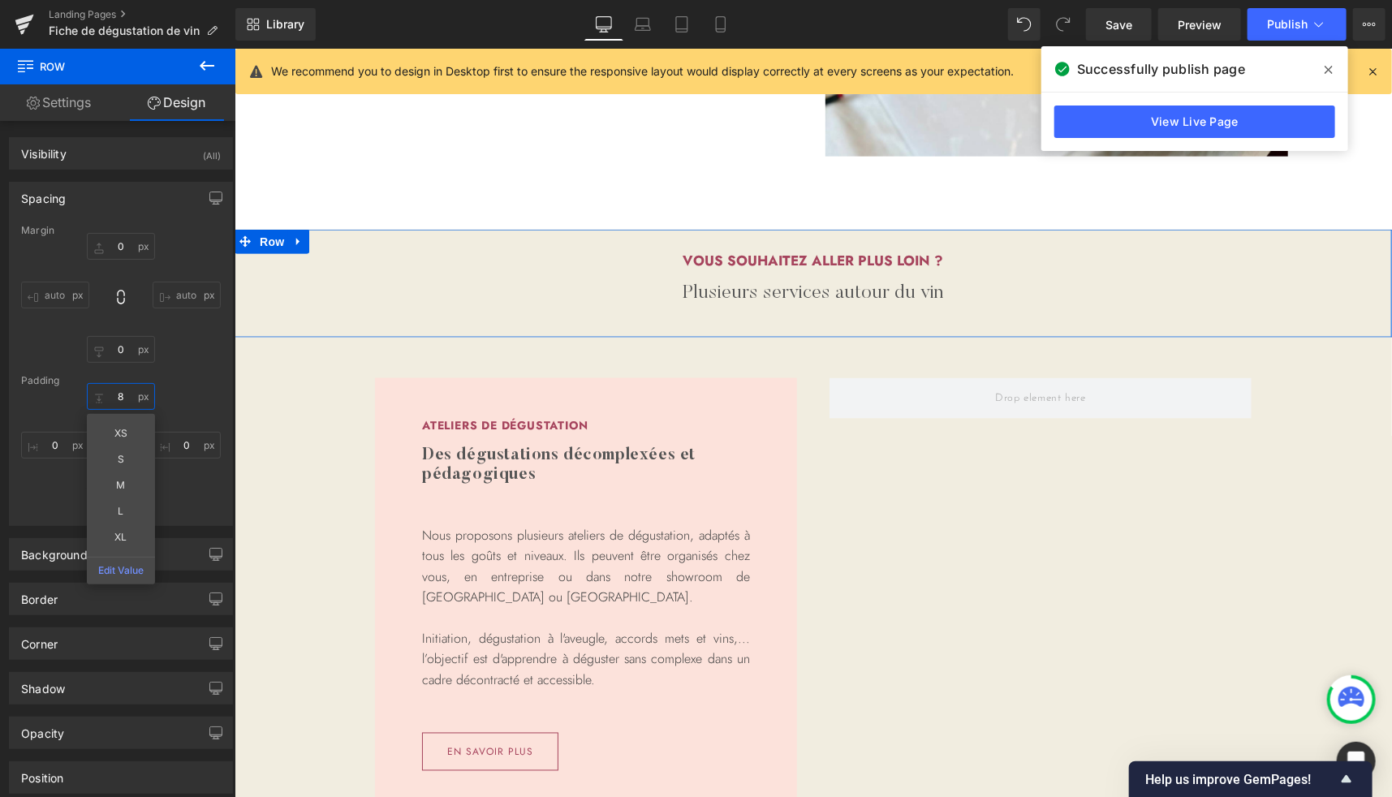
type input "80"
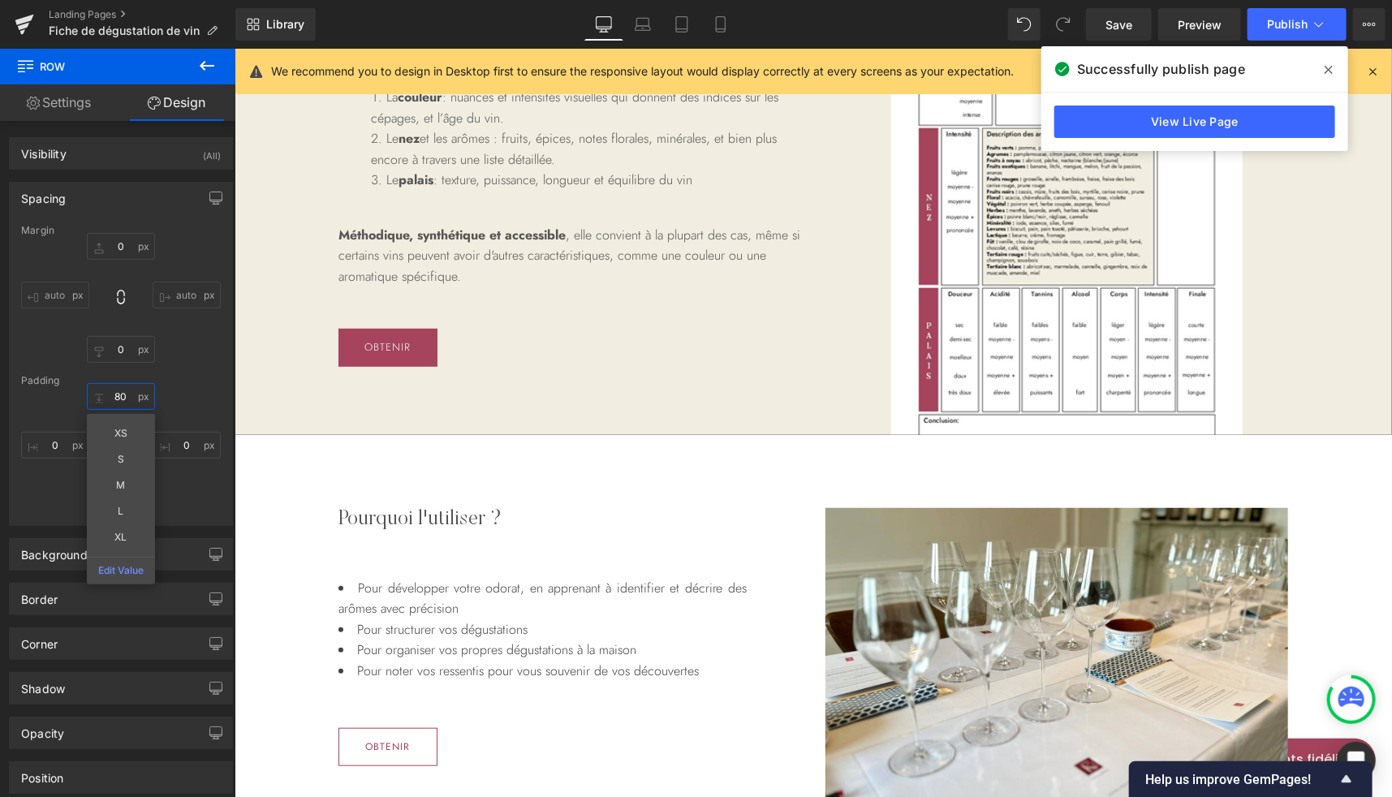
scroll to position [407, 0]
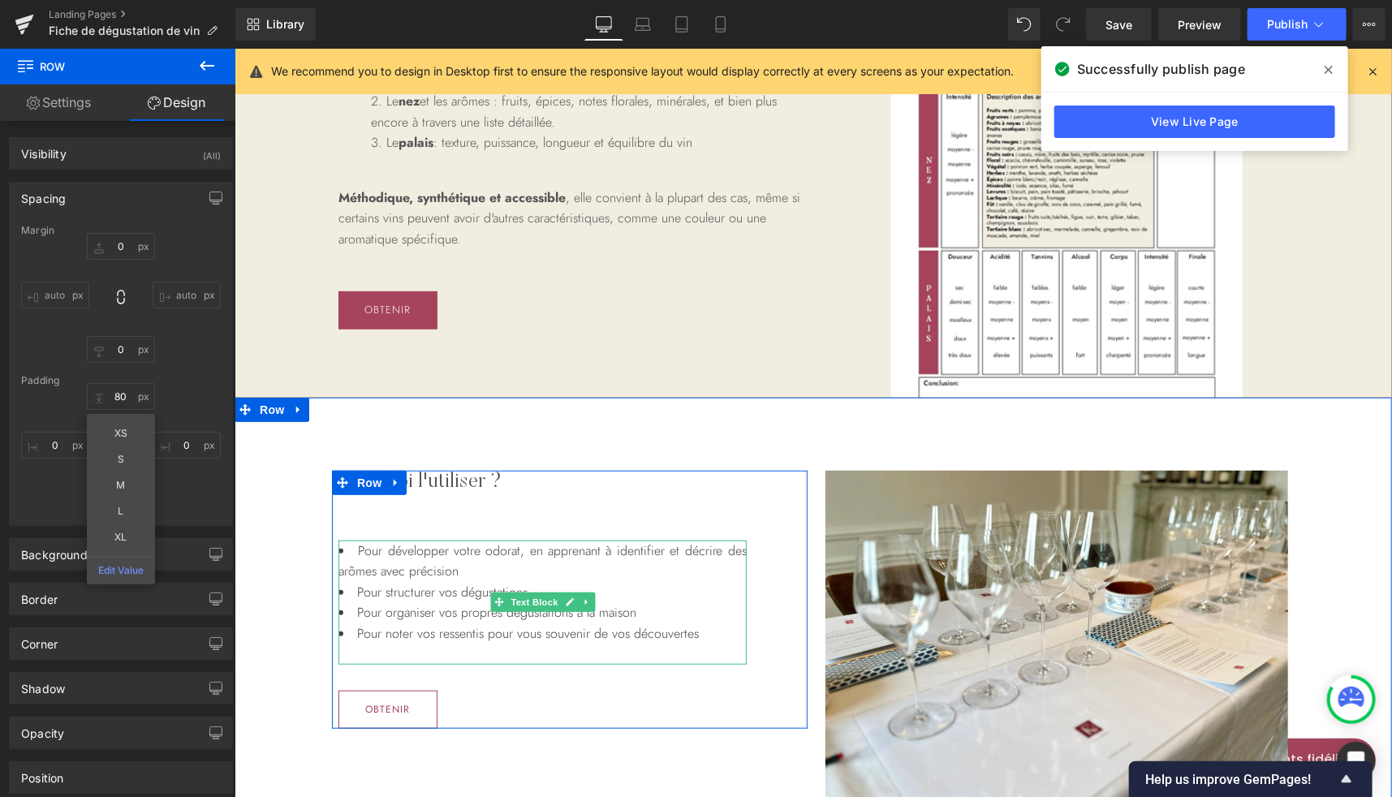
click at [595, 615] on li "Pour organiser vos propres dégustations à la maison" at bounding box center [542, 611] width 408 height 21
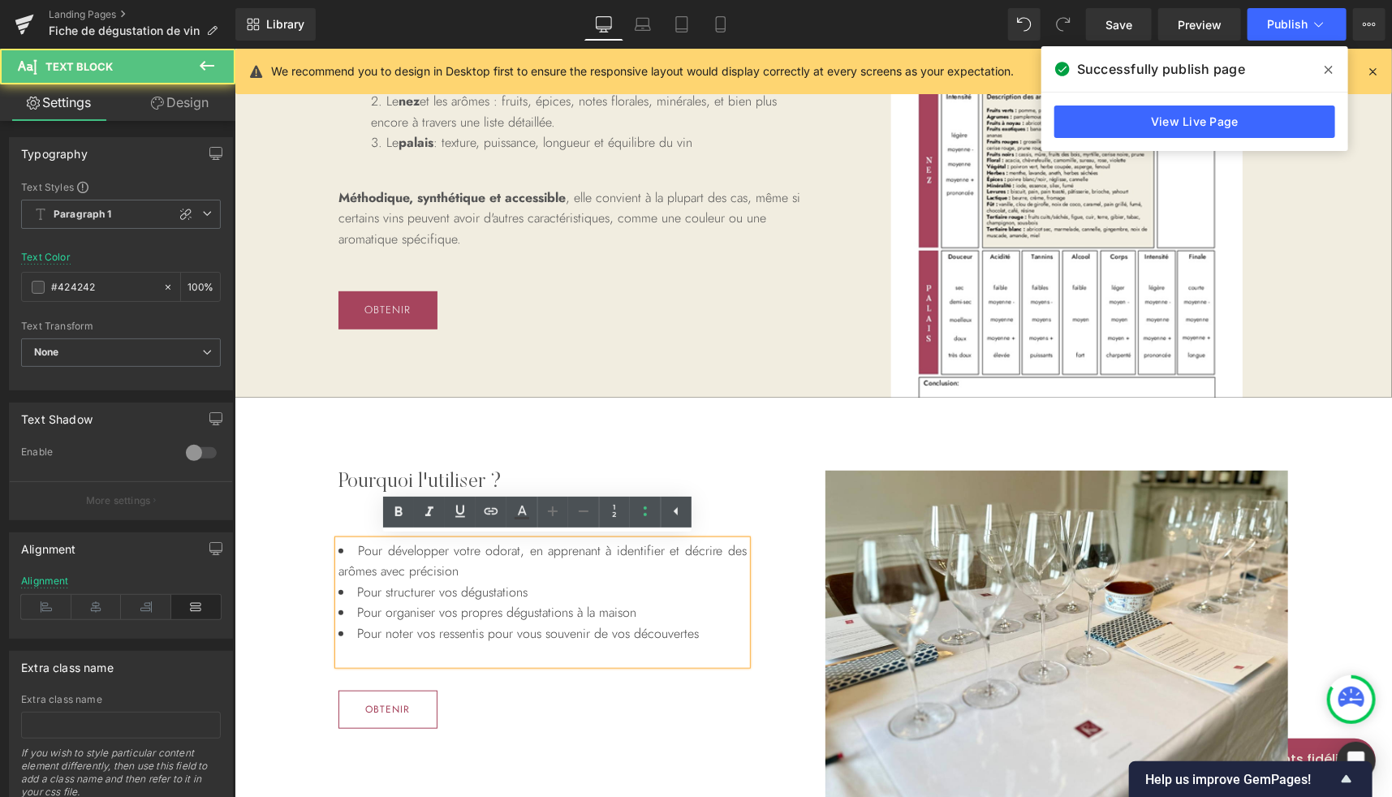
click at [613, 610] on li "Pour organiser vos propres dégustations à la maison" at bounding box center [542, 611] width 408 height 21
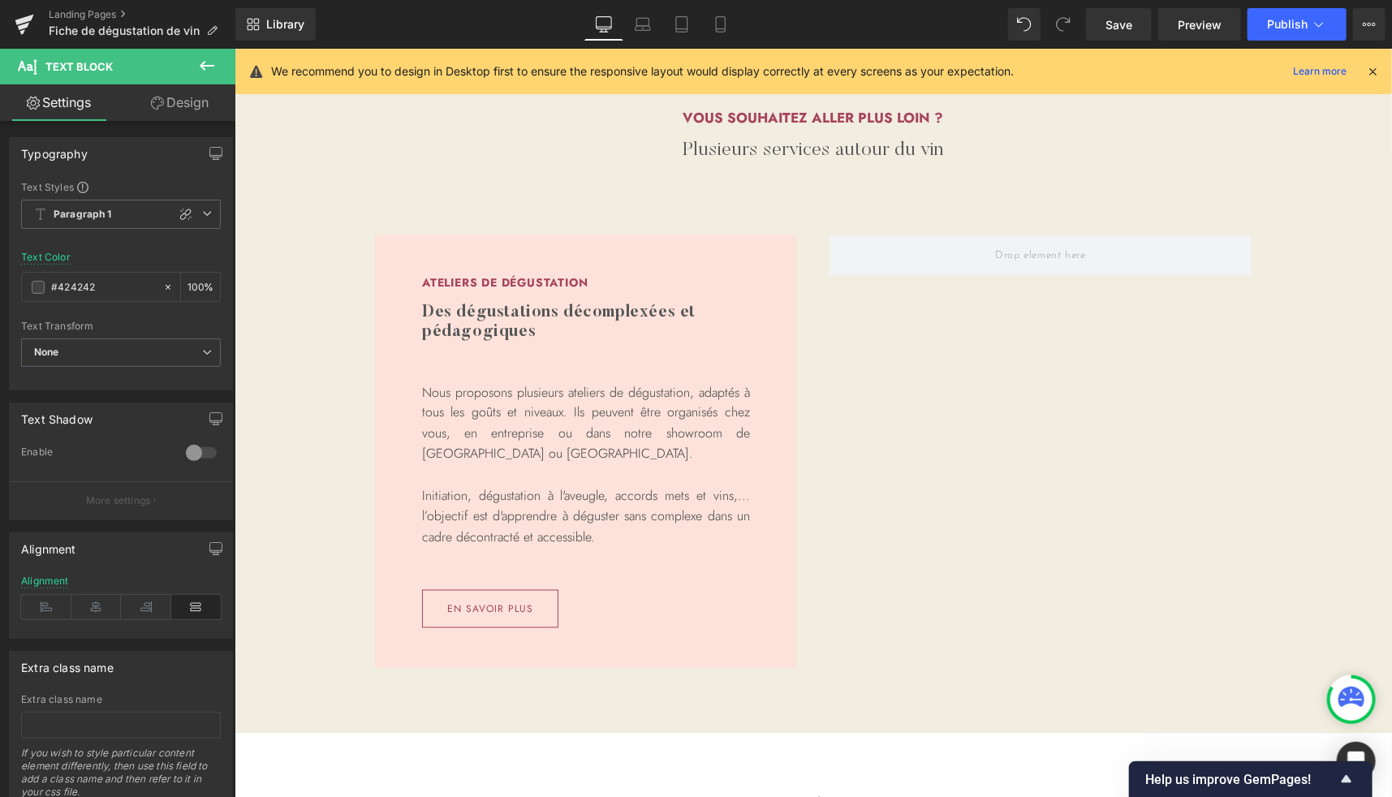
scroll to position [1270, 0]
click at [645, 27] on icon at bounding box center [643, 24] width 16 height 16
type input "100"
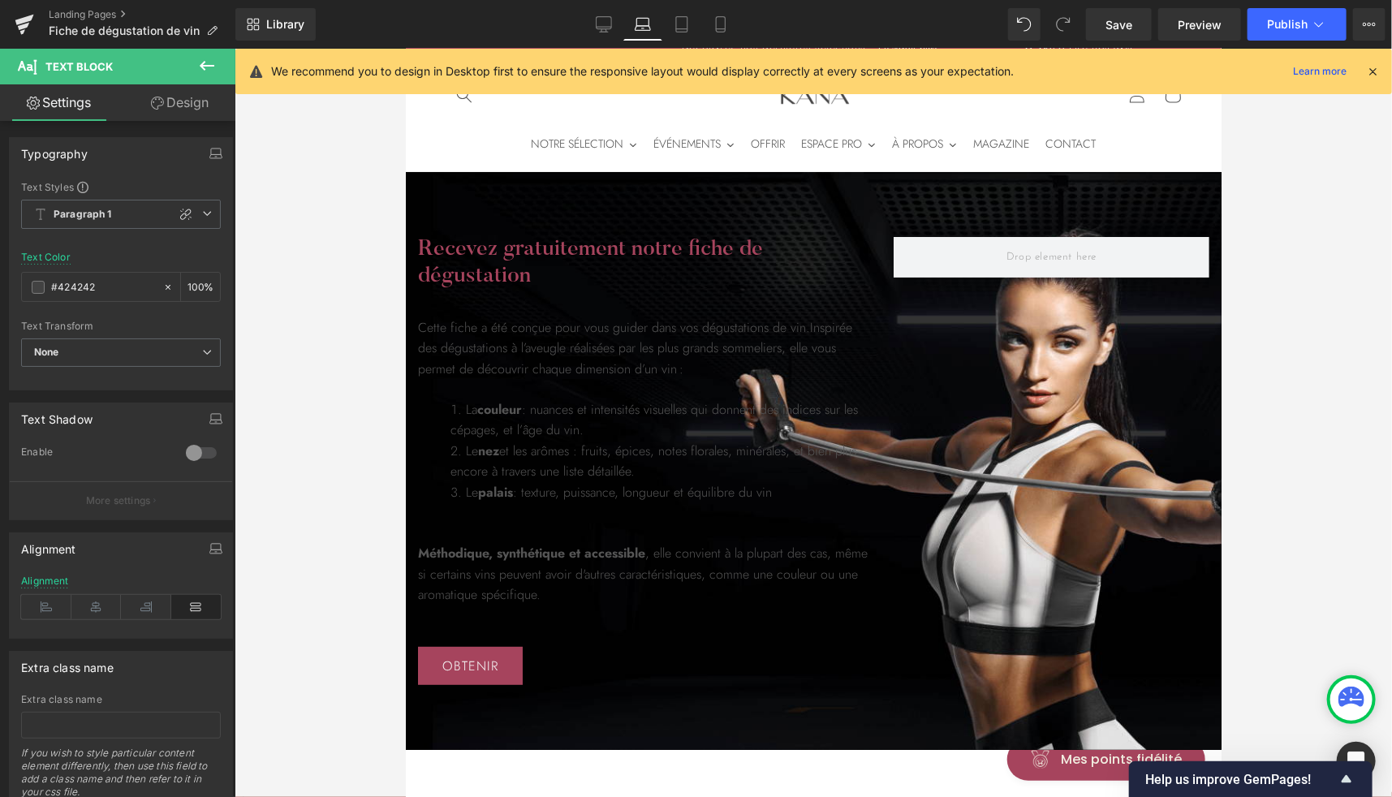
scroll to position [23, 0]
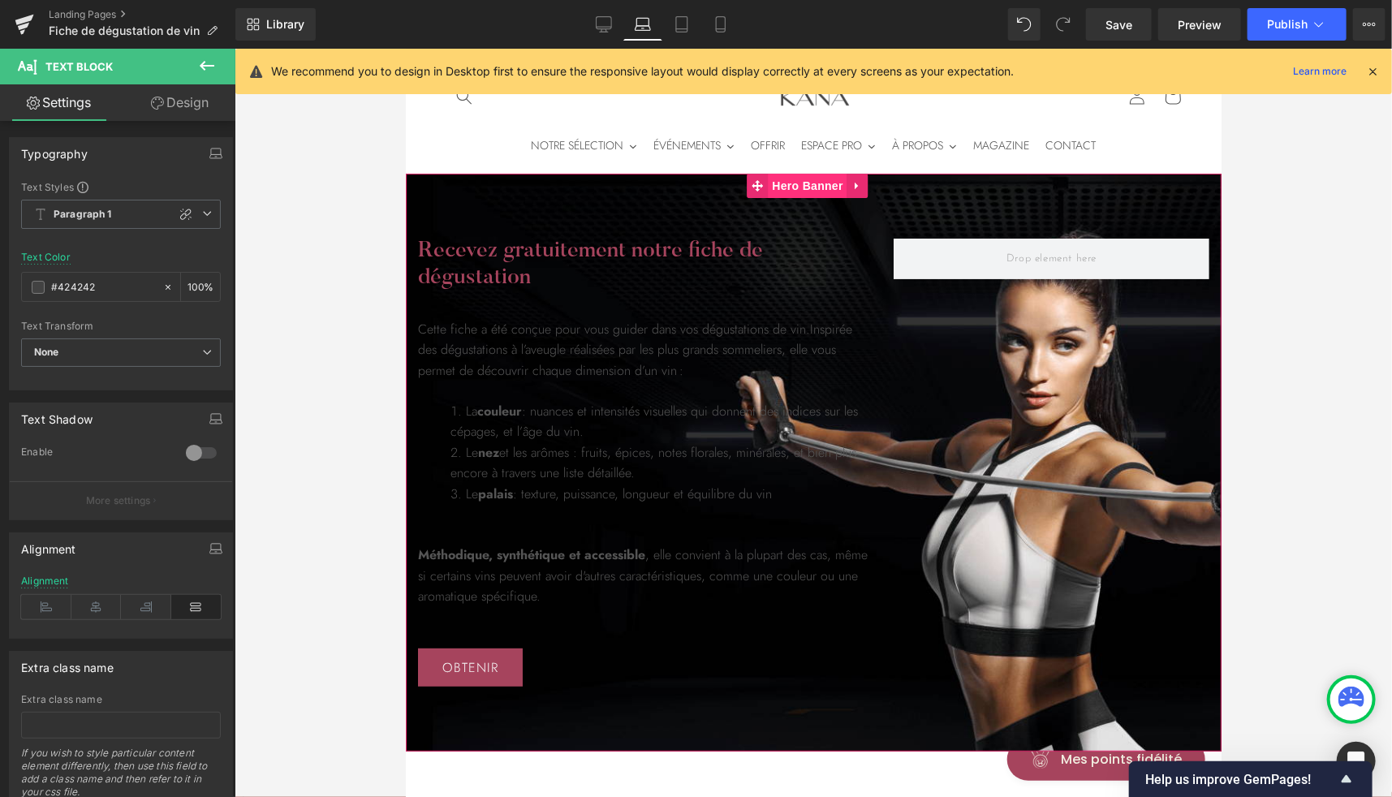
click at [802, 181] on span "Hero Banner" at bounding box center [806, 185] width 79 height 24
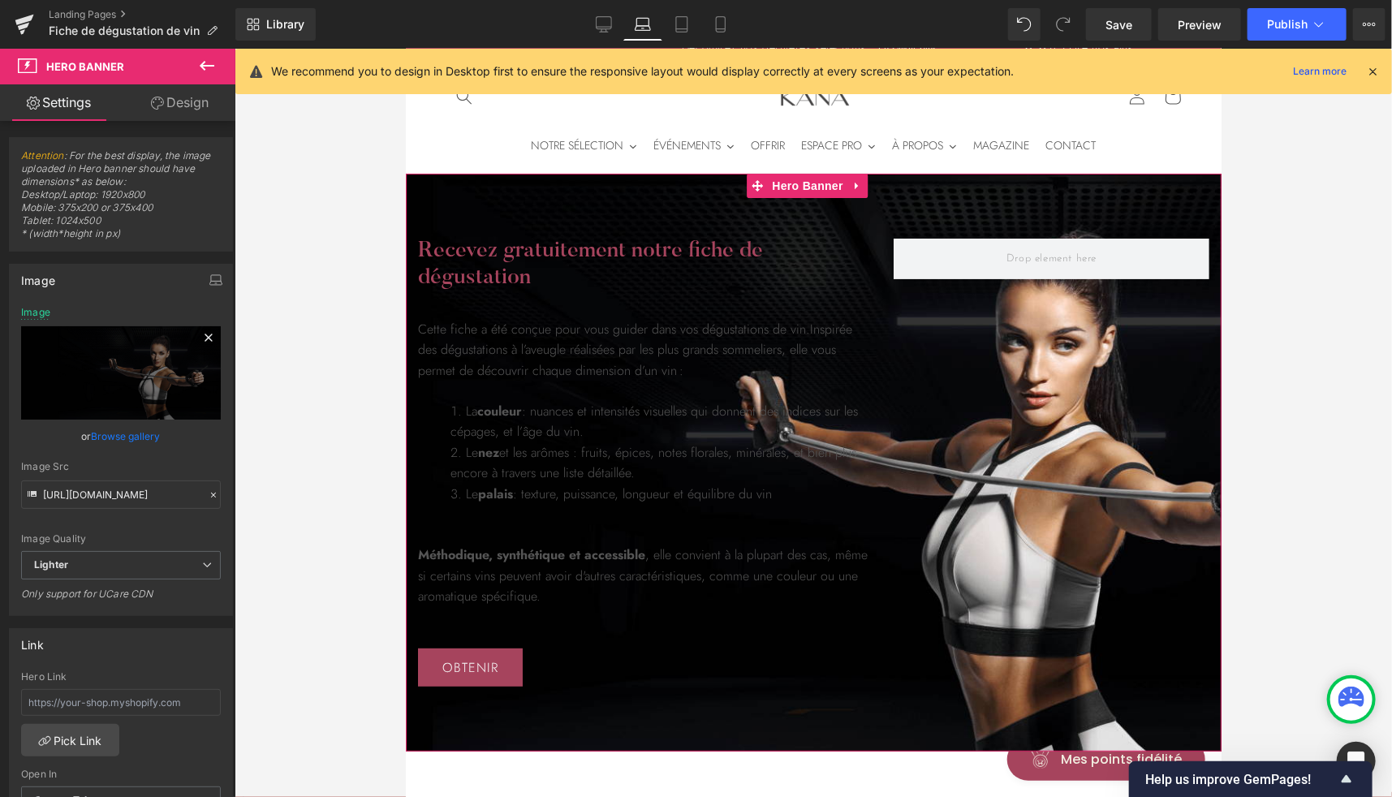
click at [201, 334] on icon at bounding box center [208, 337] width 19 height 19
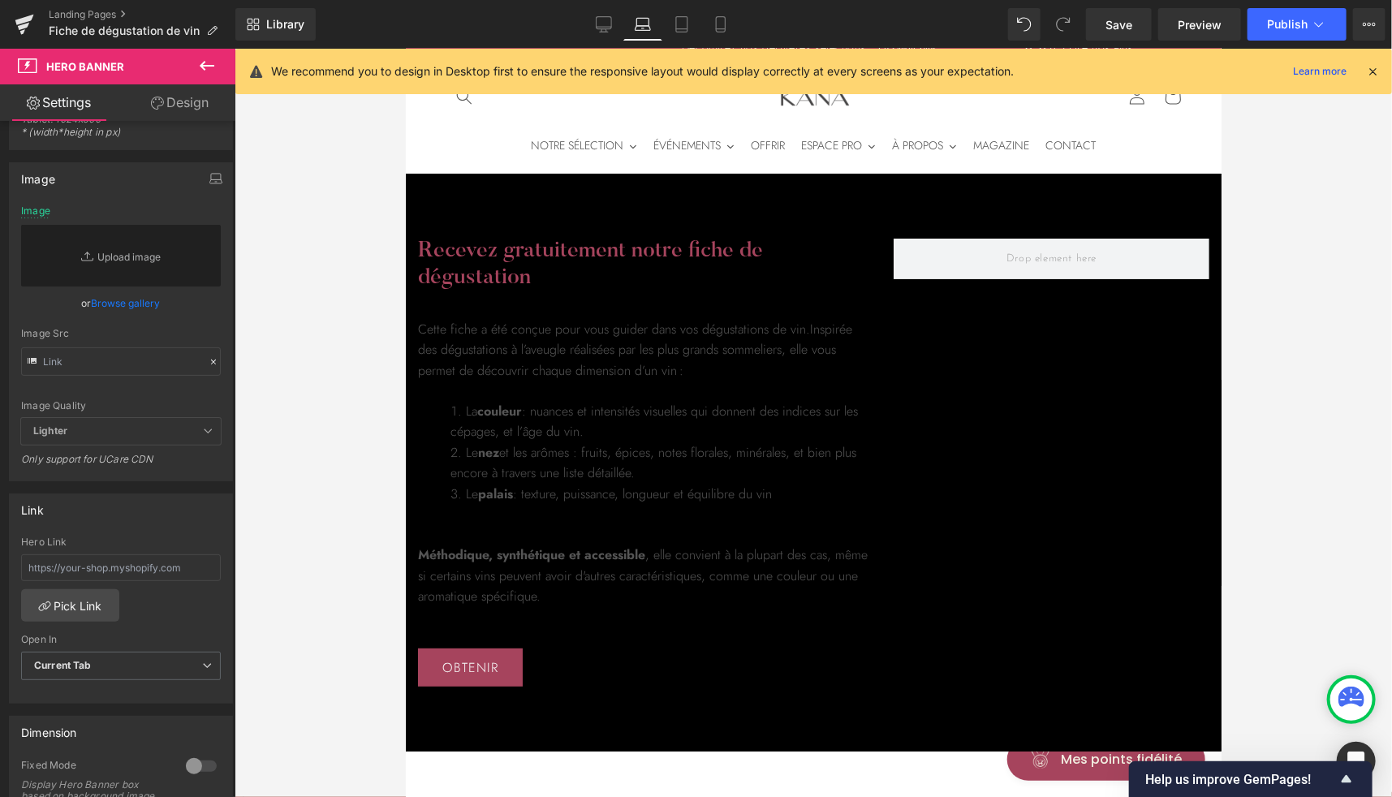
scroll to position [93, 0]
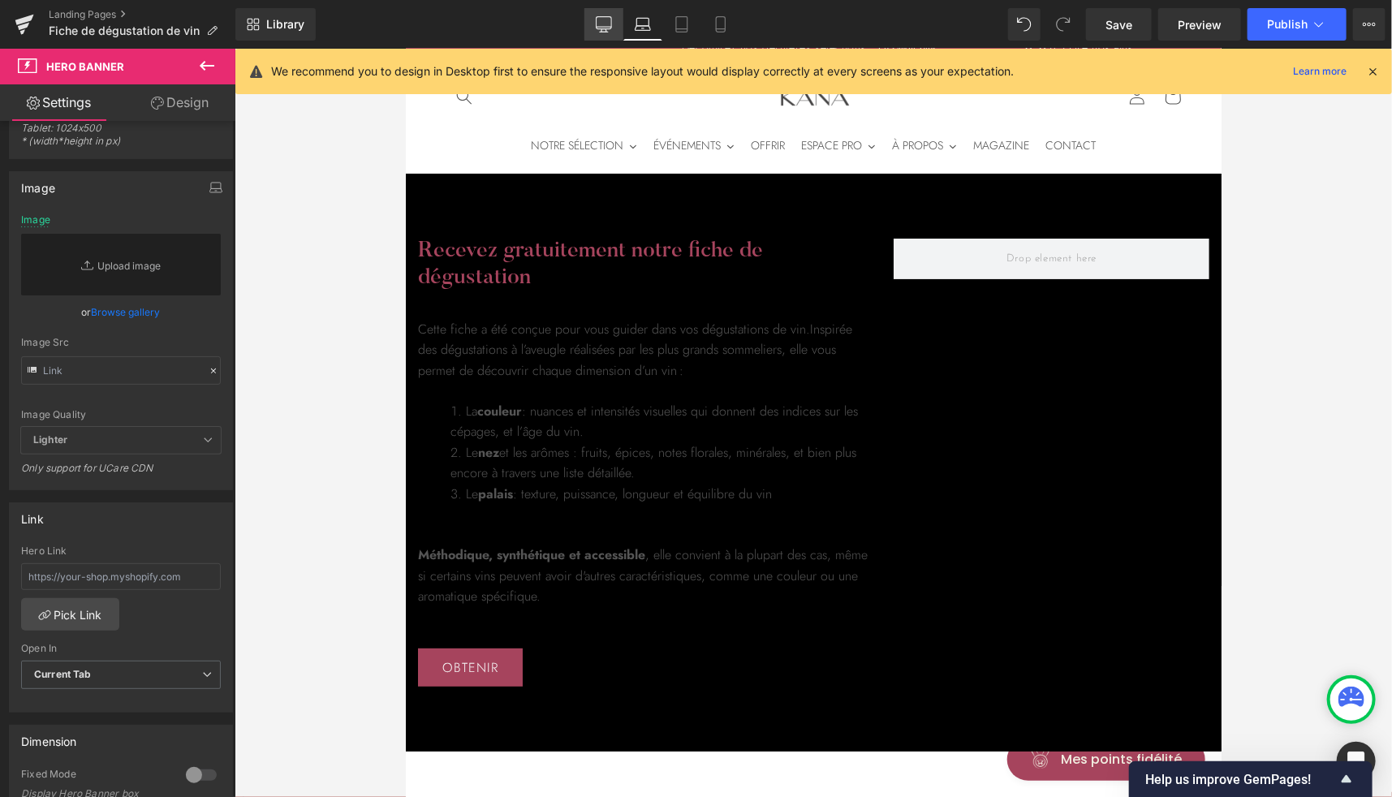
click at [589, 15] on link "Desktop" at bounding box center [603, 24] width 39 height 32
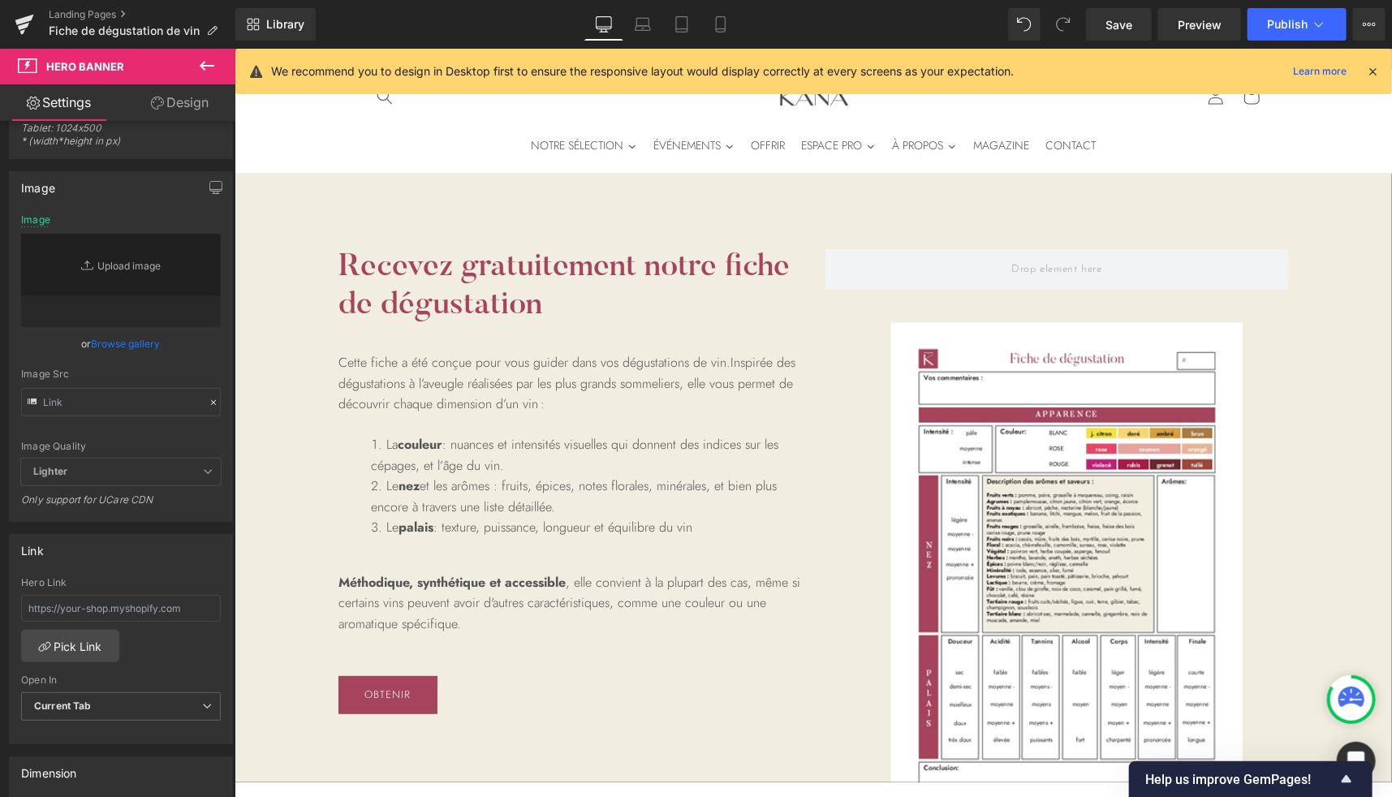
type input "[URL][DOMAIN_NAME]"
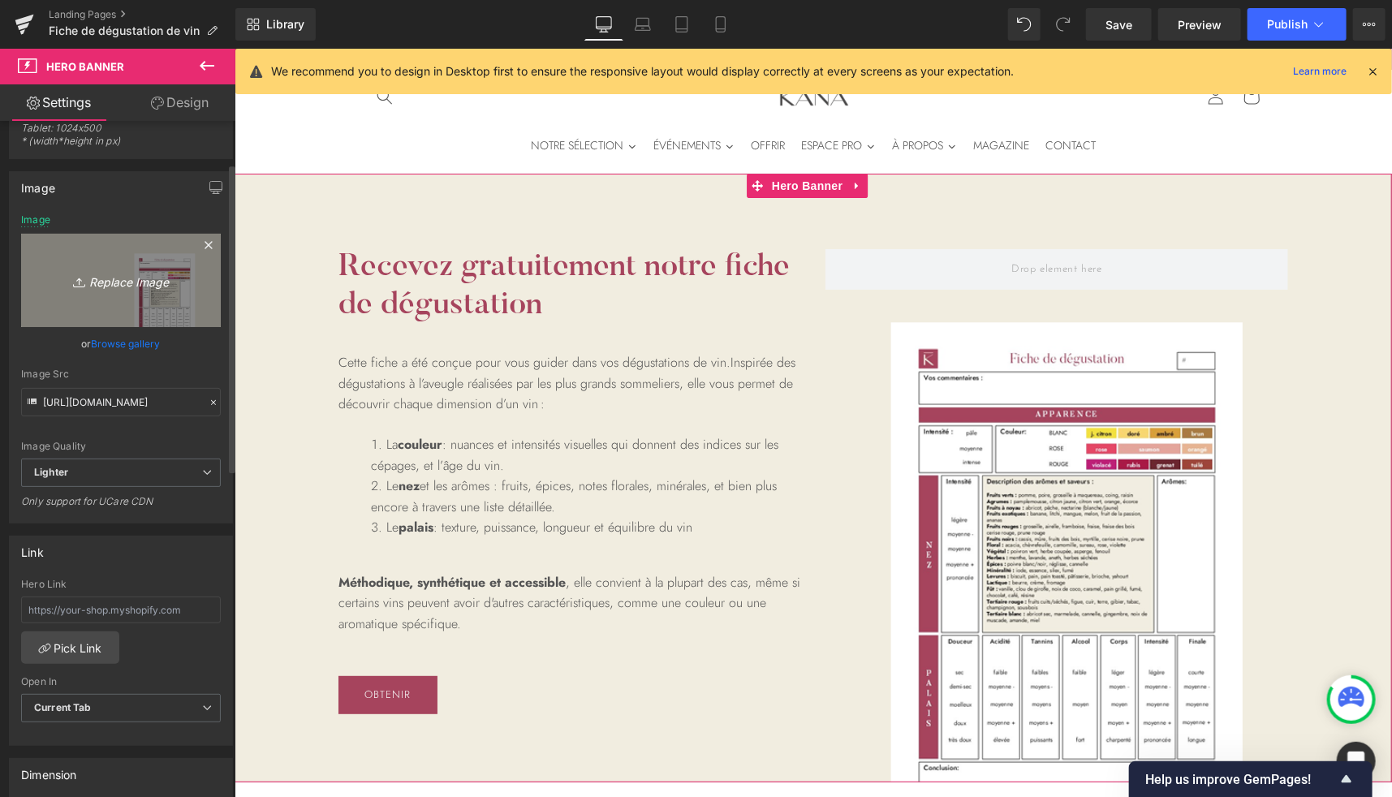
click at [145, 312] on link "Replace Image" at bounding box center [121, 280] width 200 height 93
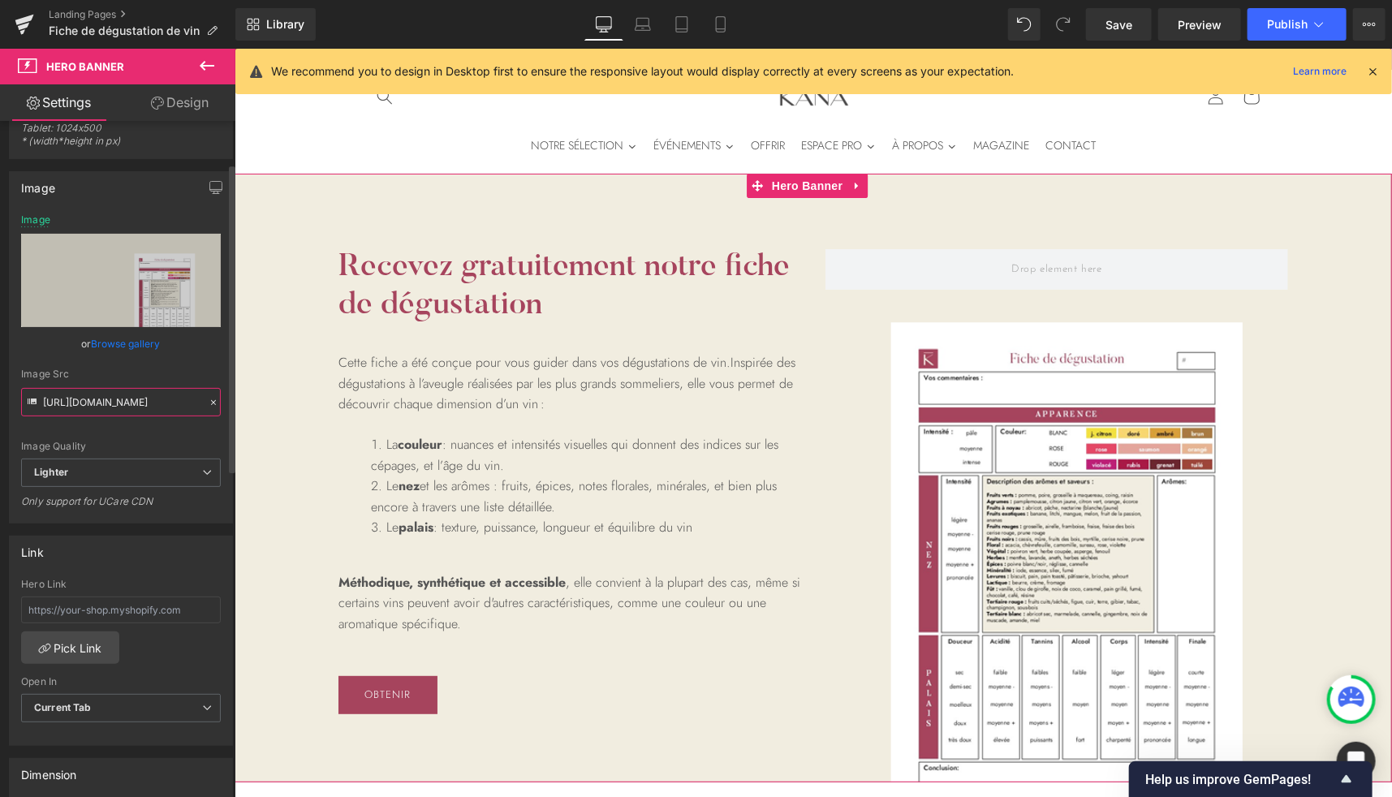
click at [130, 411] on input "[URL][DOMAIN_NAME]" at bounding box center [121, 402] width 200 height 28
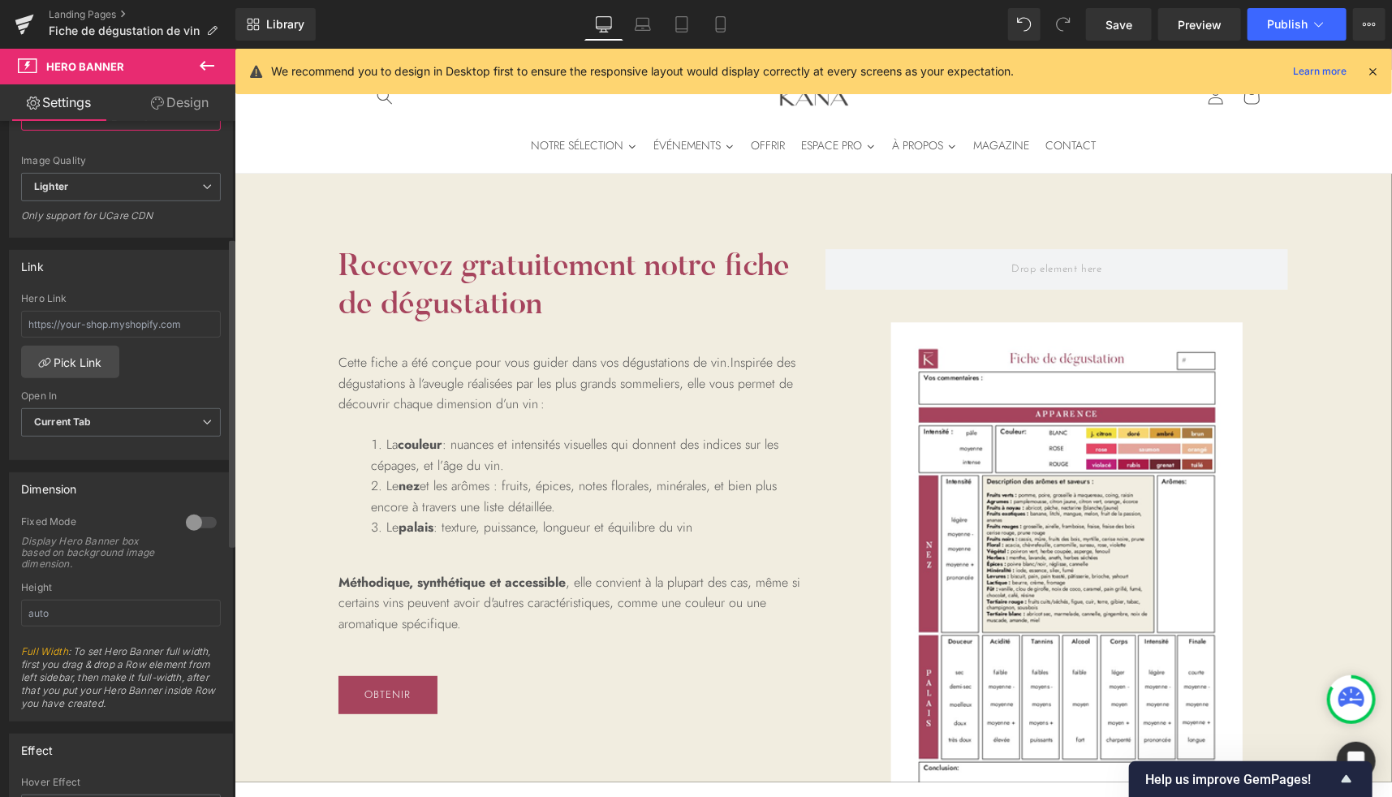
scroll to position [0, 0]
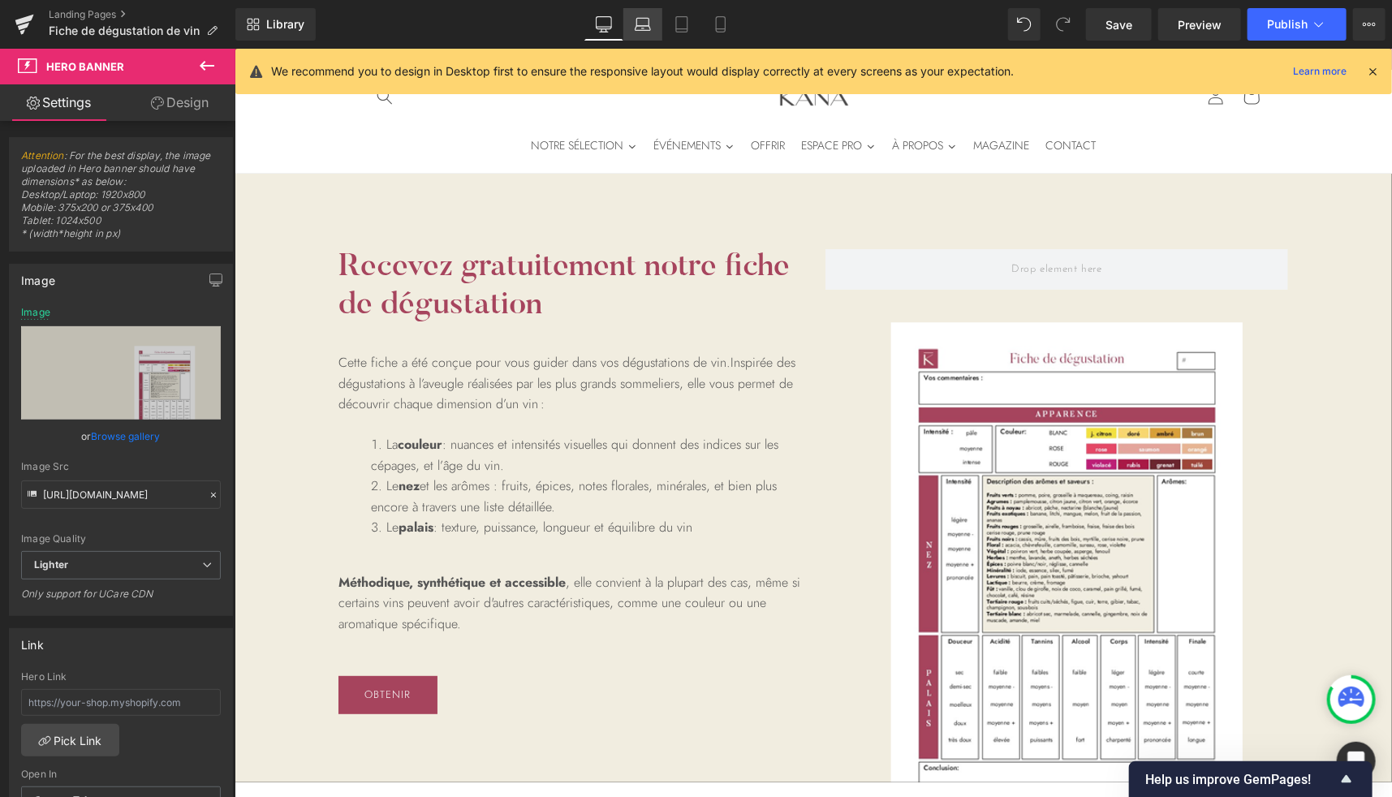
click at [646, 29] on icon at bounding box center [643, 24] width 16 height 16
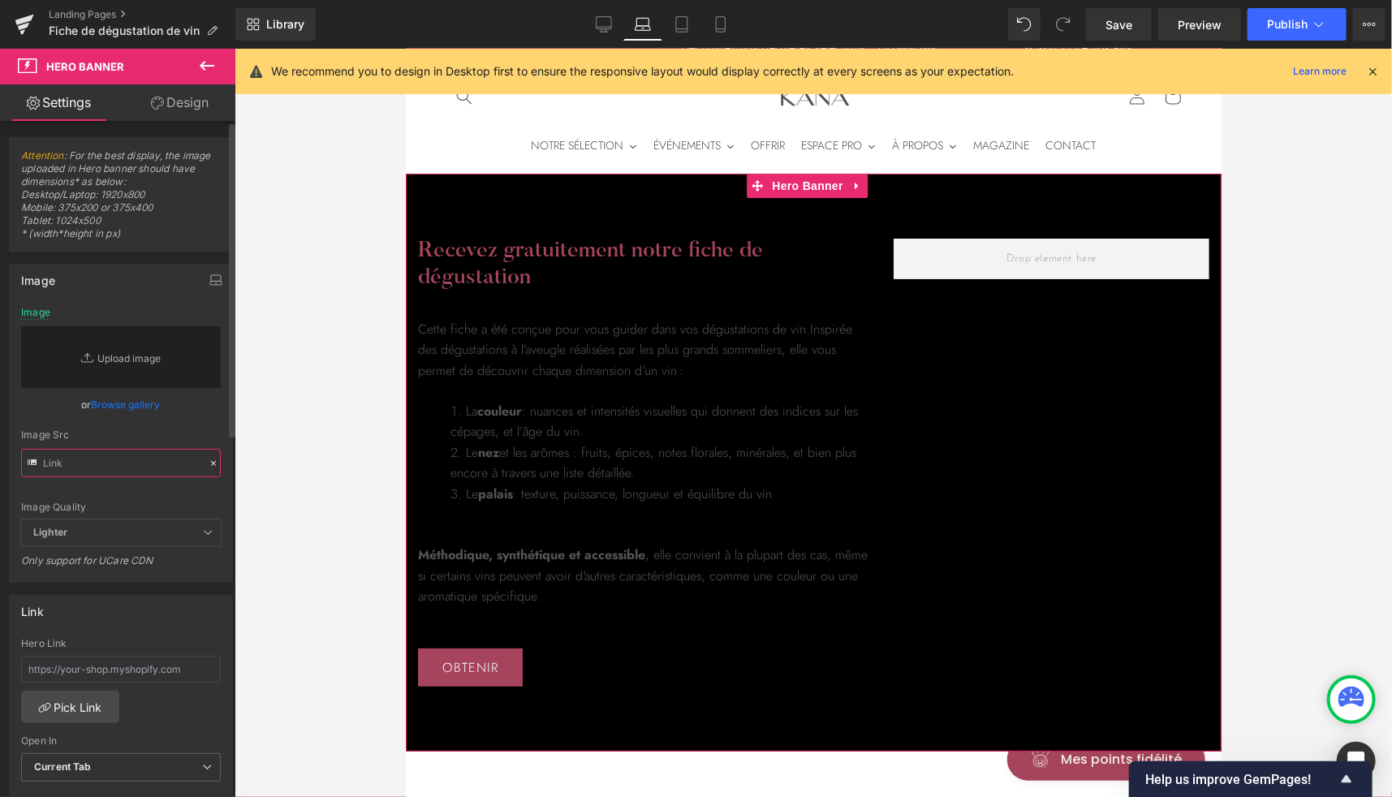
click at [97, 458] on input "text" at bounding box center [121, 463] width 200 height 28
paste input "[URL][DOMAIN_NAME]"
type input "[URL][DOMAIN_NAME]"
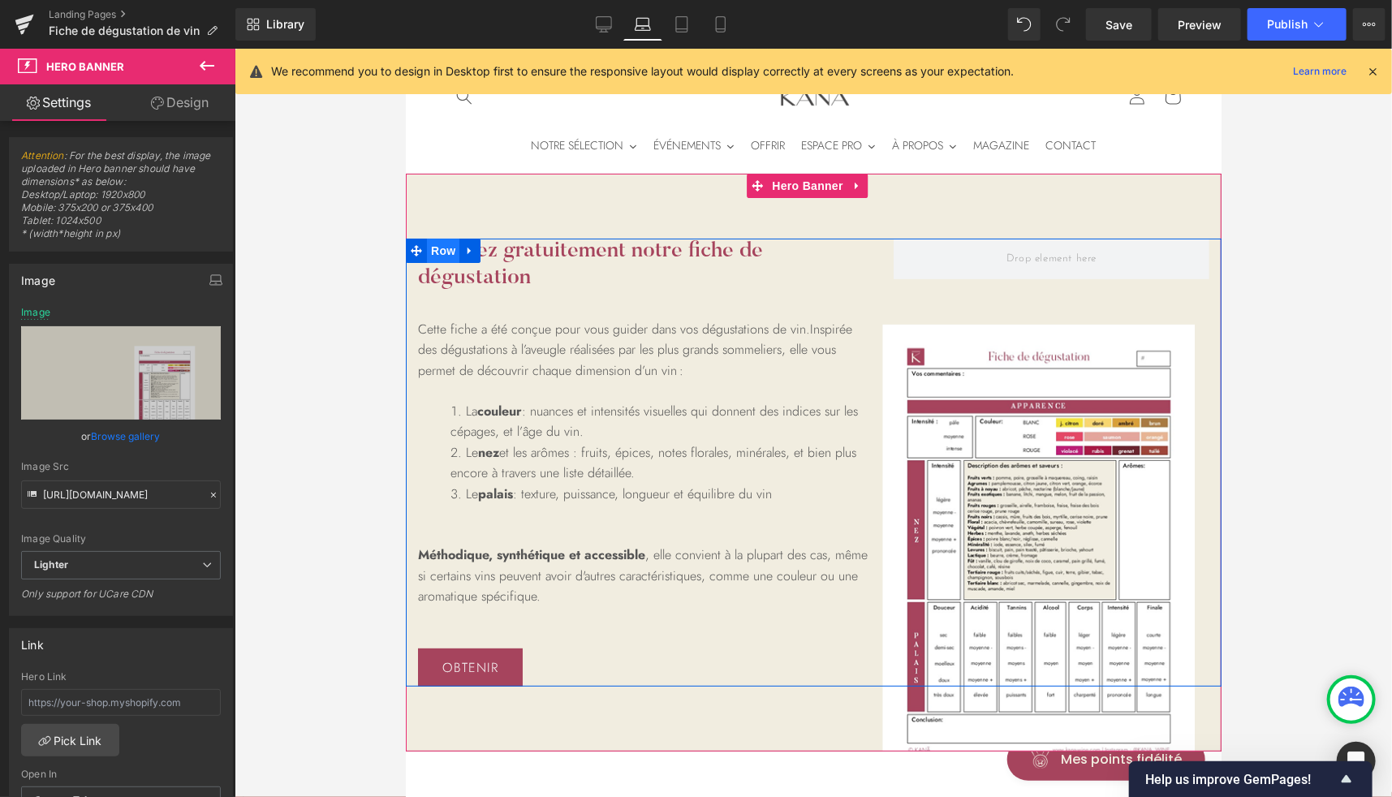
click at [430, 252] on span "Row" at bounding box center [442, 250] width 32 height 24
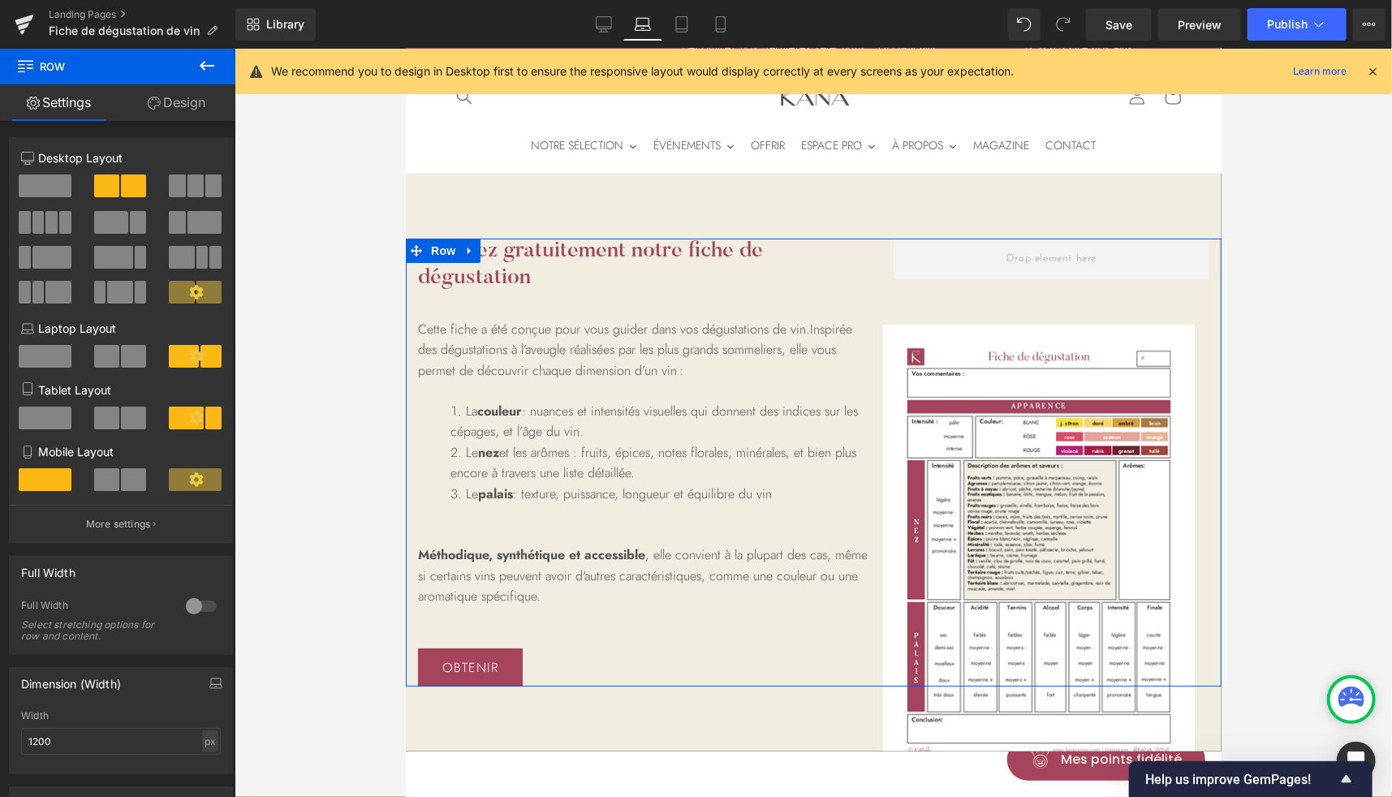
click at [189, 106] on link "Design" at bounding box center [177, 102] width 118 height 37
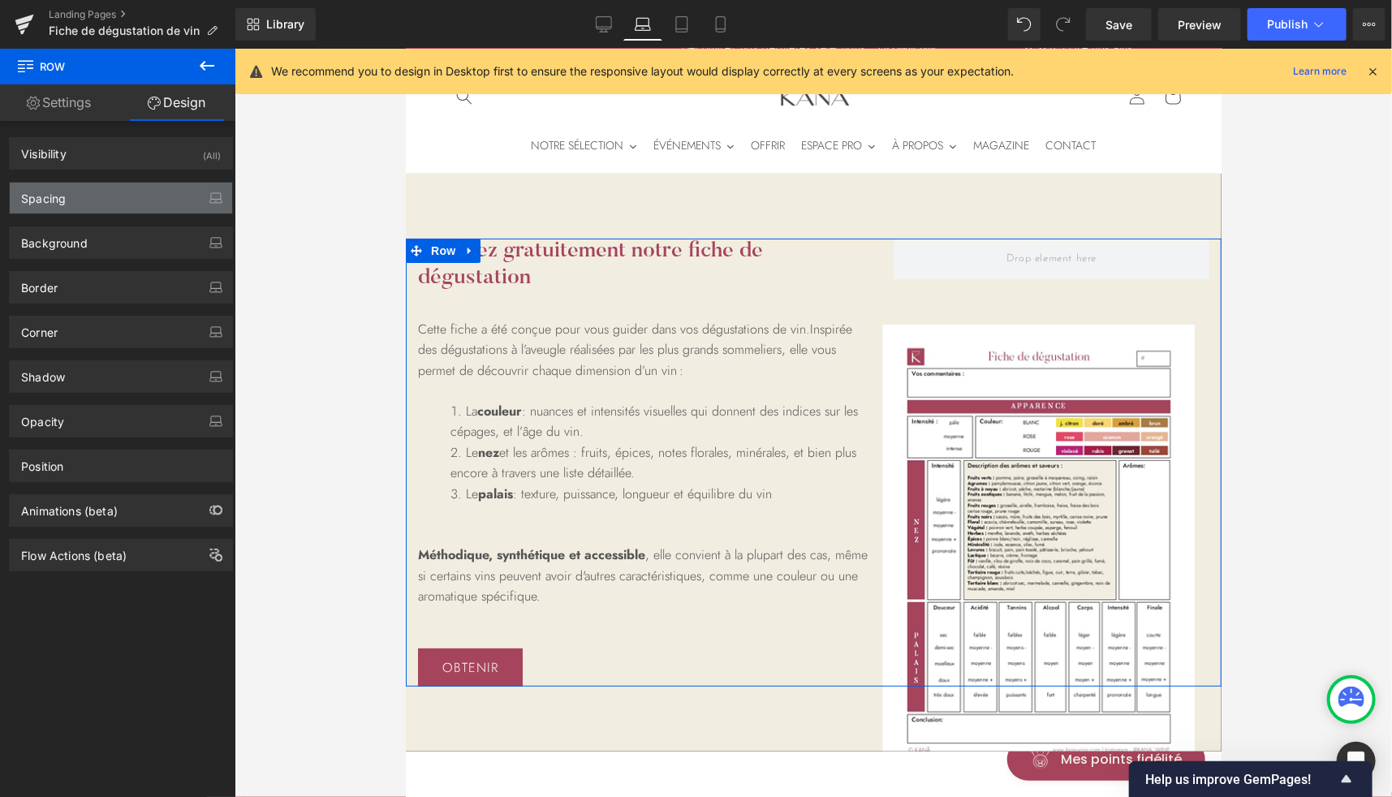
click at [83, 199] on div "Spacing" at bounding box center [121, 198] width 222 height 31
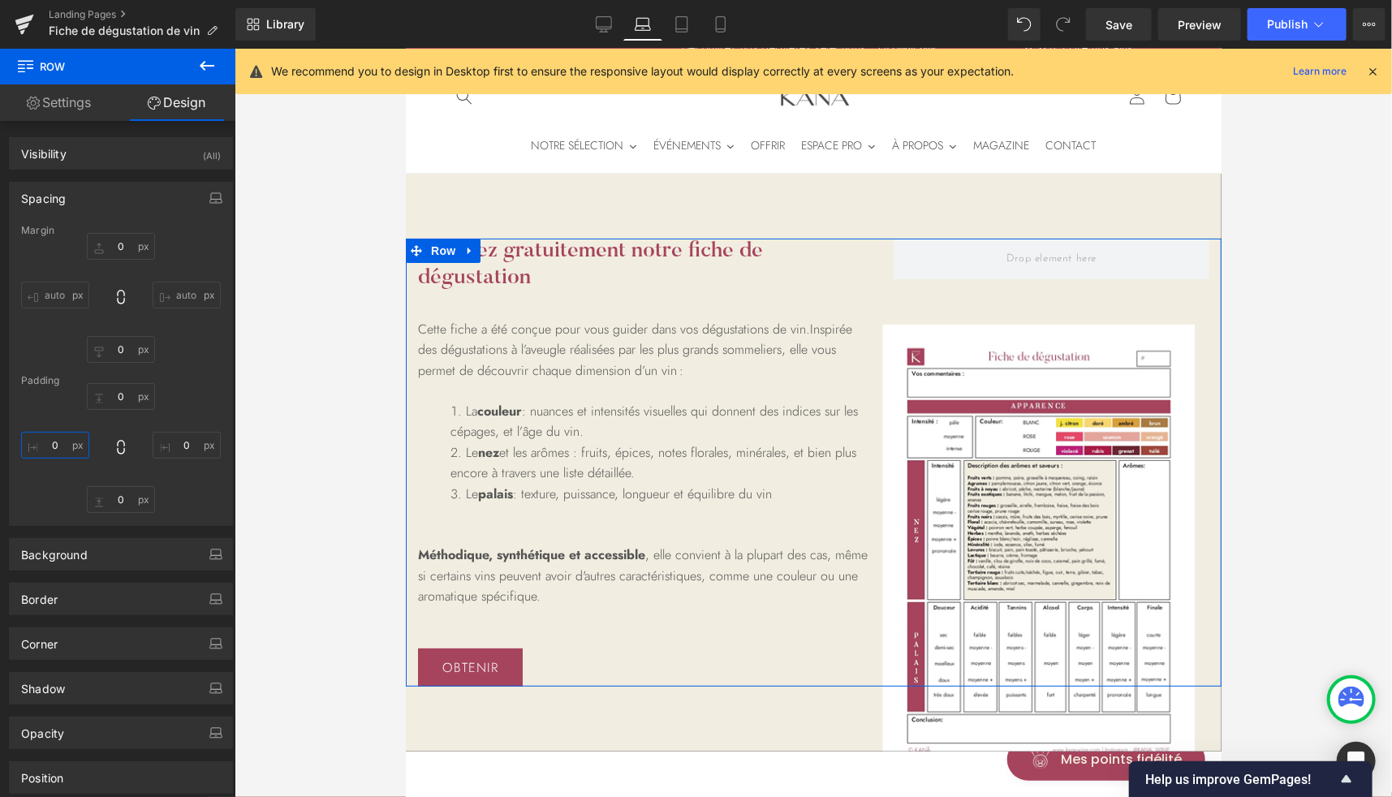
click at [56, 448] on input "0" at bounding box center [55, 445] width 68 height 27
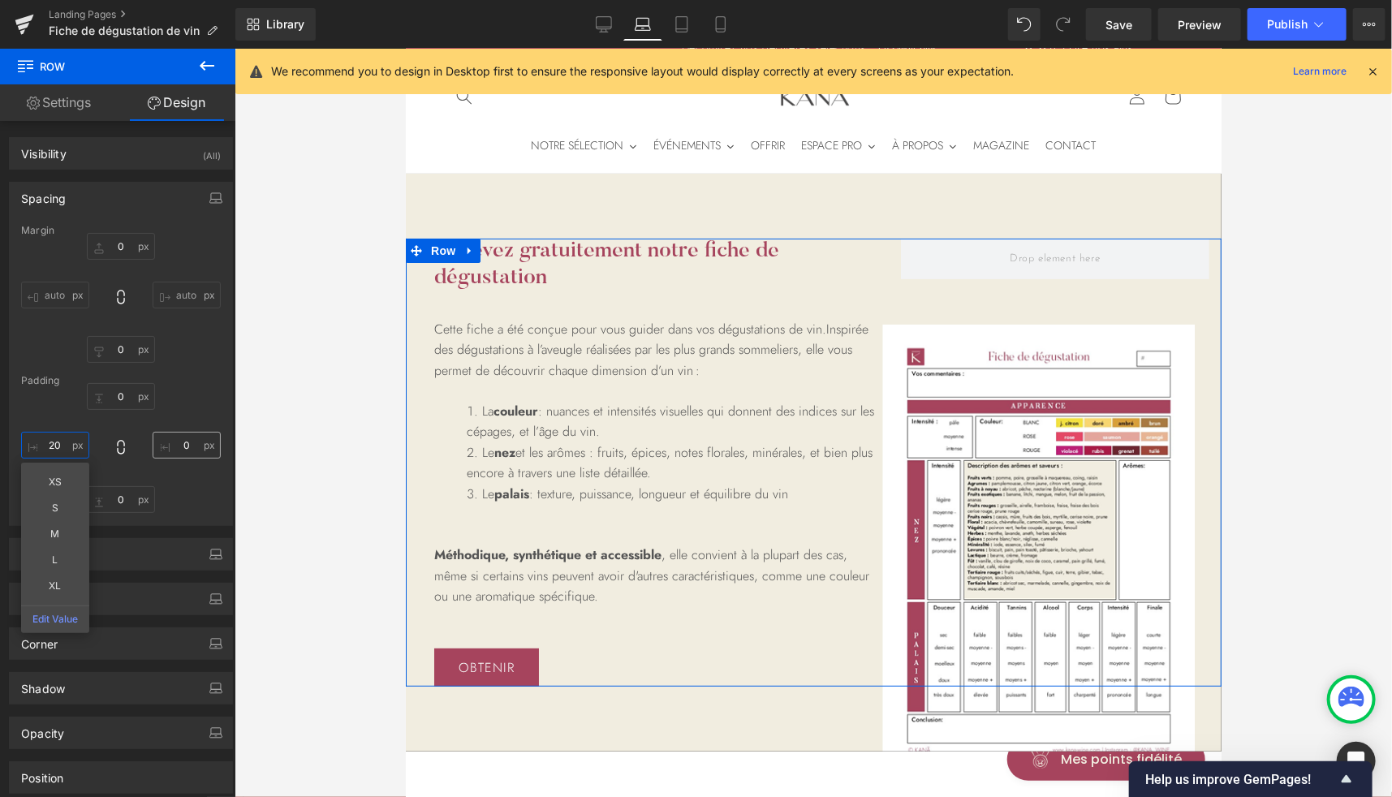
type input "20"
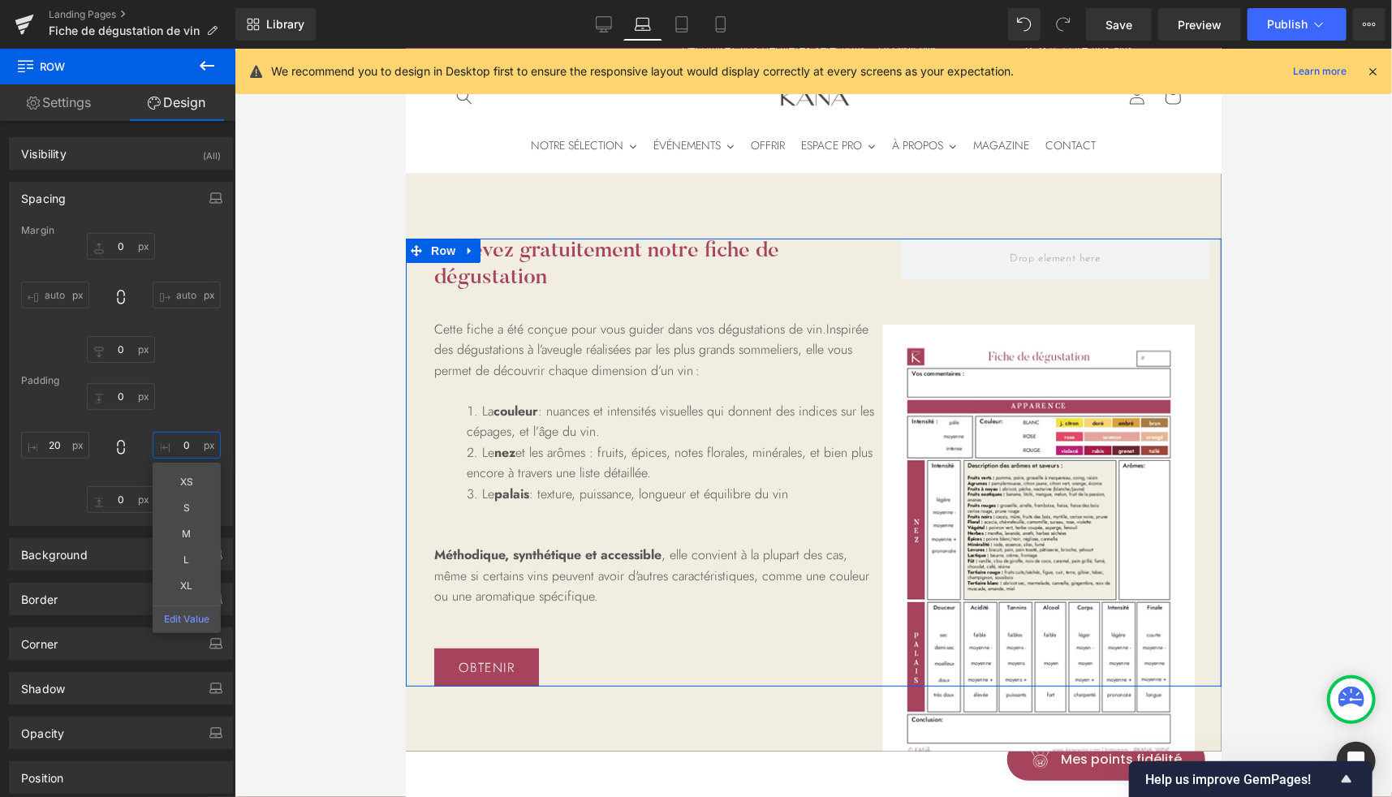
click at [173, 450] on input "0" at bounding box center [187, 445] width 68 height 27
type input "20"
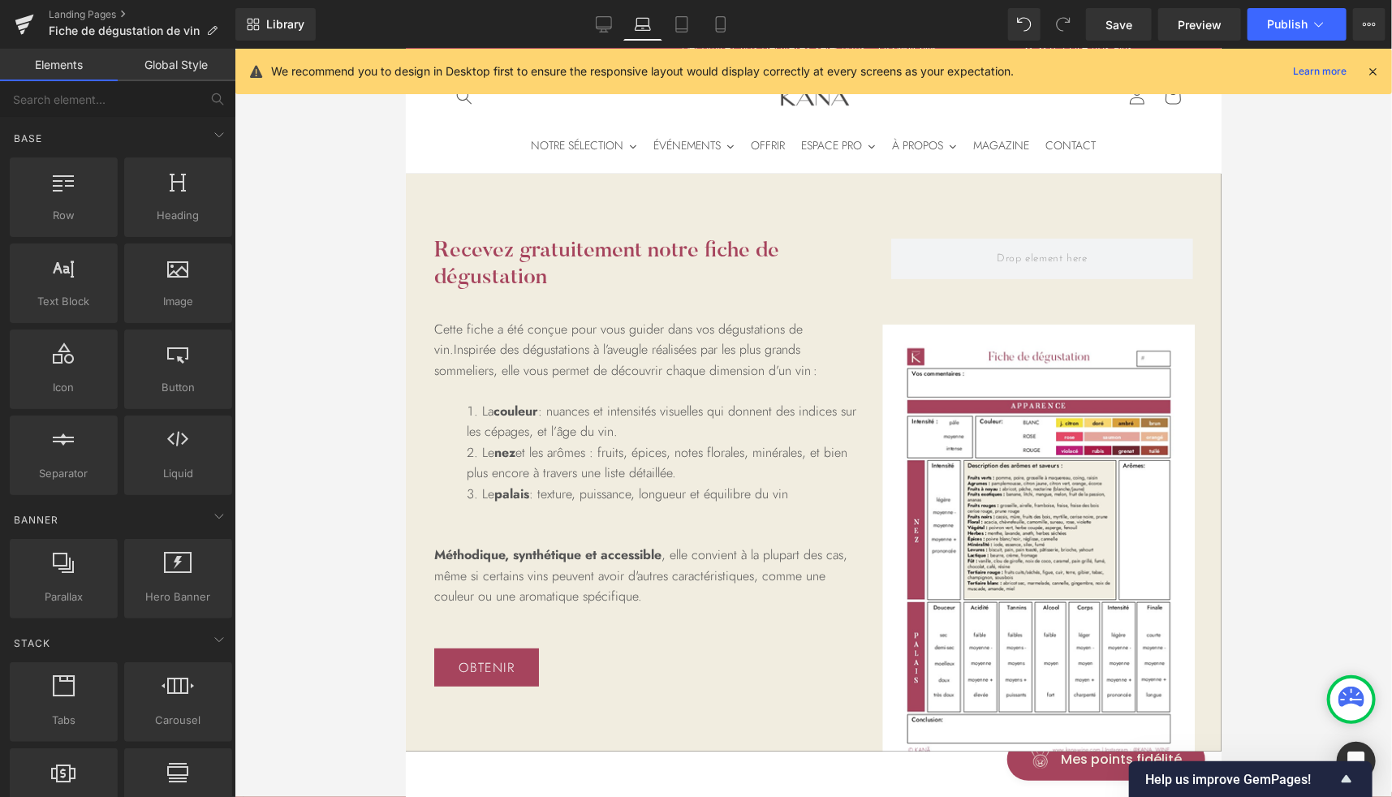
click at [316, 479] on div at bounding box center [813, 423] width 1157 height 748
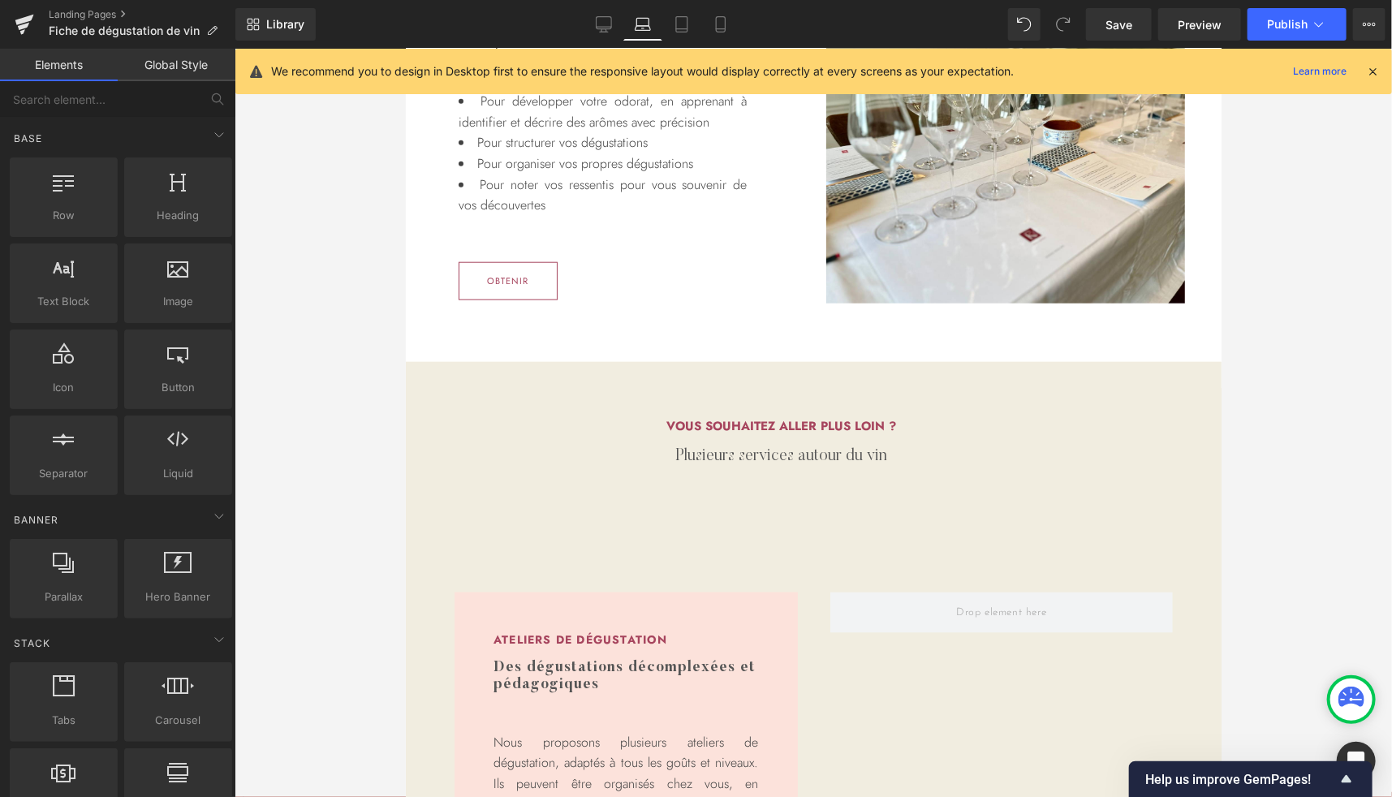
scroll to position [795, 0]
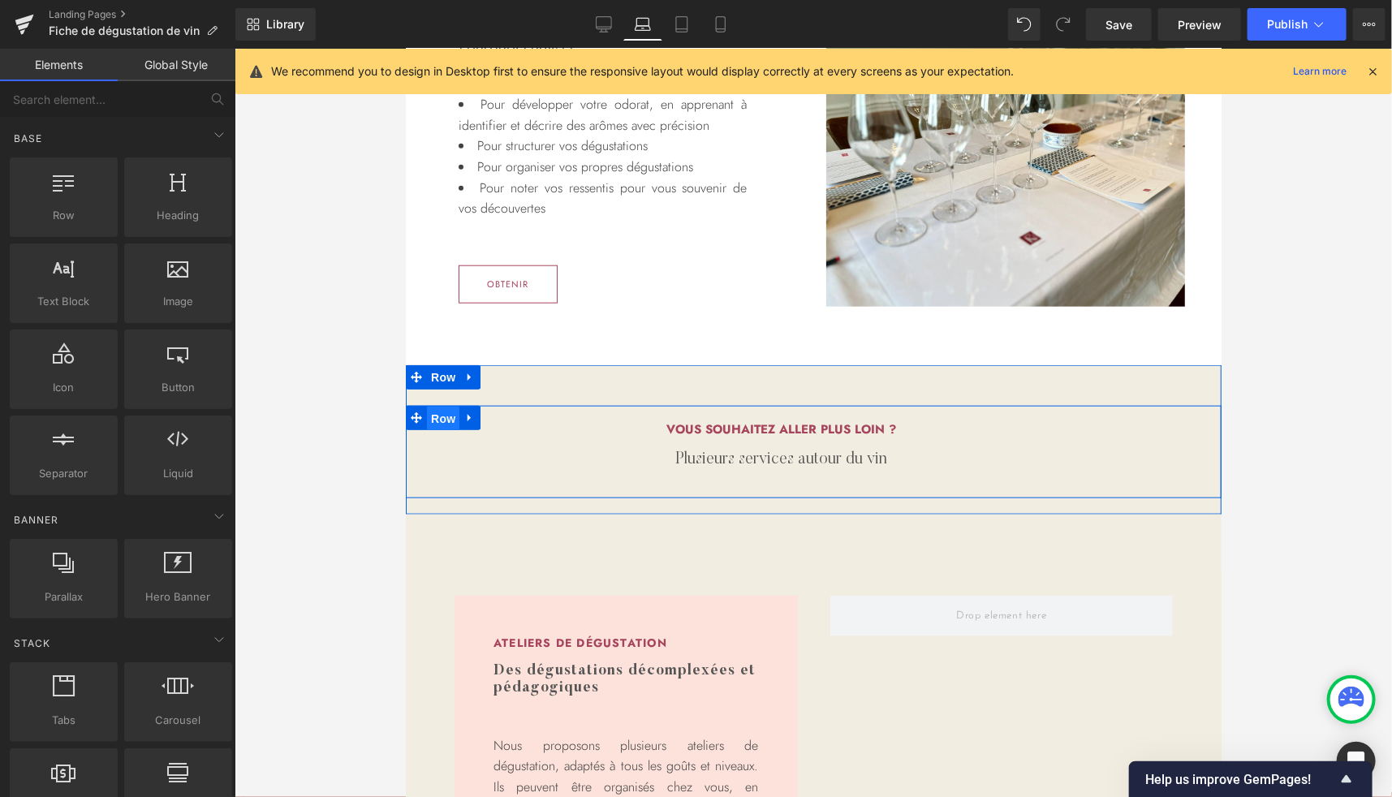
click at [433, 414] on span "Row" at bounding box center [442, 418] width 32 height 24
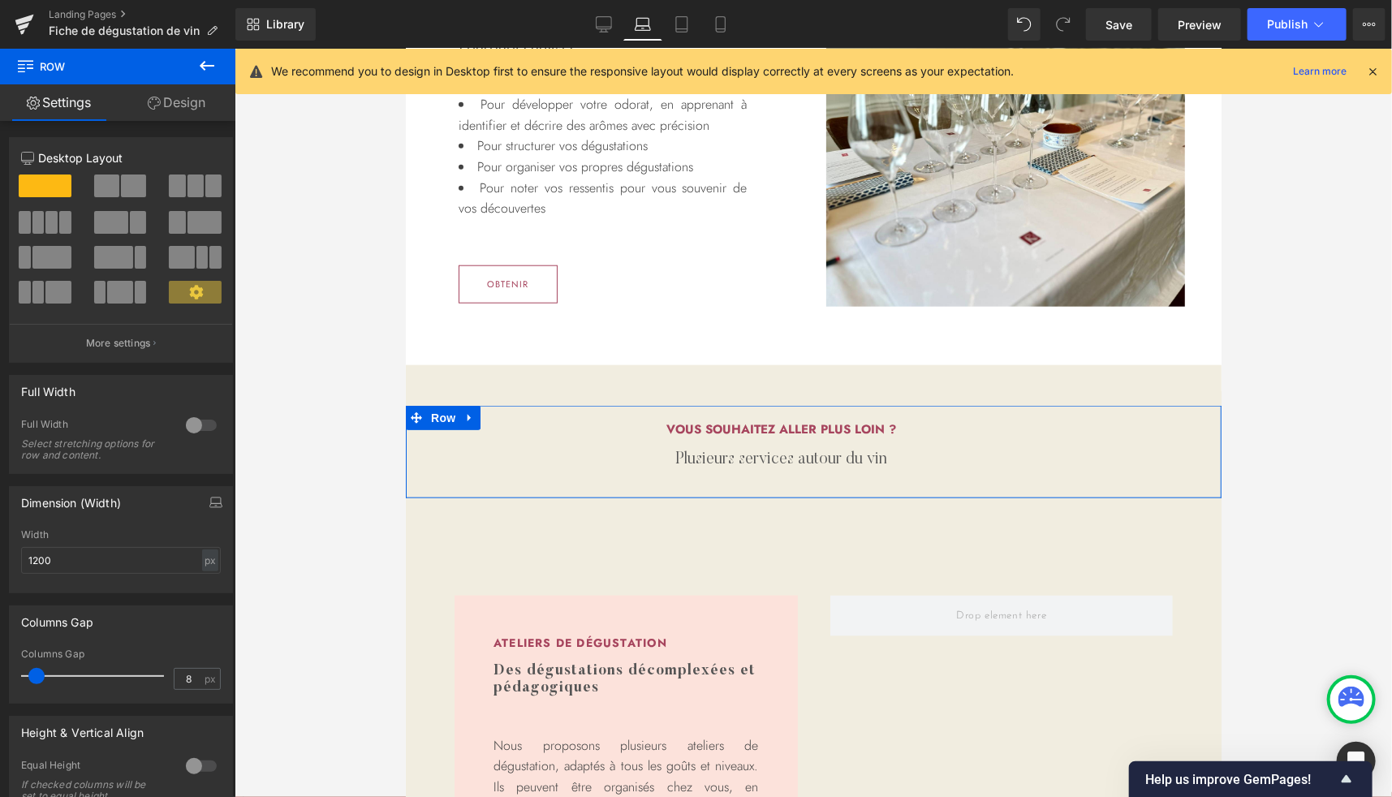
click at [196, 99] on link "Design" at bounding box center [177, 102] width 118 height 37
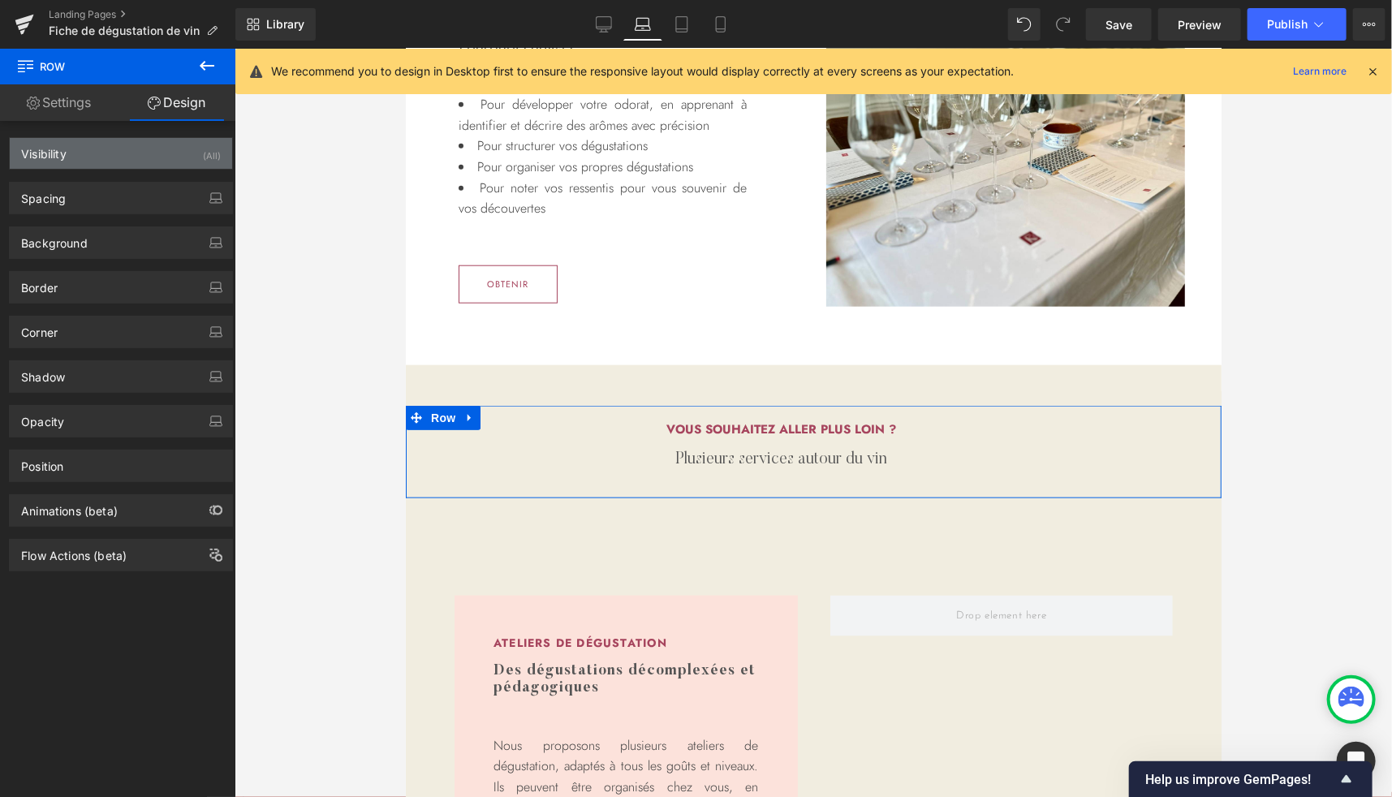
type input "0"
type input "20"
type input "100"
type input "20"
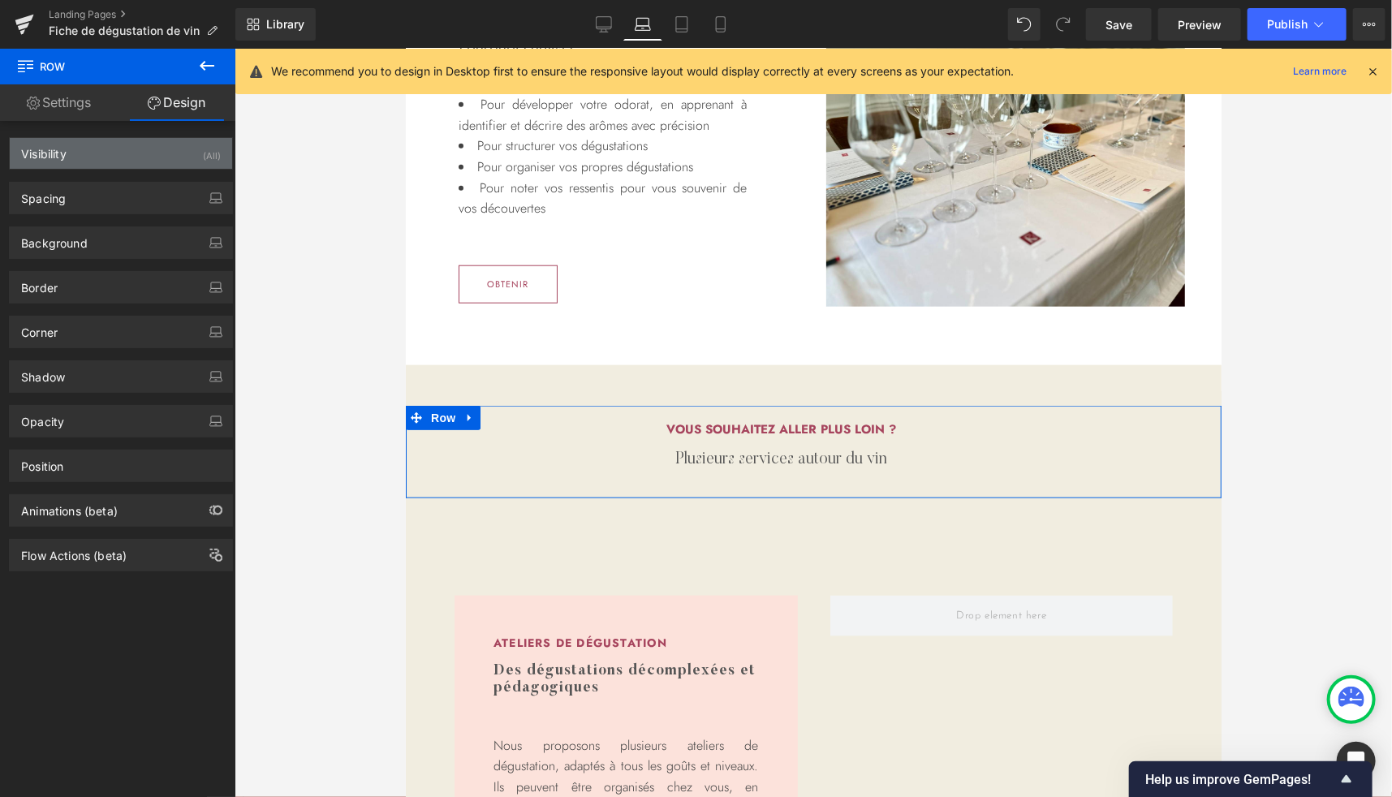
type input "20"
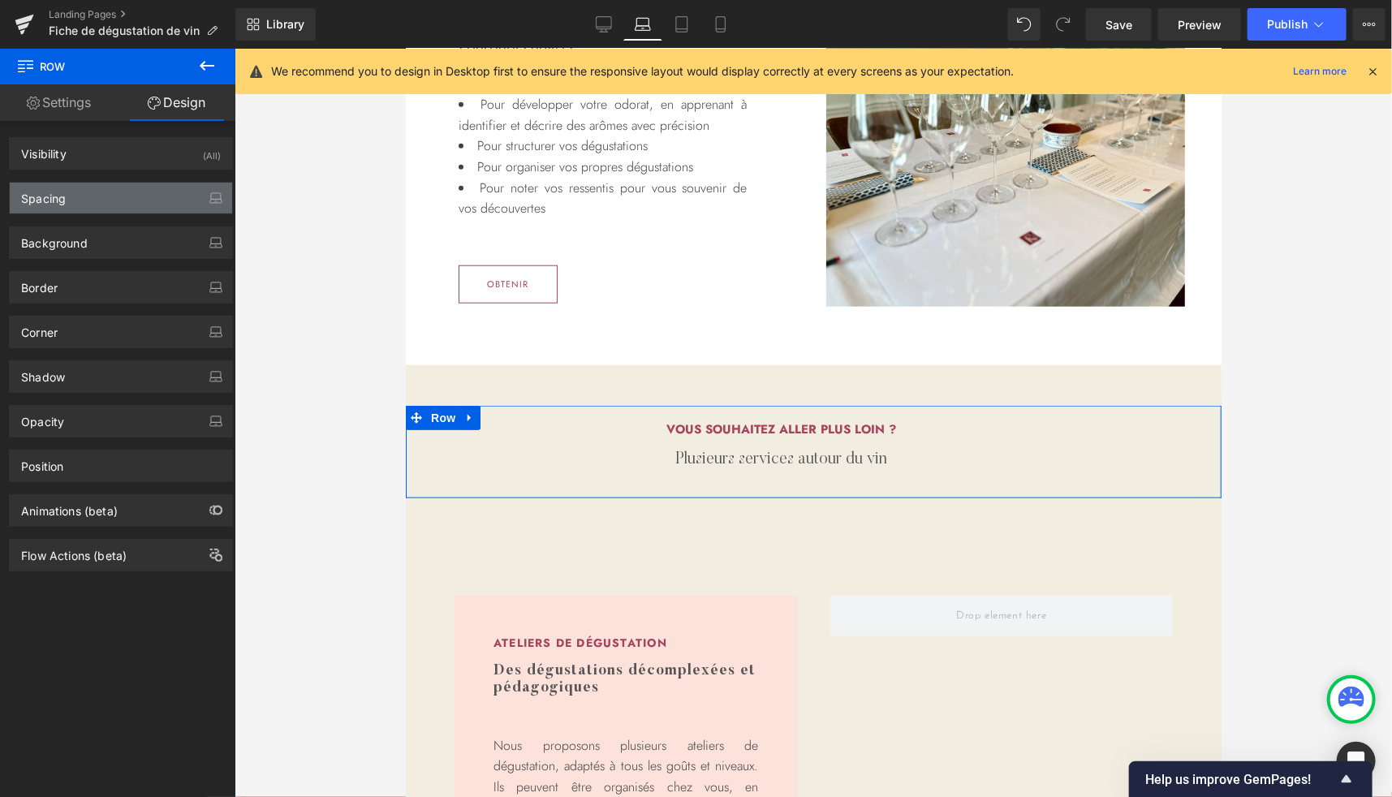
click at [71, 193] on div "Spacing" at bounding box center [121, 198] width 222 height 31
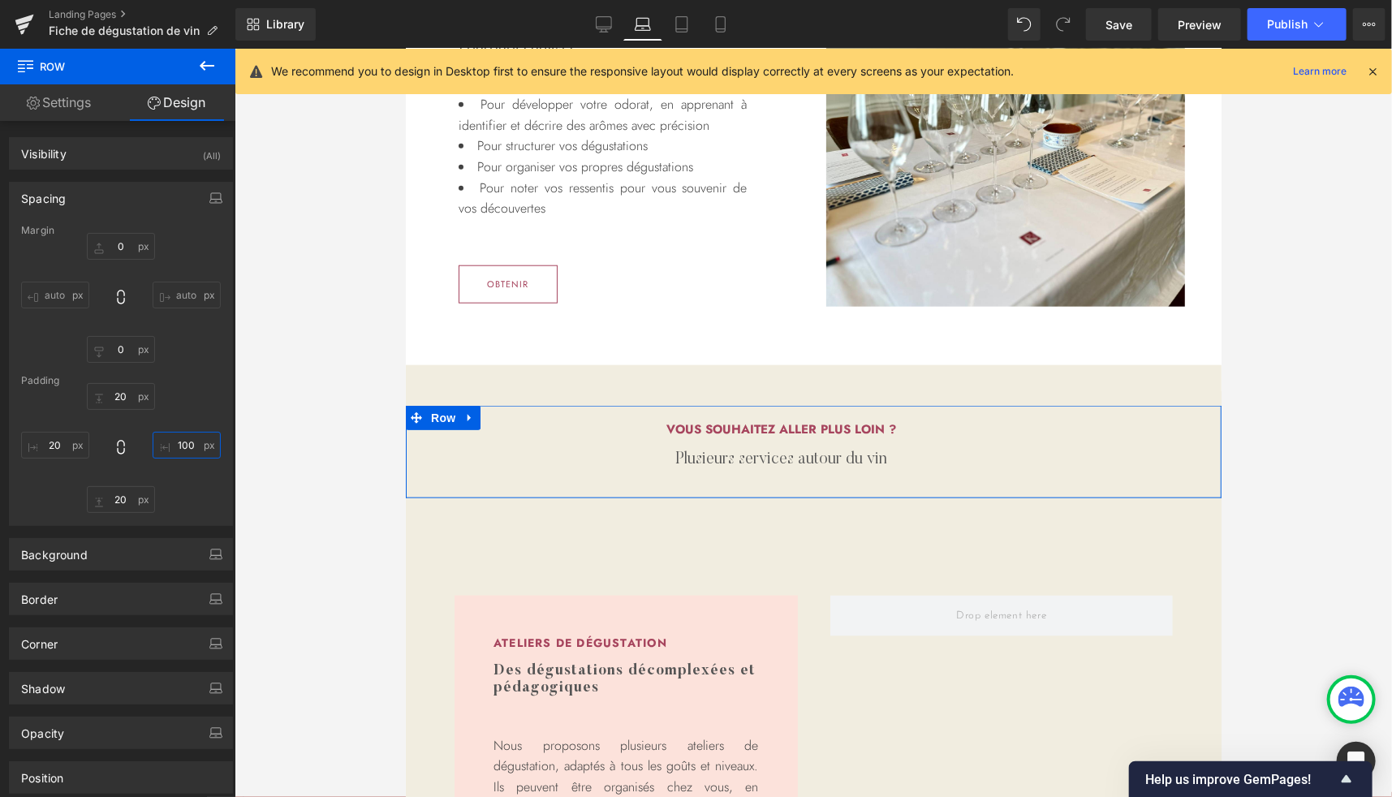
click at [175, 437] on input "100" at bounding box center [187, 445] width 68 height 27
type input "20"
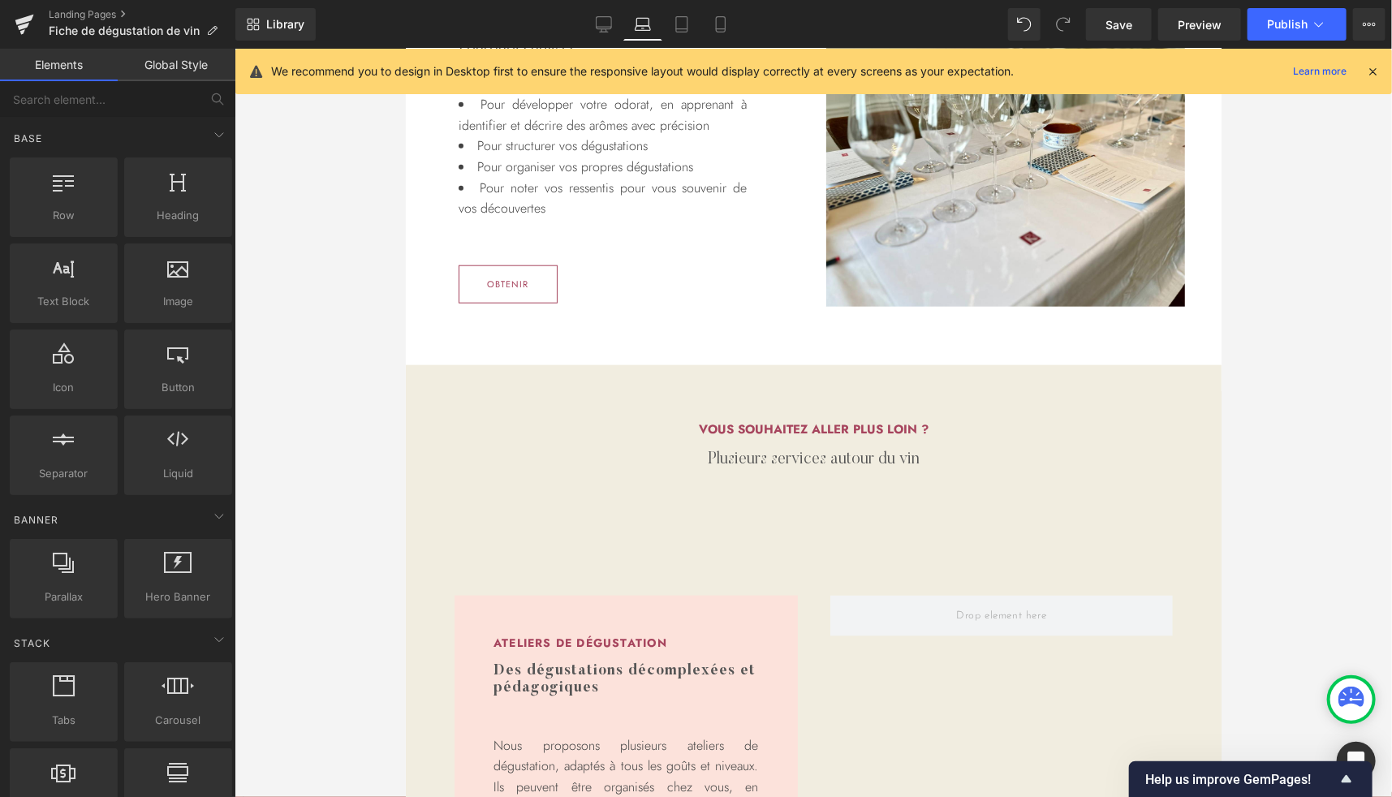
click at [323, 455] on div at bounding box center [813, 423] width 1157 height 748
click at [435, 531] on span "Row" at bounding box center [442, 527] width 32 height 24
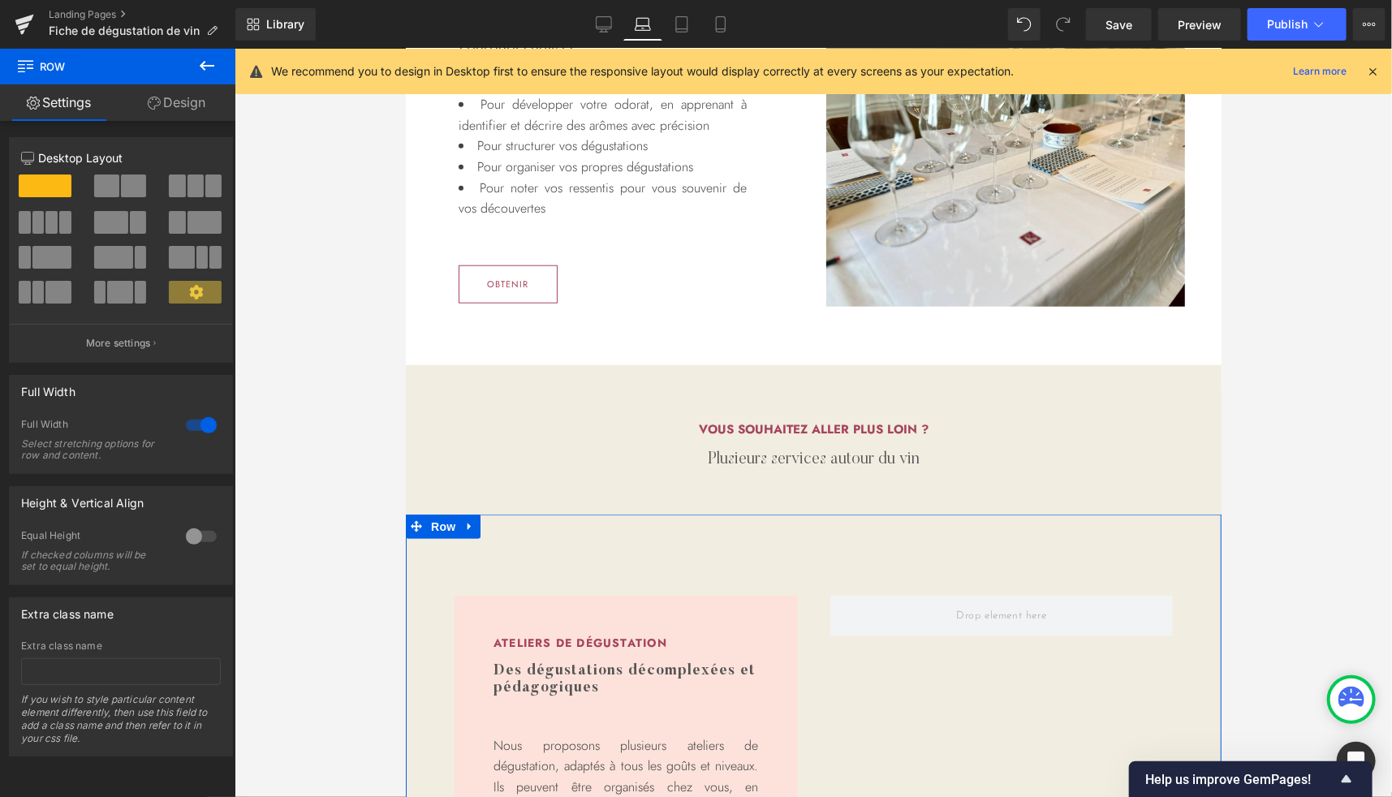
click at [187, 101] on link "Design" at bounding box center [177, 102] width 118 height 37
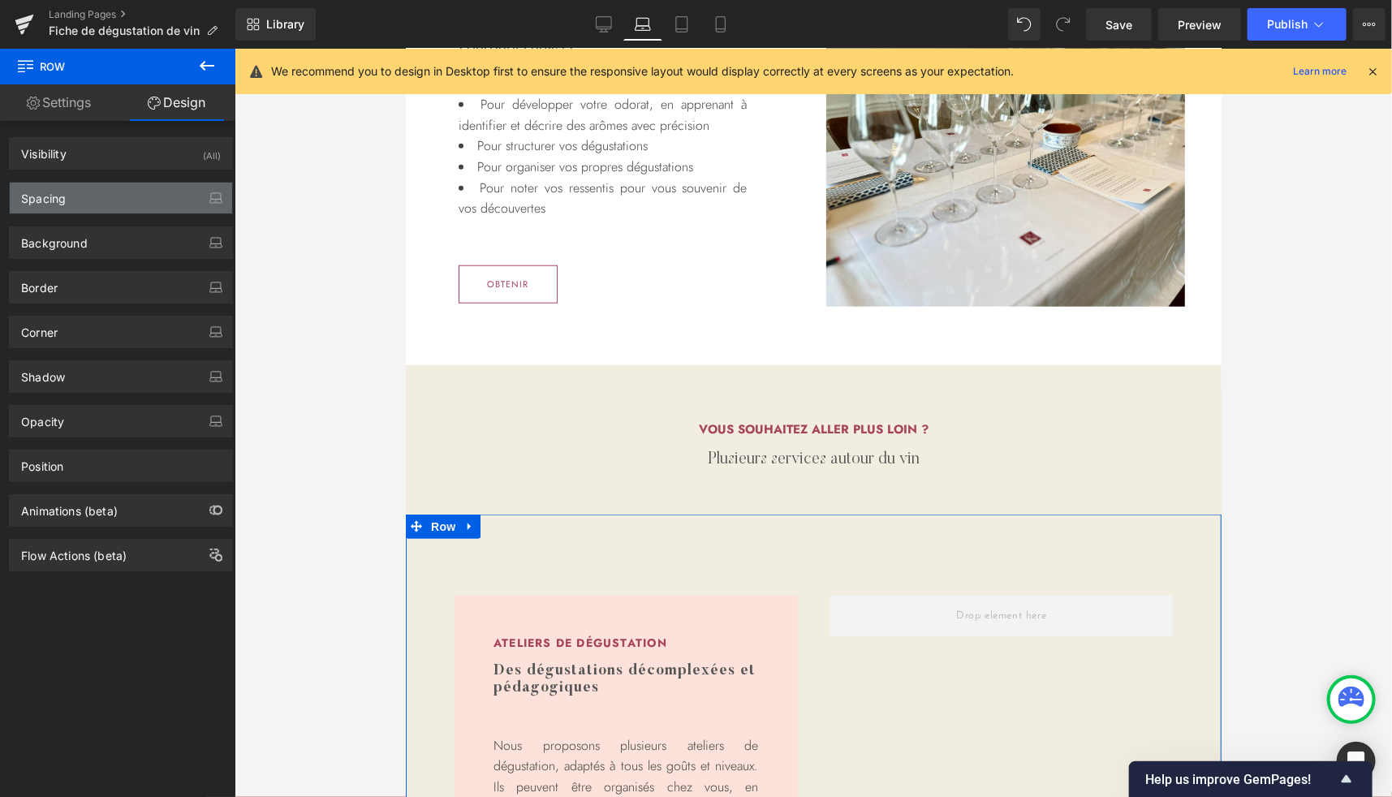
click at [81, 201] on div "Spacing" at bounding box center [121, 198] width 222 height 31
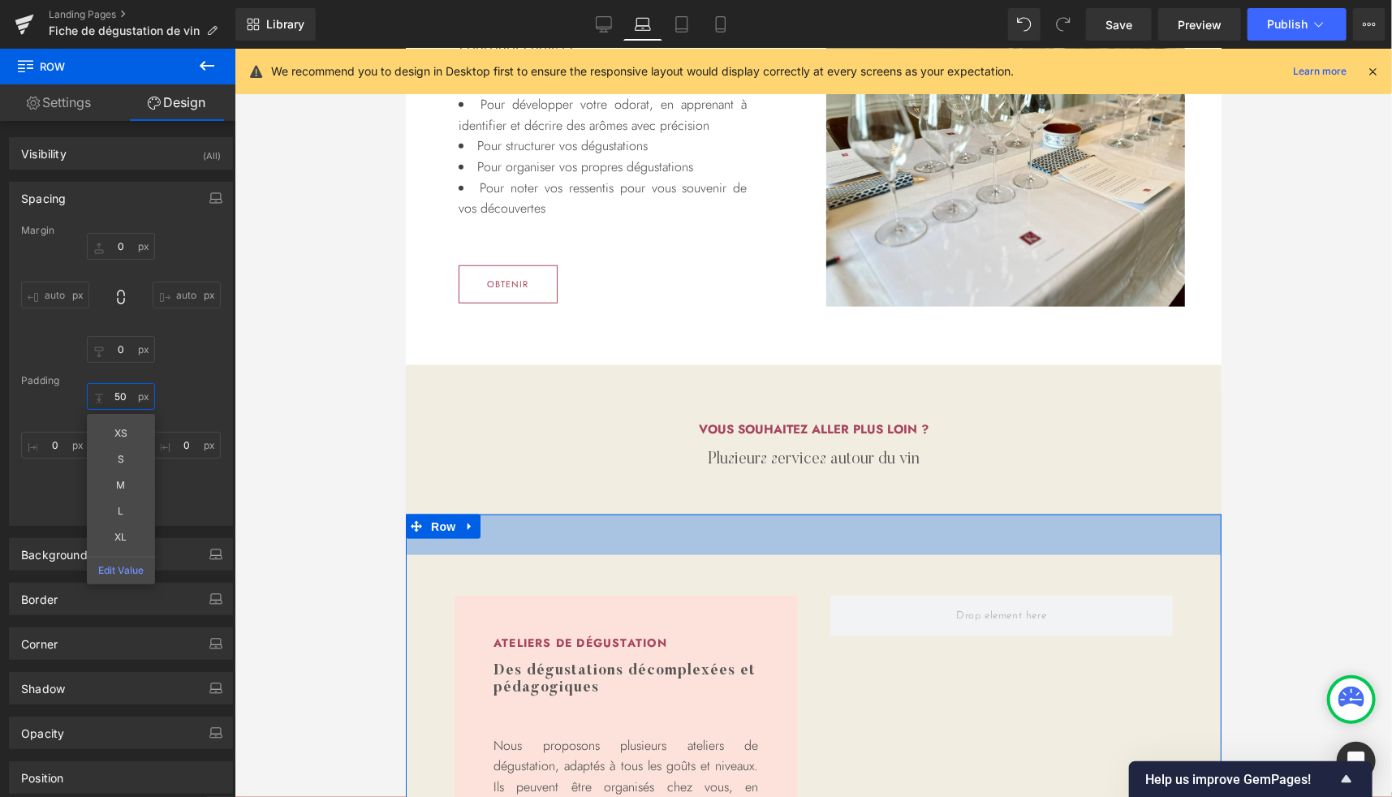
click at [122, 399] on input "50" at bounding box center [121, 396] width 68 height 27
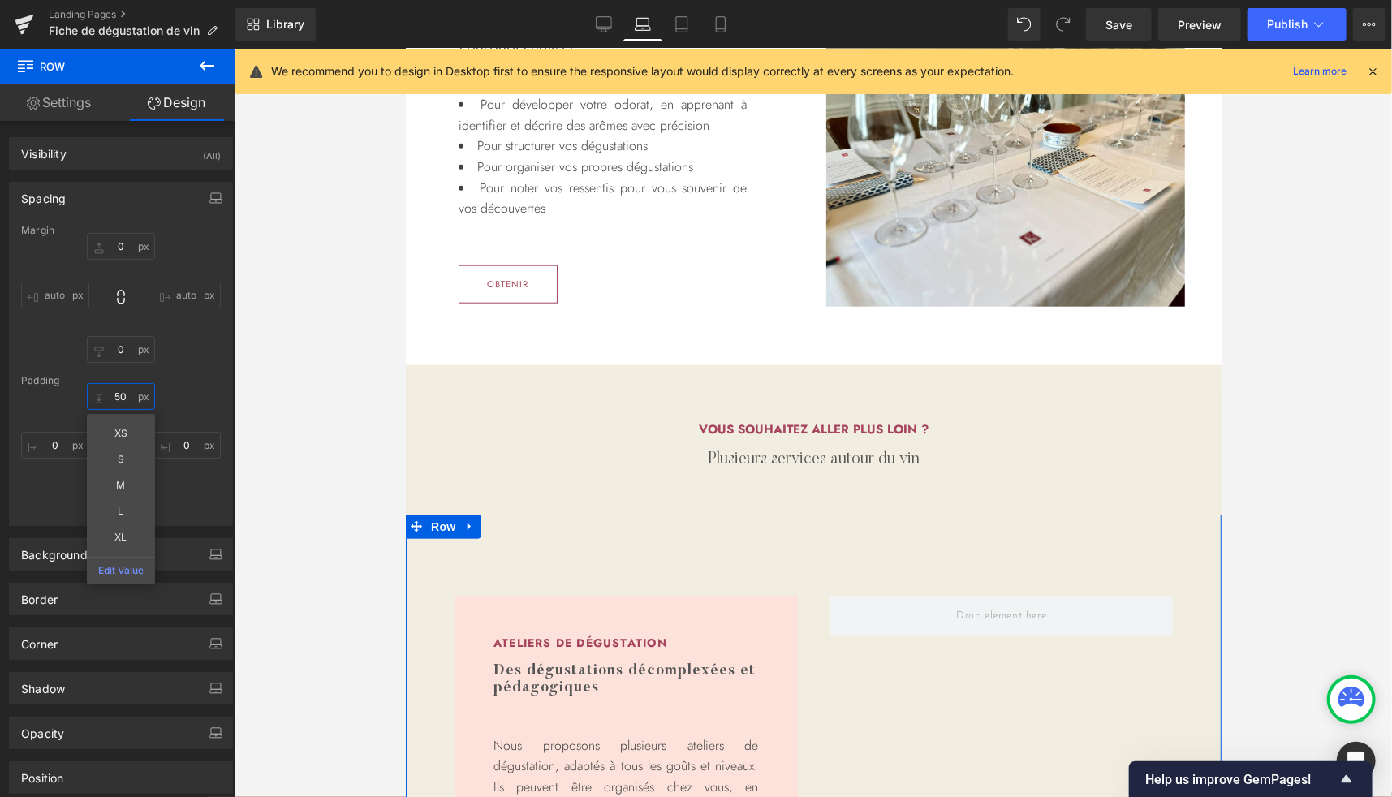
type input "0"
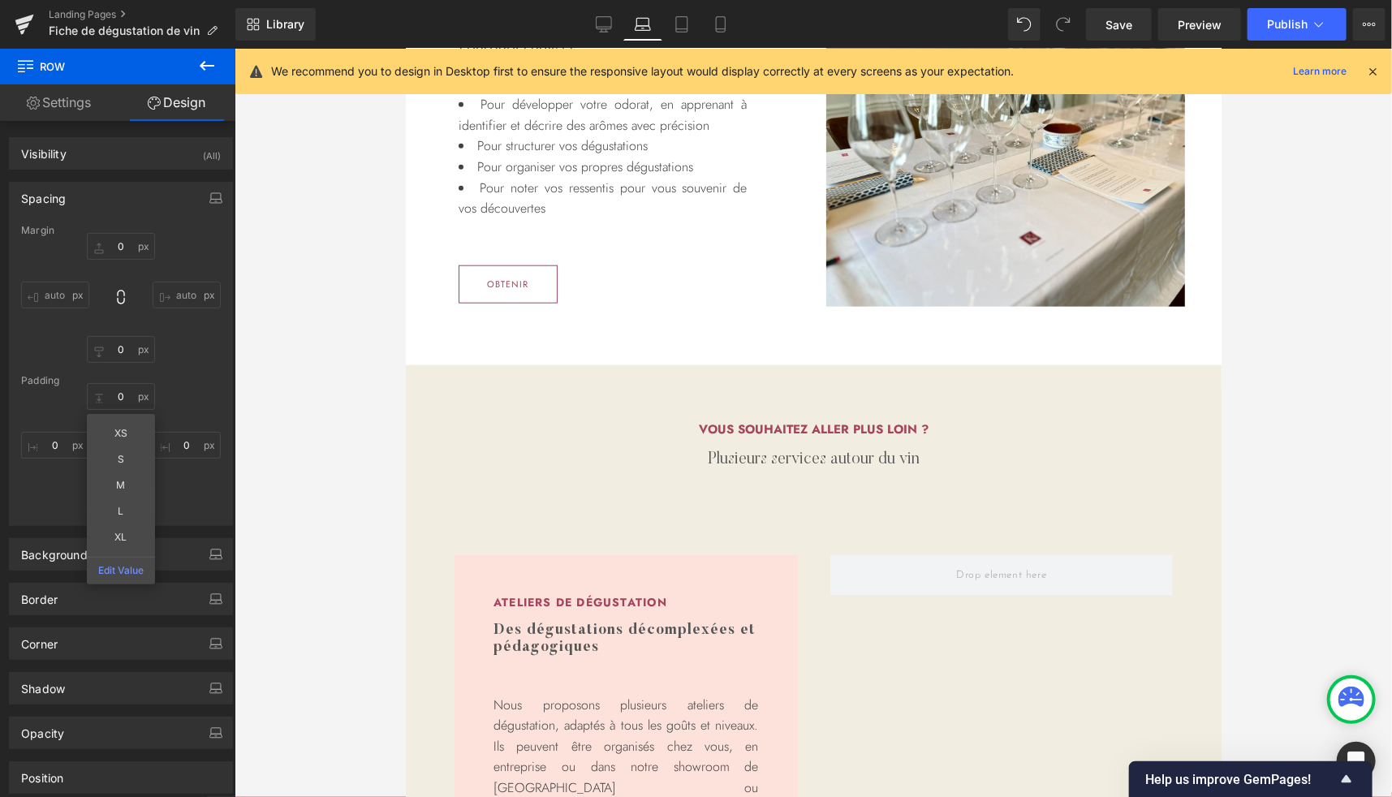
click at [282, 381] on div at bounding box center [813, 423] width 1157 height 748
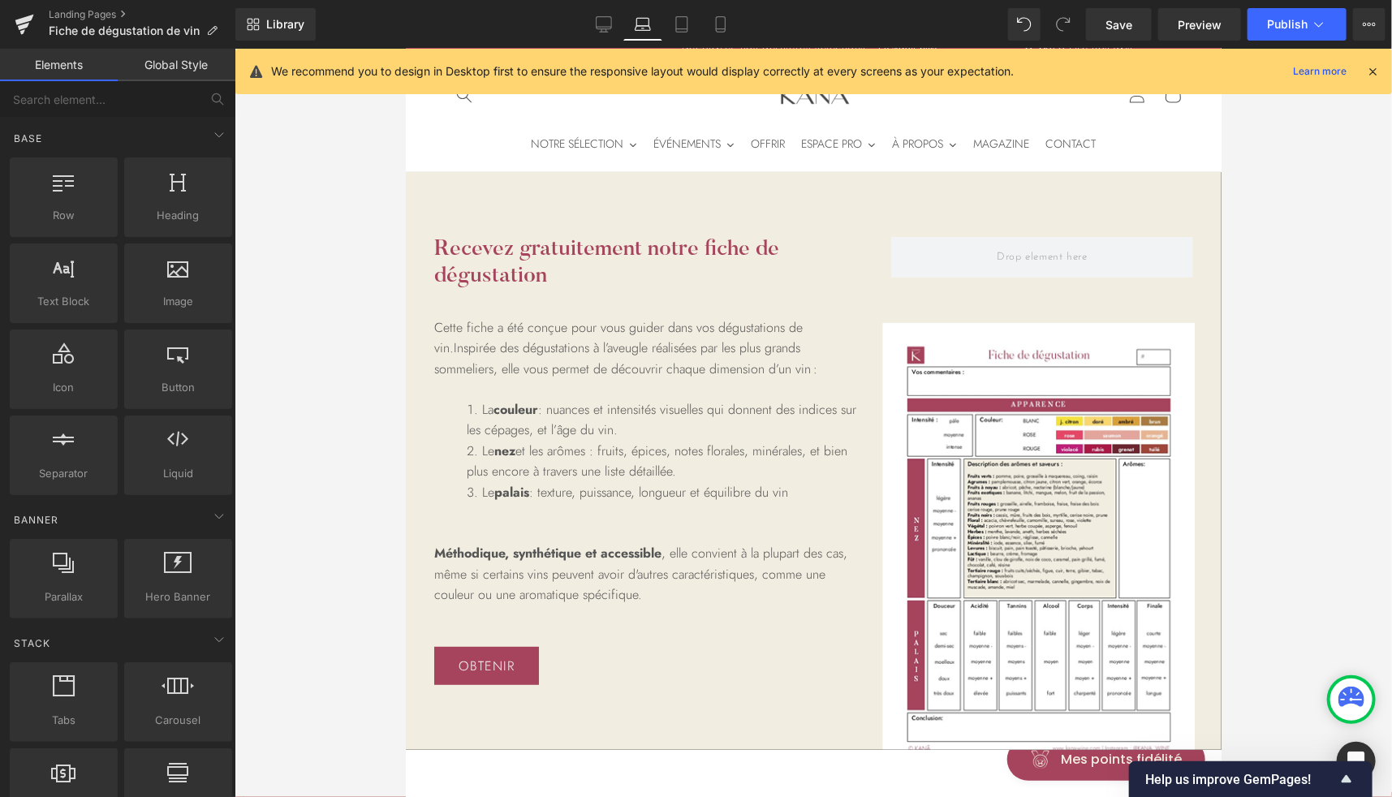
scroll to position [0, 0]
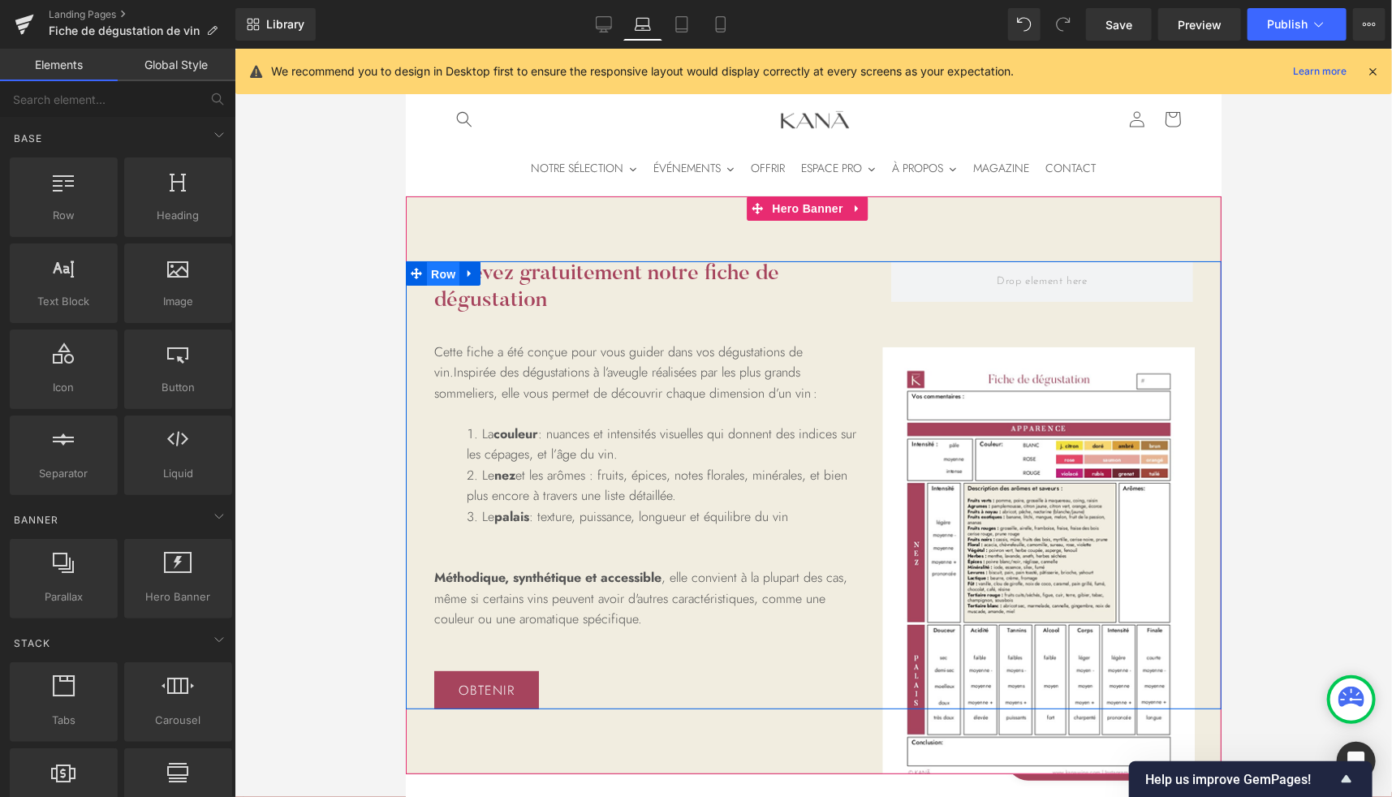
click at [444, 273] on span "Row" at bounding box center [442, 273] width 32 height 24
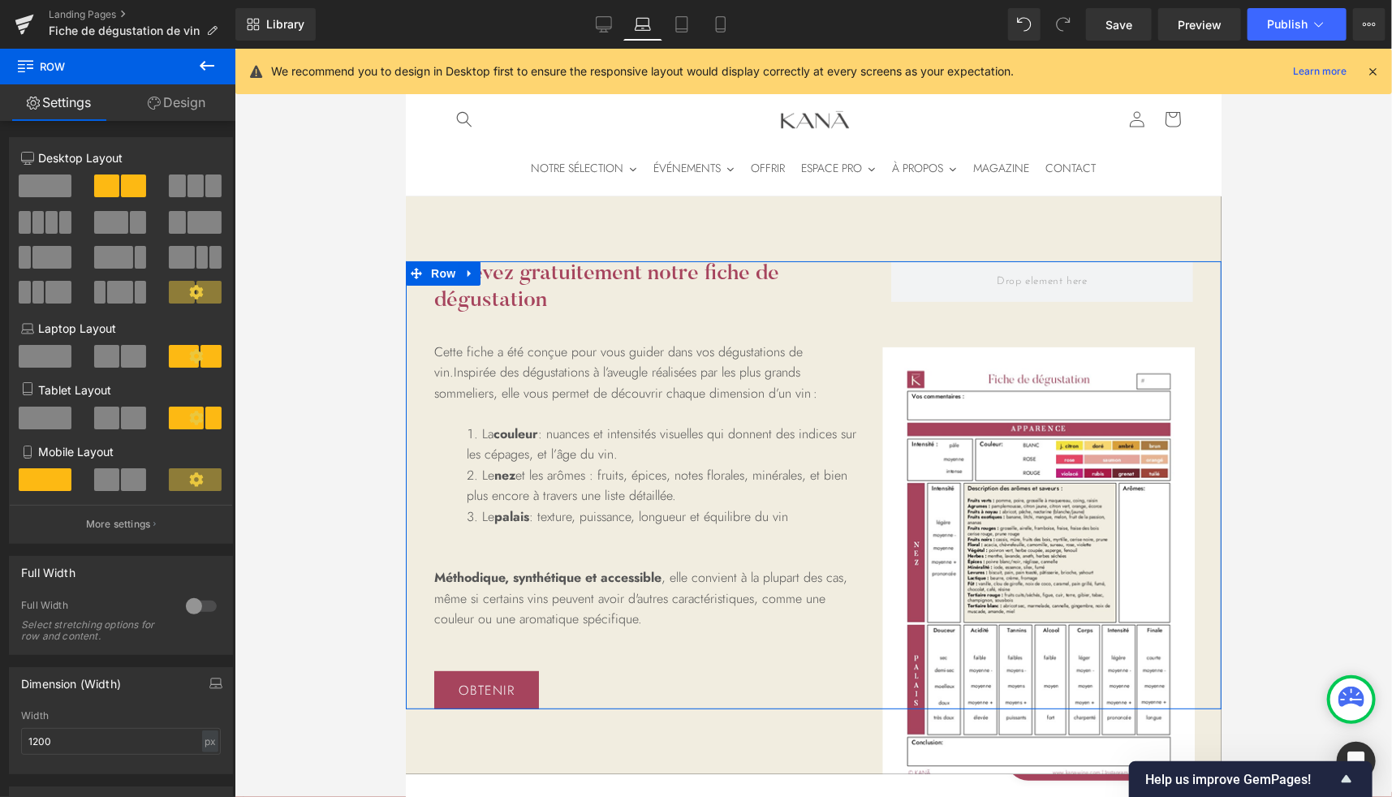
click at [188, 97] on link "Design" at bounding box center [177, 102] width 118 height 37
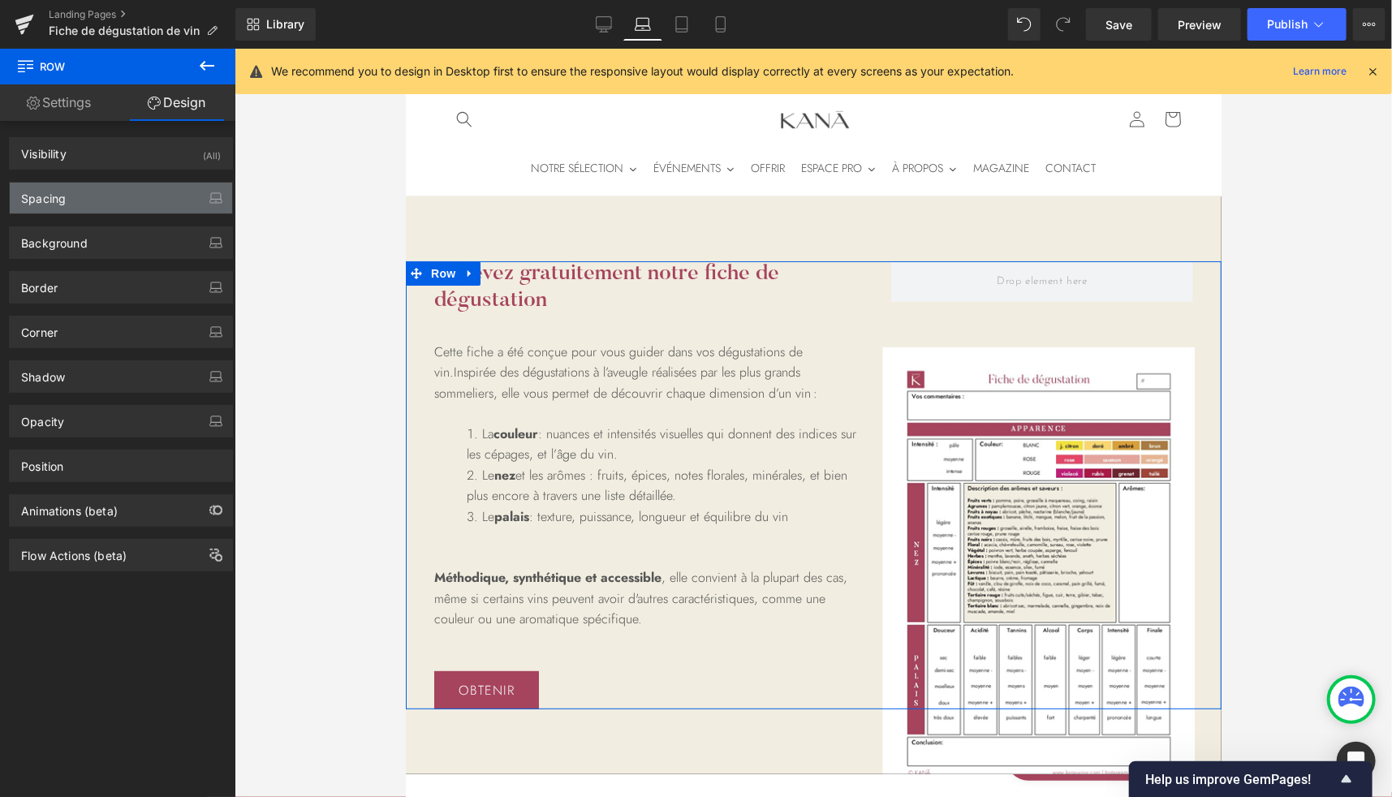
click at [55, 198] on div "Spacing" at bounding box center [43, 194] width 45 height 23
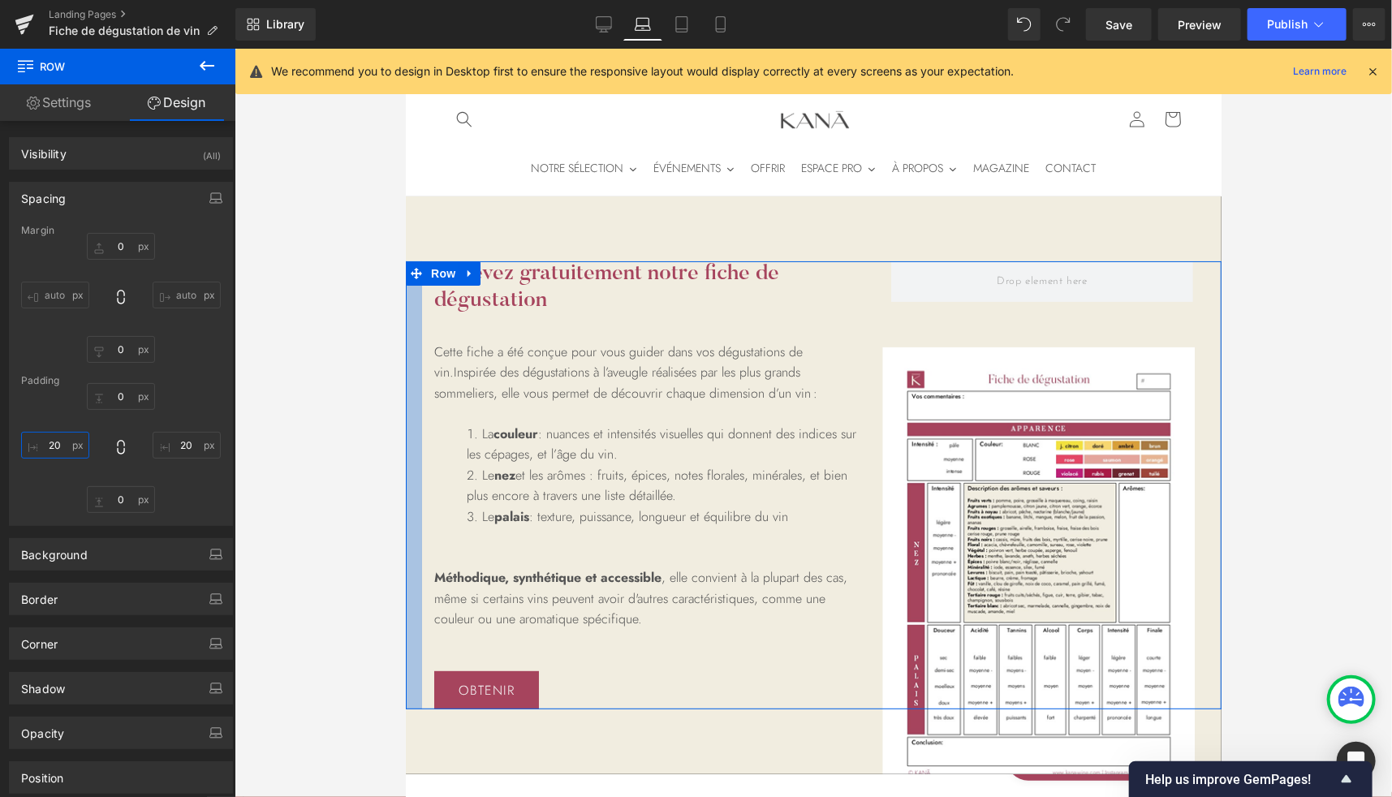
click at [46, 446] on input "20" at bounding box center [55, 445] width 68 height 27
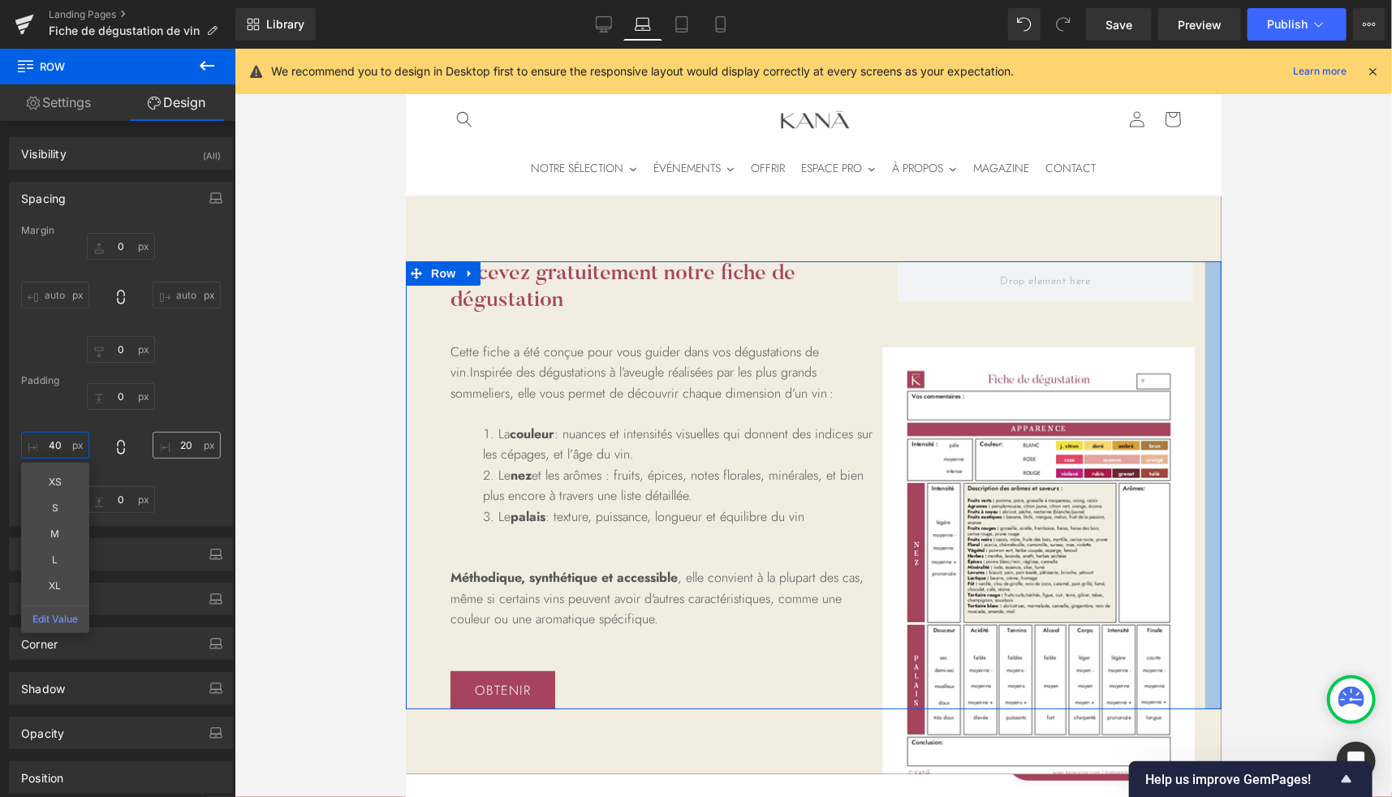
type input "40"
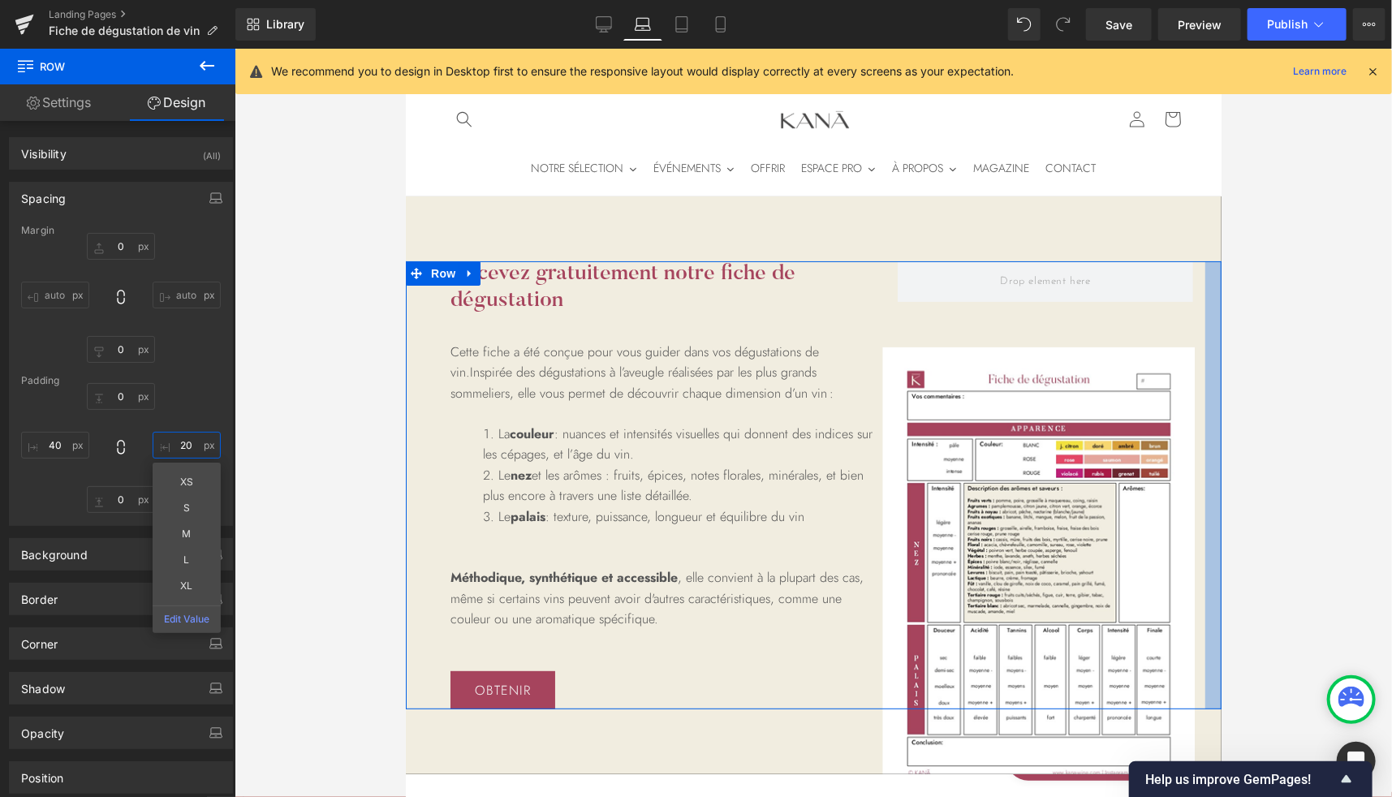
click at [183, 441] on input "20" at bounding box center [187, 445] width 68 height 27
type input "40"
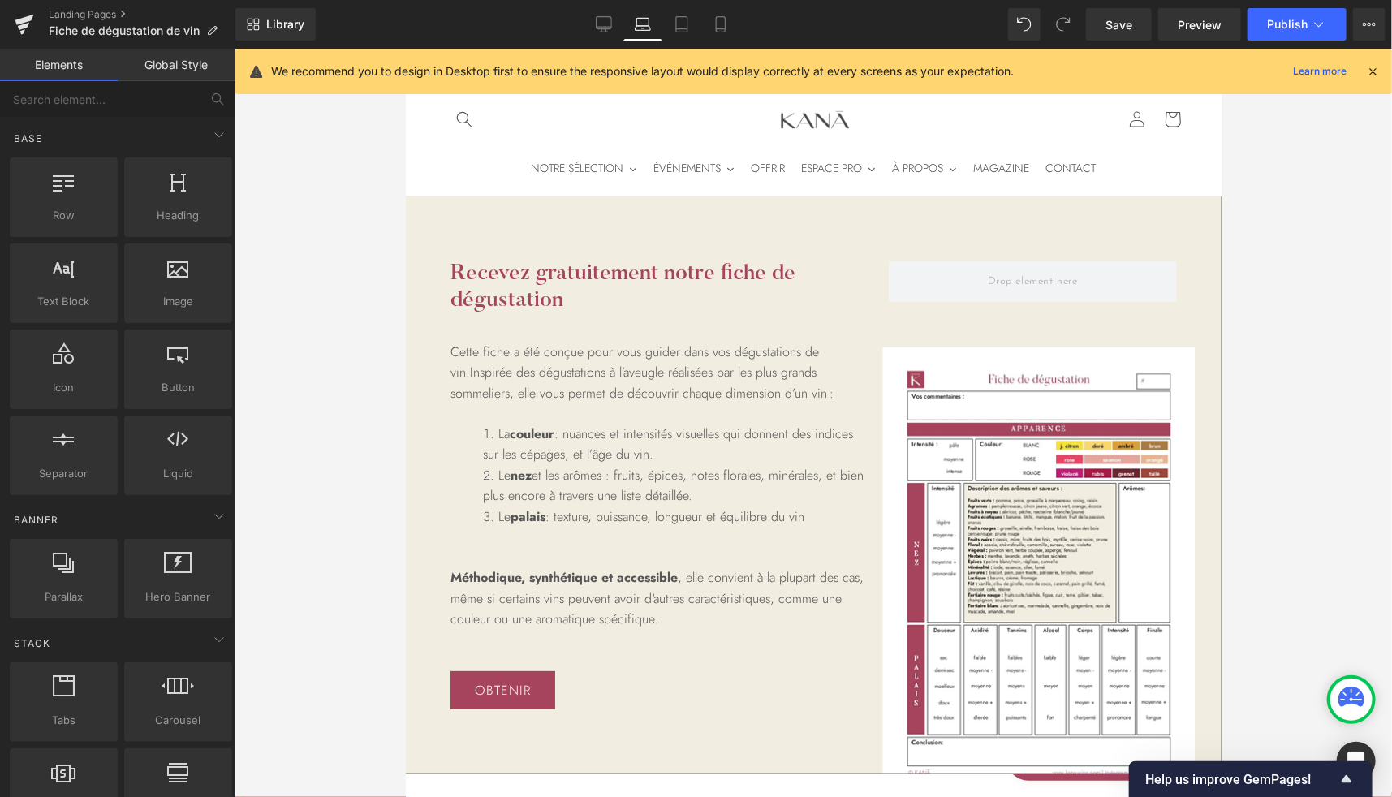
click at [1273, 460] on div at bounding box center [813, 423] width 1157 height 748
click at [683, 20] on icon at bounding box center [682, 24] width 16 height 16
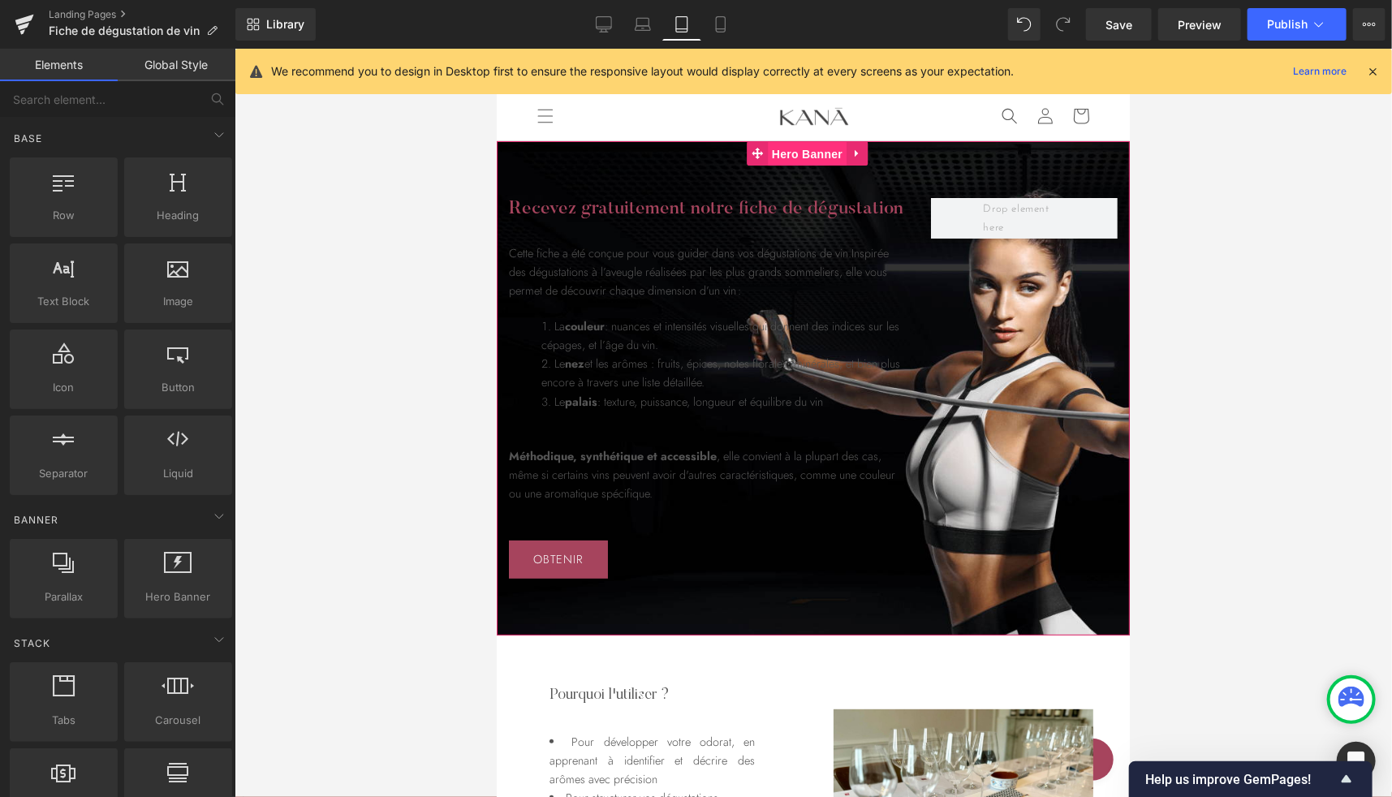
click at [788, 153] on span "Hero Banner" at bounding box center [806, 153] width 79 height 24
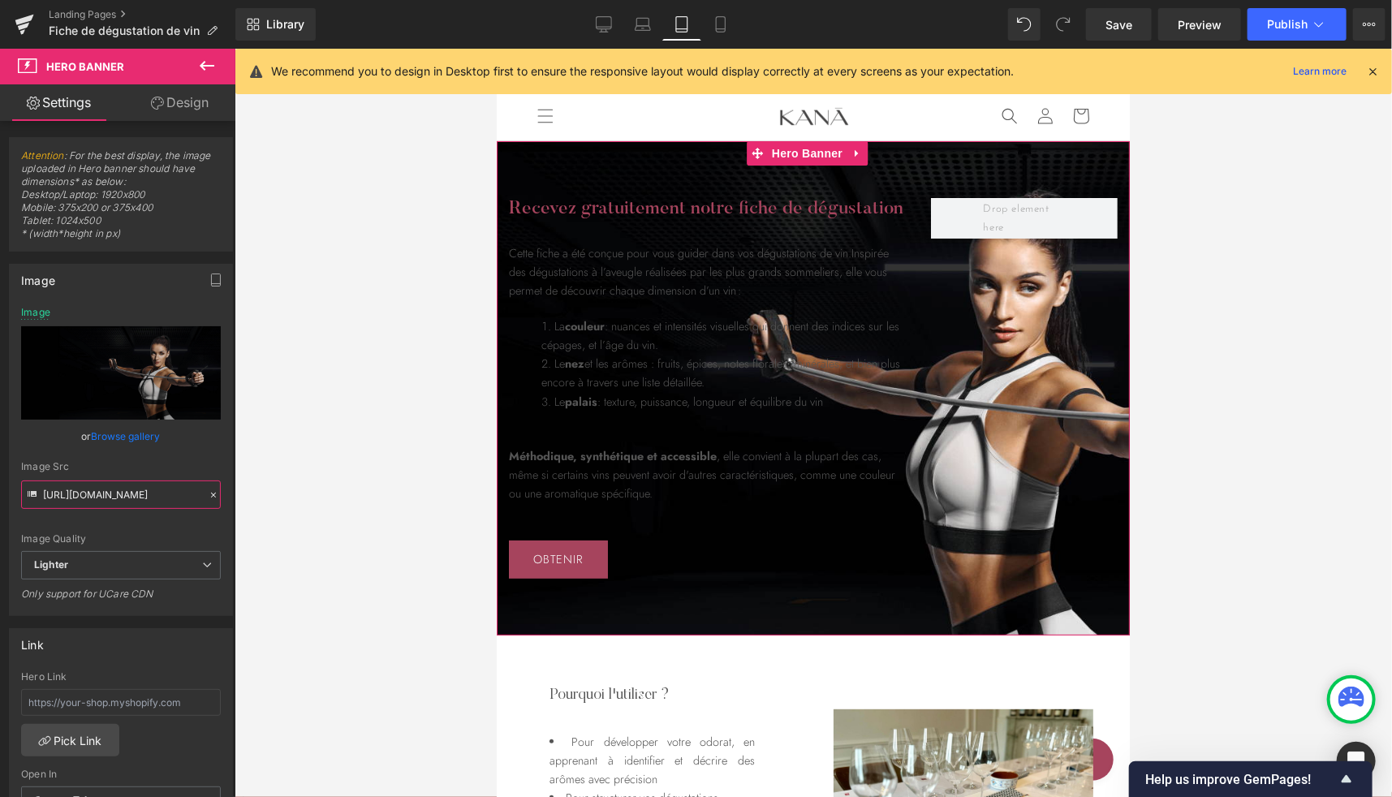
click at [102, 483] on input "[URL][DOMAIN_NAME]" at bounding box center [121, 494] width 200 height 28
paste input "aab35a21-9e08-4ca9-9ea7-42173daa8c81/-/format/auto/-/preview/3000x3000/-/qualit…"
type input "[URL][DOMAIN_NAME]"
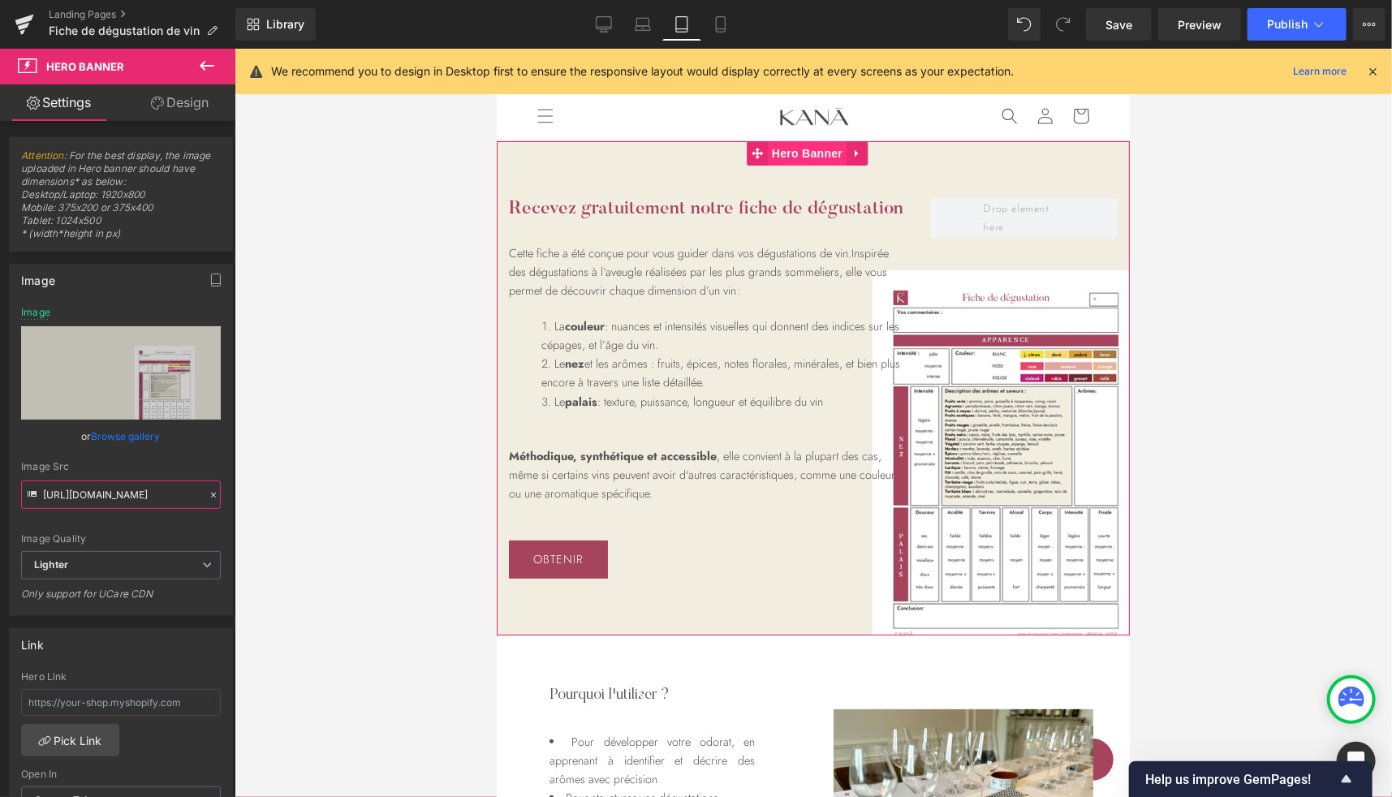
click at [798, 155] on span "Hero Banner" at bounding box center [806, 152] width 79 height 24
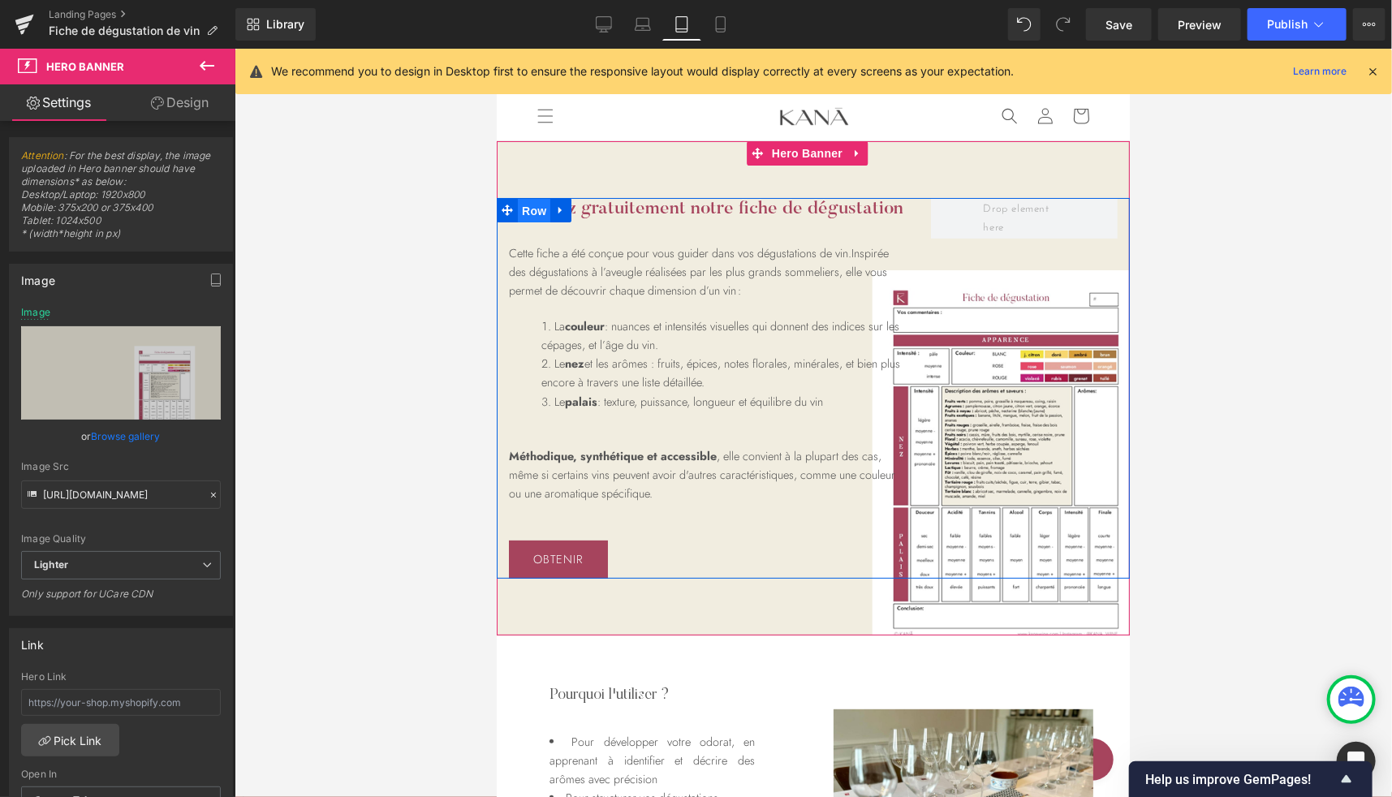
click at [521, 203] on span "Row" at bounding box center [533, 210] width 32 height 24
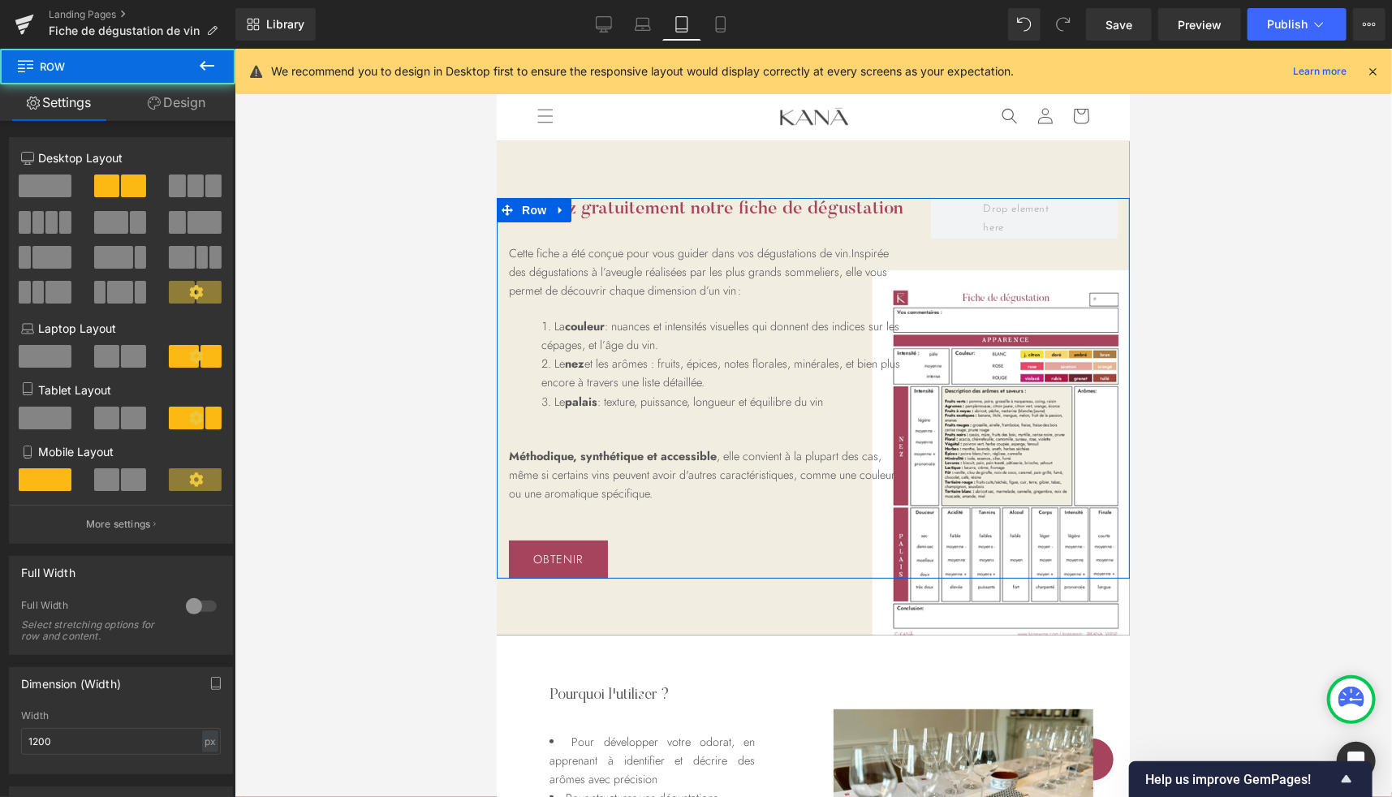
click at [166, 101] on link "Design" at bounding box center [177, 102] width 118 height 37
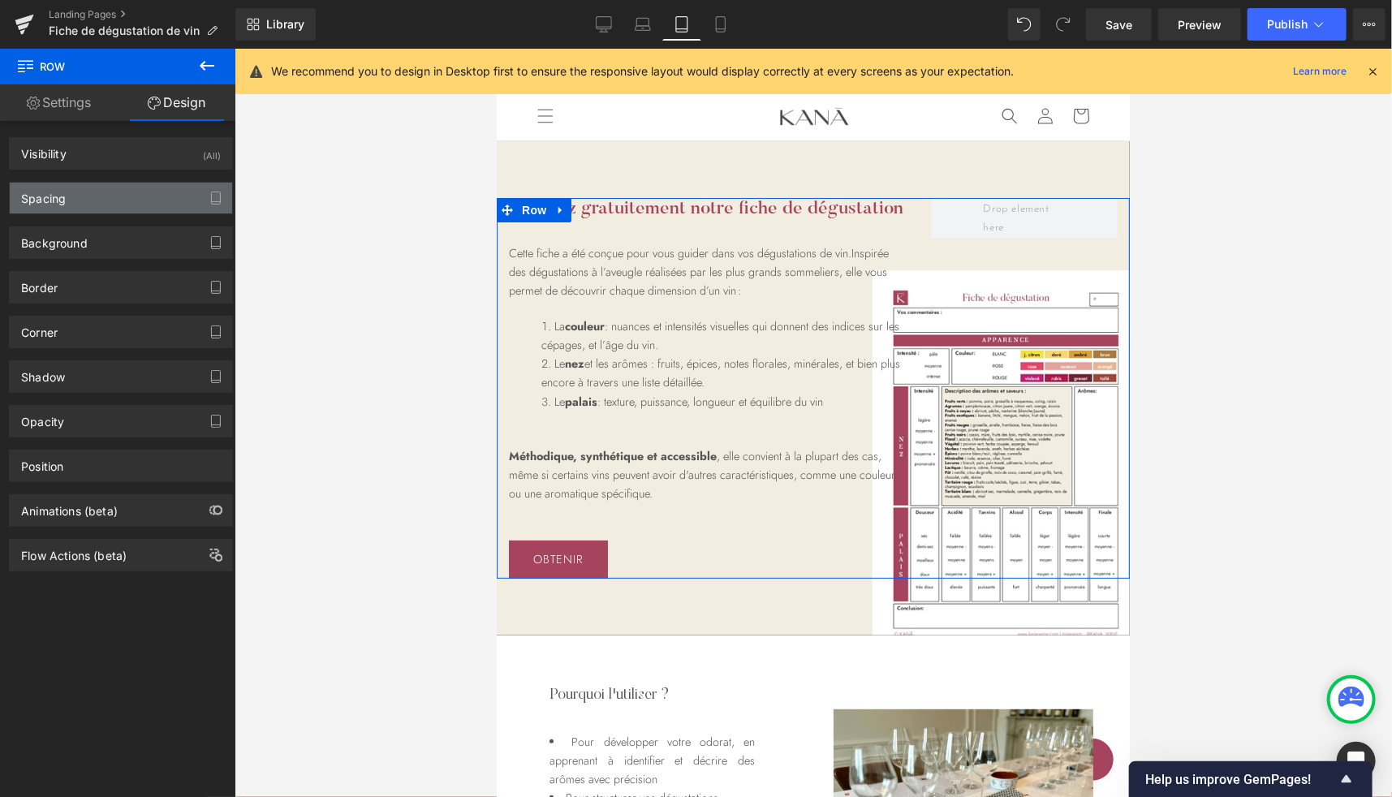
click at [72, 200] on div "Spacing" at bounding box center [121, 198] width 222 height 31
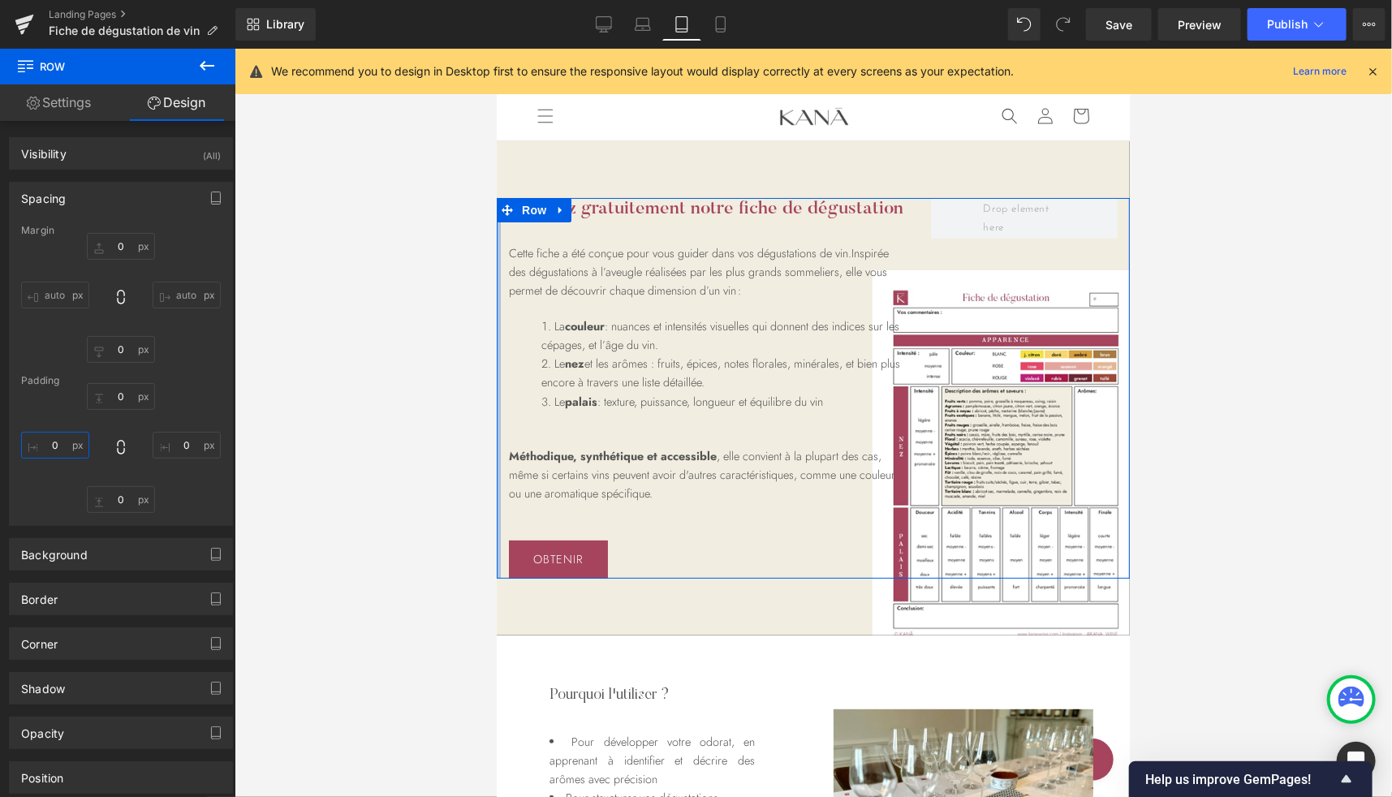
click at [50, 454] on input "0" at bounding box center [55, 445] width 68 height 27
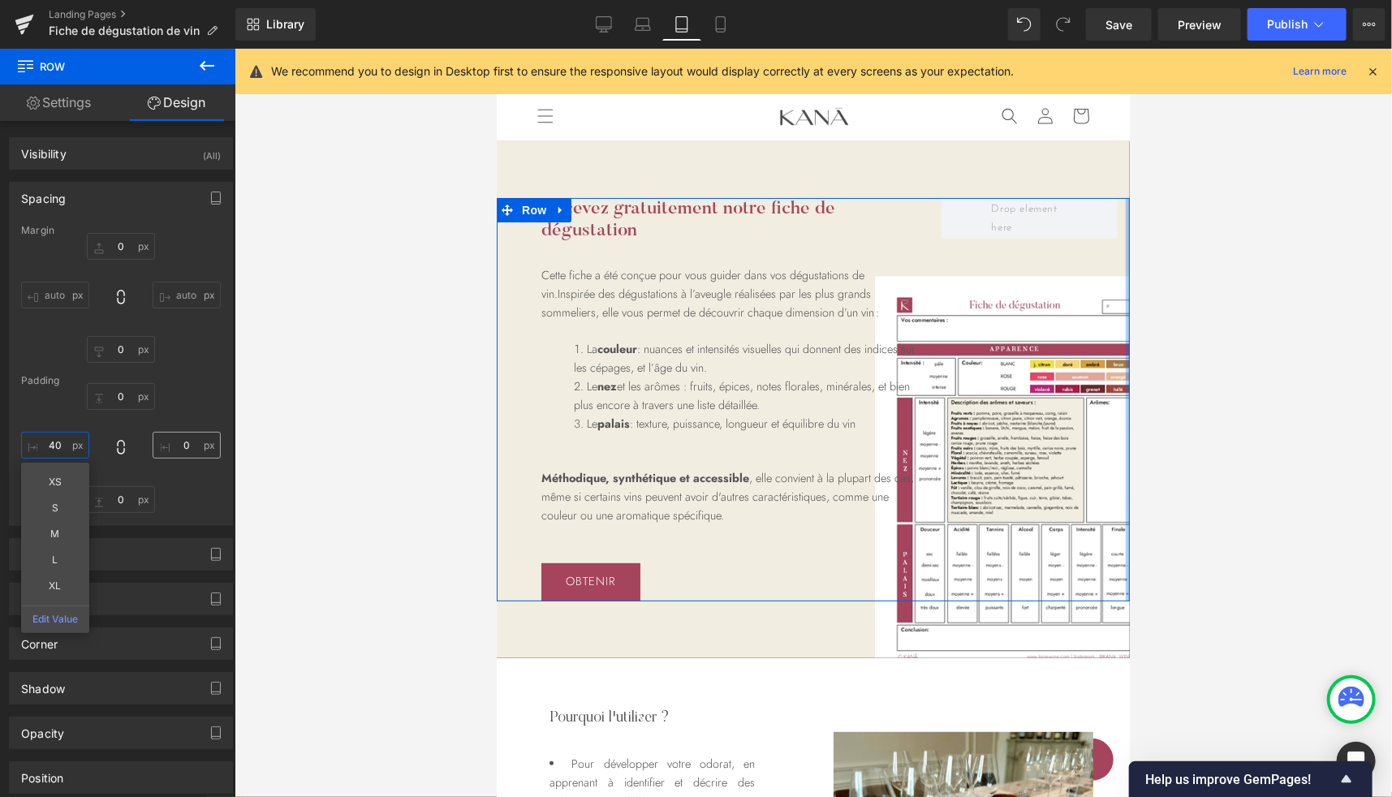
type input "40"
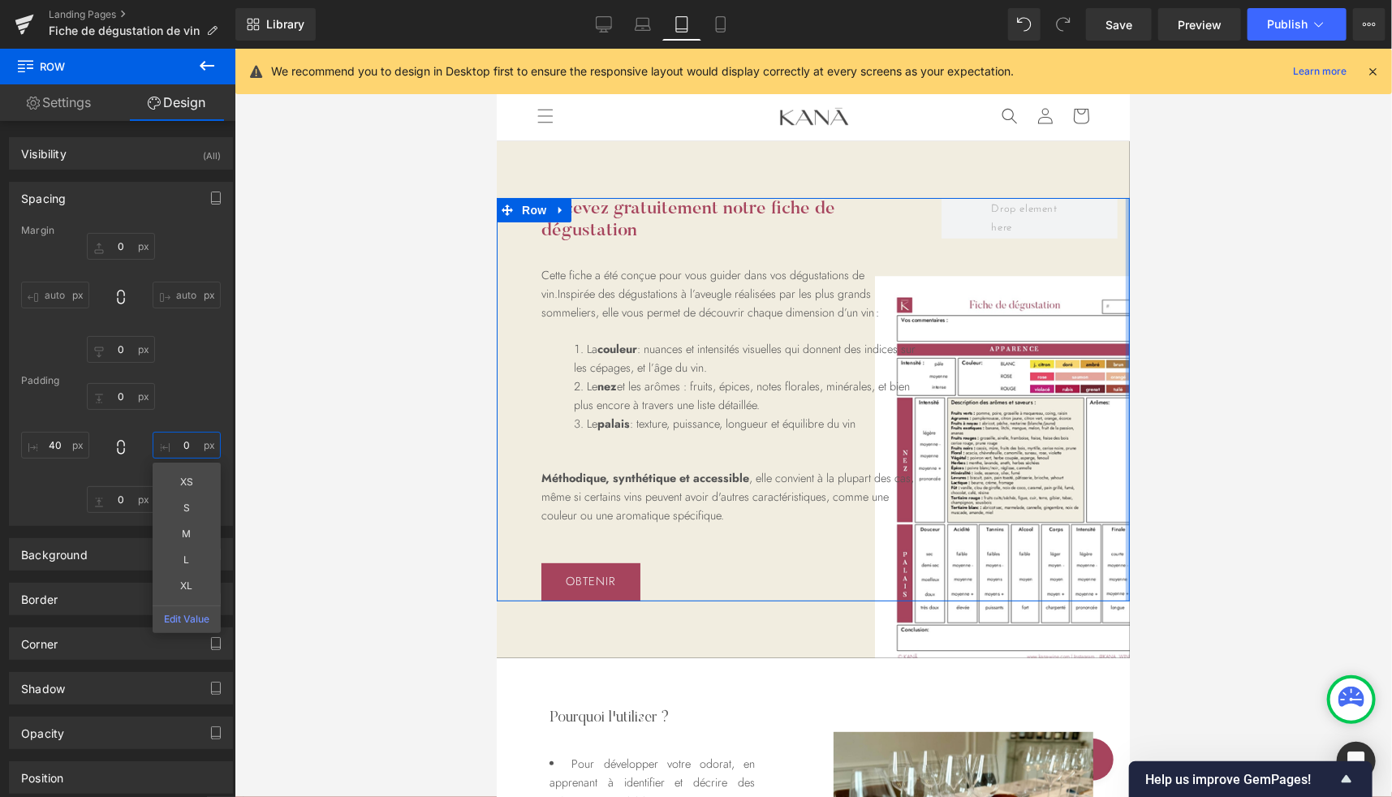
click at [170, 451] on input "0" at bounding box center [187, 445] width 68 height 27
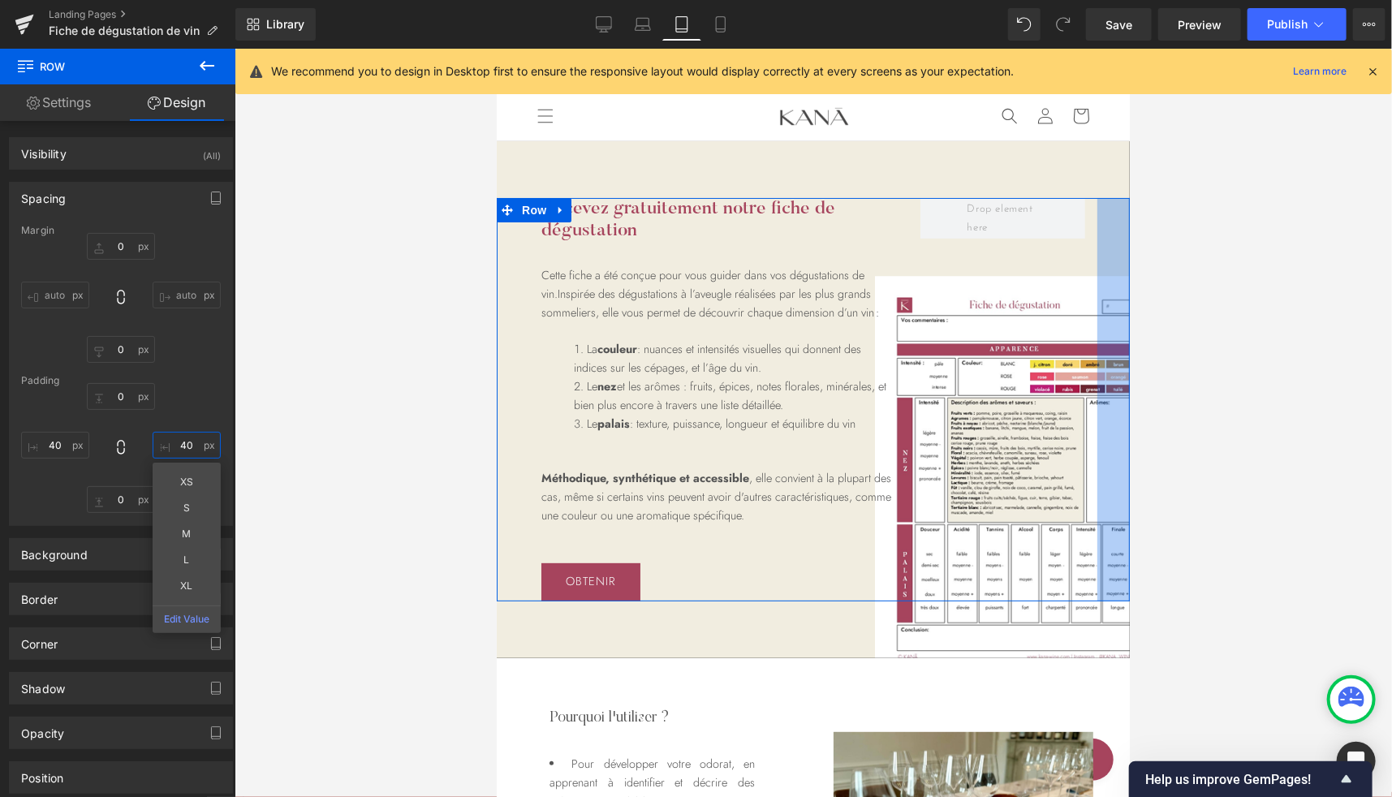
click at [183, 439] on input "40" at bounding box center [187, 445] width 68 height 27
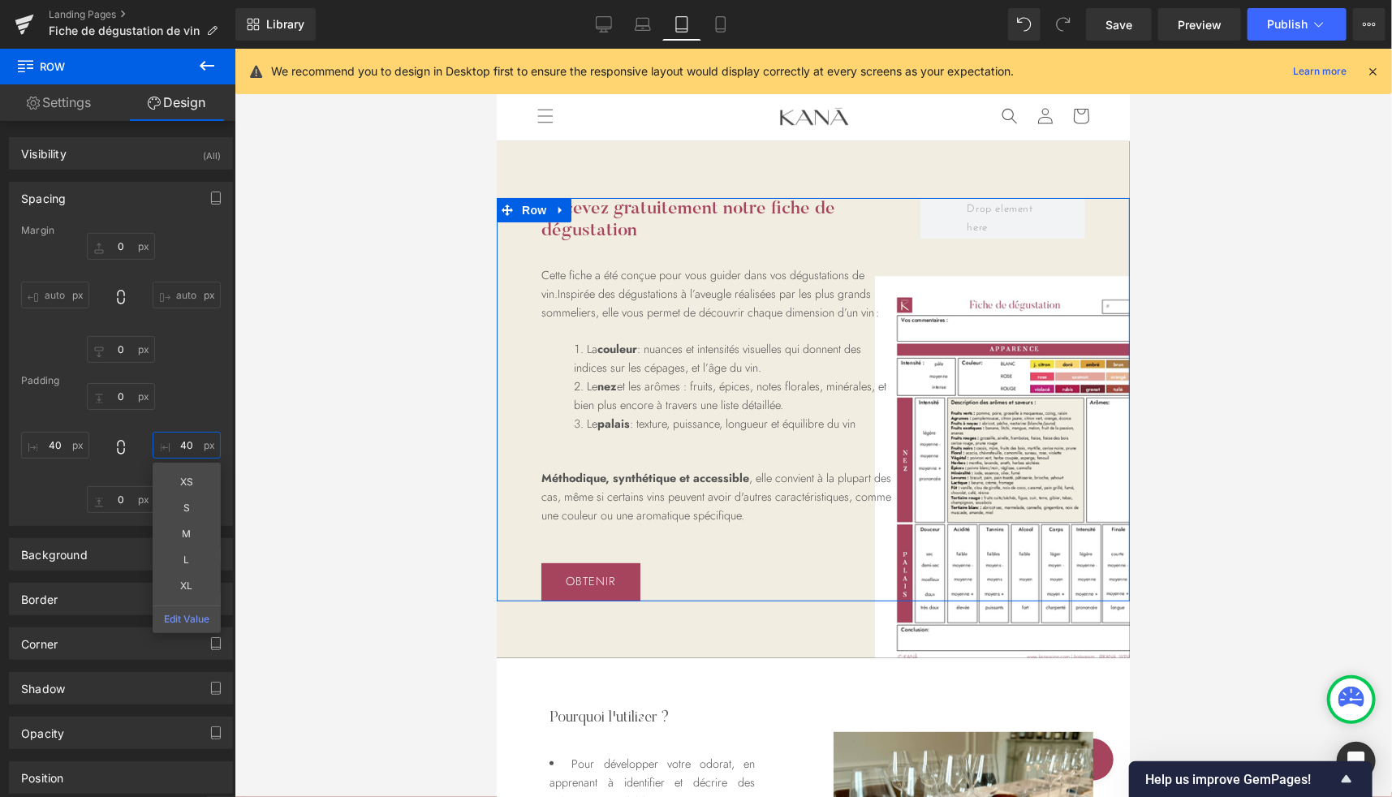
click at [183, 439] on input "40" at bounding box center [187, 445] width 68 height 27
type input "100"
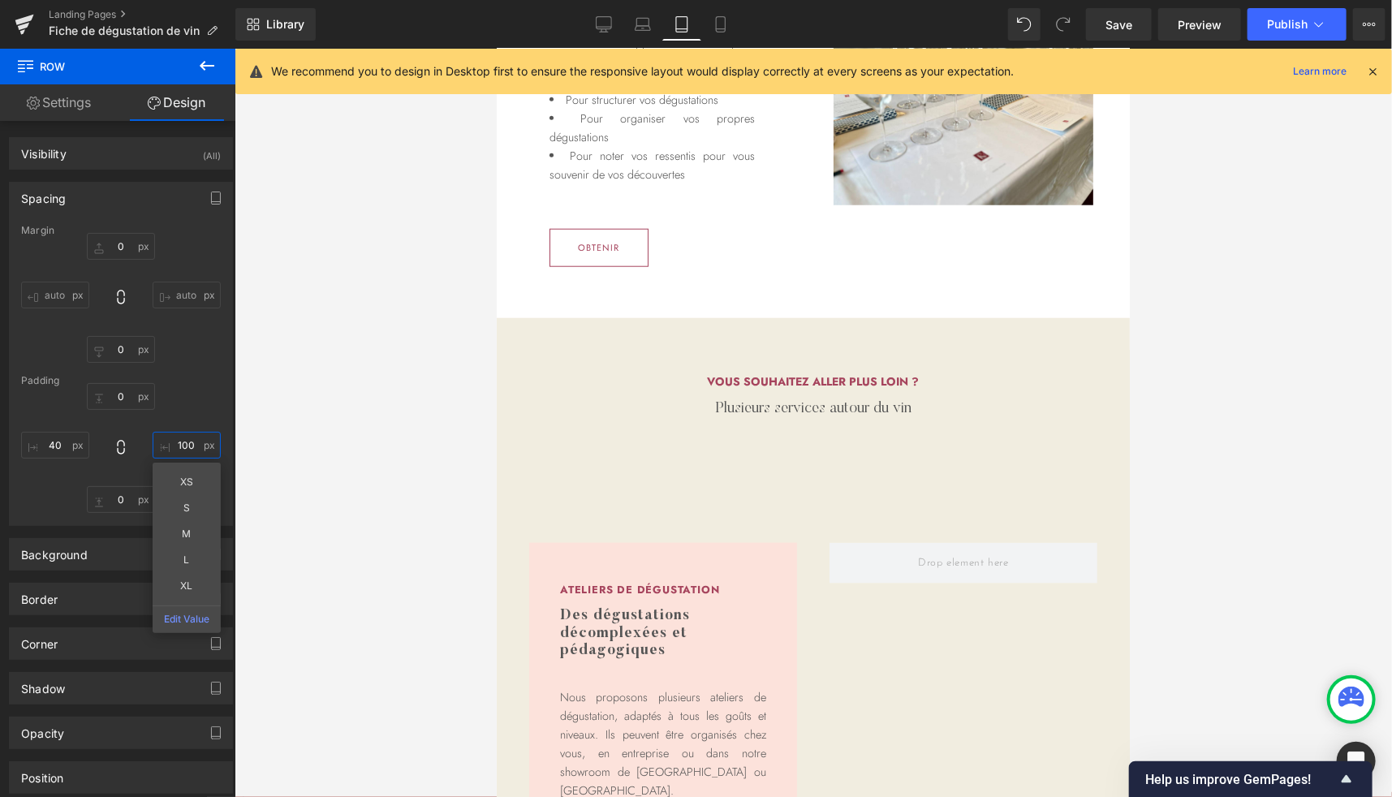
scroll to position [760, 0]
click at [529, 484] on span "Row" at bounding box center [533, 471] width 32 height 24
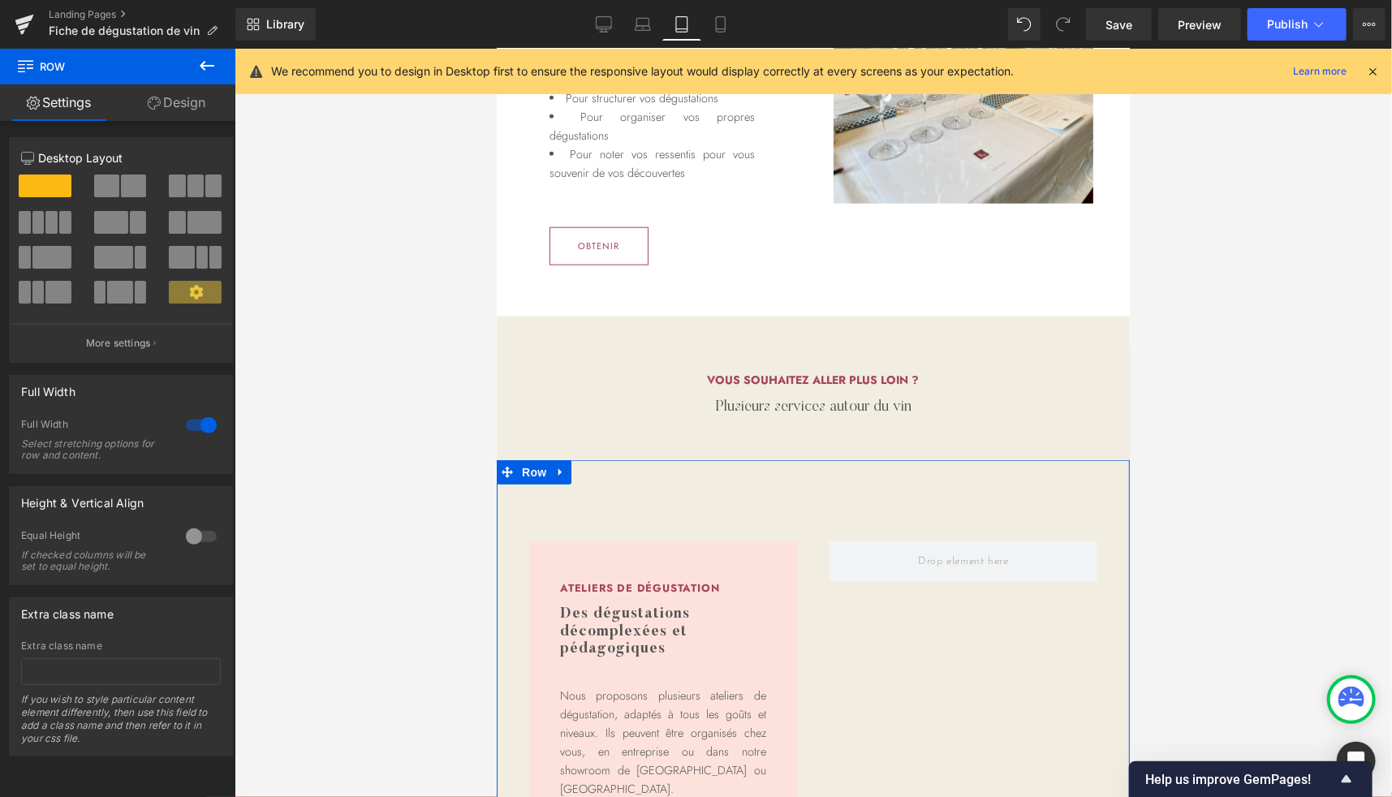
click at [179, 94] on link "Design" at bounding box center [177, 102] width 118 height 37
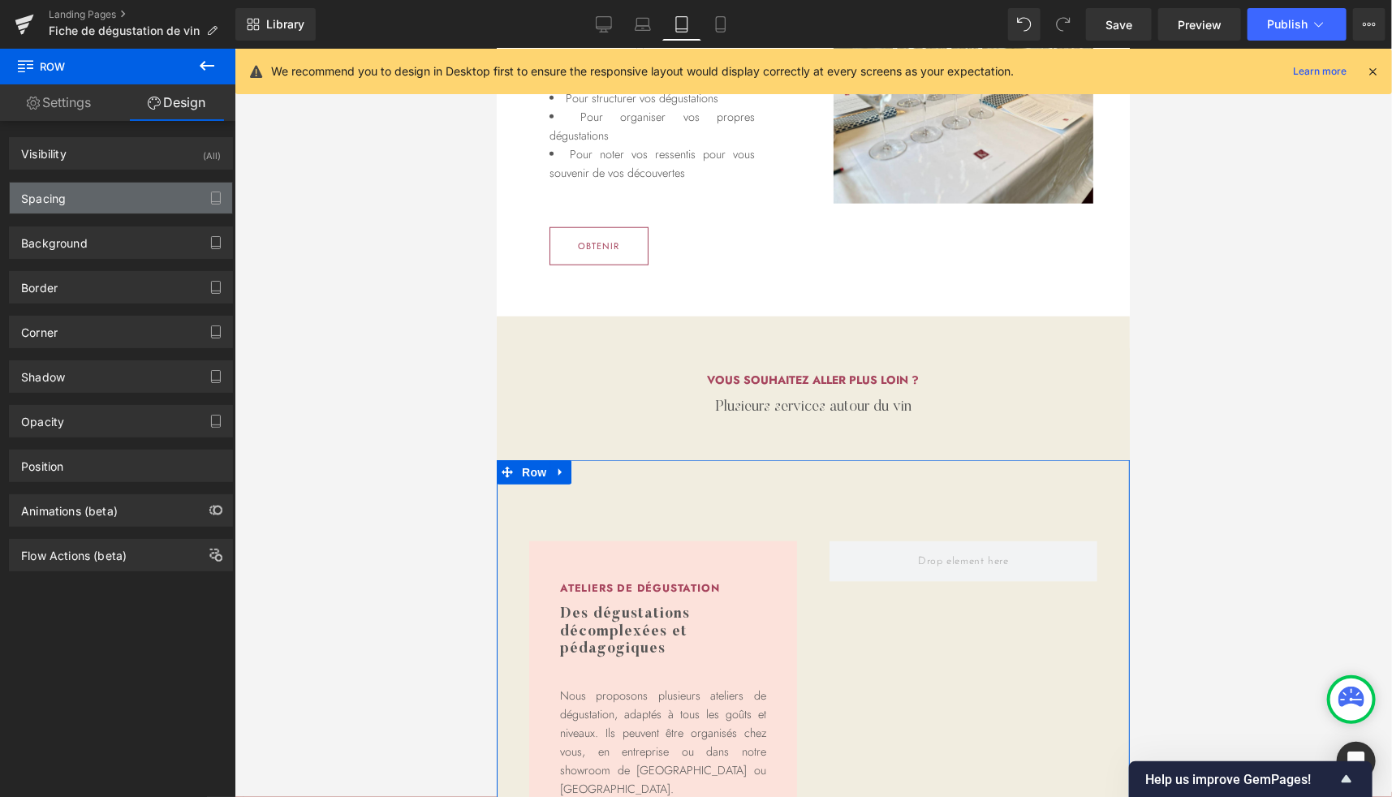
click at [75, 205] on div "Spacing" at bounding box center [121, 198] width 222 height 31
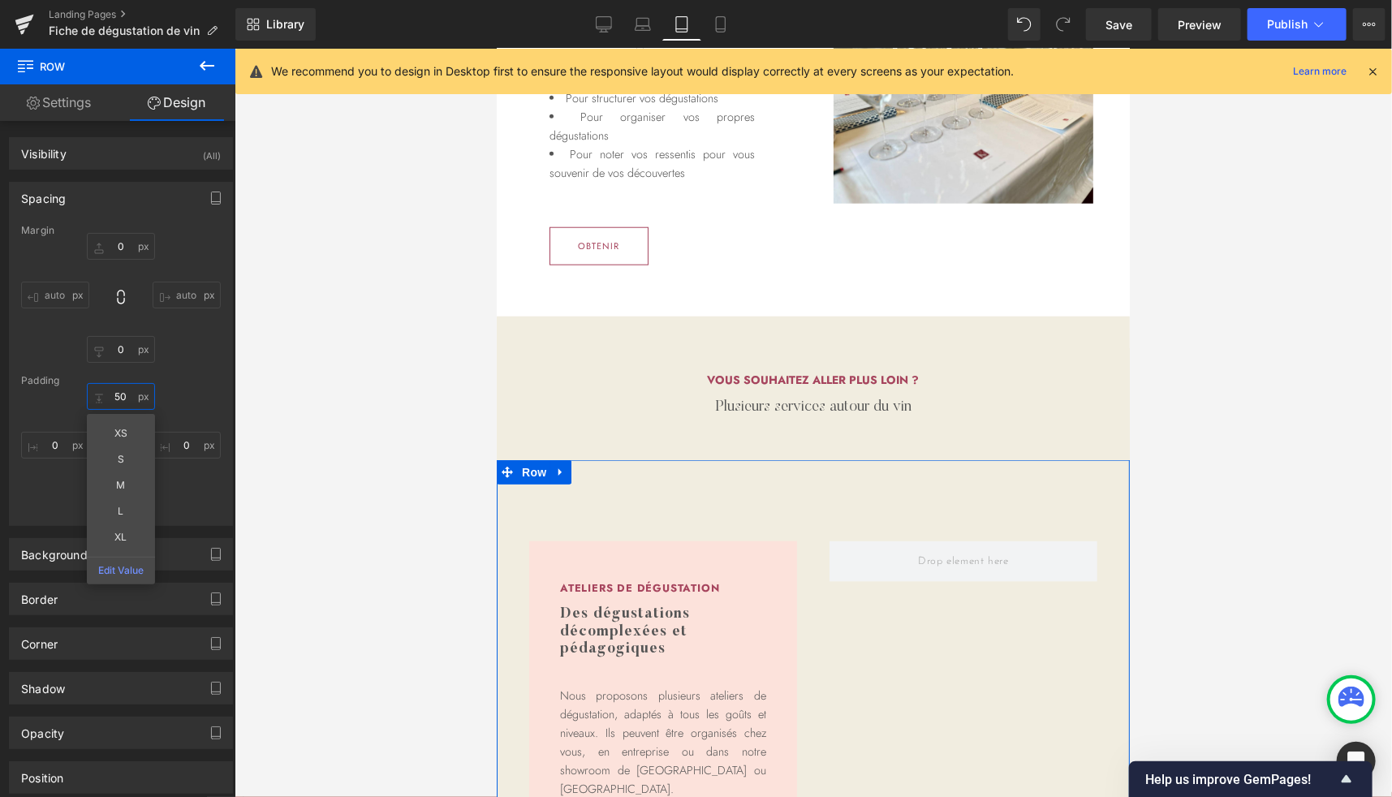
click at [124, 403] on input "50" at bounding box center [121, 396] width 68 height 27
type input "0"
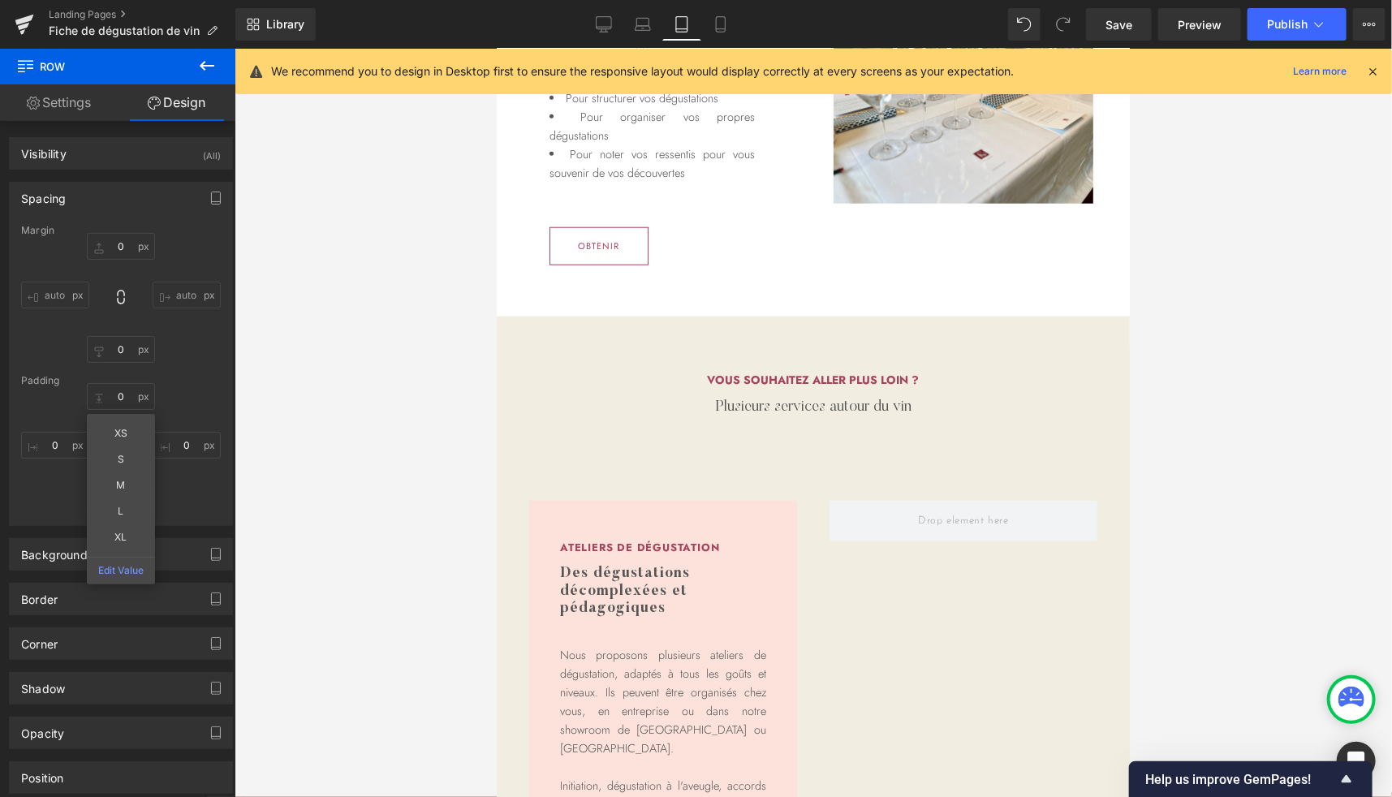
click at [326, 438] on div at bounding box center [813, 423] width 1157 height 748
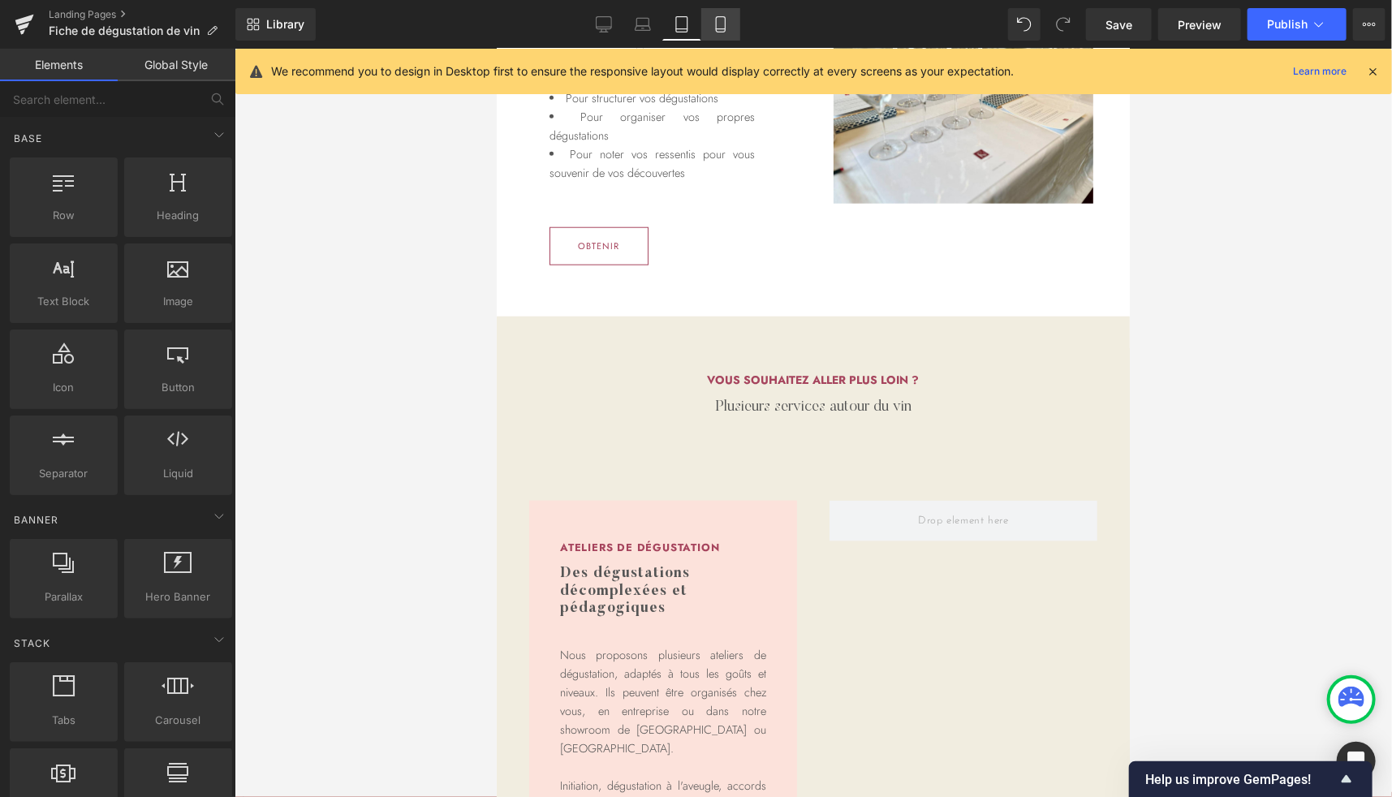
click at [722, 19] on icon at bounding box center [721, 24] width 16 height 16
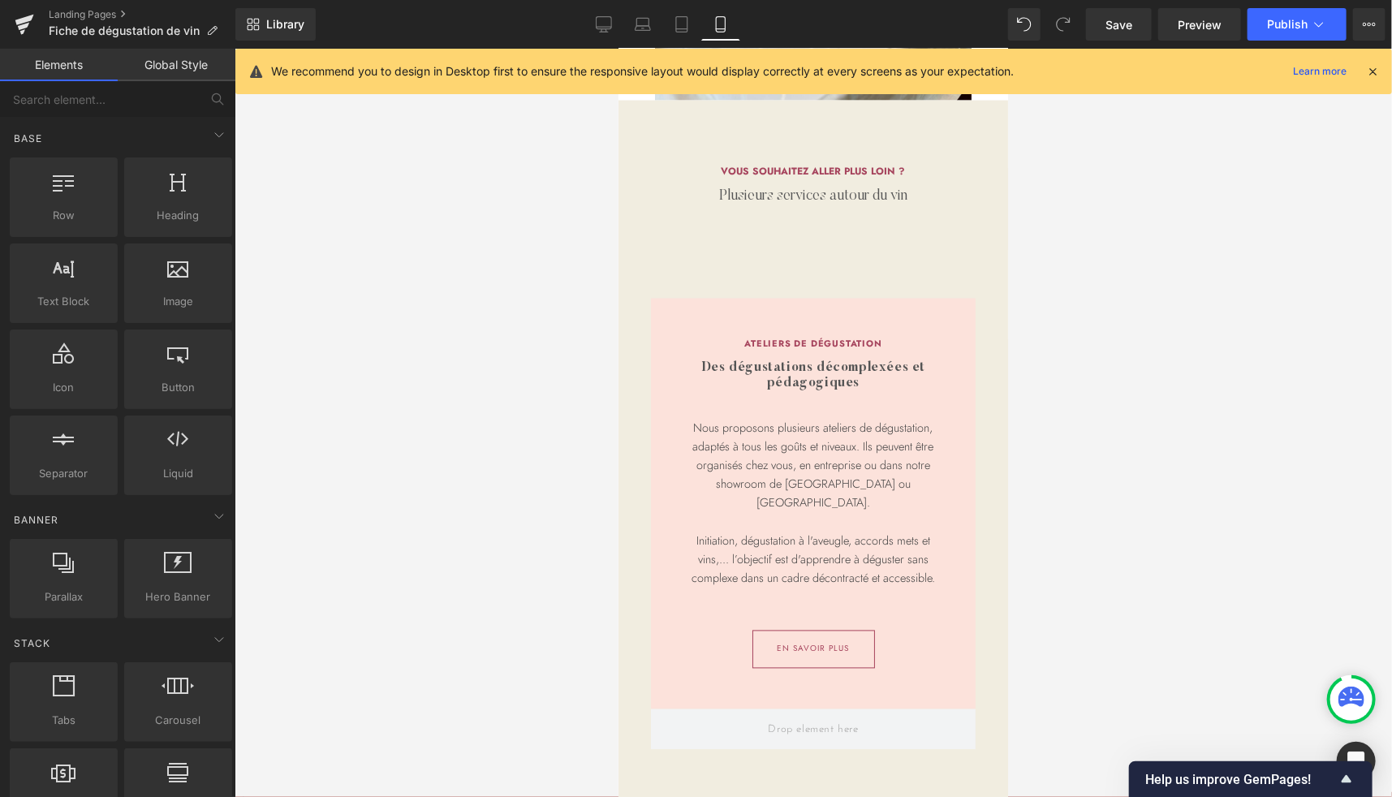
scroll to position [1368, 0]
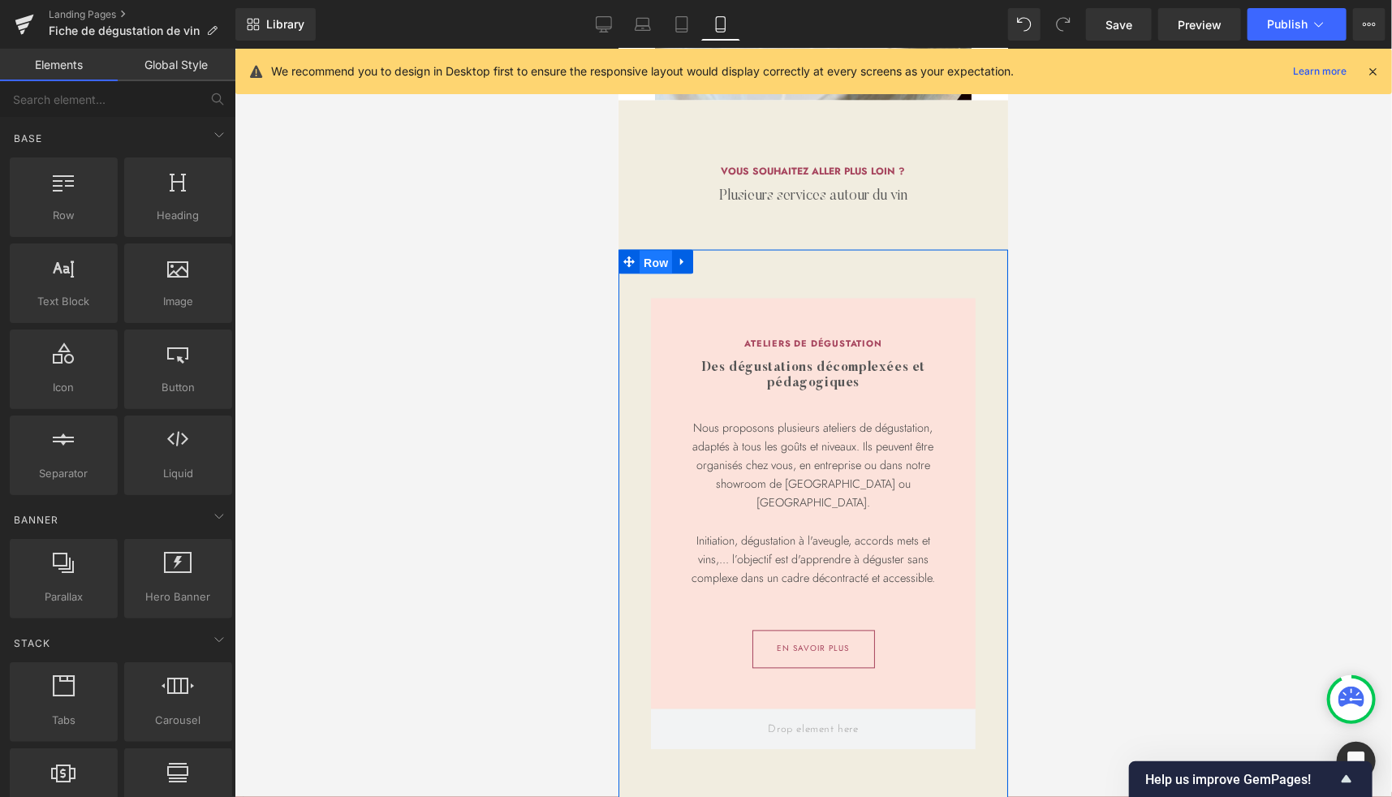
click at [644, 259] on span "Row" at bounding box center [655, 262] width 32 height 24
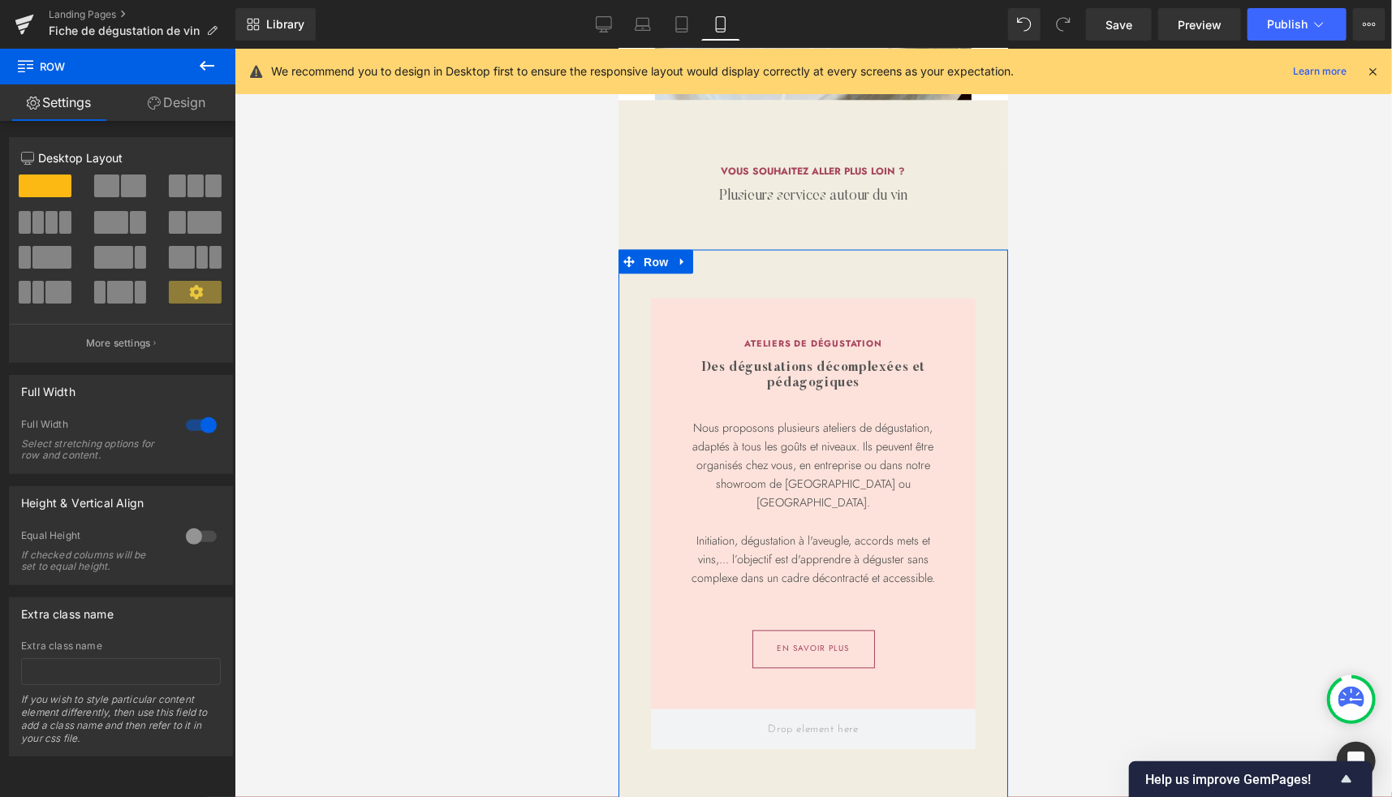
click at [179, 107] on link "Design" at bounding box center [177, 102] width 118 height 37
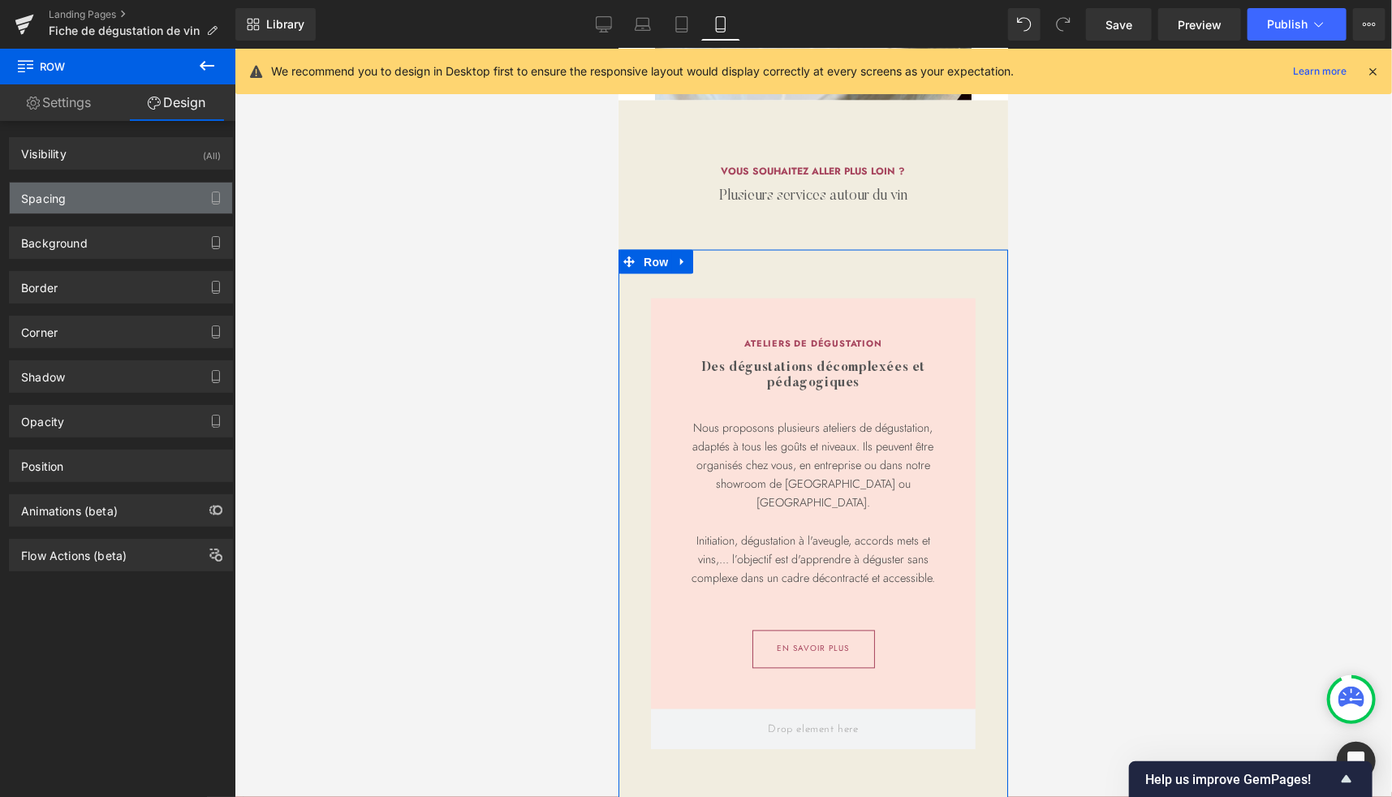
click at [66, 198] on div "Spacing" at bounding box center [121, 198] width 222 height 31
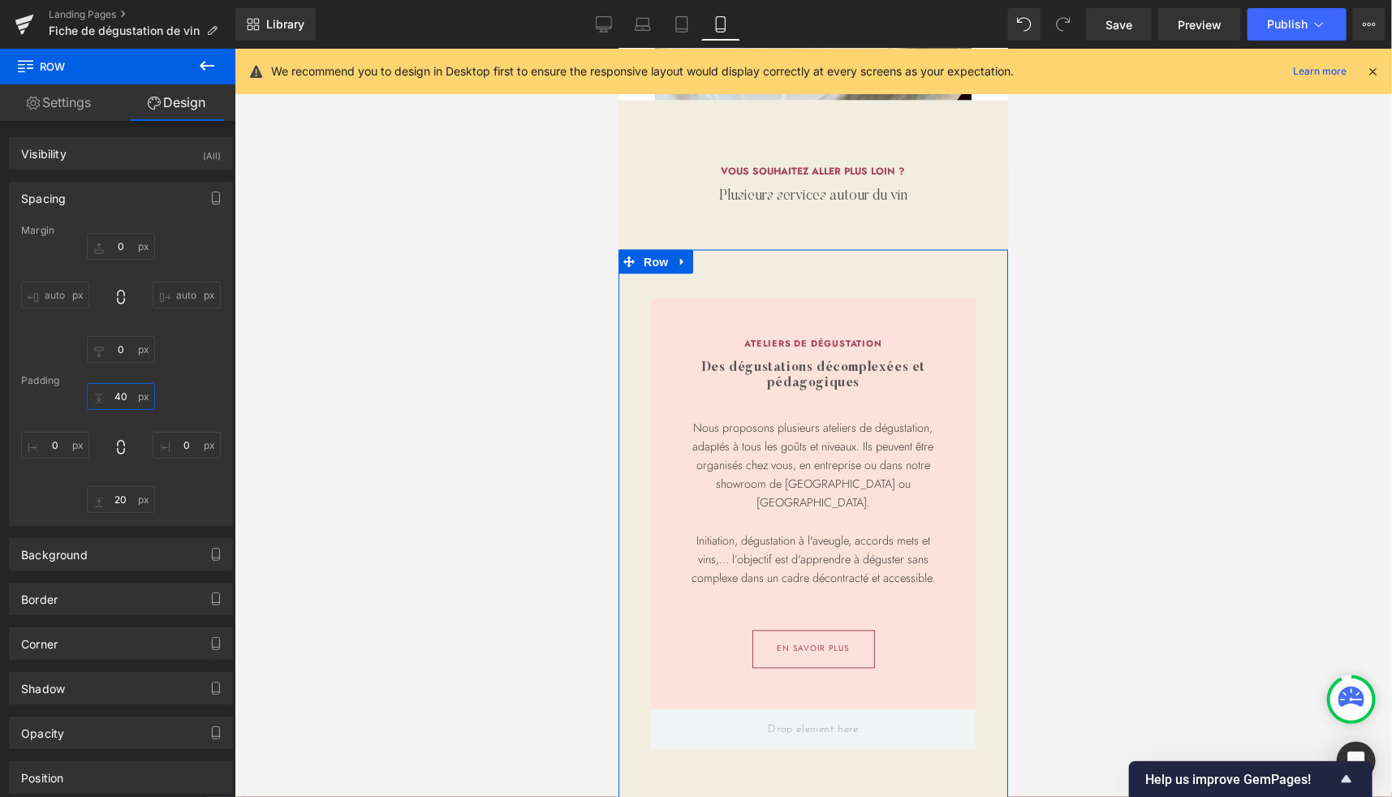
click at [117, 393] on input "40" at bounding box center [121, 396] width 68 height 27
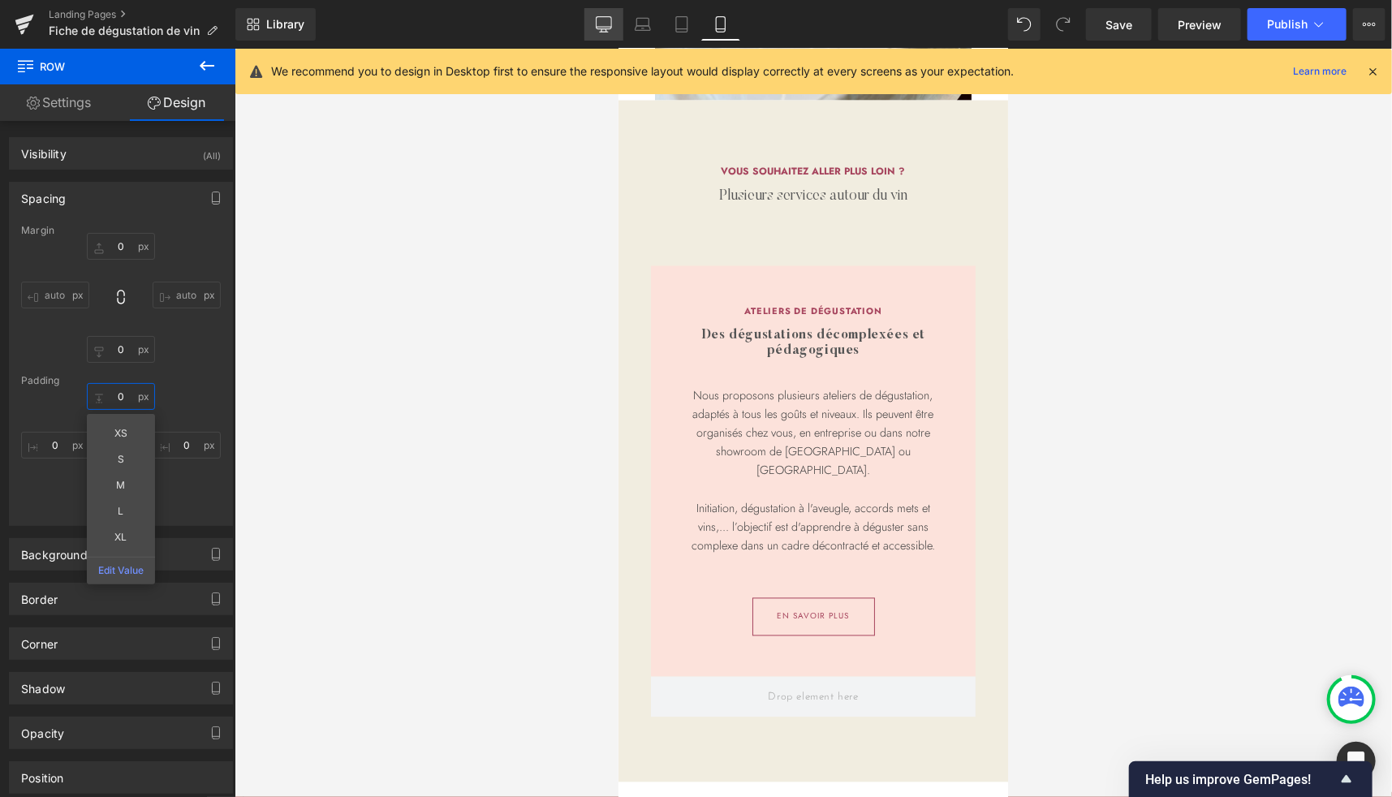
type input "0"
click at [614, 19] on link "Desktop" at bounding box center [603, 24] width 39 height 32
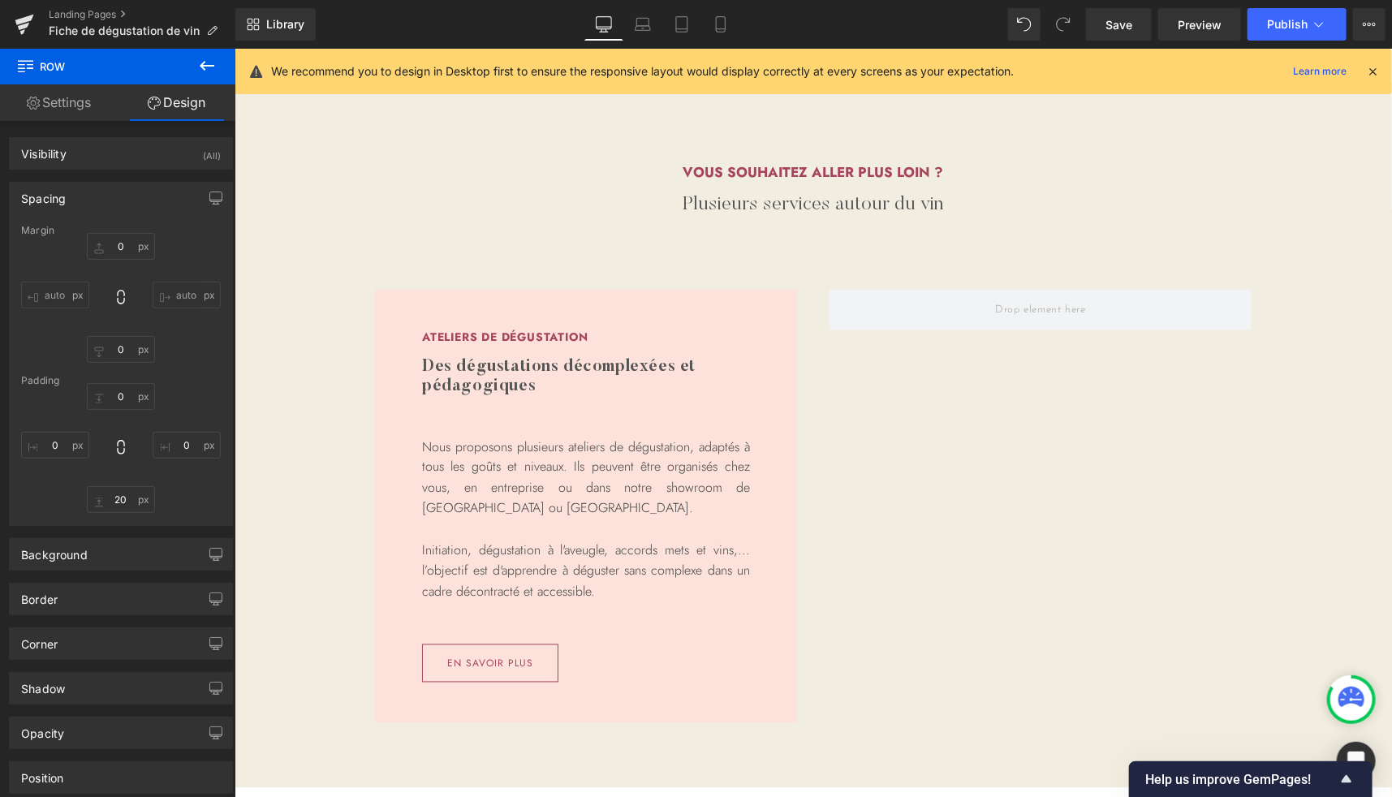
type input "0"
type input "20"
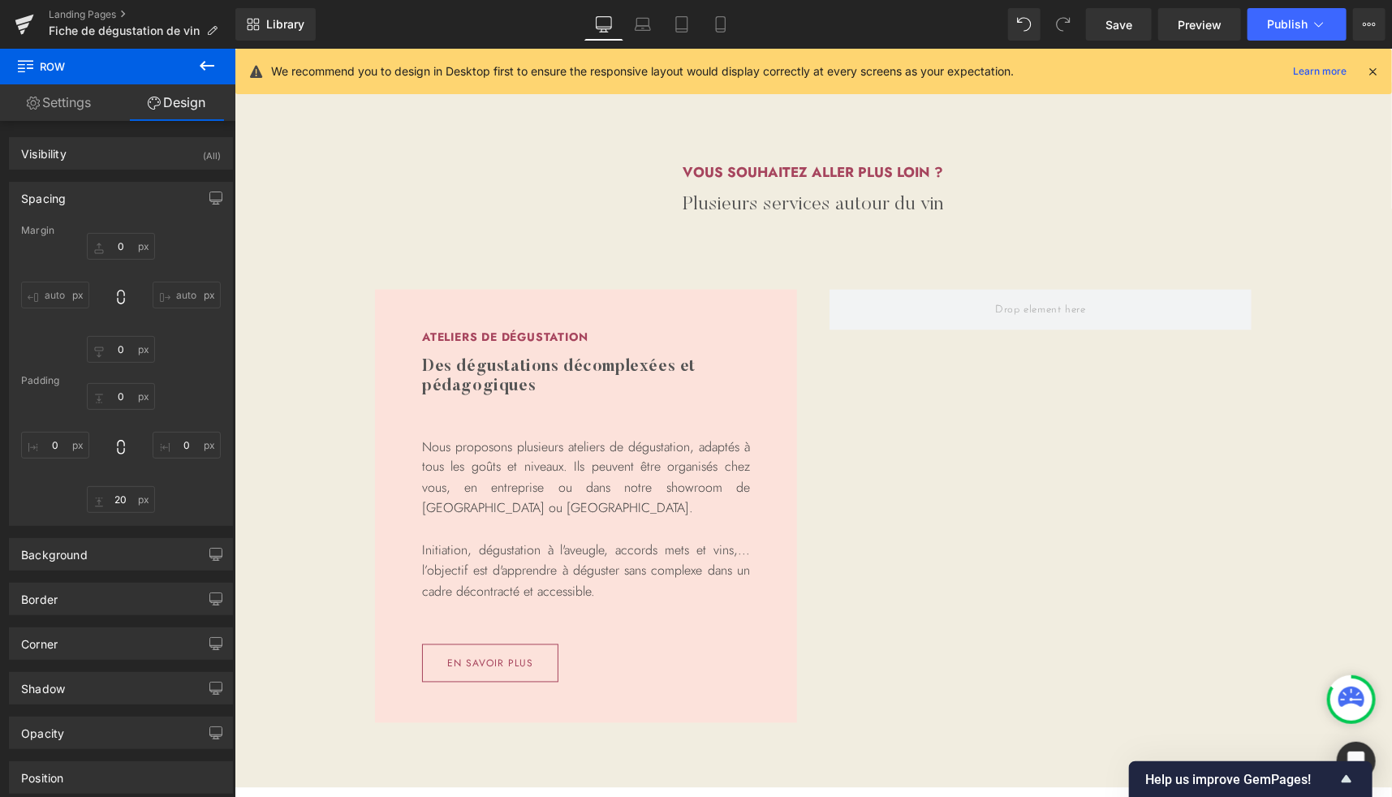
type input "0"
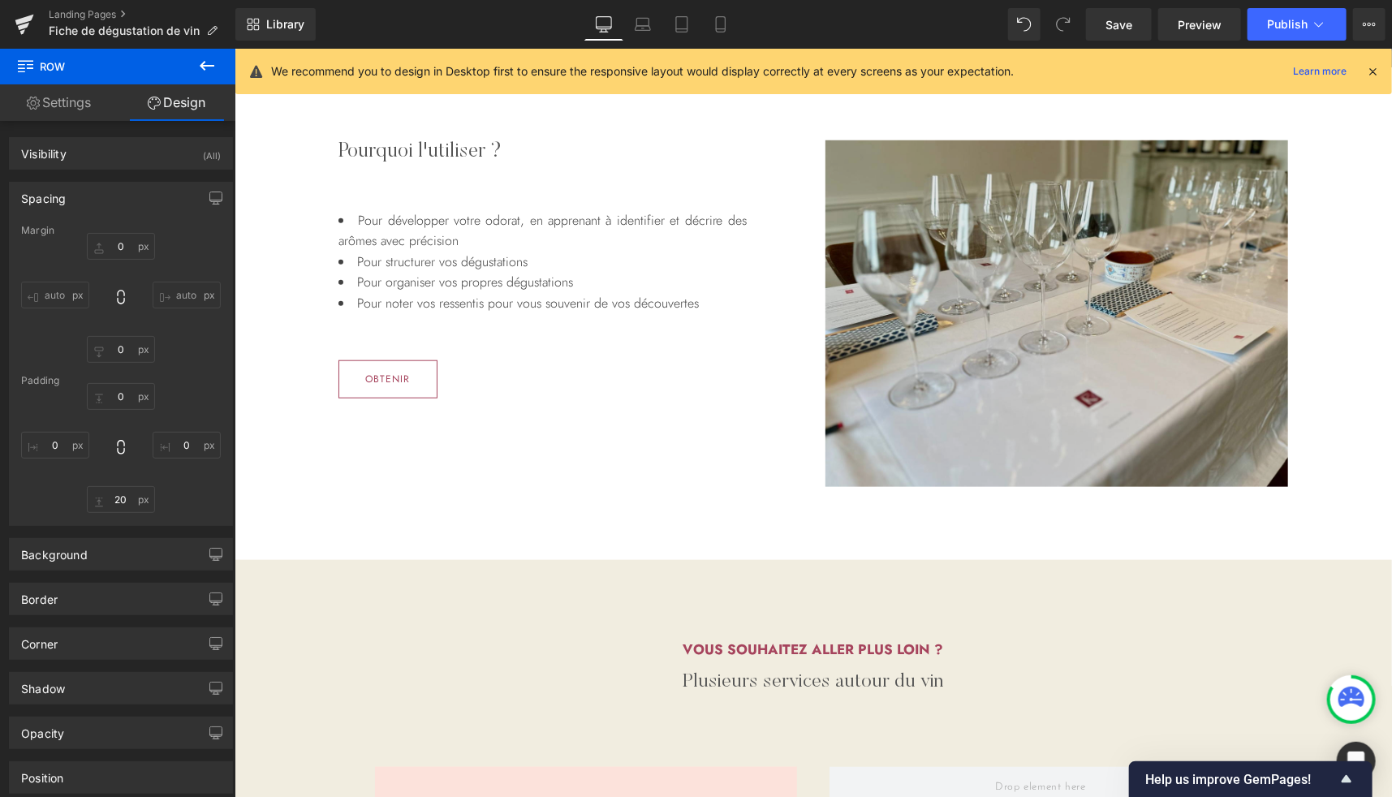
scroll to position [737, 0]
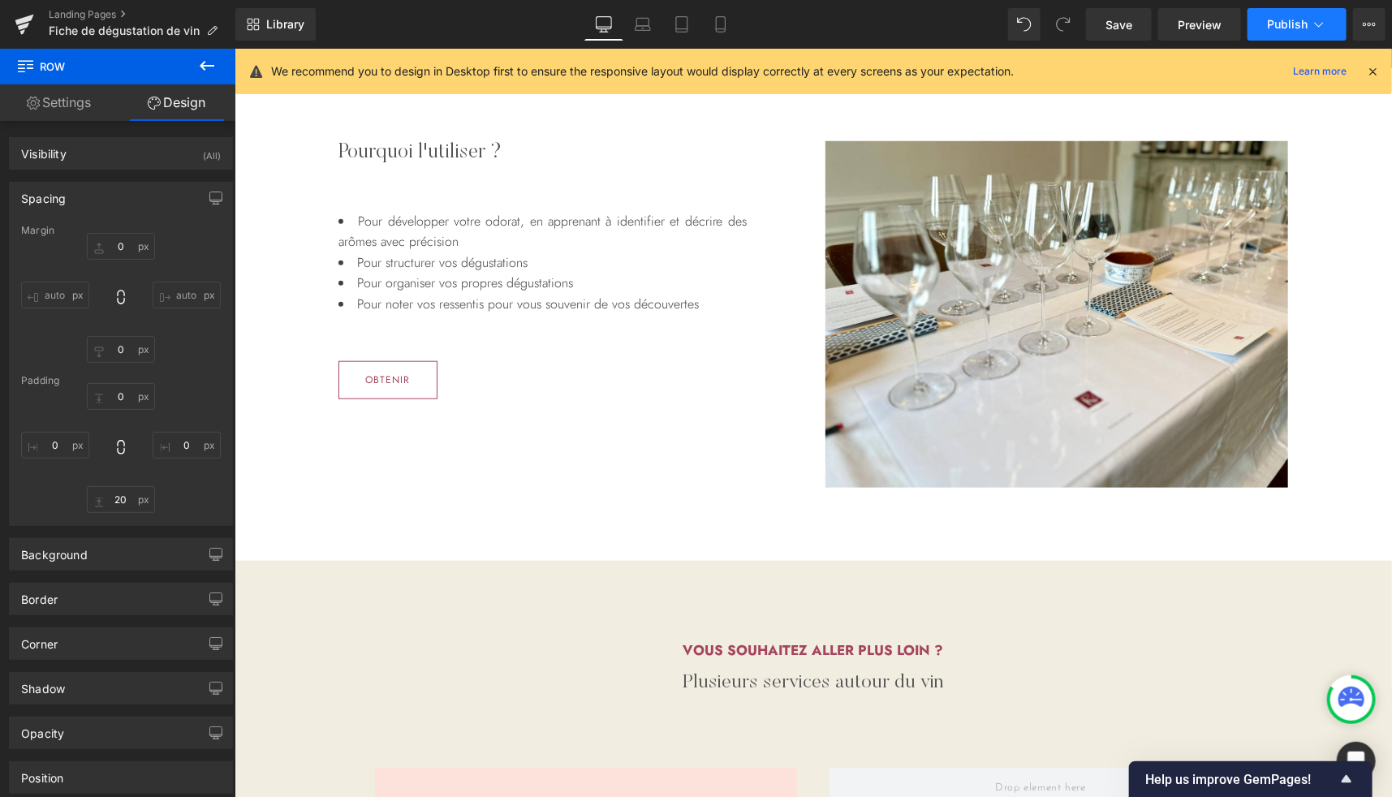
click at [1276, 23] on span "Publish" at bounding box center [1287, 24] width 41 height 13
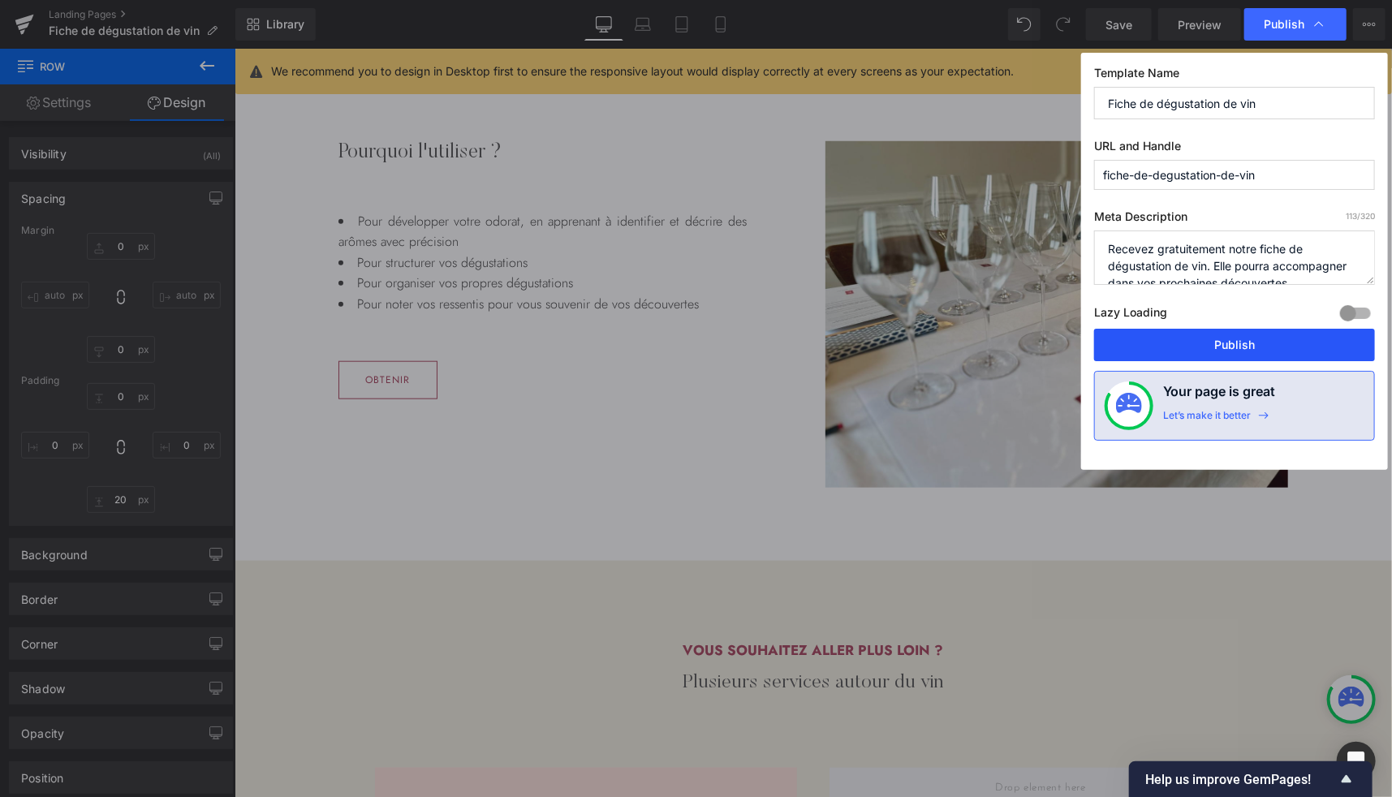
click at [1217, 343] on button "Publish" at bounding box center [1234, 345] width 281 height 32
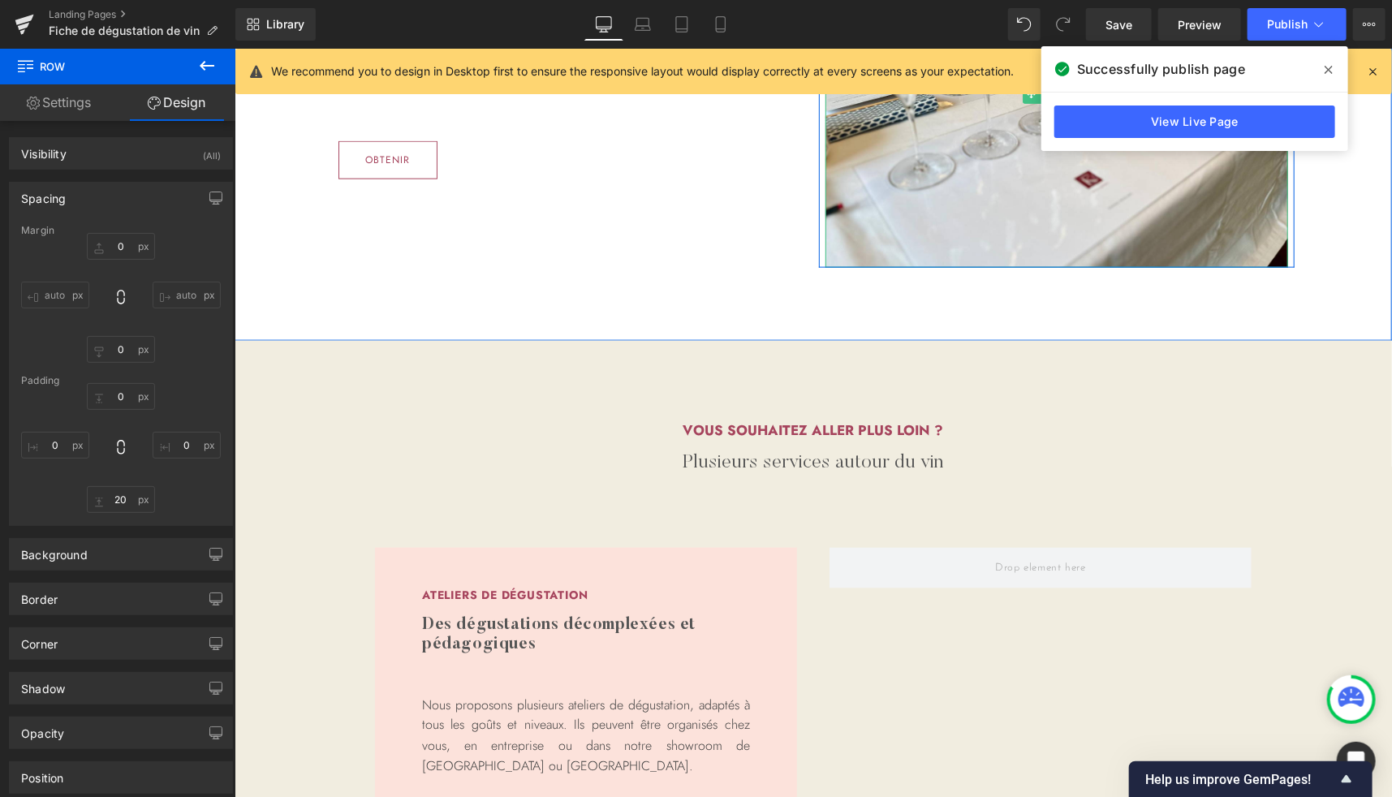
scroll to position [958, 0]
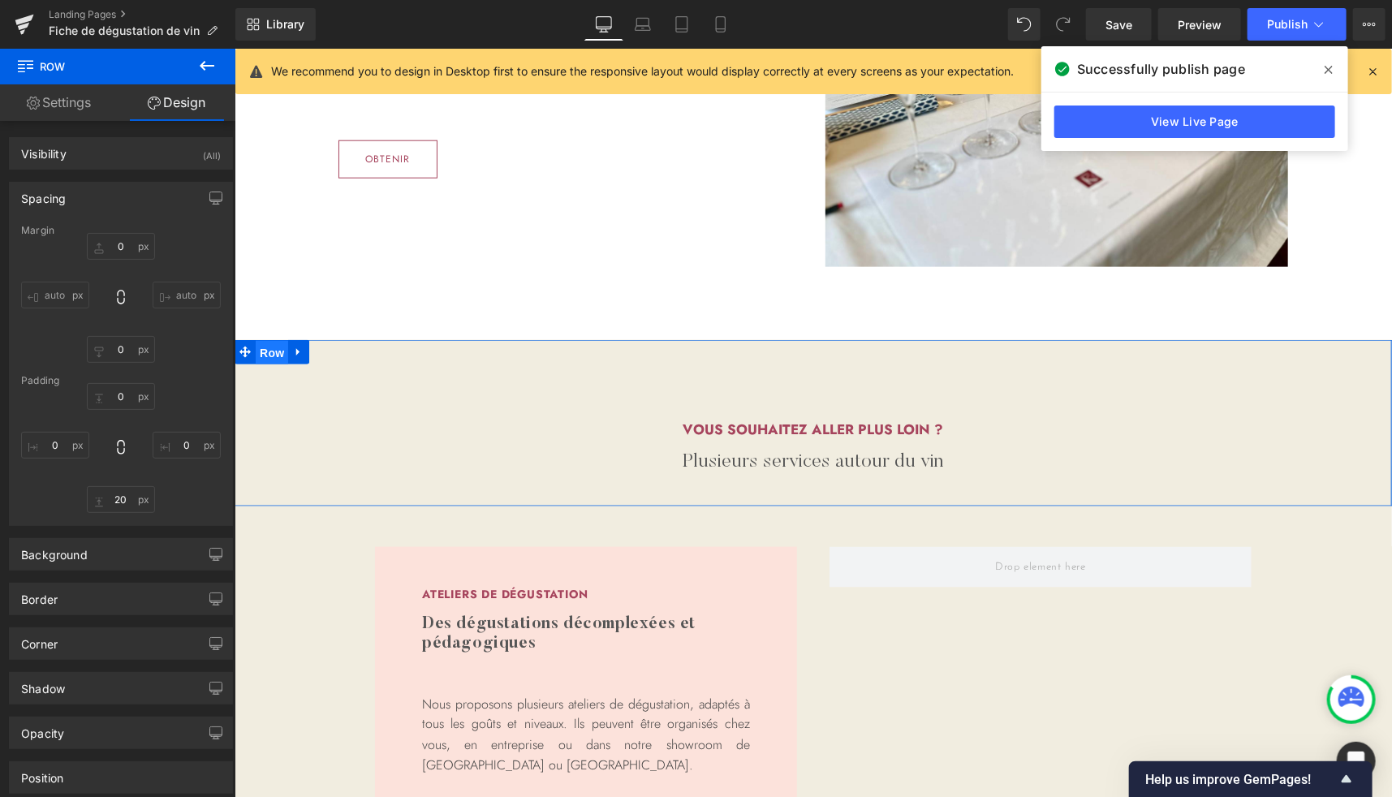
click at [255, 351] on span "Row" at bounding box center [271, 352] width 32 height 24
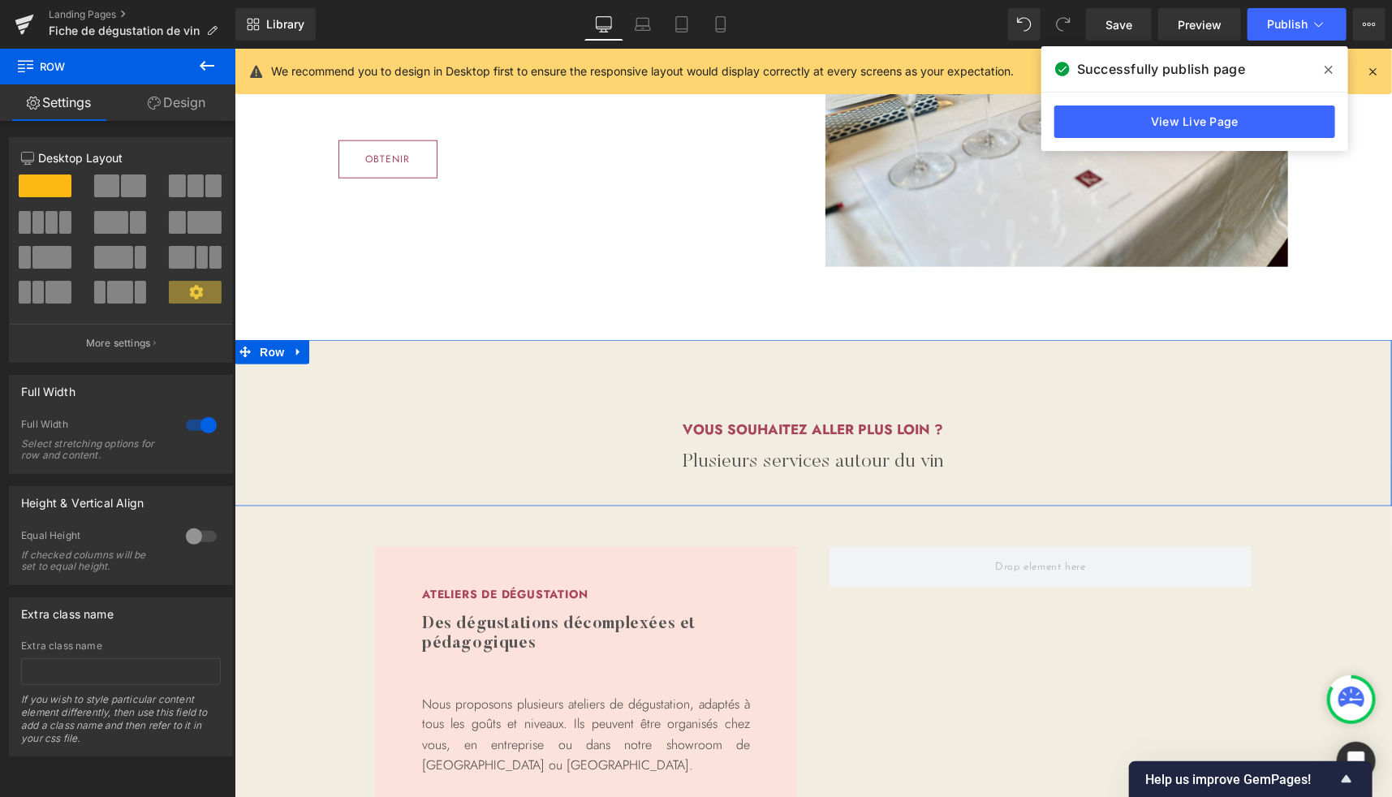
click at [179, 93] on link "Design" at bounding box center [177, 102] width 118 height 37
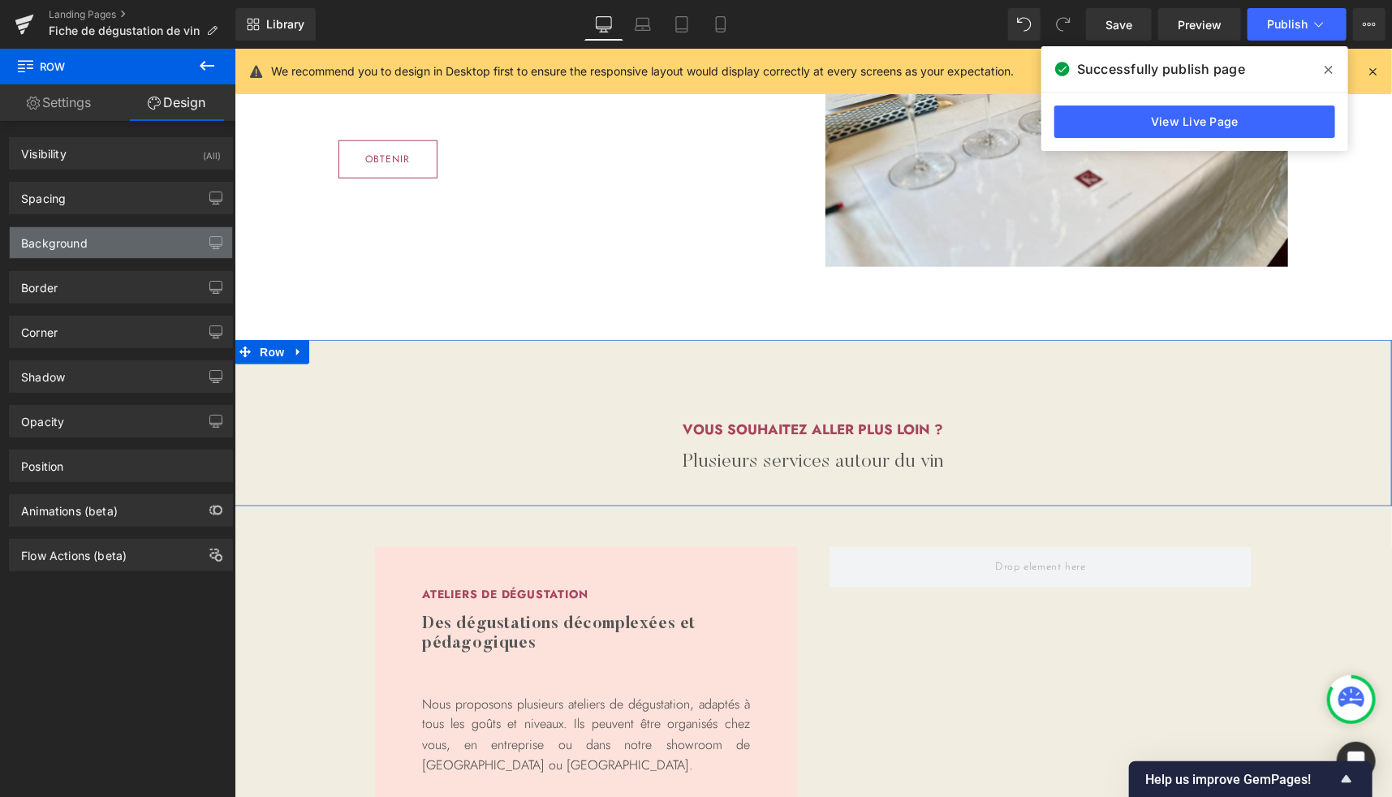
click at [117, 243] on div "Background" at bounding box center [121, 242] width 222 height 31
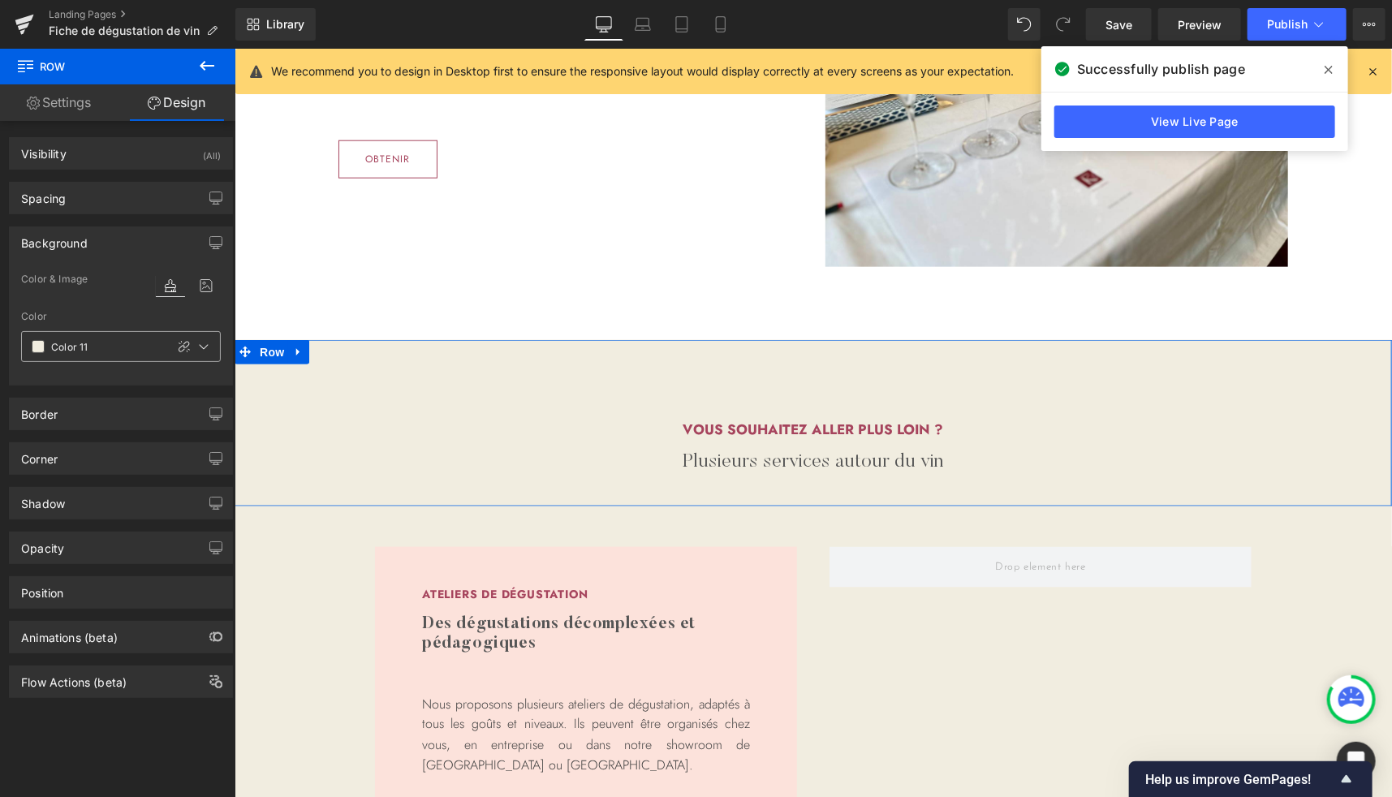
click at [41, 343] on span at bounding box center [38, 346] width 13 height 13
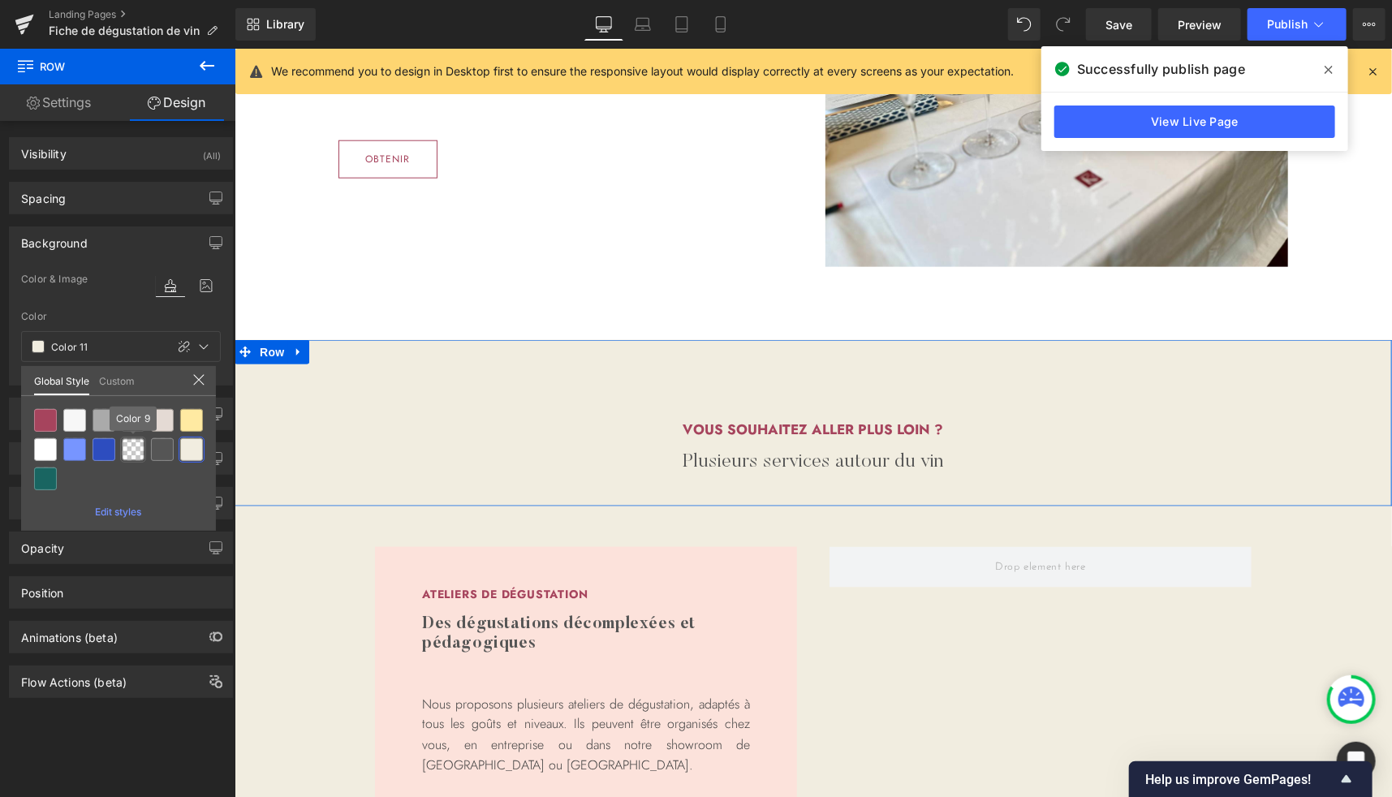
click at [134, 454] on div at bounding box center [133, 449] width 23 height 23
type input "Color 9"
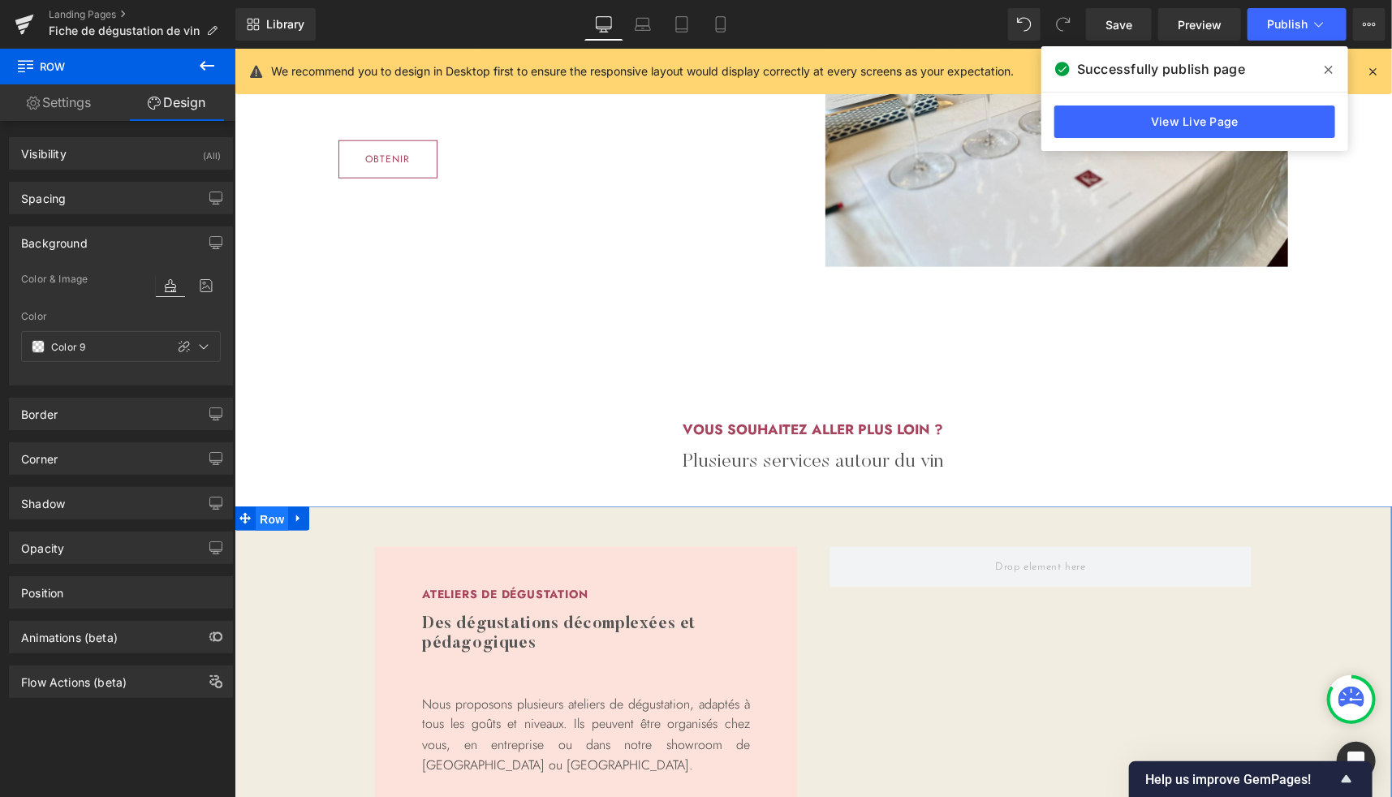
click at [265, 521] on span "Row" at bounding box center [271, 518] width 32 height 24
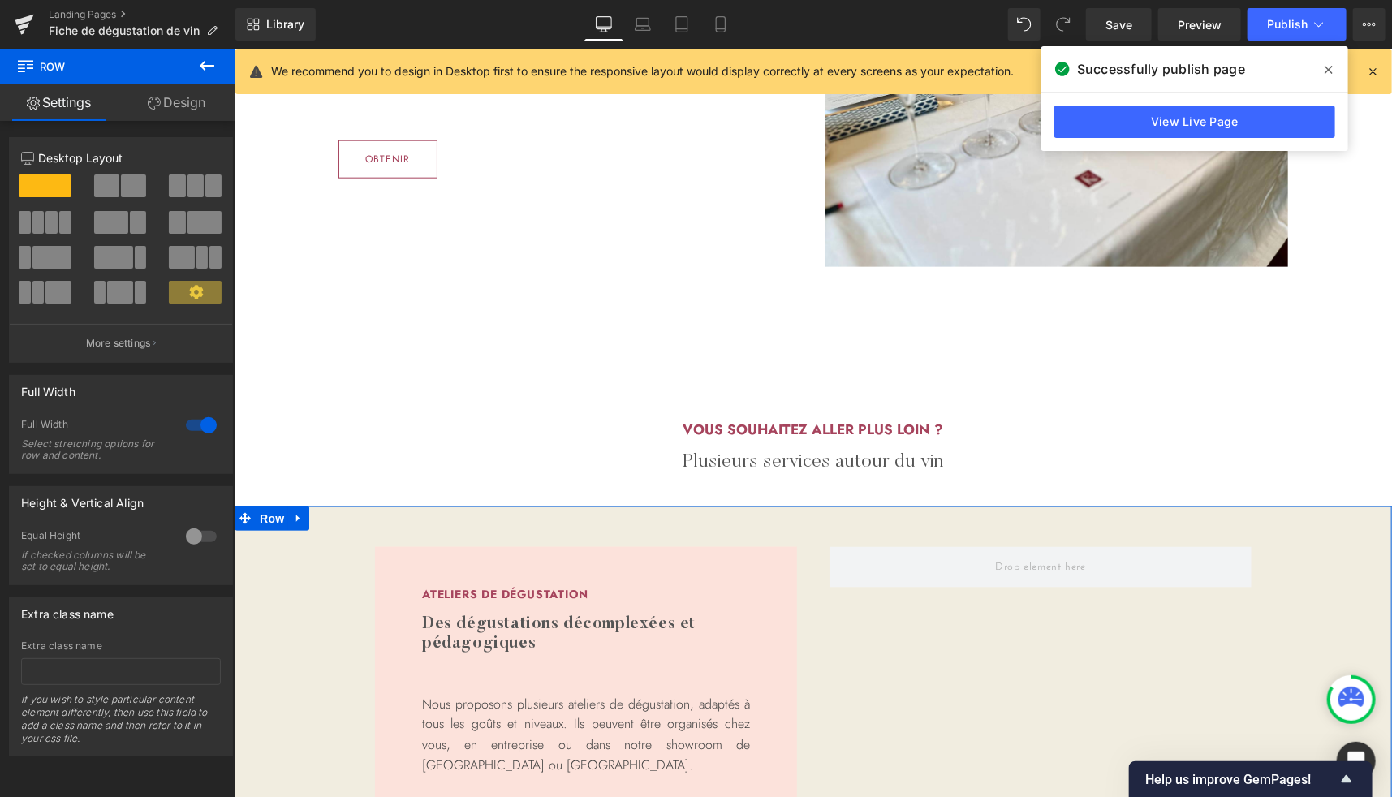
click at [189, 111] on link "Design" at bounding box center [177, 102] width 118 height 37
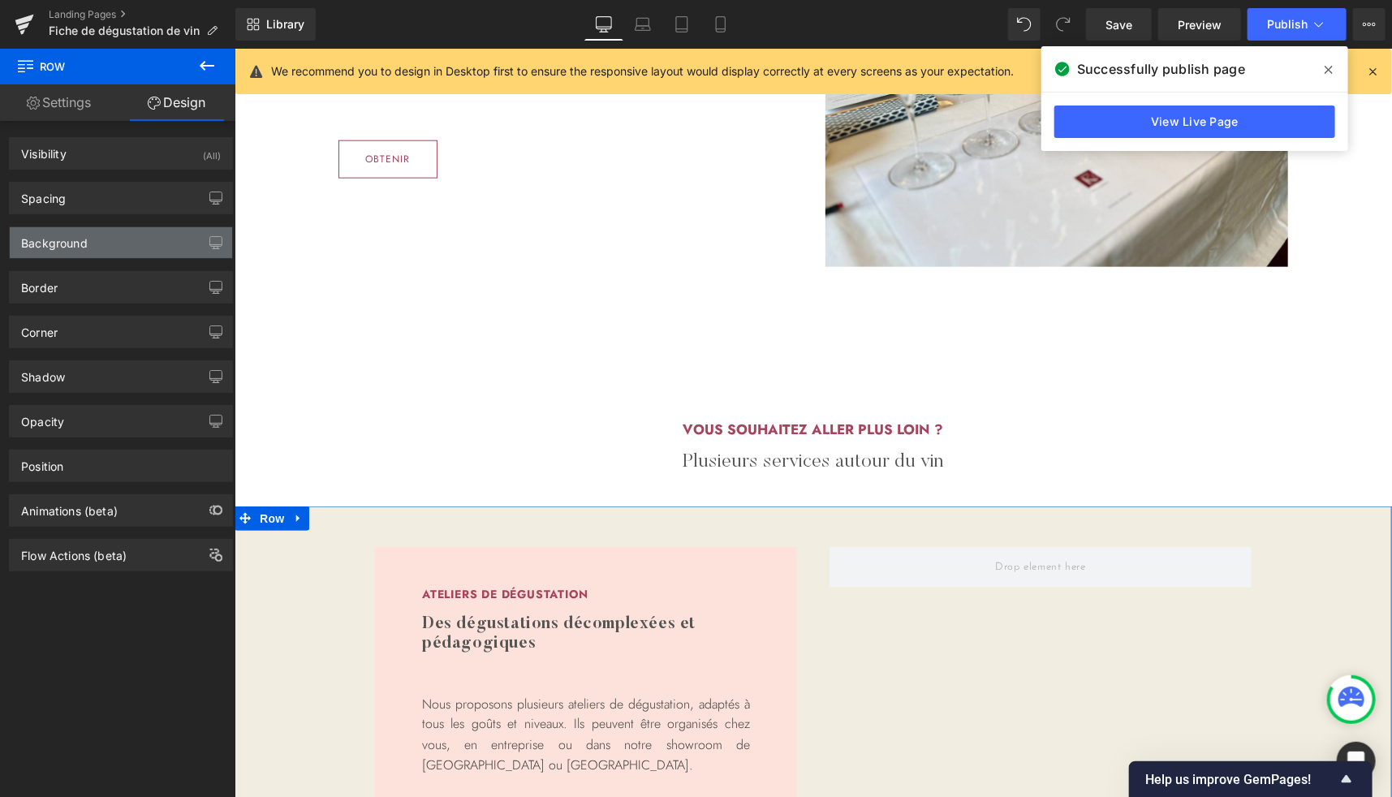
click at [74, 232] on div "Background" at bounding box center [54, 238] width 67 height 23
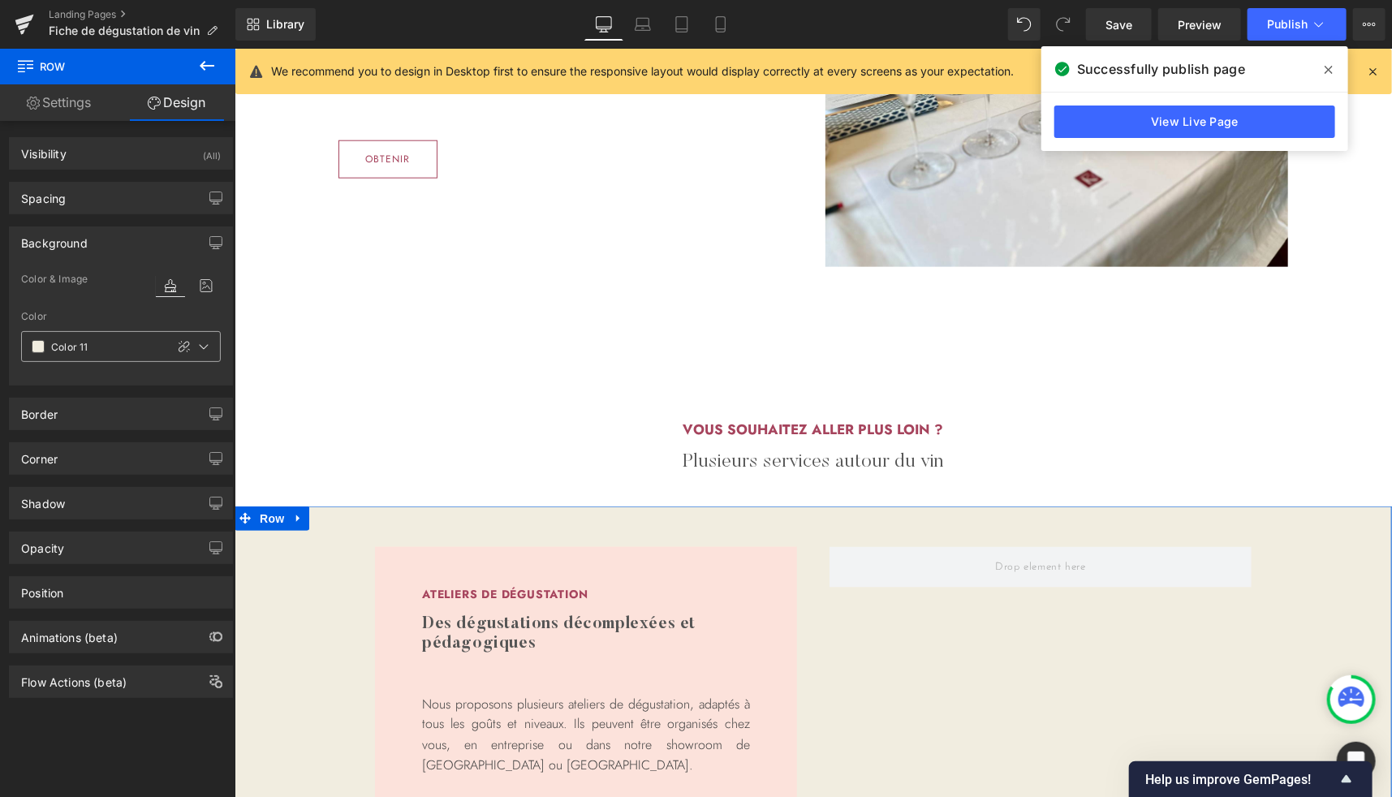
click at [40, 348] on span at bounding box center [38, 346] width 13 height 13
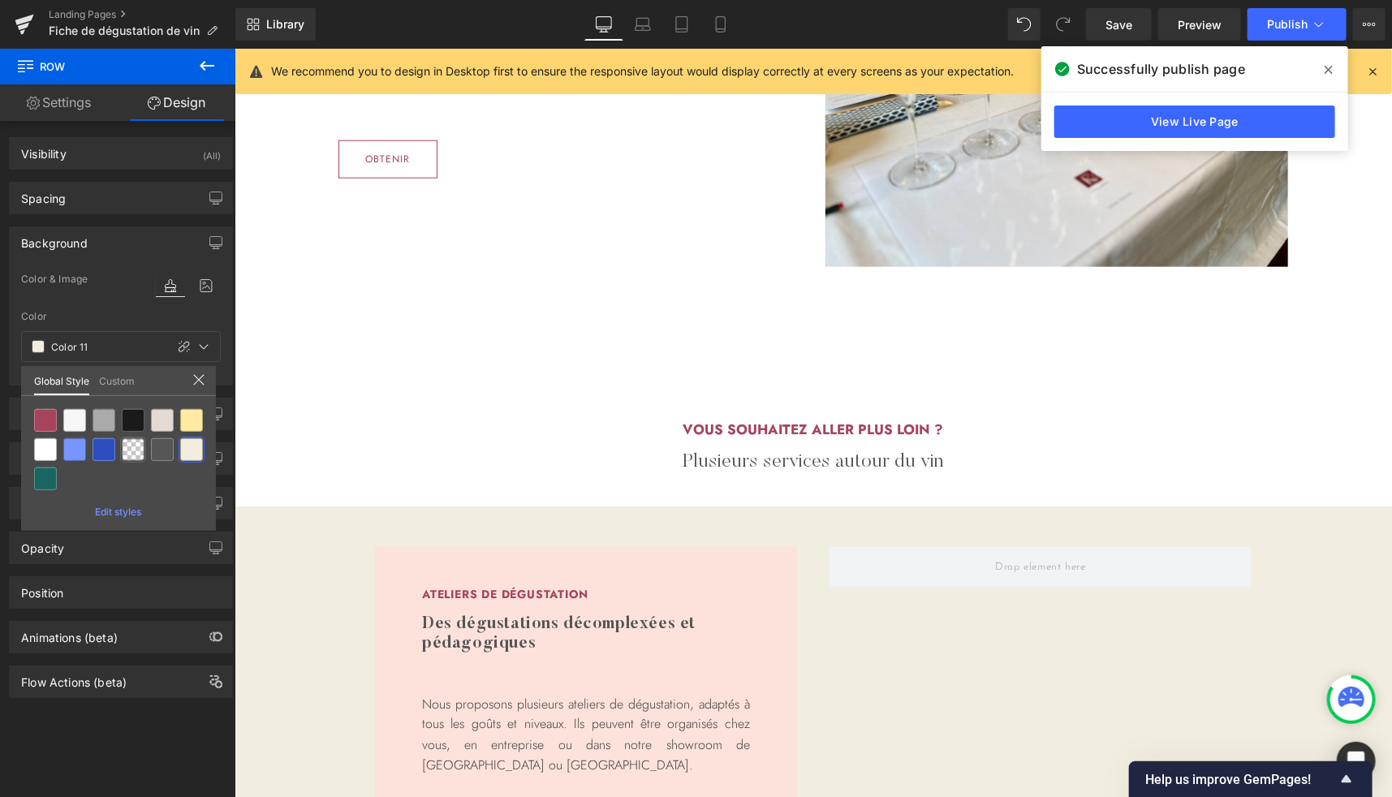
click at [135, 0] on div "Row You are previewing how the will restyle your page. You can not edit Element…" at bounding box center [696, 0] width 1392 height 0
drag, startPoint x: 135, startPoint y: 450, endPoint x: 32, endPoint y: 353, distance: 141.2
click at [135, 450] on div at bounding box center [133, 449] width 23 height 23
type input "Color 9"
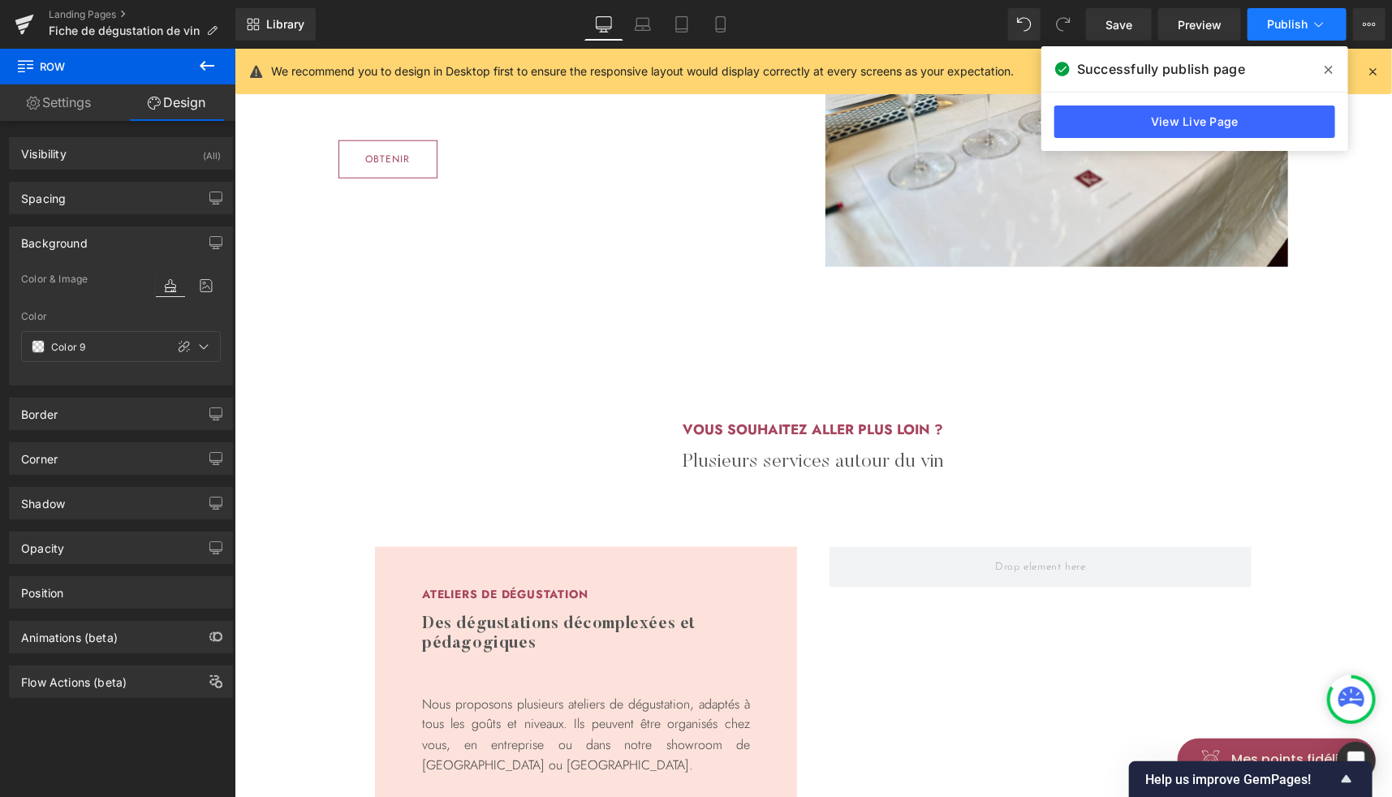
click at [1294, 24] on span "Publish" at bounding box center [1287, 24] width 41 height 13
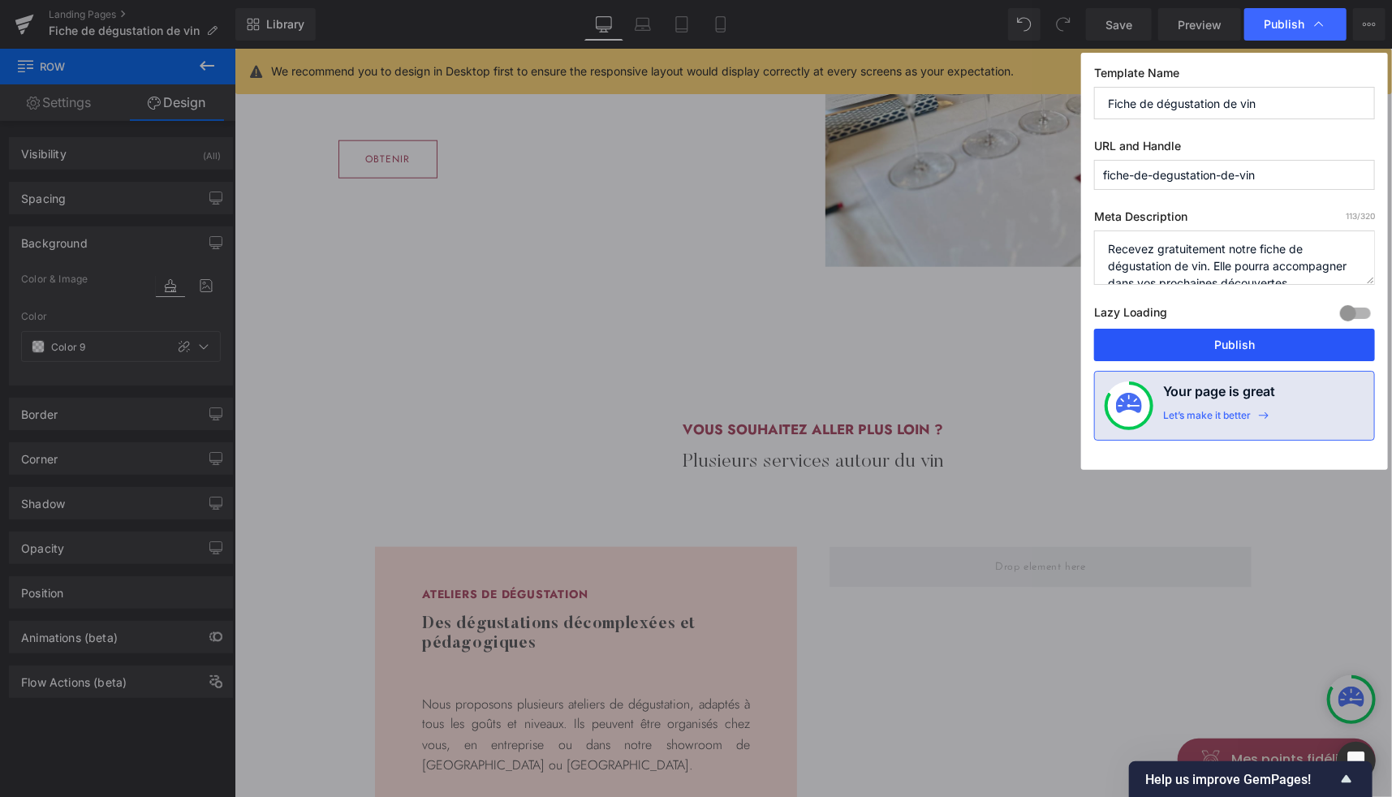
click at [1201, 330] on button "Publish" at bounding box center [1234, 345] width 281 height 32
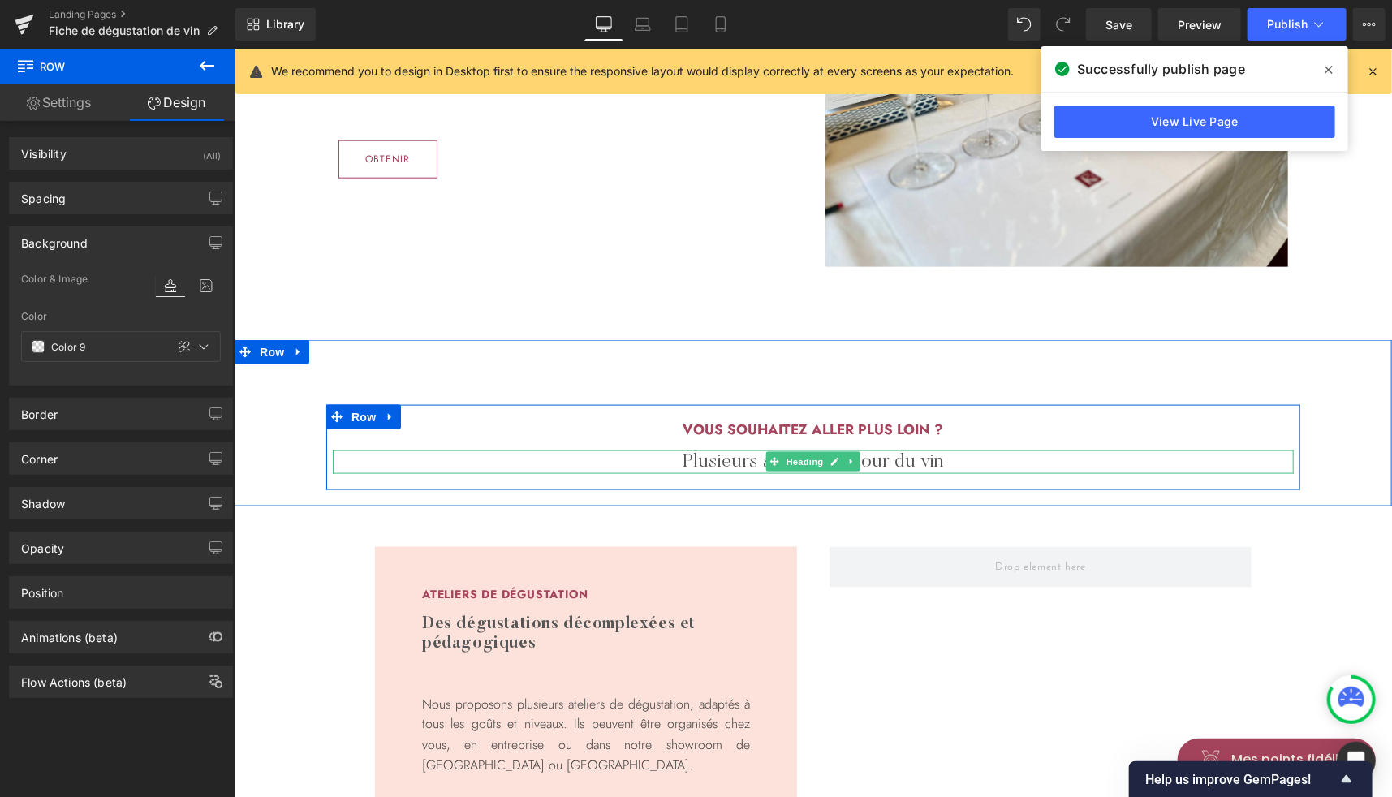
click at [693, 453] on h2 "Plusieurs services autour du vin" at bounding box center [812, 462] width 961 height 24
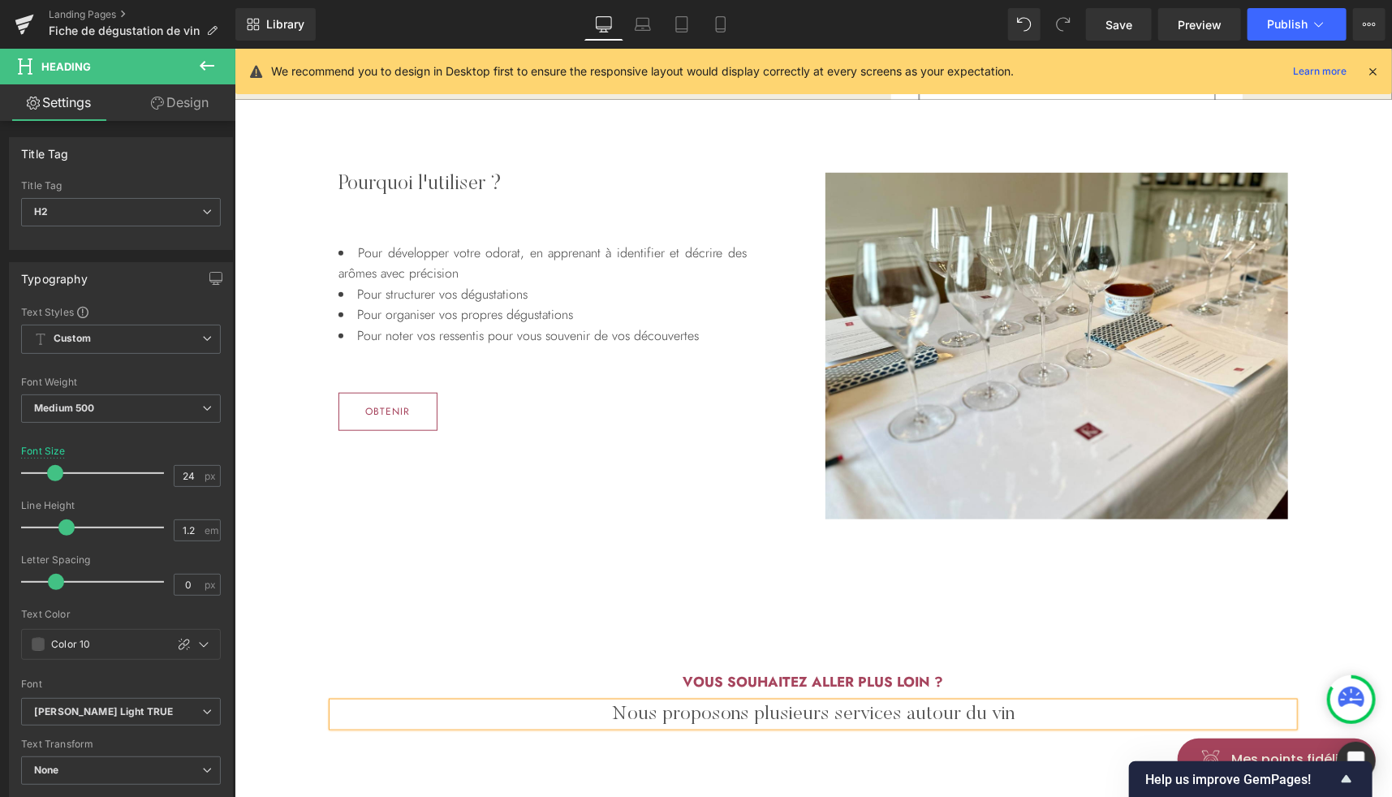
scroll to position [706, 0]
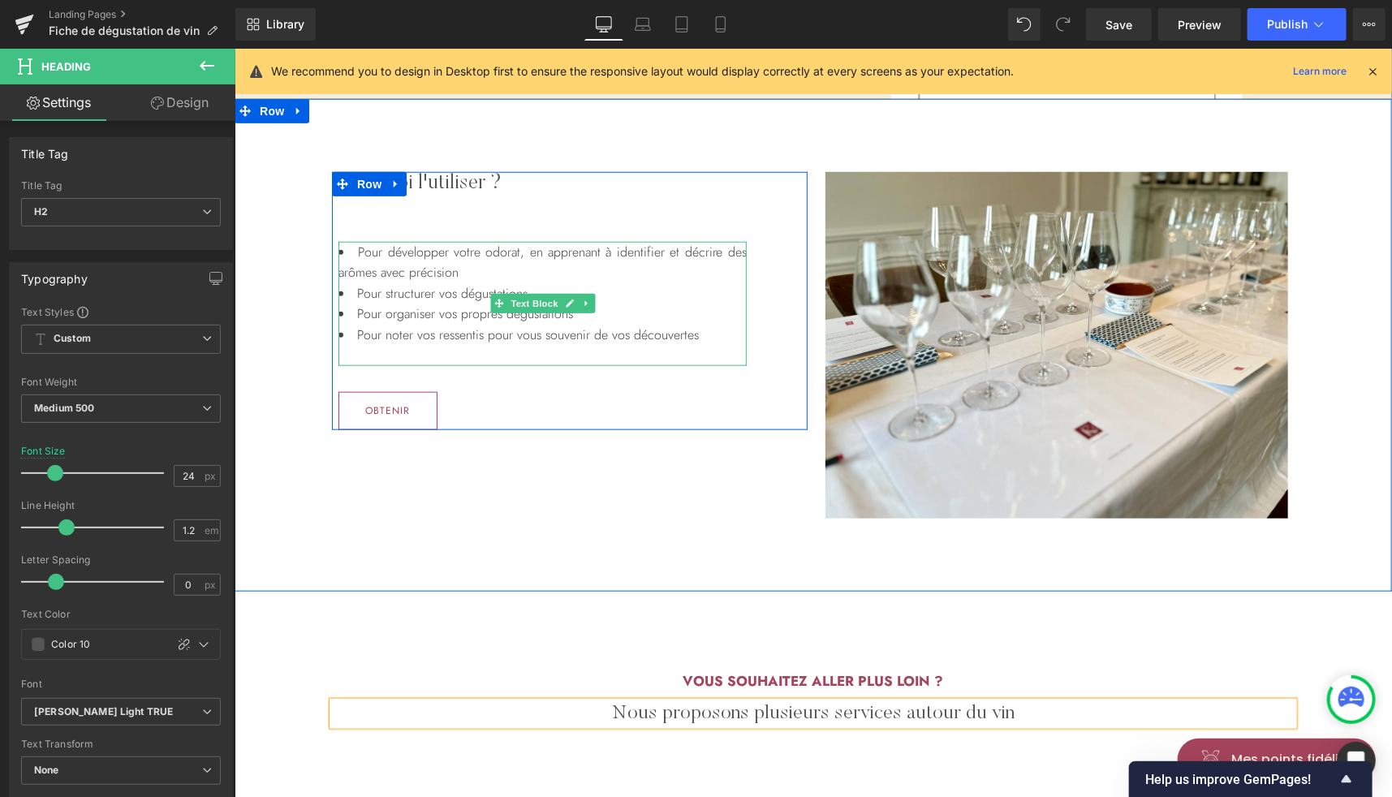
click at [511, 336] on li "Pour noter vos ressentis pour vous souvenir de vos découvertes" at bounding box center [542, 334] width 408 height 21
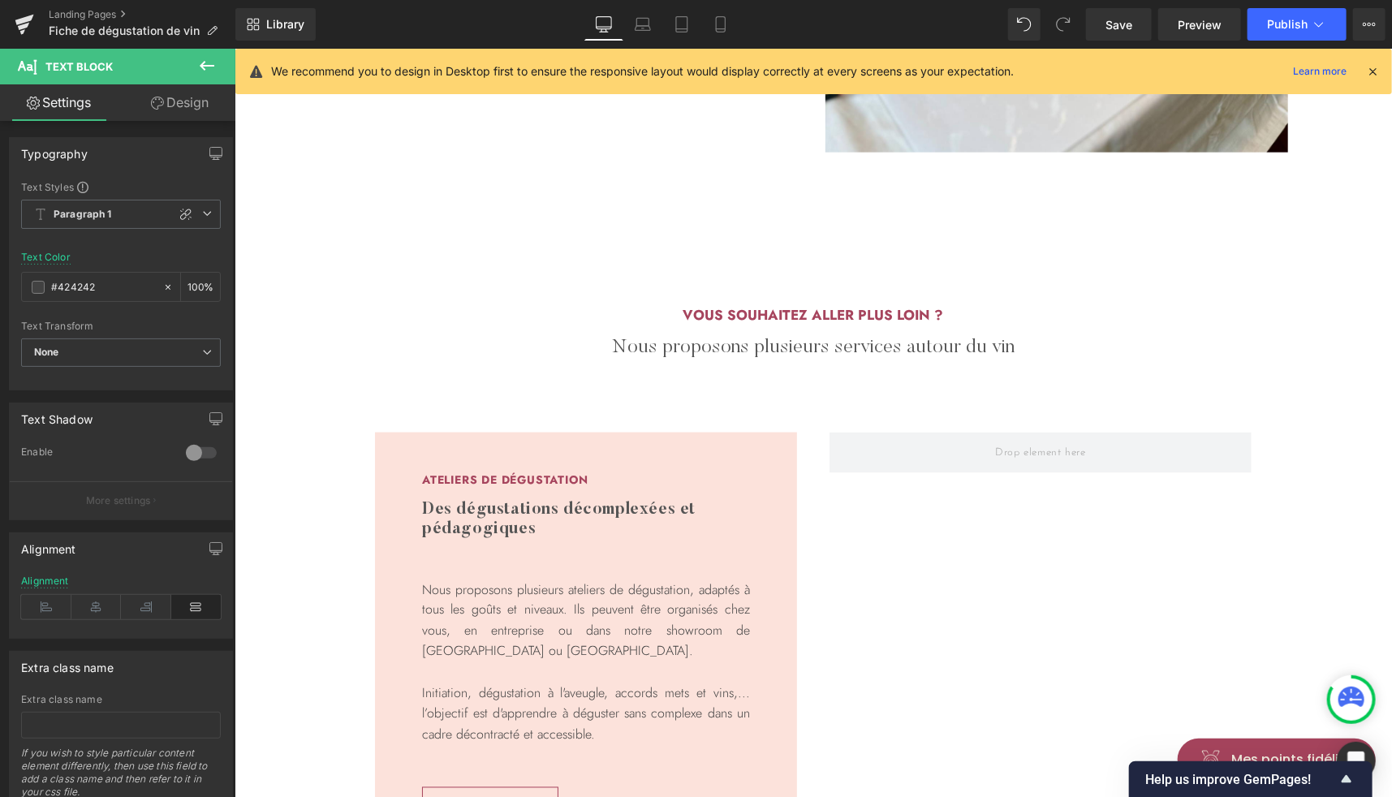
scroll to position [1079, 0]
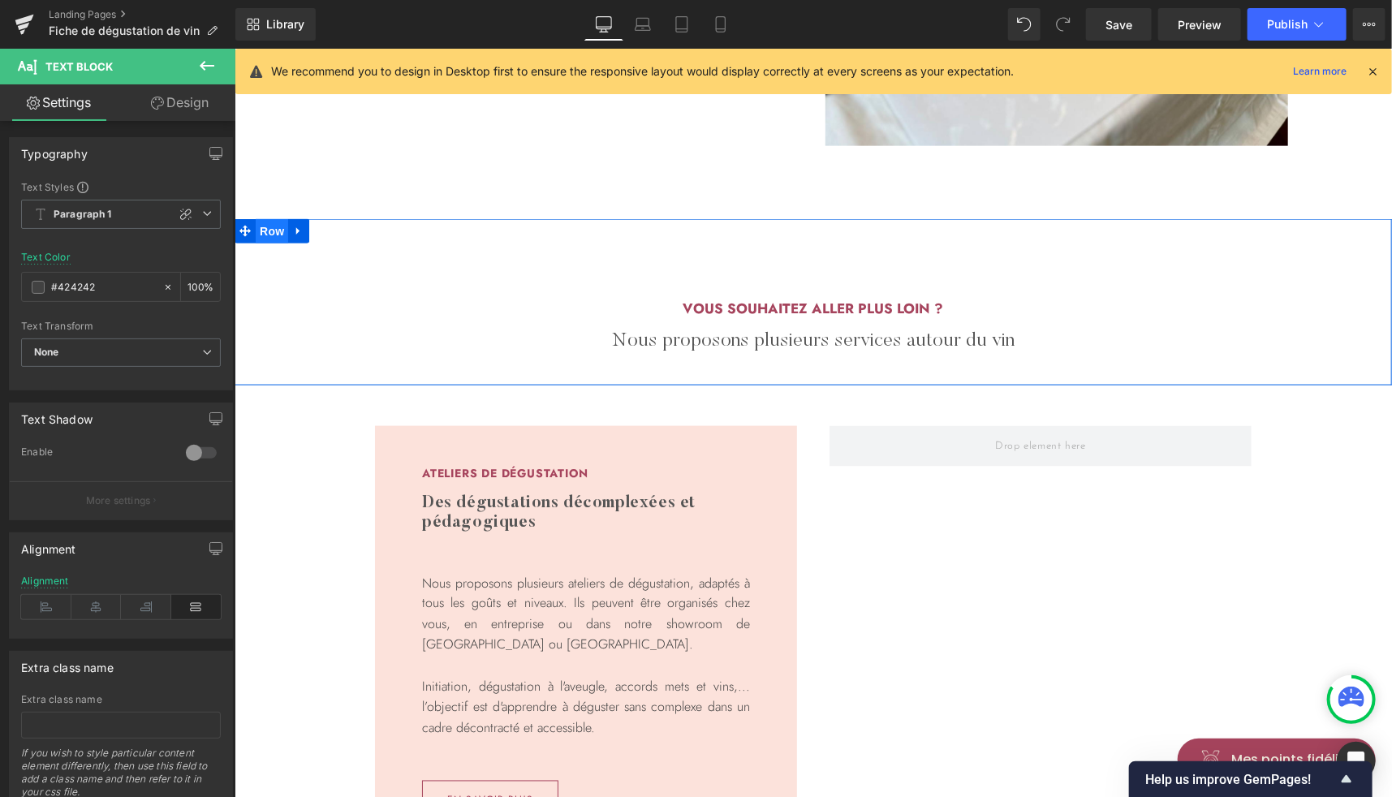
click at [269, 233] on span "Row" at bounding box center [271, 230] width 32 height 24
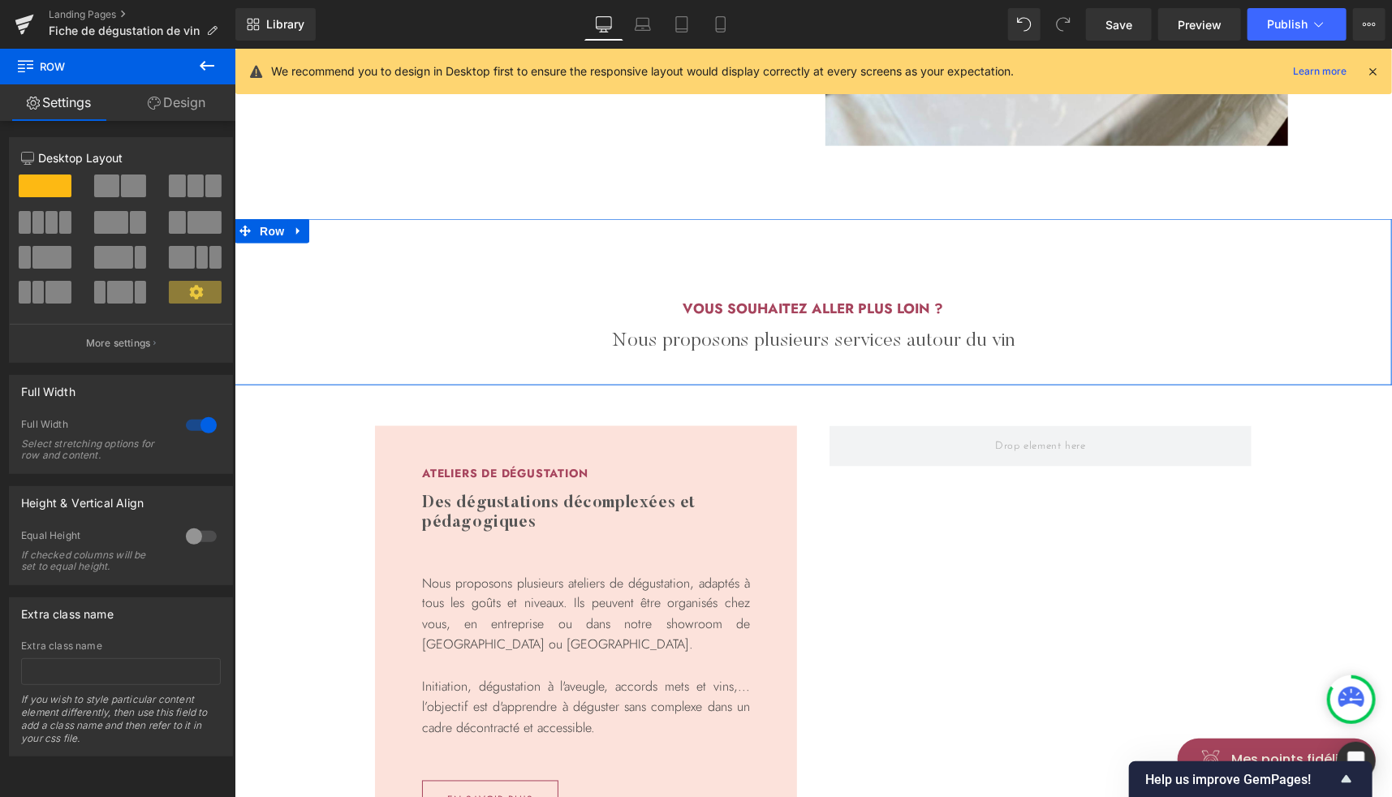
click at [179, 118] on link "Design" at bounding box center [177, 102] width 118 height 37
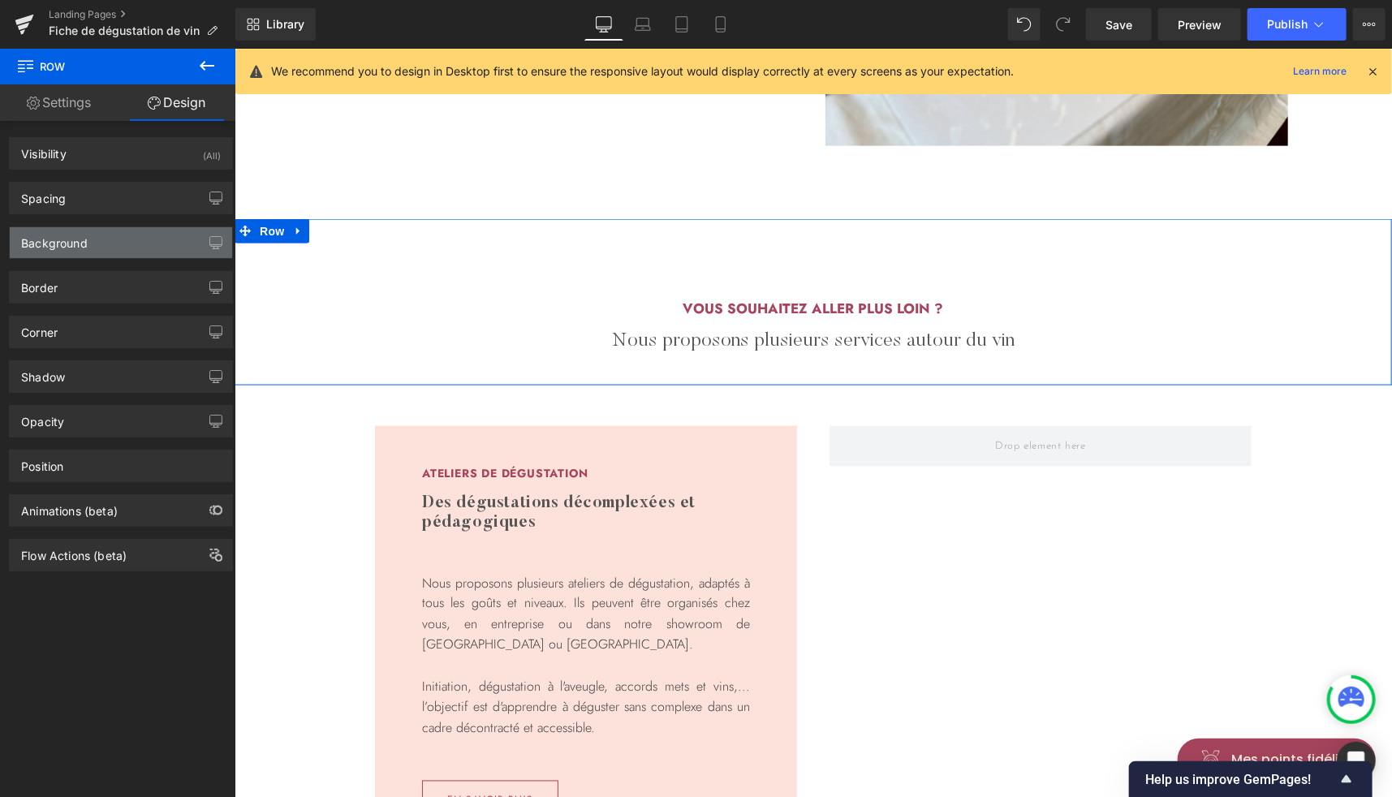
click at [102, 233] on div "Background" at bounding box center [121, 242] width 222 height 31
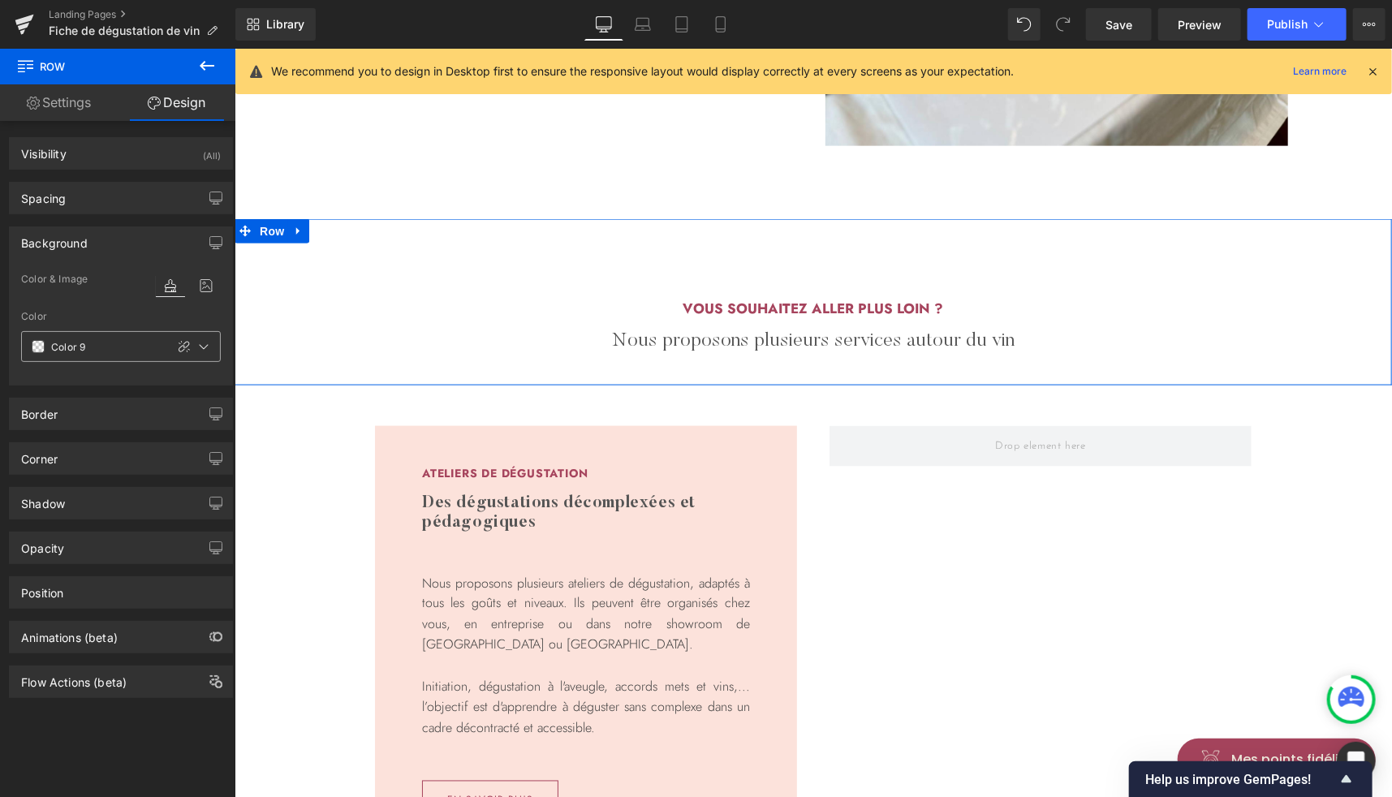
click at [37, 349] on span at bounding box center [38, 346] width 13 height 13
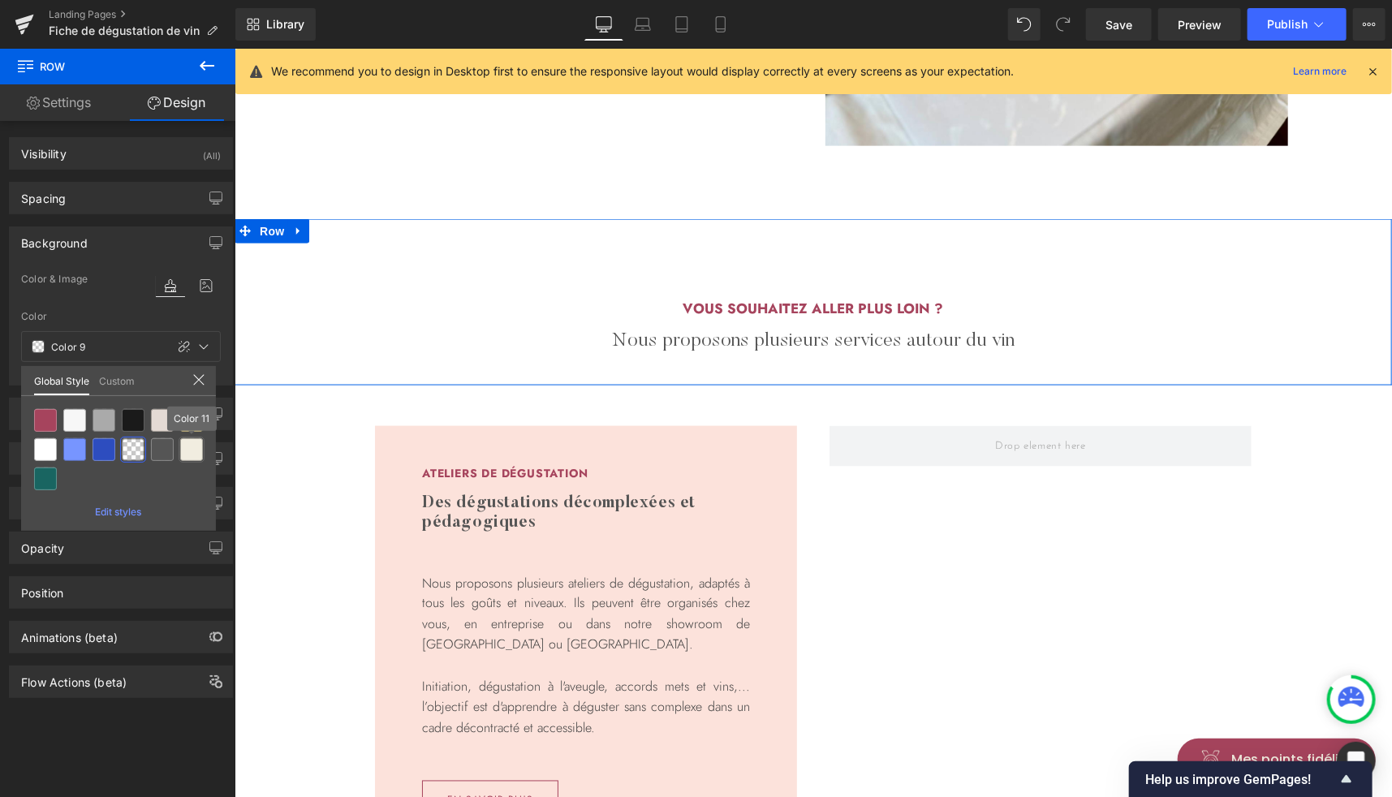
click at [193, 450] on div at bounding box center [191, 449] width 23 height 23
type input "Color 11"
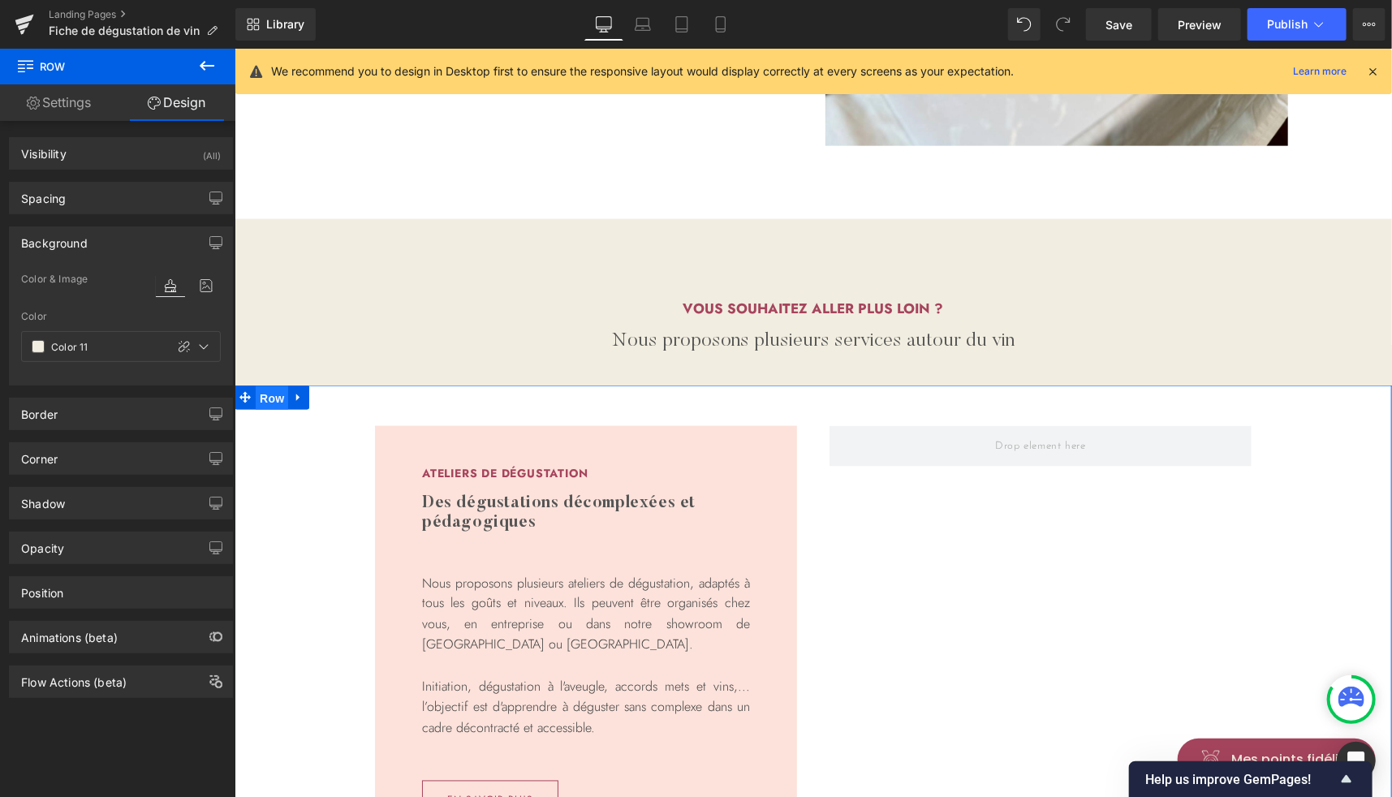
click at [265, 390] on span "Row" at bounding box center [271, 398] width 32 height 24
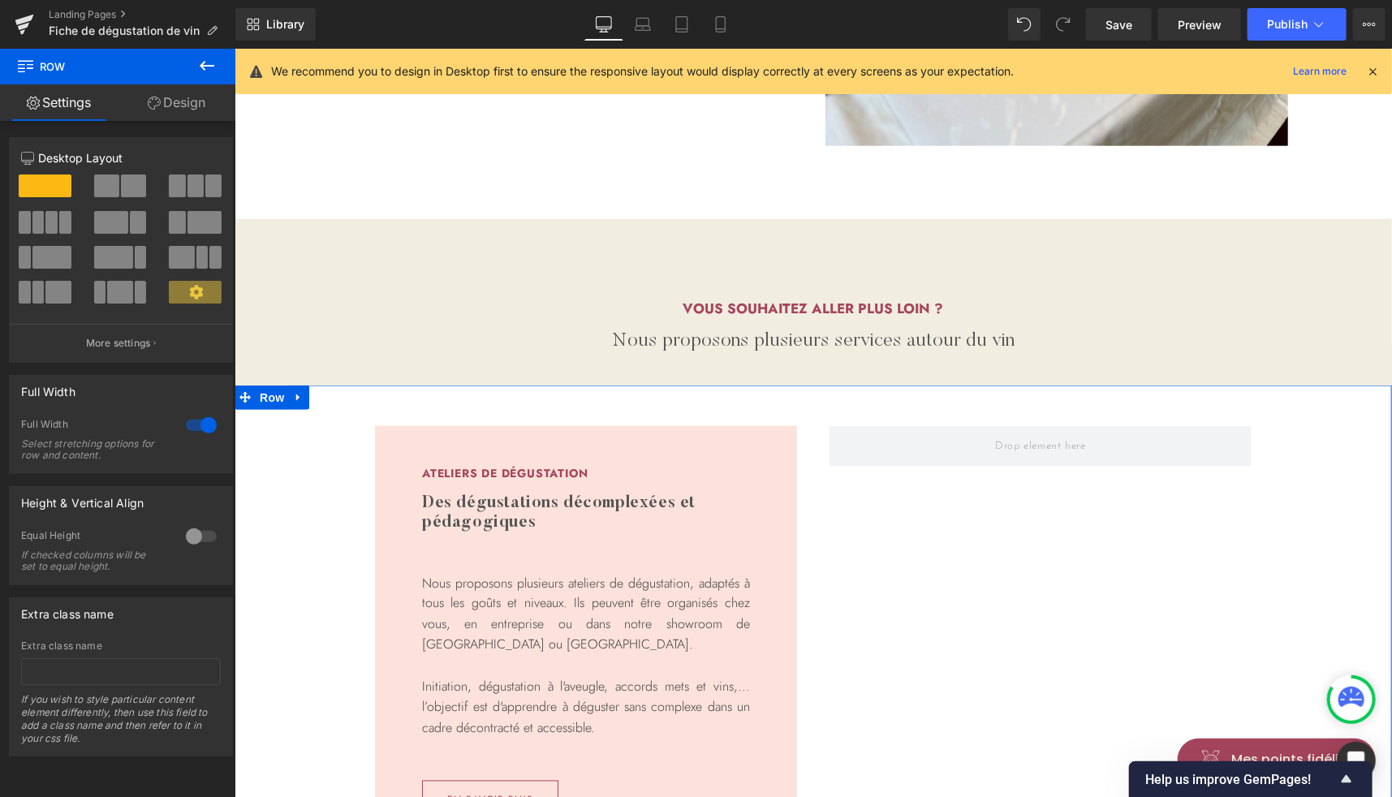
click at [189, 97] on link "Design" at bounding box center [177, 102] width 118 height 37
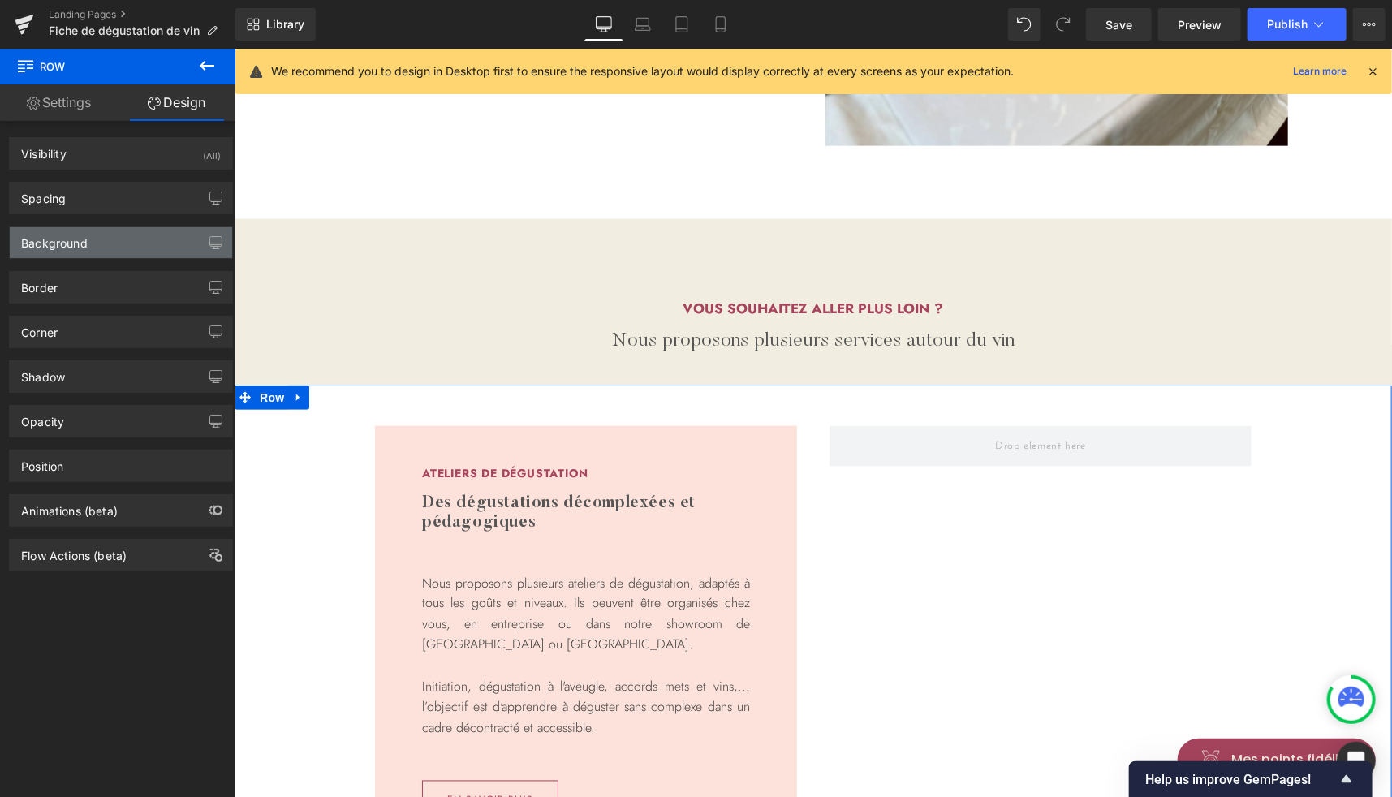
click at [100, 243] on div "Background" at bounding box center [121, 242] width 222 height 31
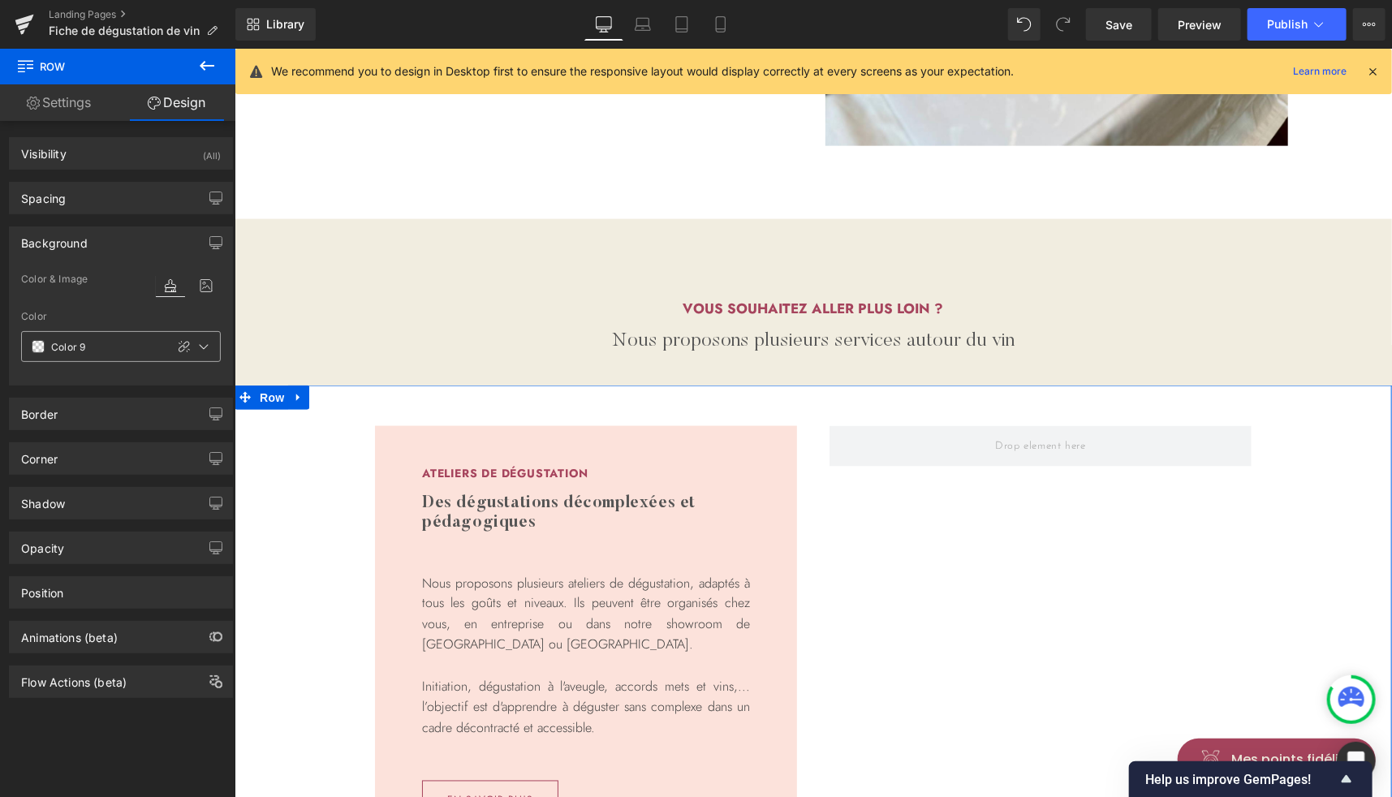
click at [41, 340] on span at bounding box center [38, 346] width 13 height 13
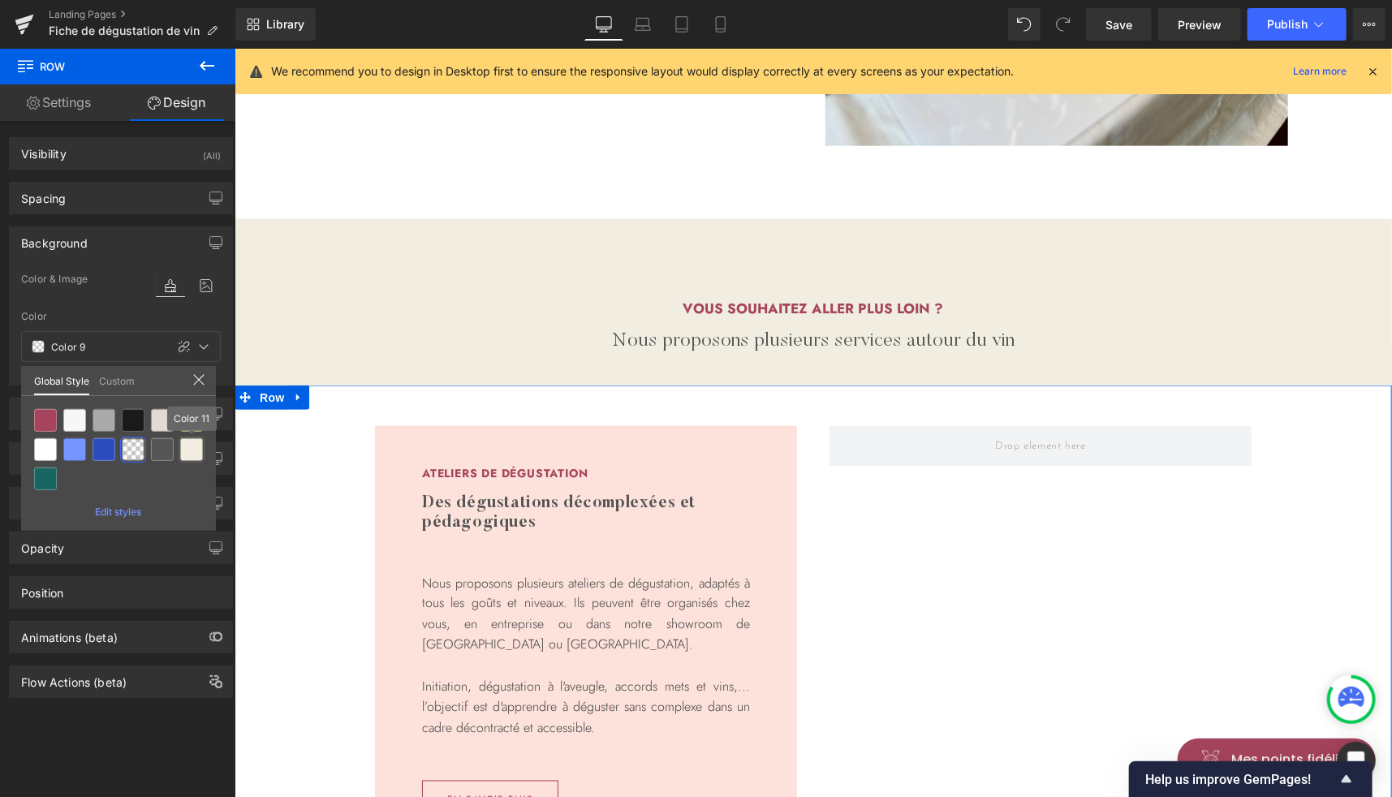
click at [192, 460] on div at bounding box center [191, 449] width 23 height 23
type input "Color 11"
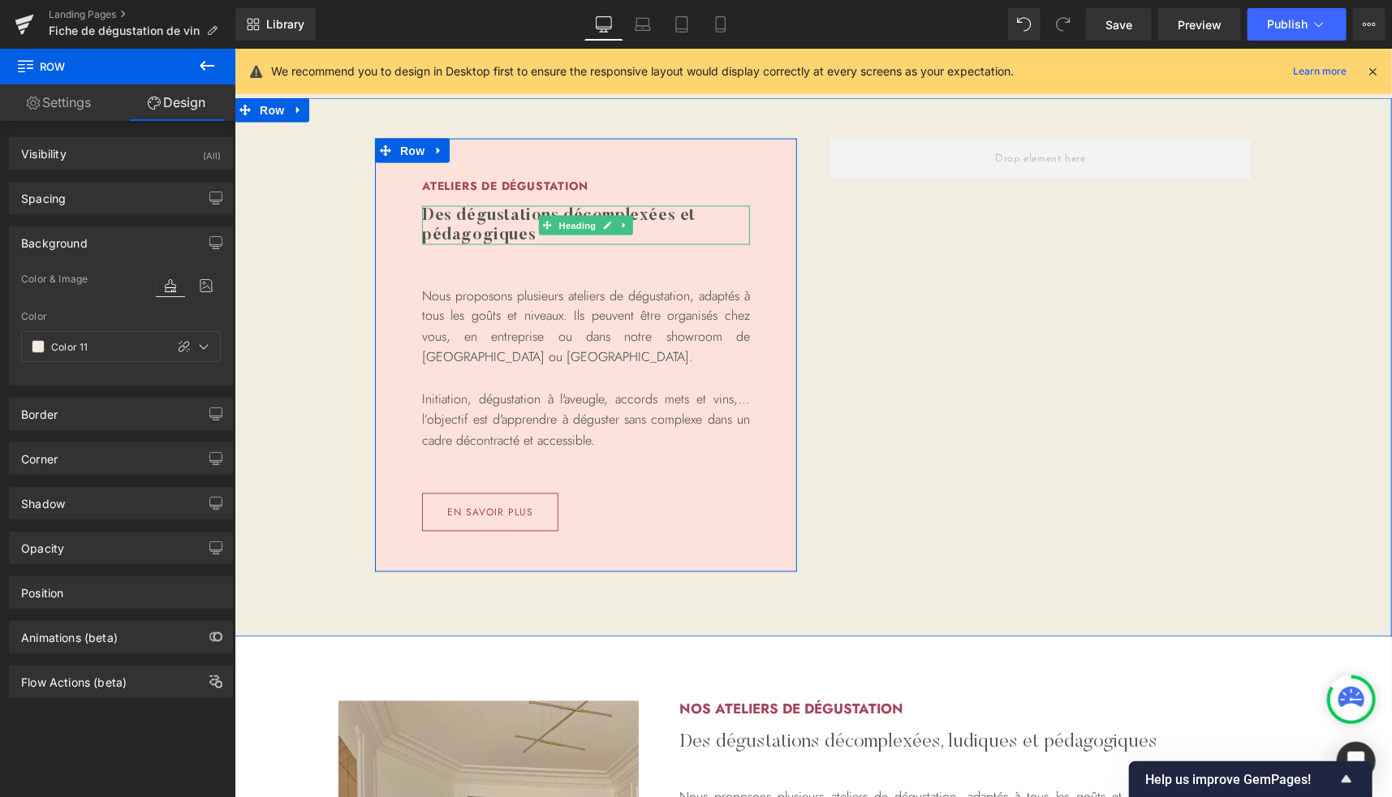
scroll to position [1354, 0]
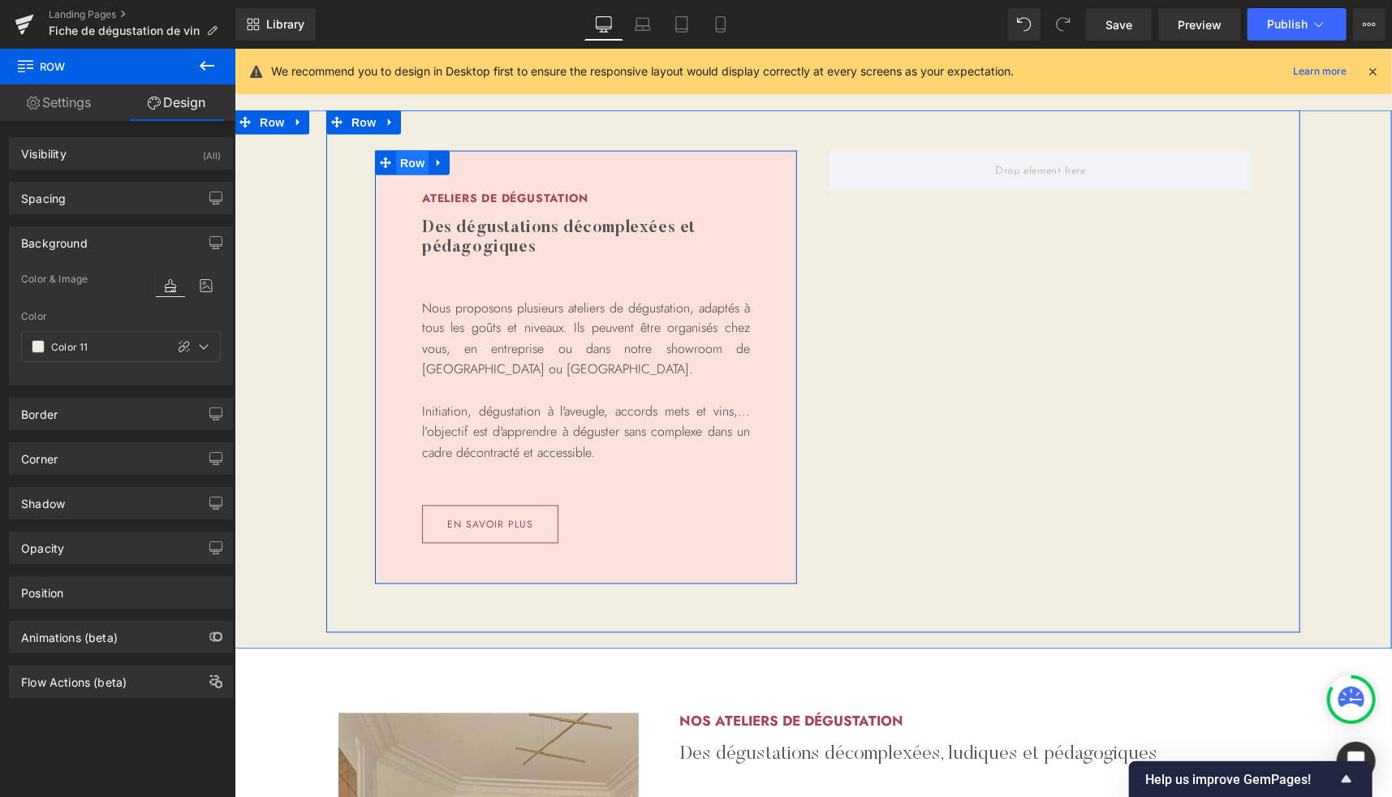
click at [396, 155] on span "Row" at bounding box center [411, 162] width 32 height 24
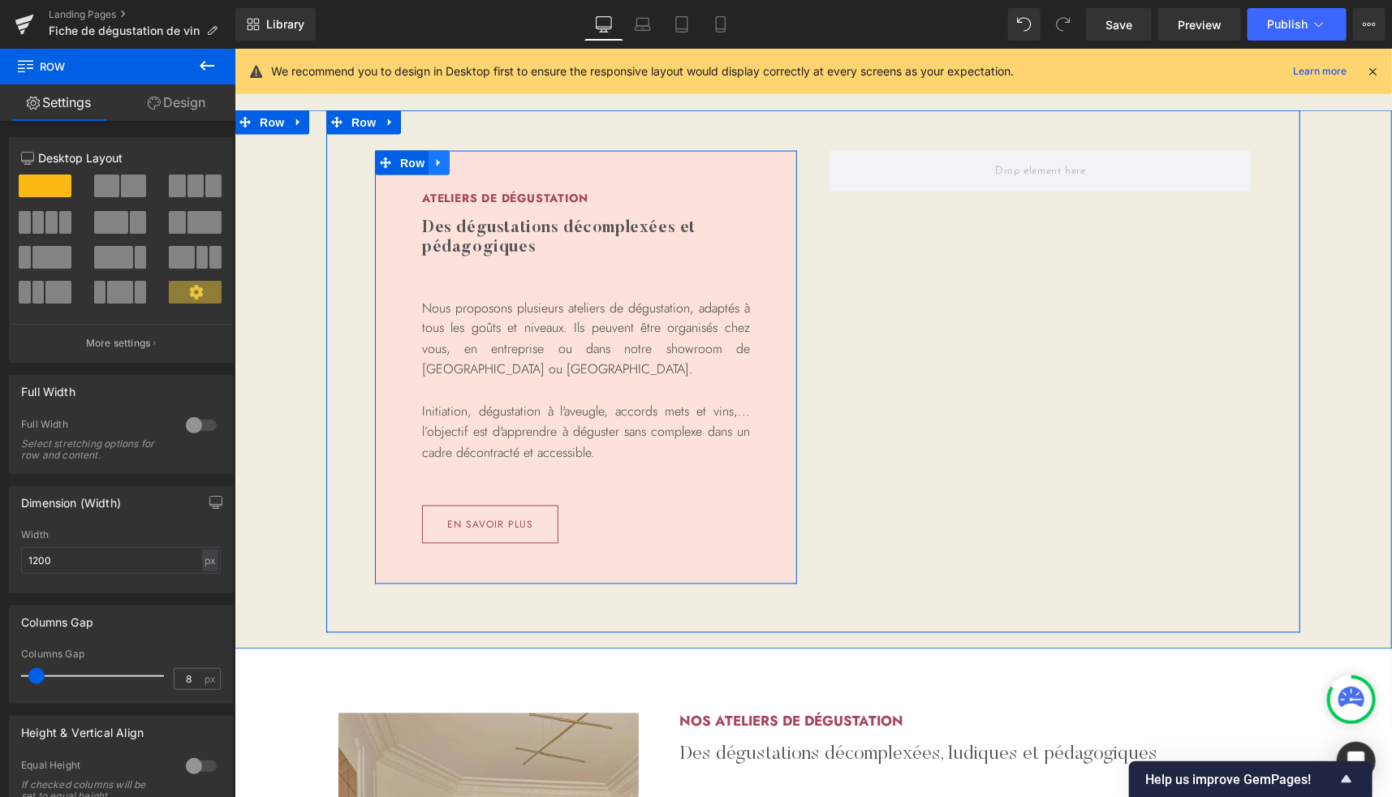
click at [437, 161] on icon at bounding box center [438, 162] width 11 height 12
click at [459, 163] on icon at bounding box center [459, 162] width 11 height 11
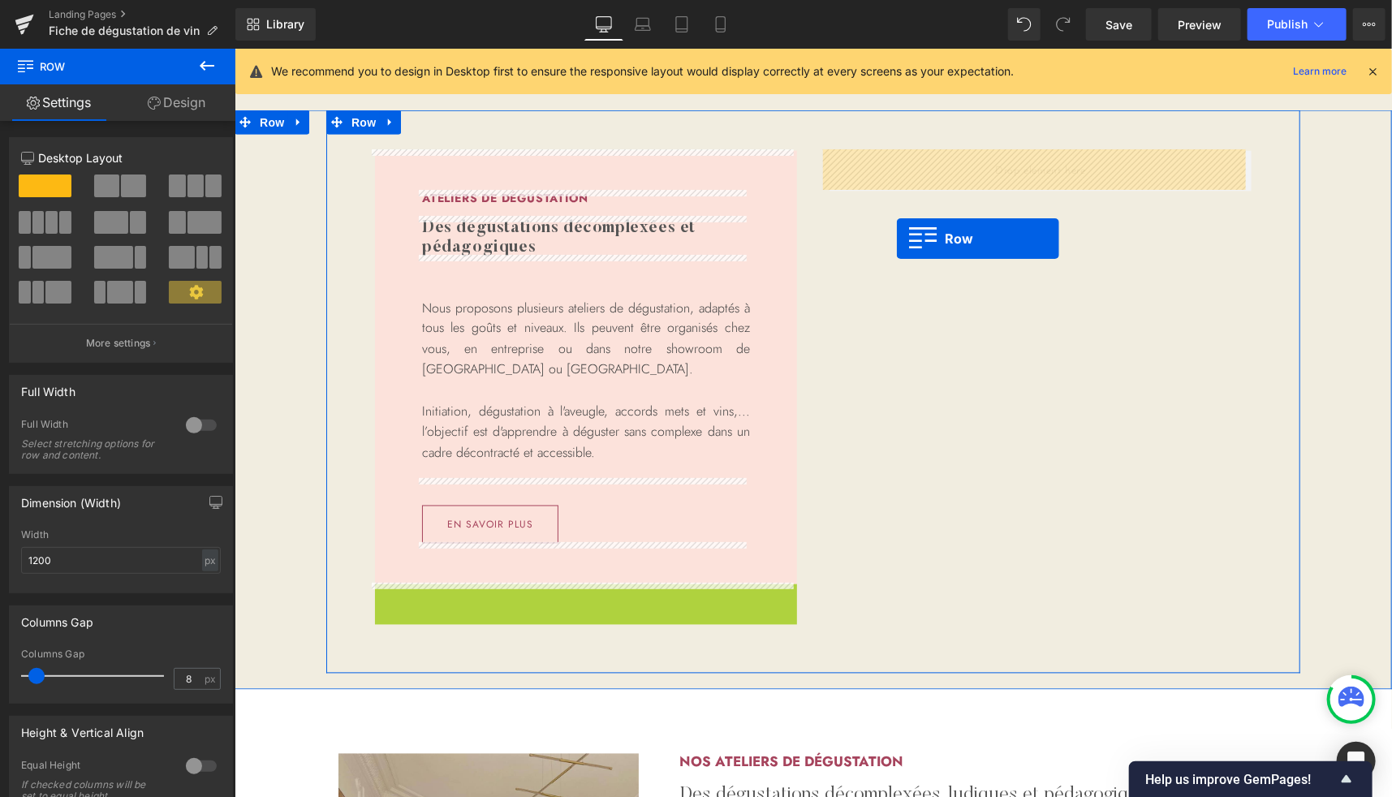
drag, startPoint x: 403, startPoint y: 596, endPoint x: 896, endPoint y: 238, distance: 609.6
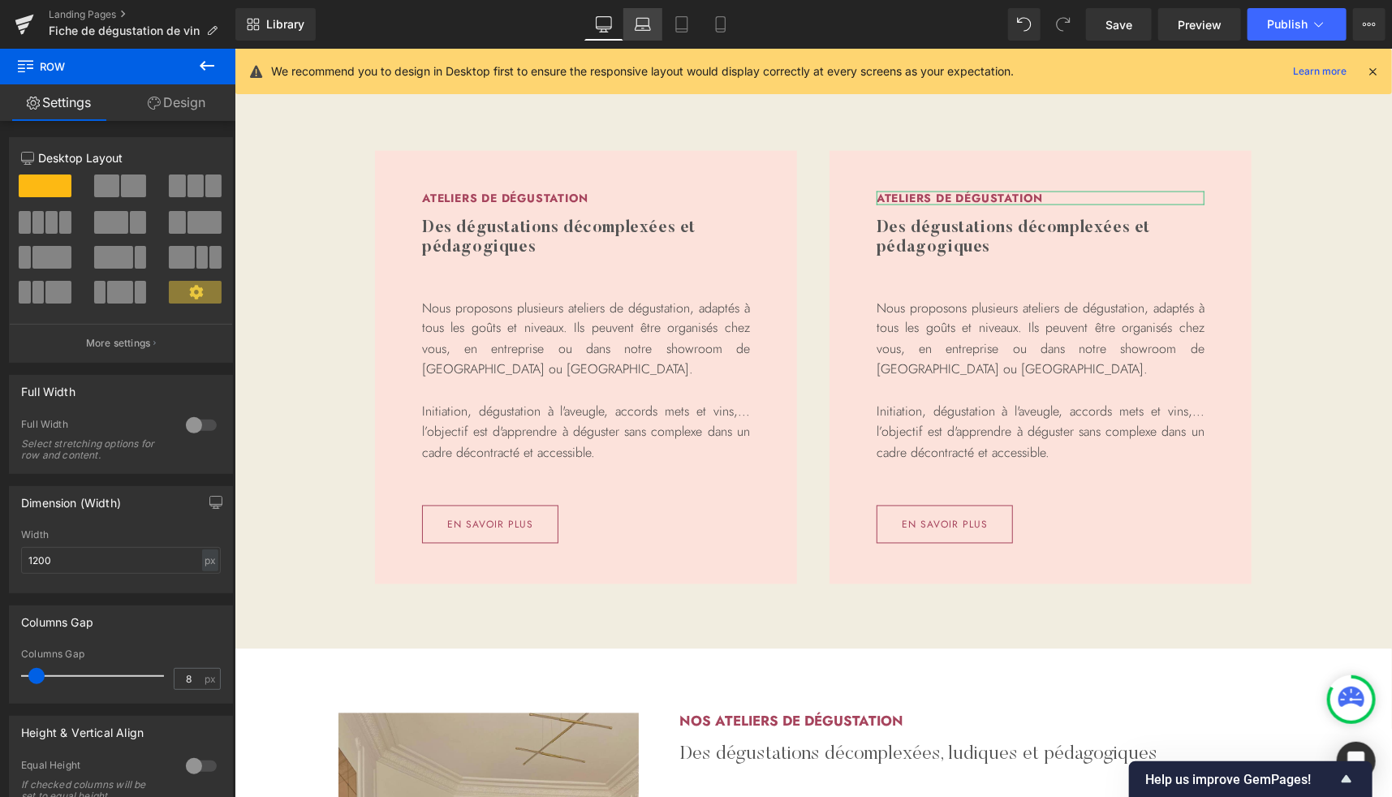
click at [635, 28] on link "Laptop" at bounding box center [642, 24] width 39 height 32
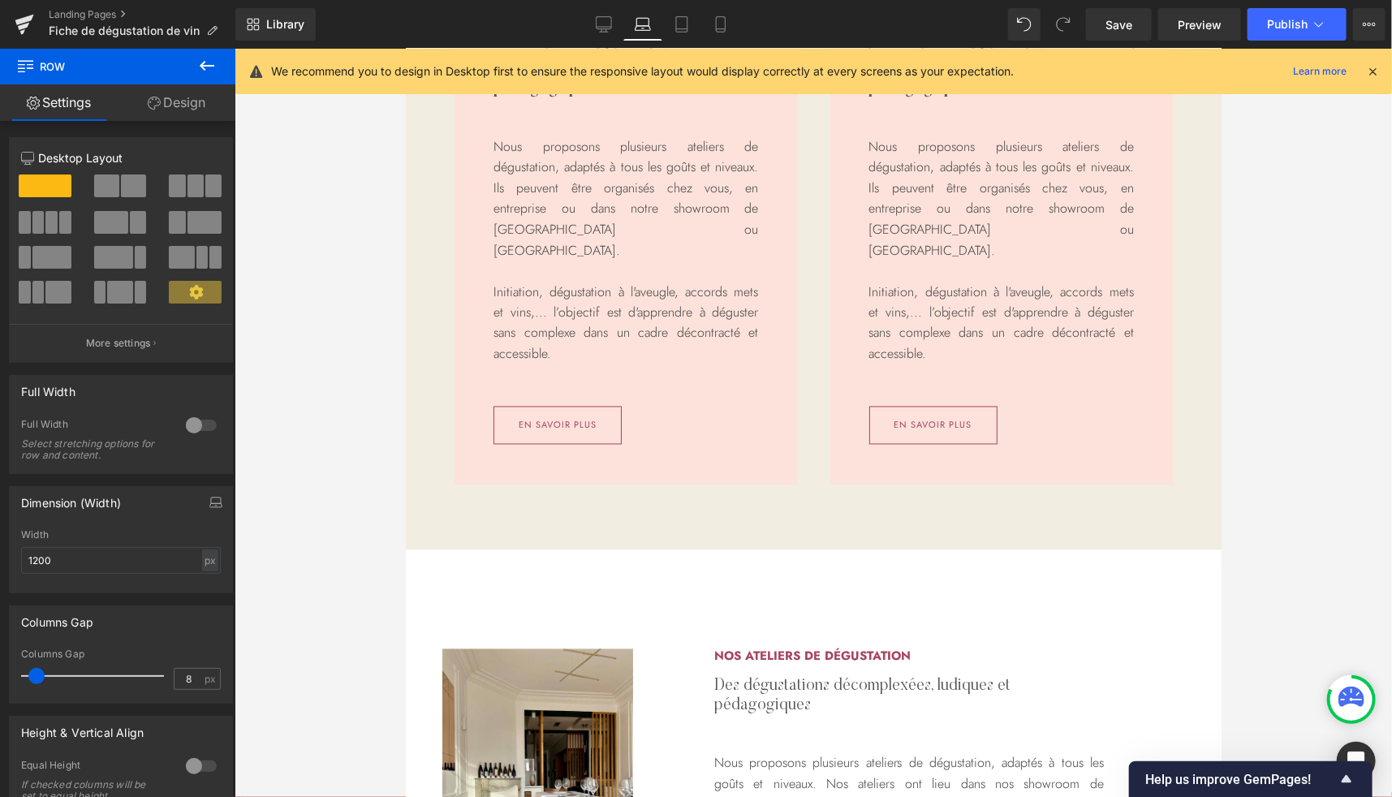
scroll to position [1200, 0]
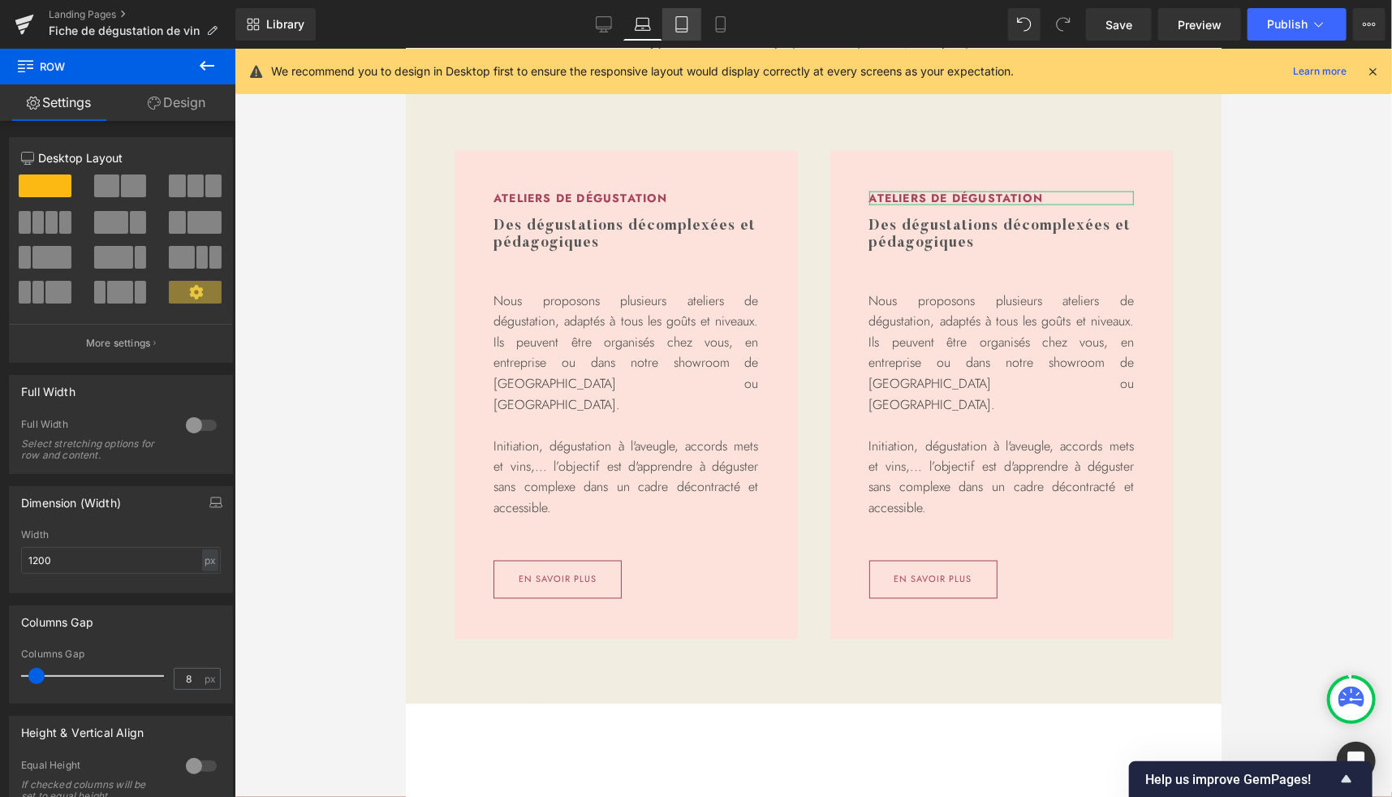
click at [687, 25] on icon at bounding box center [681, 24] width 11 height 15
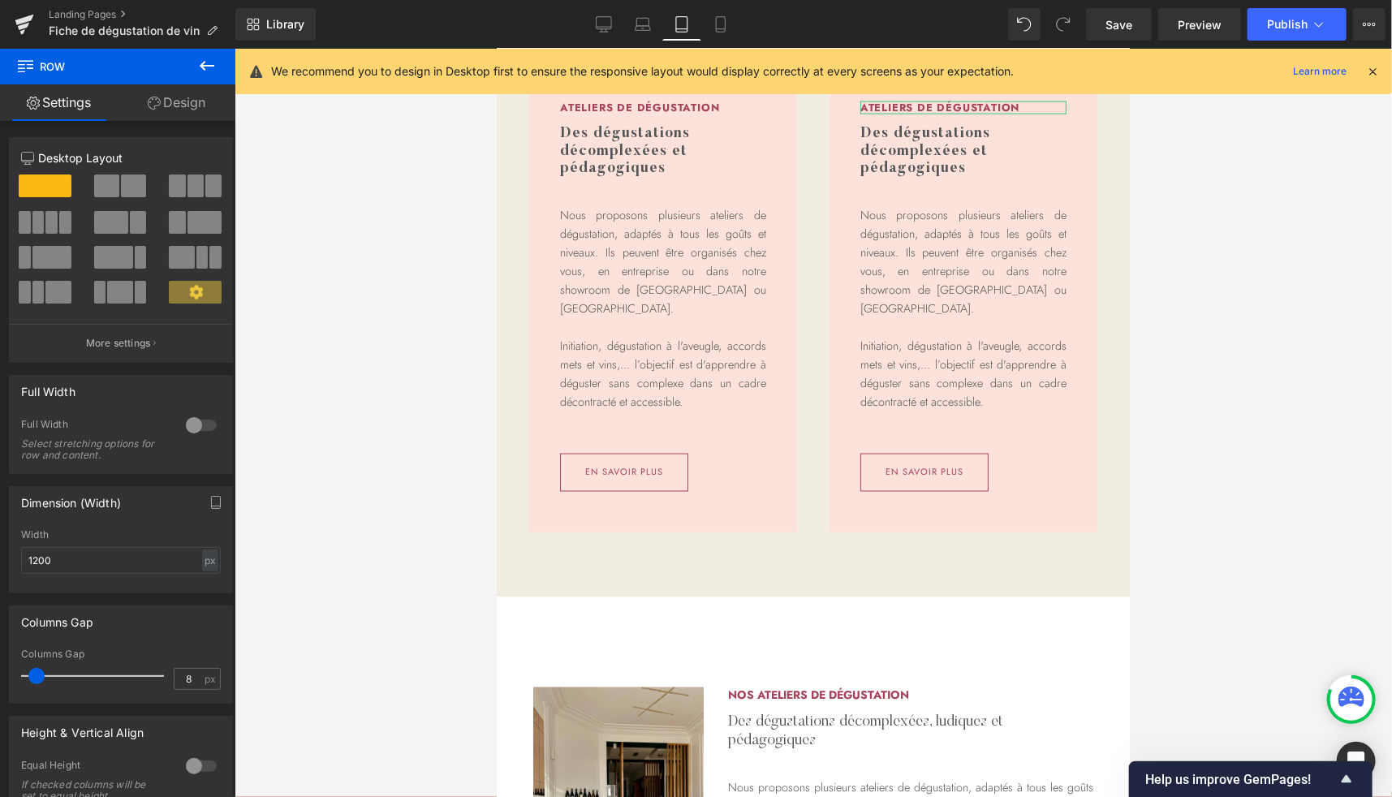
scroll to position [1129, 0]
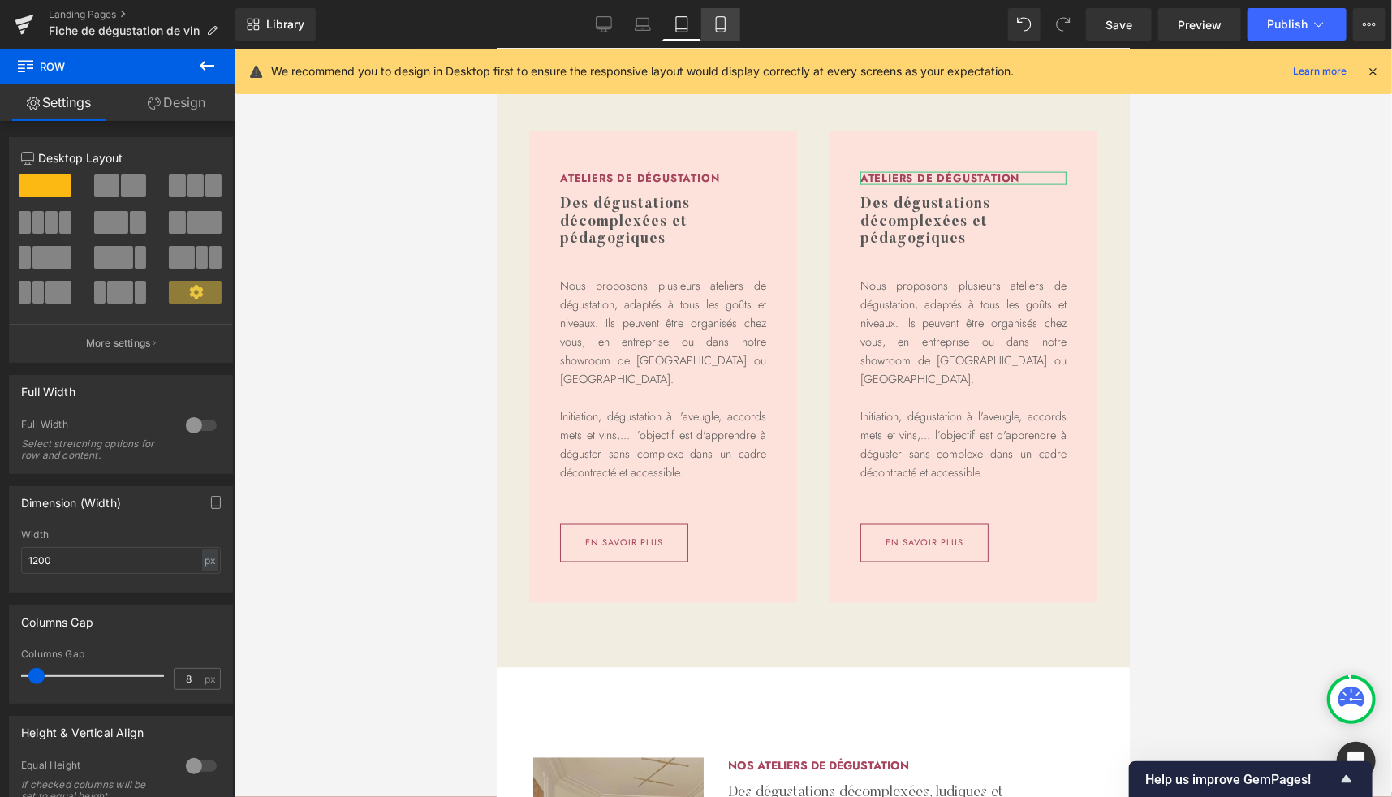
click at [717, 30] on icon at bounding box center [721, 24] width 16 height 16
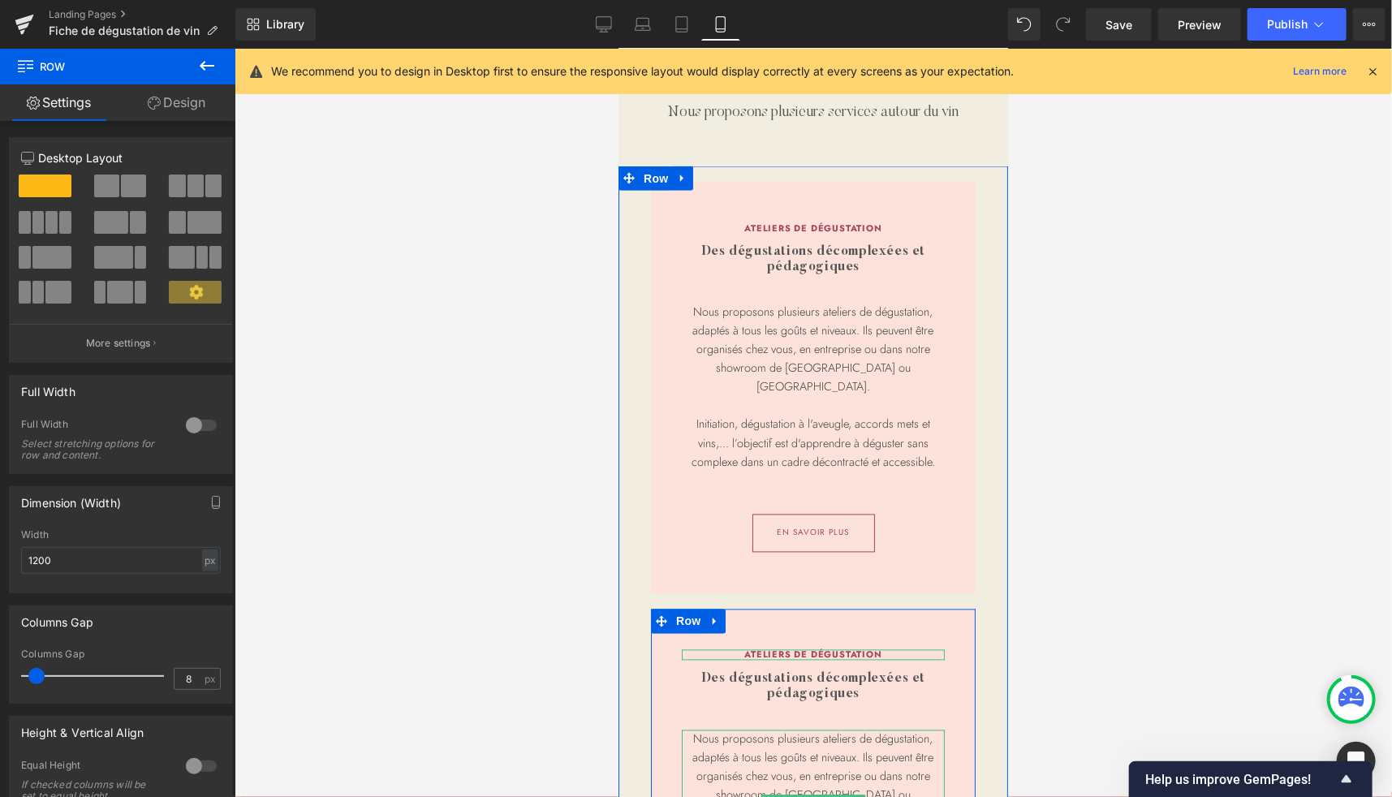
scroll to position [1431, 0]
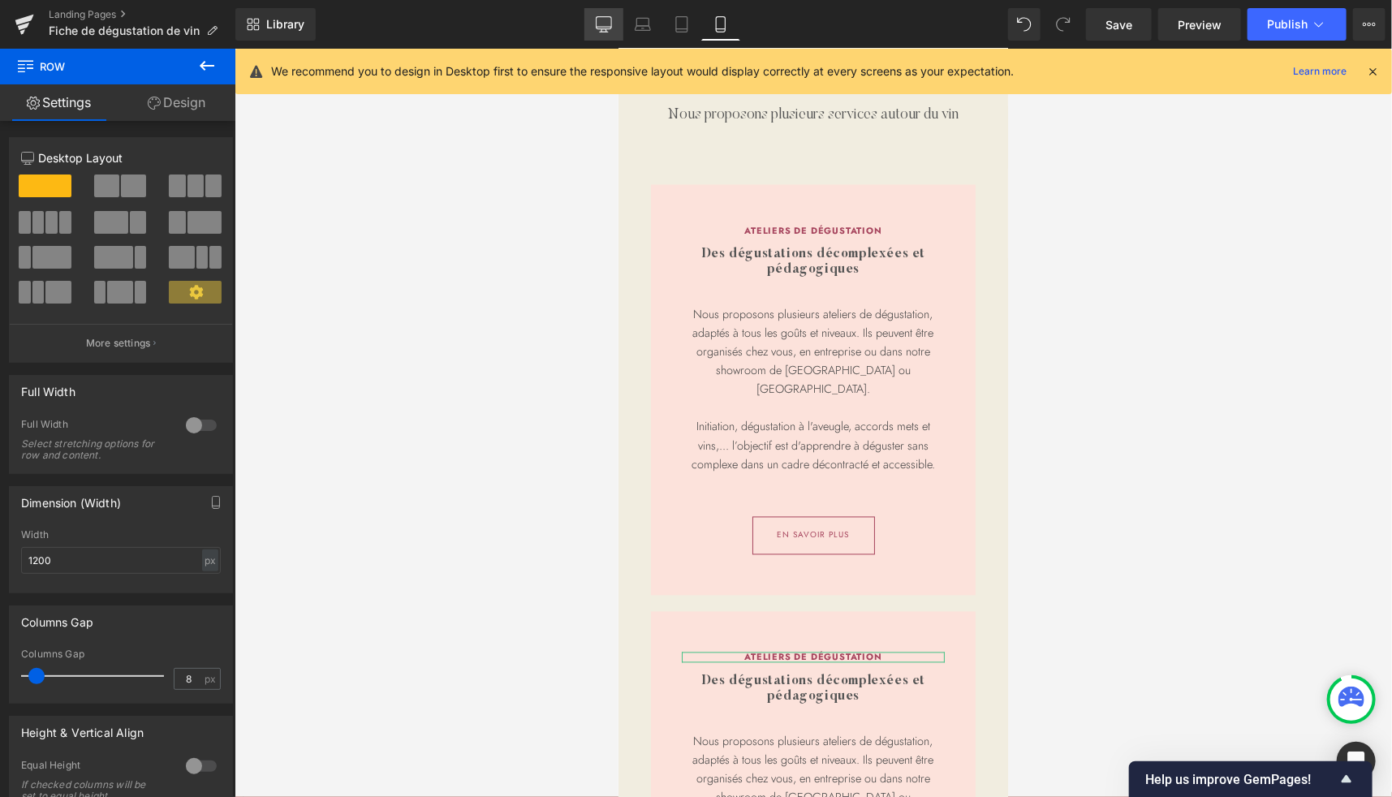
click at [610, 24] on icon at bounding box center [604, 24] width 16 height 16
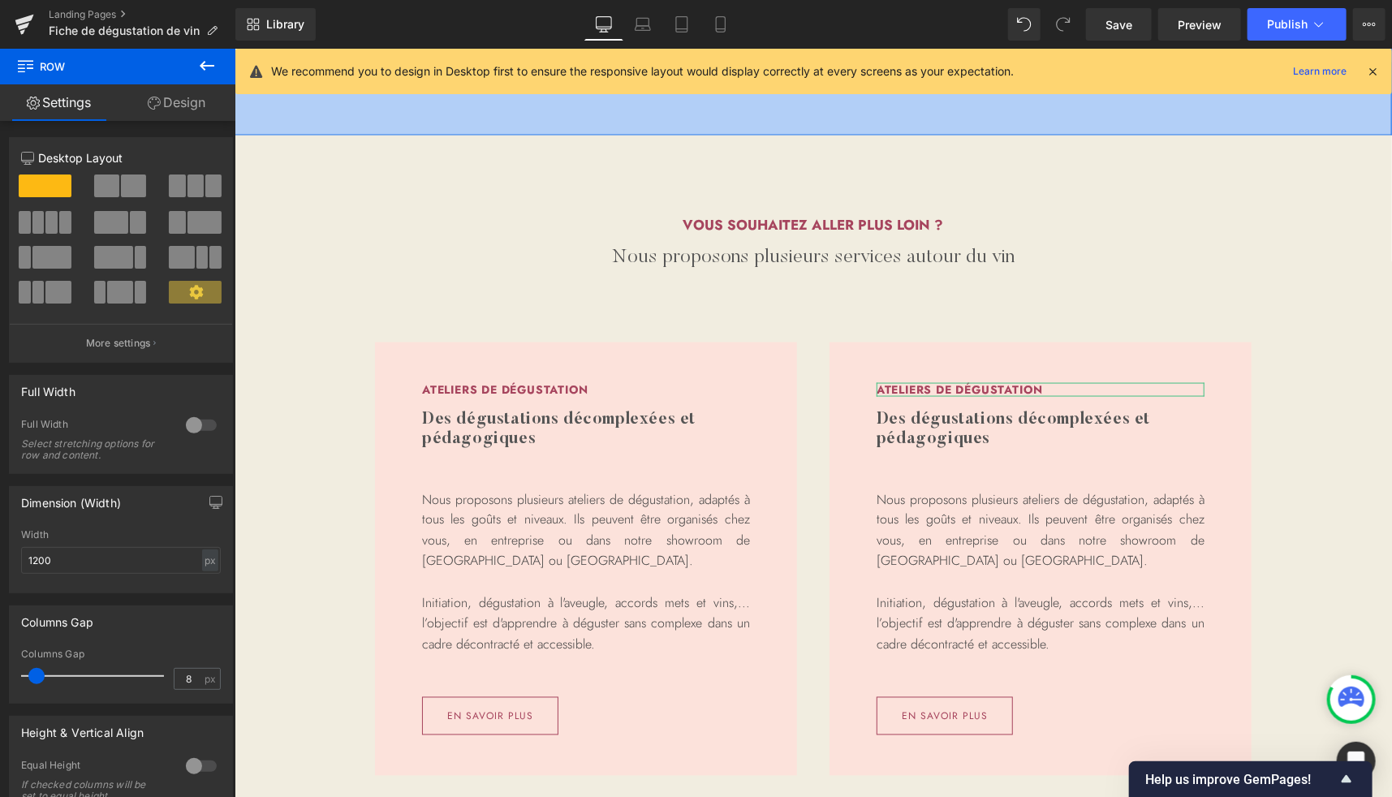
scroll to position [1163, 0]
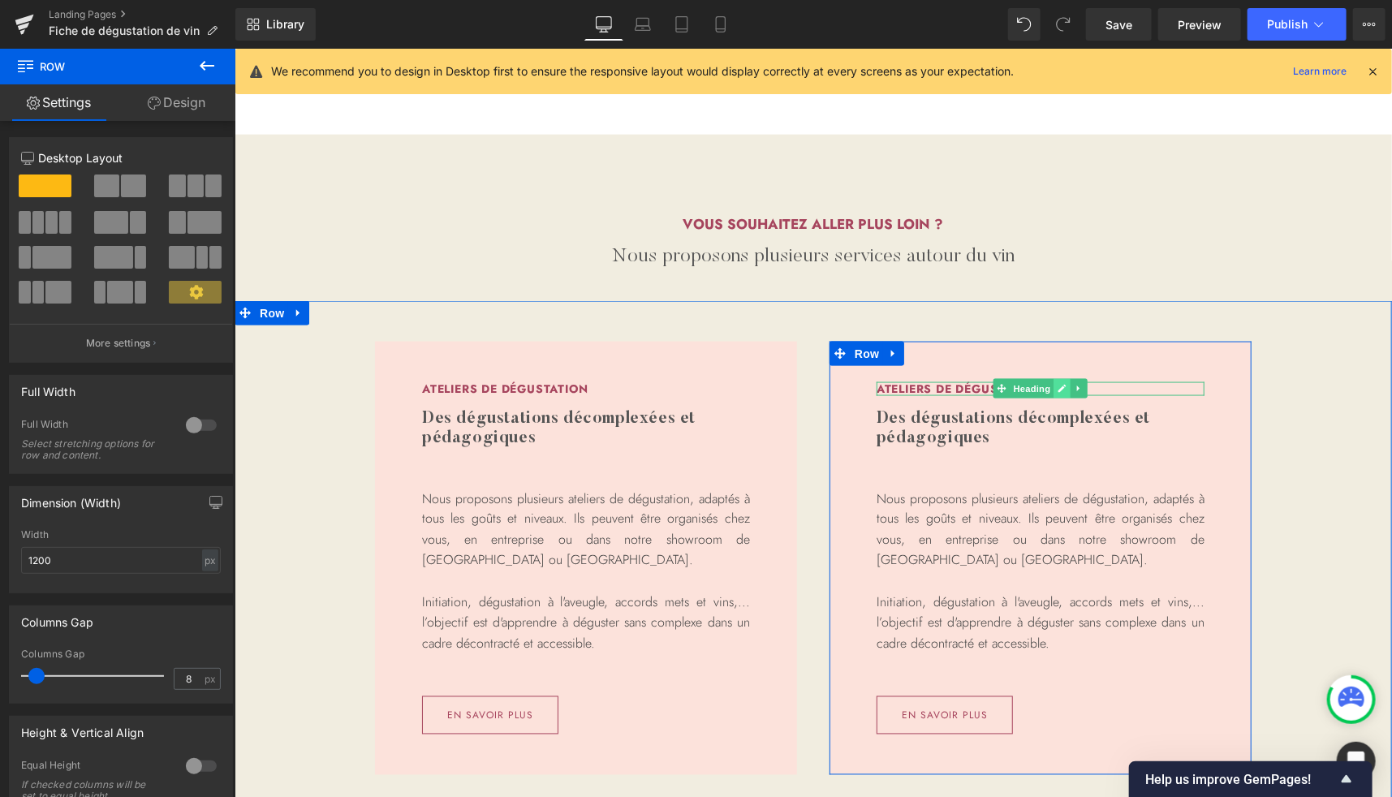
click at [1058, 389] on icon at bounding box center [1062, 388] width 8 height 8
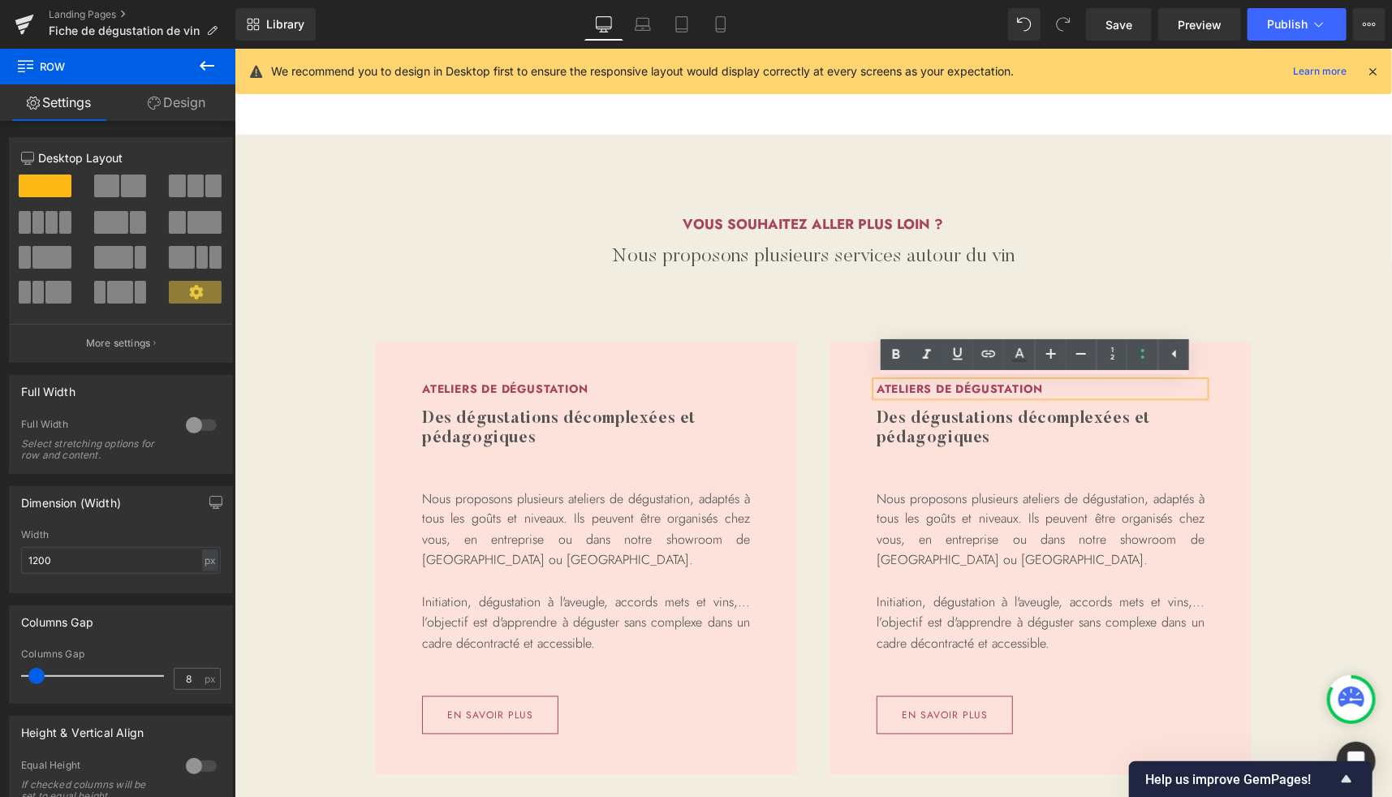
click at [993, 388] on h3 "Ateliers de dégustation" at bounding box center [1040, 388] width 328 height 14
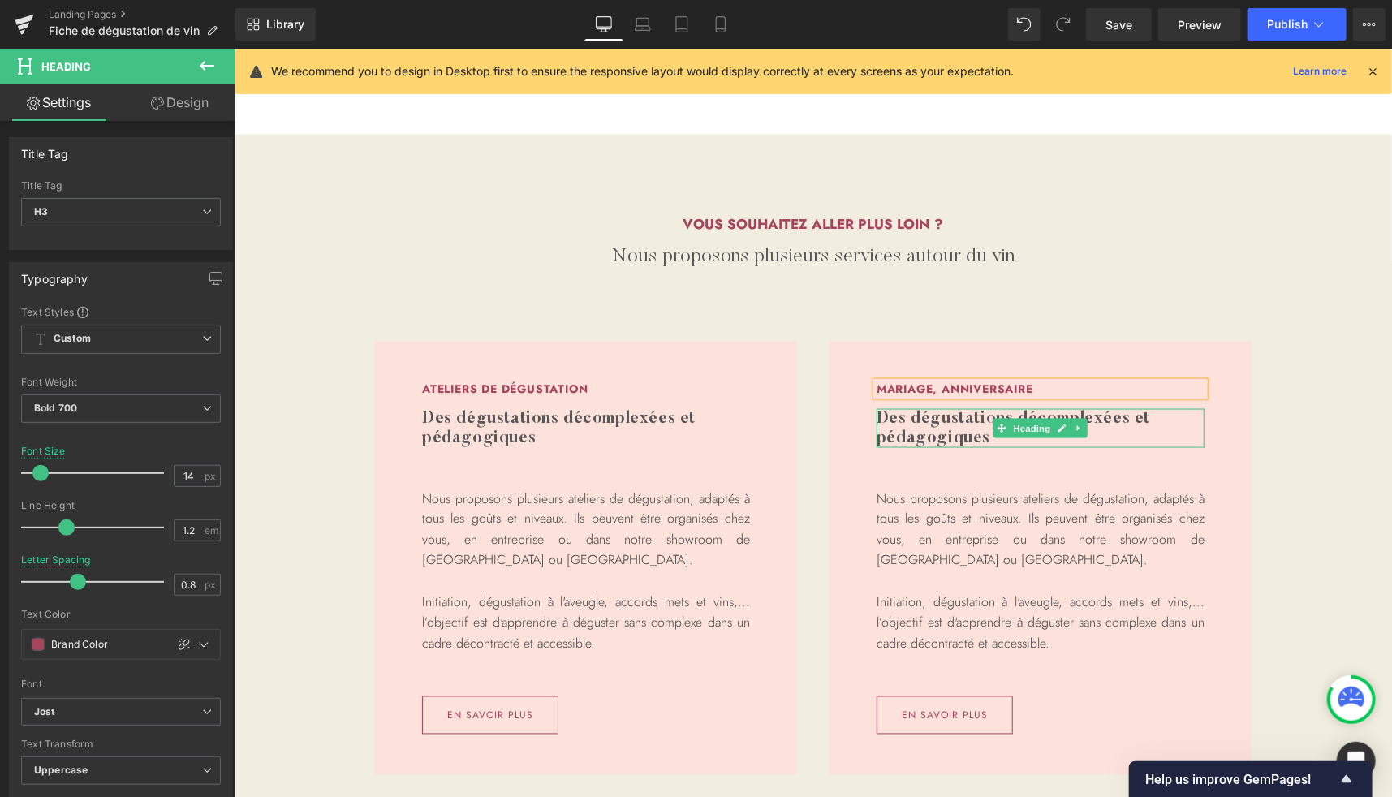
click at [901, 428] on h3 "Des dégustations décomplexées et pédagogiques" at bounding box center [1040, 427] width 328 height 39
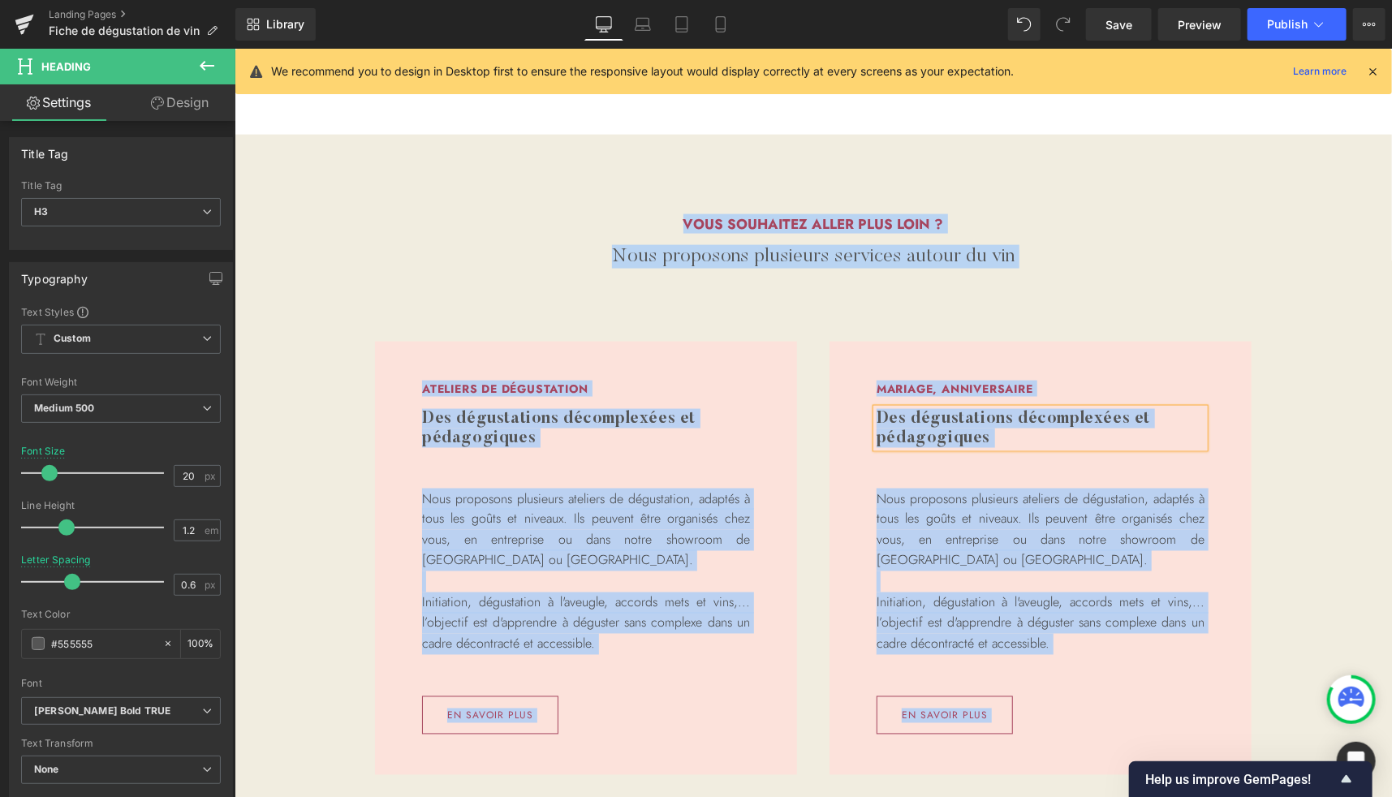
click at [901, 428] on h3 "Des dégustations décomplexées et pédagogiques" at bounding box center [1040, 427] width 328 height 39
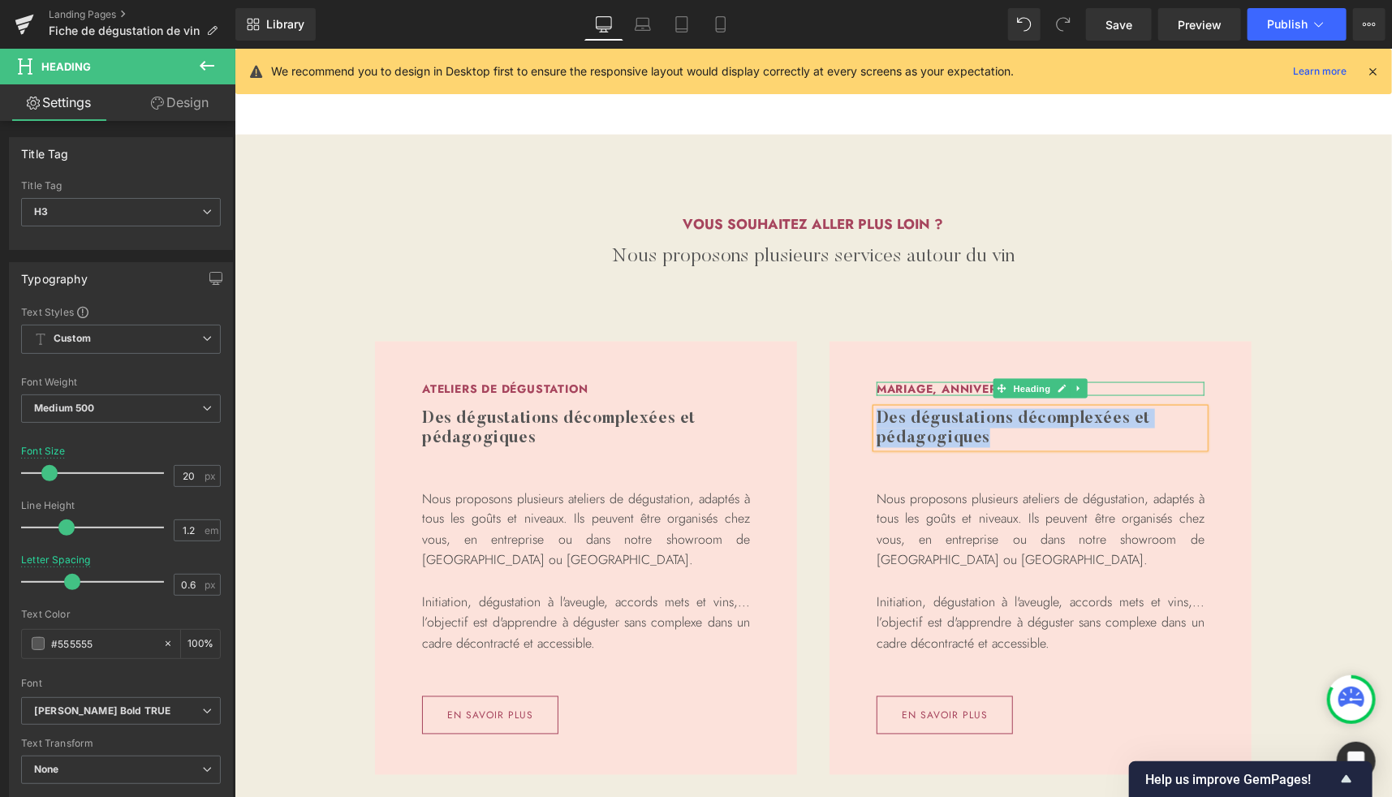
click at [957, 386] on h3 "Mariage, anniversaire" at bounding box center [1040, 388] width 328 height 14
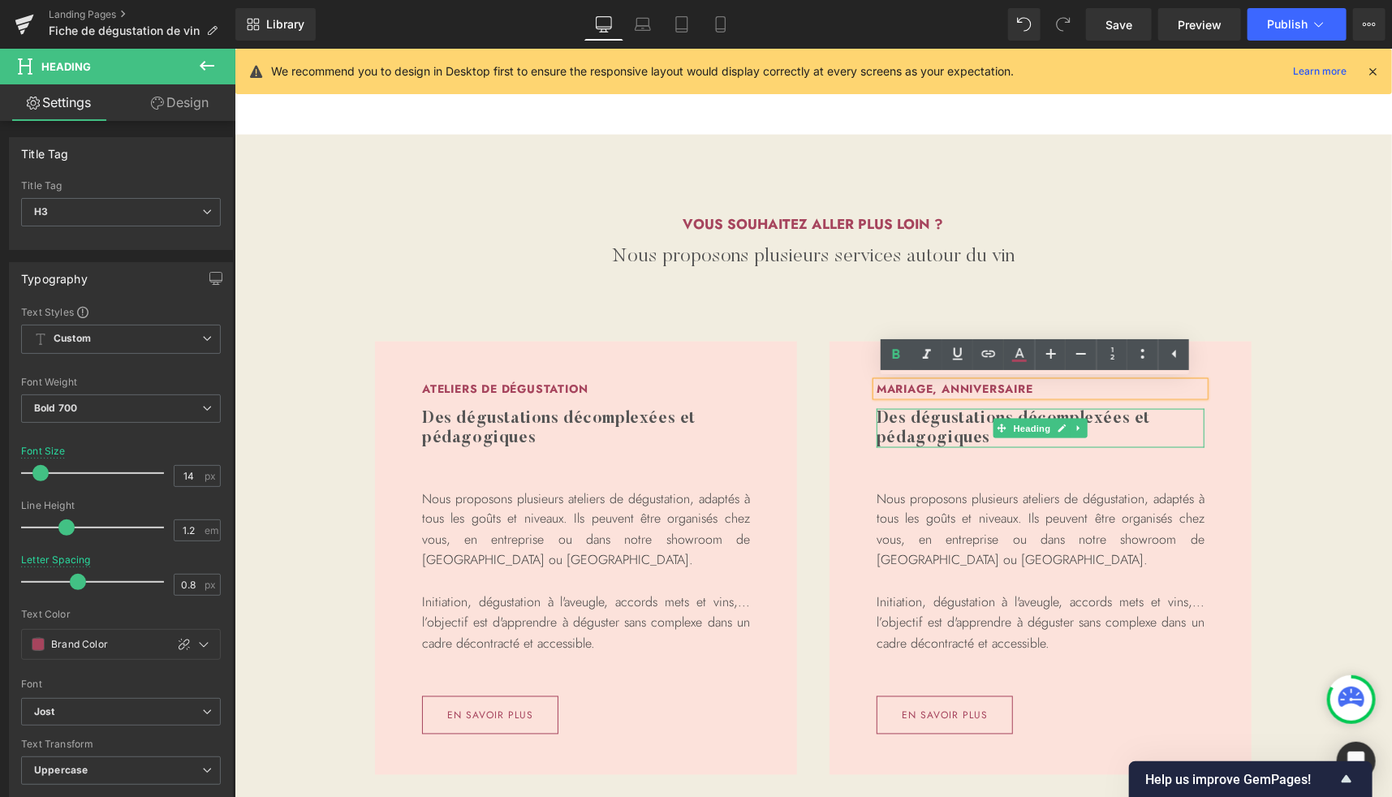
click at [937, 430] on h3 "Des dégustations décomplexées et pédagogiques" at bounding box center [1040, 427] width 328 height 39
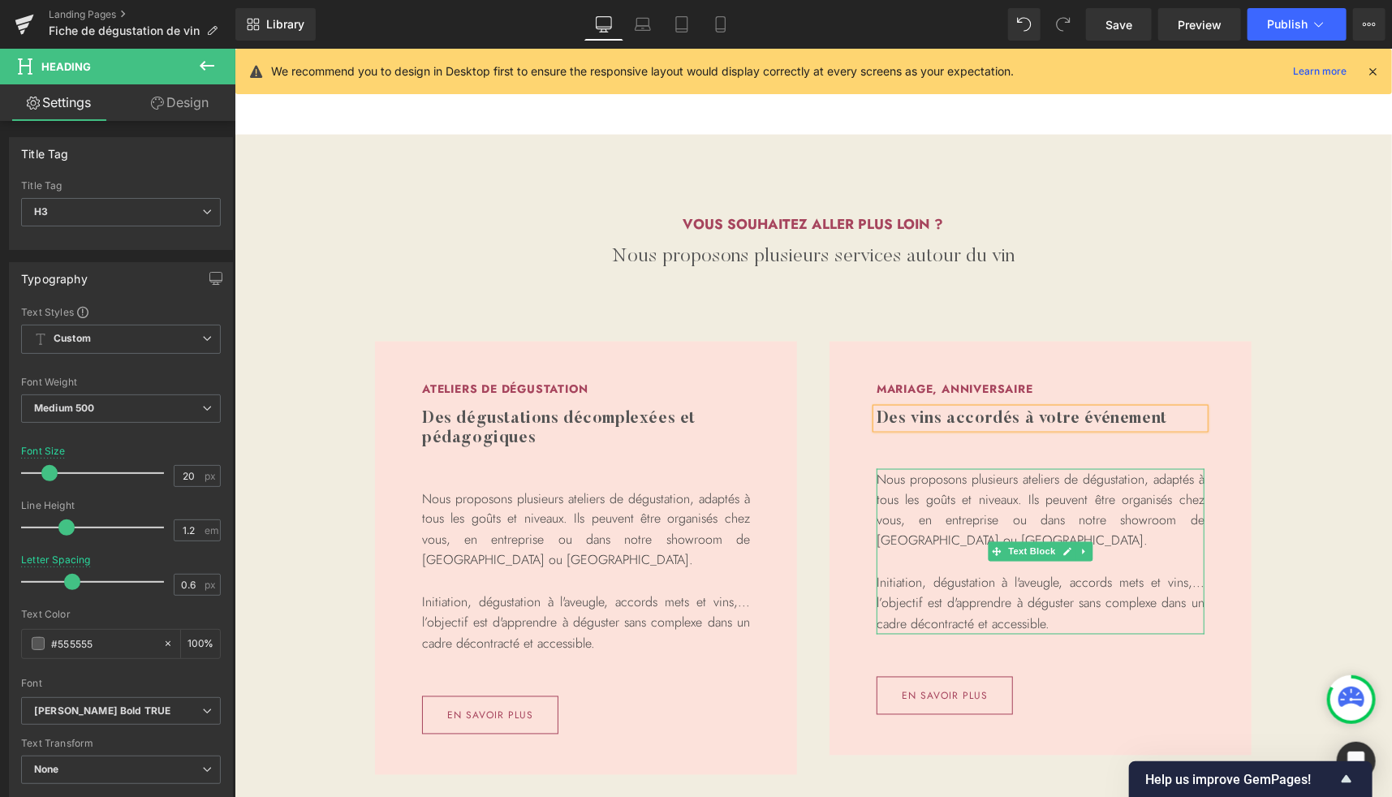
click at [958, 492] on p "Nous proposons plusieurs ateliers de dégustation, adaptés à tous les goûts et n…" at bounding box center [1040, 509] width 328 height 83
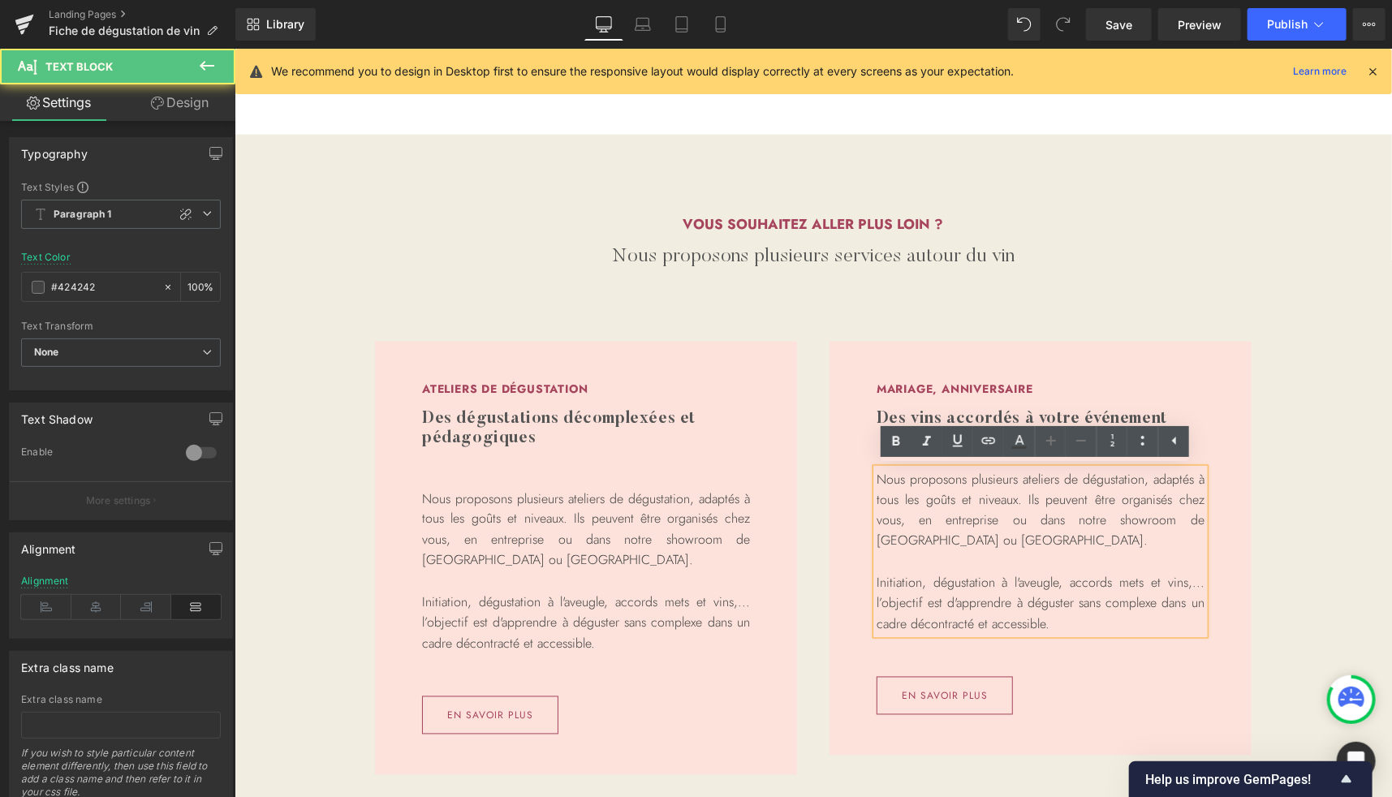
click at [922, 503] on p "Nous proposons plusieurs ateliers de dégustation, adaptés à tous les goûts et n…" at bounding box center [1040, 509] width 328 height 83
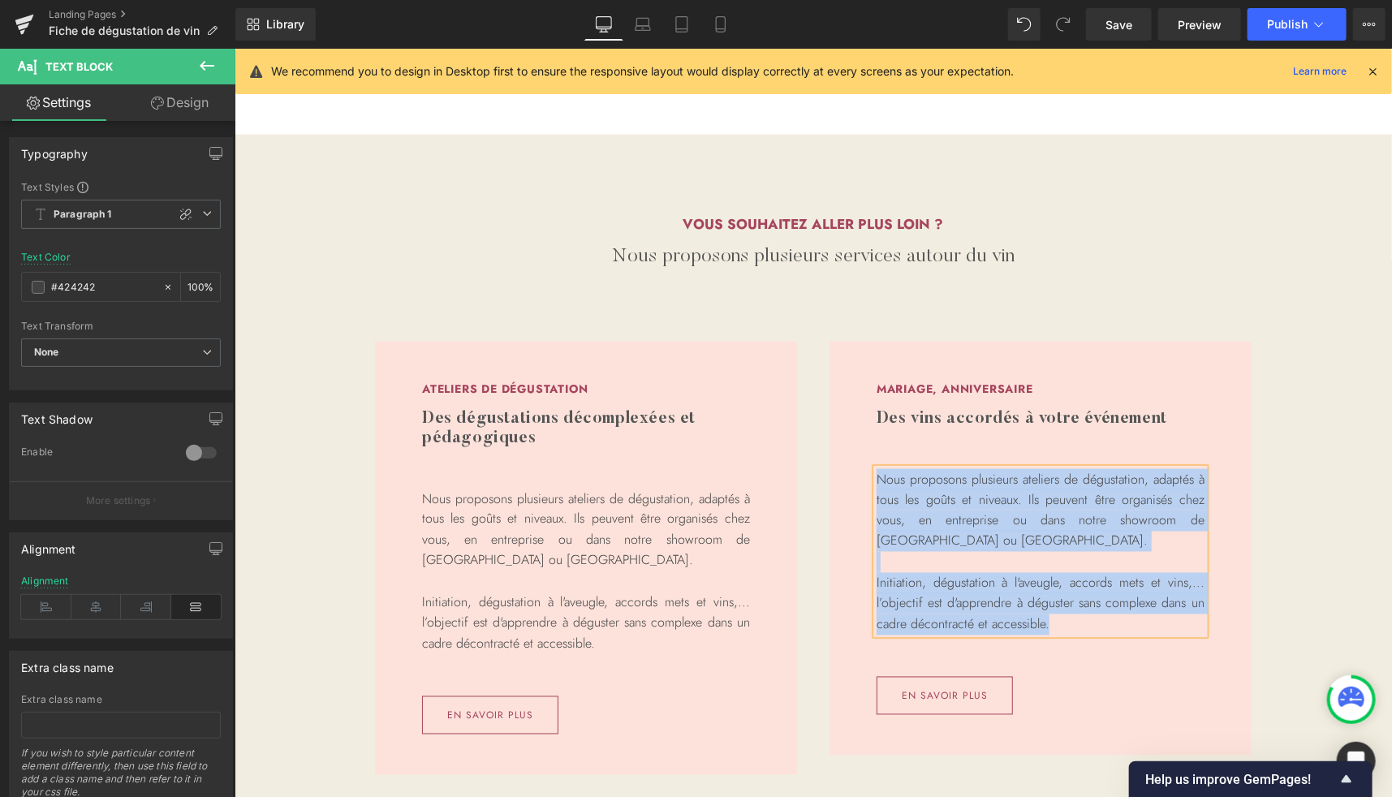
paste div
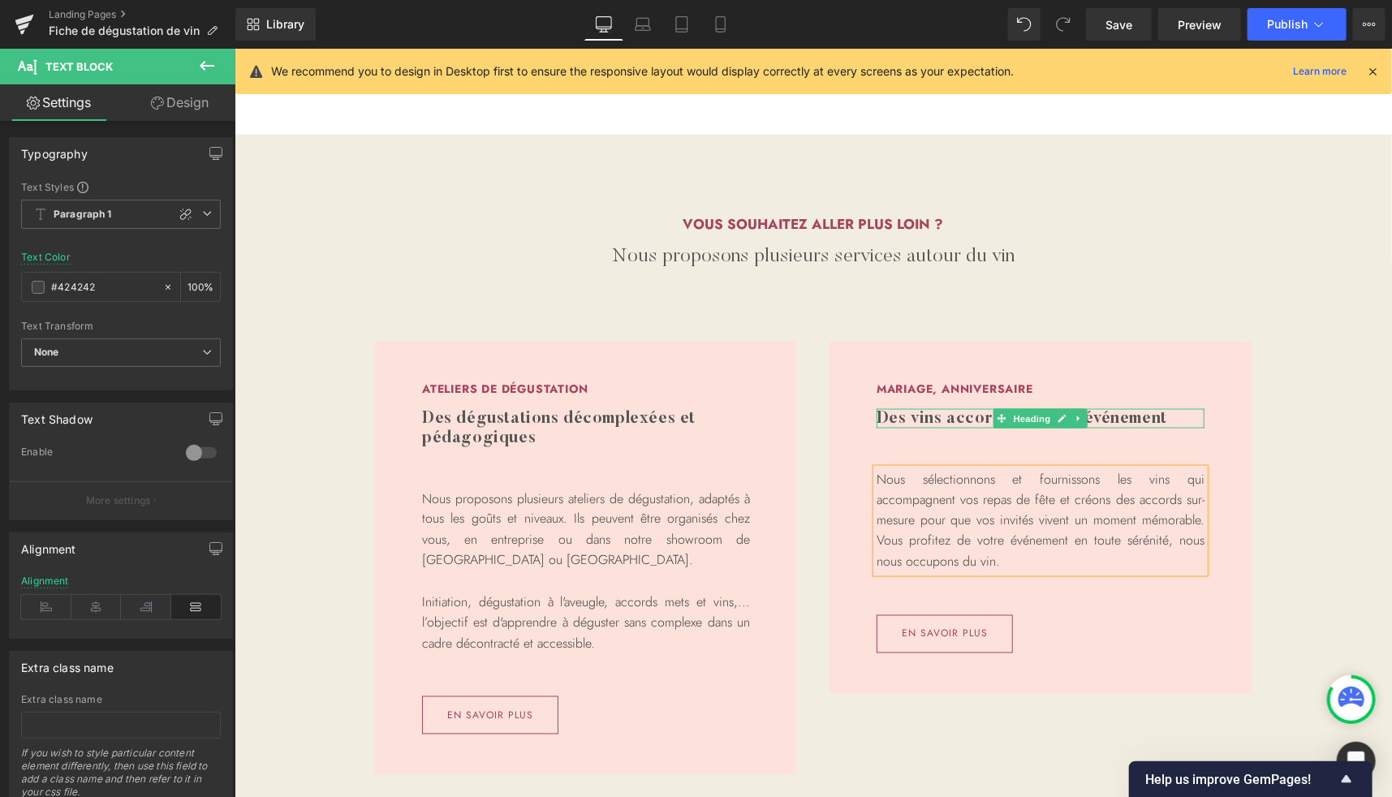
click at [1131, 411] on h3 "Des vins accordés à votre événement" at bounding box center [1040, 417] width 328 height 19
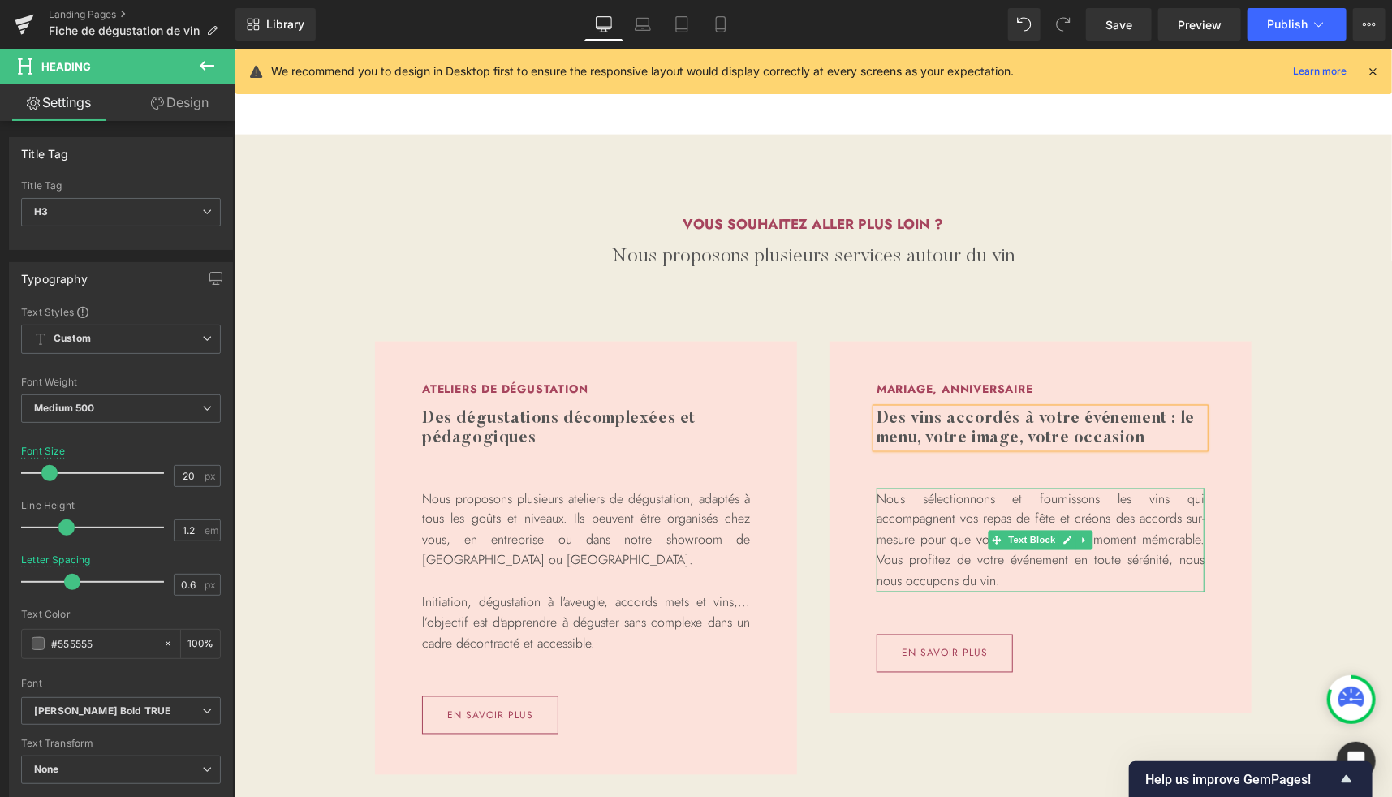
click at [1057, 504] on p "Nous sélectionnons et fournissons les vins qui accompagnent vos repas de fête e…" at bounding box center [1040, 540] width 328 height 104
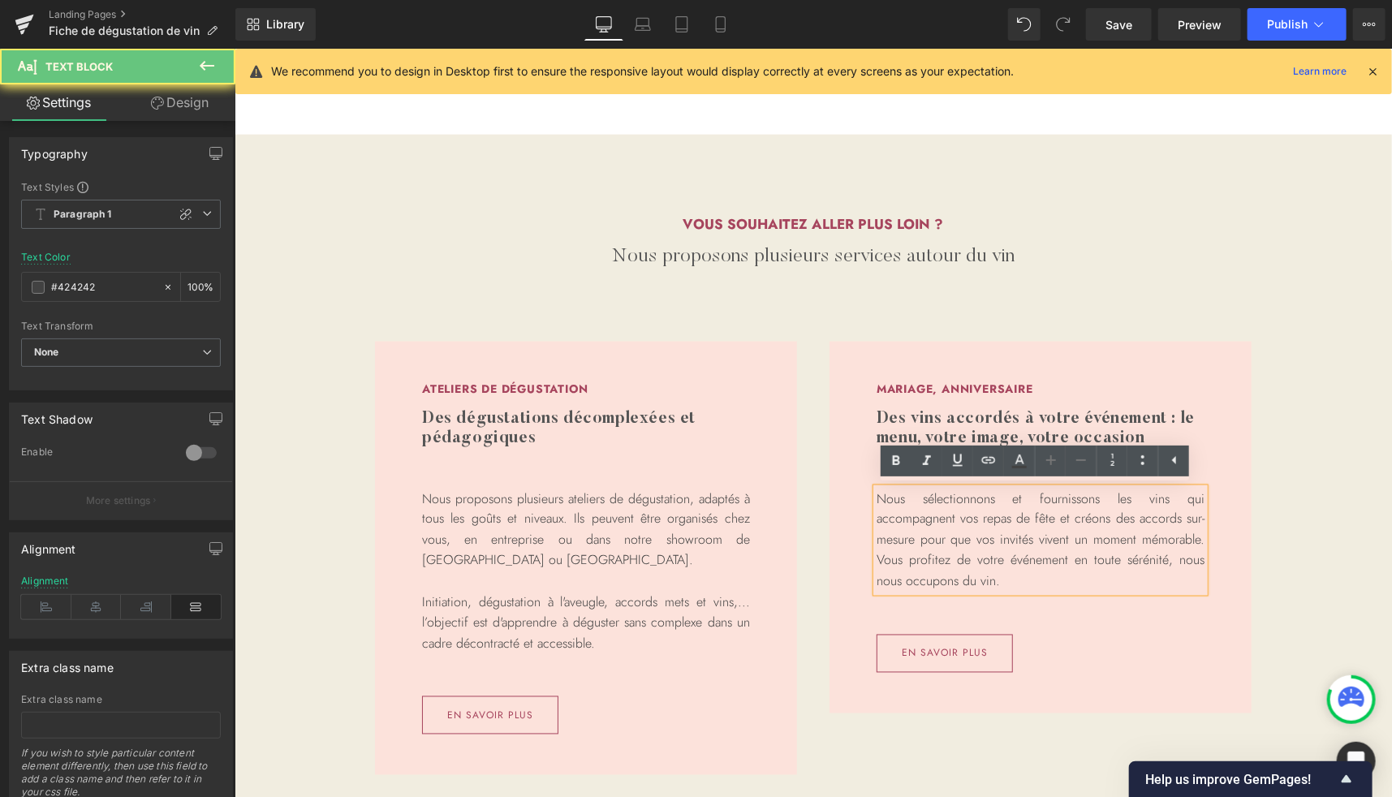
click at [1006, 521] on p "Nous sélectionnons et fournissons les vins qui accompagnent vos repas de fête e…" at bounding box center [1040, 540] width 328 height 104
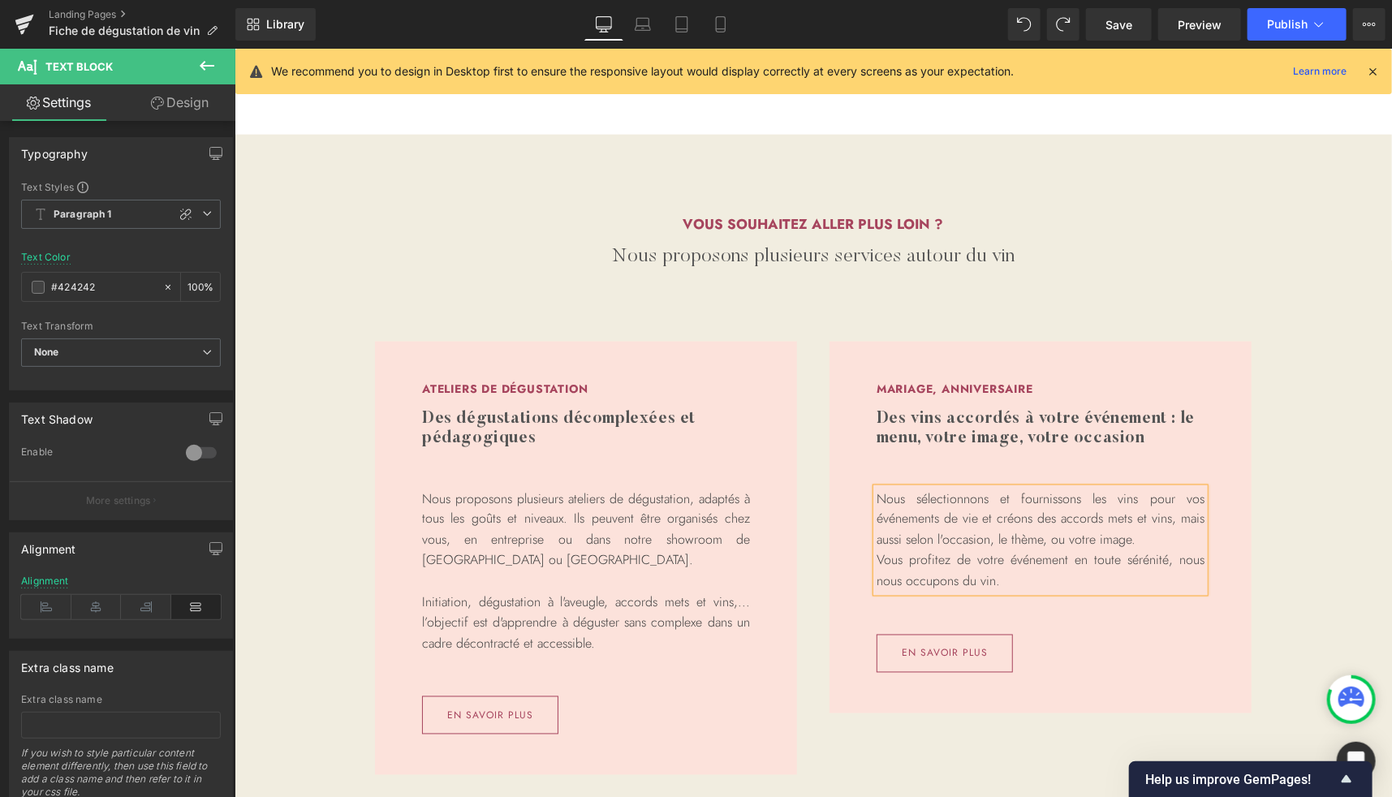
click at [1068, 533] on p "Nous sélectionnons et fournissons les vins pour vos événements de vie et créons…" at bounding box center [1040, 519] width 328 height 62
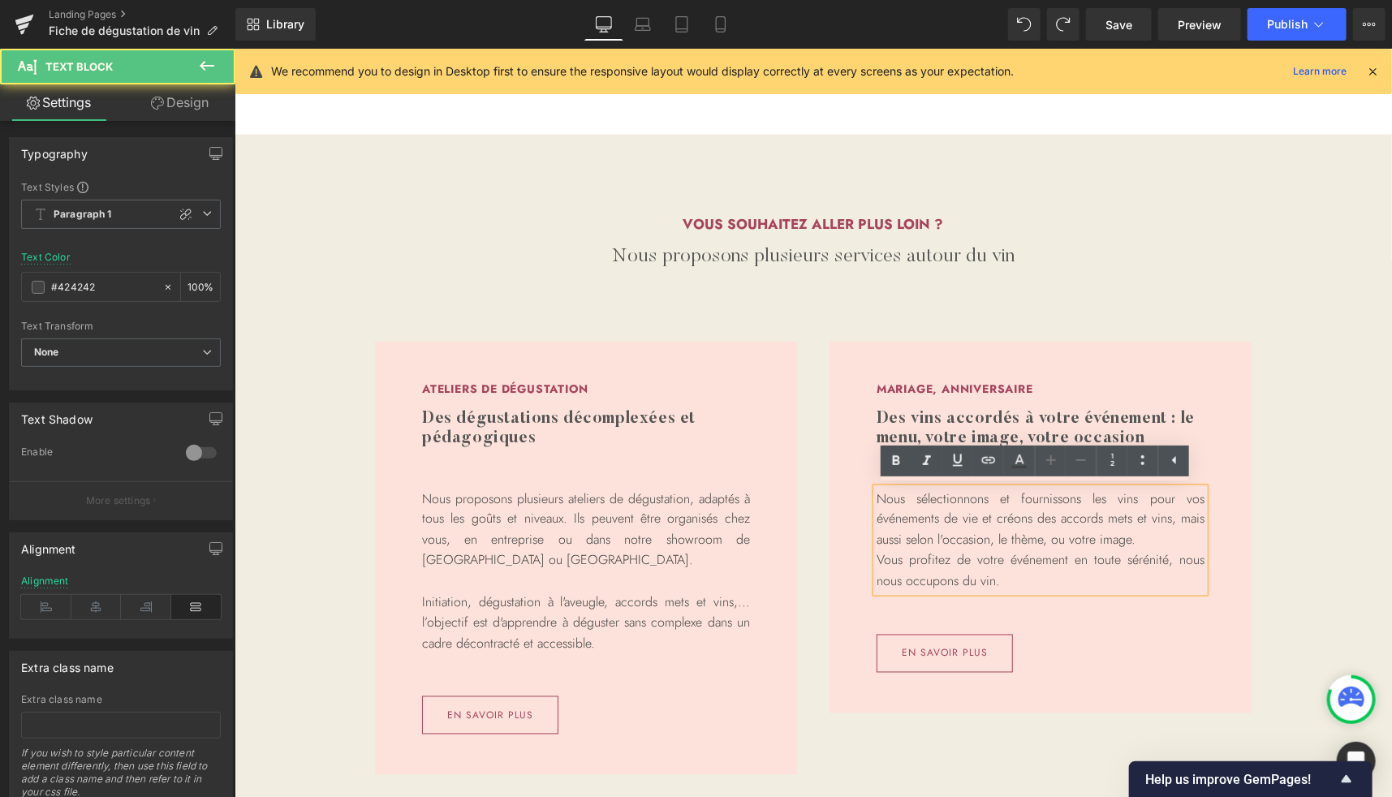
click at [1294, 525] on div "Ateliers de dégustation Heading Des dégustations décomplexées et pédagogiques H…" at bounding box center [812, 562] width 1157 height 524
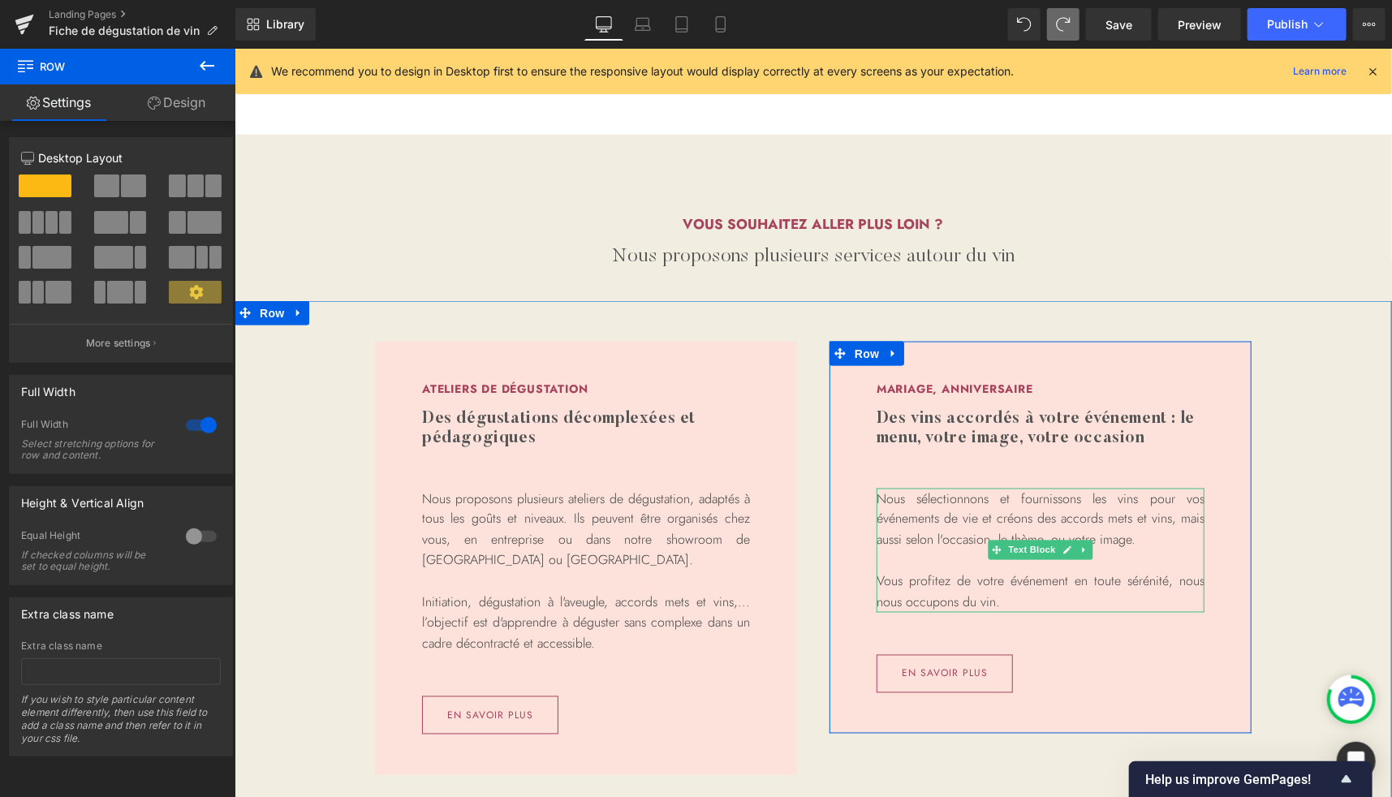
click at [970, 524] on p "Nous sélectionnons et fournissons les vins pour vos événements de vie et créons…" at bounding box center [1040, 519] width 328 height 62
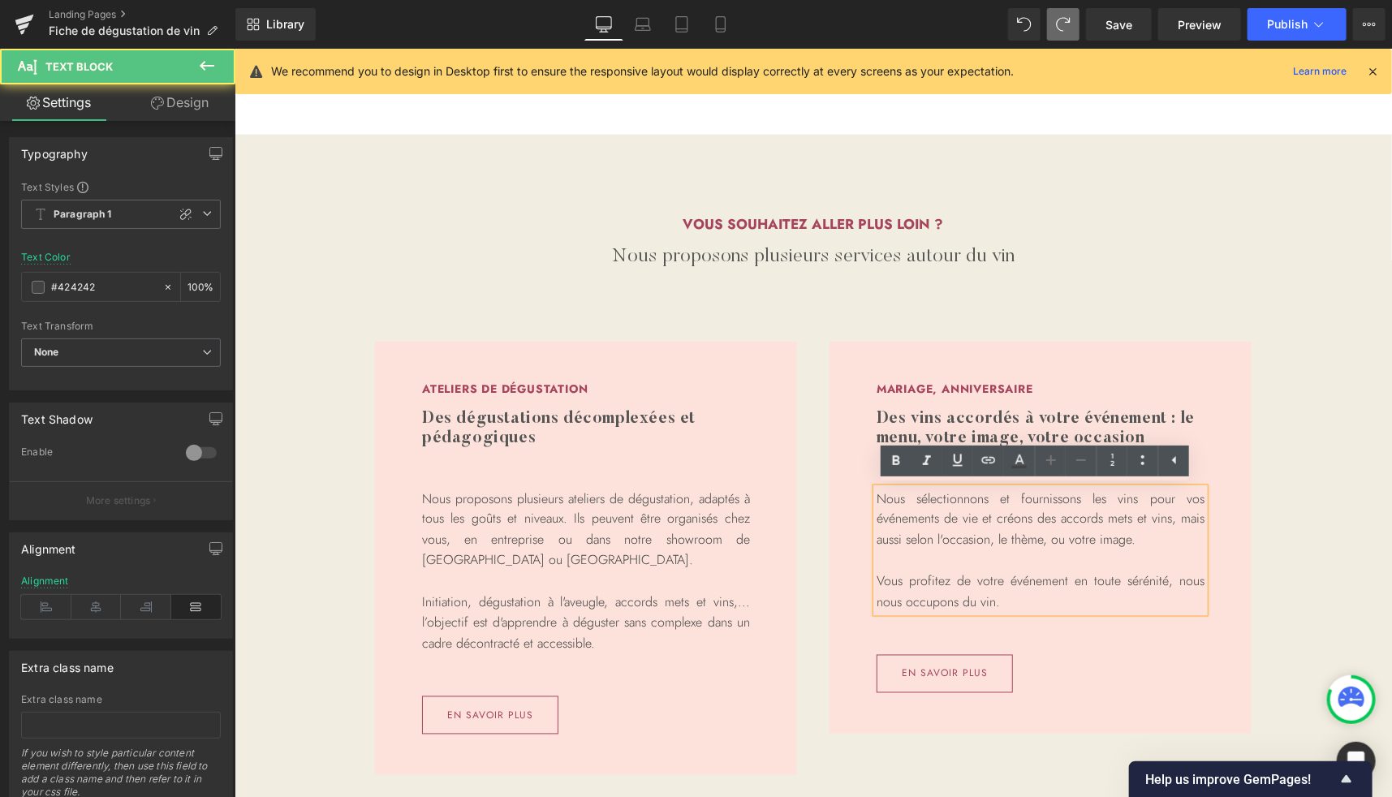
click at [959, 551] on p at bounding box center [1040, 559] width 328 height 21
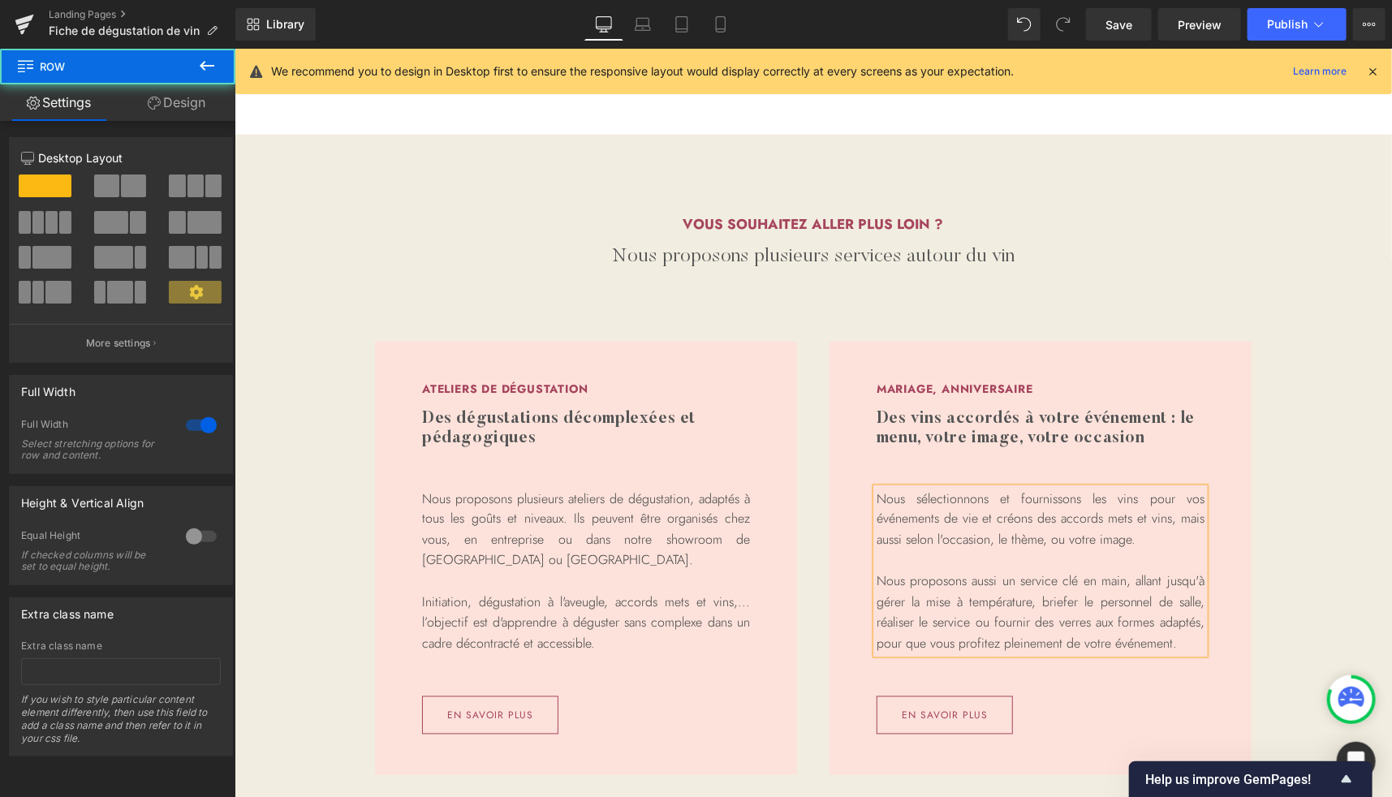
click at [1307, 442] on div "Ateliers de dégustation Heading Des dégustations décomplexées et pédagogiques H…" at bounding box center [812, 562] width 1157 height 524
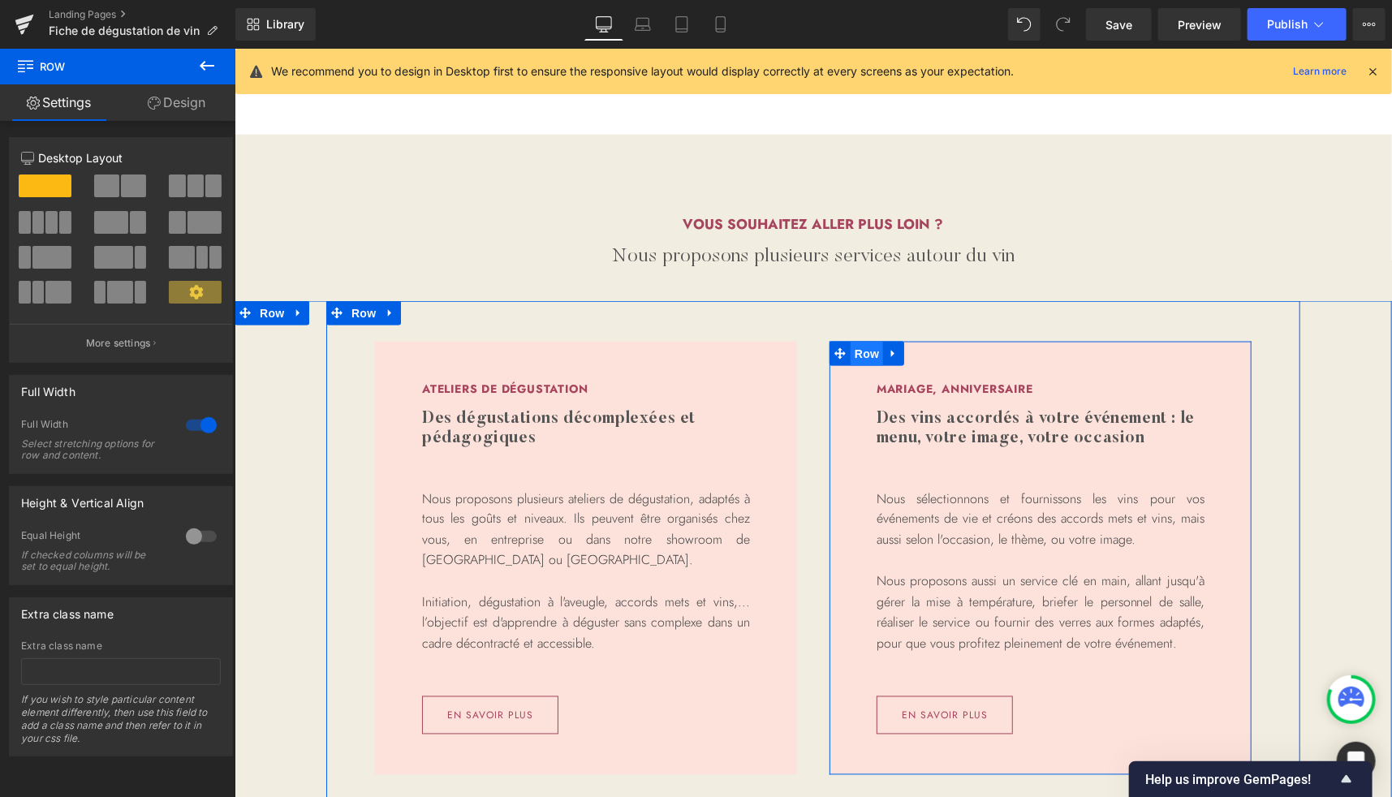
click at [856, 352] on span "Row" at bounding box center [866, 353] width 32 height 24
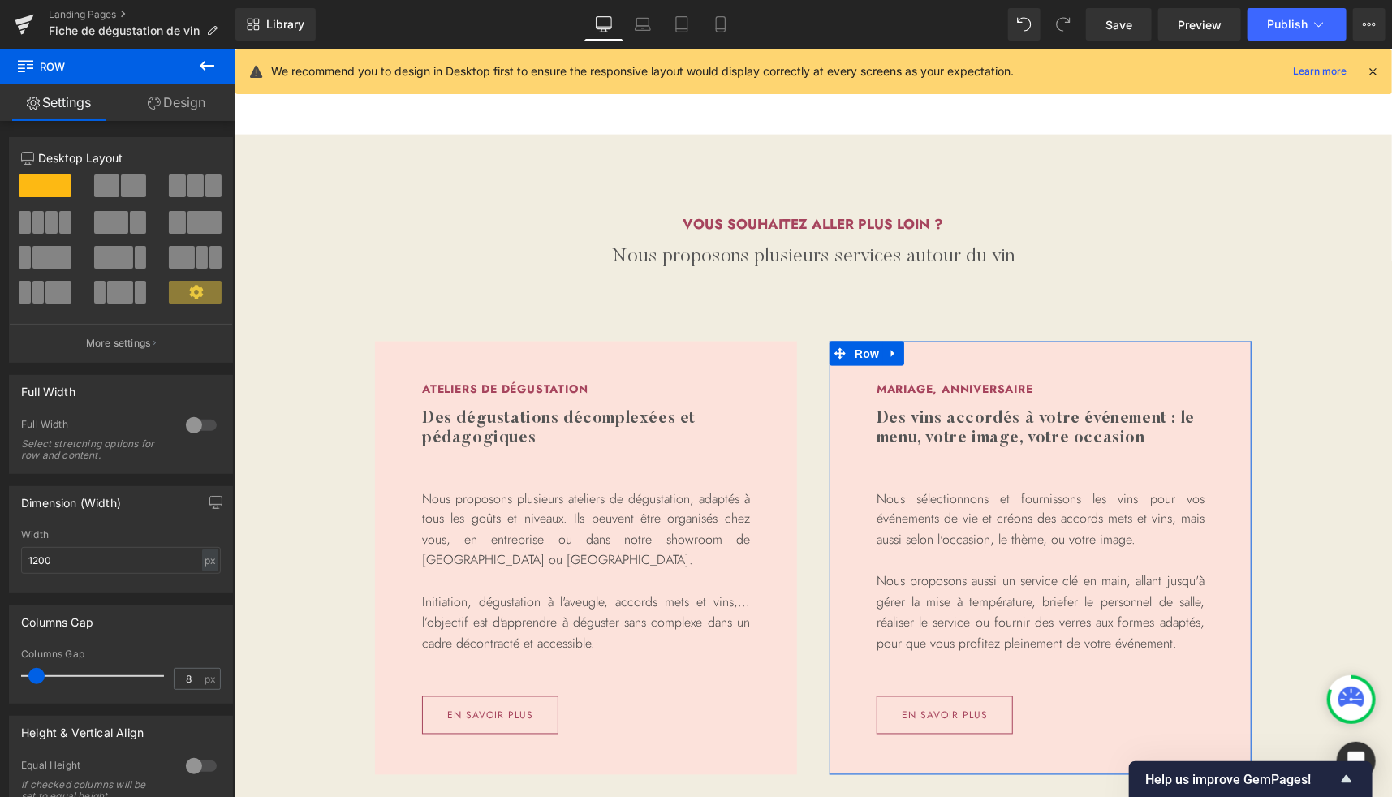
click at [196, 120] on link "Design" at bounding box center [177, 102] width 118 height 37
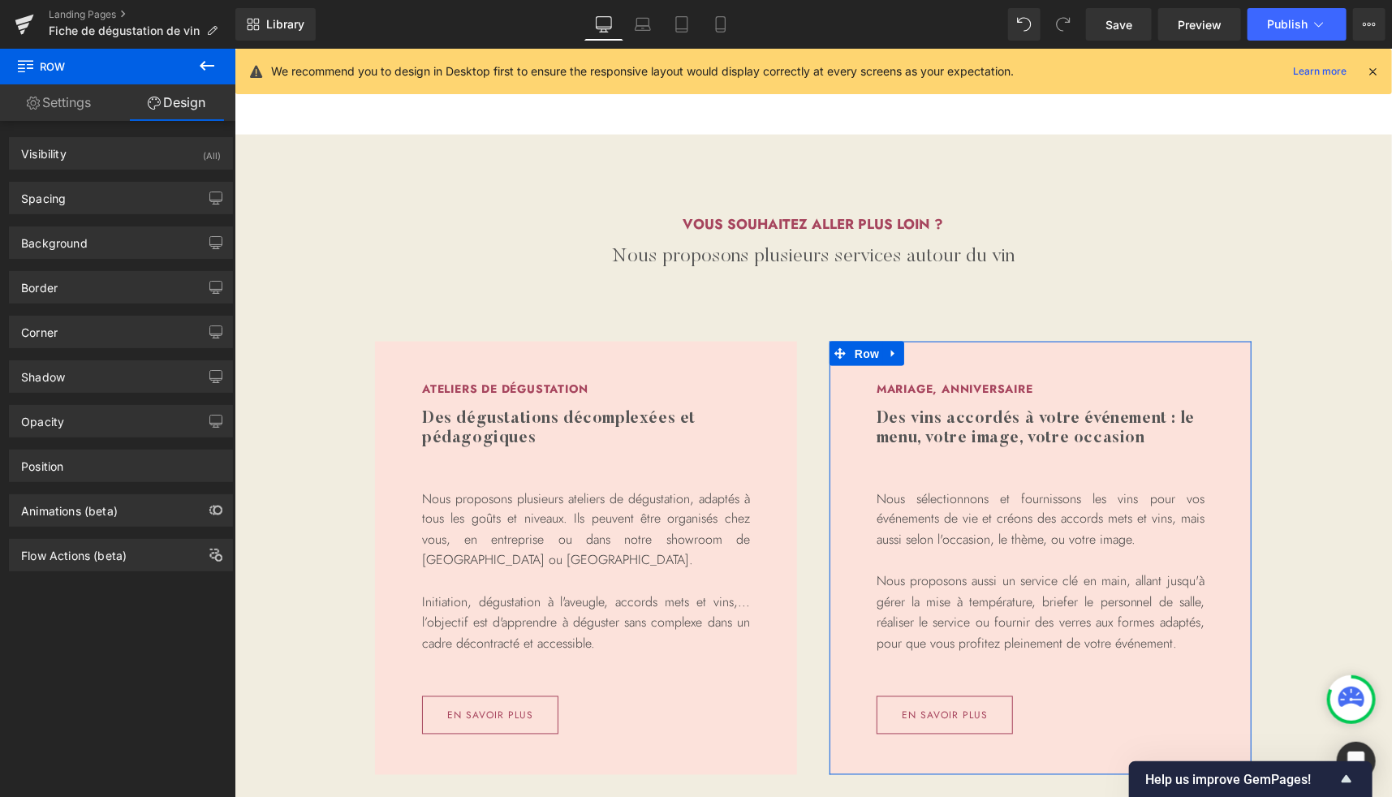
type input "#fce2db"
type input "100"
click at [80, 235] on div "Background" at bounding box center [54, 238] width 67 height 23
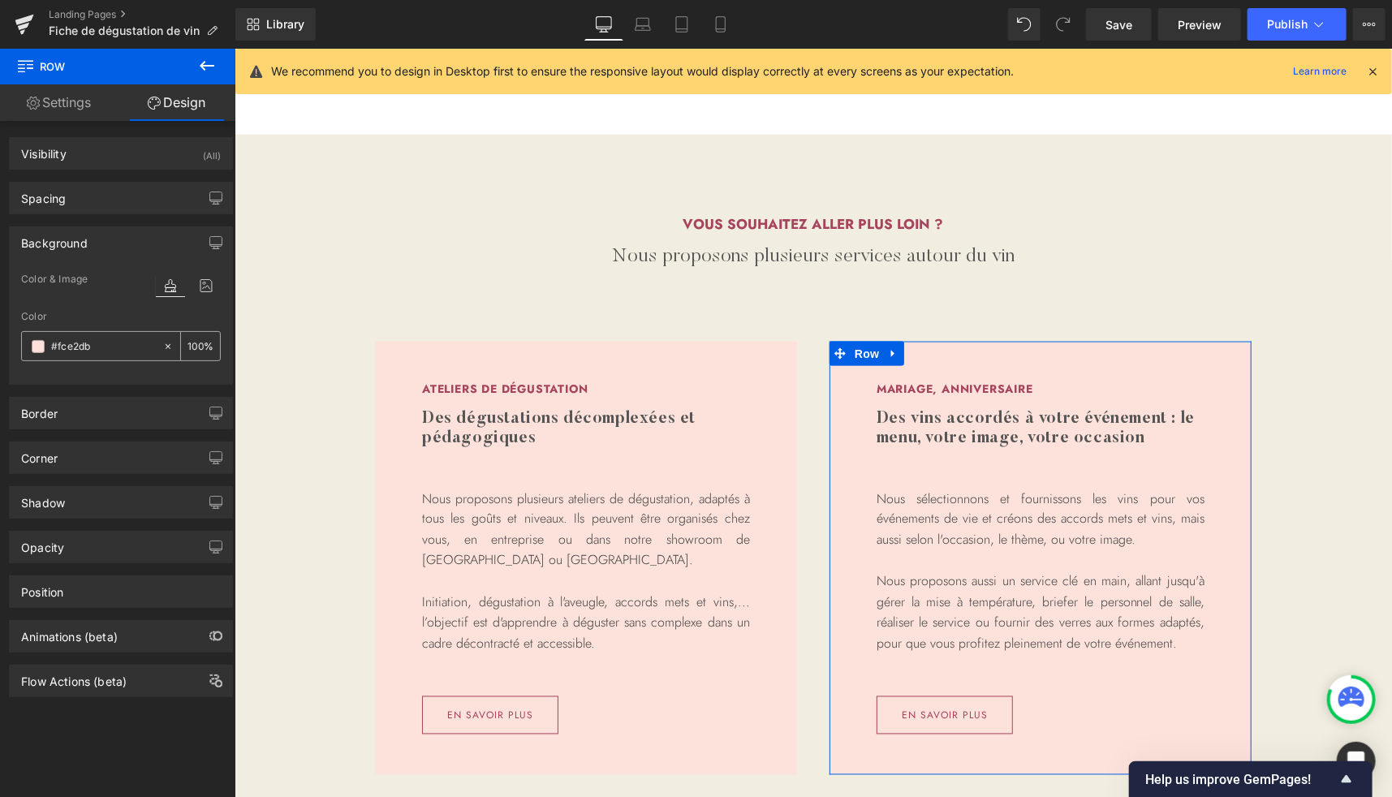
click at [51, 351] on input "#fce2db" at bounding box center [103, 347] width 104 height 18
paste input "E9D5E8"
type input "#E9D5E8"
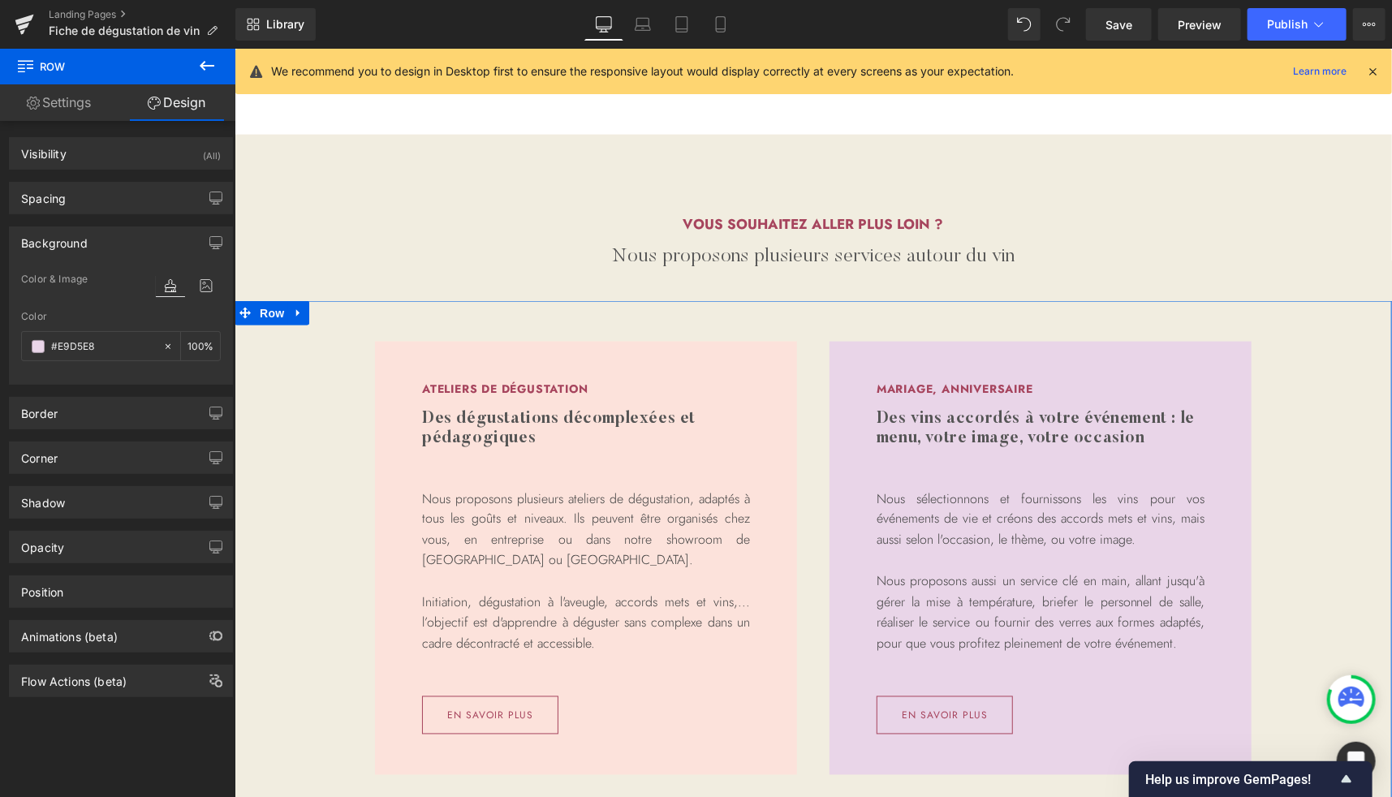
click at [1325, 401] on div "Ateliers de dégustation Heading Des dégustations décomplexées et pédagogiques H…" at bounding box center [812, 562] width 1157 height 524
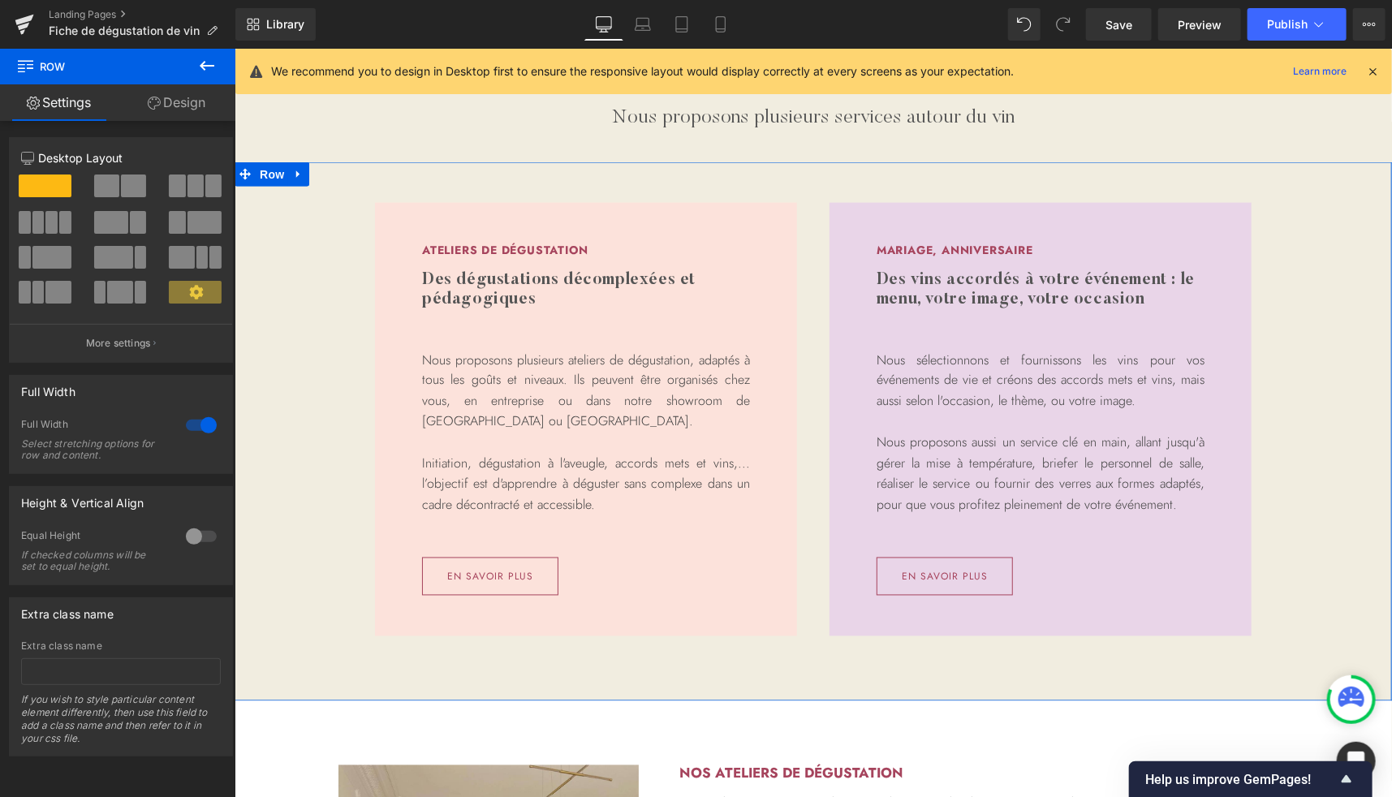
scroll to position [1303, 0]
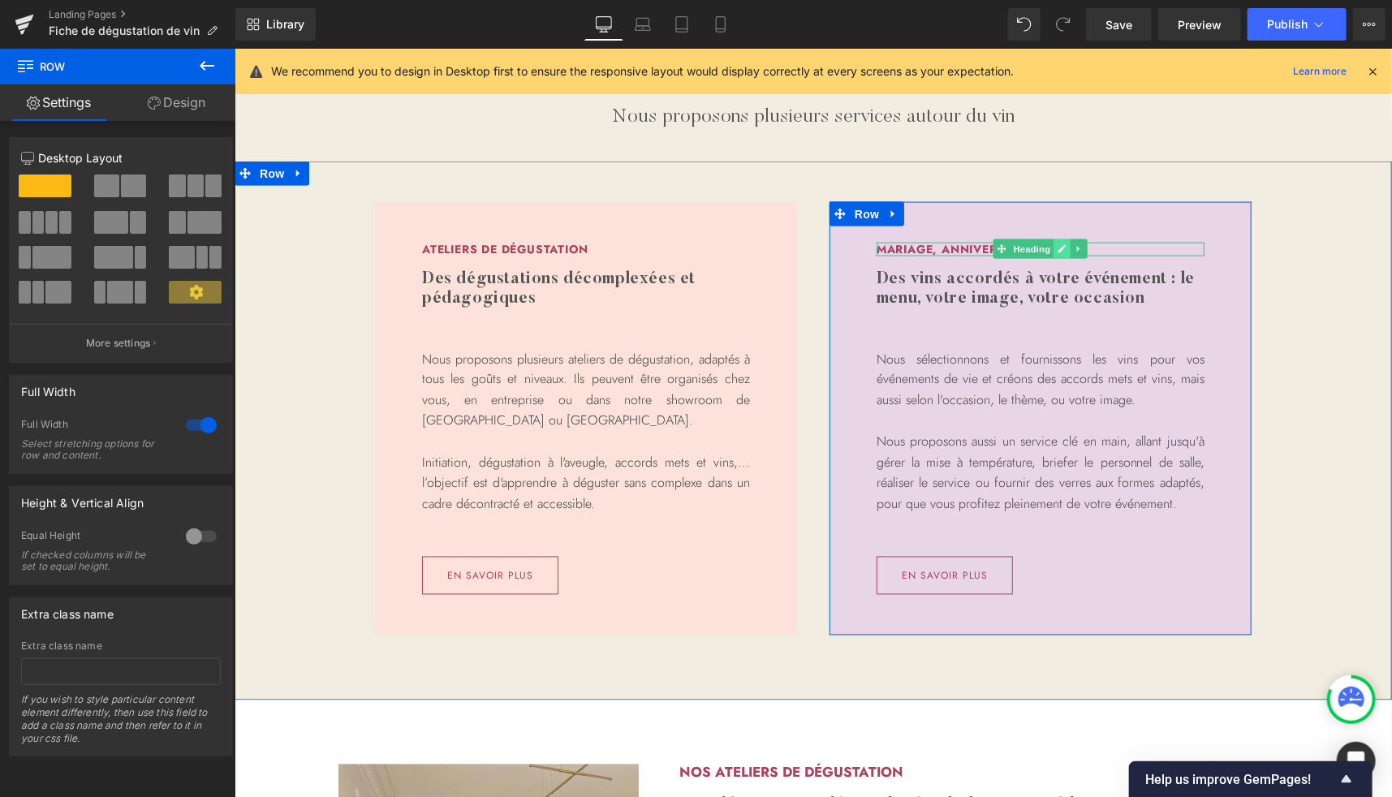
click at [1058, 249] on icon at bounding box center [1061, 248] width 9 height 10
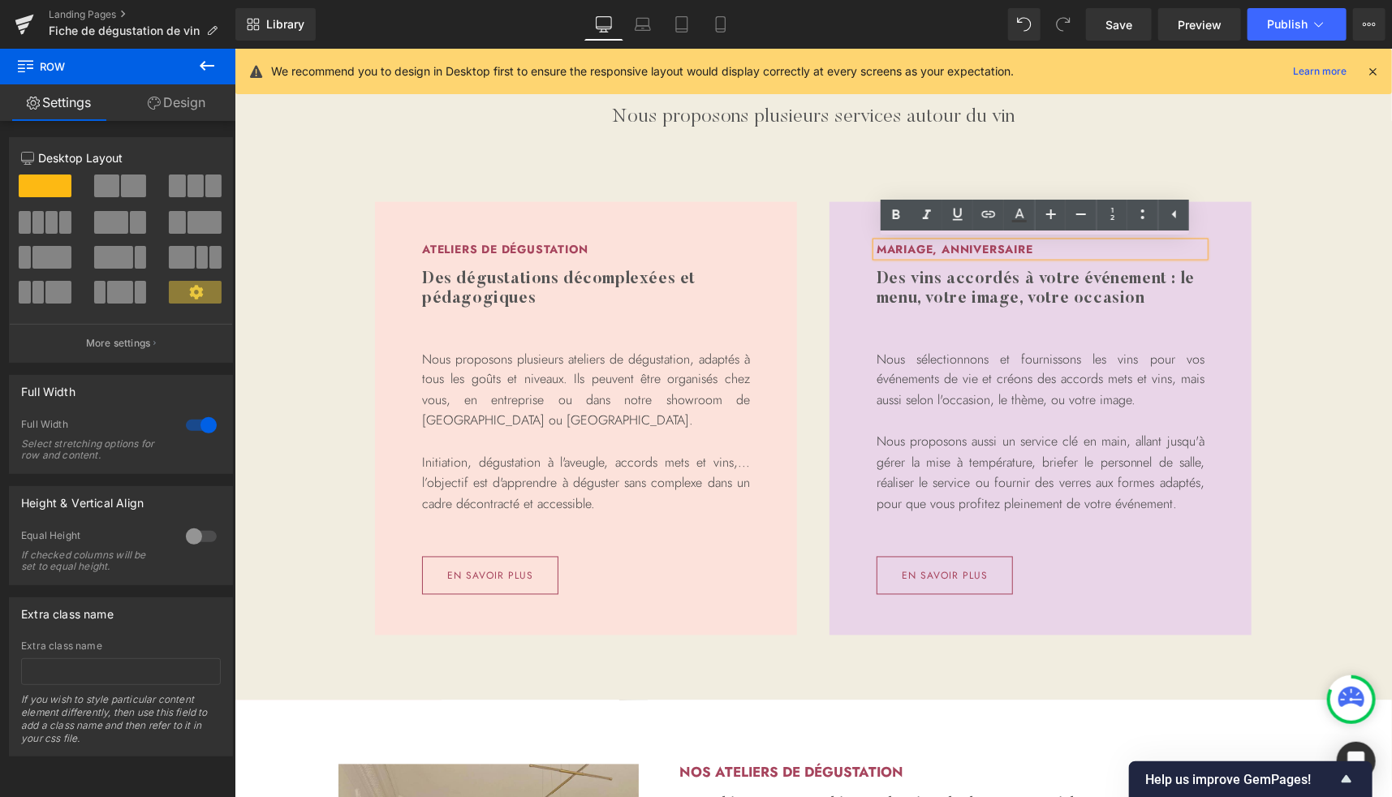
click at [1041, 248] on h3 "Mariage, anniversaire" at bounding box center [1040, 249] width 328 height 14
click at [1327, 368] on div "Ateliers de dégustation Heading Des dégustations décomplexées et pédagogiques H…" at bounding box center [812, 423] width 1157 height 524
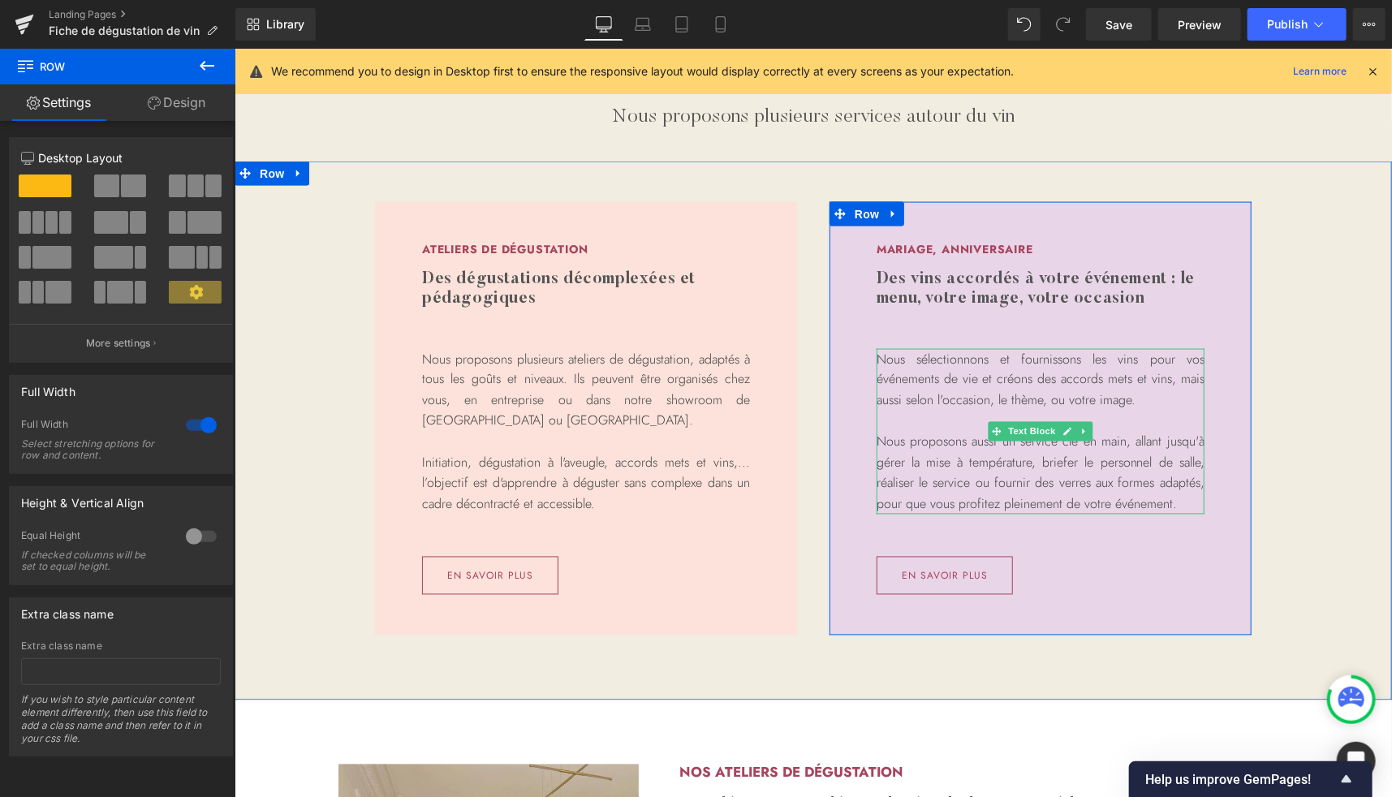
click at [950, 394] on p "Nous sélectionnons et fournissons les vins pour vos événements de vie et créons…" at bounding box center [1040, 379] width 328 height 62
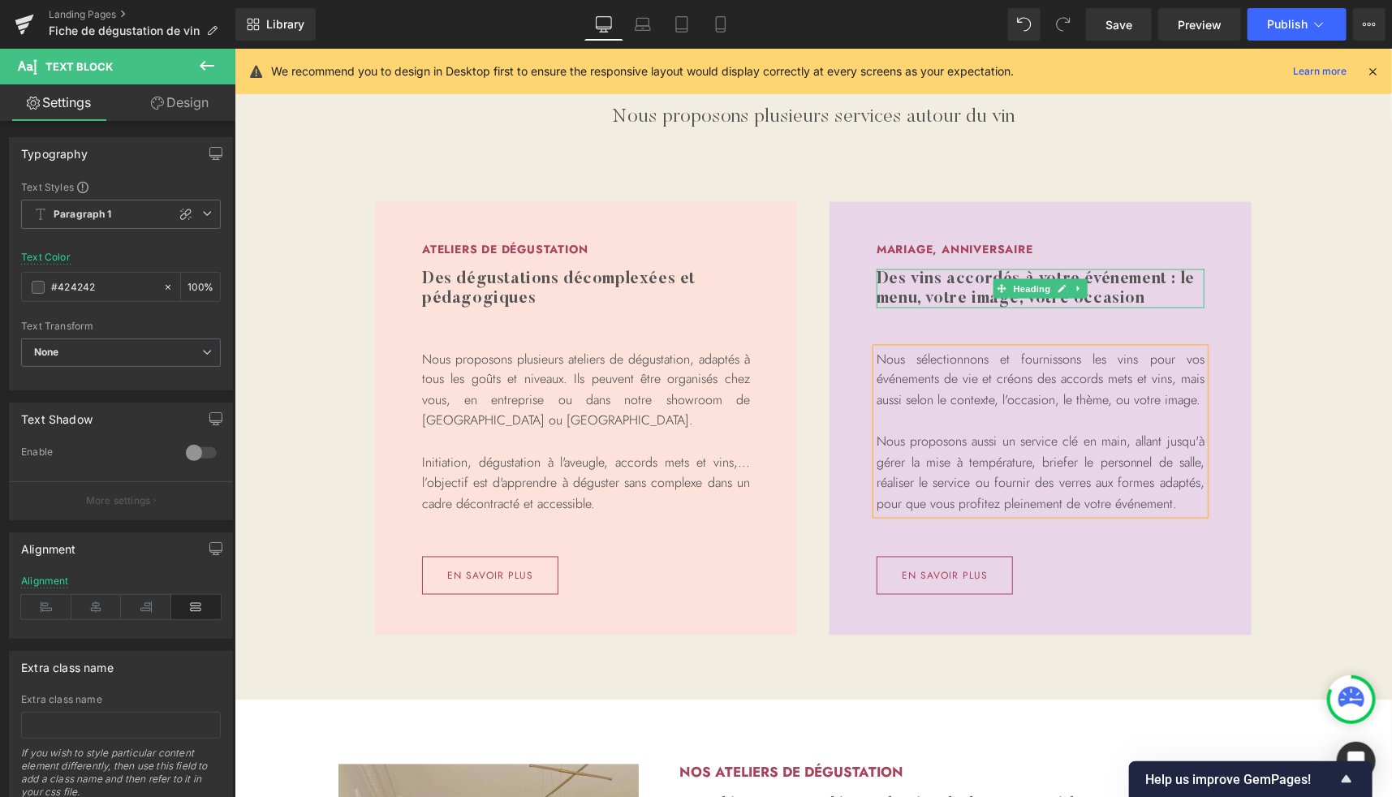
click at [1171, 275] on h3 "Des vins accordés à votre événement : le menu, votre image, votre occasion" at bounding box center [1040, 288] width 328 height 39
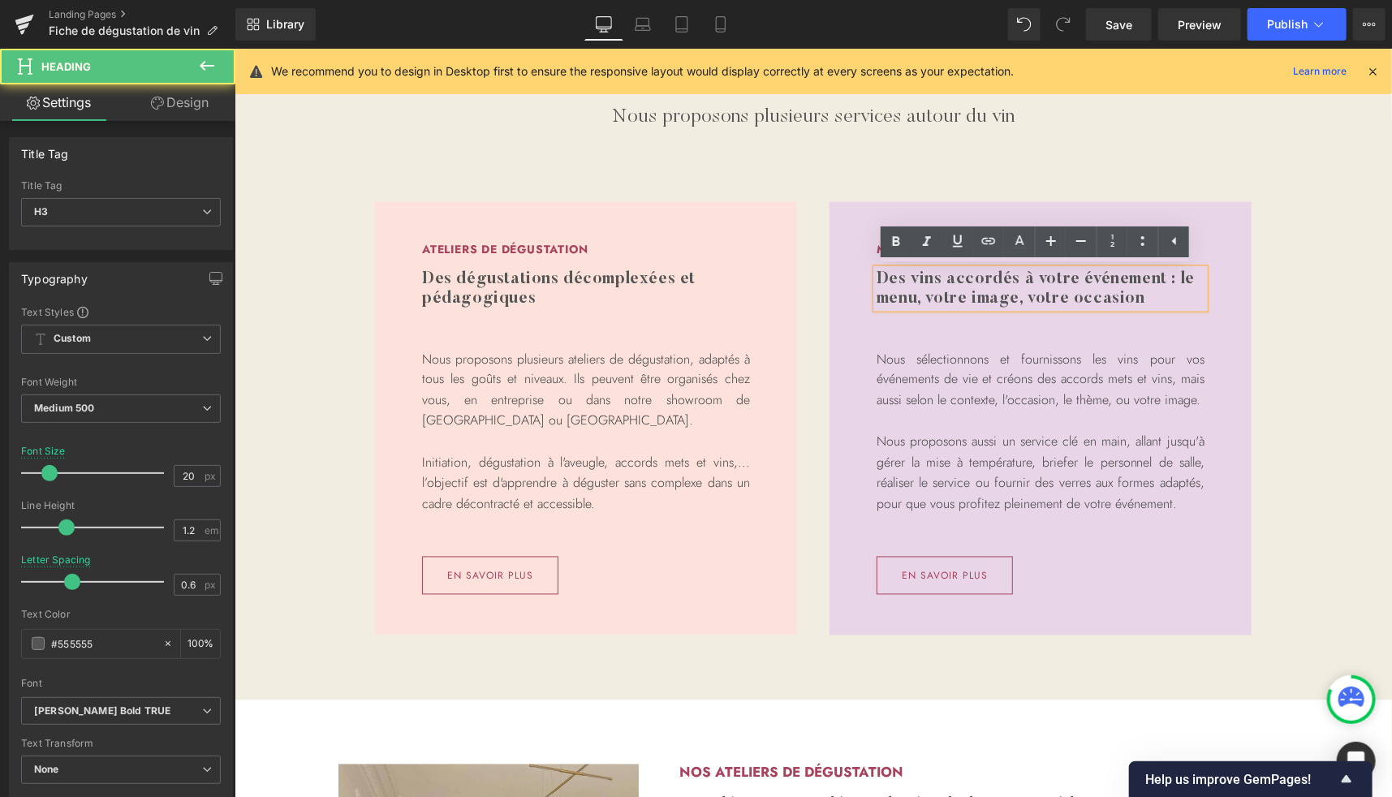
click at [1174, 276] on h3 "Des vins accordés à votre événement : le menu, votre image, votre occasion" at bounding box center [1040, 288] width 328 height 39
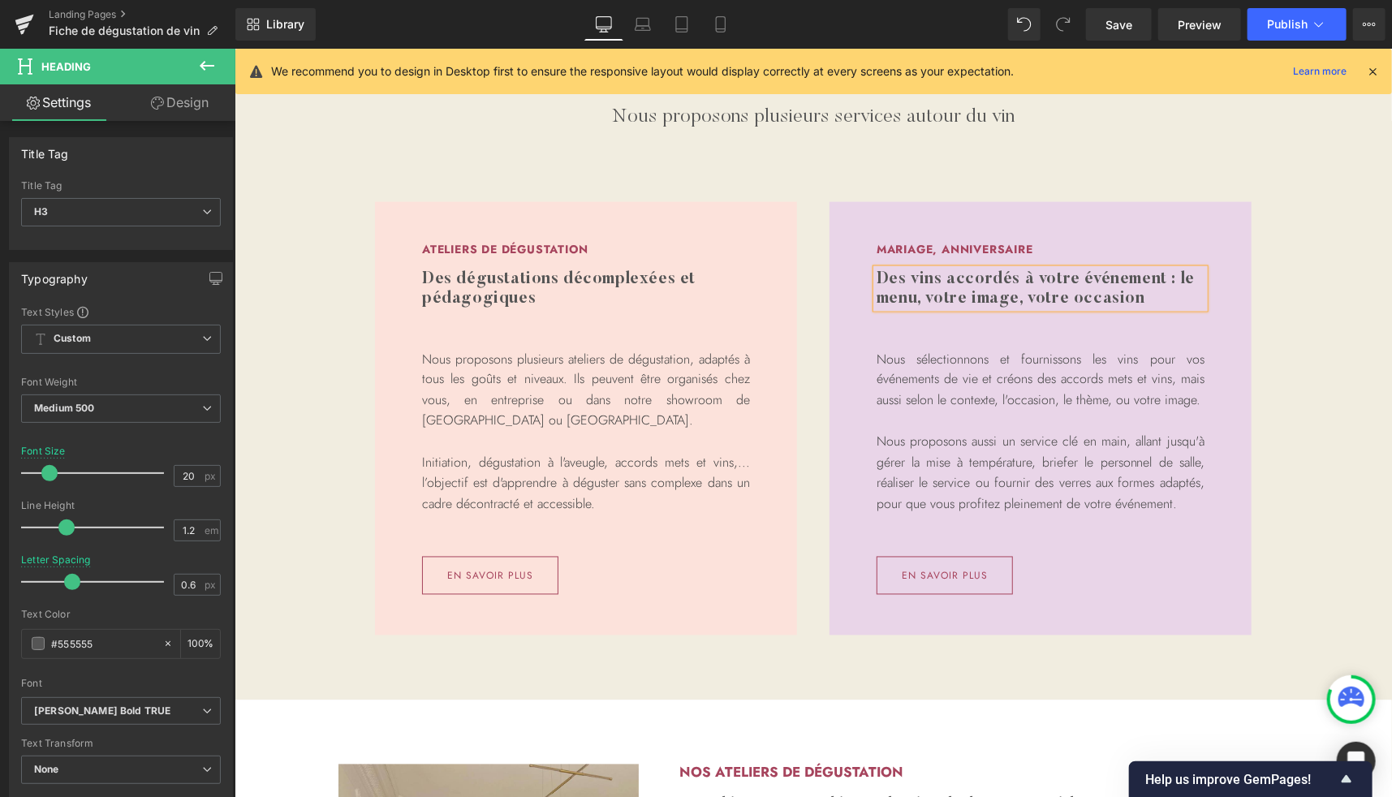
click at [1278, 296] on div "Ateliers de dégustation Heading Des dégustations décomplexées et pédagogiques H…" at bounding box center [812, 423] width 974 height 524
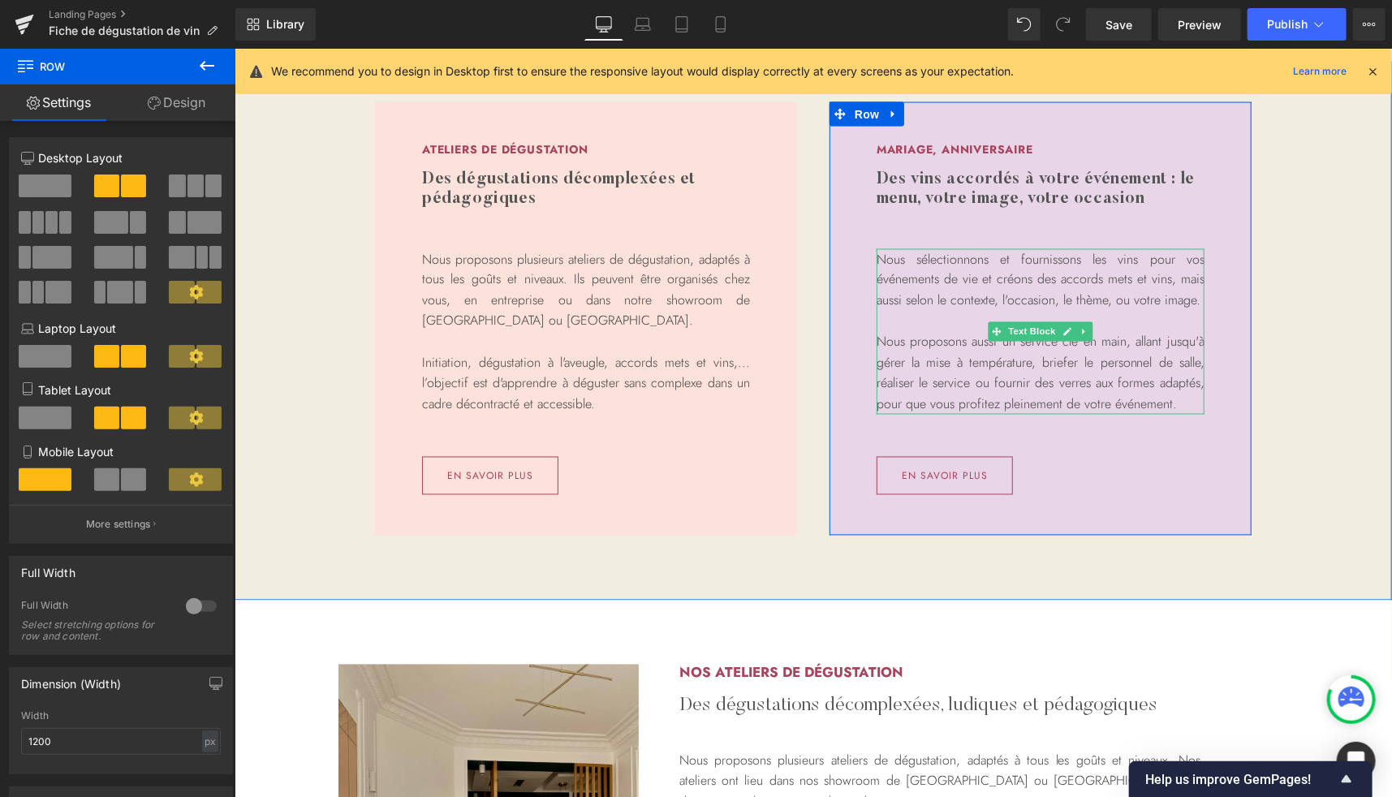
scroll to position [1403, 0]
click at [928, 468] on span "Button" at bounding box center [942, 475] width 37 height 19
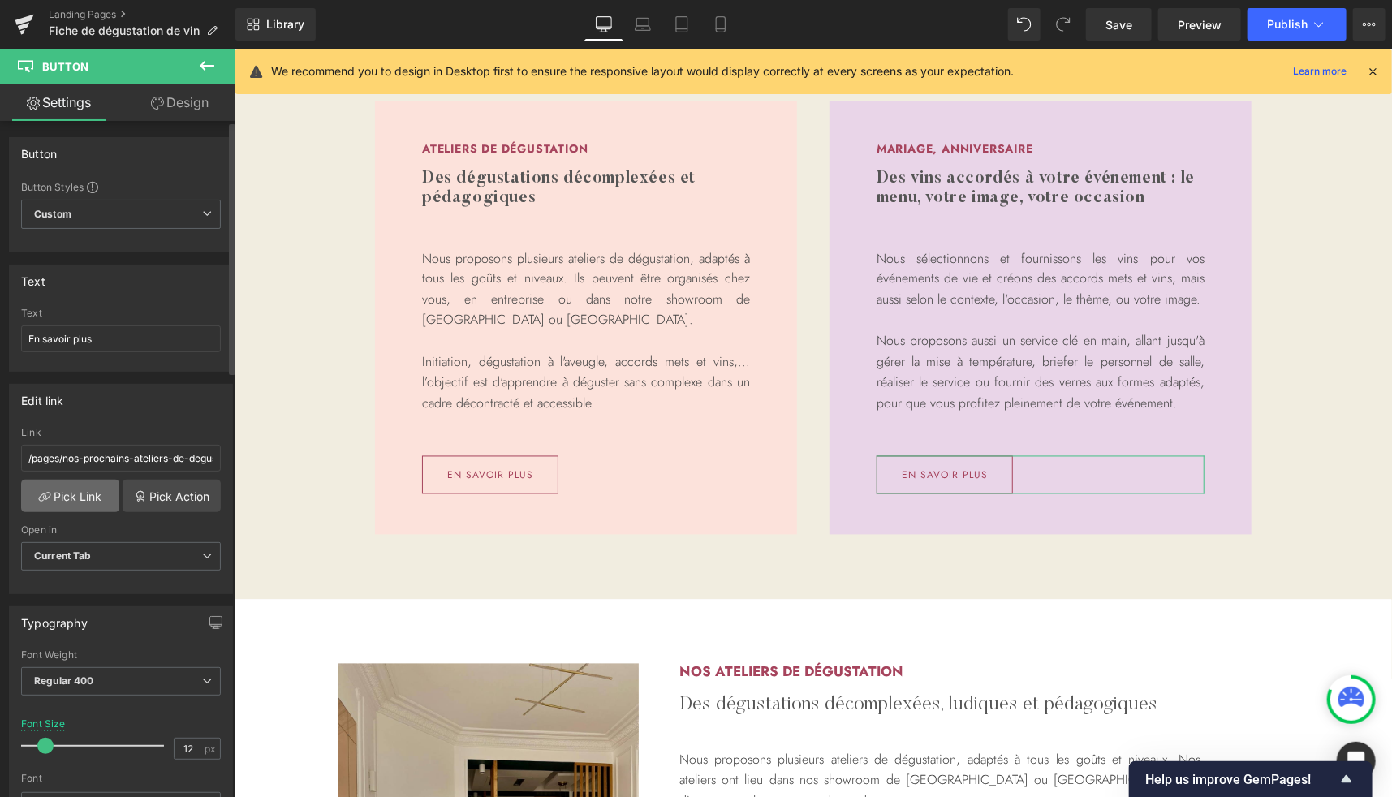
click at [76, 493] on link "Pick Link" at bounding box center [70, 496] width 98 height 32
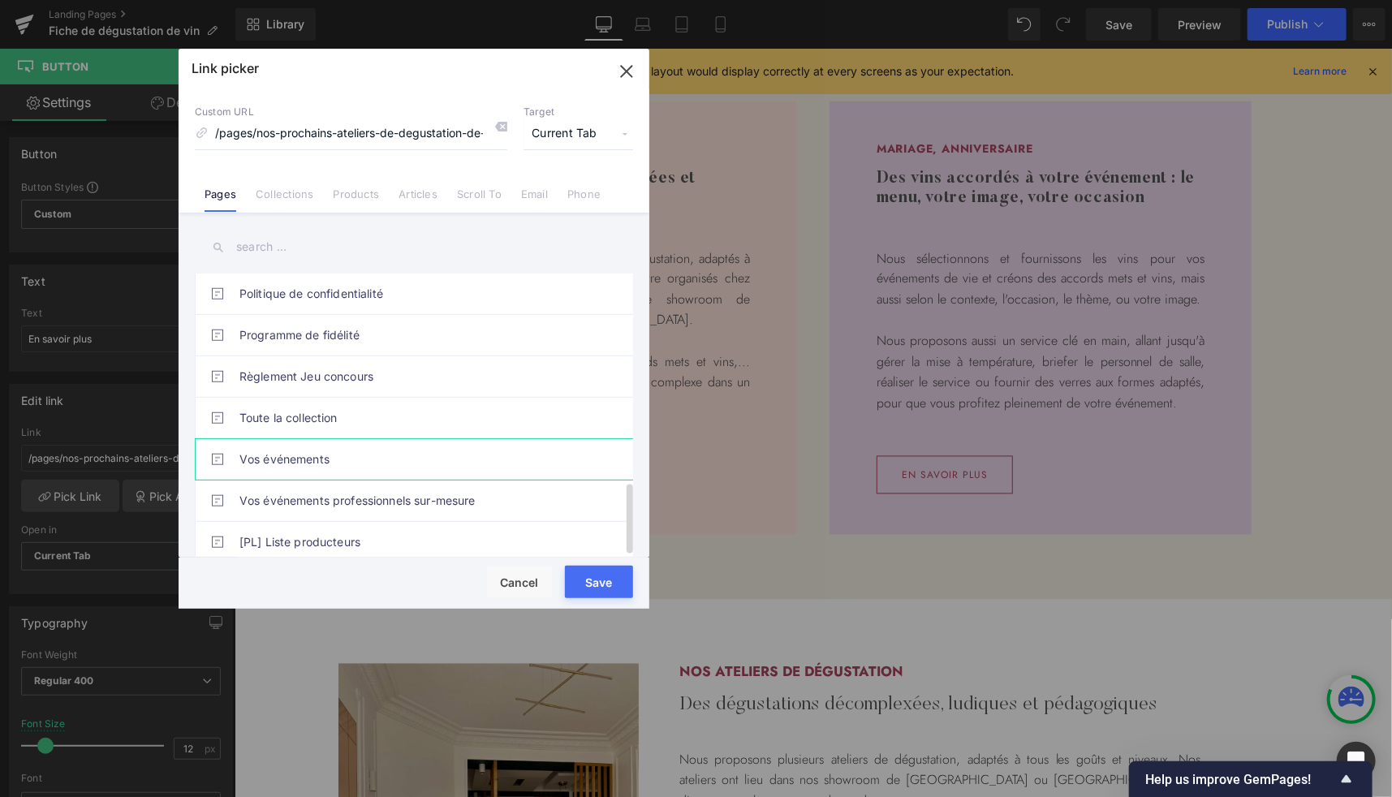
click at [318, 454] on link "Vos événements" at bounding box center [417, 459] width 357 height 41
type input "/pages/vos-evenements"
click at [601, 583] on button "Save" at bounding box center [599, 582] width 68 height 32
type input "/pages/vos-evenements"
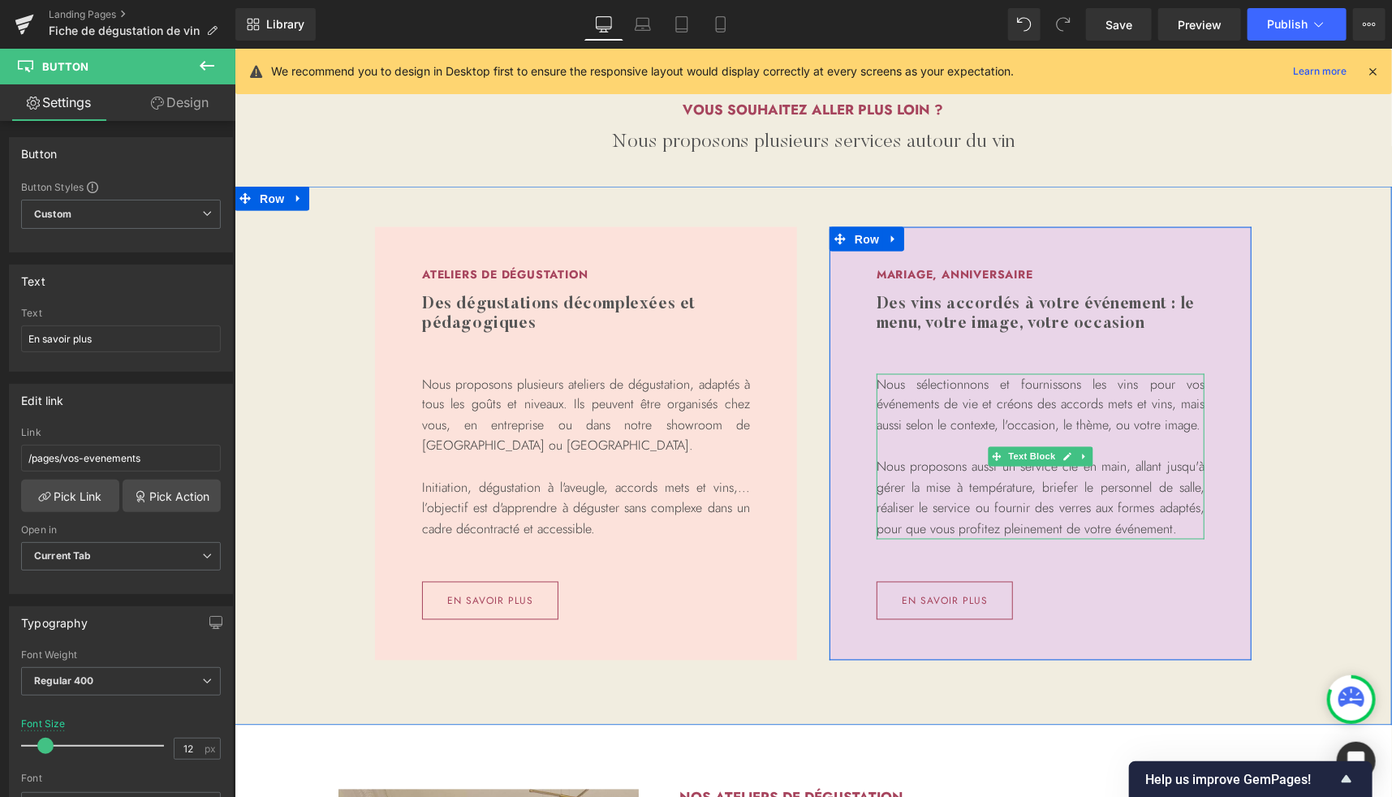
scroll to position [1278, 0]
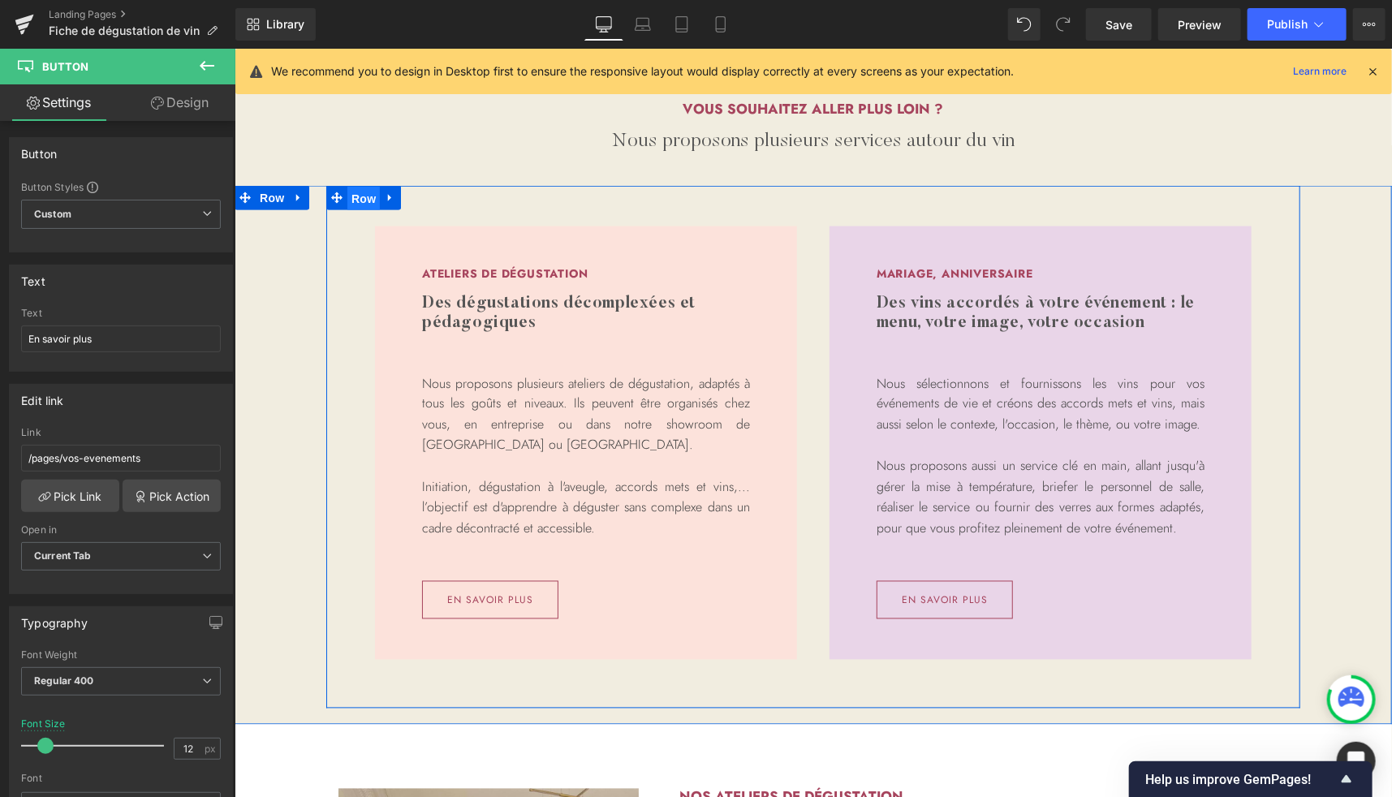
click at [354, 197] on span "Row" at bounding box center [363, 198] width 32 height 24
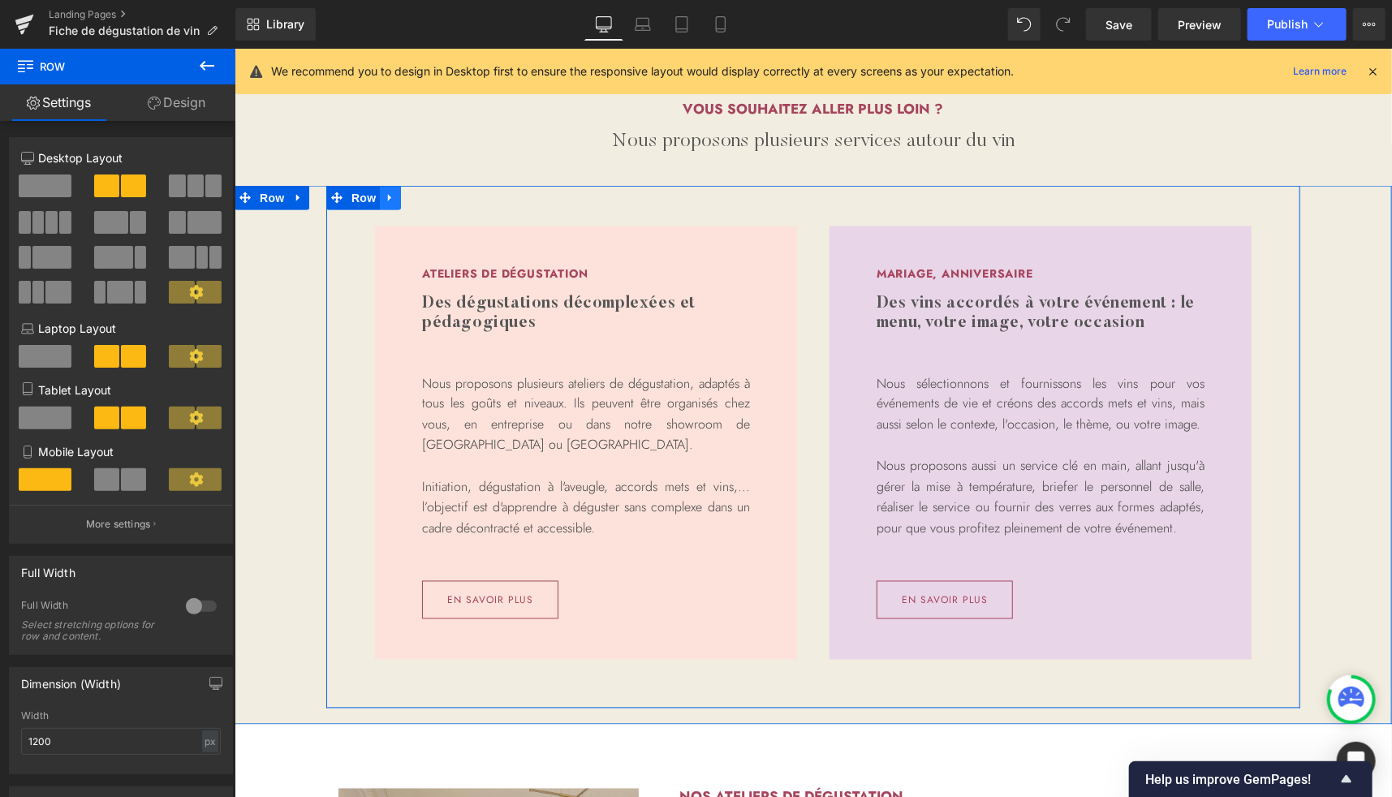
click at [386, 197] on icon at bounding box center [389, 197] width 11 height 12
click at [409, 198] on icon at bounding box center [410, 197] width 11 height 11
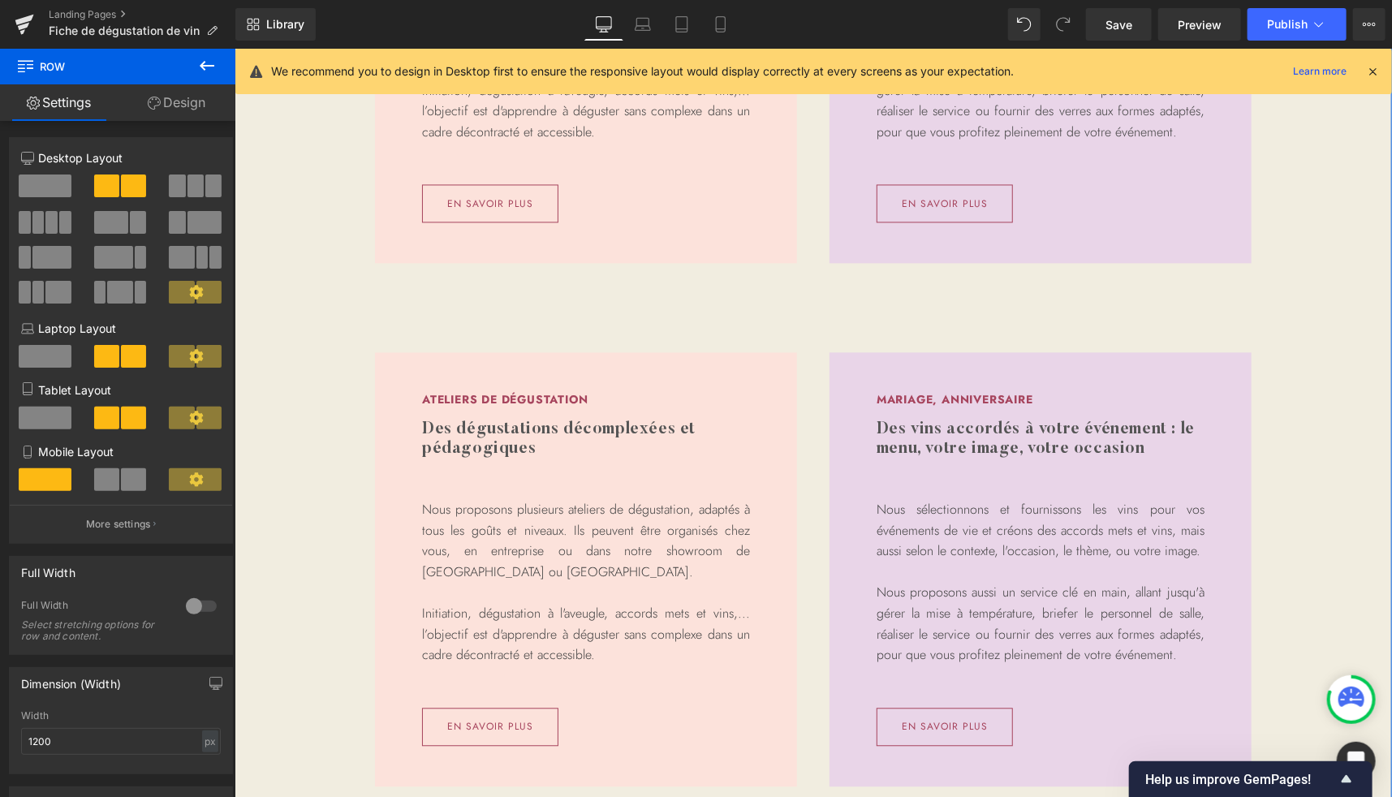
scroll to position [1674, 0]
click at [640, 24] on icon at bounding box center [643, 24] width 16 height 16
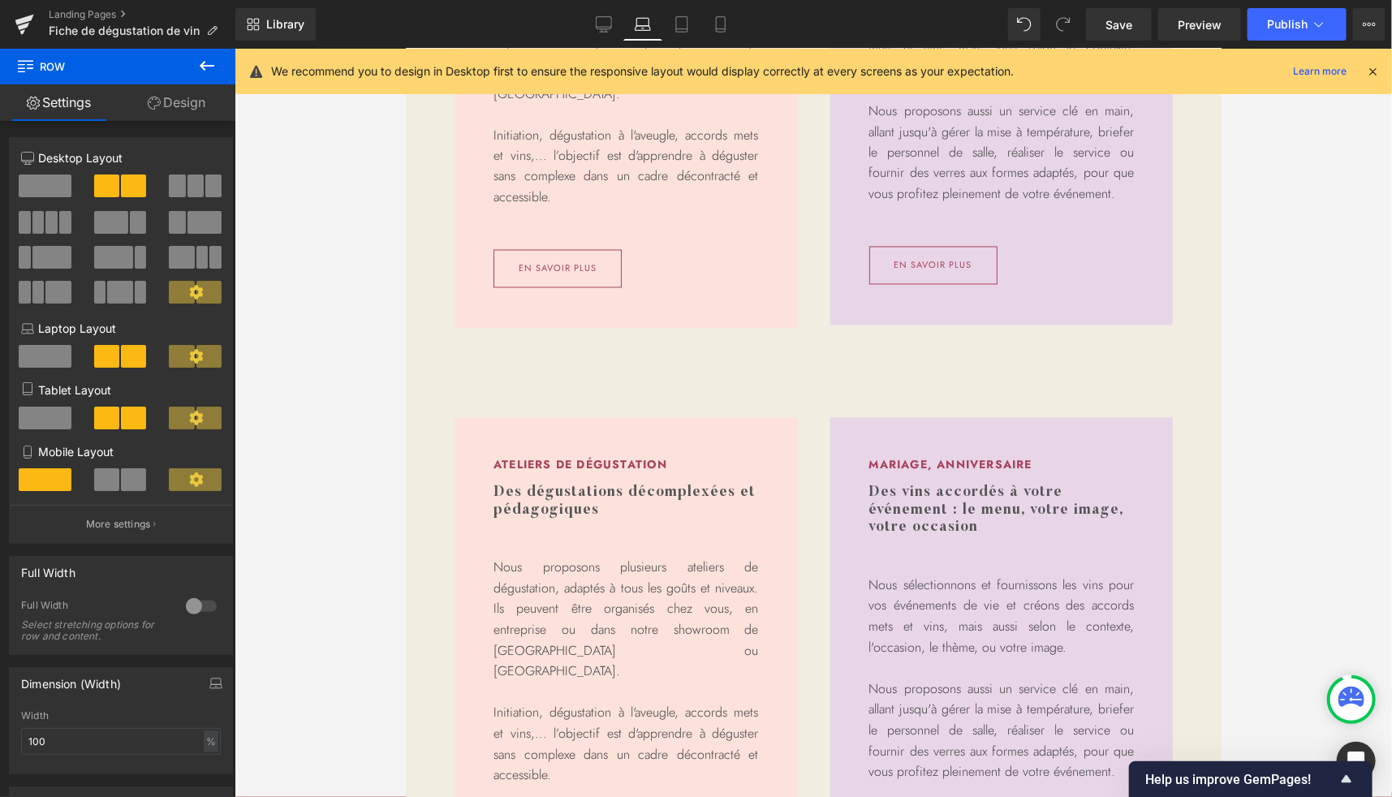
scroll to position [1510, 0]
click at [679, 39] on link "Tablet" at bounding box center [681, 24] width 39 height 32
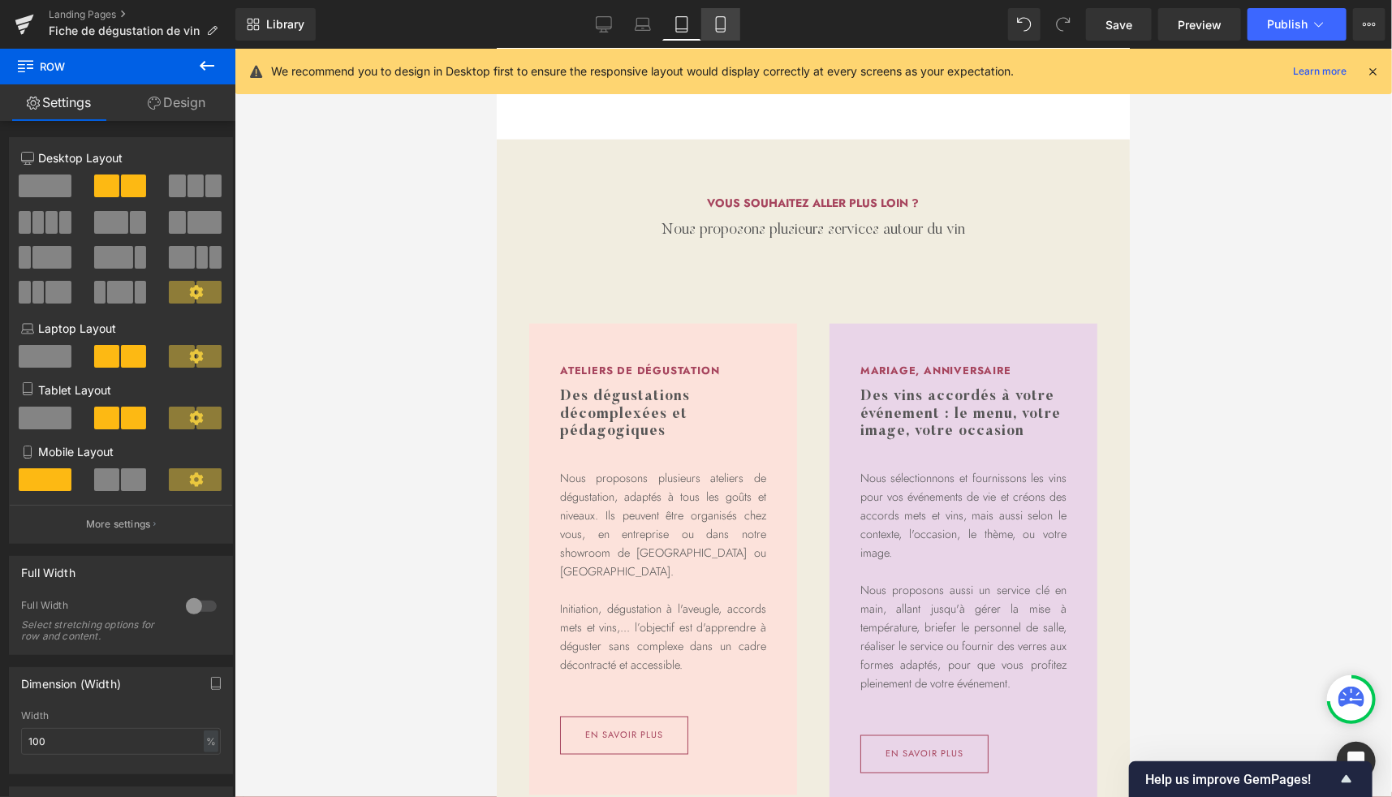
click at [719, 33] on link "Mobile" at bounding box center [720, 24] width 39 height 32
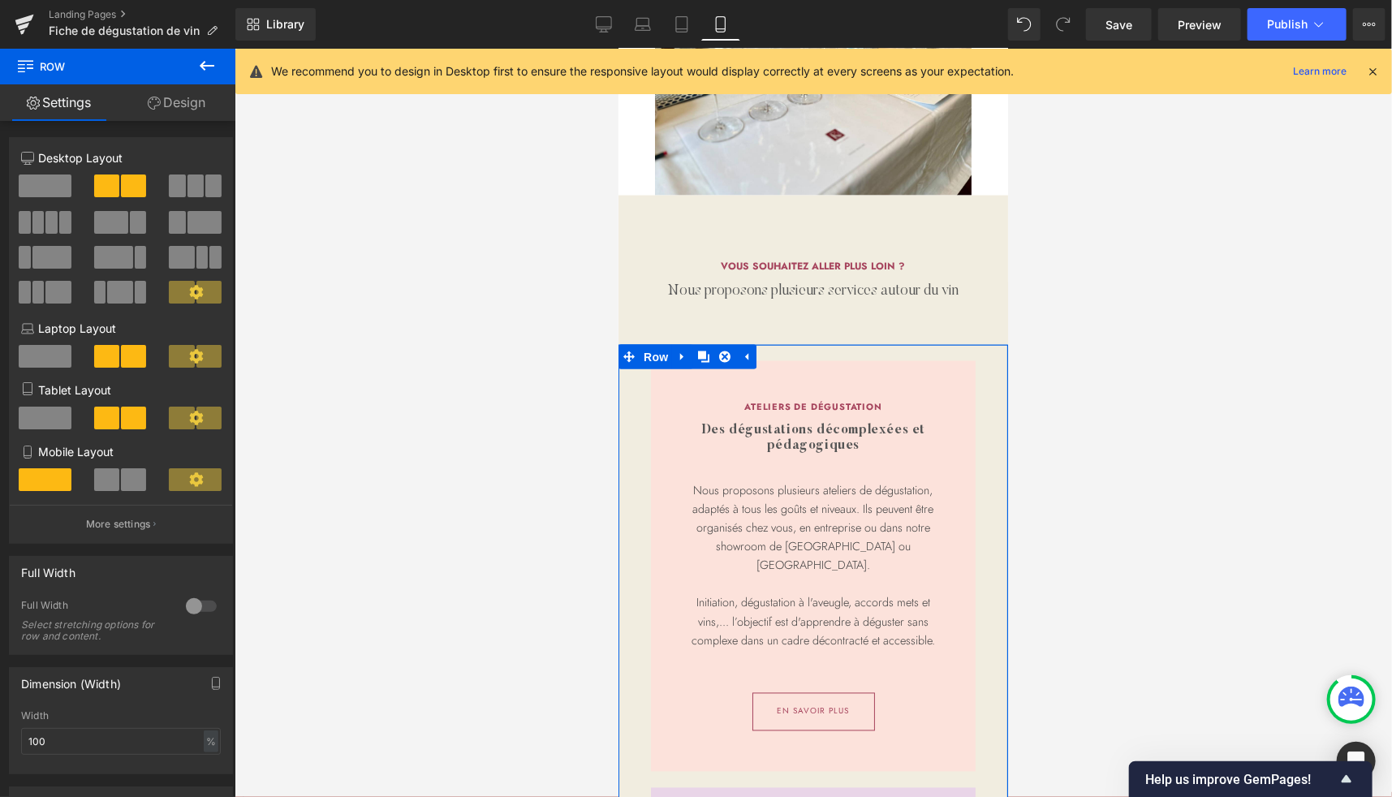
scroll to position [1240, 0]
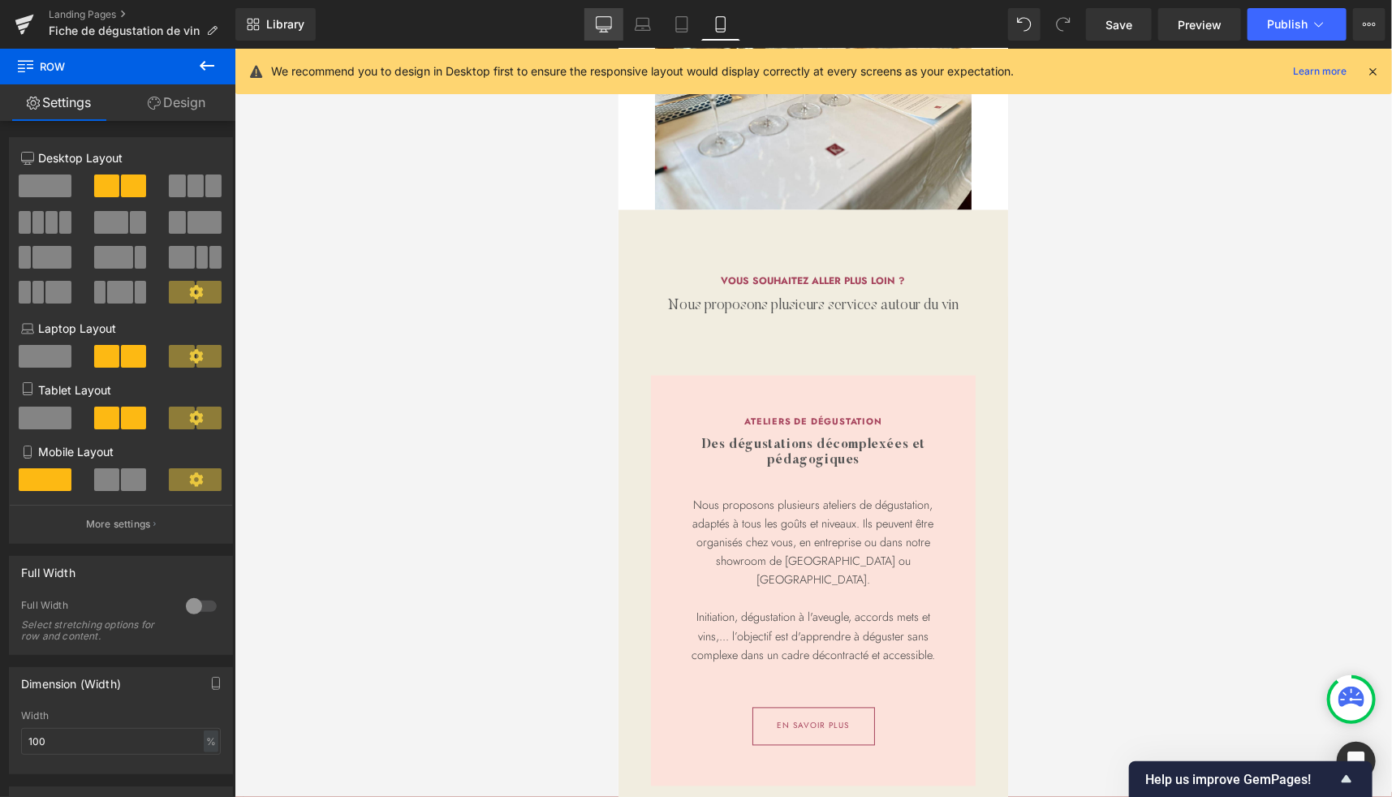
click at [607, 27] on icon at bounding box center [603, 27] width 15 height 0
type input "1200"
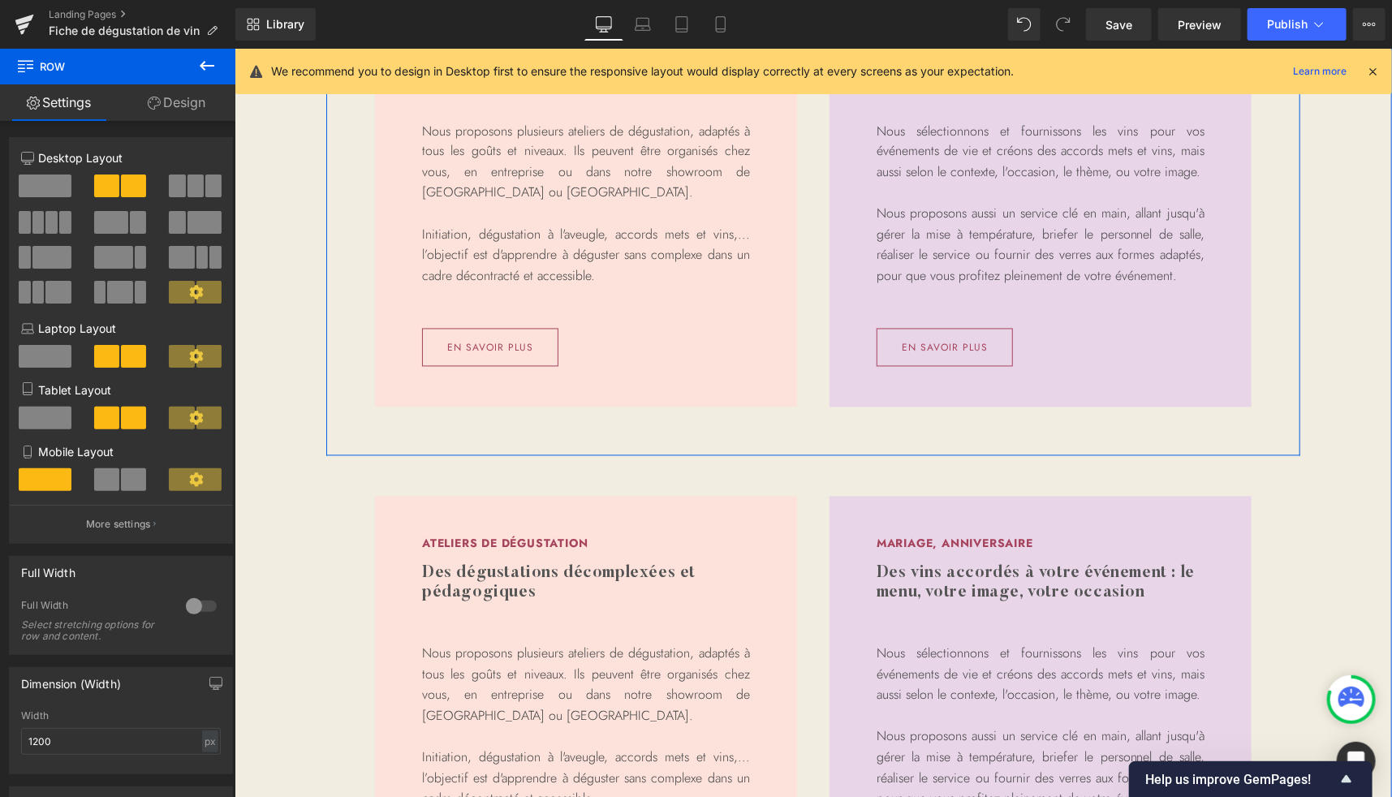
scroll to position [1728, 0]
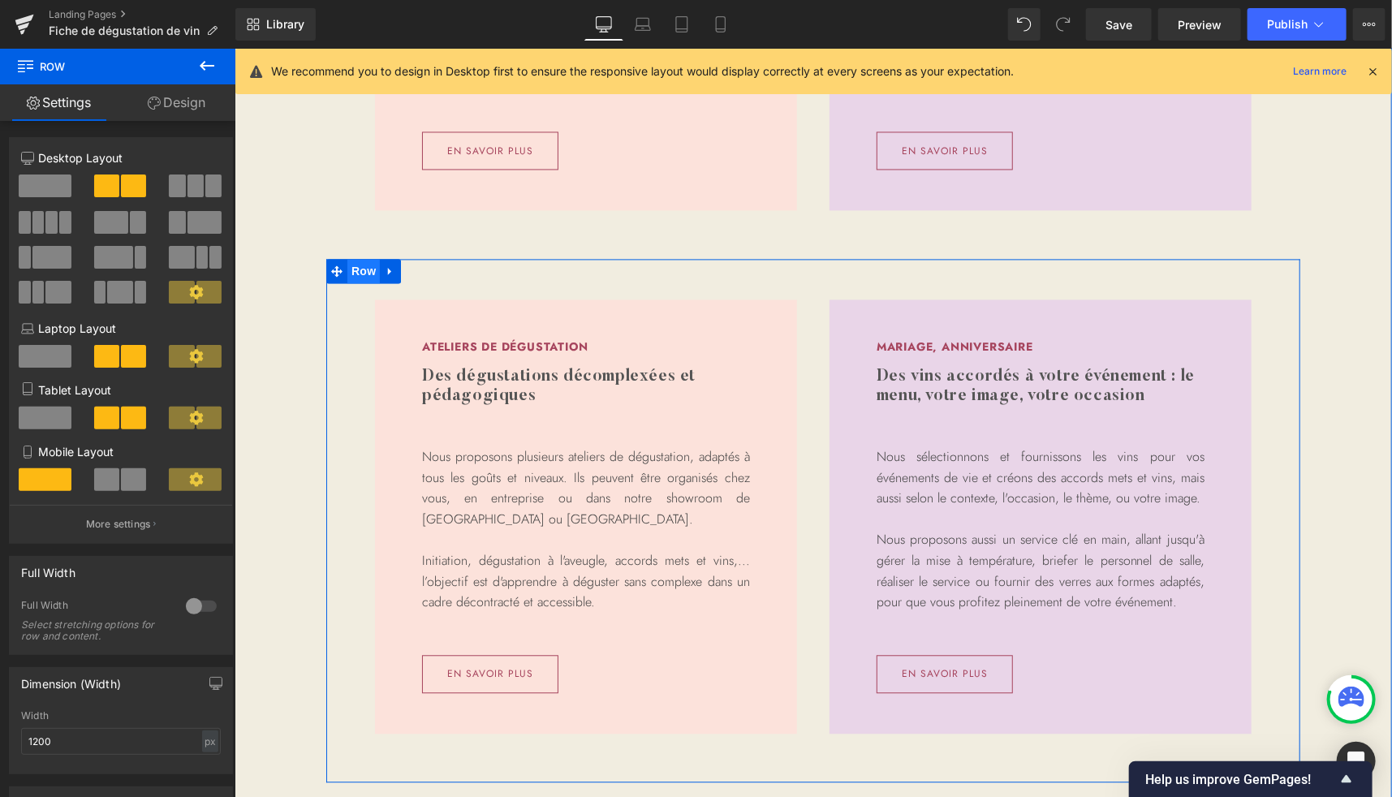
click at [347, 265] on span "Row" at bounding box center [363, 270] width 32 height 24
click at [359, 278] on span "Row" at bounding box center [363, 270] width 32 height 24
click at [196, 105] on link "Design" at bounding box center [177, 102] width 118 height 37
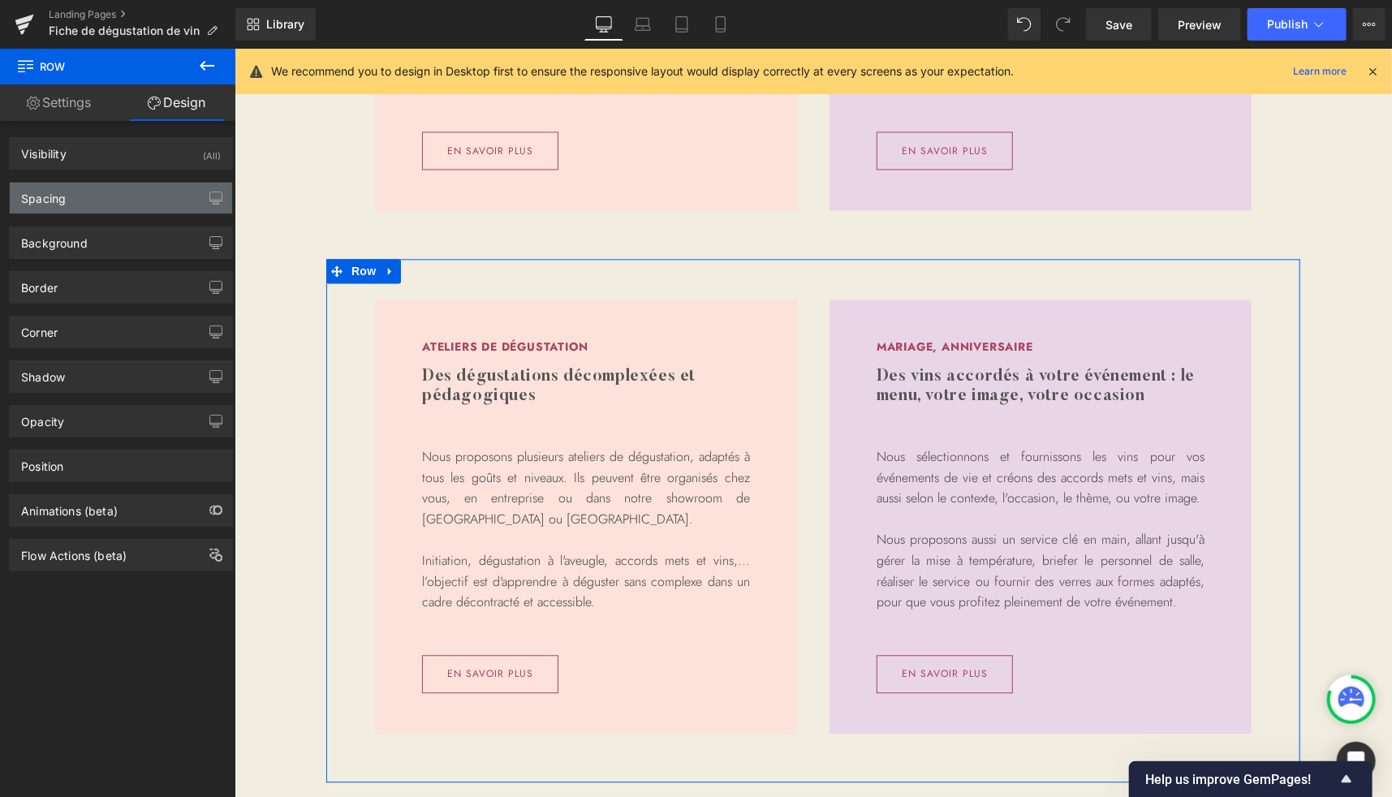
type input "0"
type input "50"
type input "40"
type input "60"
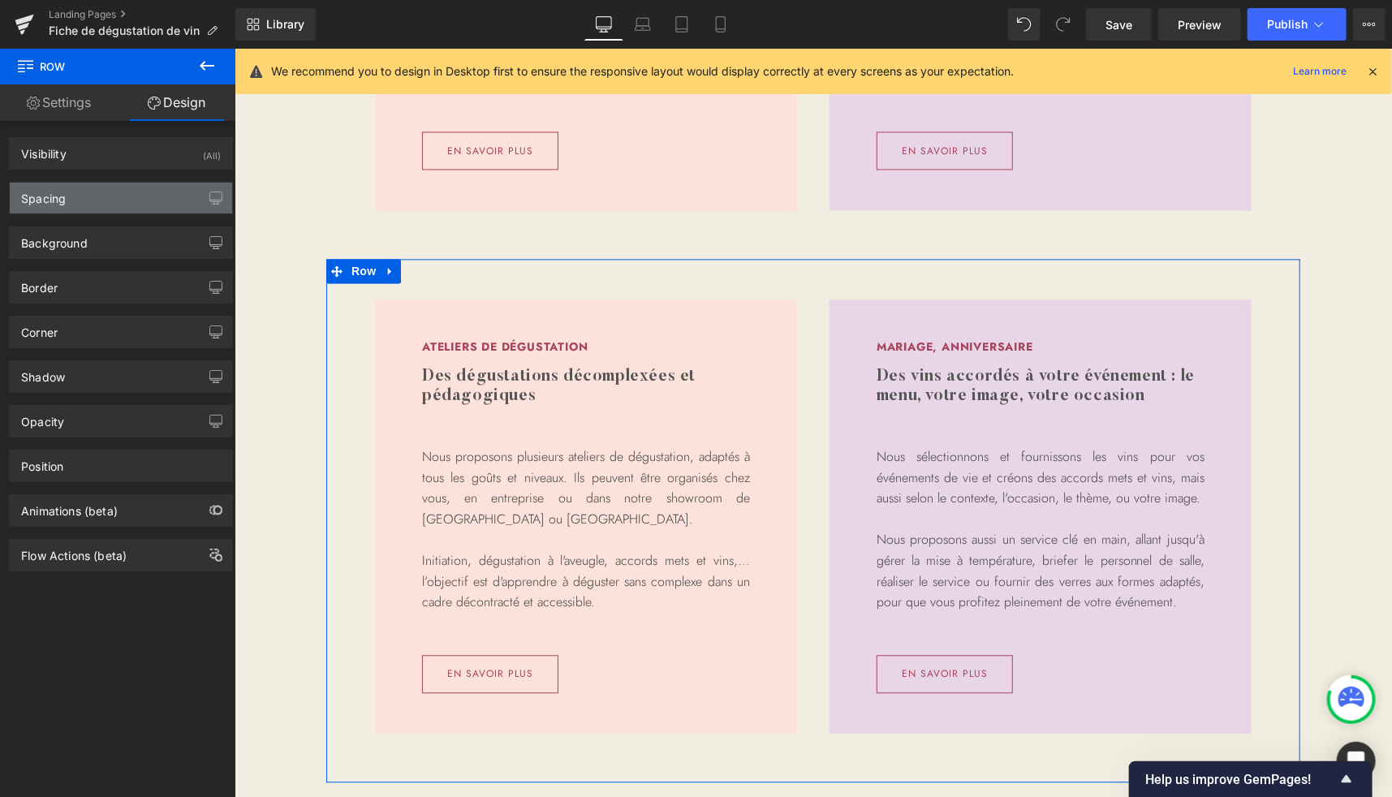
type input "40"
click at [93, 199] on div "Spacing" at bounding box center [121, 198] width 222 height 31
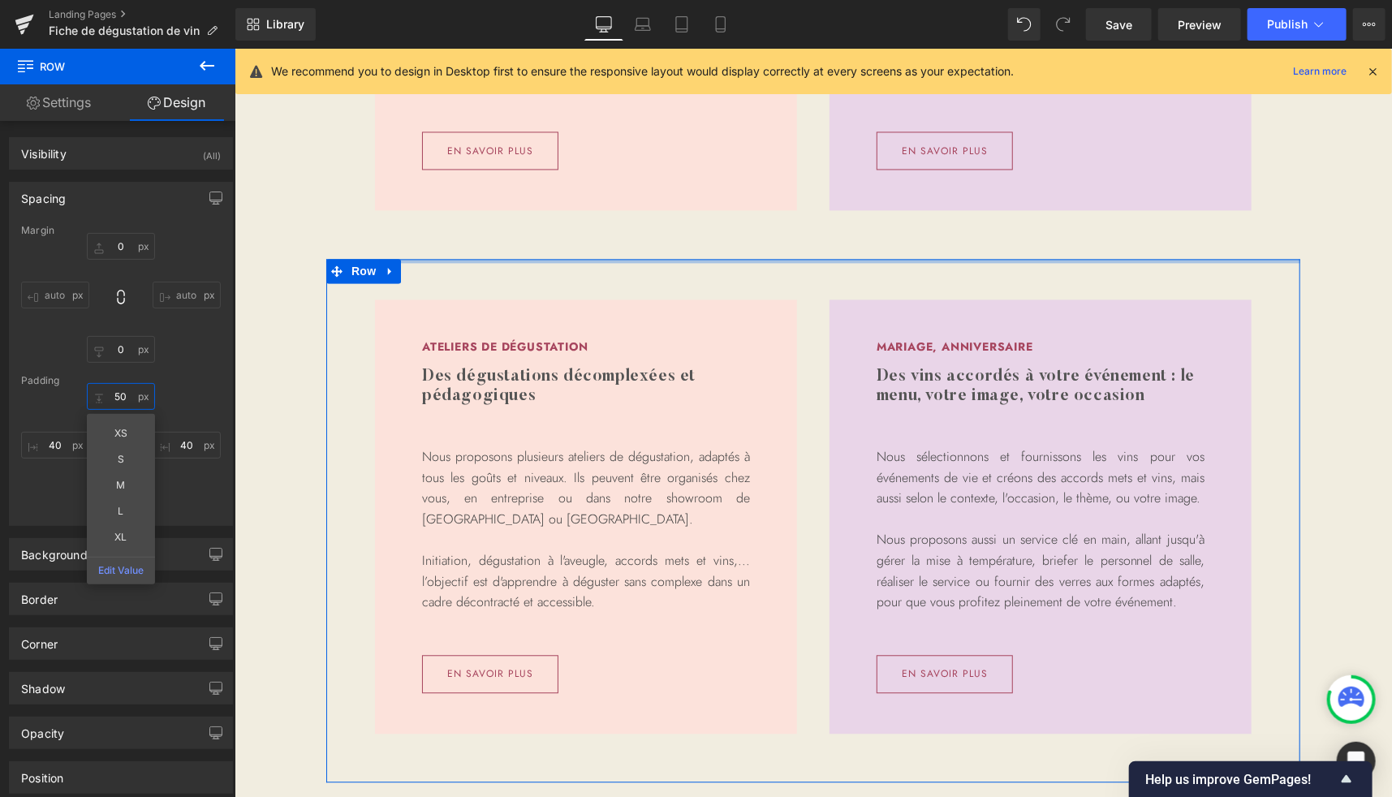
click at [118, 402] on input "50" at bounding box center [121, 396] width 68 height 27
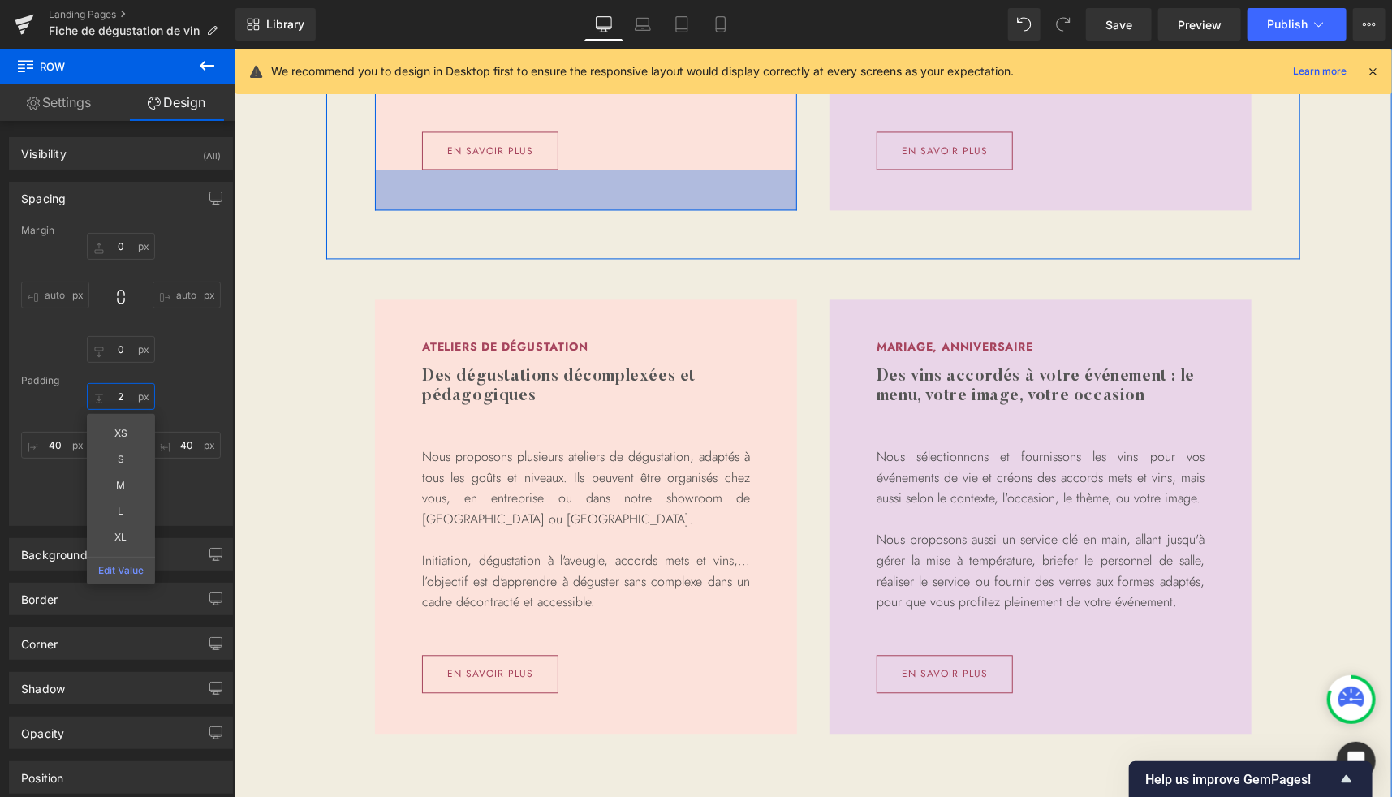
type input "20"
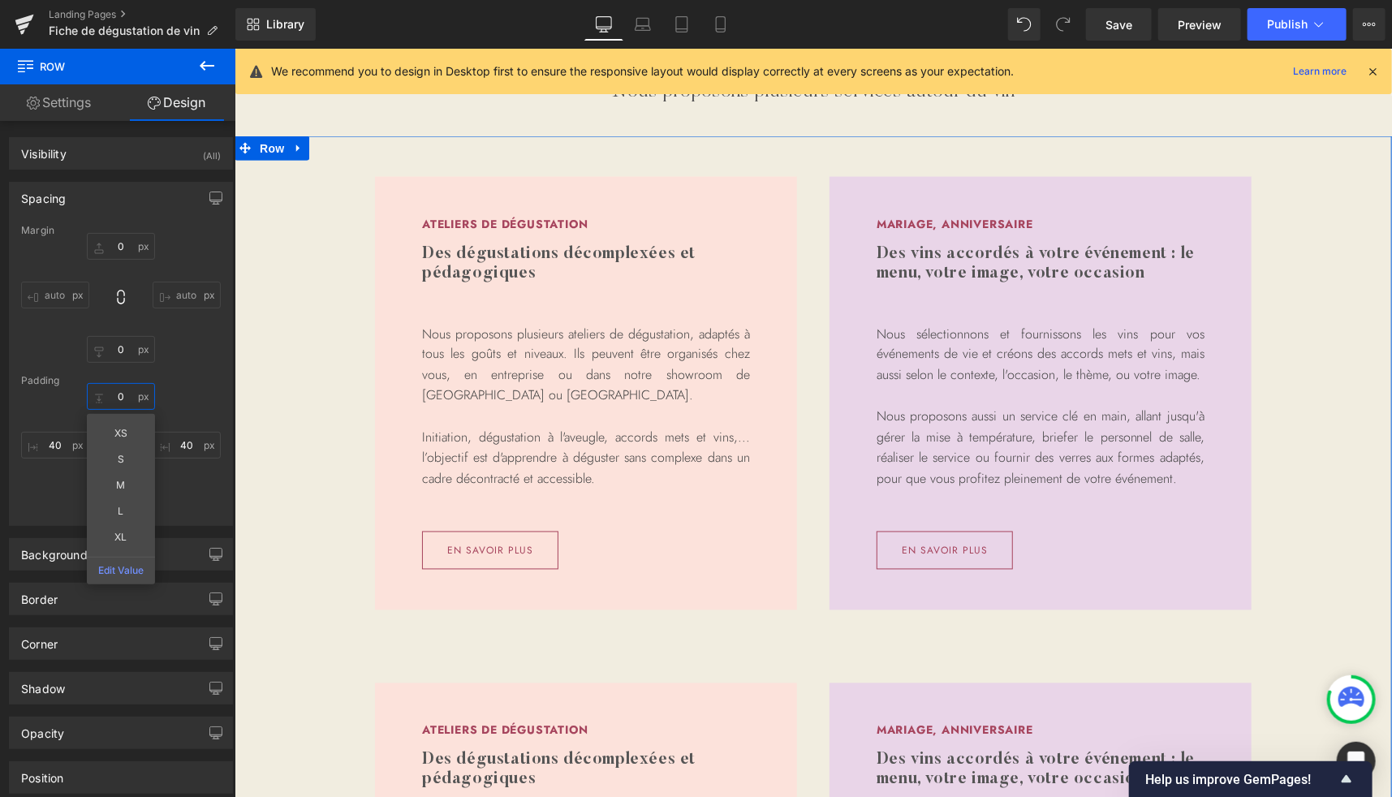
scroll to position [1321, 0]
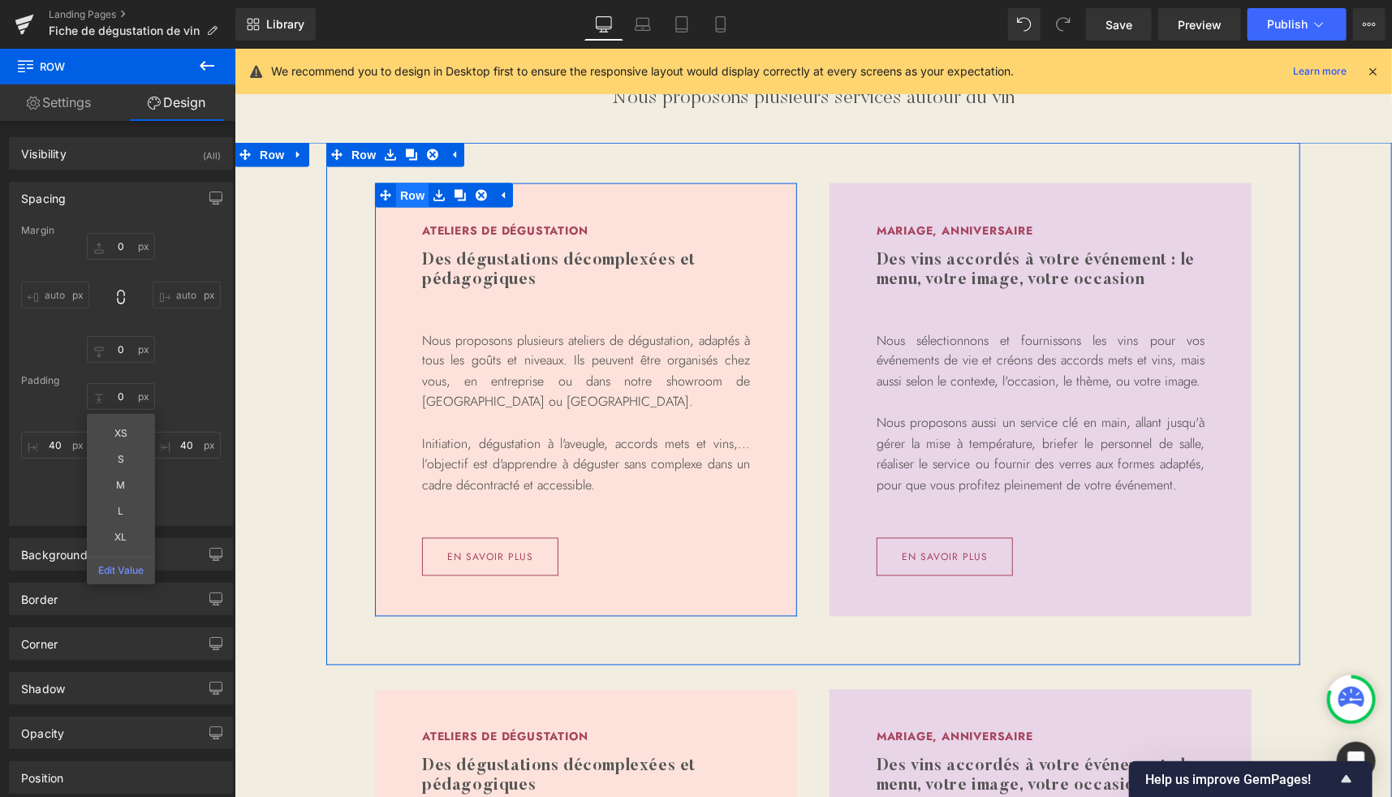
click at [408, 191] on span "Row" at bounding box center [411, 195] width 32 height 24
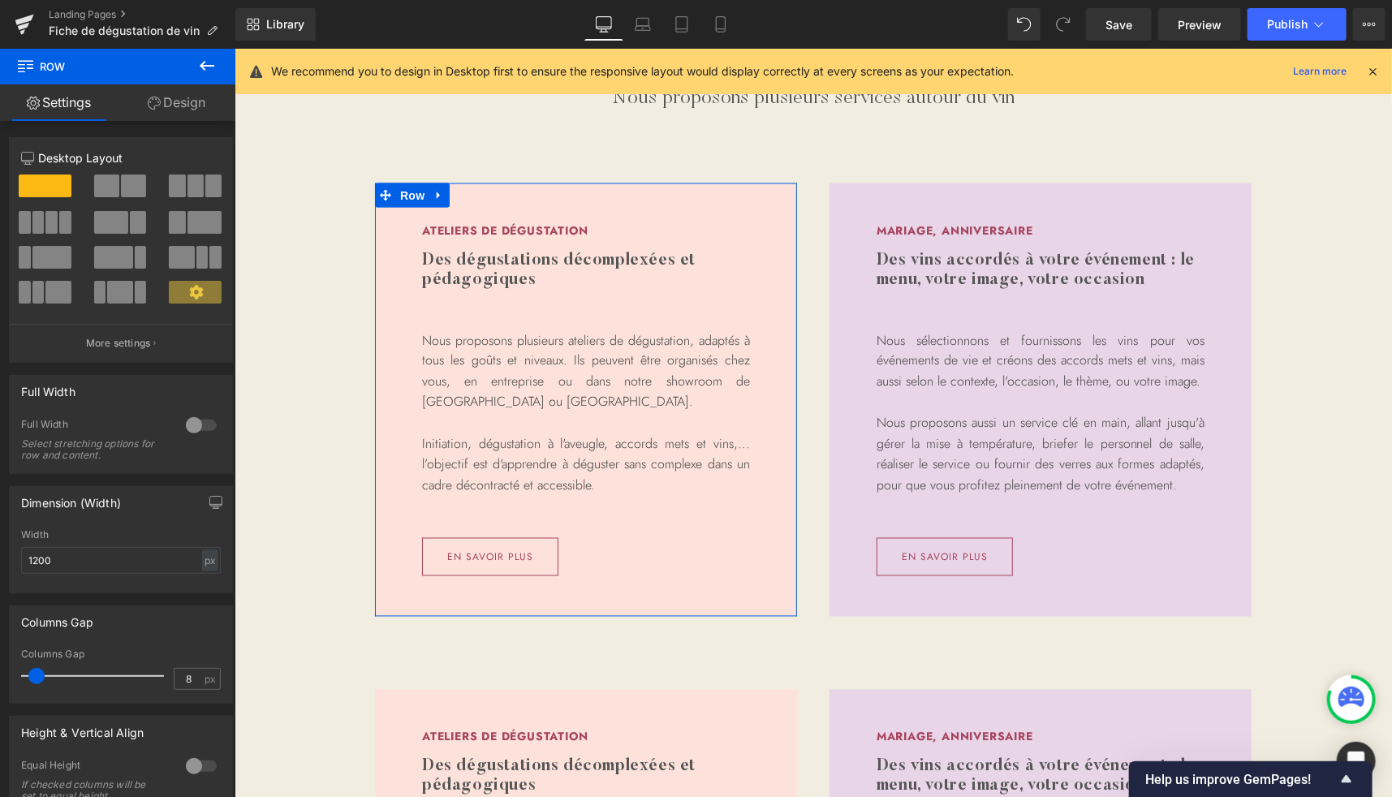
click at [196, 106] on link "Design" at bounding box center [177, 102] width 118 height 37
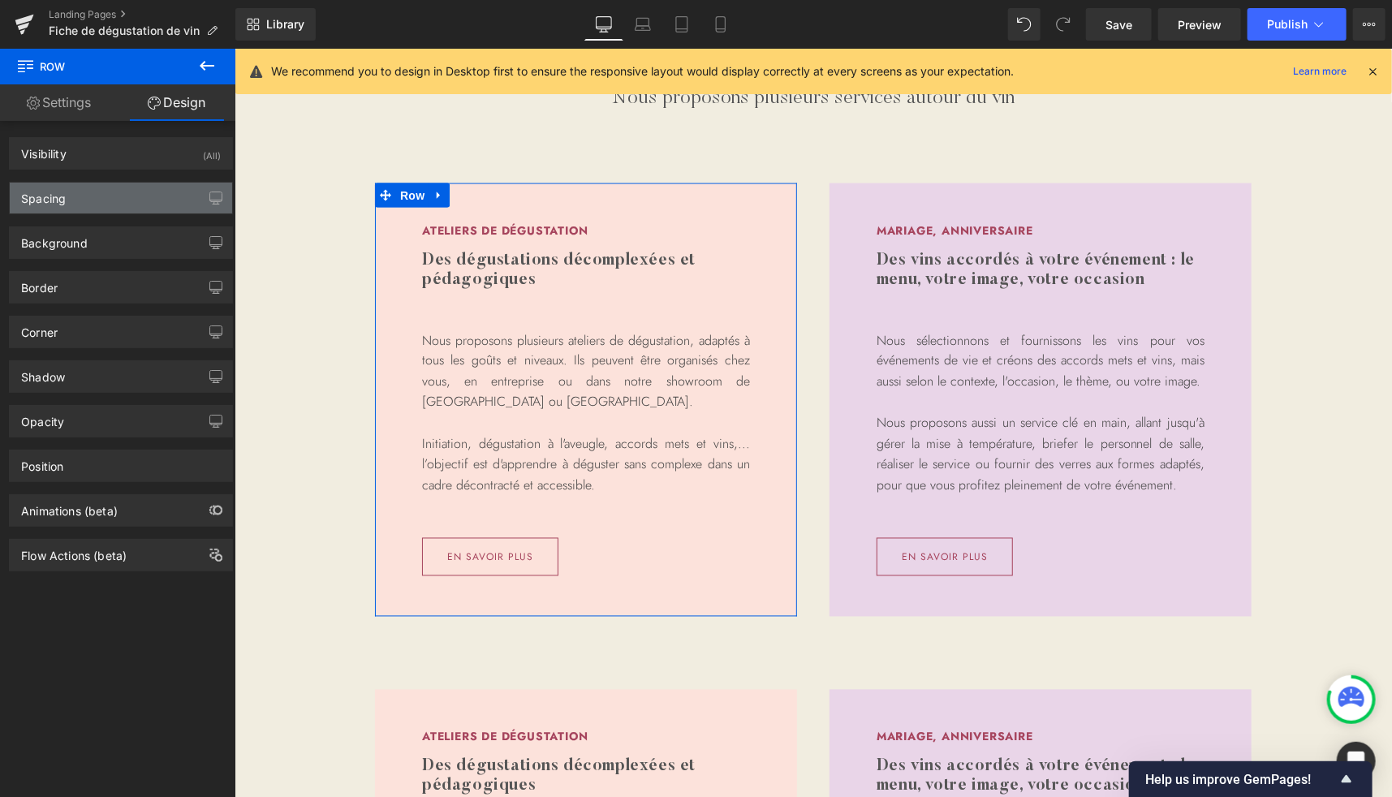
click at [73, 205] on div "Spacing" at bounding box center [121, 198] width 222 height 31
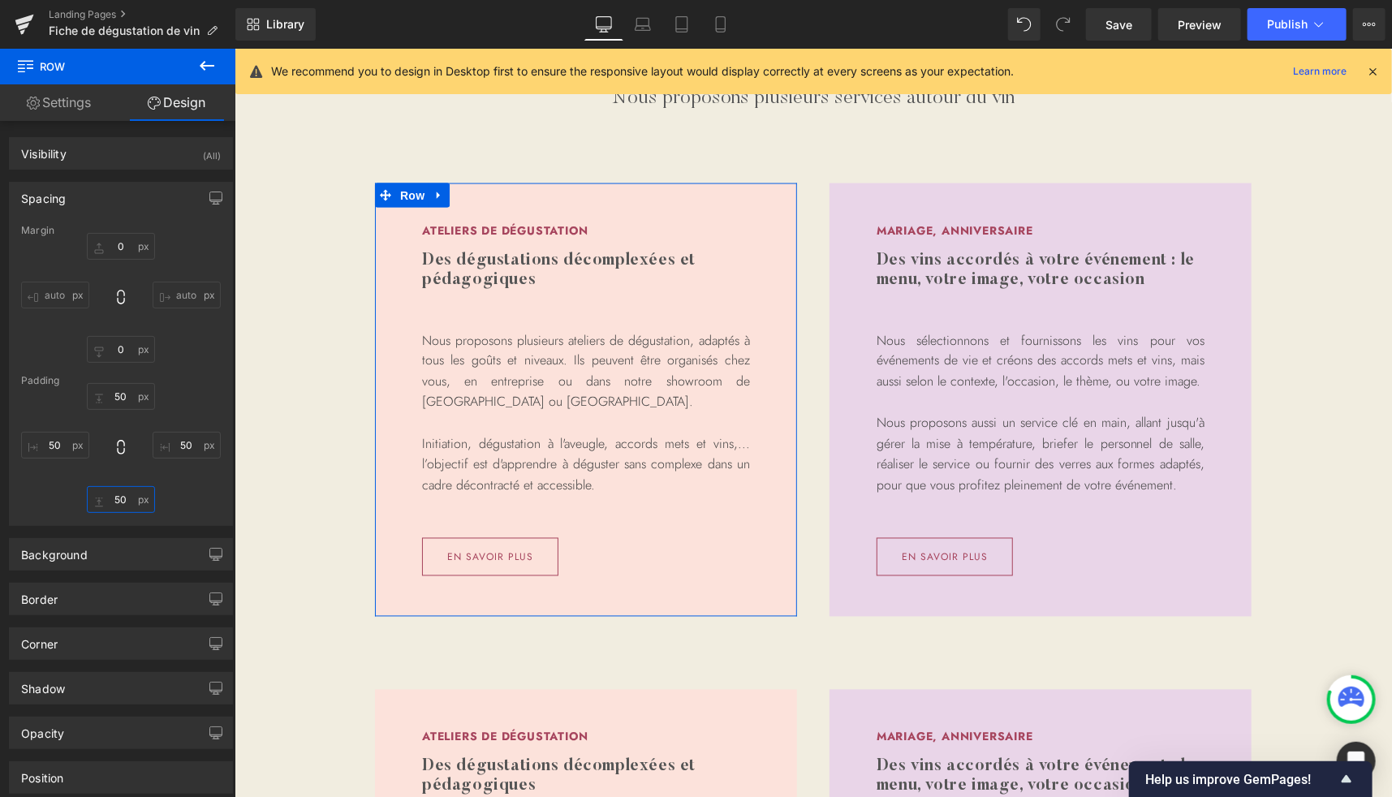
click at [123, 493] on input "50" at bounding box center [121, 499] width 68 height 27
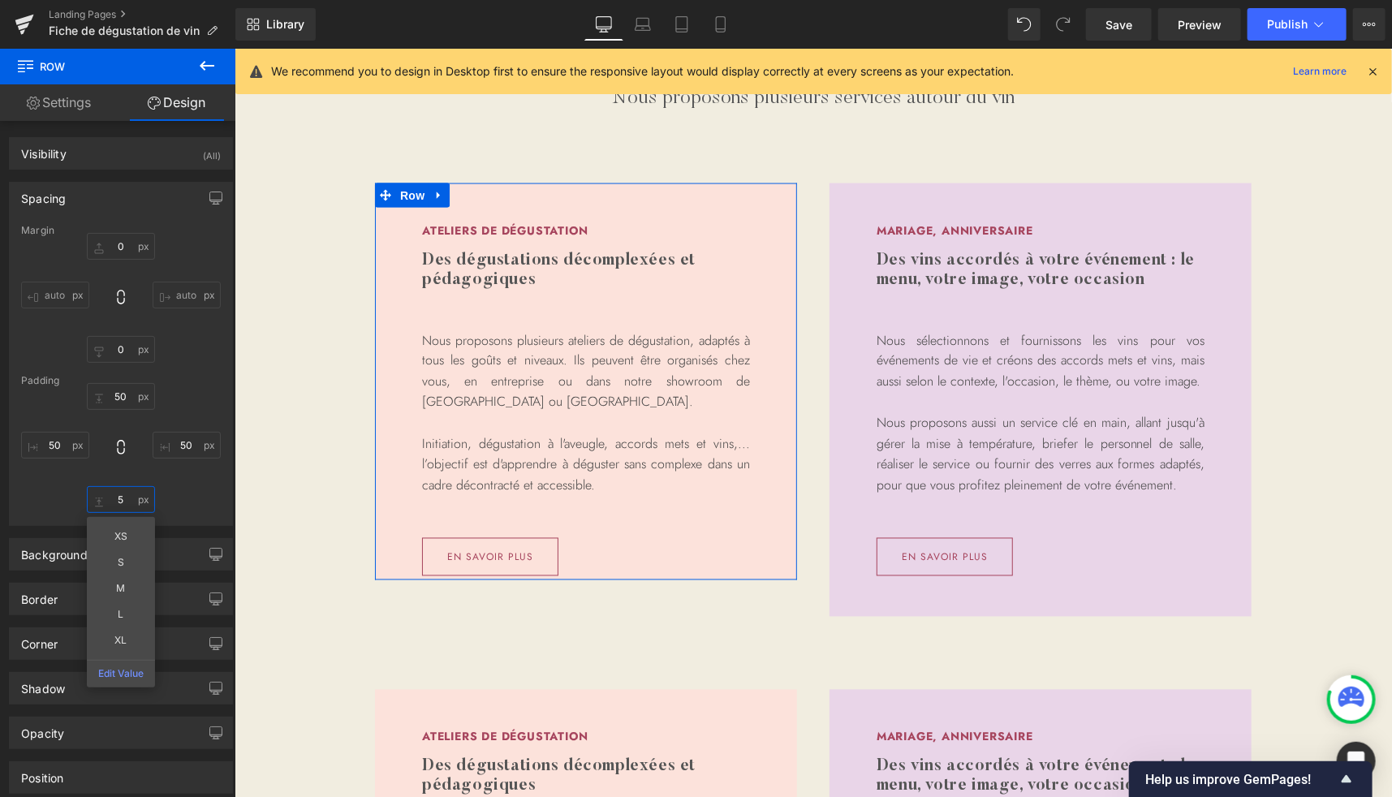
type input "50"
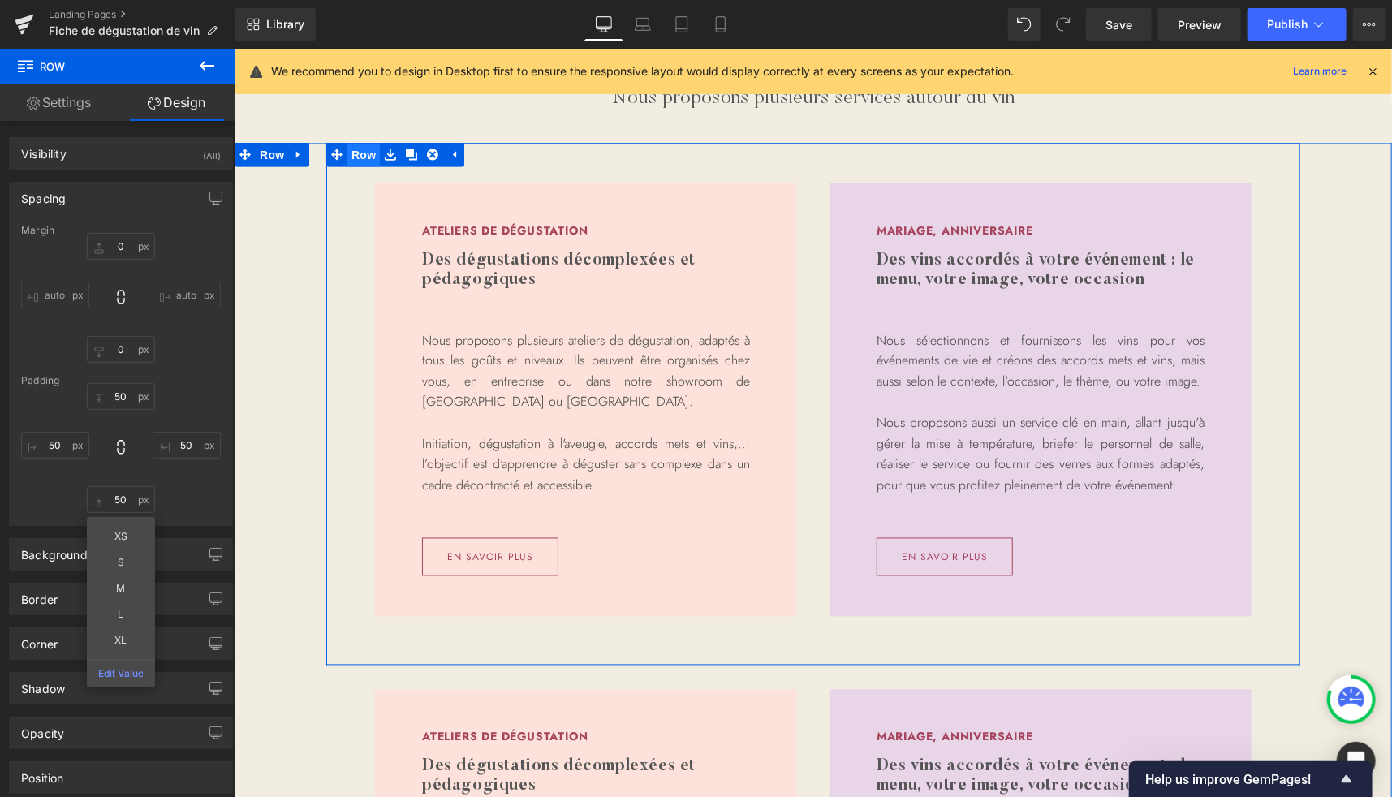
click at [361, 159] on span "Row" at bounding box center [363, 154] width 32 height 24
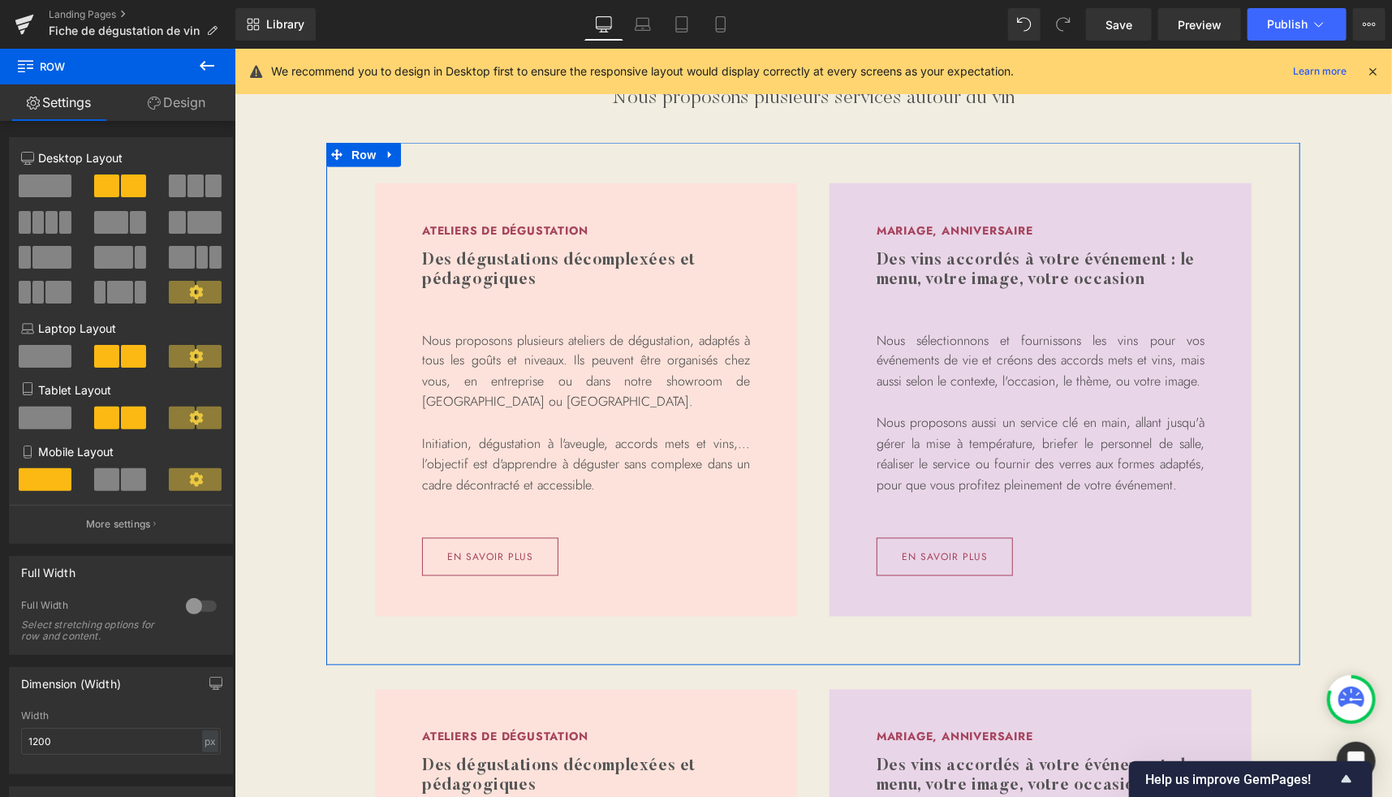
click at [197, 108] on link "Design" at bounding box center [177, 102] width 118 height 37
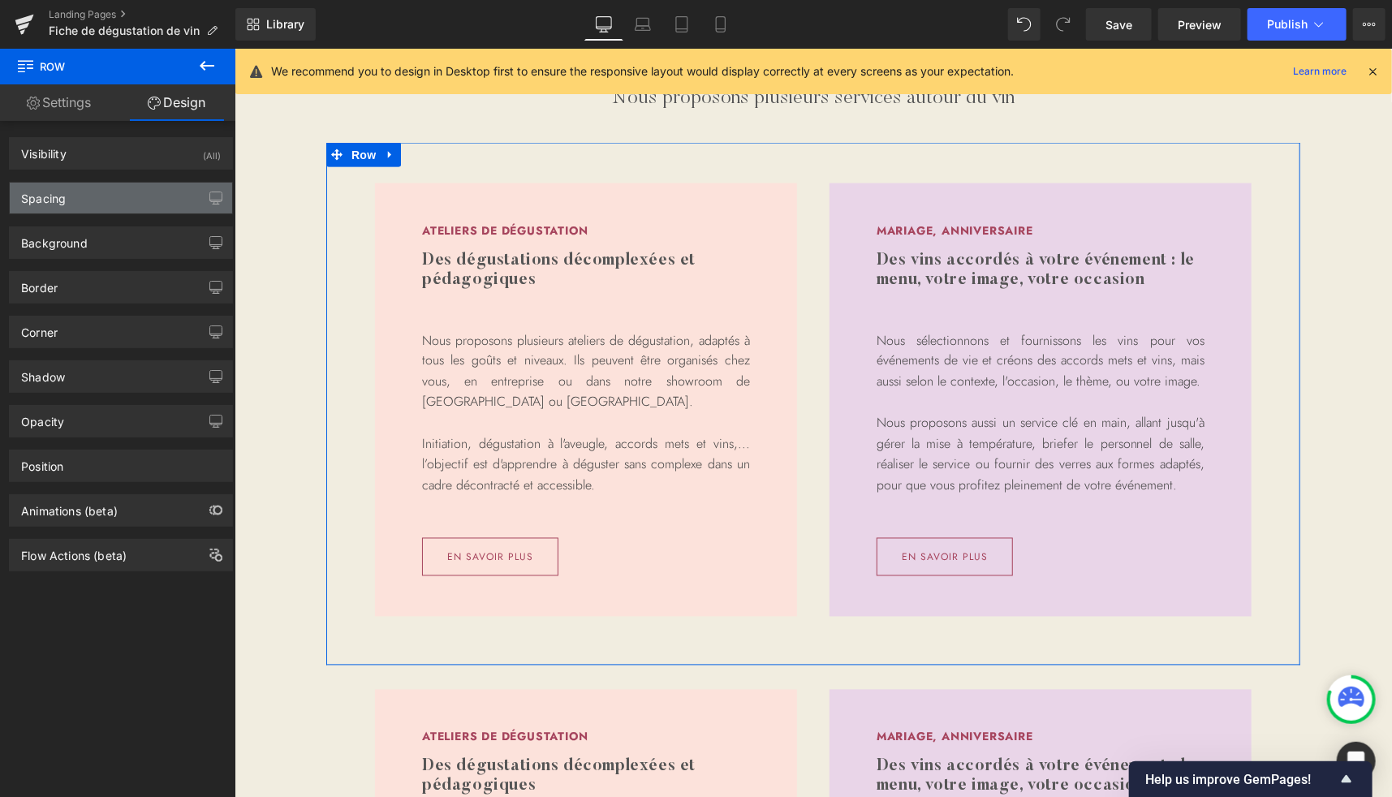
click at [76, 205] on div "Spacing" at bounding box center [121, 198] width 222 height 31
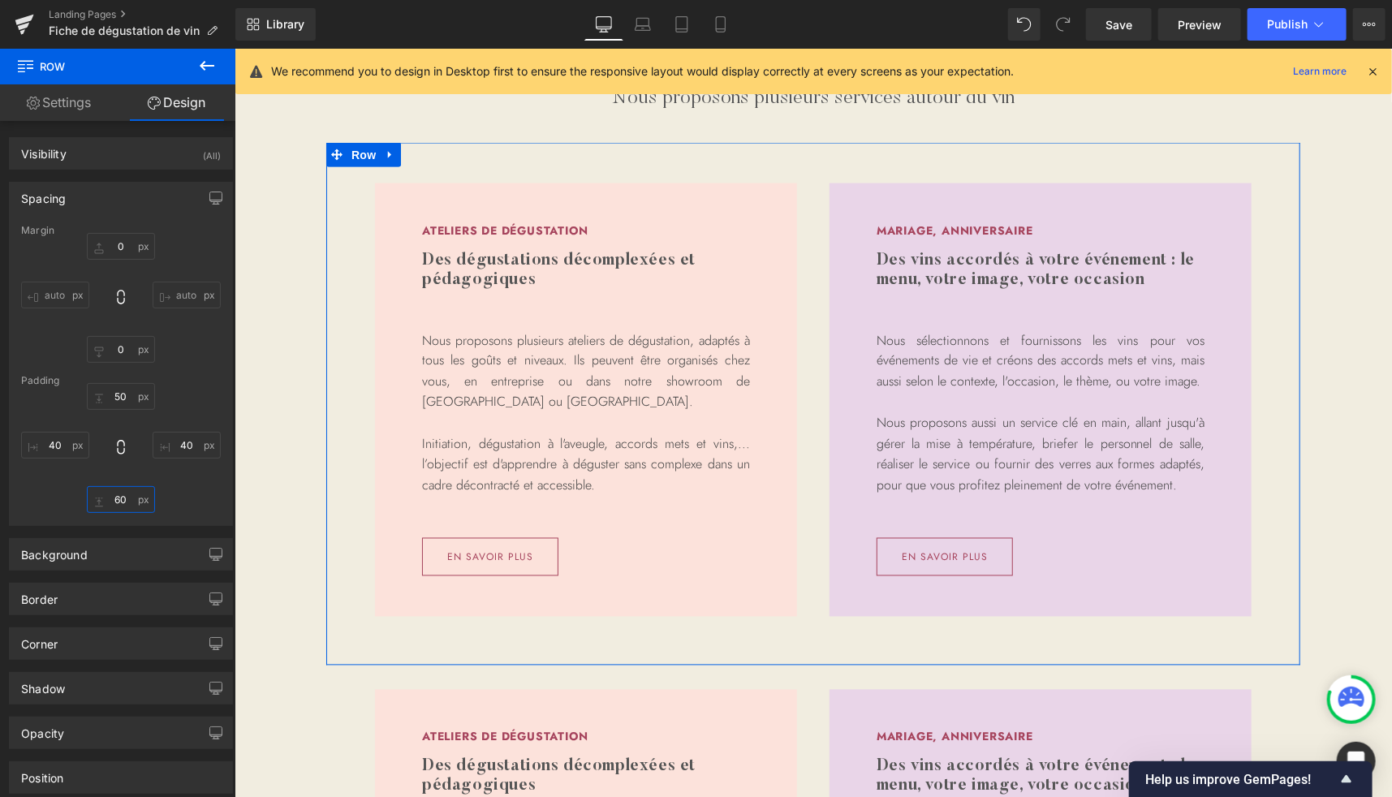
click at [117, 502] on input "60" at bounding box center [121, 499] width 68 height 27
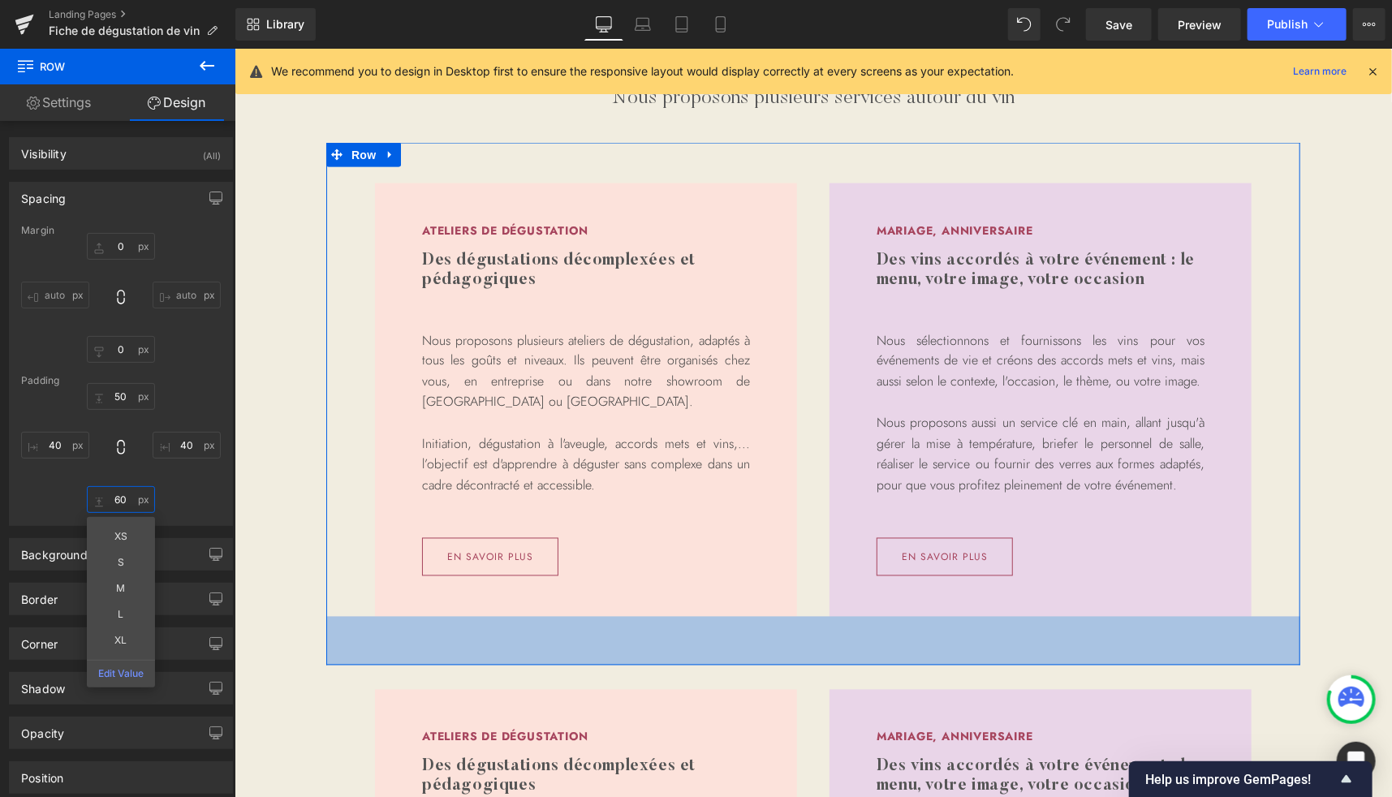
type input "0"
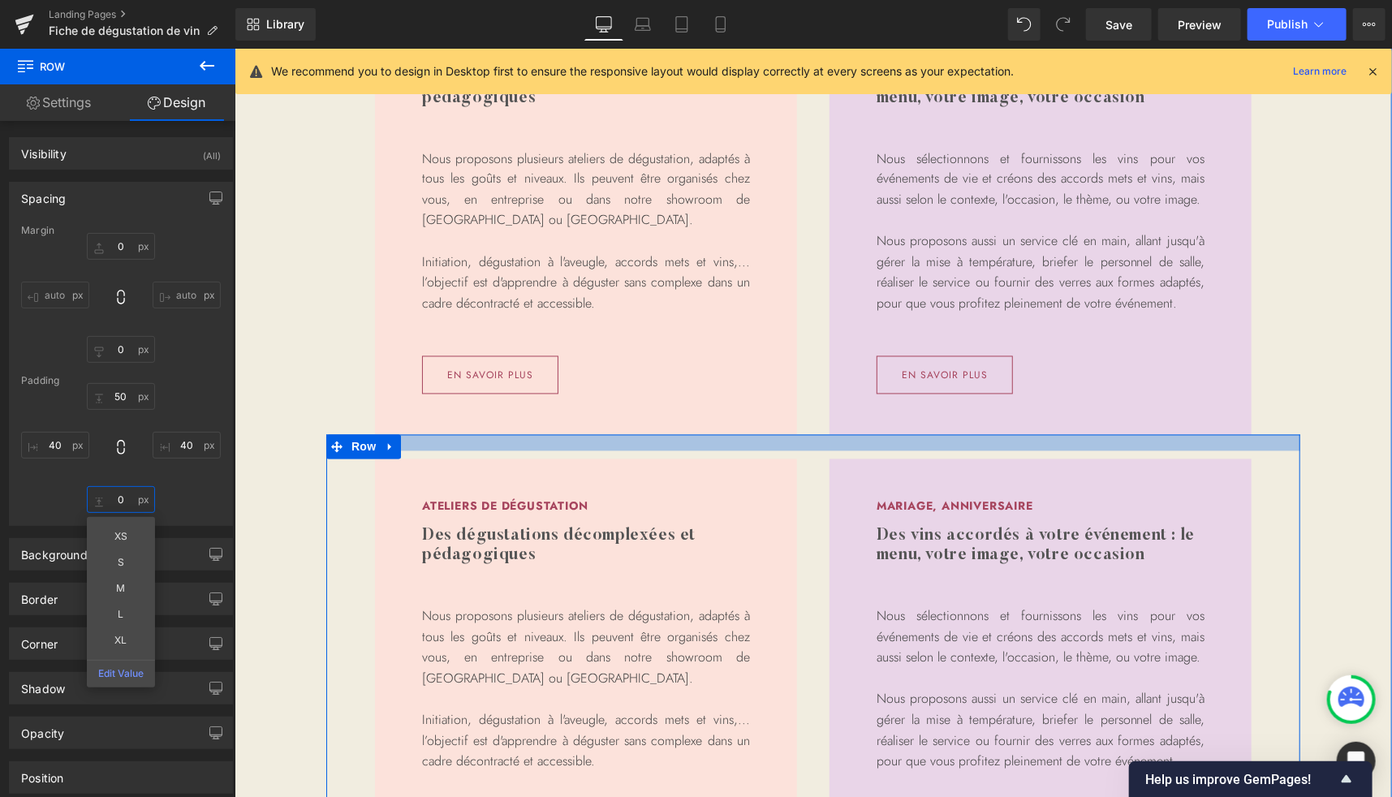
scroll to position [1503, 0]
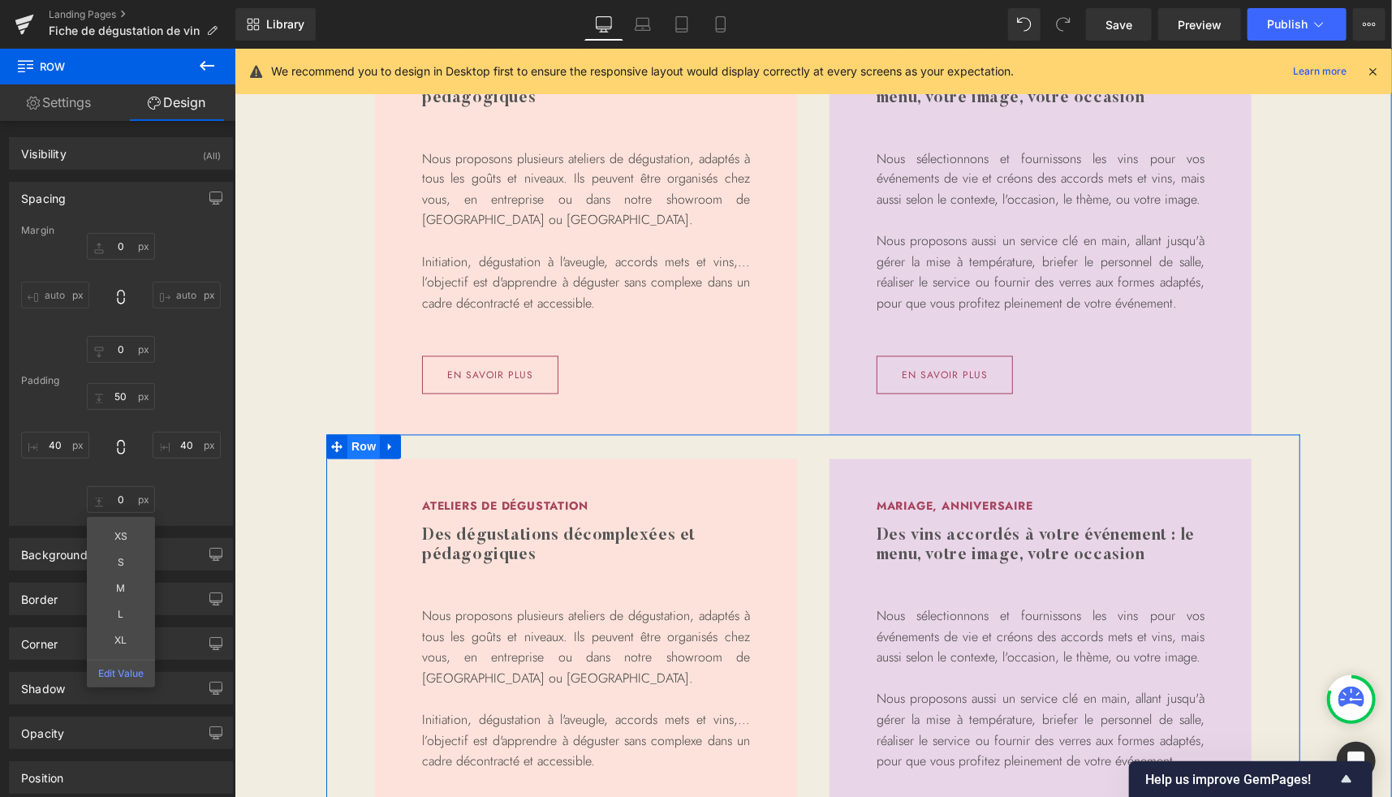
click at [353, 445] on span "Row" at bounding box center [363, 446] width 32 height 24
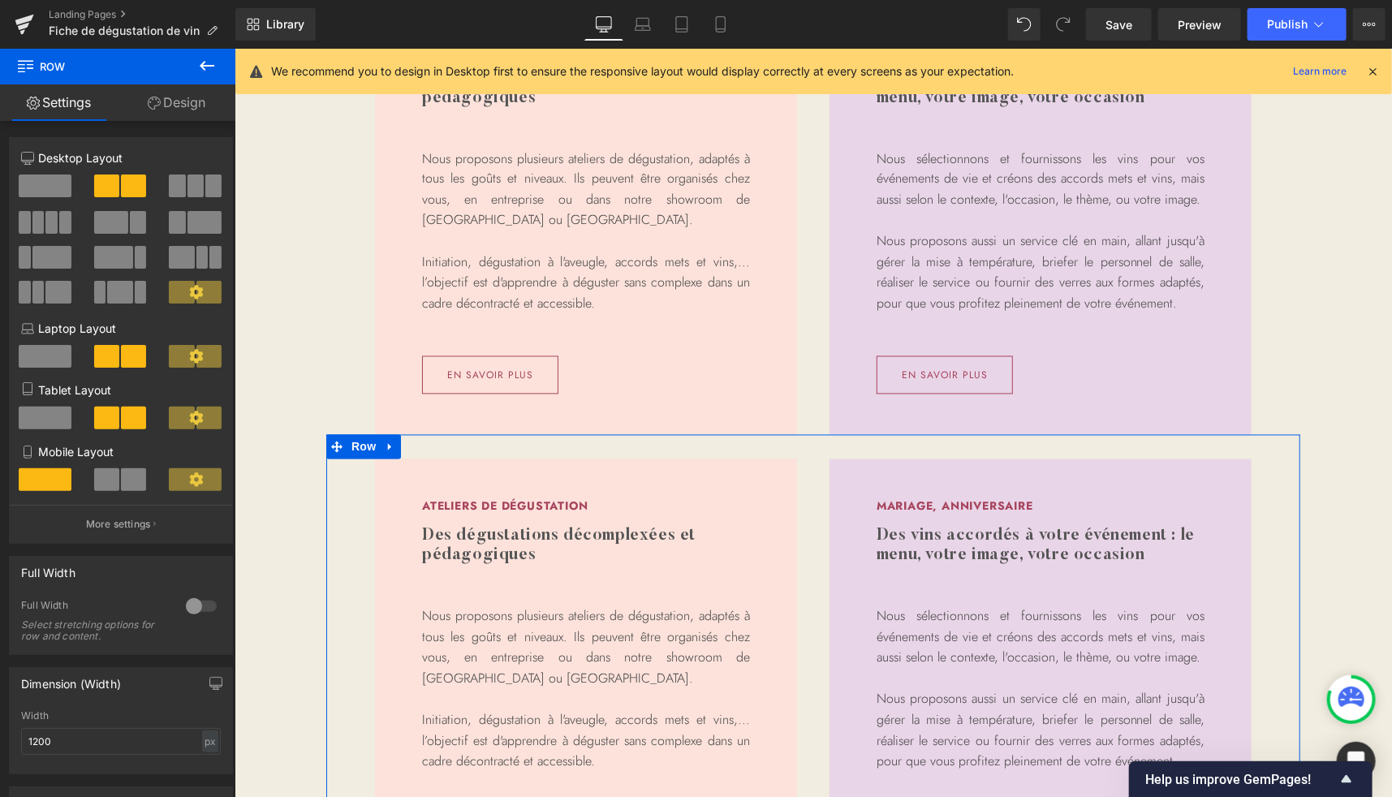
click at [190, 105] on link "Design" at bounding box center [177, 102] width 118 height 37
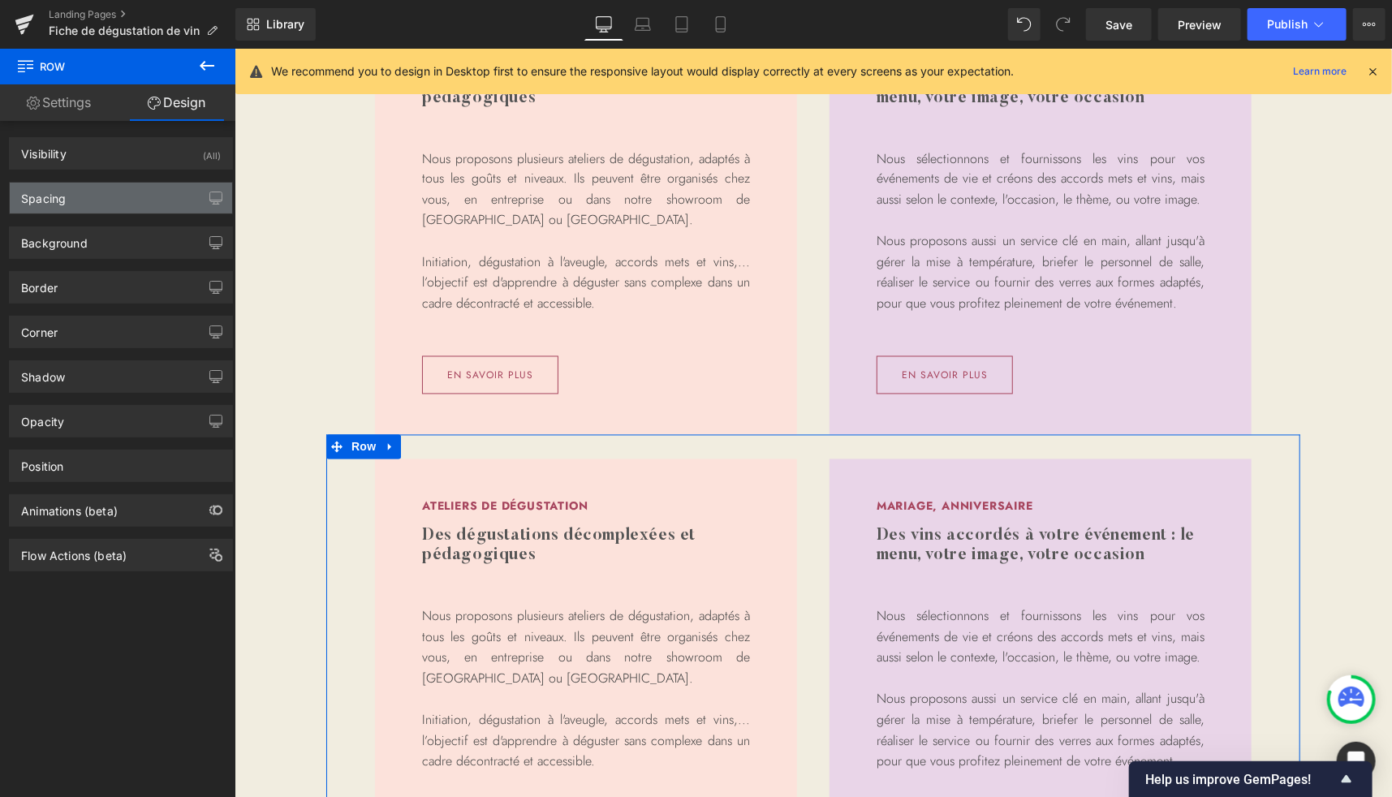
click at [82, 201] on div "Spacing" at bounding box center [121, 198] width 222 height 31
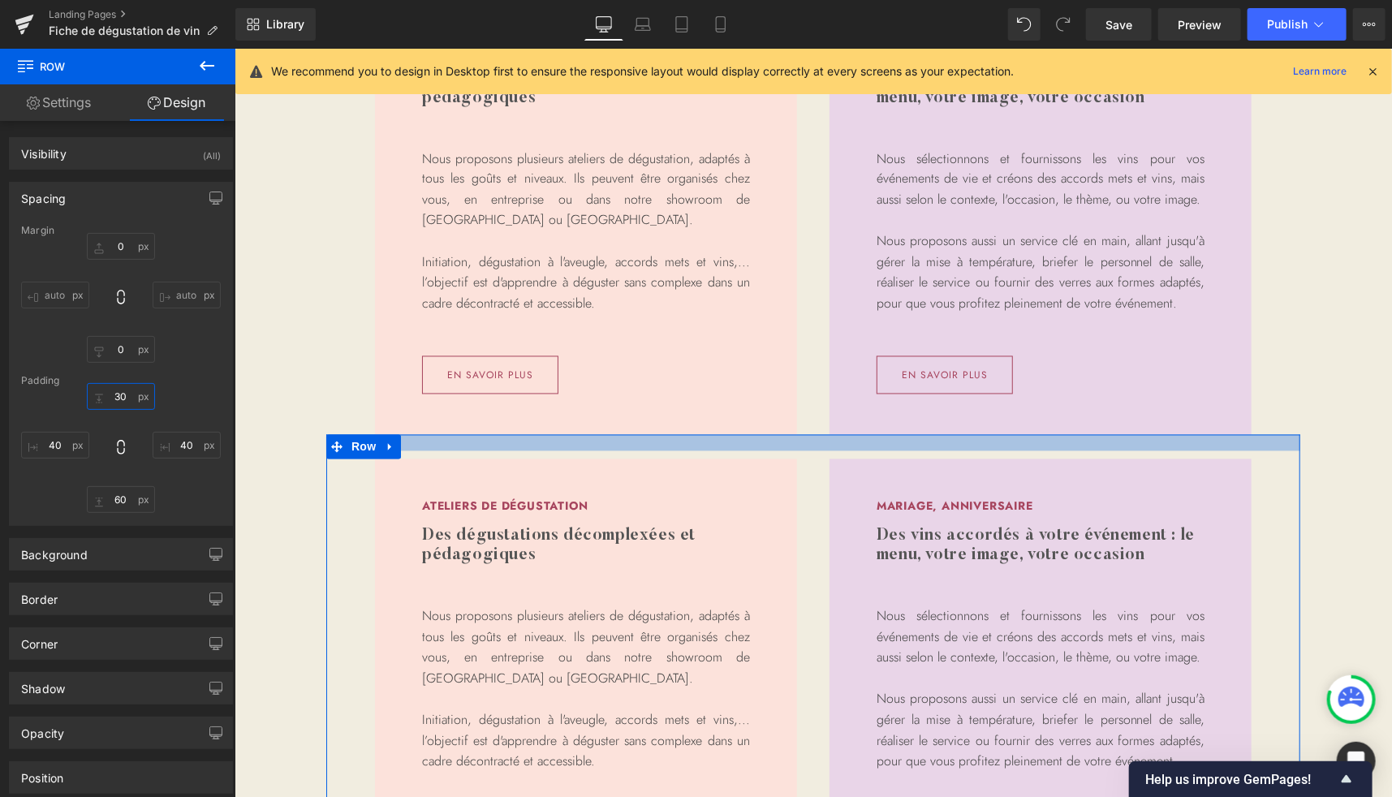
click at [112, 389] on input "30" at bounding box center [121, 396] width 68 height 27
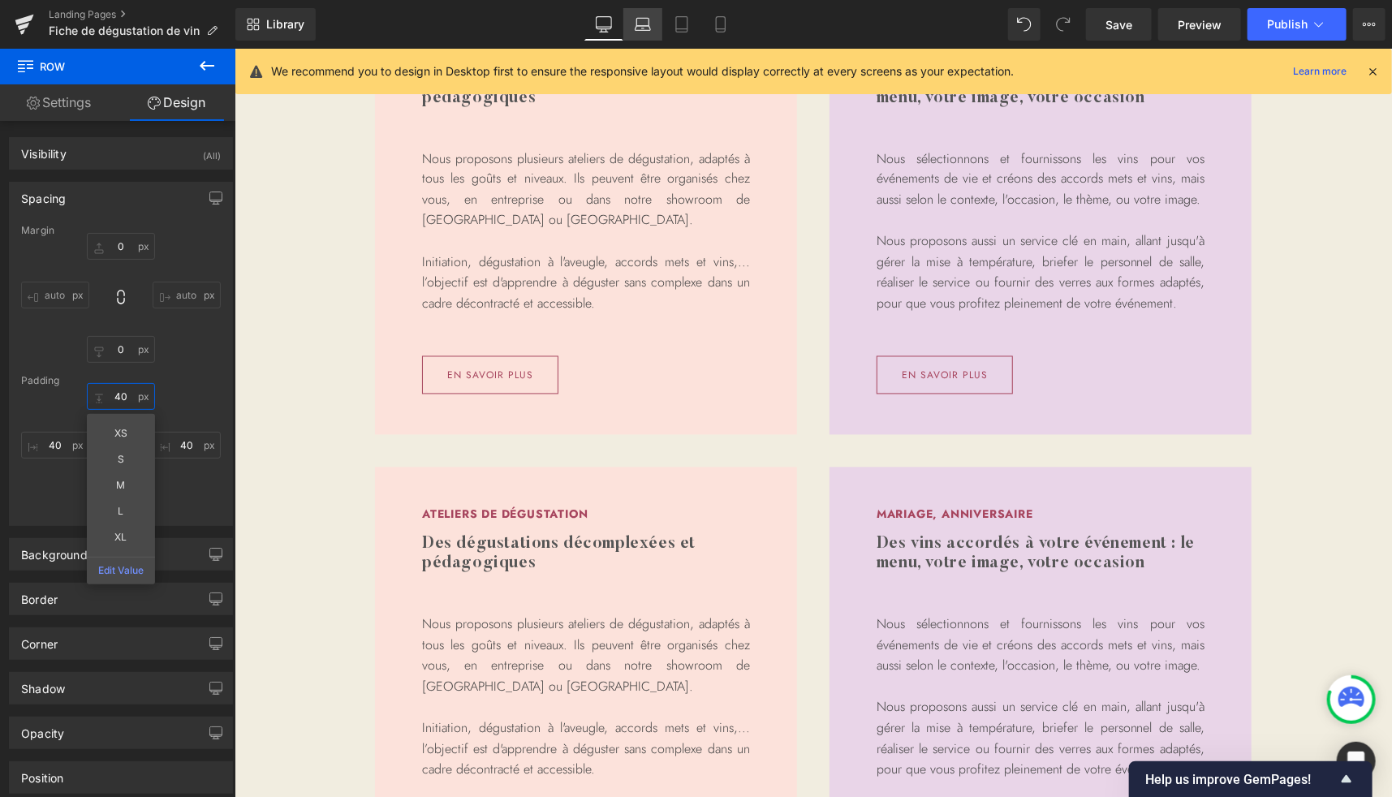
type input "40"
click at [648, 26] on icon at bounding box center [642, 28] width 15 height 5
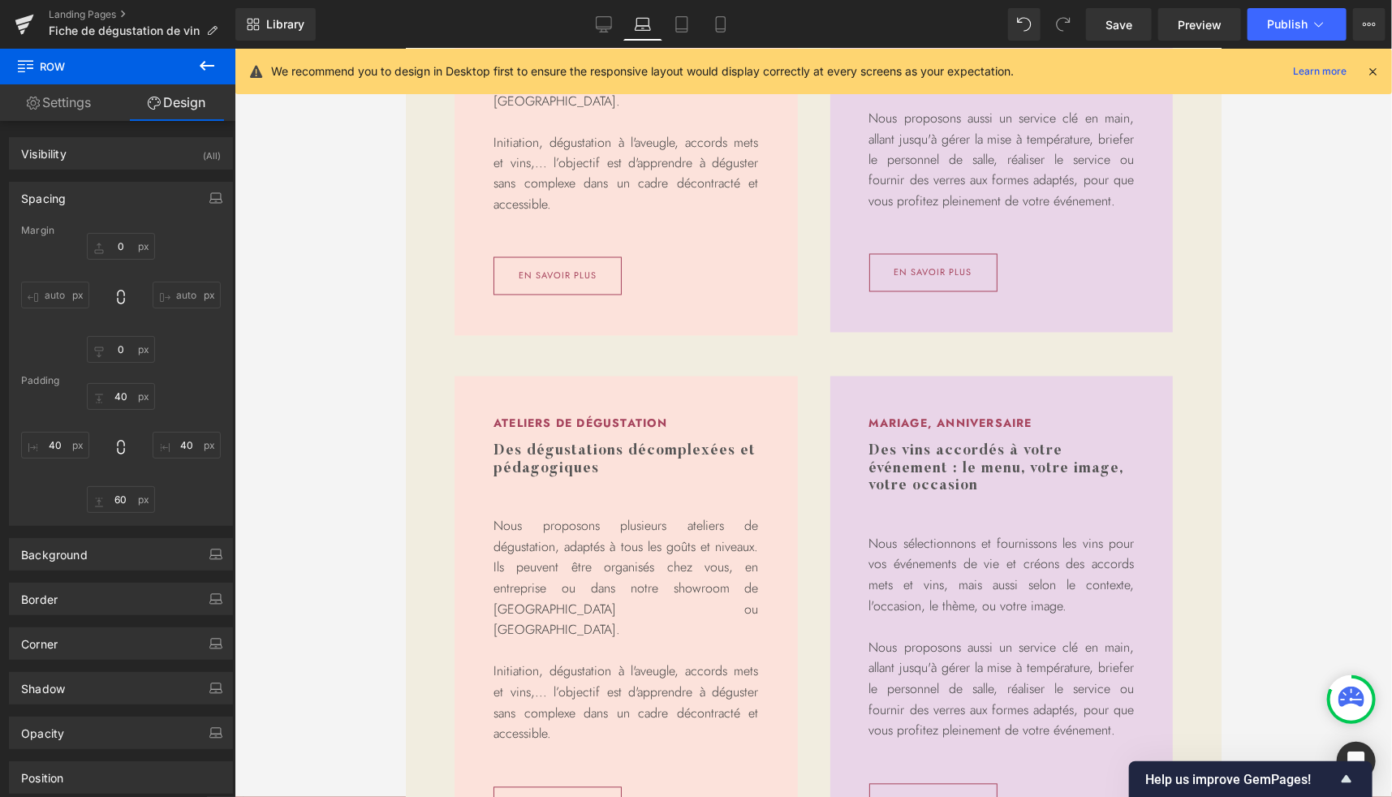
type input "0"
type input "50"
type input "40"
type input "60"
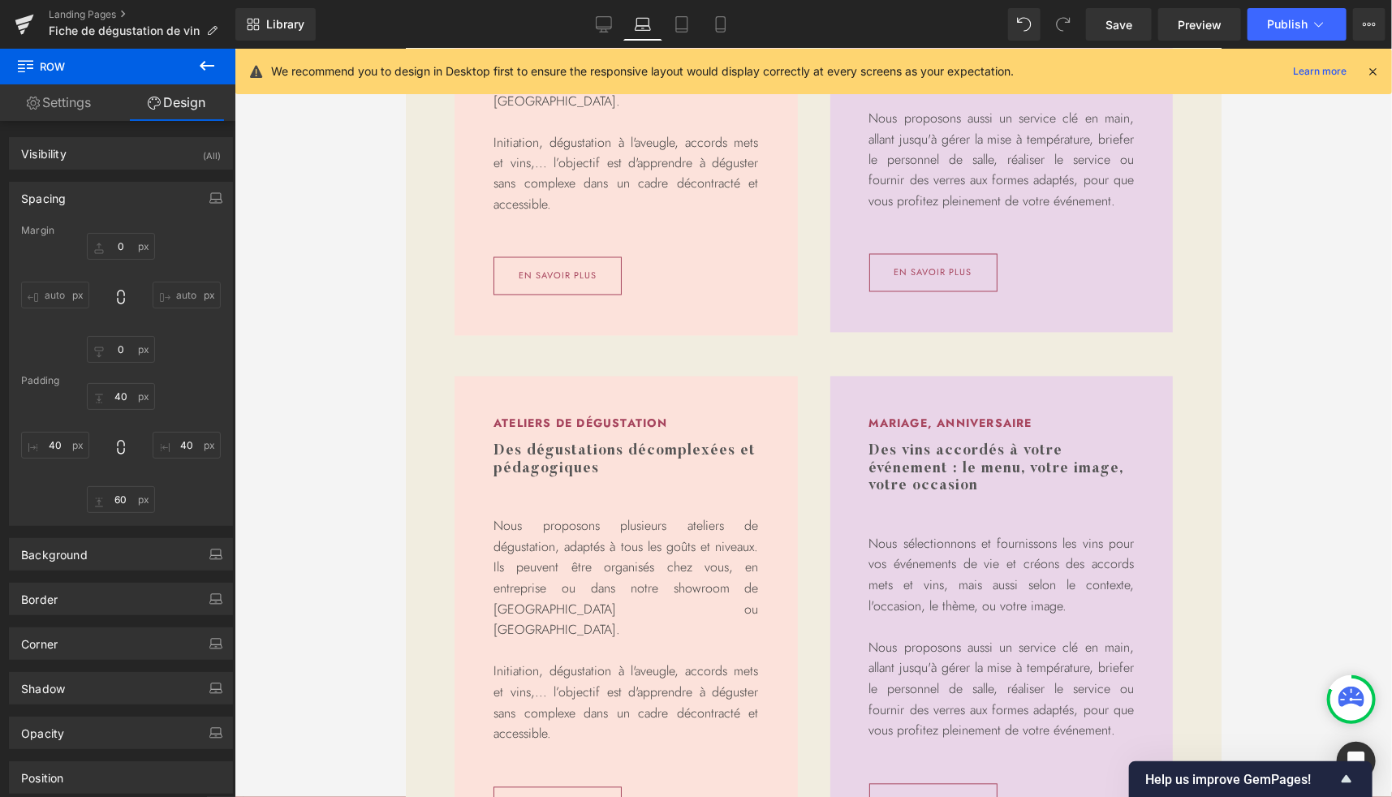
type input "40"
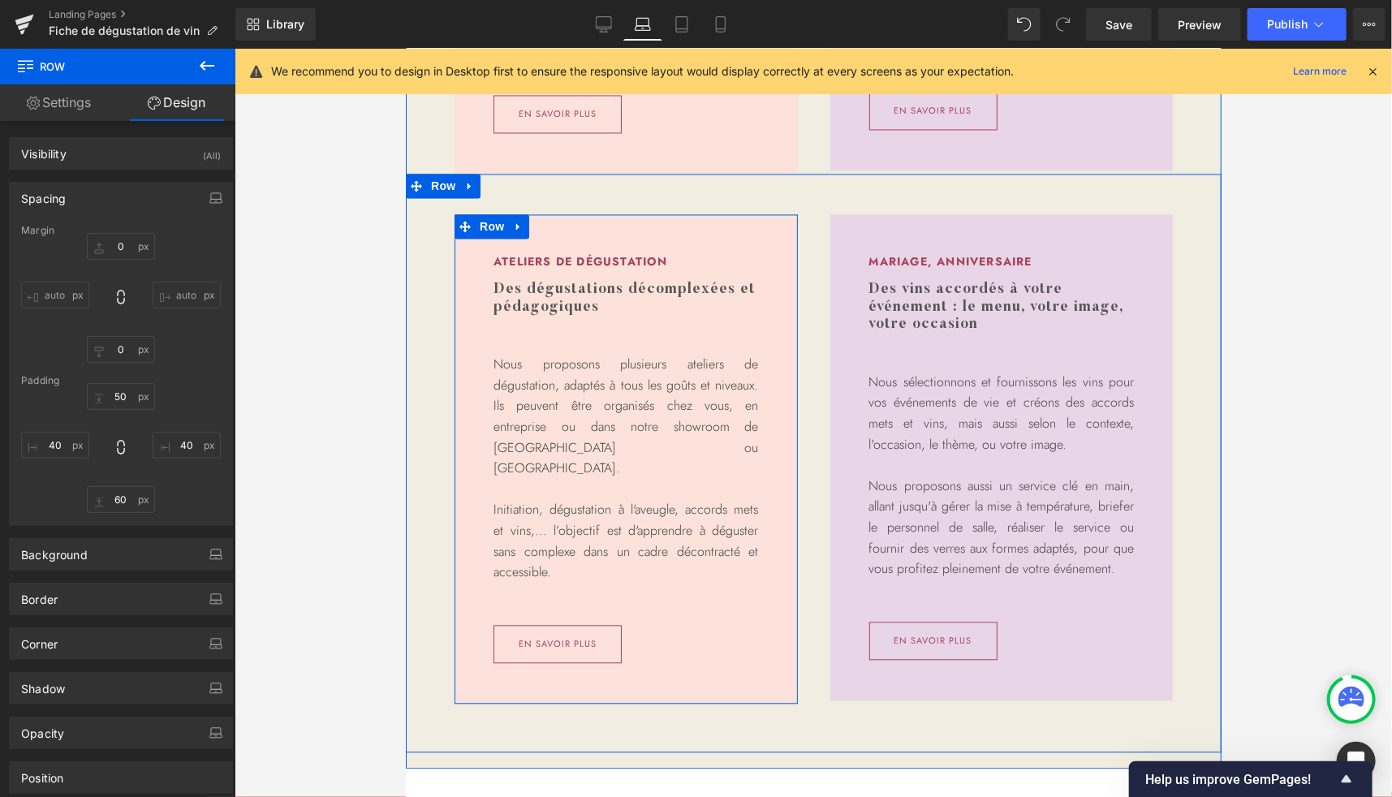
scroll to position [1663, 0]
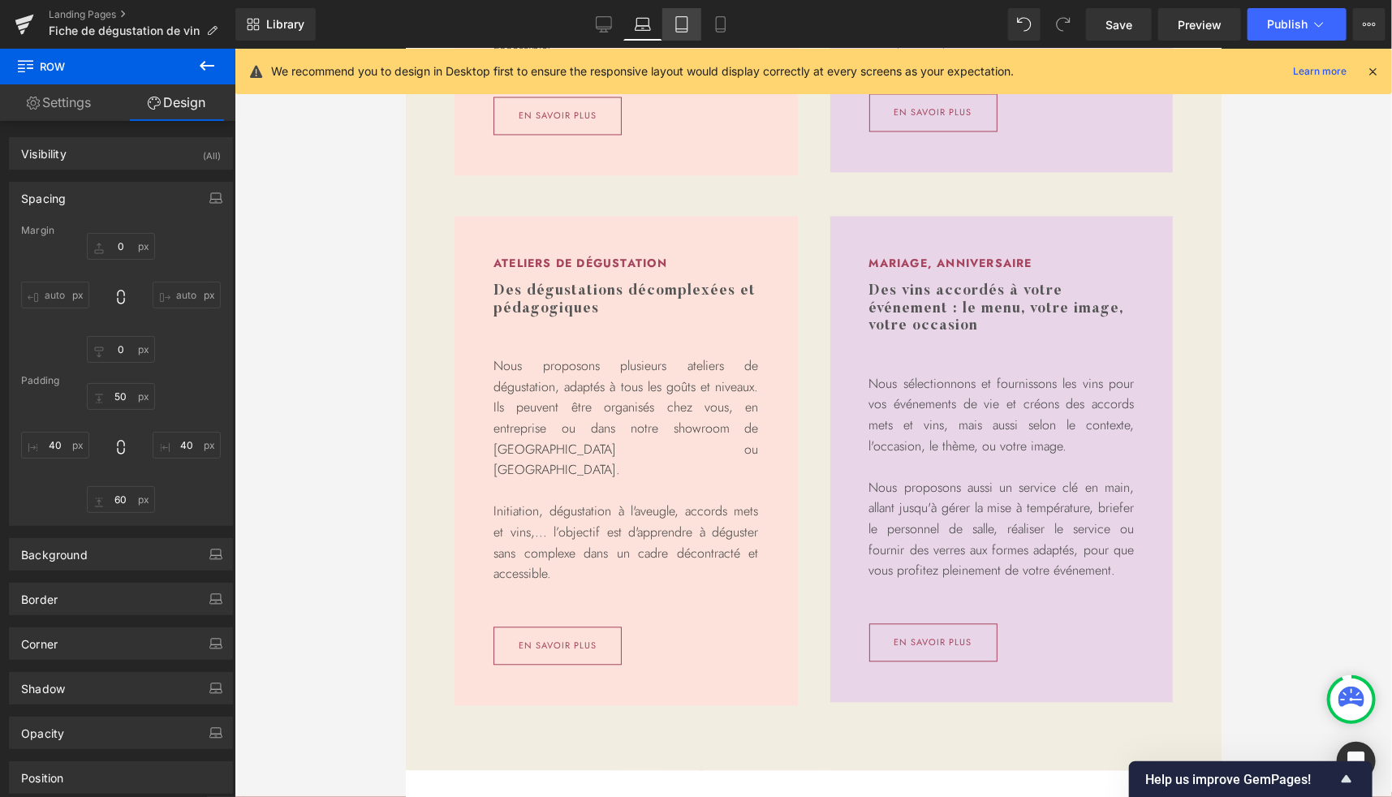
click at [679, 29] on icon at bounding box center [681, 29] width 11 height 0
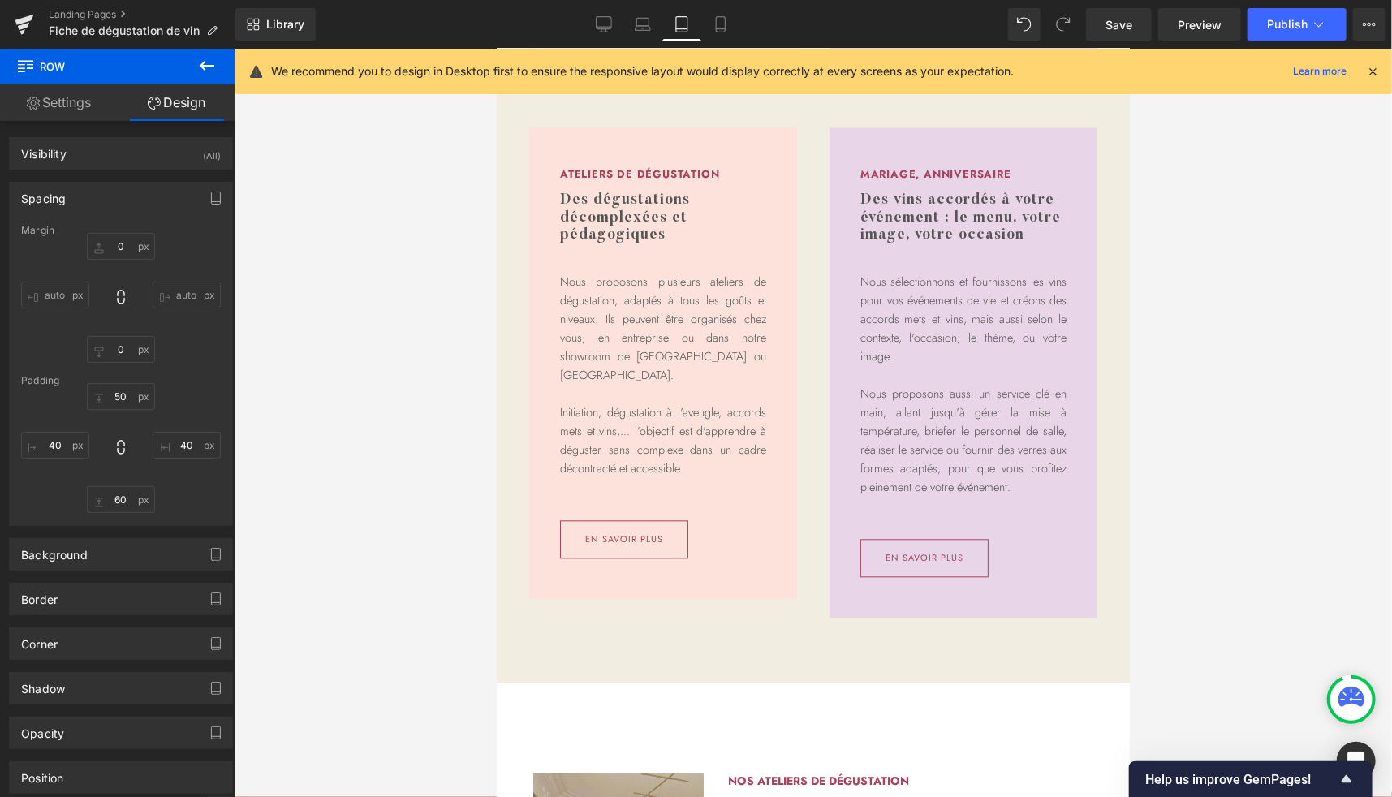
type input "0"
type input "50"
type input "20"
type input "60"
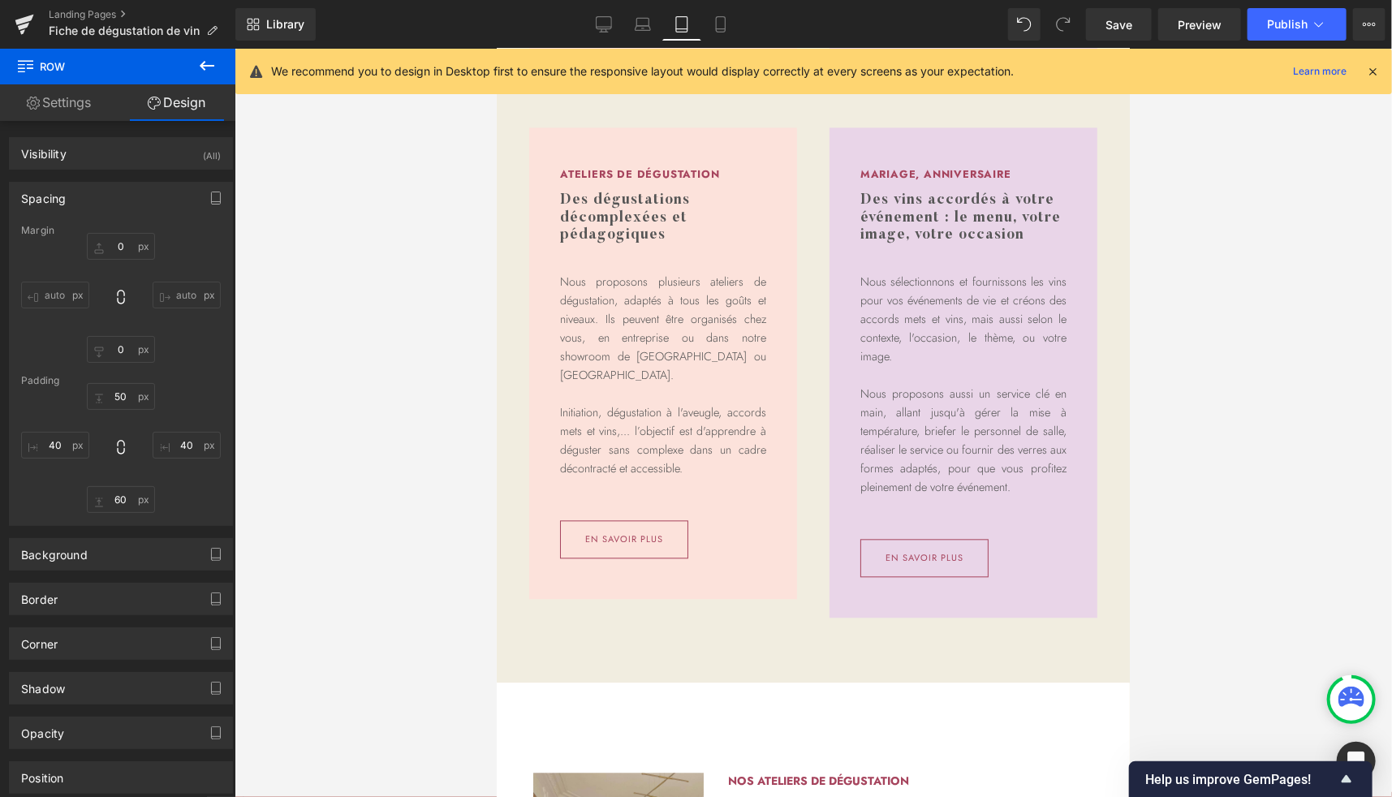
type input "20"
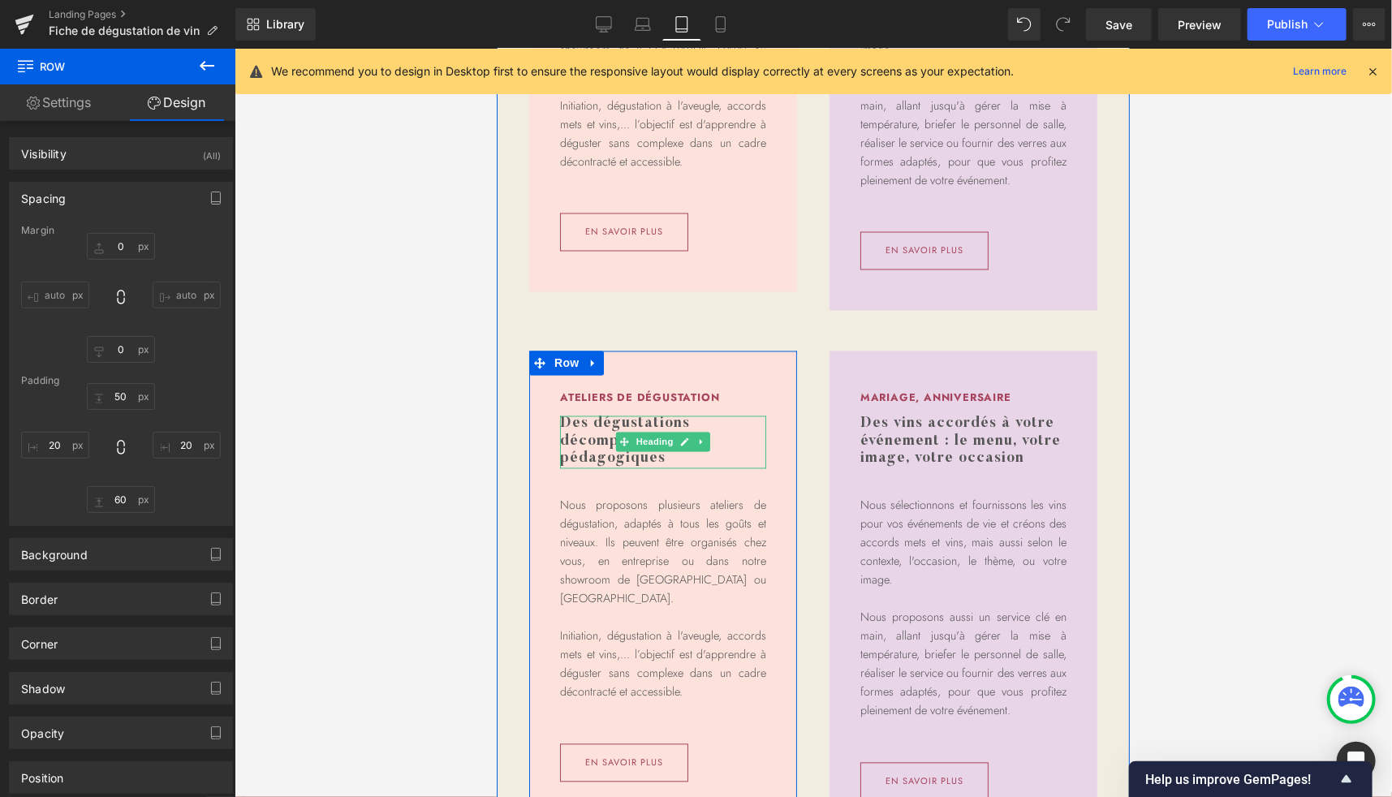
scroll to position [1430, 0]
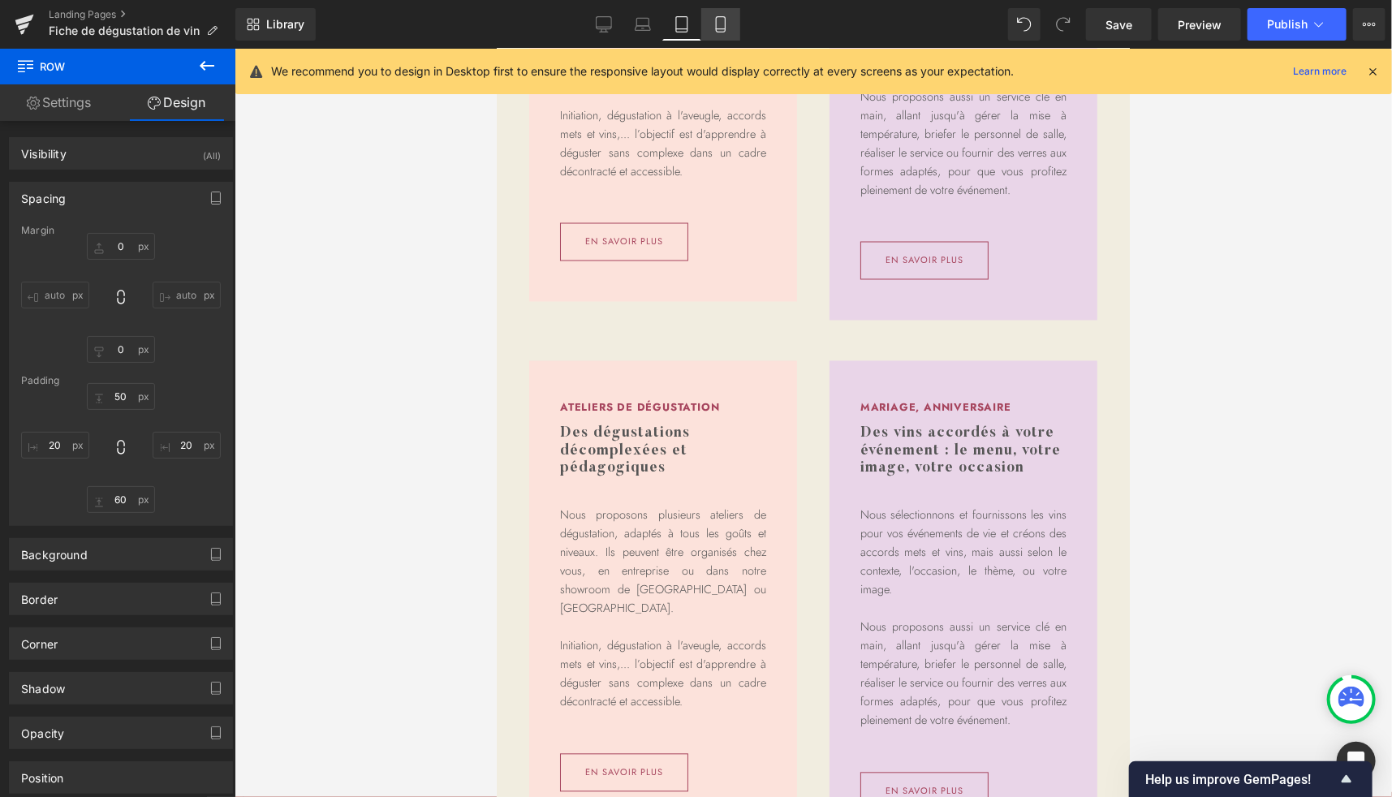
click at [722, 33] on link "Mobile" at bounding box center [720, 24] width 39 height 32
type input "0"
type input "20"
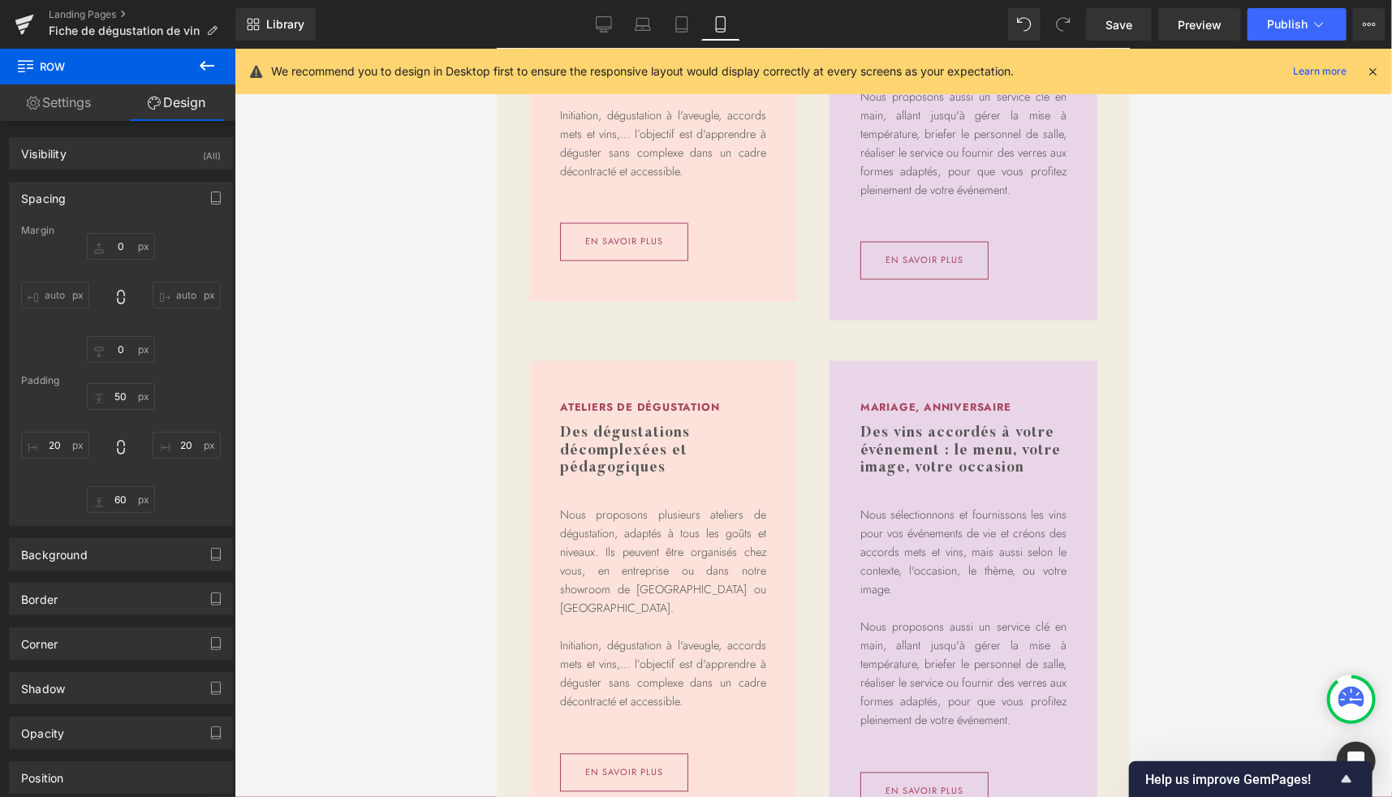
type input "60"
type input "20"
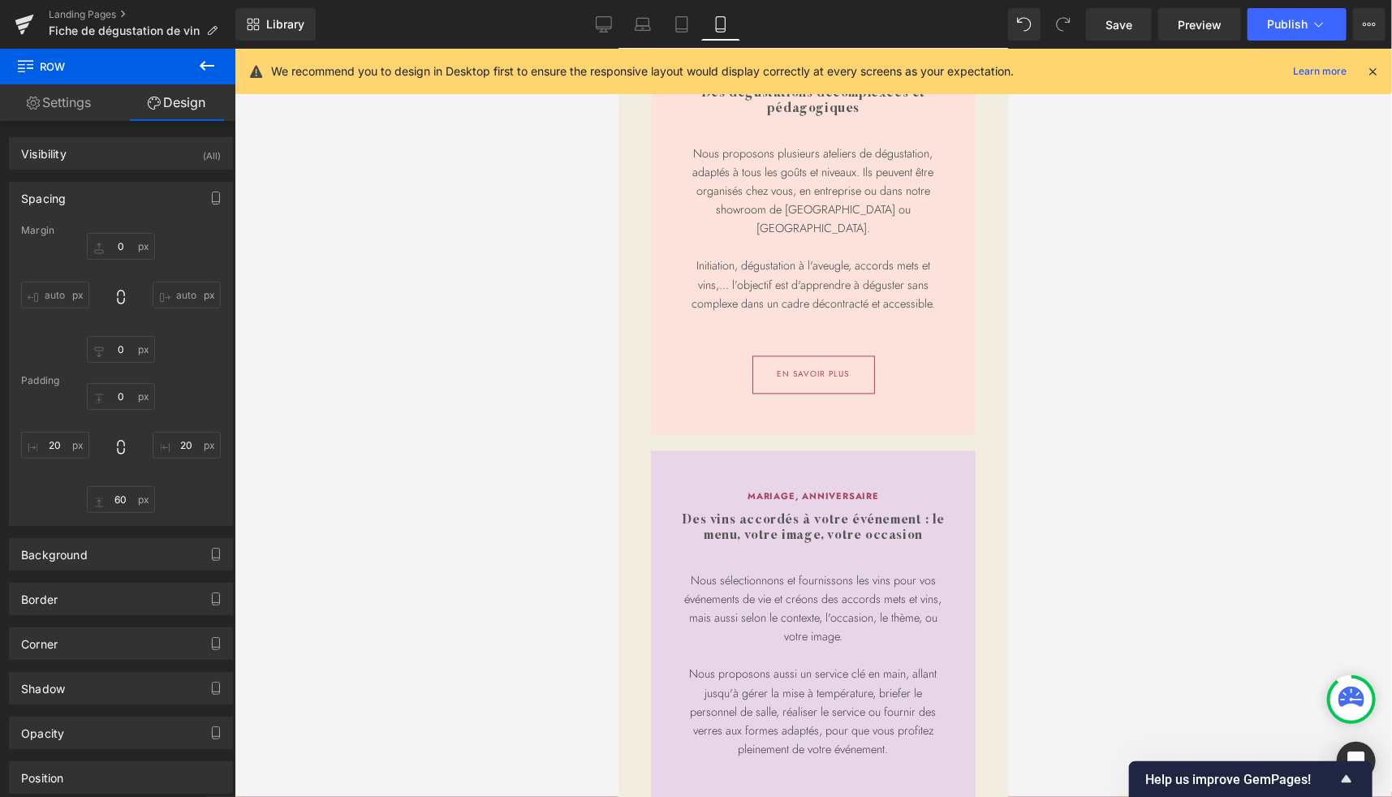
scroll to position [1590, 0]
click at [608, 19] on icon at bounding box center [604, 24] width 16 height 16
type input "0"
type input "40"
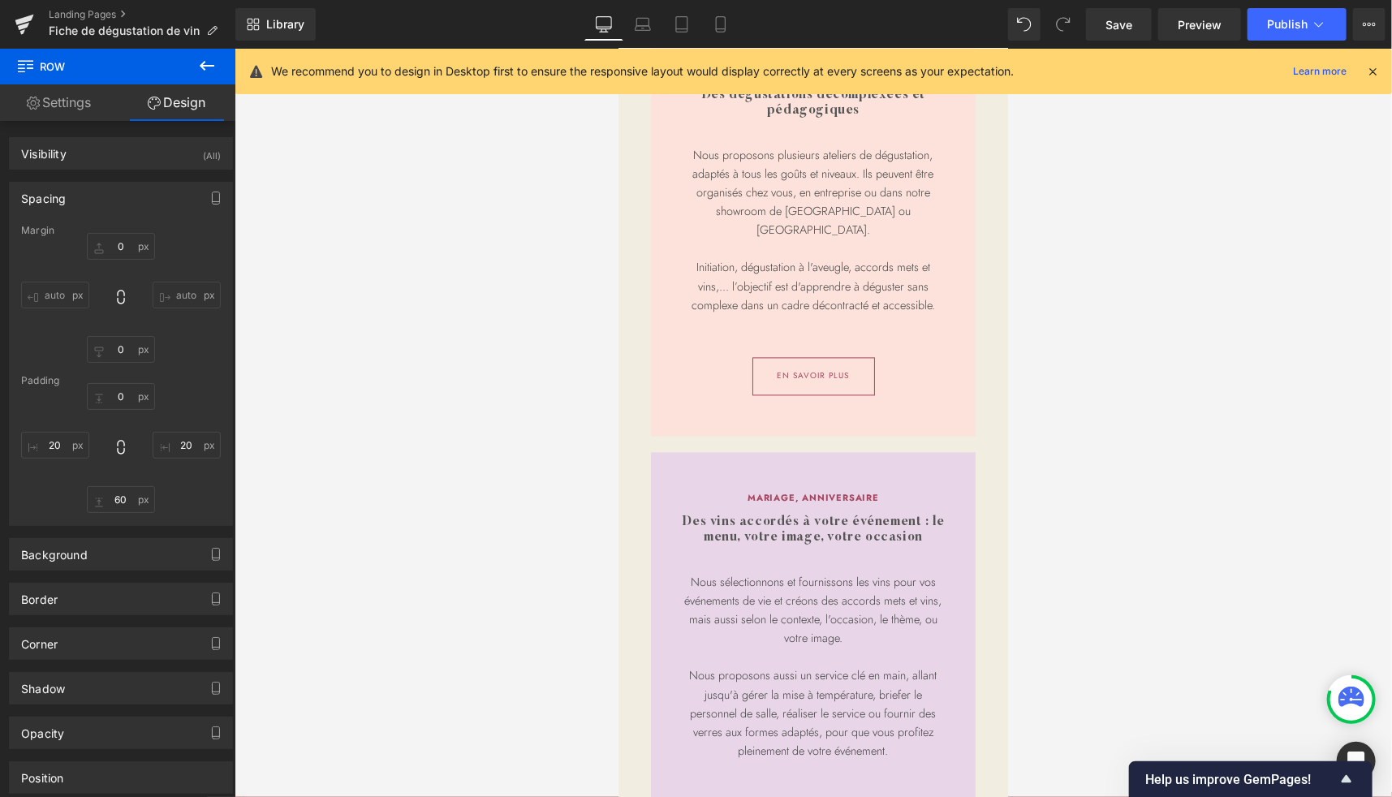
type input "40"
type input "60"
type input "40"
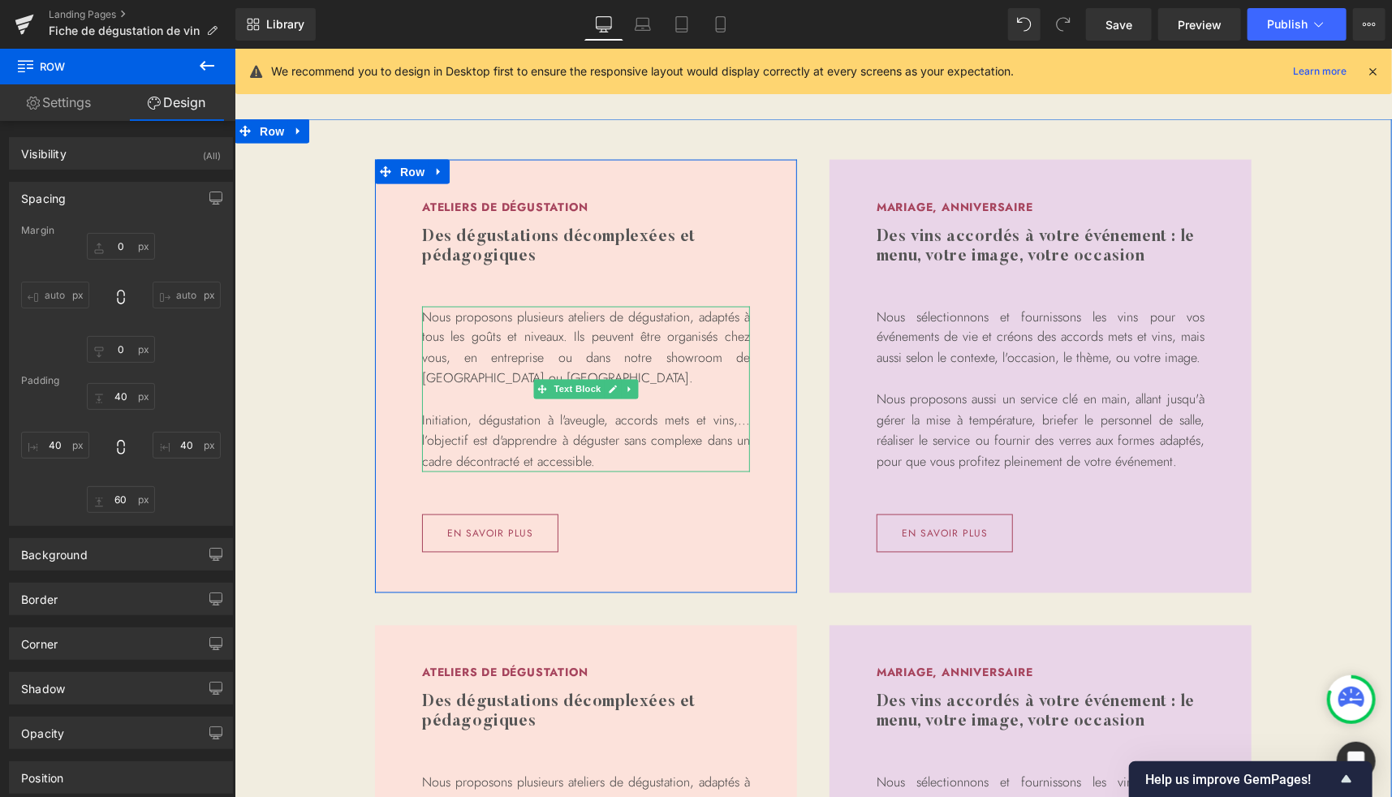
scroll to position [1346, 0]
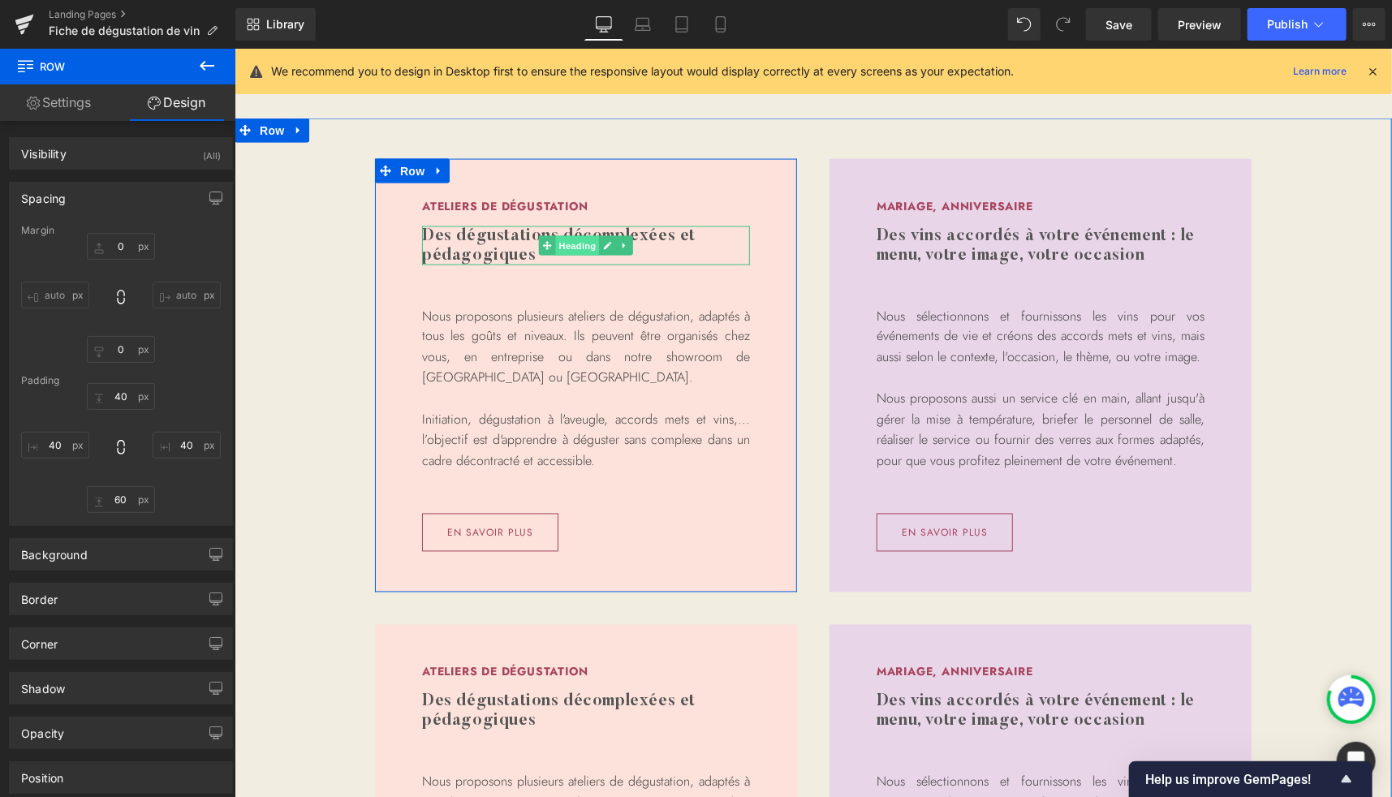
click at [576, 243] on span "Heading" at bounding box center [577, 244] width 44 height 19
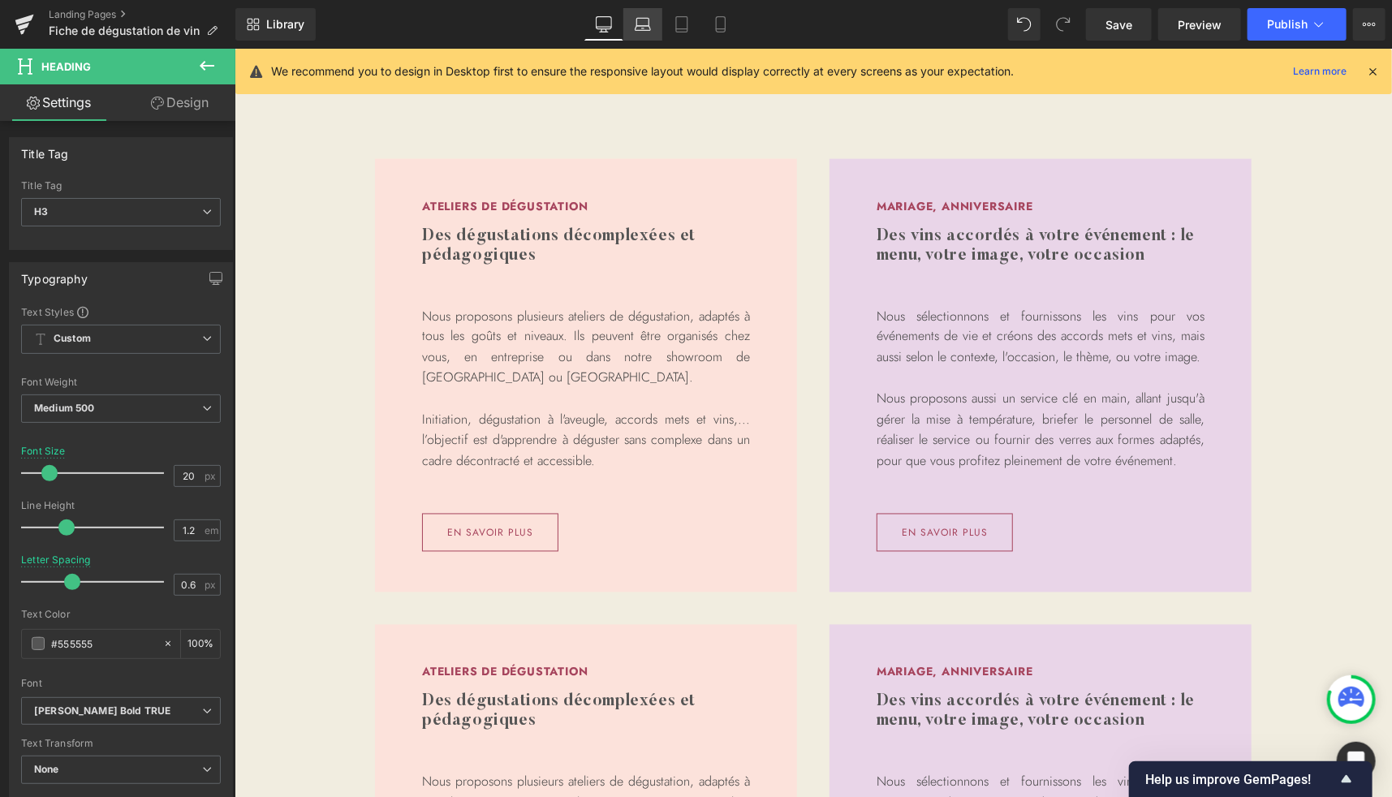
click at [650, 24] on icon at bounding box center [643, 24] width 16 height 16
type input "18"
type input "1"
type input "100"
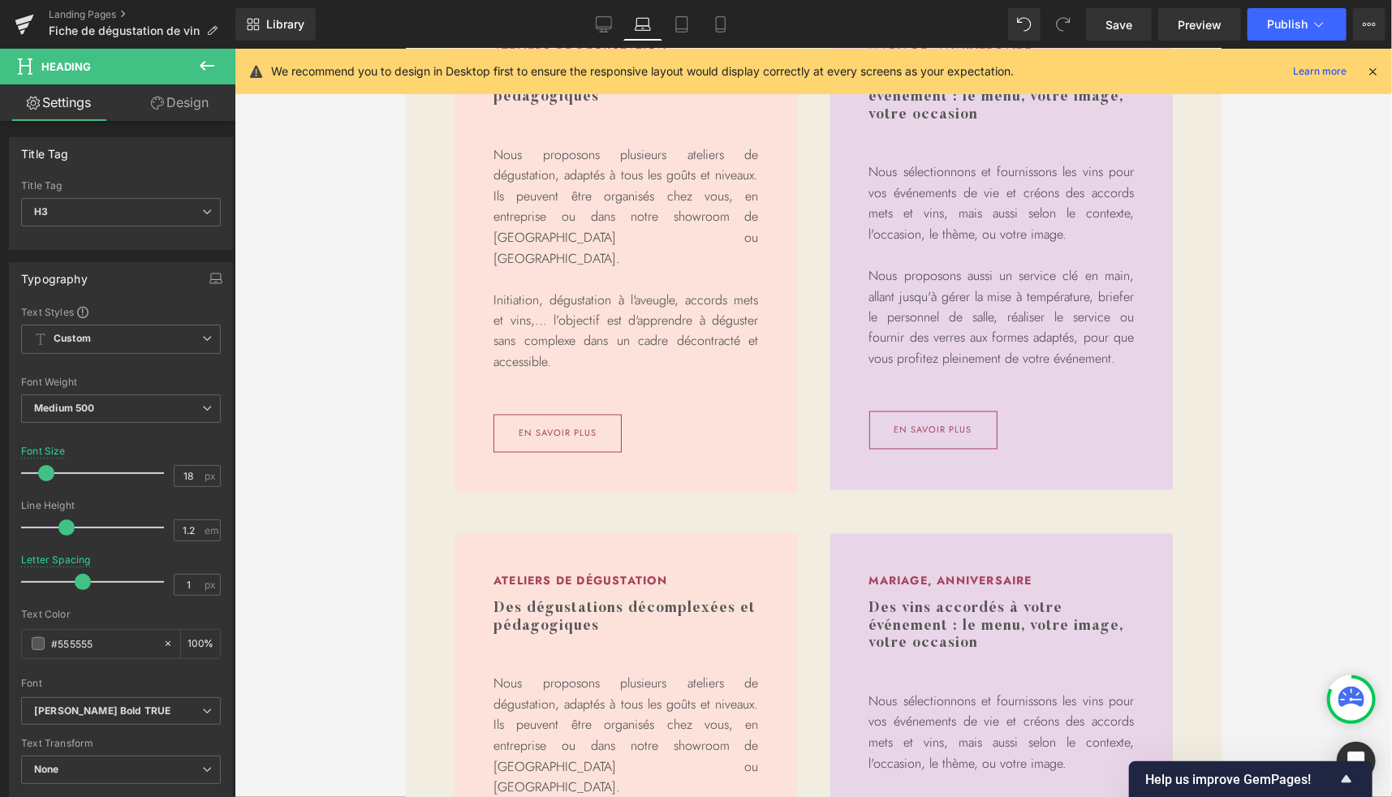
scroll to position [1192, 0]
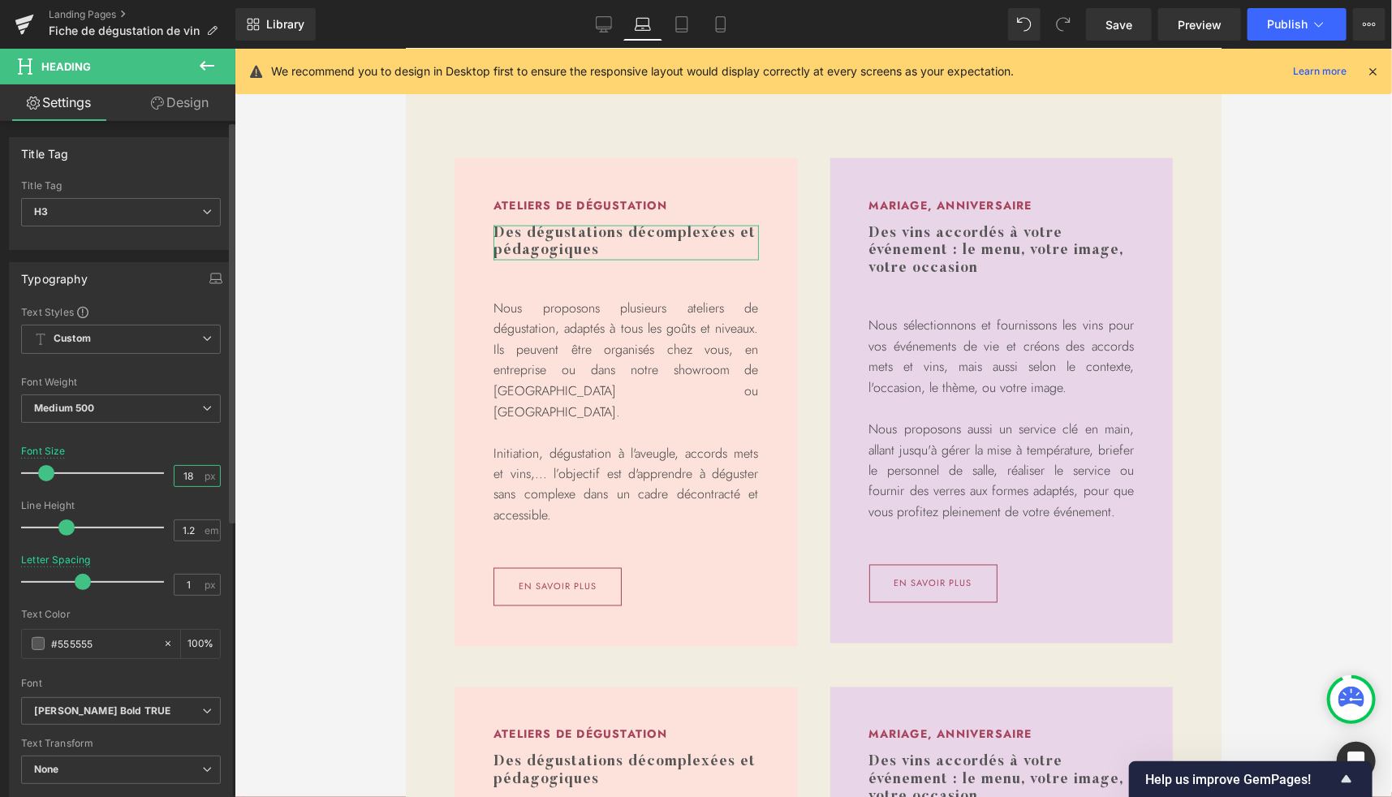
click at [191, 472] on input "18" at bounding box center [189, 476] width 28 height 20
type input "17"
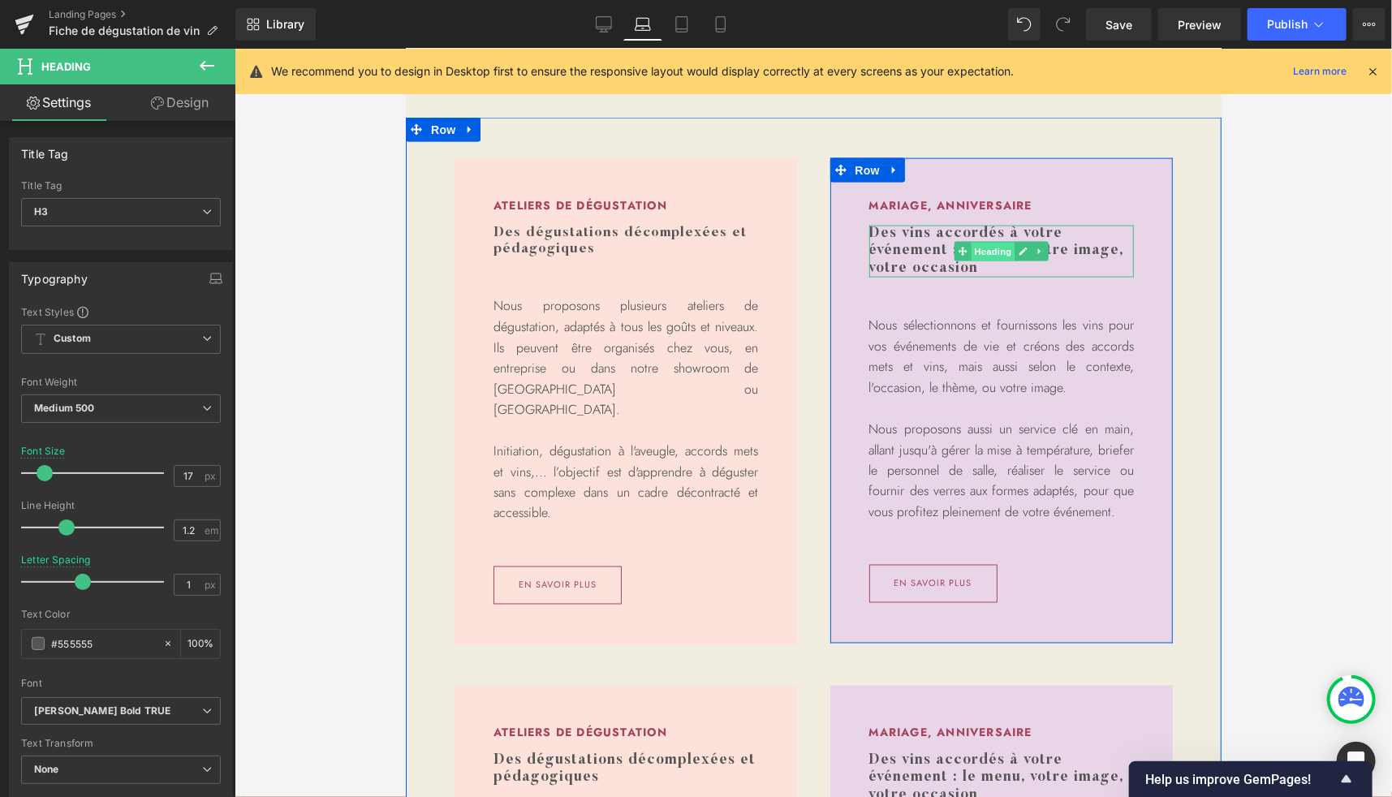
click at [978, 250] on span "Heading" at bounding box center [992, 251] width 44 height 19
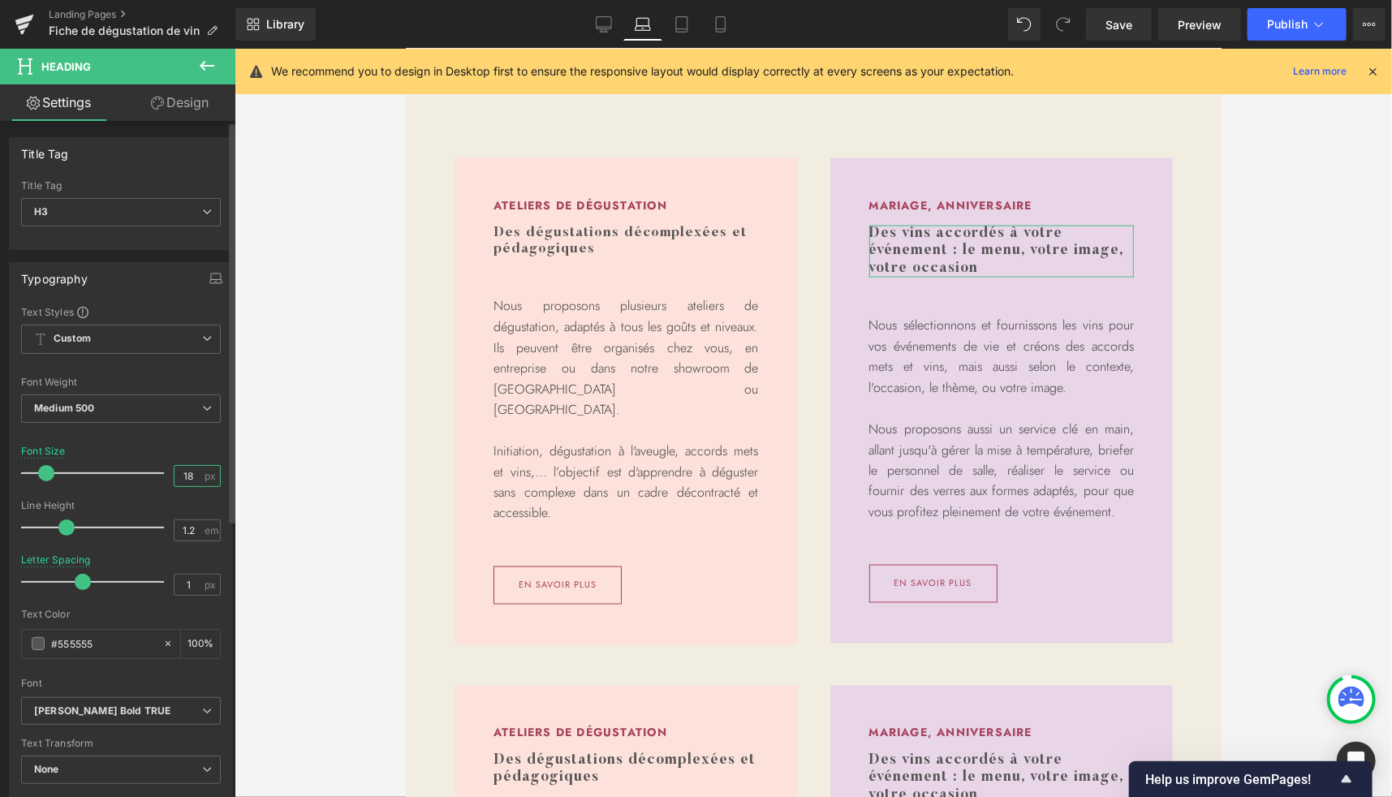
click at [191, 477] on input "18" at bounding box center [189, 476] width 28 height 20
type input "17"
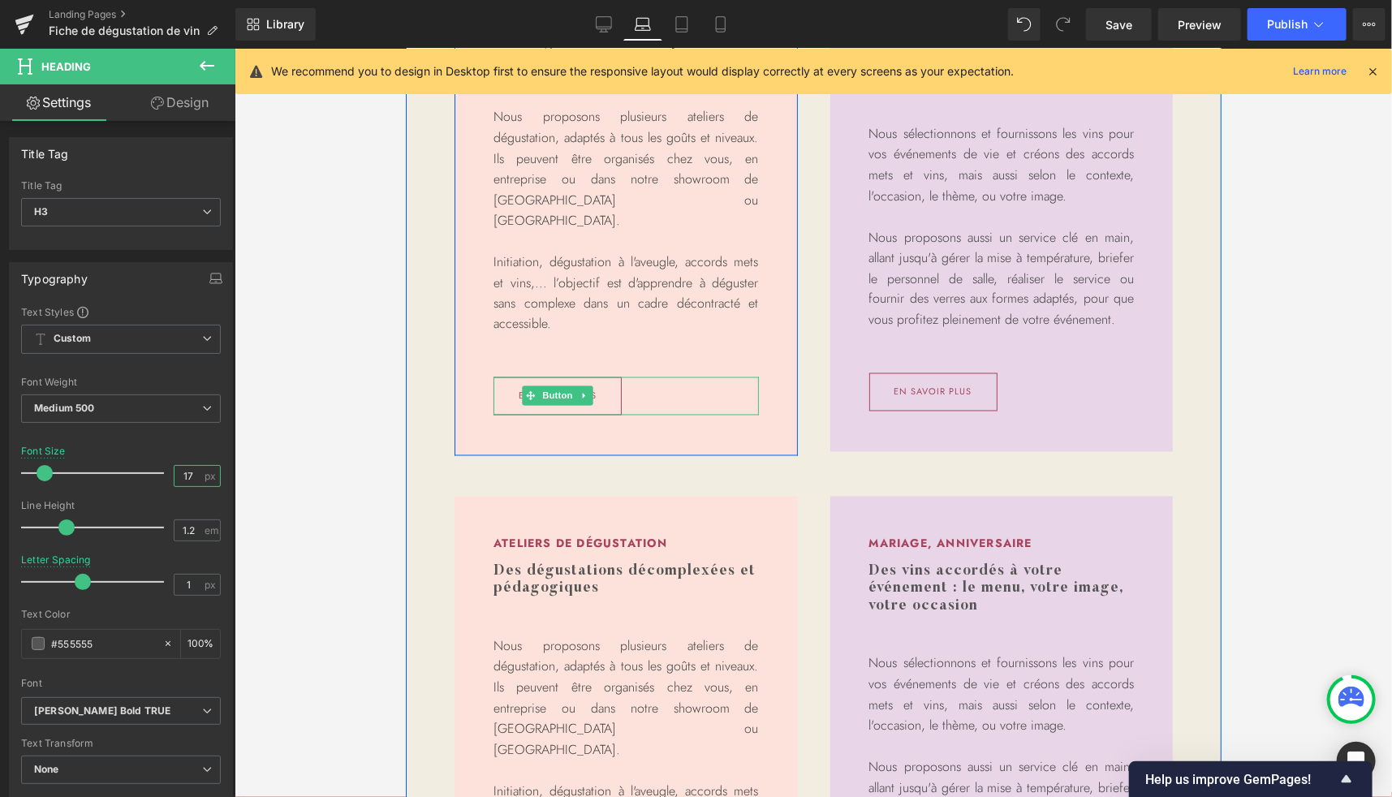
scroll to position [1384, 0]
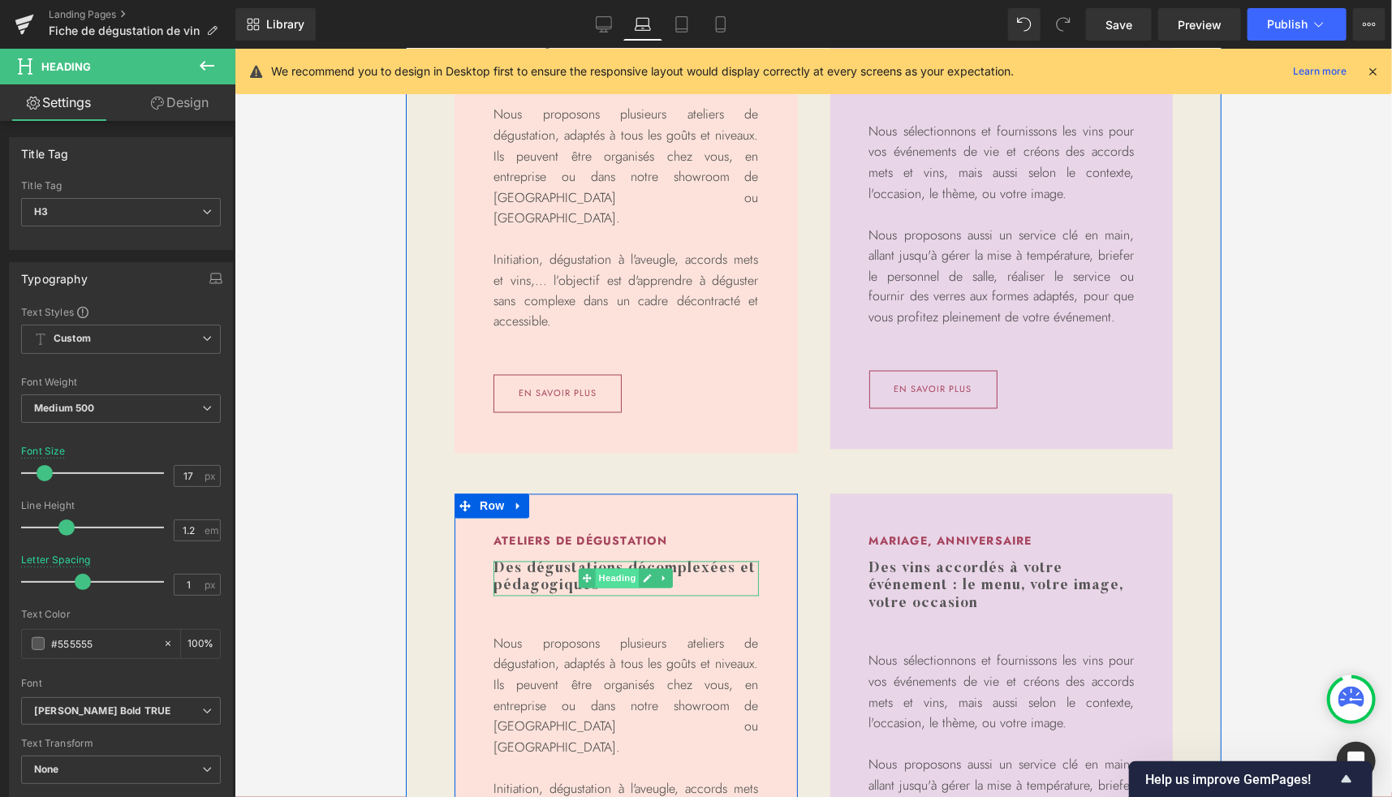
click at [595, 574] on span "Heading" at bounding box center [617, 577] width 44 height 19
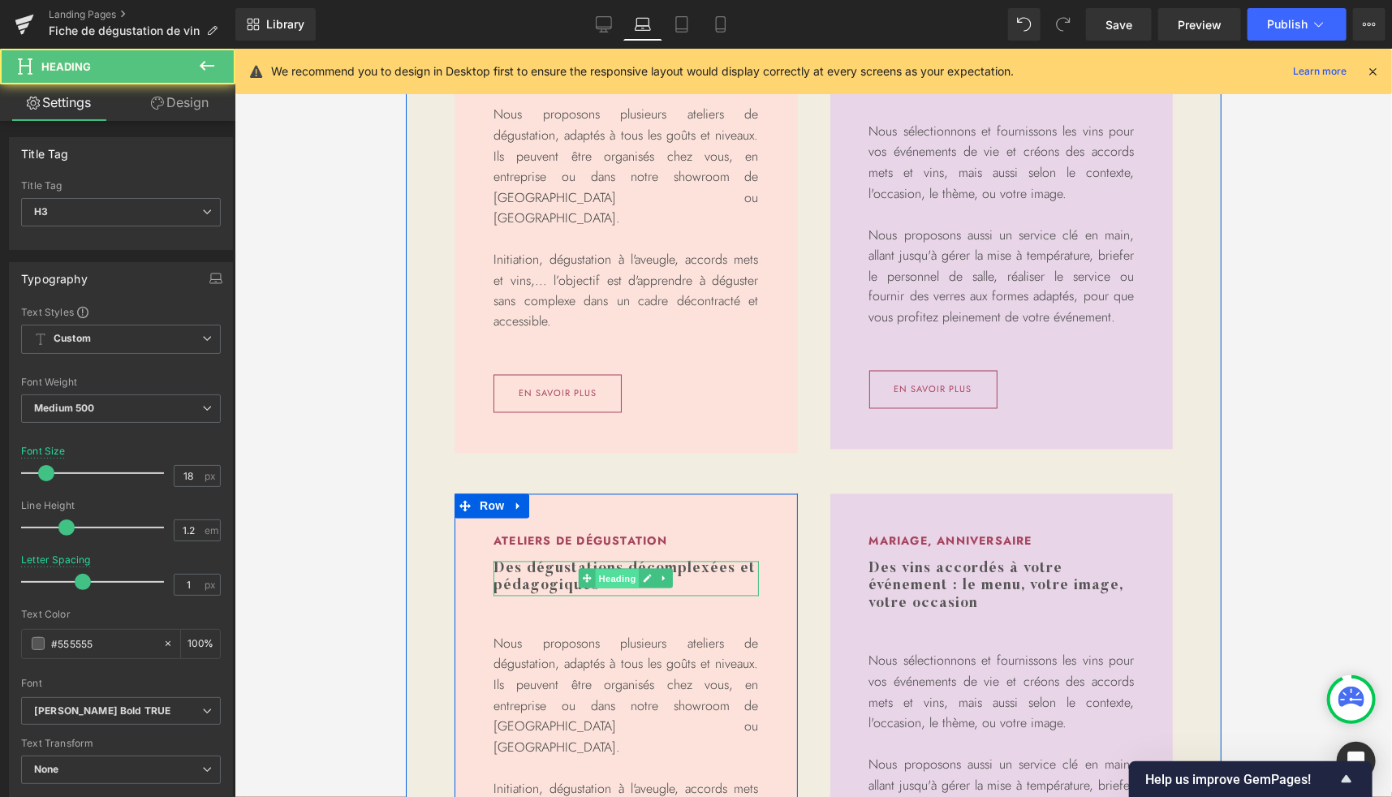
click at [612, 569] on span "Heading" at bounding box center [617, 578] width 44 height 19
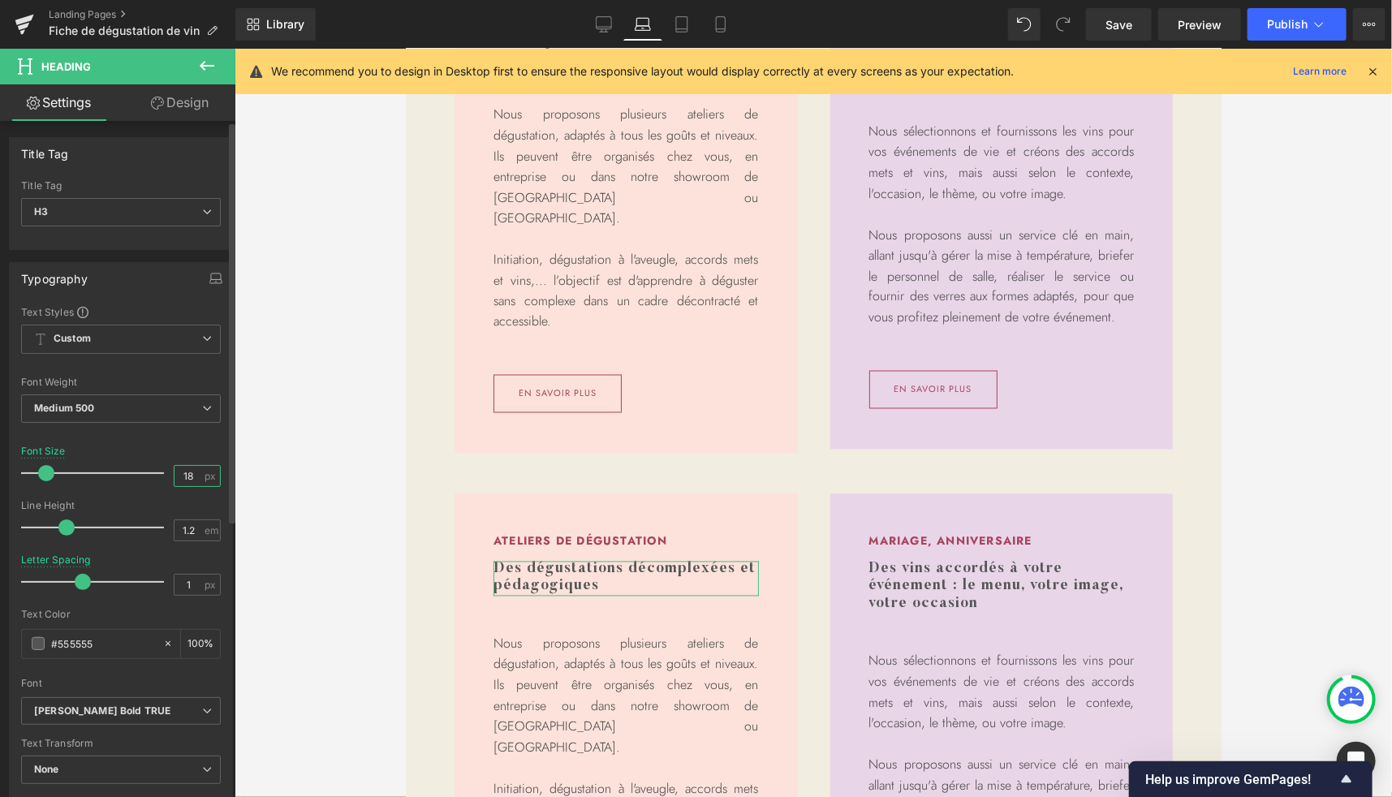
click at [193, 474] on input "18" at bounding box center [189, 476] width 28 height 20
type input "17"
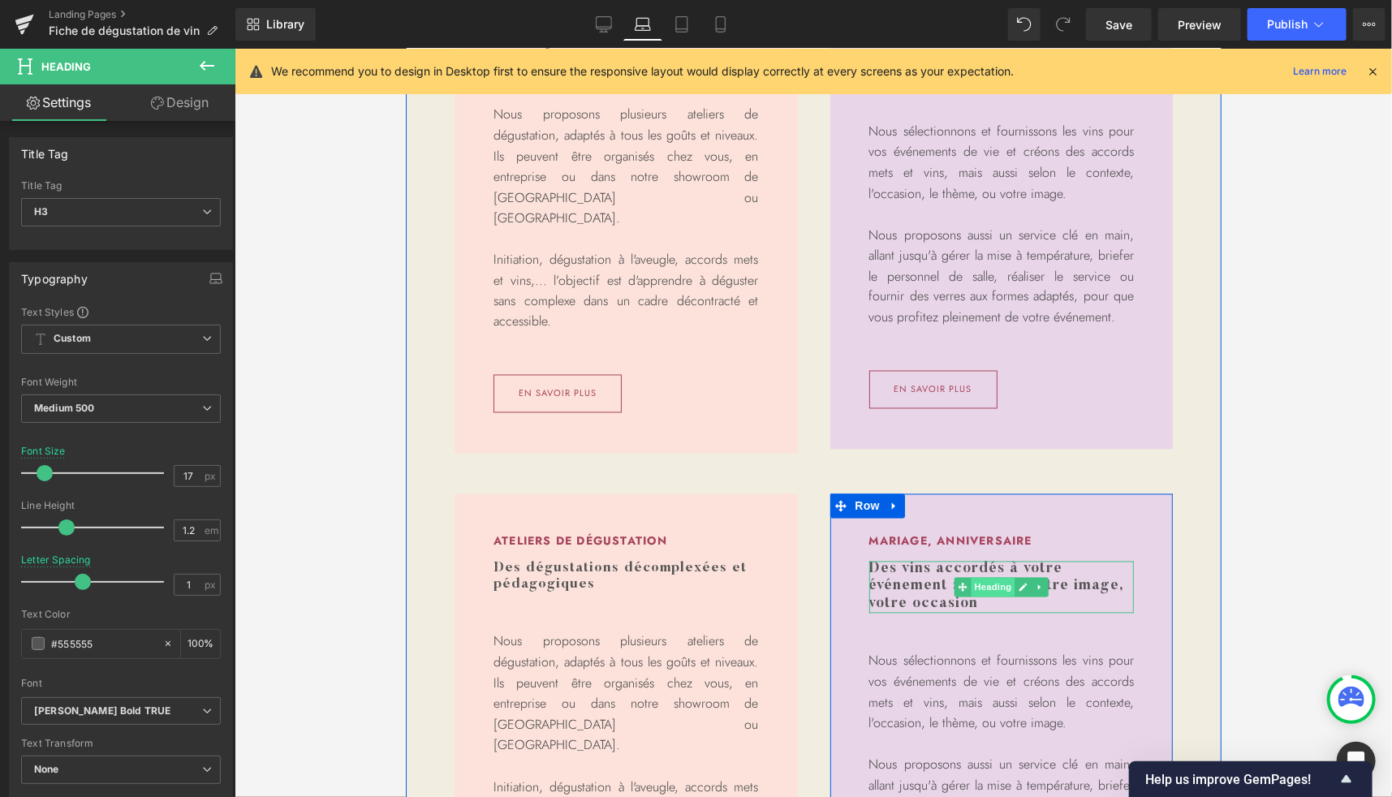
click at [987, 584] on span "Heading" at bounding box center [992, 586] width 44 height 19
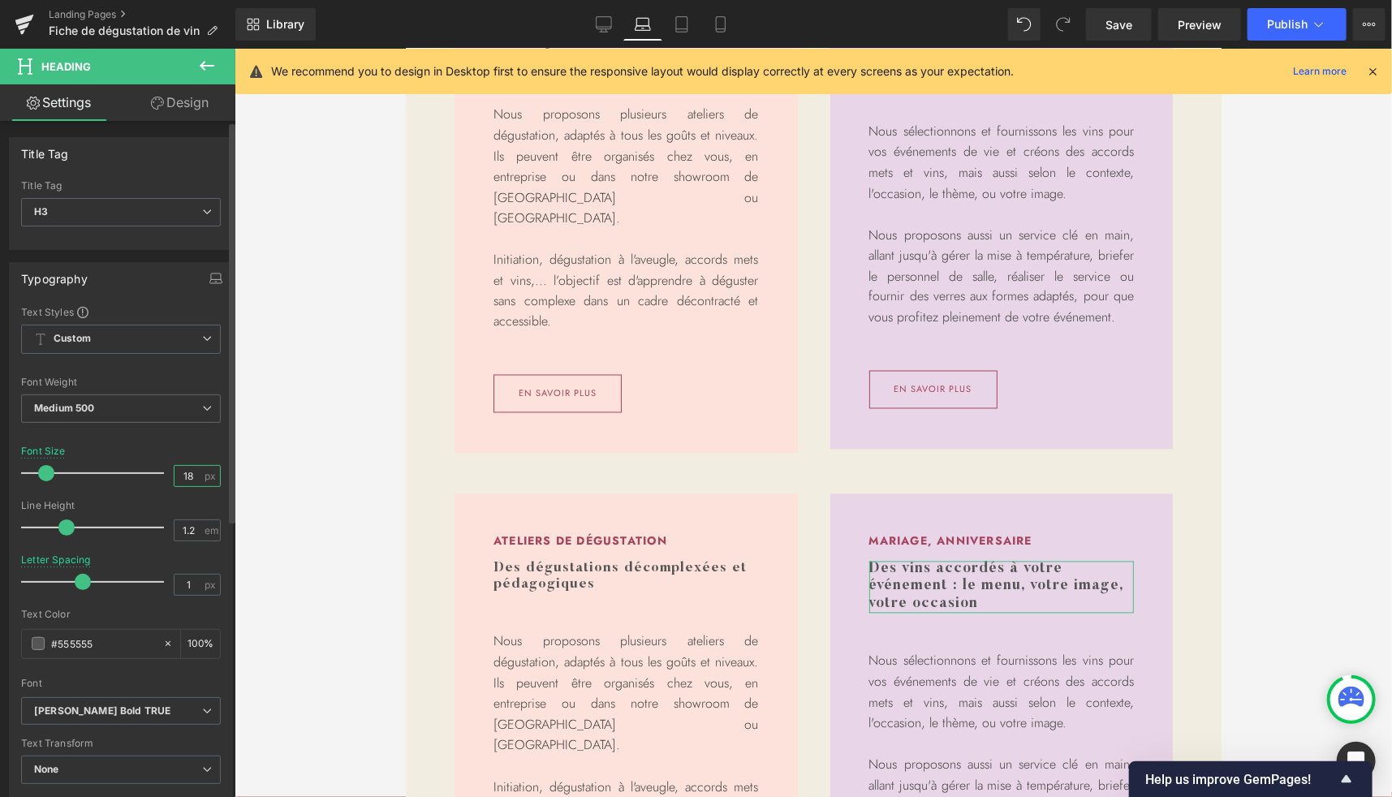
click at [186, 468] on input "18" at bounding box center [189, 476] width 28 height 20
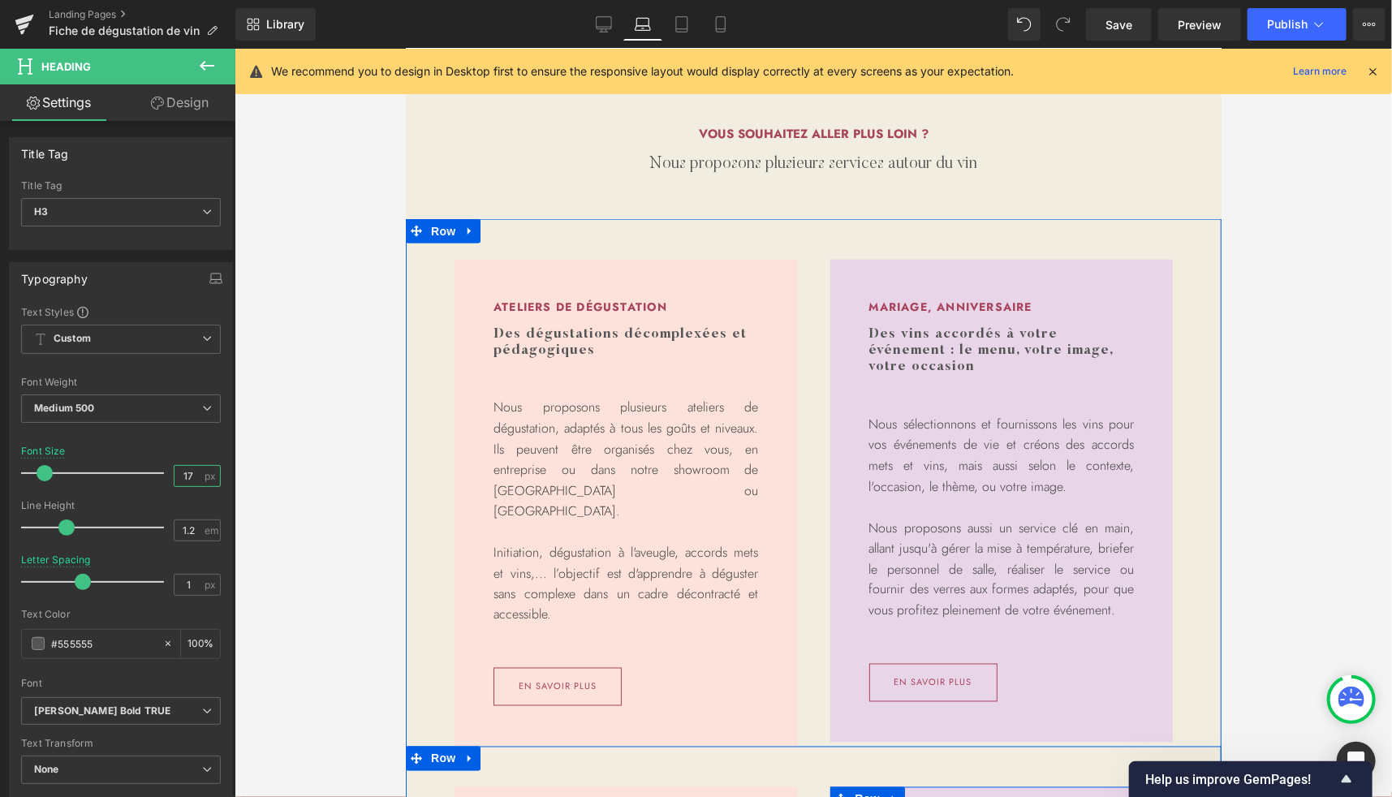
scroll to position [1083, 0]
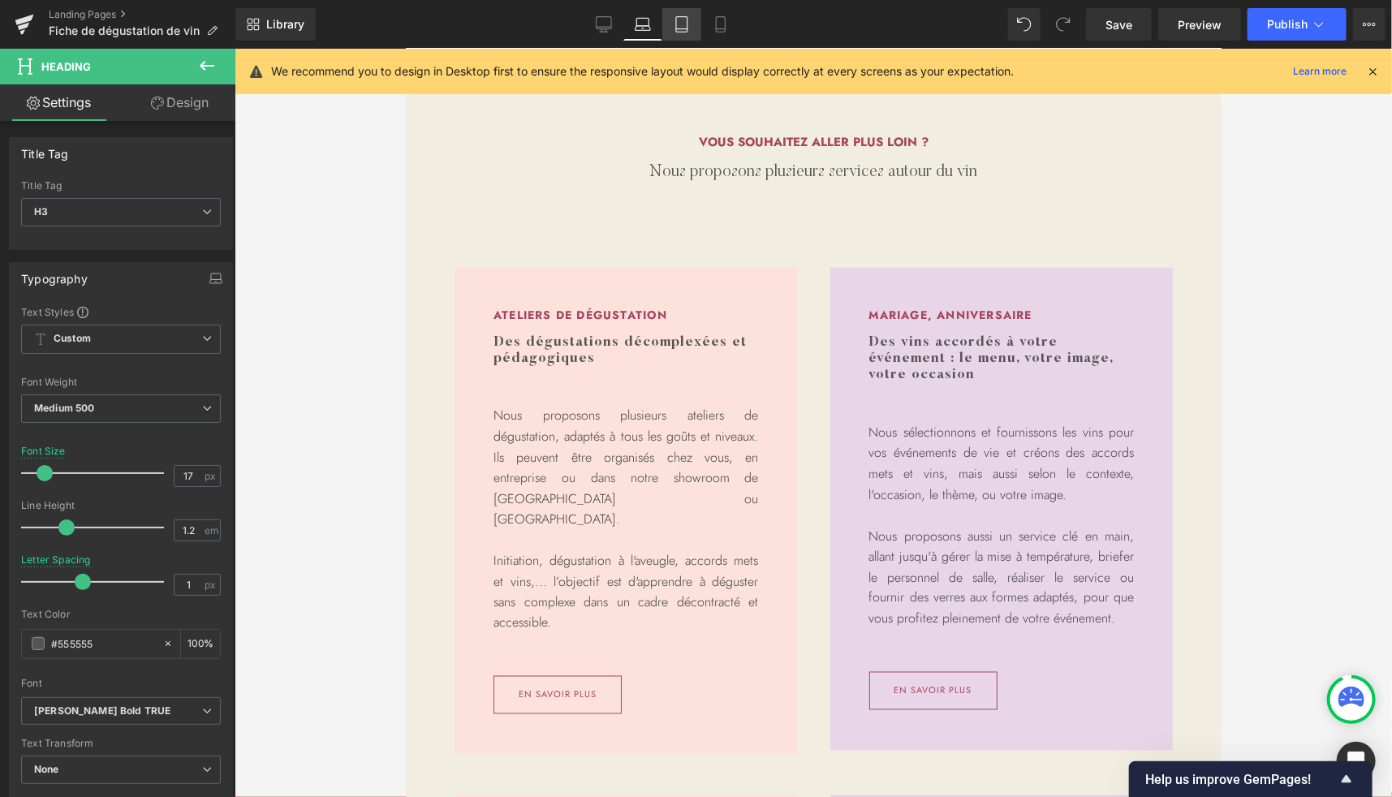
click at [676, 13] on link "Tablet" at bounding box center [681, 24] width 39 height 32
type input "18"
type input "100"
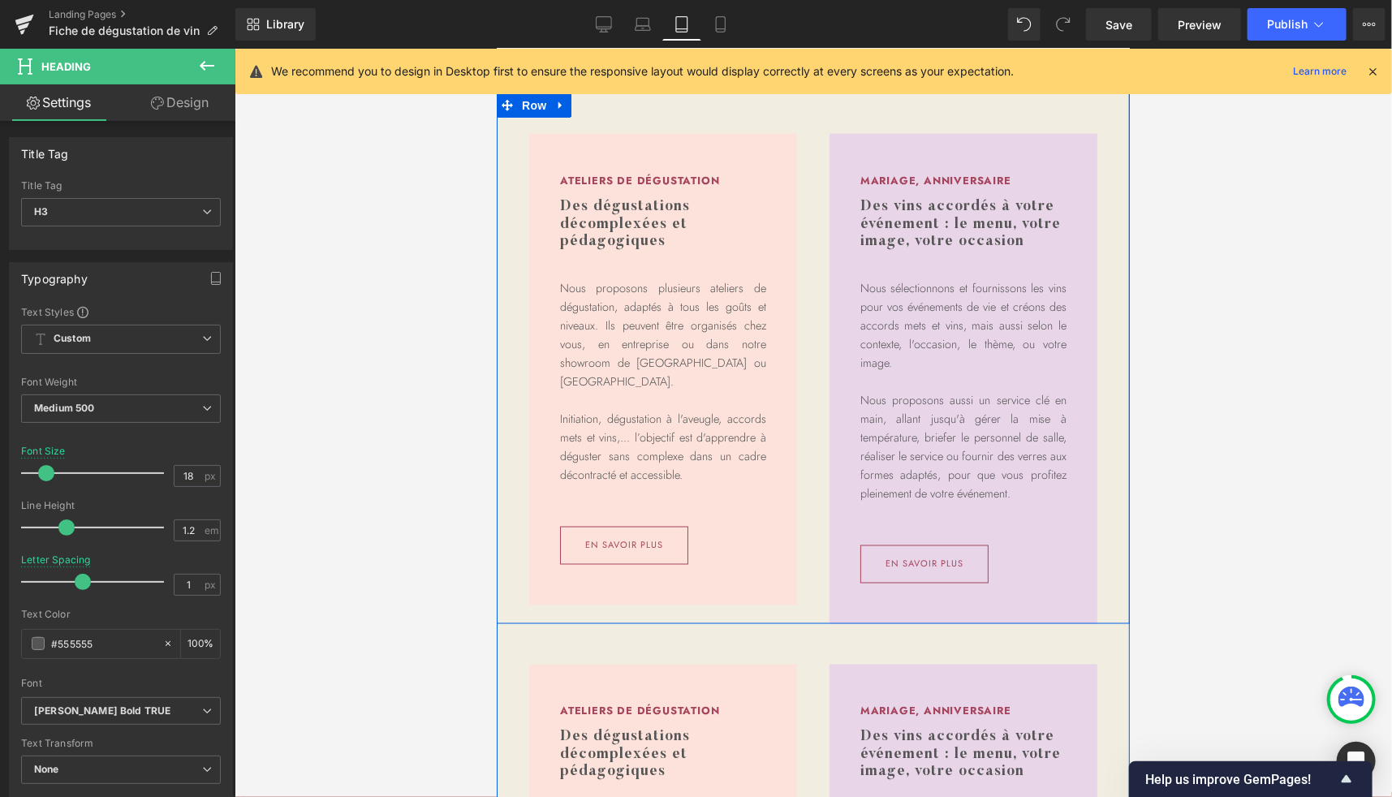
scroll to position [1088, 0]
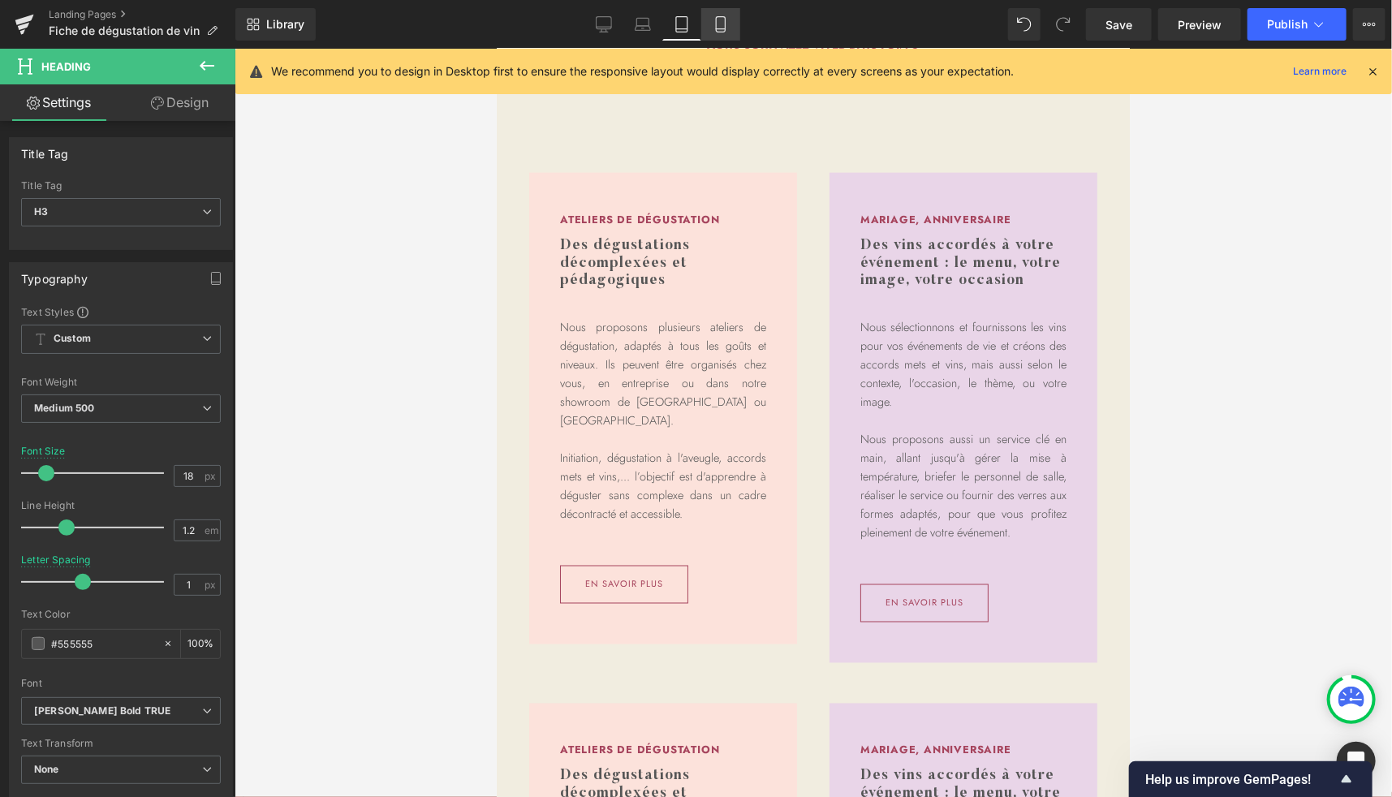
click at [722, 32] on icon at bounding box center [720, 24] width 9 height 15
type input "16"
type input "0.6"
type input "100"
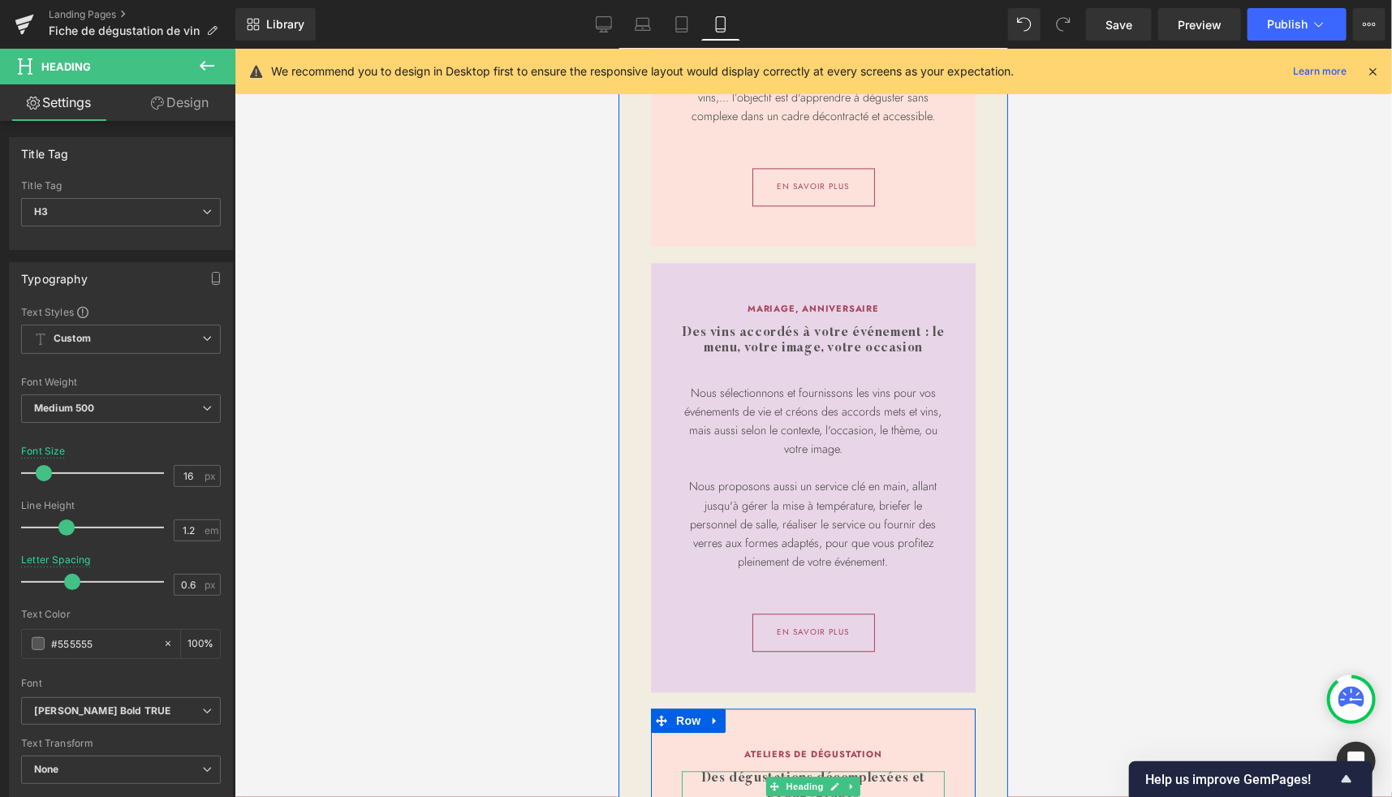
scroll to position [1752, 0]
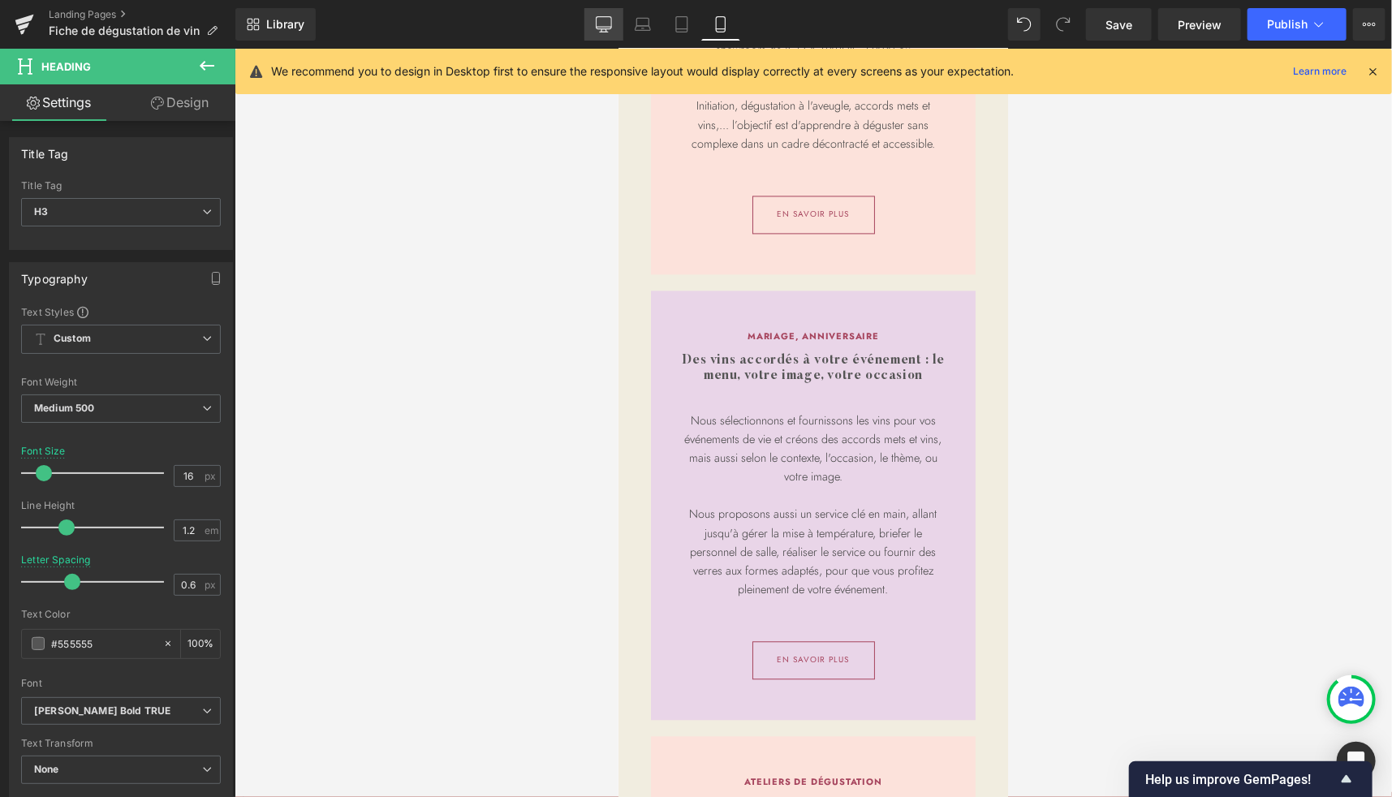
click at [605, 22] on icon at bounding box center [604, 24] width 16 height 16
type input "20"
type input "100"
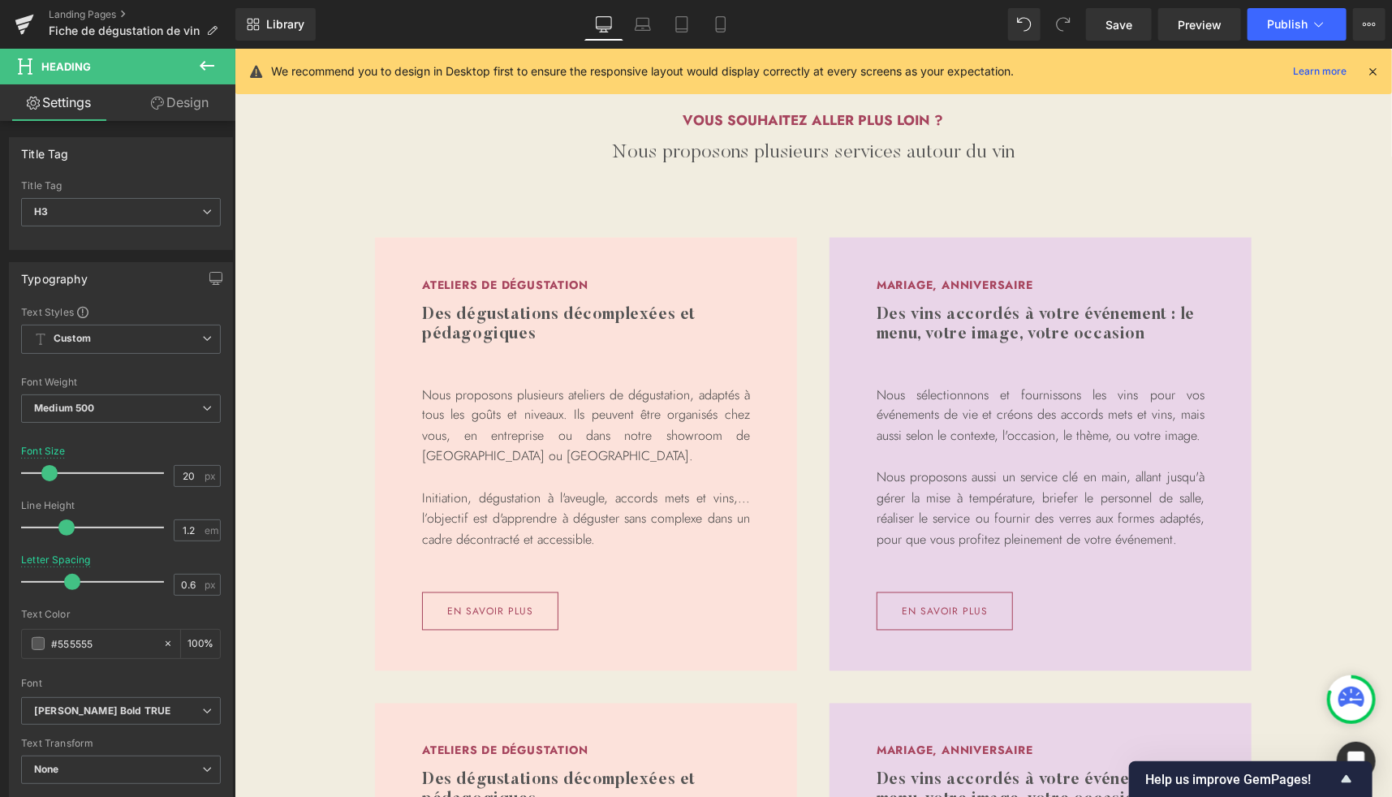
scroll to position [1359, 0]
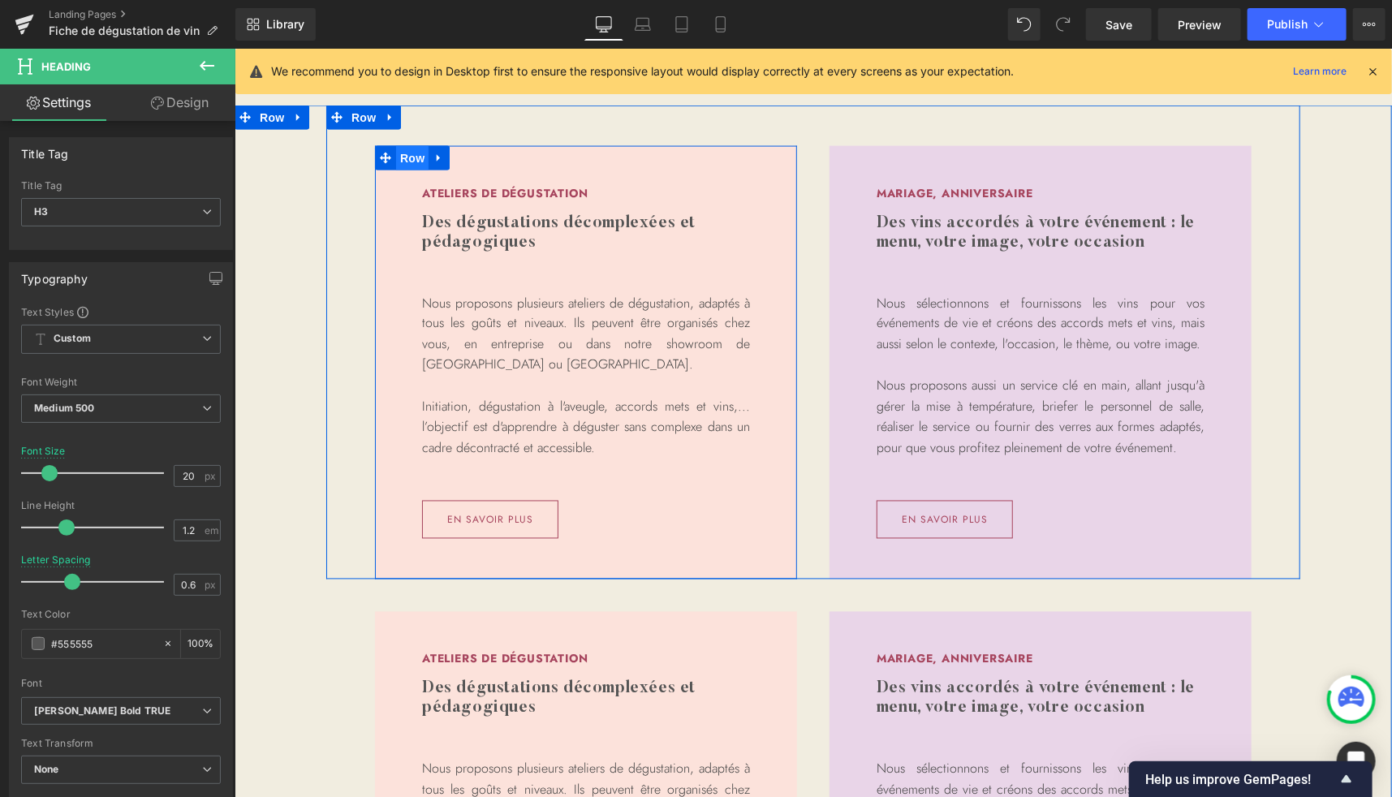
click at [404, 159] on span "Row" at bounding box center [411, 157] width 32 height 24
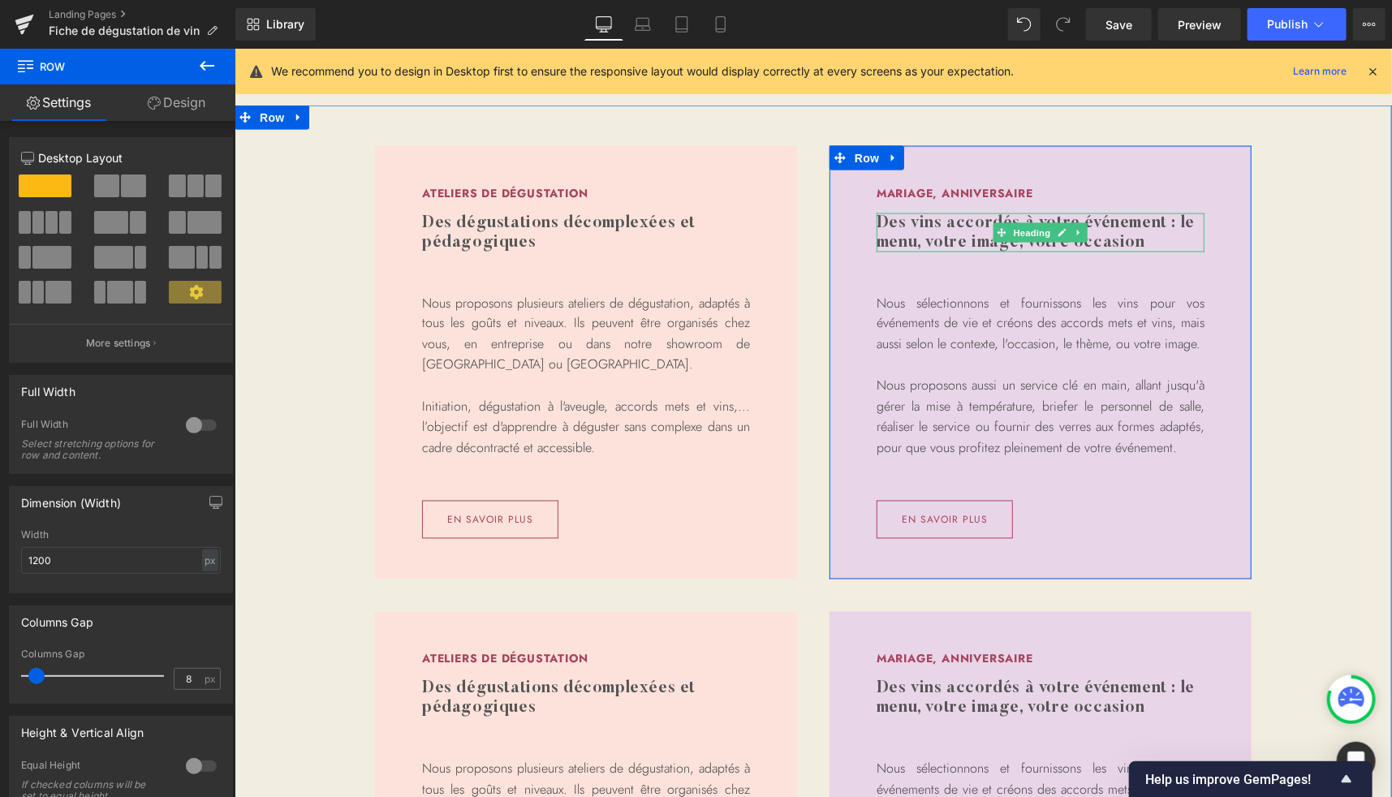
click at [1124, 230] on h3 "Des vins accordés à votre événement : le menu, votre image, votre occasion" at bounding box center [1040, 232] width 328 height 39
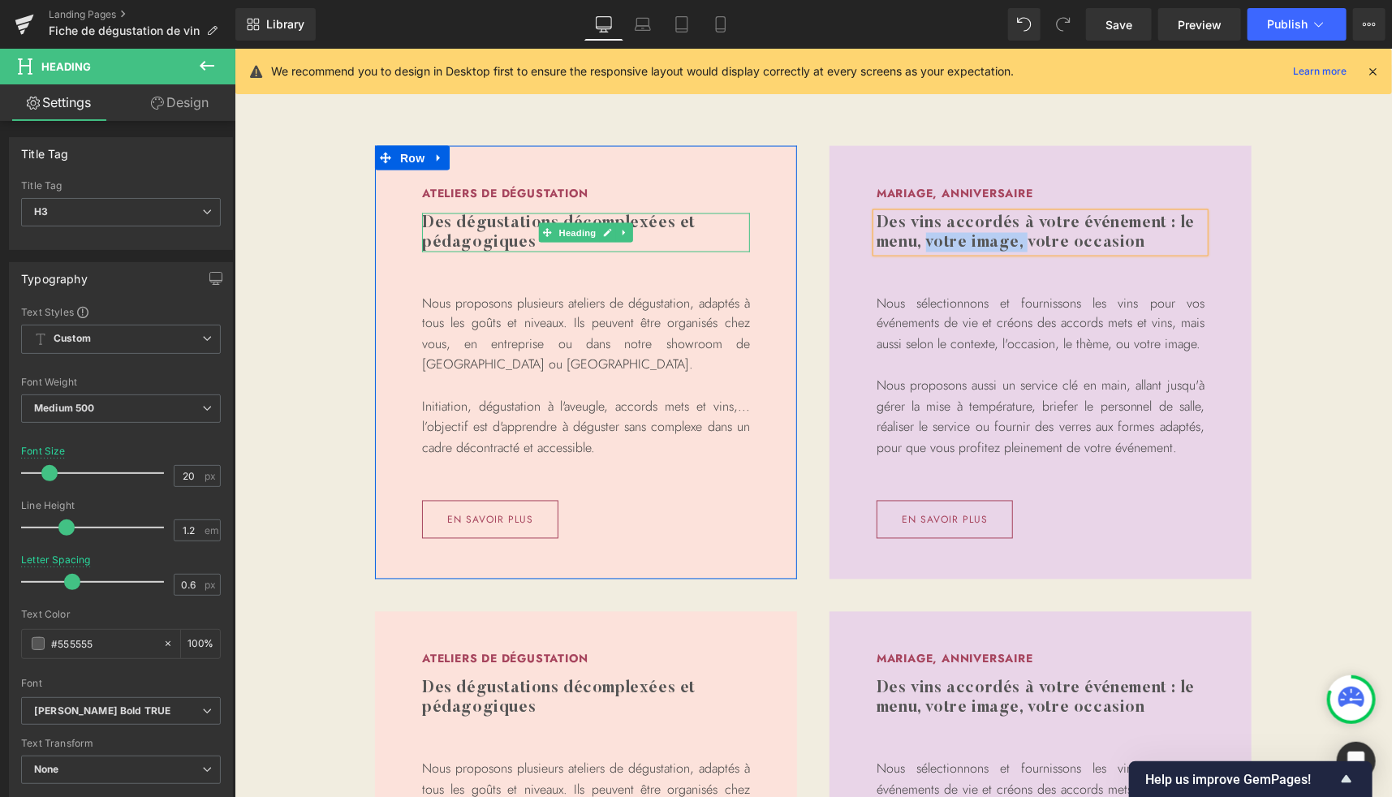
click at [667, 224] on h3 "Des dégustations décomplexées et pédagogiques" at bounding box center [585, 232] width 328 height 39
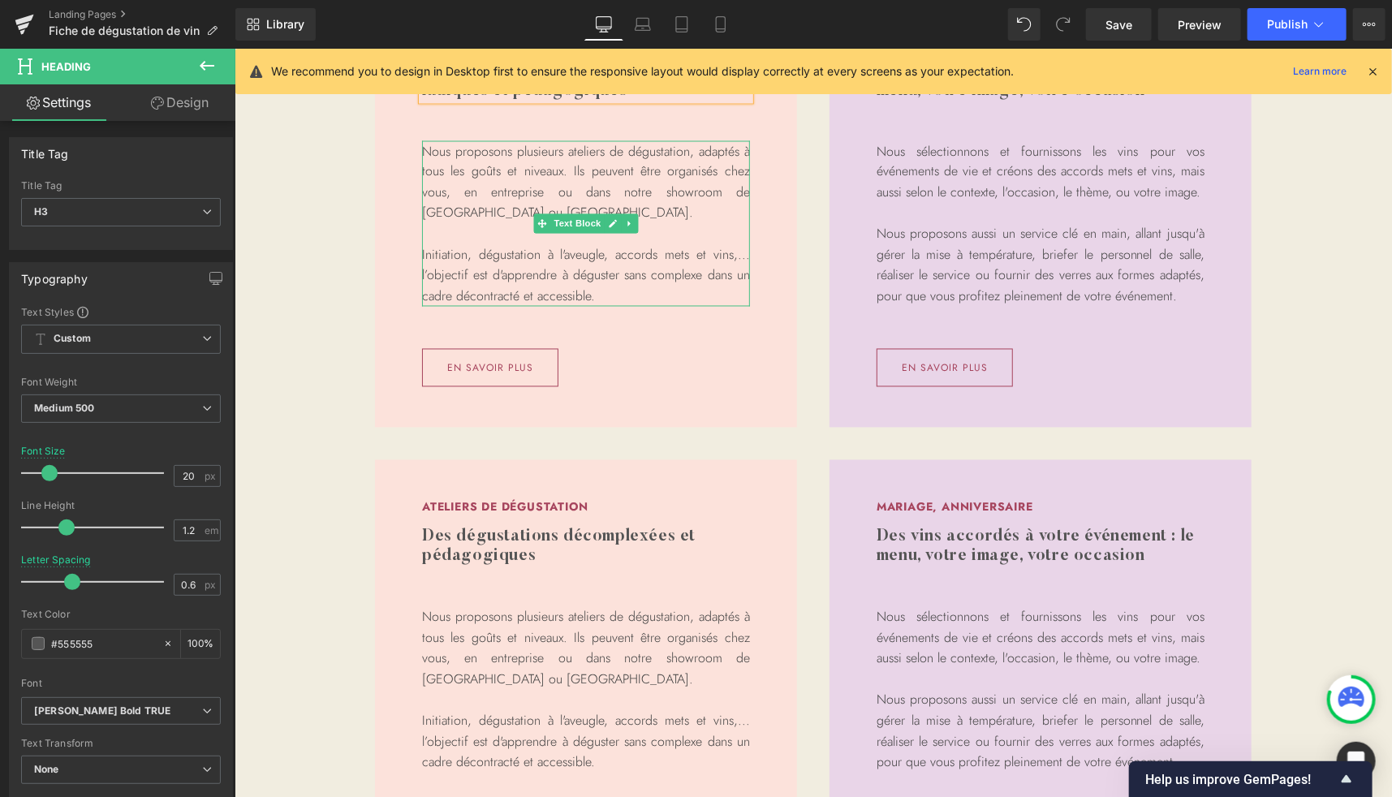
scroll to position [1511, 0]
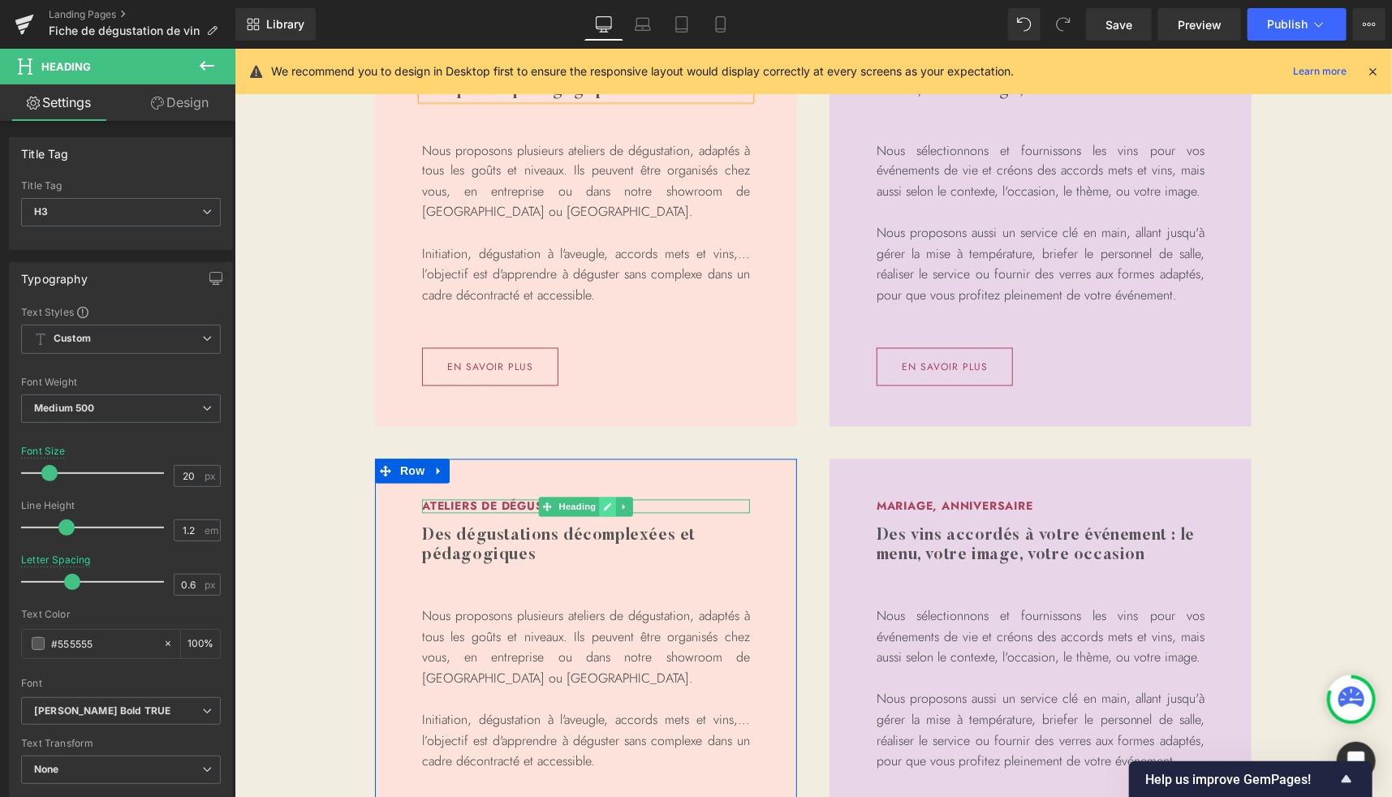
click at [603, 507] on icon at bounding box center [607, 506] width 8 height 8
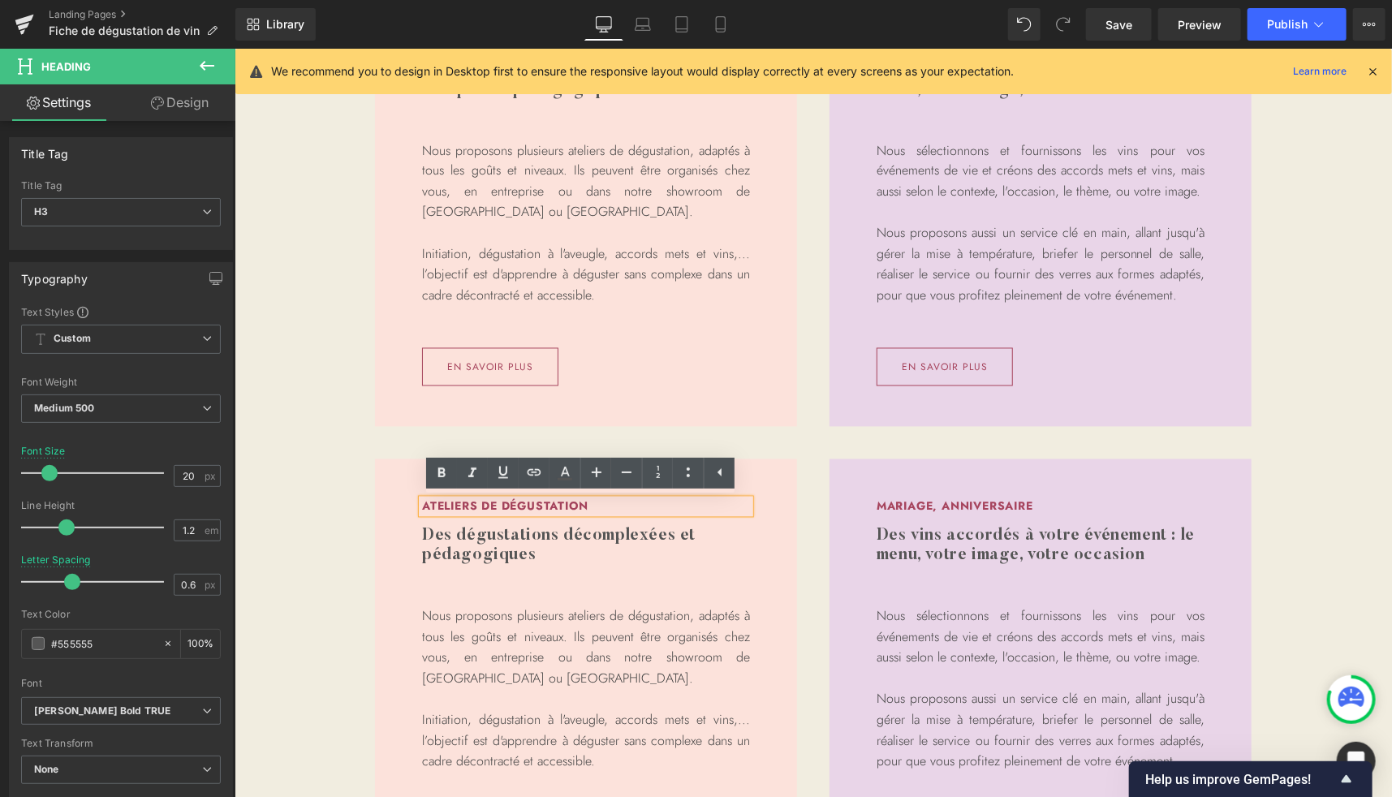
click at [557, 507] on h3 "Ateliers de dégustation" at bounding box center [585, 506] width 328 height 14
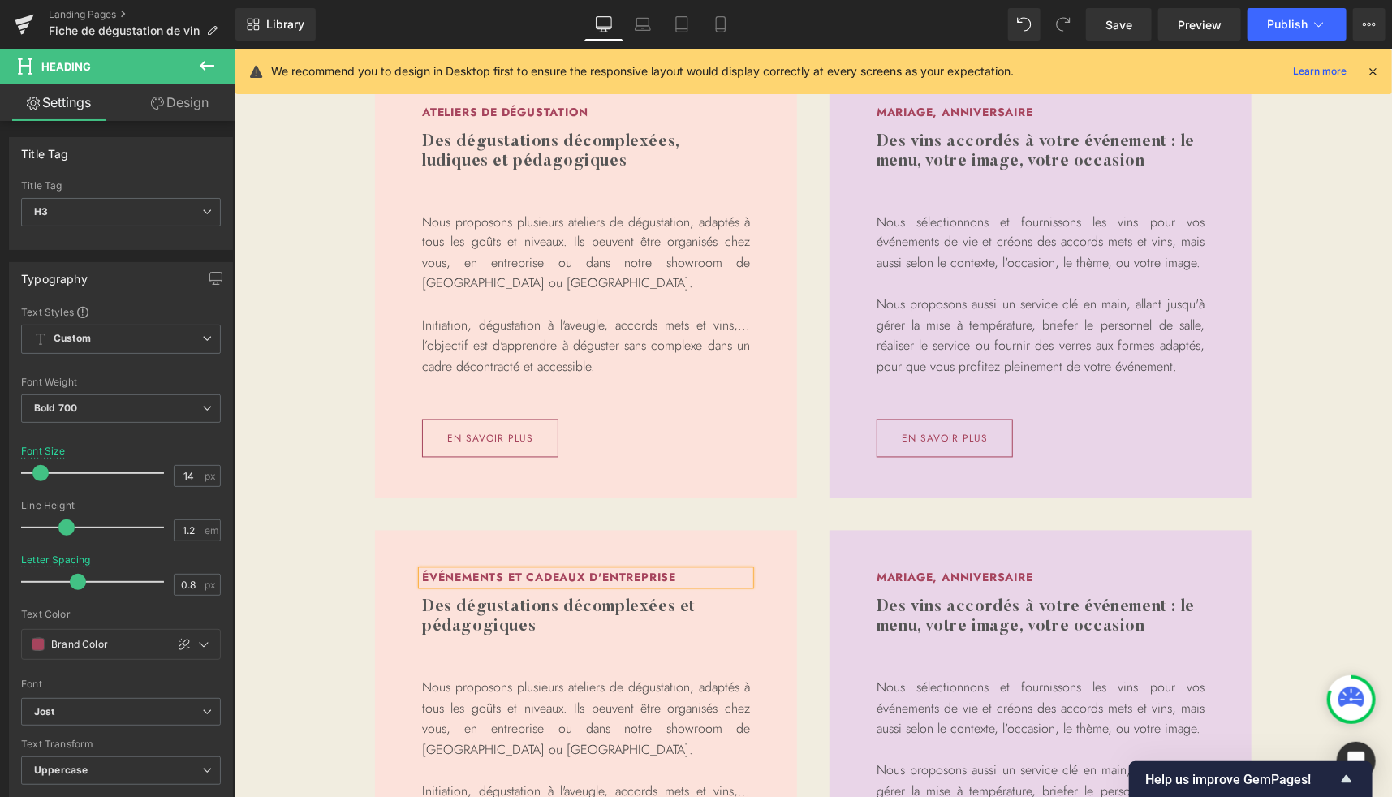
scroll to position [1446, 0]
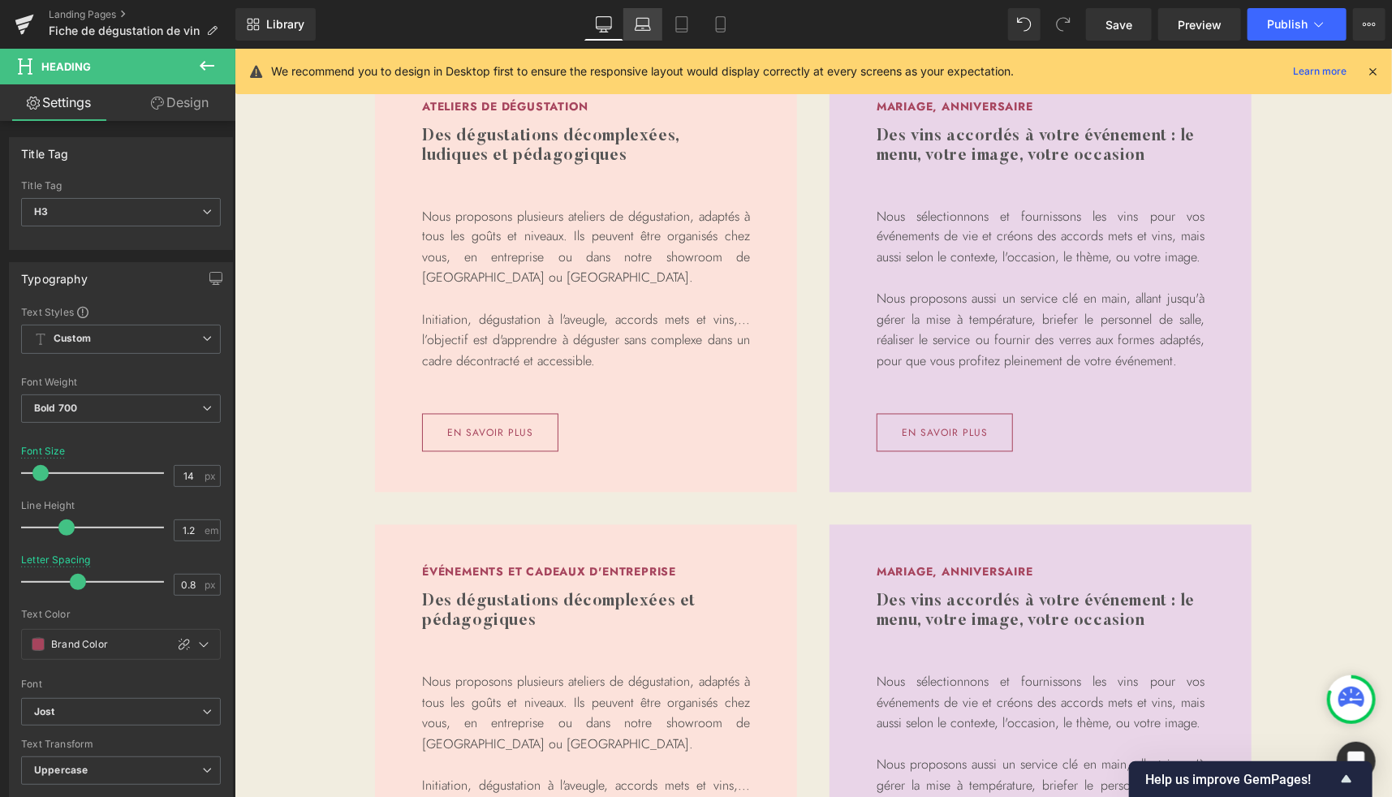
click at [637, 30] on icon at bounding box center [642, 28] width 15 height 5
type input "1.2"
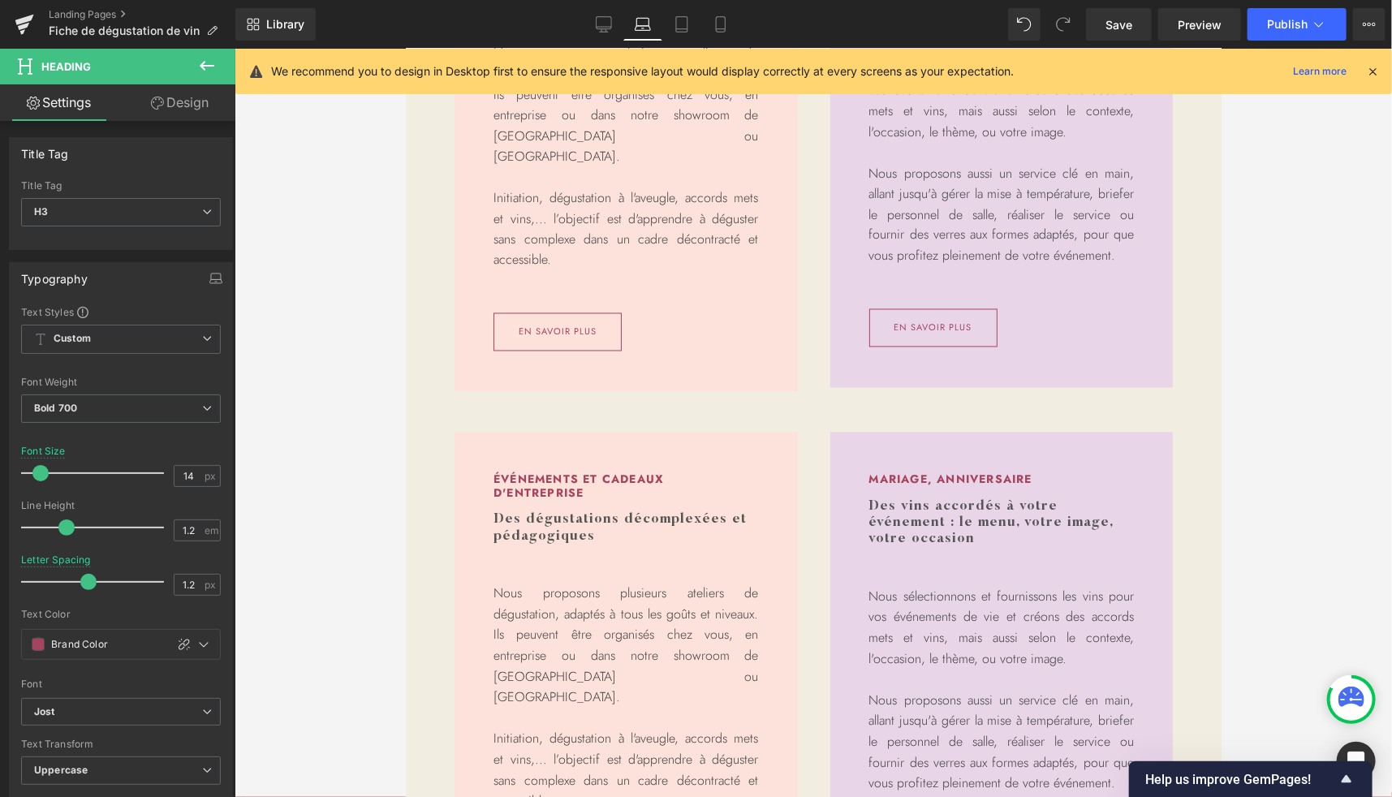
scroll to position [1349, 0]
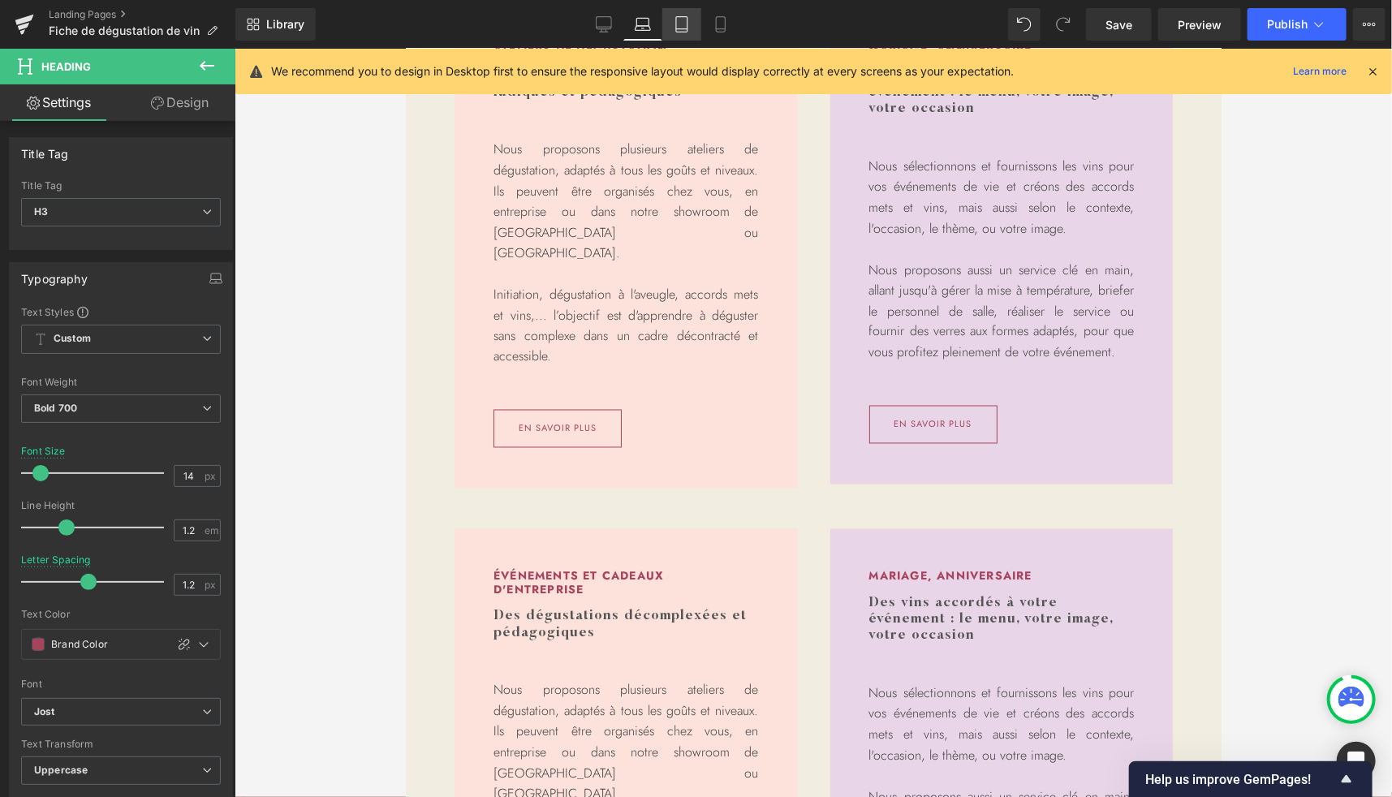
click at [683, 29] on icon at bounding box center [681, 29] width 11 height 0
type input "13"
type input "0.8"
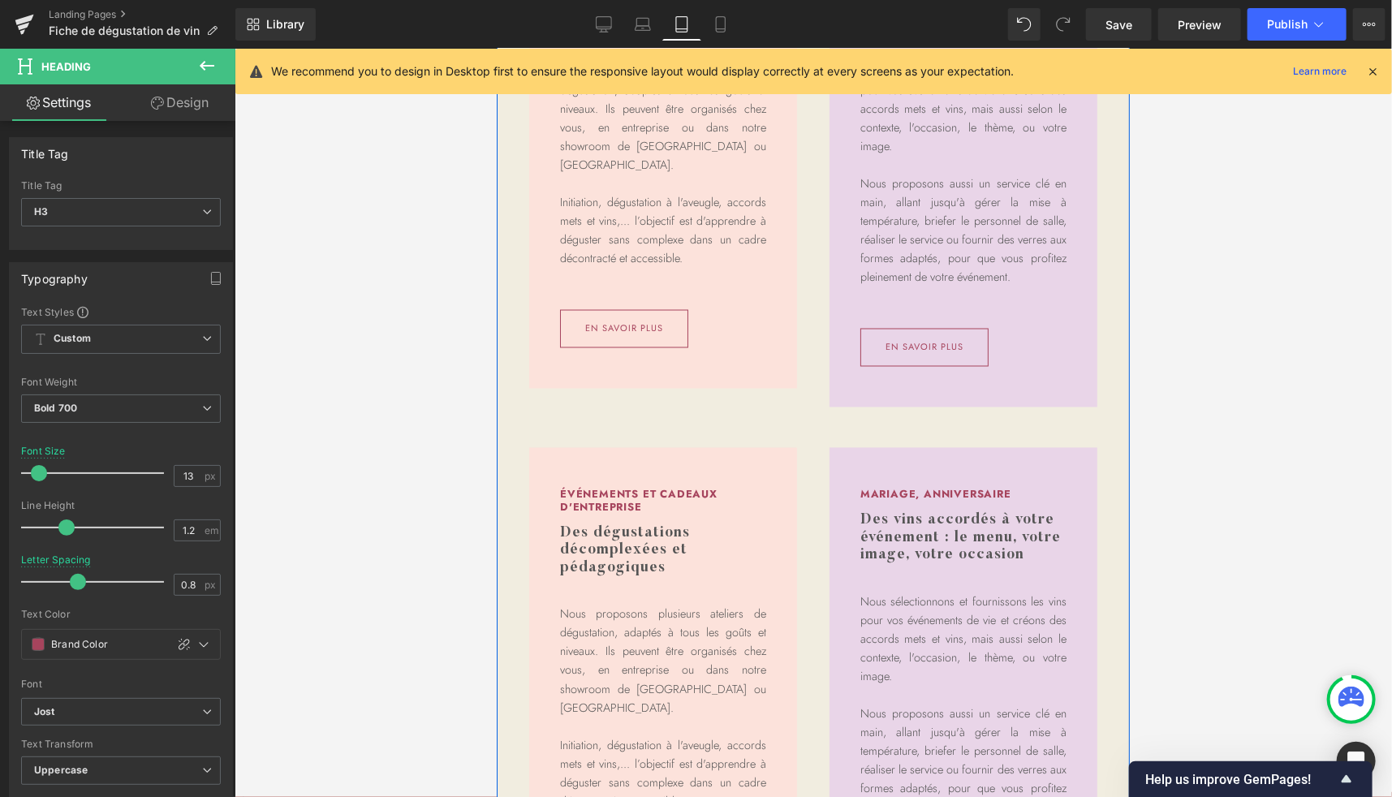
scroll to position [1321, 0]
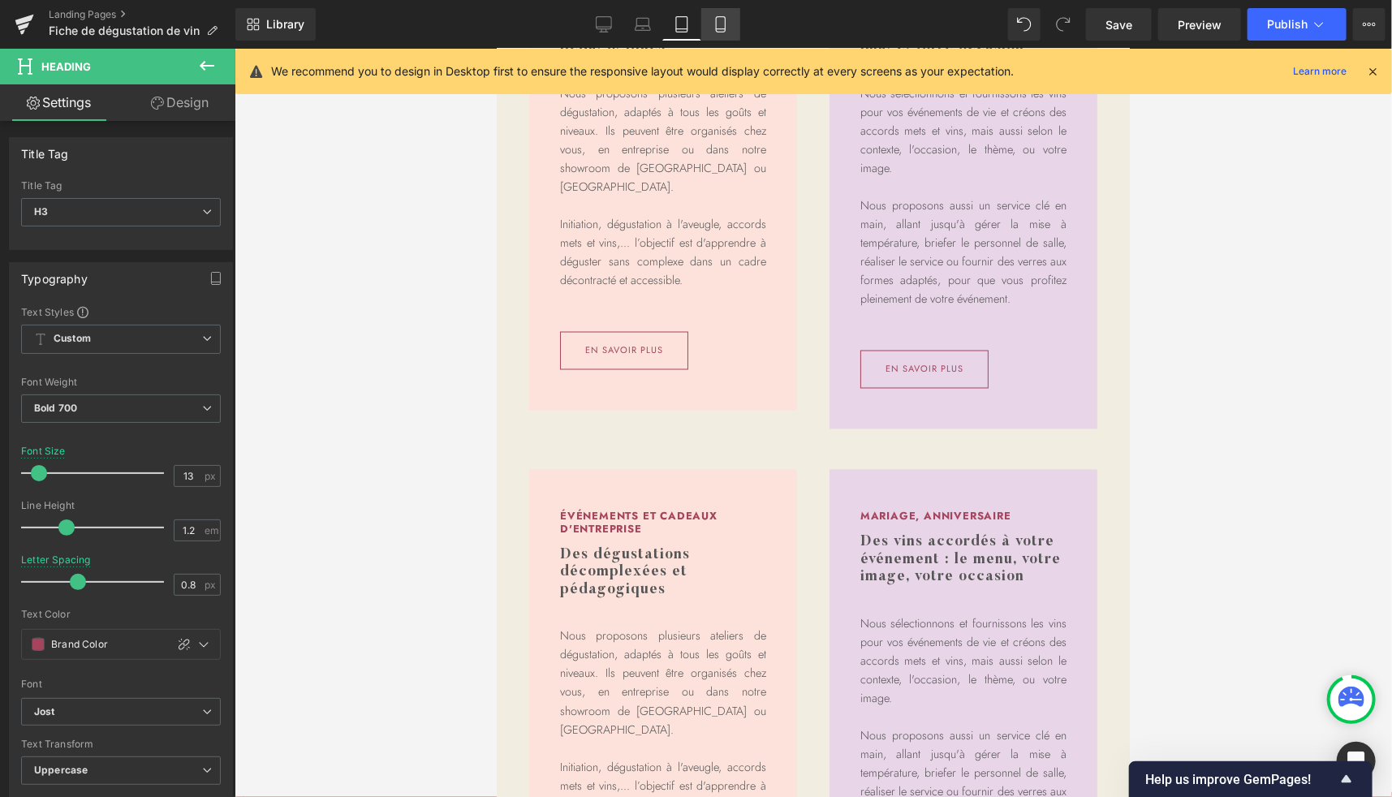
click at [726, 17] on icon at bounding box center [721, 24] width 16 height 16
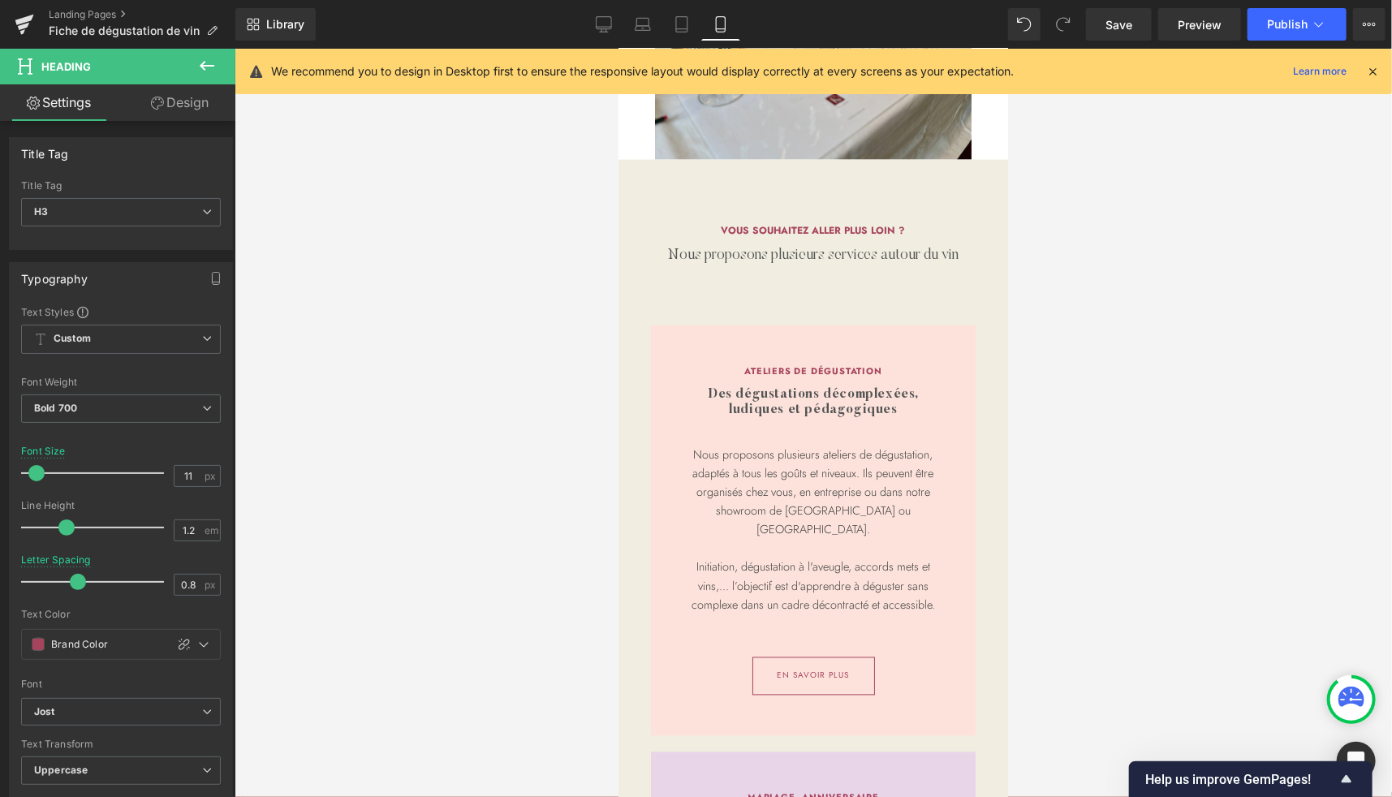
scroll to position [1269, 0]
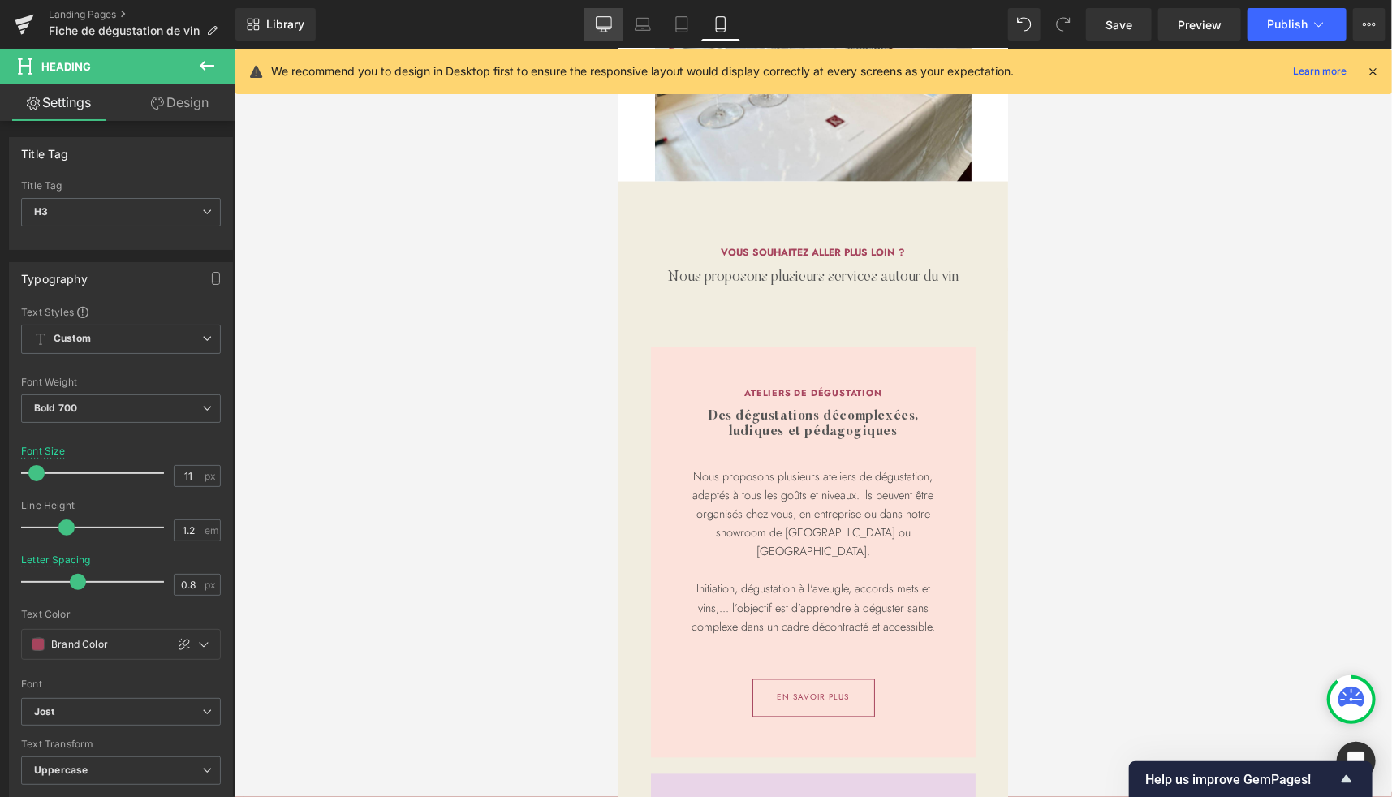
click at [607, 19] on icon at bounding box center [604, 24] width 16 height 16
type input "14"
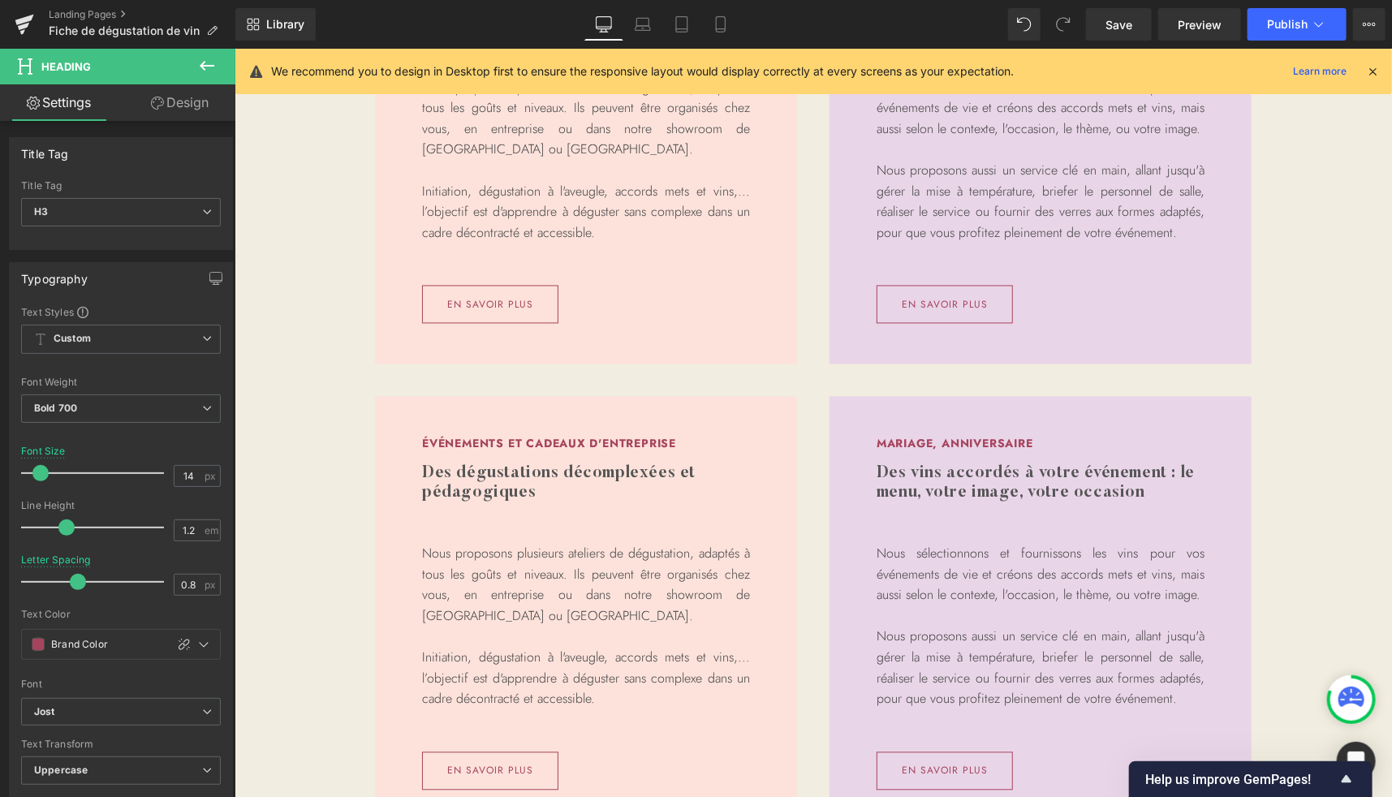
scroll to position [1576, 0]
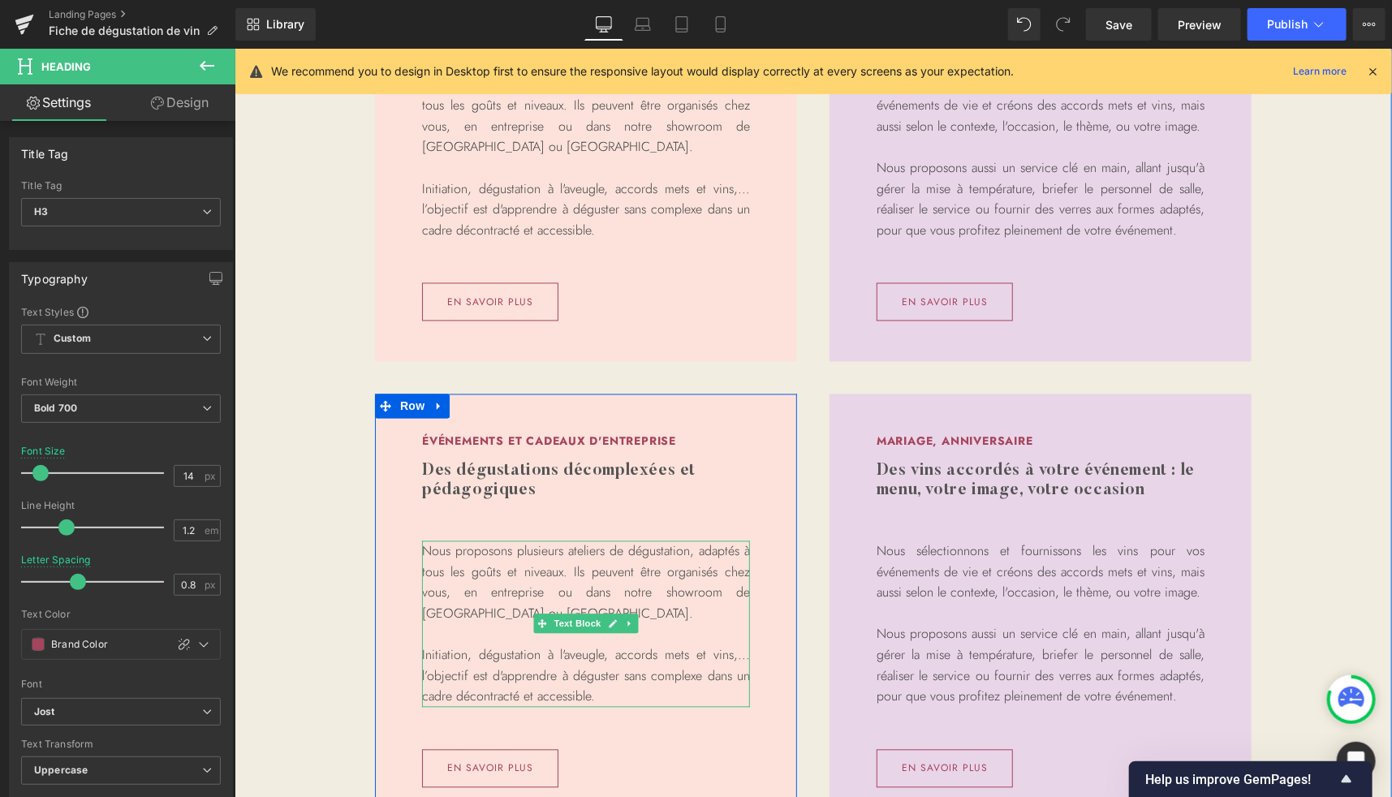
click at [496, 571] on p "Nous proposons plusieurs ateliers de dégustation, adaptés à tous les goûts et n…" at bounding box center [585, 582] width 328 height 83
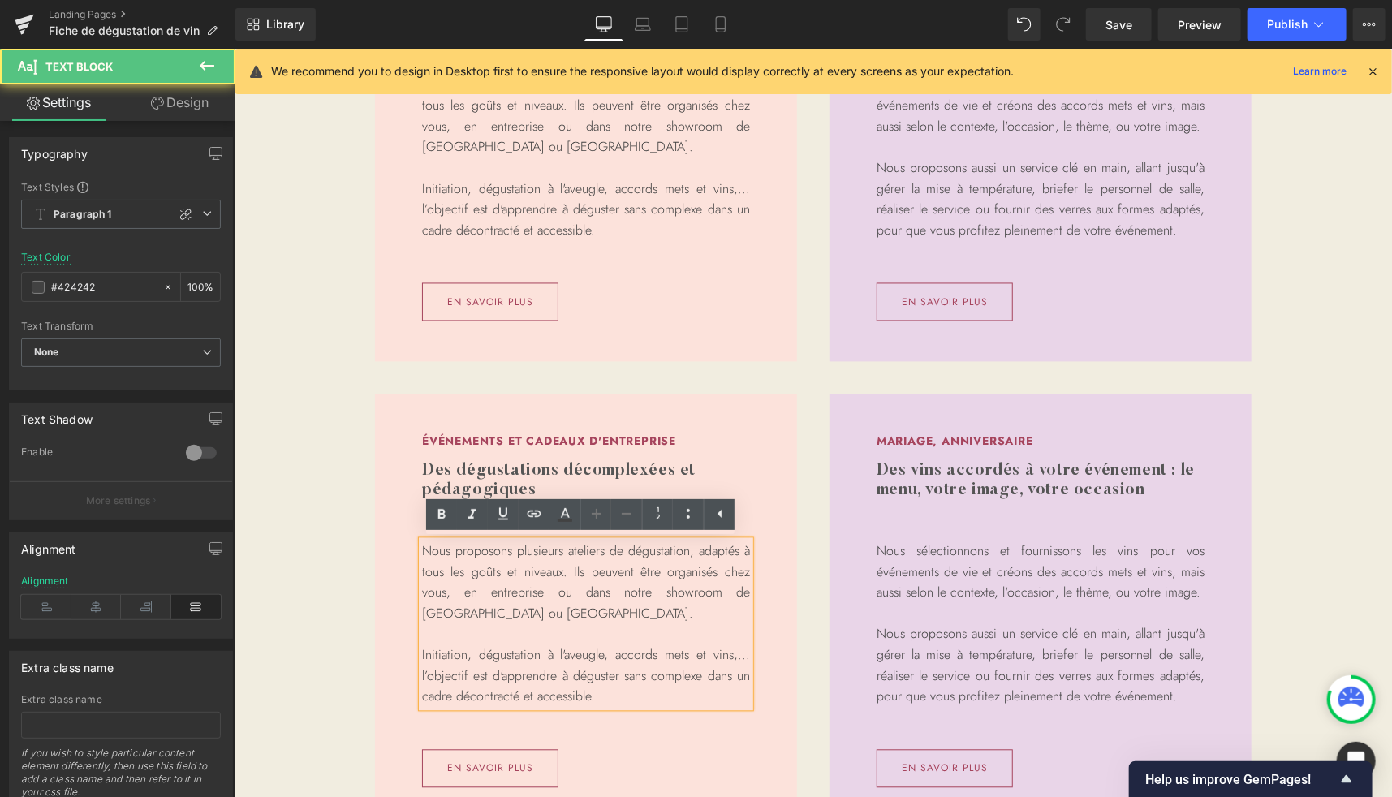
click at [496, 571] on p "Nous proposons plusieurs ateliers de dégustation, adaptés à tous les goûts et n…" at bounding box center [585, 582] width 328 height 83
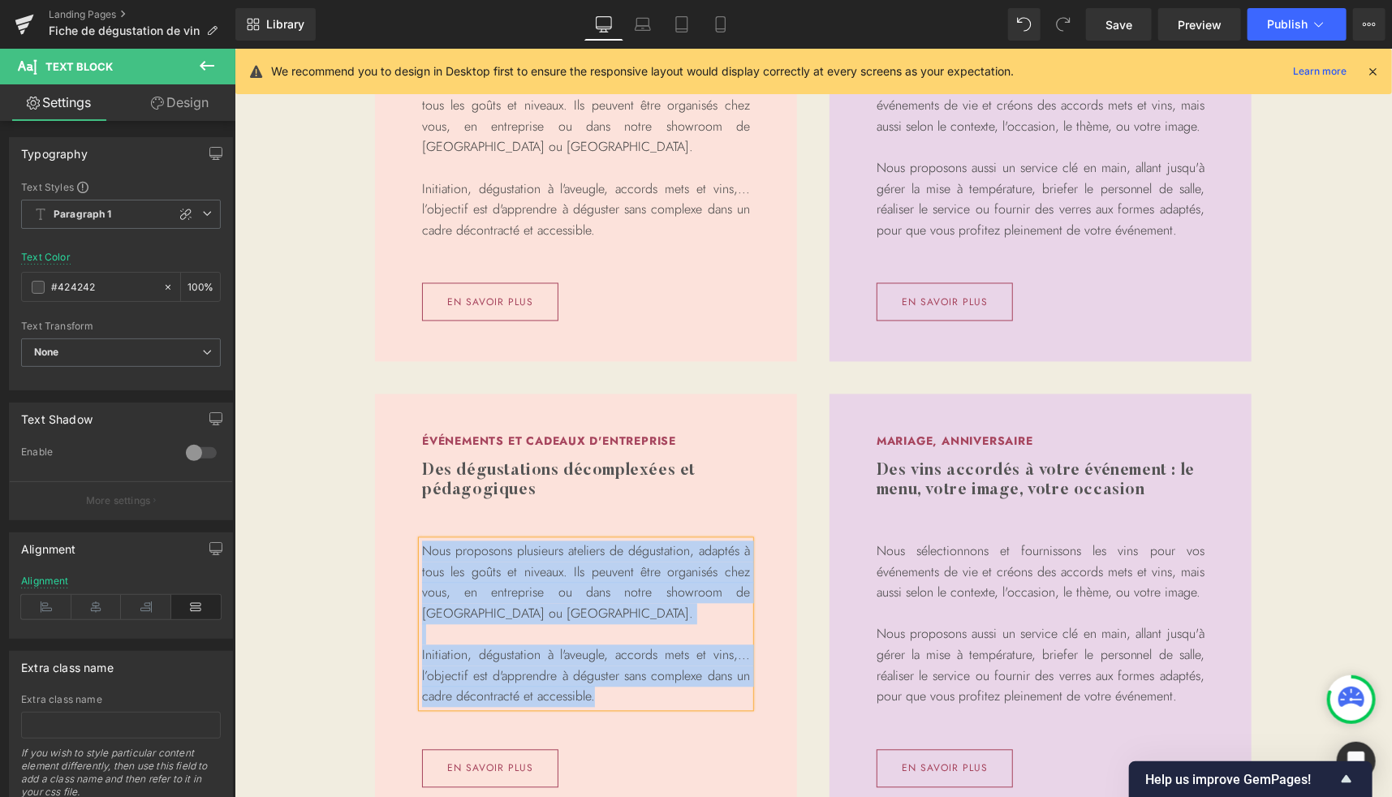
paste div
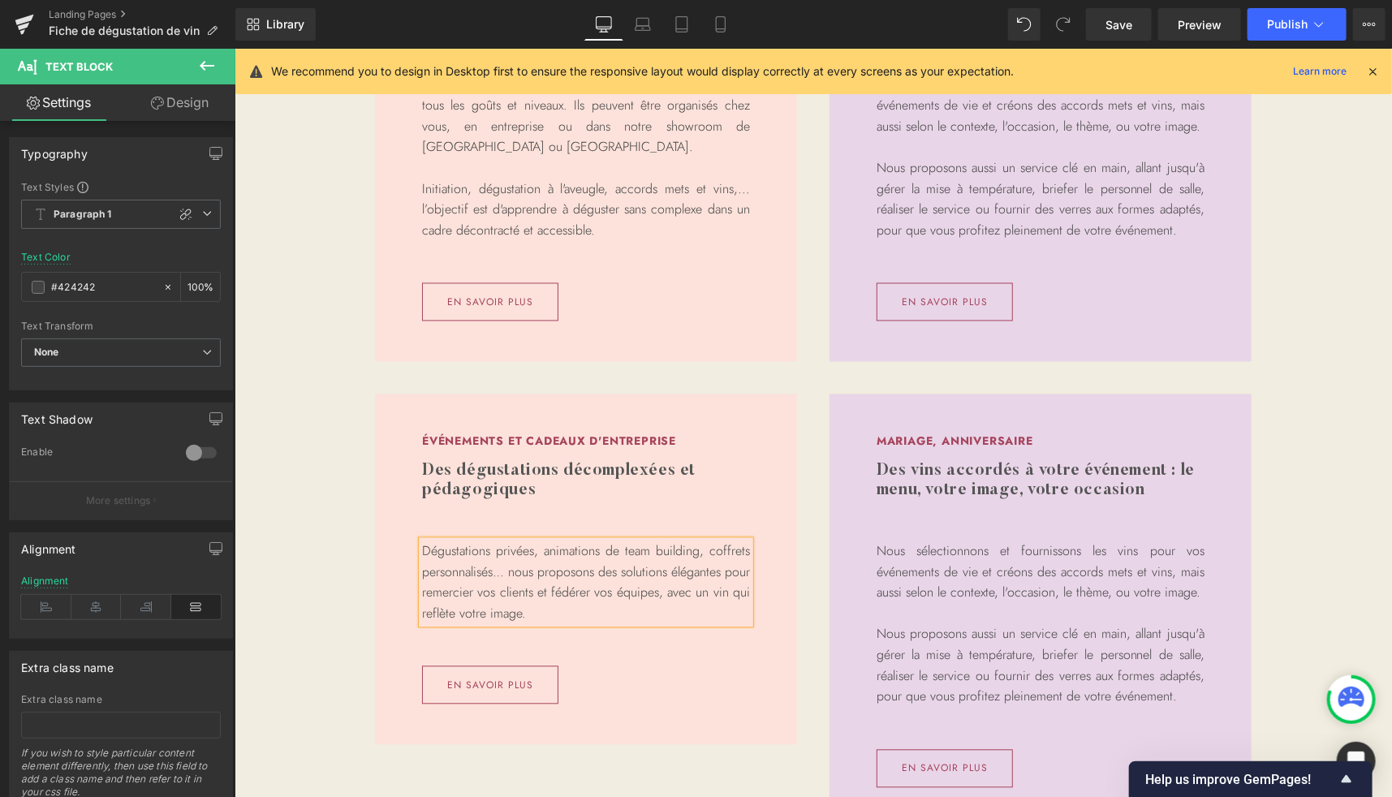
click at [515, 571] on p "Dégustations privées, animations de team building, coffrets personnalisés… nous…" at bounding box center [585, 582] width 328 height 83
click at [490, 476] on h3 "Des dégustations décomplexées et pédagogiques" at bounding box center [585, 480] width 328 height 39
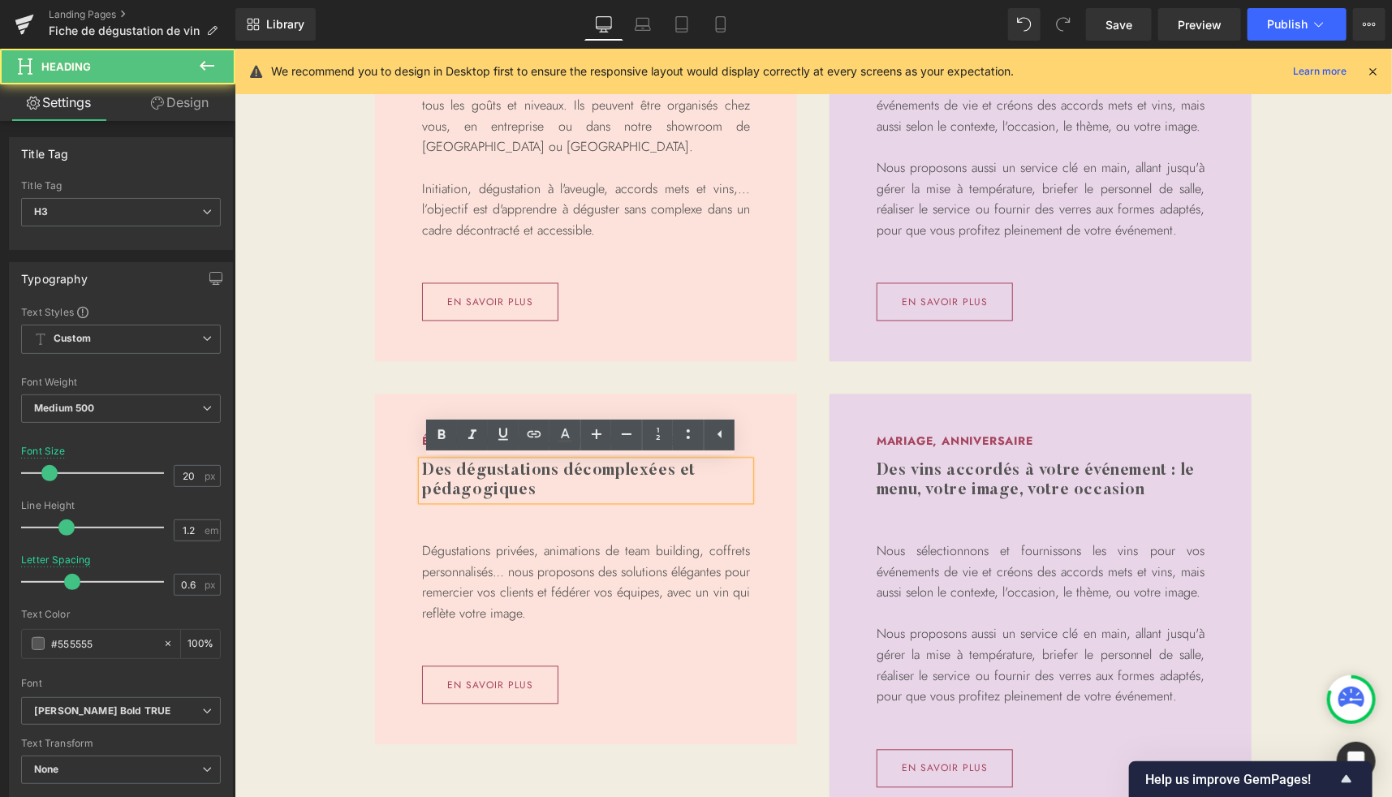
click at [490, 476] on h3 "Des dégustations décomplexées et pédagogiques" at bounding box center [585, 480] width 328 height 39
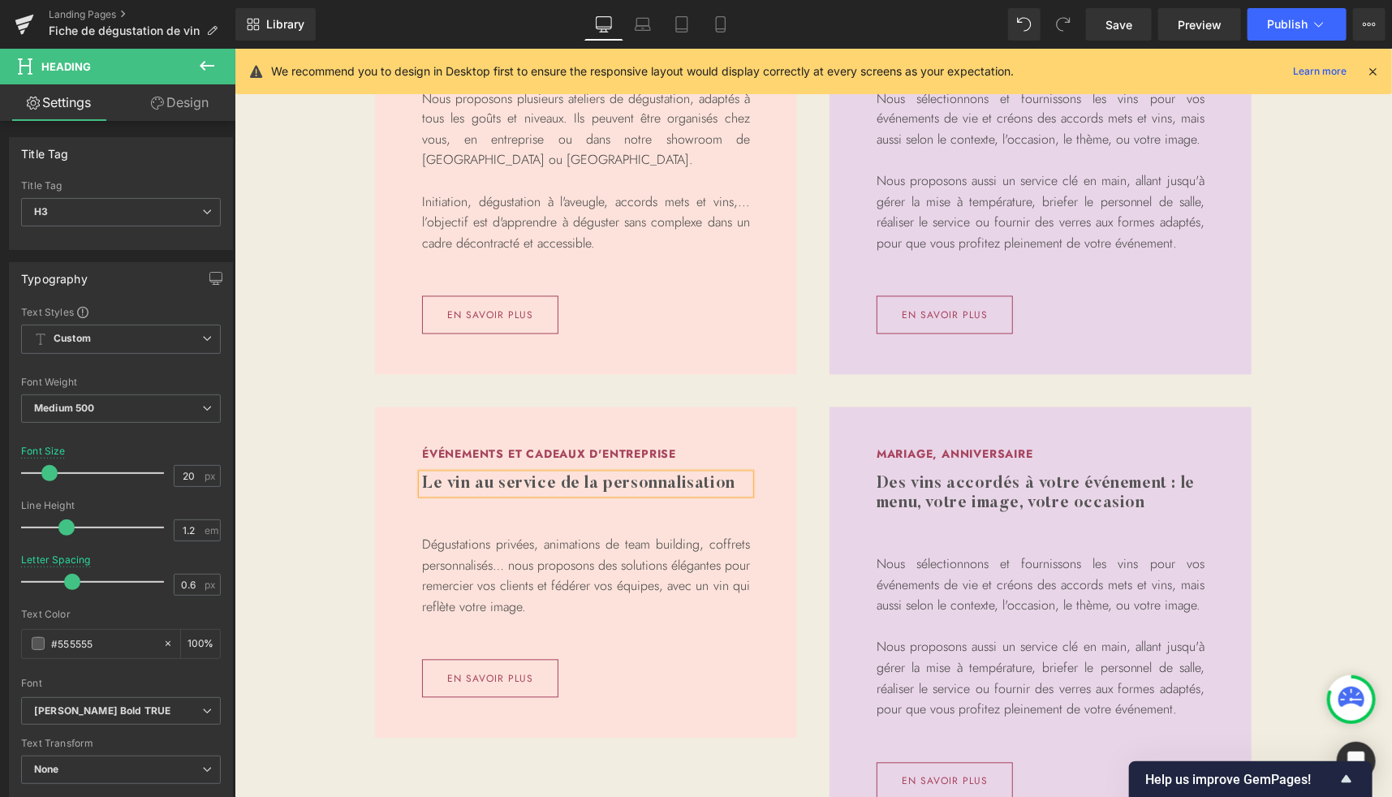
scroll to position [1564, 0]
click at [469, 489] on h3 "Le vin au service de la personnalisation" at bounding box center [585, 482] width 328 height 19
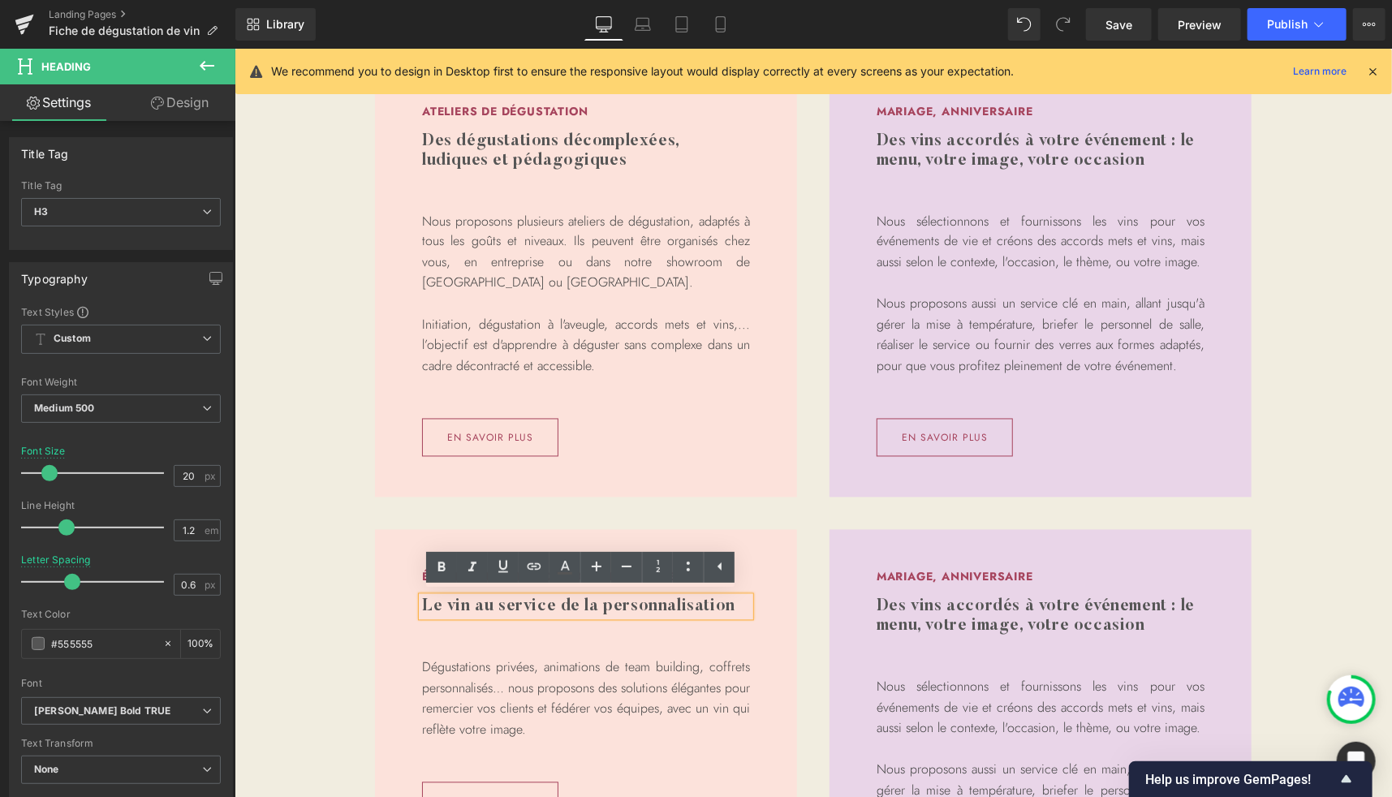
scroll to position [1444, 0]
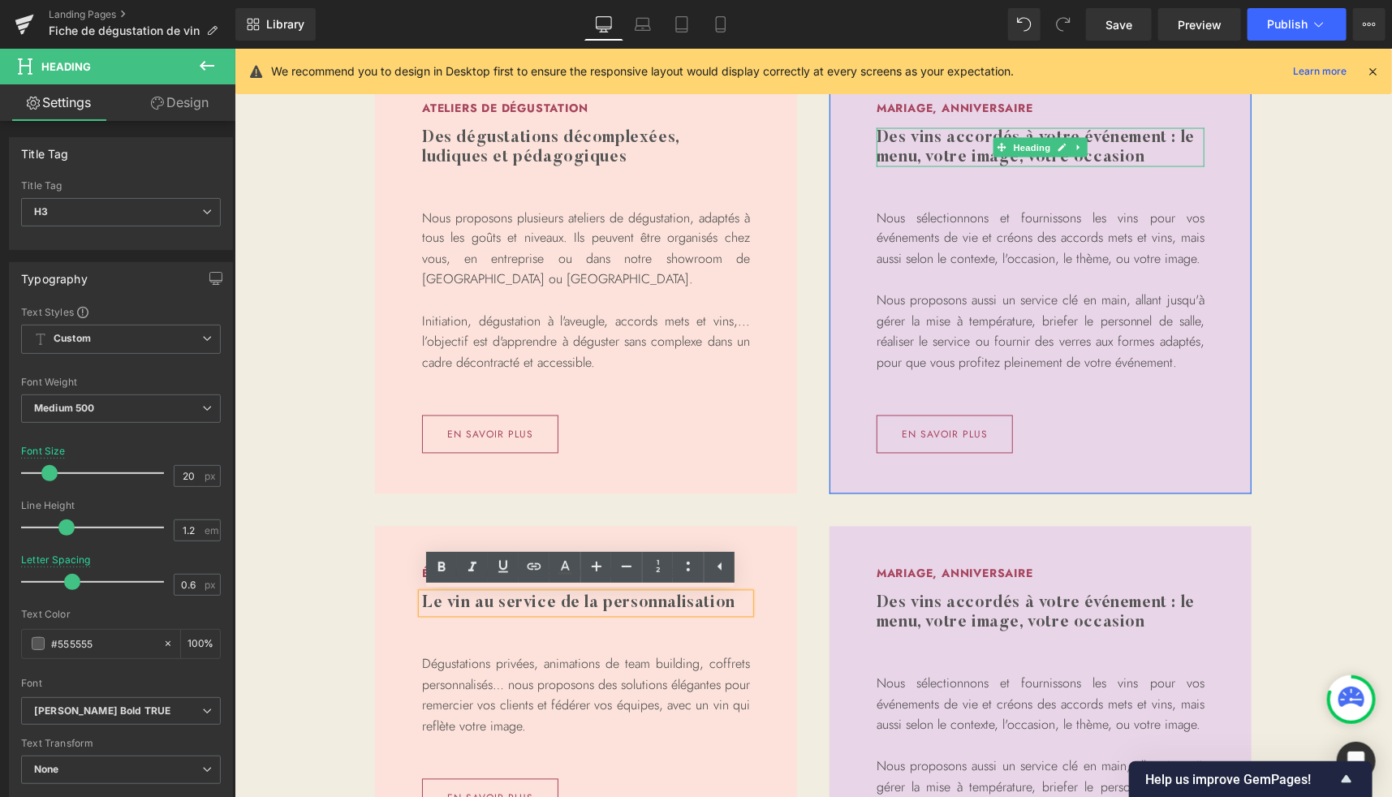
click at [971, 159] on h3 "Des vins accordés à votre événement : le menu, votre image, votre occasion" at bounding box center [1040, 146] width 328 height 39
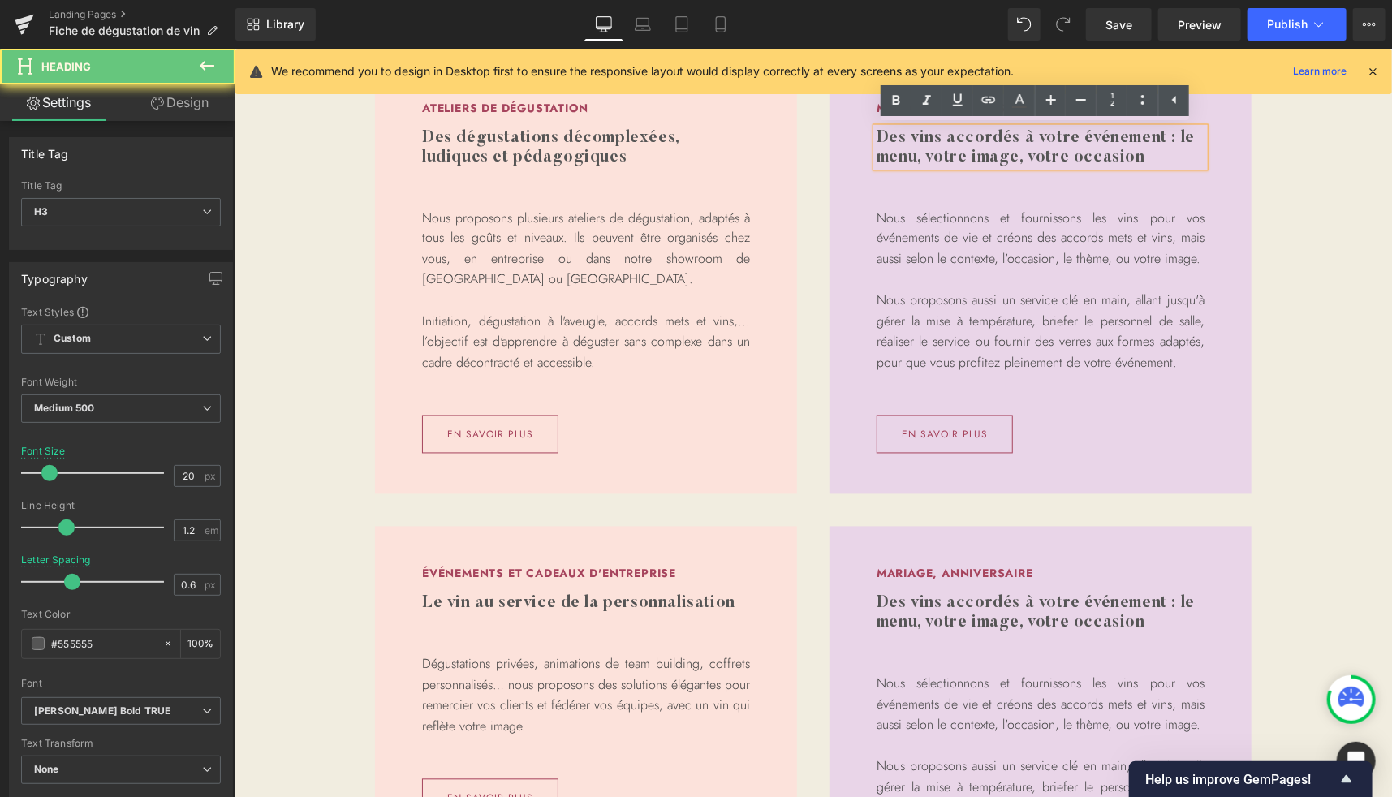
click at [950, 153] on h3 "Des vins accordés à votre événement : le menu, votre image, votre occasion" at bounding box center [1040, 146] width 328 height 39
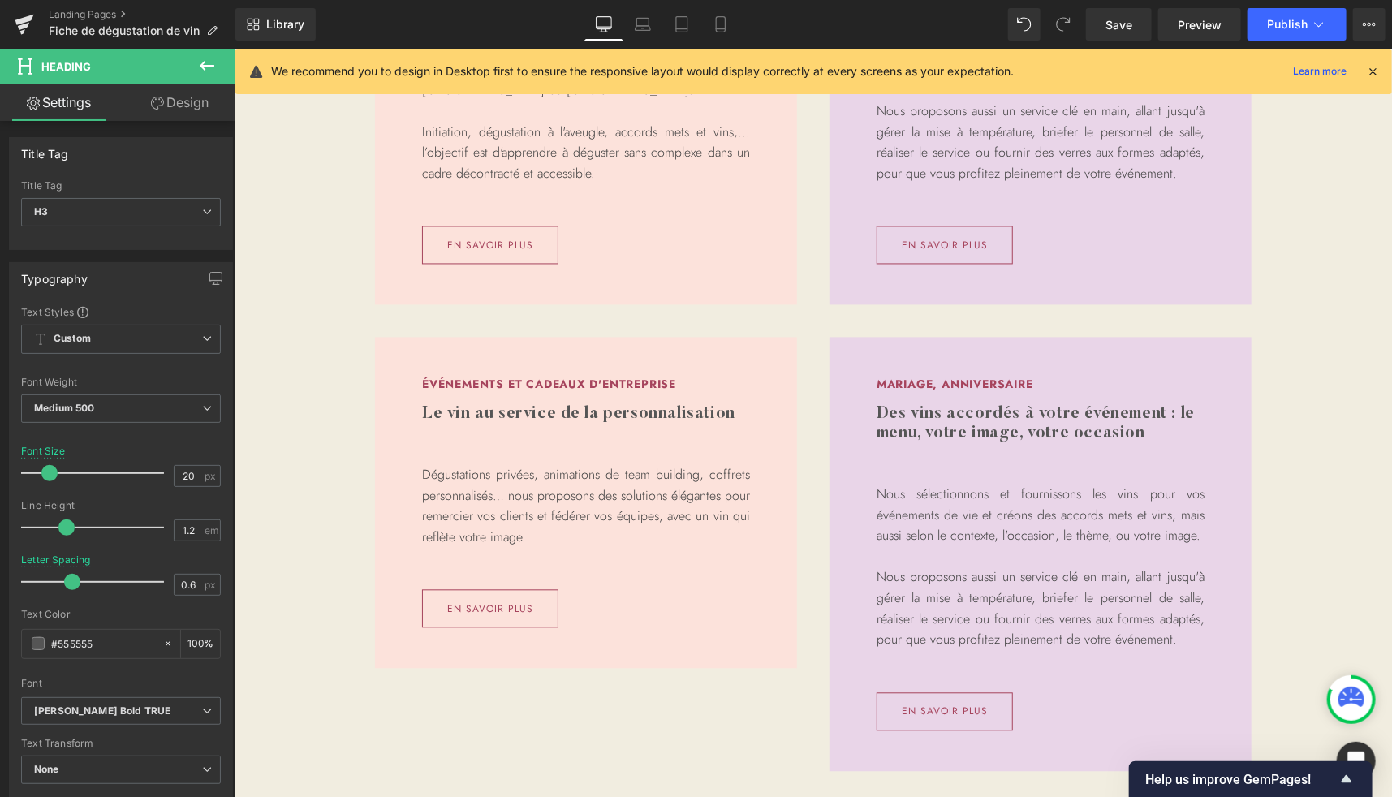
scroll to position [1655, 0]
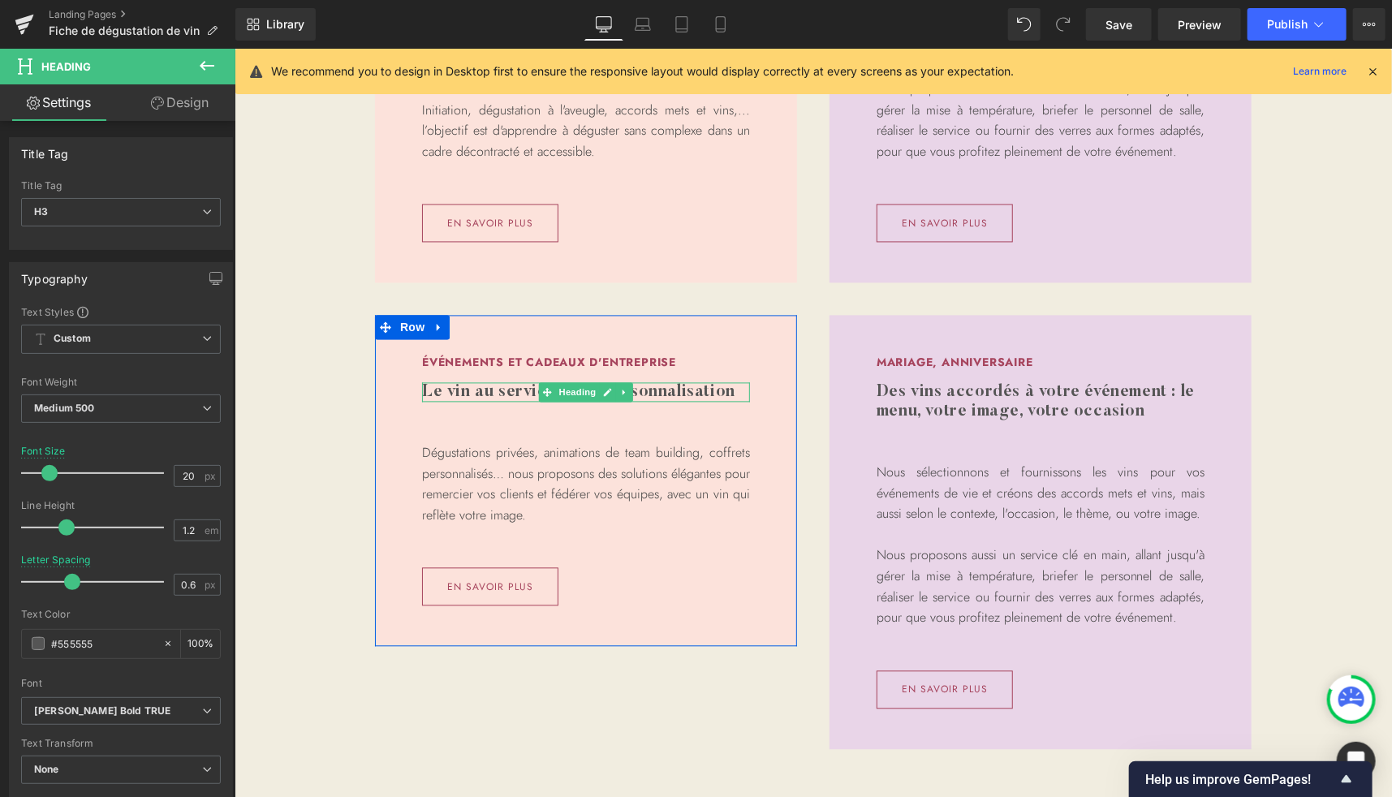
click at [638, 389] on h3 "Le vin au service de la personnalisation" at bounding box center [585, 391] width 328 height 19
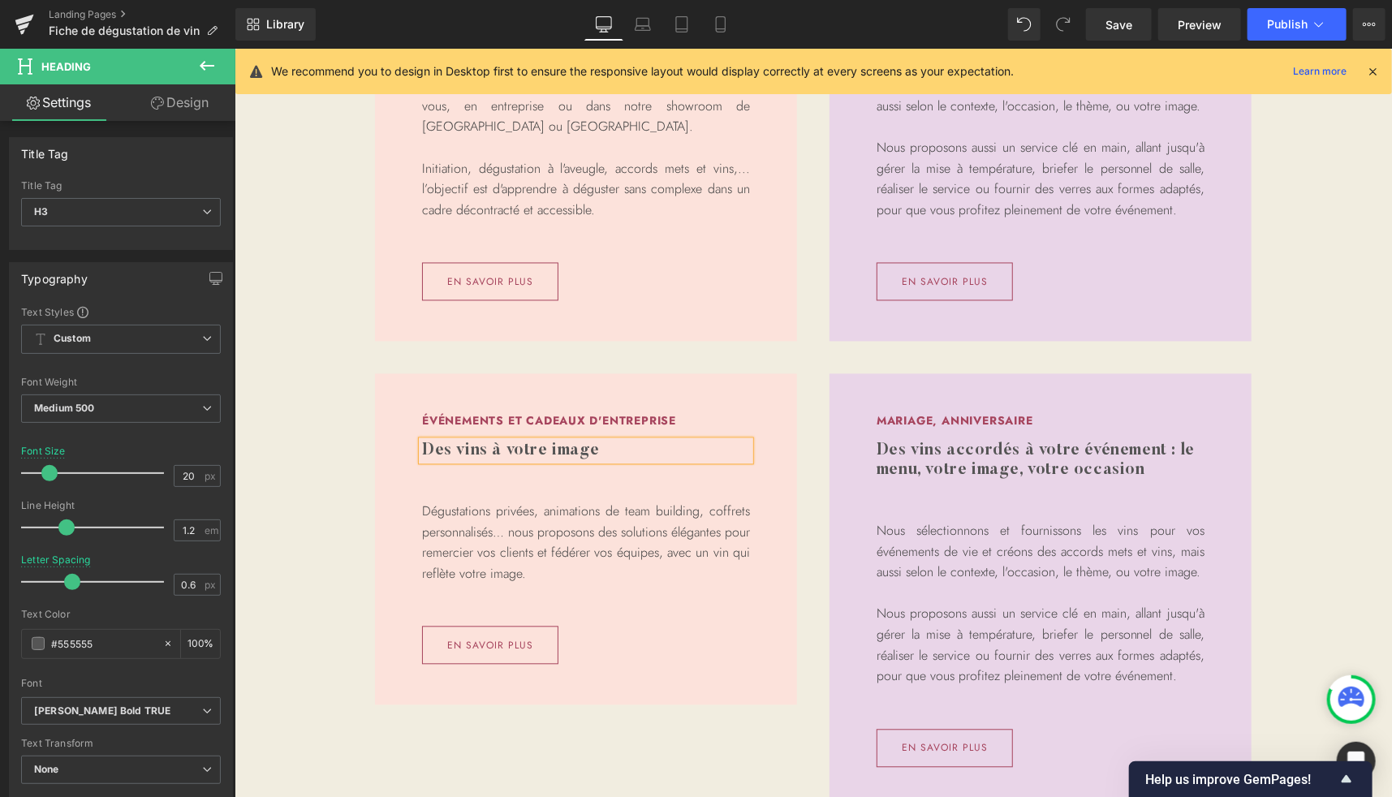
scroll to position [1597, 0]
drag, startPoint x: 1317, startPoint y: 362, endPoint x: 838, endPoint y: 454, distance: 488.4
click at [1317, 362] on div "Ateliers de dégustation Heading Des dégustations décomplexées, ludiques et péda…" at bounding box center [812, 360] width 1157 height 989
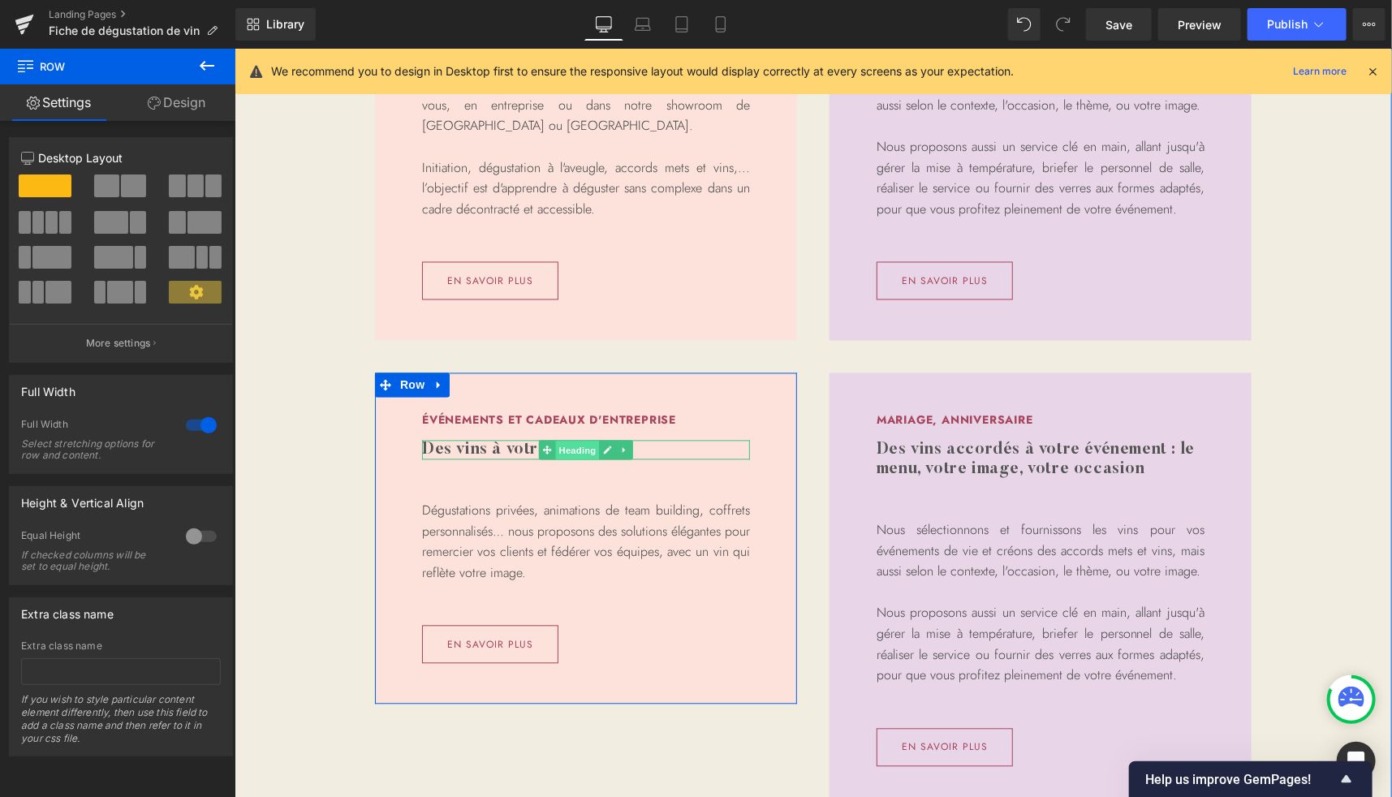
click at [580, 455] on span "Heading" at bounding box center [577, 450] width 44 height 19
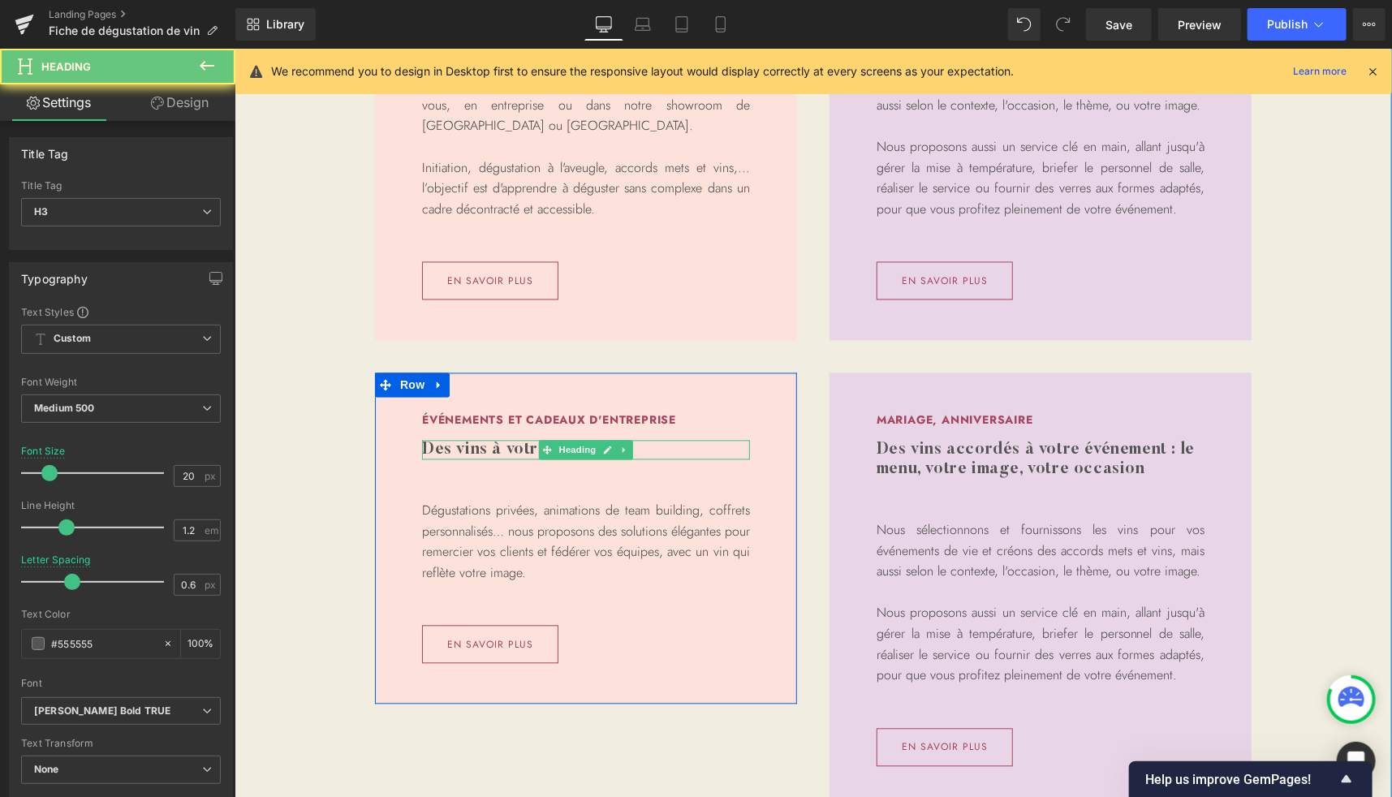
click at [653, 454] on h3 "Des vins à votre image" at bounding box center [585, 449] width 328 height 19
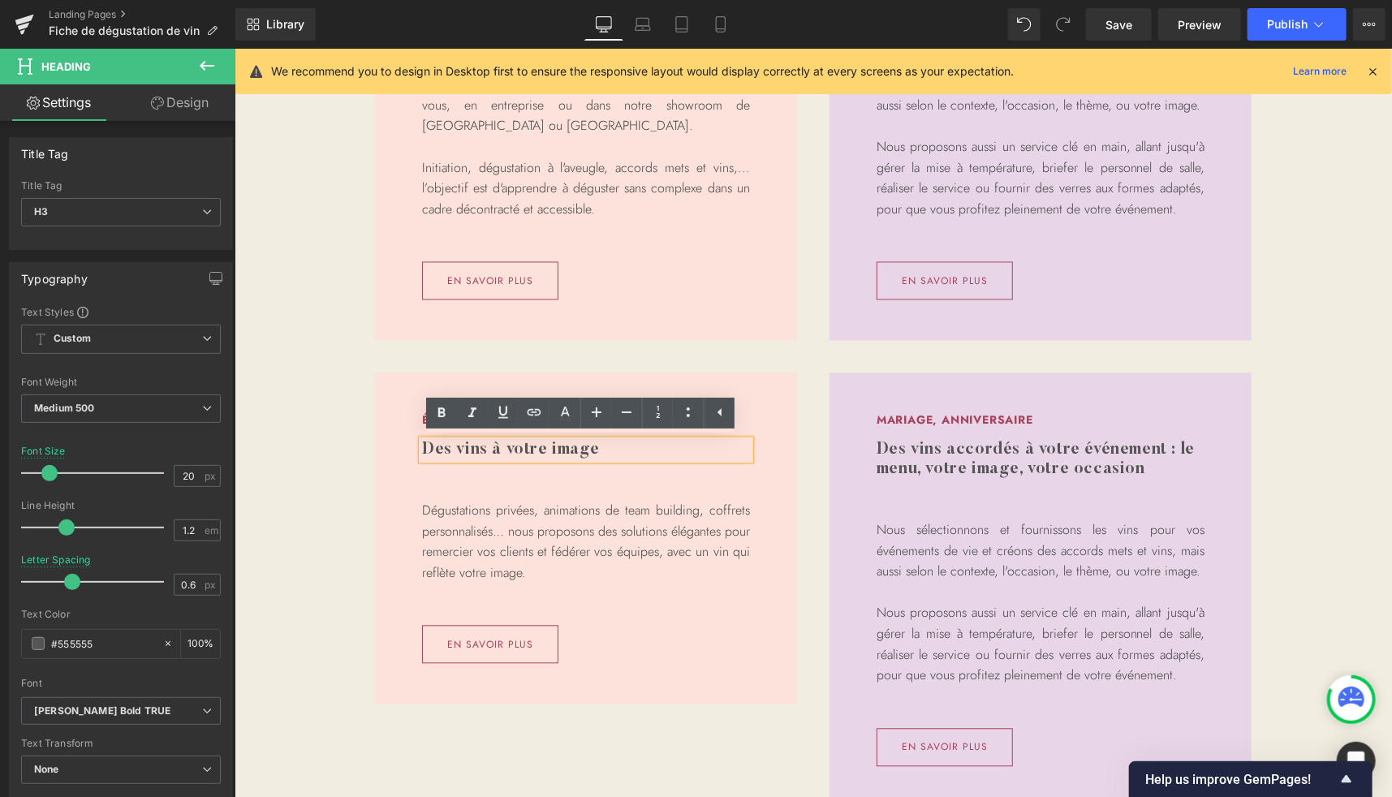
click at [653, 454] on h3 "Des vins à votre image" at bounding box center [585, 449] width 328 height 19
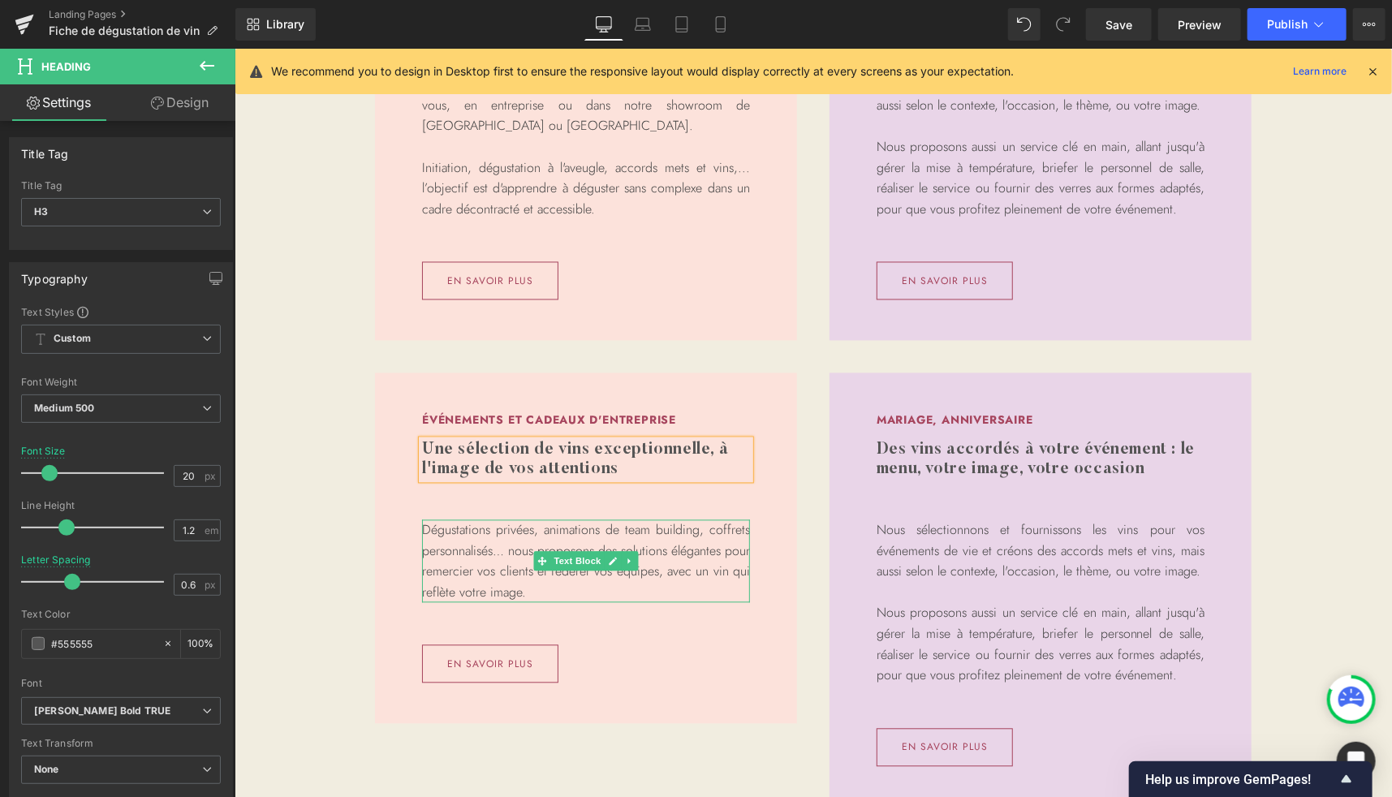
click at [463, 549] on p "Dégustations privées, animations de team building, coffrets personnalisés… nous…" at bounding box center [585, 560] width 328 height 83
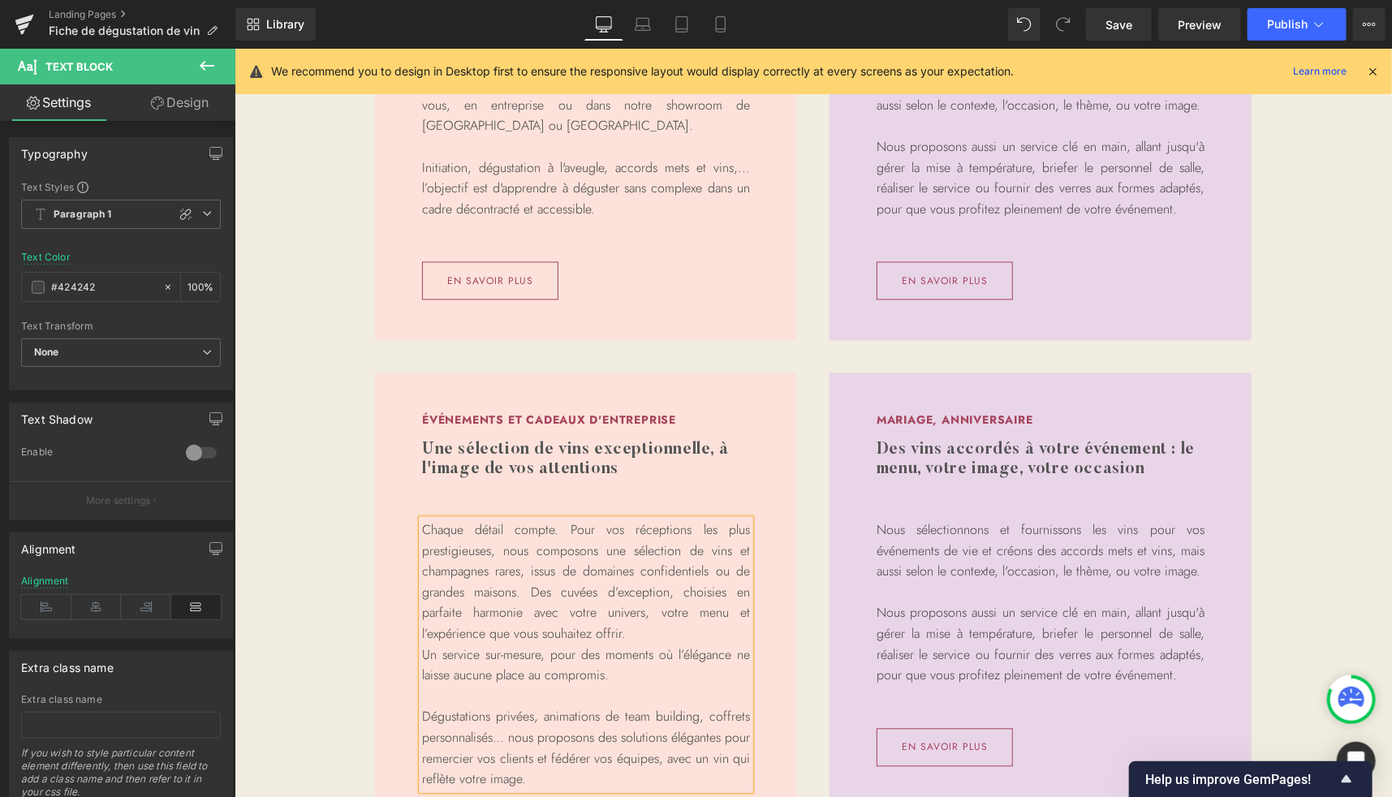
click at [562, 530] on p "Chaque détail compte. Pour vos réceptions les plus prestigieuses, nous composon…" at bounding box center [585, 581] width 328 height 125
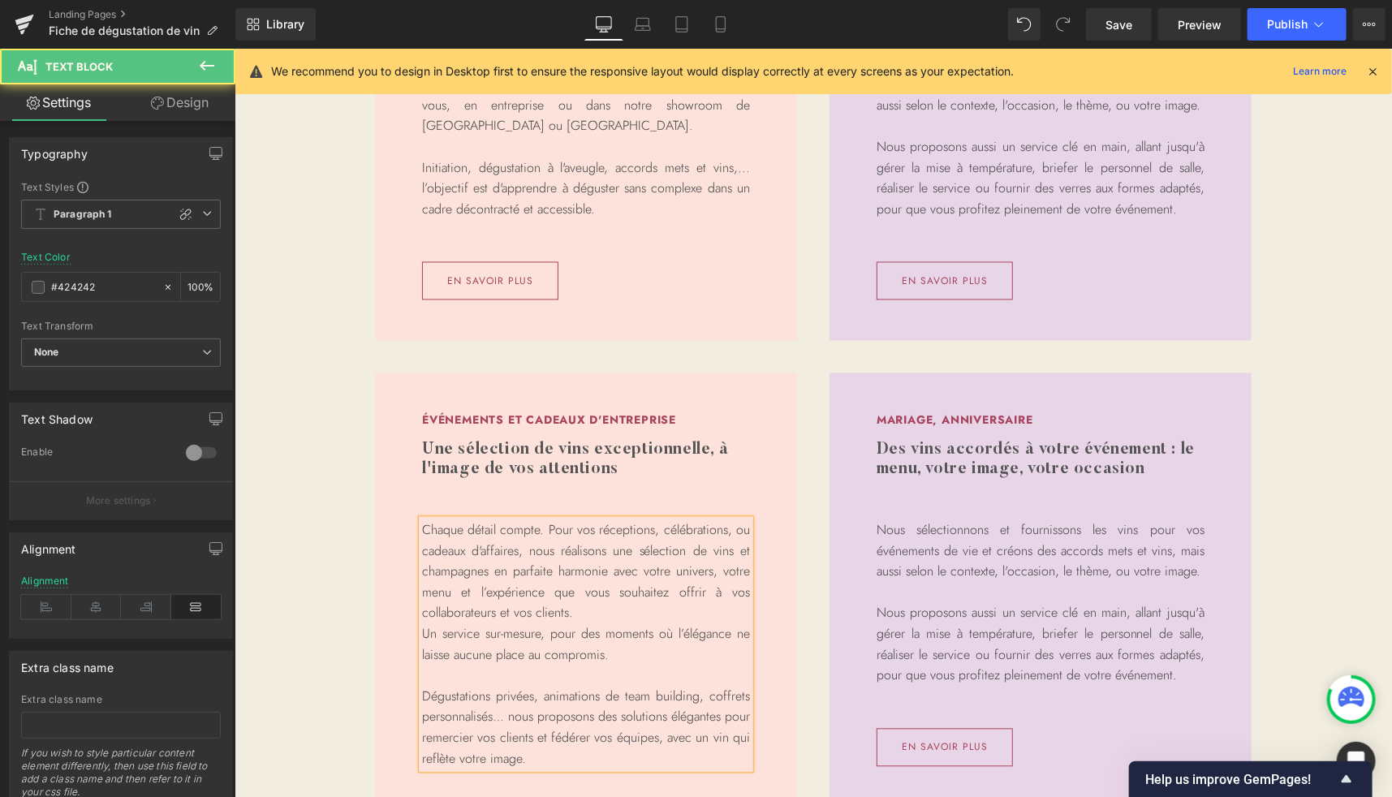
click at [717, 531] on p "Chaque détail compte. Pour vos réceptions, célébrations, ou cadeaux d'affaires,…" at bounding box center [585, 571] width 328 height 104
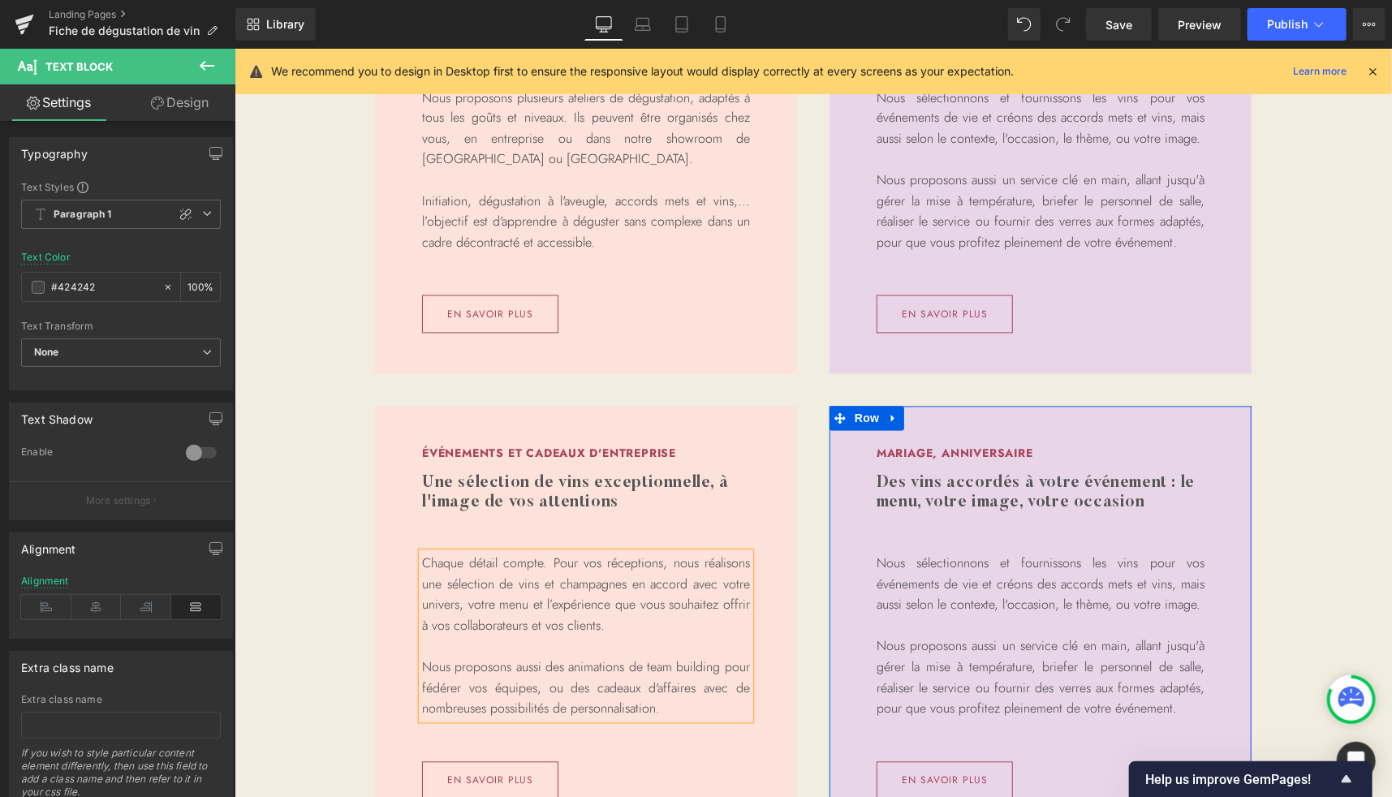
scroll to position [1568, 0]
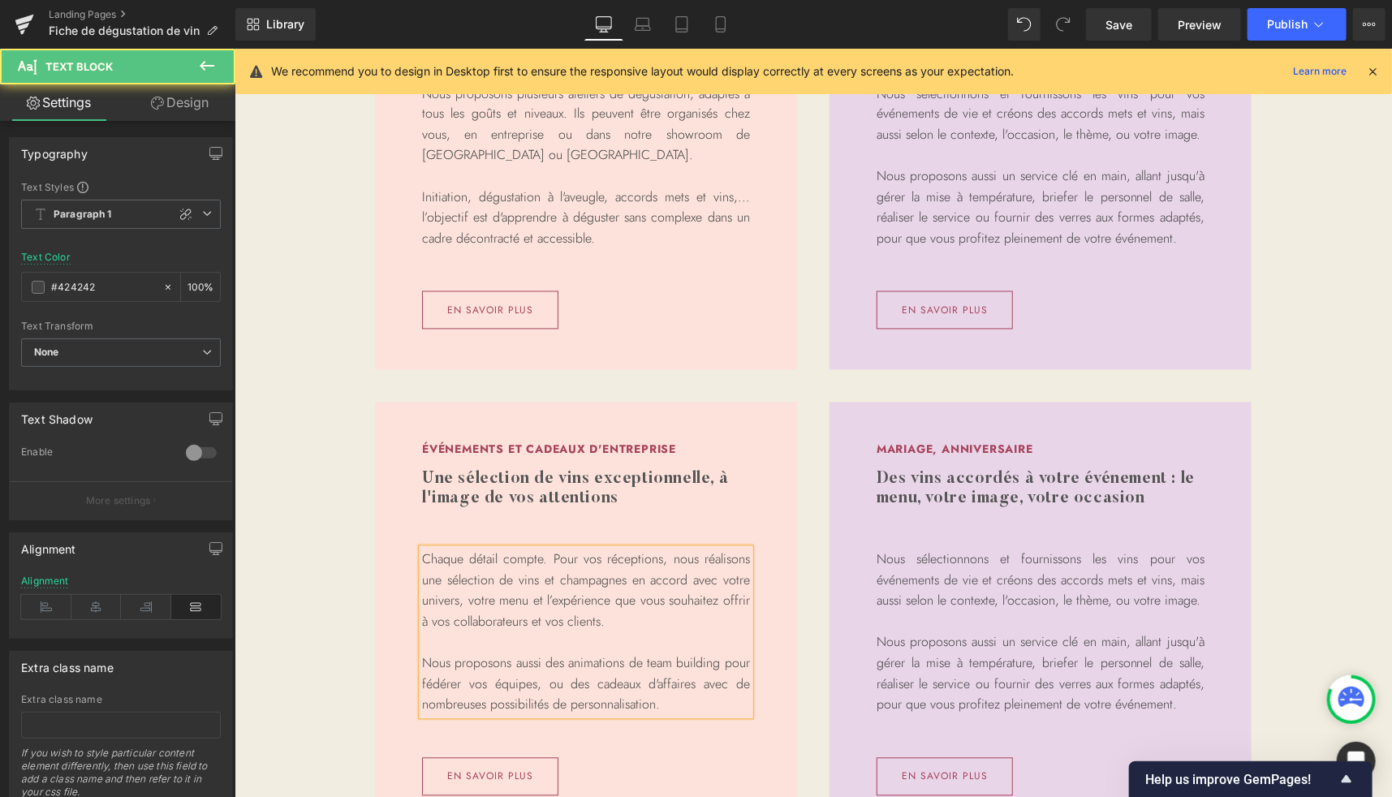
click at [619, 623] on p "Chaque détail compte. Pour vos réceptions, nous réalisons une sélection de vins…" at bounding box center [585, 590] width 328 height 83
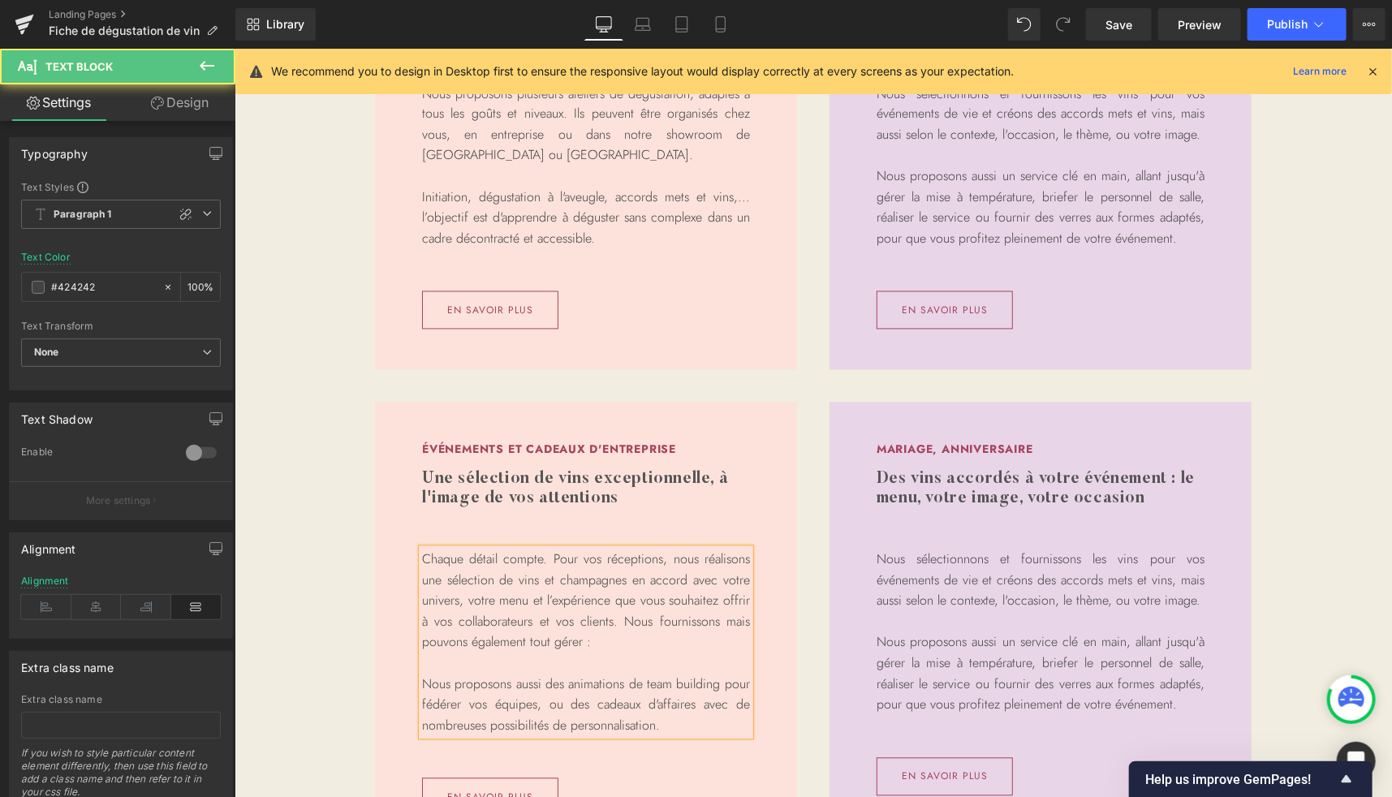
click at [663, 722] on p "Nous proposons aussi des animations de team building pour fédérer vos équipes, …" at bounding box center [585, 705] width 328 height 62
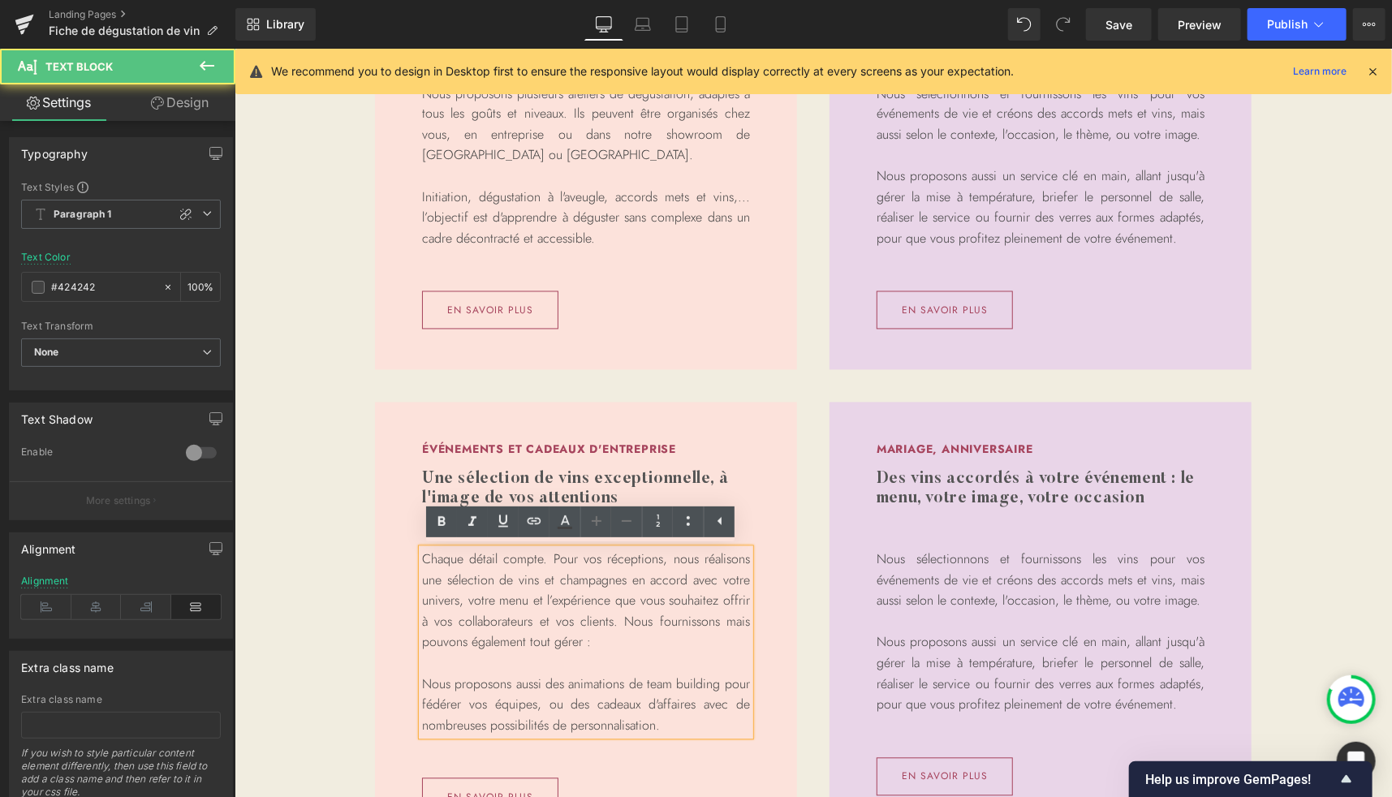
click at [603, 640] on p "Chaque détail compte. Pour vos réceptions, nous réalisons une sélection de vins…" at bounding box center [585, 601] width 328 height 104
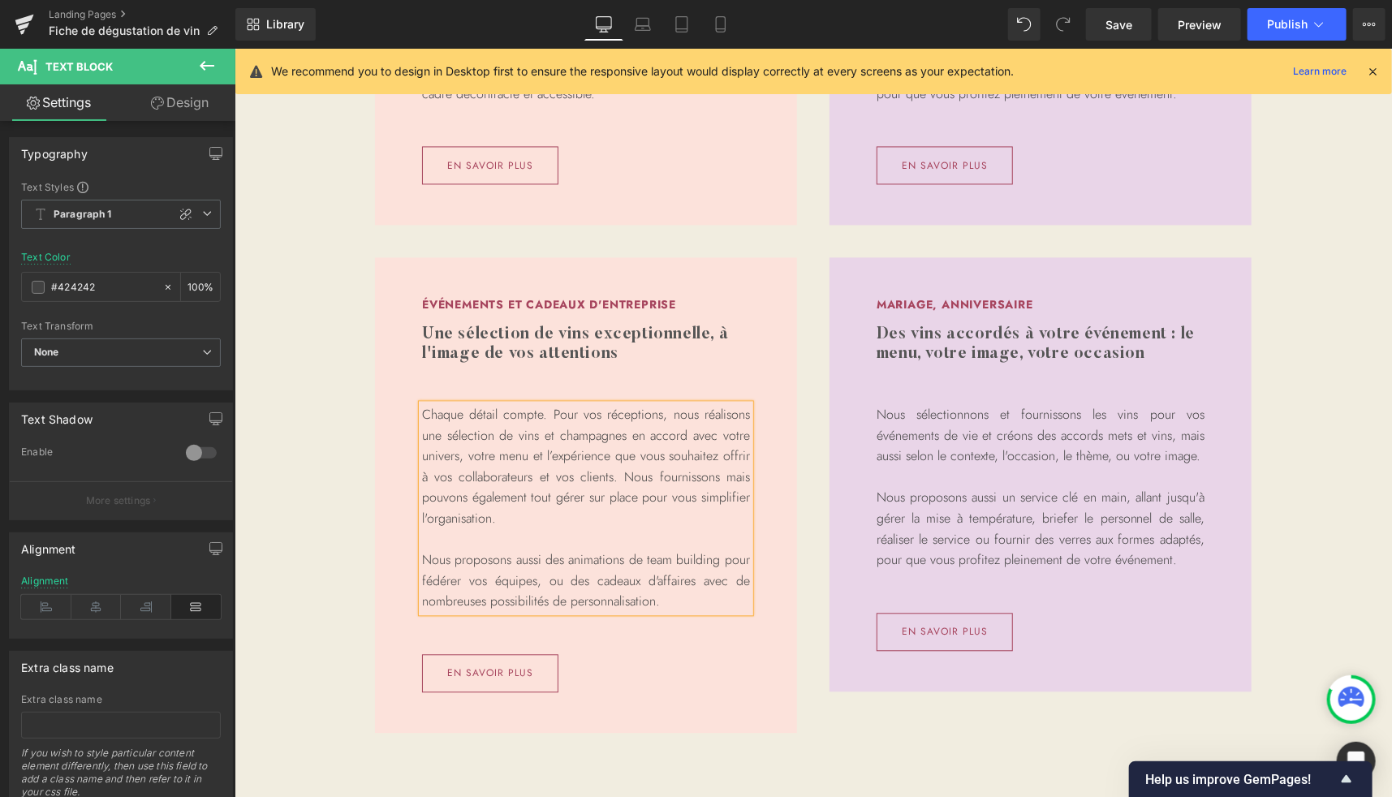
scroll to position [1714, 0]
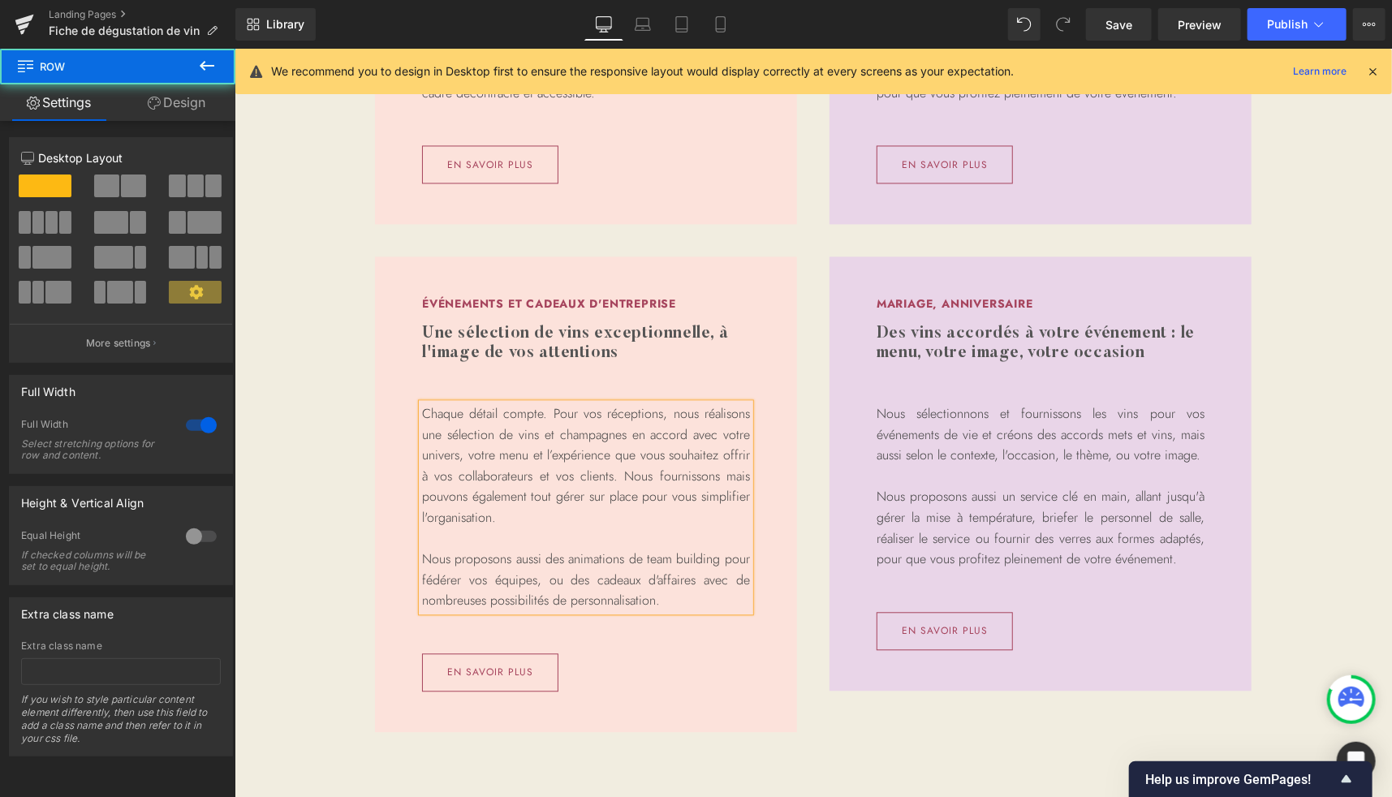
click at [293, 315] on div "Ateliers de dégustation Heading Des dégustations décomplexées, ludiques et péda…" at bounding box center [812, 264] width 1157 height 1031
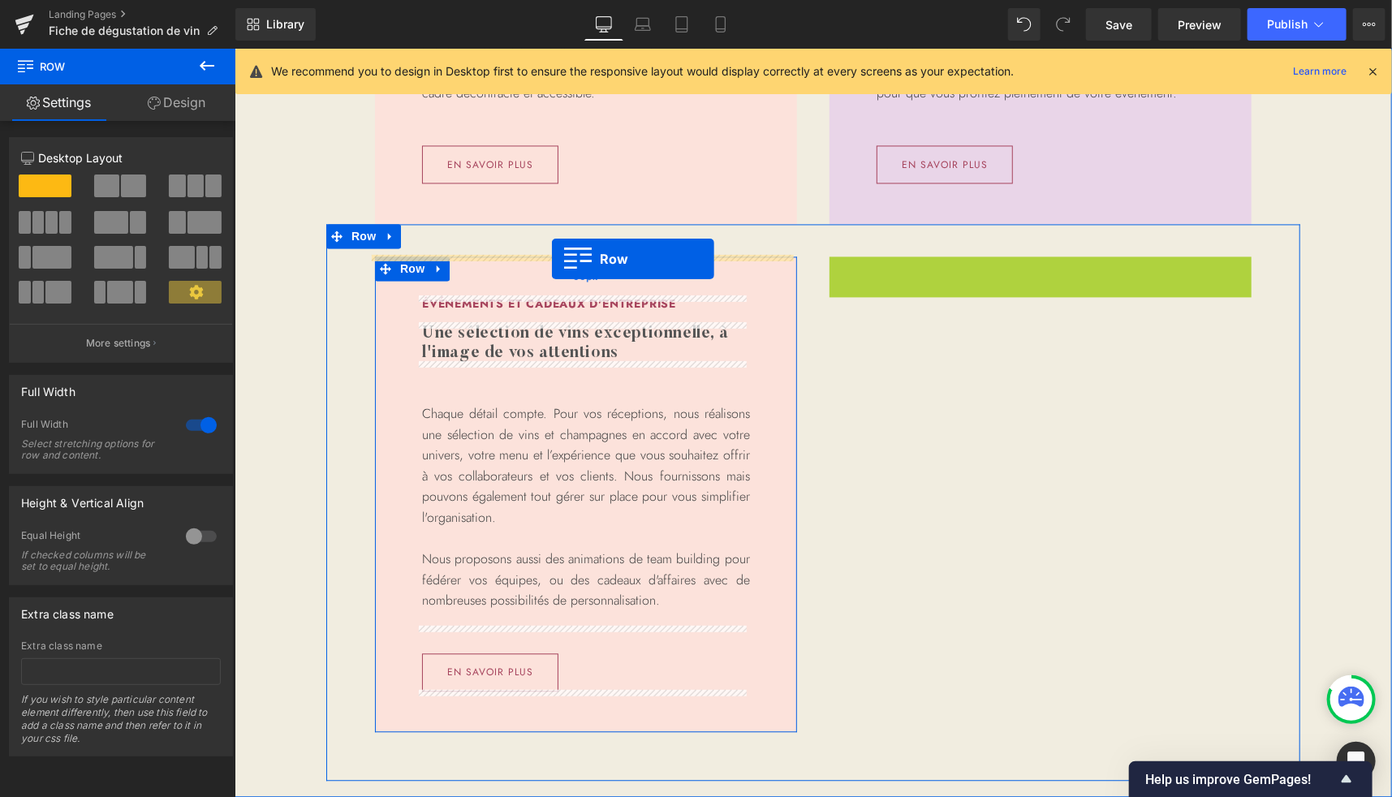
drag, startPoint x: 848, startPoint y: 267, endPoint x: 551, endPoint y: 259, distance: 297.2
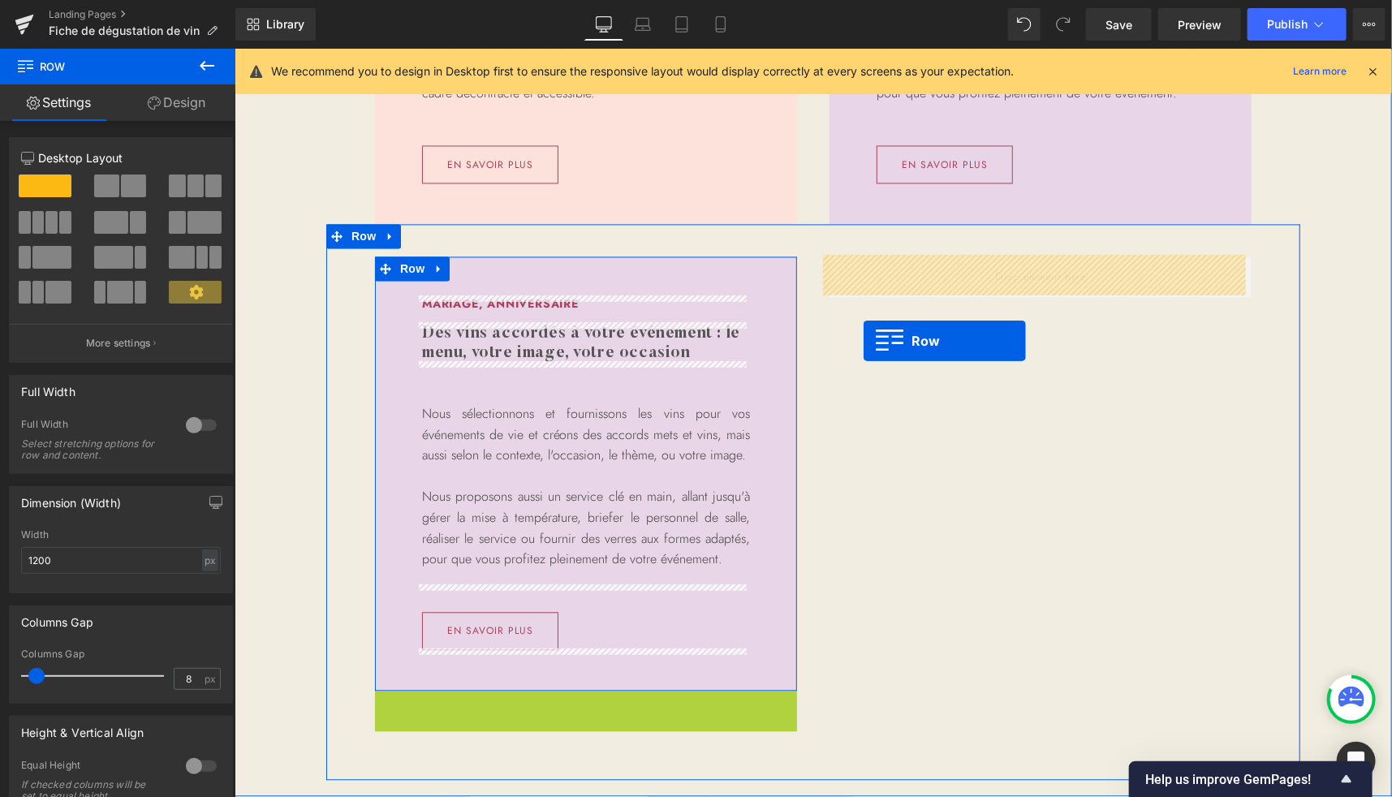
drag, startPoint x: 399, startPoint y: 704, endPoint x: 863, endPoint y: 341, distance: 589.1
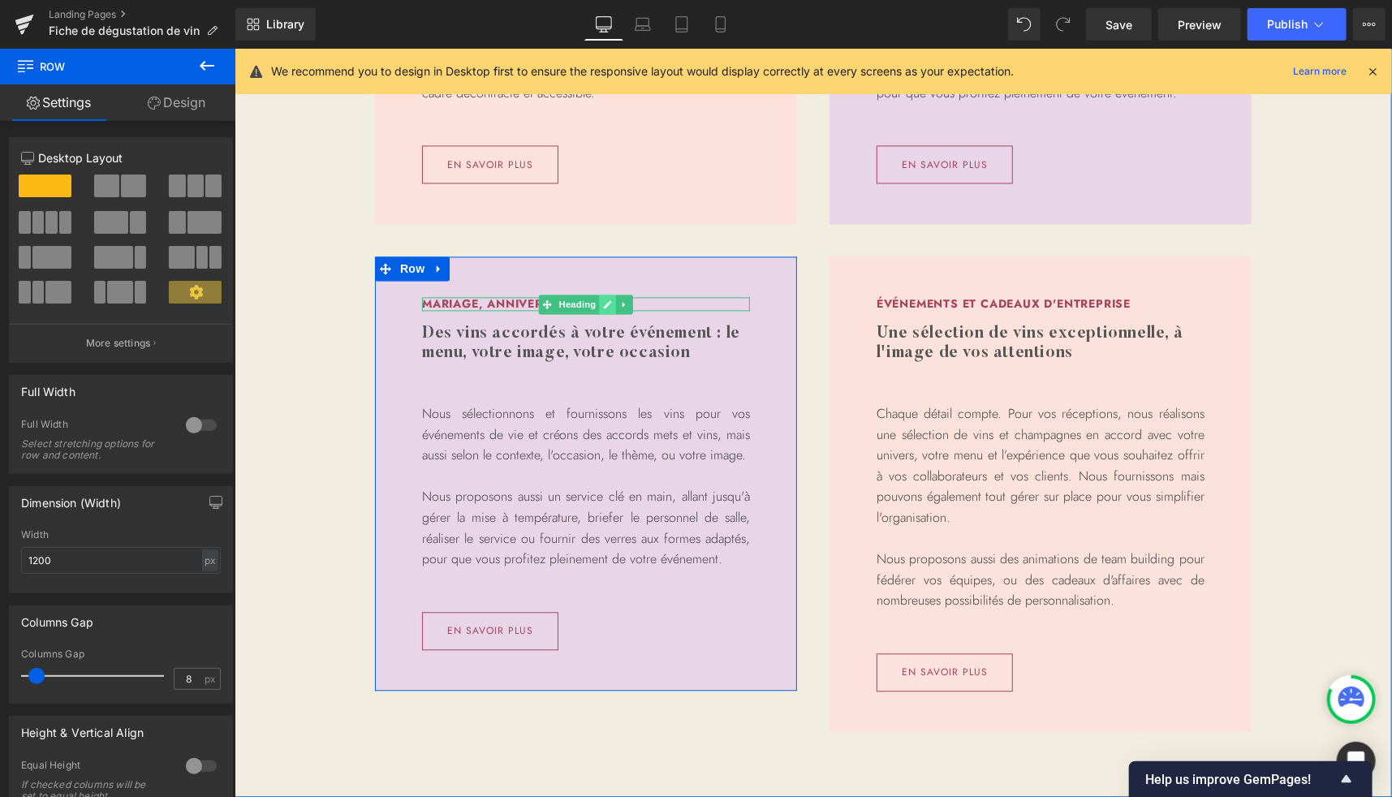
click at [599, 308] on link at bounding box center [607, 303] width 17 height 19
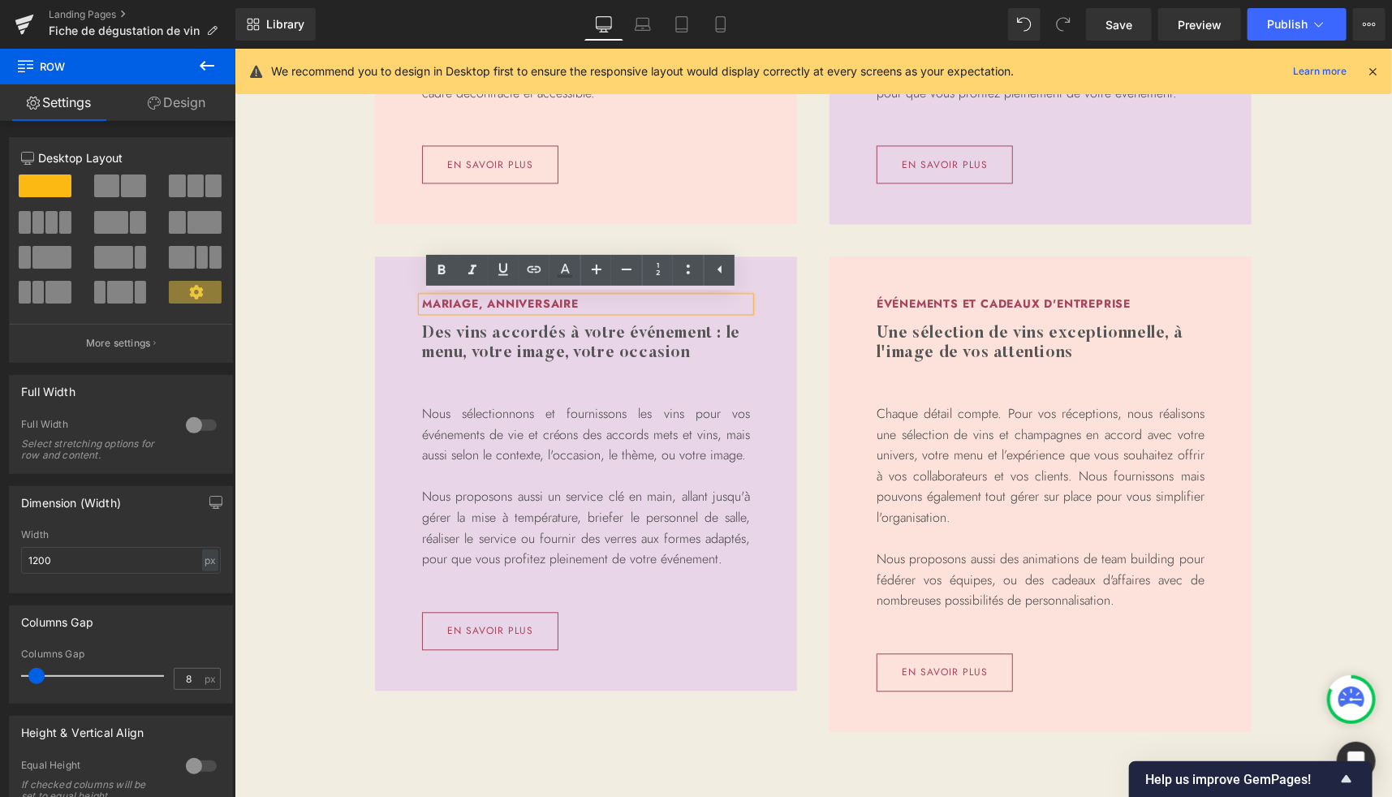
click at [534, 309] on h3 "Mariage, anniversaire" at bounding box center [585, 303] width 328 height 14
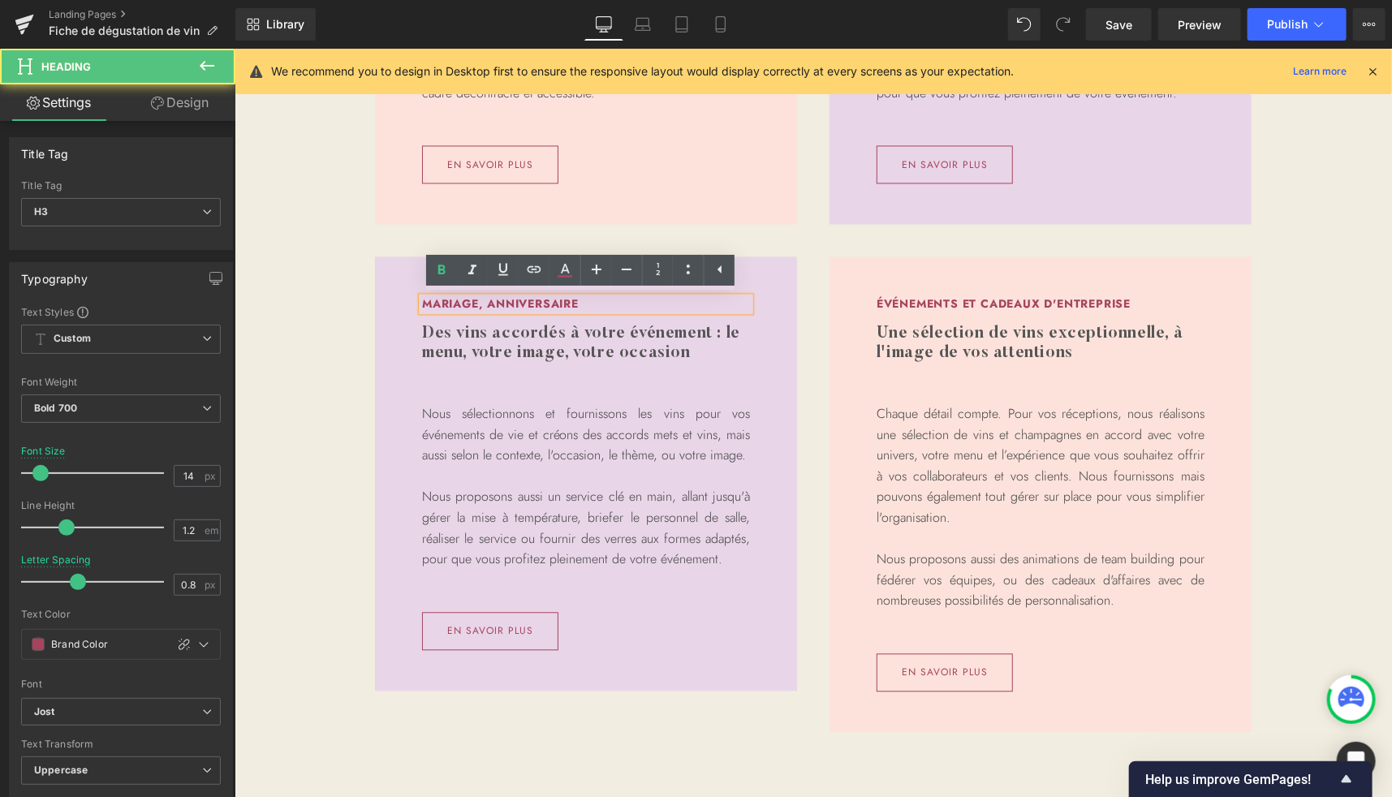
click at [489, 296] on h3 "Mariage, anniversaire" at bounding box center [585, 303] width 328 height 14
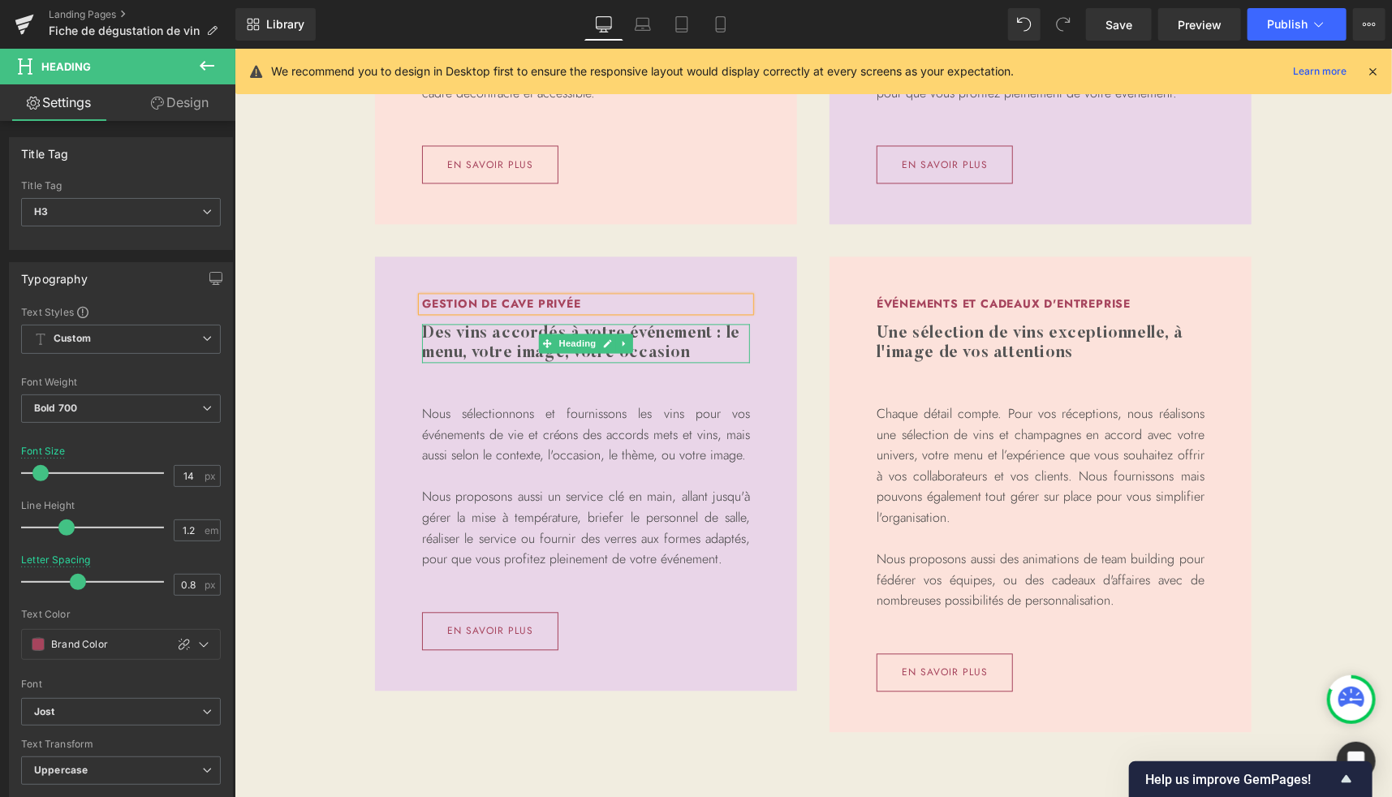
click at [503, 328] on h3 "Des vins accordés à votre événement : le menu, votre image, votre occasion" at bounding box center [585, 342] width 328 height 39
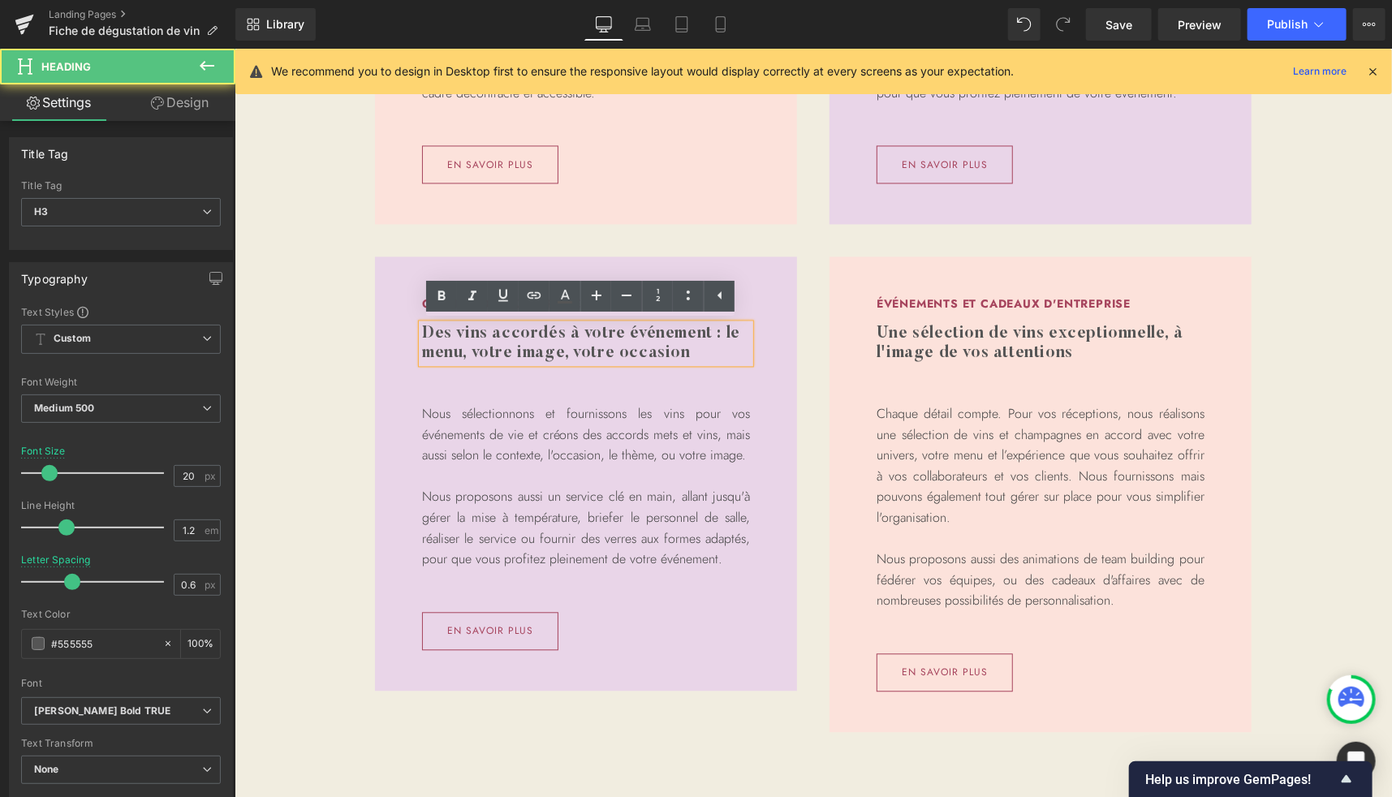
click at [489, 341] on h3 "Des vins accordés à votre événement : le menu, votre image, votre occasion" at bounding box center [585, 342] width 328 height 39
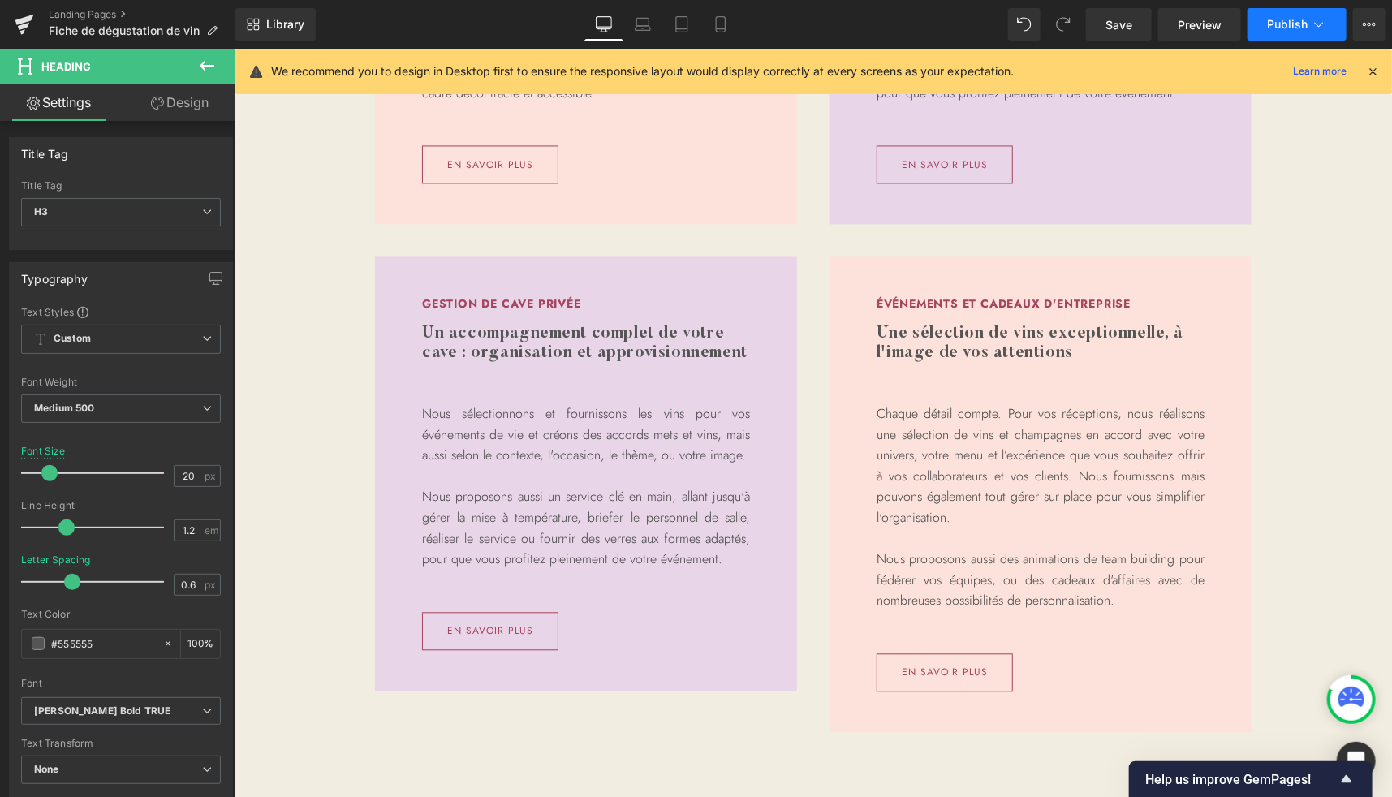
click at [1288, 29] on span "Publish" at bounding box center [1287, 24] width 41 height 13
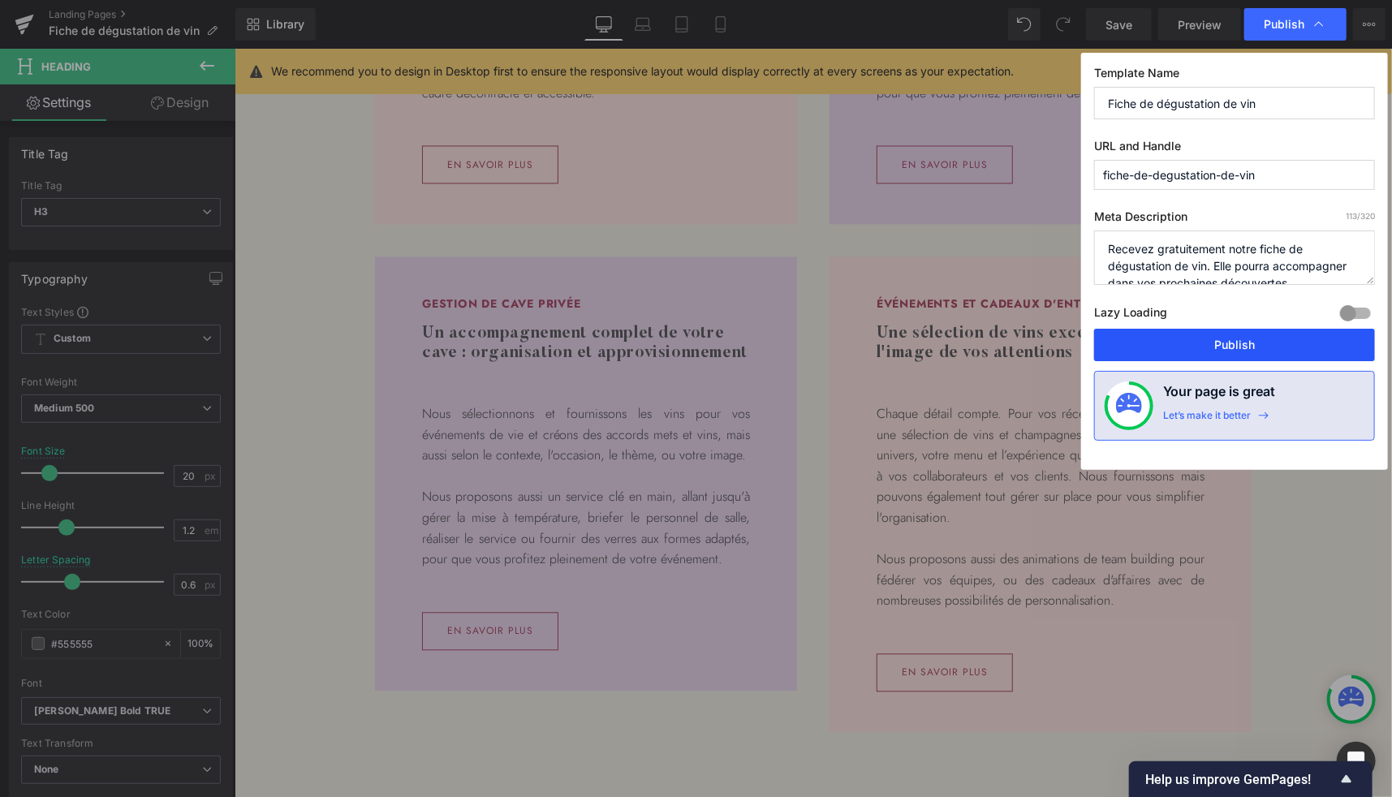
click at [1252, 330] on button "Publish" at bounding box center [1234, 345] width 281 height 32
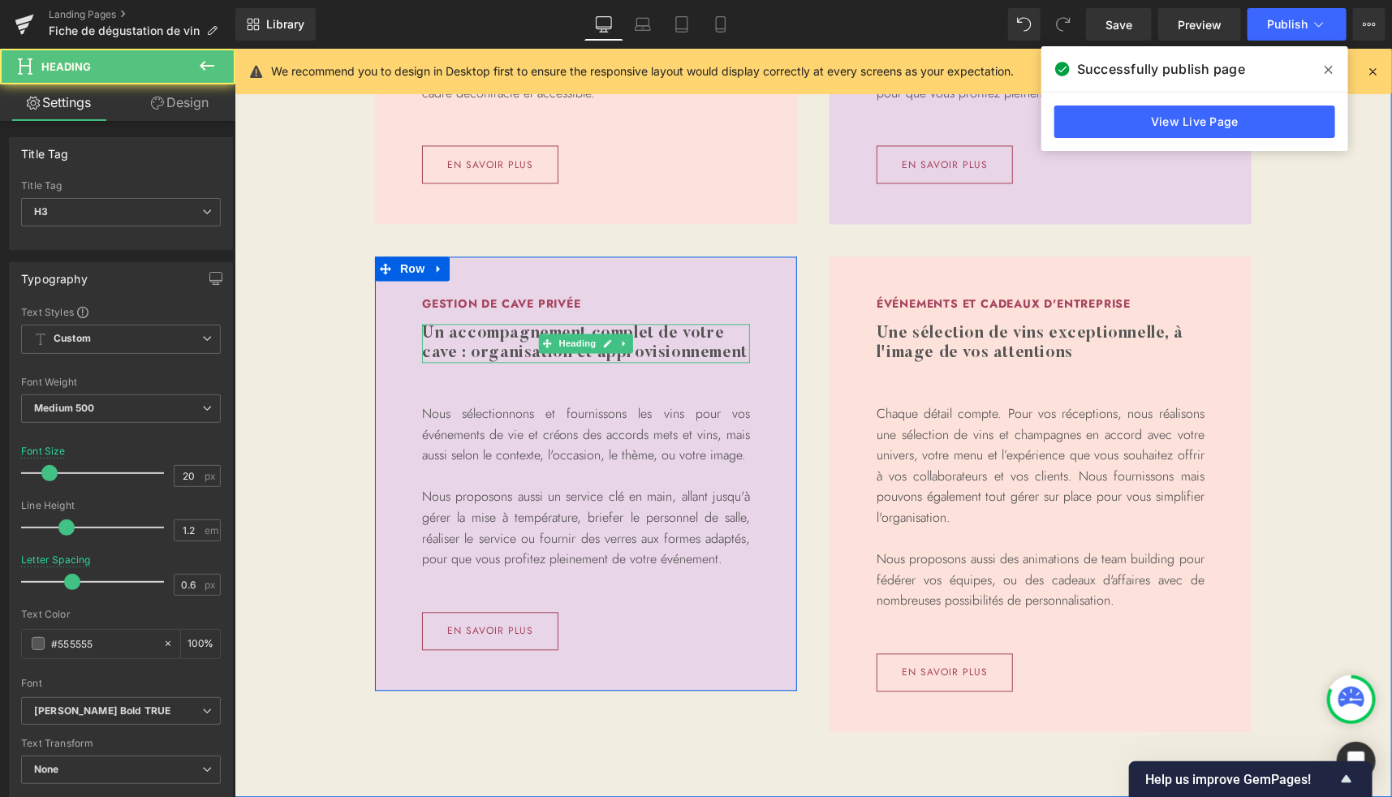
click at [495, 347] on h3 "Un accompagnement complet de votre cave : organisation et approvisionnement" at bounding box center [585, 342] width 328 height 39
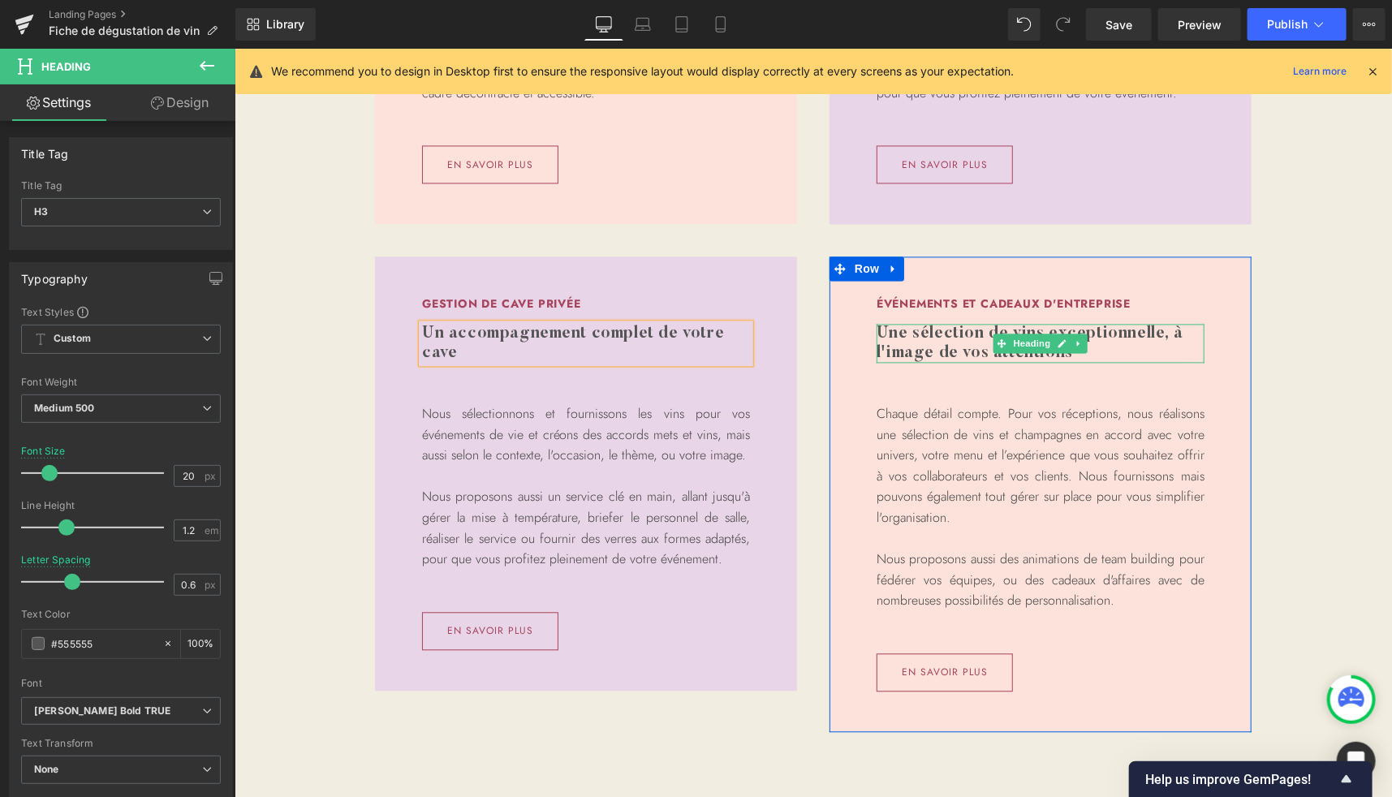
click at [960, 346] on h3 "Une sélection de vins exceptionnelle, à l'image de vos attentions" at bounding box center [1040, 342] width 328 height 39
click at [944, 450] on p "Chaque détail compte. Pour vos réceptions, nous réalisons une sélection de vins…" at bounding box center [1040, 465] width 328 height 125
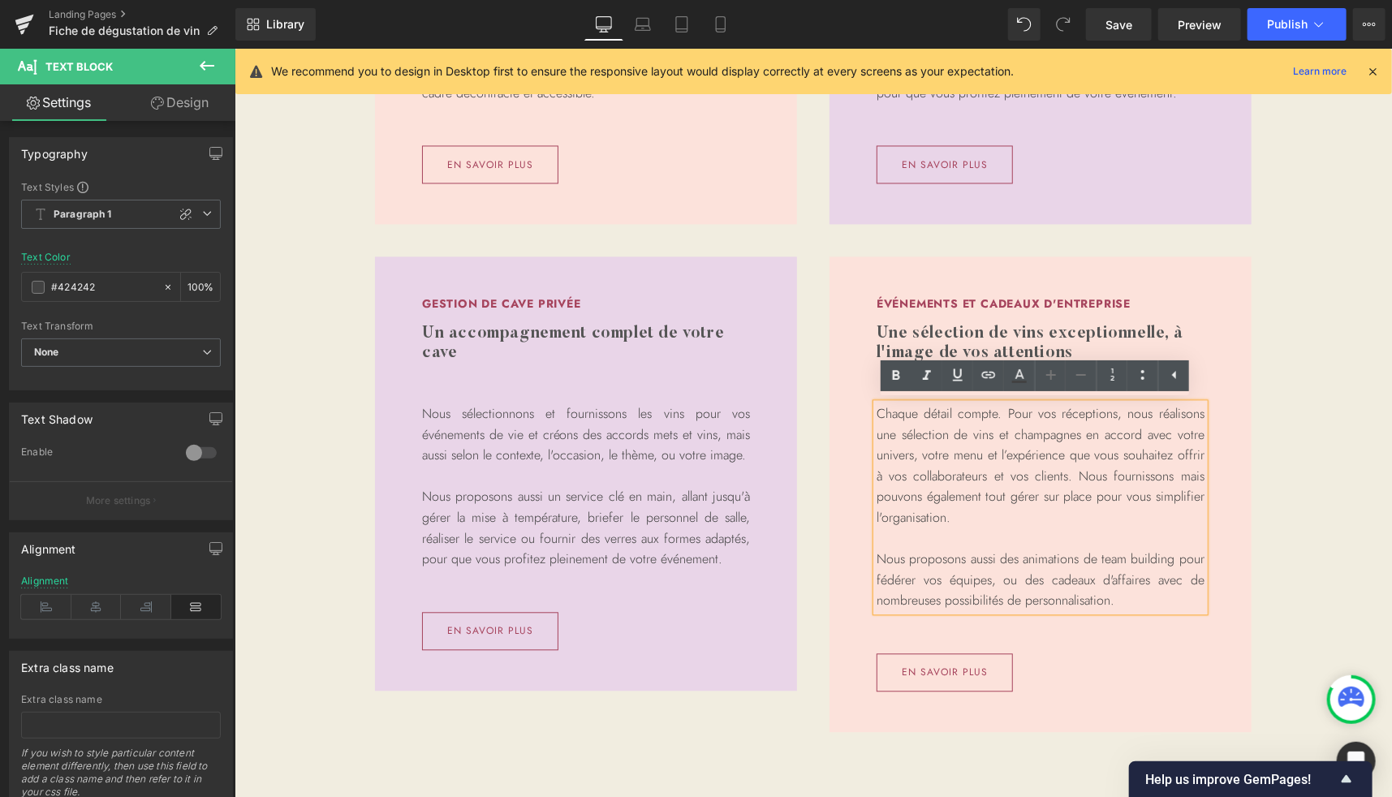
click at [961, 321] on div "événements et cadeaux d'entreprise Heading Une sélection de vins exceptionnelle…" at bounding box center [1039, 493] width 341 height 394
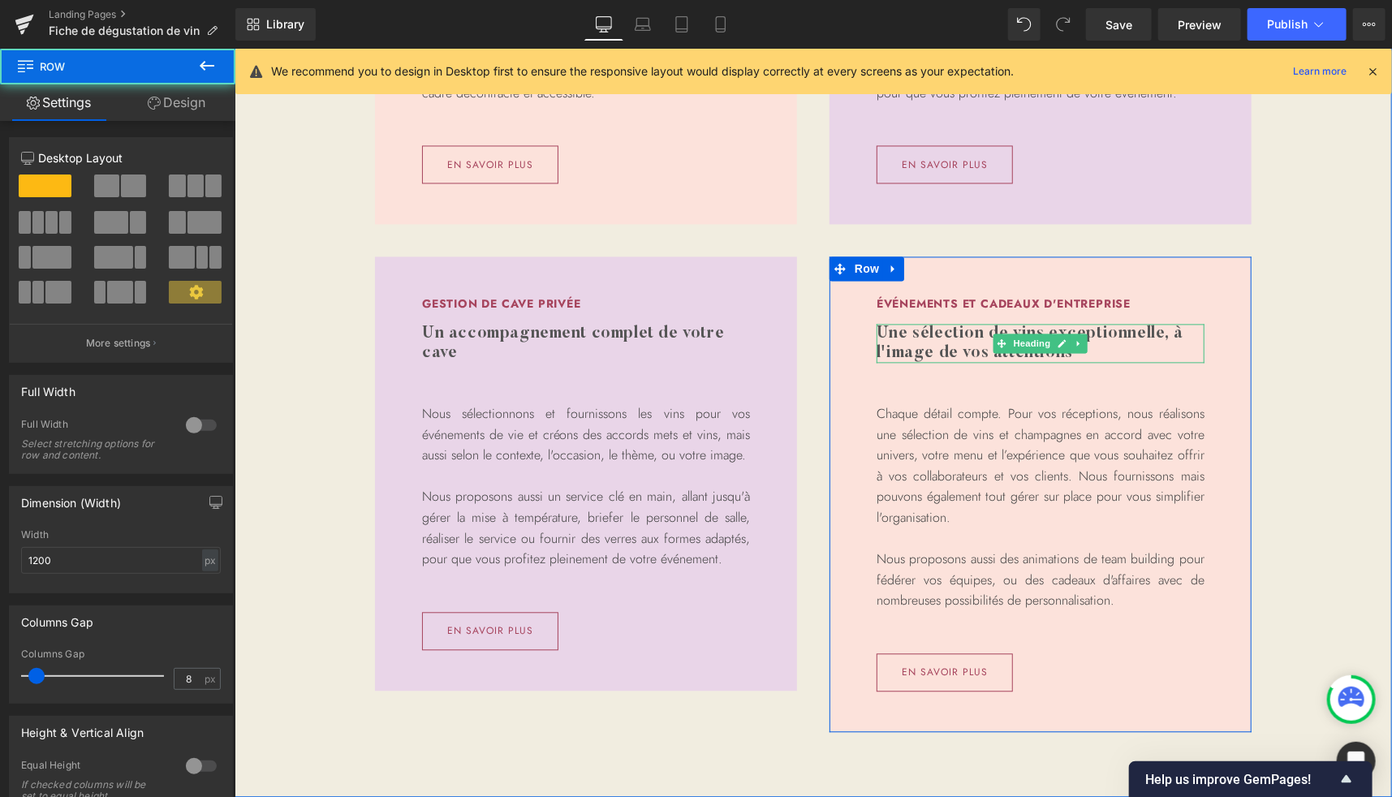
click at [945, 331] on h3 "Une sélection de vins exceptionnelle, à l'image de vos attentions" at bounding box center [1040, 342] width 328 height 39
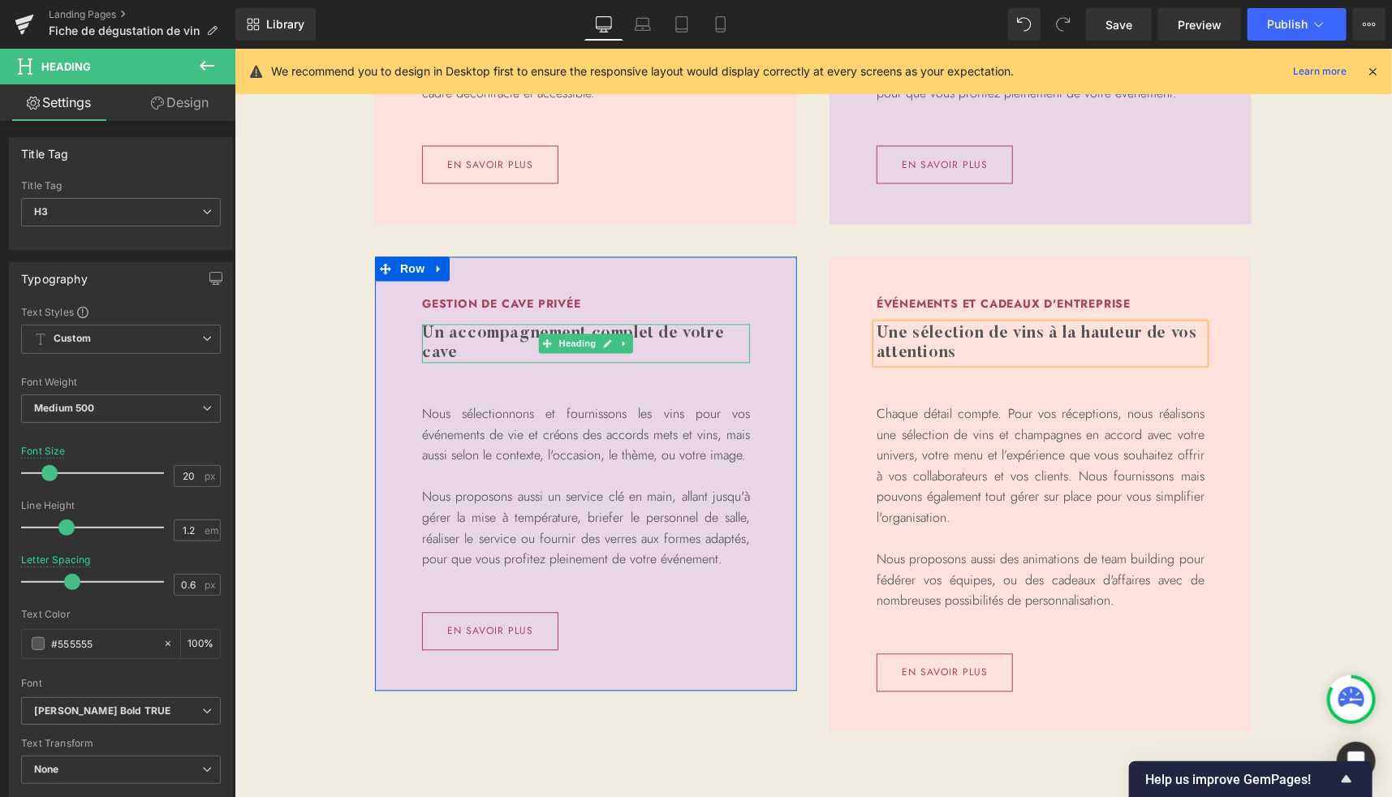
click at [678, 336] on h3 "Un accompagnement complet de votre cave" at bounding box center [585, 342] width 328 height 39
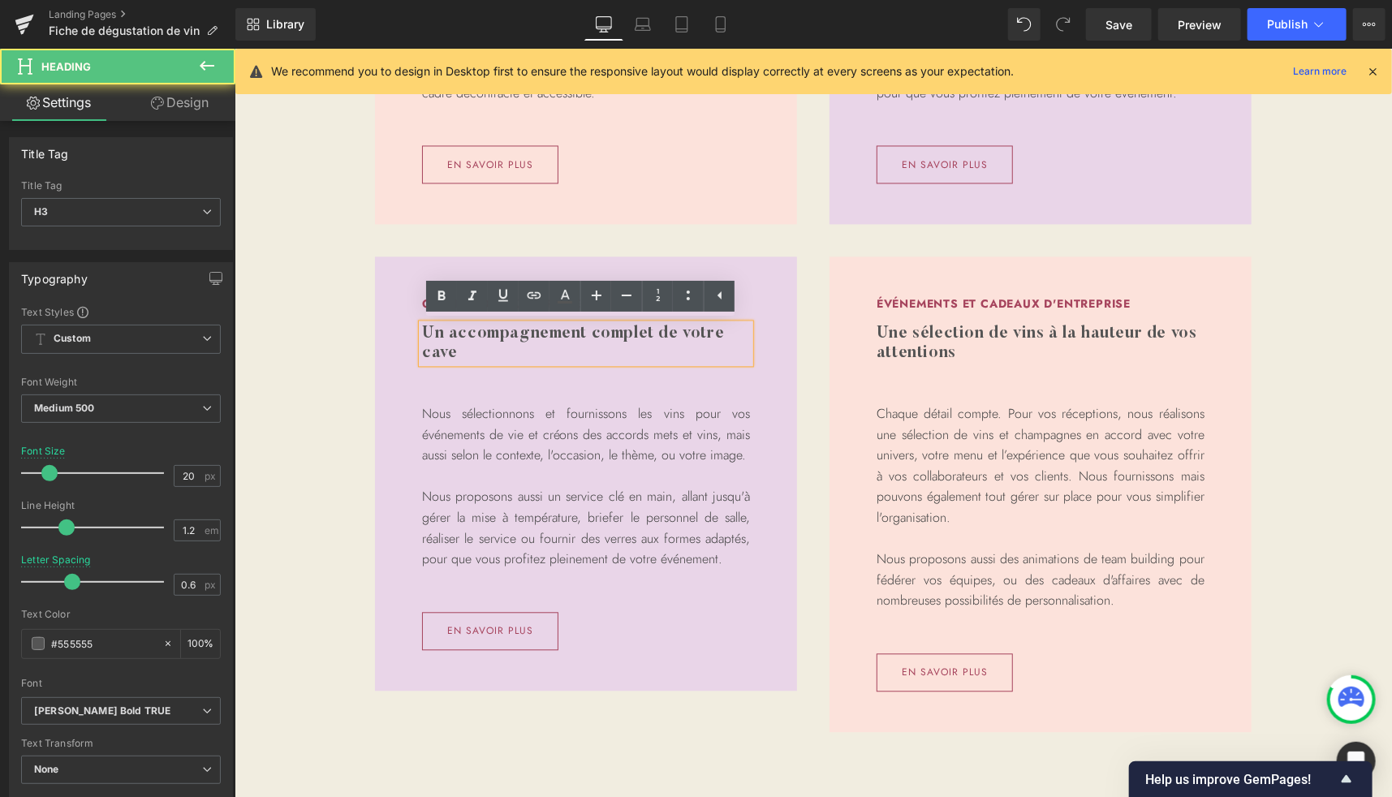
click at [503, 353] on h3 "Un accompagnement complet de votre cave" at bounding box center [585, 342] width 328 height 39
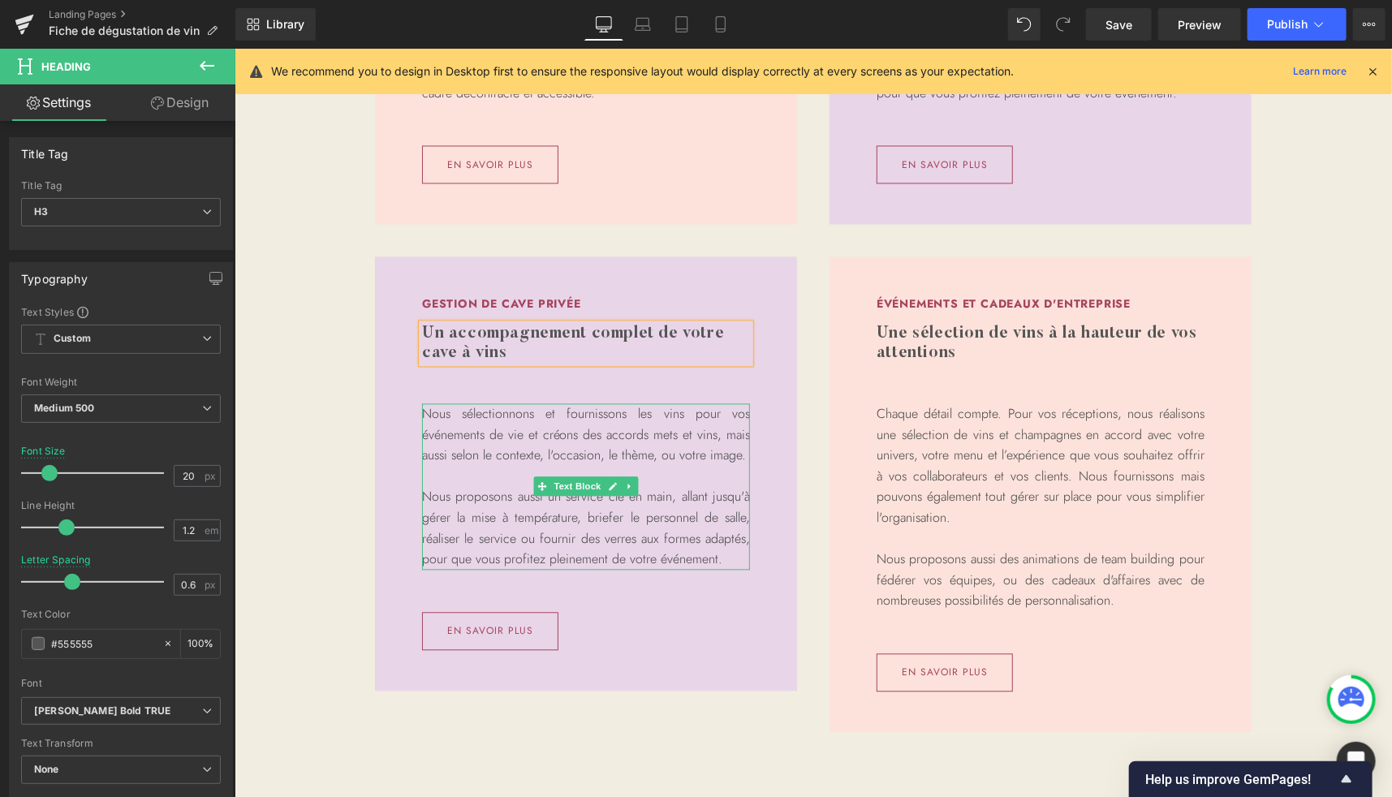
click at [502, 452] on p "Nous sélectionnons et fournissons les vins pour vos événements de vie et créons…" at bounding box center [585, 434] width 328 height 62
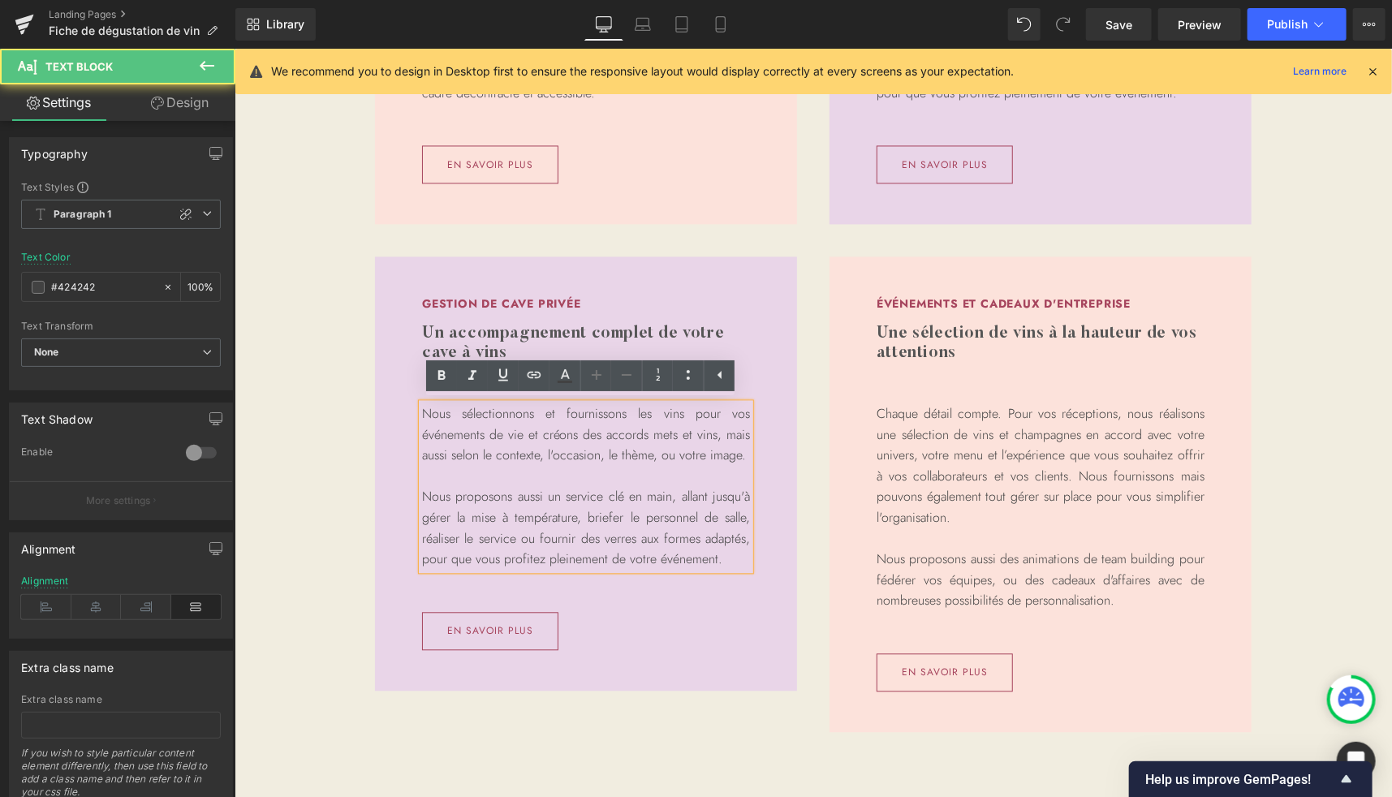
click at [467, 435] on p "Nous sélectionnons et fournissons les vins pour vos événements de vie et créons…" at bounding box center [585, 434] width 328 height 62
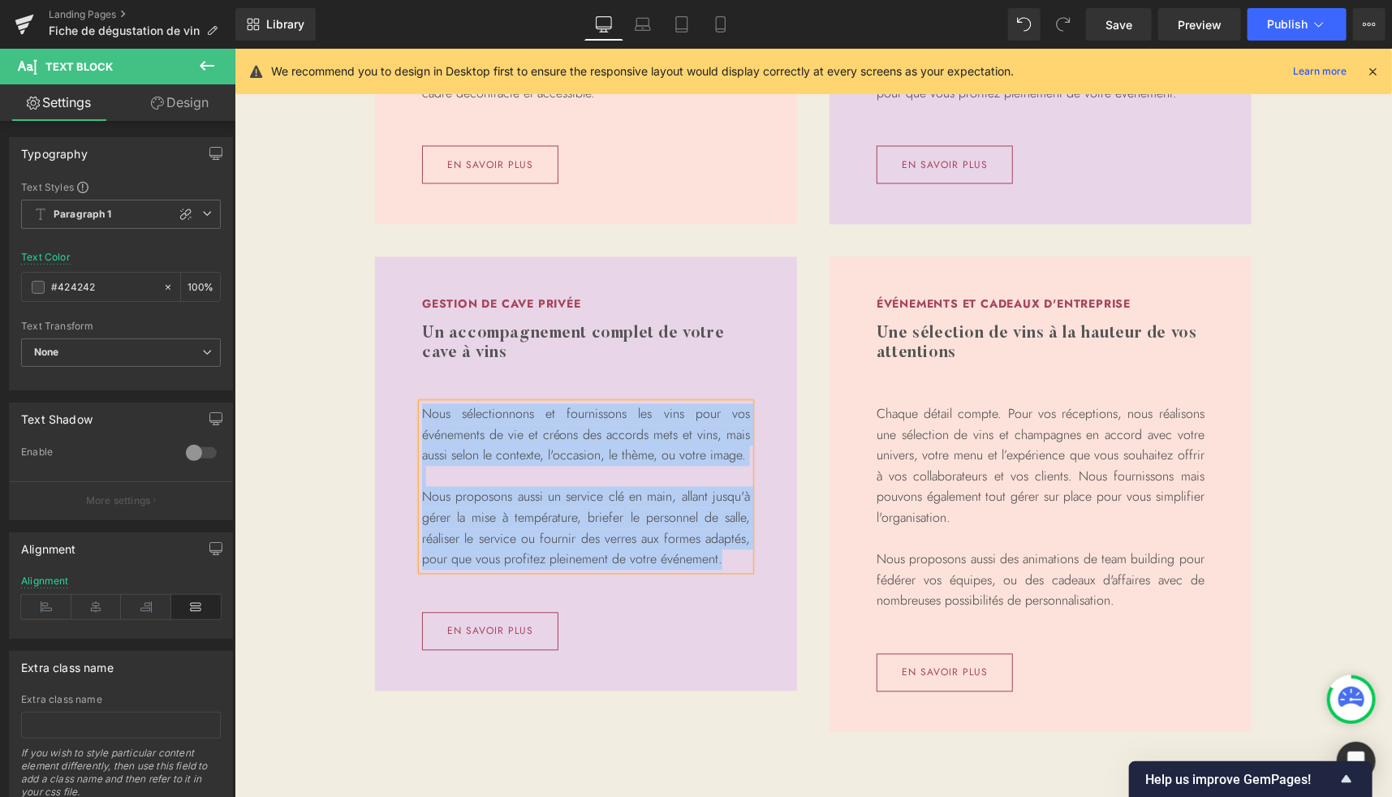
paste div
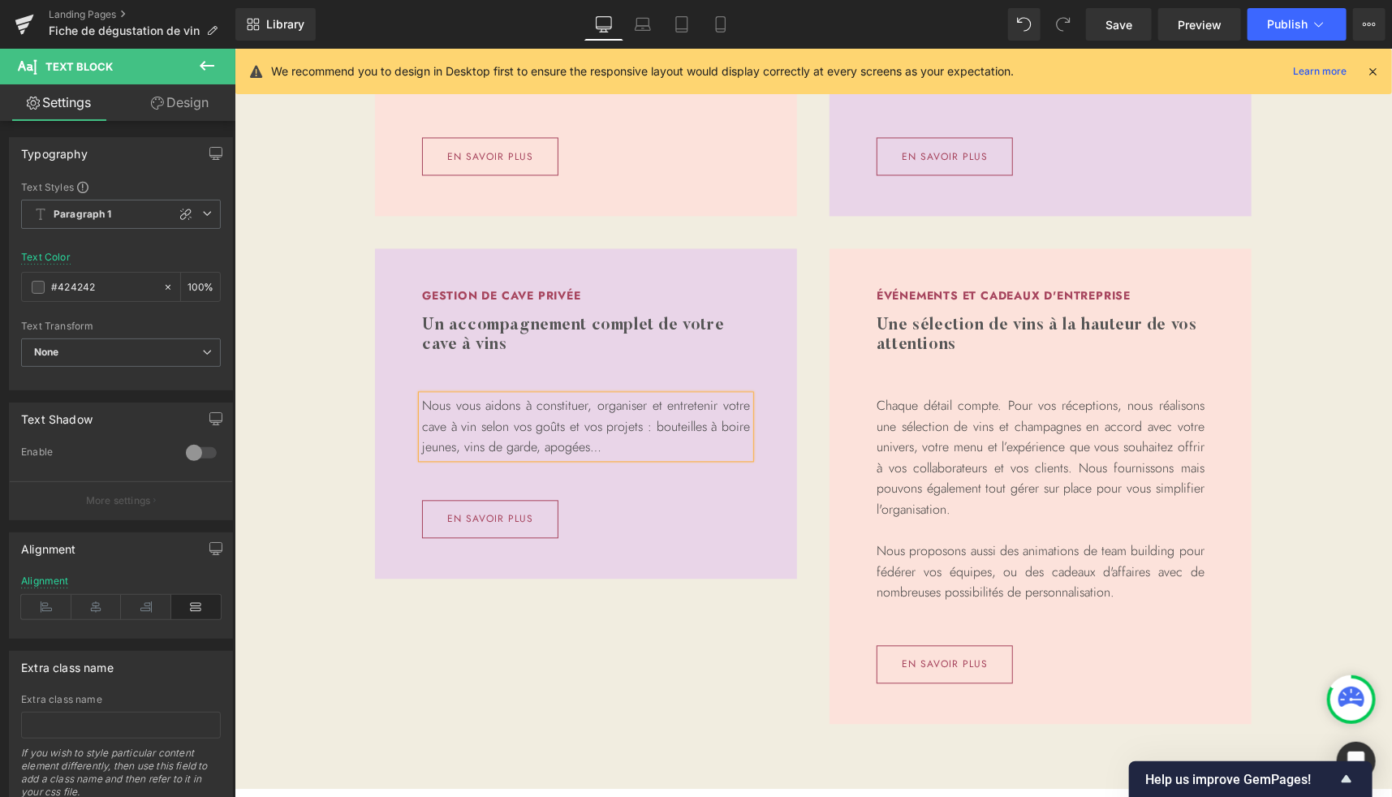
scroll to position [1734, 0]
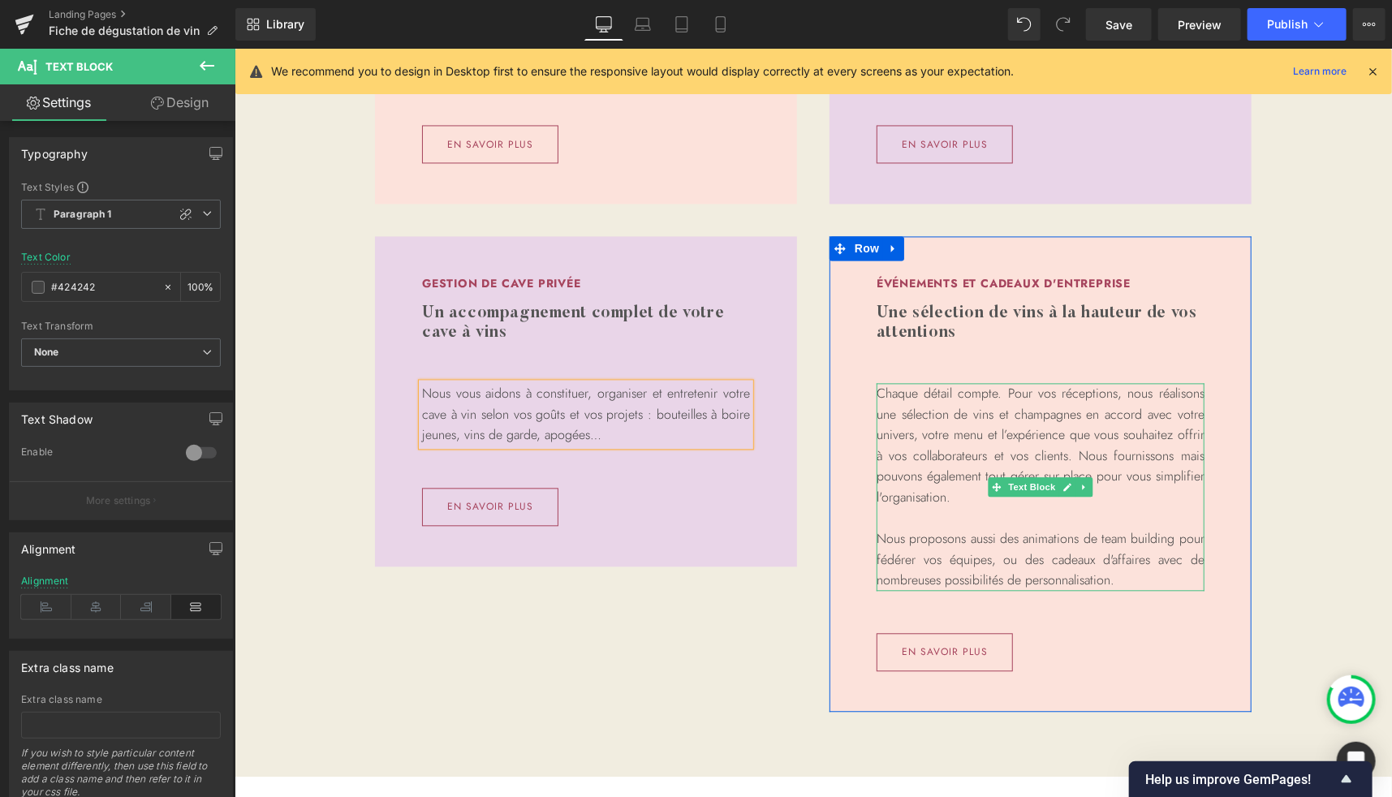
click at [1031, 403] on p "Chaque détail compte. Pour vos réceptions, nous réalisons une sélection de vins…" at bounding box center [1040, 444] width 328 height 125
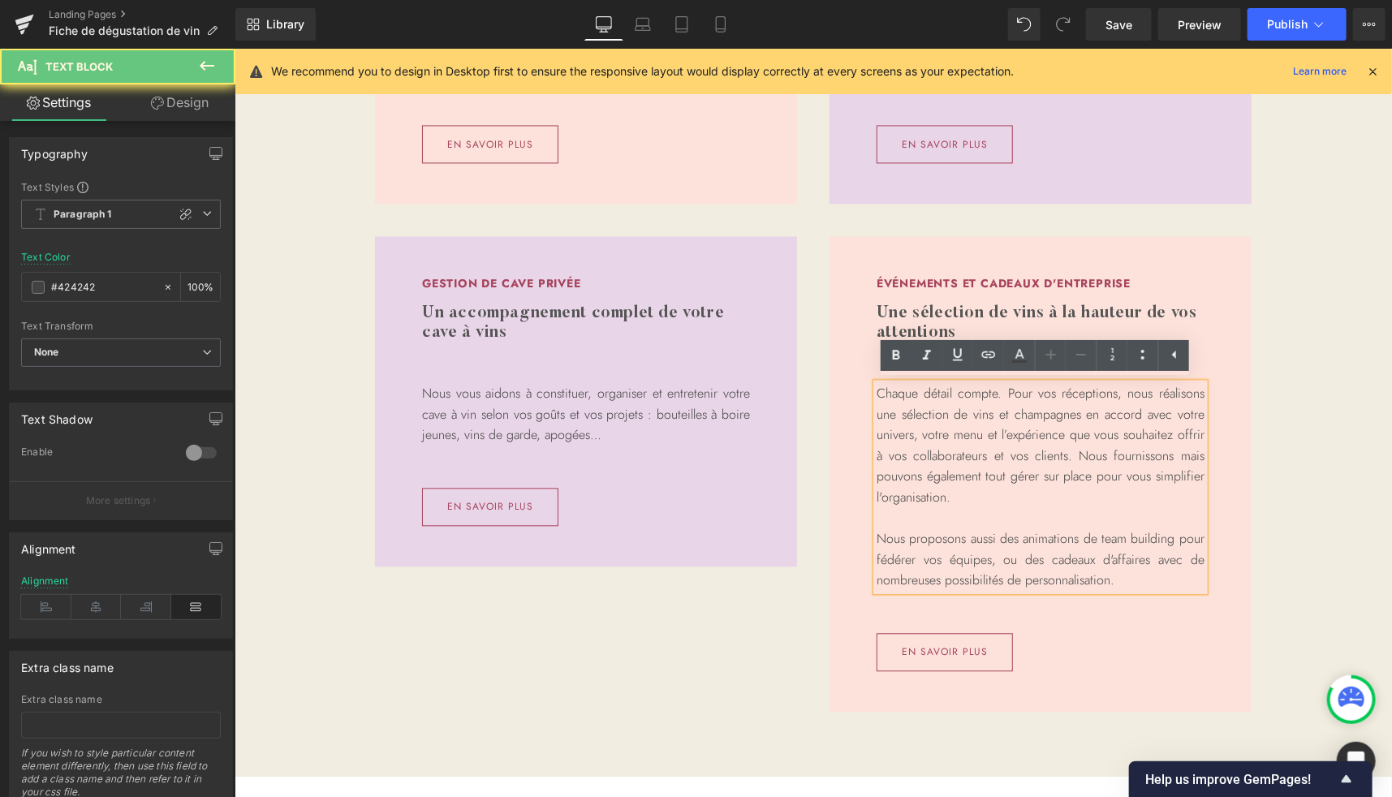
click at [993, 411] on p "Chaque détail compte. Pour vos réceptions, nous réalisons une sélection de vins…" at bounding box center [1040, 444] width 328 height 125
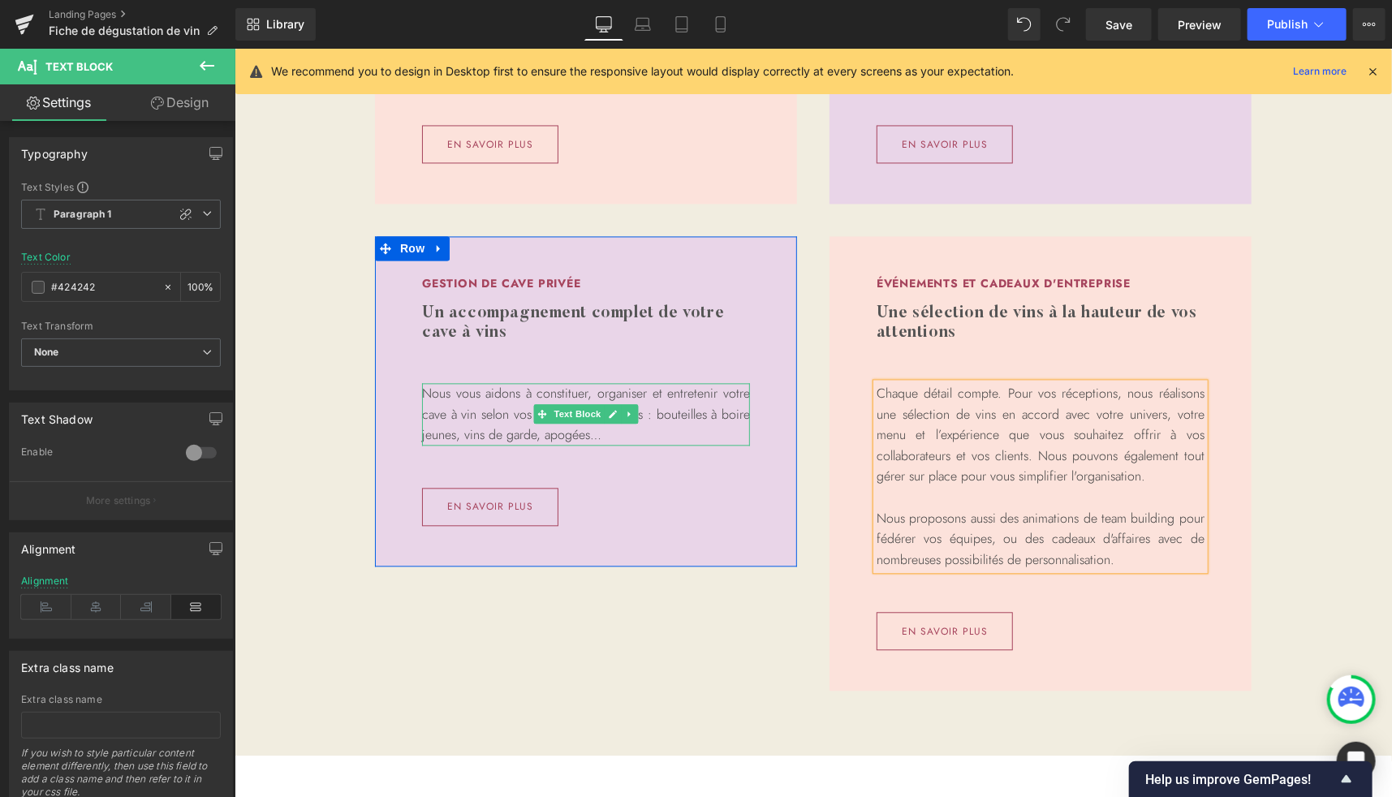
click at [647, 392] on p "Nous vous aidons à constituer, organiser et entretenir votre cave à vin selon v…" at bounding box center [585, 413] width 328 height 62
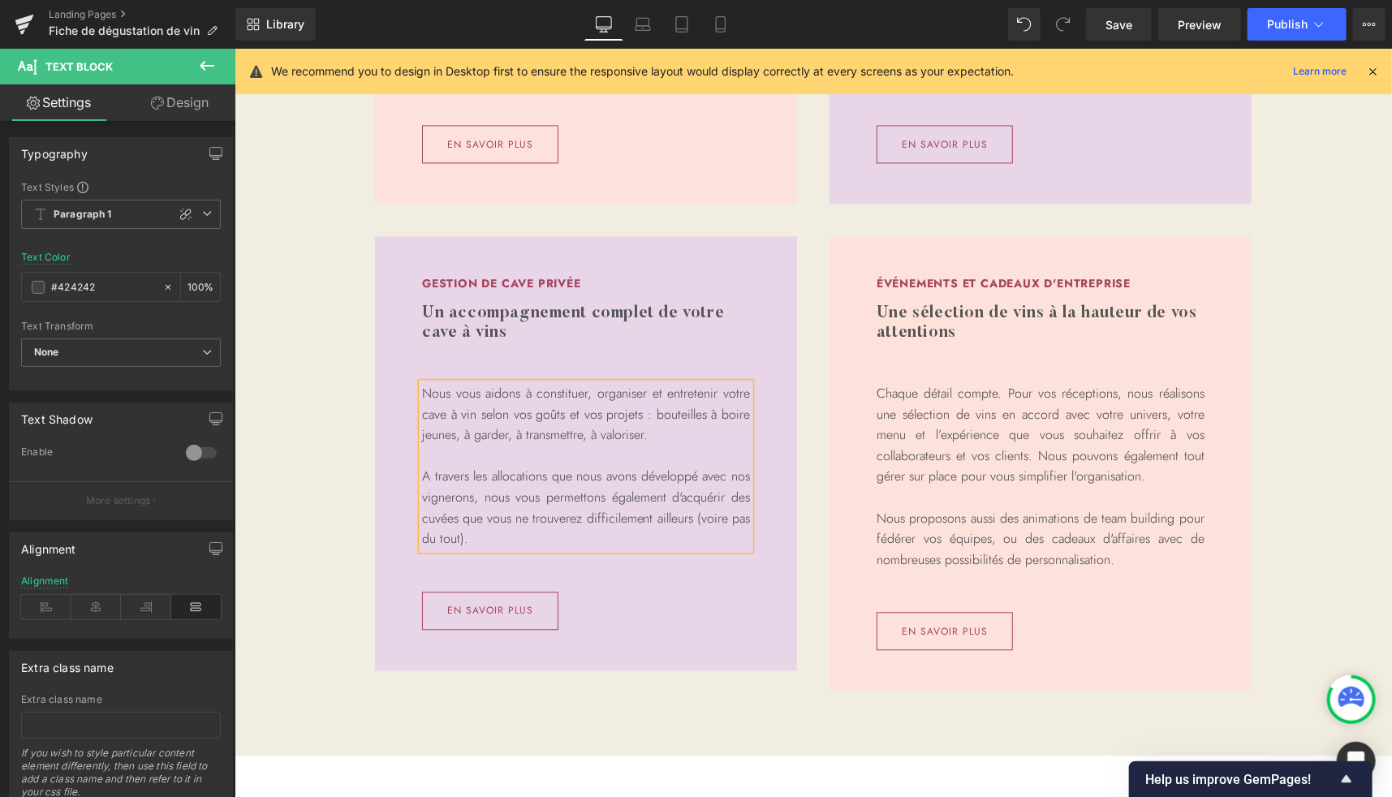
copy div "Nous vous aidons à constituer, organiser et entretenir votre cave à vin selon v…"
drag, startPoint x: 1311, startPoint y: 424, endPoint x: 816, endPoint y: 458, distance: 496.3
click at [1311, 424] on div "Ateliers de dégustation Heading Des dégustations décomplexées, ludiques et péda…" at bounding box center [812, 234] width 1157 height 1010
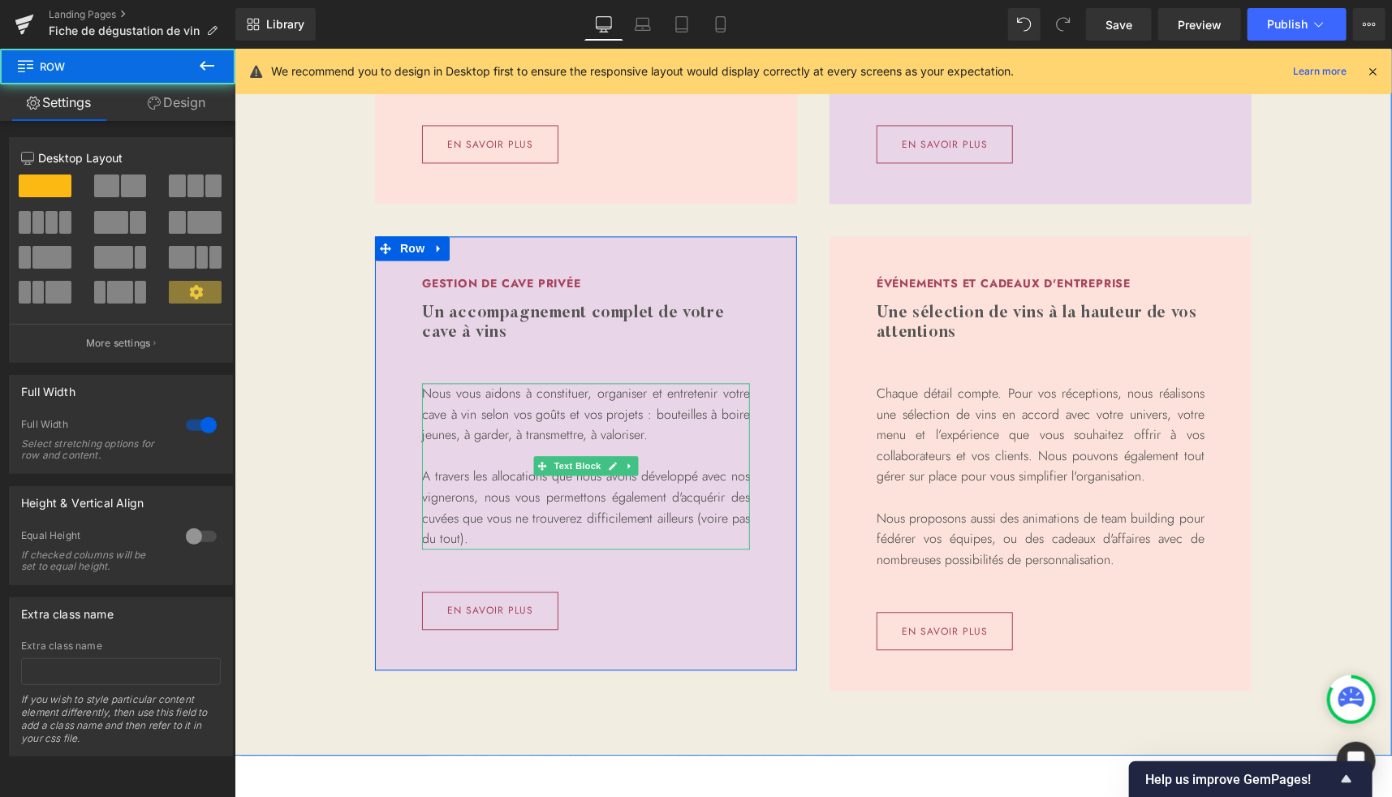
click at [648, 511] on p "A travers les allocations que nous avons développé avec nos vignerons, nous vou…" at bounding box center [585, 506] width 328 height 83
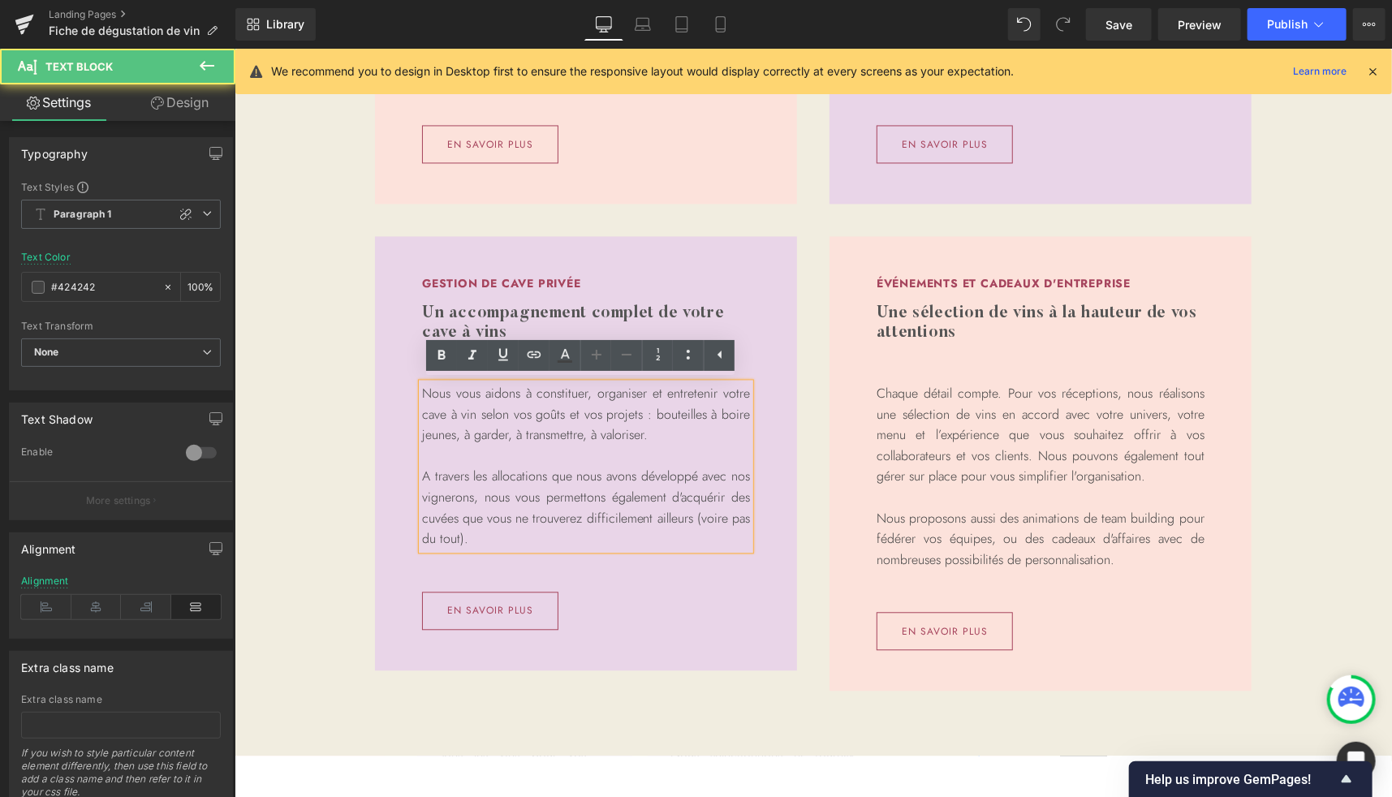
click at [586, 540] on p "A travers les allocations que nous avons développé avec nos vignerons, nous vou…" at bounding box center [585, 506] width 328 height 83
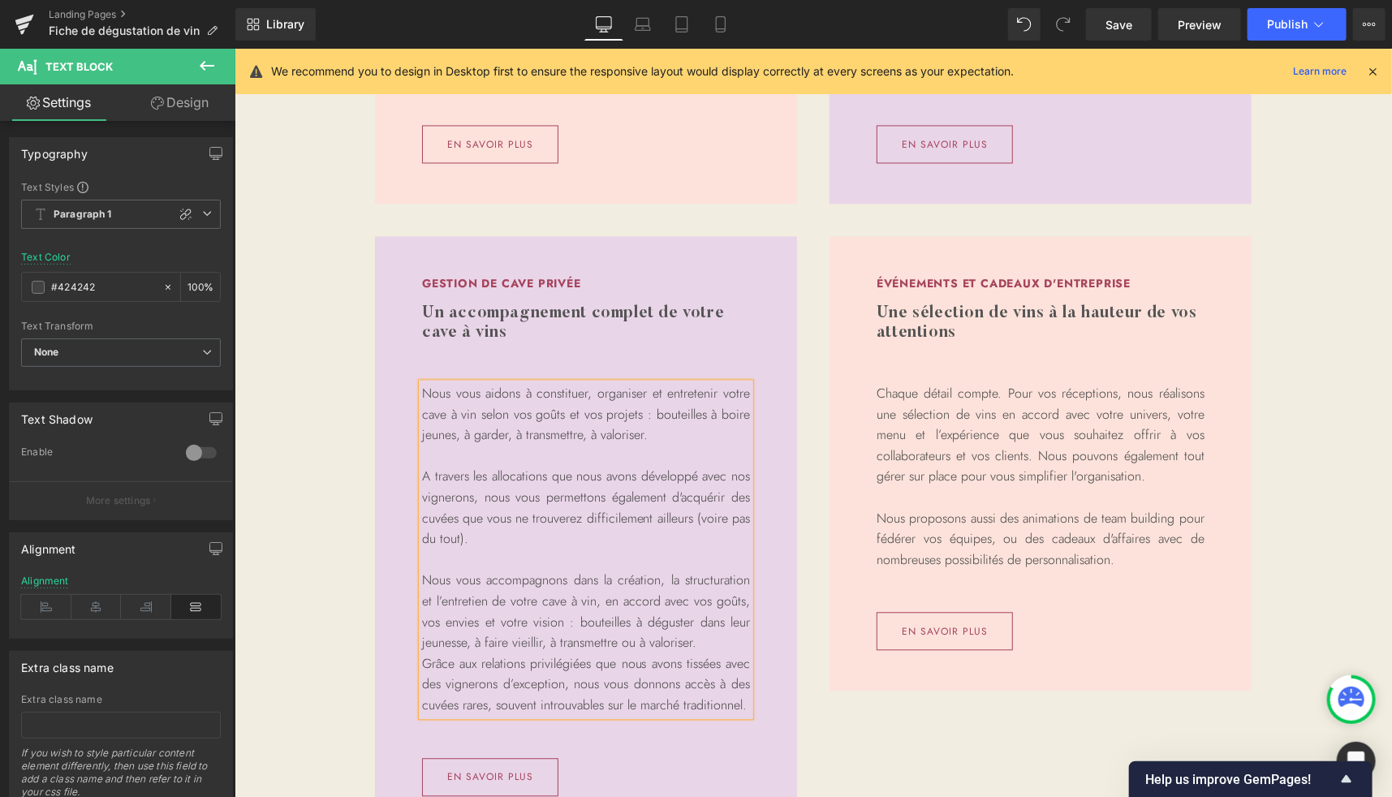
click at [634, 580] on p "Nous vous accompagnons dans la création, la structuration et l’entretien de vot…" at bounding box center [585, 610] width 328 height 83
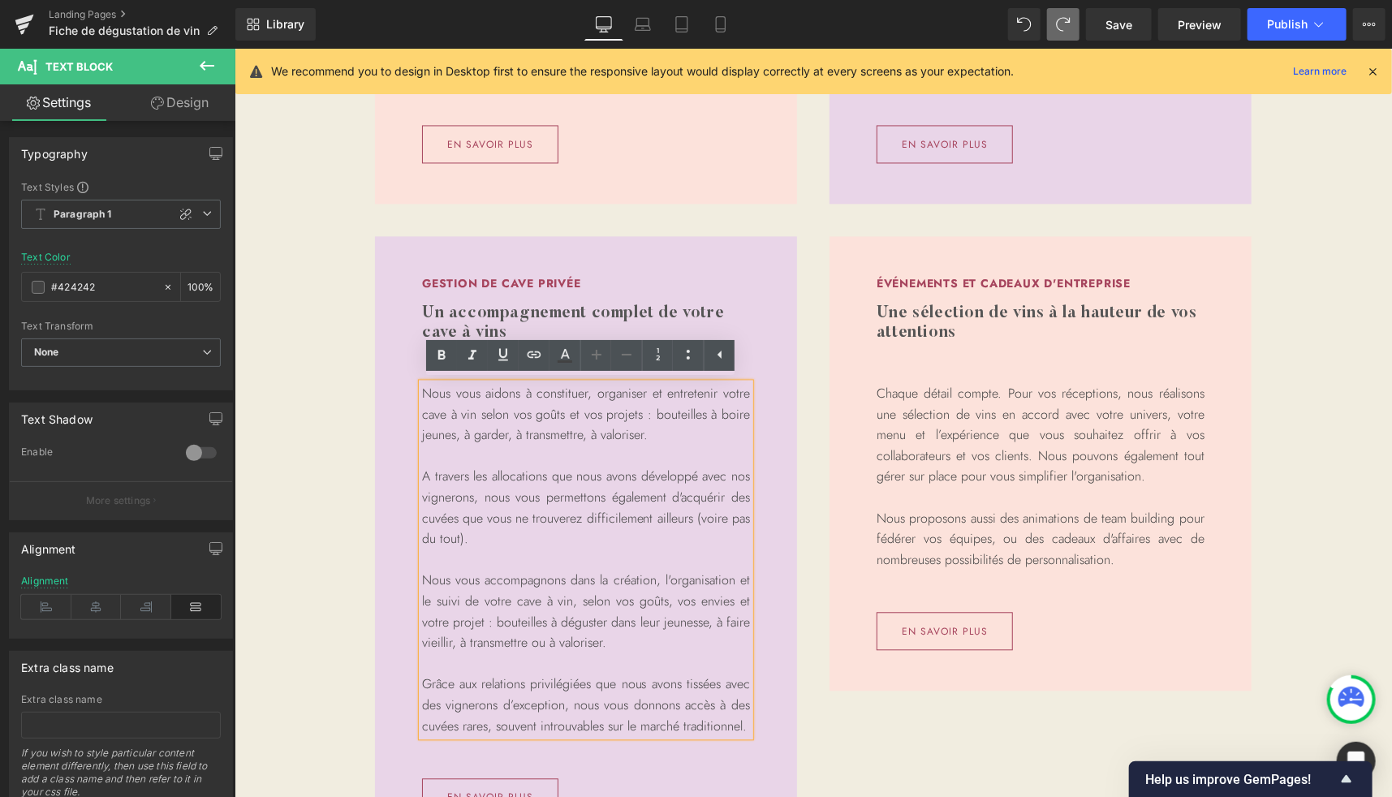
click at [617, 698] on p "Grâce aux relations privilégiées que nous avons tissées avec des vignerons d’ex…" at bounding box center [585, 704] width 328 height 62
click at [662, 684] on p "Grâce aux relations privilégiées que nous avons tissées avec des vignerons d’ex…" at bounding box center [585, 704] width 328 height 62
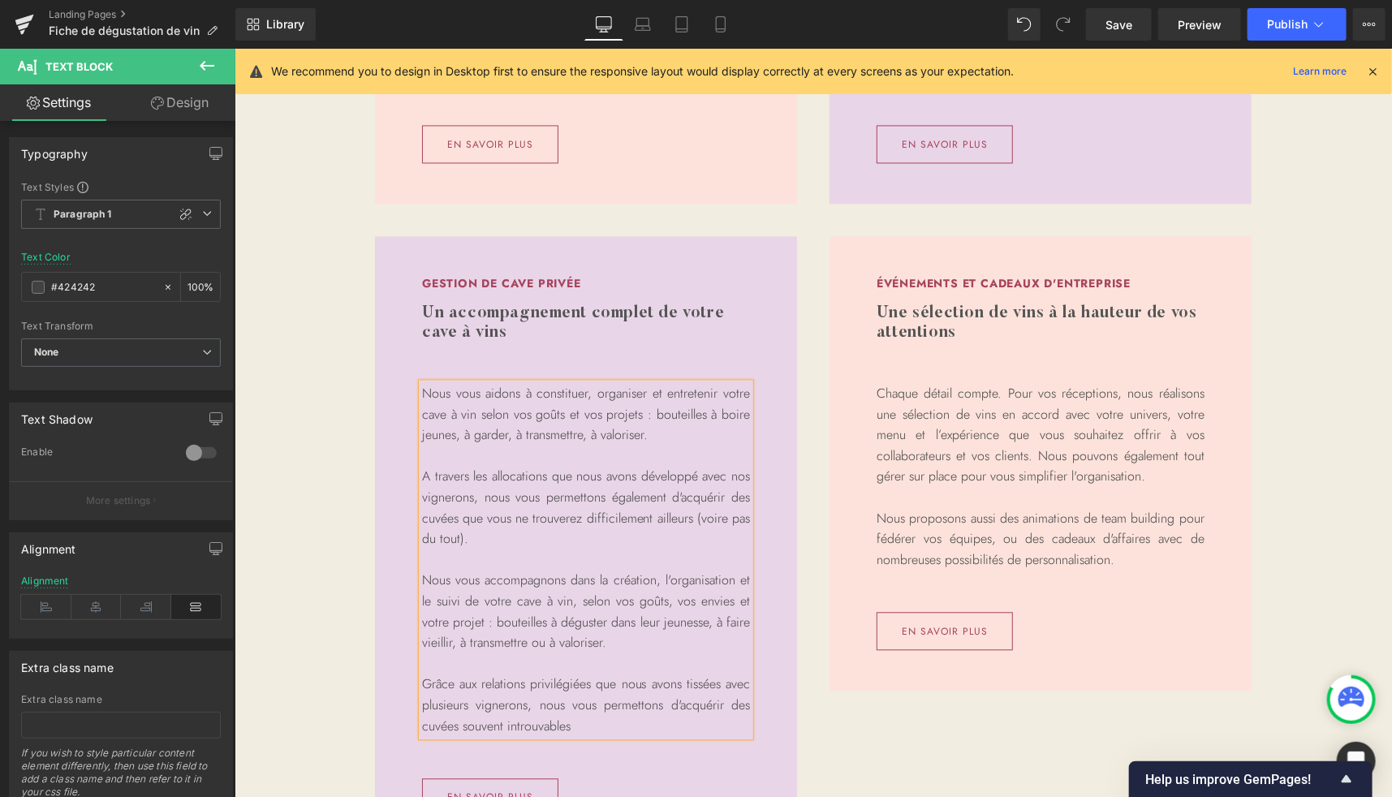
drag, startPoint x: 1281, startPoint y: 355, endPoint x: 804, endPoint y: 420, distance: 480.7
click at [1281, 355] on div "Gestion de cave privée Heading Un accompagnement complet de votre cave à vins H…" at bounding box center [812, 554] width 974 height 702
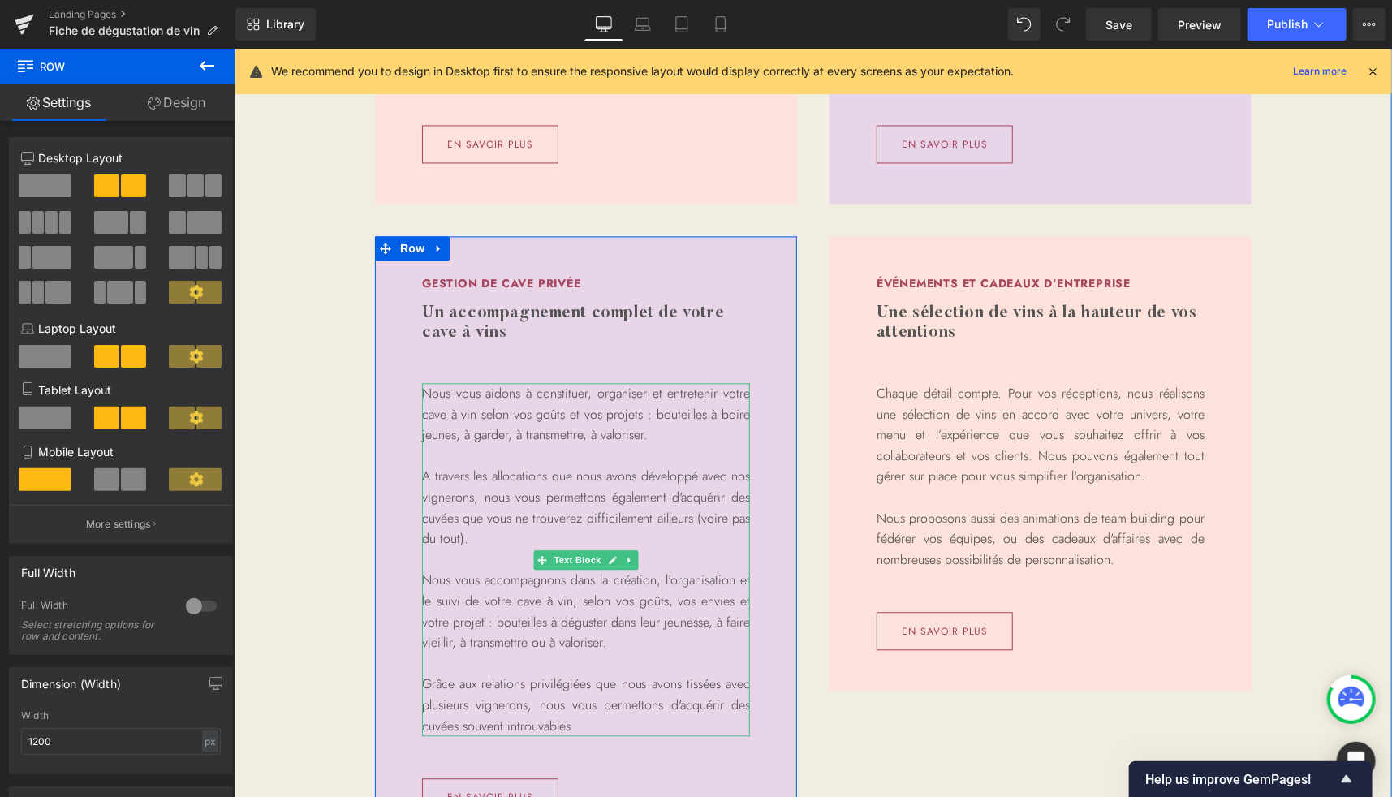
click at [584, 698] on p "Grâce aux relations privilégiées que nous avons tissées avec plusieurs vigneron…" at bounding box center [585, 704] width 328 height 62
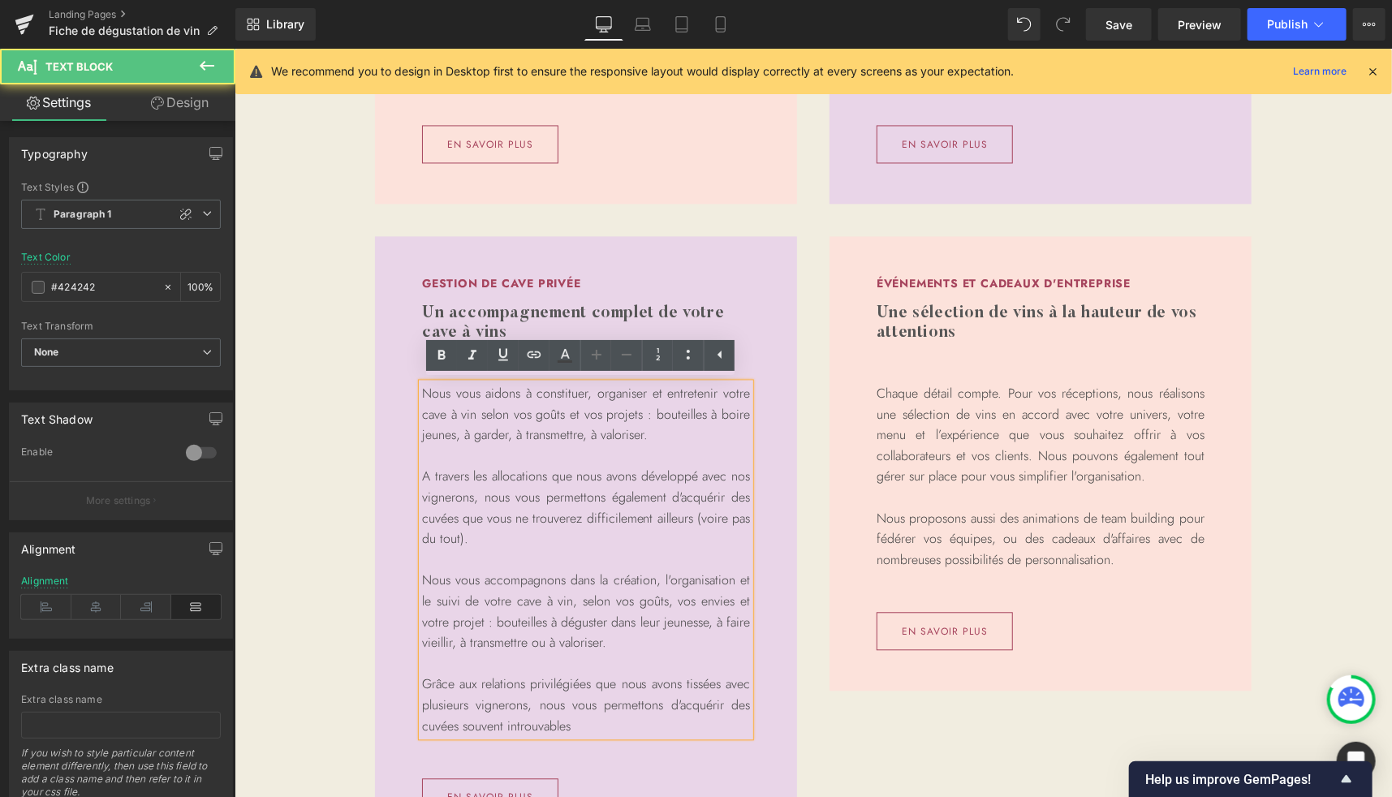
click at [455, 721] on p "Grâce aux relations privilégiées que nous avons tissées avec plusieurs vigneron…" at bounding box center [585, 704] width 328 height 62
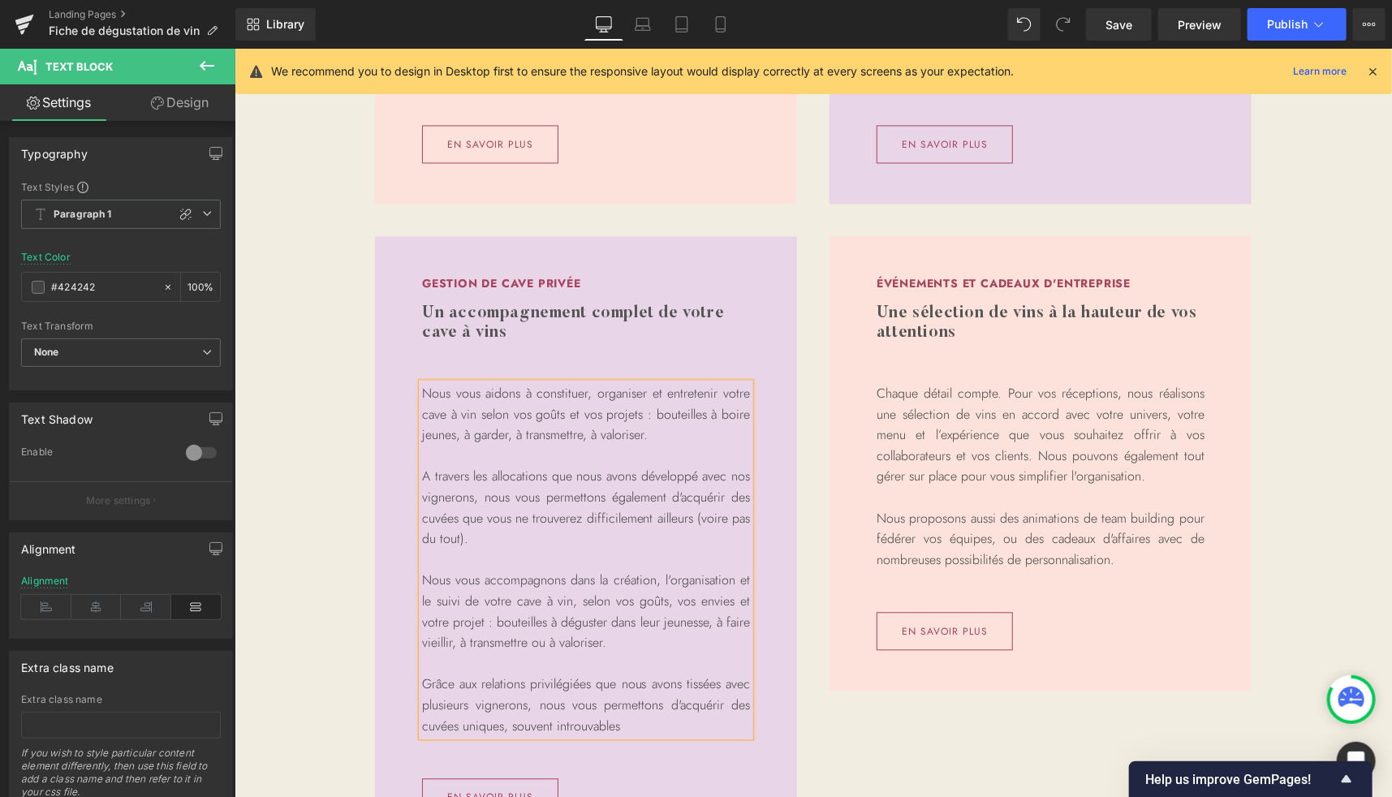
drag, startPoint x: 1303, startPoint y: 471, endPoint x: 711, endPoint y: 592, distance: 604.9
click at [1303, 471] on div "Ateliers de dégustation Heading Des dégustations décomplexées, ludiques et péda…" at bounding box center [812, 317] width 1157 height 1176
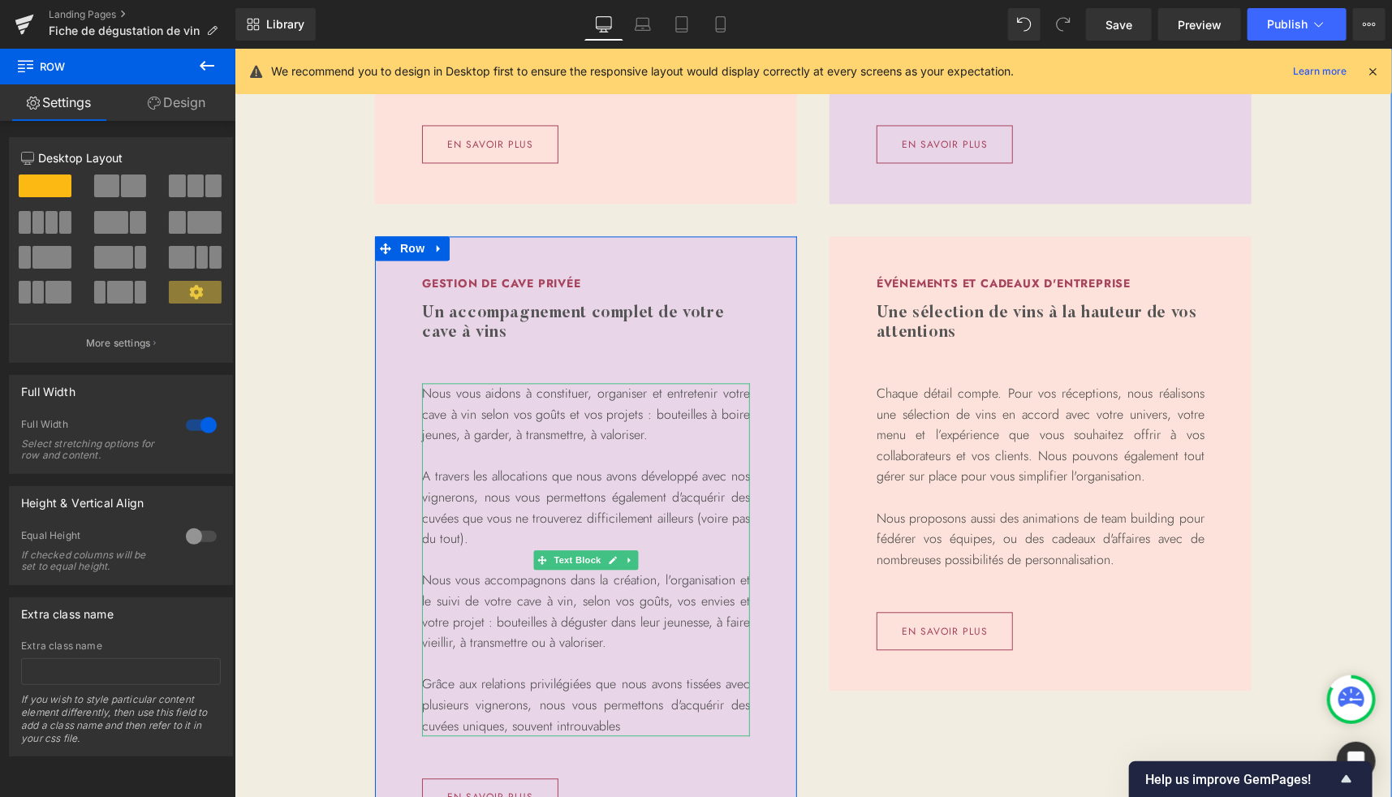
click at [592, 722] on p "Grâce aux relations privilégiées que nous avons tissées avec plusieurs vigneron…" at bounding box center [585, 704] width 328 height 62
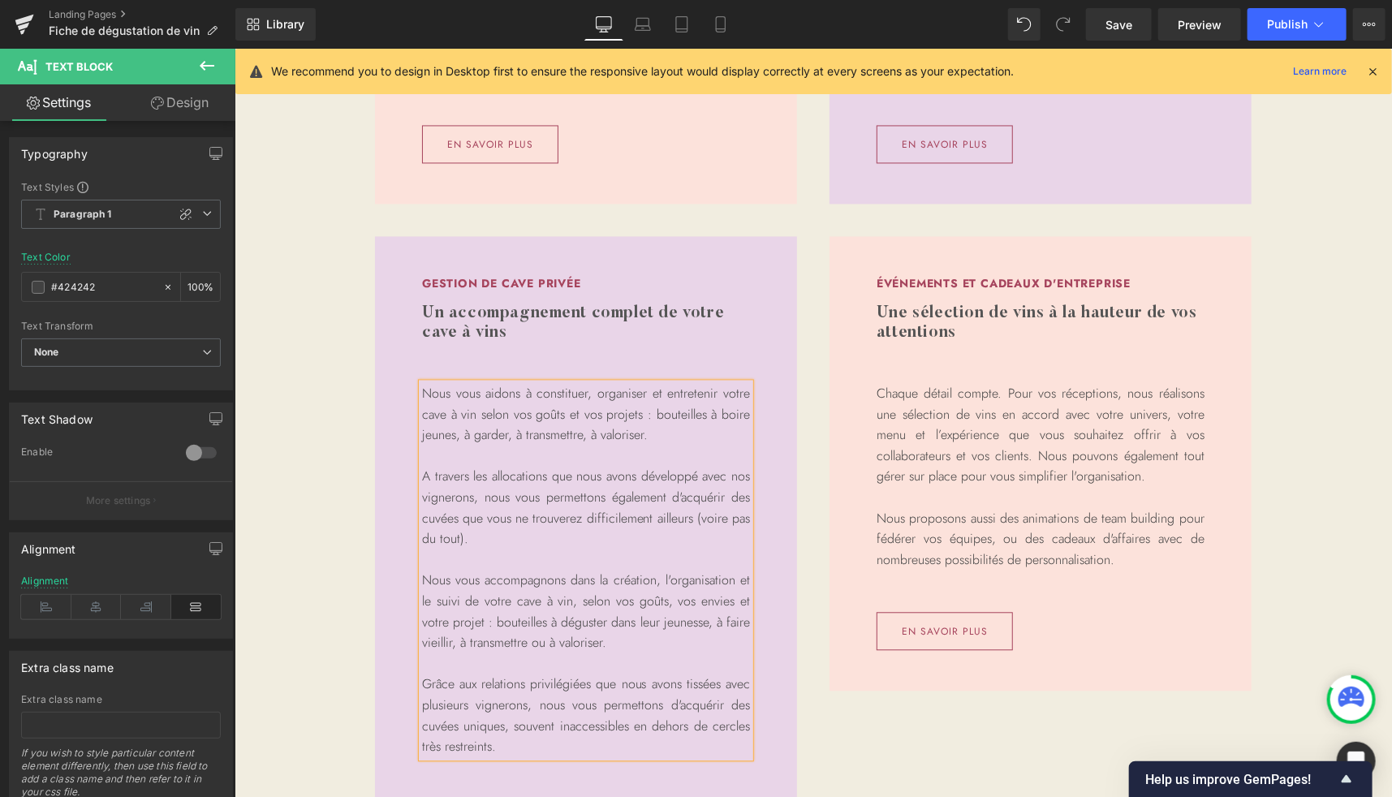
drag, startPoint x: 514, startPoint y: 545, endPoint x: 402, endPoint y: 395, distance: 186.7
click at [402, 395] on div "Gestion de cave privée Heading Un accompagnement complet de votre cave à vins H…" at bounding box center [585, 555] width 422 height 641
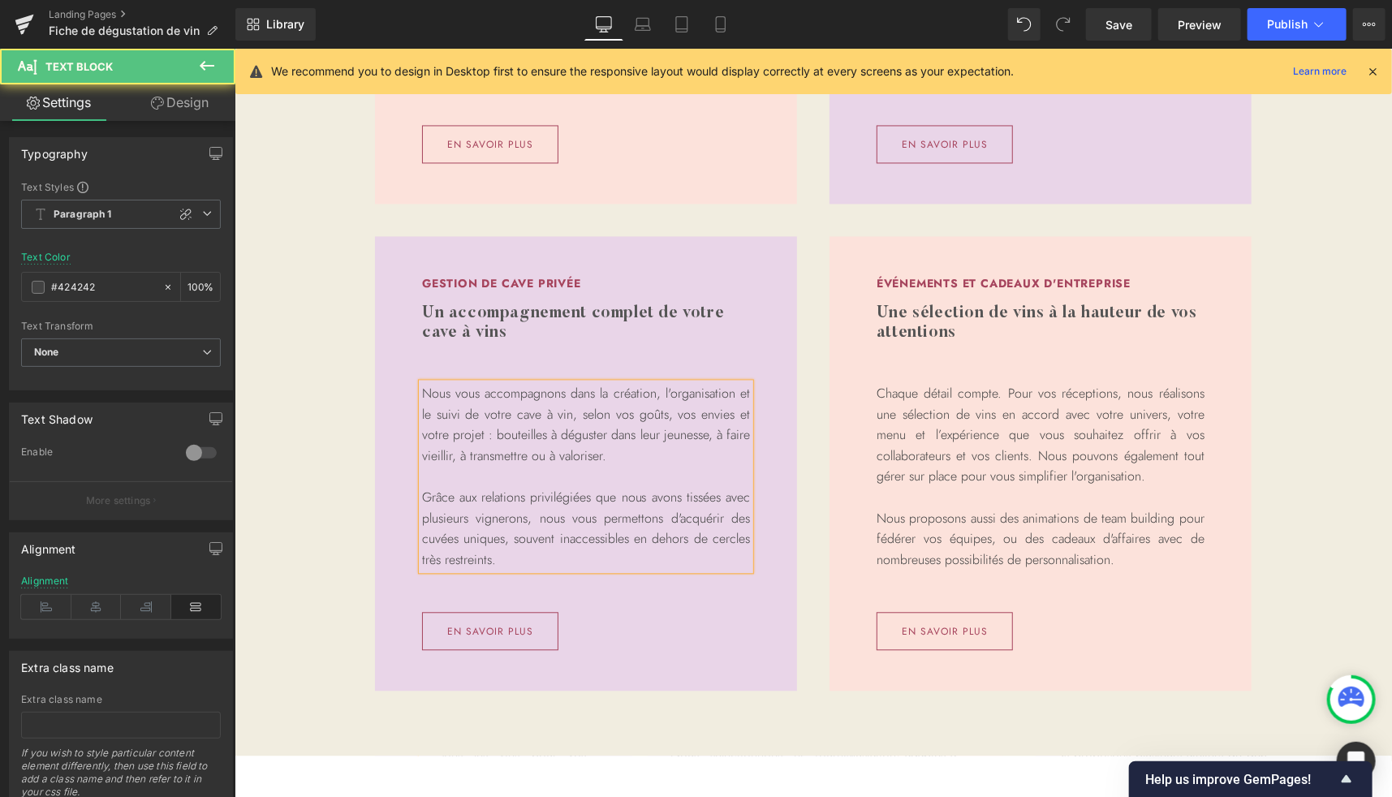
click at [441, 431] on p "Nous vous accompagnons dans la création, l'organisation et le suivi de votre ca…" at bounding box center [585, 423] width 328 height 83
click at [485, 536] on p "Grâce aux relations privilégiées que nous avons tissées avec plusieurs vigneron…" at bounding box center [585, 527] width 328 height 83
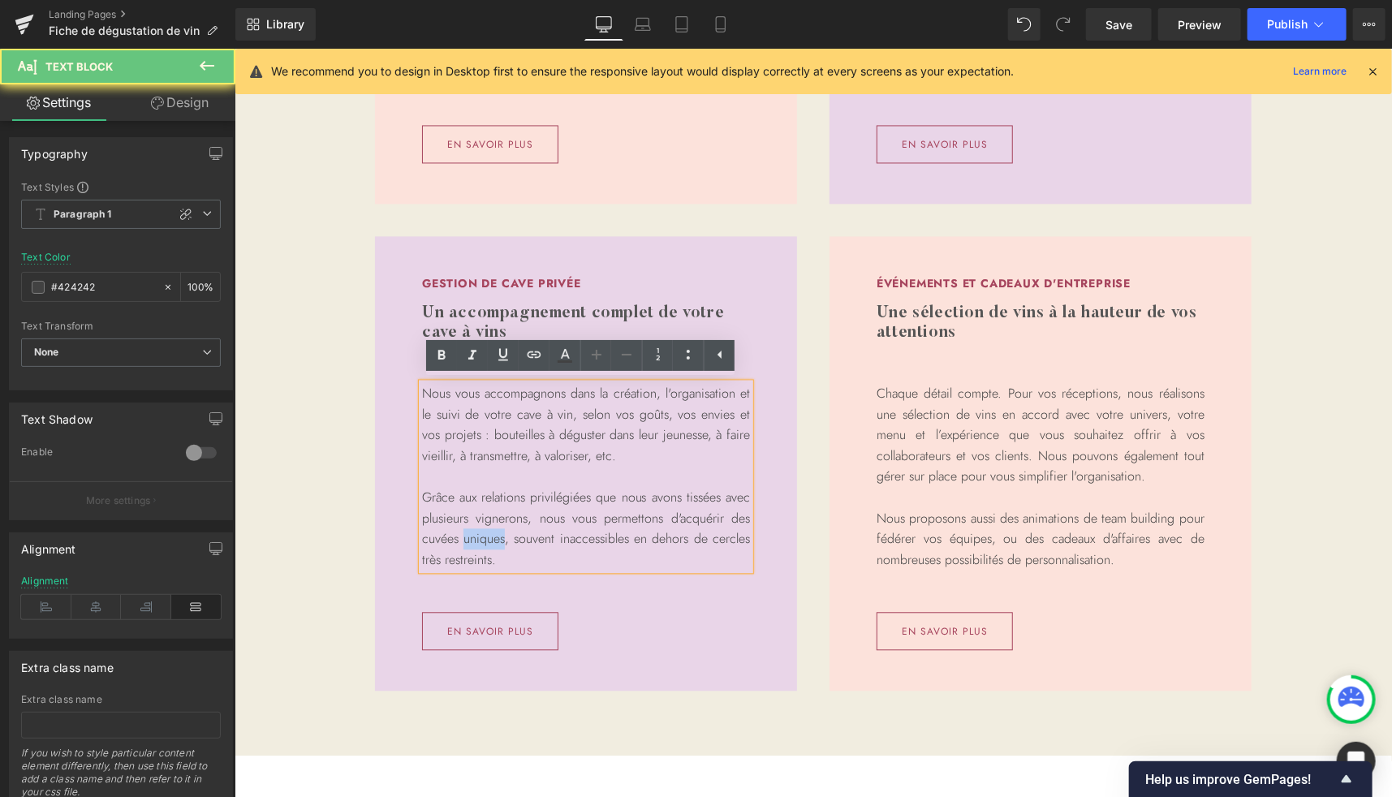
click at [485, 536] on p "Grâce aux relations privilégiées que nous avons tissées avec plusieurs vigneron…" at bounding box center [585, 527] width 328 height 83
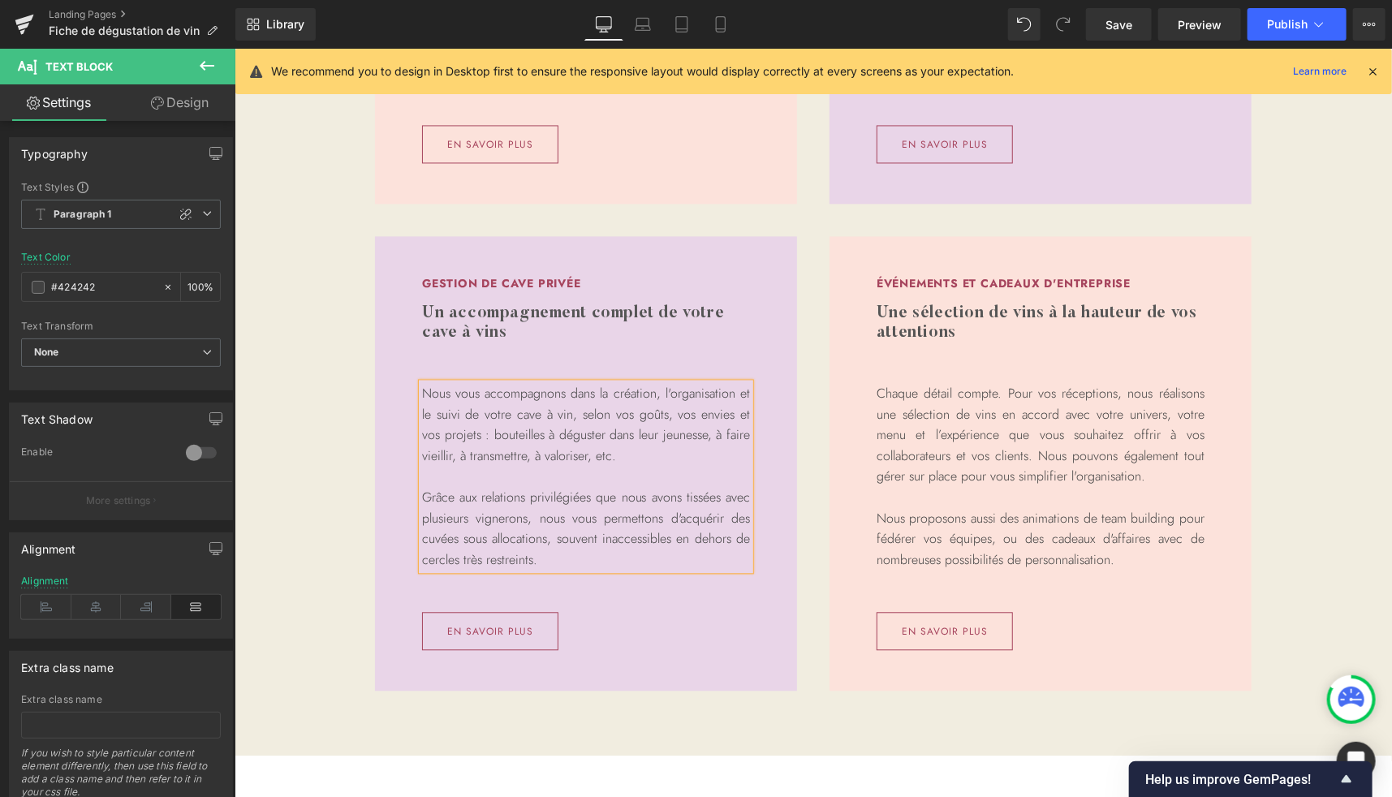
click at [1316, 301] on div "Ateliers de dégustation Heading Des dégustations décomplexées, ludiques et péda…" at bounding box center [812, 234] width 1157 height 1010
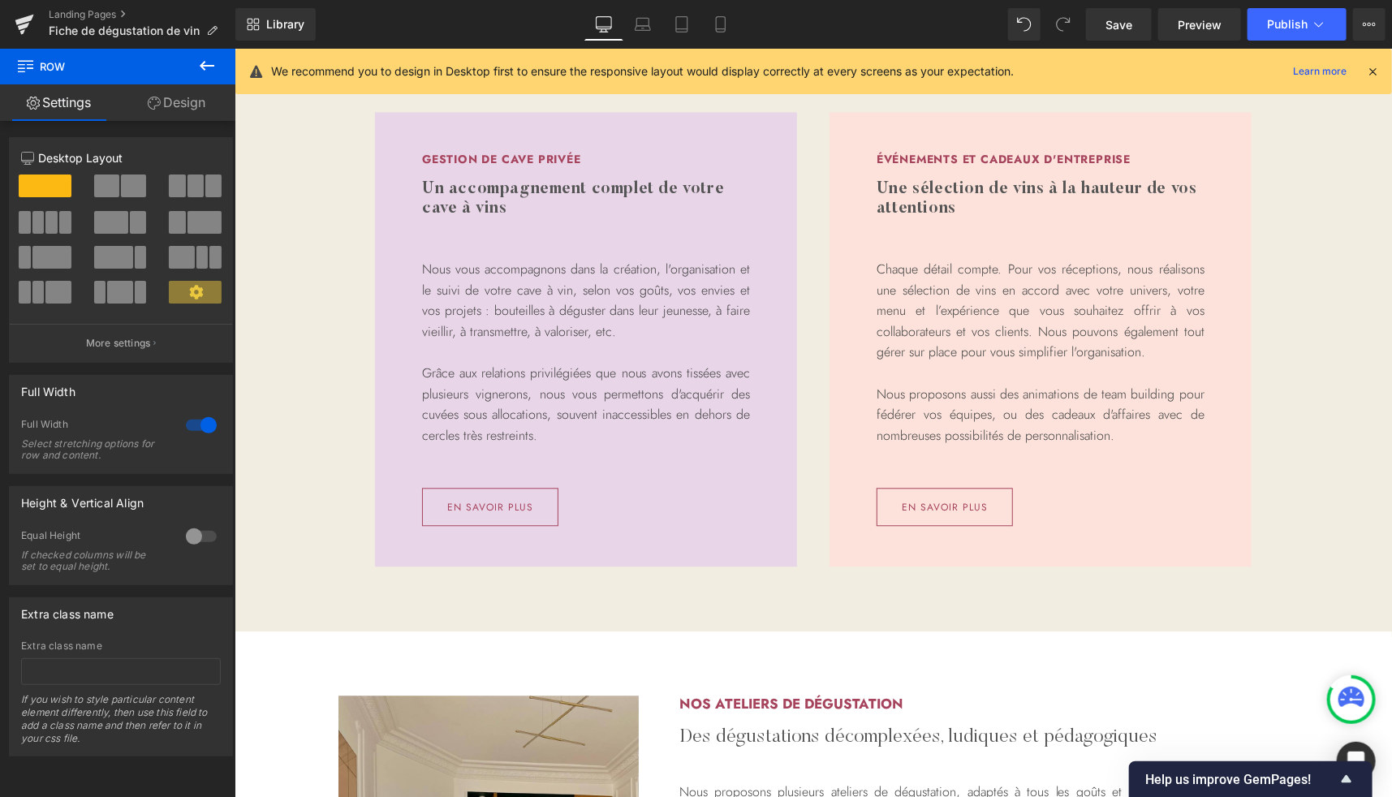
scroll to position [1856, 0]
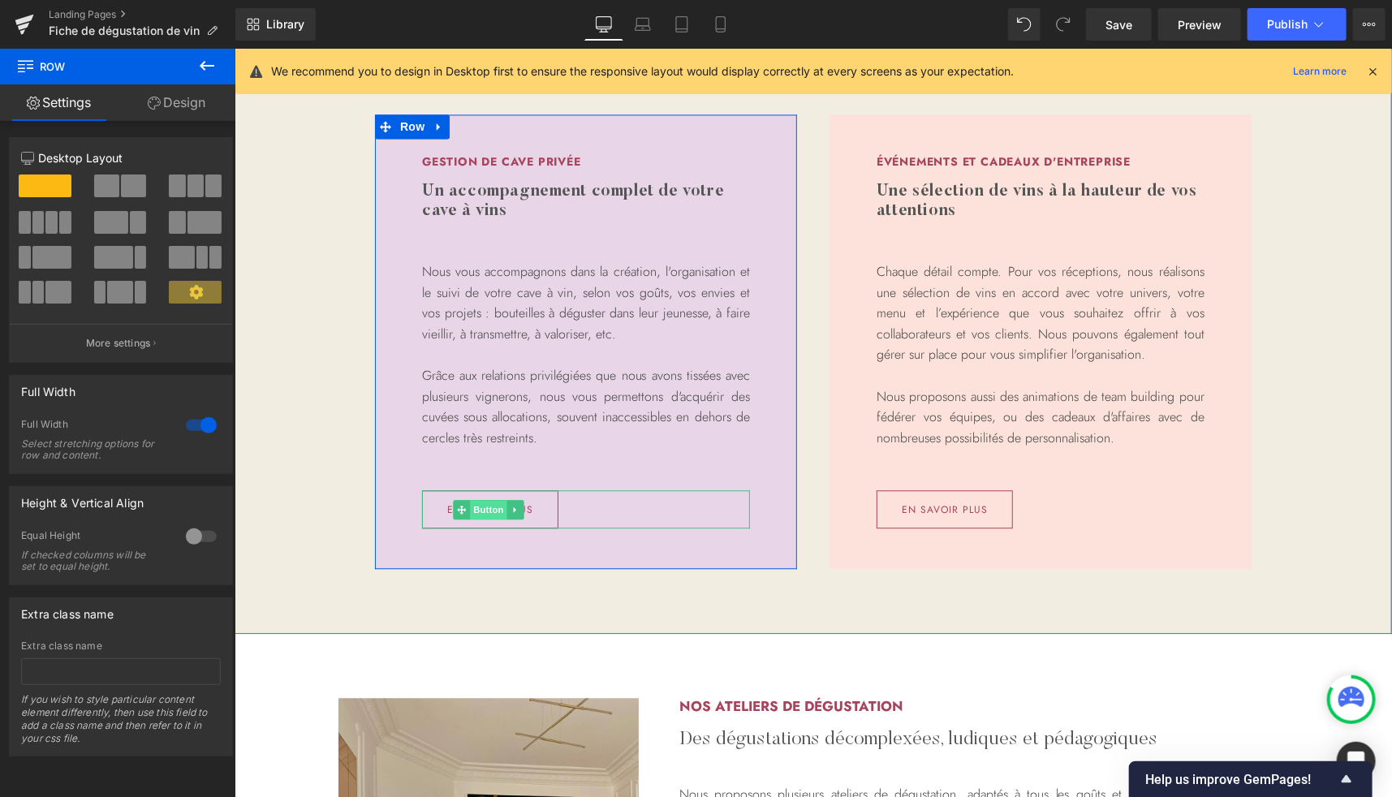
click at [483, 510] on span "Button" at bounding box center [487, 508] width 37 height 19
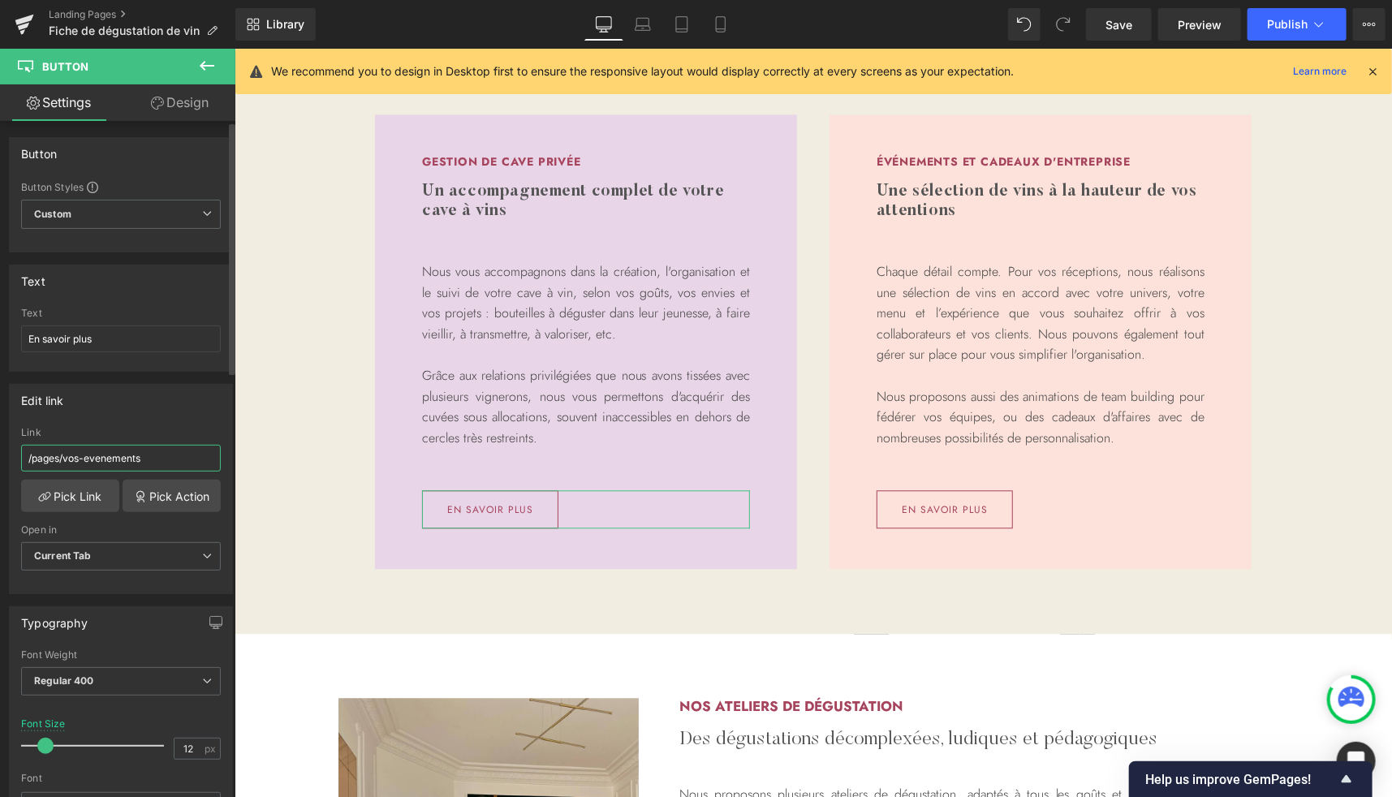
click at [149, 446] on input "/pages/vos-evenements" at bounding box center [121, 458] width 200 height 27
click at [159, 501] on link "Pick Action" at bounding box center [172, 496] width 98 height 32
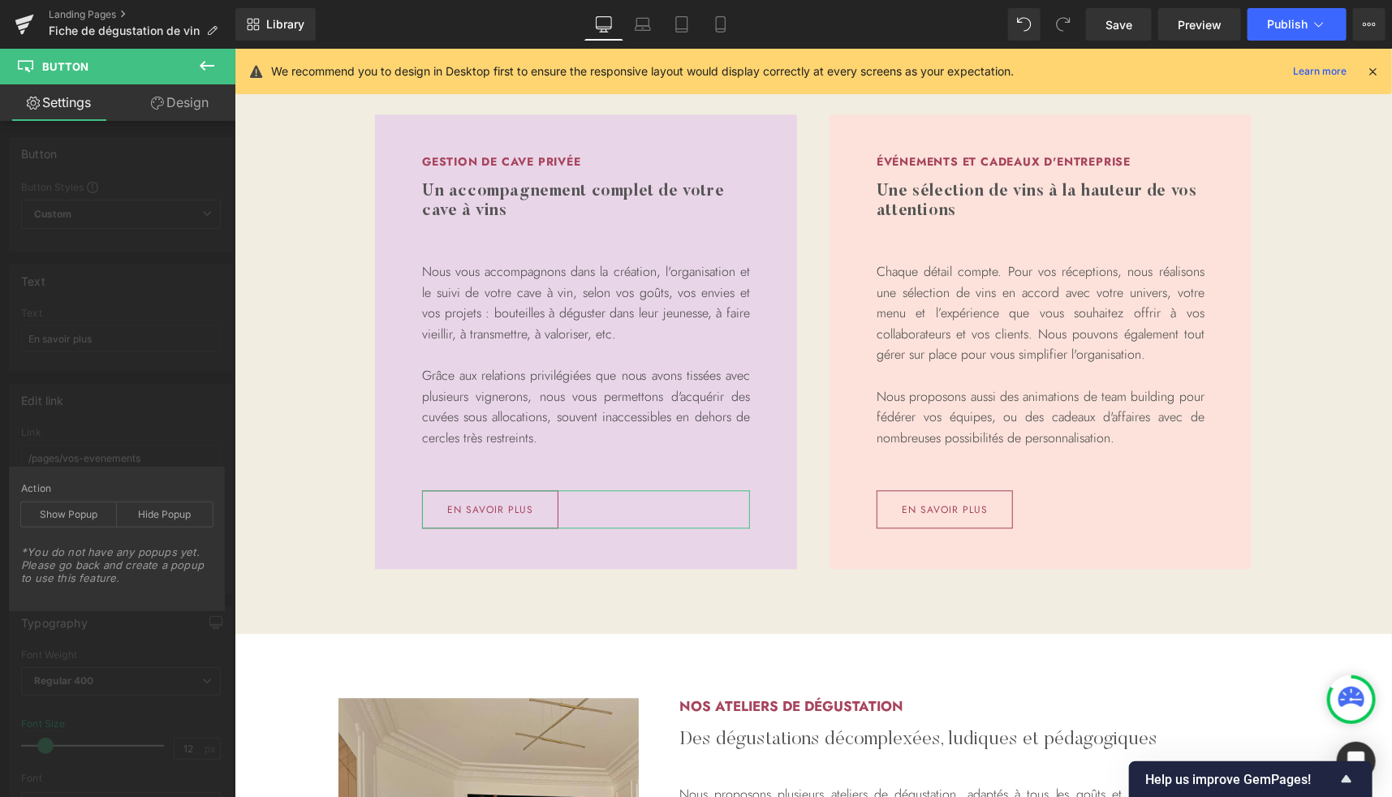
click at [140, 418] on div "Edit link /pages/vos-evenements Link /pages/vos-evenements Pick Link Pick Actio…" at bounding box center [121, 483] width 243 height 222
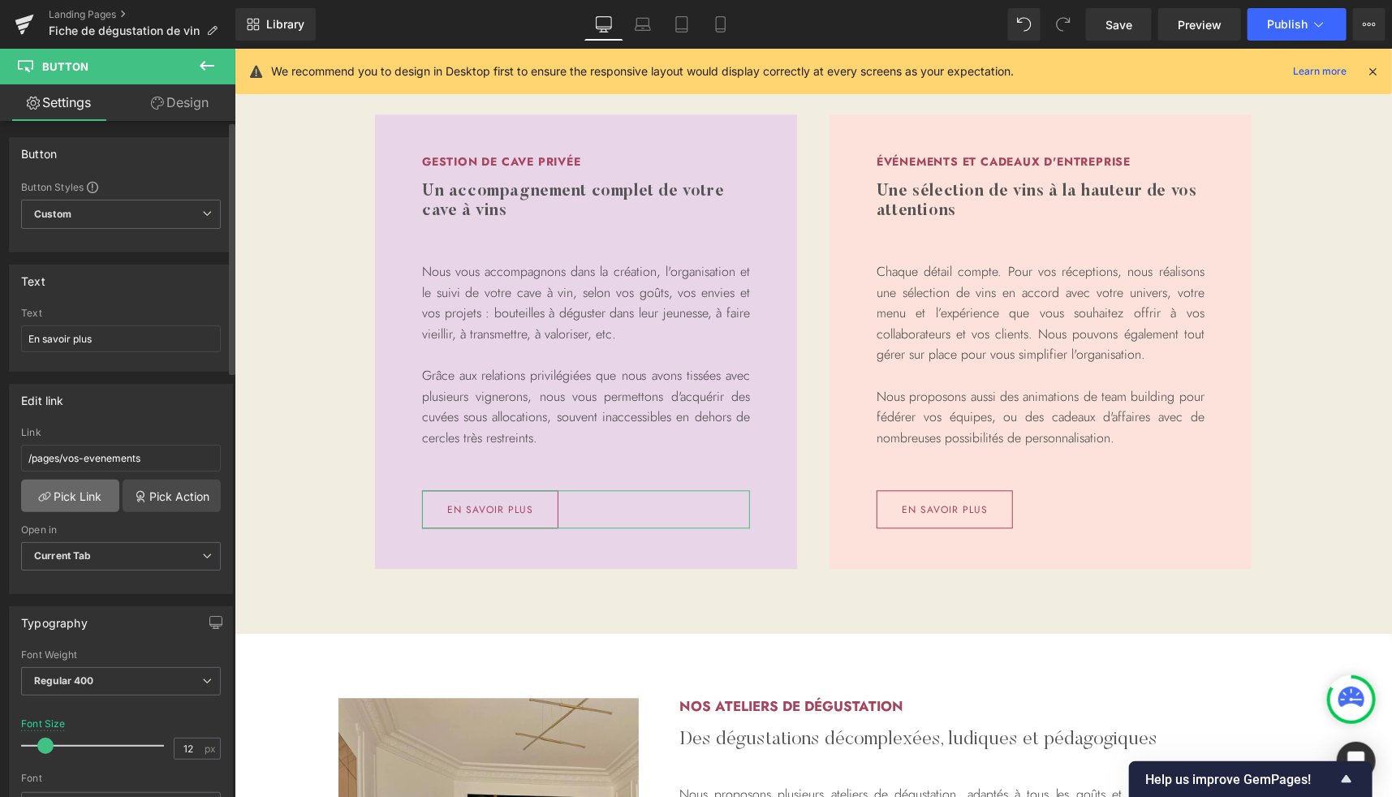
click at [68, 493] on link "Pick Link" at bounding box center [70, 496] width 98 height 32
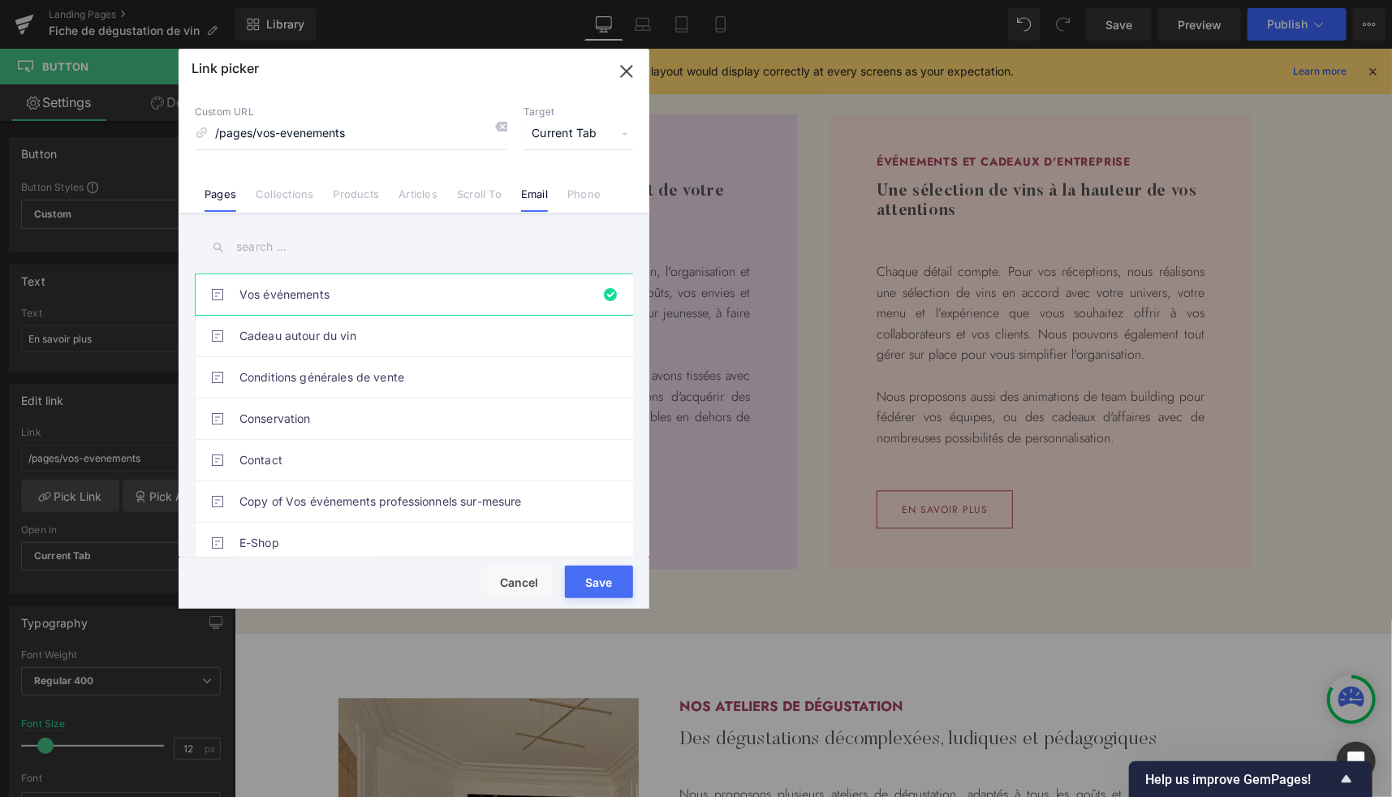
click at [537, 197] on link "Email" at bounding box center [534, 199] width 27 height 24
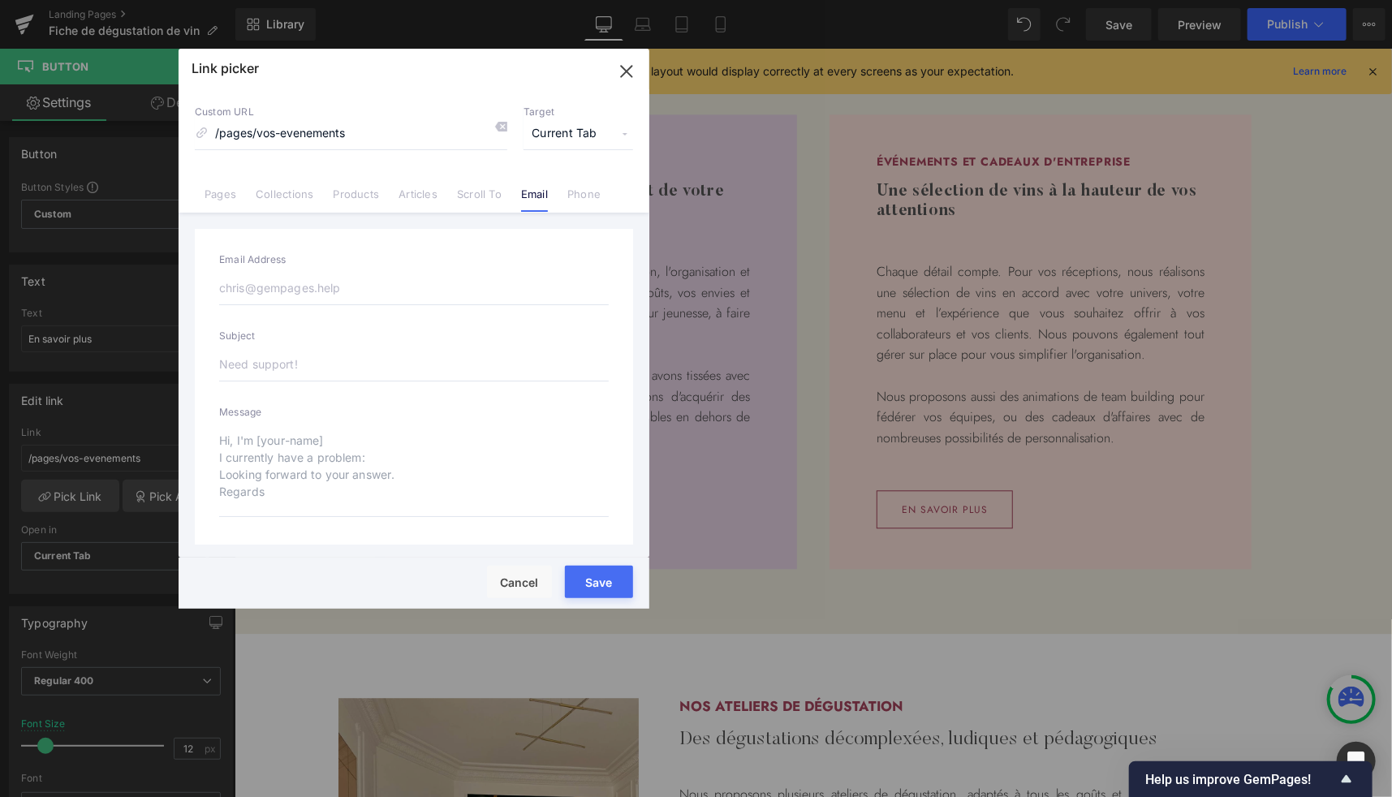
click at [318, 292] on input "email" at bounding box center [414, 288] width 390 height 34
type input "[EMAIL_ADDRESS][DOMAIN_NAME]"
type input "mailto:[EMAIL_ADDRESS][DOMAIN_NAME]"
type input "[EMAIL_ADDRESS][DOMAIN_NAME]"
type input "mailto:[EMAIL_ADDRESS][DOMAIN_NAME]"
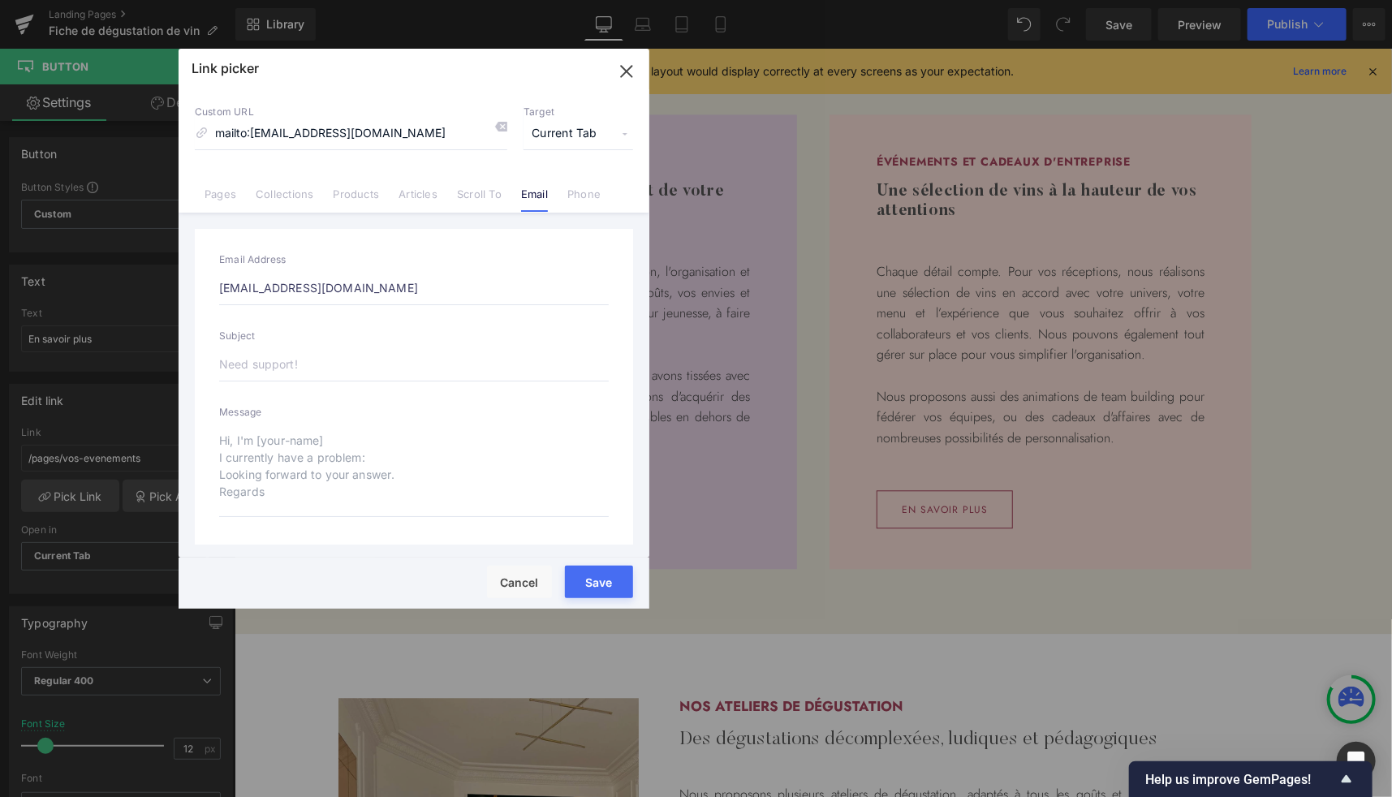
type input "[EMAIL_ADDRESS][DOMAIN_NAME]"
type input "G"
type input "mailto:[EMAIL_ADDRESS][DOMAIN_NAME]?subject=G"
type input "Ge"
type input "mailto:[EMAIL_ADDRESS][DOMAIN_NAME]?subject=Ge"
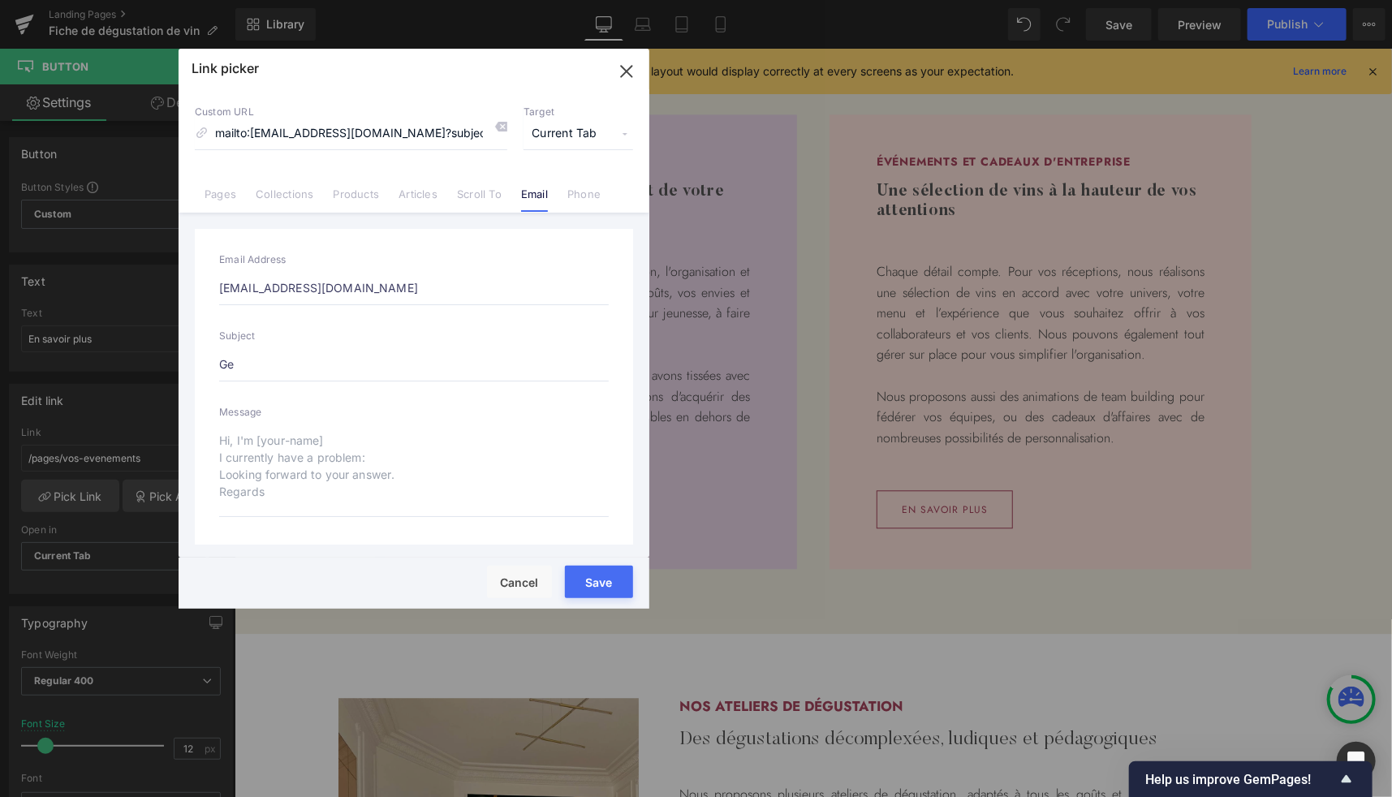
type input "G"
type input "mailto:[EMAIL_ADDRESS][DOMAIN_NAME]?subject=G"
type input "mailto:[EMAIL_ADDRESS][DOMAIN_NAME]"
type input "J"
type input "mailto:[EMAIL_ADDRESS][DOMAIN_NAME]?subject=J"
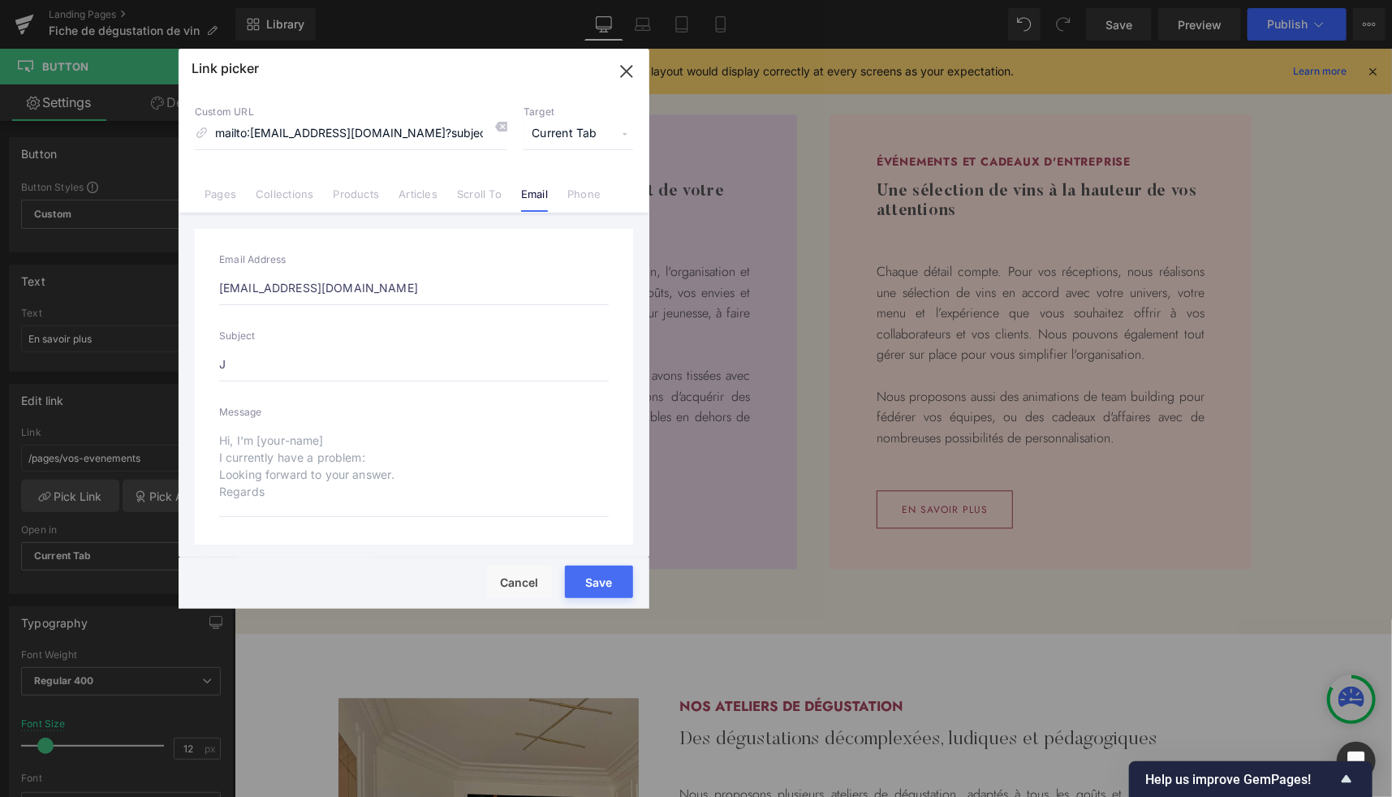
type input "Je"
type input "mailto:[EMAIL_ADDRESS][DOMAIN_NAME]?subject=Je"
type input "Je"
type input "mailto:[EMAIL_ADDRESS][DOMAIN_NAME]?subject=Je"
type input "Je so"
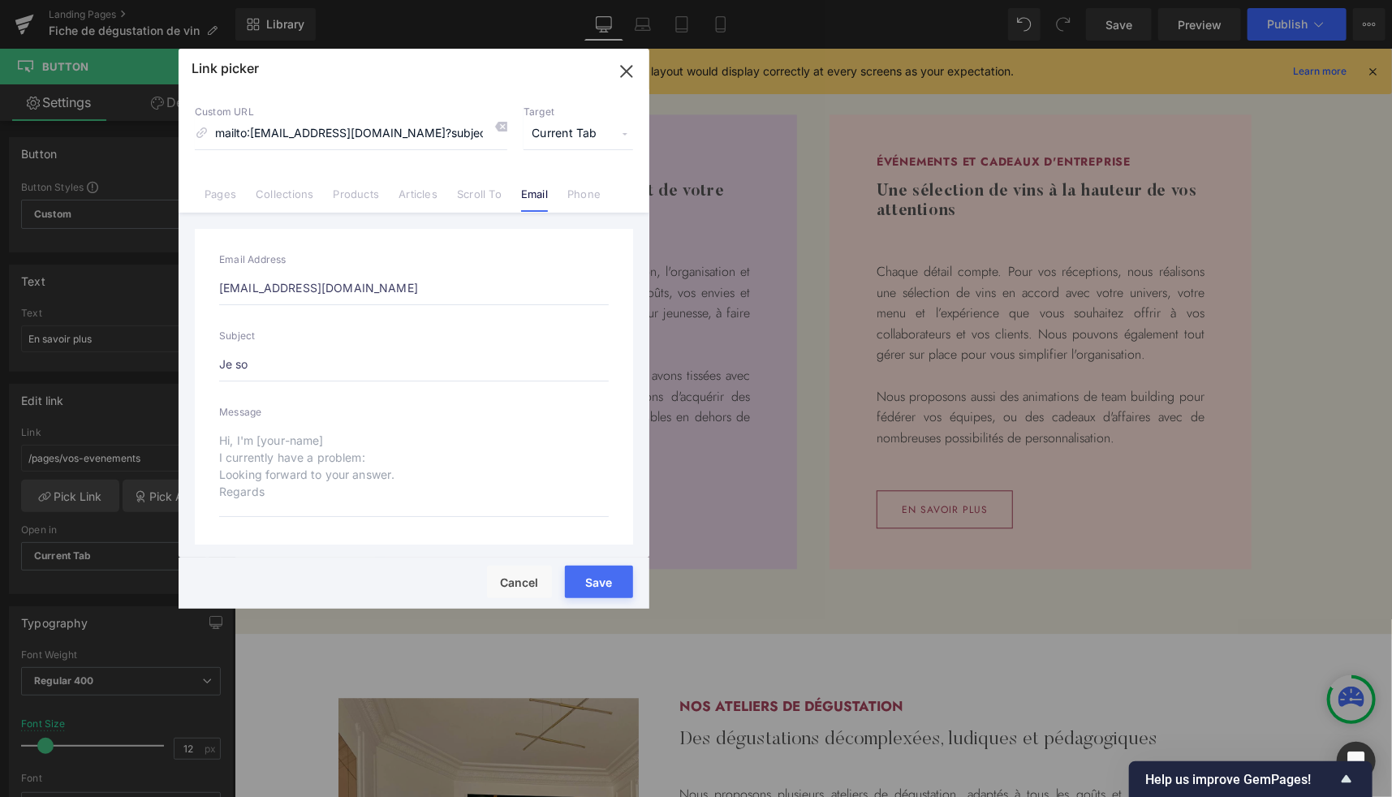
type input "mailto:[EMAIL_ADDRESS][DOMAIN_NAME]?subject=Je so"
type input "Je sou"
type input "mailto:[EMAIL_ADDRESS][DOMAIN_NAME]?subject=Je sou"
type input "Je souh"
type input "mailto:[EMAIL_ADDRESS][DOMAIN_NAME]?subject=Je souh"
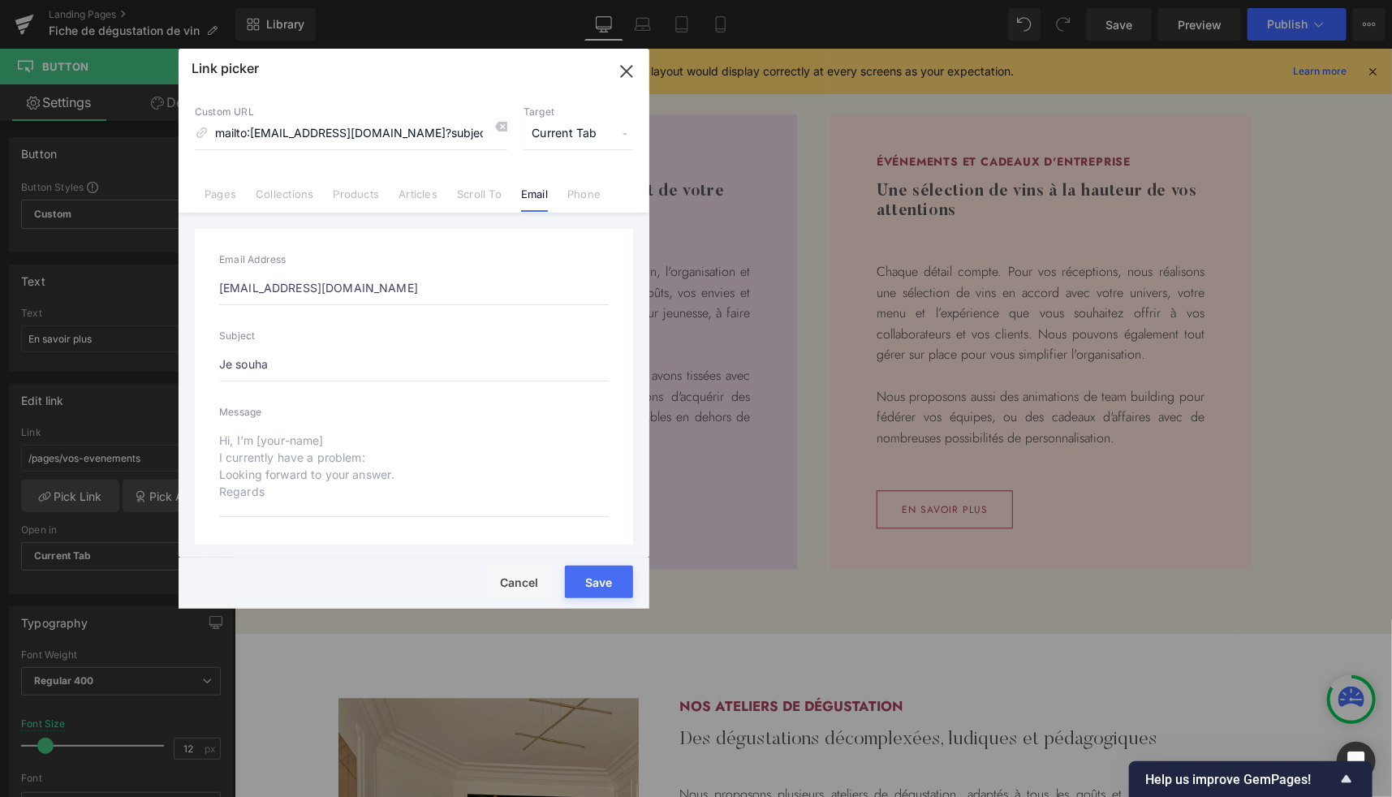
type input "Je souhai"
type input "mailto:[EMAIL_ADDRESS][DOMAIN_NAME]?subject=Je souhai"
type input "Je souhaite"
type input "mailto:[EMAIL_ADDRESS][DOMAIN_NAME]?subject=Je souhaite"
type input "Je souhaite"
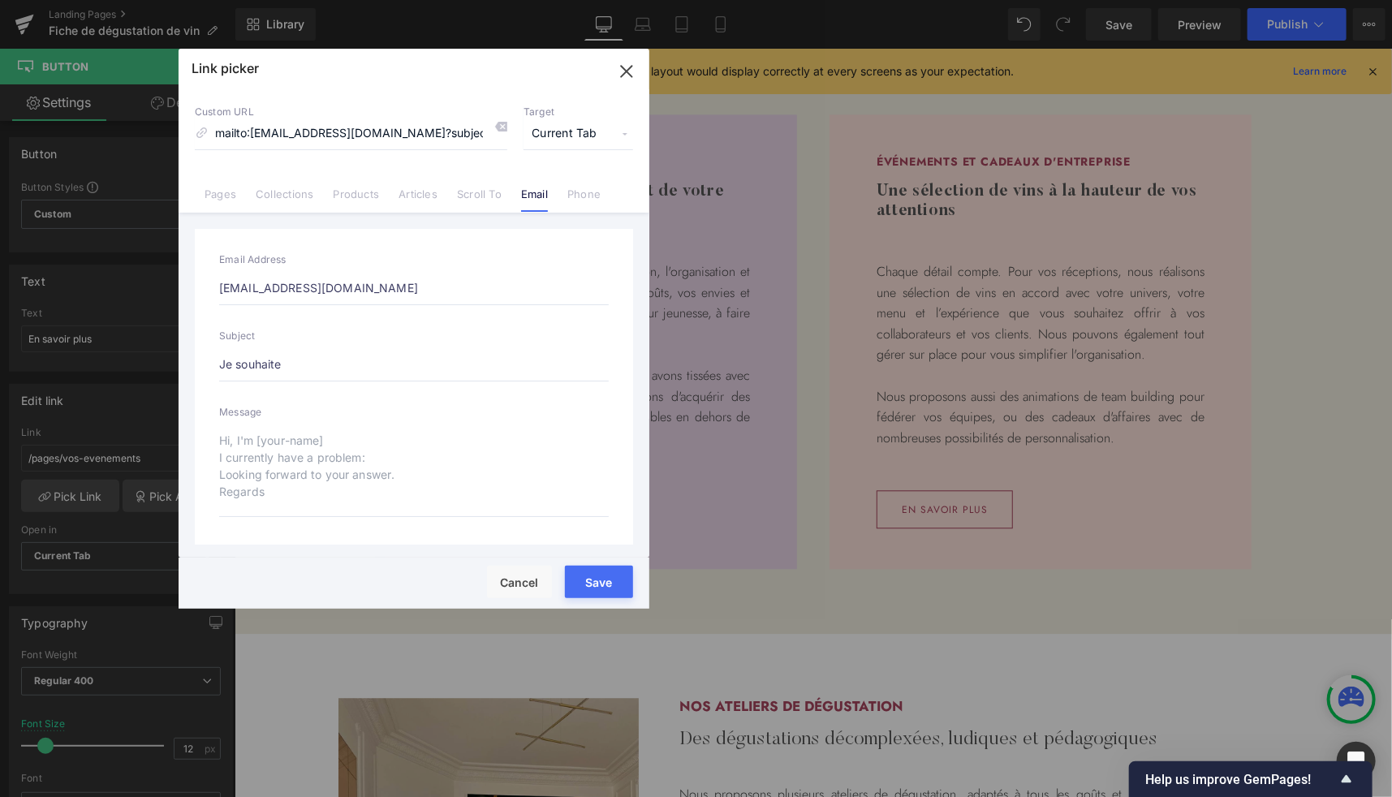
type input "mailto:[EMAIL_ADDRESS][DOMAIN_NAME]?subject=Je souhaite"
type input "Je souhaite u"
type input "mailto:[EMAIL_ADDRESS][DOMAIN_NAME]?subject=Je souhaite u"
type input "Je souhaite un"
type input "mailto:[EMAIL_ADDRESS][DOMAIN_NAME]?subject=Je souhaite un"
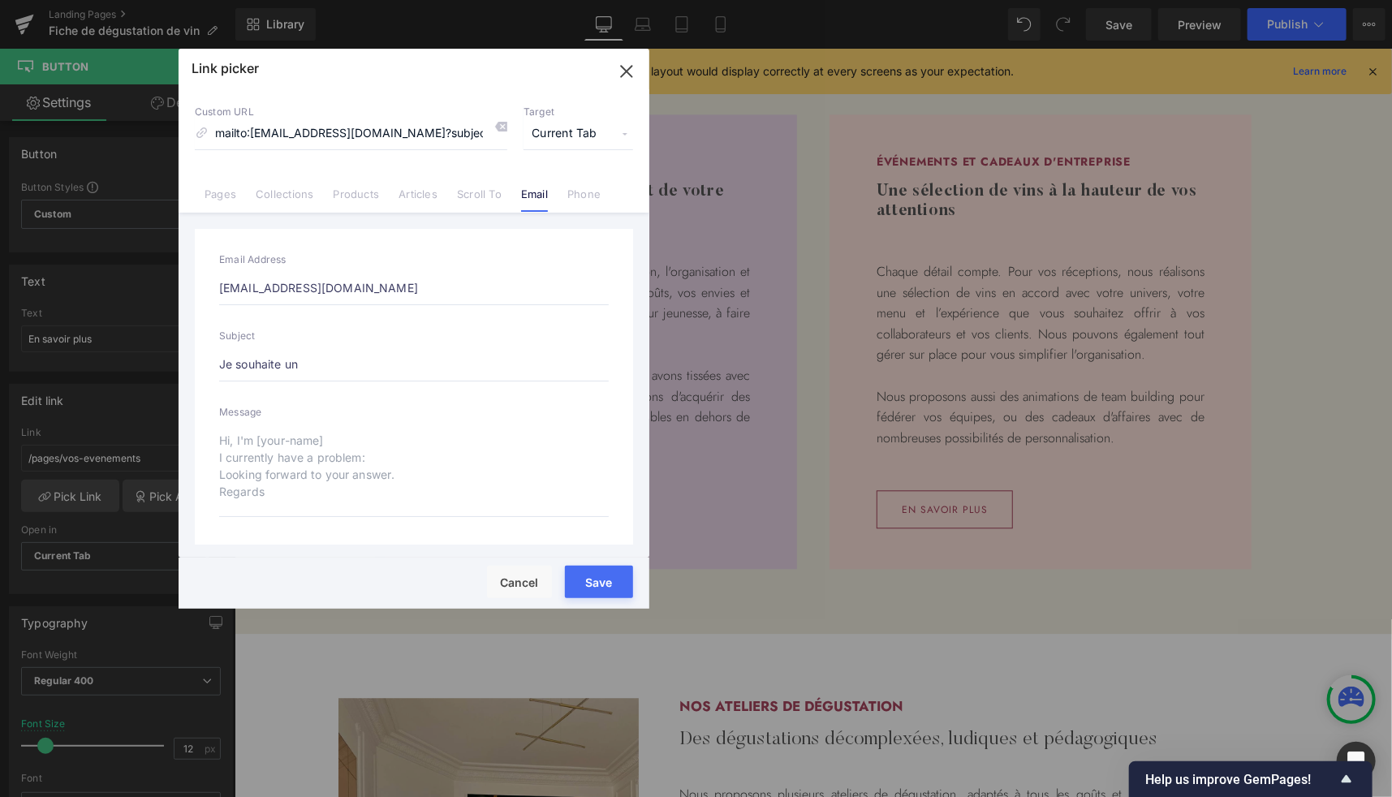
type input "Je souhaite un a"
type input "mailto:[EMAIL_ADDRESS][DOMAIN_NAME]?subject=Je souhaite un a"
type input "Je souhaite un ac"
type input "mailto:[EMAIL_ADDRESS][DOMAIN_NAME]?subject=Je souhaite un ac"
type input "Je souhaite un acco"
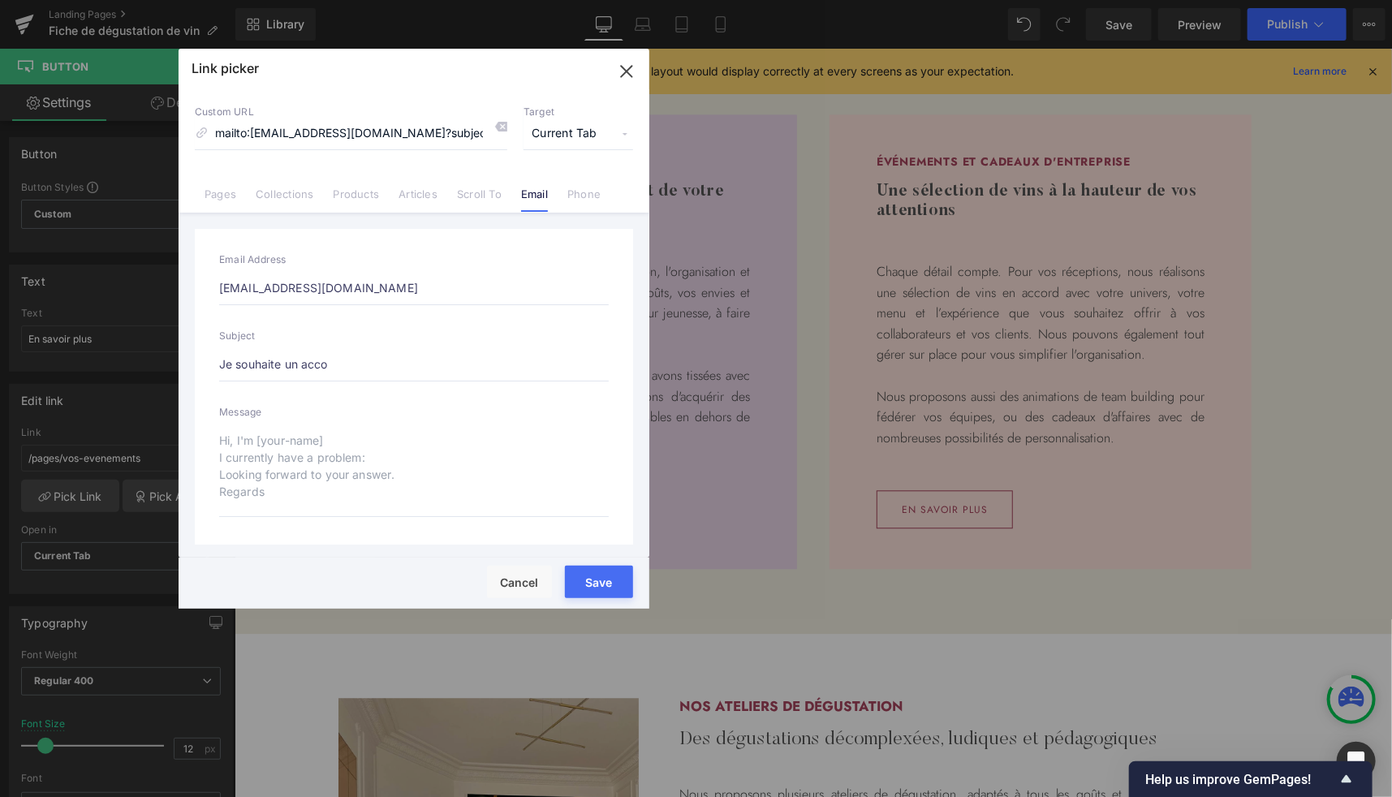
type input "mailto:[EMAIL_ADDRESS][DOMAIN_NAME]?subject=Je souhaite un acco"
type input "Je souhaite un accom"
type input "mailto:[EMAIL_ADDRESS][DOMAIN_NAME]?subject=Je souhaite un accom"
type input "Je souhaite un accompa"
type input "mailto:[EMAIL_ADDRESS][DOMAIN_NAME]?subject=Je souhaite un accompa"
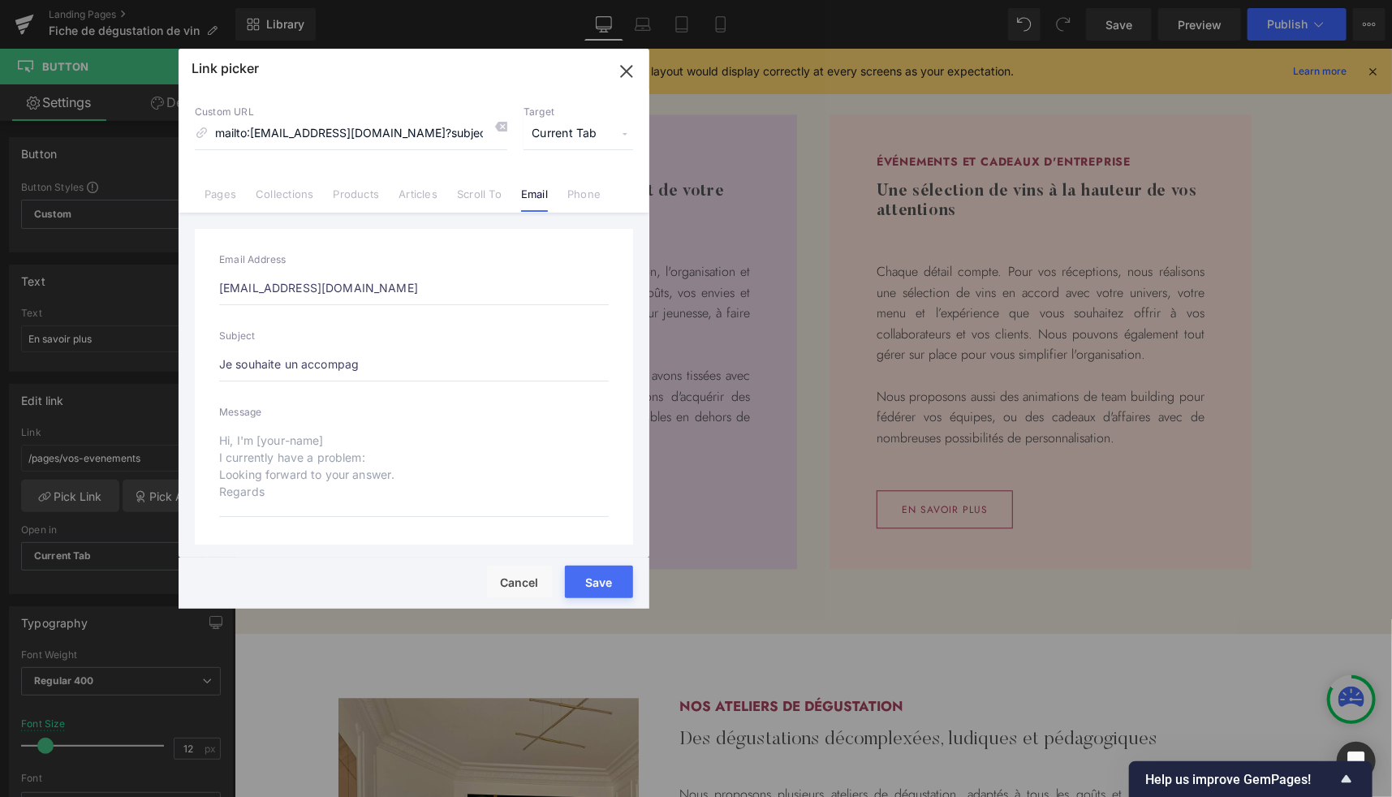
type input "Je souhaite un accompagn"
type input "mailto:[EMAIL_ADDRESS][DOMAIN_NAME]?subject=Je souhaite un accompagn"
type input "Je souhaite un accompagne"
type input "mailto:[EMAIL_ADDRESS][DOMAIN_NAME]?subject=Je souhaite un accompagne"
type input "Je souhaite un accompagnem"
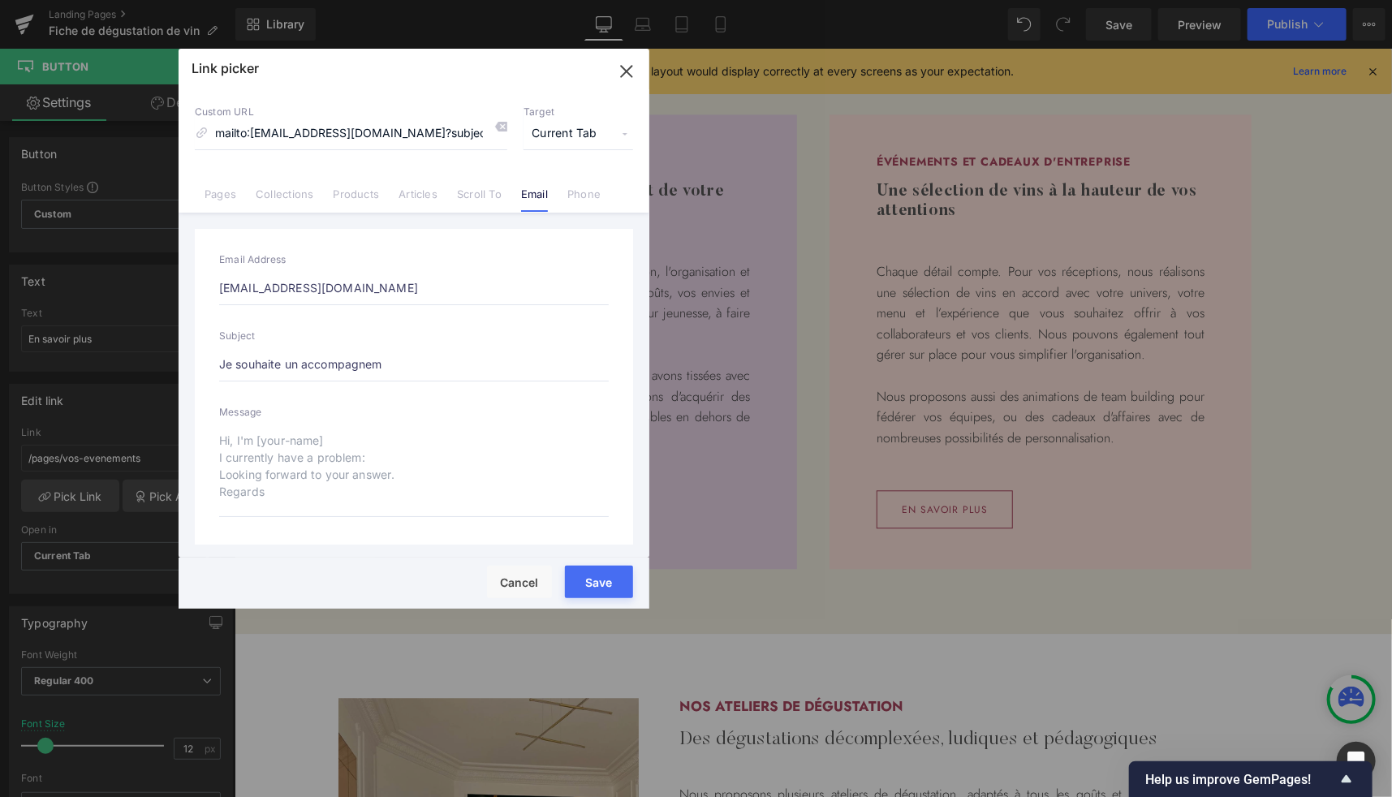
type input "mailto:[EMAIL_ADDRESS][DOMAIN_NAME]?subject=Je souhaite un accompagnem"
type input "Je souhaite un accompagneme"
type input "mailto:[EMAIL_ADDRESS][DOMAIN_NAME]?subject=Je souhaite un accompagneme"
type input "Je souhaite un accompagnemen"
type input "mailto:[EMAIL_ADDRESS][DOMAIN_NAME]?subject=Je souhaite un accompagnemen"
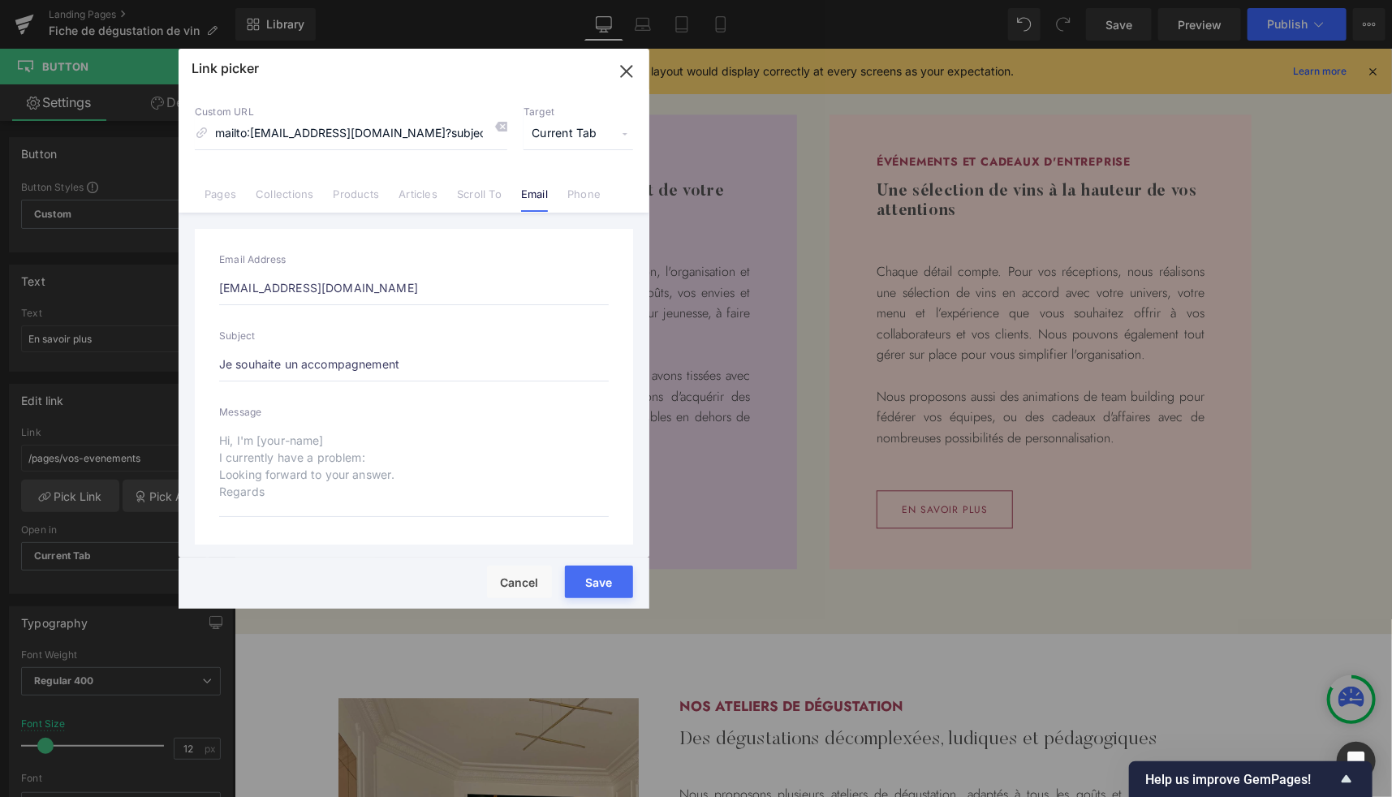
type input "Je souhaite un accompagnement"
type input "mailto:[EMAIL_ADDRESS][DOMAIN_NAME]?subject=Je souhaite un accompagnement"
type input "Je souhaite un accompagnement p"
type input "mailto:[EMAIL_ADDRESS][DOMAIN_NAME]?subject=Je souhaite un accompagnement p"
type input "Je souhaite un accompagnement po"
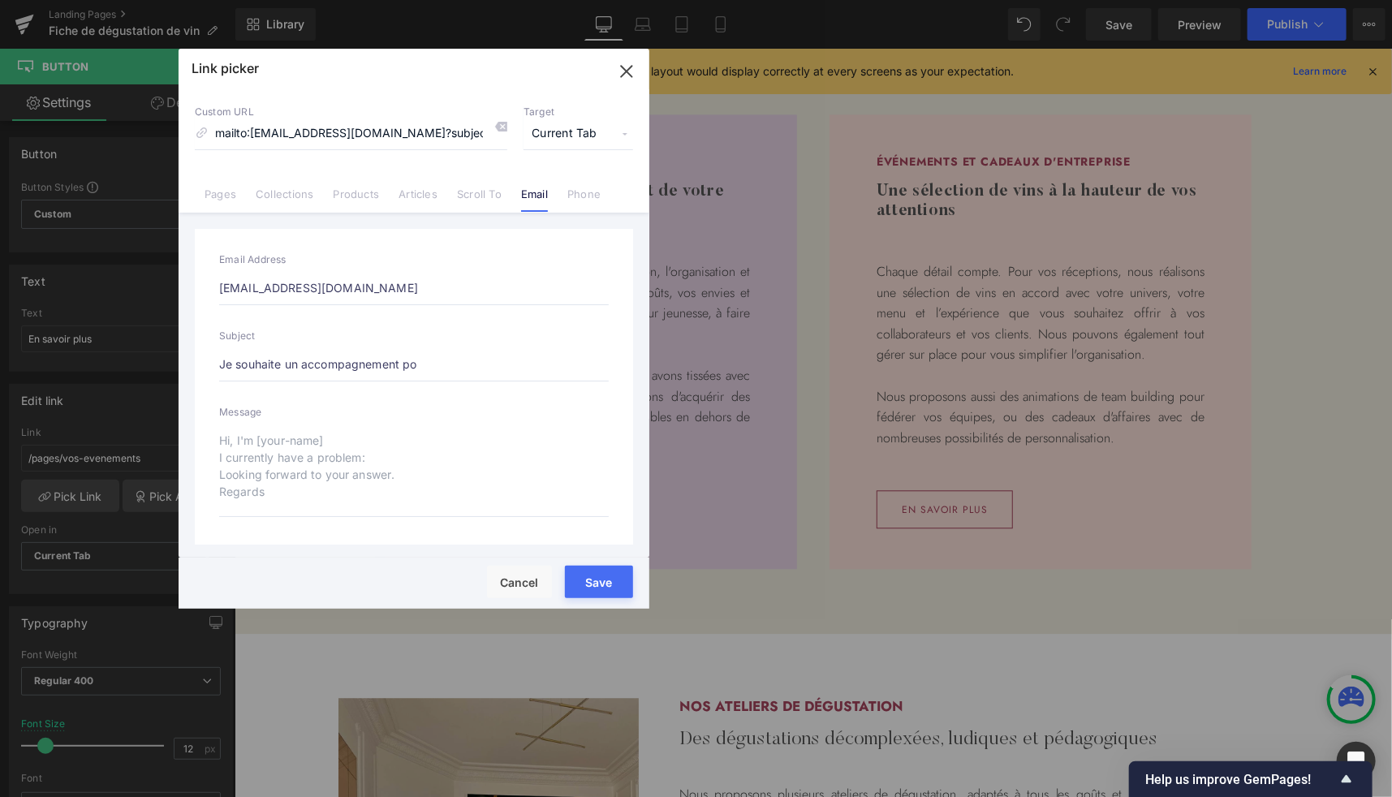
type input "mailto:[EMAIL_ADDRESS][DOMAIN_NAME]?subject=Je souhaite un accompagnement po"
type input "Je souhaite un accompagnement pour"
type input "mailto:[EMAIL_ADDRESS][DOMAIN_NAME]?subject=Je souhaite un accompagnement pour"
type input "Je souhaite un accompagnement pour"
type input "mailto:[EMAIL_ADDRESS][DOMAIN_NAME]?subject=Je souhaite un accompagnement pour"
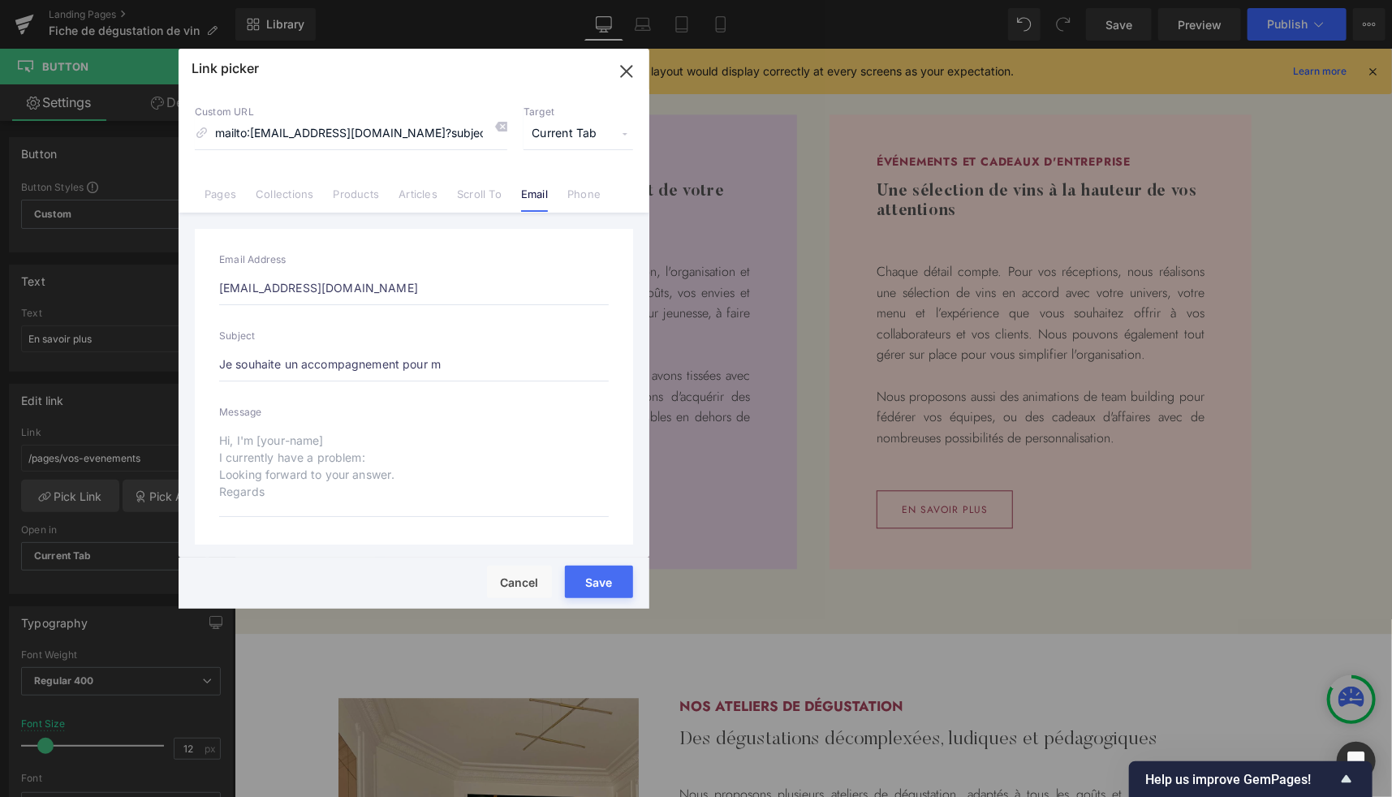
type input "Je souhaite un accompagnement pour ma"
type input "mailto:[EMAIL_ADDRESS][DOMAIN_NAME]?subject=Je souhaite un accompagnement pour …"
type input "Je souhaite un accompagnement pour ma"
type input "mailto:[EMAIL_ADDRESS][DOMAIN_NAME]?subject=Je souhaite un accompagnement pour …"
type input "Je souhaite un accompagnement pour ma c"
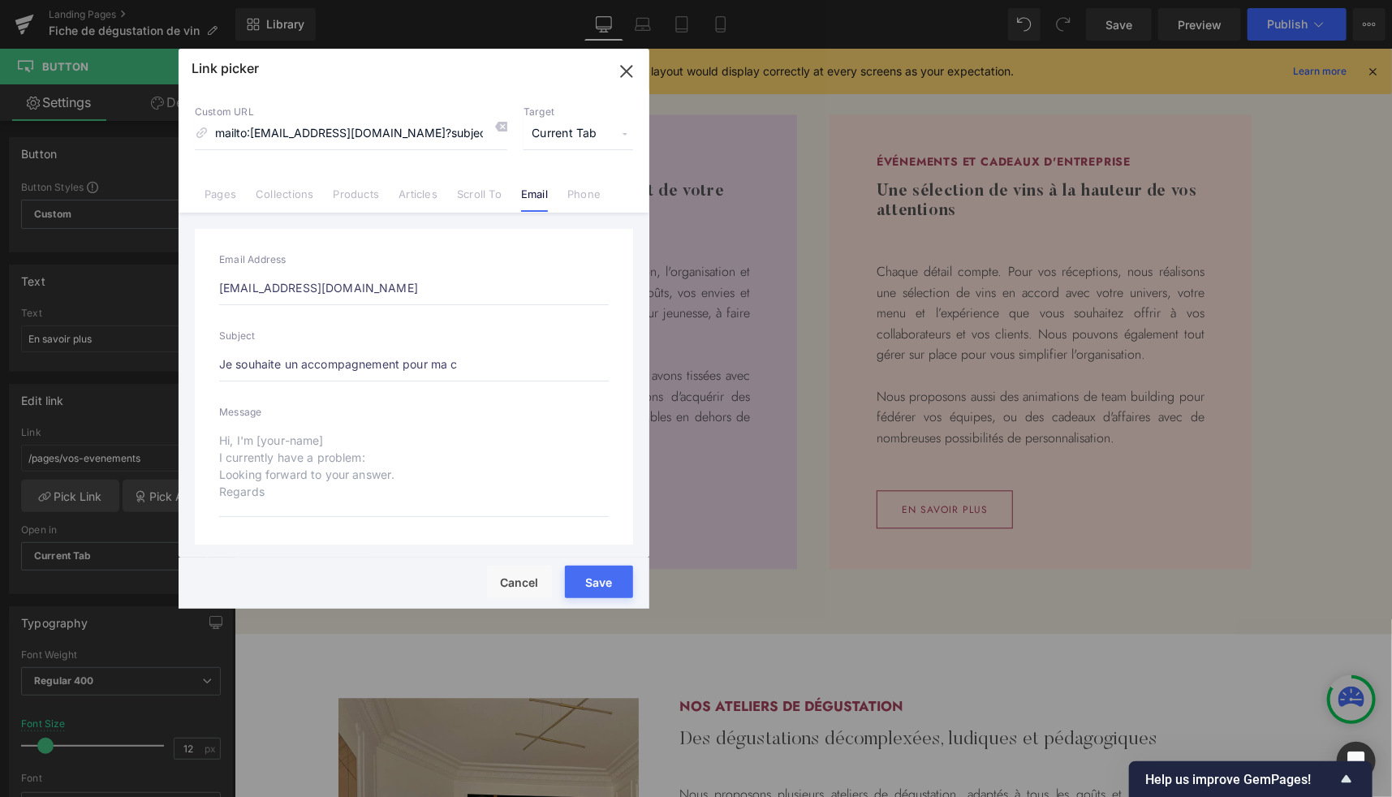
type input "mailto:[EMAIL_ADDRESS][DOMAIN_NAME]?subject=Je souhaite un accompagnement pour …"
type input "Je souhaite un accompagnement pour ma ca"
type input "mailto:[EMAIL_ADDRESS][DOMAIN_NAME]?subject=Je souhaite un accompagnement pour …"
type input "Je souhaite un accompagnement pour ma cave"
type input "mailto:[EMAIL_ADDRESS][DOMAIN_NAME]?subject=Je souhaite un accompagnement pour …"
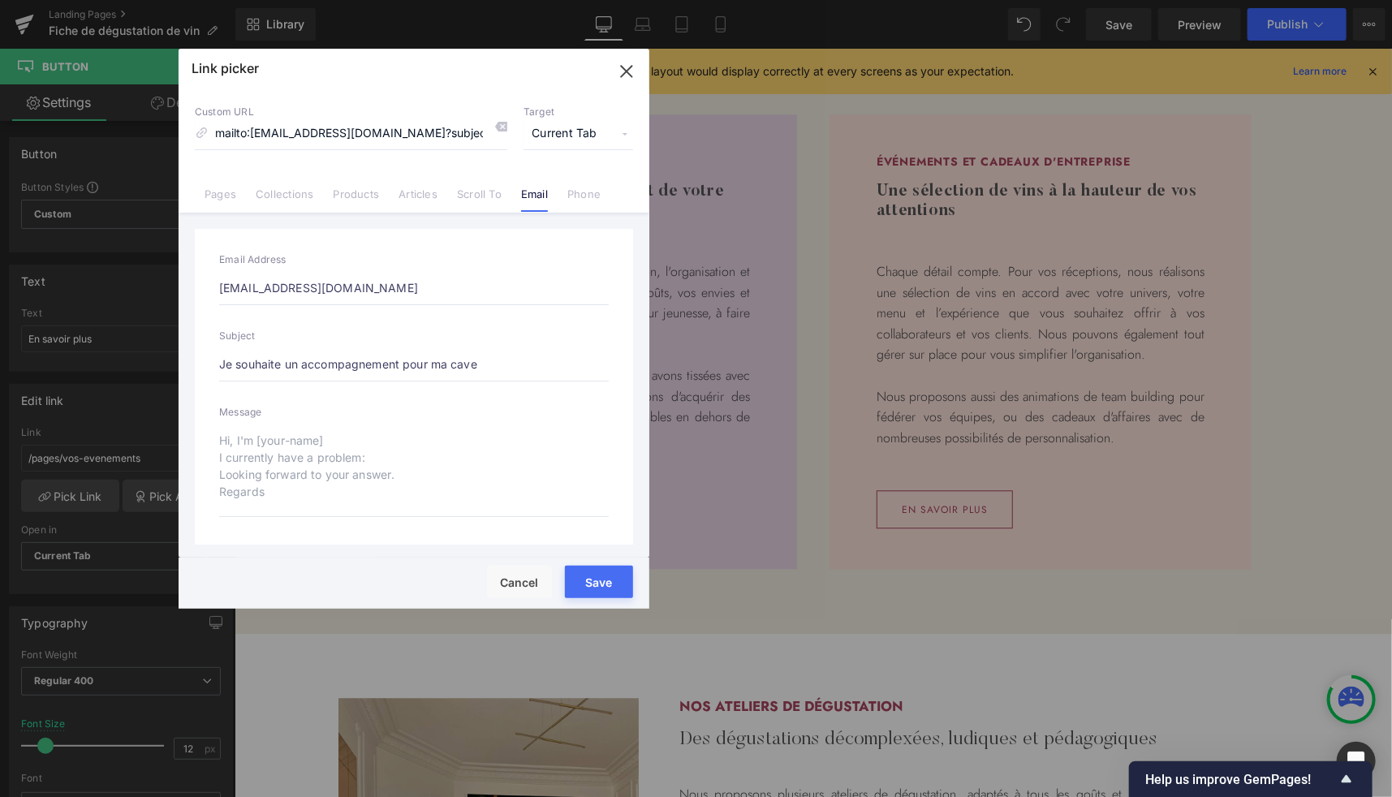
type input "Je souhaite un accompagnement pour ma cave"
type input "mailto:[EMAIL_ADDRESS][DOMAIN_NAME]?subject=Je souhaite un accompagnement pour …"
type input "Je souhaite un accompagnement pour ma"
type input "mailto:[EMAIL_ADDRESS][DOMAIN_NAME]?subject=Je souhaite un accompagnement pour …"
type input "Je souhaite un accompagnement pour"
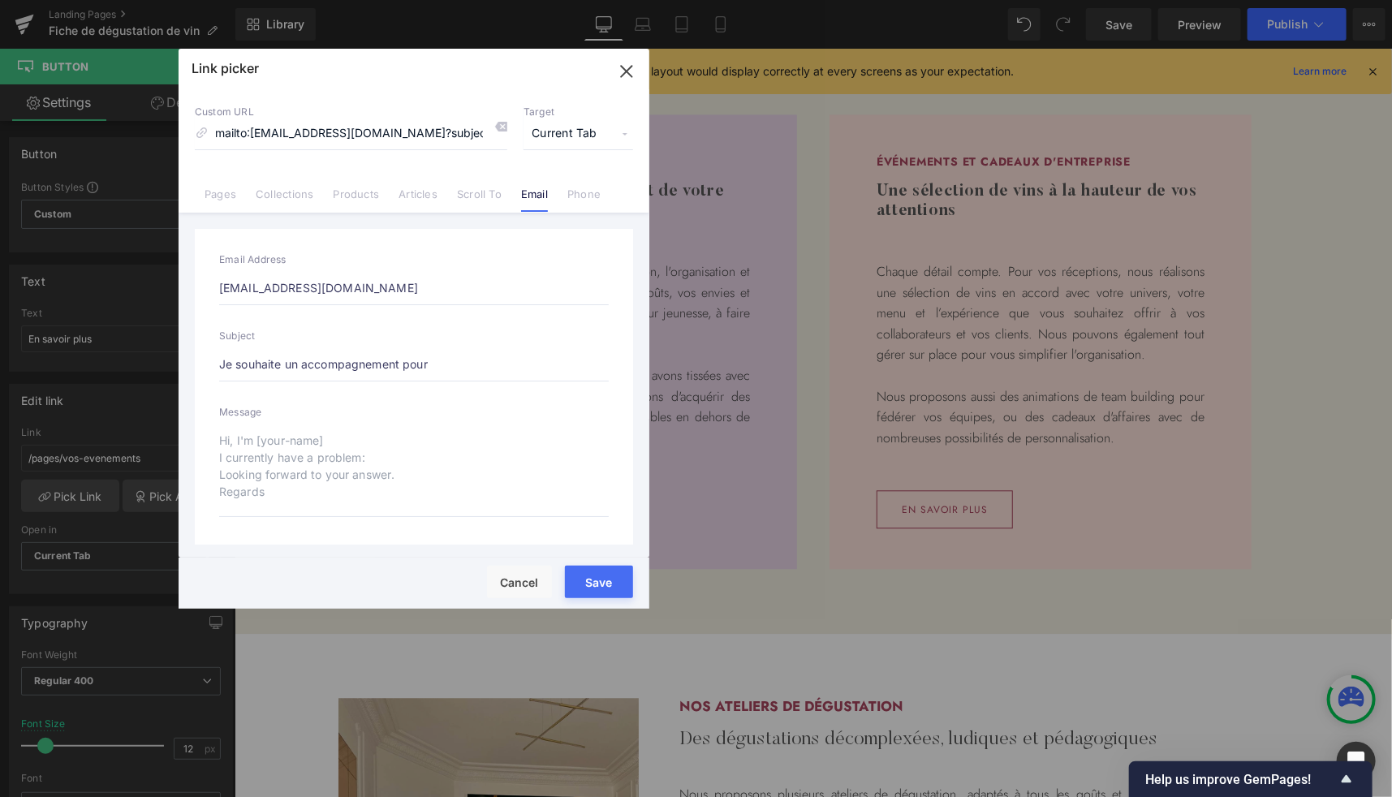
type input "mailto:[EMAIL_ADDRESS][DOMAIN_NAME]?subject=Je souhaite un accompagnement pour"
type input "Je souhaite un accompagnement pour g"
type input "mailto:[EMAIL_ADDRESS][DOMAIN_NAME]?subject=Je souhaite un accompagnement pour g"
type input "Je souhaite un accompagnement pour gé"
type input "mailto:[EMAIL_ADDRESS][DOMAIN_NAME]?subject=Je souhaite un accompagnement pour …"
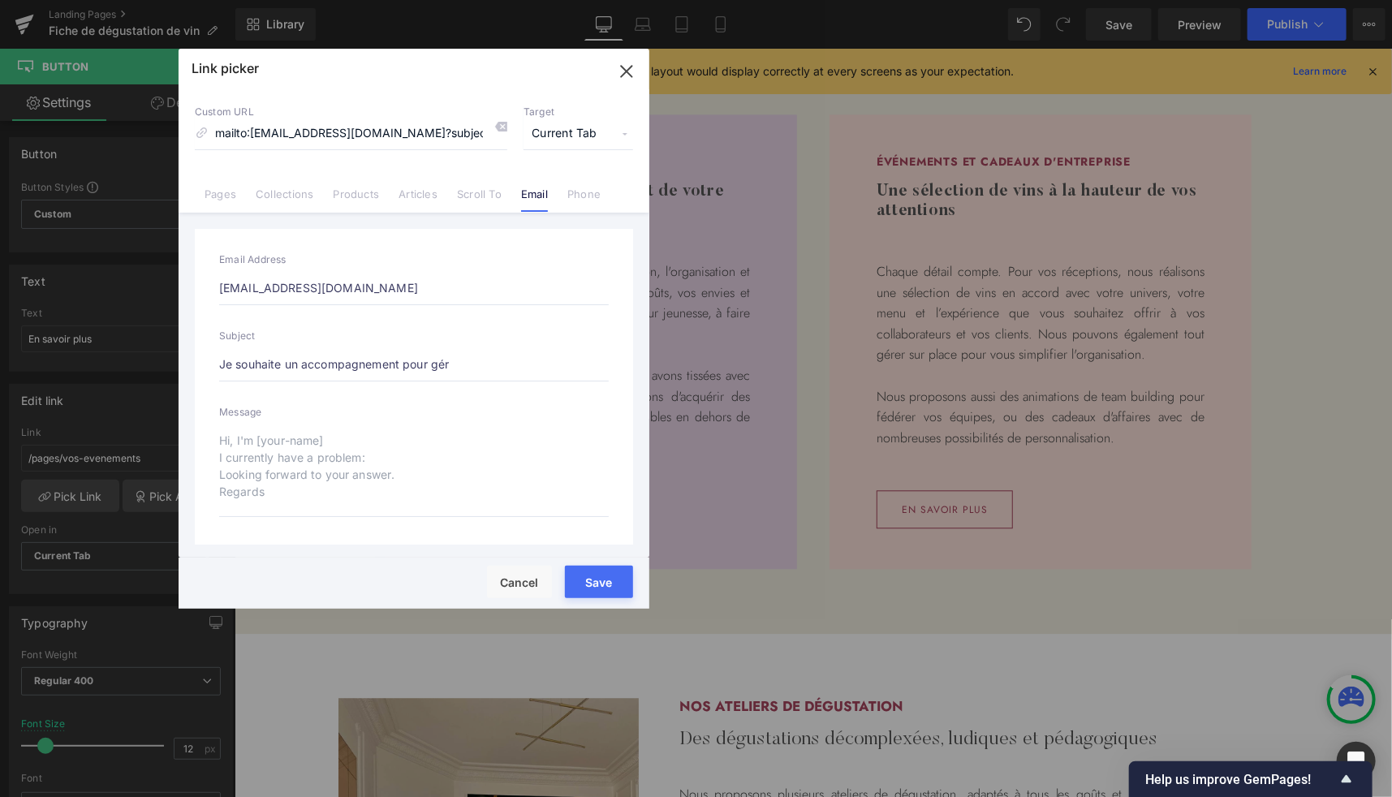
type input "Je souhaite un accompagnement pour gére"
type input "mailto:[EMAIL_ADDRESS][DOMAIN_NAME]?subject=Je souhaite un accompagnement pour …"
type input "Je souhaite un accompagnement pour gérer"
type input "mailto:[EMAIL_ADDRESS][DOMAIN_NAME]?subject=Je souhaite un accompagnement pour …"
type input "Je souhaite un accompagnement pour gérer a"
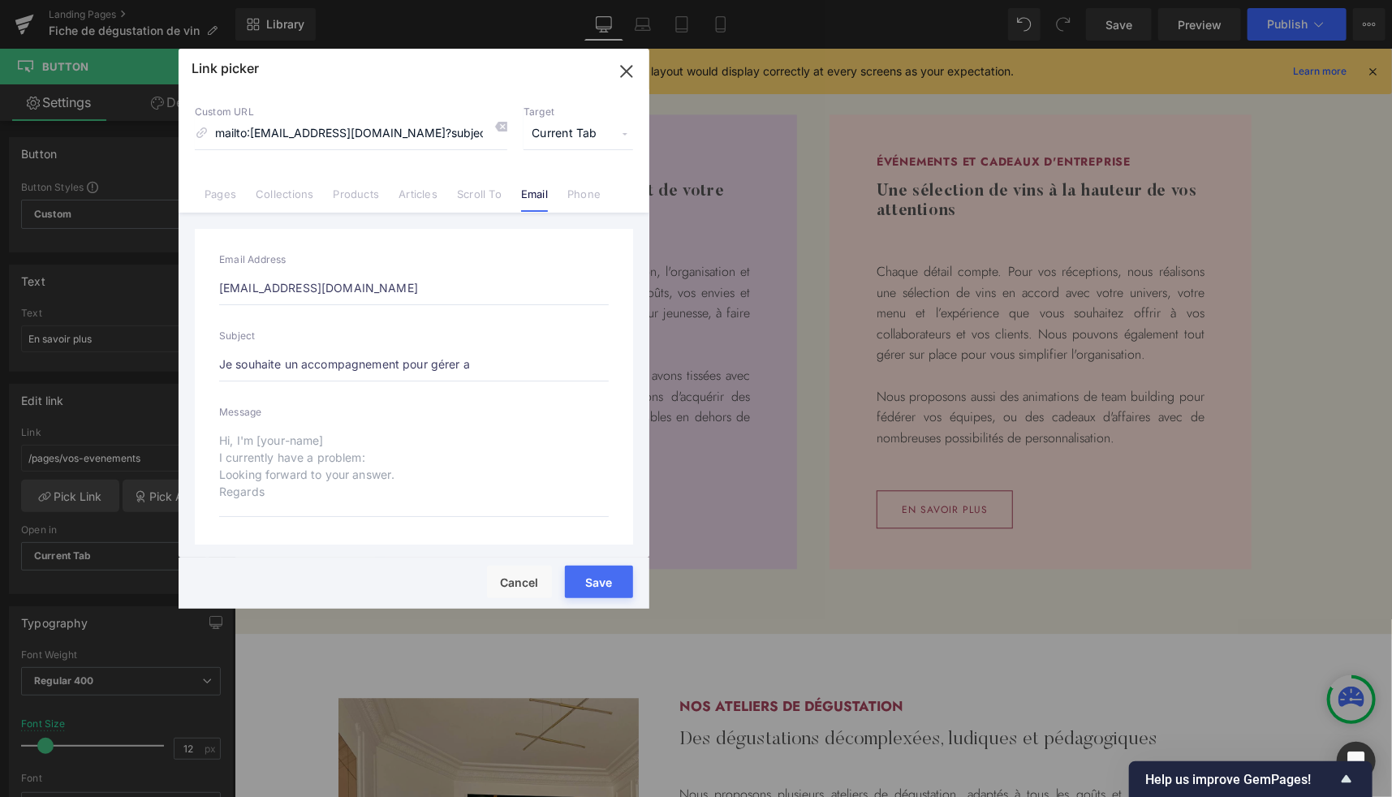
type input "mailto:[EMAIL_ADDRESS][DOMAIN_NAME]?subject=Je souhaite un accompagnement pour …"
type input "Je souhaite un accompagnement pour gérer"
type input "mailto:[EMAIL_ADDRESS][DOMAIN_NAME]?subject=Je souhaite un accompagnement pour …"
type input "Je souhaite un accompagnement pour gérer m"
type input "mailto:[EMAIL_ADDRESS][DOMAIN_NAME]?subject=Je souhaite un accompagnement pour …"
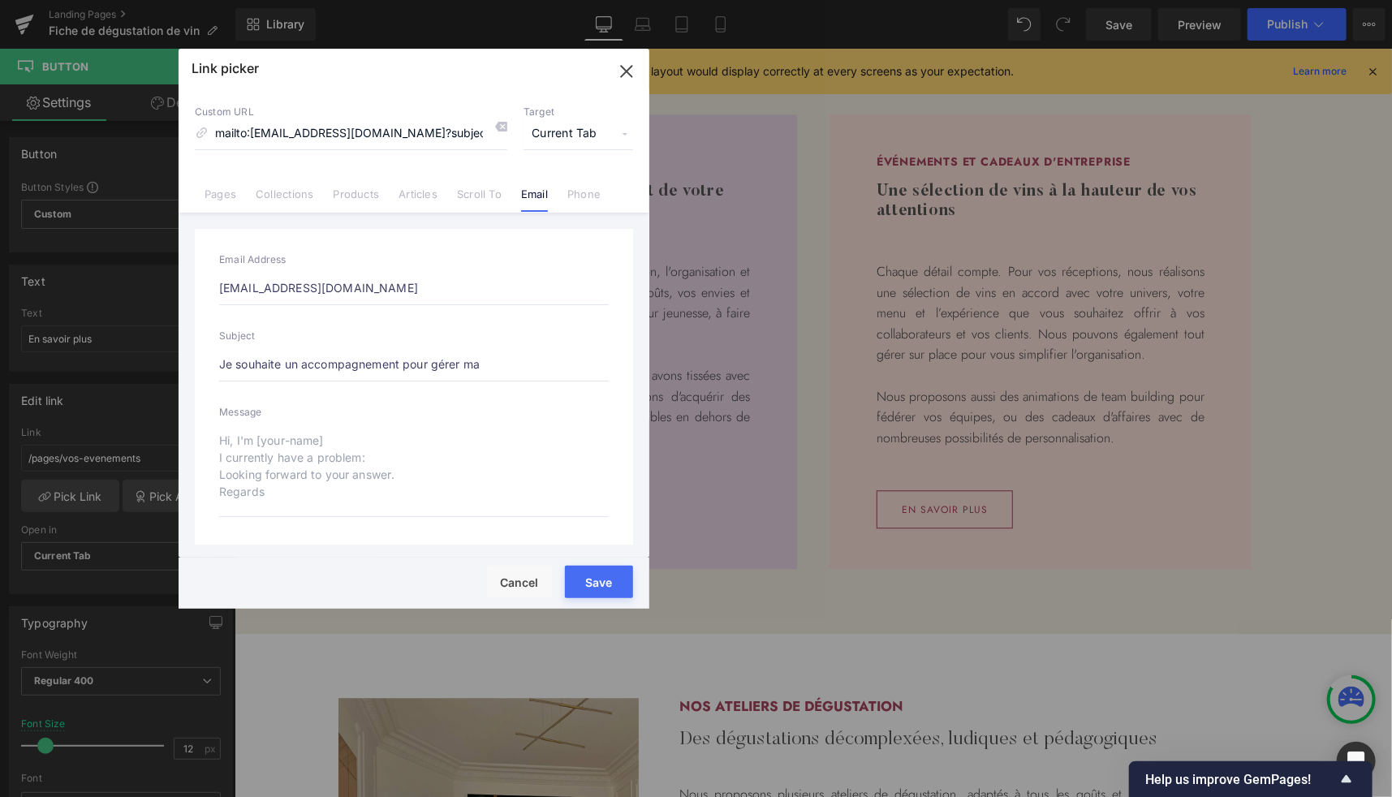
type input "Je souhaite un accompagnement pour gérer ma"
type input "mailto:[EMAIL_ADDRESS][DOMAIN_NAME]?subject=Je souhaite un accompagnement pour …"
click at [287, 357] on input "Je souhaite un accompagnement pour gérer ma cave à vin" at bounding box center [414, 364] width 390 height 34
click at [600, 585] on button "Save" at bounding box center [599, 582] width 68 height 32
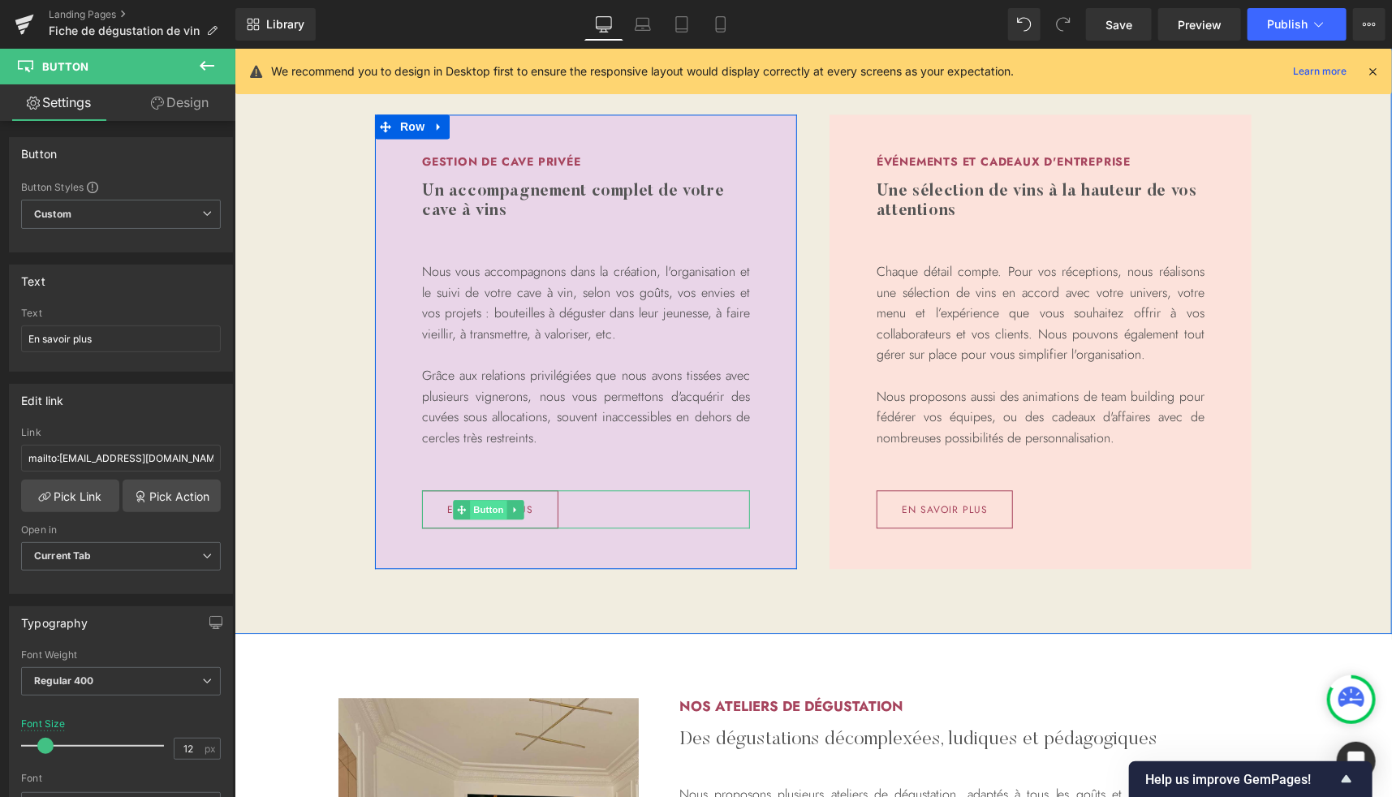
click at [485, 509] on span "Button" at bounding box center [487, 508] width 37 height 19
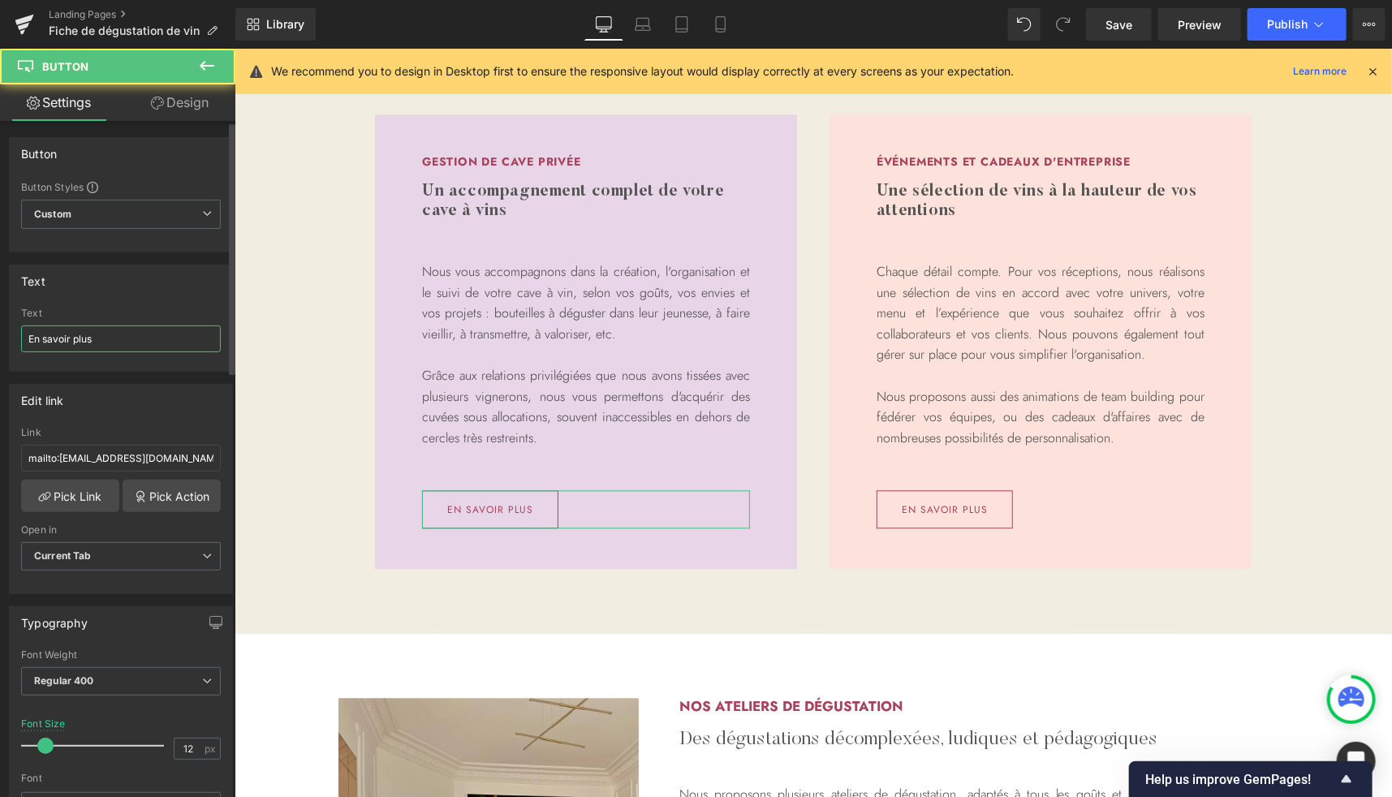
click at [117, 332] on input "En savoir plus" at bounding box center [121, 338] width 200 height 27
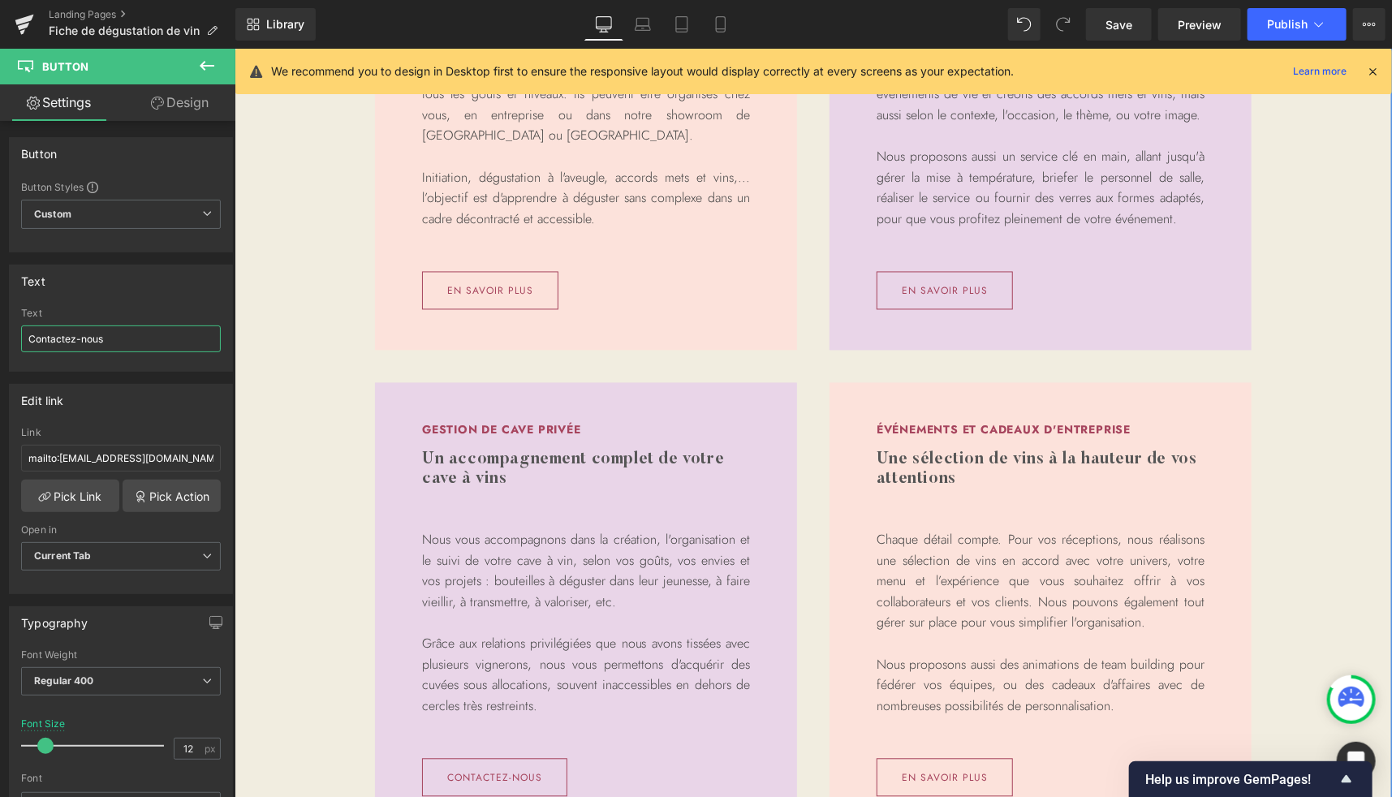
scroll to position [1587, 0]
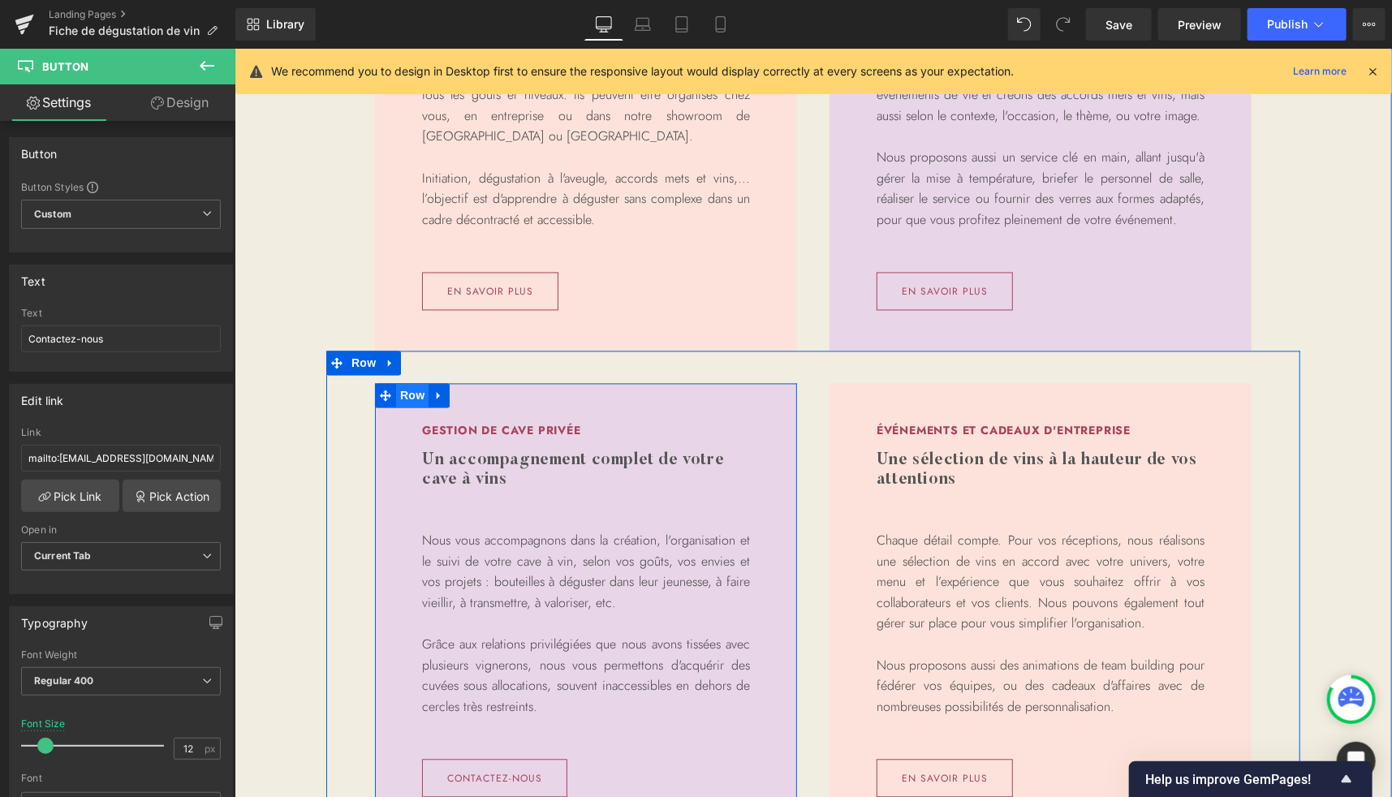
click at [404, 395] on span "Row" at bounding box center [411, 395] width 32 height 24
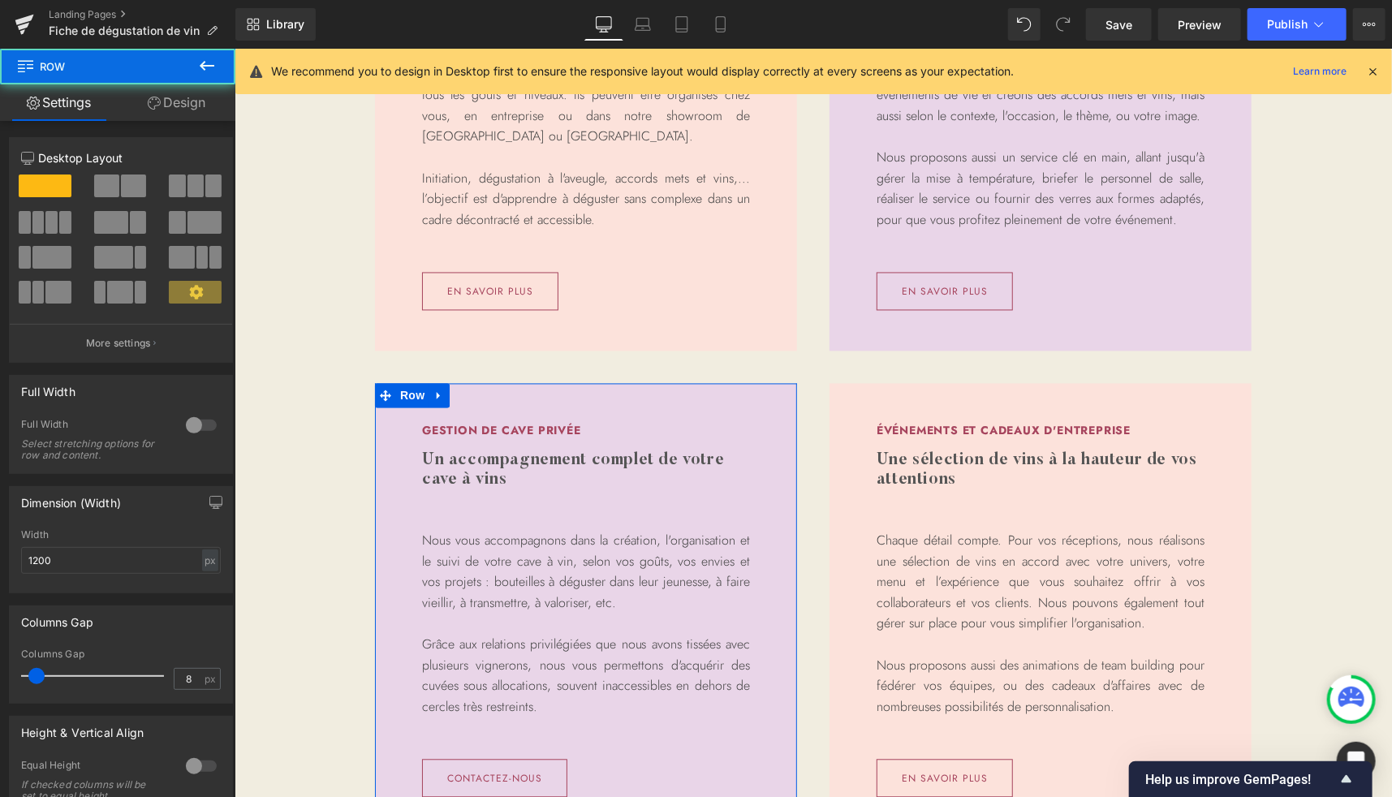
click at [183, 110] on link "Design" at bounding box center [177, 102] width 118 height 37
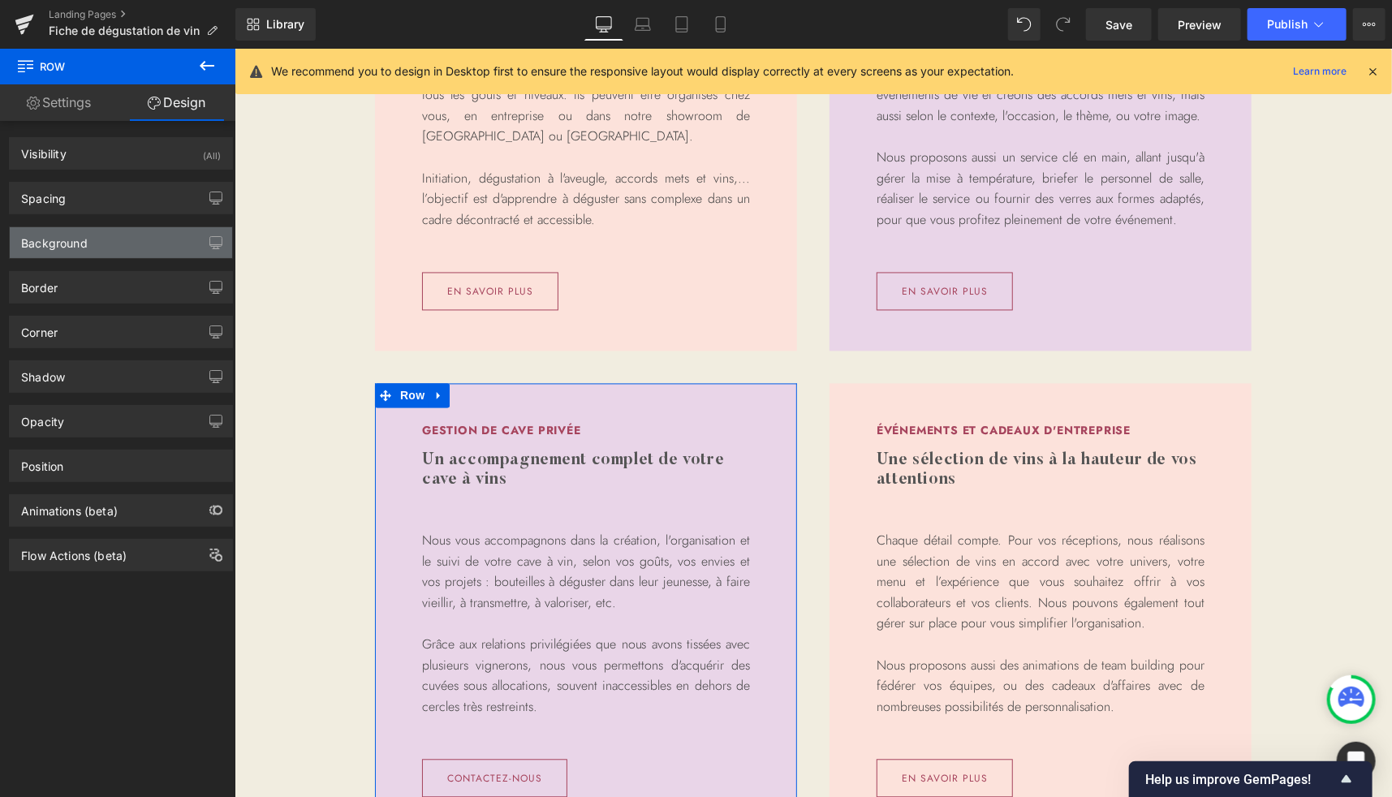
click at [59, 235] on div "Background" at bounding box center [54, 238] width 67 height 23
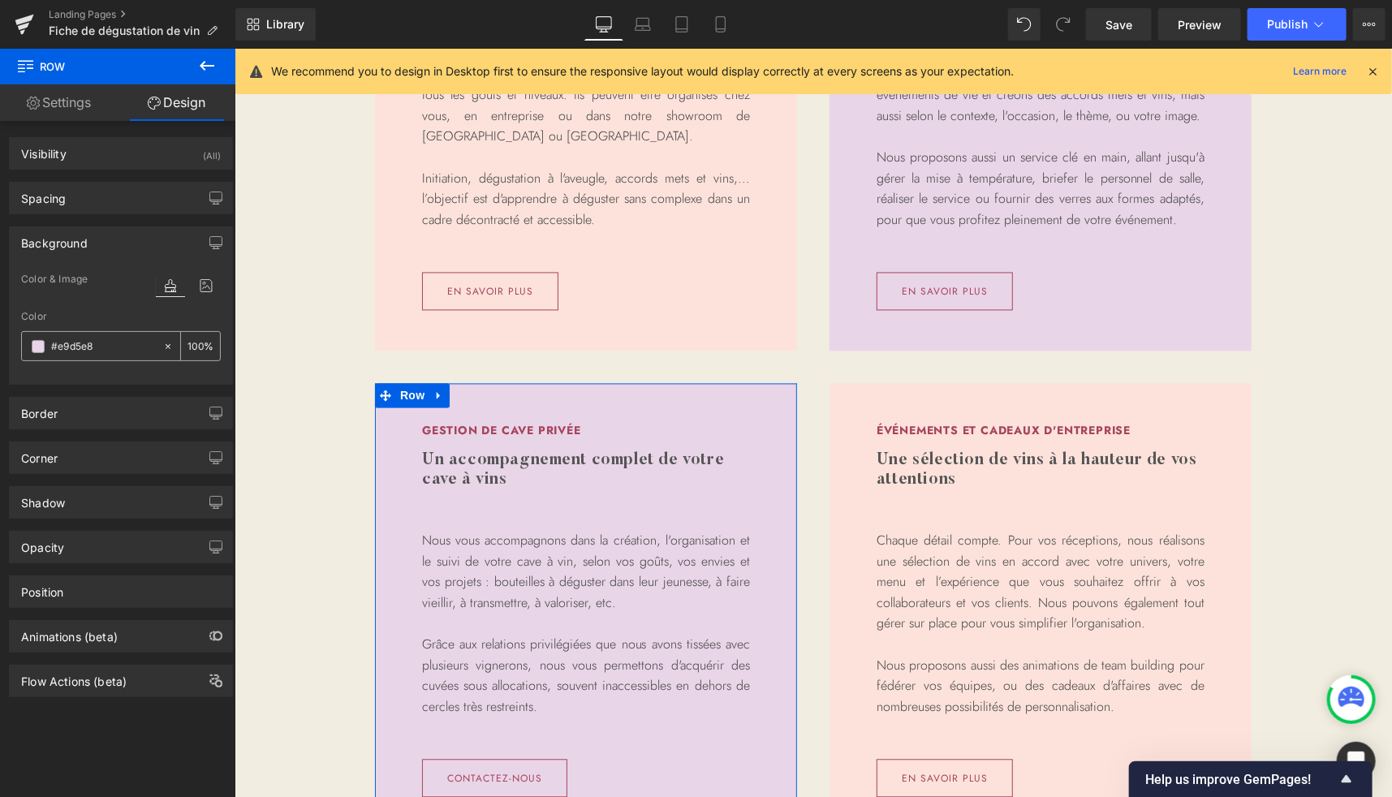
click at [42, 344] on span at bounding box center [38, 346] width 13 height 13
click at [75, 342] on input "#e9d5e8" at bounding box center [103, 347] width 104 height 18
paste input "D4E2D4"
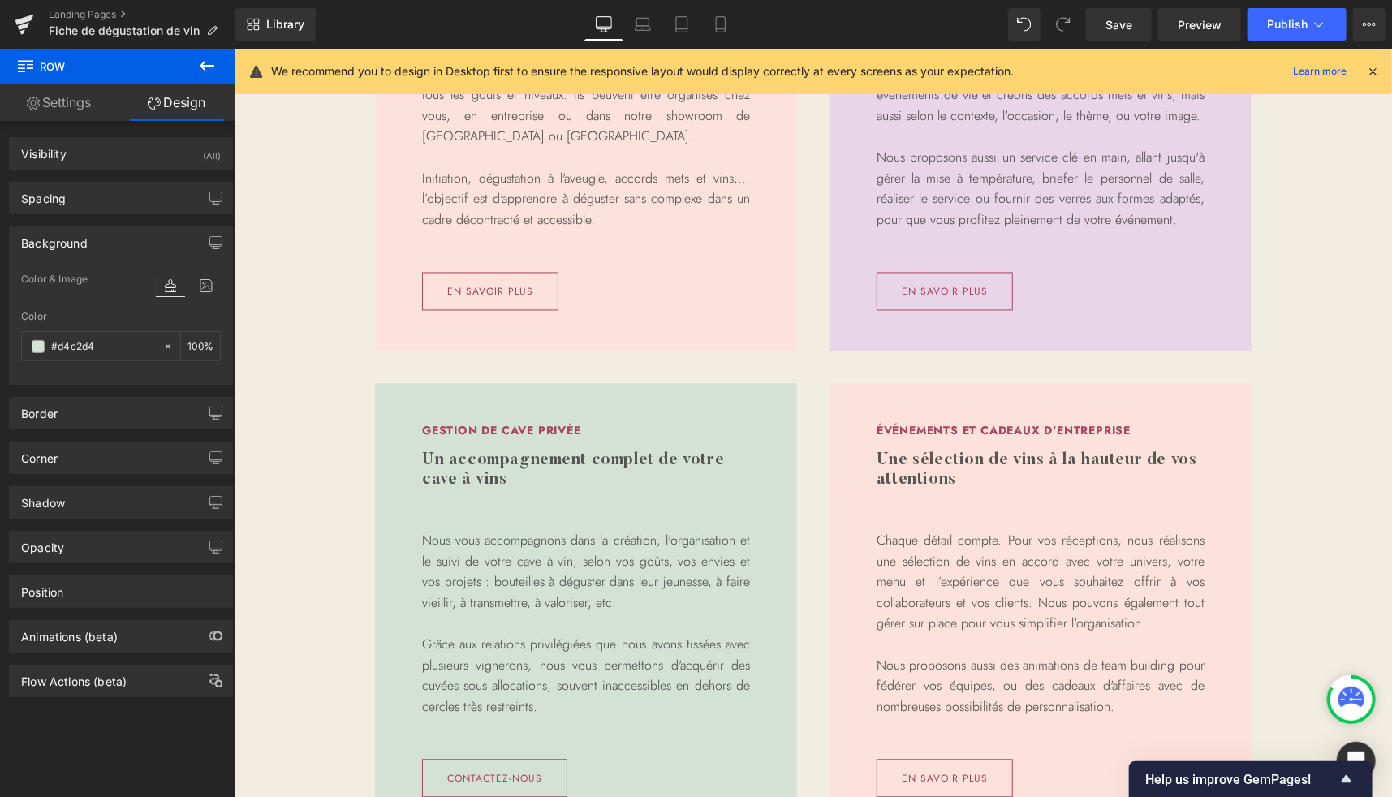
click at [895, 402] on body "Ignorer et passer au contenu [PERSON_NAME] nos dernières sélections En savoir p…" at bounding box center [812, 683] width 1157 height 4445
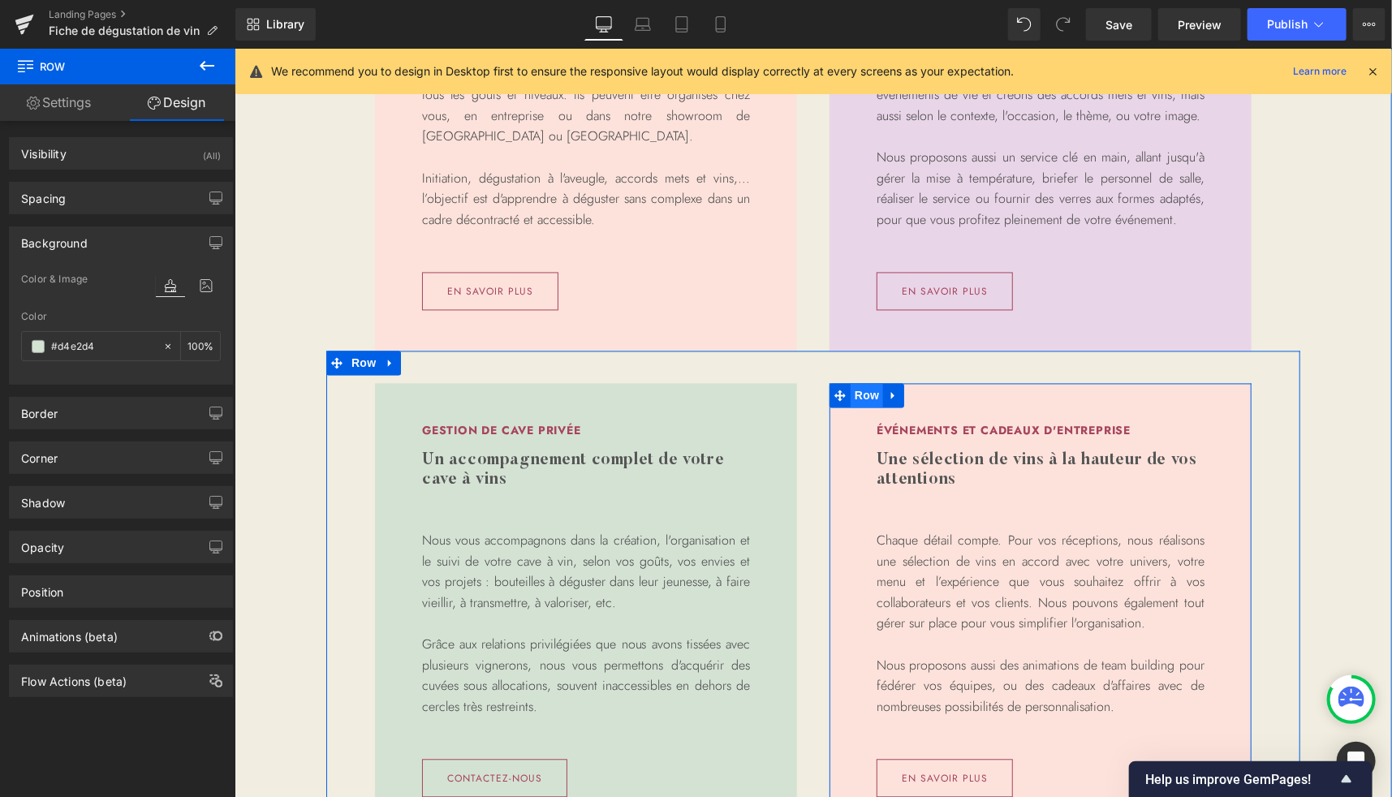
click at [862, 399] on span "Row" at bounding box center [866, 395] width 32 height 24
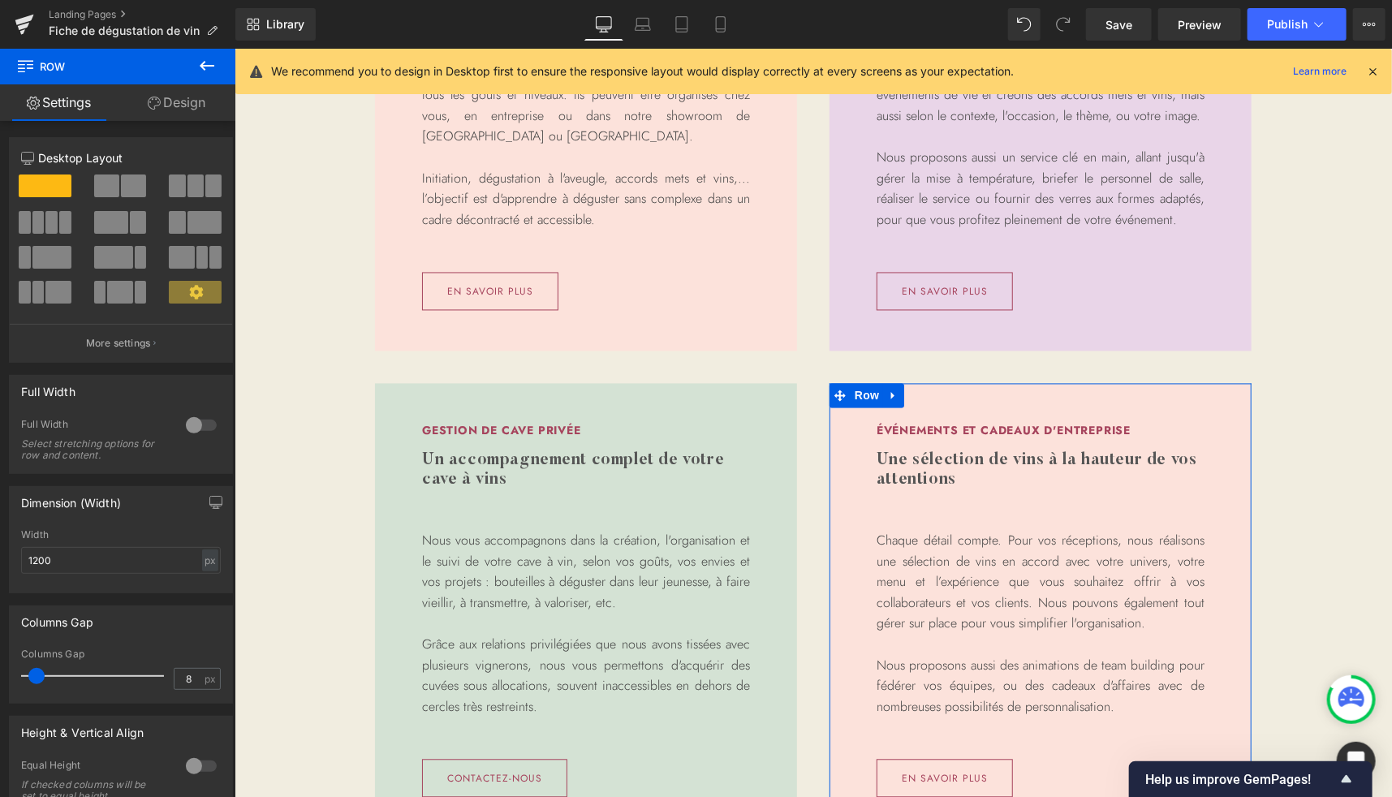
click at [192, 112] on link "Design" at bounding box center [177, 102] width 118 height 37
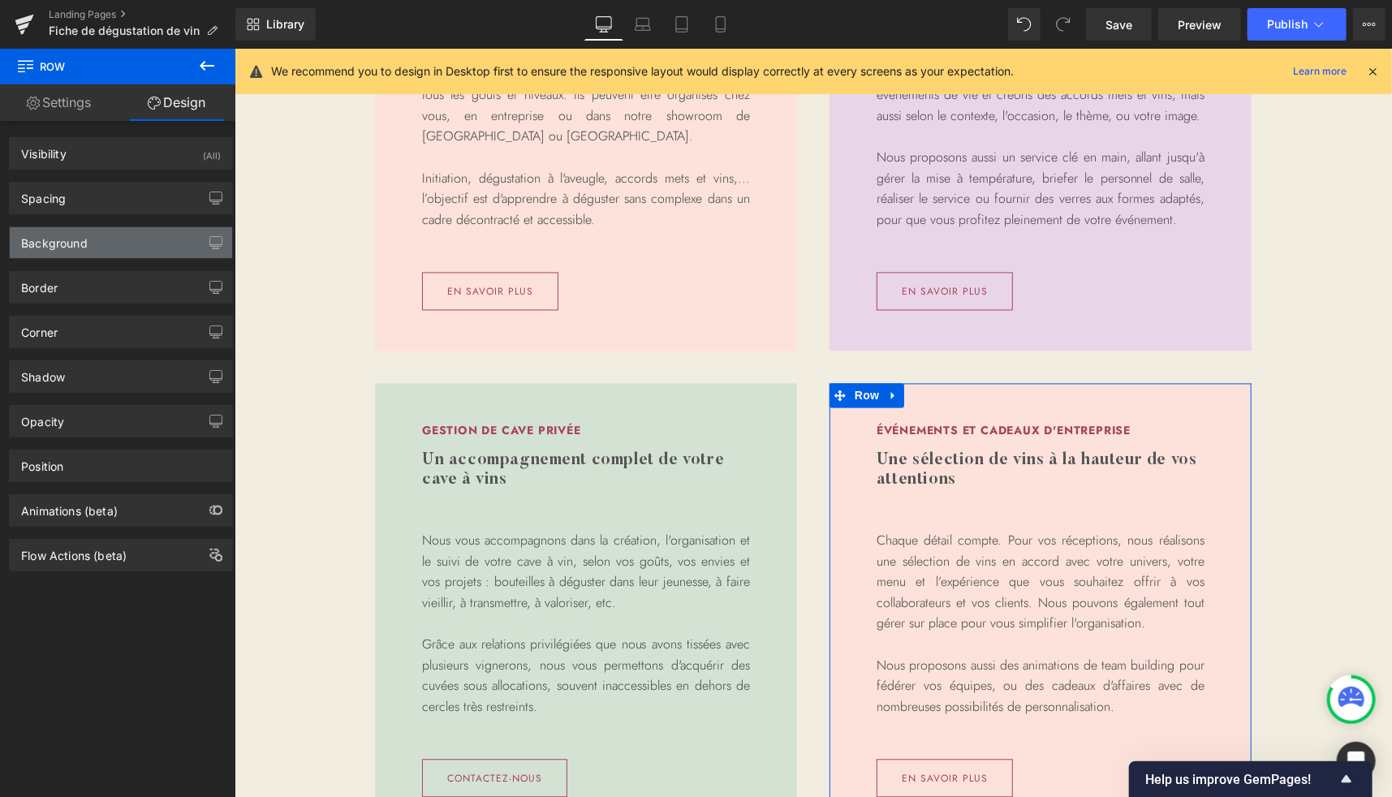
click at [62, 246] on div "Background" at bounding box center [54, 238] width 67 height 23
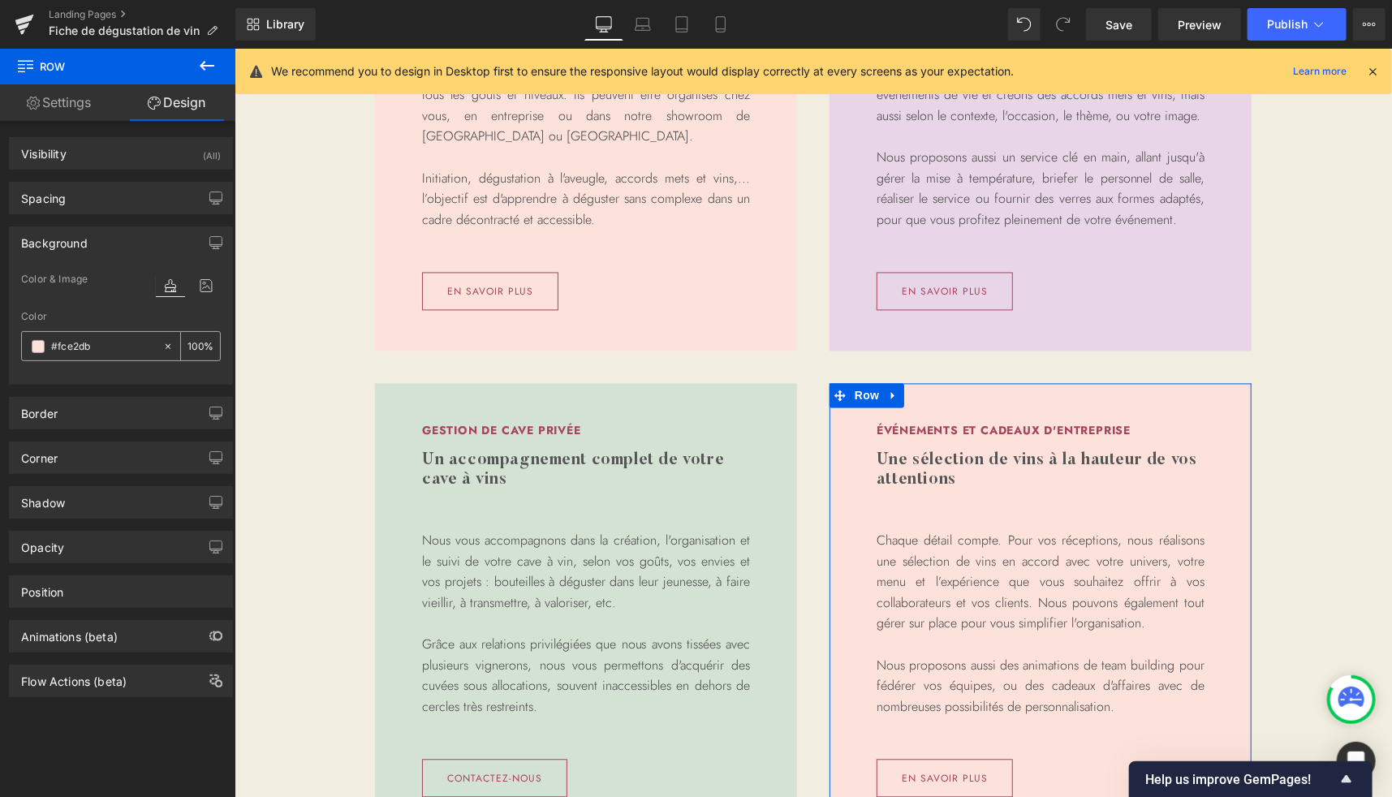
click at [37, 347] on span at bounding box center [38, 346] width 13 height 13
paste input "DBE7F0"
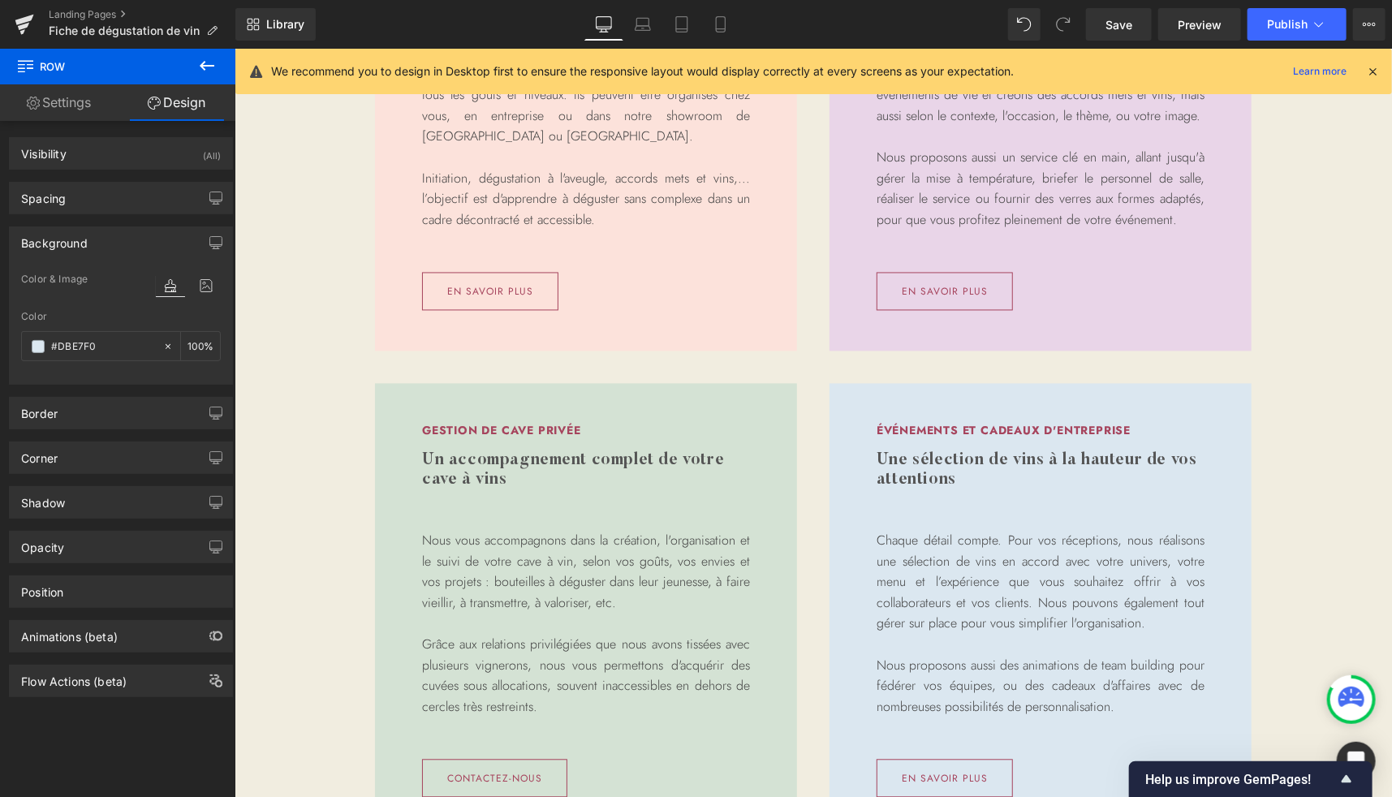
click at [296, 360] on body "Ignorer et passer au contenu [PERSON_NAME] nos dernières sélections En savoir p…" at bounding box center [812, 683] width 1157 height 4445
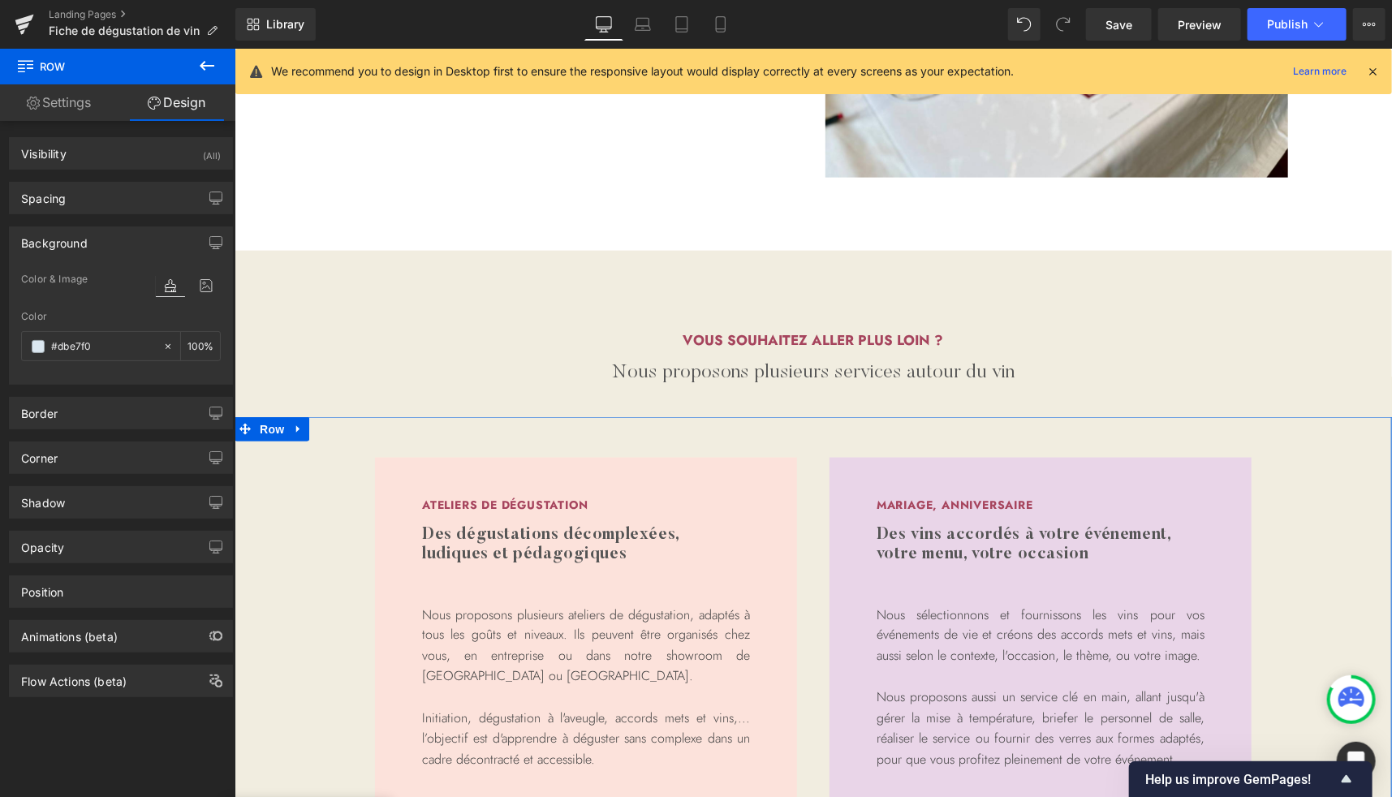
scroll to position [1045, 0]
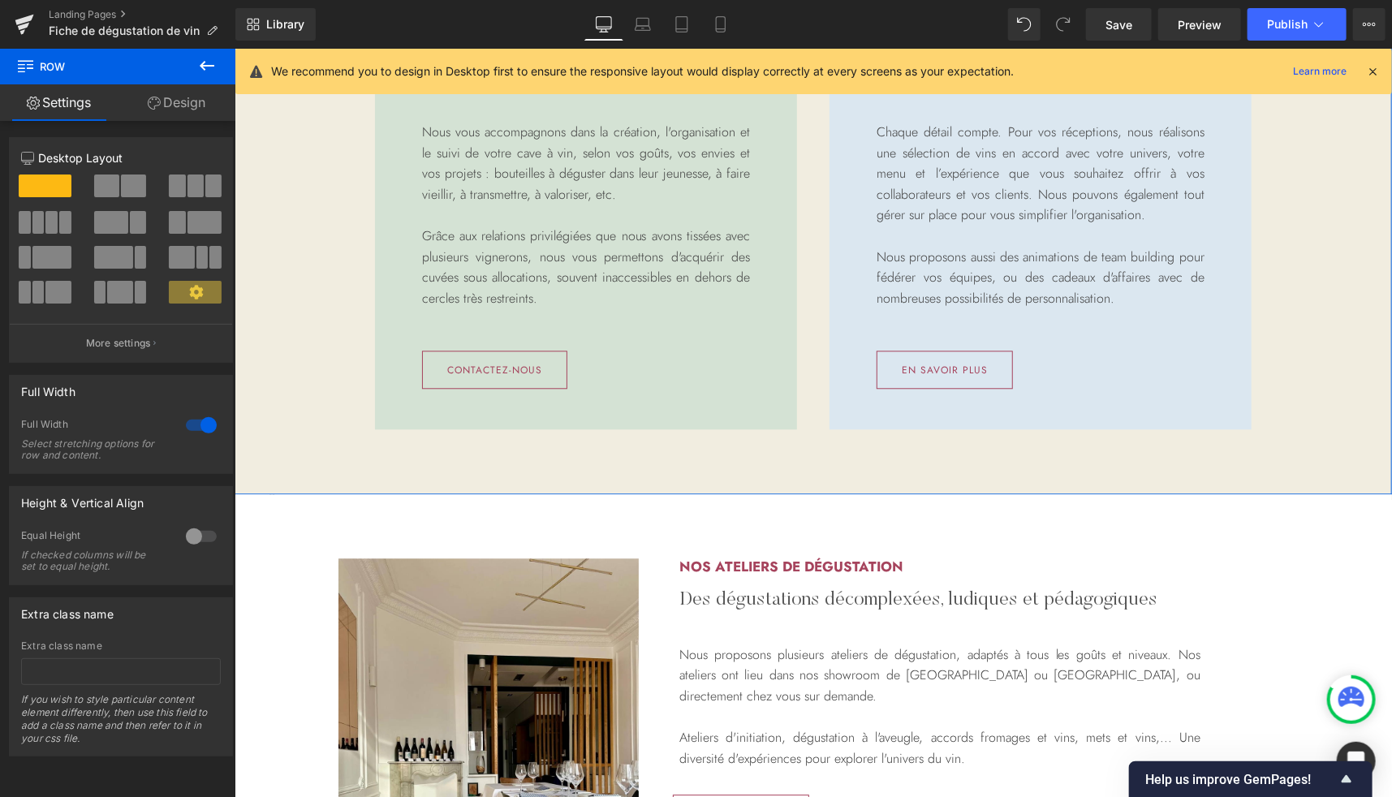
scroll to position [1994, 0]
click at [201, 92] on link "Design" at bounding box center [177, 102] width 118 height 37
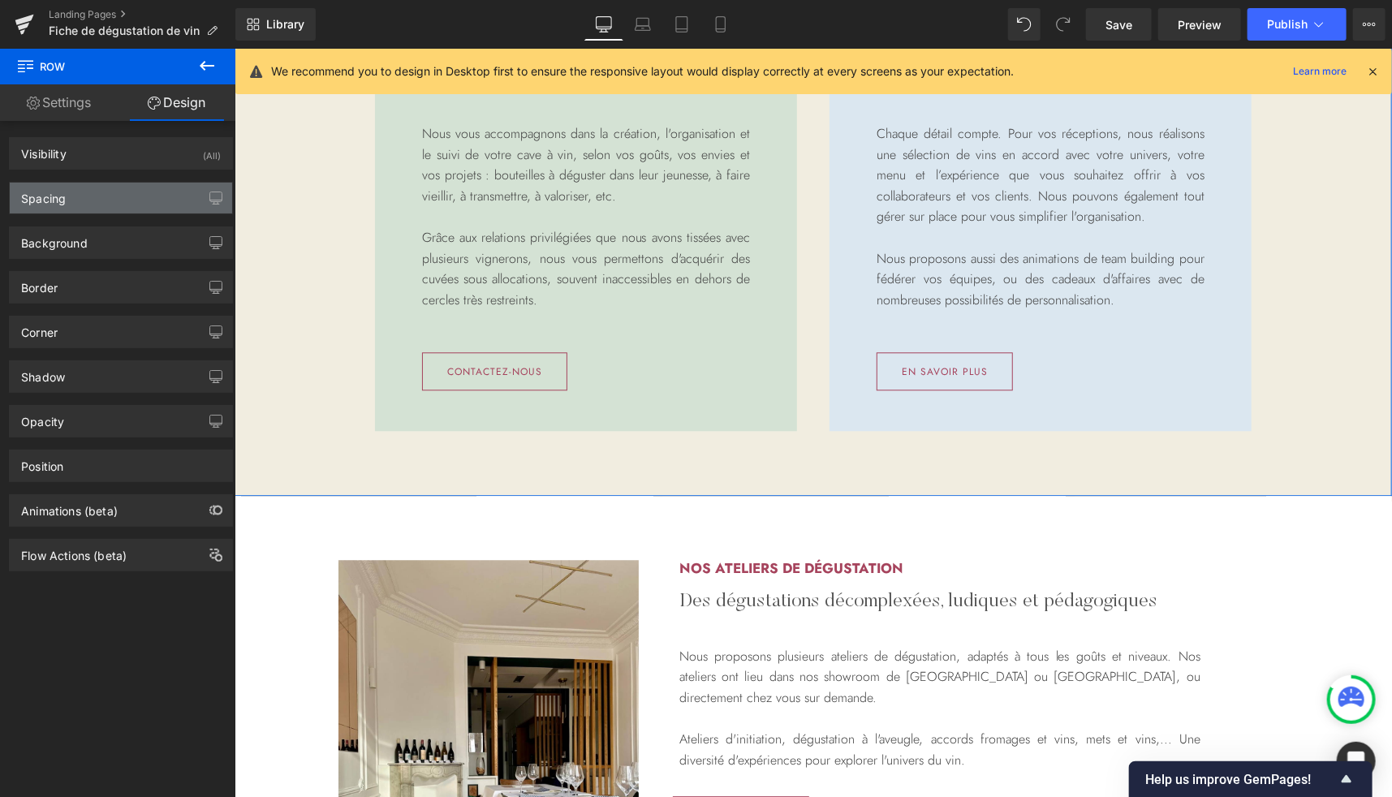
click at [94, 199] on div "Spacing" at bounding box center [121, 198] width 222 height 31
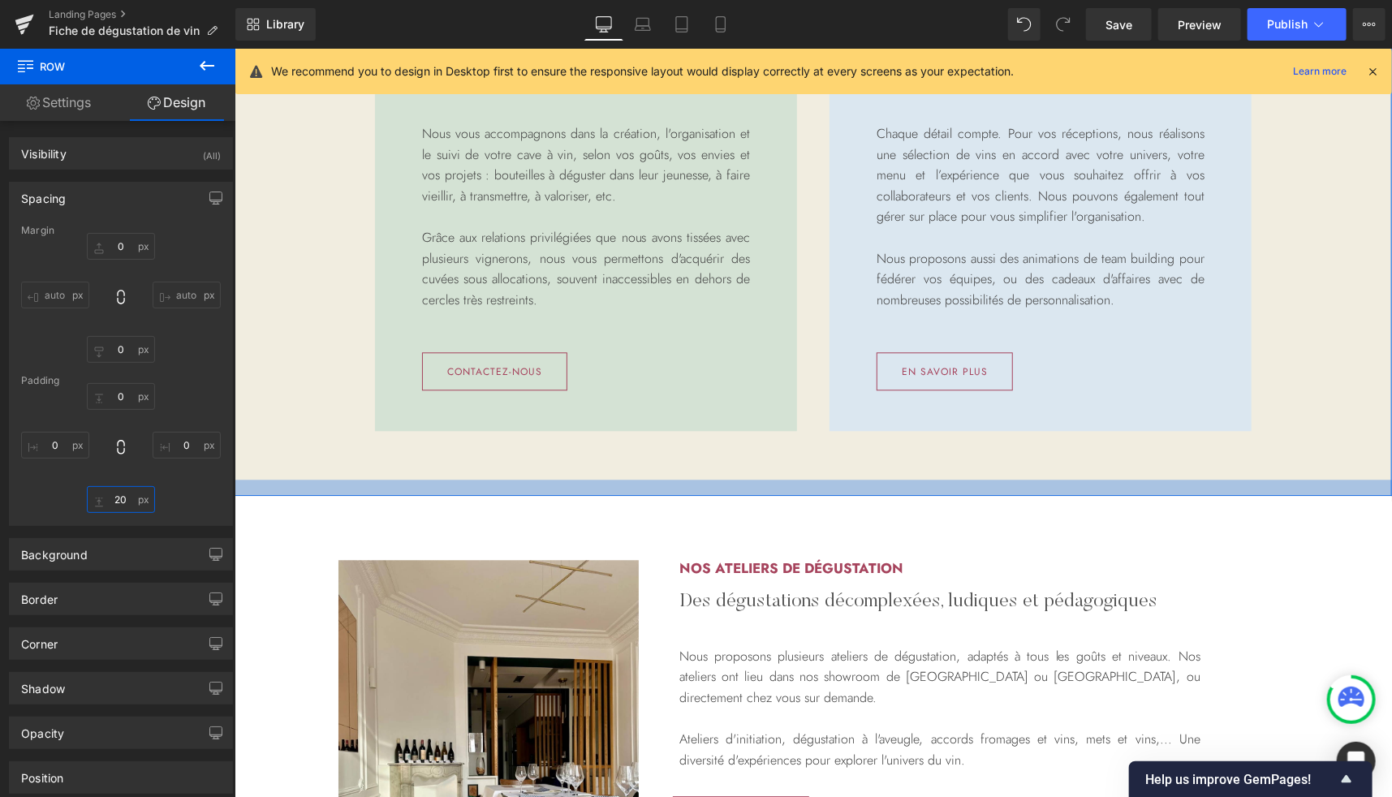
click at [122, 488] on input "20" at bounding box center [121, 499] width 68 height 27
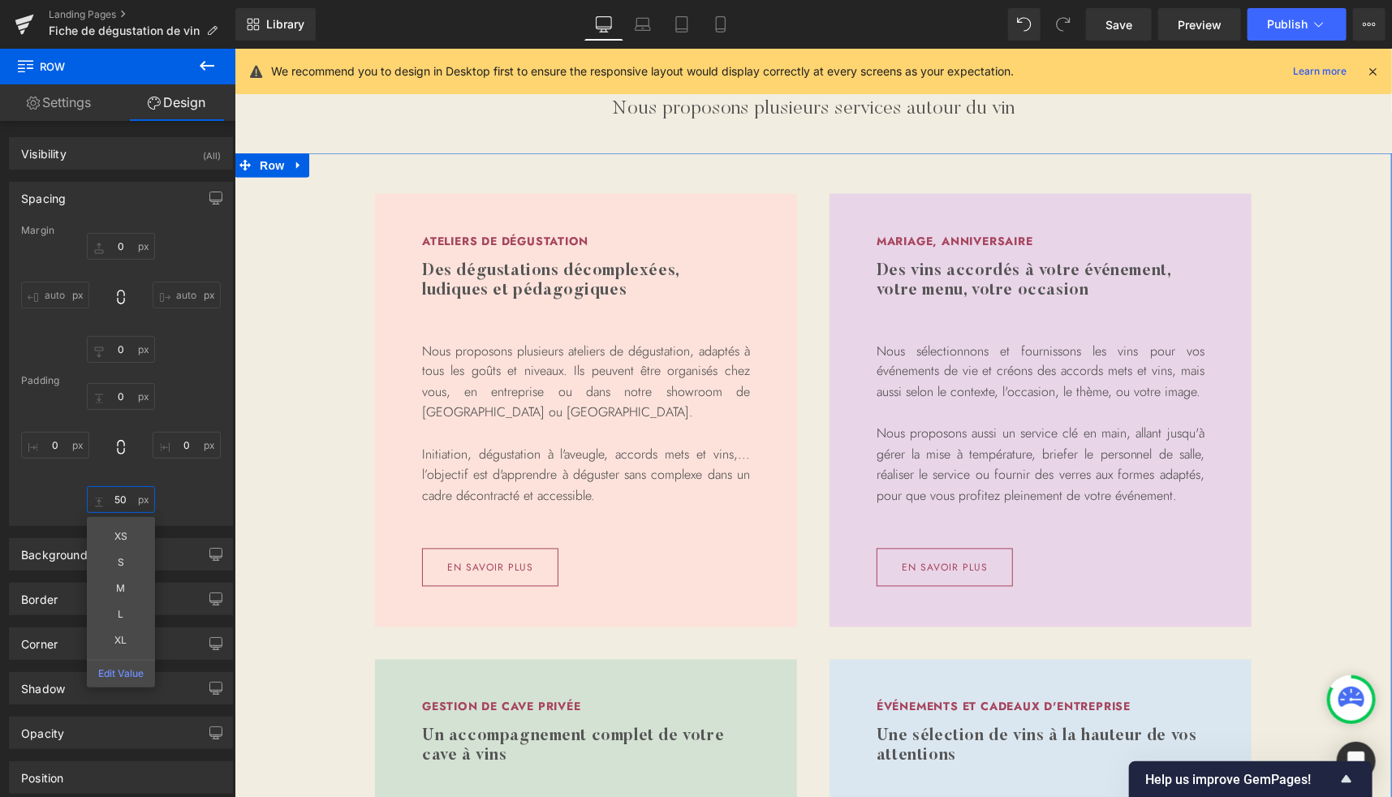
scroll to position [1310, 0]
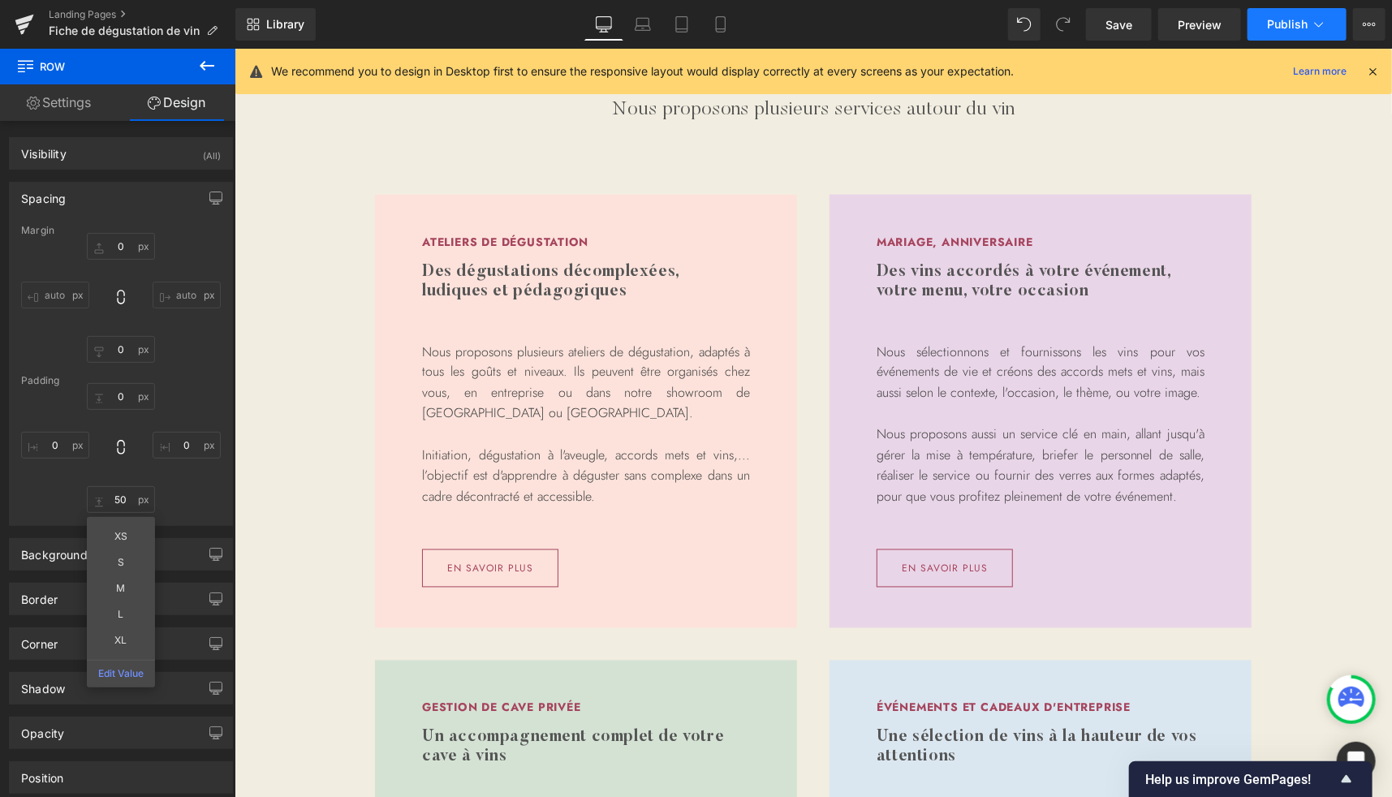
click at [1280, 19] on span "Publish" at bounding box center [1287, 24] width 41 height 13
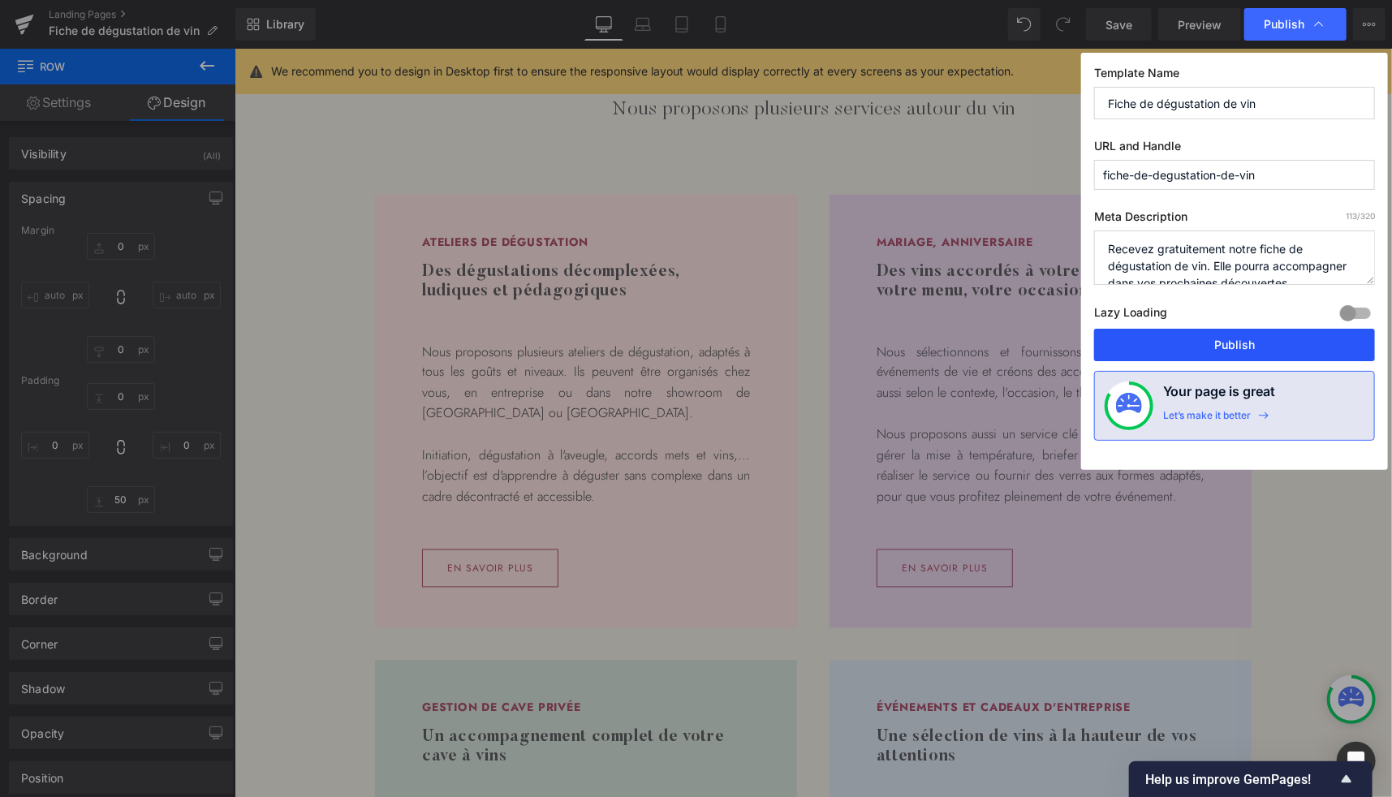
click at [1161, 329] on button "Publish" at bounding box center [1234, 345] width 281 height 32
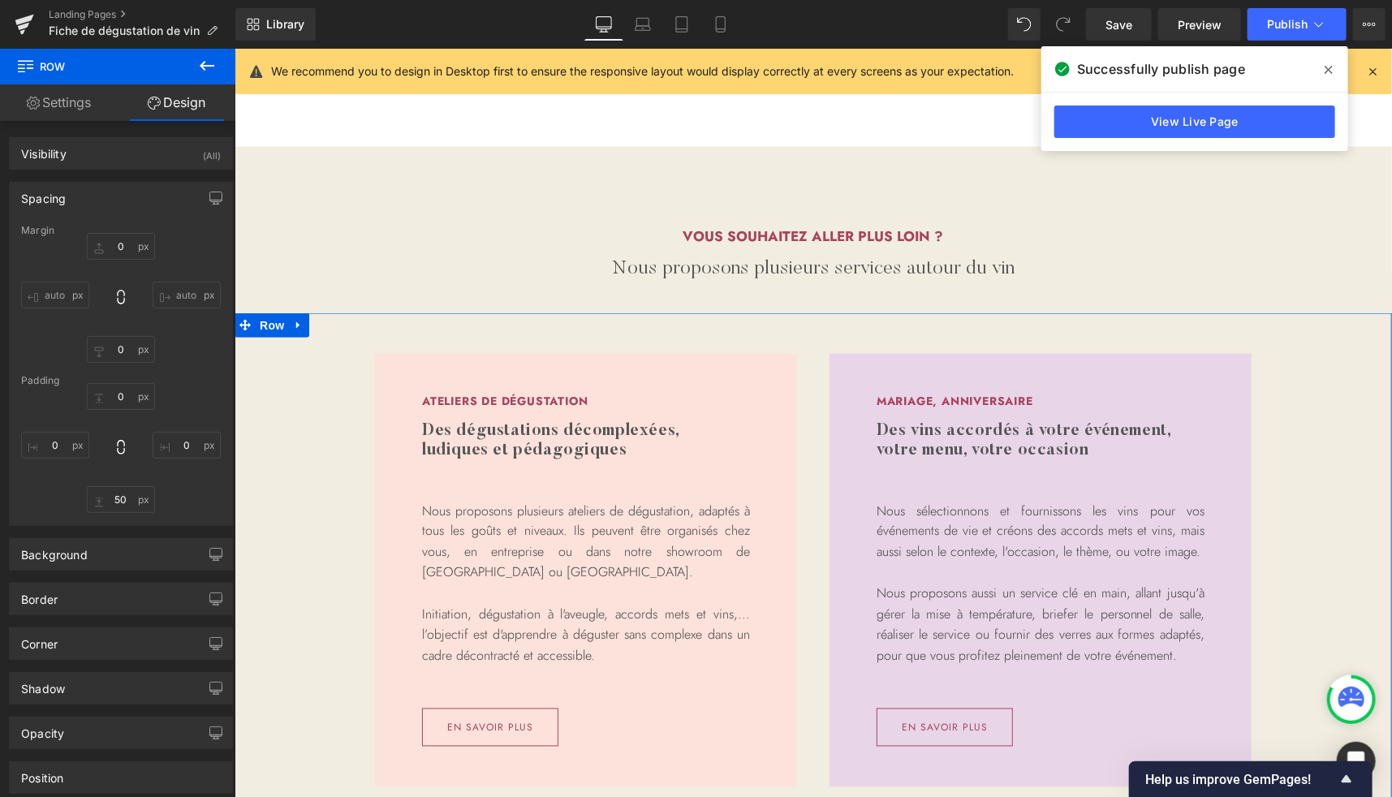
scroll to position [1131, 0]
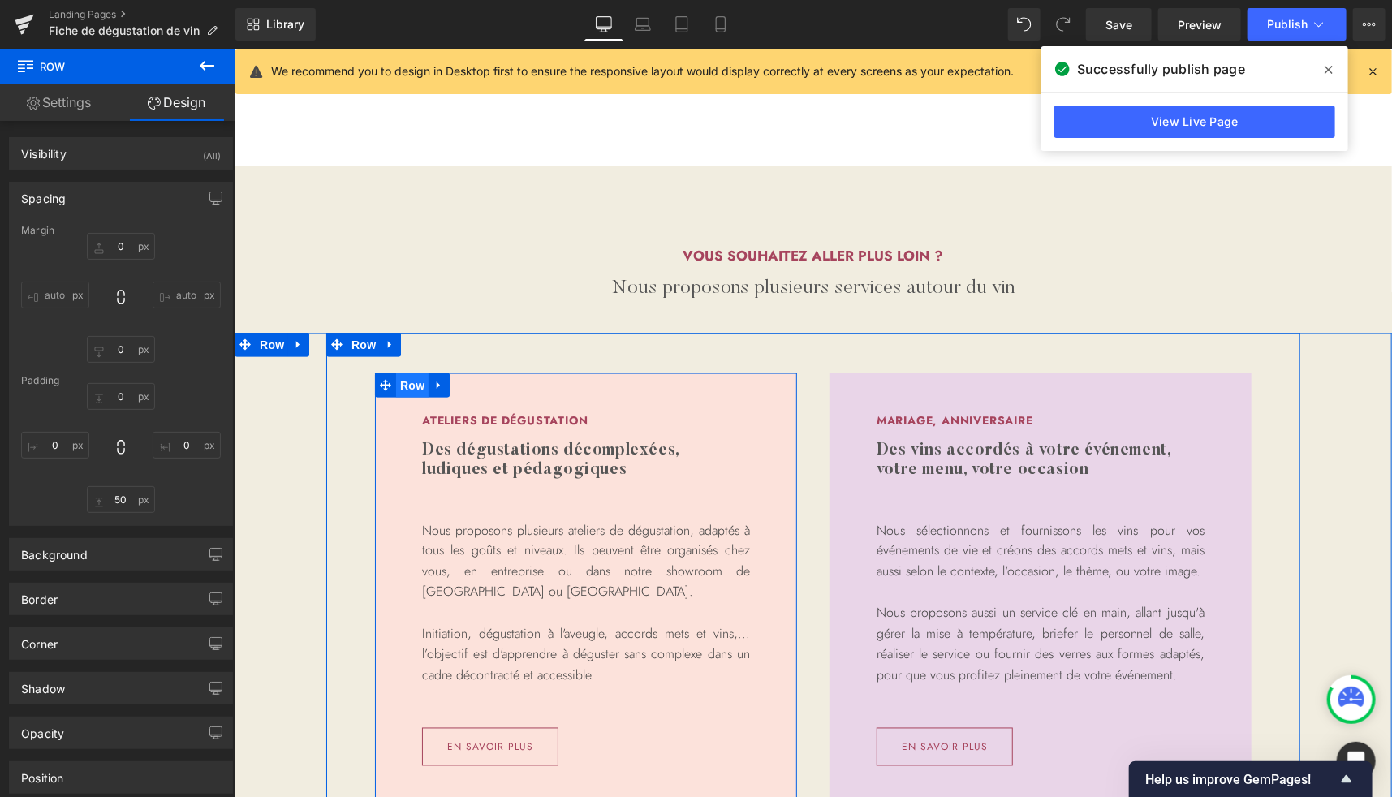
click at [403, 390] on span "Row" at bounding box center [411, 385] width 32 height 24
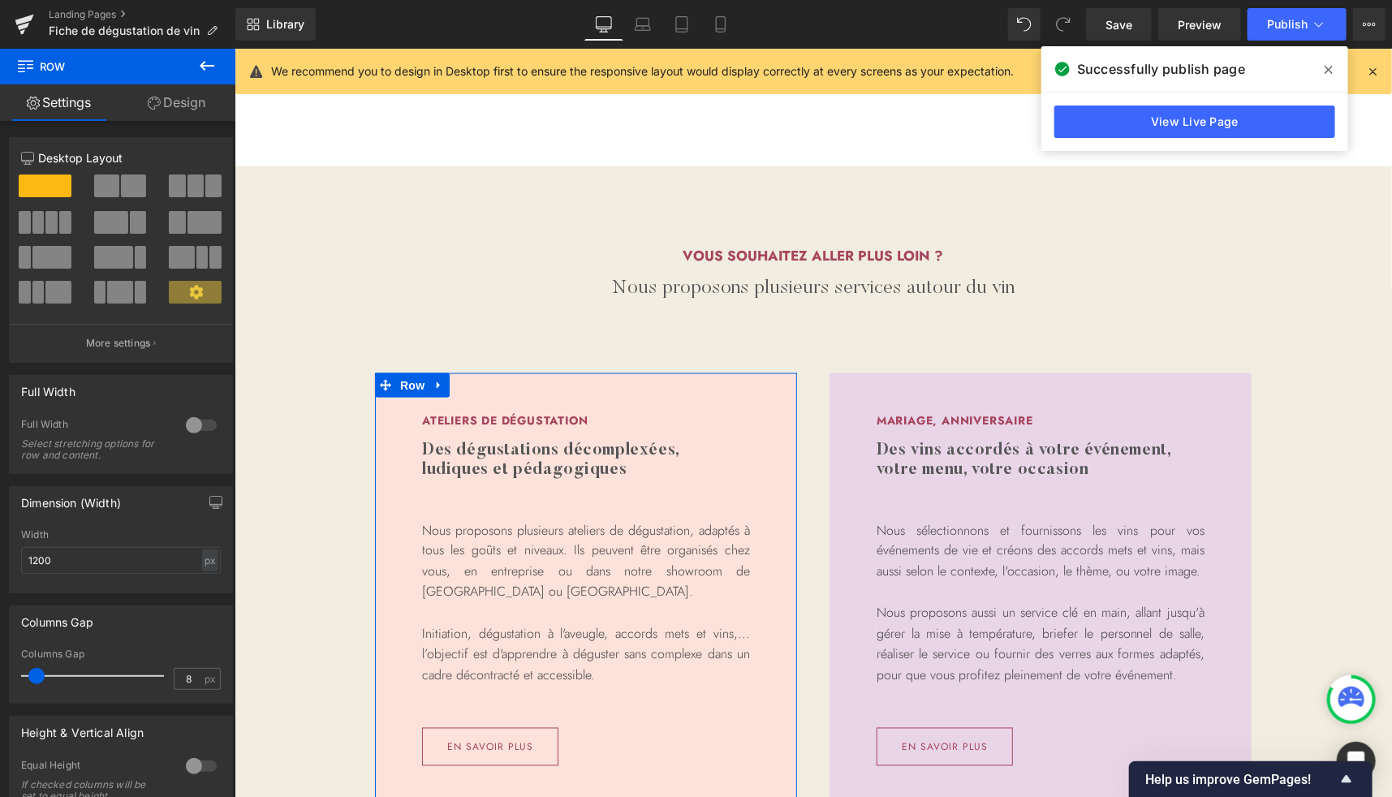
click at [199, 107] on link "Design" at bounding box center [177, 102] width 118 height 37
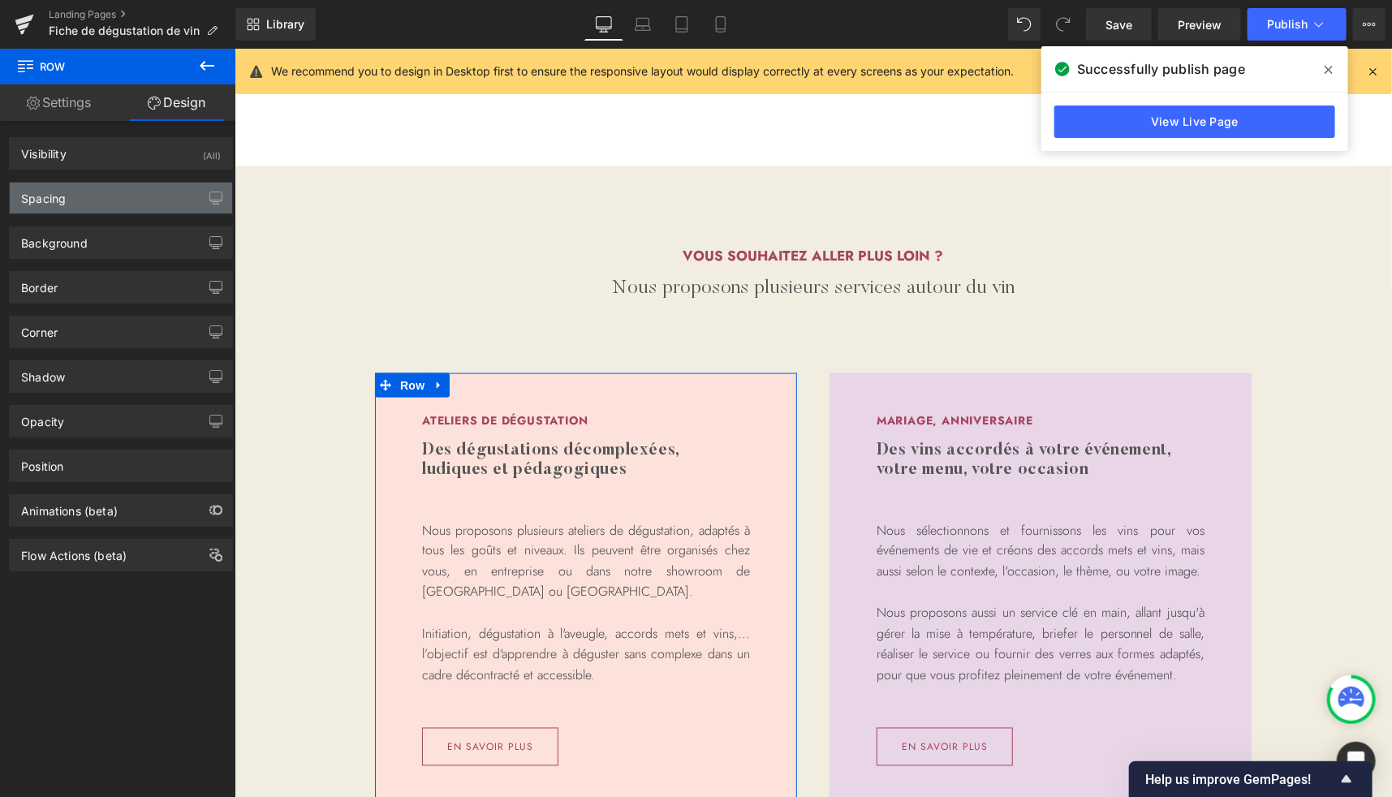
click at [82, 196] on div "Spacing" at bounding box center [121, 198] width 222 height 31
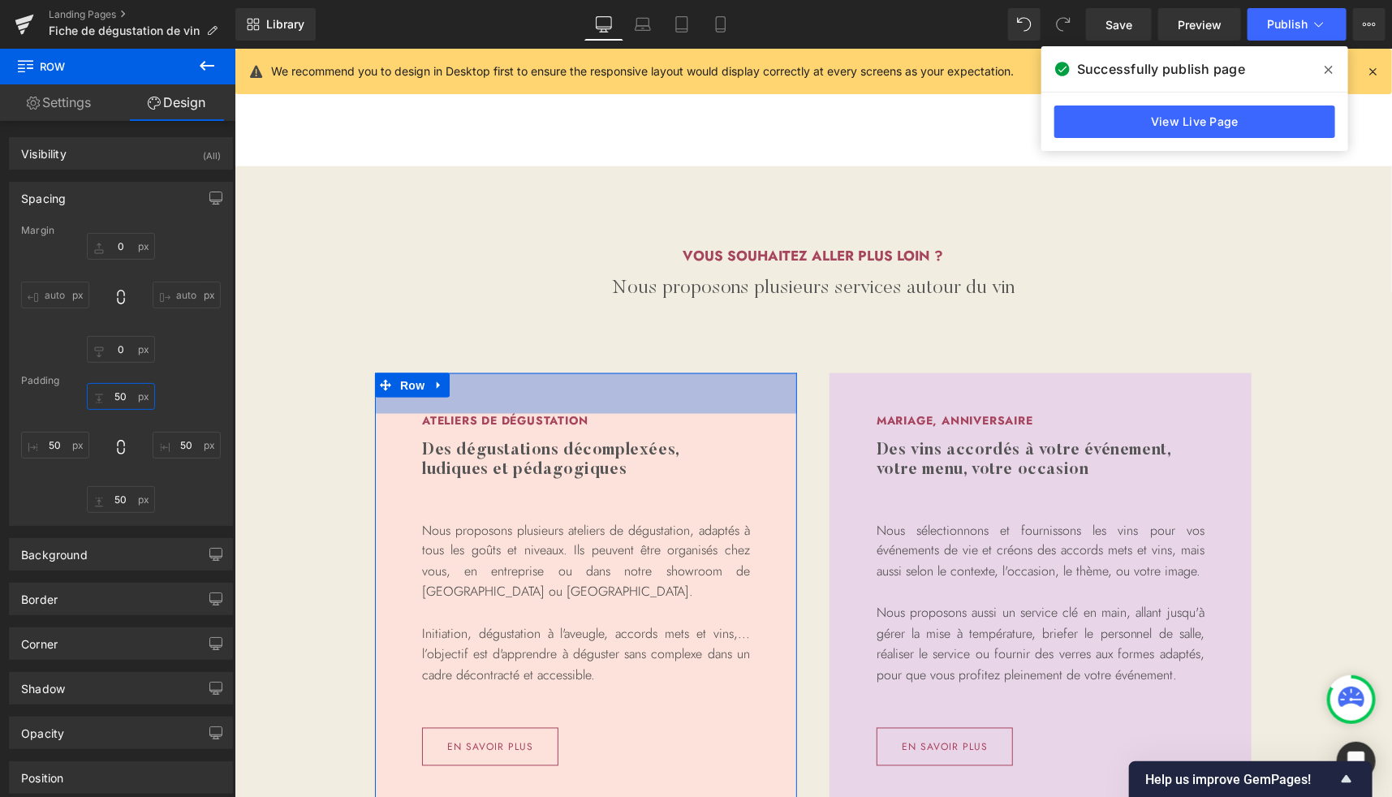
click at [130, 397] on input "50" at bounding box center [121, 396] width 68 height 27
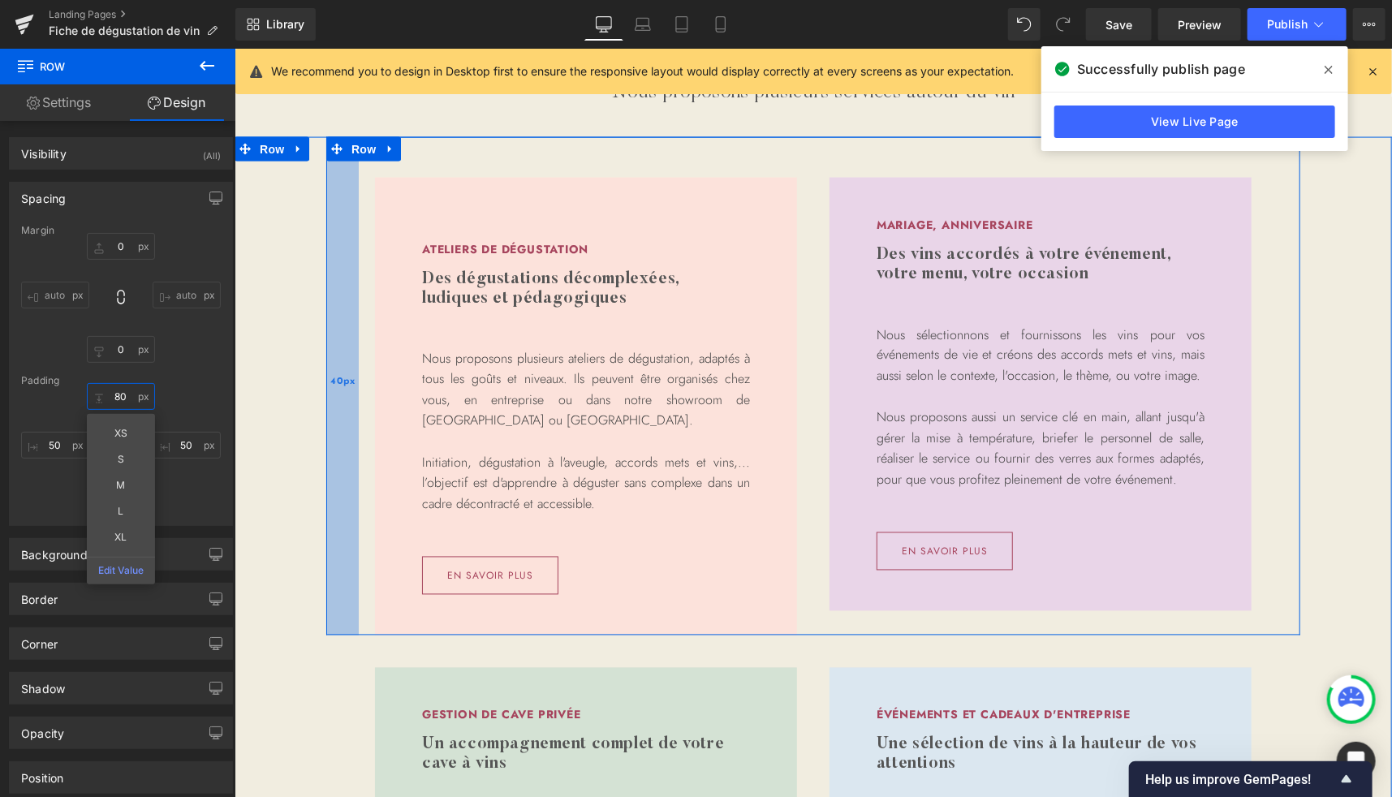
scroll to position [1328, 0]
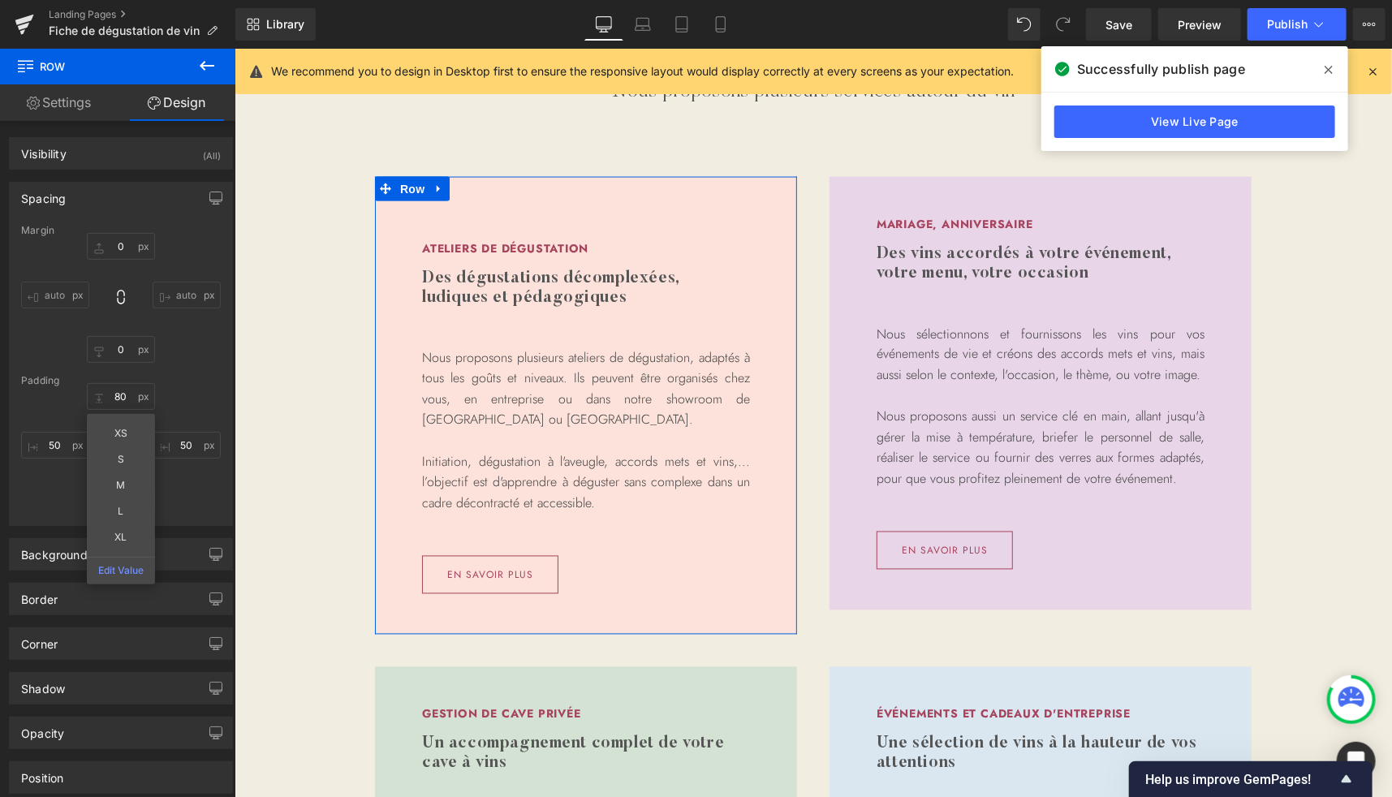
click at [203, 499] on div "80 80 XS S M L XL Edit Value 50px 50 50px 50 50px 50" at bounding box center [121, 448] width 200 height 130
click at [121, 501] on input "50" at bounding box center [121, 499] width 68 height 27
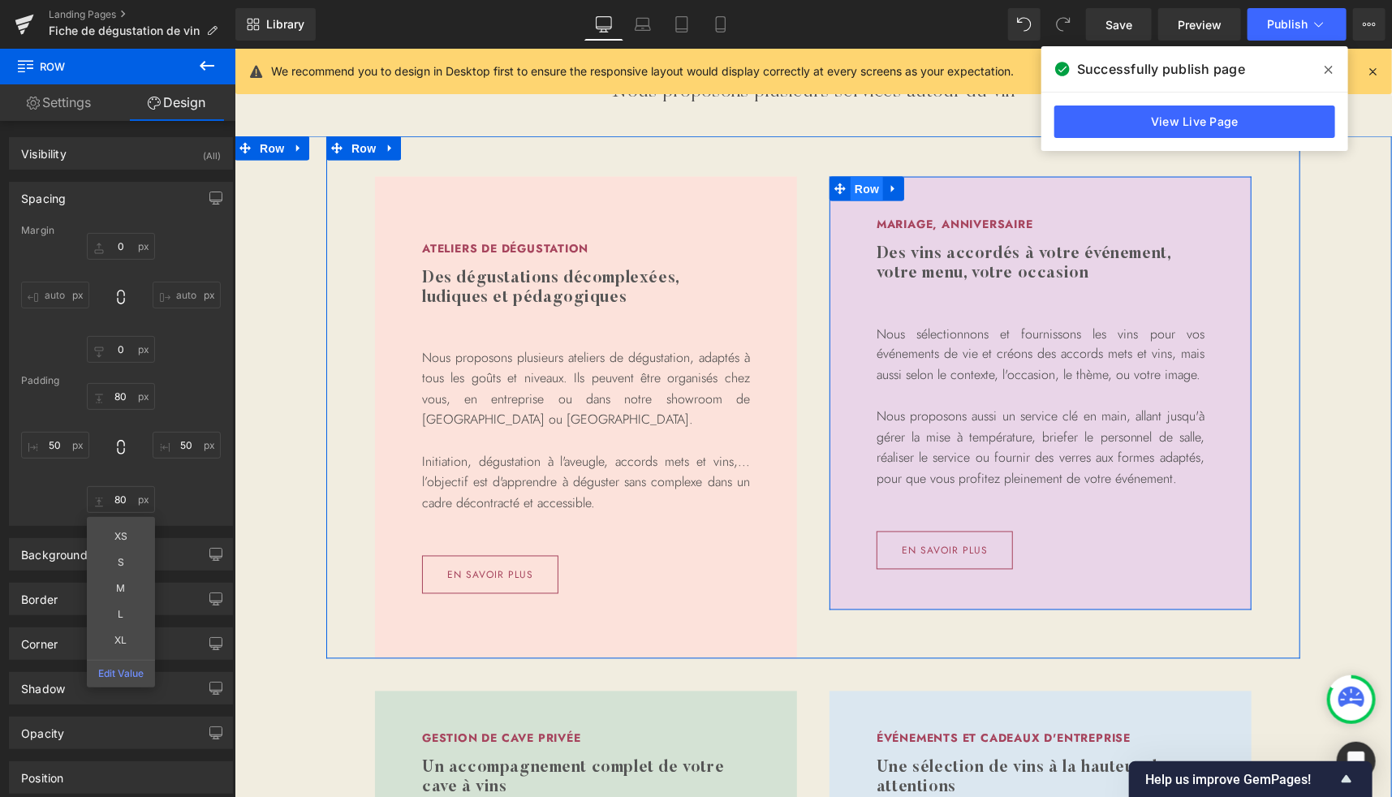
click at [862, 186] on span "Row" at bounding box center [866, 188] width 32 height 24
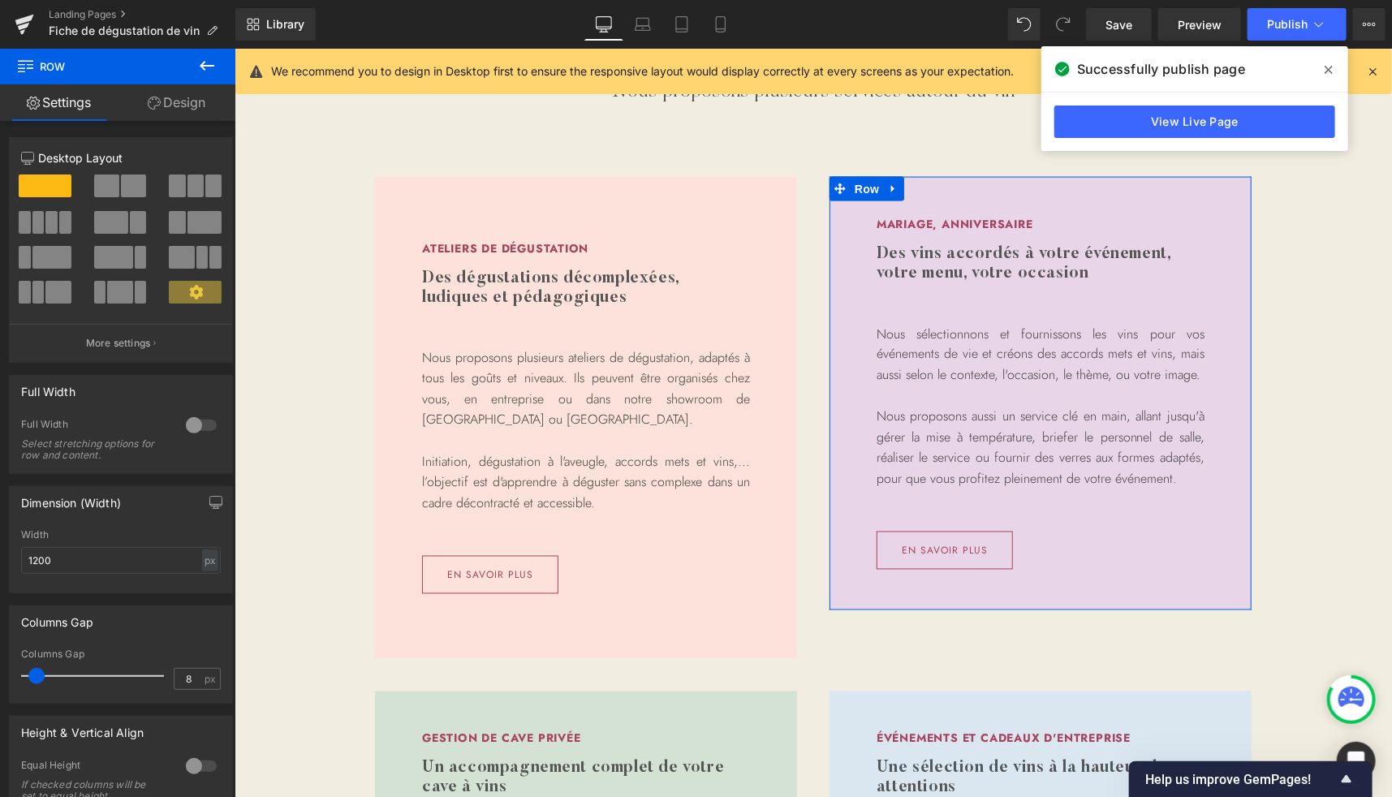
click at [189, 108] on link "Design" at bounding box center [177, 102] width 118 height 37
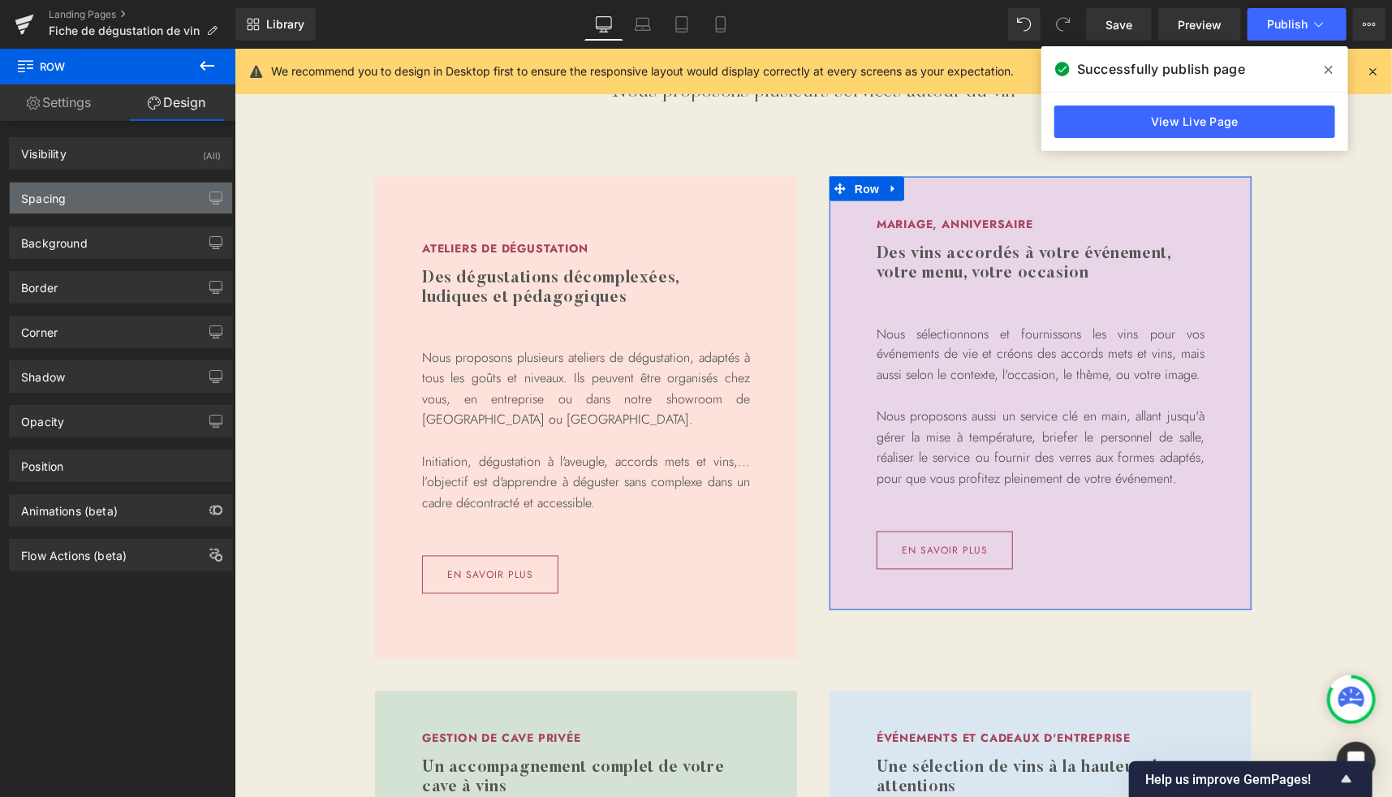
click at [61, 205] on div "Spacing" at bounding box center [43, 194] width 45 height 23
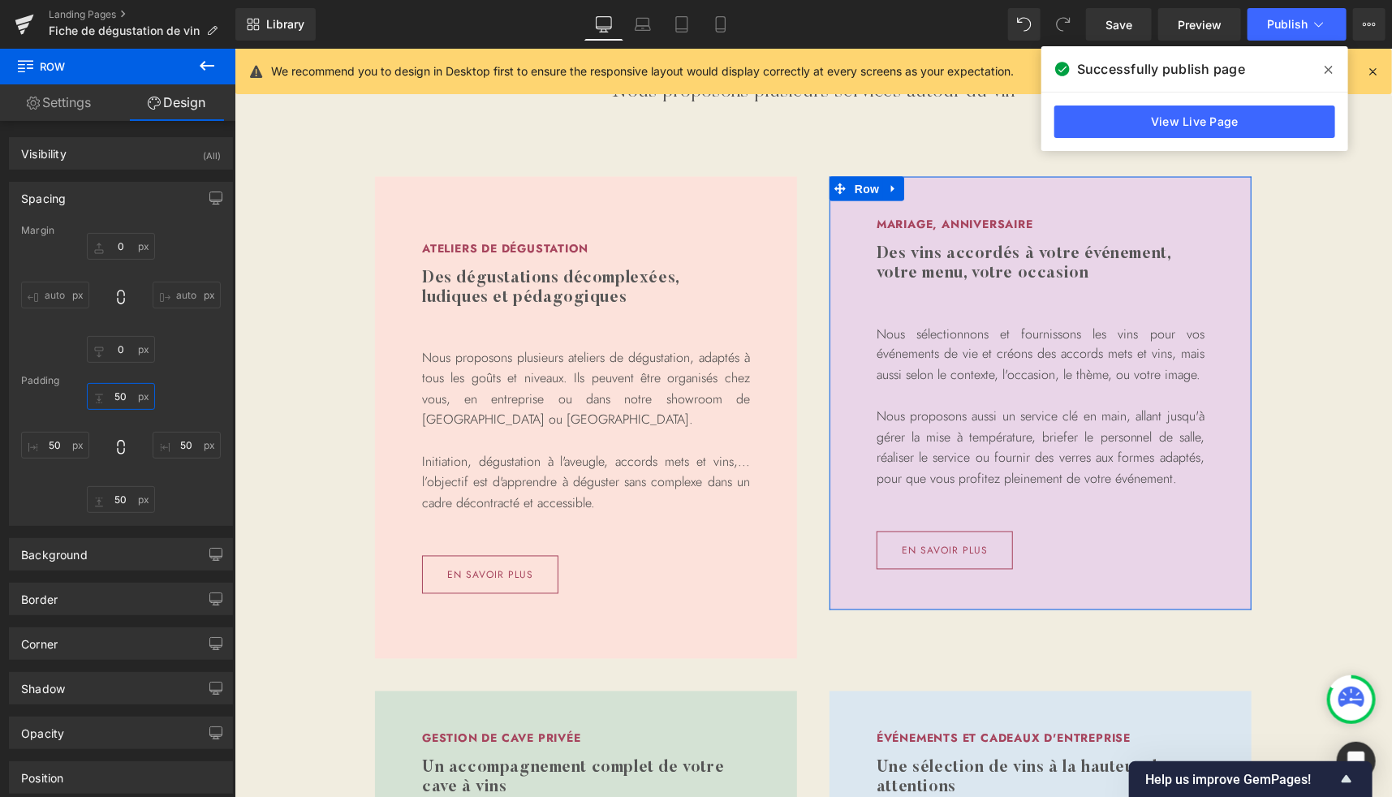
click at [121, 395] on input "50" at bounding box center [121, 396] width 68 height 27
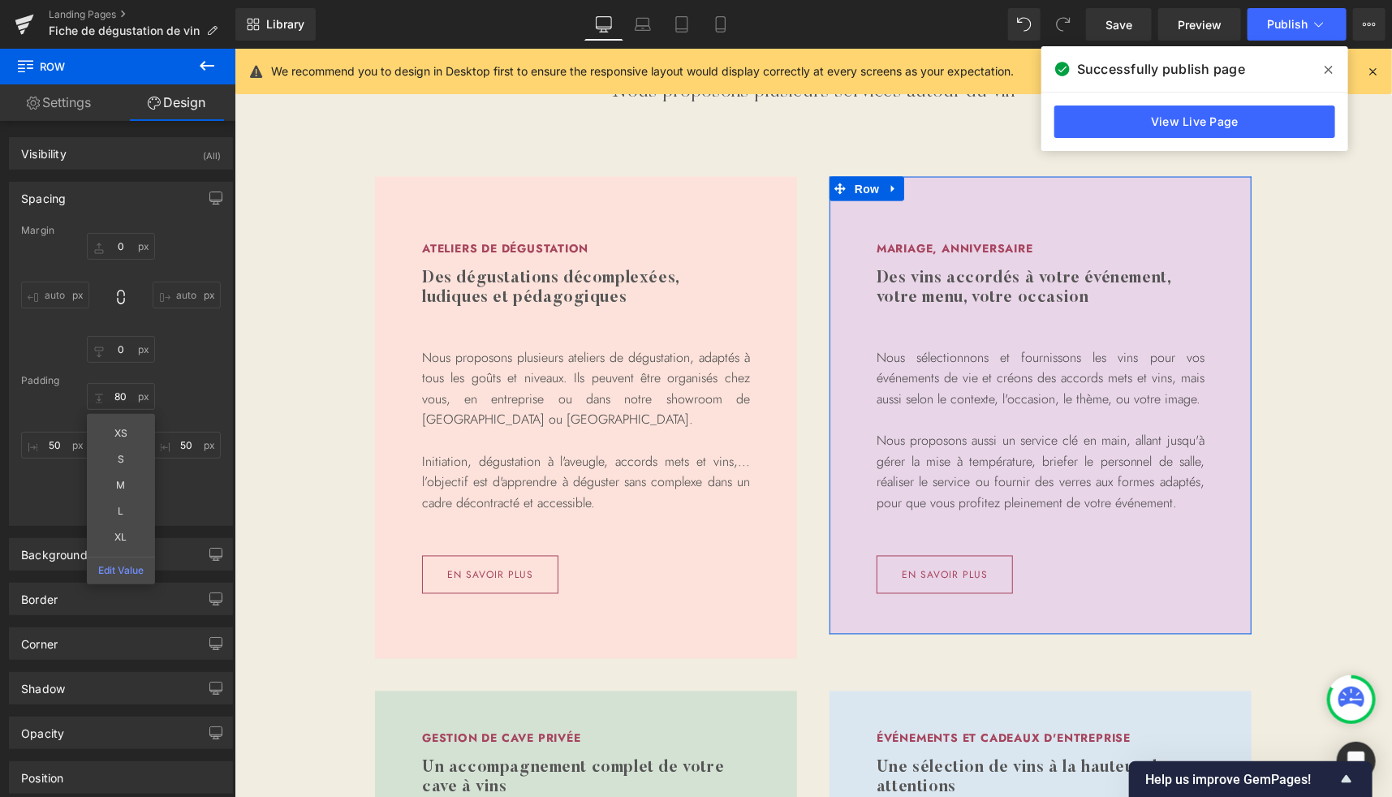
click at [177, 506] on div "80 80 XS S M L XL Edit Value 50px 50 50px 50 50px 50" at bounding box center [121, 448] width 200 height 130
click at [120, 509] on input "50" at bounding box center [121, 499] width 68 height 27
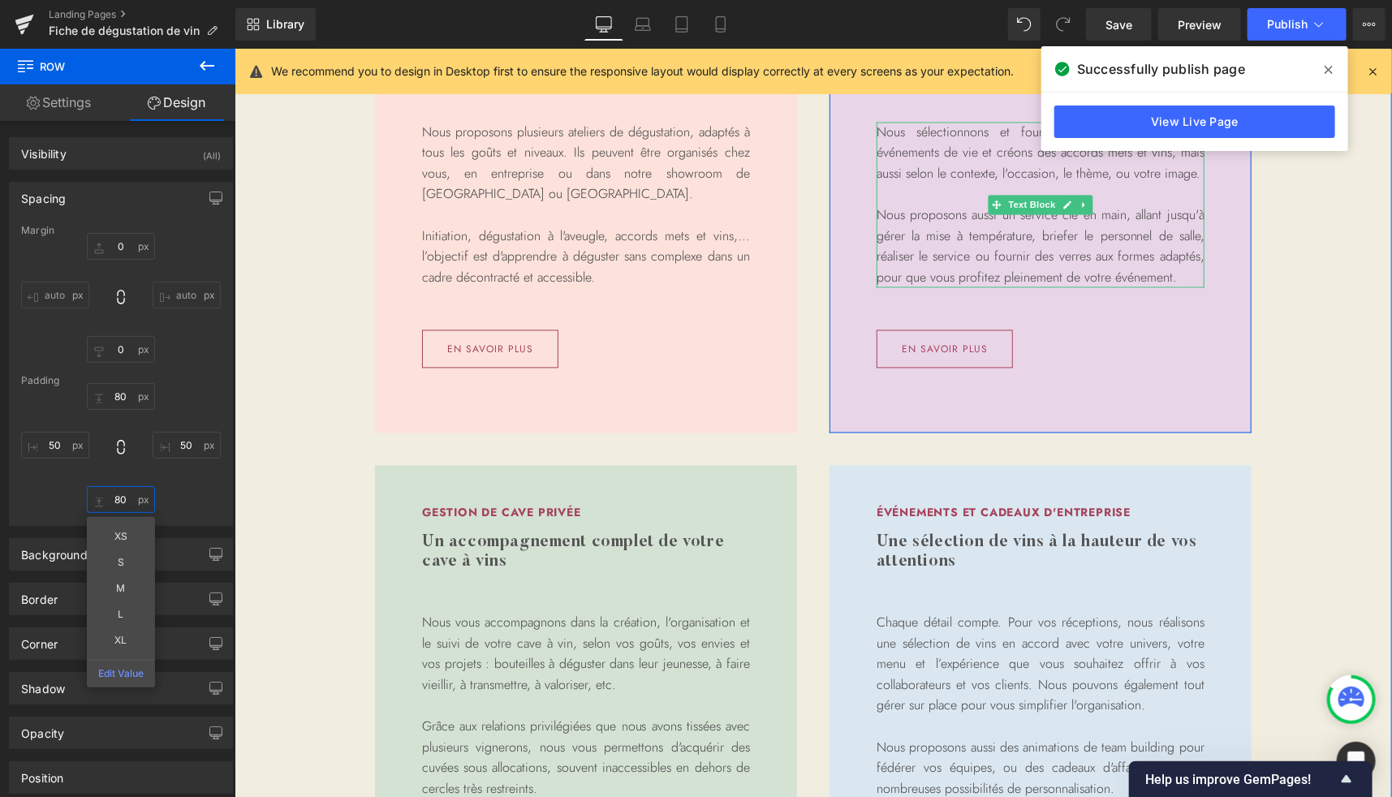
scroll to position [1562, 0]
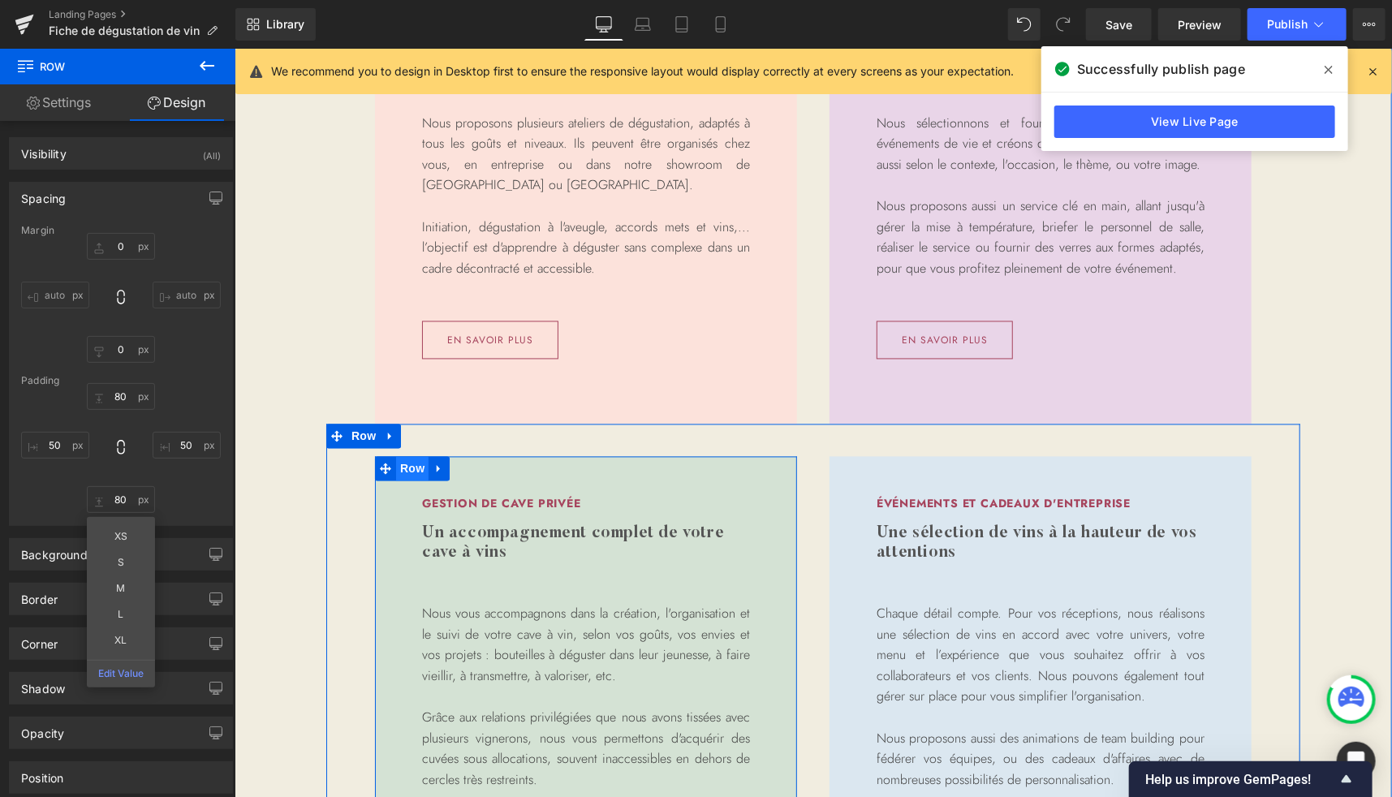
click at [400, 468] on span "Row" at bounding box center [411, 468] width 32 height 24
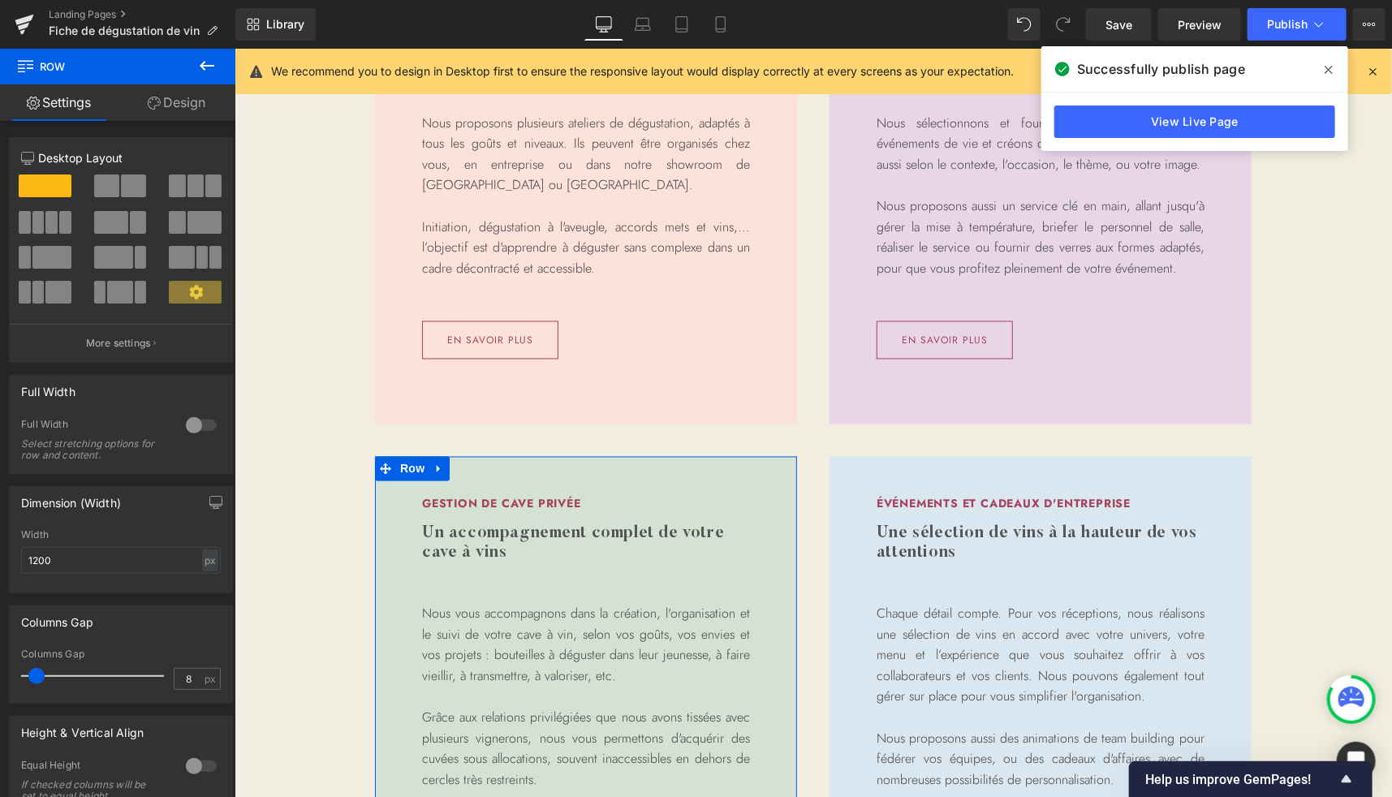
click at [183, 108] on link "Design" at bounding box center [177, 102] width 118 height 37
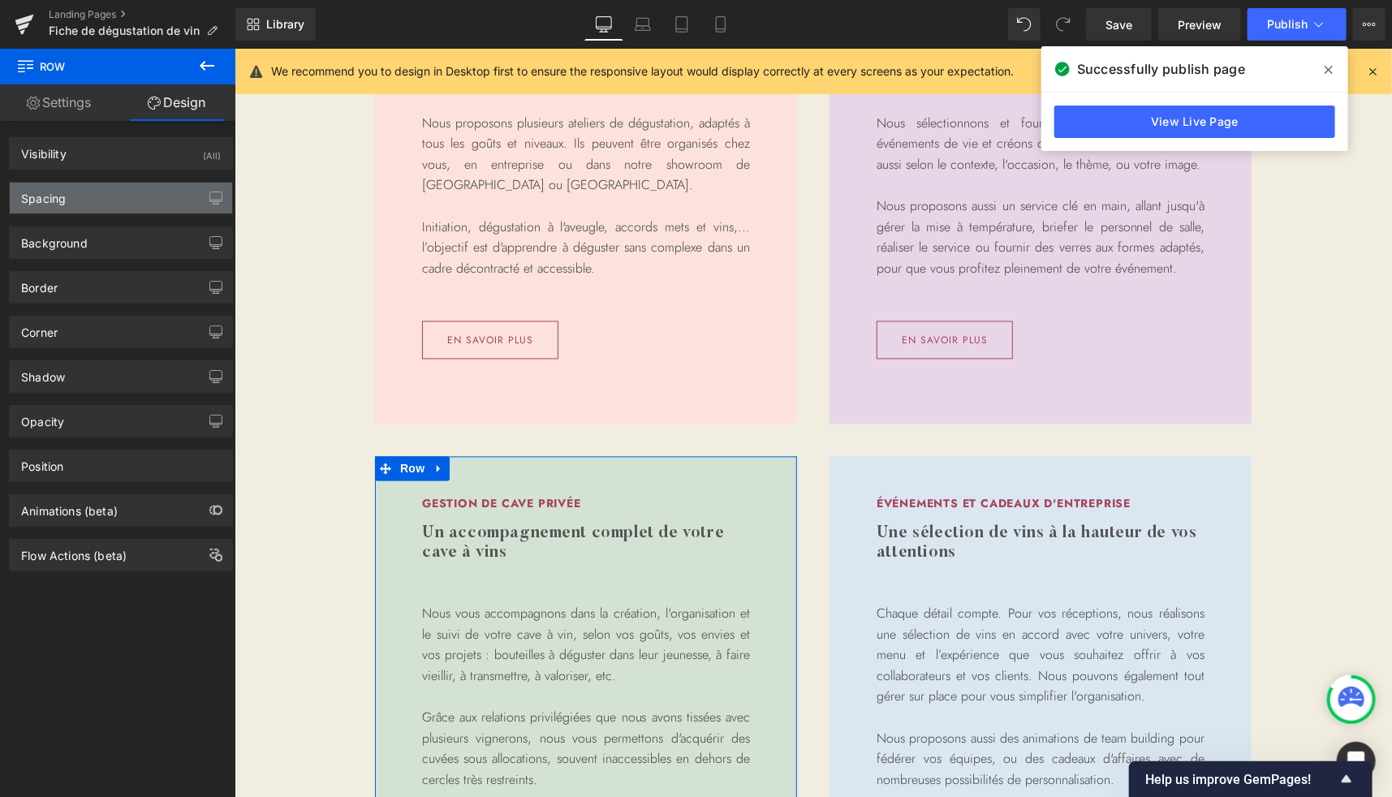
click at [72, 207] on div "Spacing" at bounding box center [121, 198] width 222 height 31
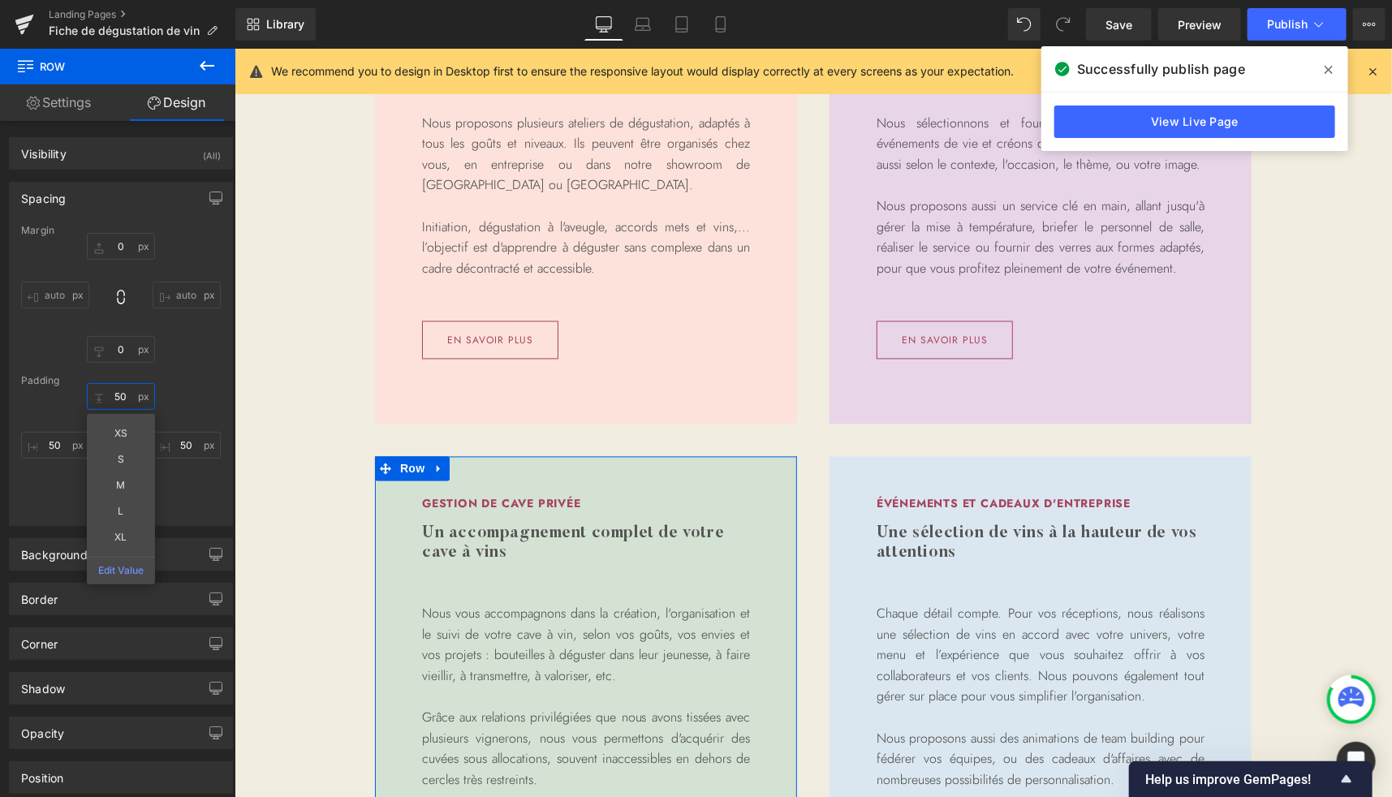
click at [114, 394] on input "50" at bounding box center [121, 396] width 68 height 27
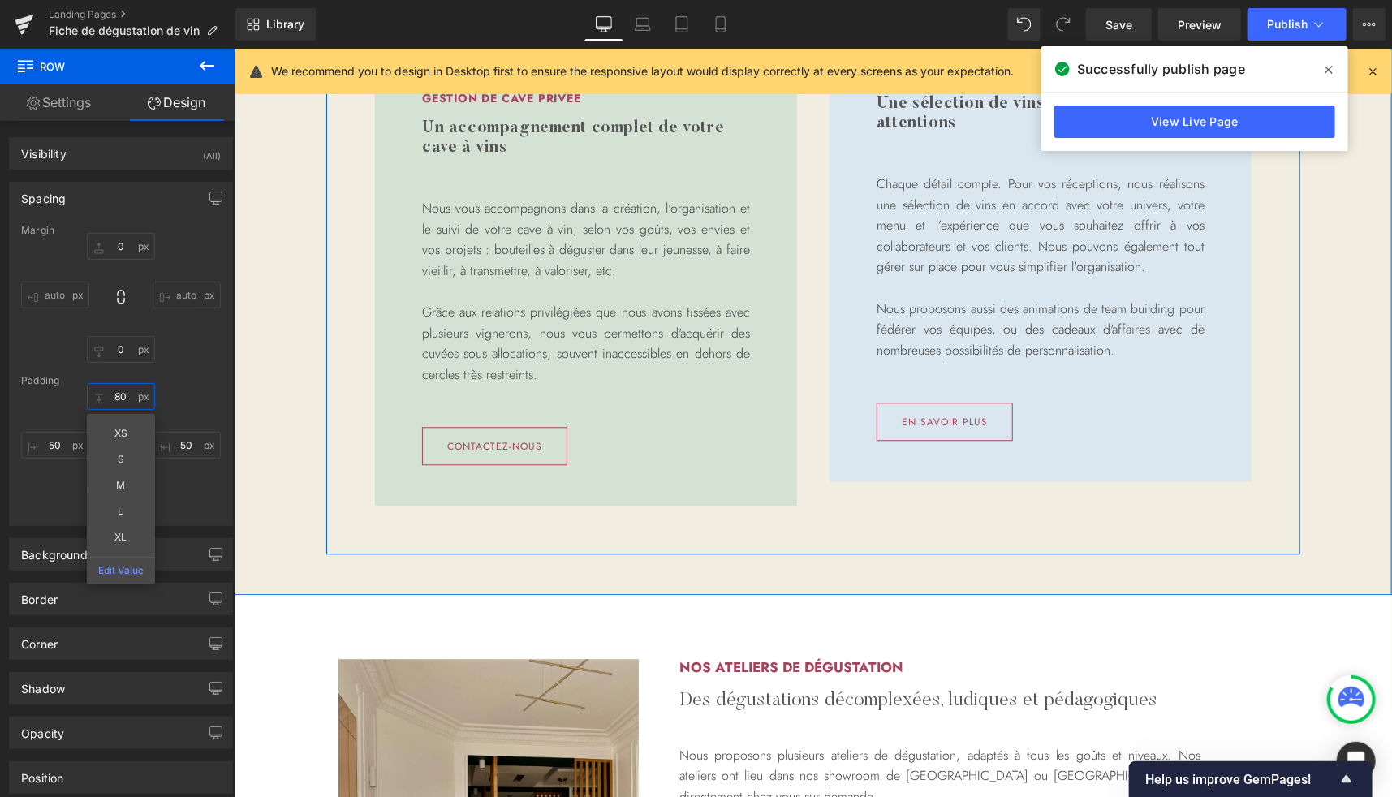
scroll to position [1993, 0]
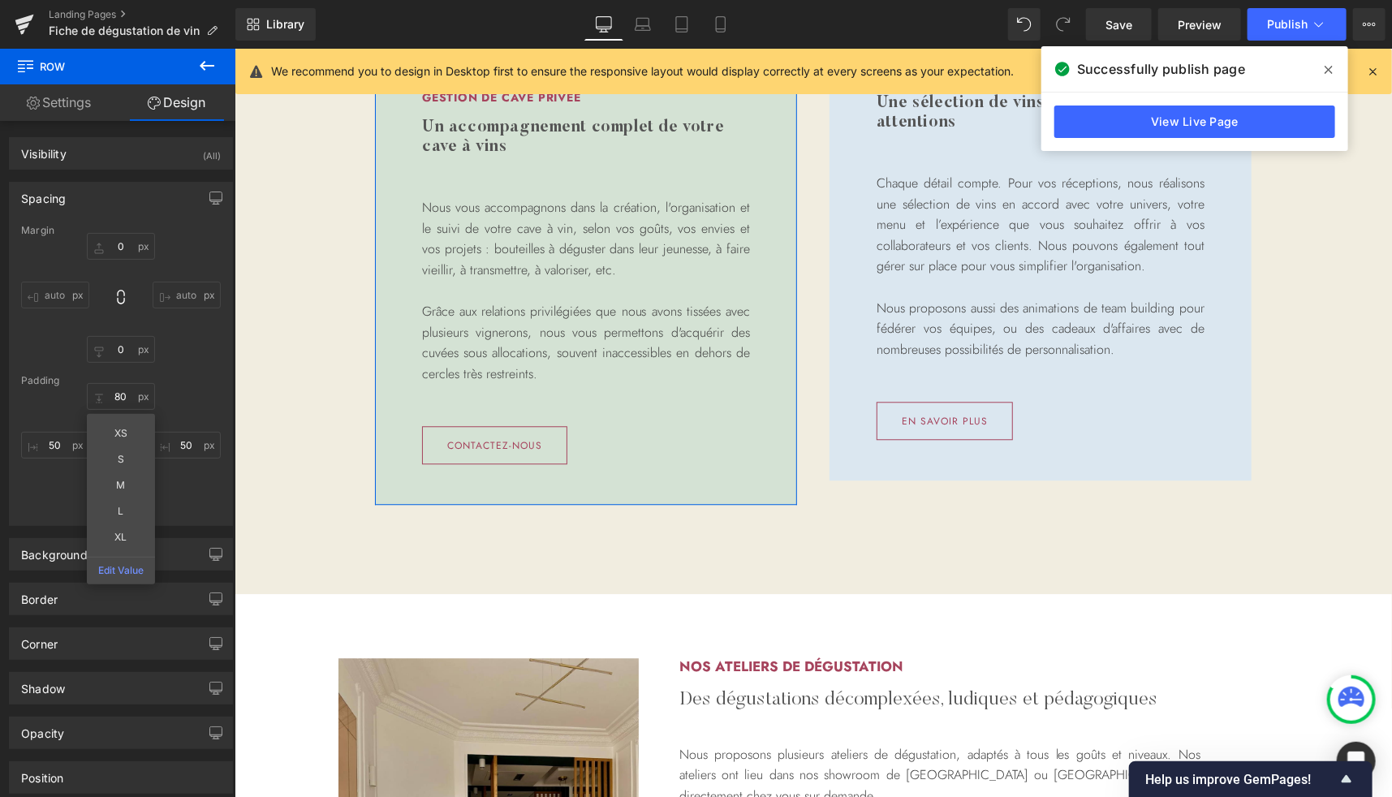
click at [199, 489] on div "80 80 XS S M L XL Edit Value 50px 50 50px 50 50px 50" at bounding box center [121, 448] width 200 height 130
click at [114, 498] on input "50" at bounding box center [121, 499] width 68 height 27
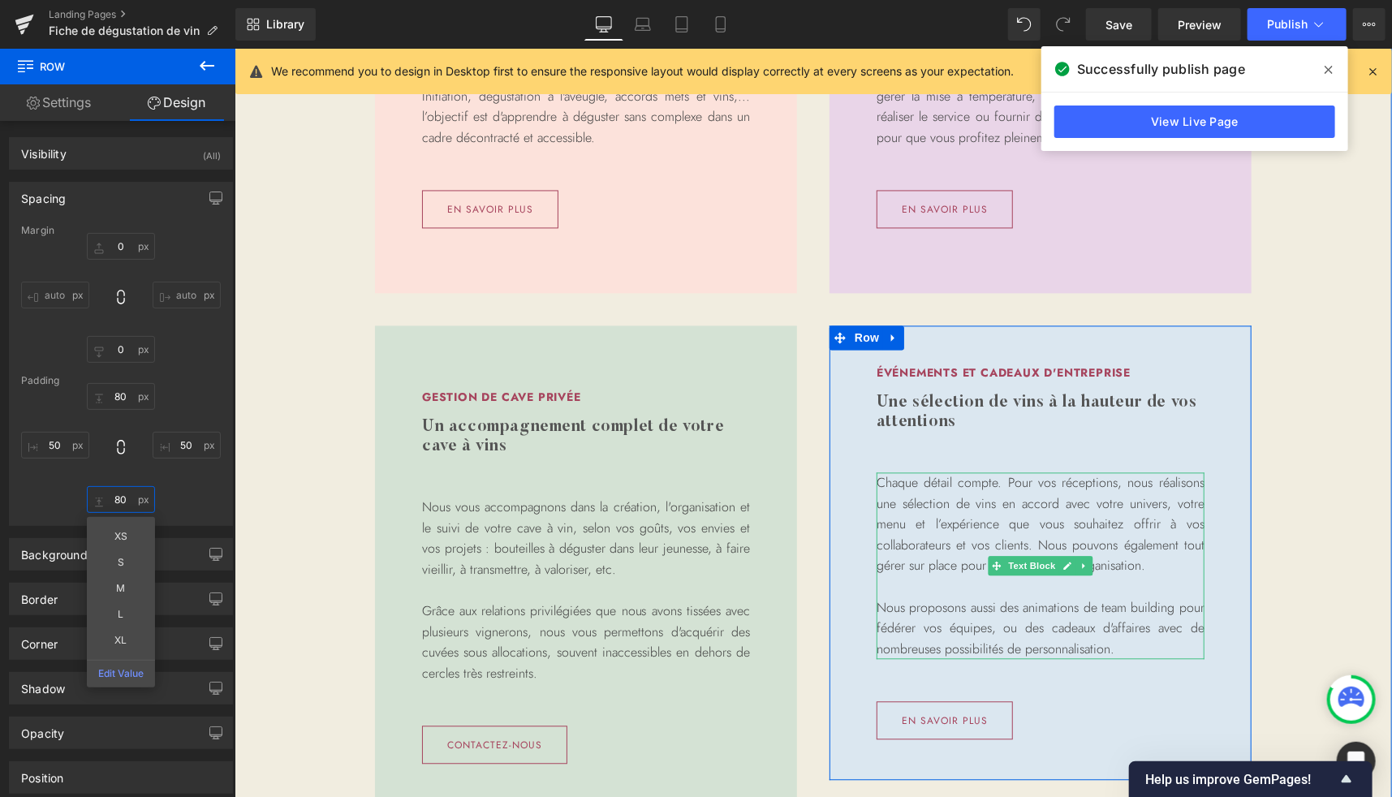
scroll to position [1672, 0]
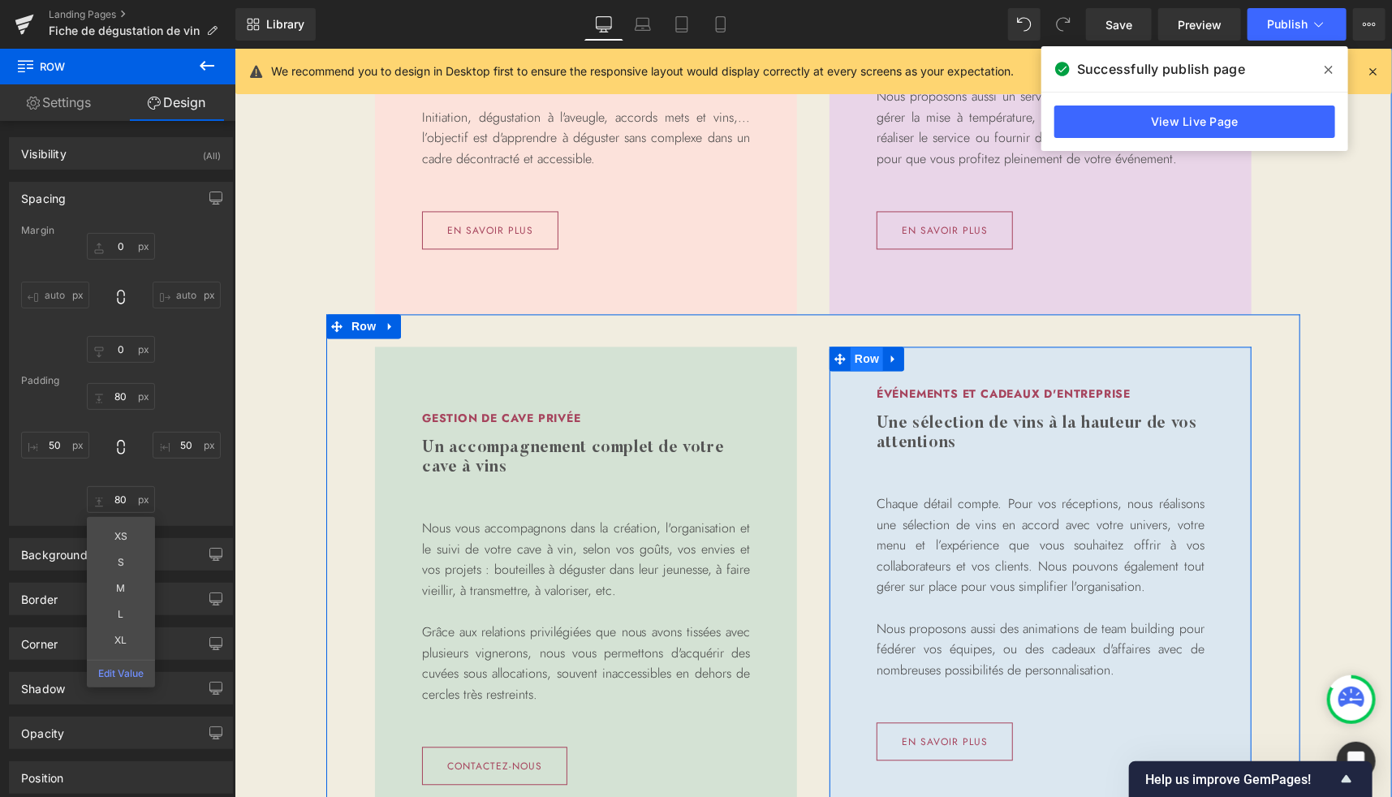
click at [856, 356] on span "Row" at bounding box center [866, 359] width 32 height 24
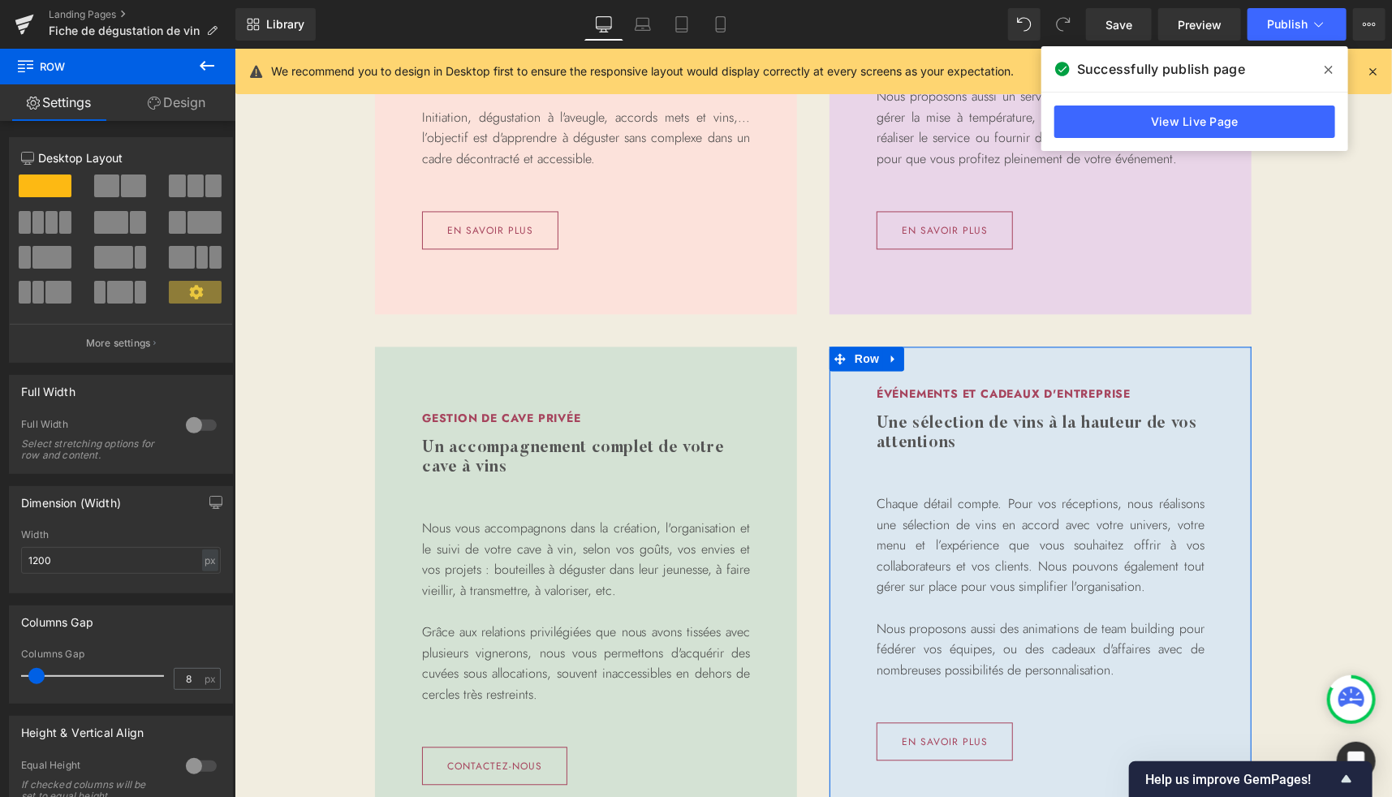
click at [187, 111] on link "Design" at bounding box center [177, 102] width 118 height 37
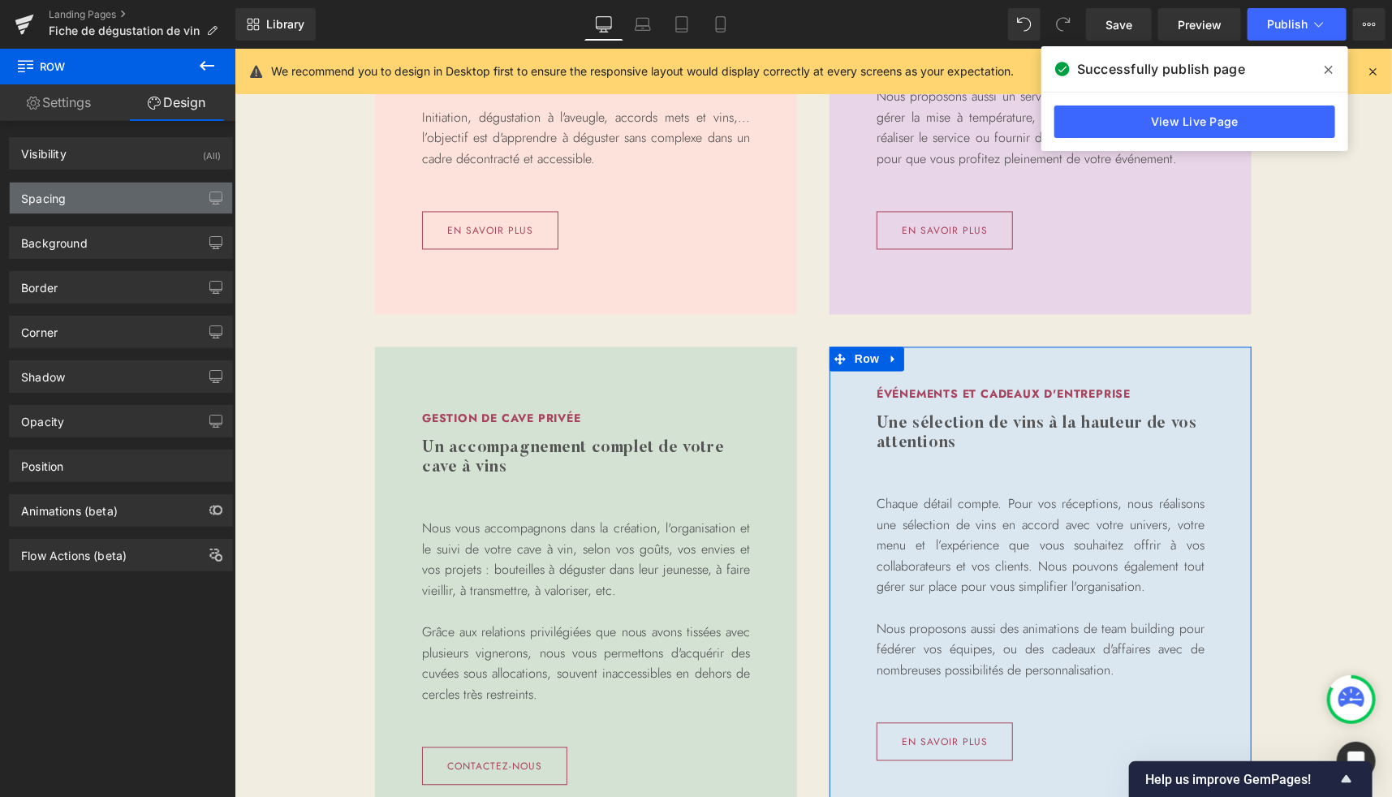
click at [75, 205] on div "Spacing" at bounding box center [121, 198] width 222 height 31
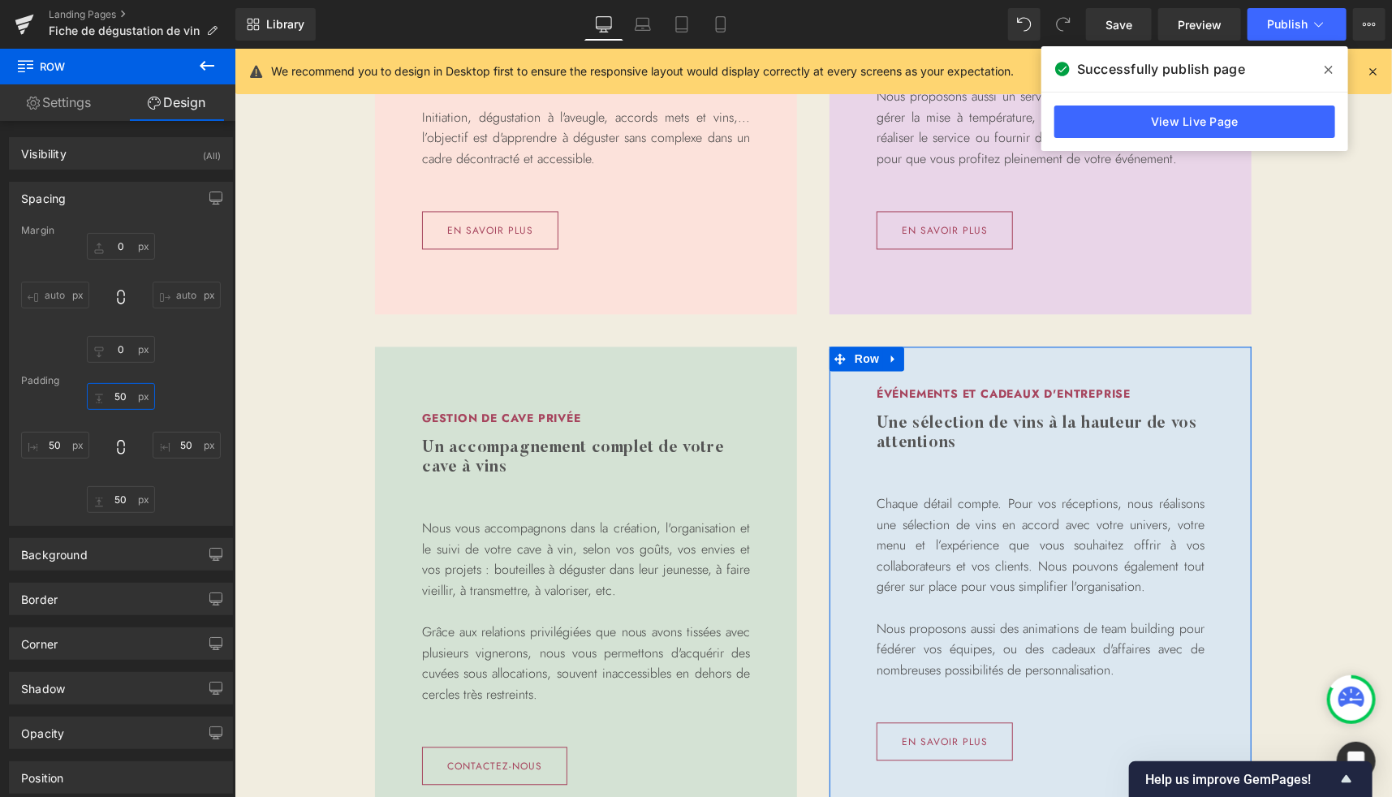
click at [117, 390] on input "50" at bounding box center [121, 396] width 68 height 27
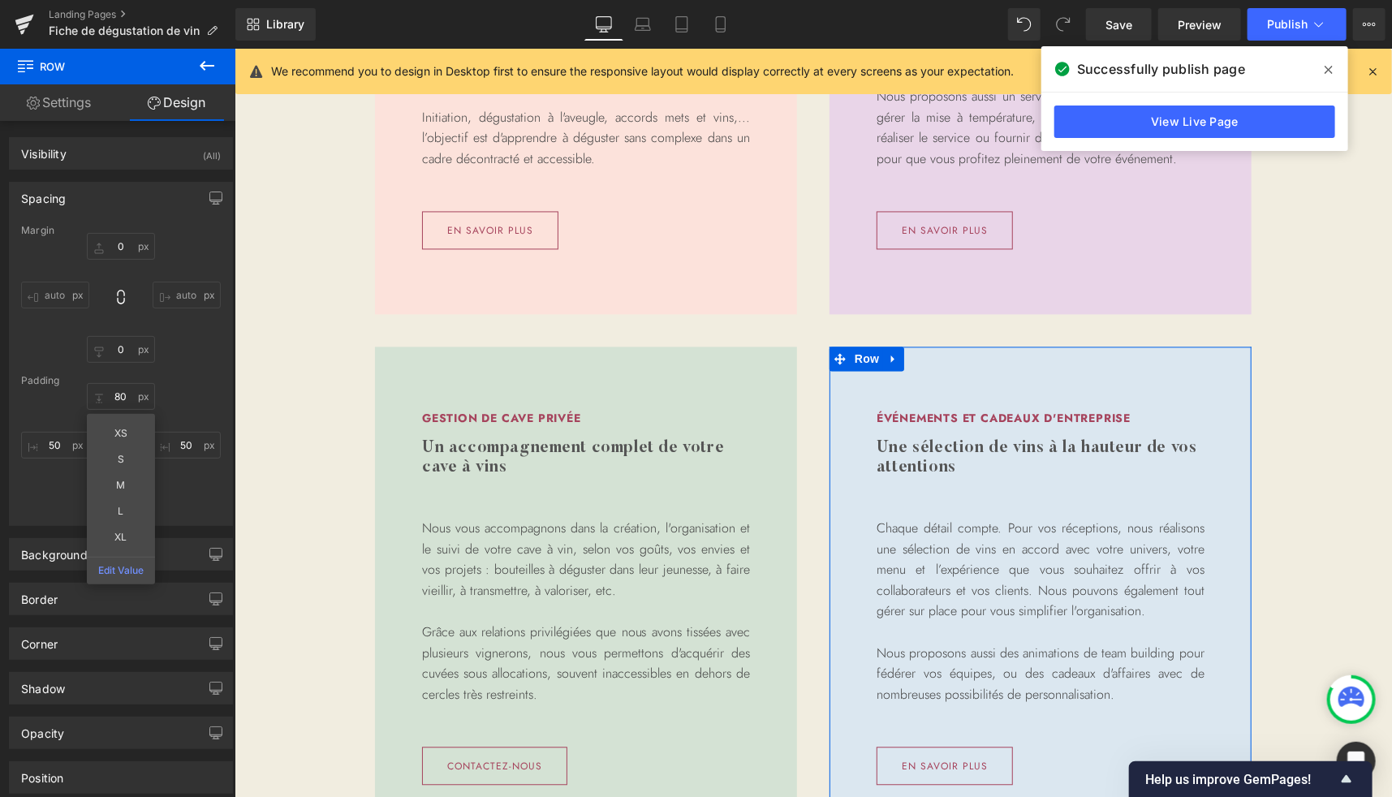
click at [183, 503] on div "80 80 XS S M L XL Edit Value 50px 50 50px 50 50px 50" at bounding box center [121, 448] width 200 height 130
click at [114, 498] on input "50" at bounding box center [121, 499] width 68 height 27
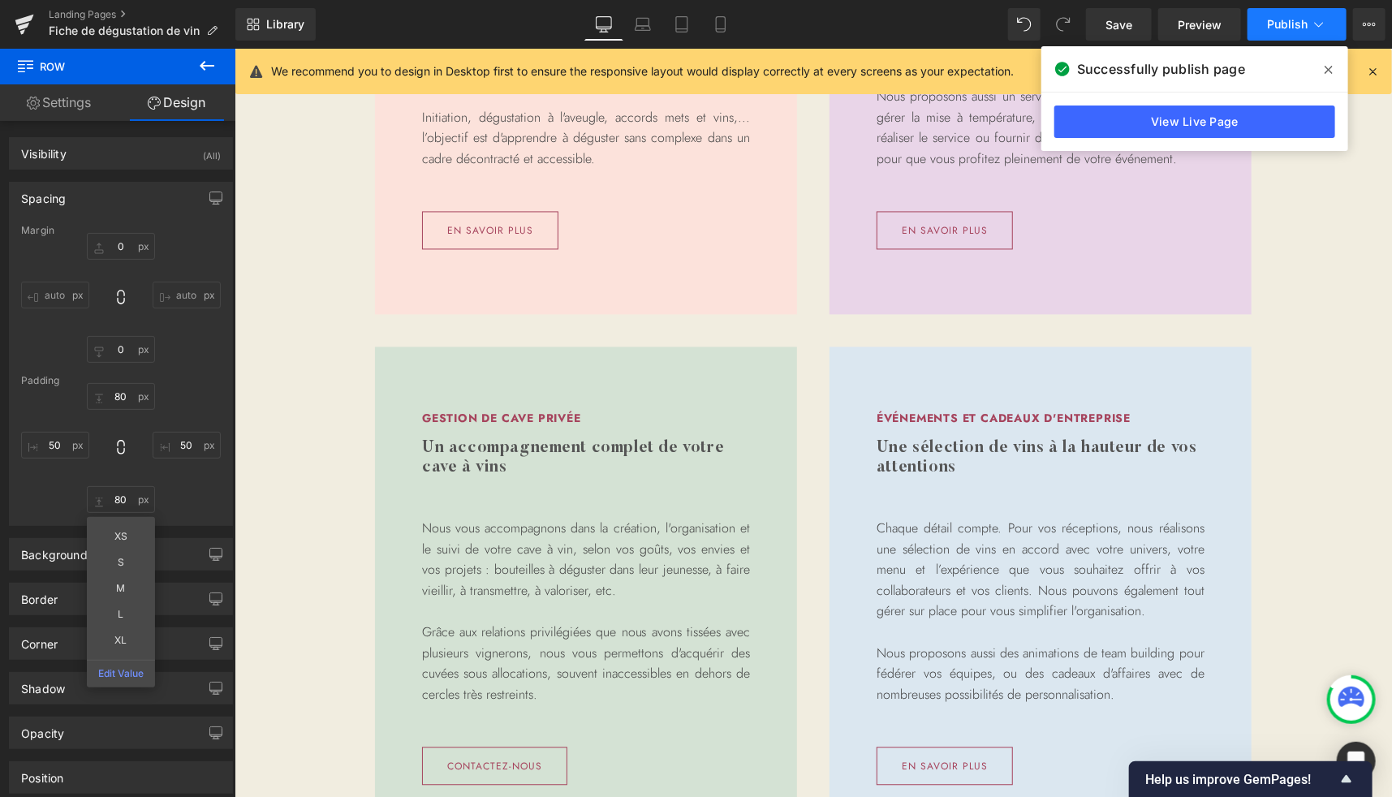
click at [1276, 33] on button "Publish" at bounding box center [1296, 24] width 99 height 32
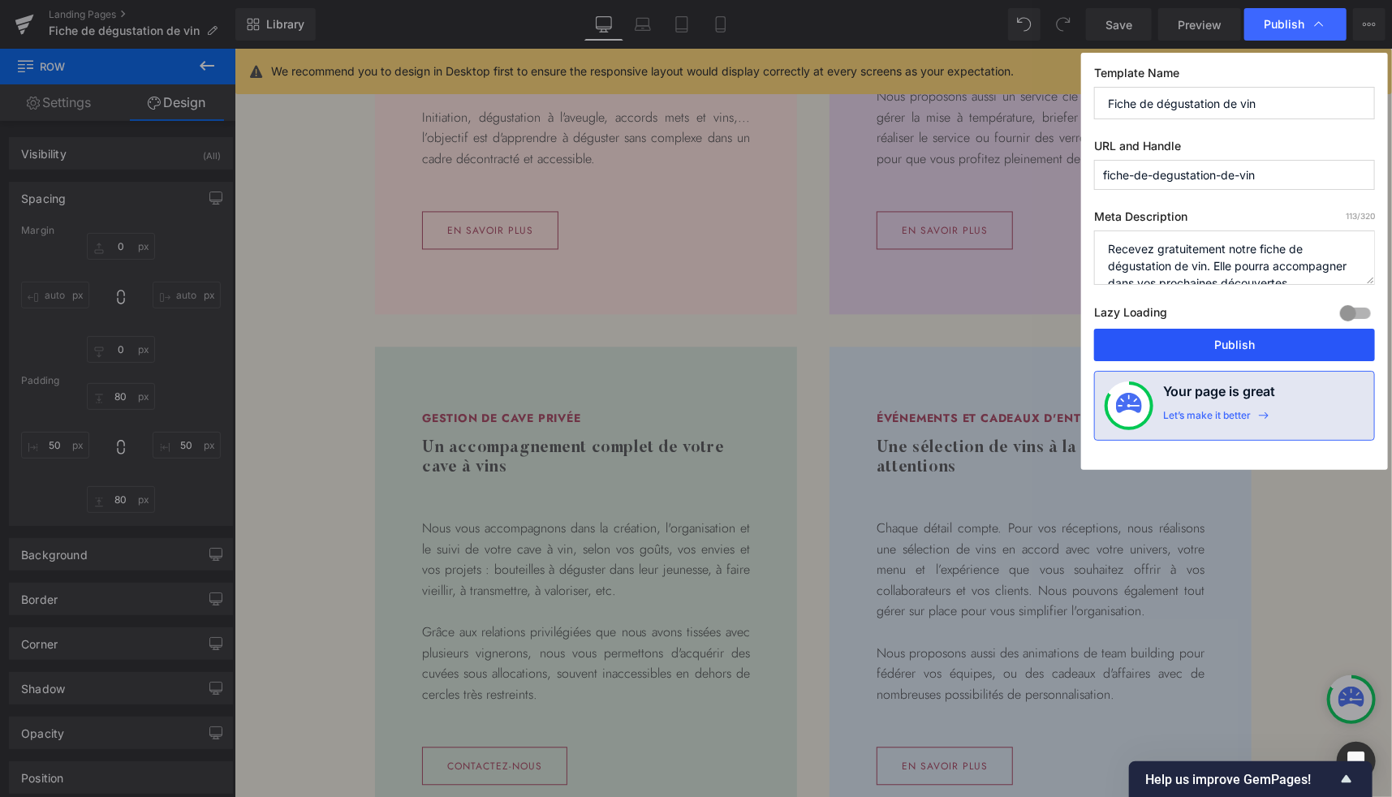
click at [1190, 336] on button "Publish" at bounding box center [1234, 345] width 281 height 32
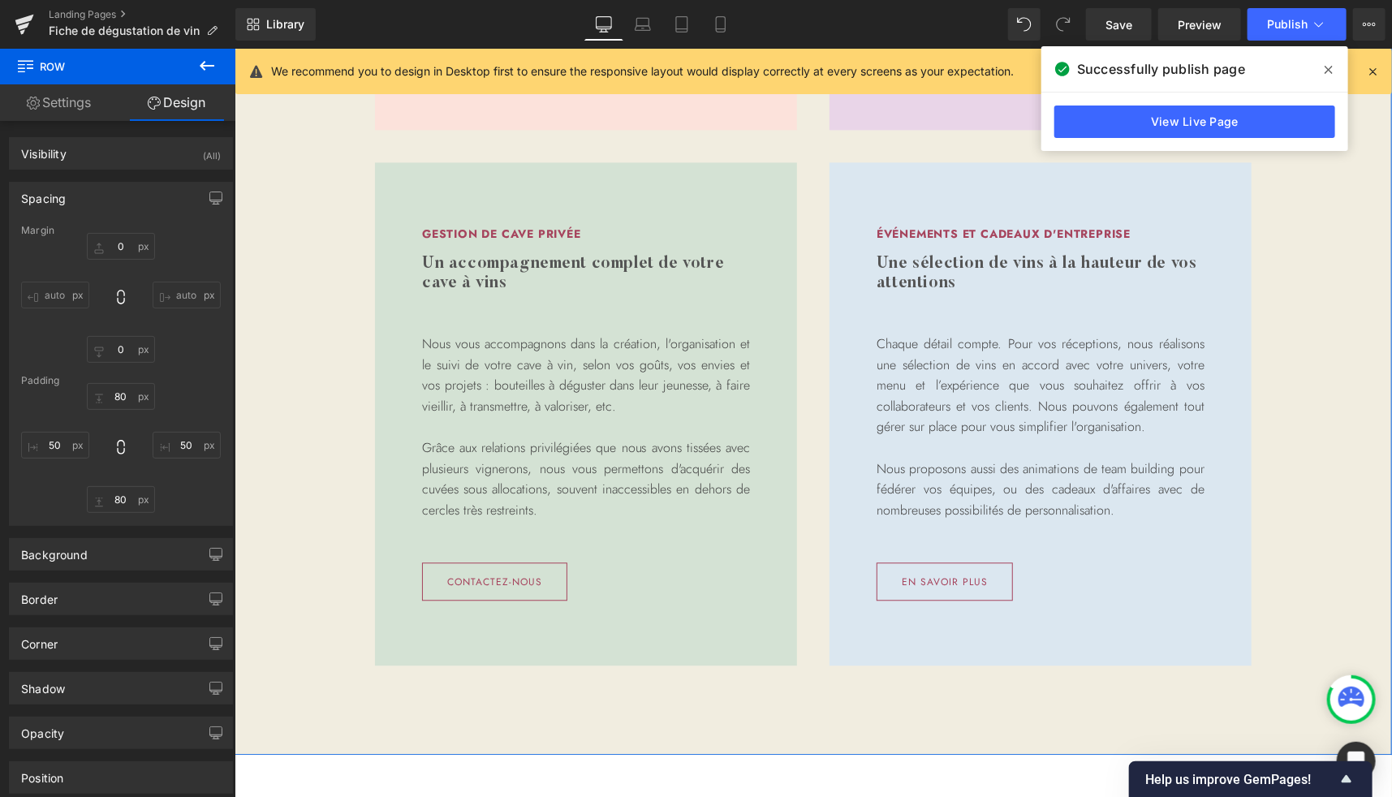
scroll to position [1858, 0]
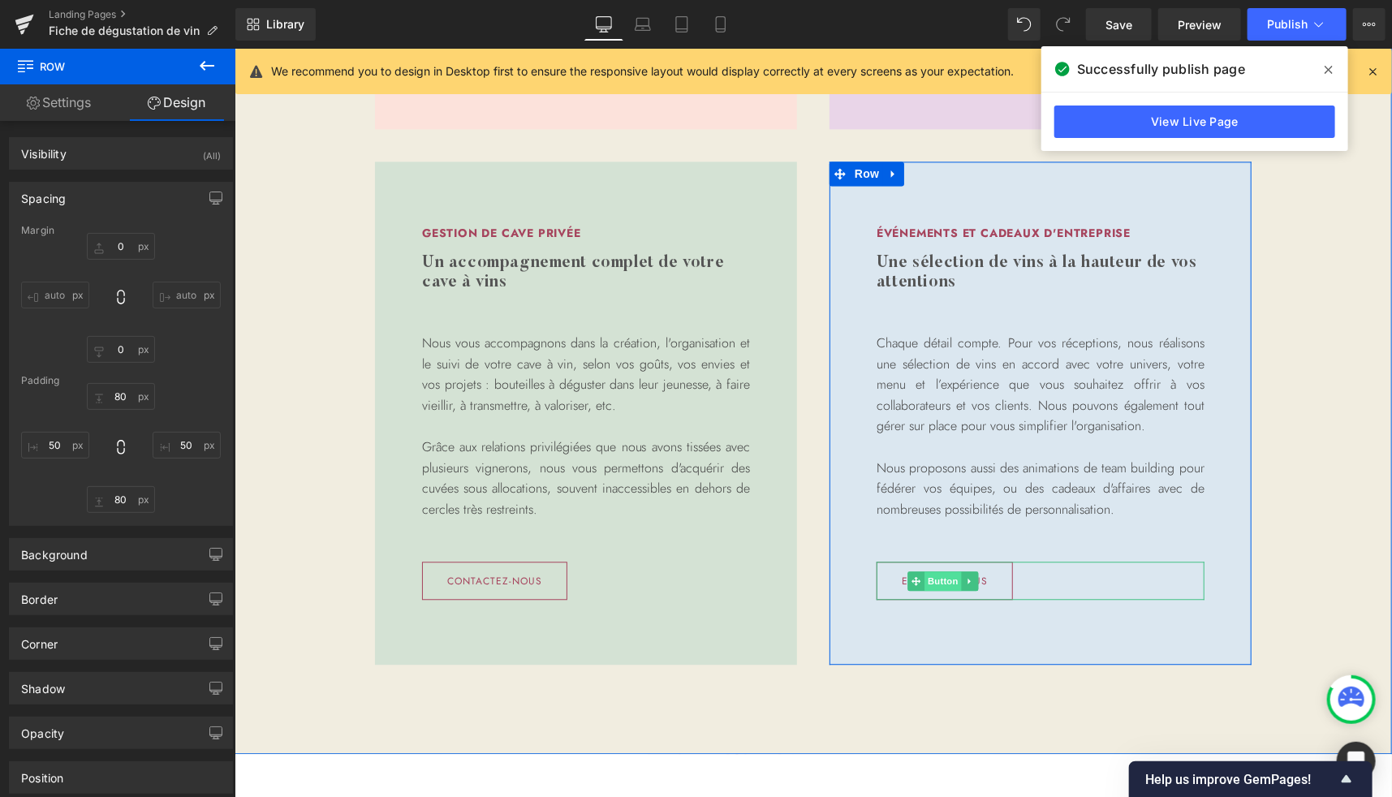
click at [935, 580] on span "Button" at bounding box center [942, 580] width 37 height 19
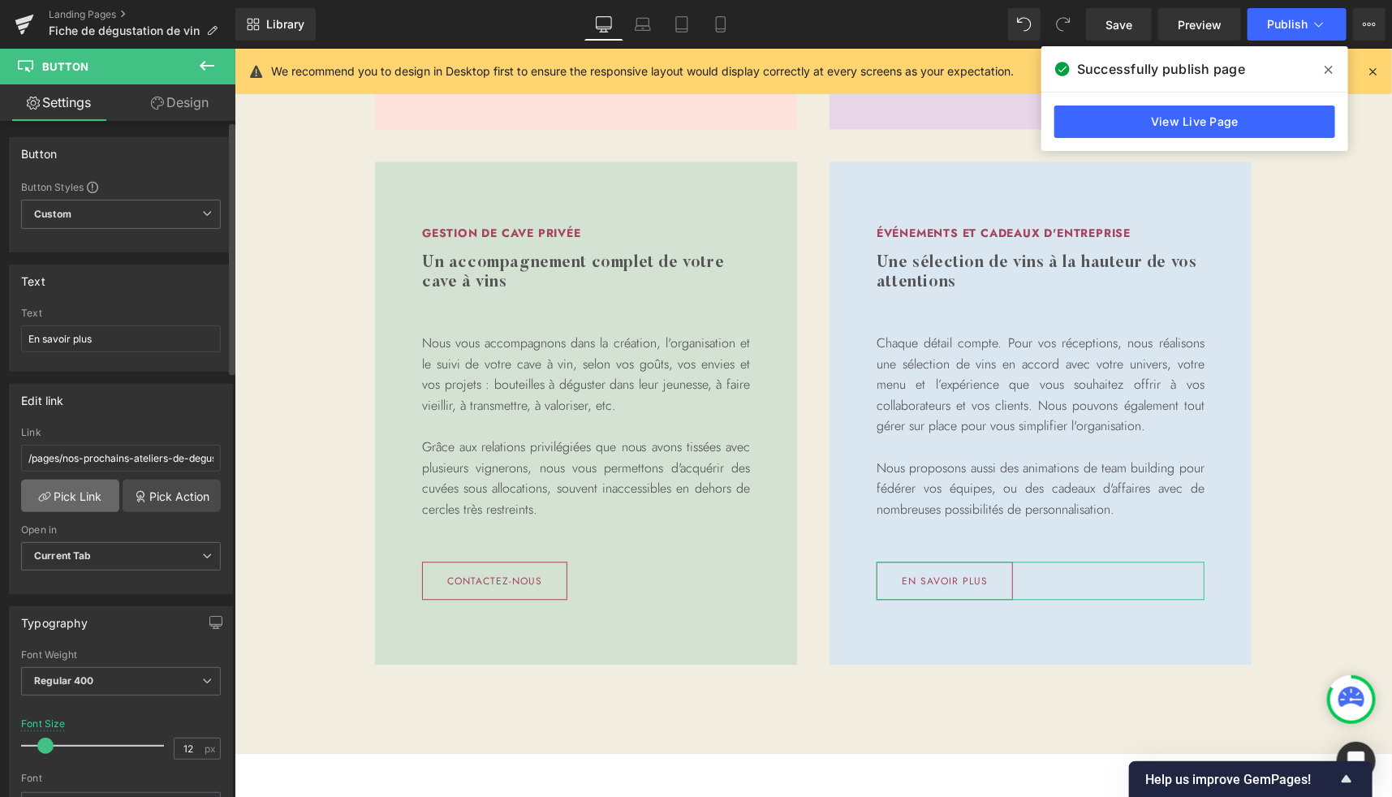
click at [74, 486] on link "Pick Link" at bounding box center [70, 496] width 98 height 32
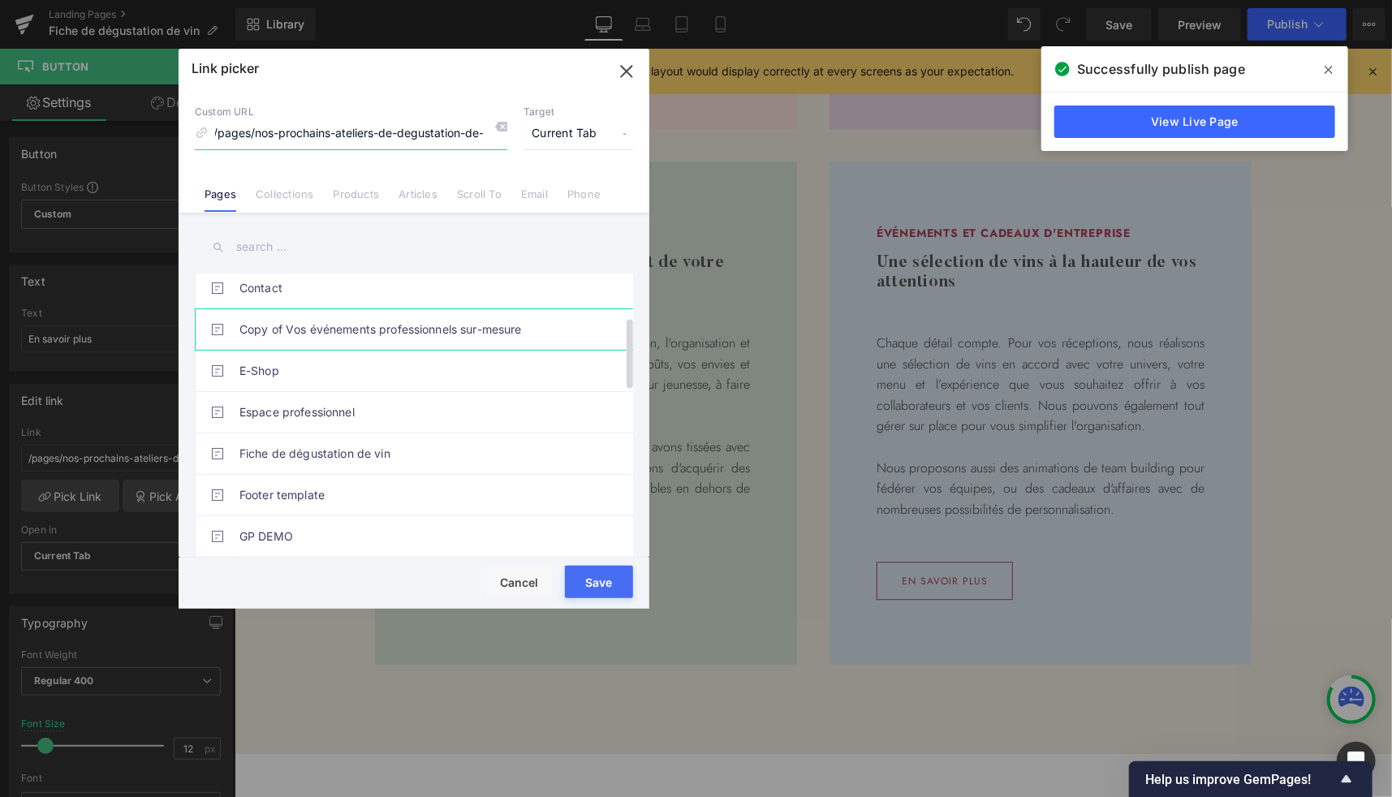
scroll to position [173, 0]
click at [334, 405] on link "Espace professionnel" at bounding box center [417, 411] width 357 height 41
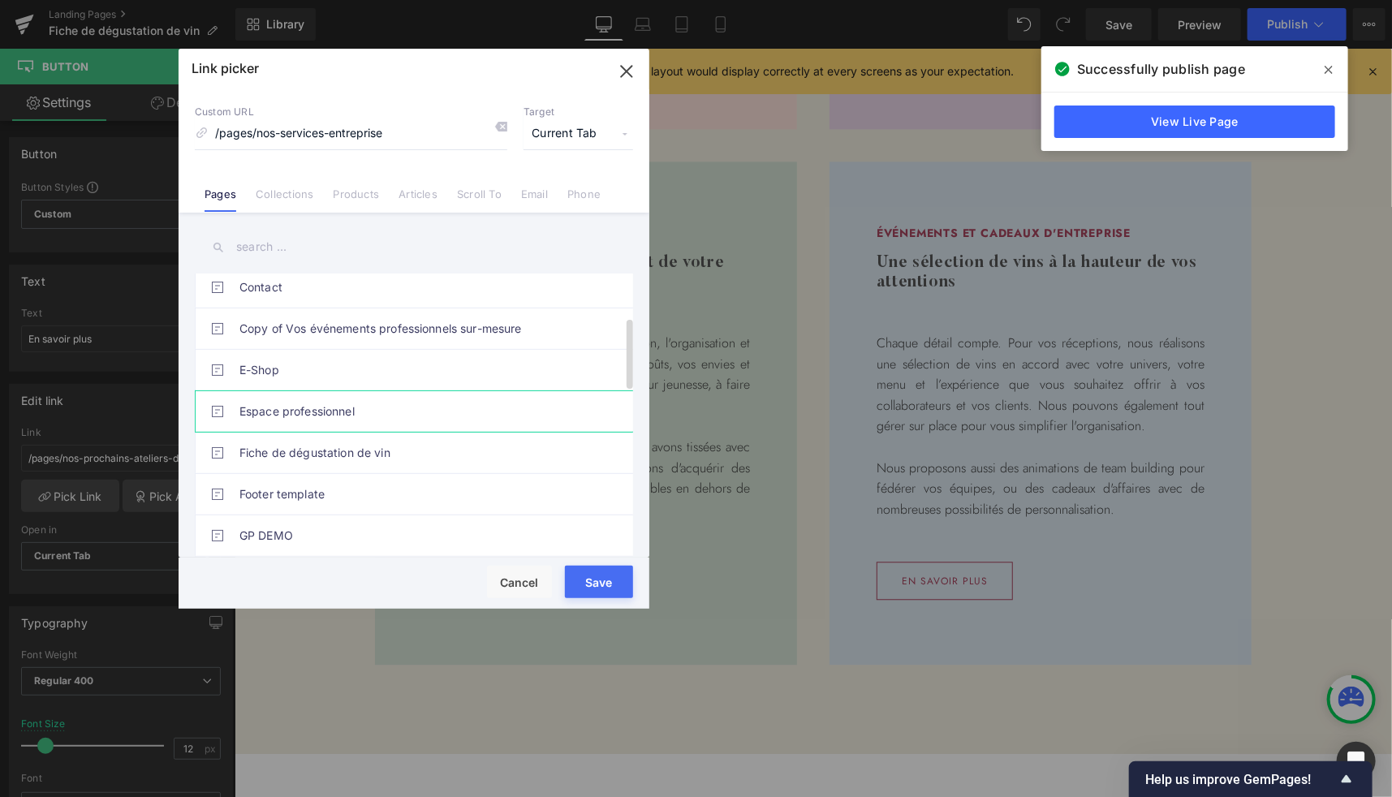
scroll to position [0, 0]
click at [590, 586] on button "Save" at bounding box center [599, 582] width 68 height 32
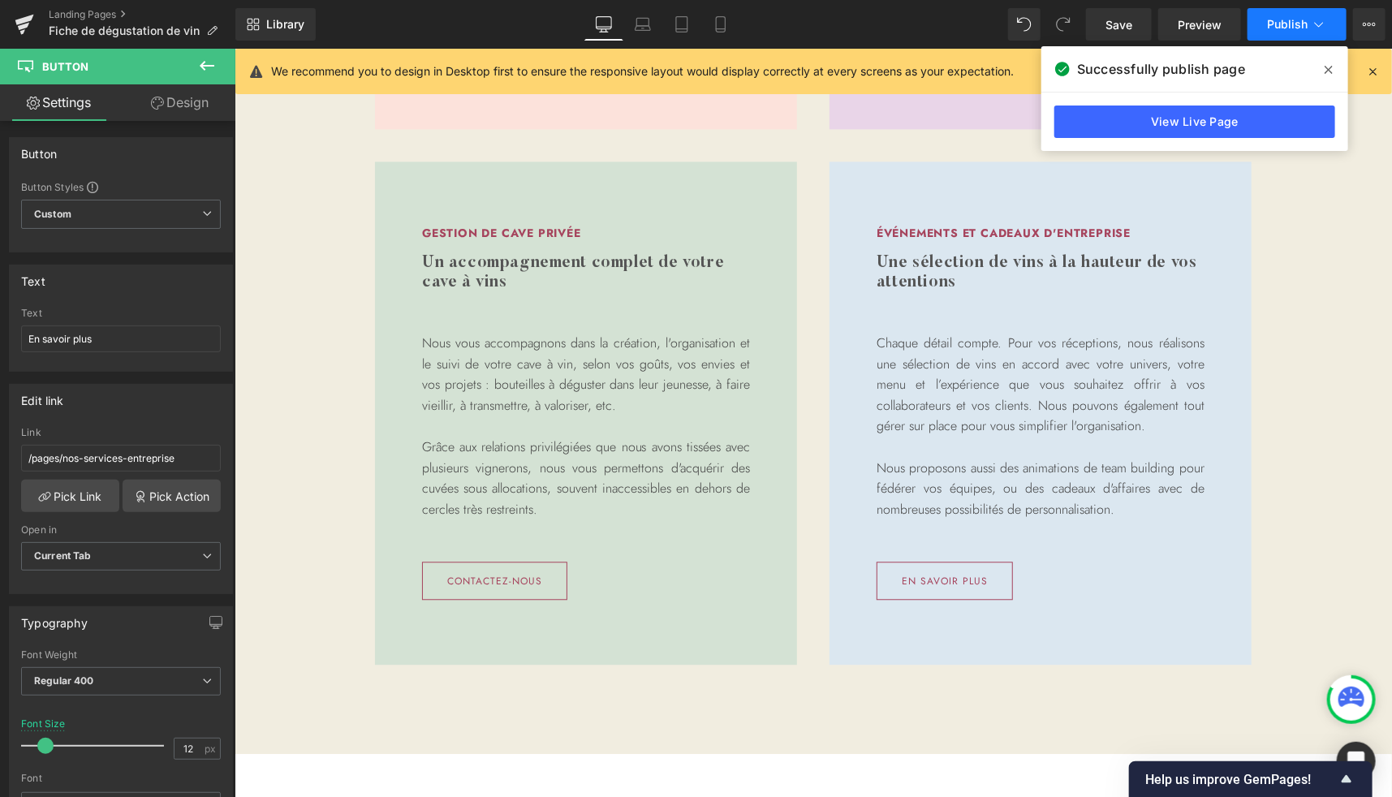
click at [1279, 26] on span "Publish" at bounding box center [1287, 24] width 41 height 13
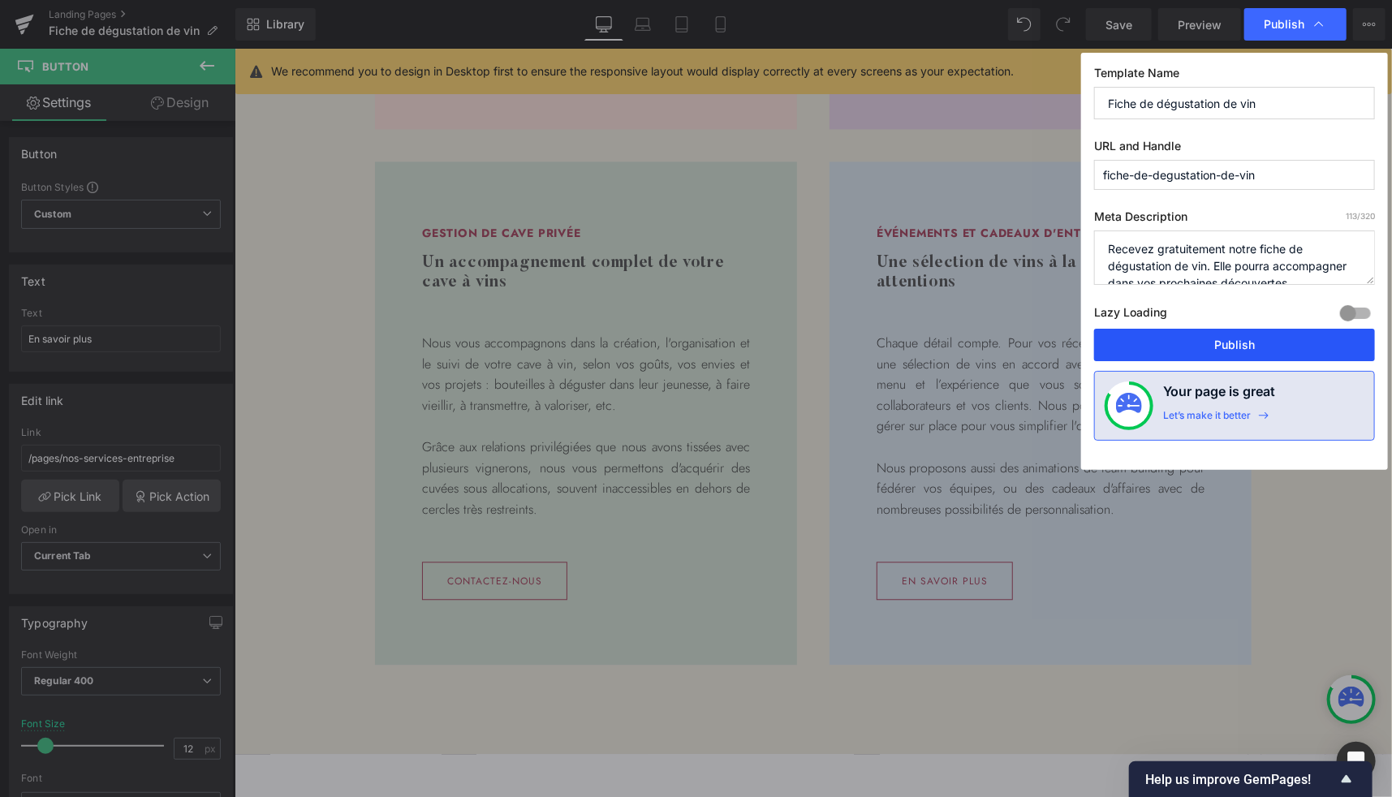
click at [1209, 350] on button "Publish" at bounding box center [1234, 345] width 281 height 32
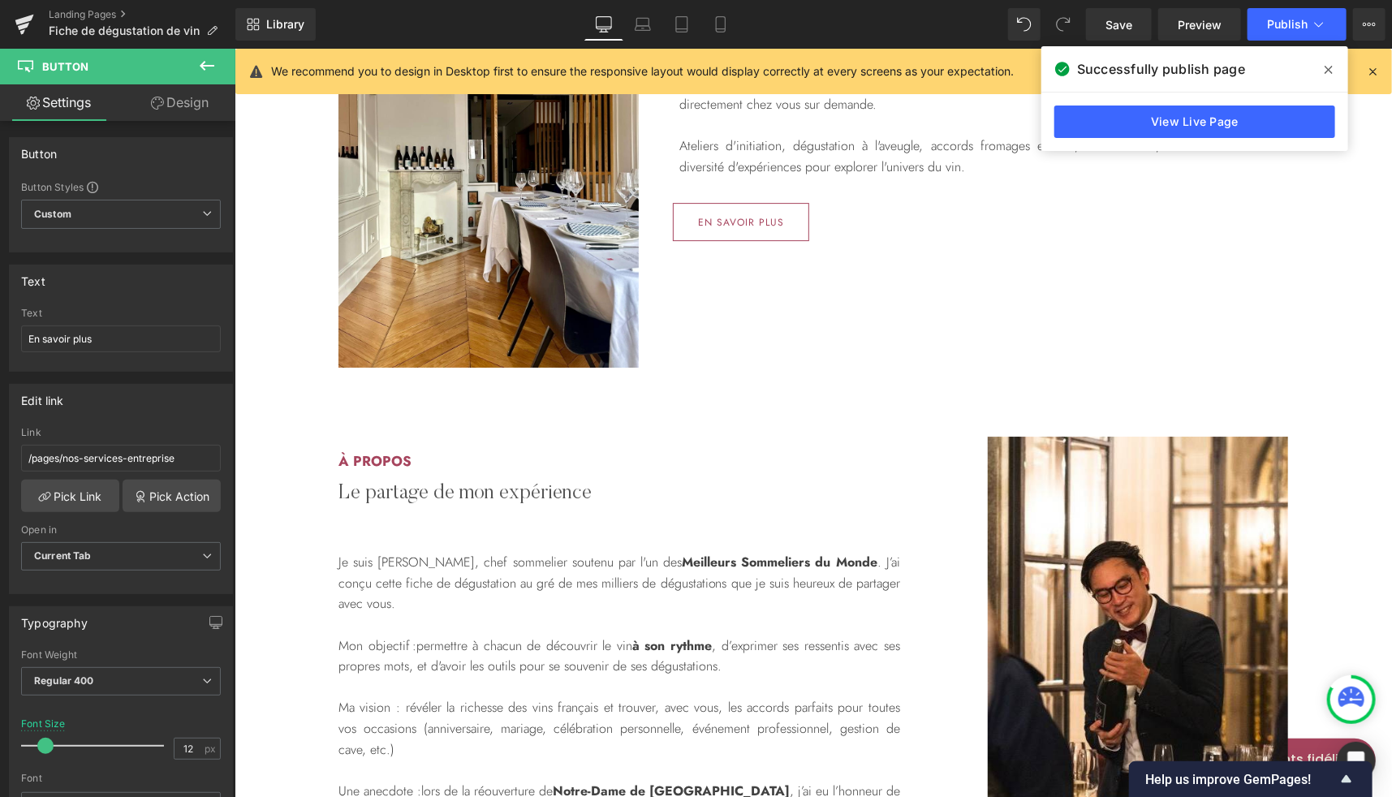
scroll to position [2742, 0]
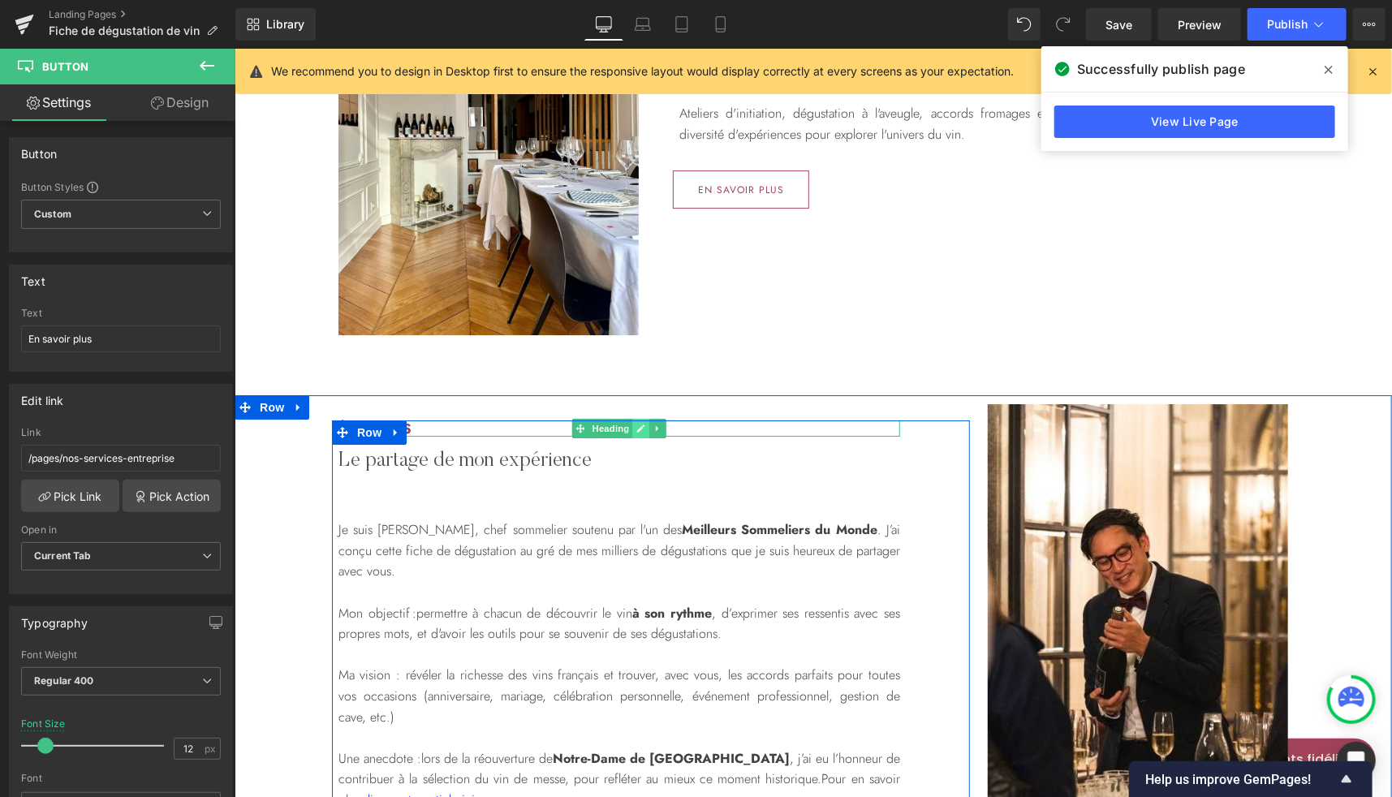
click at [636, 429] on icon at bounding box center [640, 428] width 9 height 10
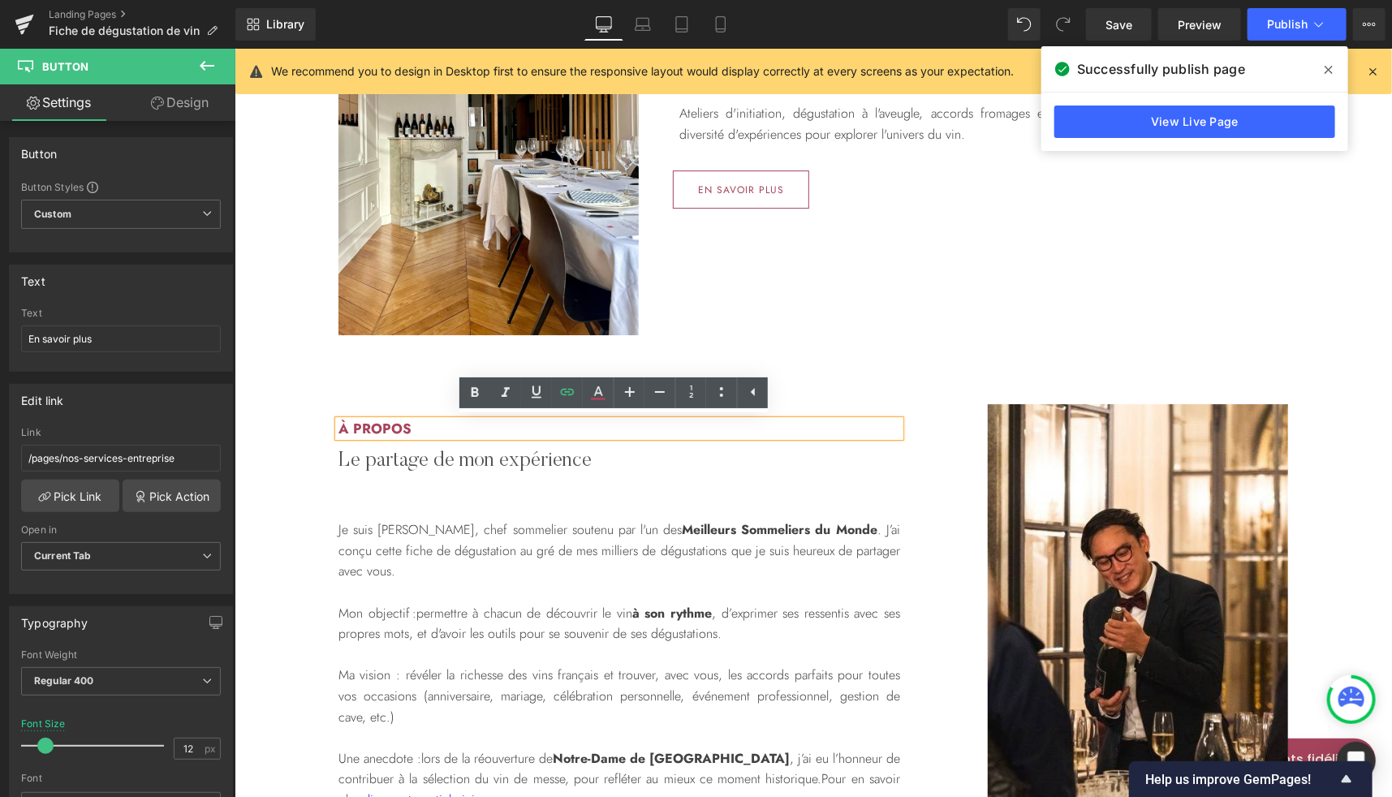
click at [490, 434] on h2 "à propos" at bounding box center [619, 428] width 562 height 16
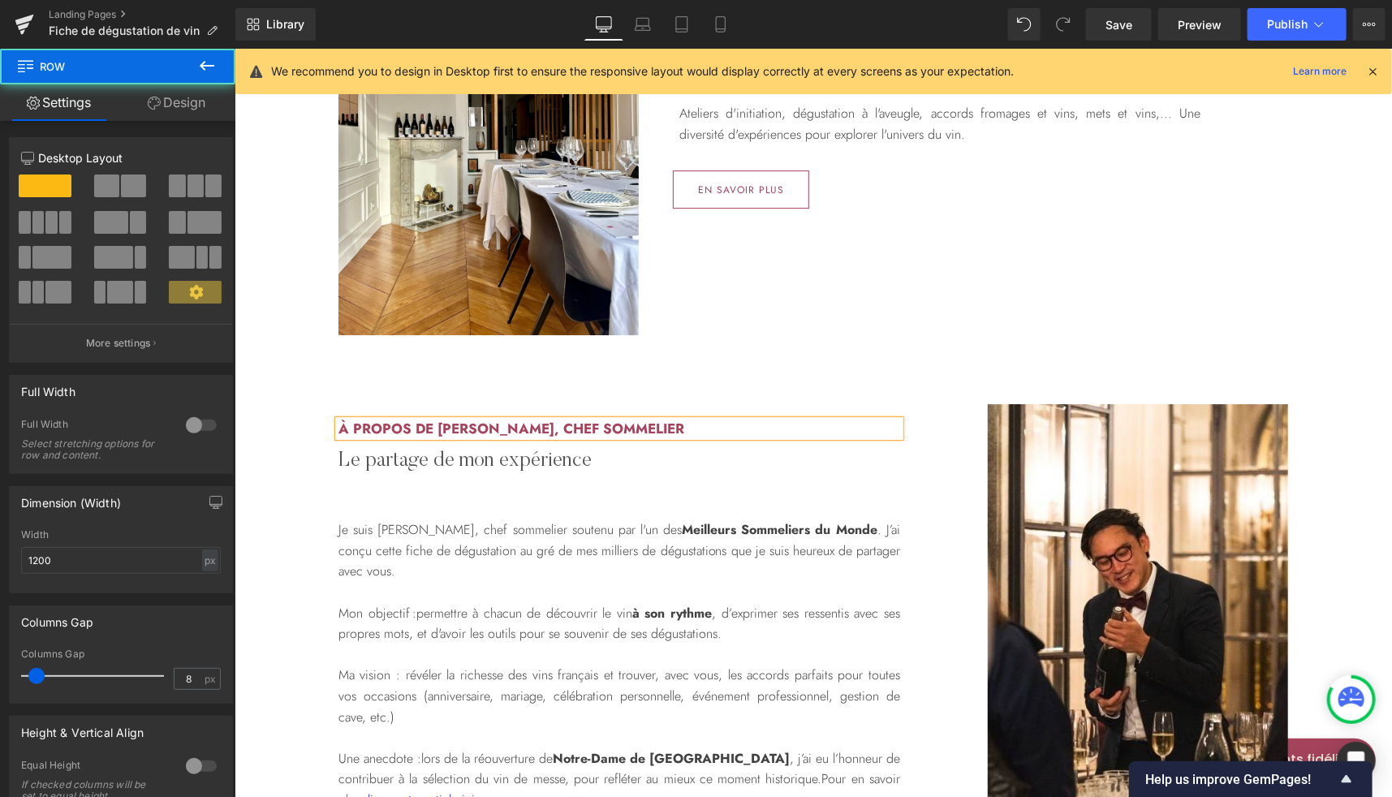
click at [642, 499] on div "à propos de [PERSON_NAME], chef sommelier Heading Le partage de mon expérience …" at bounding box center [618, 625] width 575 height 411
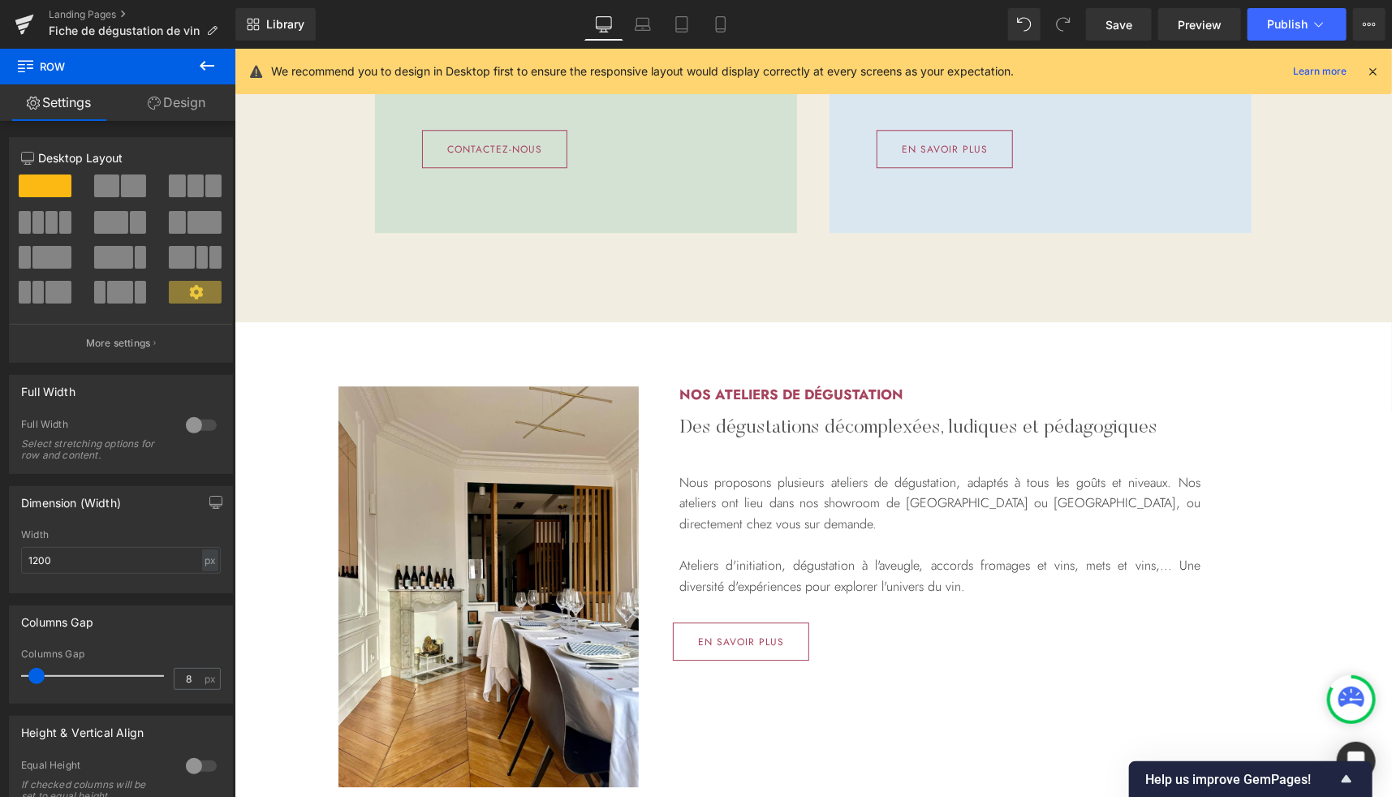
scroll to position [2291, 0]
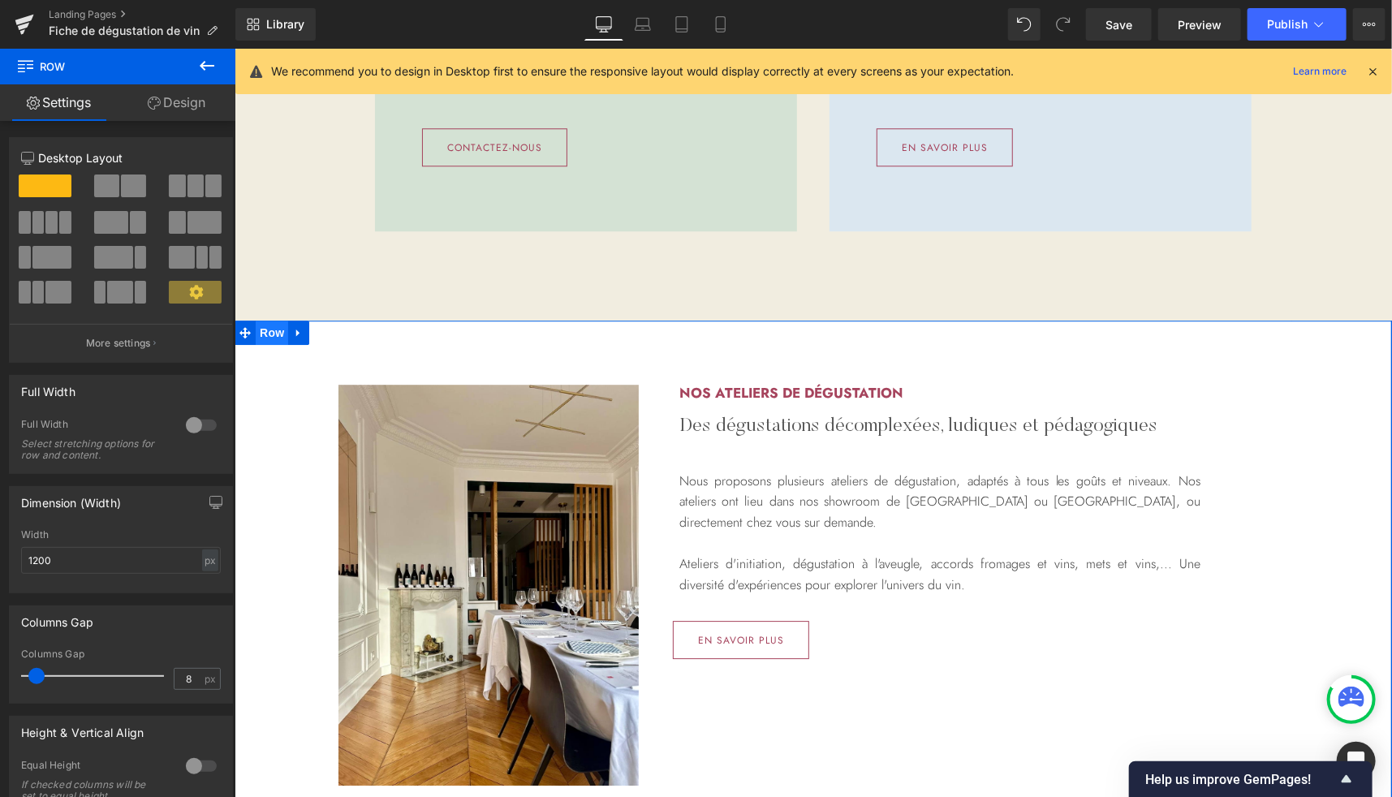
click at [265, 333] on span "Row" at bounding box center [271, 332] width 32 height 24
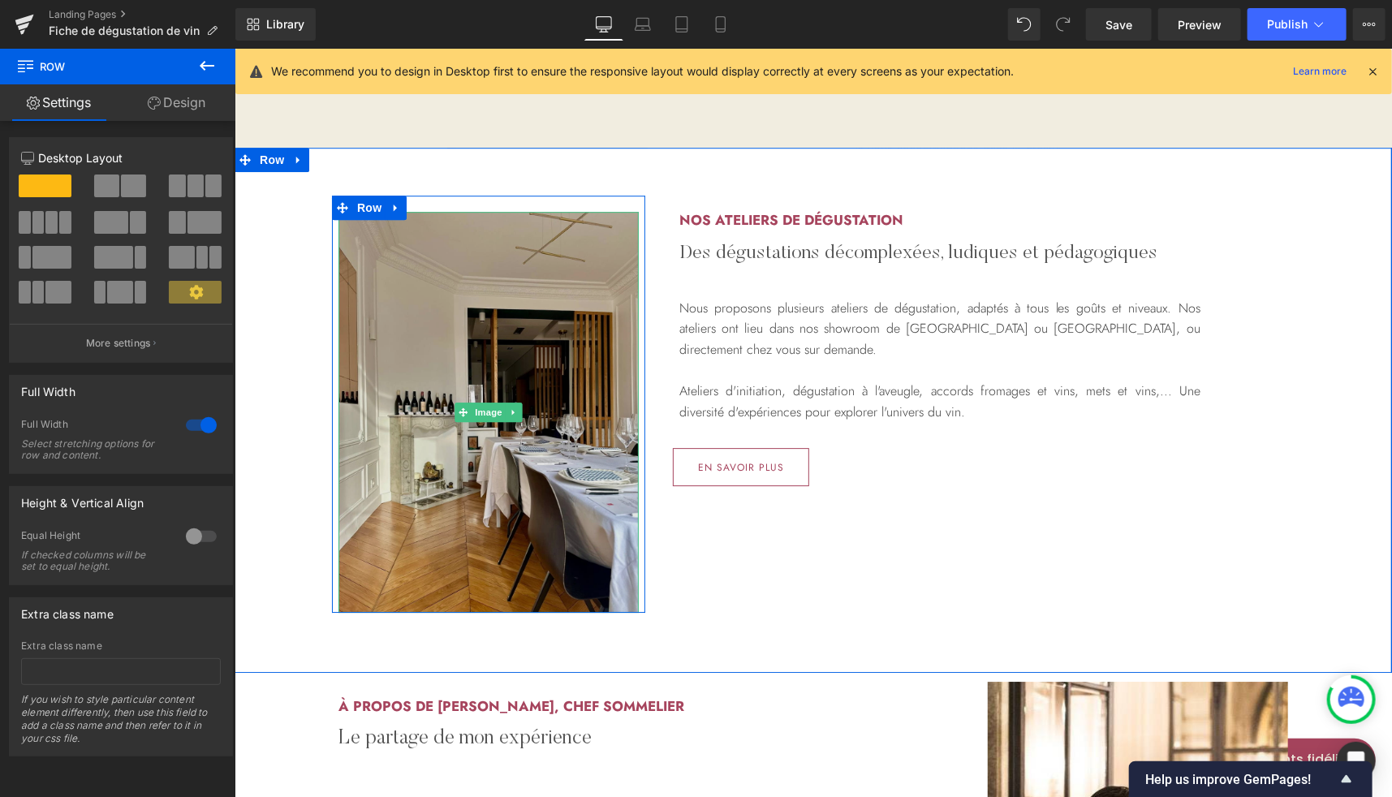
scroll to position [2462, 0]
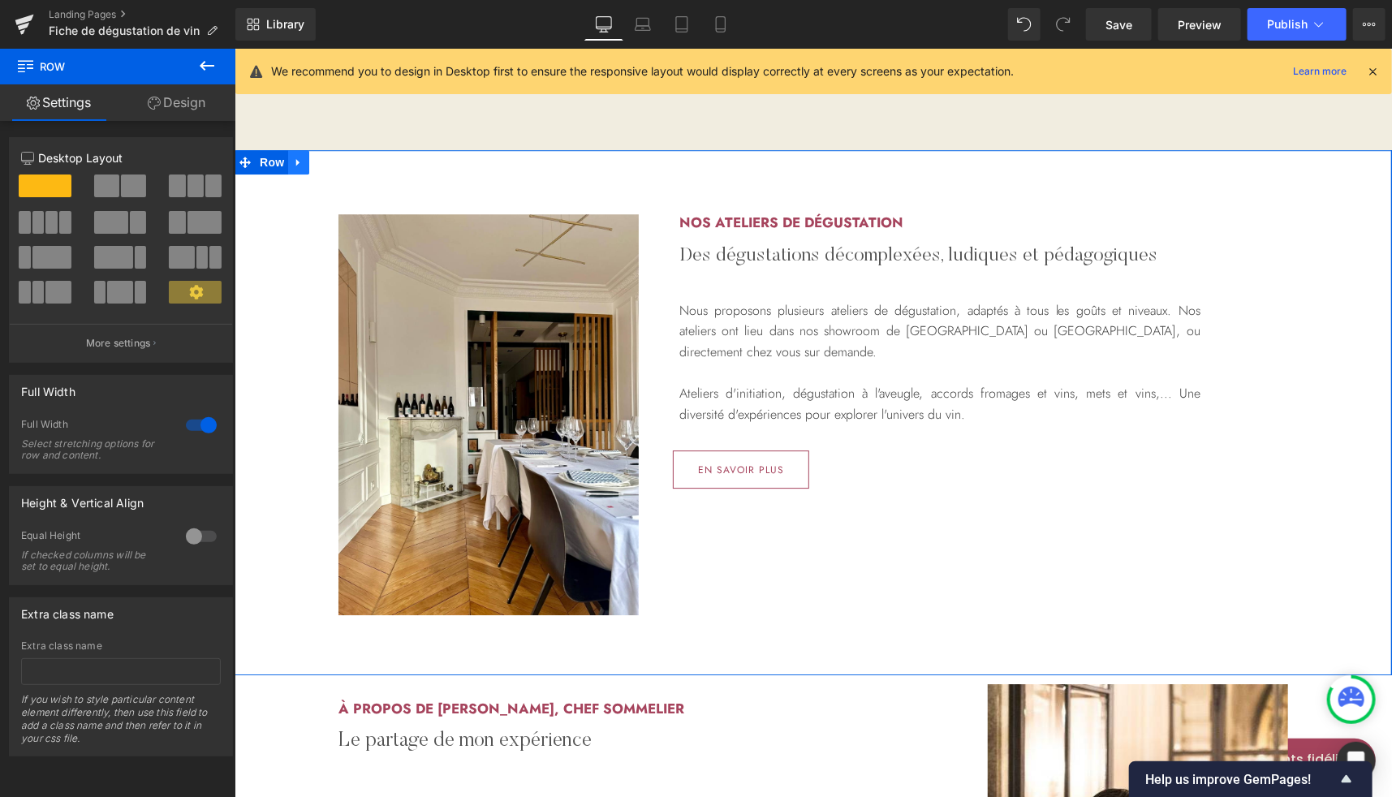
click at [295, 162] on icon at bounding box center [297, 162] width 11 height 12
click at [337, 164] on icon at bounding box center [339, 161] width 11 height 11
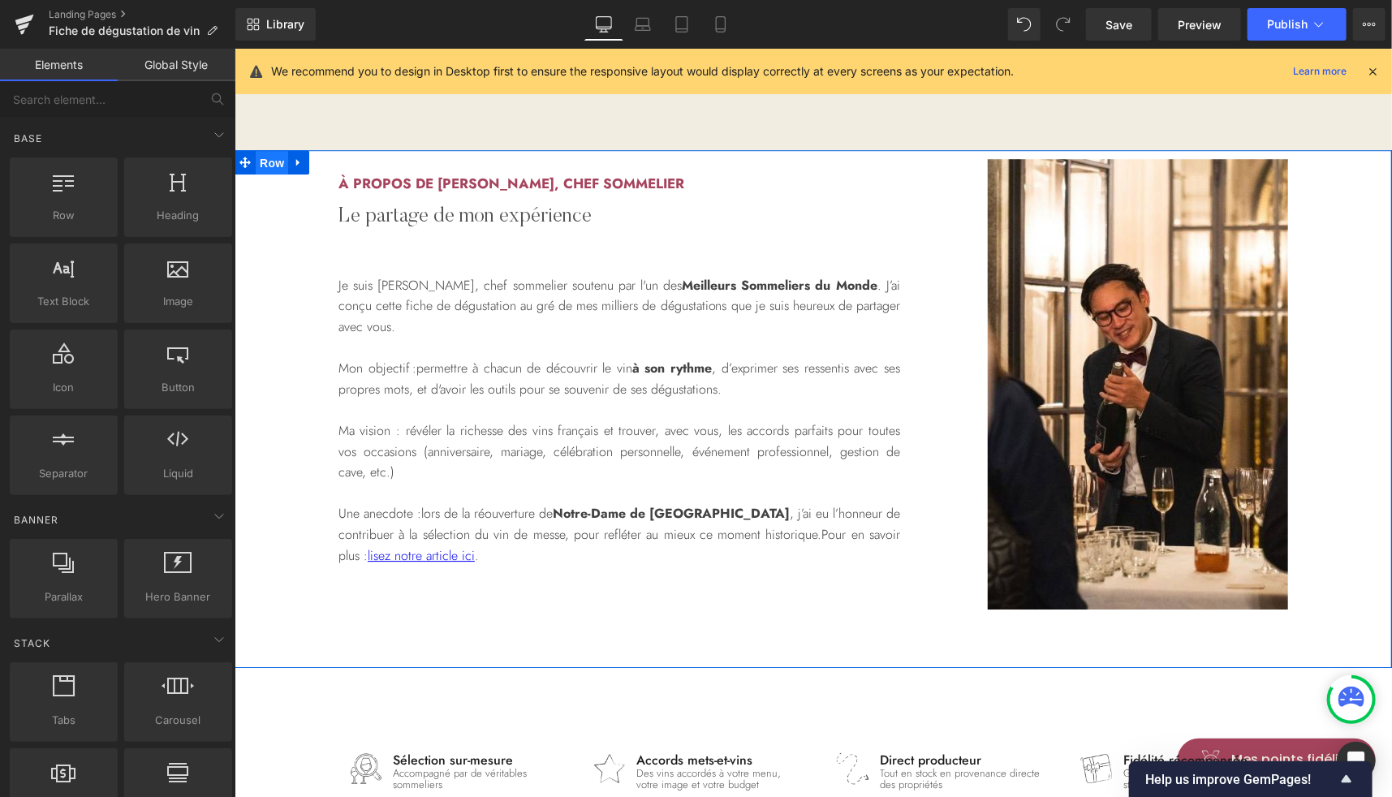
click at [263, 166] on span "Row" at bounding box center [271, 162] width 32 height 24
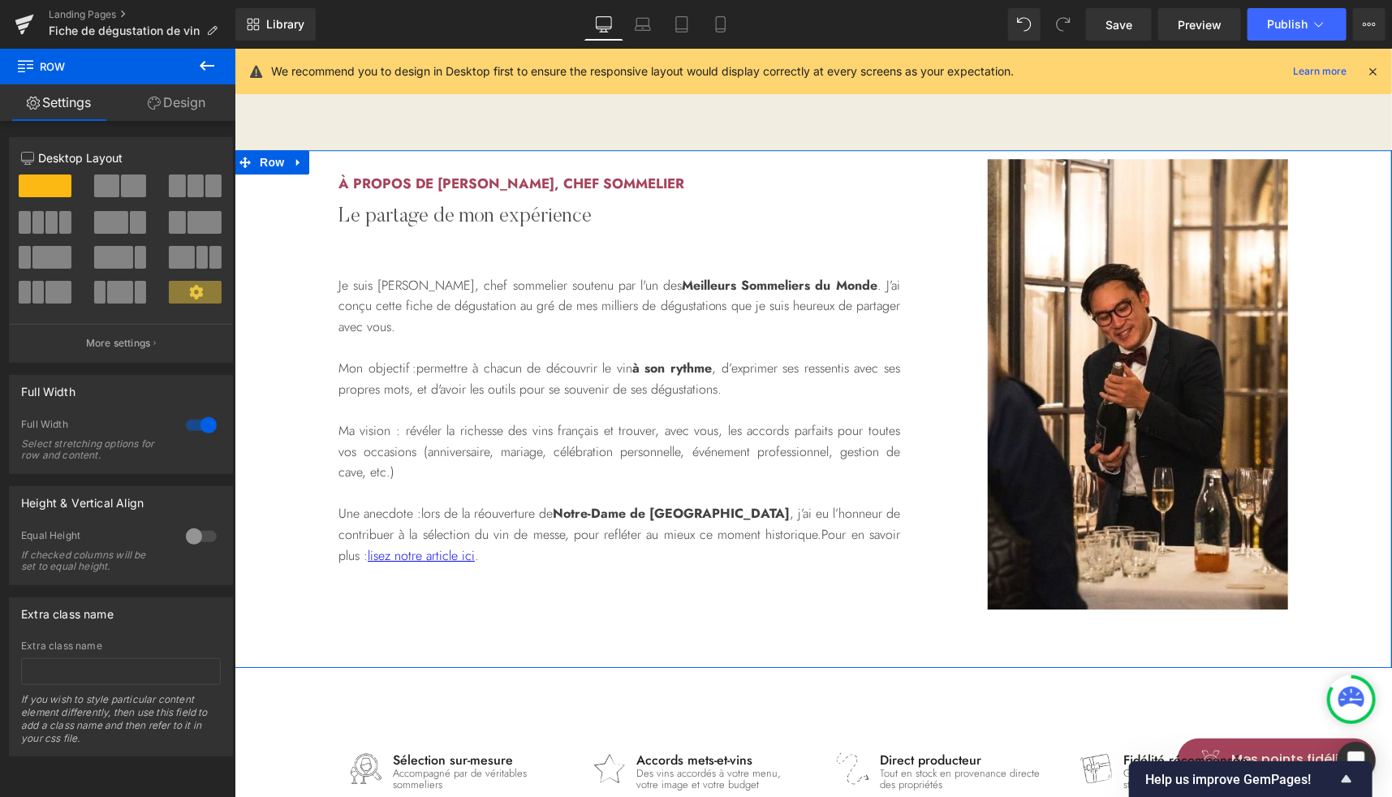
click at [171, 108] on link "Design" at bounding box center [177, 102] width 118 height 37
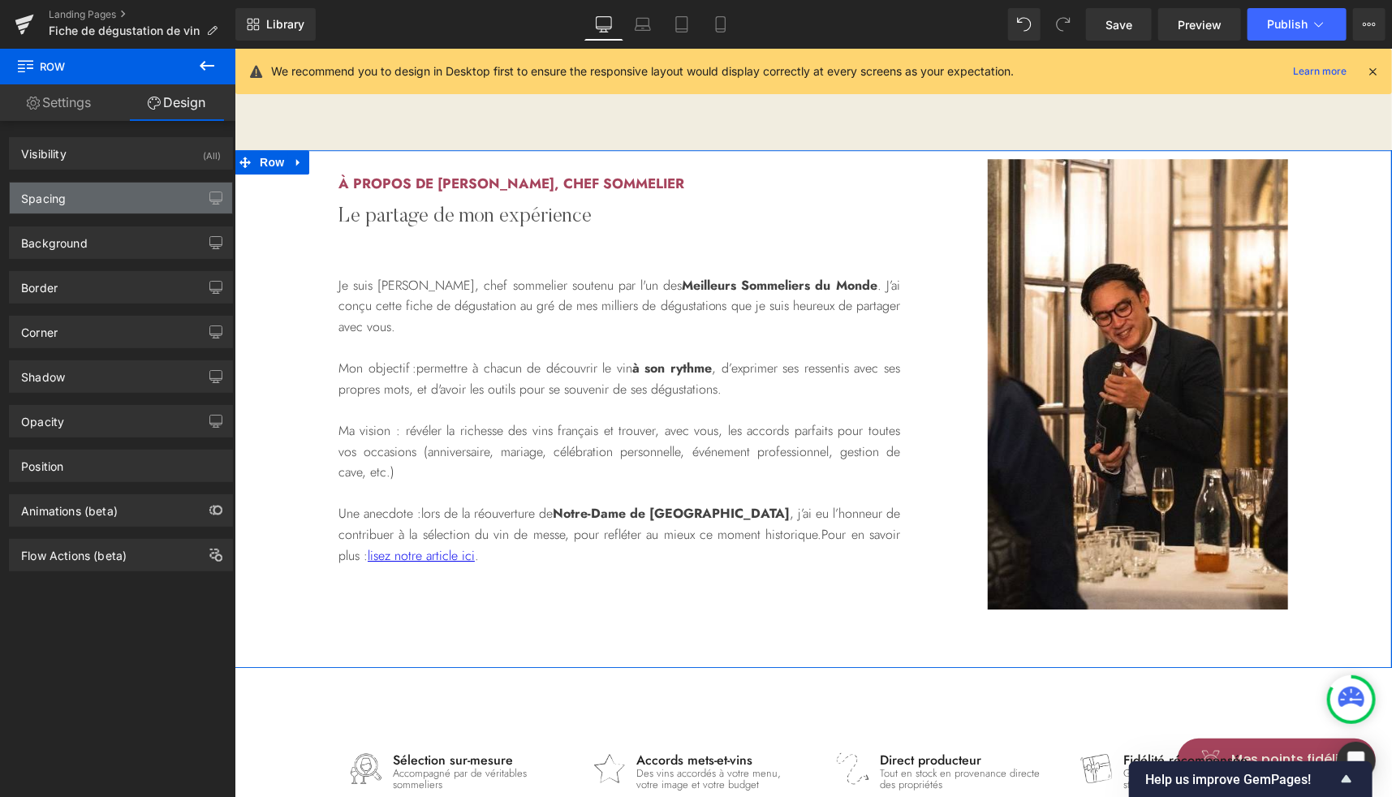
click at [96, 203] on div "Spacing" at bounding box center [121, 198] width 222 height 31
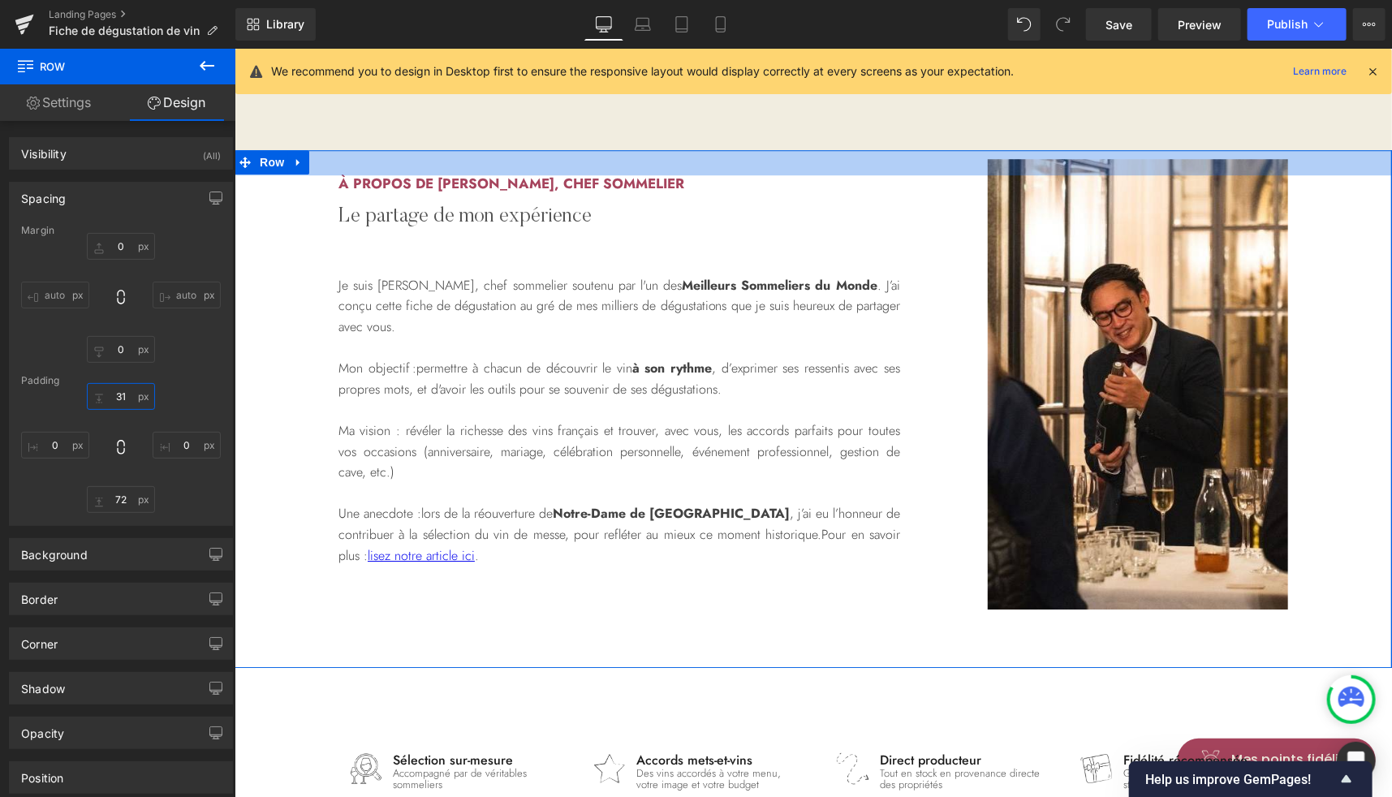
click at [118, 395] on input "31" at bounding box center [121, 396] width 68 height 27
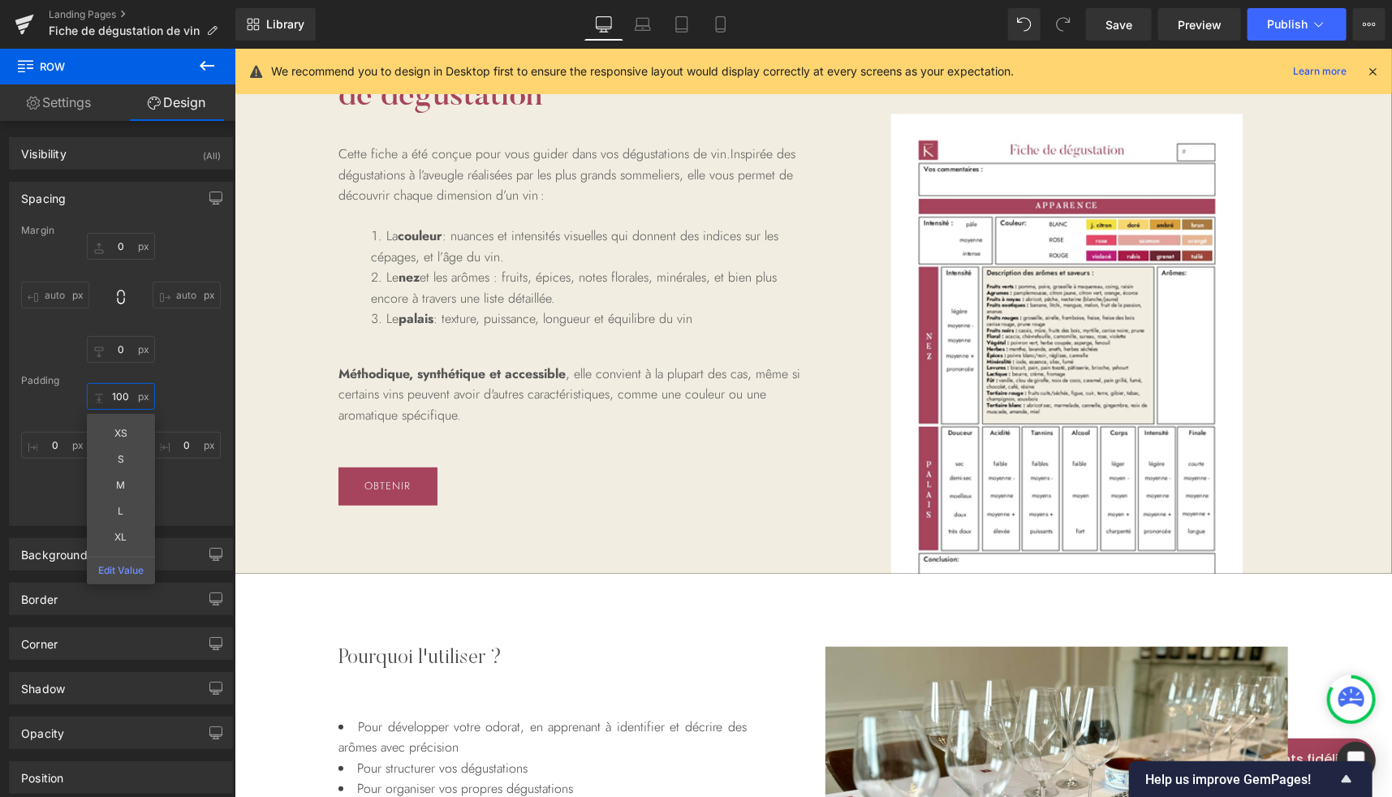
scroll to position [0, 0]
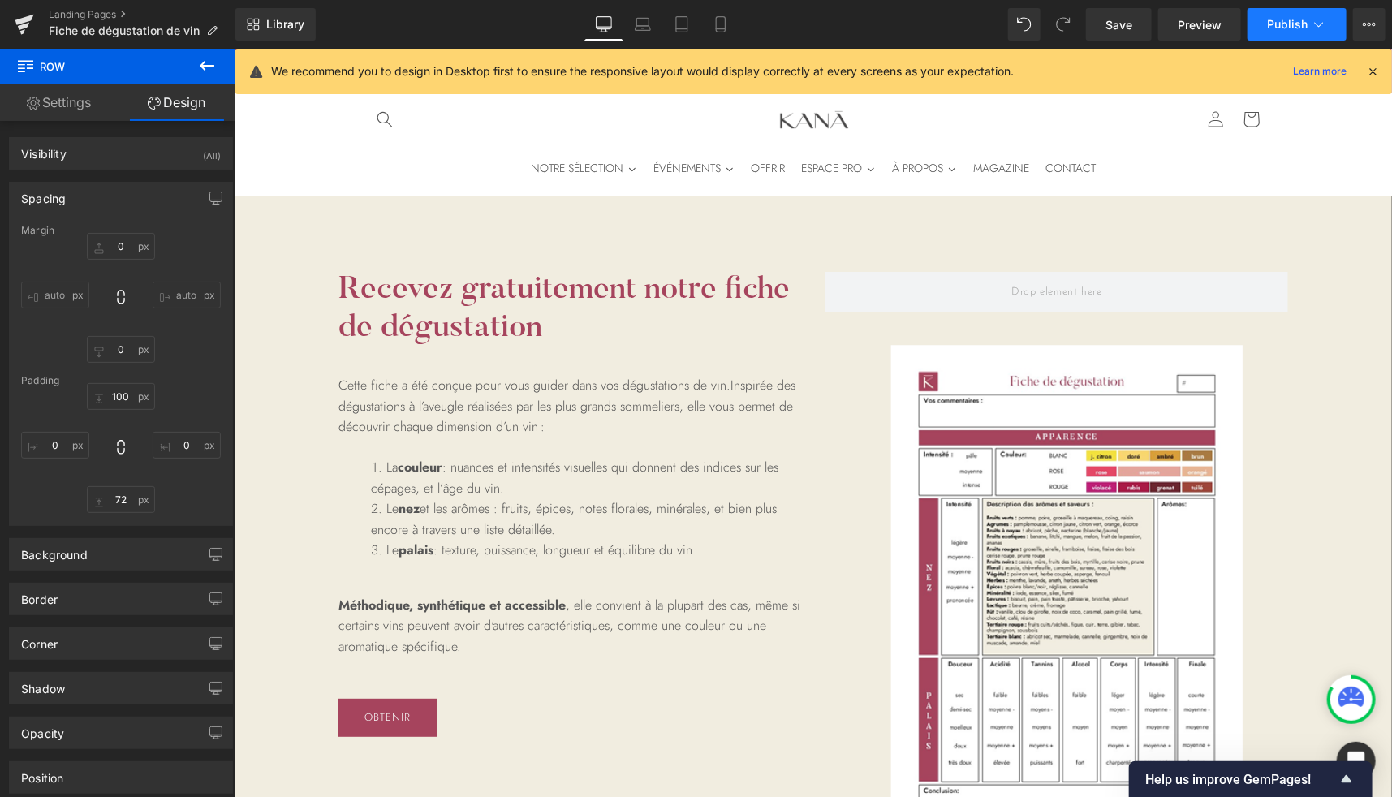
click at [1279, 22] on span "Publish" at bounding box center [1287, 24] width 41 height 13
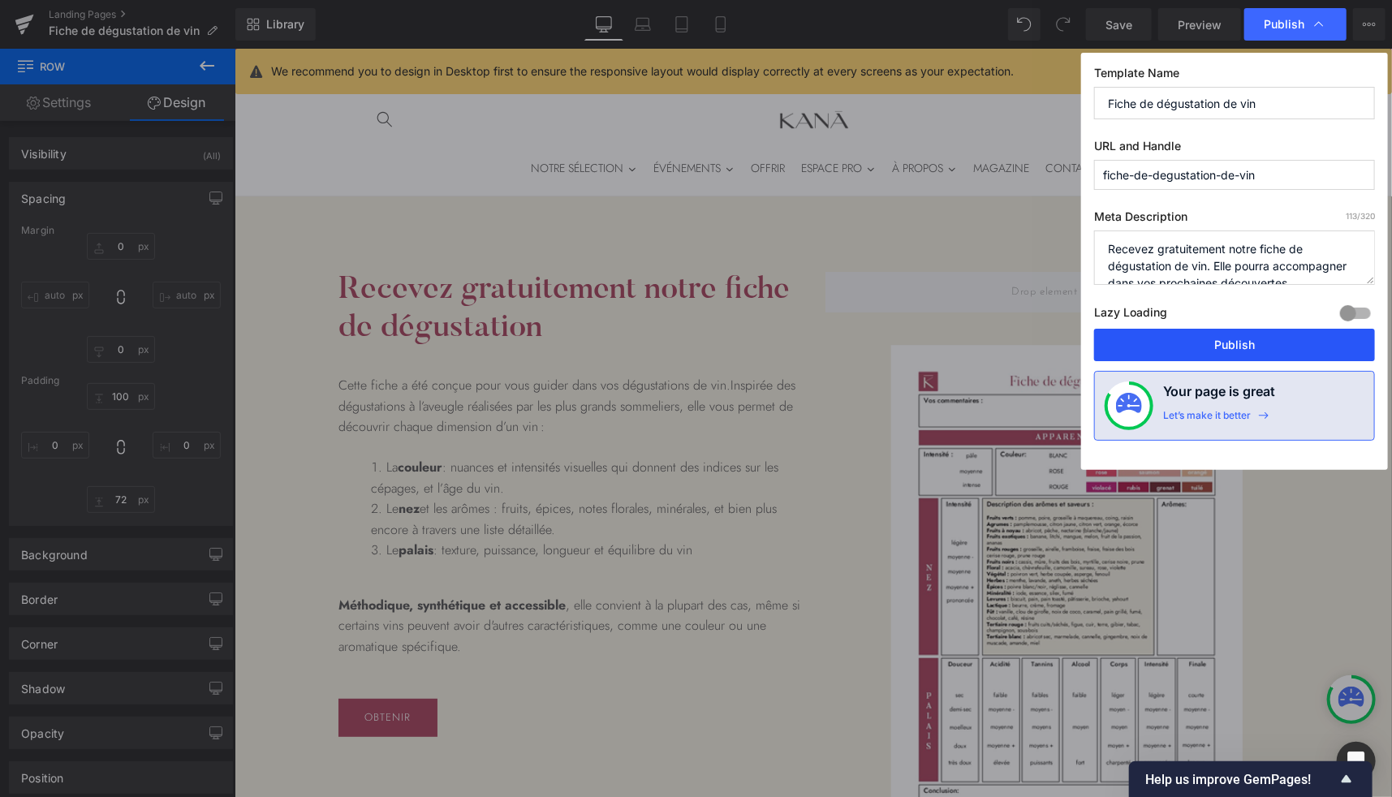
click at [1167, 350] on button "Publish" at bounding box center [1234, 345] width 281 height 32
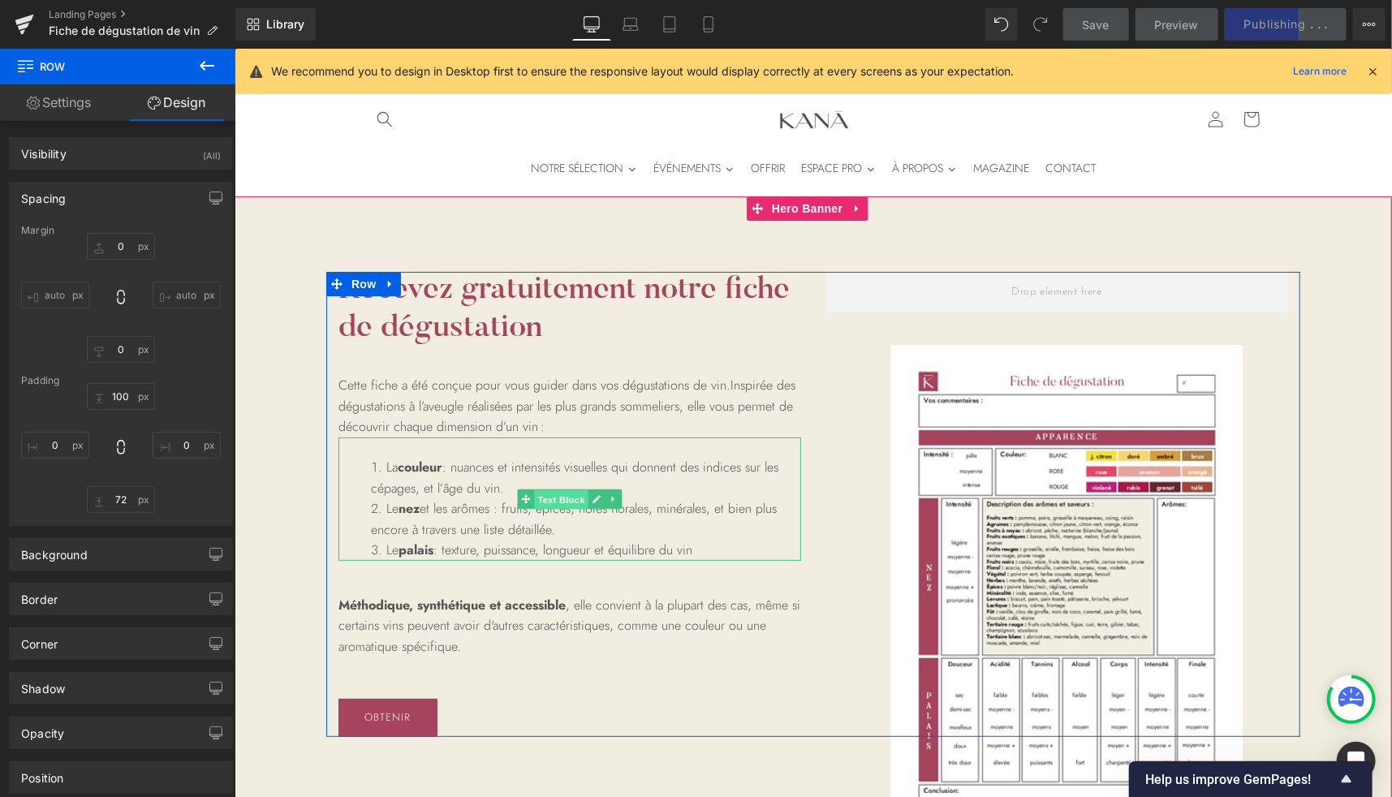
click at [545, 493] on span "Text Block" at bounding box center [560, 498] width 54 height 19
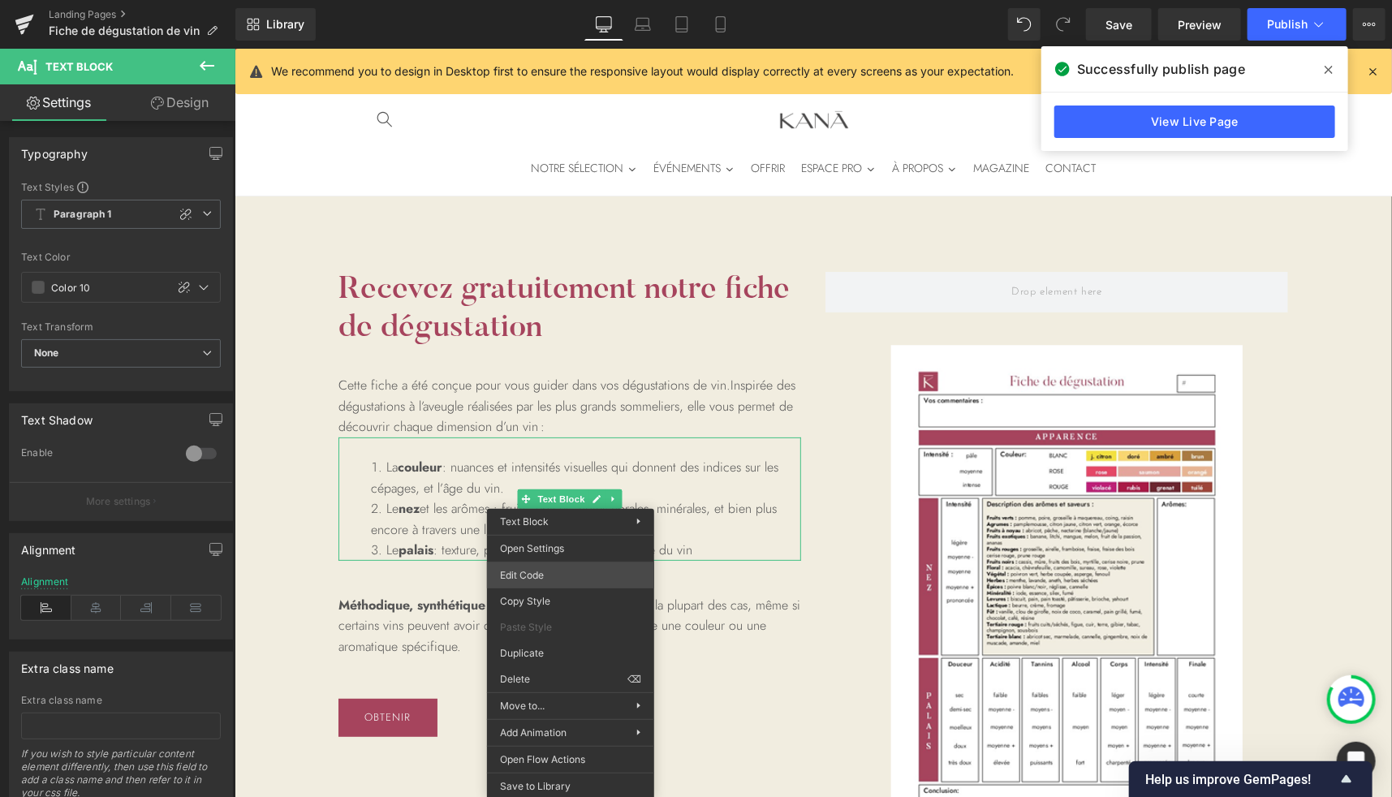
click at [550, 0] on div "Text Block You are previewing how the will restyle your page. You can not edit …" at bounding box center [696, 0] width 1392 height 0
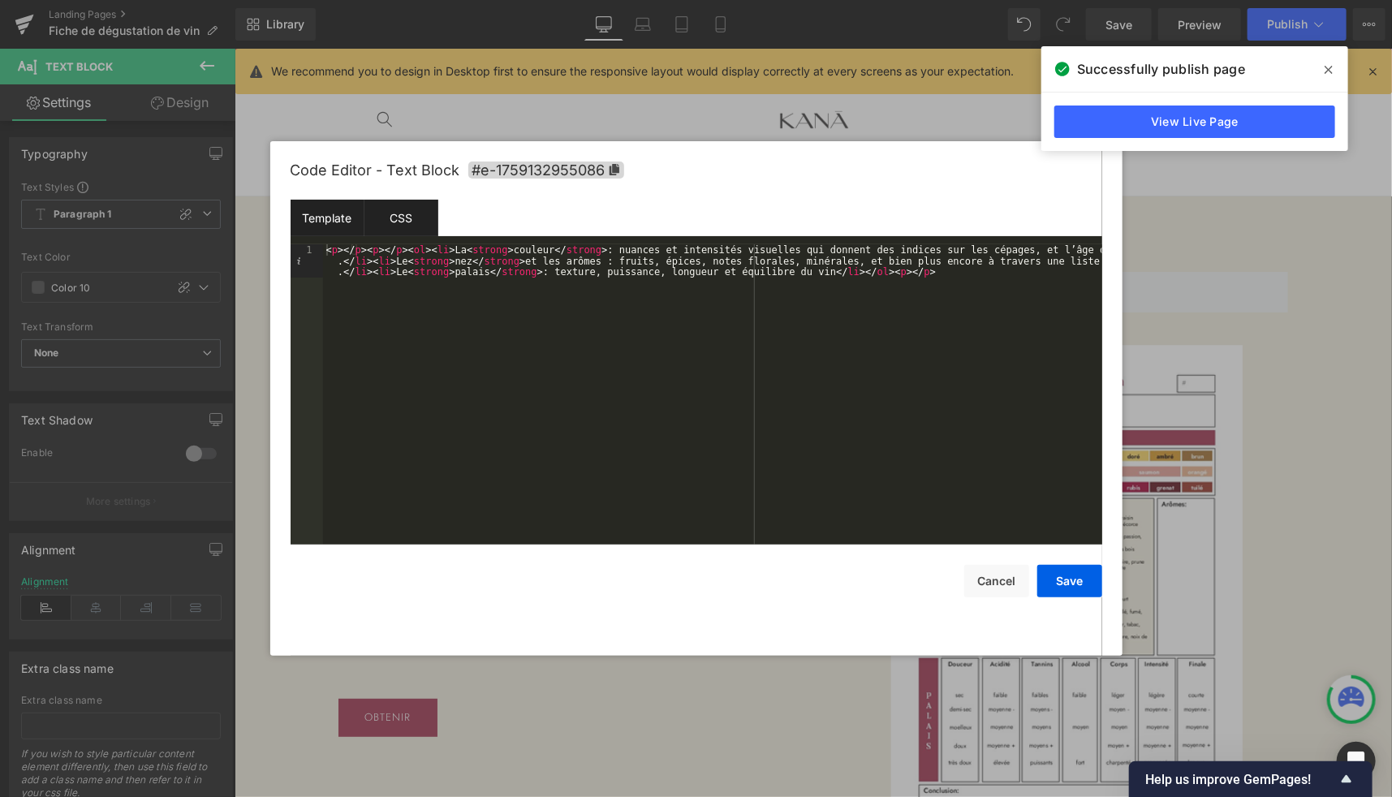
click at [410, 220] on div "CSS" at bounding box center [401, 218] width 74 height 37
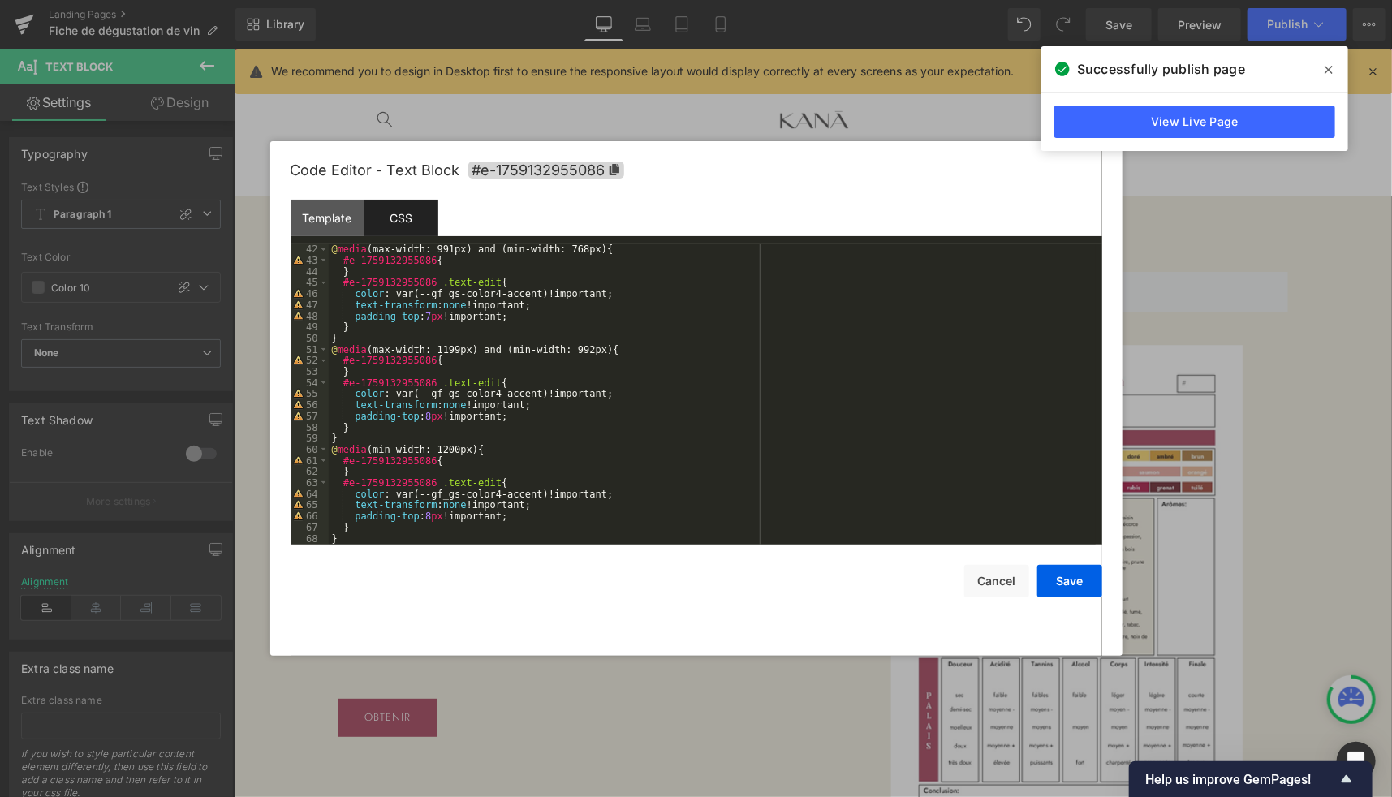
scroll to position [567, 0]
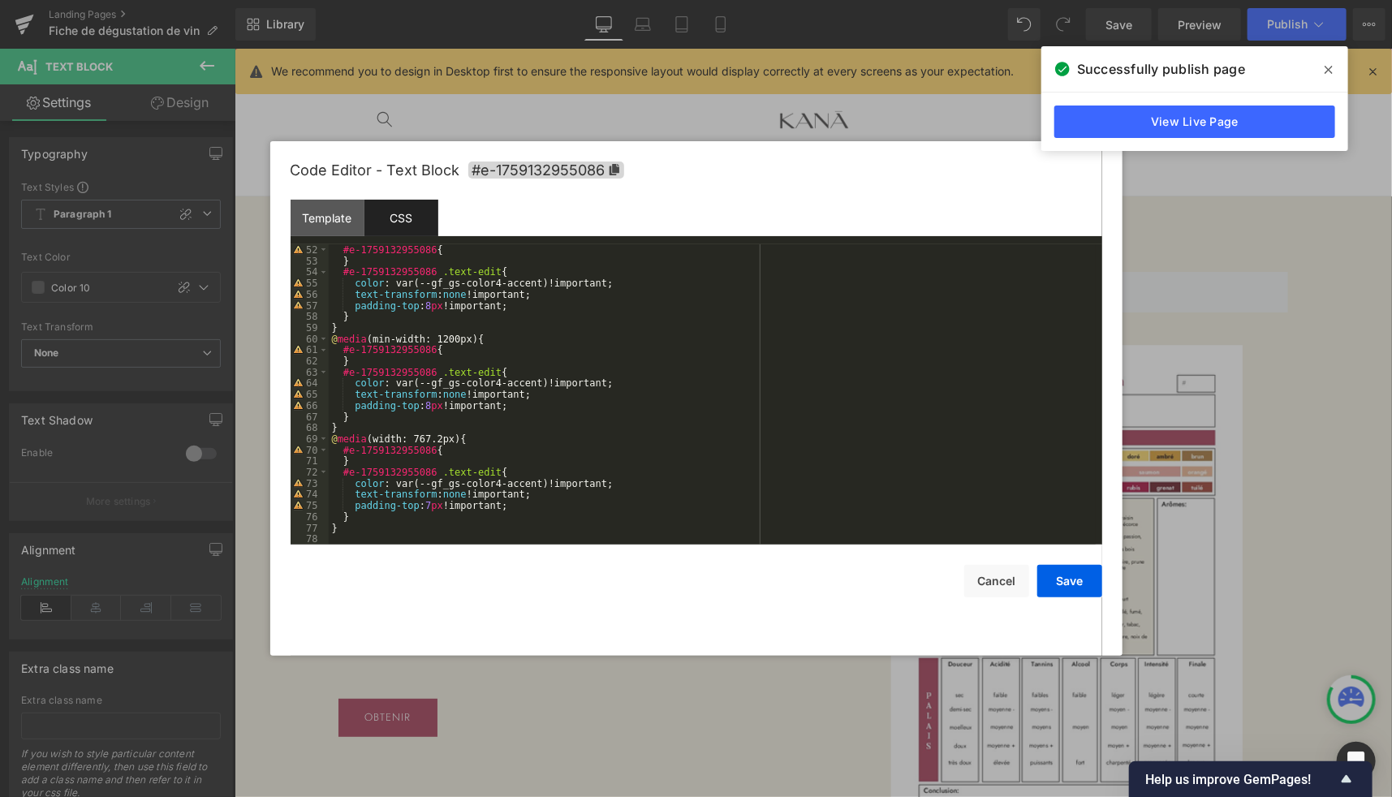
click at [644, 123] on div at bounding box center [696, 398] width 1392 height 797
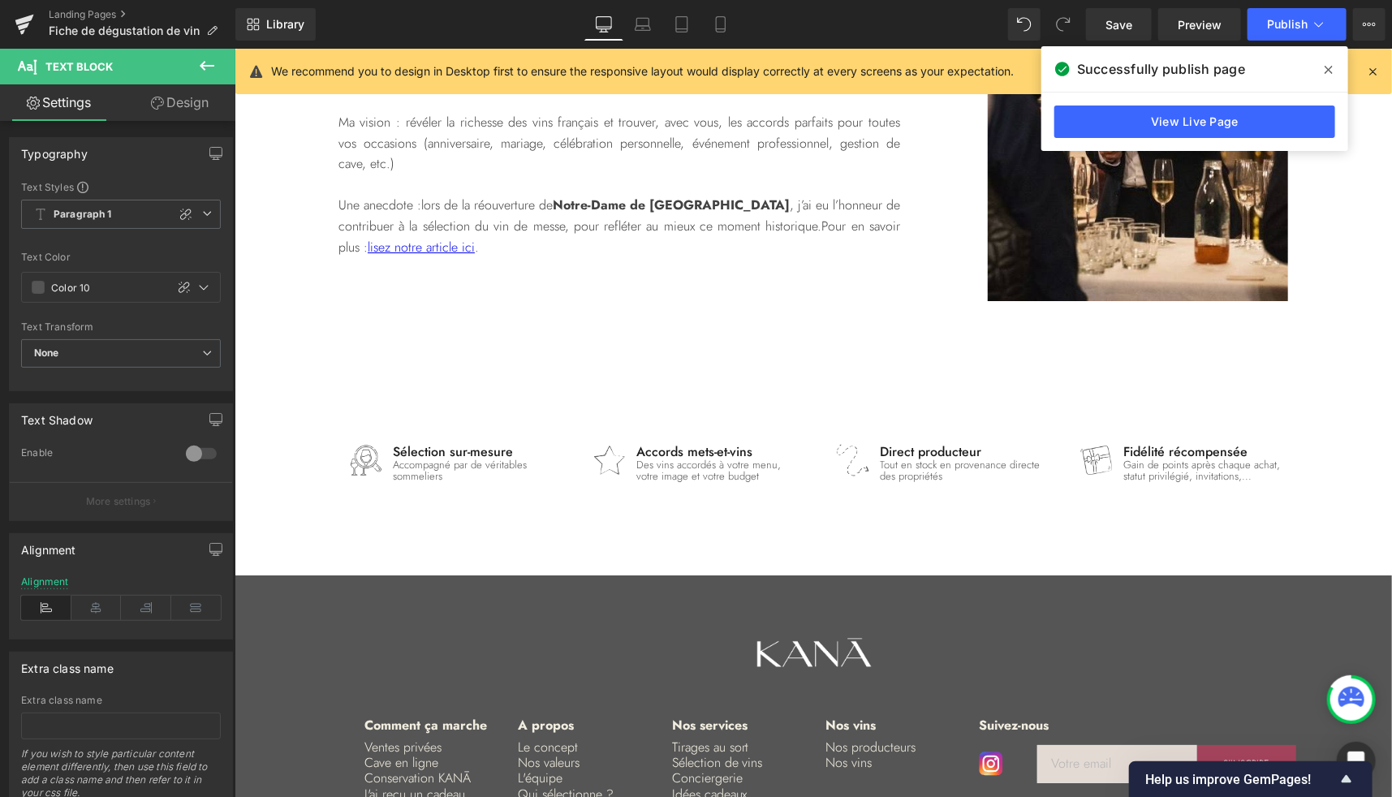
scroll to position [2827, 0]
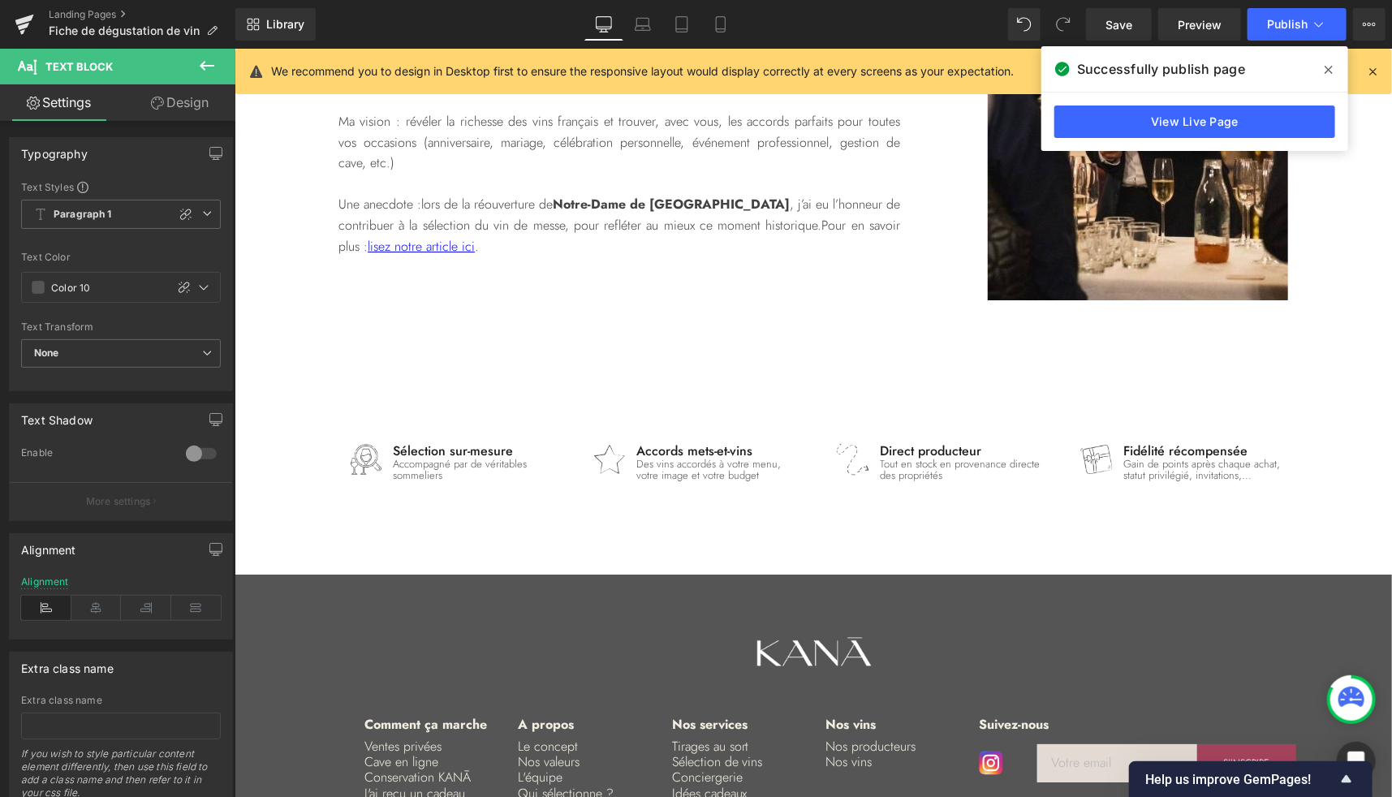
click at [205, 65] on icon at bounding box center [207, 66] width 15 height 10
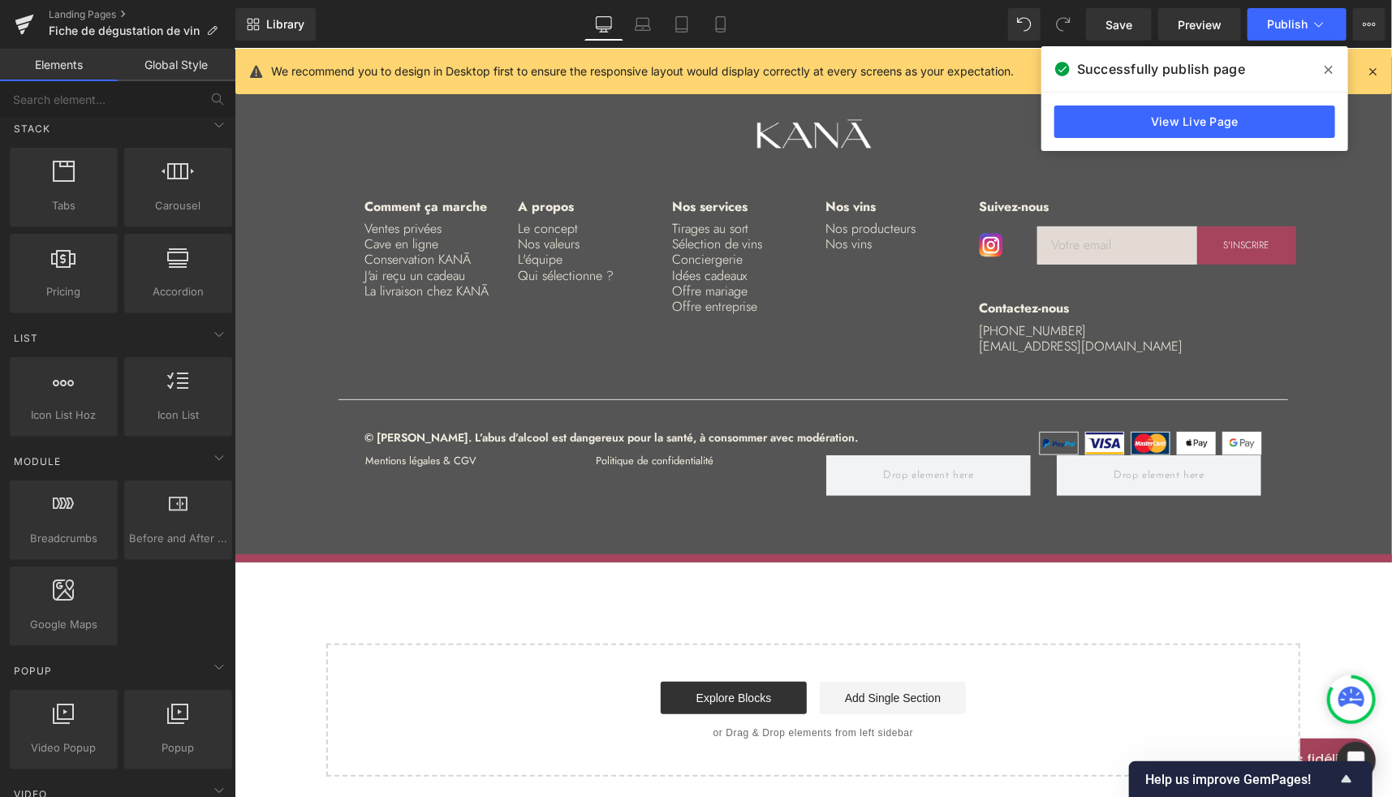
scroll to position [515, 0]
click at [752, 692] on link "Explore Blocks" at bounding box center [733, 697] width 146 height 32
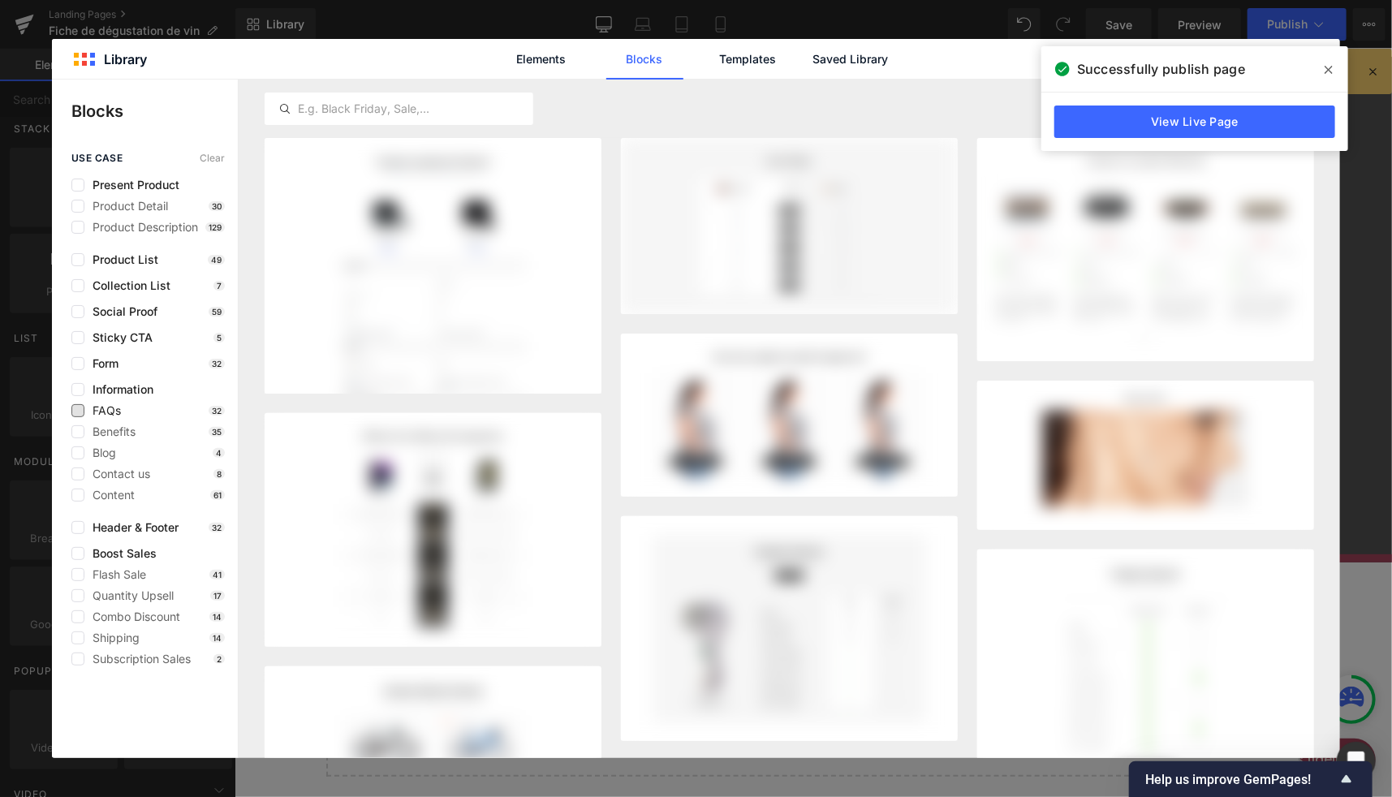
click at [108, 414] on span "FAQs" at bounding box center [102, 410] width 37 height 13
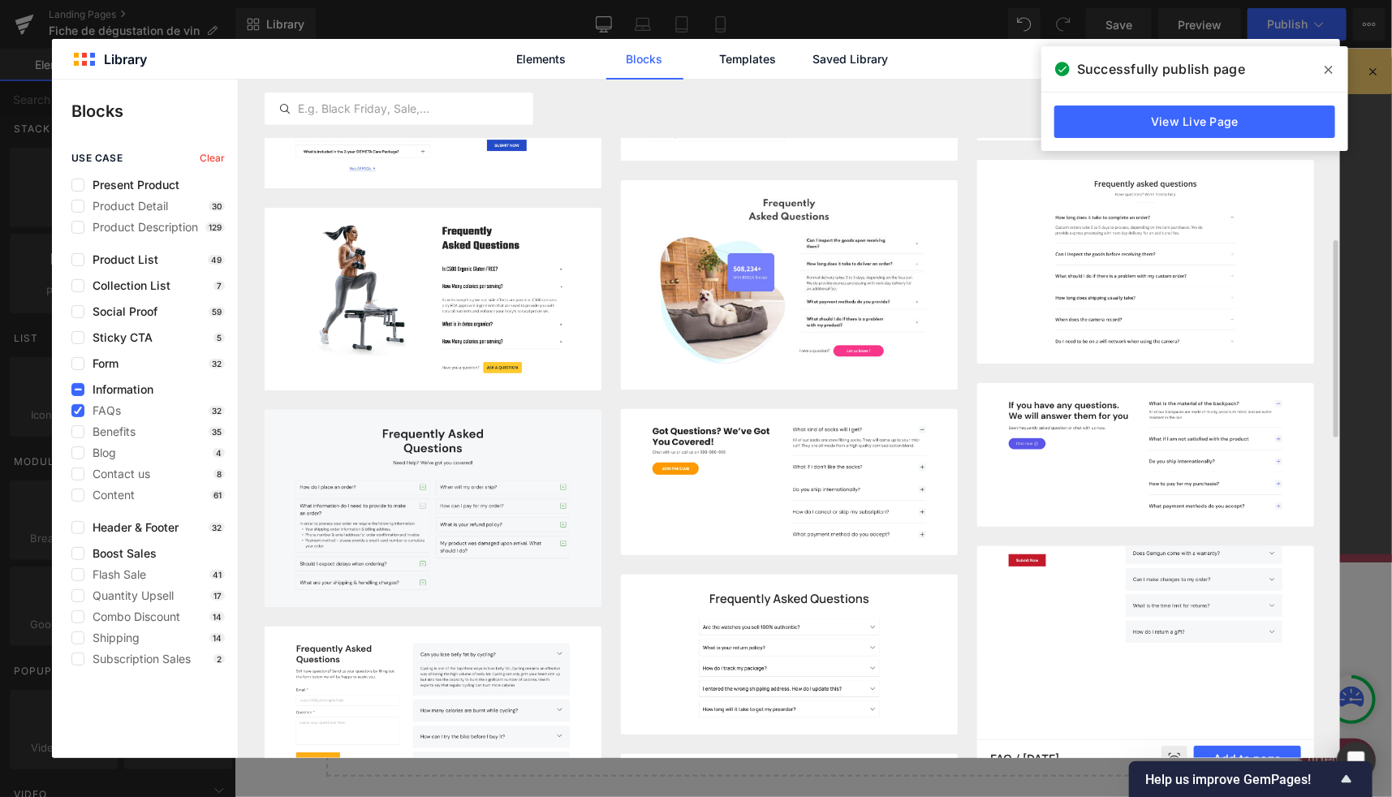
scroll to position [433, 0]
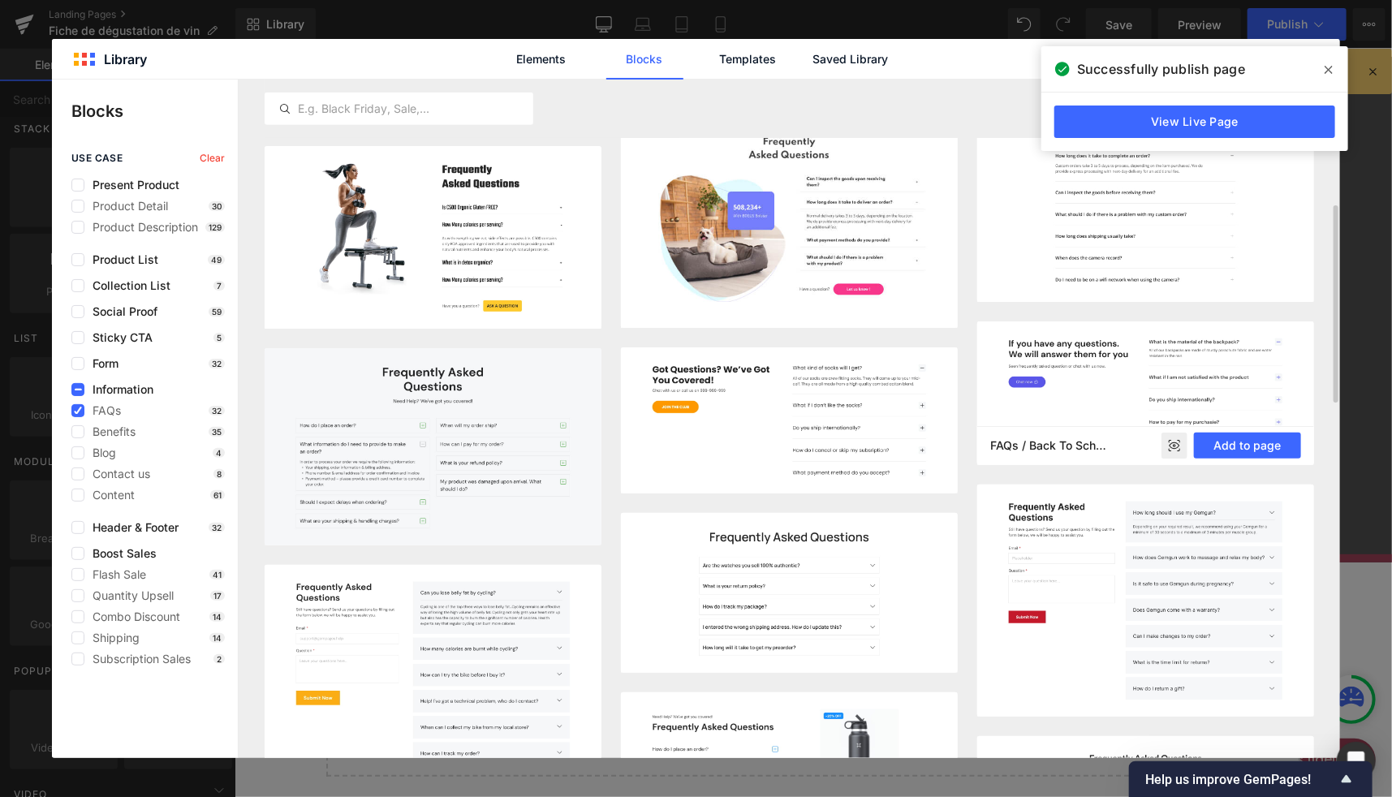
click at [1099, 408] on img at bounding box center [1145, 393] width 337 height 144
click at [1229, 445] on button "Add to page" at bounding box center [1247, 446] width 107 height 26
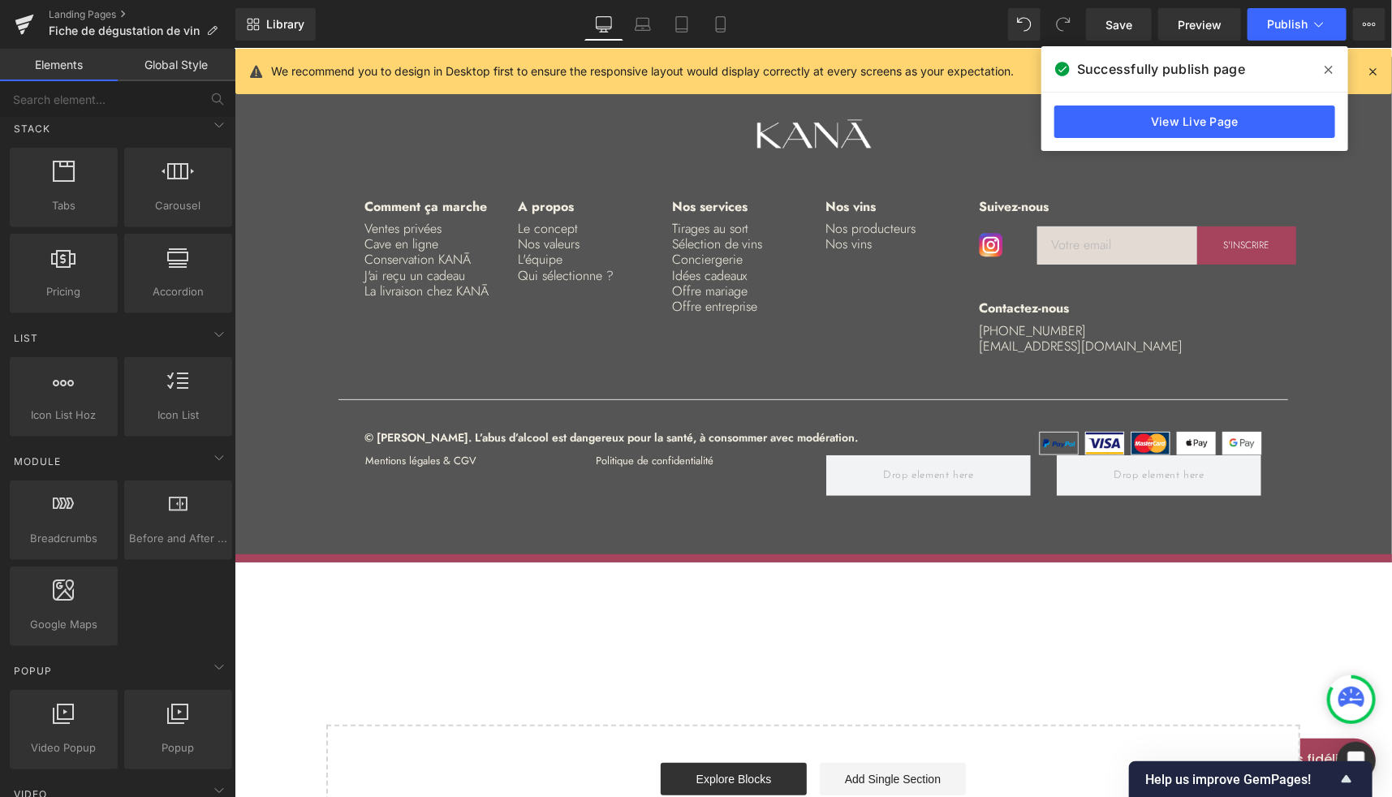
scroll to position [3426, 0]
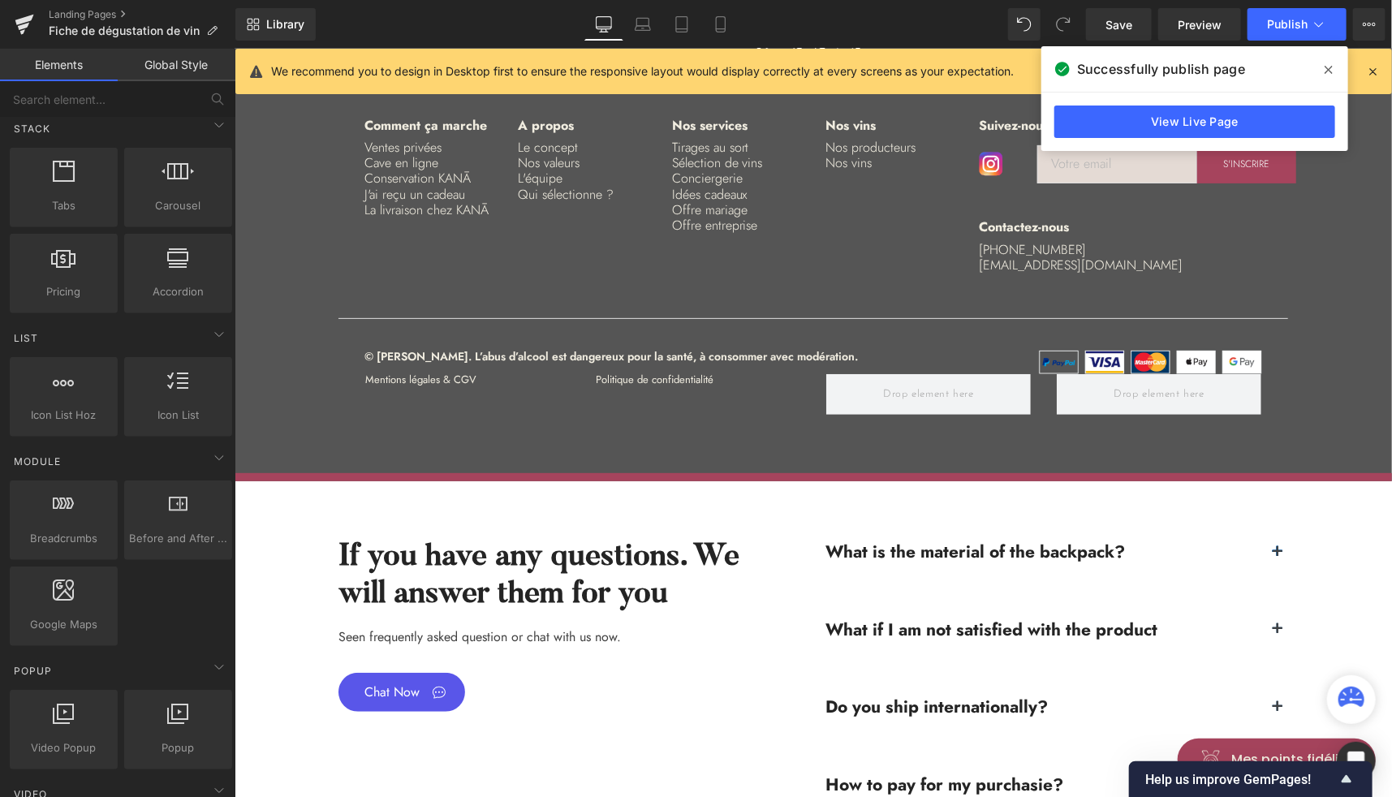
click at [1329, 69] on icon at bounding box center [1329, 70] width 8 height 8
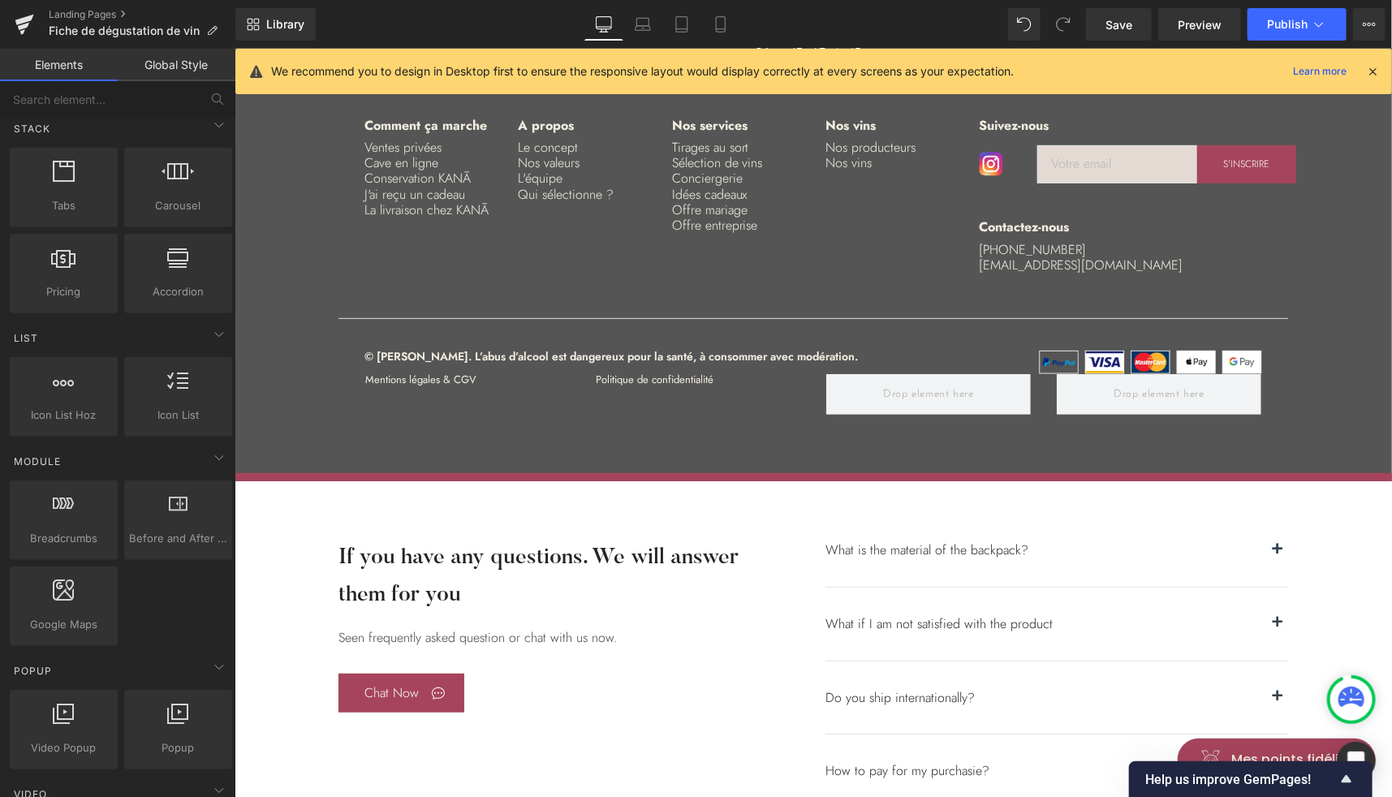
click at [1374, 69] on icon at bounding box center [1372, 71] width 15 height 15
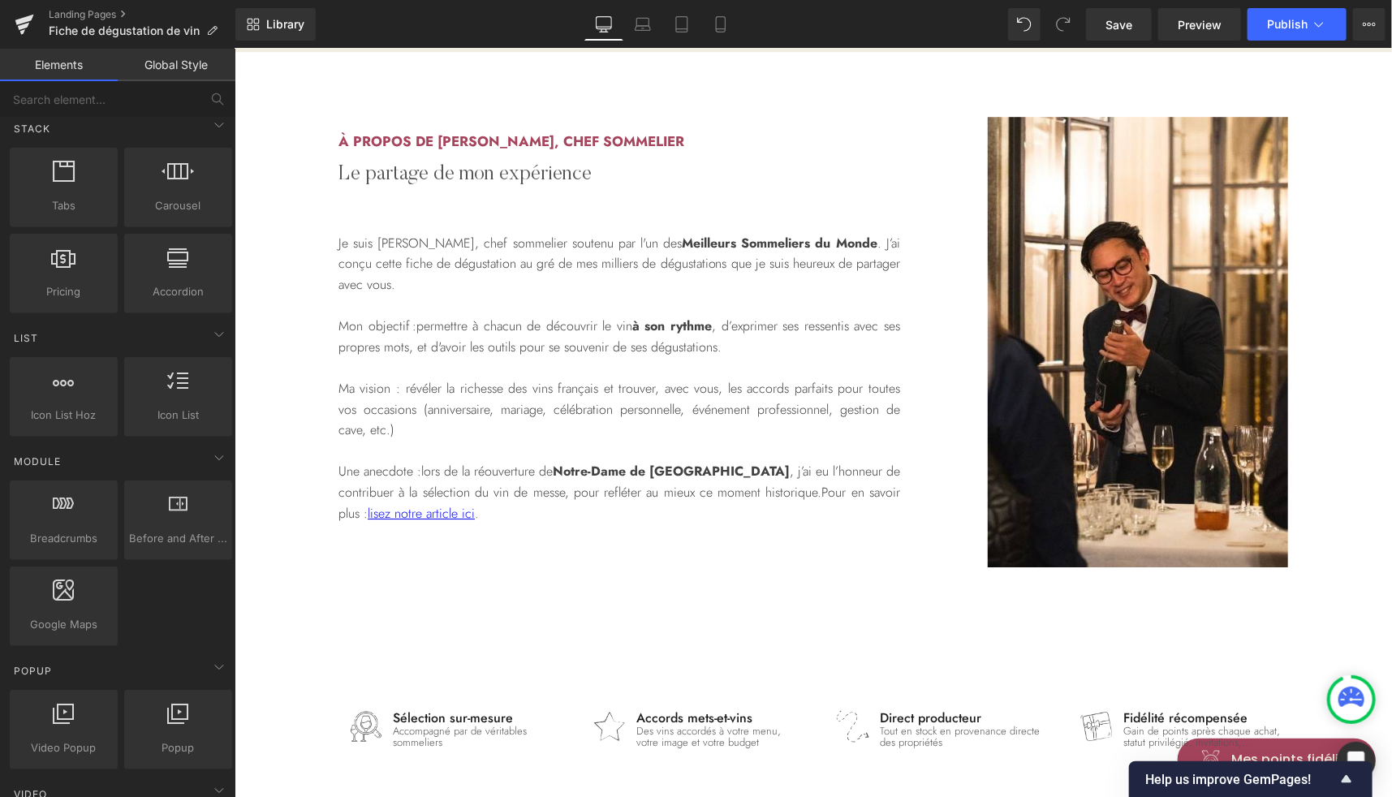
scroll to position [2414, 0]
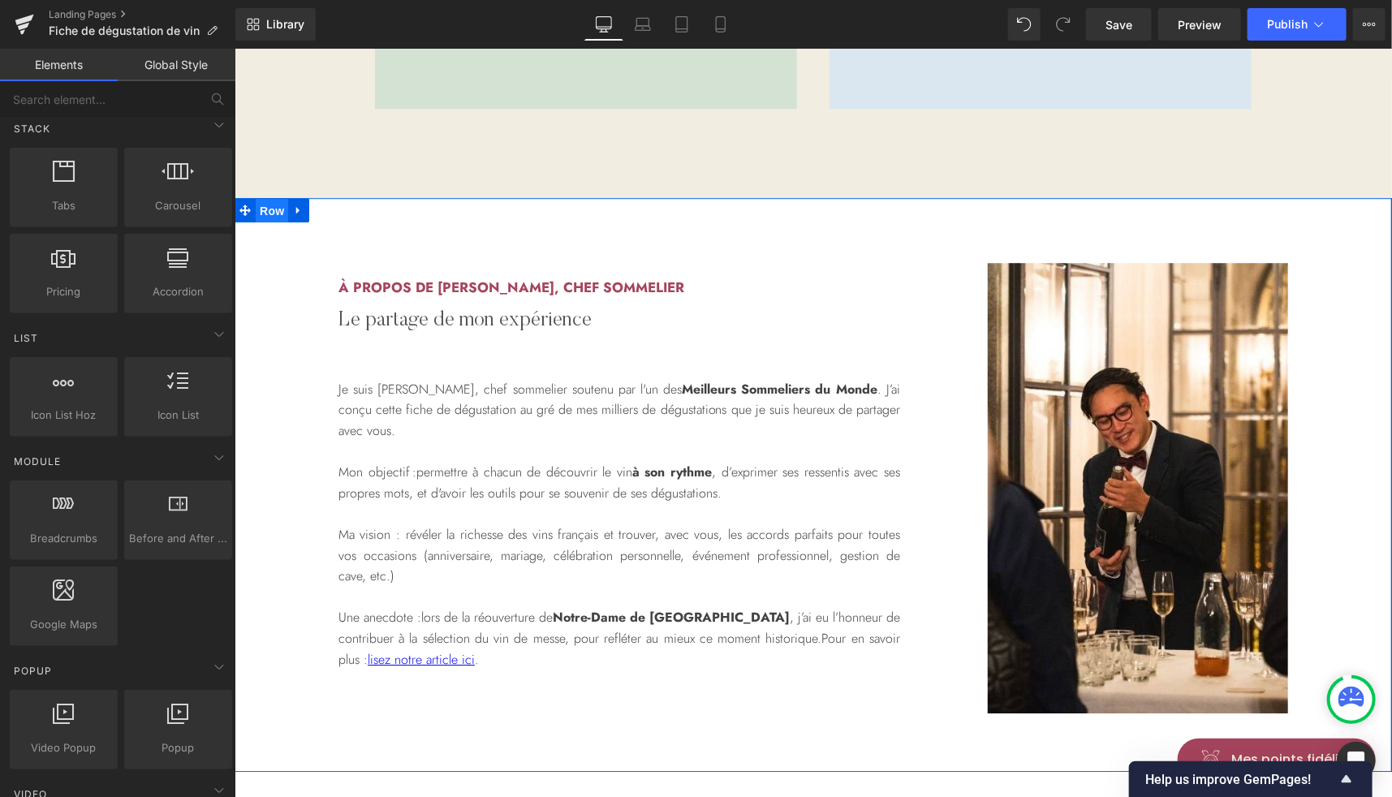
click at [266, 208] on span "Row" at bounding box center [271, 210] width 32 height 24
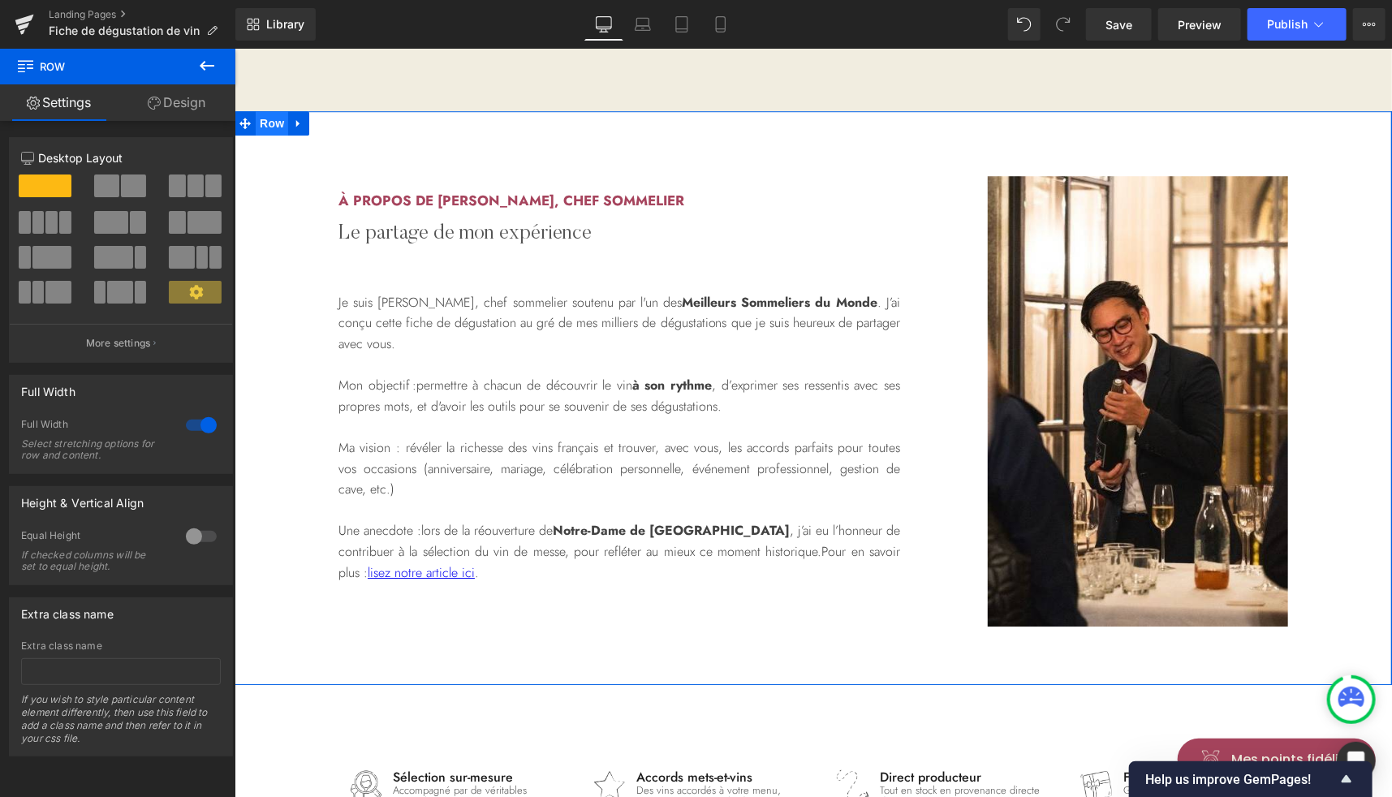
scroll to position [2497, 0]
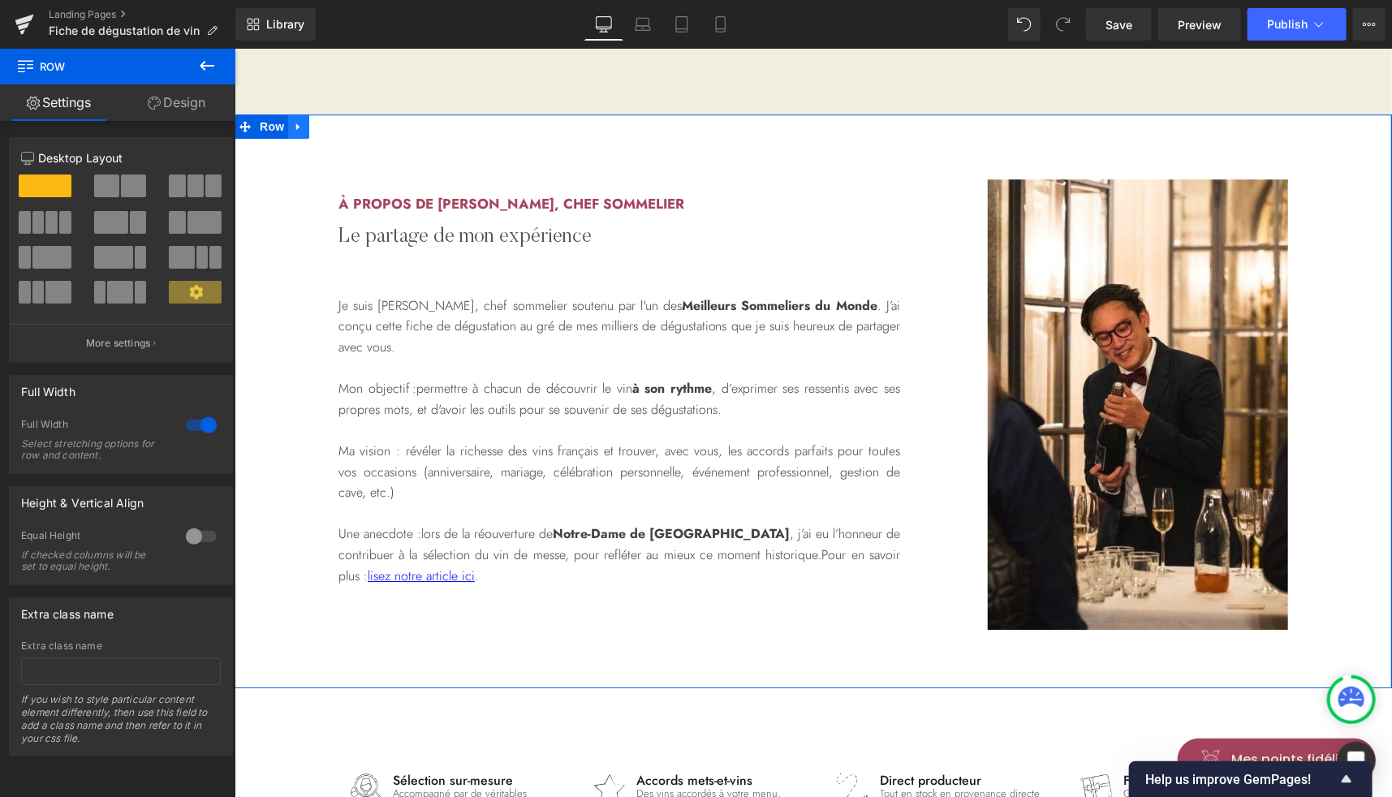
click at [292, 131] on icon at bounding box center [297, 126] width 11 height 12
click at [316, 134] on link at bounding box center [318, 126] width 21 height 24
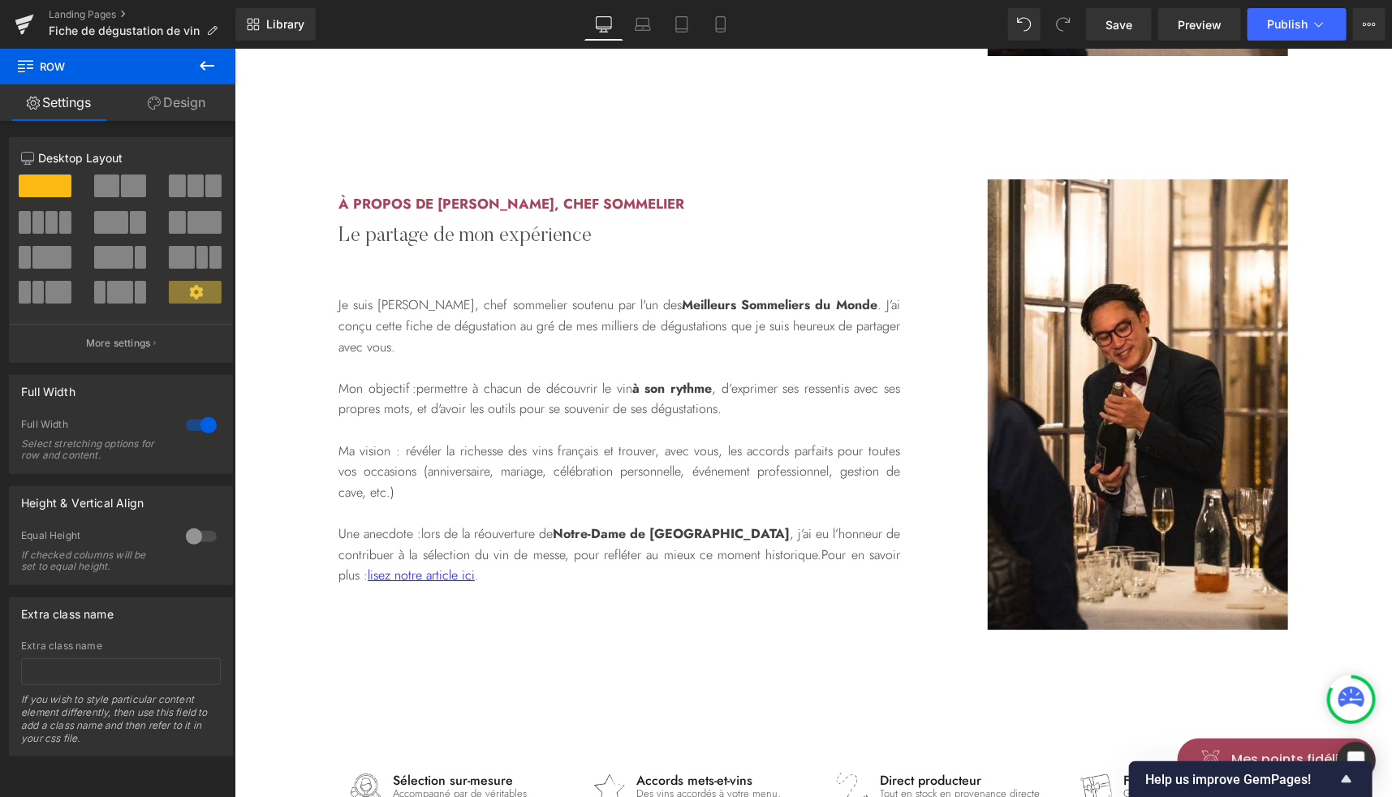
scroll to position [2999, 0]
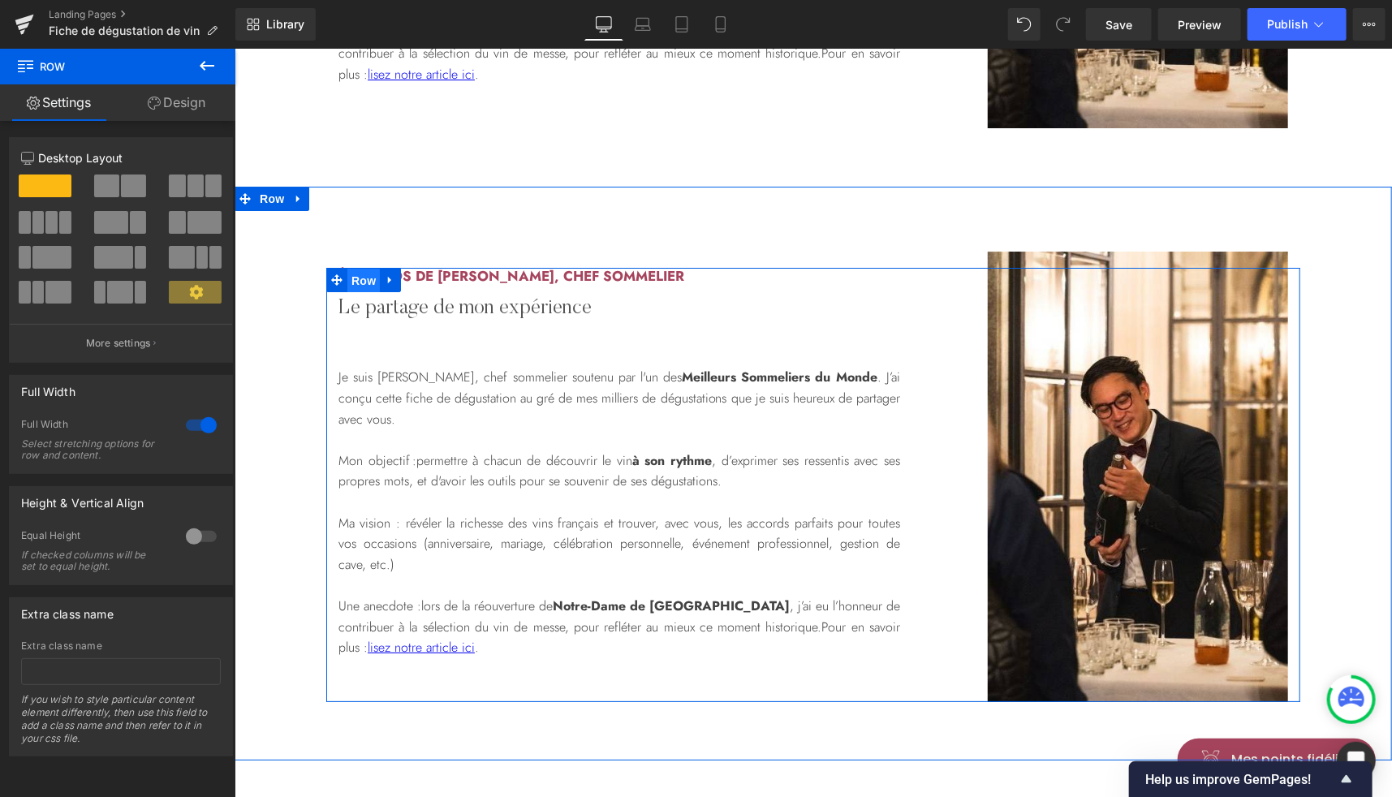
click at [368, 275] on span "Row" at bounding box center [363, 280] width 32 height 24
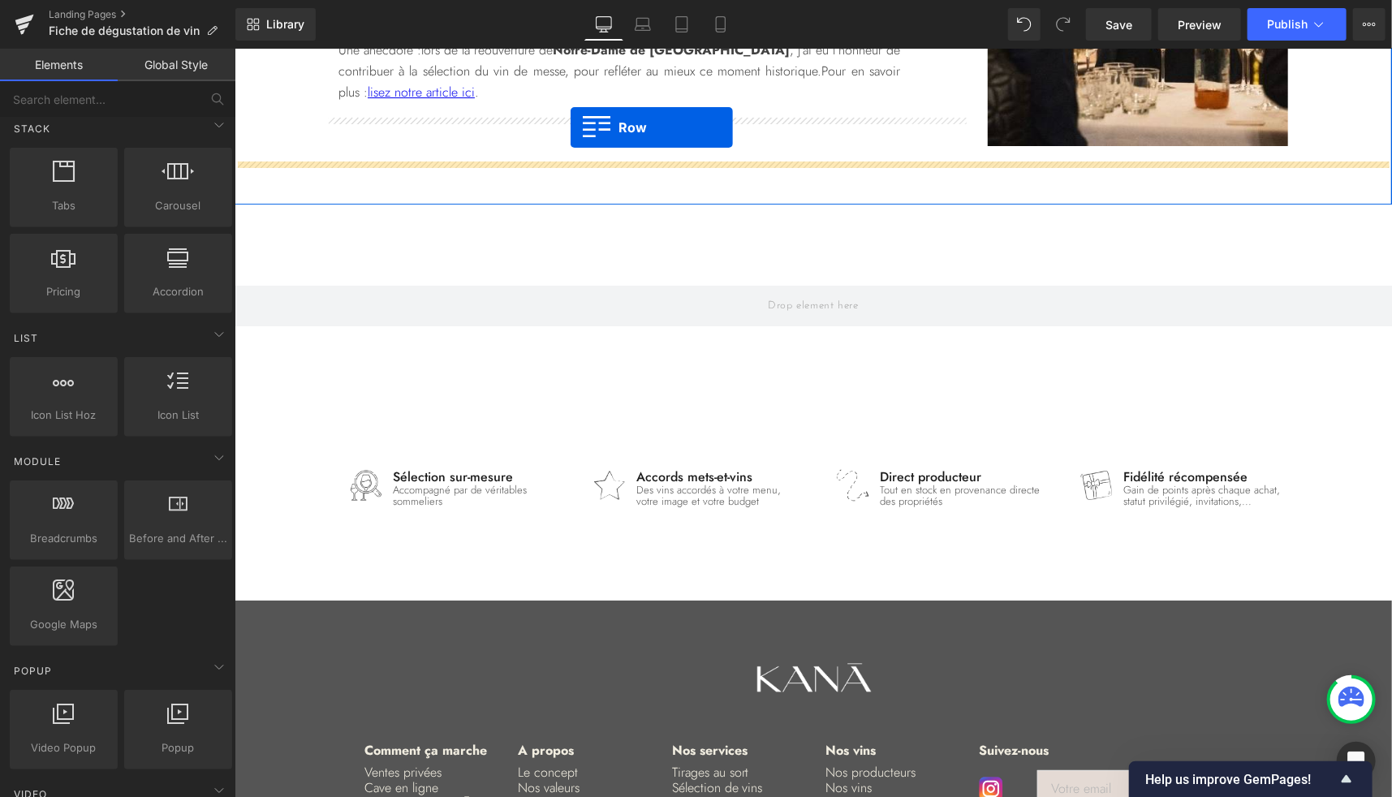
scroll to position [2965, 0]
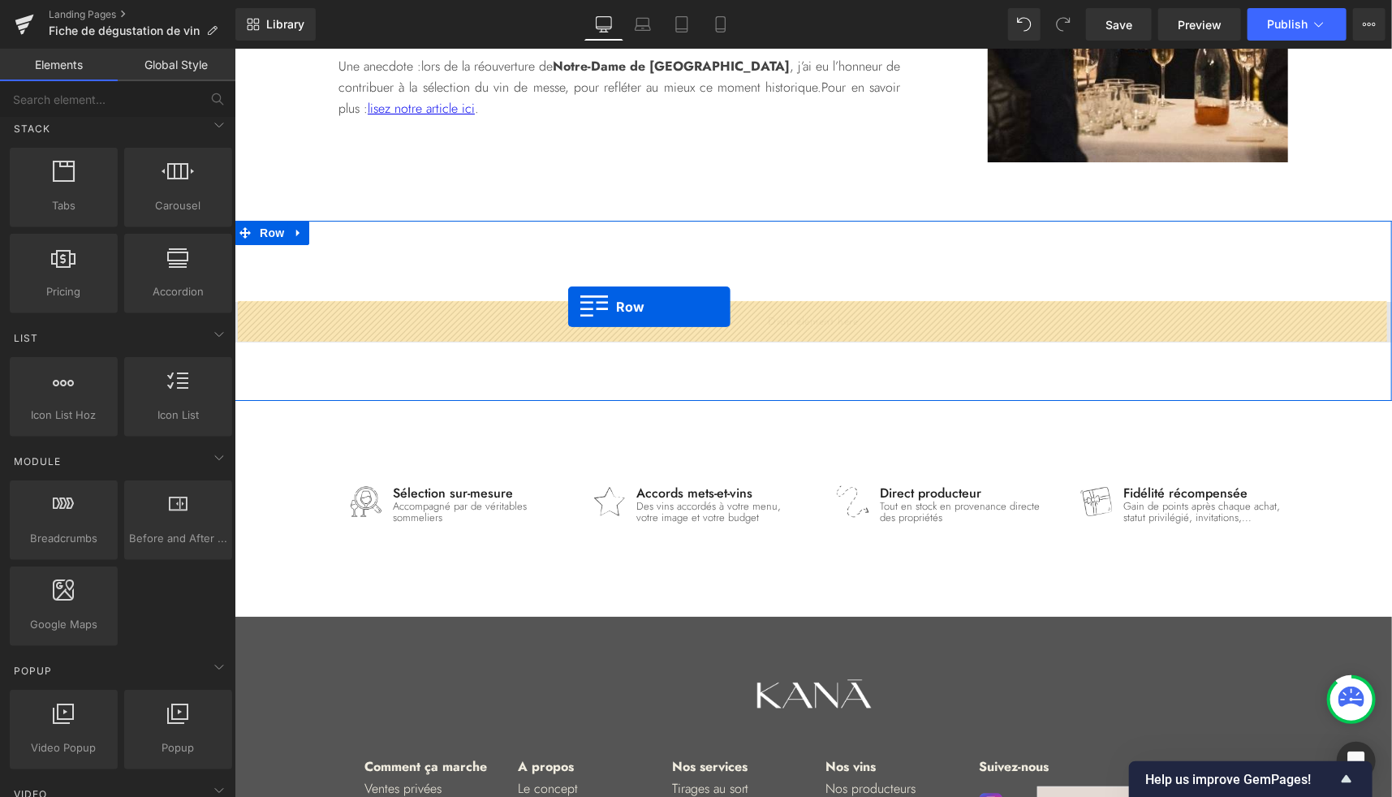
drag, startPoint x: 349, startPoint y: 285, endPoint x: 567, endPoint y: 306, distance: 219.3
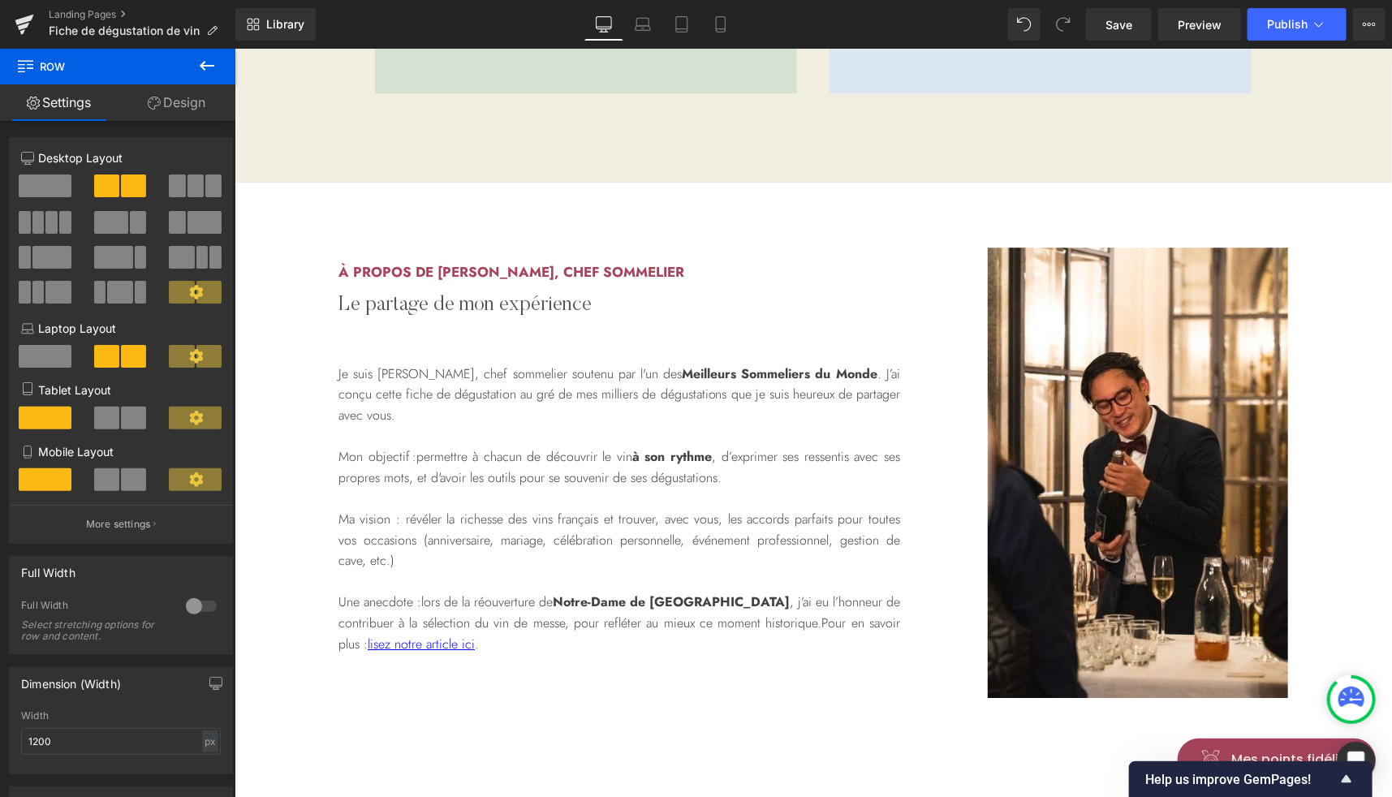
scroll to position [2430, 0]
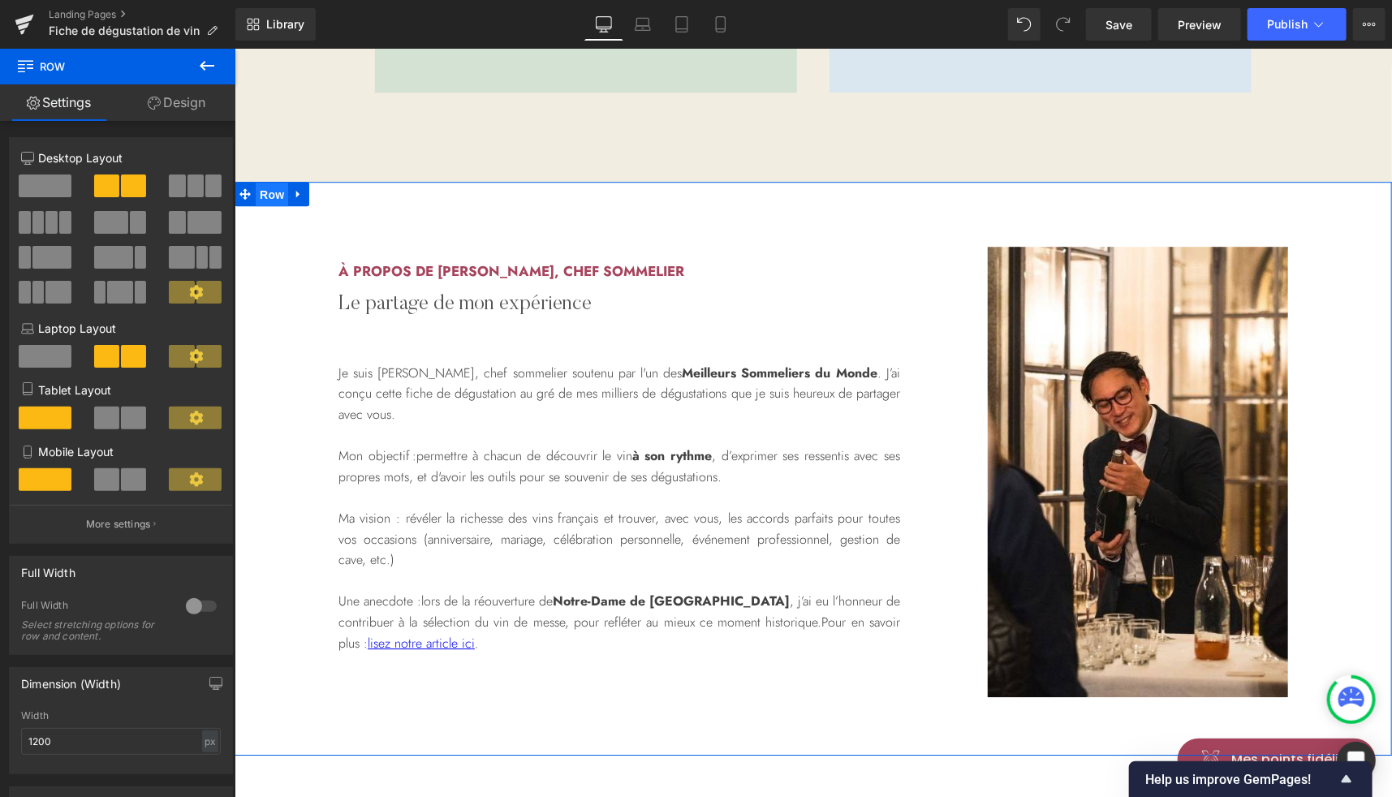
click at [268, 188] on span "Row" at bounding box center [271, 194] width 32 height 24
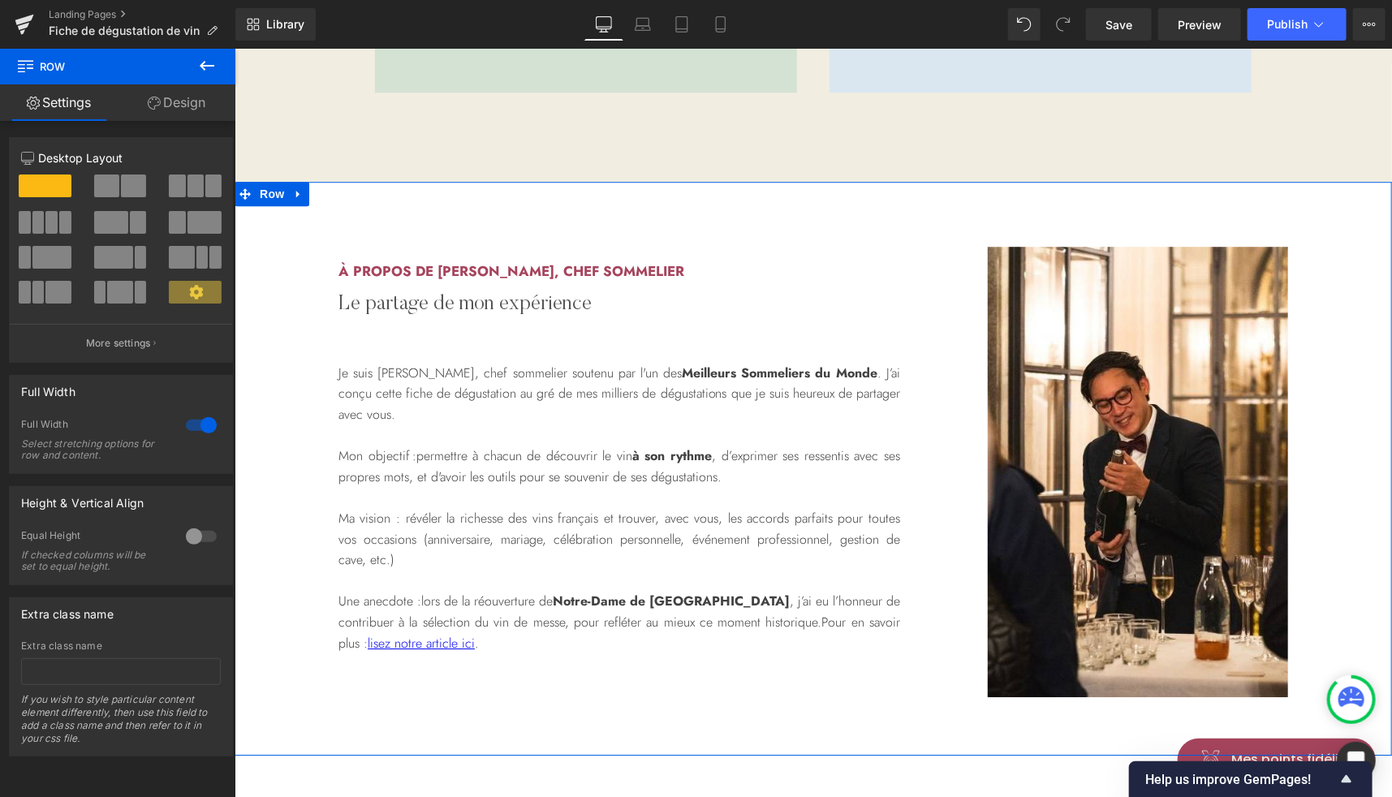
click at [187, 107] on link "Design" at bounding box center [177, 102] width 118 height 37
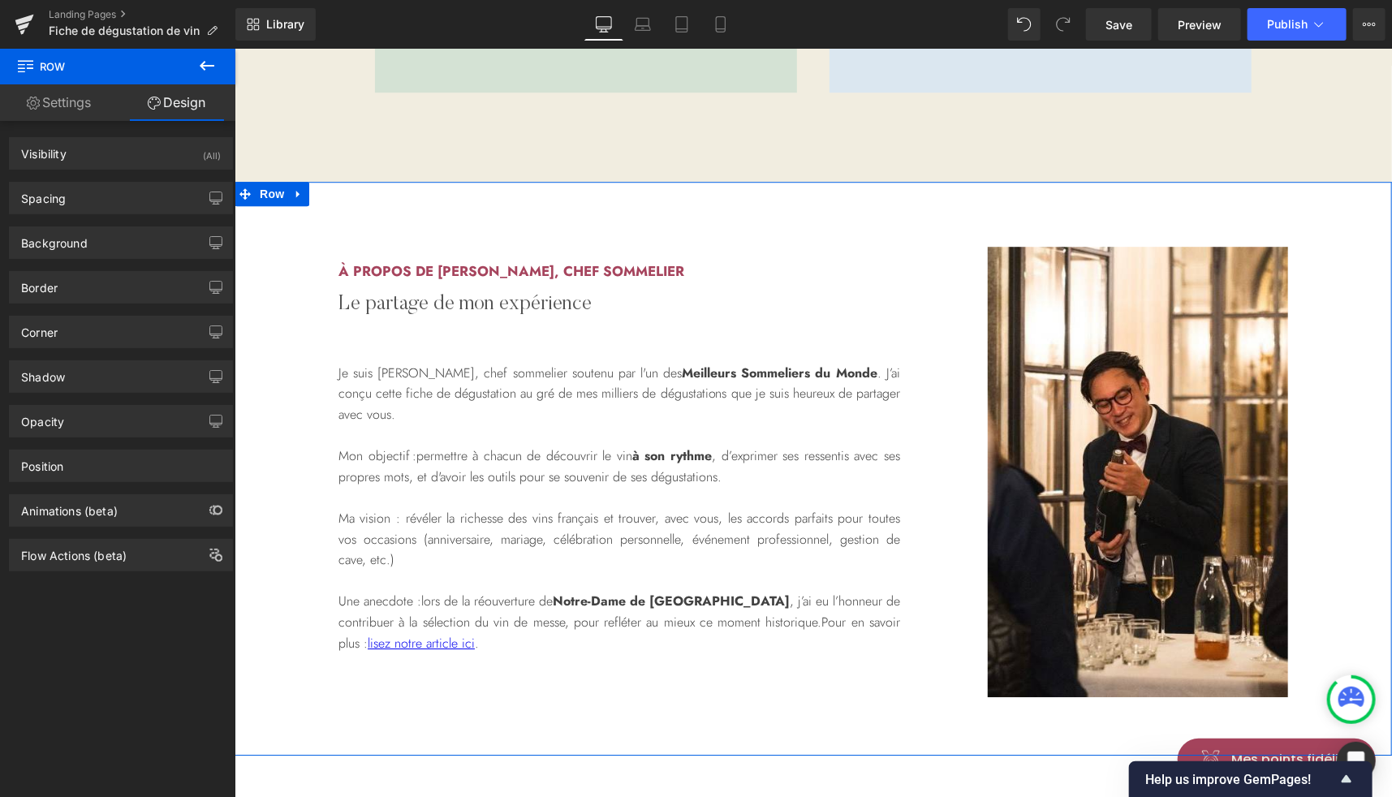
click at [85, 259] on div "Border Border Style Custom Border Solid Border Dashed Border Dotted Custom Cust…" at bounding box center [121, 281] width 243 height 45
click at [66, 248] on div "Background" at bounding box center [54, 238] width 67 height 23
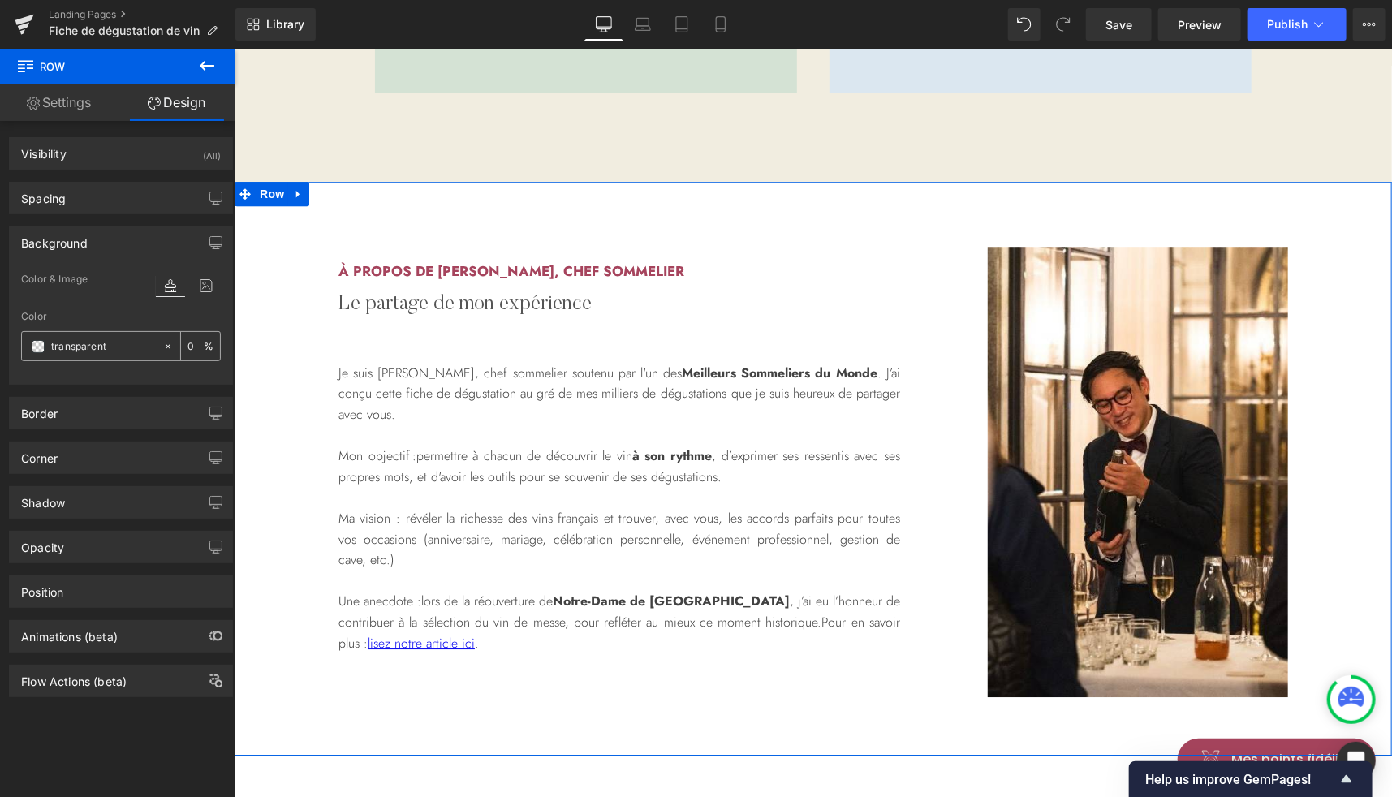
click at [31, 351] on div "transparent" at bounding box center [92, 346] width 140 height 28
click at [39, 345] on span at bounding box center [38, 346] width 13 height 13
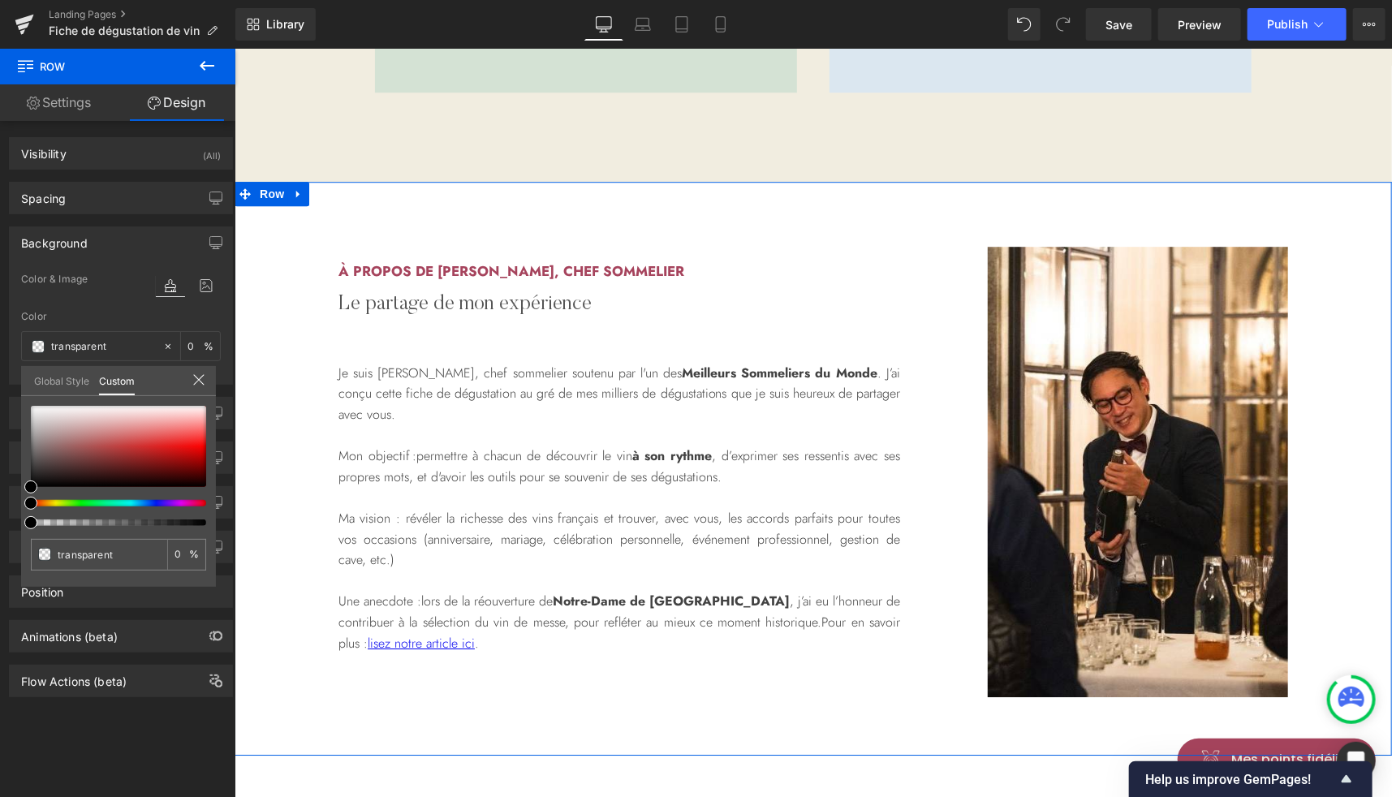
click at [67, 381] on link "Global Style" at bounding box center [61, 380] width 55 height 28
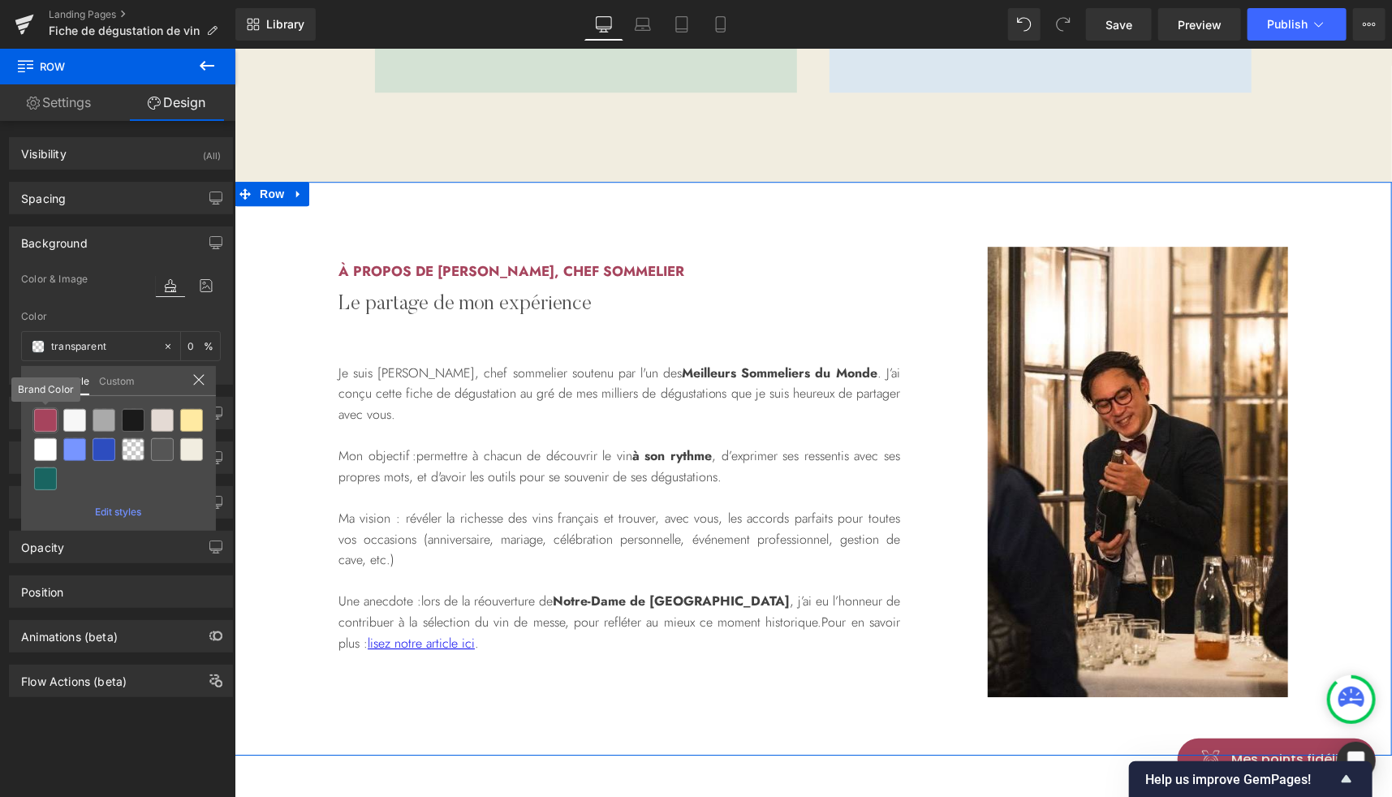
click at [41, 421] on div at bounding box center [45, 420] width 23 height 23
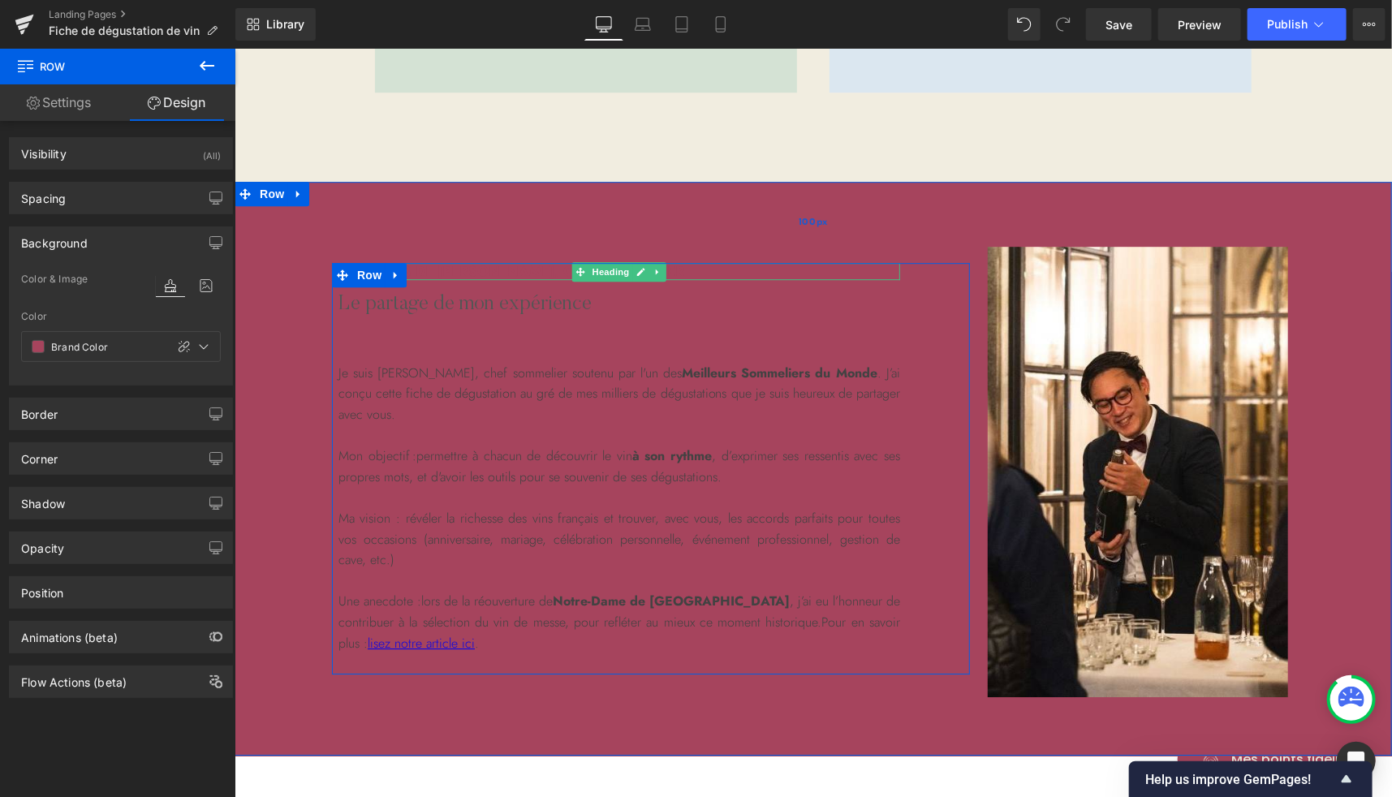
click at [596, 272] on span "Heading" at bounding box center [610, 270] width 44 height 19
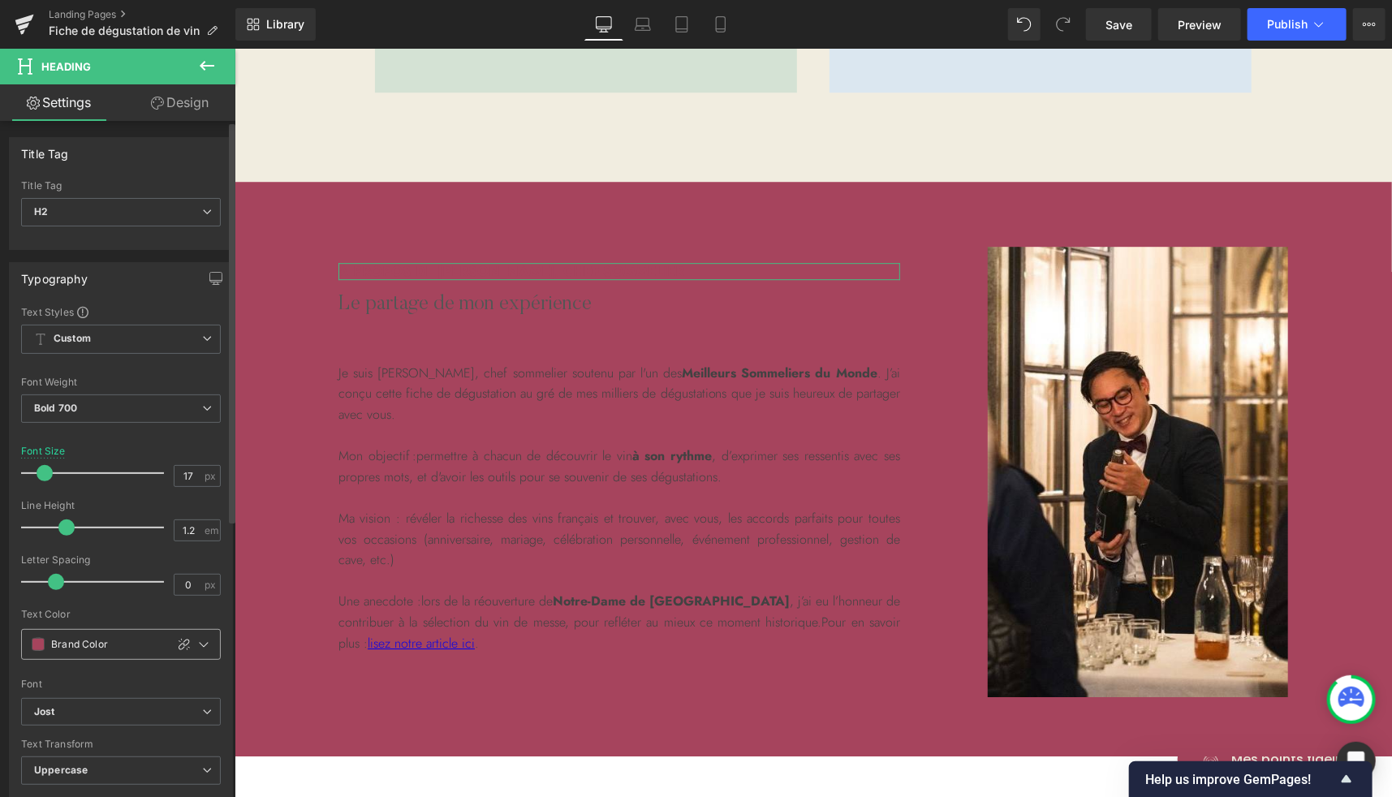
click at [39, 639] on span at bounding box center [38, 644] width 13 height 13
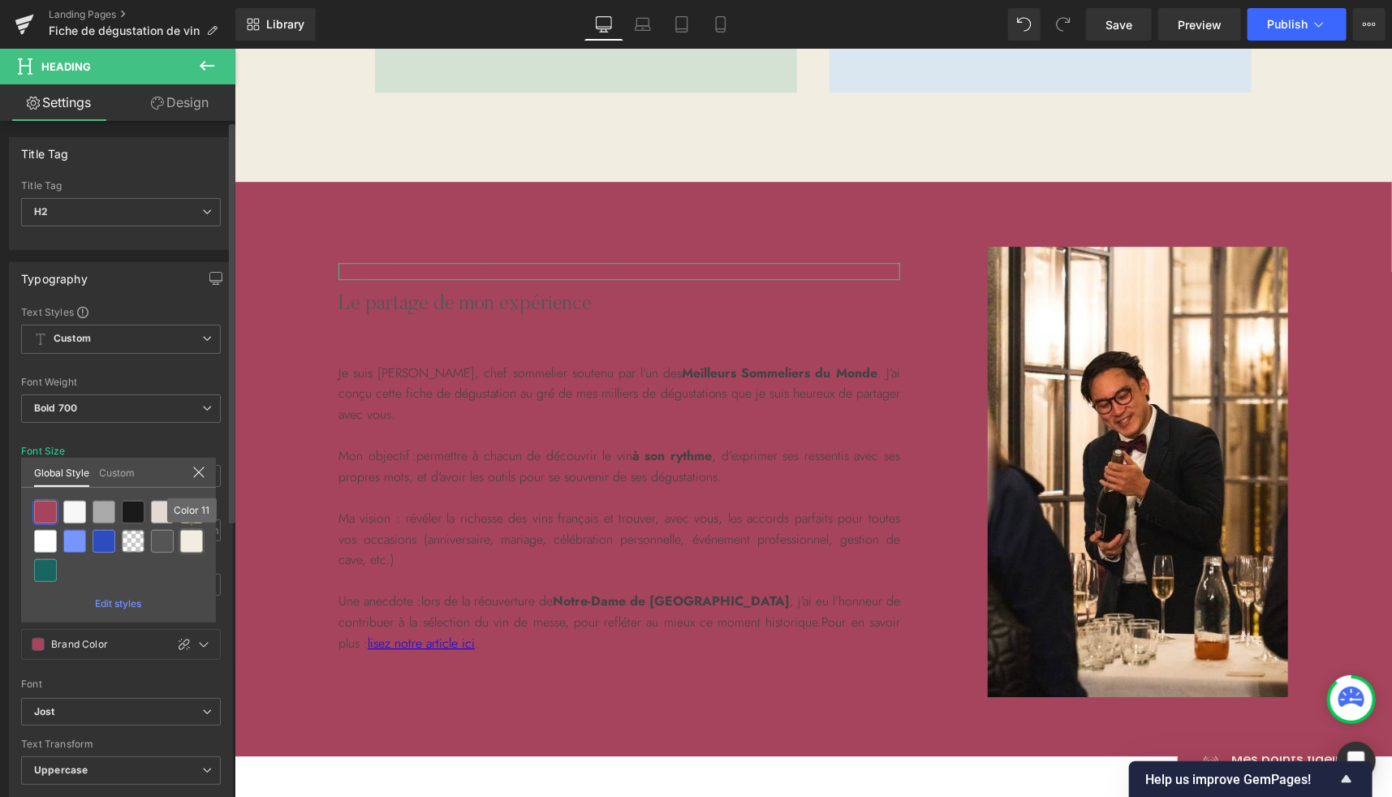
click at [195, 541] on div at bounding box center [191, 541] width 23 height 23
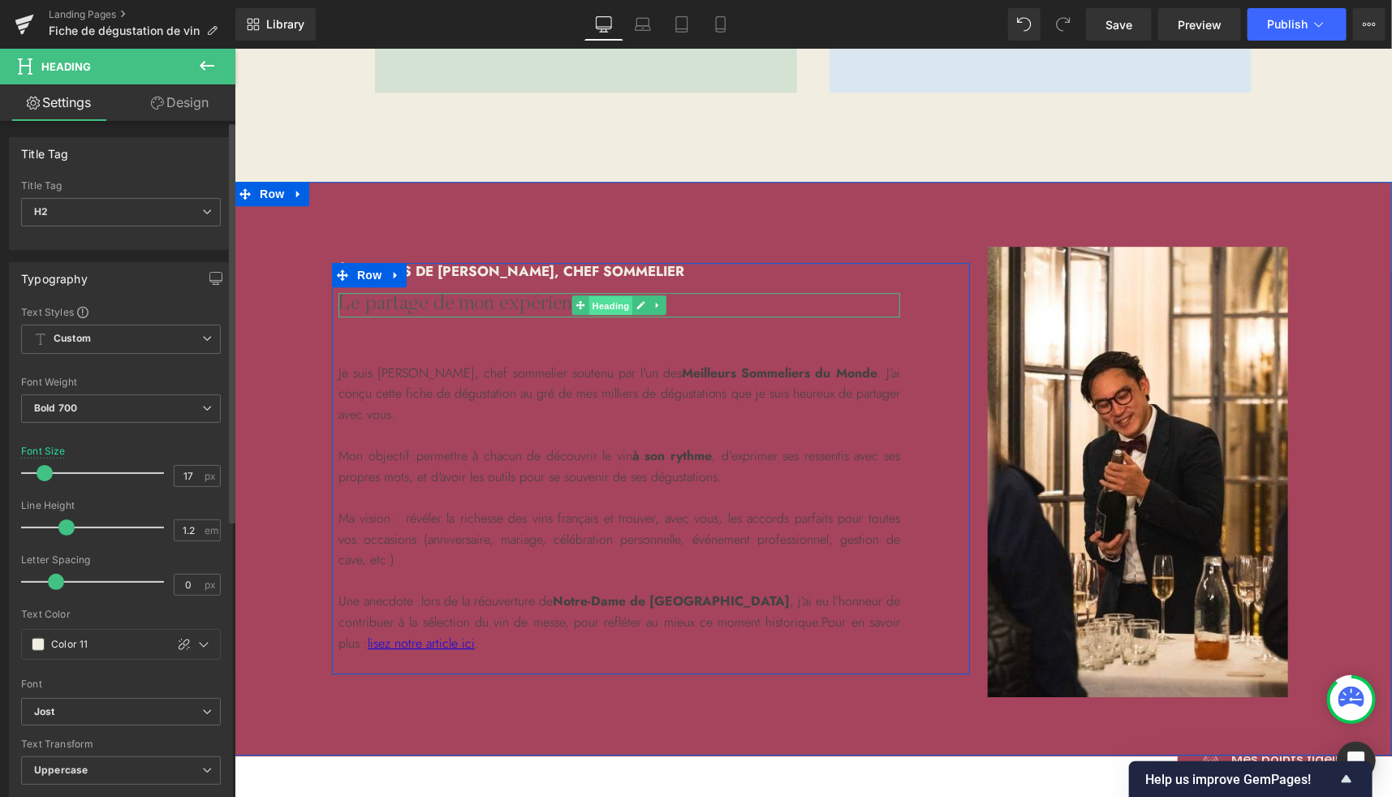
click at [591, 301] on span "Heading" at bounding box center [610, 304] width 44 height 19
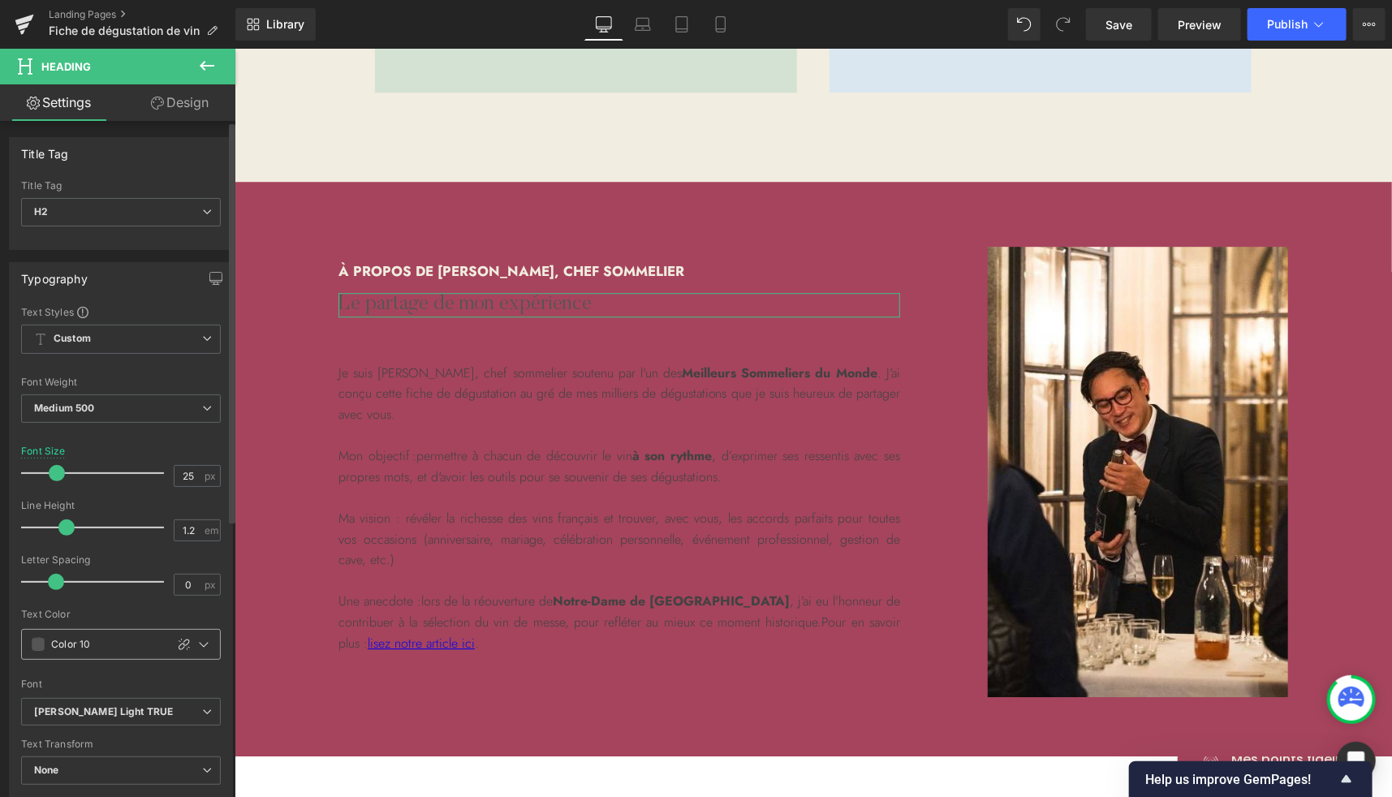
click at [34, 634] on div "Color 10" at bounding box center [93, 644] width 143 height 29
click at [39, 640] on span at bounding box center [38, 644] width 13 height 13
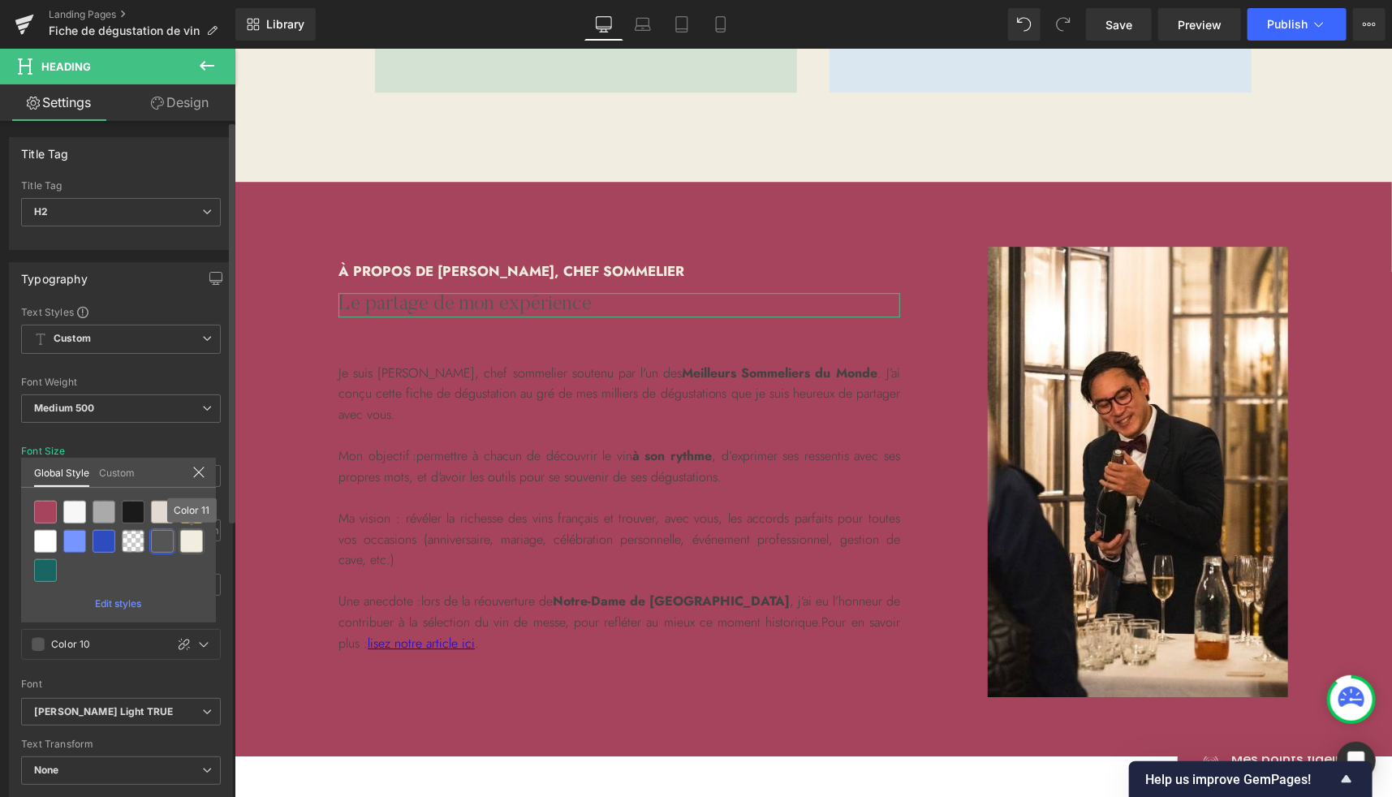
click at [192, 541] on div at bounding box center [191, 541] width 23 height 23
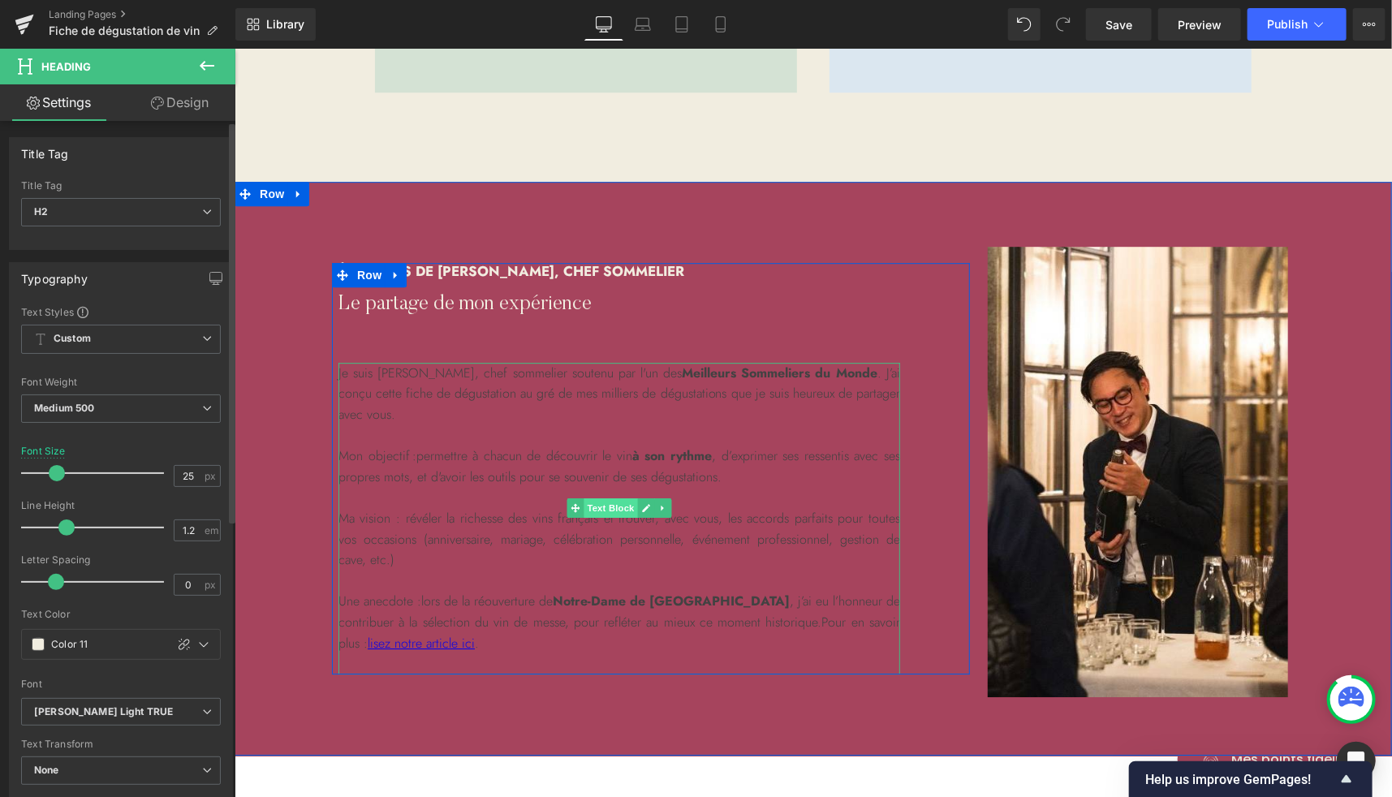
click at [599, 509] on span "Text Block" at bounding box center [610, 507] width 54 height 19
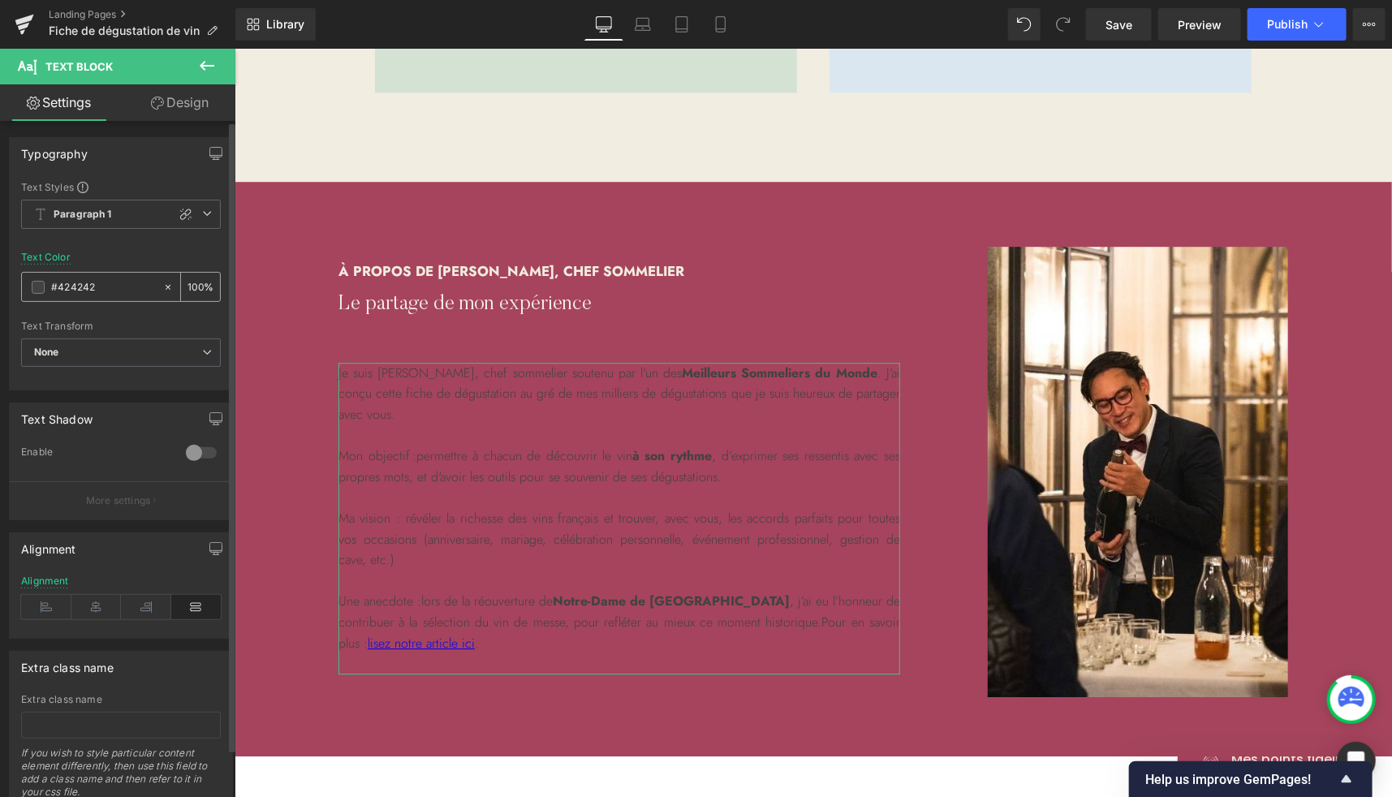
click at [42, 287] on span at bounding box center [38, 287] width 13 height 13
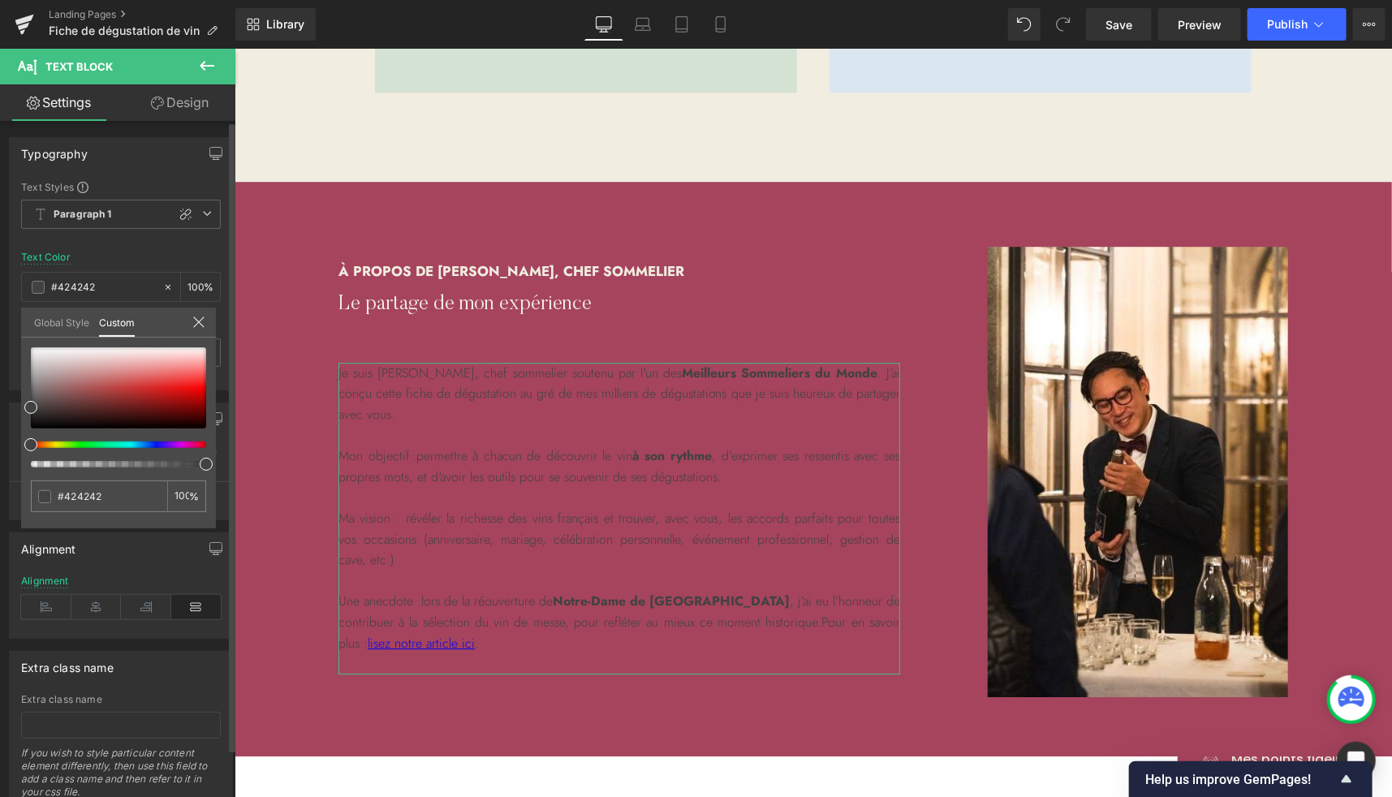
click at [67, 327] on link "Global Style" at bounding box center [61, 322] width 55 height 28
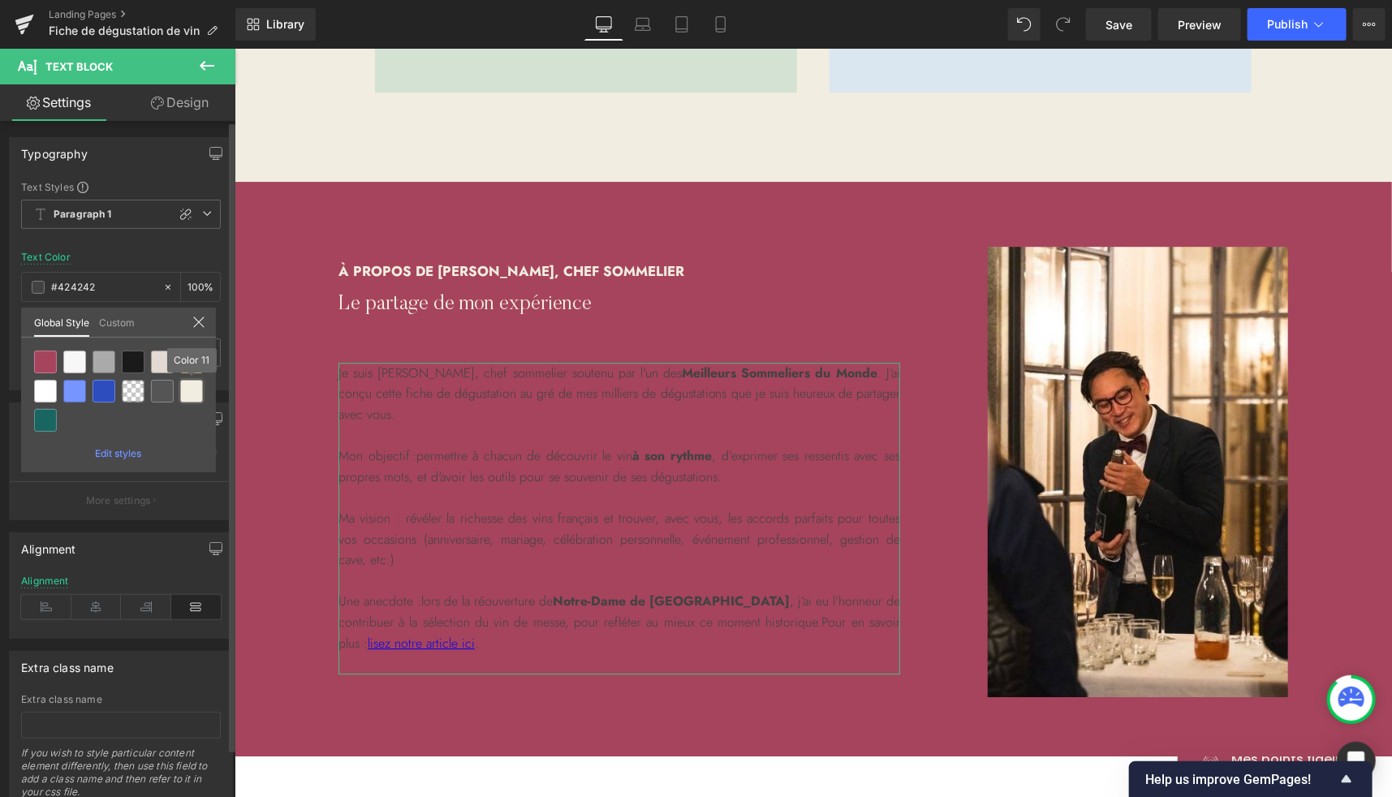
click at [192, 396] on div at bounding box center [191, 391] width 23 height 23
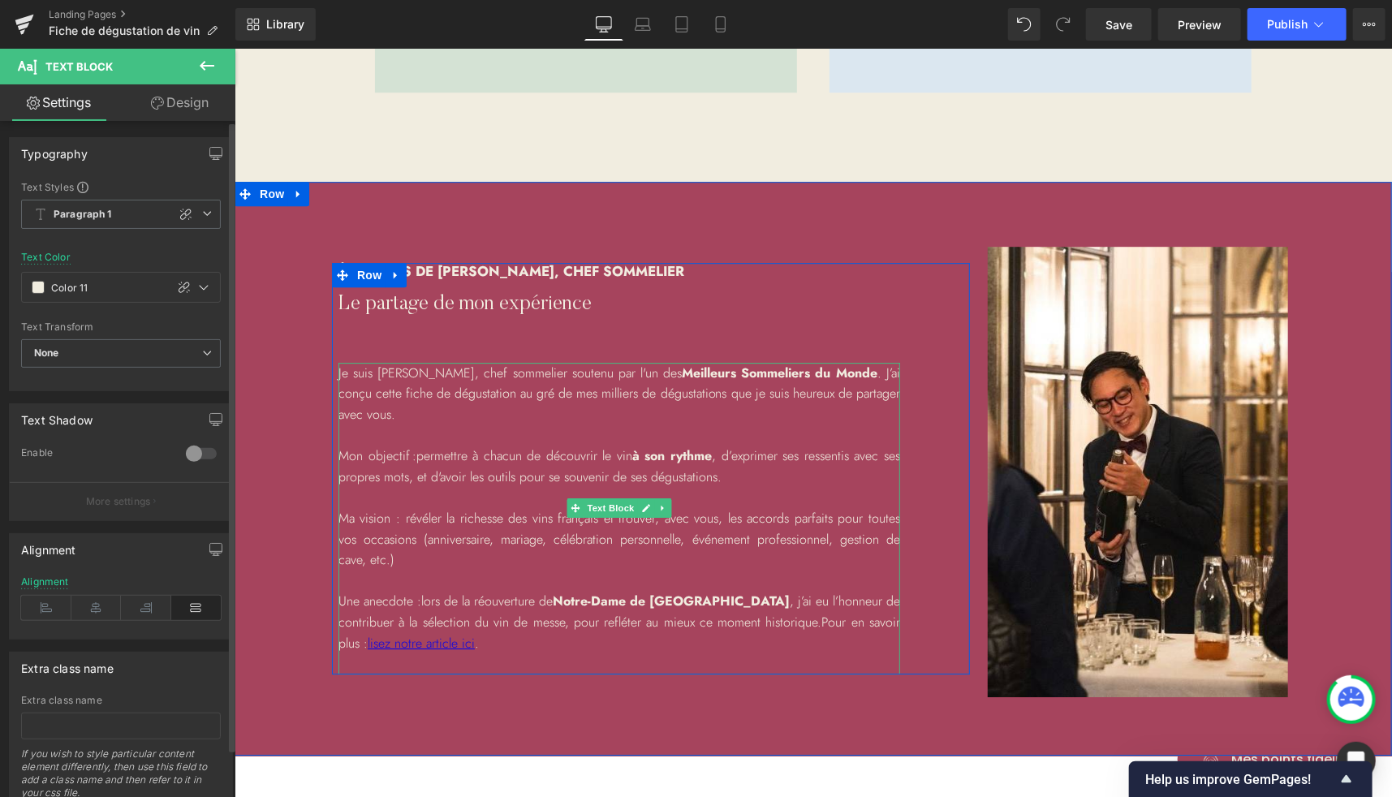
scroll to position [2575, 0]
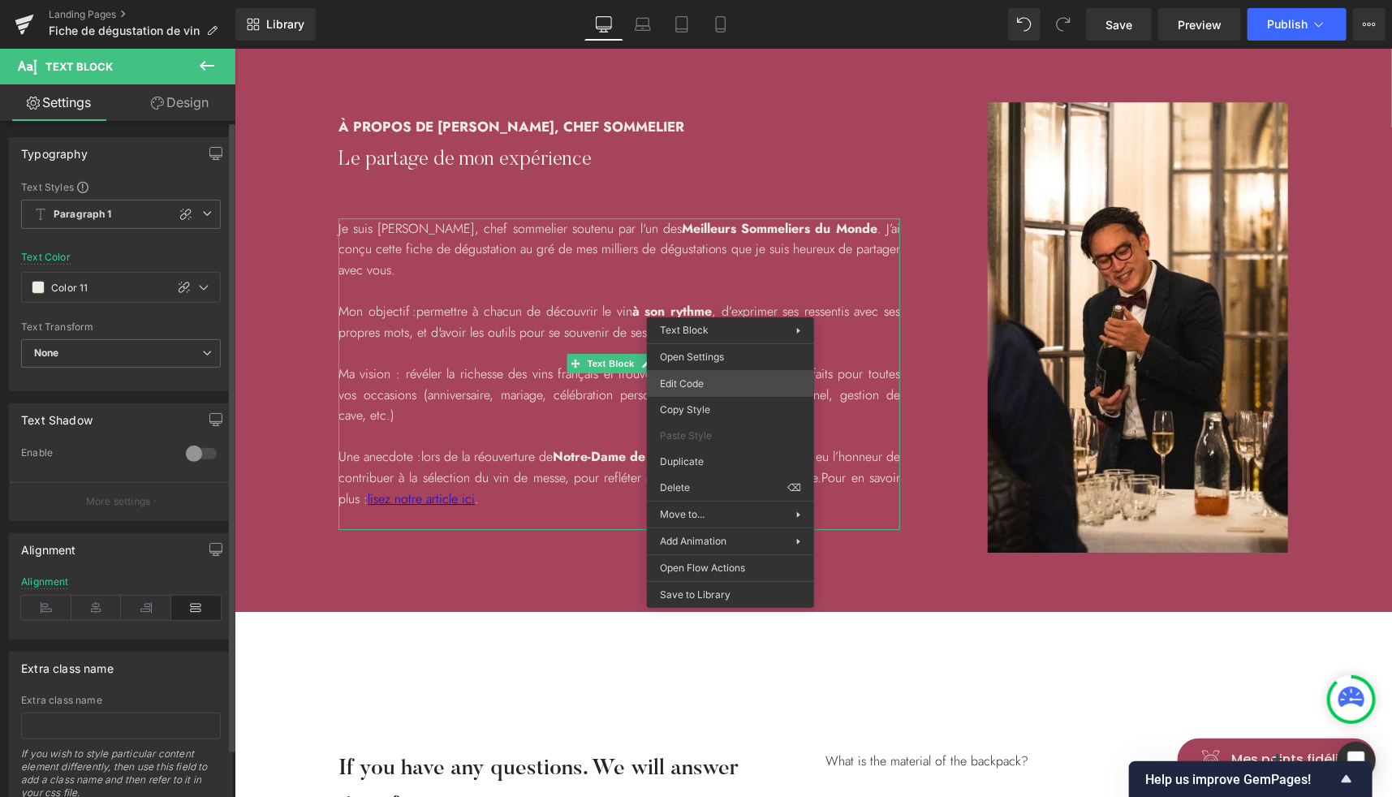
click at [706, 0] on div "Text Block You are previewing how the will restyle your page. You can not edit …" at bounding box center [696, 0] width 1392 height 0
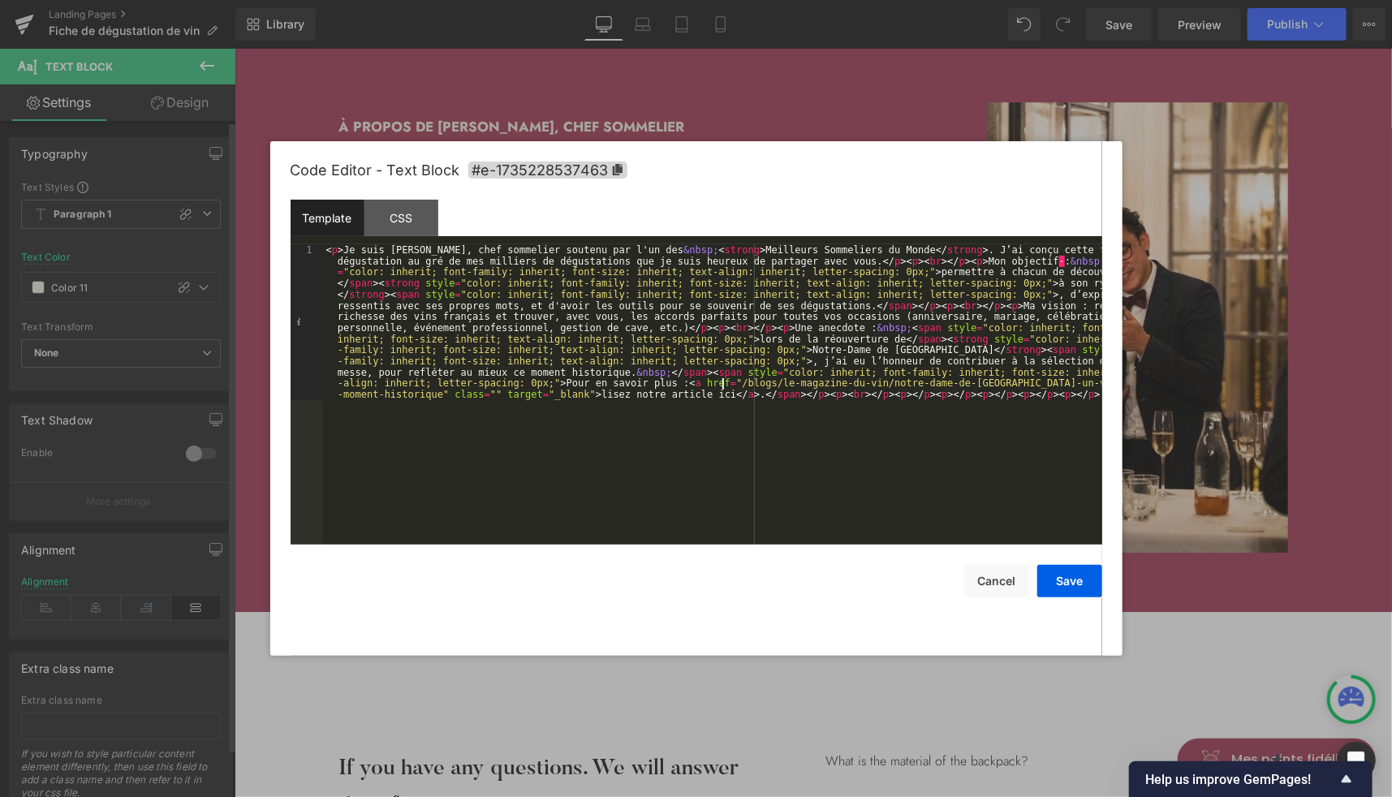
click at [725, 387] on div "< p > Je suis [PERSON_NAME], chef sommelier soutenu par l'un des &nbsp; < stron…" at bounding box center [712, 550] width 779 height 612
click at [487, 393] on div "< p > Je suis [PERSON_NAME], chef sommelier soutenu par l'un des &nbsp; < stron…" at bounding box center [712, 550] width 779 height 612
click at [403, 218] on div "CSS" at bounding box center [401, 218] width 74 height 37
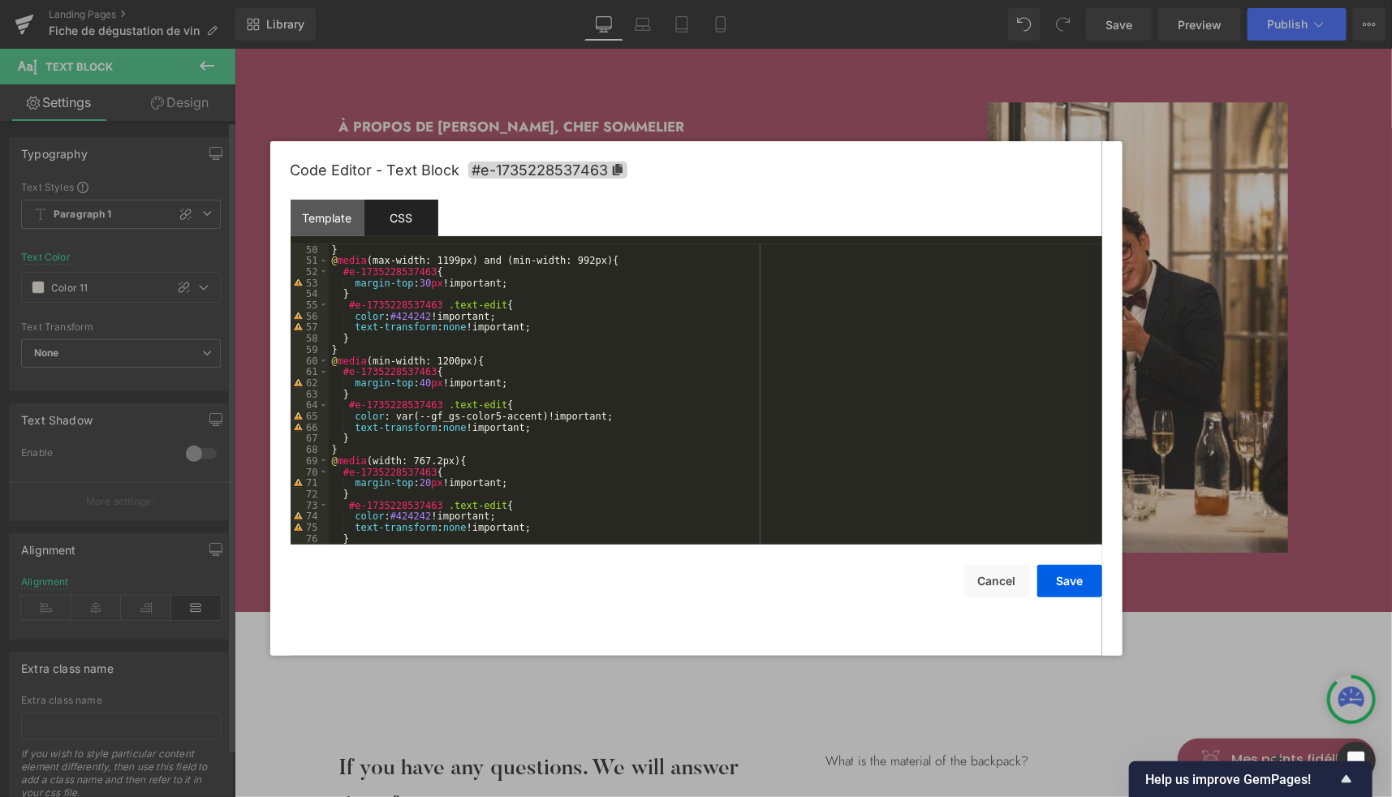
scroll to position [567, 0]
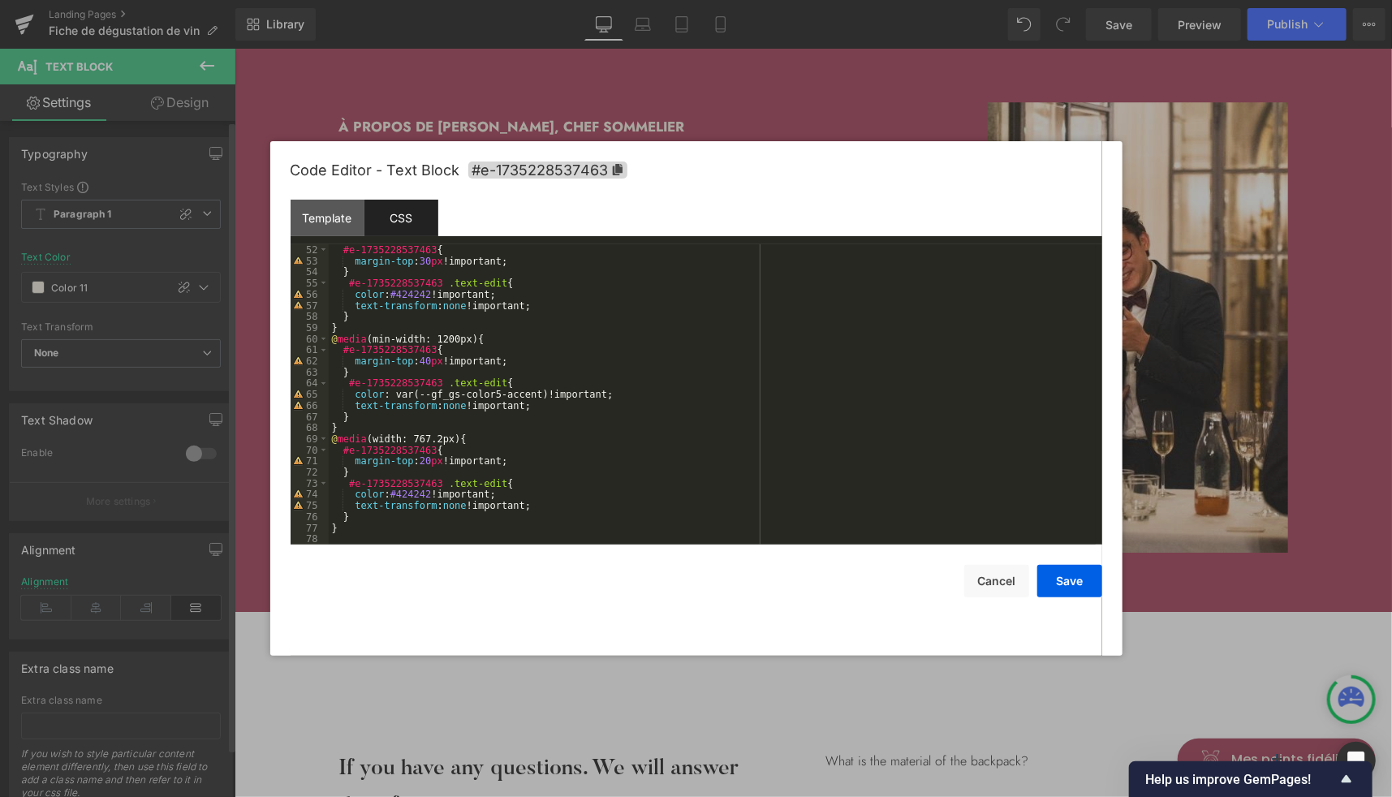
click at [459, 538] on div "#e-1735228537463 { margin-top : 30 px !important; } #e-1735228537463 .text-edit…" at bounding box center [712, 405] width 767 height 323
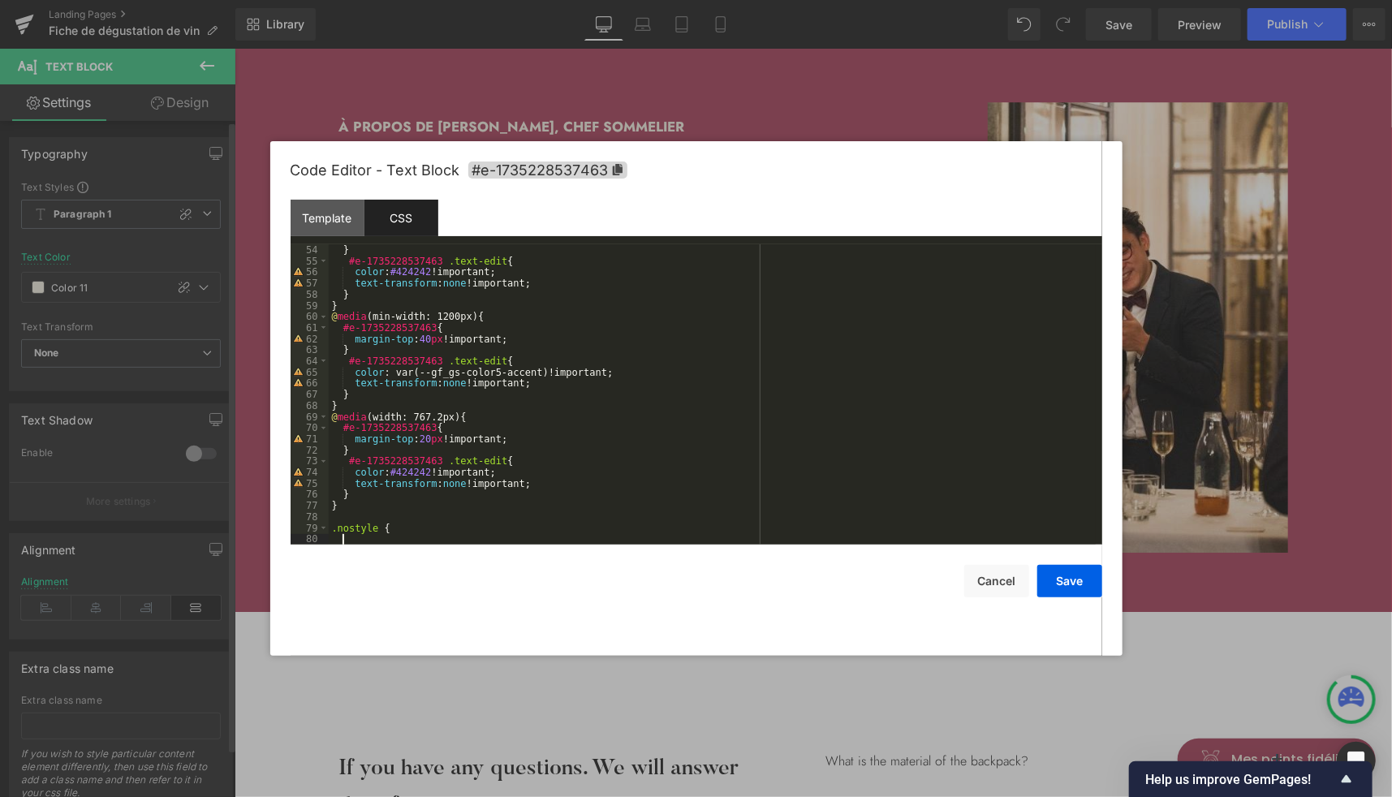
scroll to position [589, 0]
click at [1053, 199] on div "Code Editor - Text Block #e-1735228537463" at bounding box center [697, 170] width 812 height 58
click at [1070, 585] on button "Save" at bounding box center [1069, 581] width 65 height 32
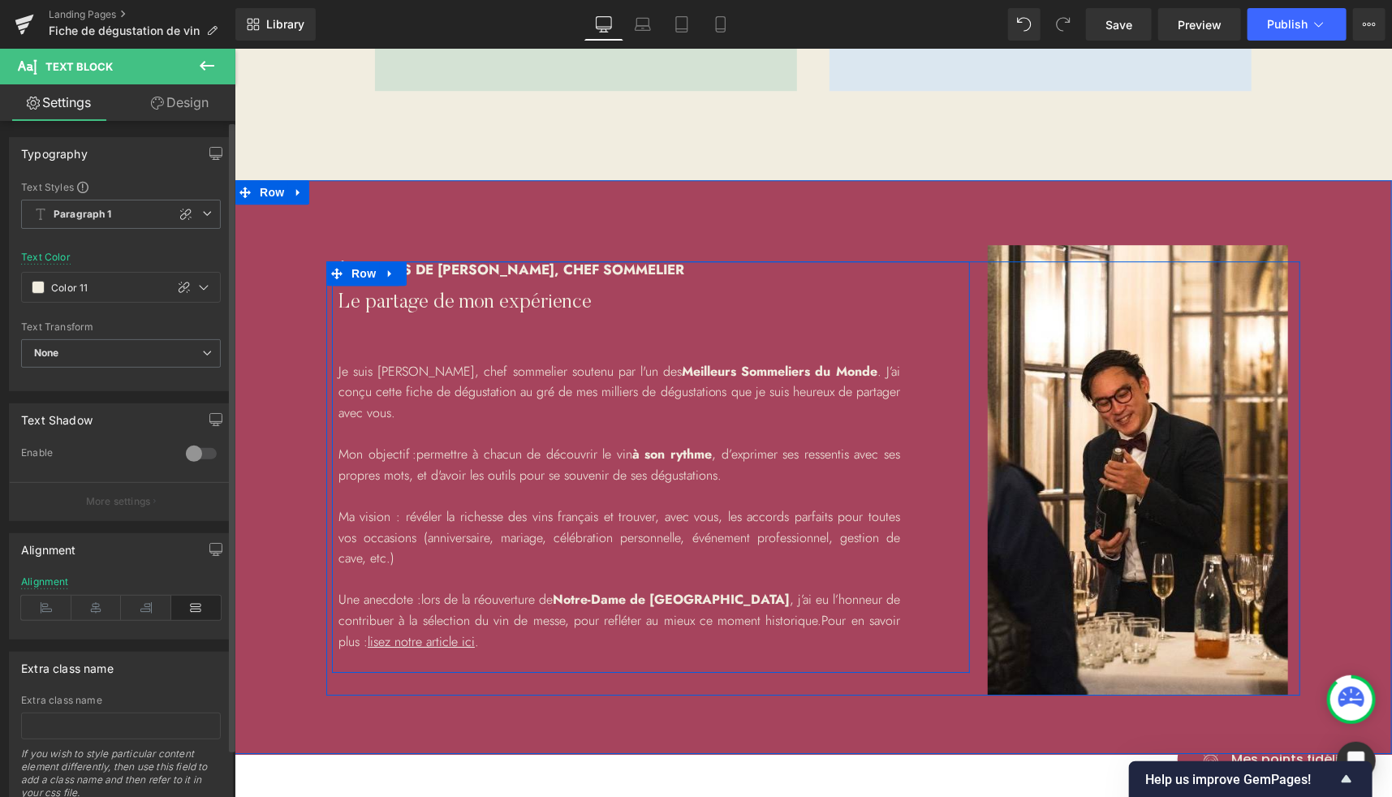
scroll to position [2504, 0]
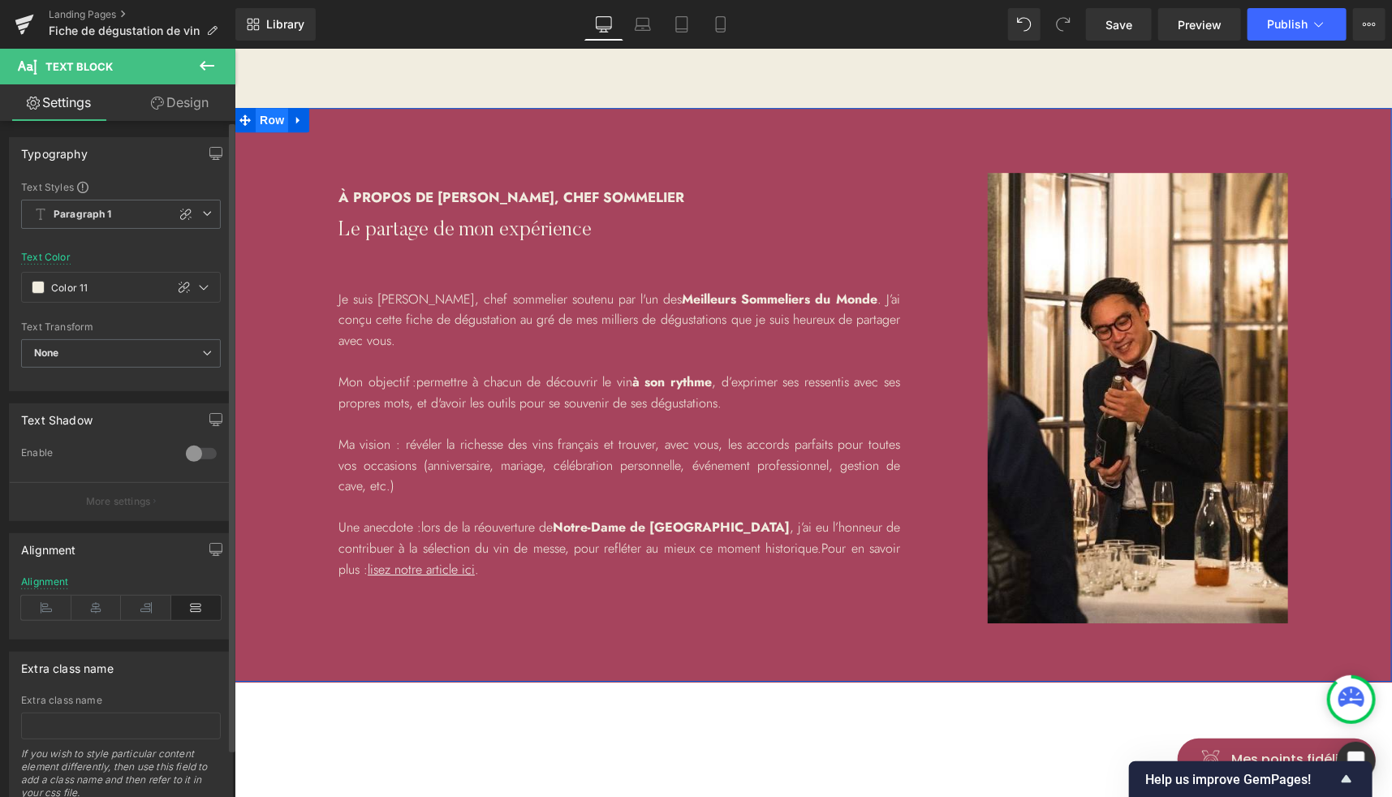
click at [265, 118] on span "Row" at bounding box center [271, 119] width 32 height 24
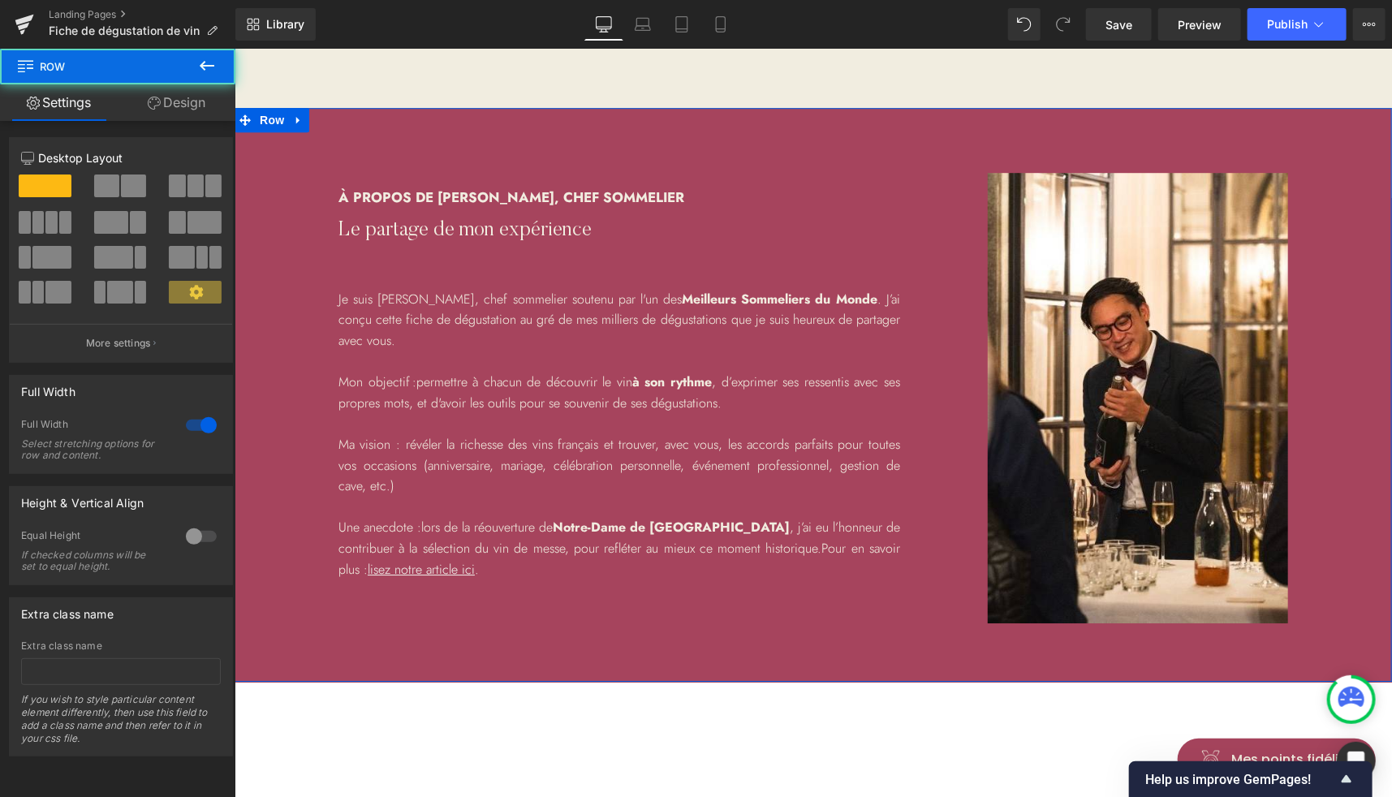
click at [170, 109] on link "Design" at bounding box center [177, 102] width 118 height 37
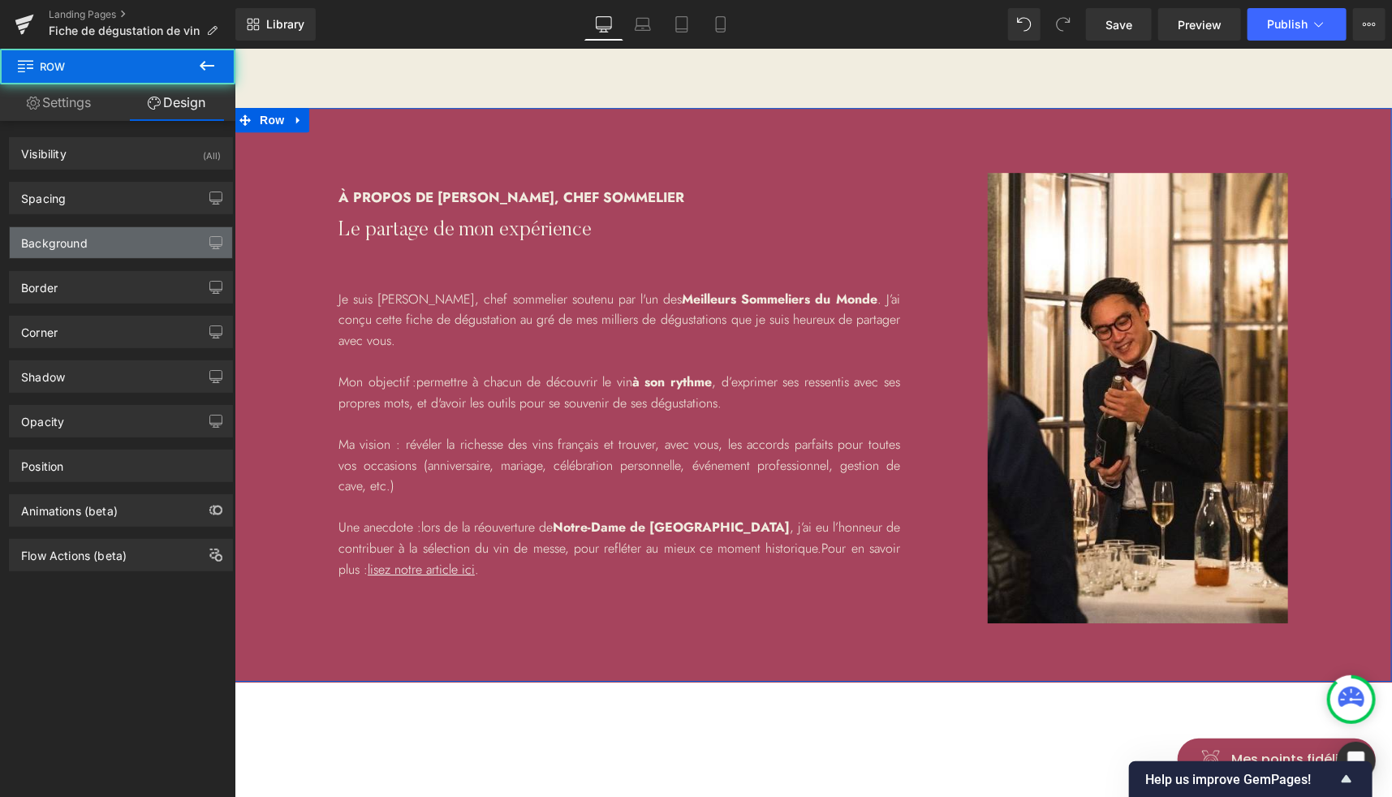
click at [57, 237] on div "Background" at bounding box center [54, 238] width 67 height 23
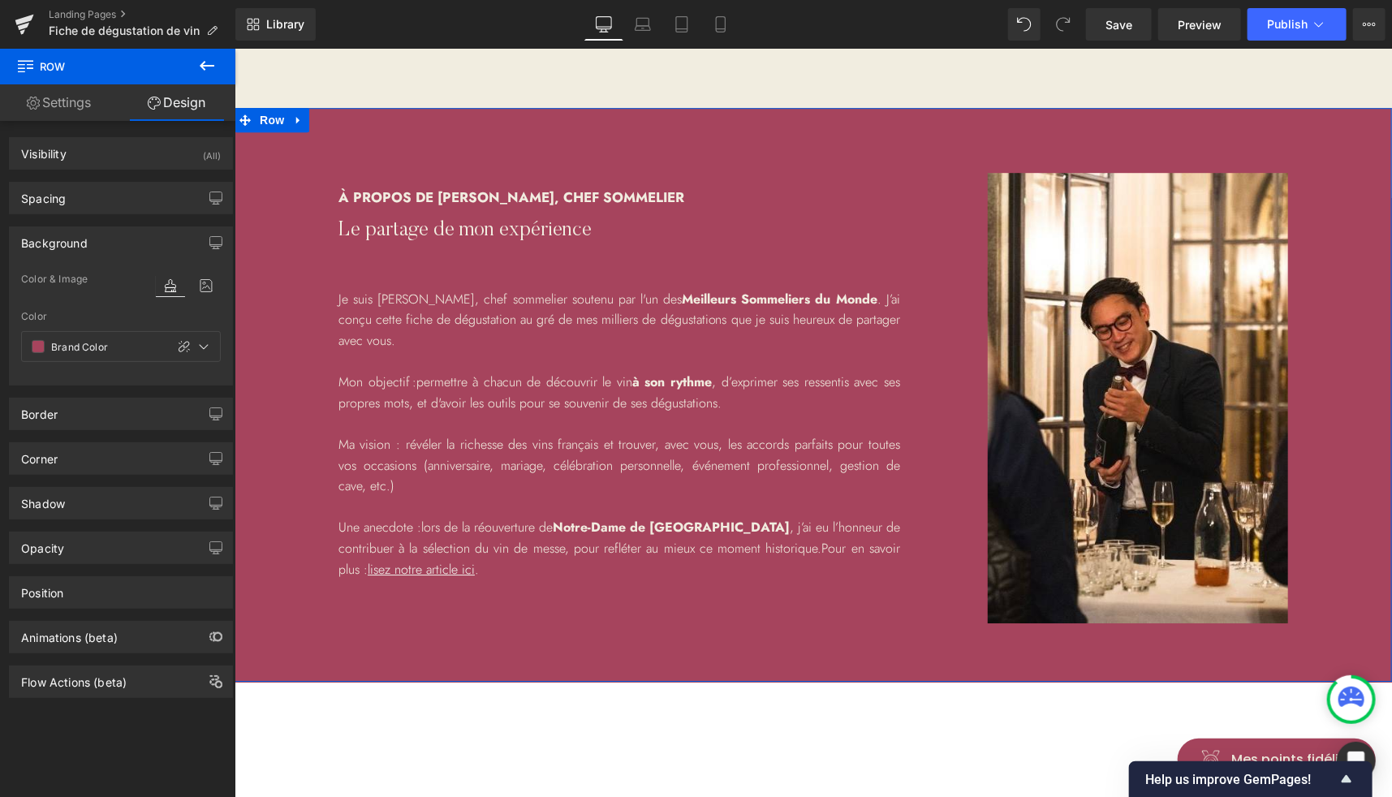
click at [71, 217] on div "Background Color & Image color var(--gf_gs-color2-brand) Color Brand Color 100 …" at bounding box center [121, 299] width 243 height 171
click at [70, 246] on div "Background" at bounding box center [54, 238] width 67 height 23
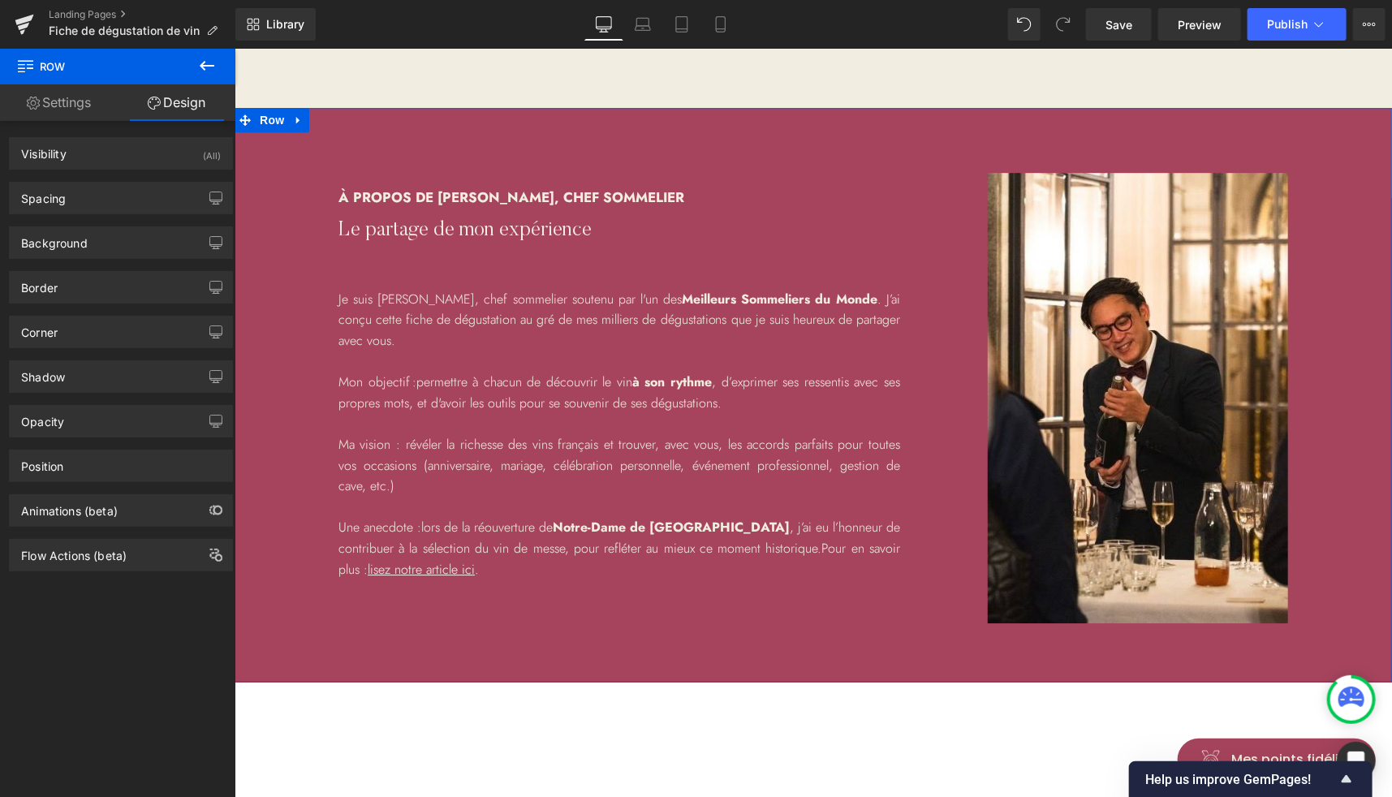
click at [93, 214] on div "Background Color & Image color var(--gf_gs-color2-brand) Color Brand Color 100 …" at bounding box center [121, 236] width 243 height 45
click at [45, 192] on div "Spacing" at bounding box center [43, 194] width 45 height 23
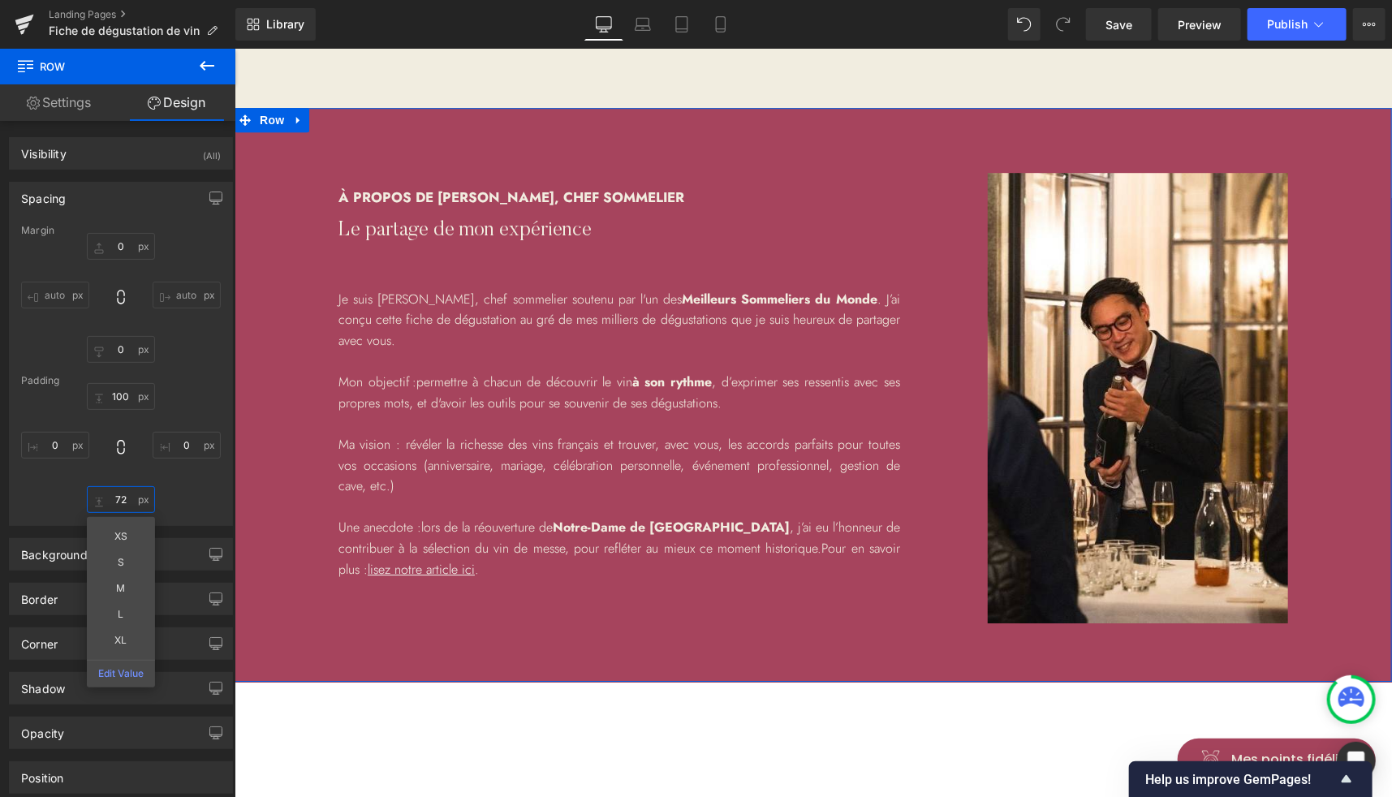
click at [116, 506] on input "72" at bounding box center [121, 499] width 68 height 27
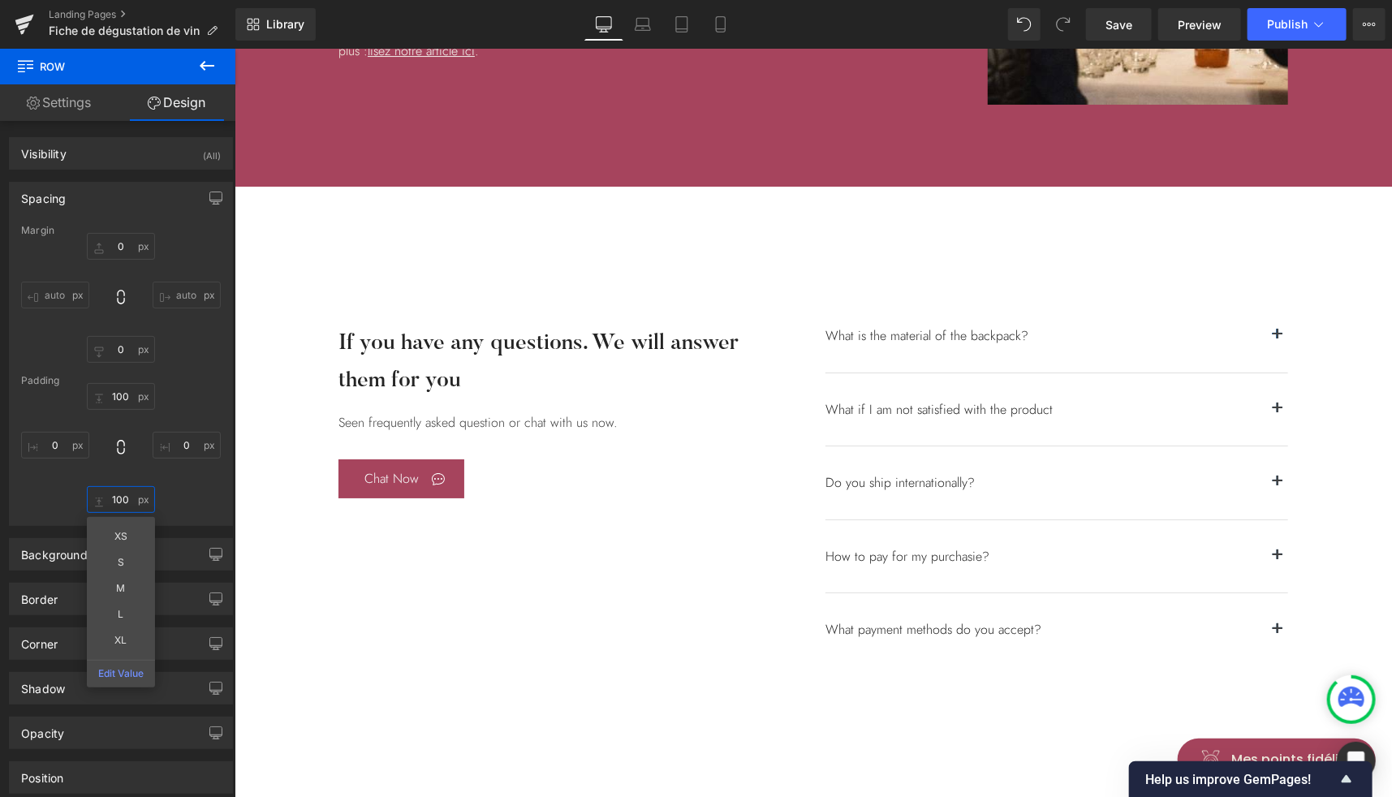
scroll to position [3027, 0]
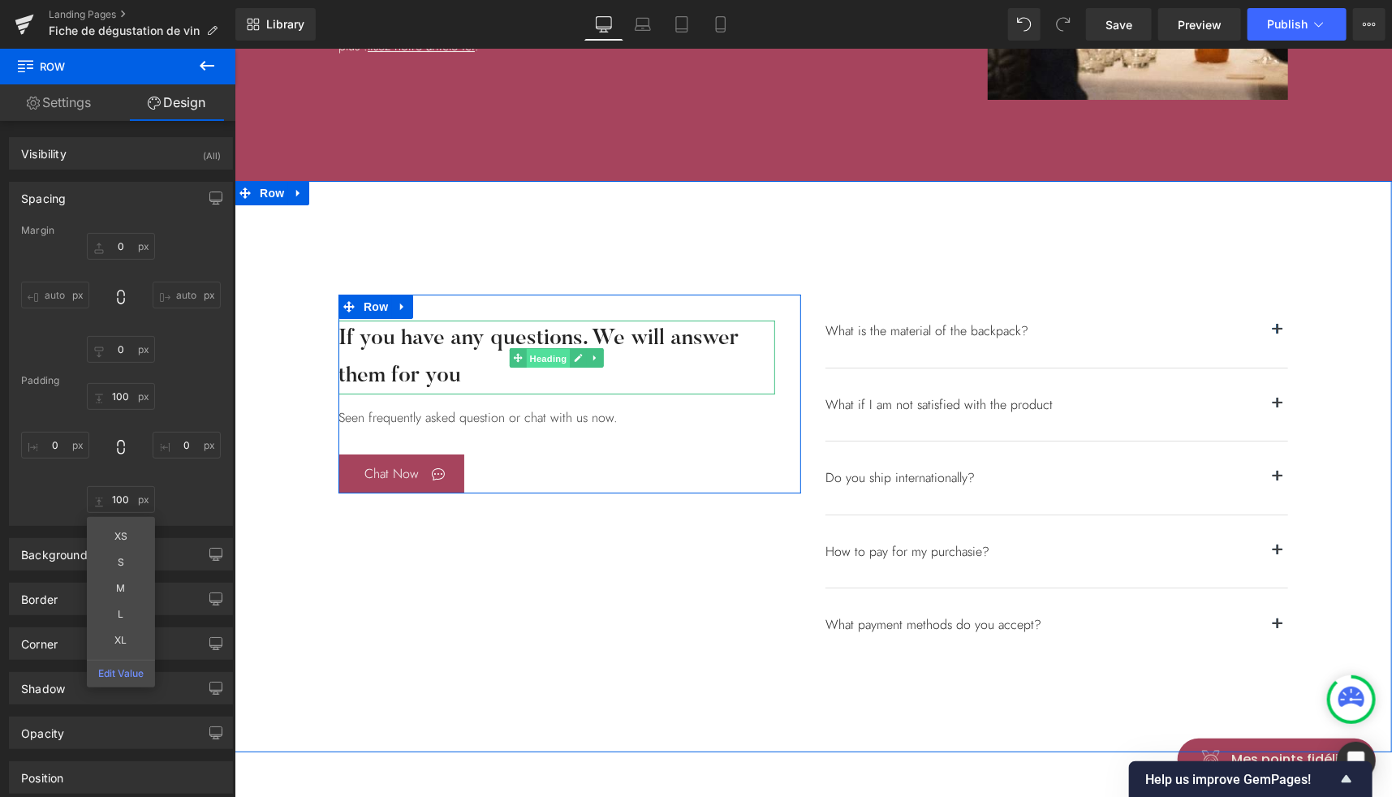
click at [548, 361] on span "Heading" at bounding box center [548, 356] width 44 height 19
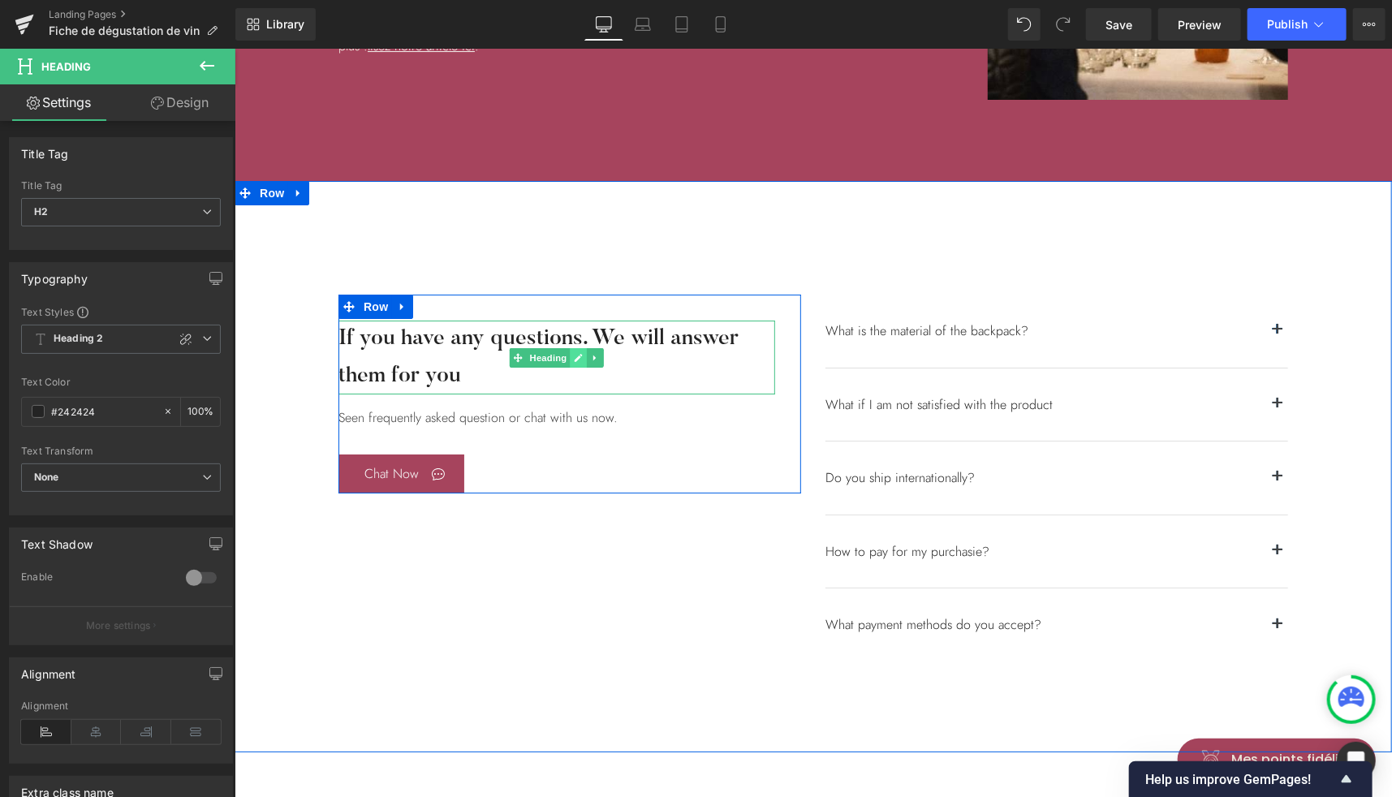
click at [574, 355] on icon at bounding box center [578, 357] width 8 height 8
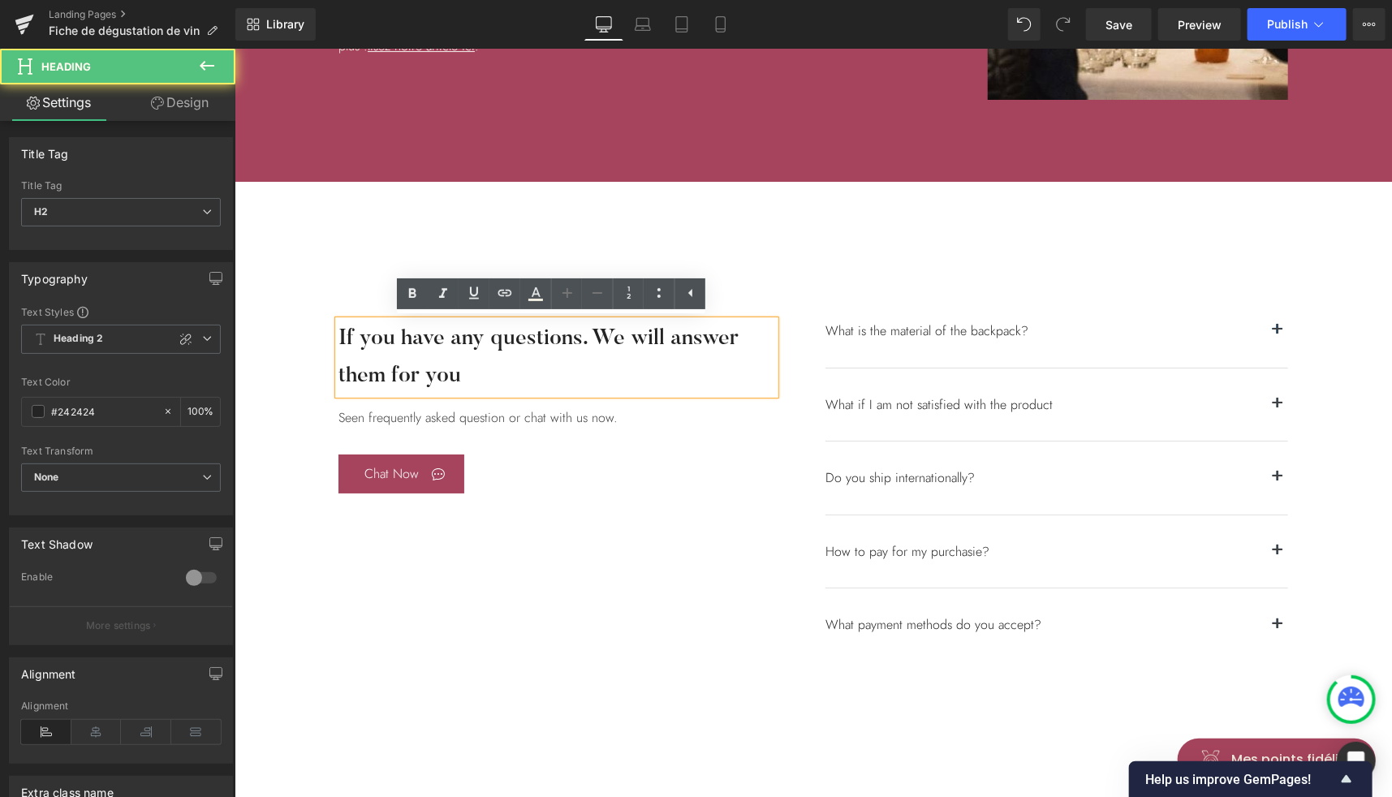
click at [485, 361] on h2 "If you have any questions. We will answer them for you" at bounding box center [556, 357] width 437 height 74
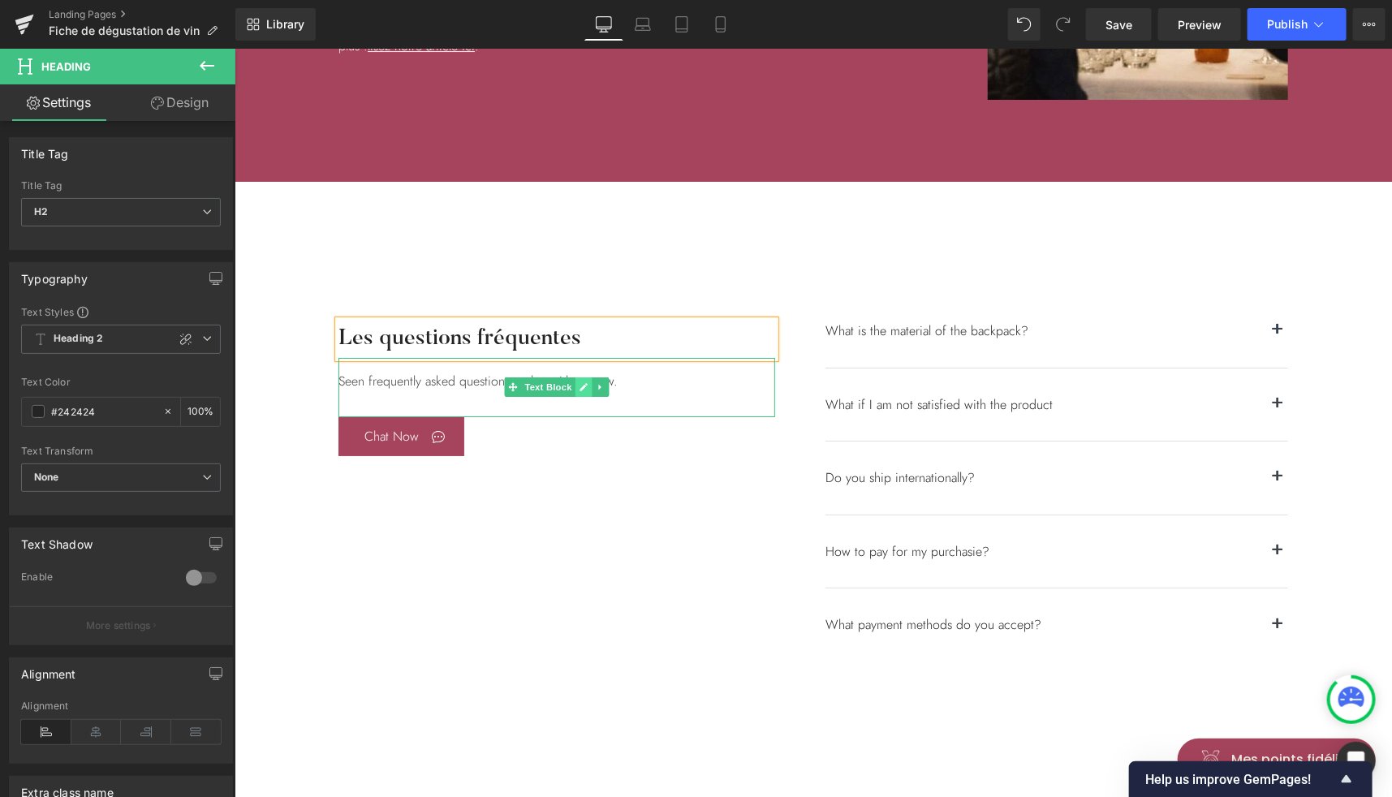
click at [582, 379] on link at bounding box center [583, 386] width 17 height 19
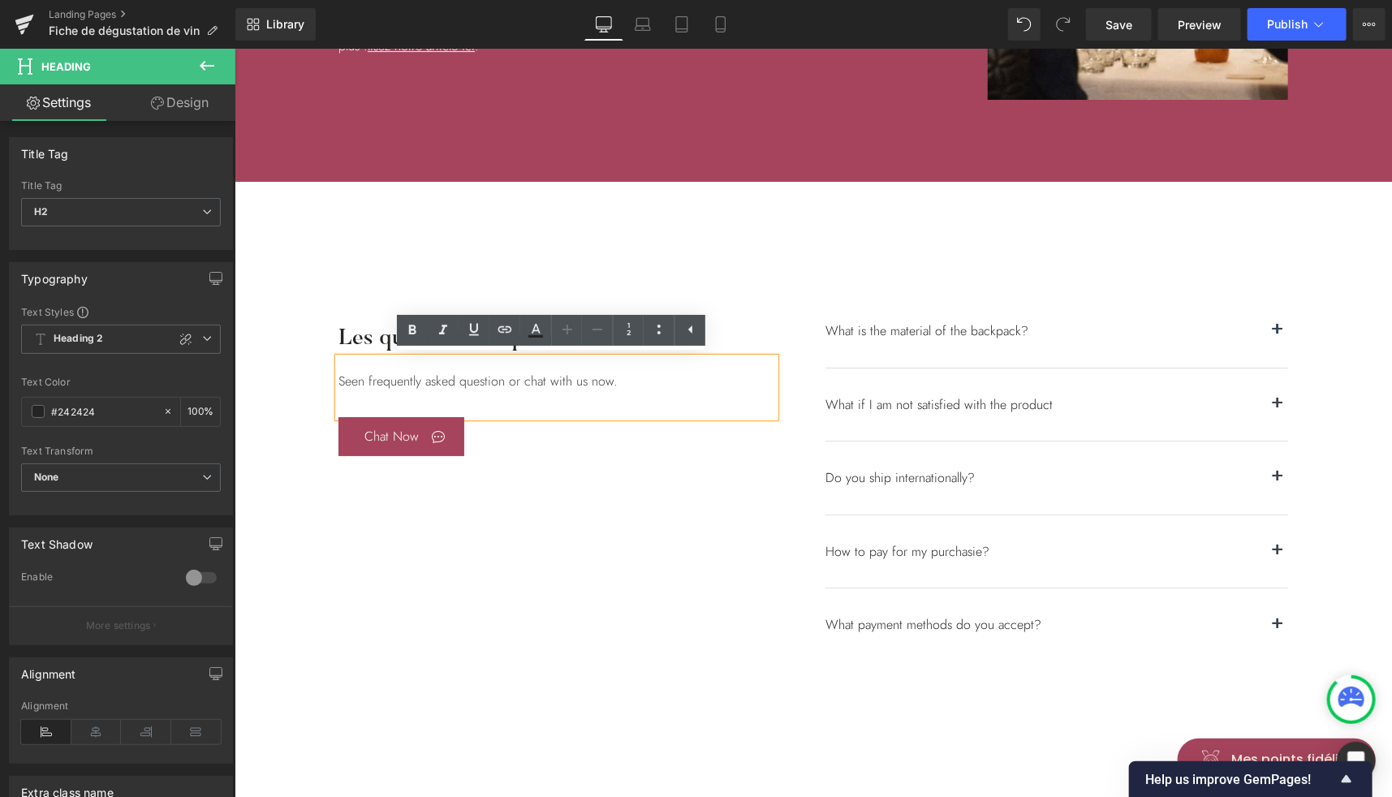
click at [555, 381] on div "Seen frequently asked question or chat with us now." at bounding box center [556, 387] width 437 height 60
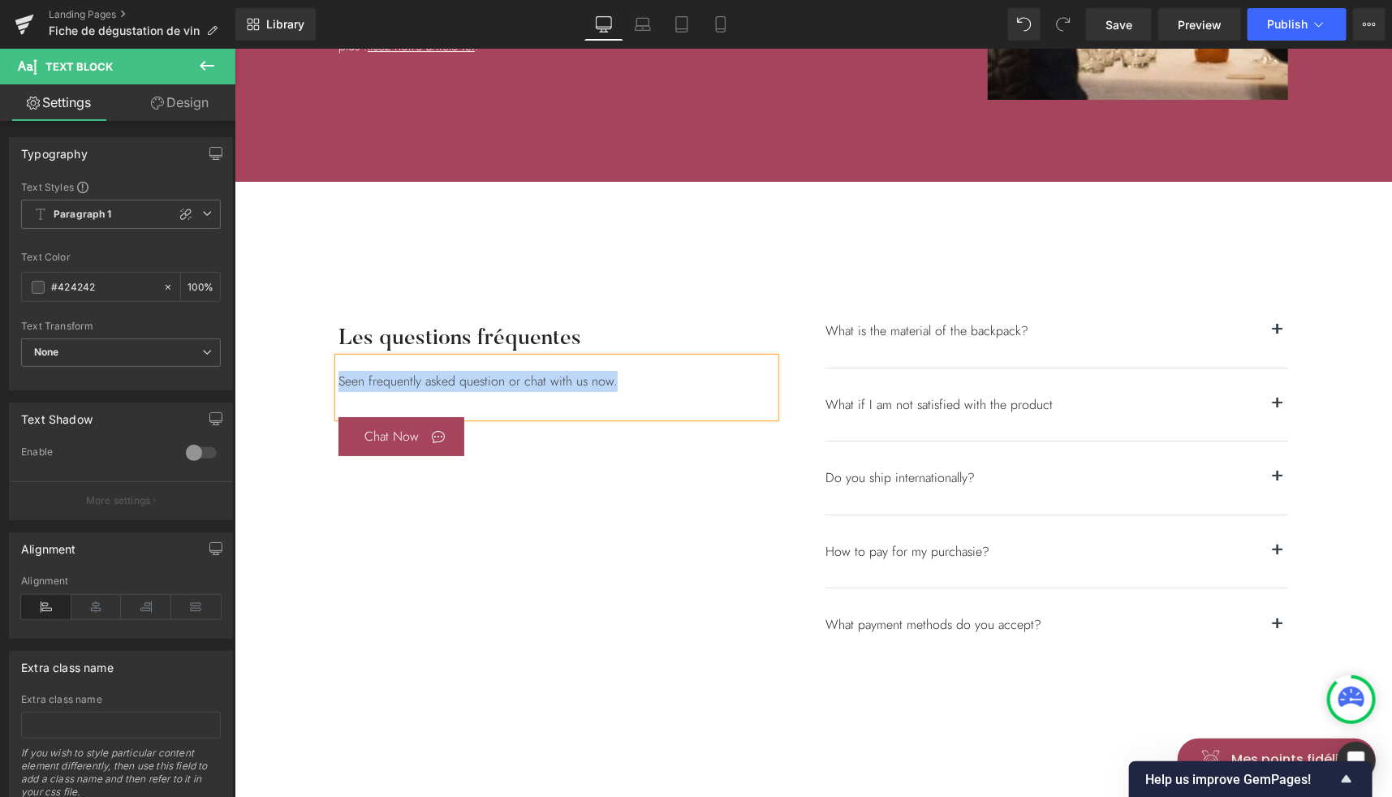
paste div
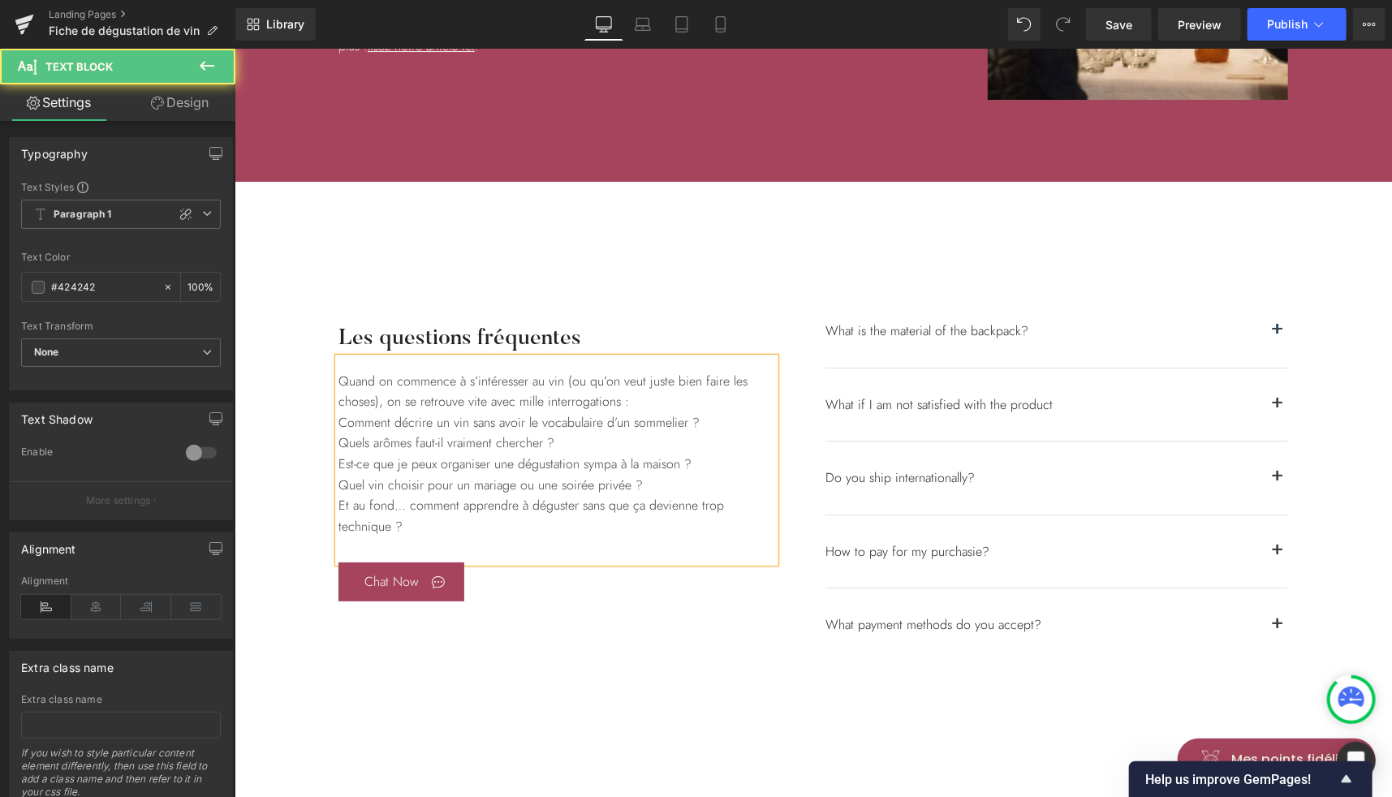
click at [636, 400] on div "Quand on commence à s’intéresser au vin (ou qu’on veut juste bien faire les cho…" at bounding box center [556, 459] width 437 height 205
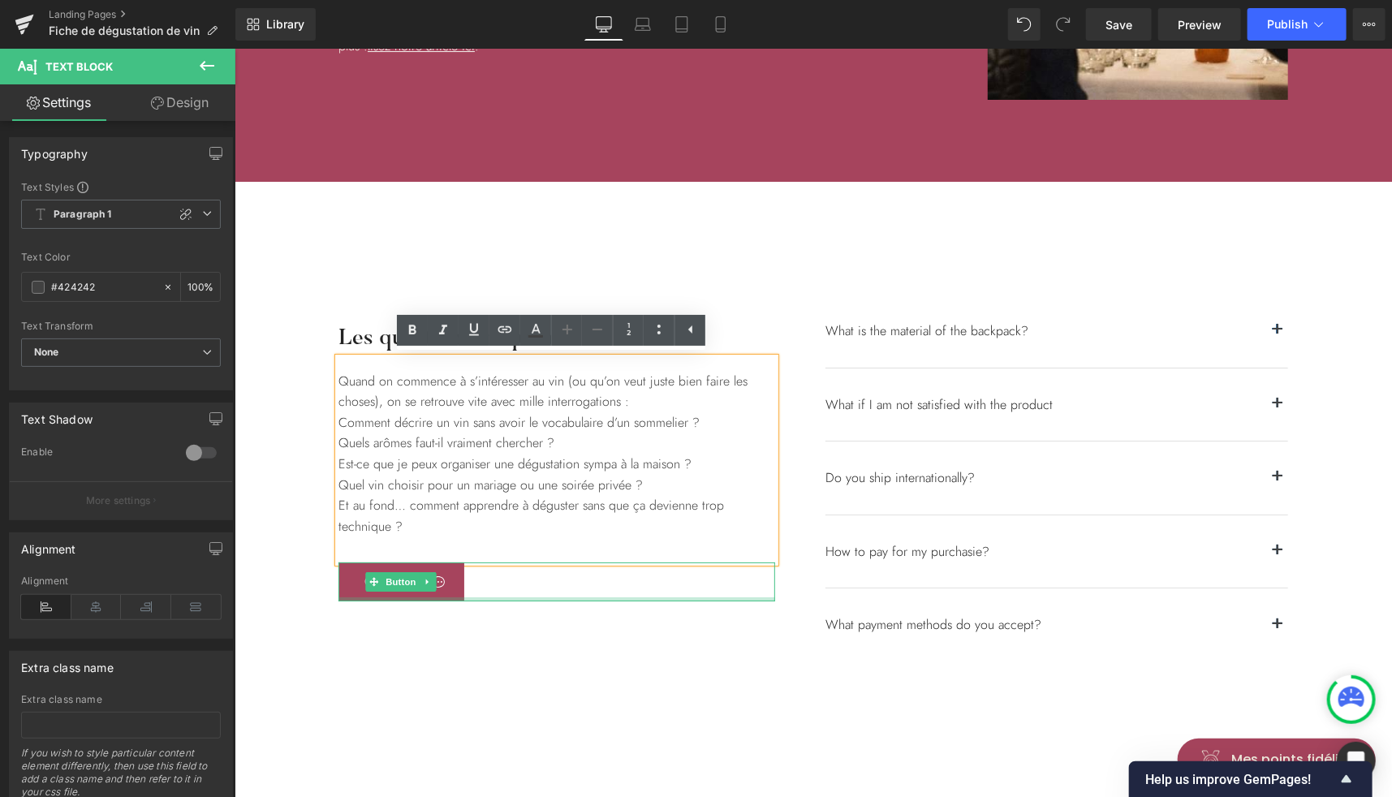
click at [732, 597] on div at bounding box center [556, 599] width 437 height 4
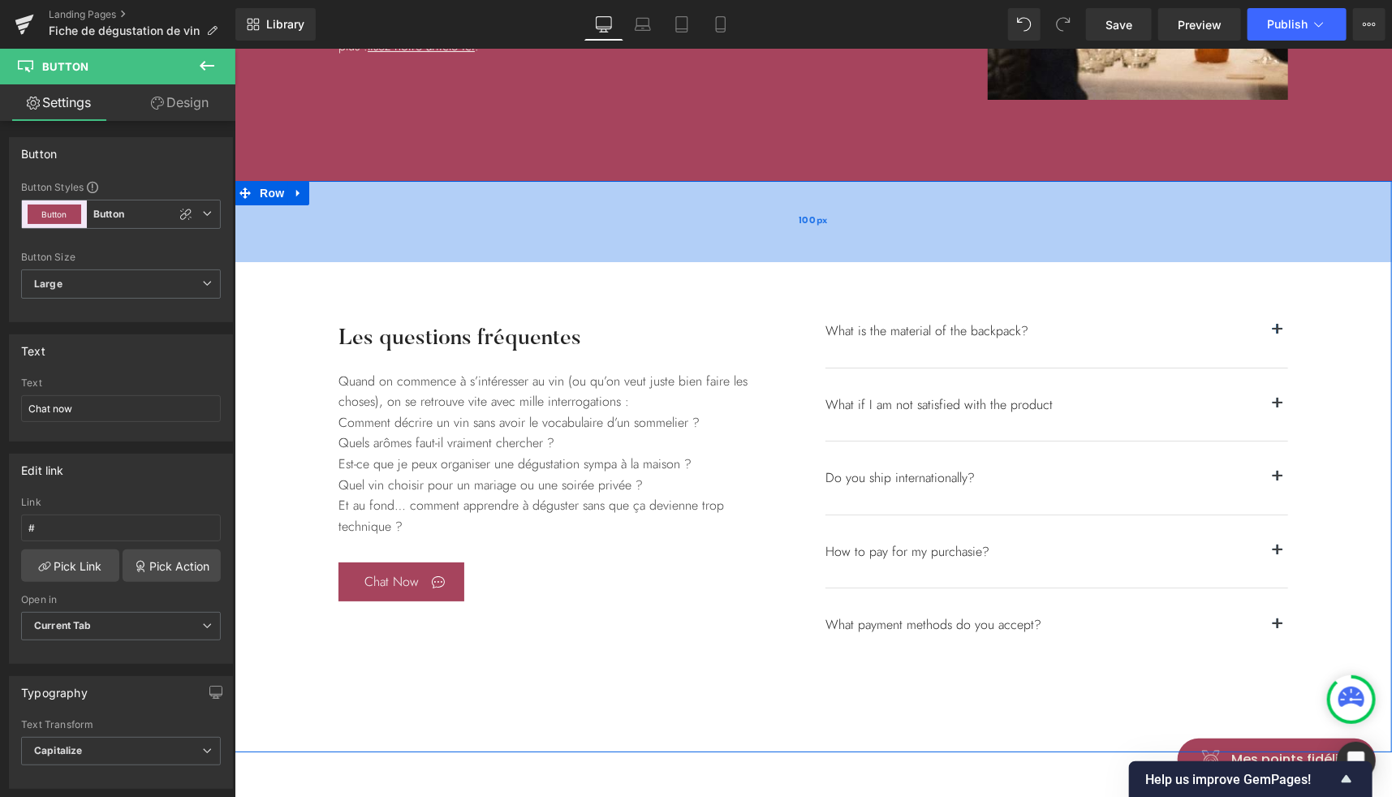
click at [762, 226] on div "100px" at bounding box center [812, 220] width 1157 height 81
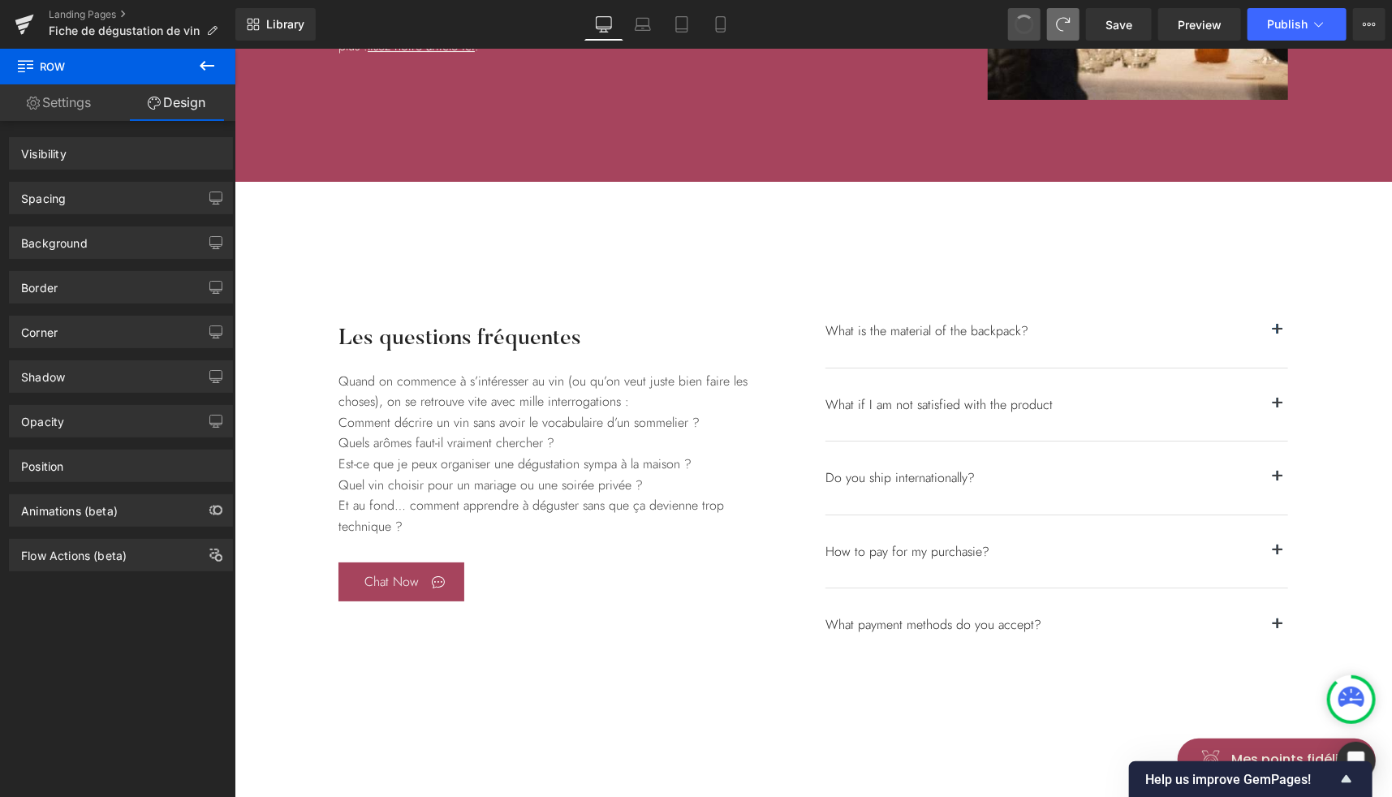
drag, startPoint x: 1026, startPoint y: 20, endPoint x: 669, endPoint y: 138, distance: 376.0
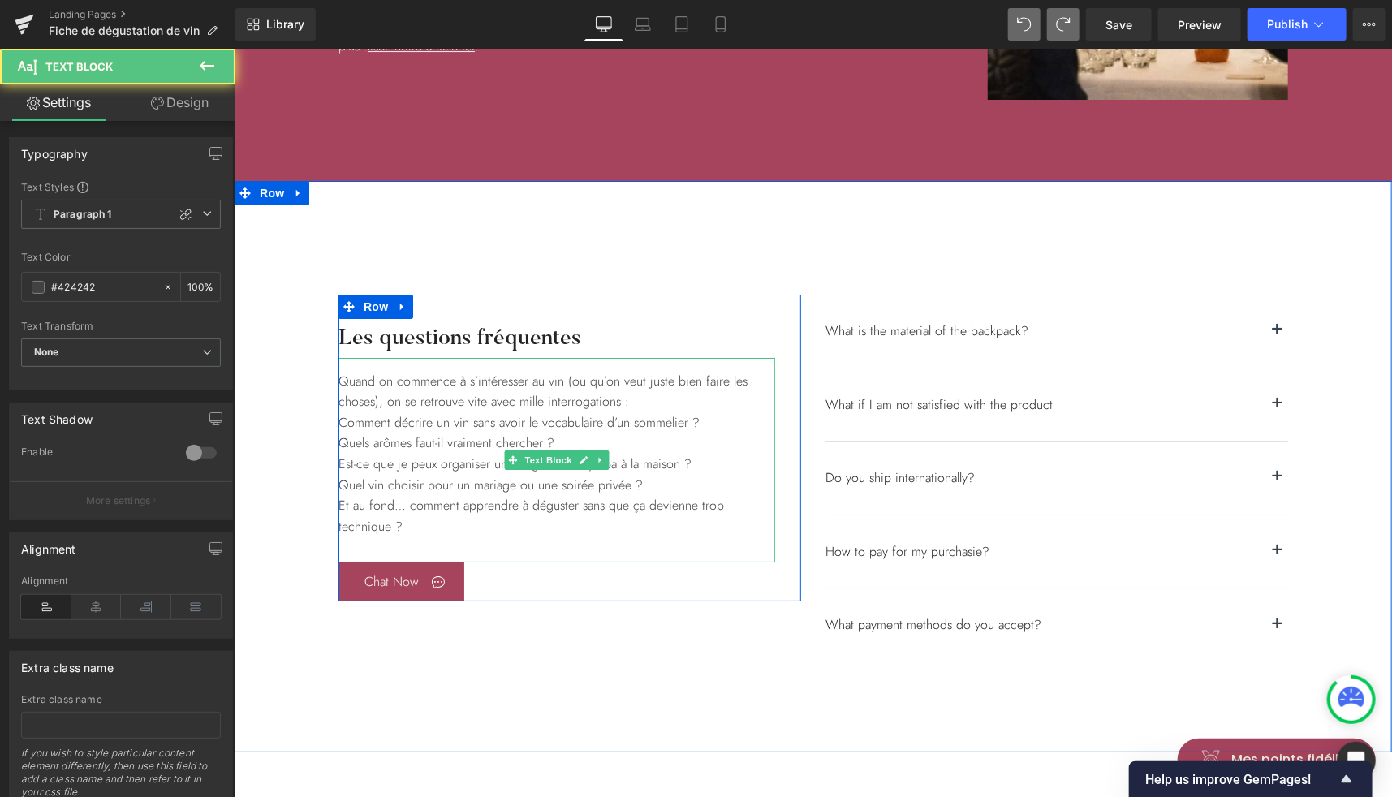
click at [525, 407] on div "Quand on commence à s’intéresser au vin (ou qu’on veut juste bien faire les cho…" at bounding box center [556, 459] width 437 height 205
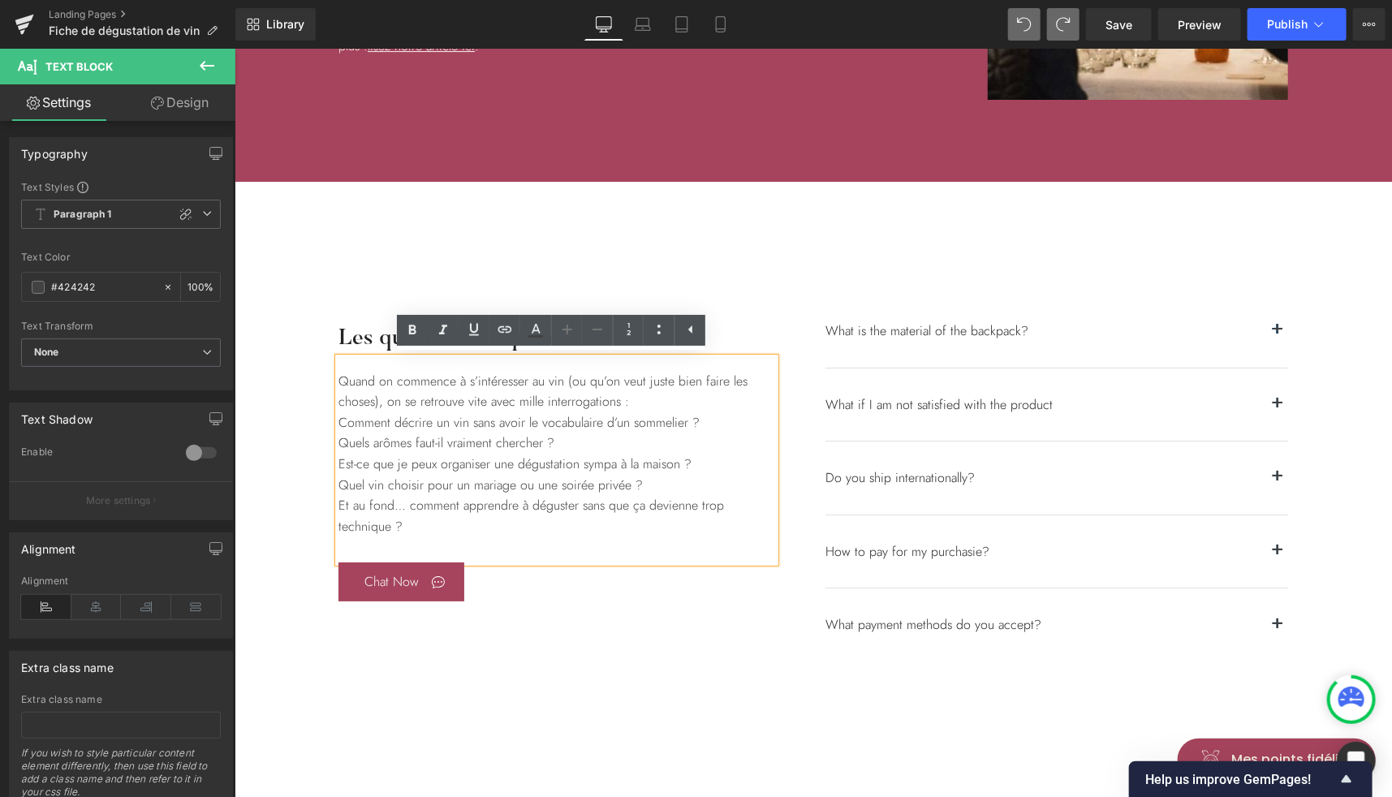
click at [568, 405] on div "Quand on commence à s’intéresser au vin (ou qu’on veut juste bien faire les cho…" at bounding box center [556, 459] width 437 height 205
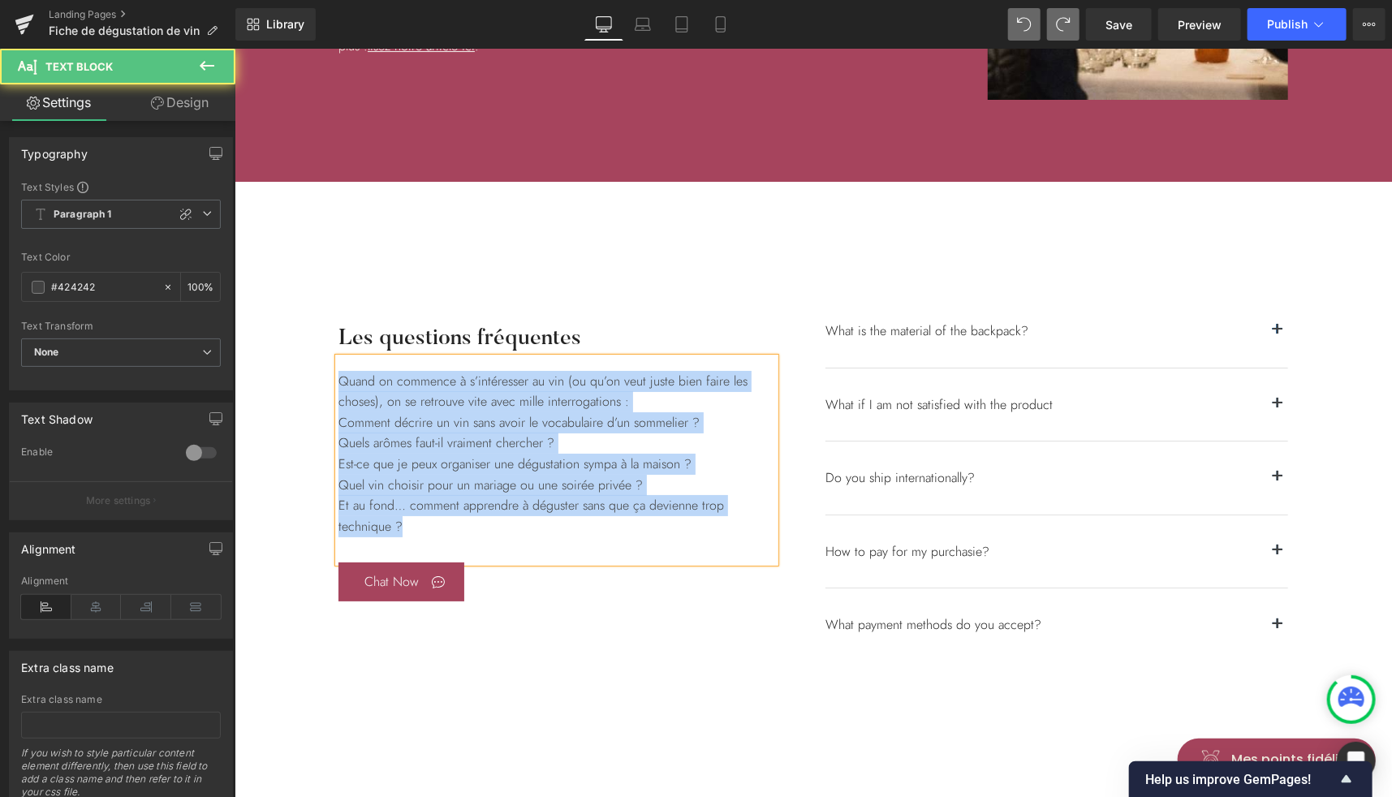
click at [638, 399] on div "Quand on commence à s’intéresser au vin (ou qu’on veut juste bien faire les cho…" at bounding box center [556, 459] width 437 height 205
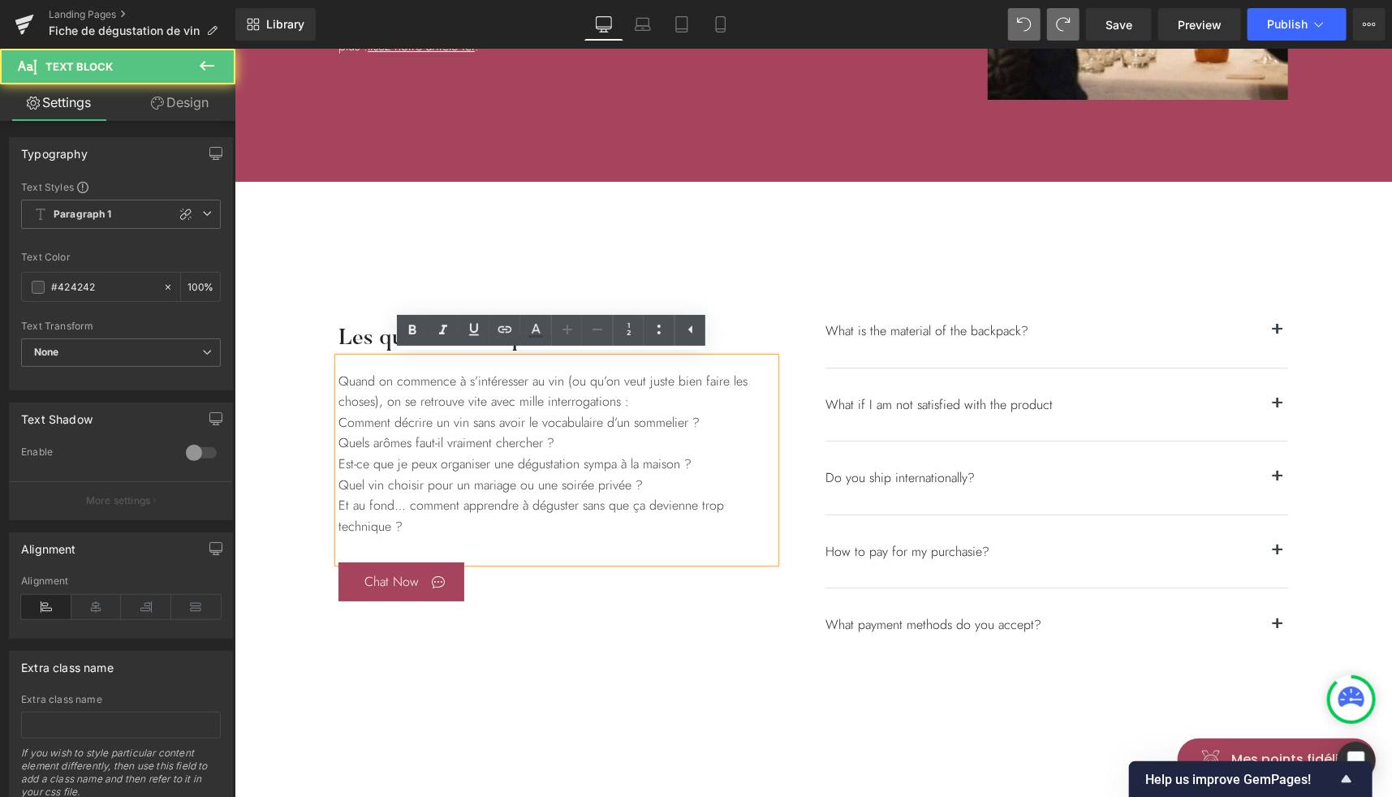
click at [450, 415] on div "Comment décrire un vin sans avoir le vocabulaire d’un sommelier ?" at bounding box center [556, 421] width 437 height 21
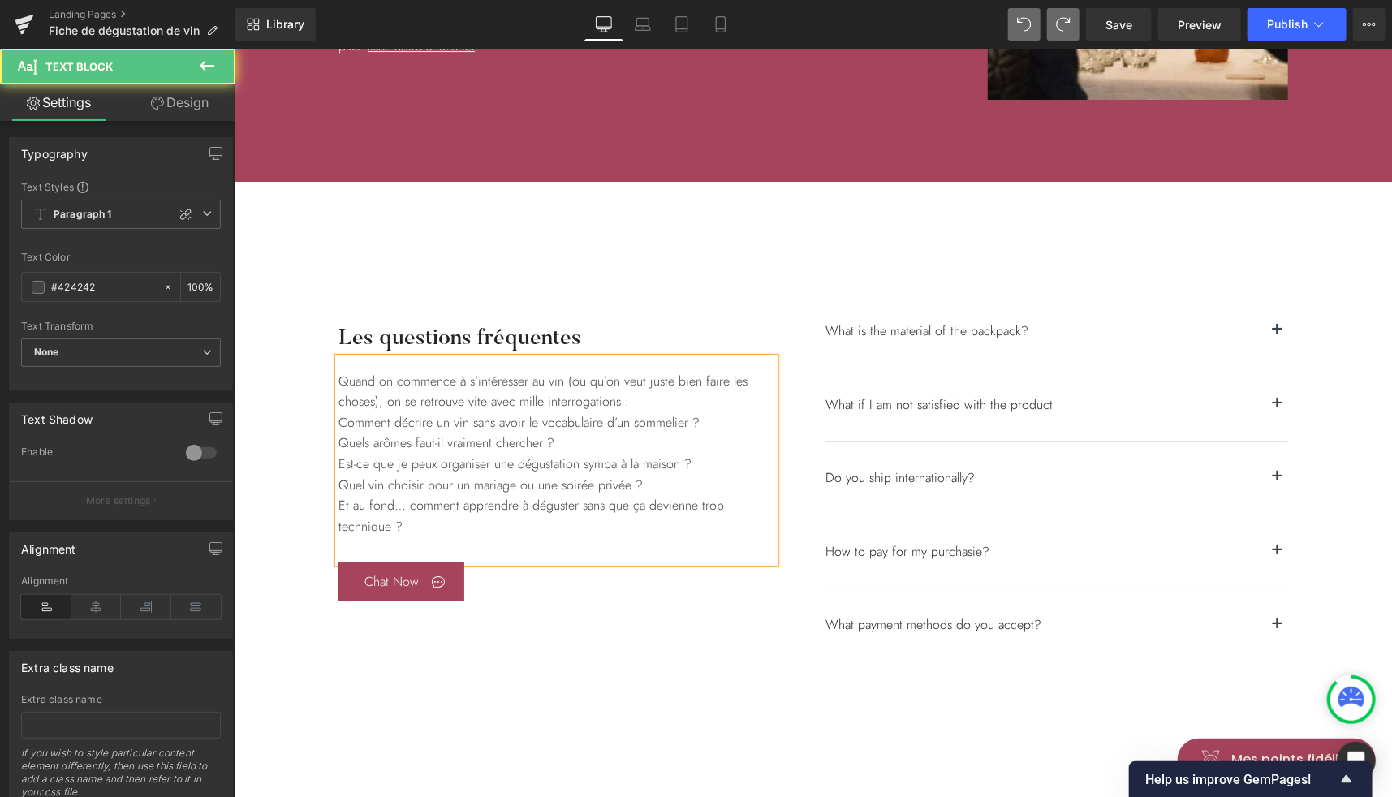
click at [641, 404] on div "Quand on commence à s’intéresser au vin (ou qu’on veut juste bien faire les cho…" at bounding box center [556, 459] width 437 height 205
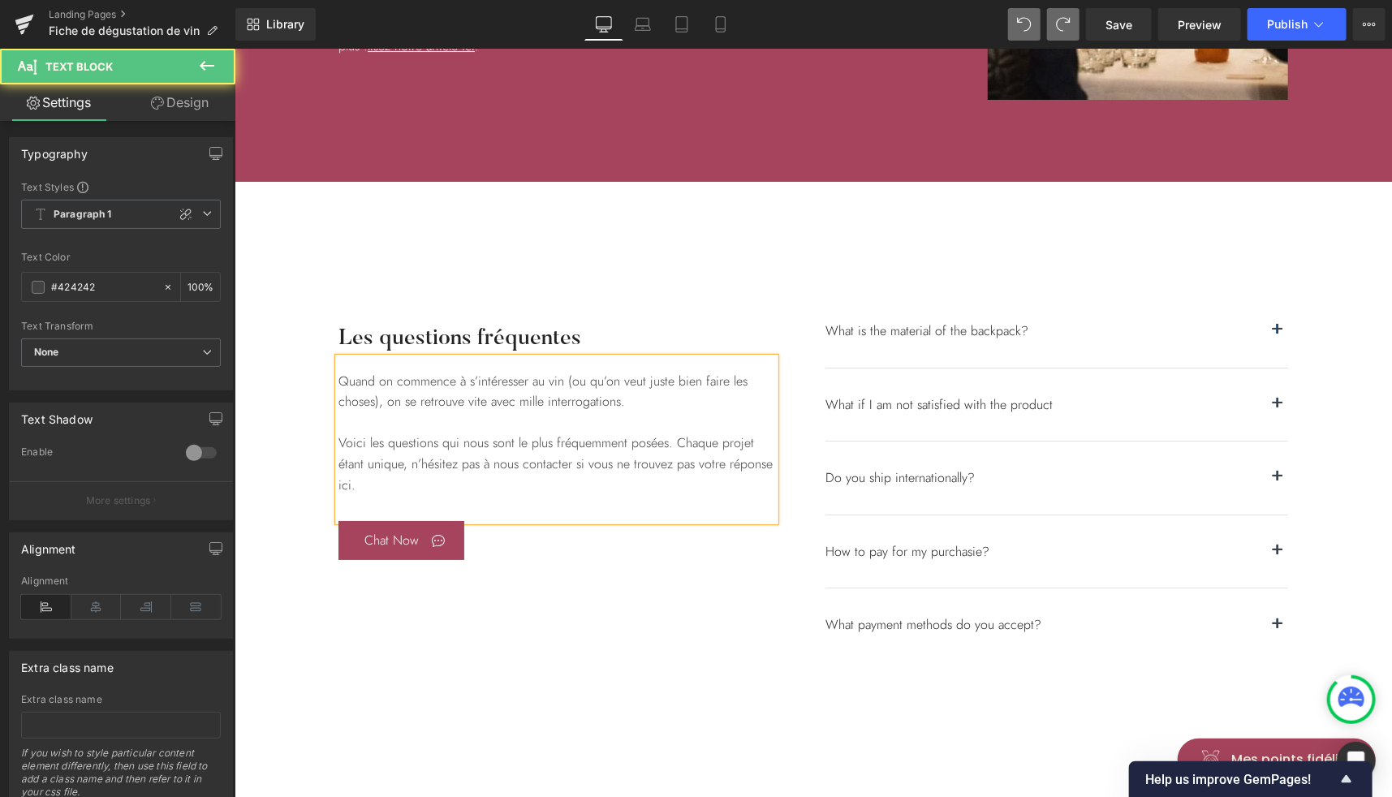
click at [658, 393] on div "Quand on commence à s’intéresser au vin (ou qu’on veut juste bien faire les cho…" at bounding box center [556, 439] width 437 height 164
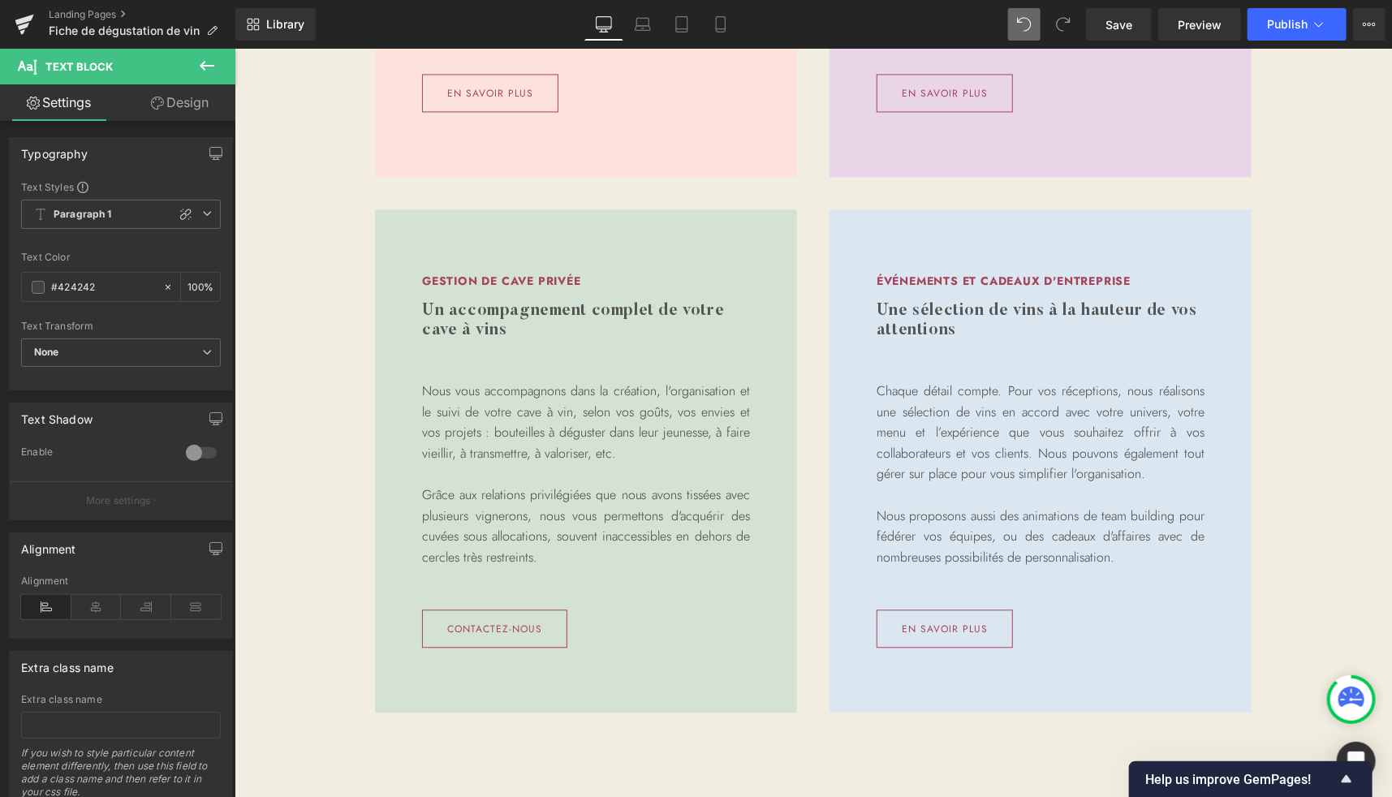
scroll to position [1806, 0]
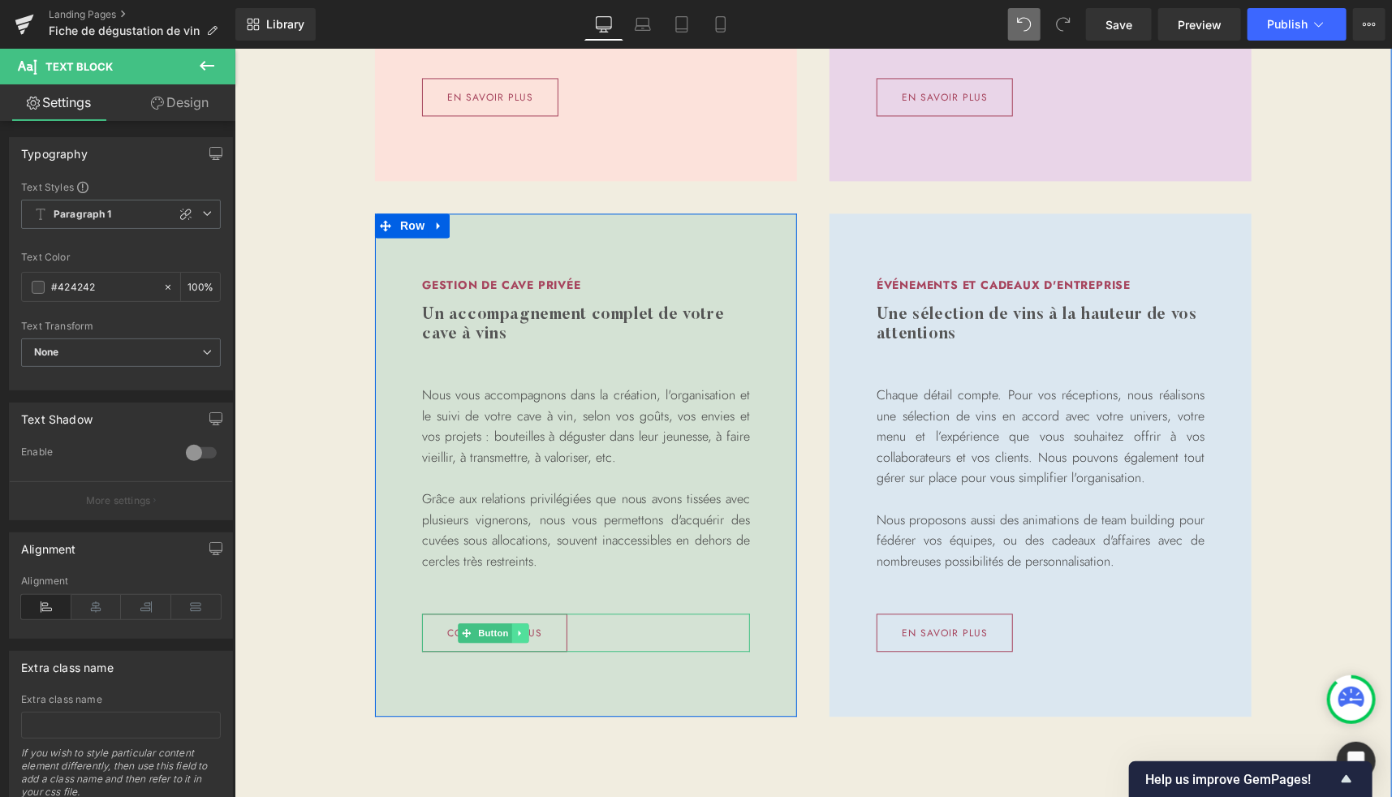
click at [518, 632] on icon at bounding box center [519, 633] width 2 height 6
click at [512, 632] on link at bounding box center [510, 632] width 17 height 19
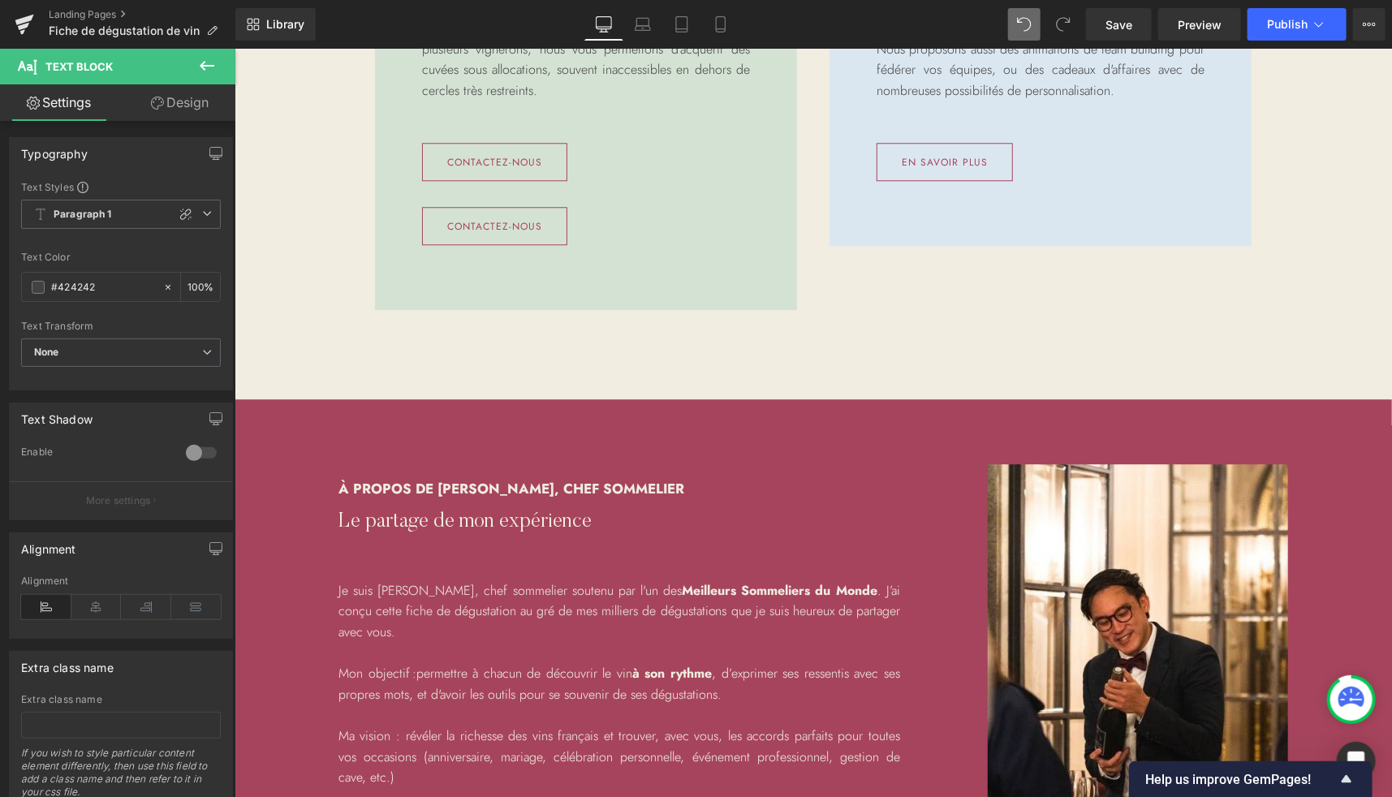
scroll to position [2276, 0]
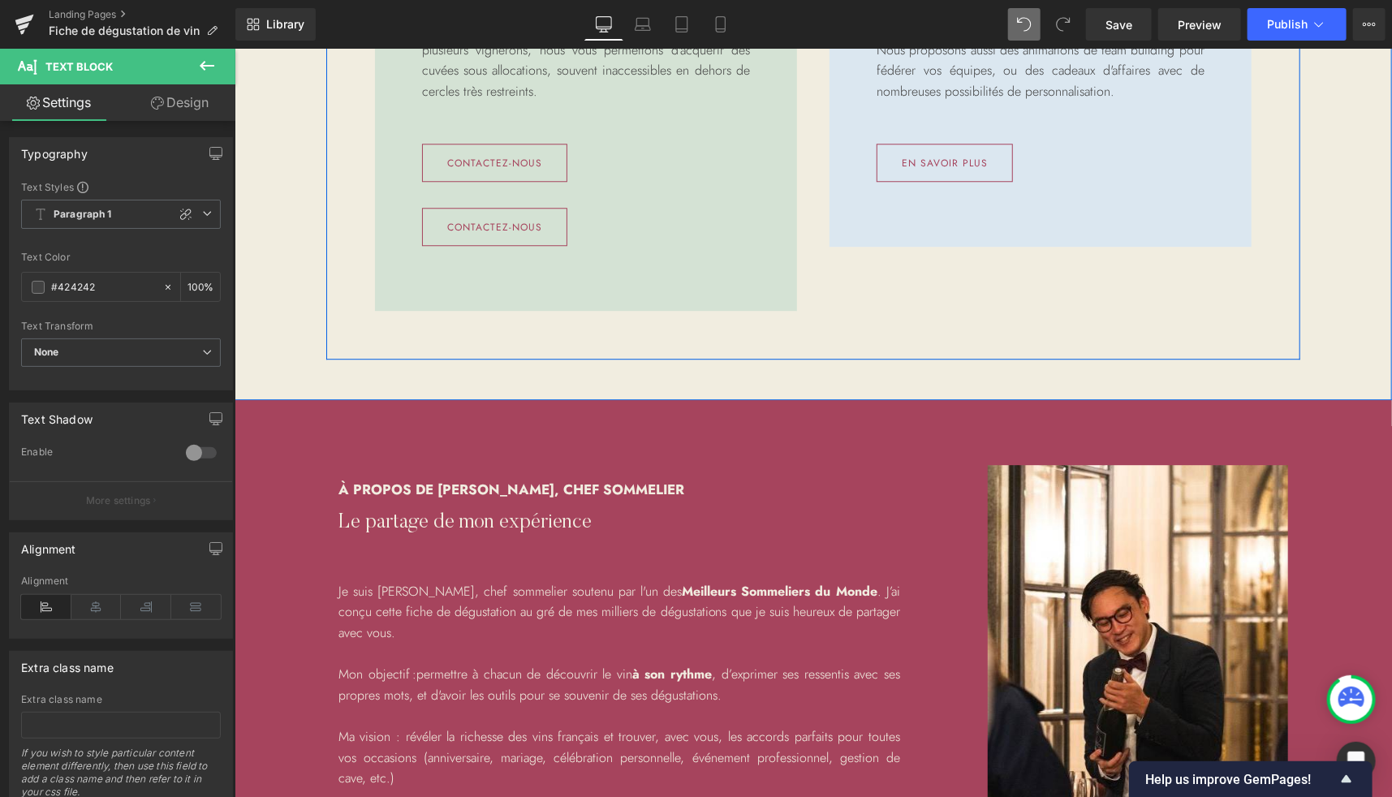
click at [358, 244] on div "Gestion de cave privée Heading Un accompagnement complet de votre cave à vins H…" at bounding box center [585, 26] width 455 height 567
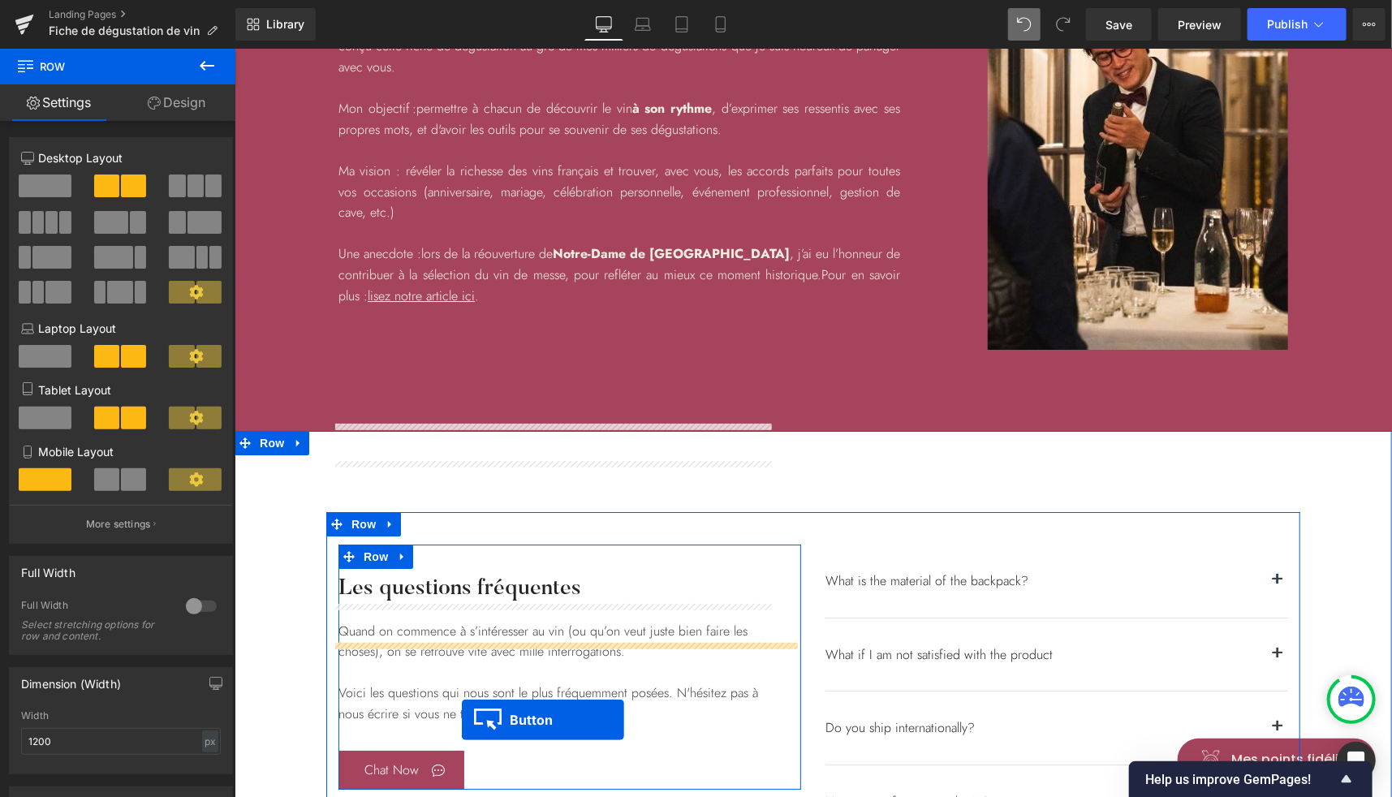
scroll to position [2990, 0]
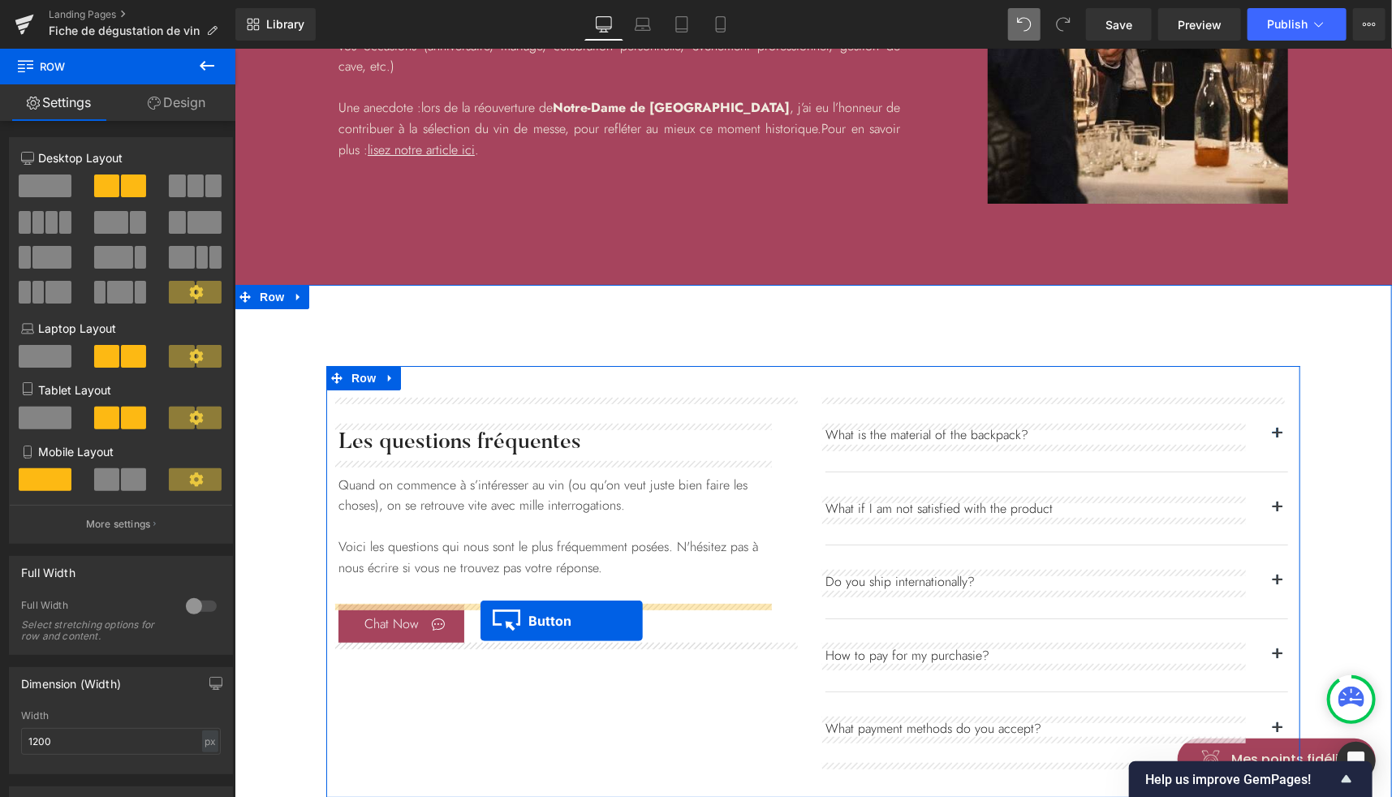
drag, startPoint x: 479, startPoint y: 226, endPoint x: 480, endPoint y: 620, distance: 394.5
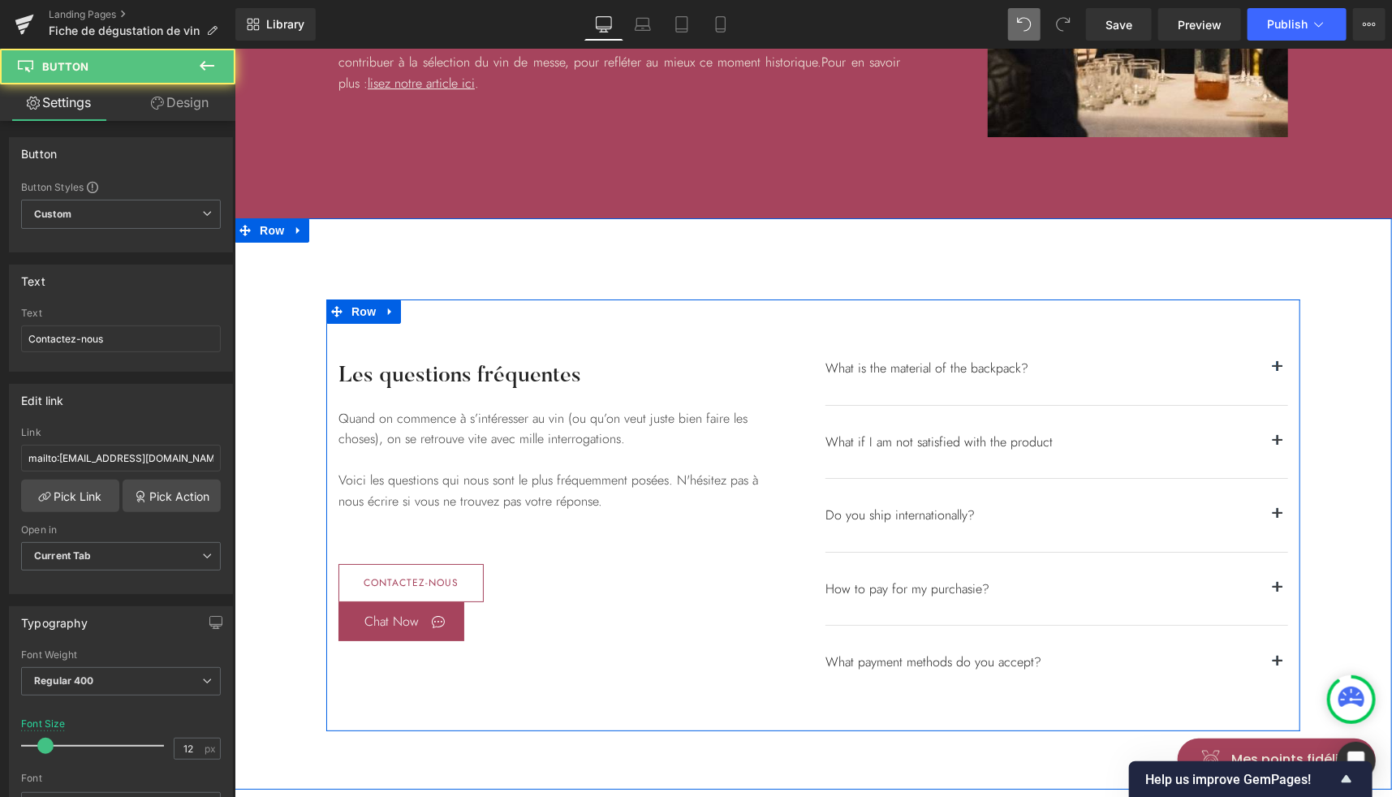
scroll to position [2923, 0]
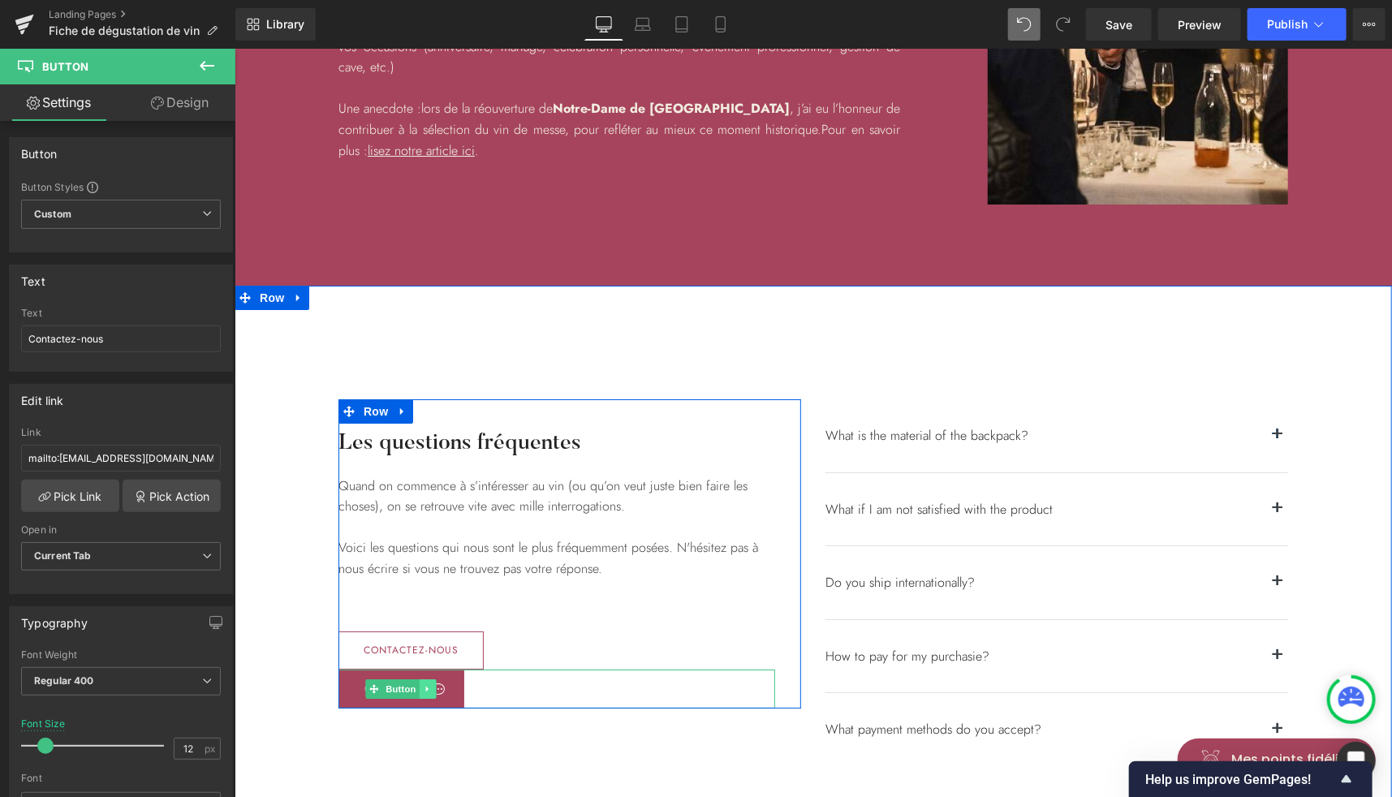
click at [423, 687] on icon at bounding box center [427, 688] width 9 height 10
click at [427, 687] on link at bounding box center [435, 688] width 17 height 19
